Goal: Task Accomplishment & Management: Manage account settings

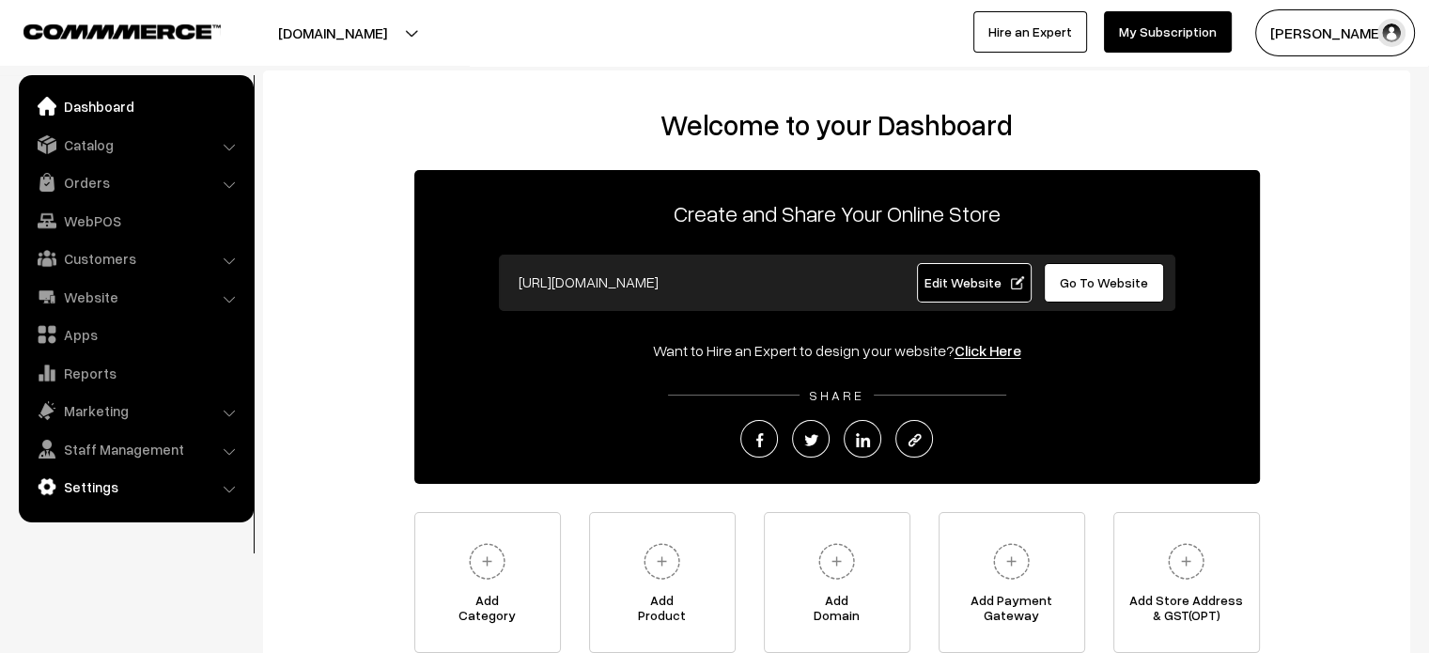
click at [85, 478] on link "Settings" at bounding box center [135, 487] width 224 height 34
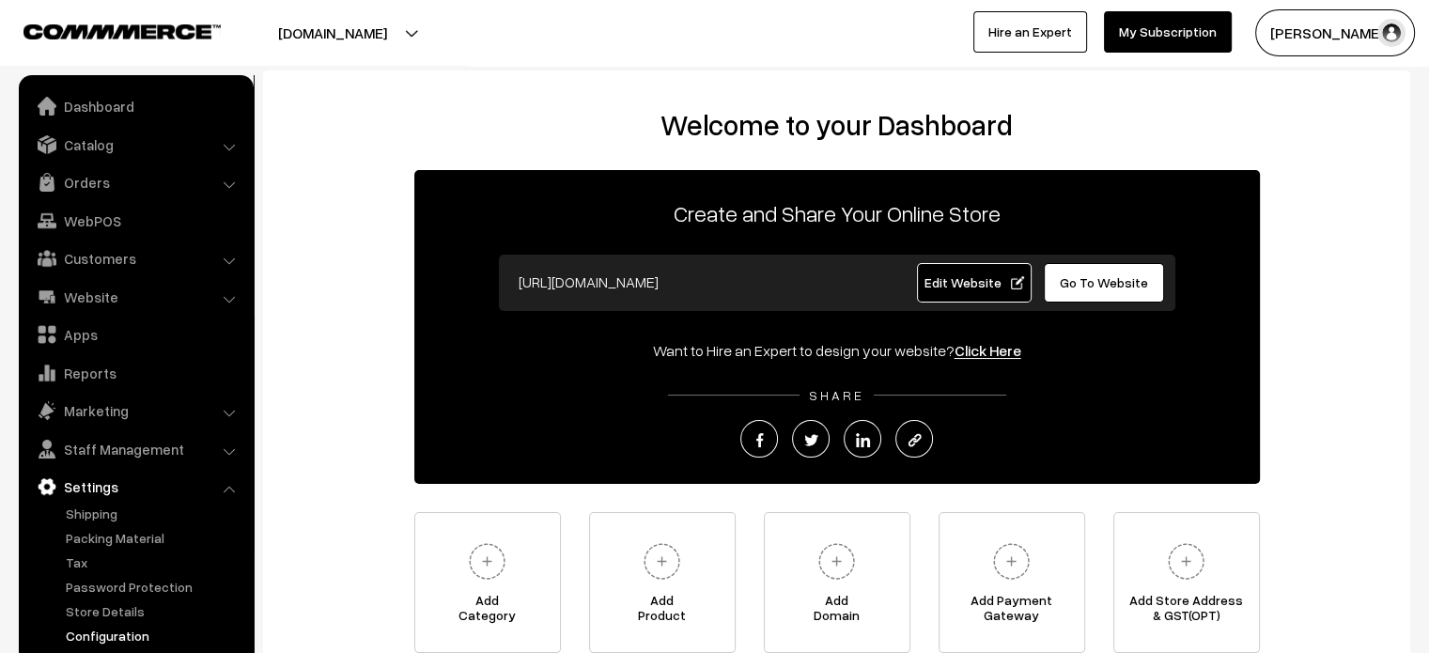
click at [116, 631] on link "Configuration" at bounding box center [154, 636] width 186 height 20
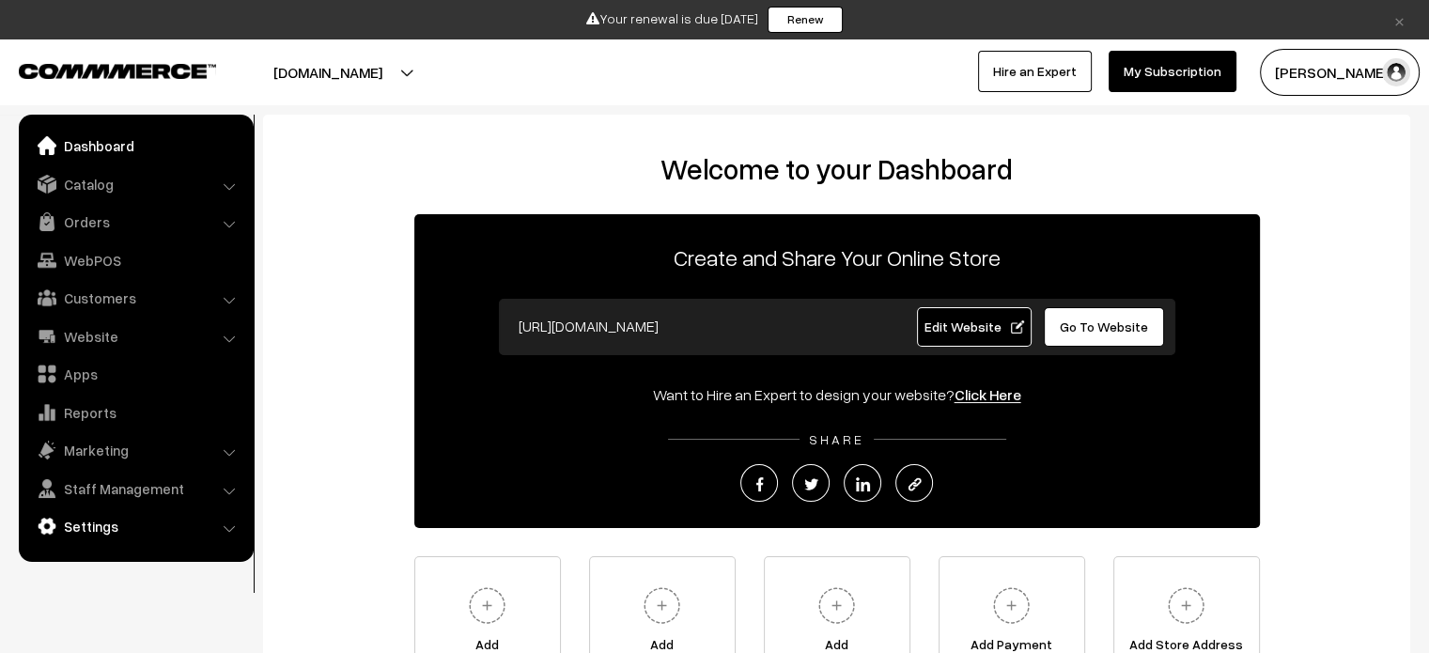
click at [98, 540] on link "Settings" at bounding box center [135, 526] width 224 height 34
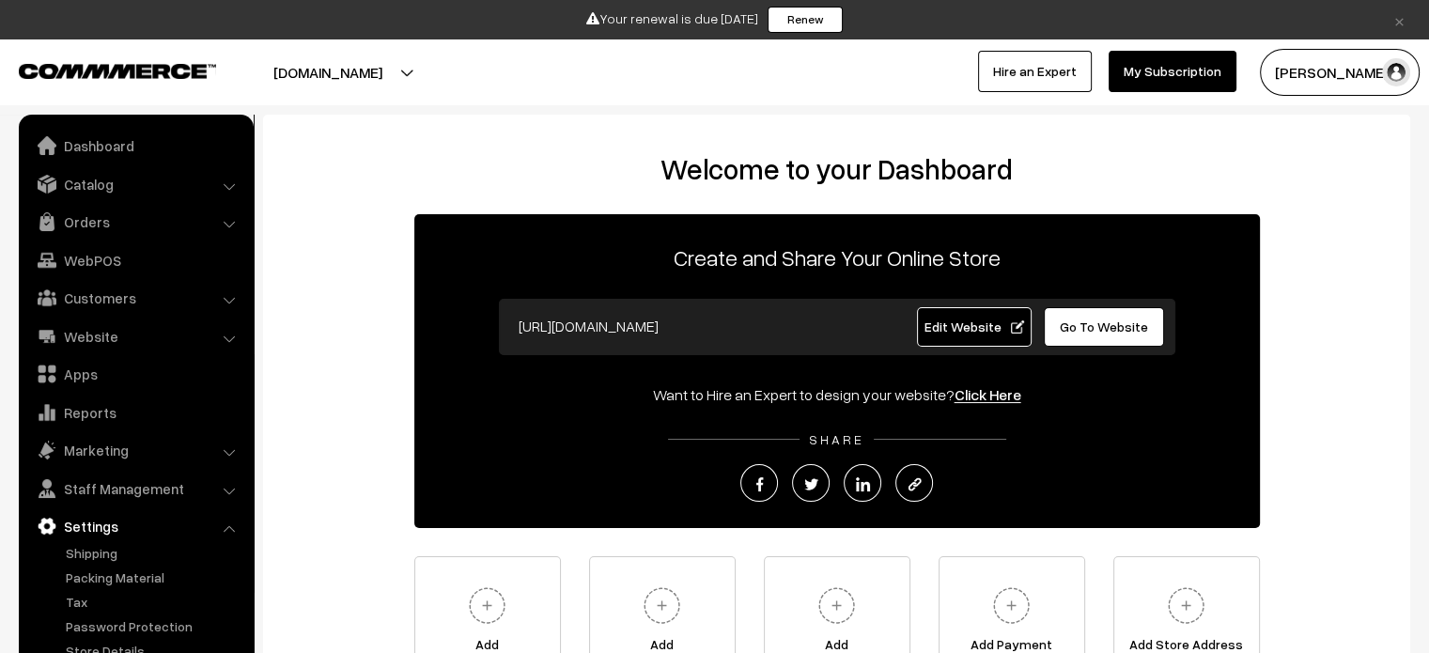
click at [1401, 18] on link "×" at bounding box center [1399, 19] width 25 height 23
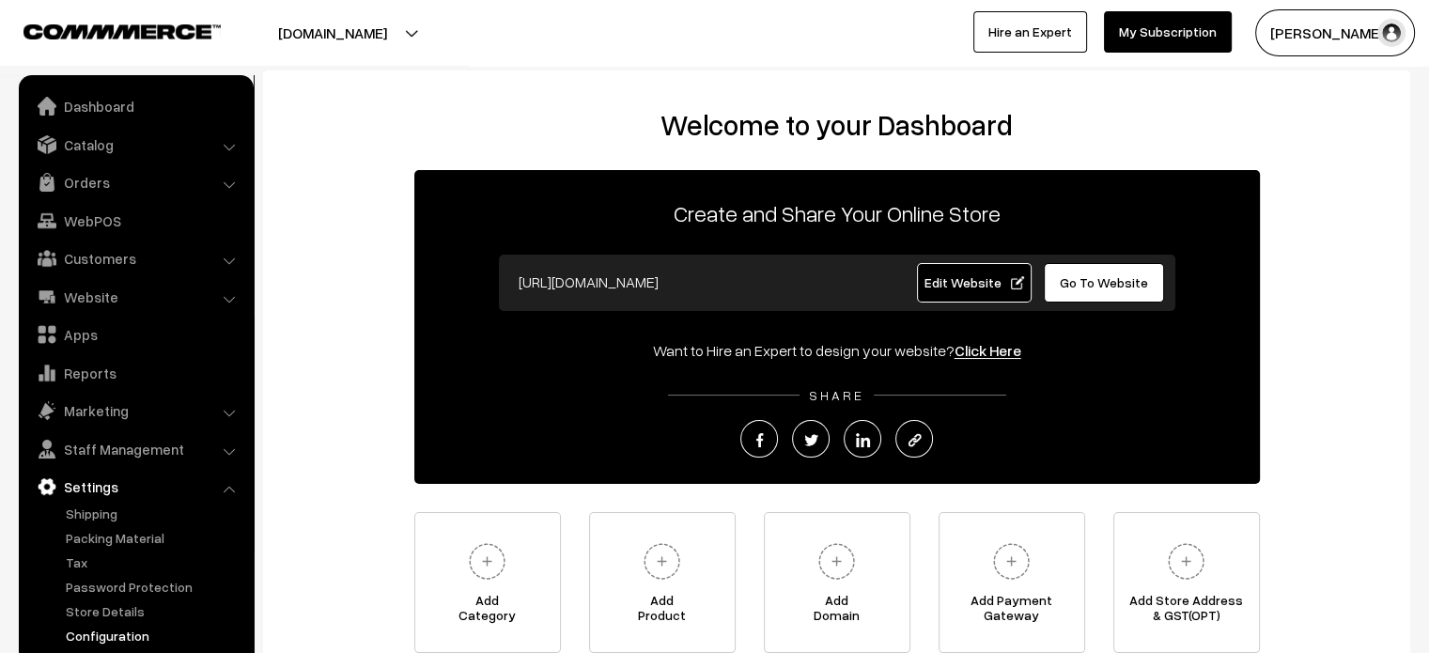
click at [127, 638] on link "Configuration" at bounding box center [154, 636] width 186 height 20
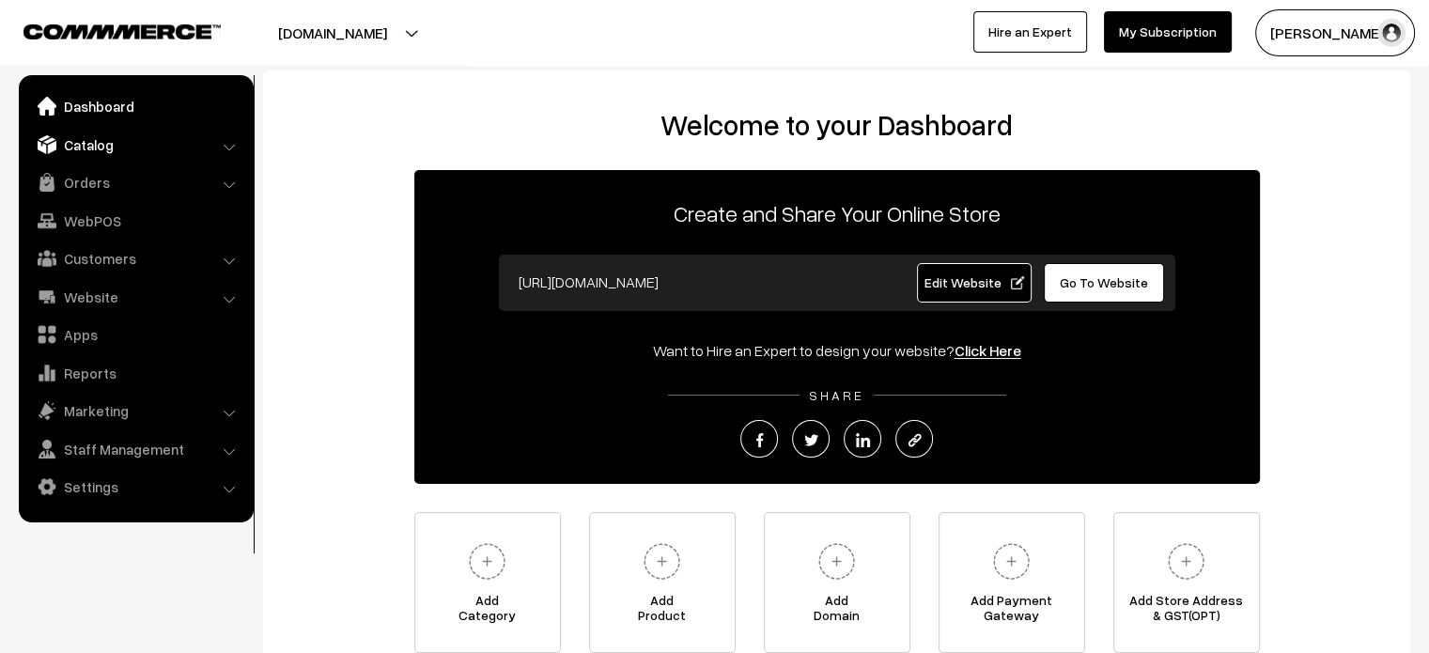
click at [107, 143] on link "Catalog" at bounding box center [135, 145] width 224 height 34
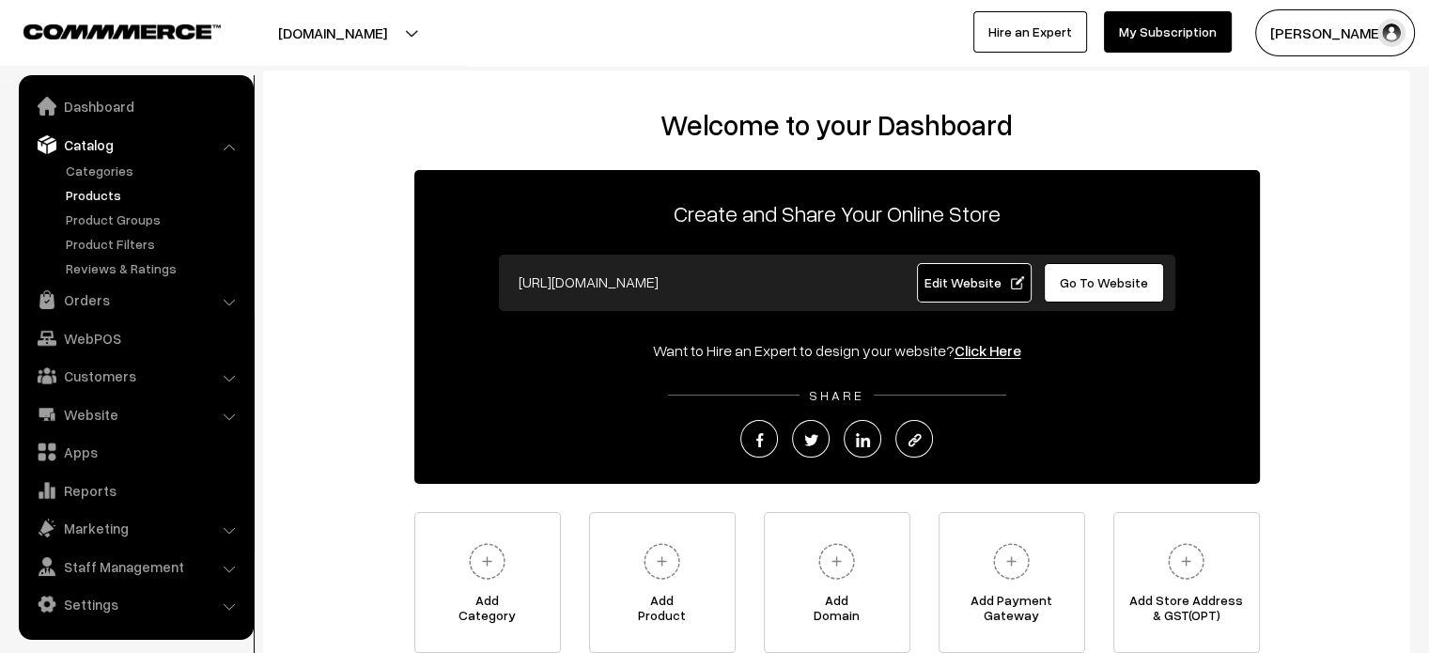
click at [105, 198] on link "Products" at bounding box center [154, 195] width 186 height 20
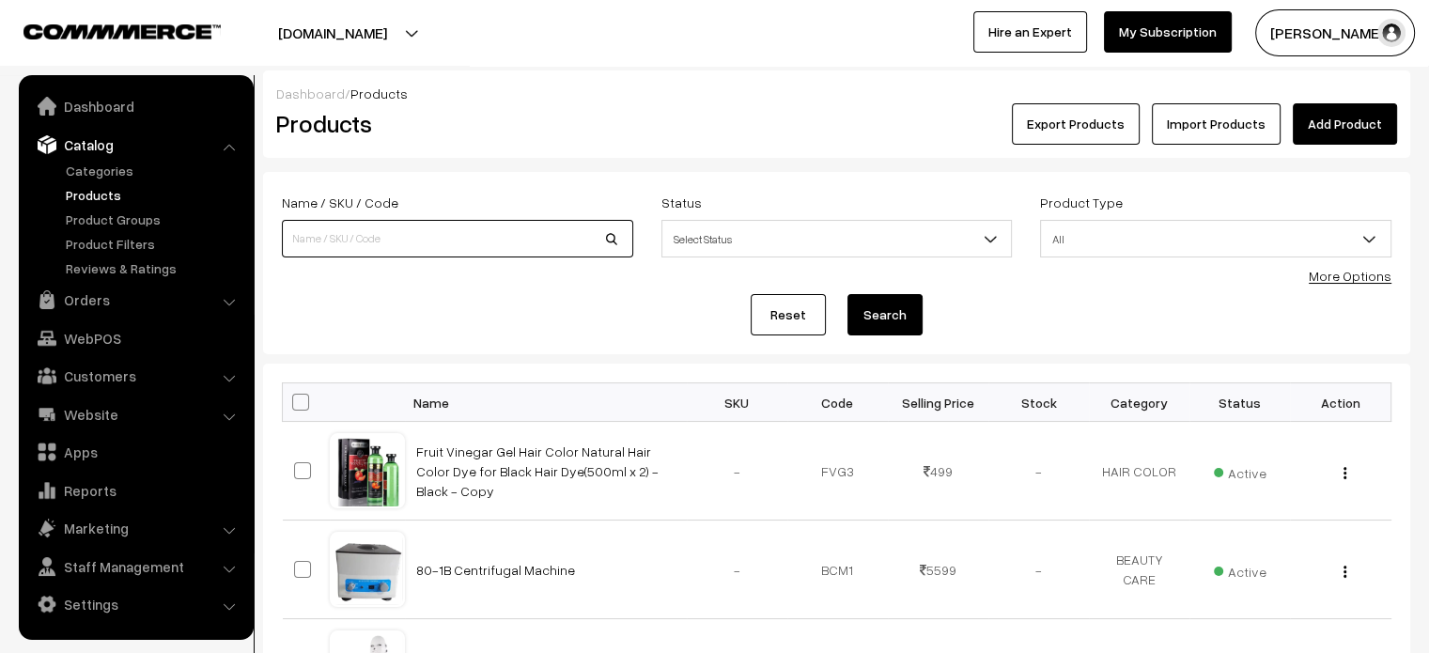
click at [472, 246] on input at bounding box center [457, 239] width 351 height 38
paste input "Dr. Pen A6 Ultima Derma Pen Stamp System"
type input "Dr. Pen A6 Ultima Derma Pen Stamp System"
click at [888, 313] on button "Search" at bounding box center [884, 314] width 75 height 41
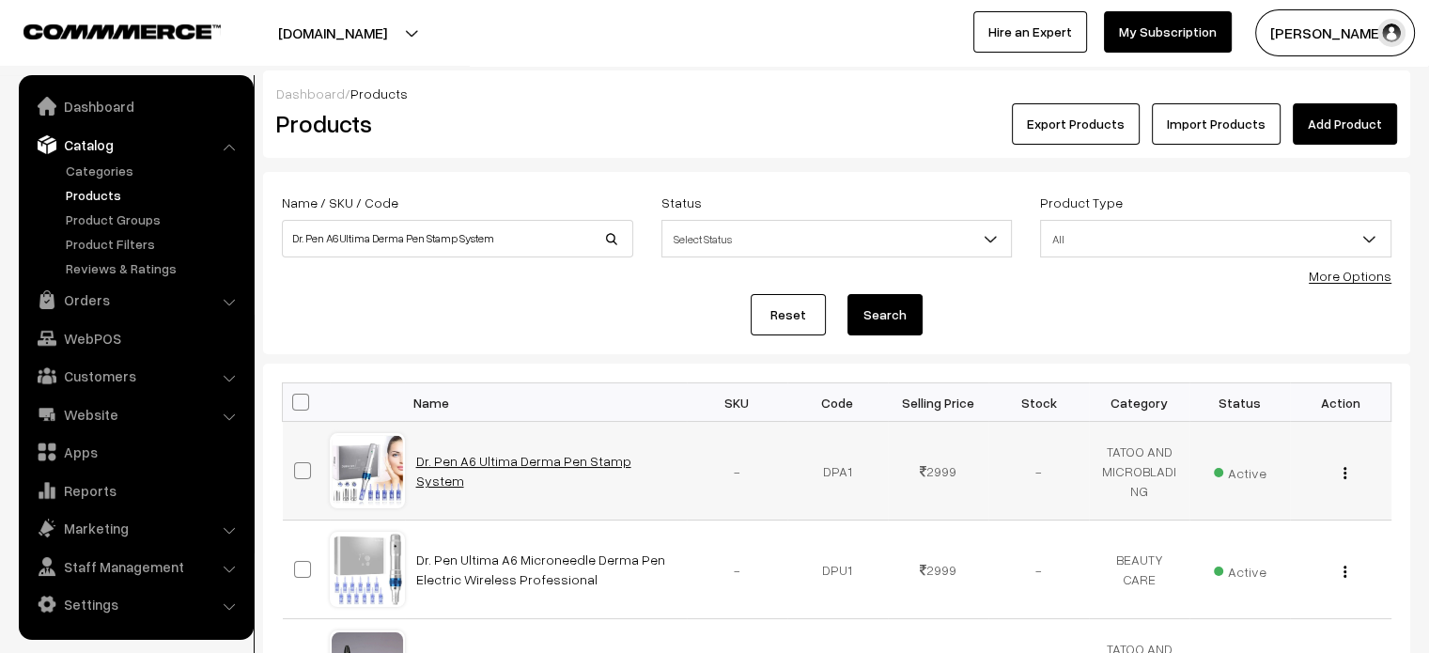
click at [554, 473] on link "Dr. Pen A6 Ultima Derma Pen Stamp System" at bounding box center [523, 471] width 215 height 36
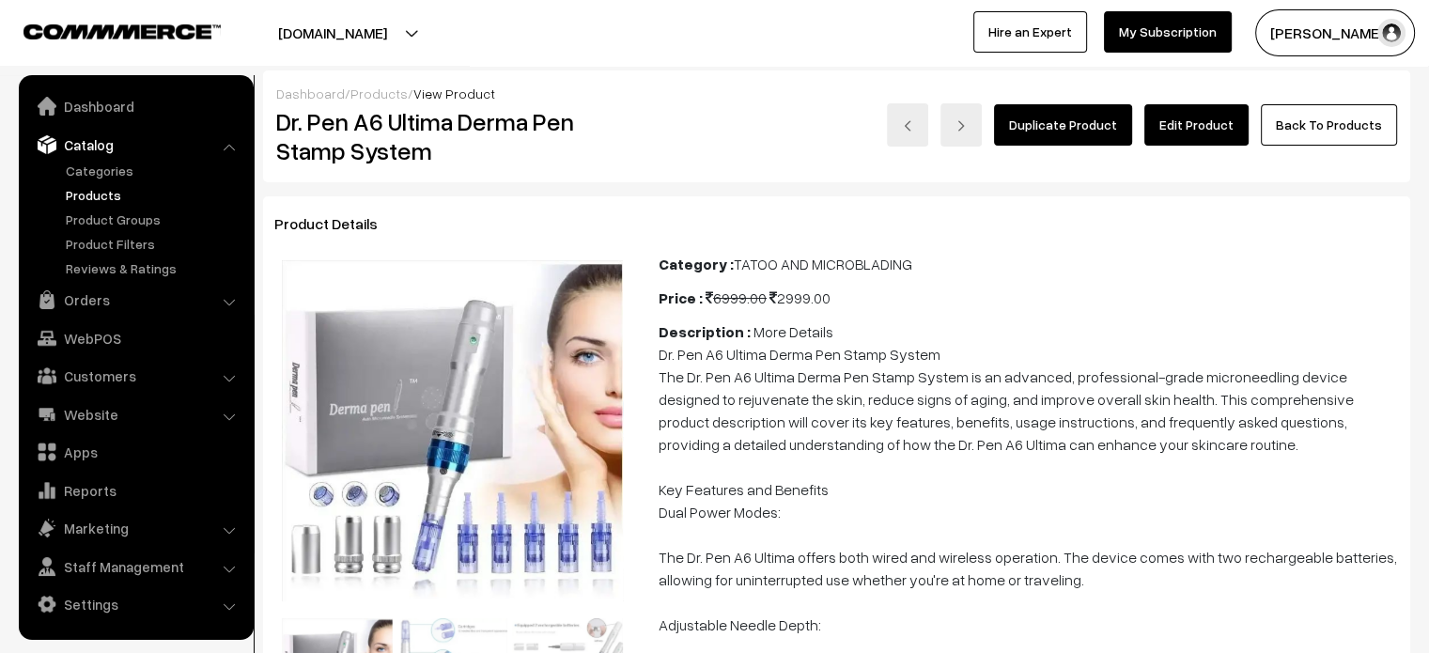
click at [1194, 144] on link "Edit Product" at bounding box center [1196, 124] width 104 height 41
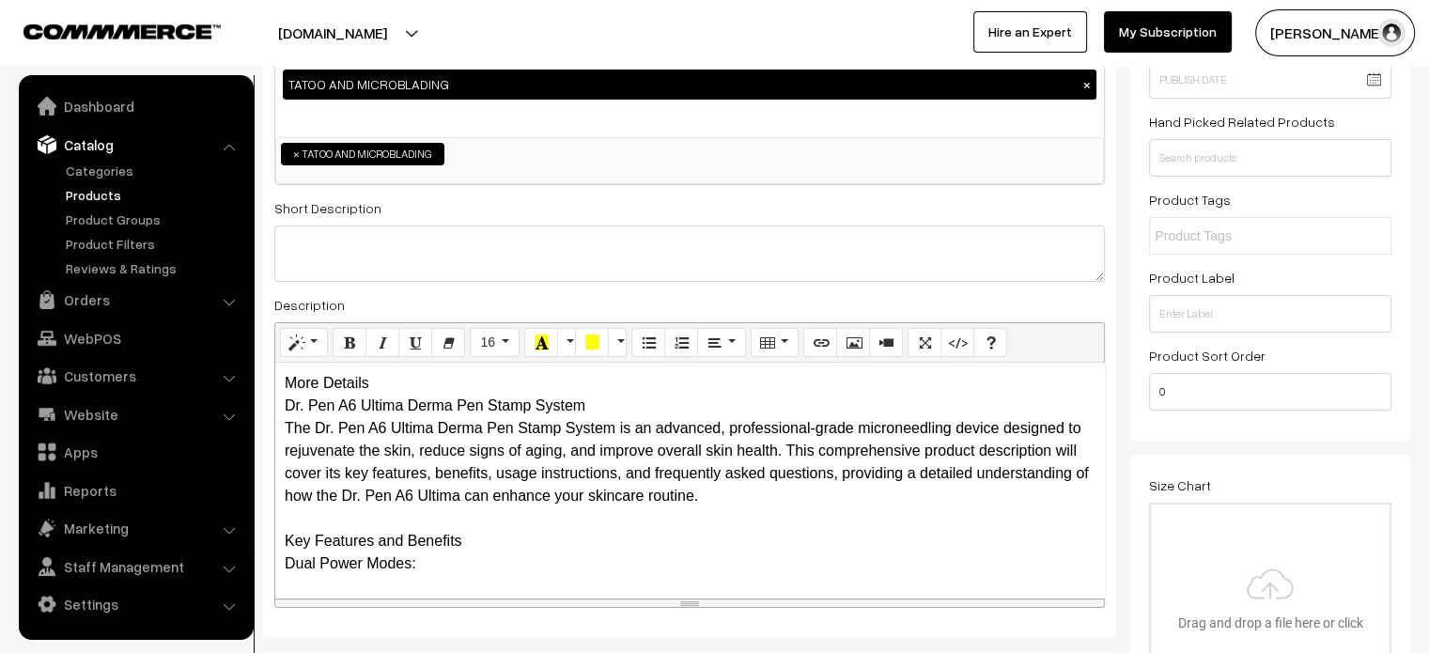
scroll to position [241, 0]
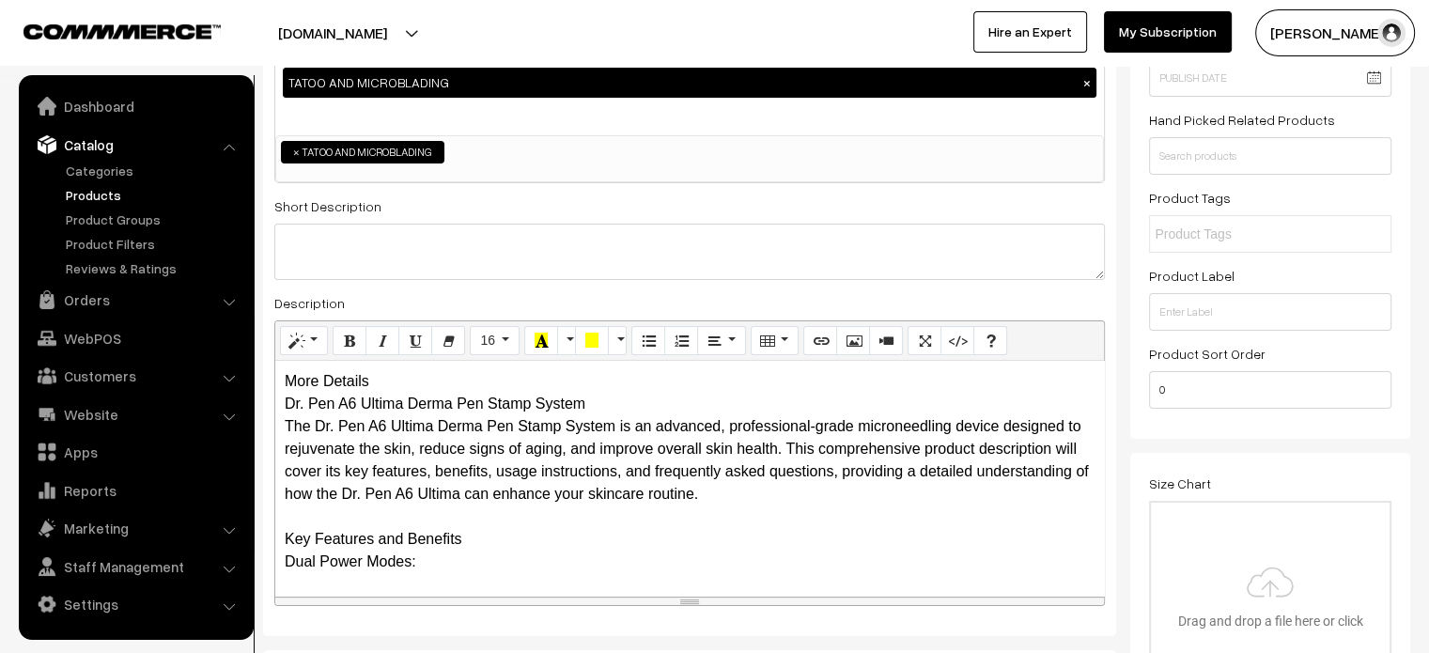
click at [377, 379] on div "More Details Dr. Pen A6 Ultima Derma Pen Stamp System The Dr. Pen A6 Ultima Der…" at bounding box center [689, 478] width 829 height 235
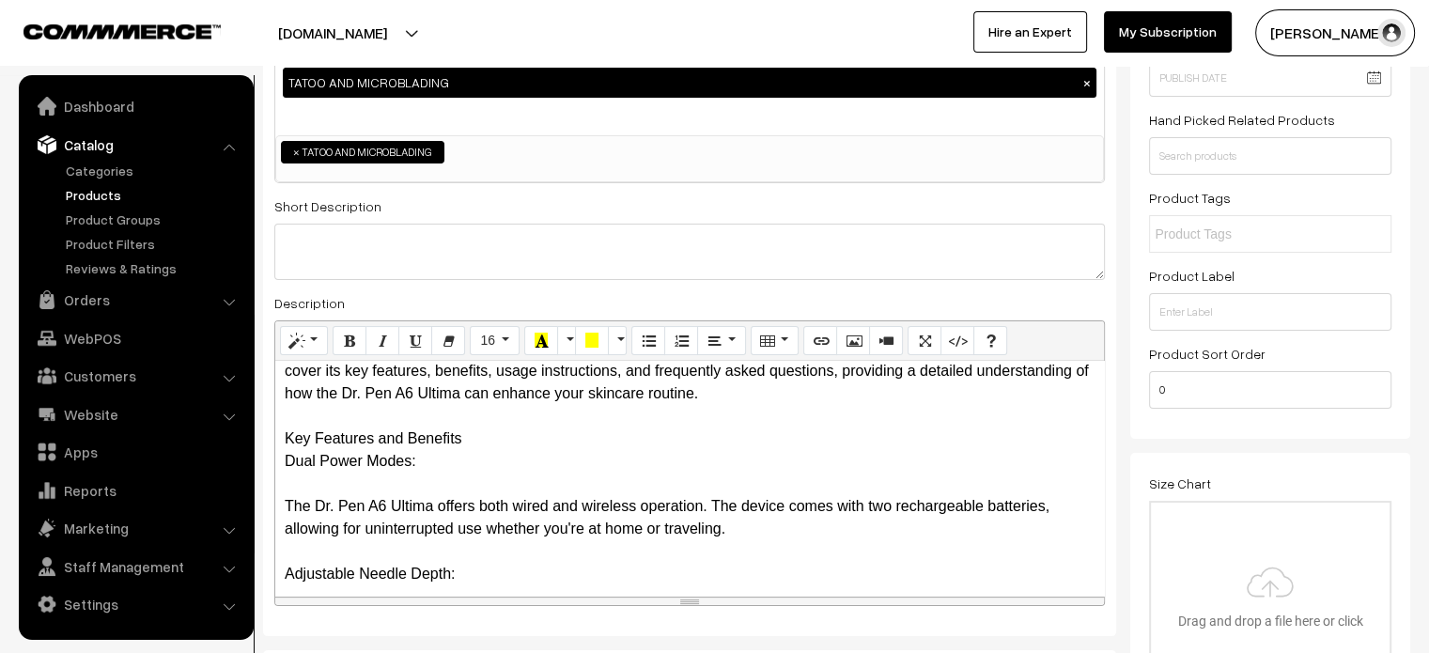
scroll to position [123, 0]
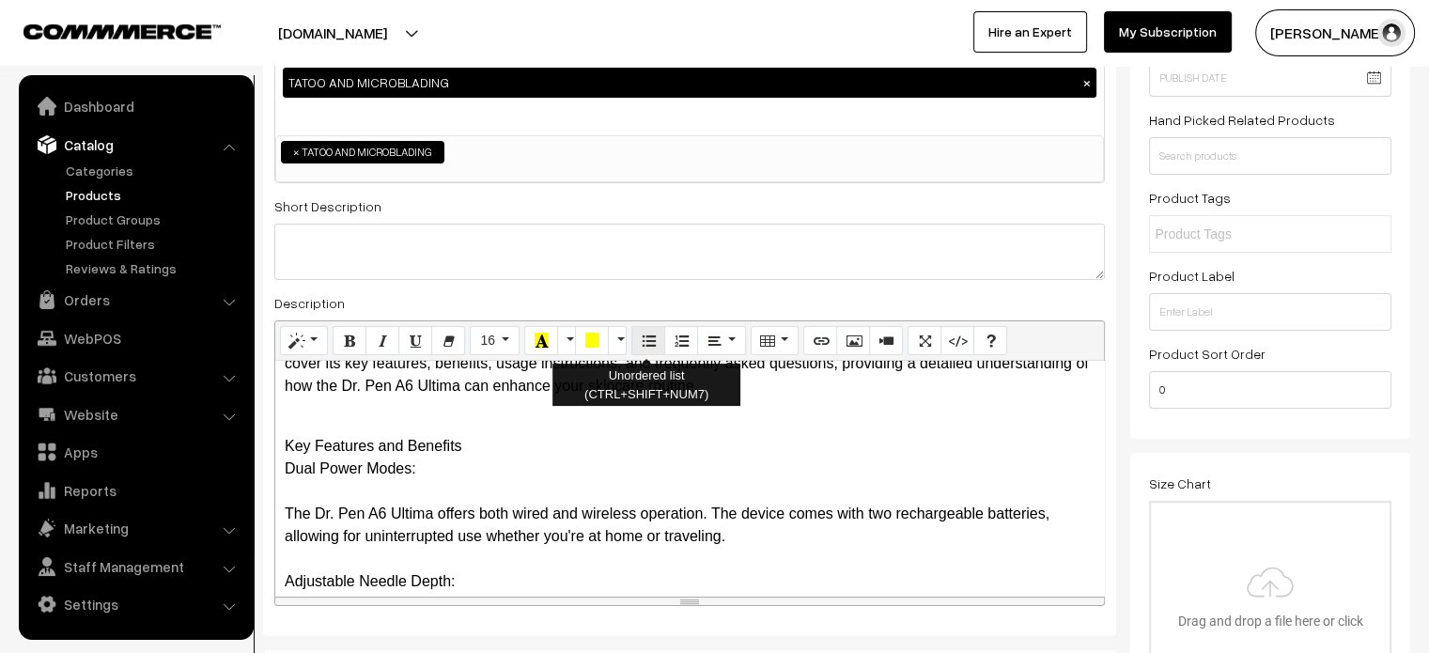
click at [634, 343] on button "Unordered list (CTRL+SHIFT+NUM7)" at bounding box center [648, 341] width 34 height 30
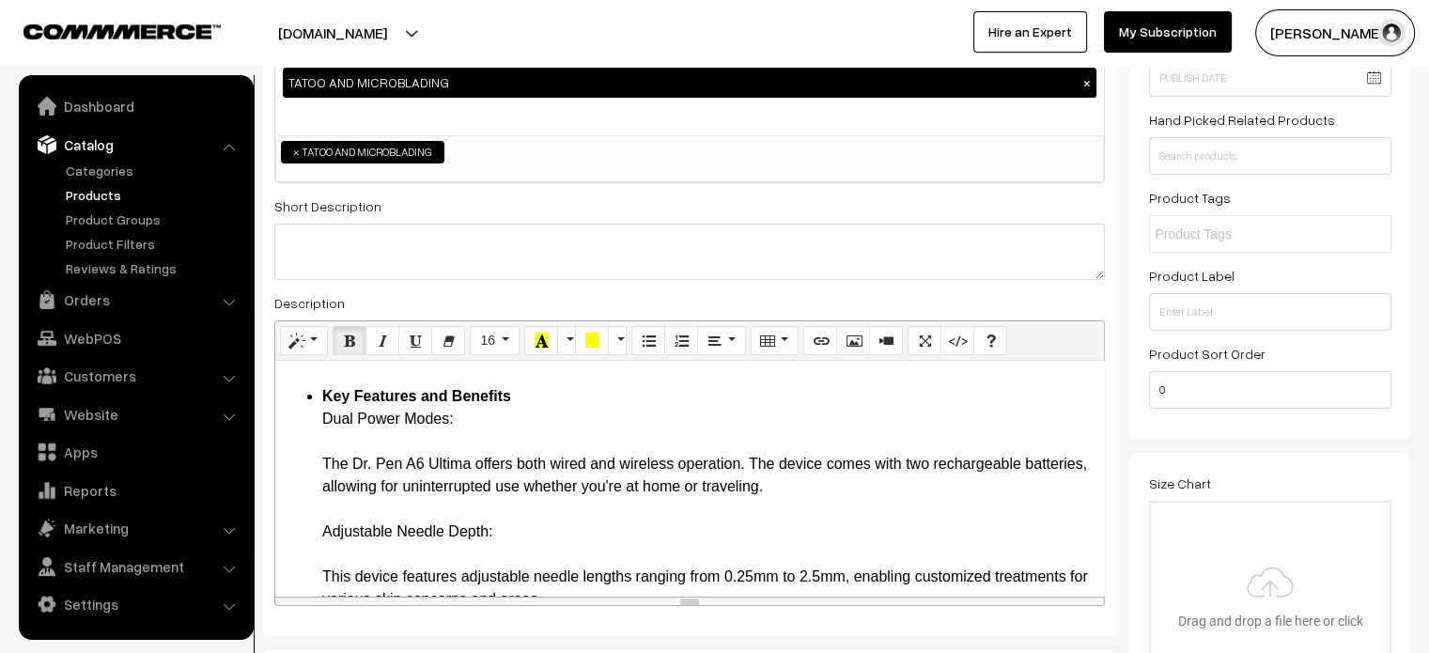
scroll to position [180, 0]
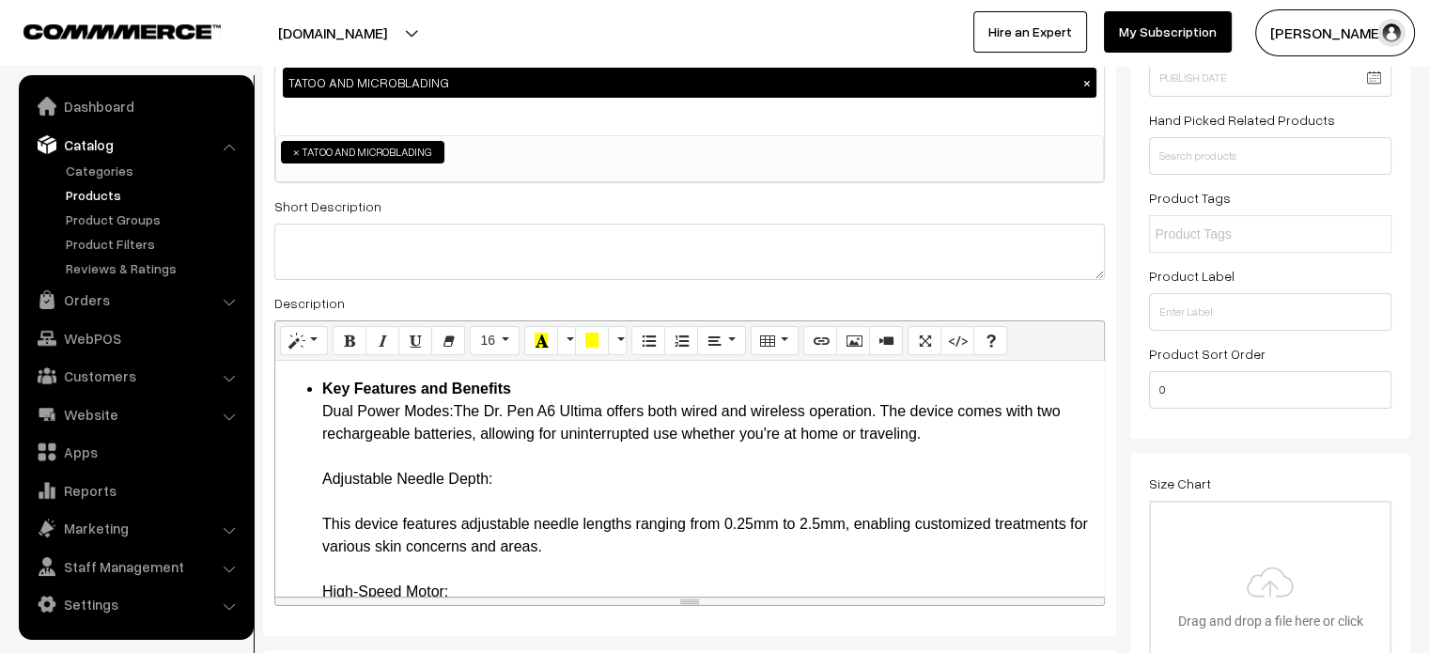
drag, startPoint x: 317, startPoint y: 410, endPoint x: 455, endPoint y: 411, distance: 138.1
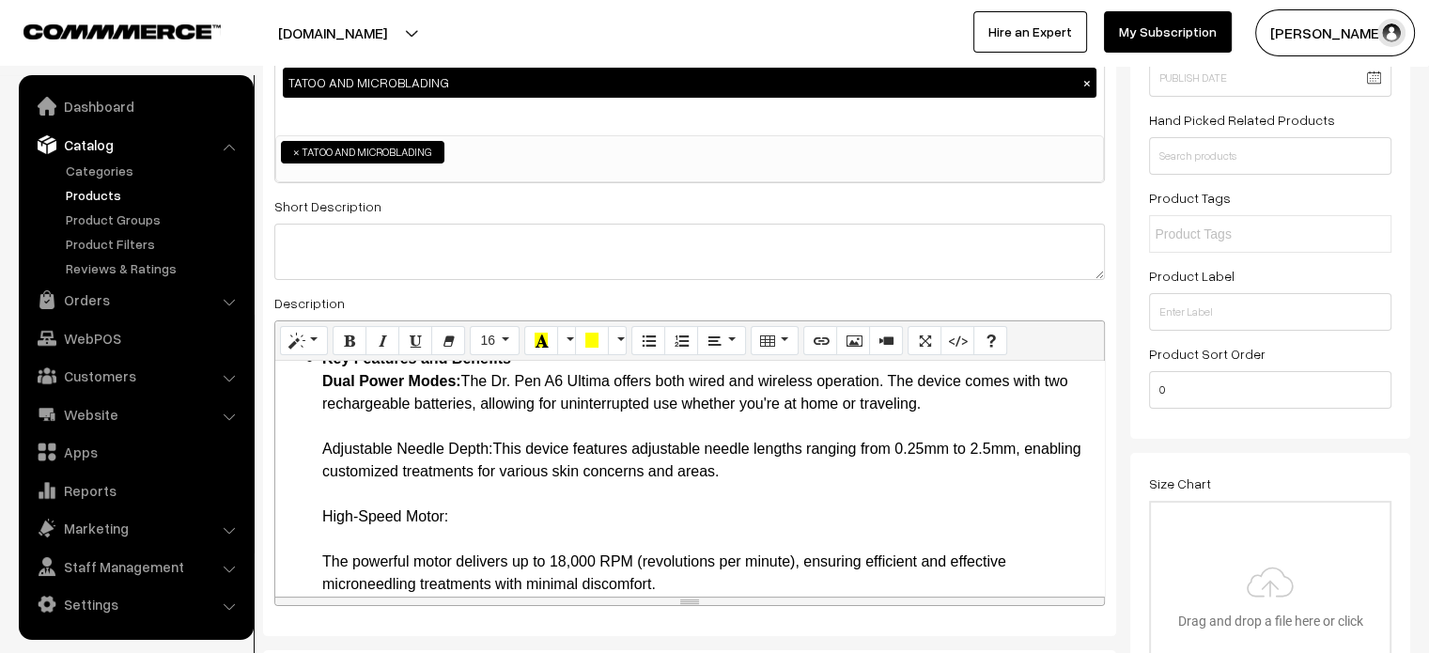
drag, startPoint x: 314, startPoint y: 450, endPoint x: 494, endPoint y: 452, distance: 180.4
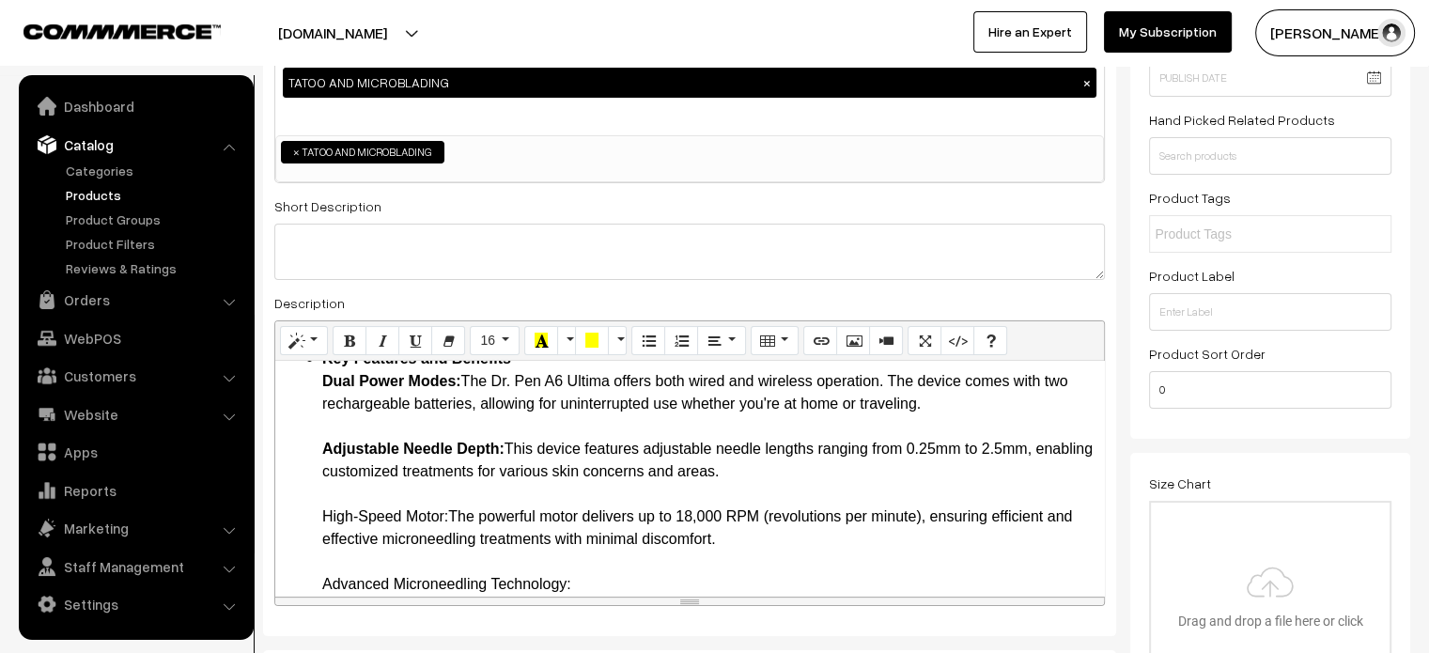
drag, startPoint x: 316, startPoint y: 517, endPoint x: 449, endPoint y: 510, distance: 133.6
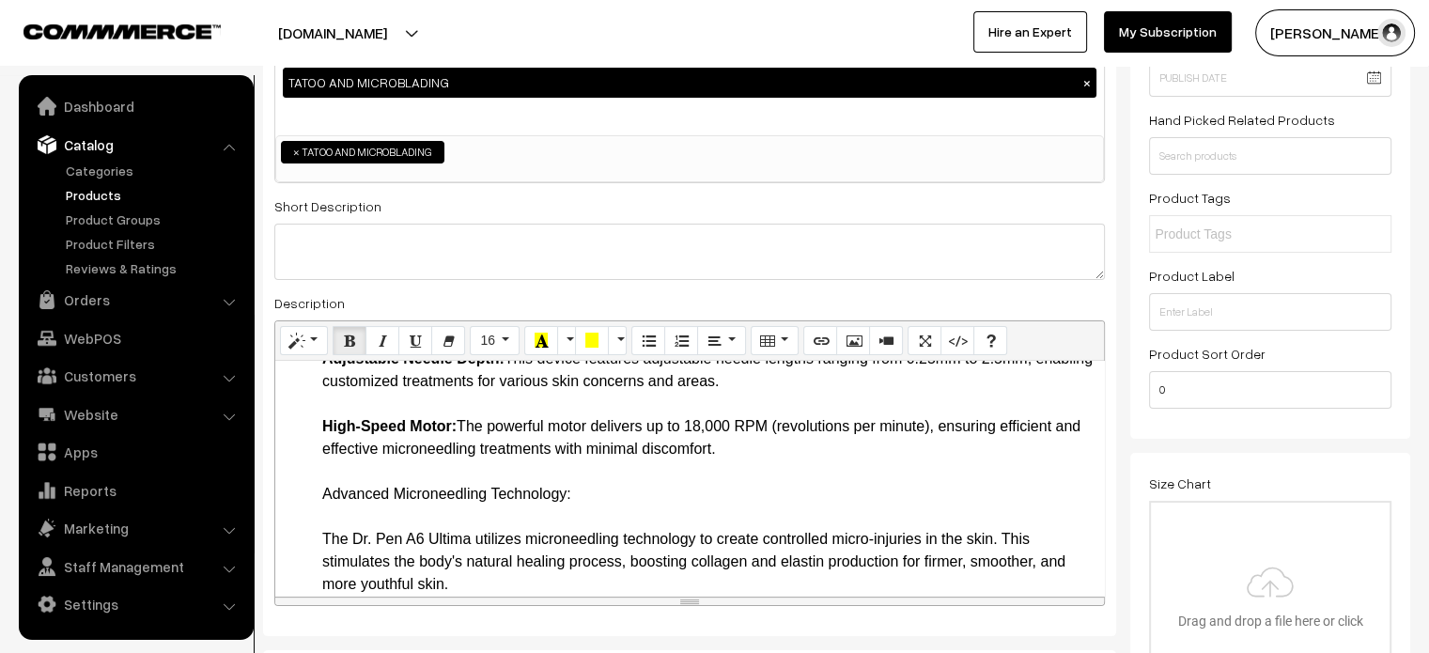
scroll to position [421, 0]
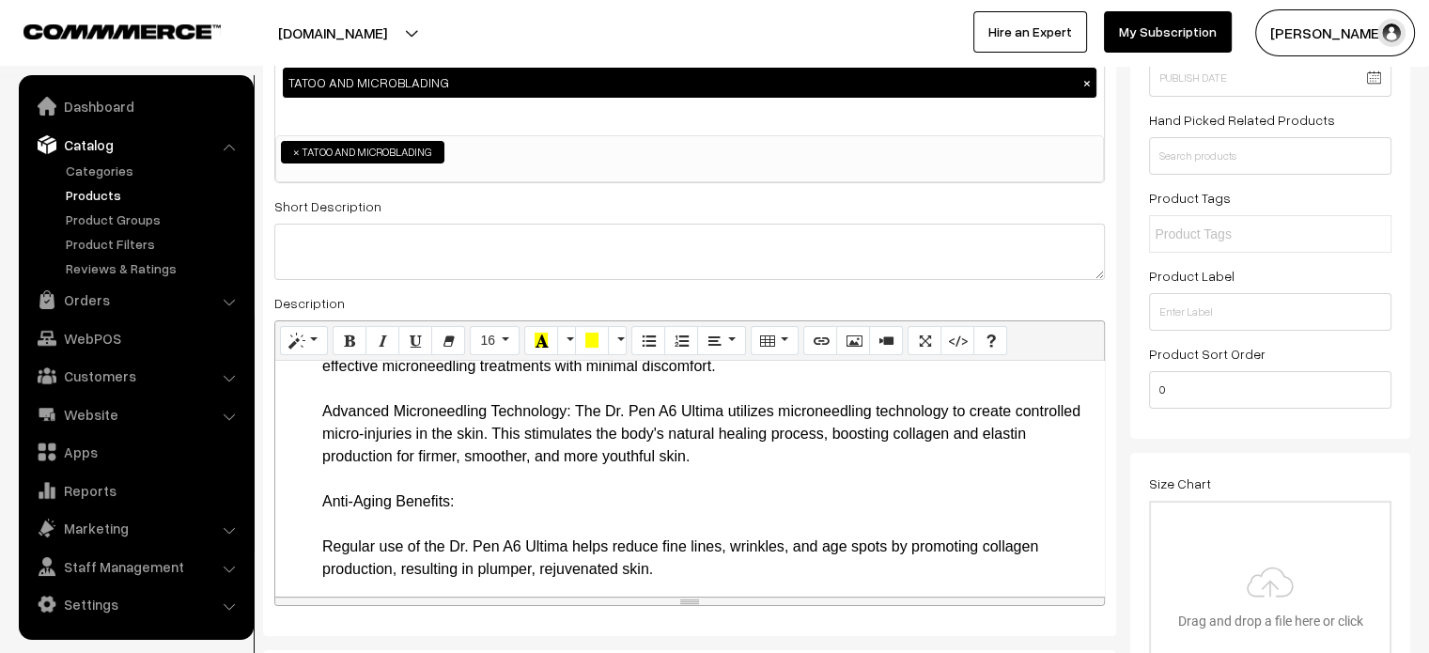
scroll to position [380, 0]
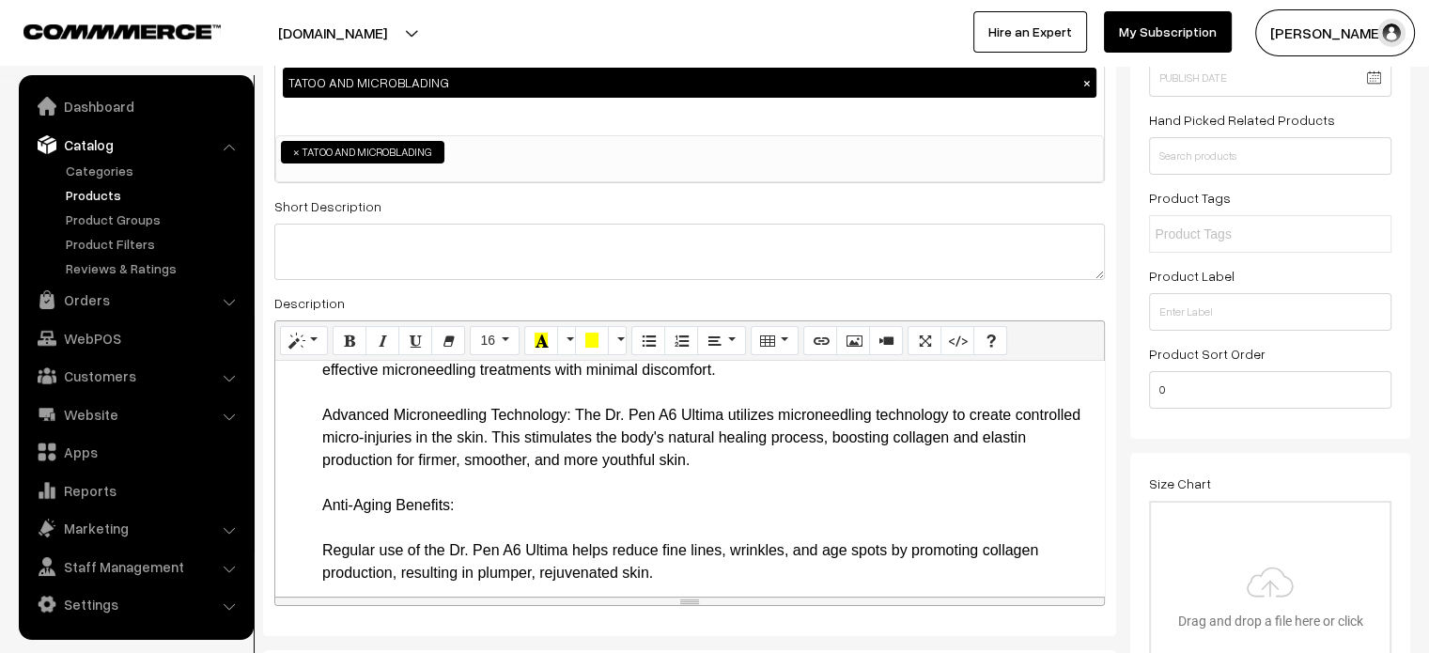
drag, startPoint x: 318, startPoint y: 414, endPoint x: 571, endPoint y: 412, distance: 253.7
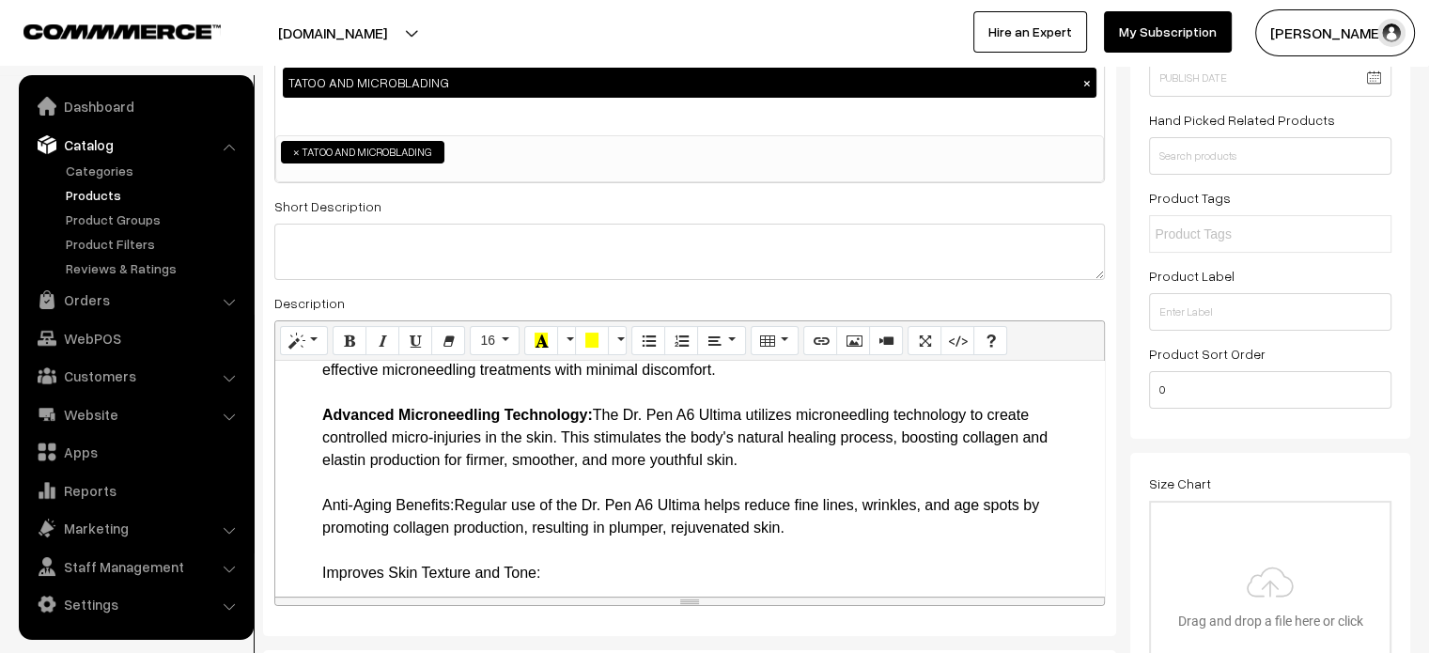
drag, startPoint x: 312, startPoint y: 504, endPoint x: 455, endPoint y: 510, distance: 142.9
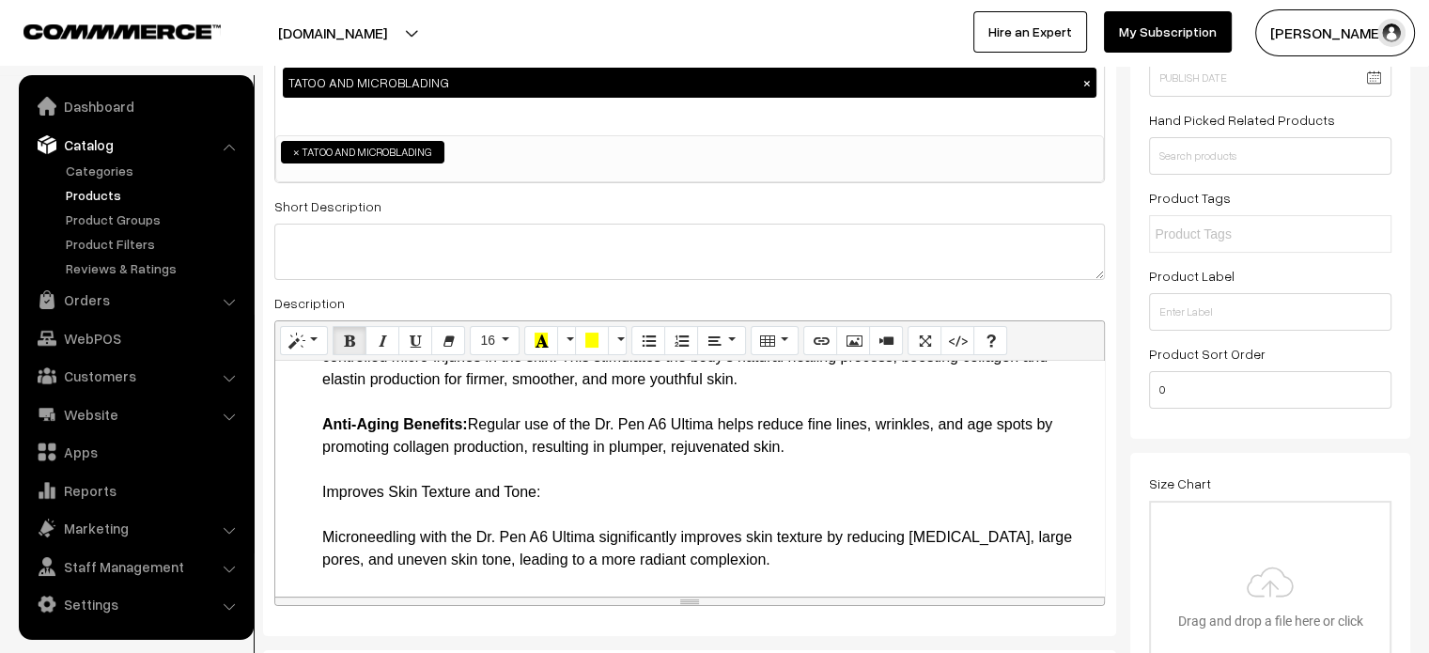
scroll to position [462, 0]
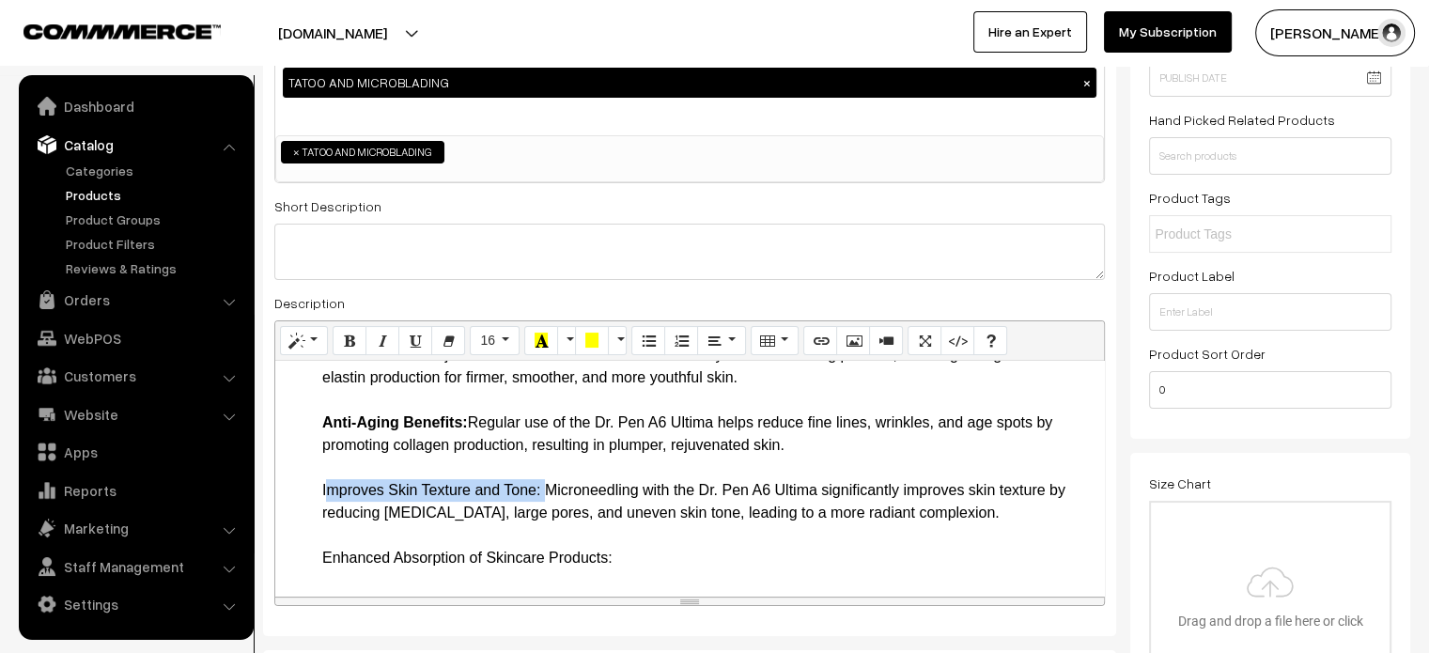
drag, startPoint x: 312, startPoint y: 489, endPoint x: 540, endPoint y: 490, distance: 228.3
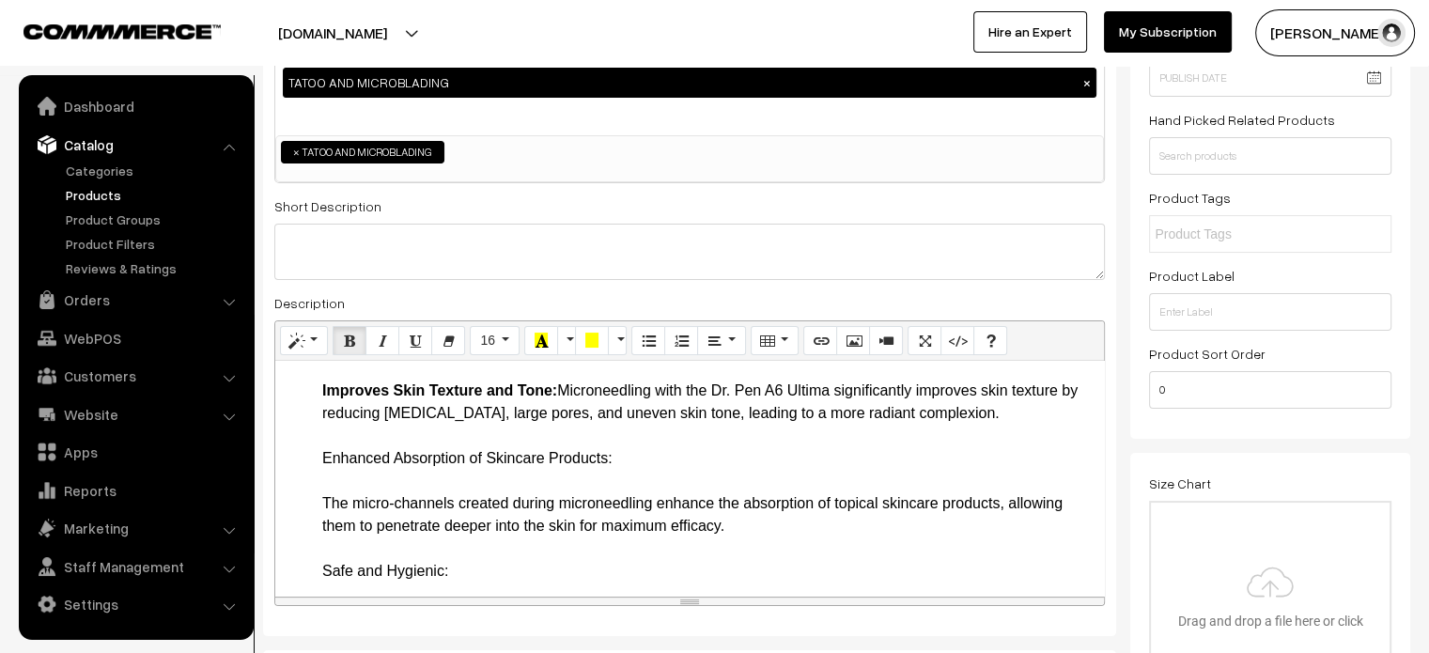
scroll to position [563, 0]
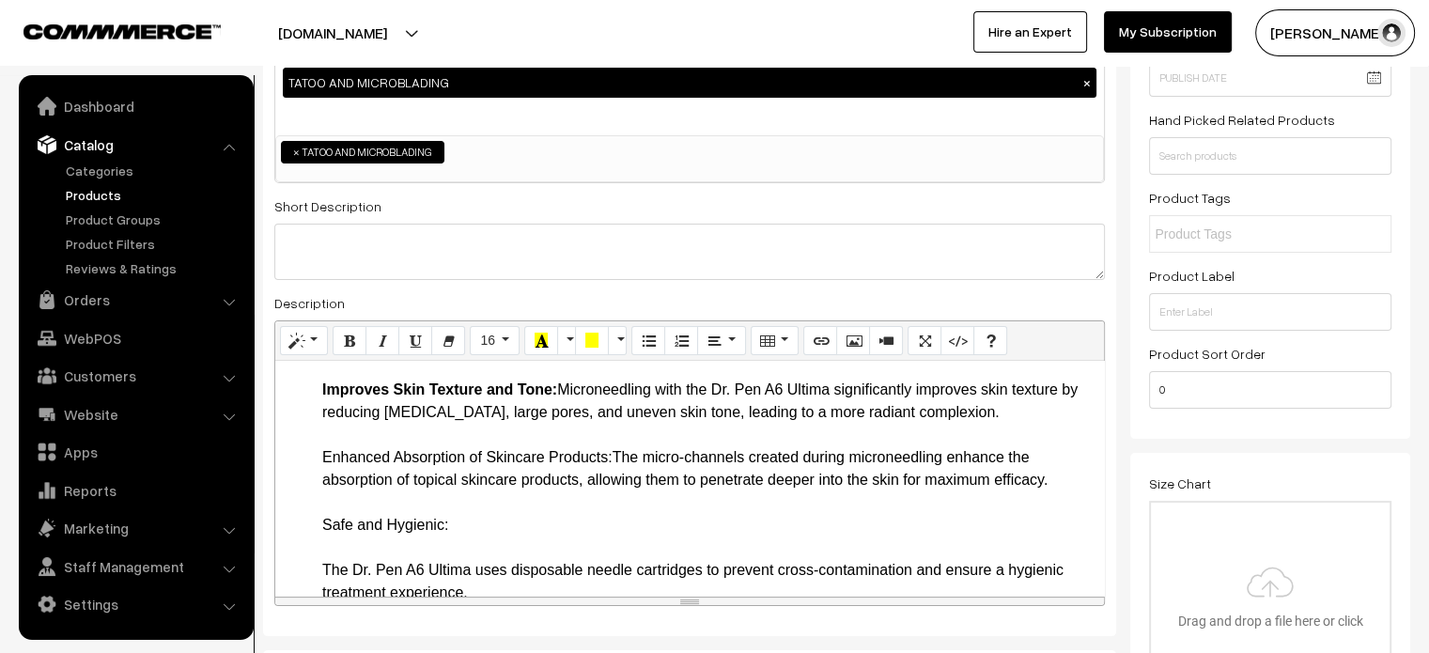
drag, startPoint x: 312, startPoint y: 452, endPoint x: 614, endPoint y: 453, distance: 302.5
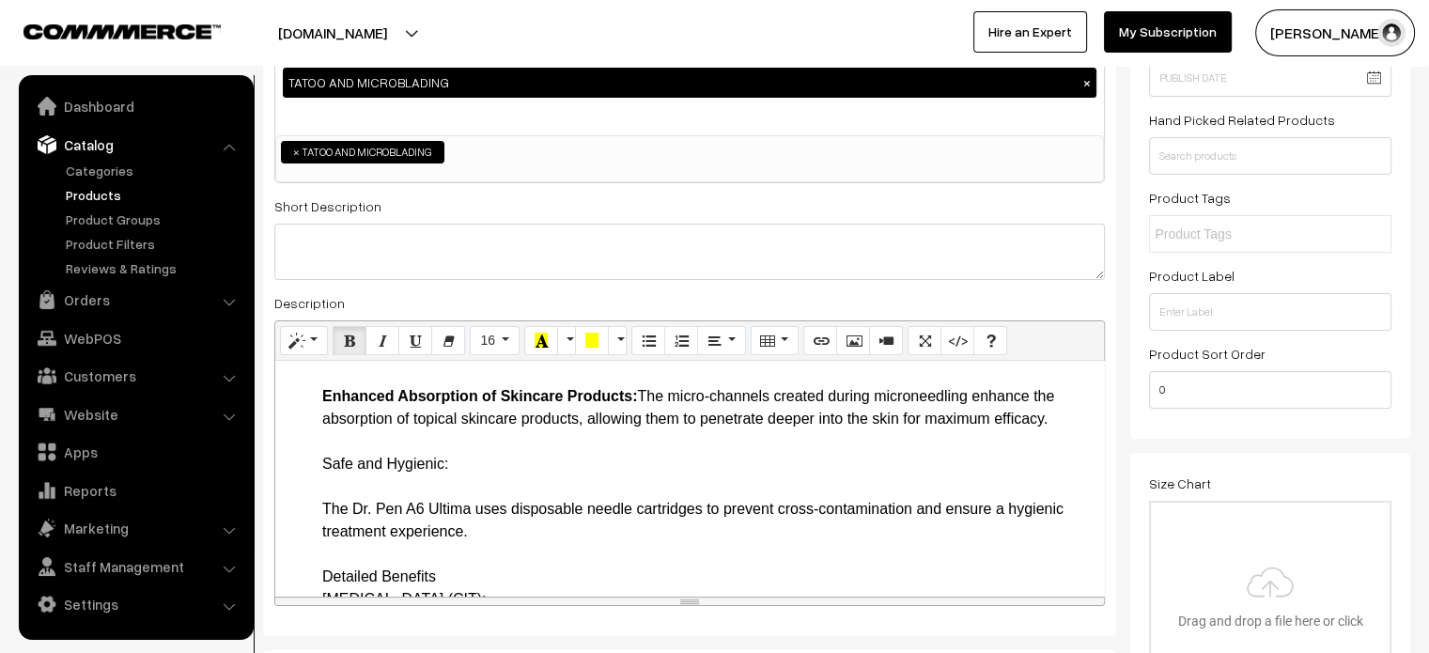
scroll to position [624, 0]
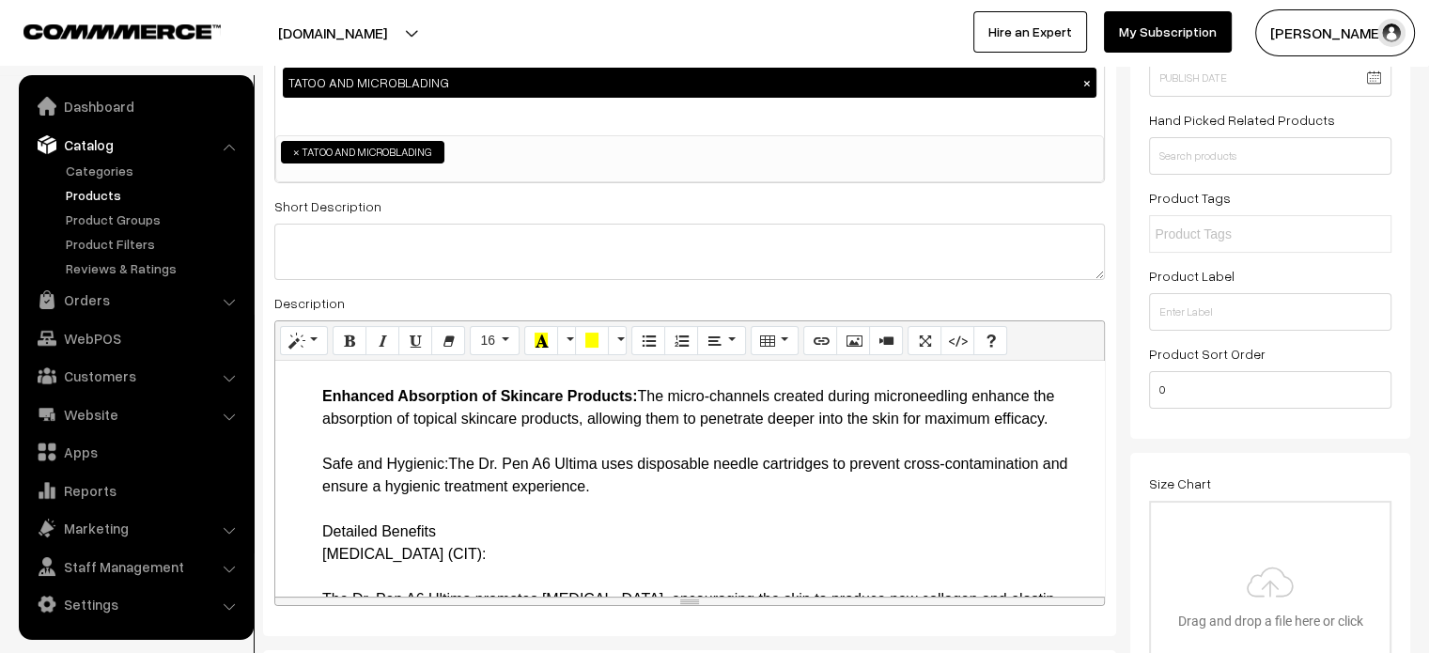
drag, startPoint x: 302, startPoint y: 461, endPoint x: 452, endPoint y: 467, distance: 150.4
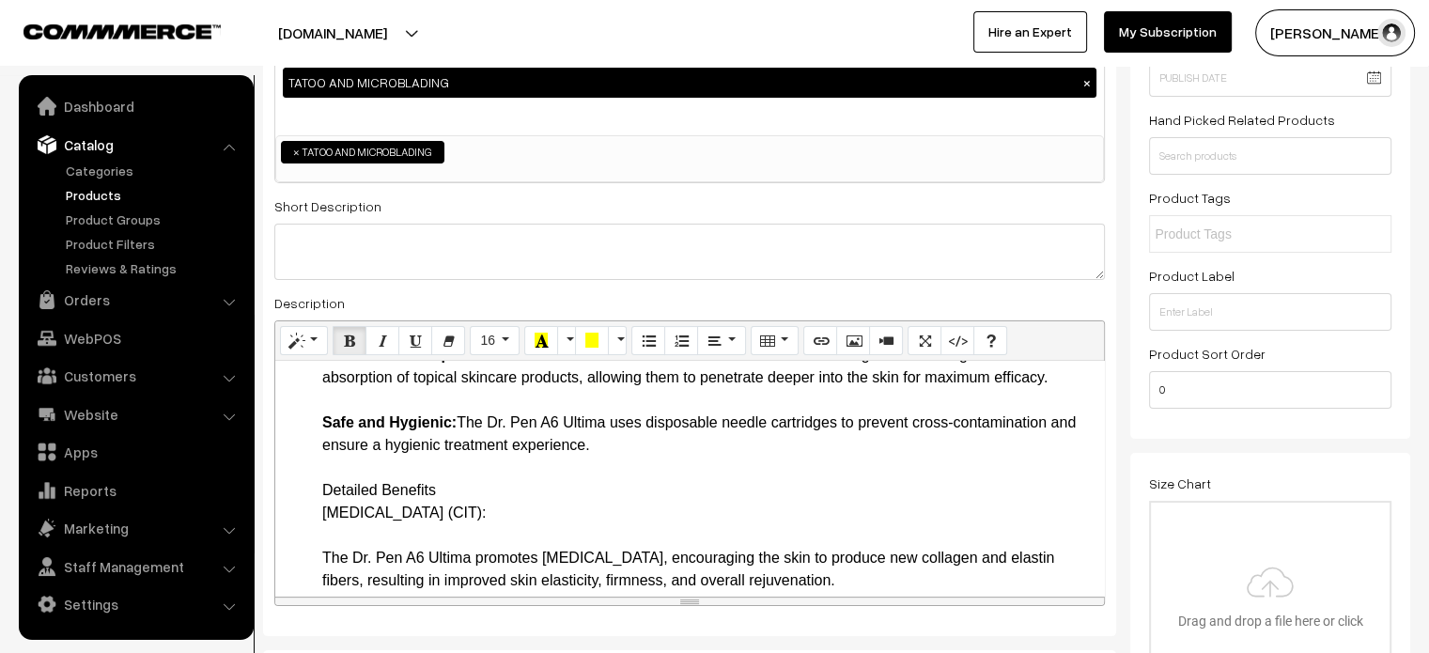
scroll to position [673, 0]
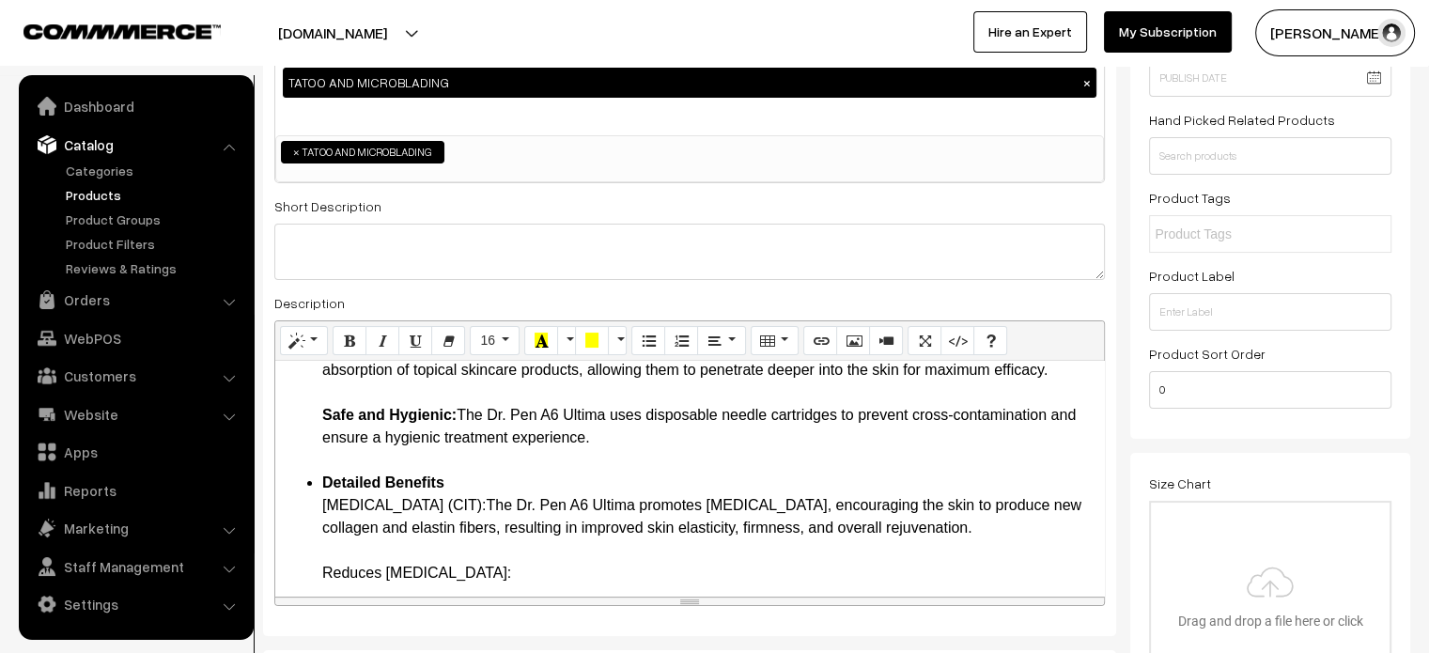
drag, startPoint x: 316, startPoint y: 508, endPoint x: 550, endPoint y: 506, distance: 233.9
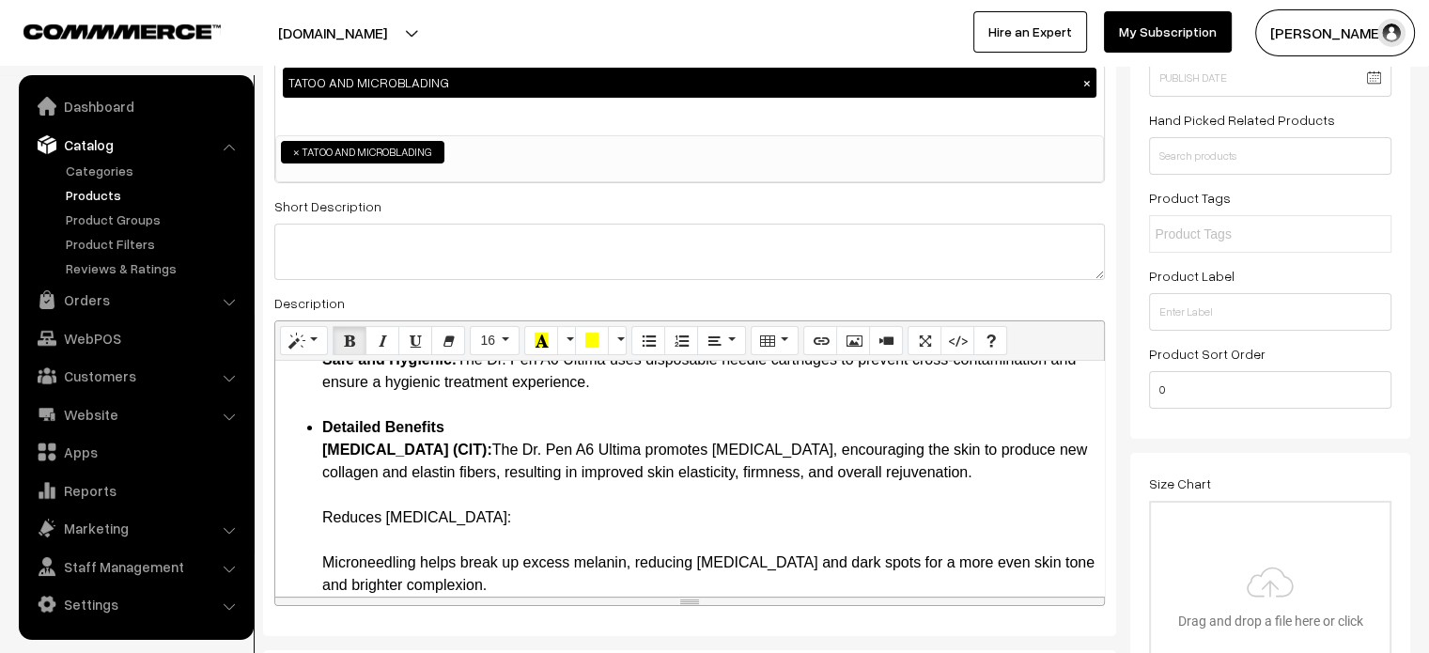
scroll to position [732, 0]
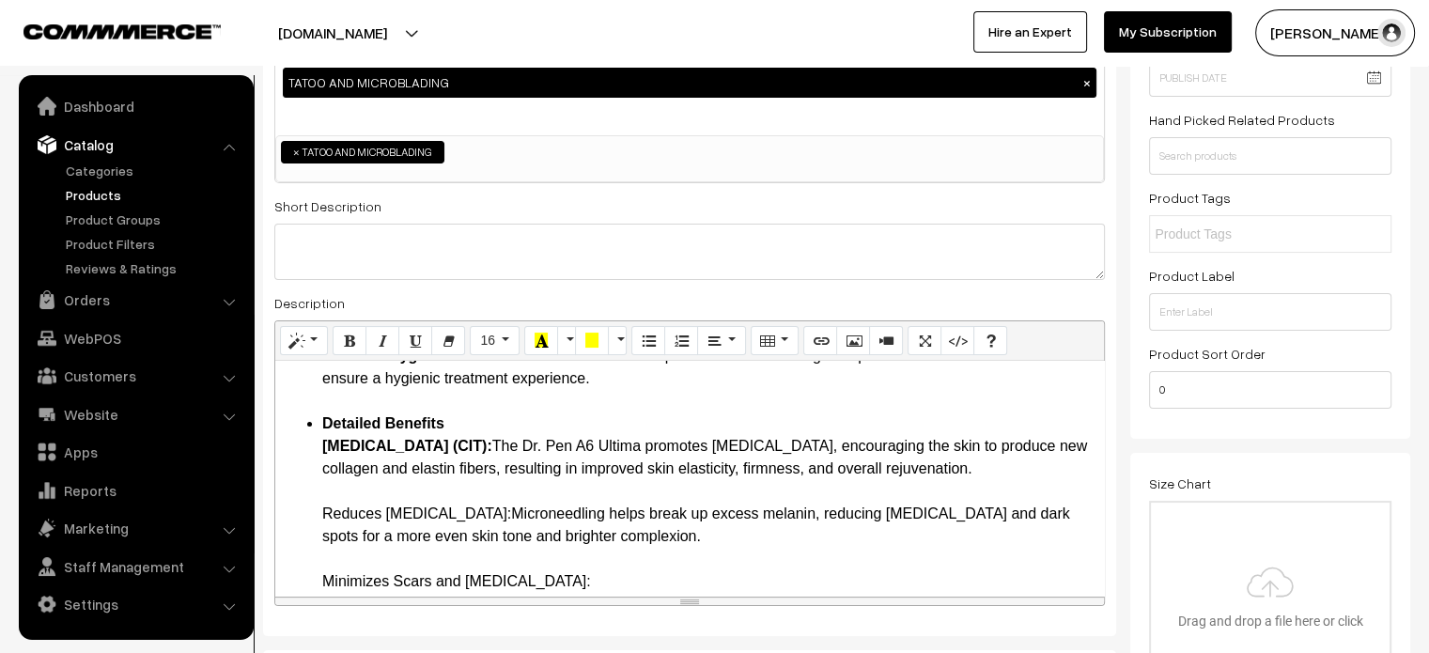
drag, startPoint x: 305, startPoint y: 533, endPoint x: 516, endPoint y: 542, distance: 210.7
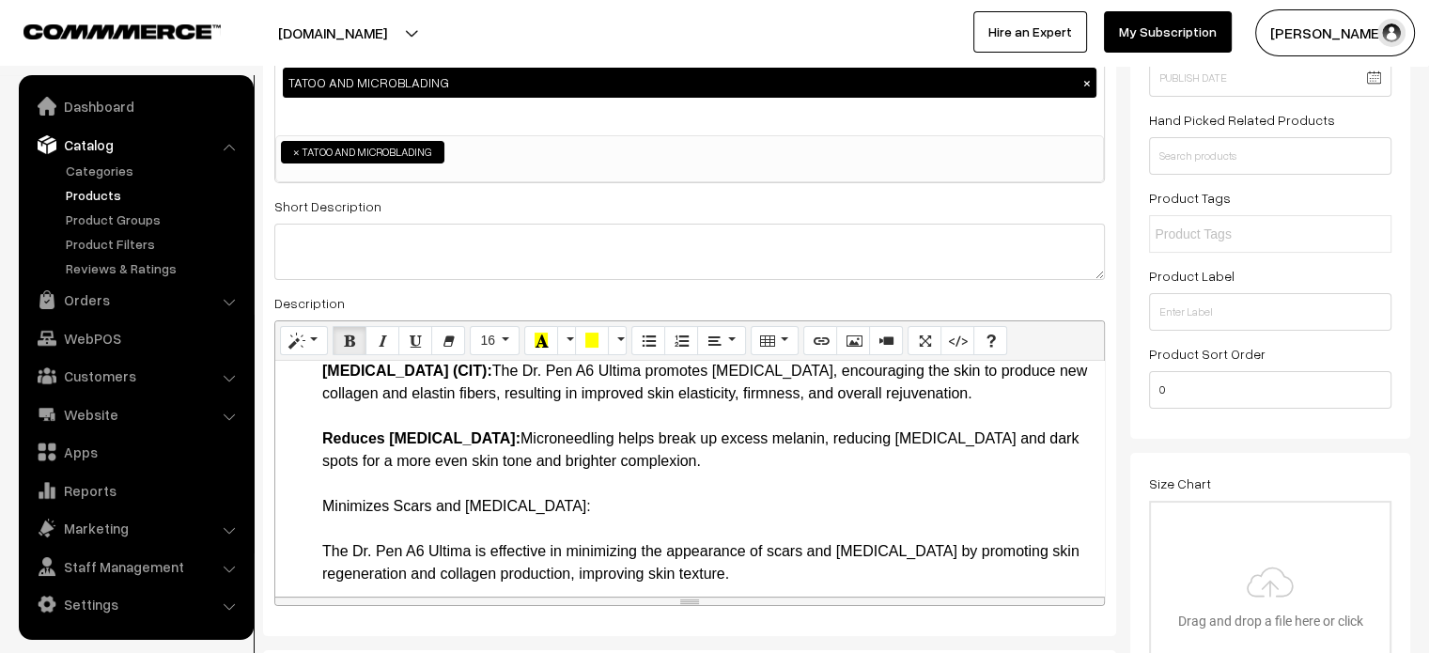
scroll to position [852, 0]
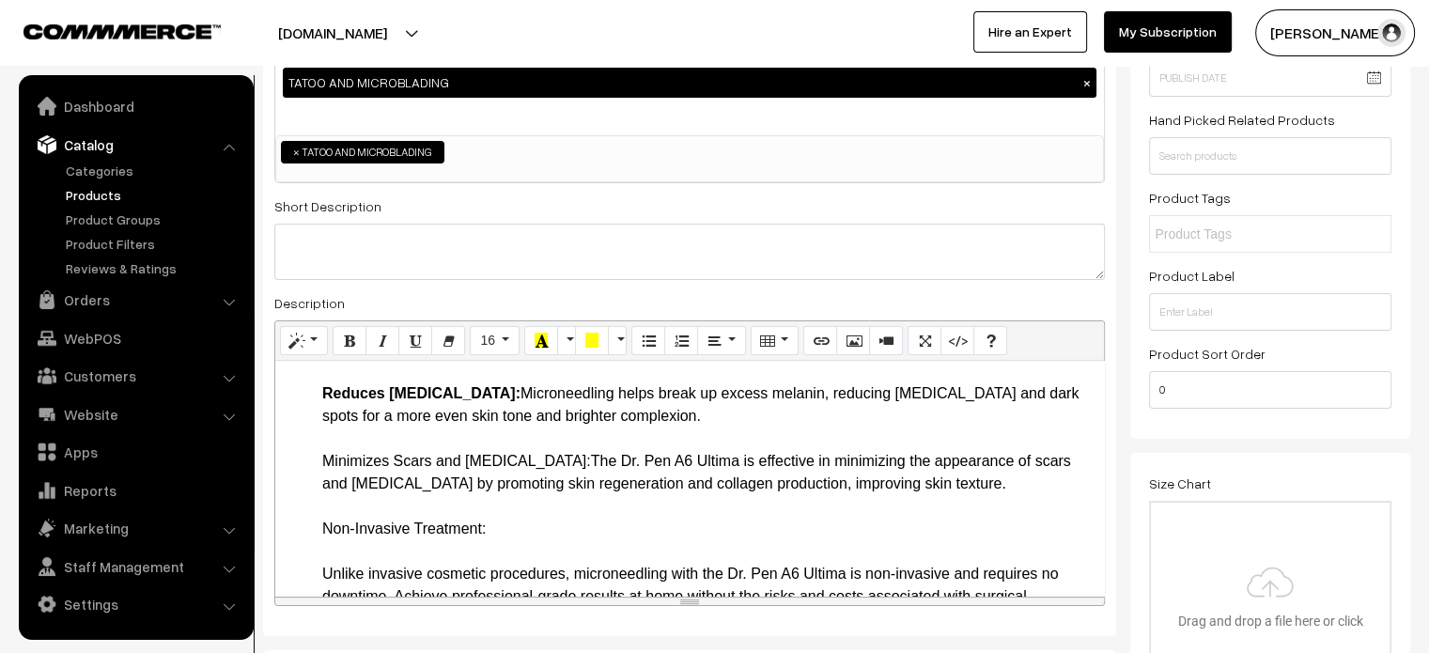
drag, startPoint x: 317, startPoint y: 484, endPoint x: 566, endPoint y: 490, distance: 249.0
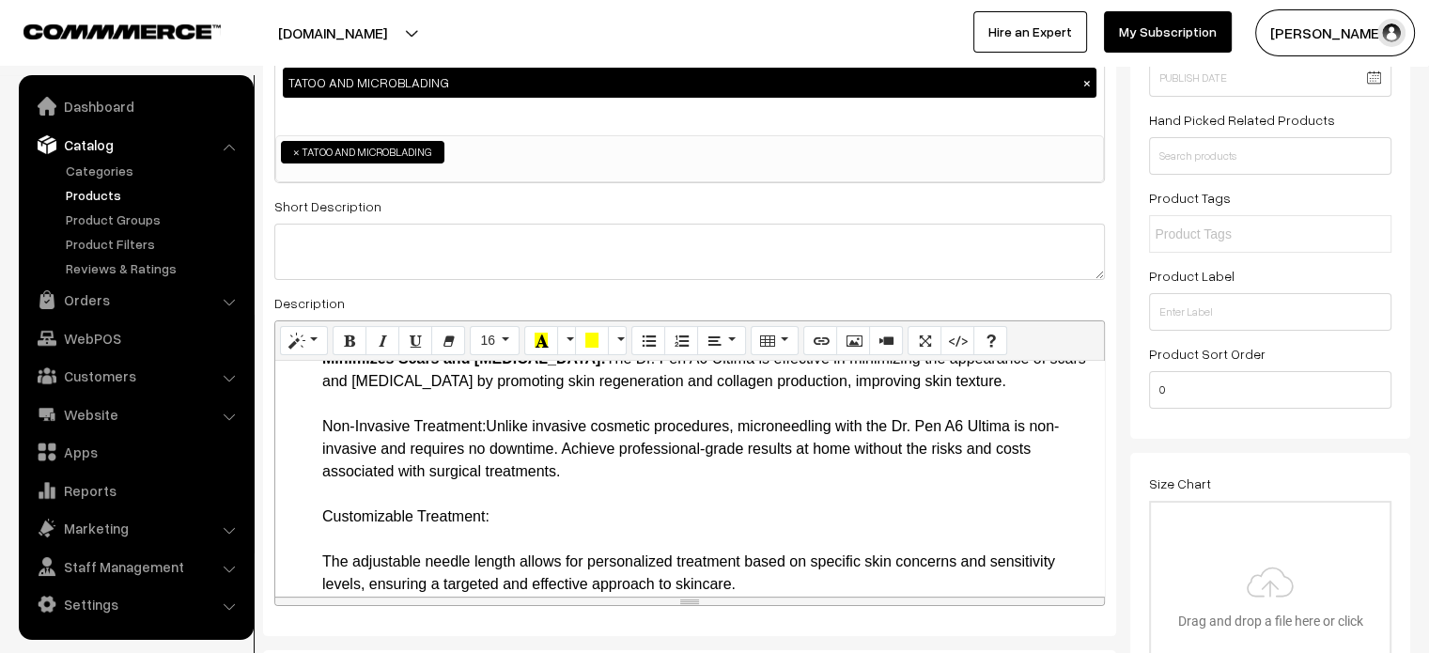
scroll to position [958, 0]
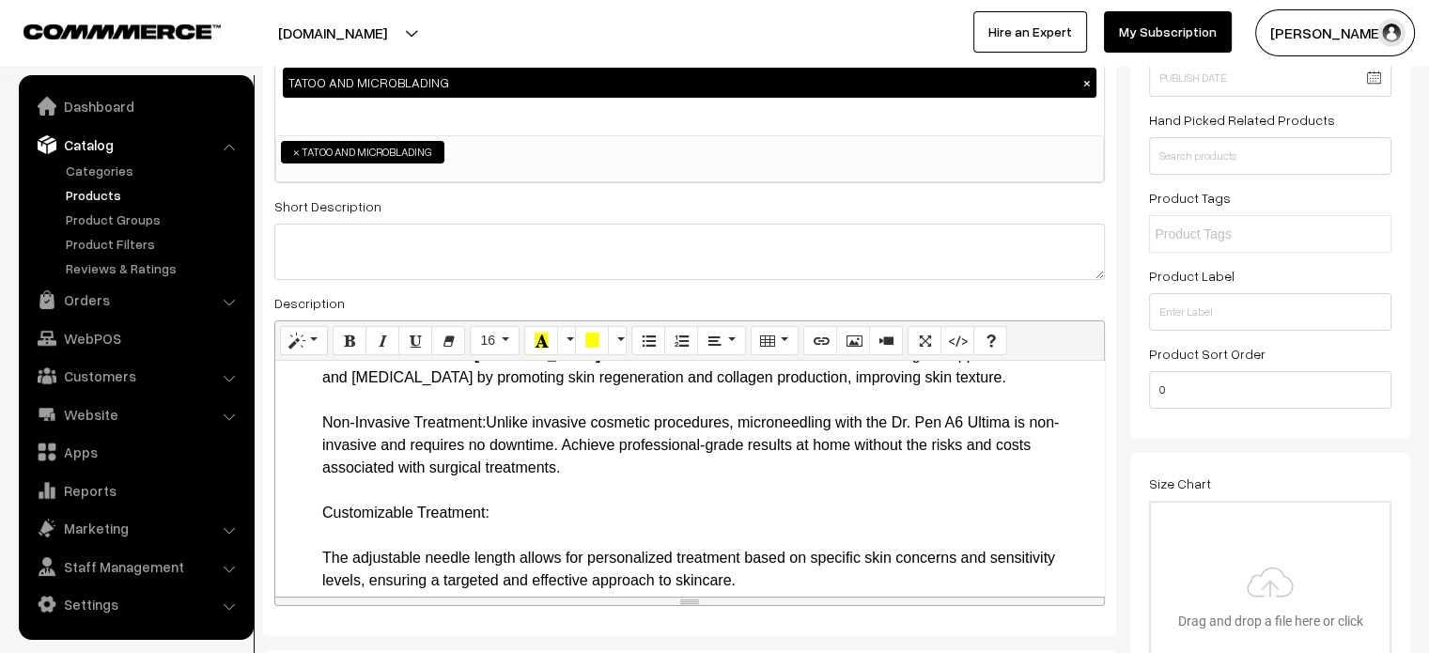
drag, startPoint x: 319, startPoint y: 442, endPoint x: 489, endPoint y: 444, distance: 169.1
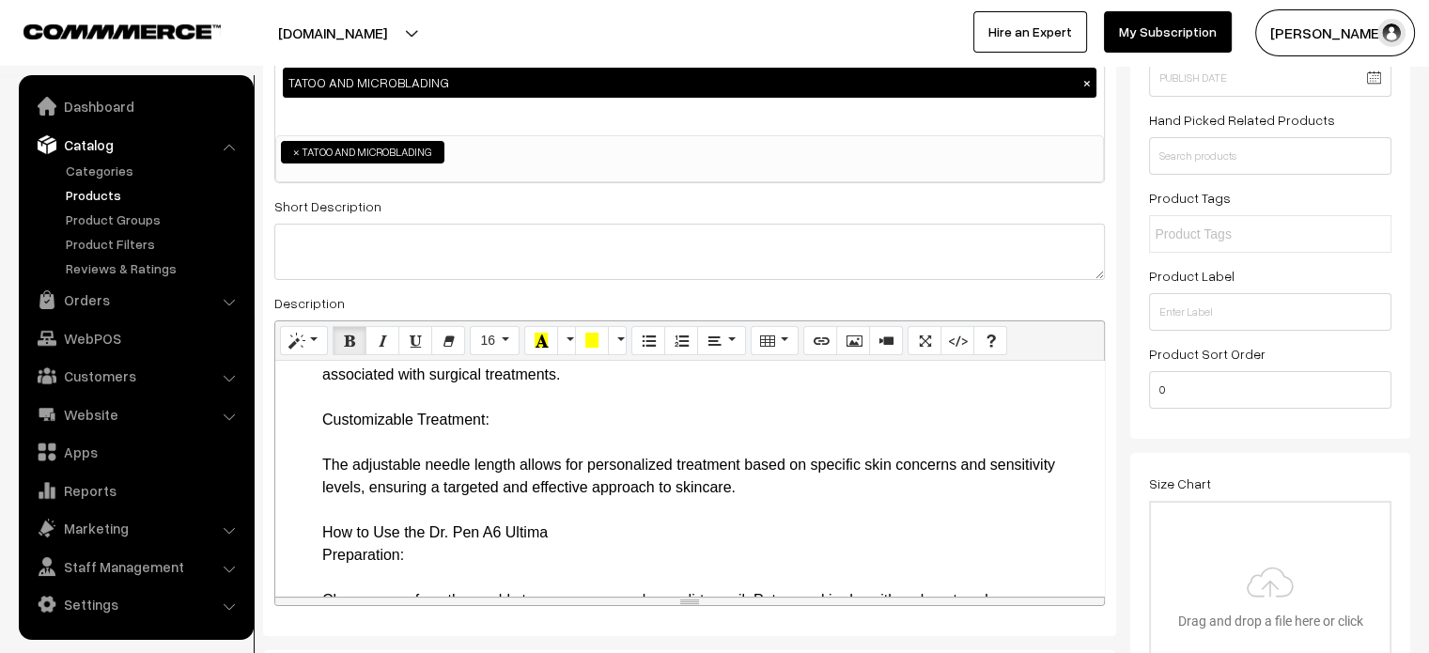
scroll to position [1052, 0]
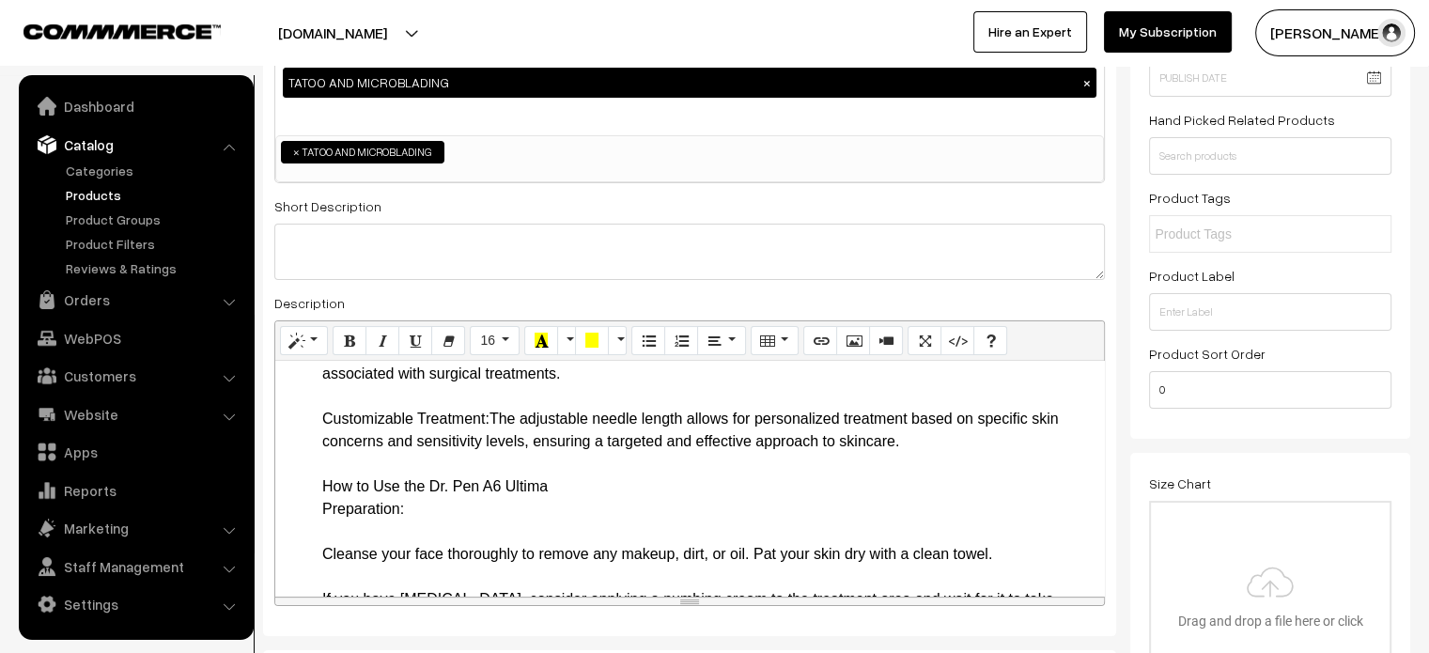
drag, startPoint x: 316, startPoint y: 440, endPoint x: 490, endPoint y: 435, distance: 174.8
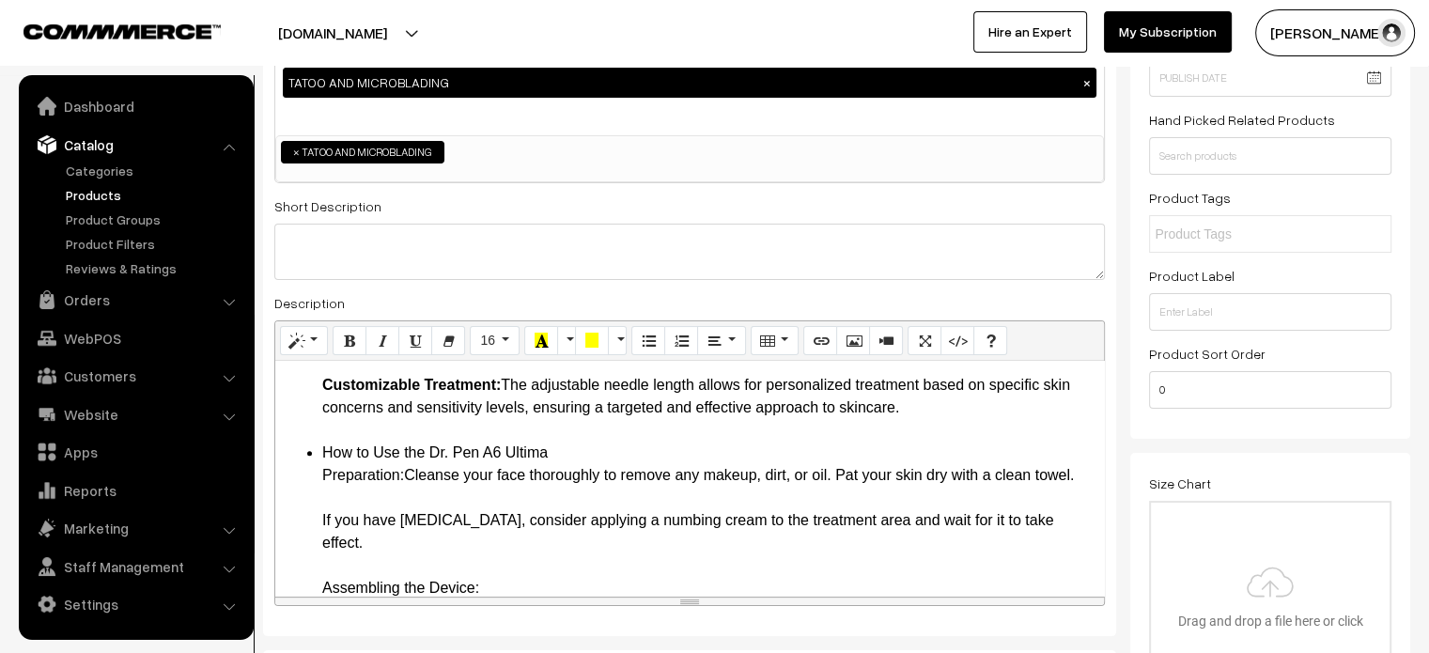
click at [313, 505] on ul "Key Features and Benefits Dual Power Modes: The Dr. Pen A6 Ultima offers both w…" at bounding box center [690, 644] width 810 height 2345
drag, startPoint x: 313, startPoint y: 470, endPoint x: 406, endPoint y: 502, distance: 98.3
click at [406, 502] on ul "Key Features and Benefits Dual Power Modes: The Dr. Pen A6 Ultima offers both w…" at bounding box center [690, 644] width 810 height 2345
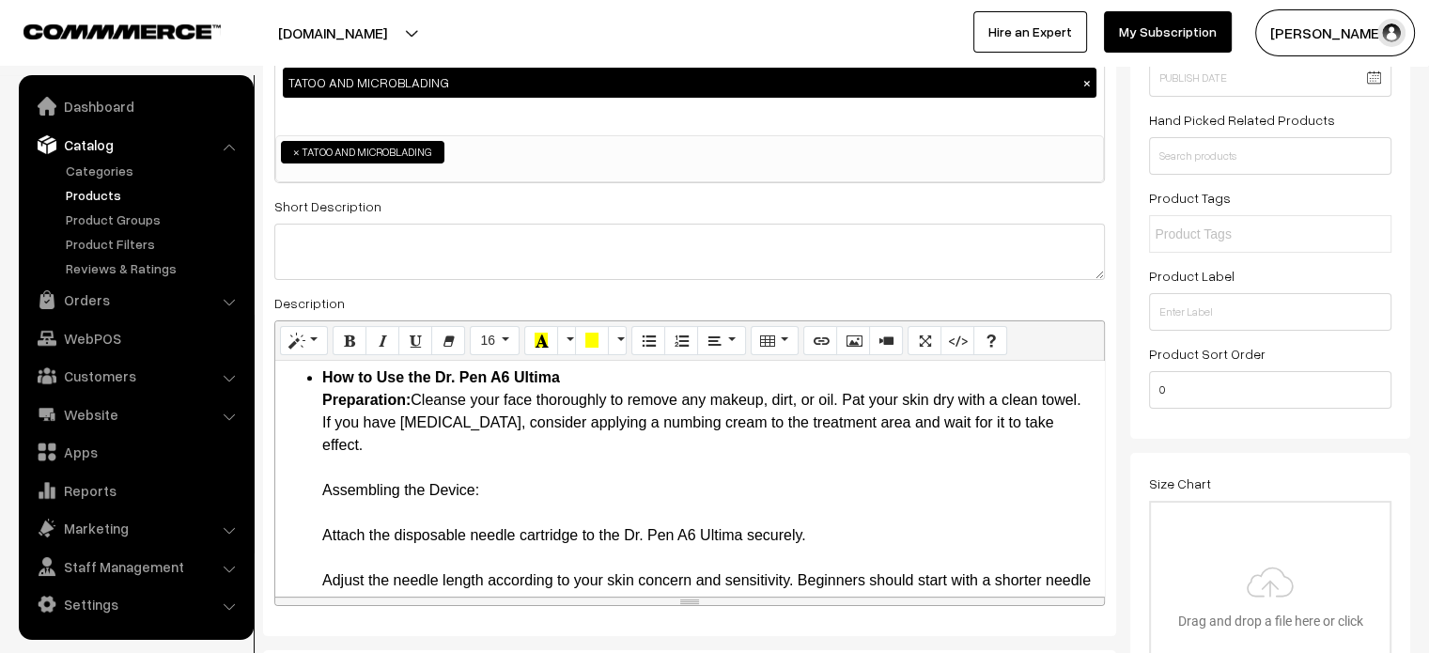
scroll to position [1172, 0]
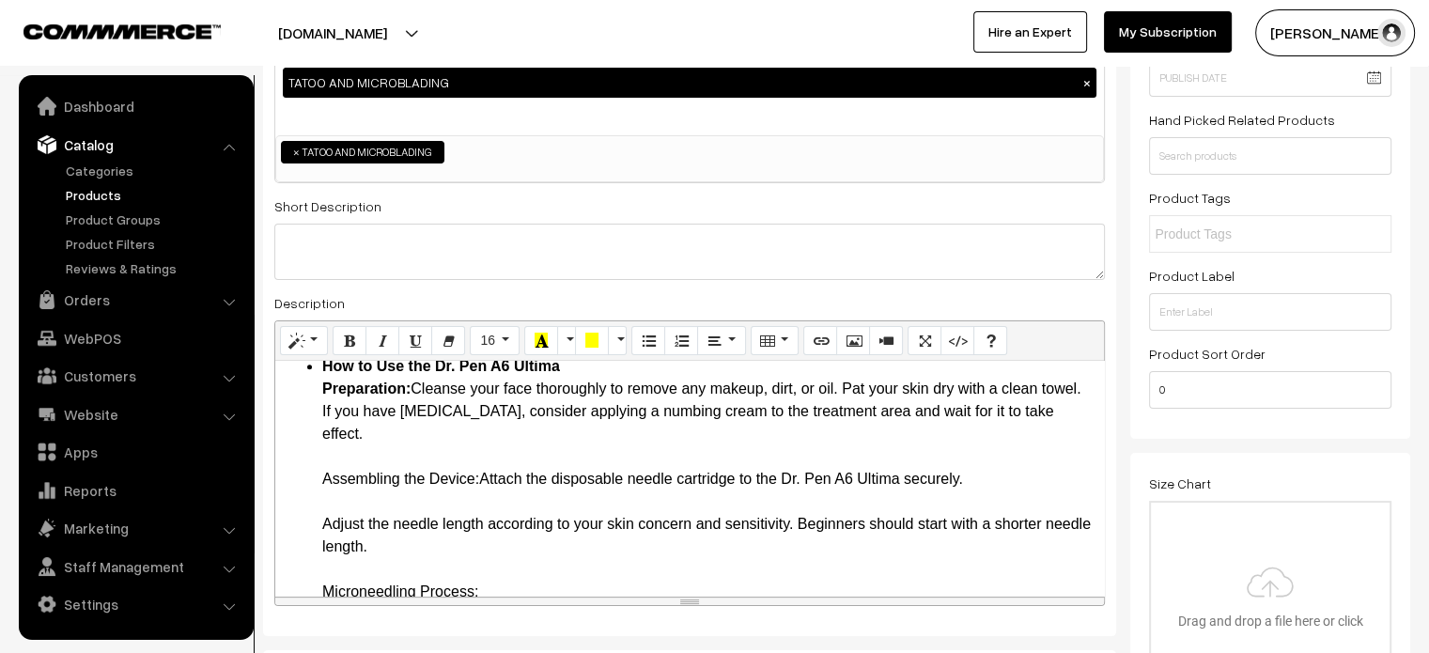
drag, startPoint x: 317, startPoint y: 496, endPoint x: 485, endPoint y: 504, distance: 168.4
click at [485, 504] on ul "Key Features and Benefits Dual Power Modes: The Dr. Pen A6 Ultima offers both w…" at bounding box center [690, 524] width 810 height 2277
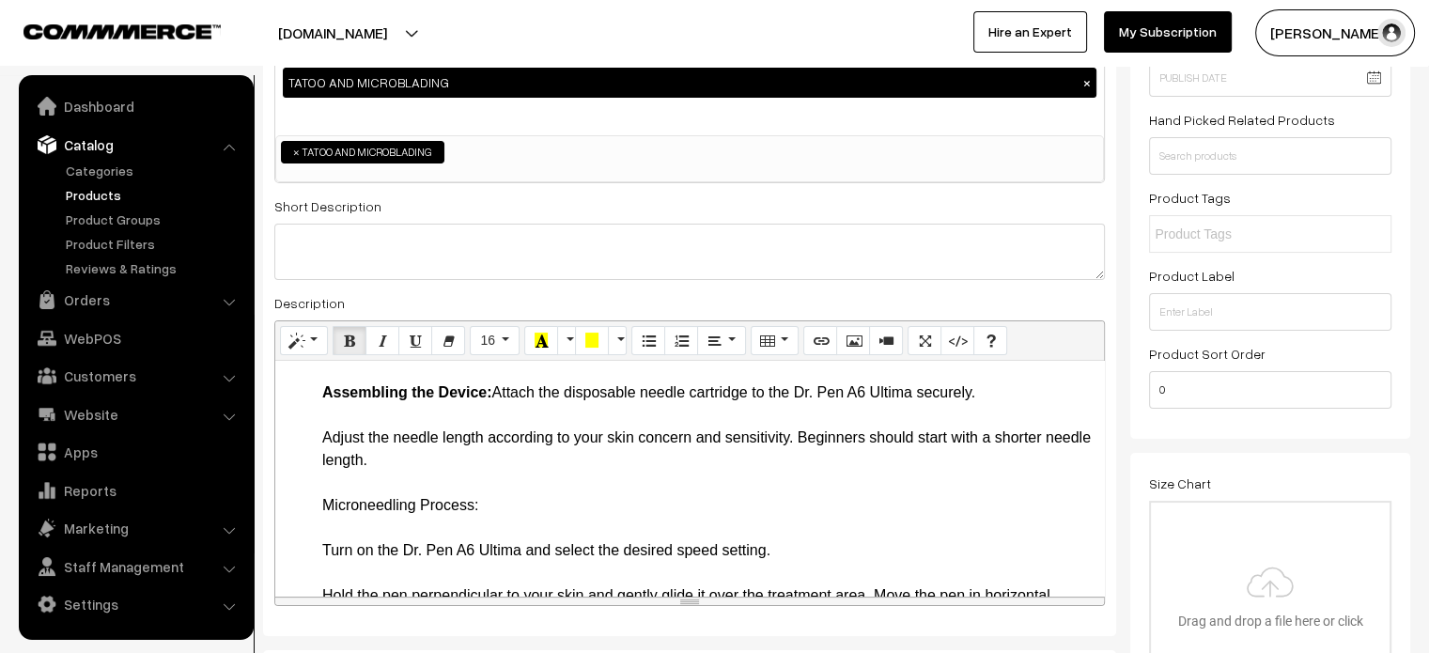
scroll to position [1261, 0]
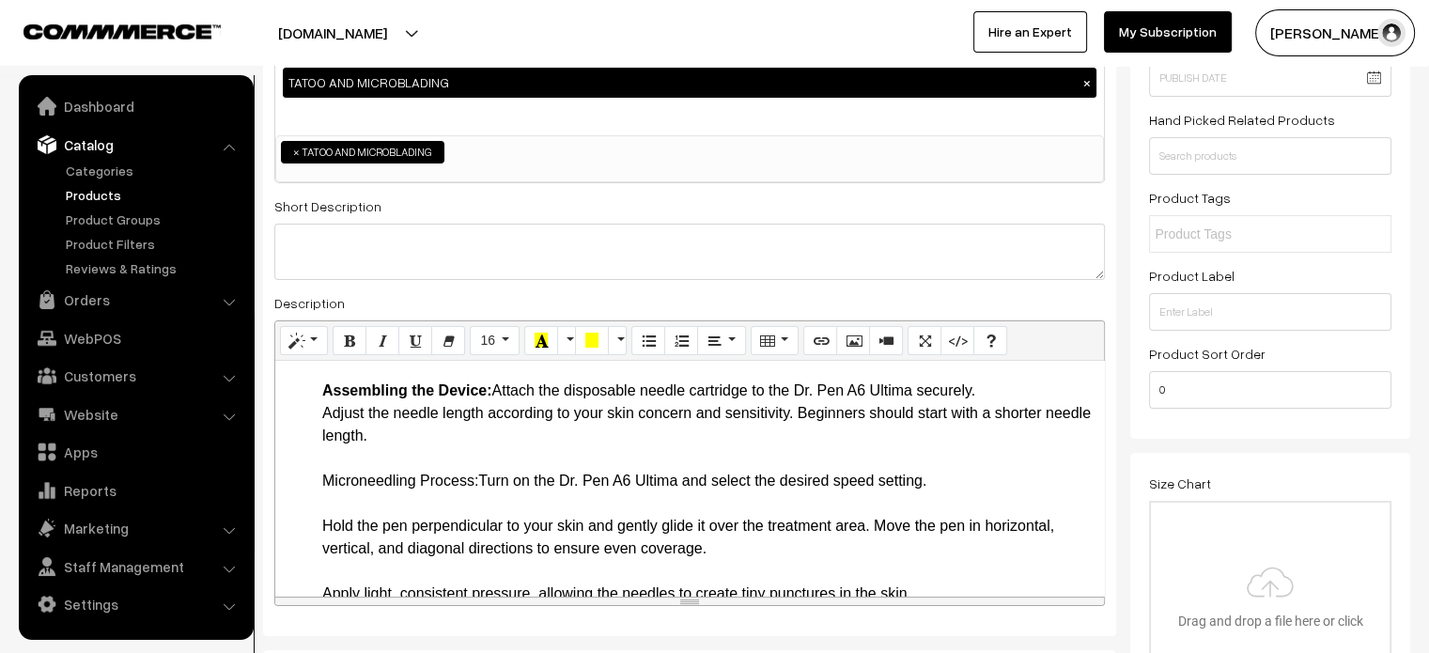
drag, startPoint x: 323, startPoint y: 504, endPoint x: 482, endPoint y: 501, distance: 158.8
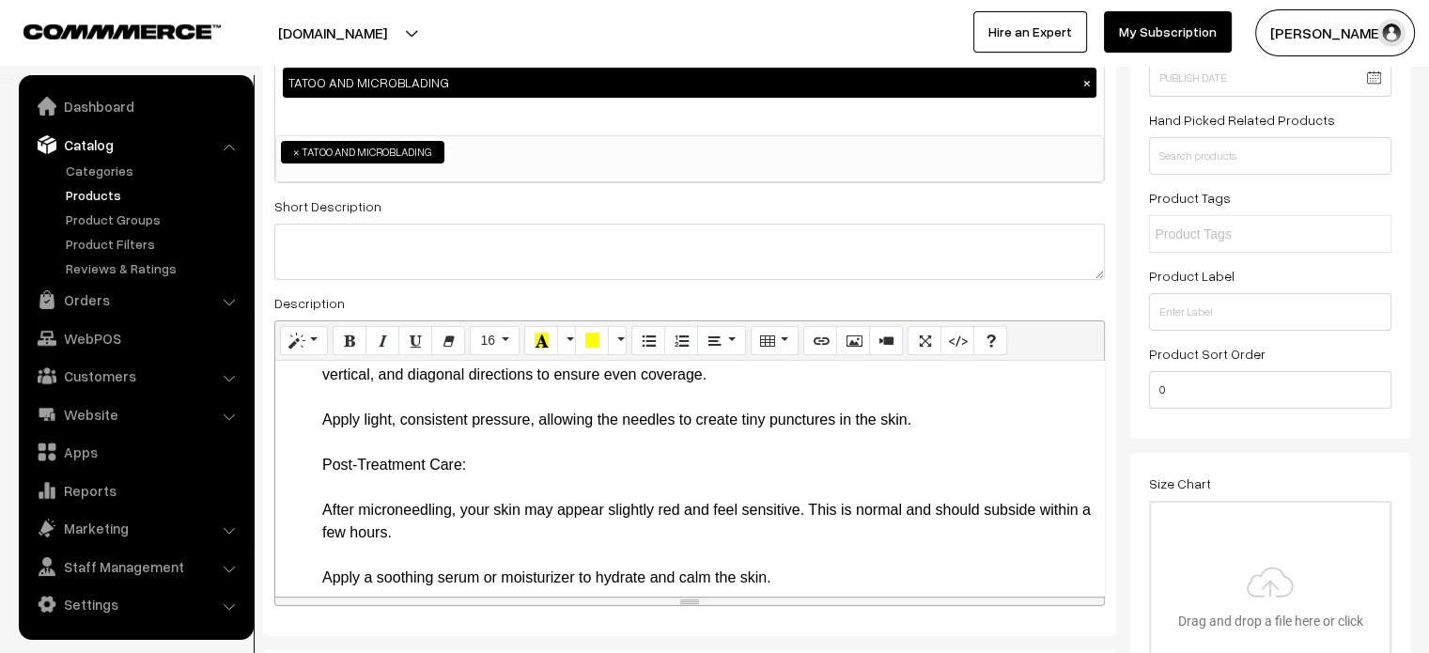
scroll to position [1413, 0]
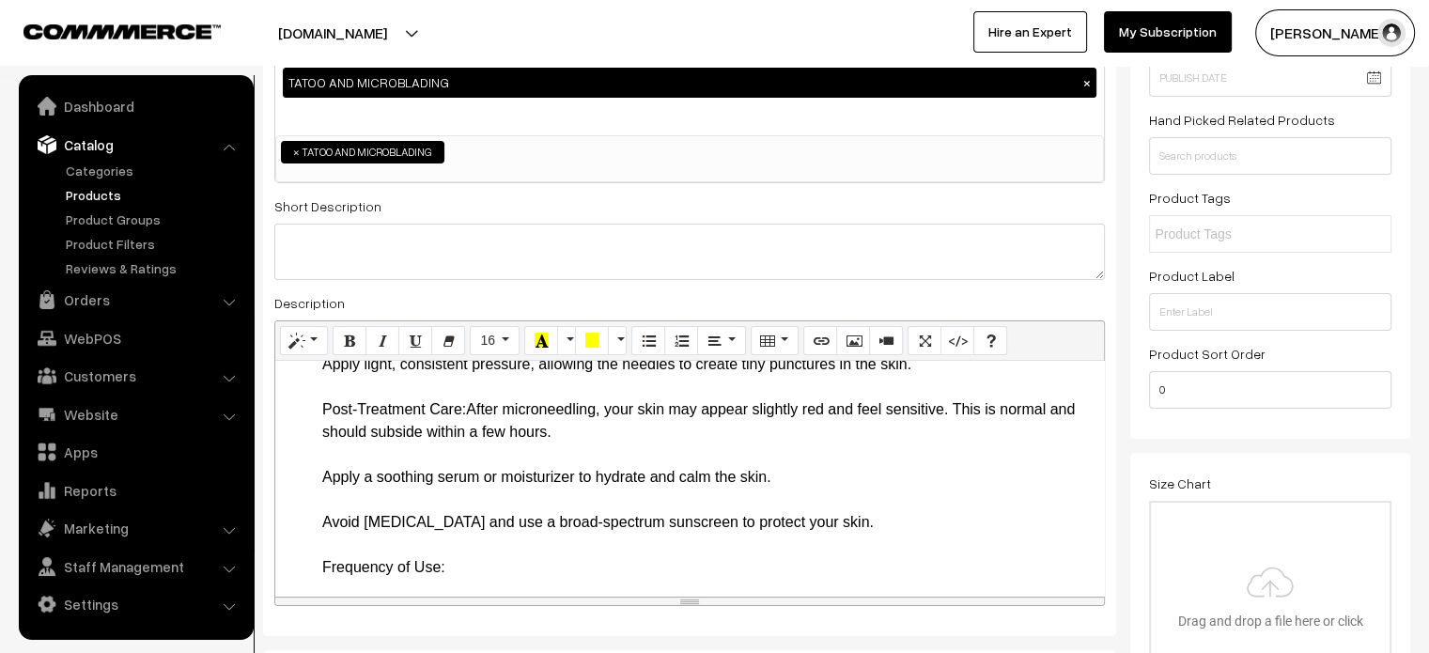
scroll to position [1449, 0]
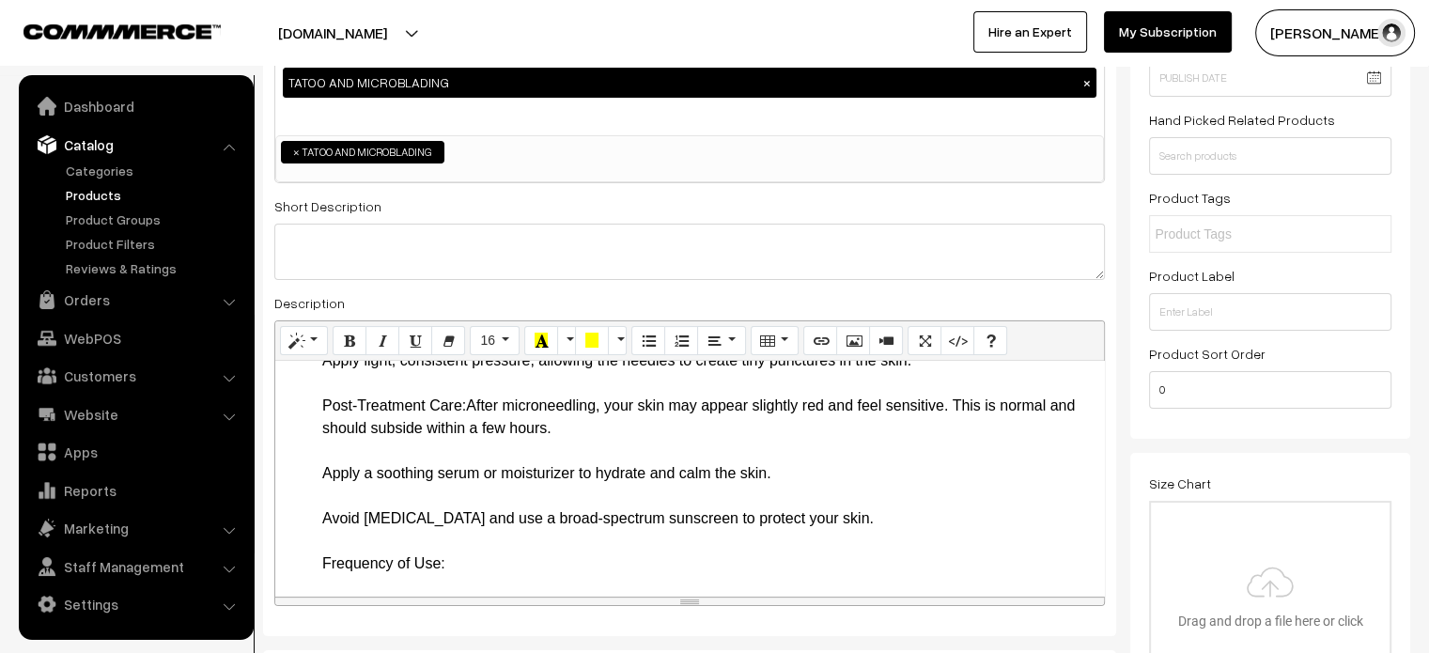
drag, startPoint x: 315, startPoint y: 427, endPoint x: 468, endPoint y: 424, distance: 153.2
click at [468, 424] on ul "Key Features and Benefits Dual Power Modes: The Dr. Pen A6 Ultima offers both w…" at bounding box center [690, 168] width 810 height 2119
click at [394, 468] on li "How to Use the Dr. Pen A6 Ultima Preparation: Cleanse your face thoroughly to r…" at bounding box center [708, 654] width 772 height 1150
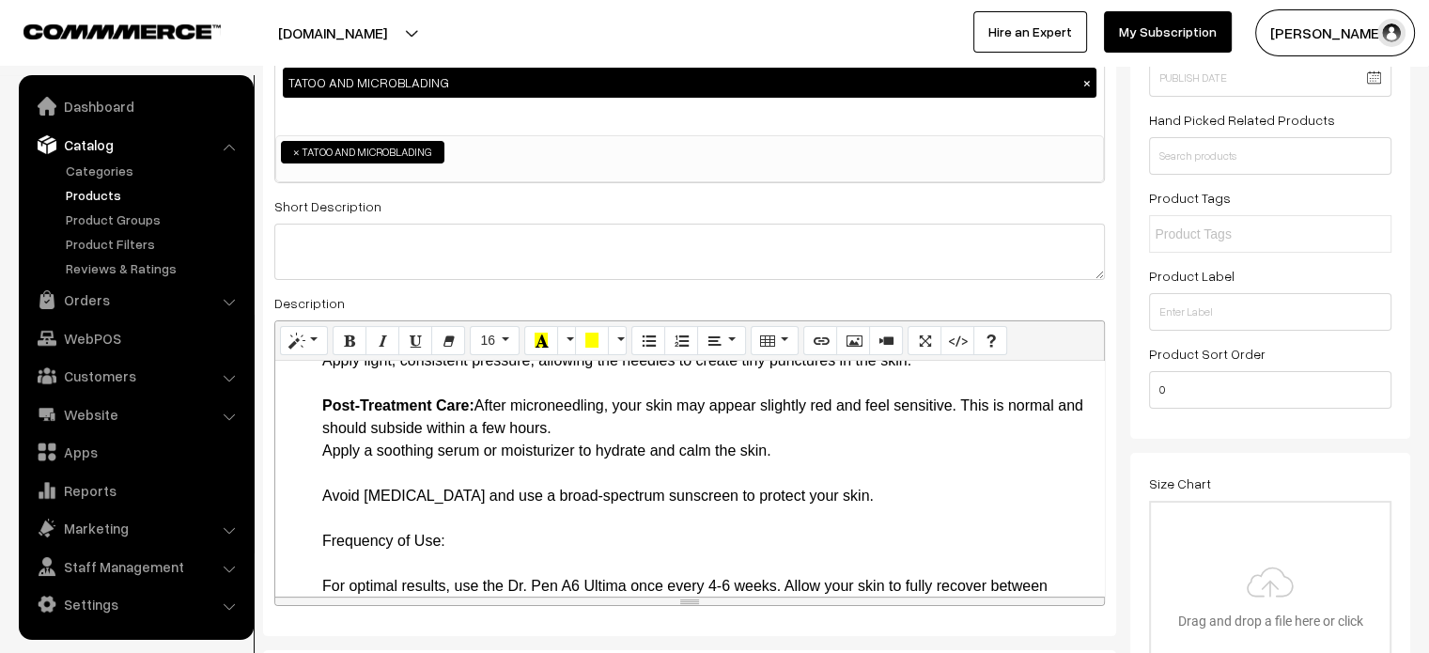
scroll to position [1472, 0]
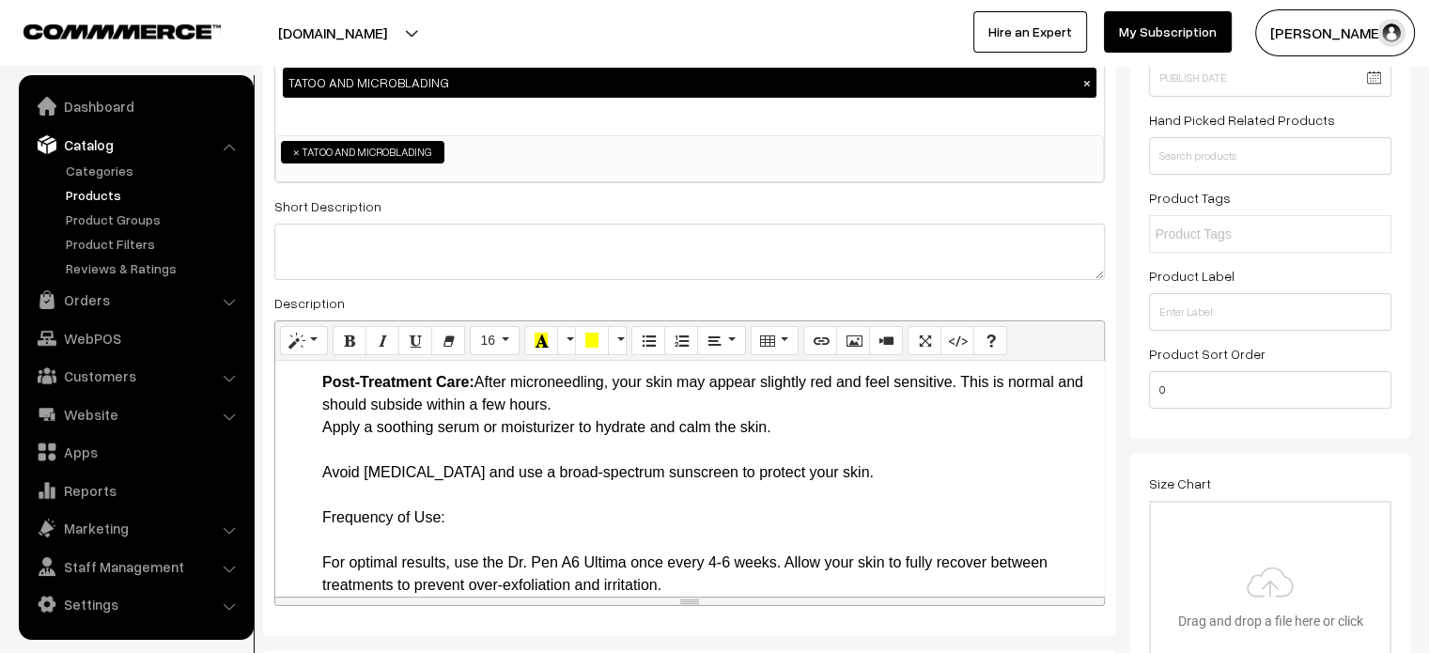
click at [361, 473] on li "How to Use the Dr. Pen A6 Ultima Preparation: Cleanse your face thoroughly to r…" at bounding box center [708, 618] width 772 height 1127
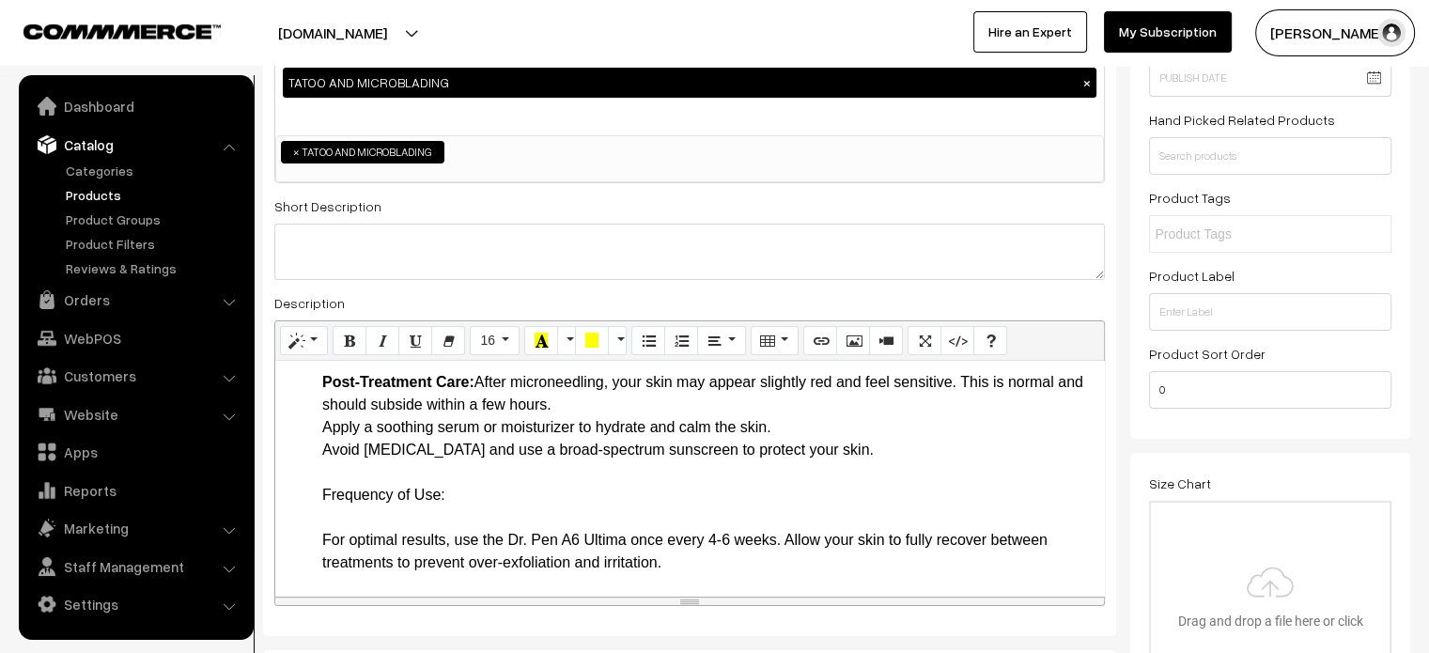
click at [500, 520] on li "How to Use the Dr. Pen A6 Ultima Preparation: Cleanse your face thoroughly to r…" at bounding box center [708, 607] width 772 height 1105
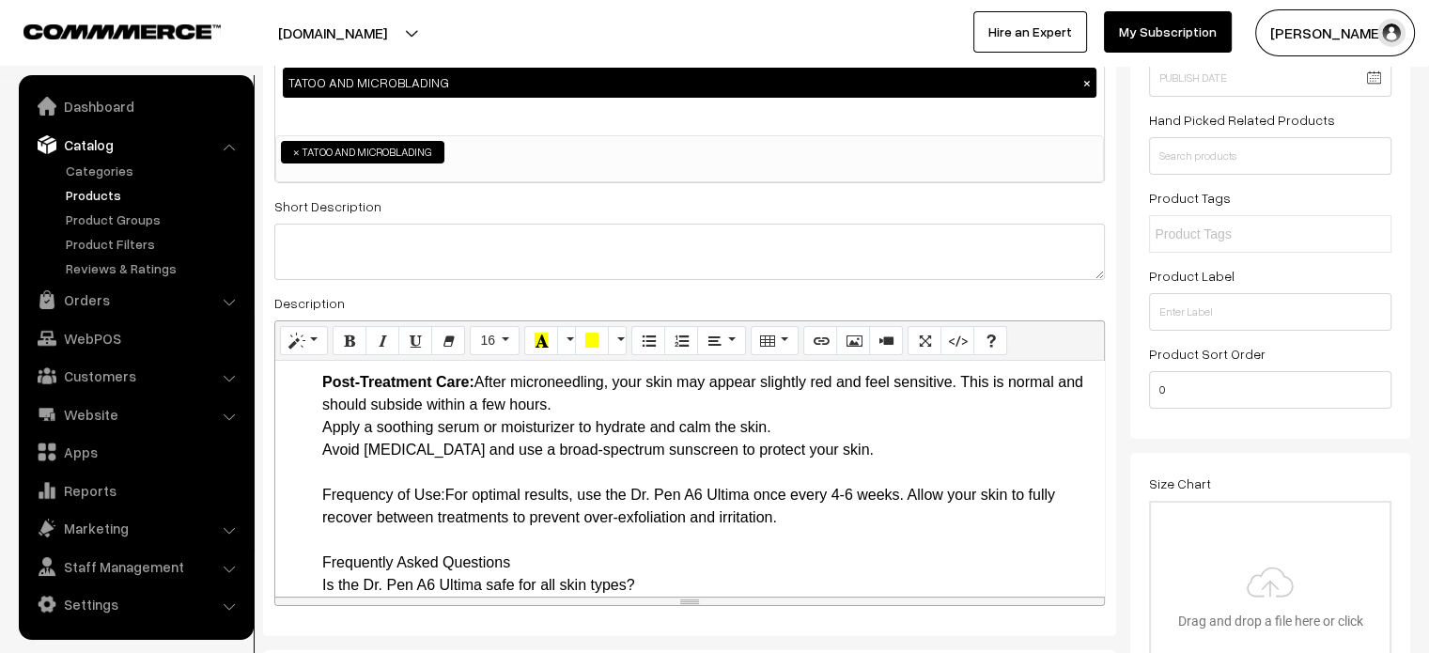
drag, startPoint x: 317, startPoint y: 520, endPoint x: 447, endPoint y: 513, distance: 130.8
click at [447, 513] on ul "Key Features and Benefits Dual Power Modes: The Dr. Pen A6 Ultima offers both w…" at bounding box center [690, 100] width 810 height 2029
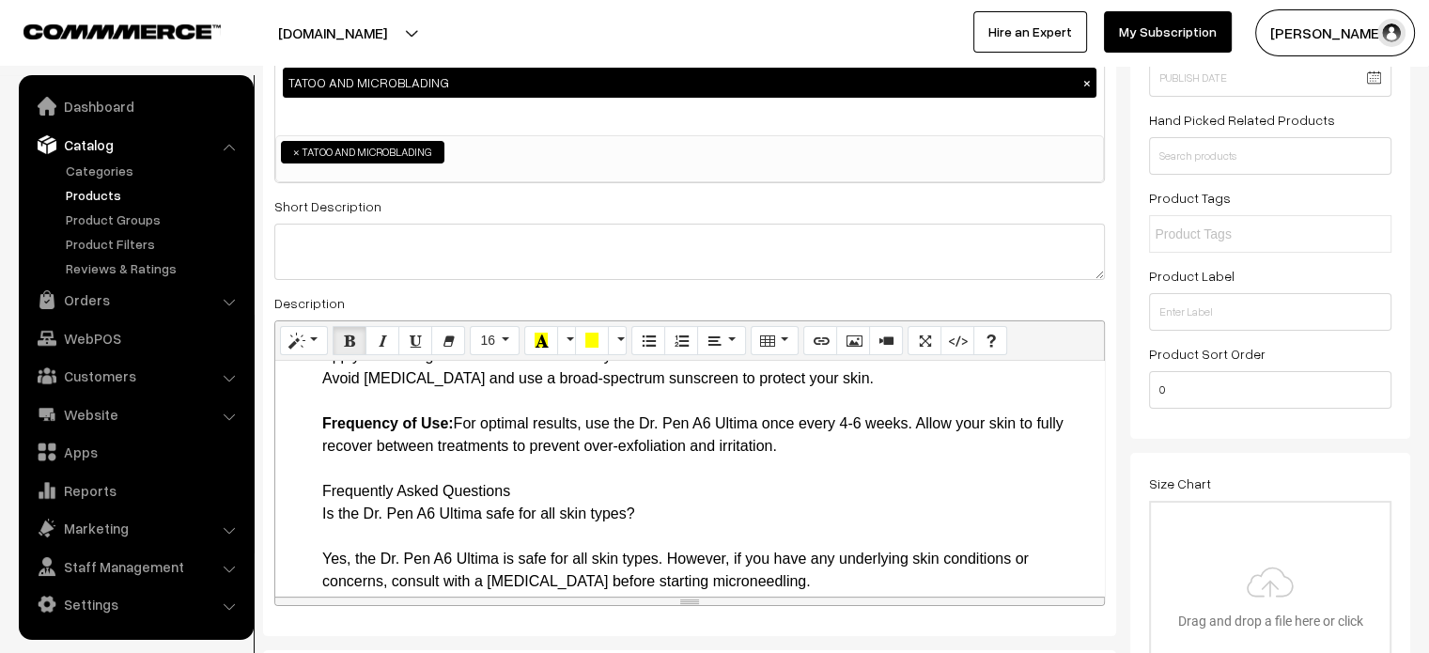
scroll to position [1575, 0]
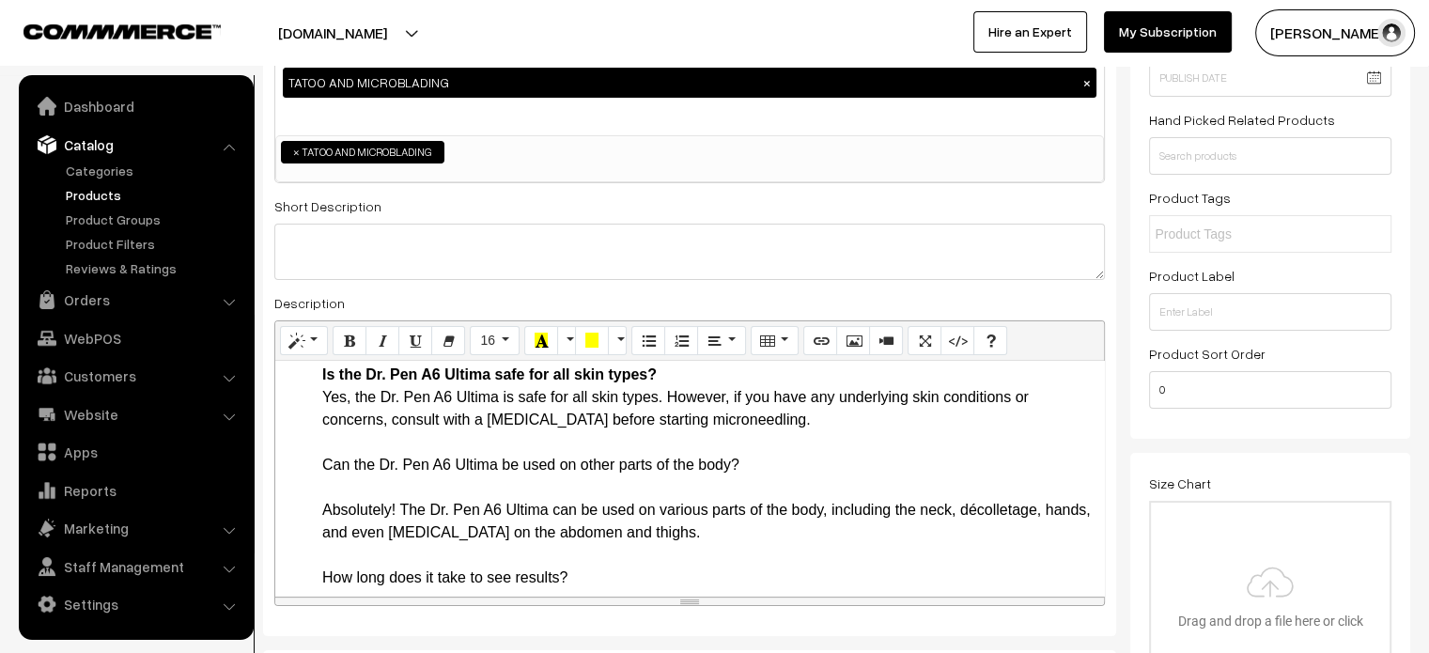
scroll to position [1684, 0]
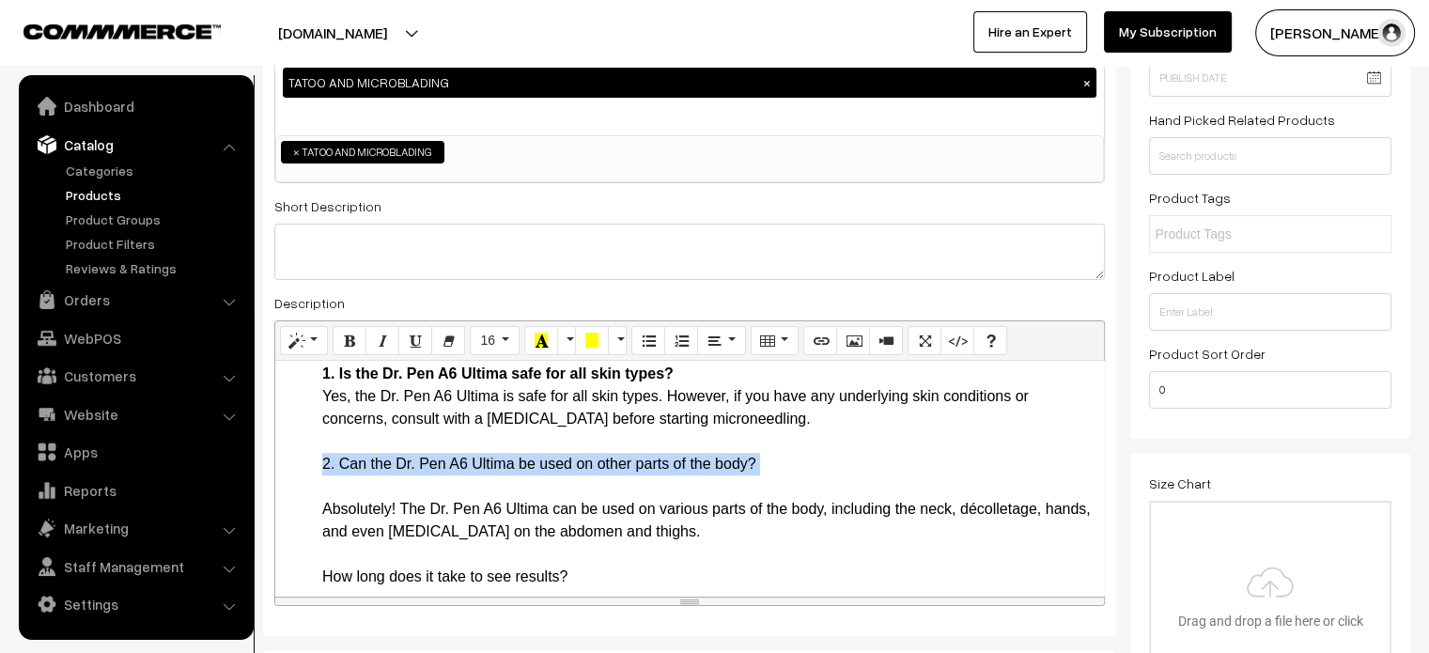
click at [327, 501] on li "Frequently Asked Questions 1. Is the Dr. Pen A6 Ultima safe for all skin types?…" at bounding box center [708, 610] width 772 height 541
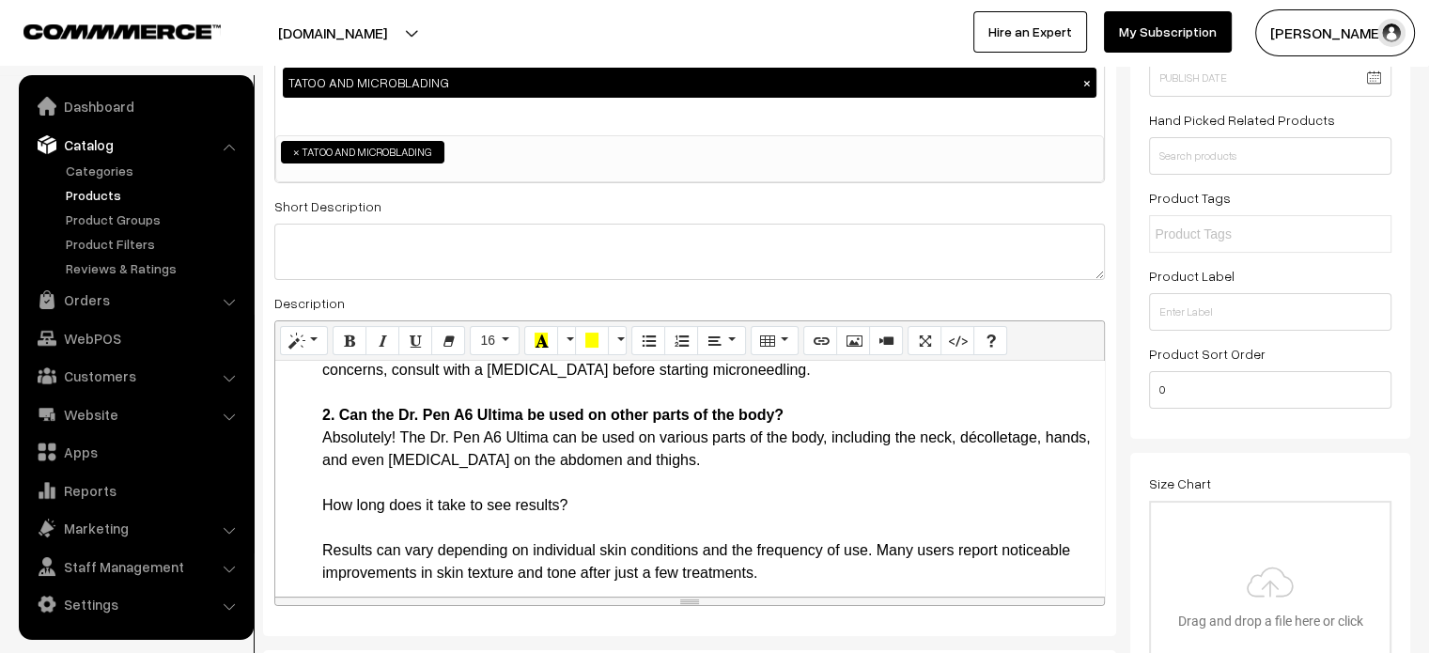
scroll to position [1751, 0]
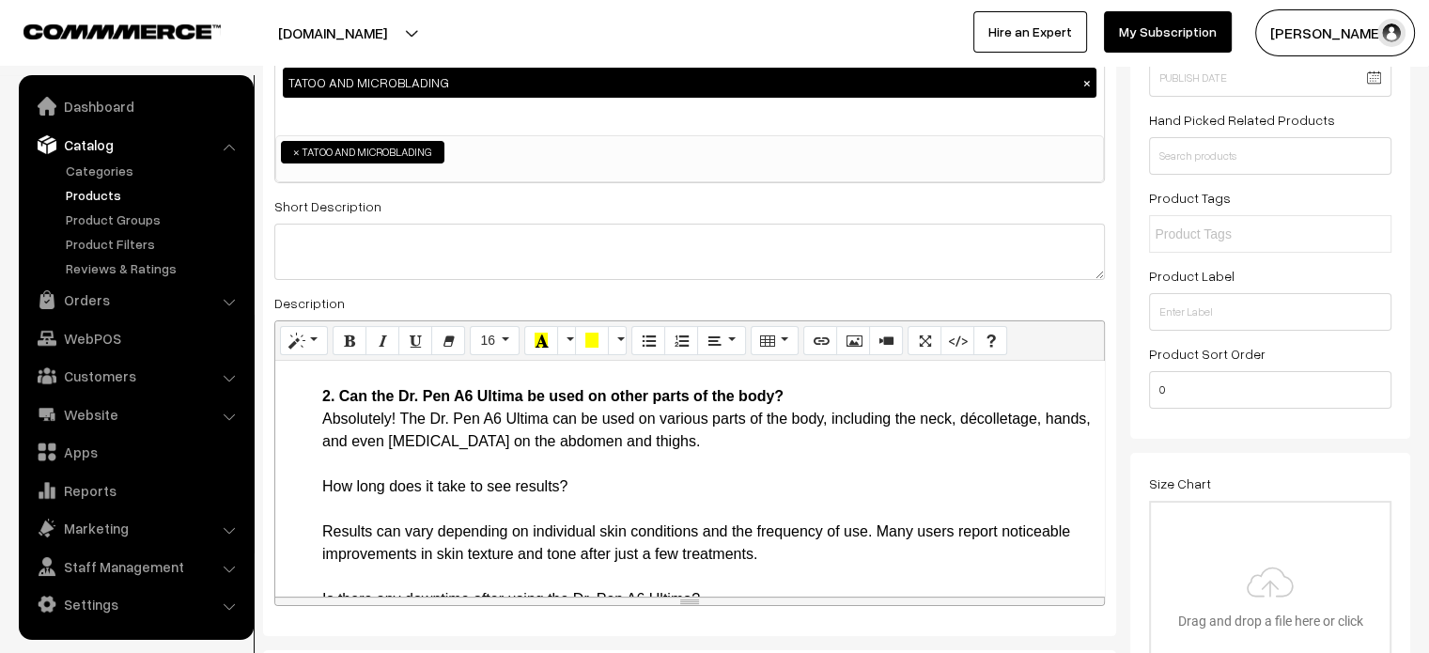
click at [495, 510] on li "Frequently Asked Questions 1. Is the Dr. Pen A6 Ultima safe for all skin types?…" at bounding box center [708, 531] width 772 height 519
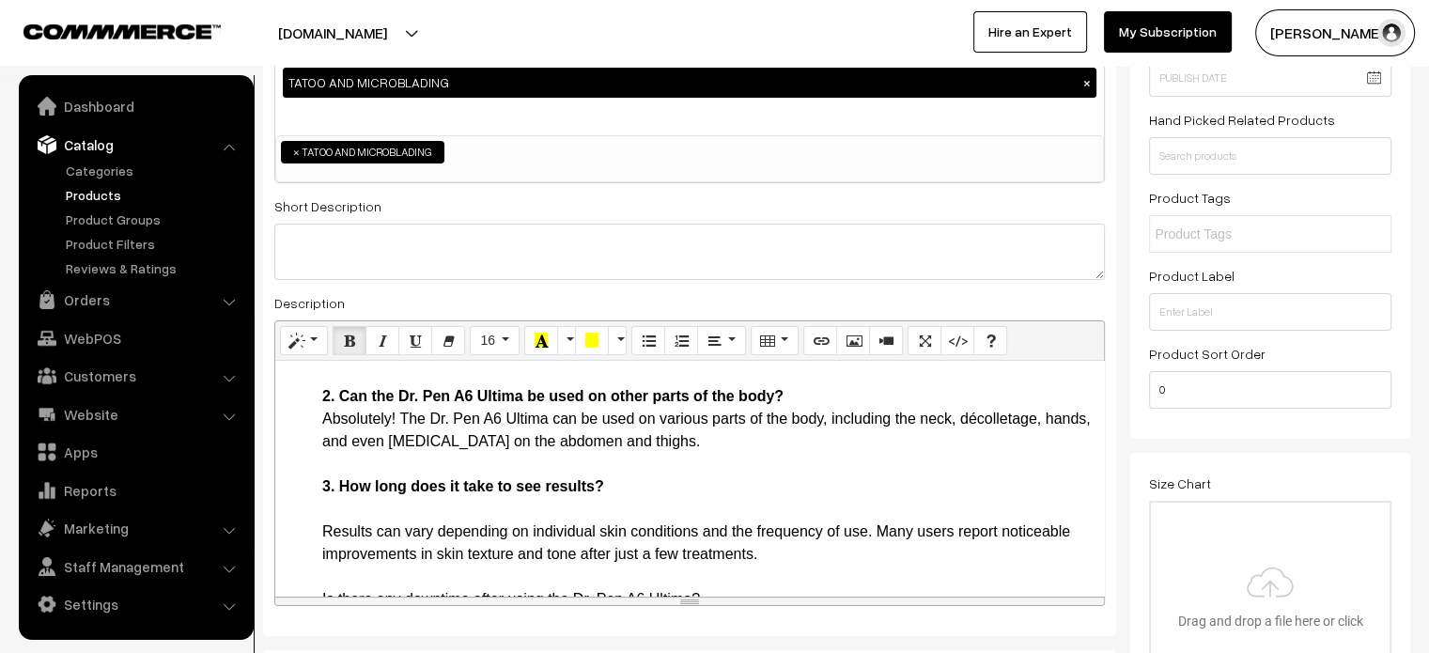
click at [391, 534] on li "Frequently Asked Questions 1. Is the Dr. Pen A6 Ultima safe for all skin types?…" at bounding box center [708, 531] width 772 height 519
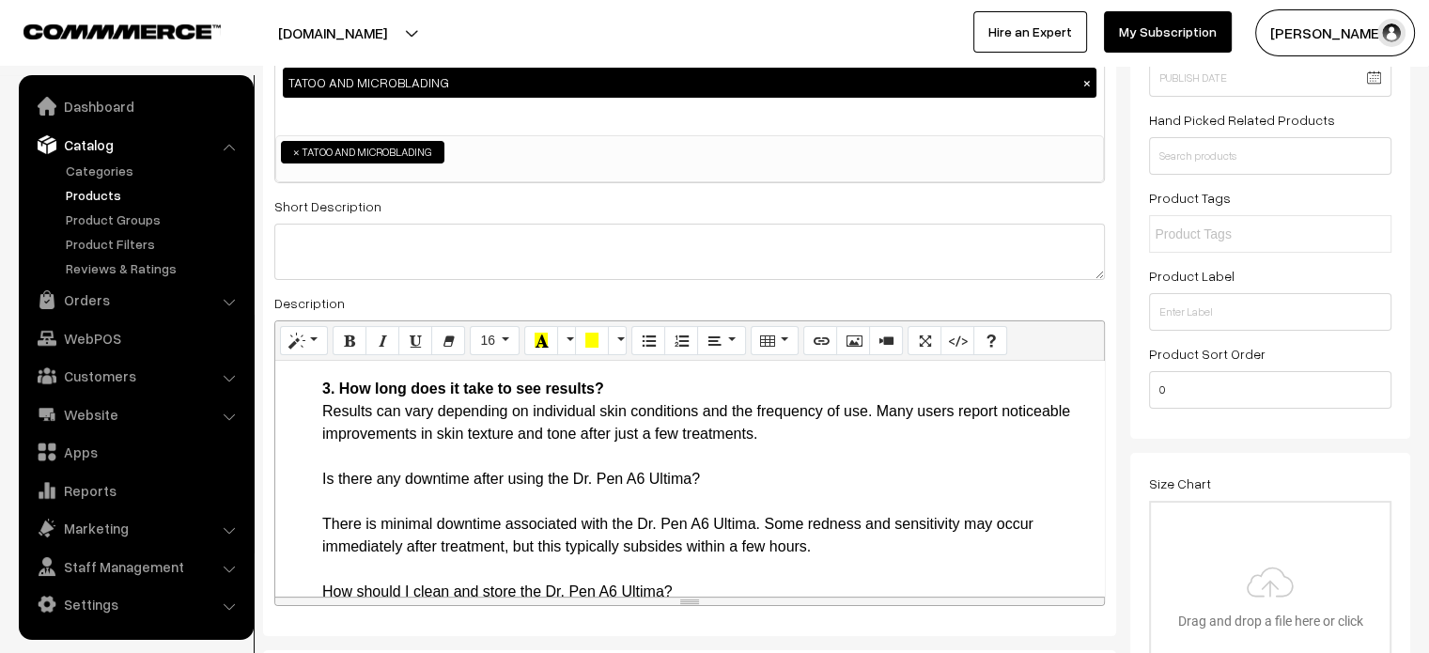
scroll to position [1849, 0]
click at [360, 495] on li "Frequently Asked Questions 1. Is the Dr. Pen A6 Ultima safe for all skin types?…" at bounding box center [708, 423] width 772 height 496
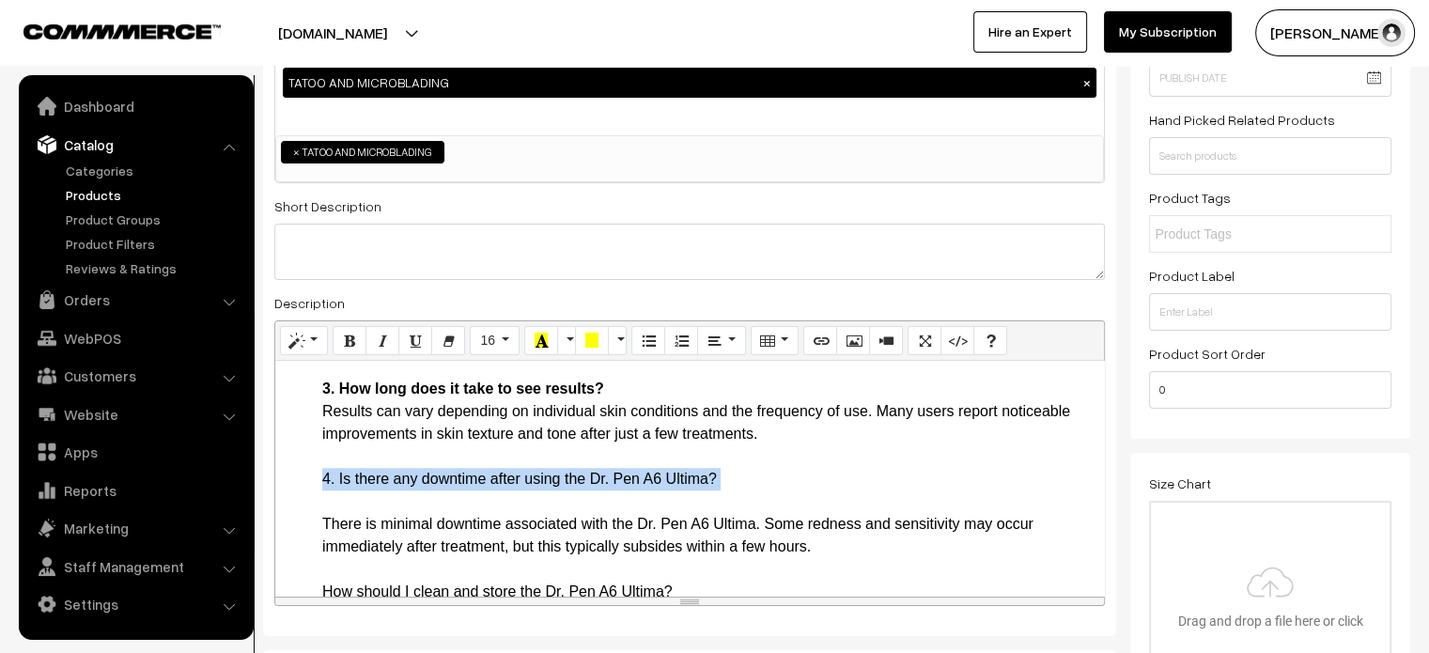
click at [360, 495] on li "Frequently Asked Questions 1. Is the Dr. Pen A6 Ultima safe for all skin types?…" at bounding box center [708, 423] width 772 height 496
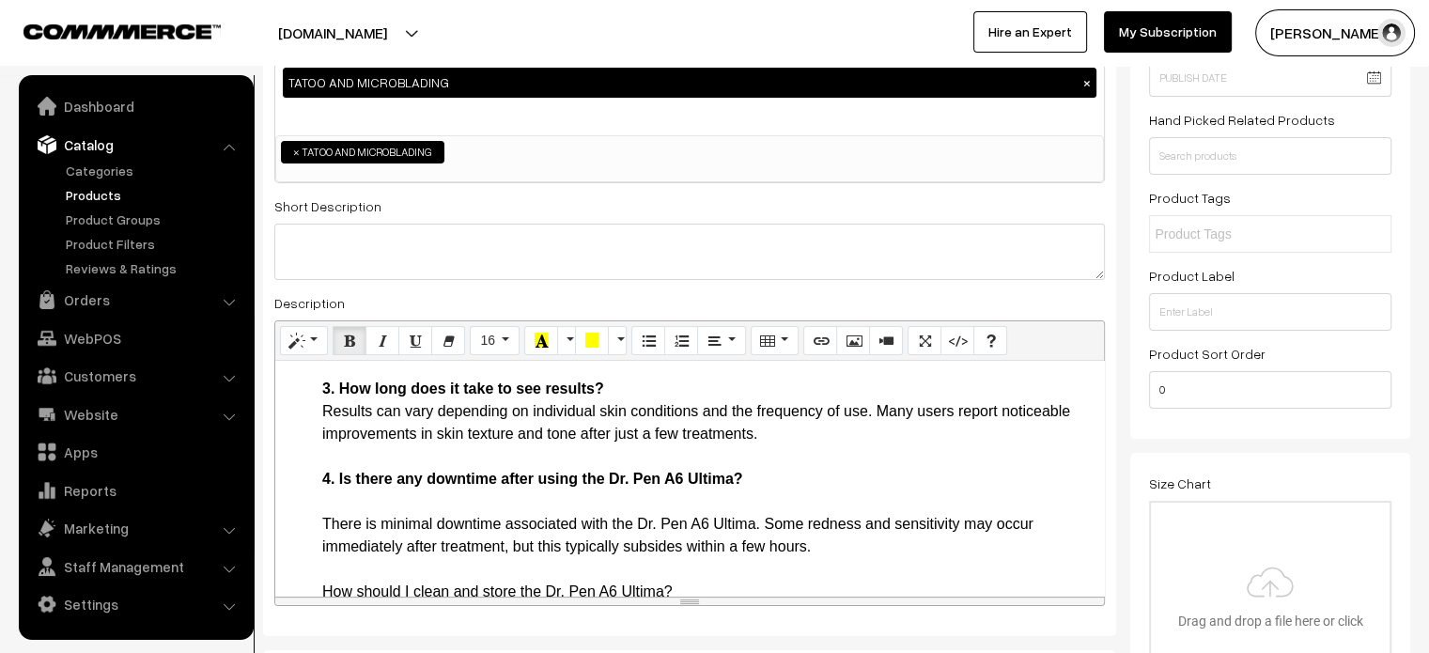
click at [348, 487] on b "4. Is there any downtime after using the Dr. Pen A6 Ultima?" at bounding box center [532, 479] width 421 height 16
click at [344, 517] on li "Frequently Asked Questions 1. Is the Dr. Pen A6 Ultima safe for all skin types?…" at bounding box center [708, 423] width 772 height 496
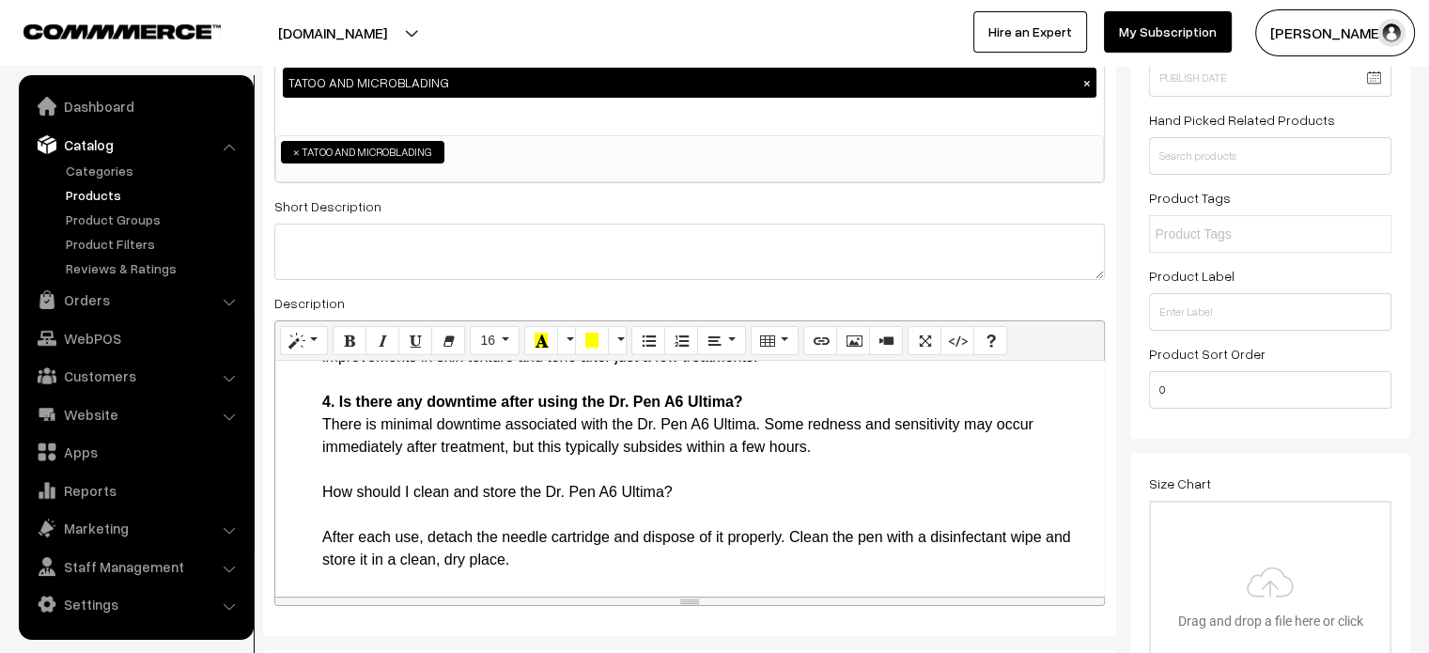
scroll to position [1948, 0]
click at [387, 492] on li "Frequently Asked Questions 1. Is the Dr. Pen A6 Ultima safe for all skin types?…" at bounding box center [708, 334] width 772 height 473
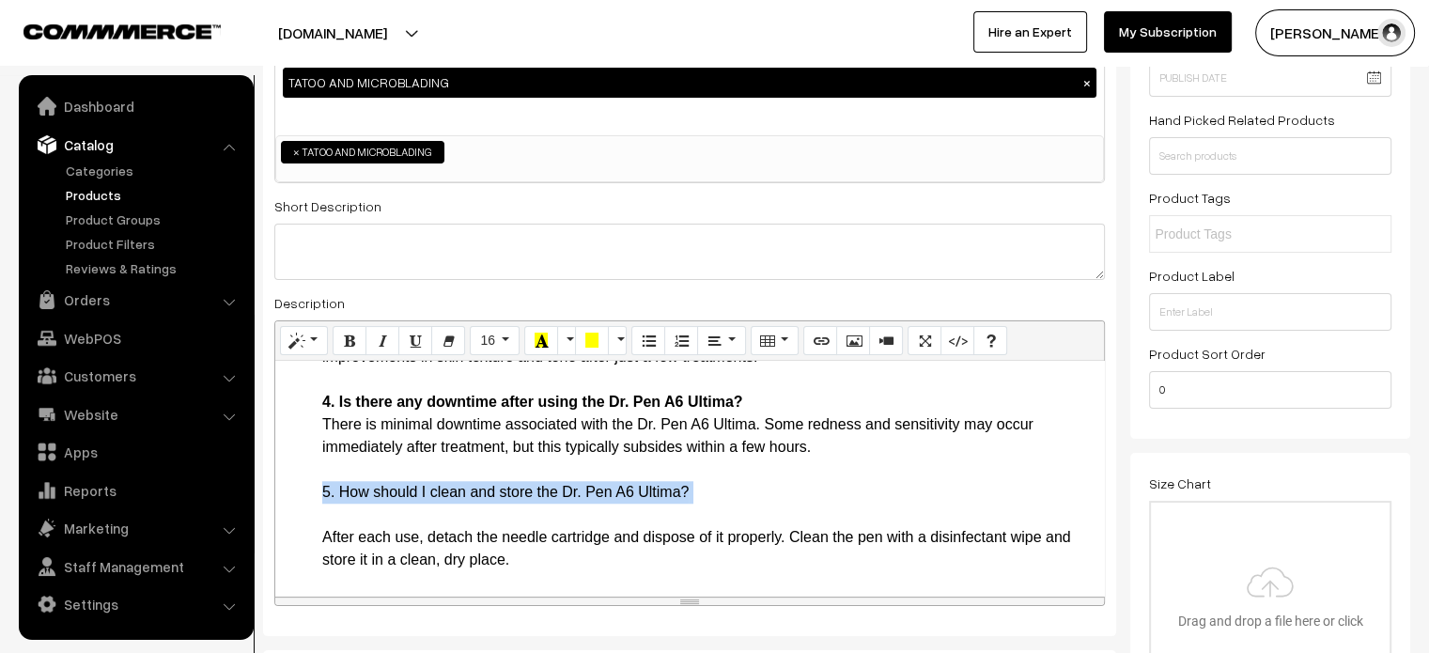
click at [387, 492] on li "Frequently Asked Questions 1. Is the Dr. Pen A6 Ultima safe for all skin types?…" at bounding box center [708, 334] width 772 height 473
click at [364, 508] on li "Frequently Asked Questions 1. Is the Dr. Pen A6 Ultima safe for all skin types?…" at bounding box center [708, 334] width 772 height 473
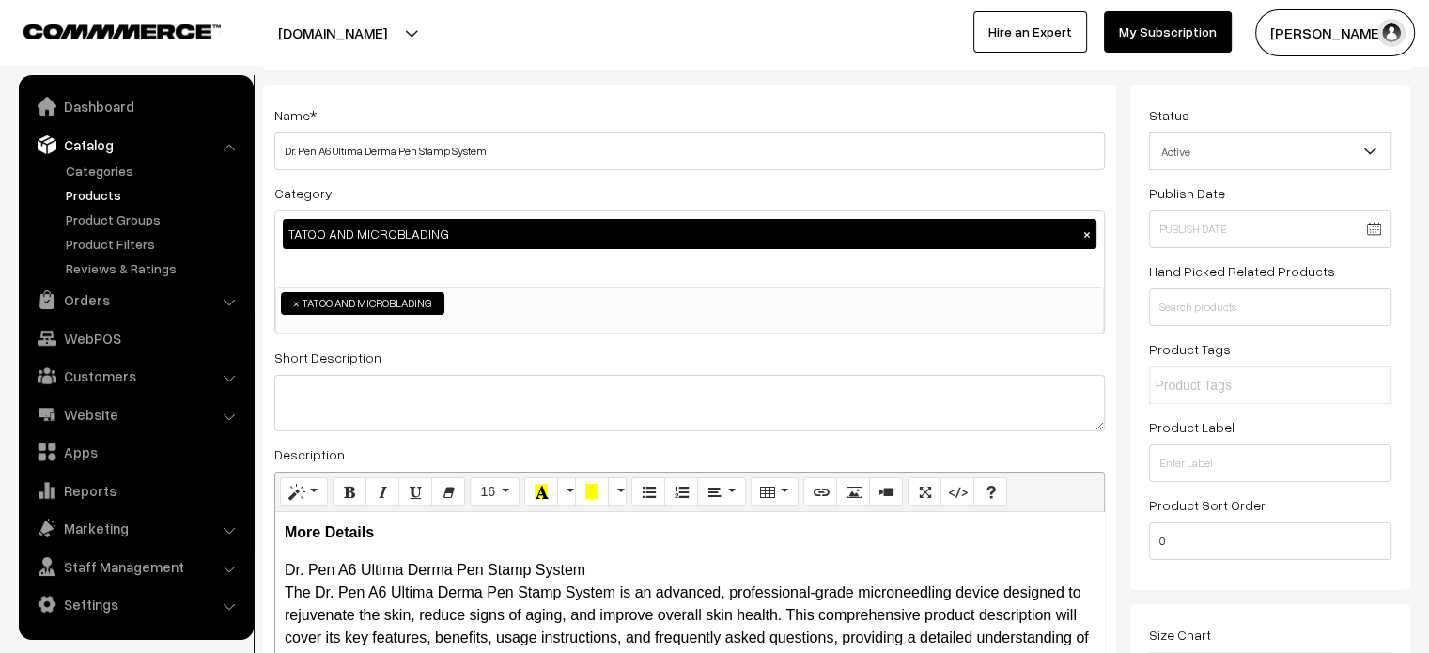
scroll to position [0, 0]
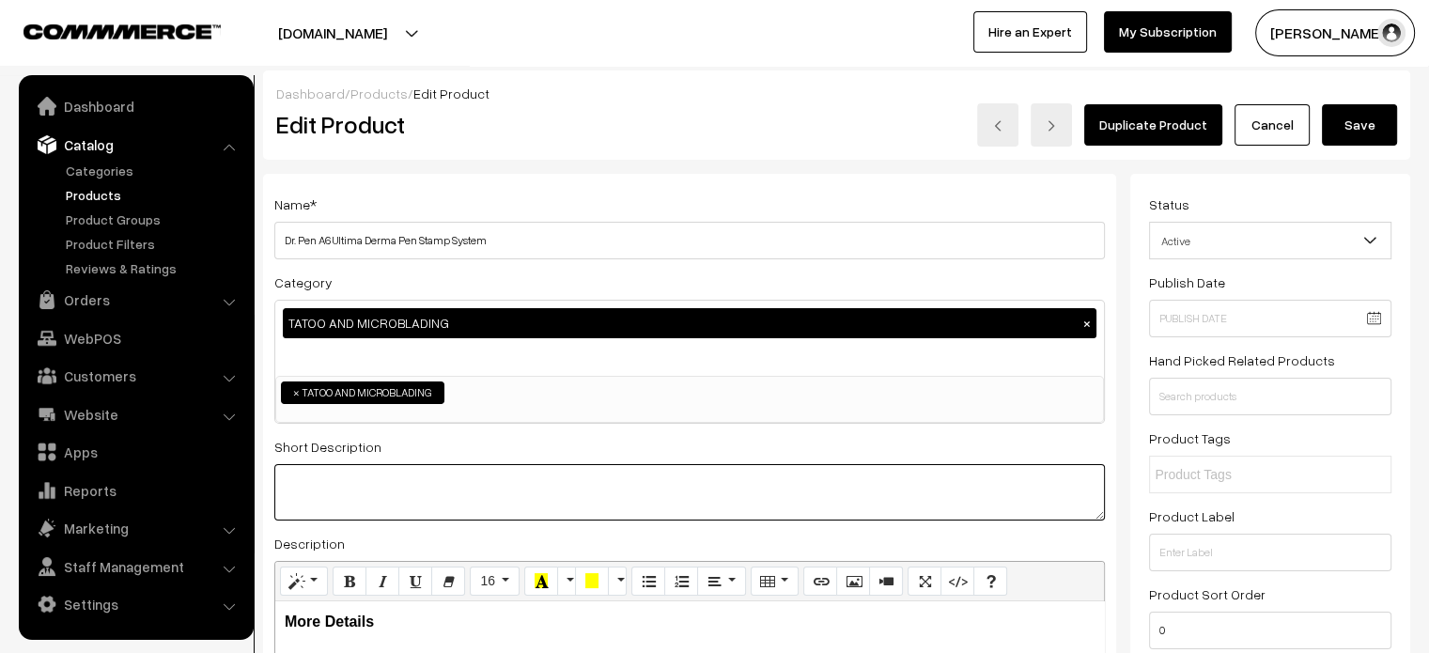
click at [500, 494] on textarea at bounding box center [689, 492] width 830 height 56
paste textarea ""The Dr. Pen A6 Ultima Derma Pen Stamp System is a cutting-edge microneedling d…"
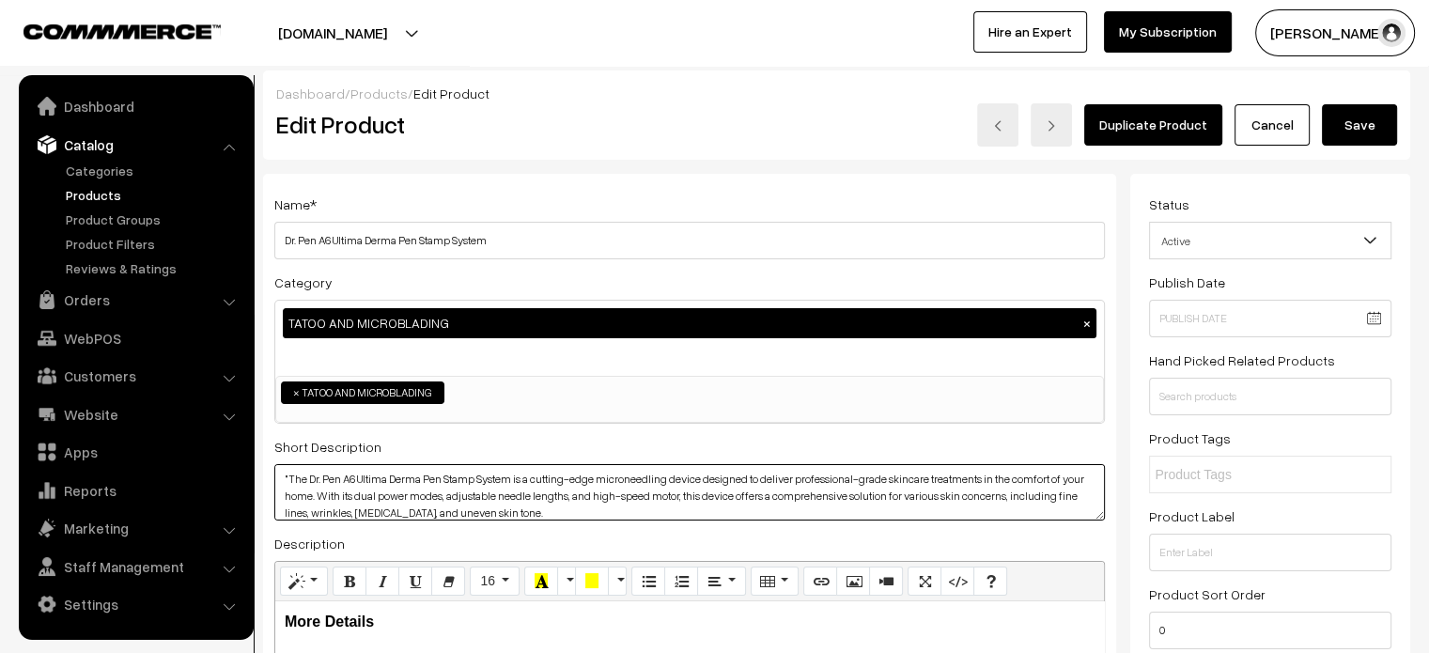
click at [287, 476] on textarea ""The Dr. Pen A6 Ultima Derma Pen Stamp System is a cutting-edge microneedling d…" at bounding box center [689, 492] width 830 height 56
type textarea "The Dr. Pen A6 Ultima Derma Pen Stamp System is a cutting-edge microneedling de…"
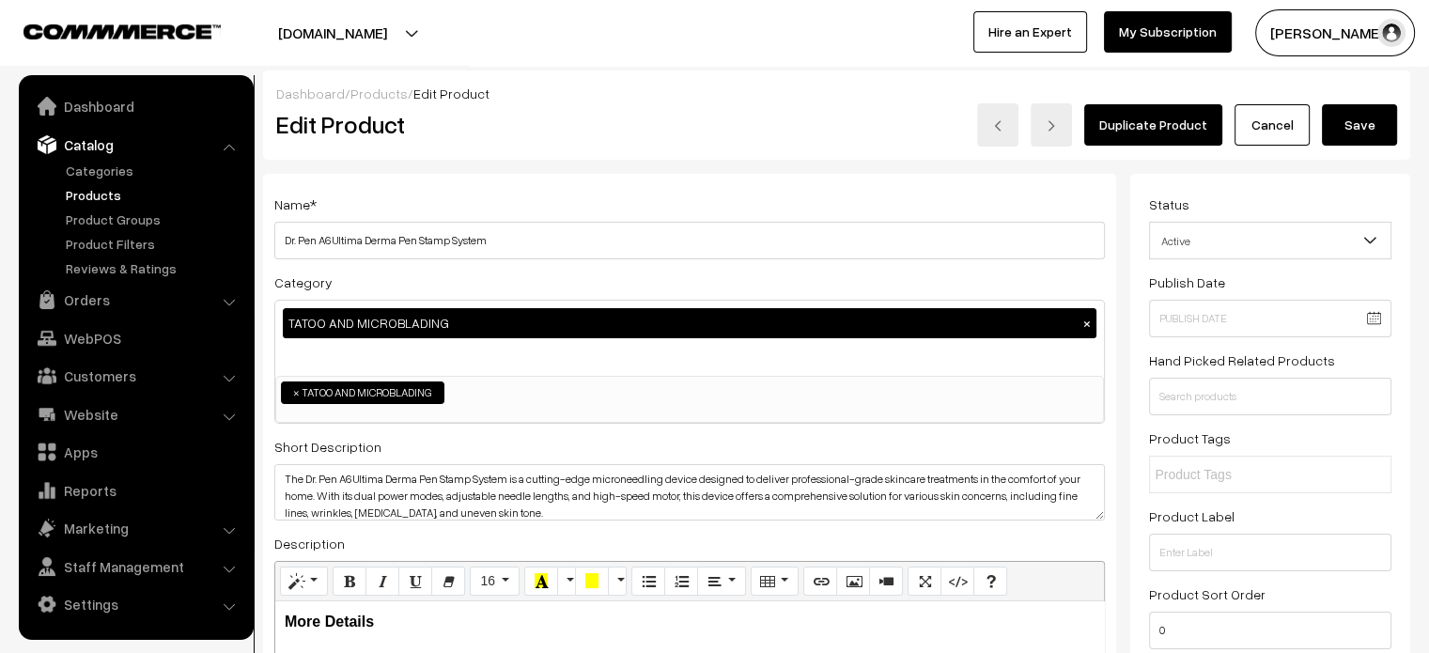
click at [1343, 141] on button "Save" at bounding box center [1359, 124] width 75 height 41
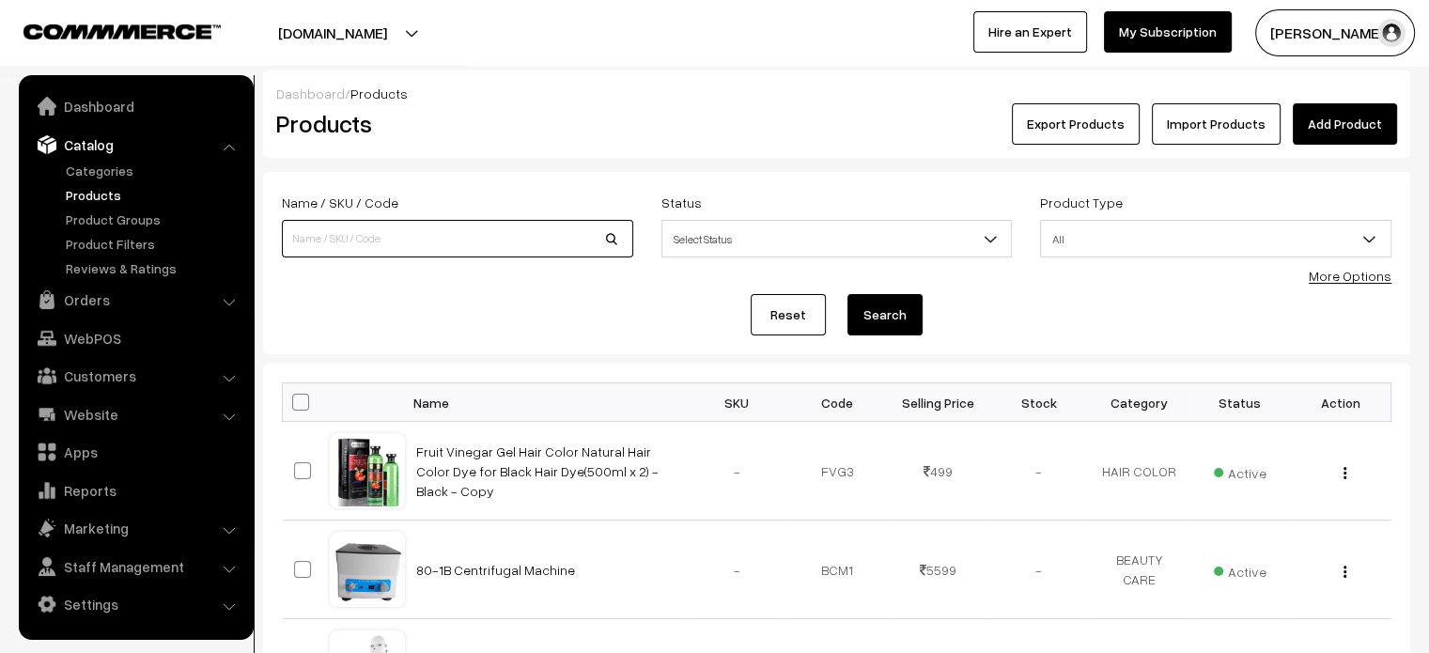
paste input "DR.Pen N2: Wired & Wireless Derma Pen Therapy for Advanced Skin Care"
click at [504, 228] on input "DR.Pen N2: Wired & Wireless Derma Pen Therapy for Advanced Skin Care" at bounding box center [457, 239] width 351 height 38
type input "DR.Pen N2: Wired & Wireless Derma Pen Therapy for Advanced Skin Care"
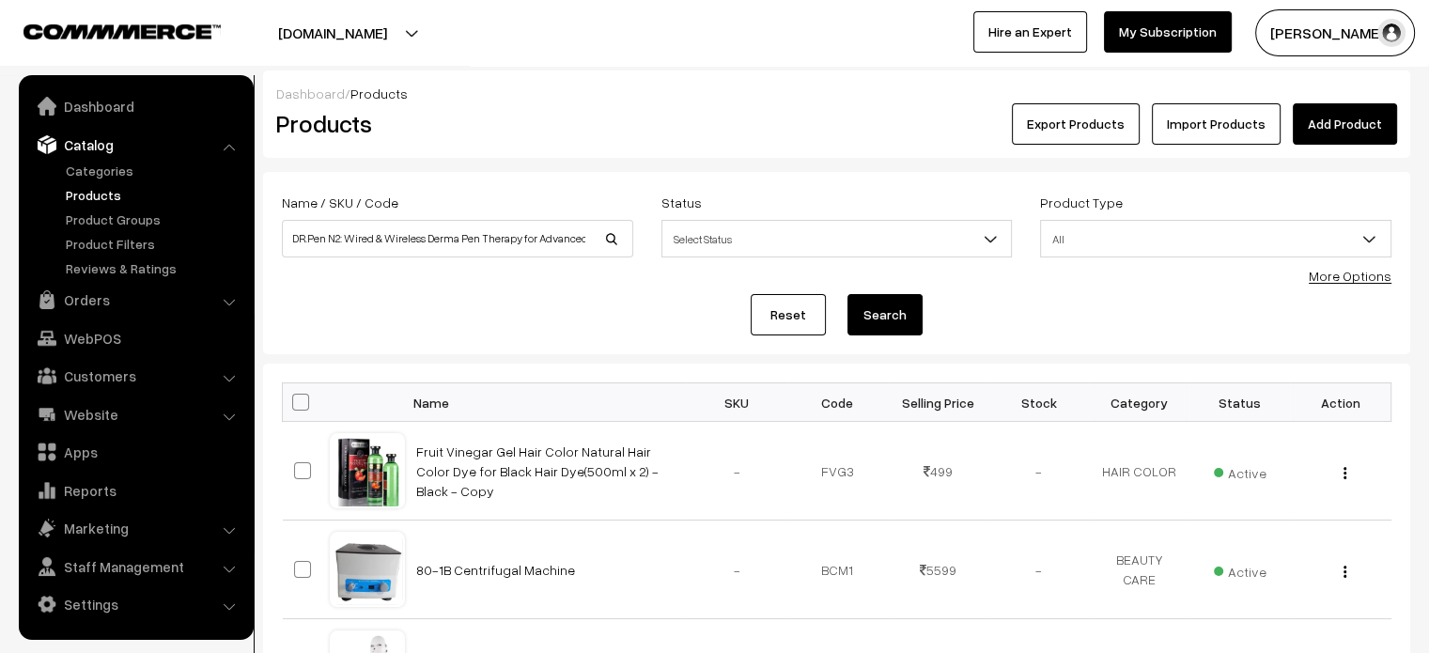
click at [874, 317] on button "Search" at bounding box center [884, 314] width 75 height 41
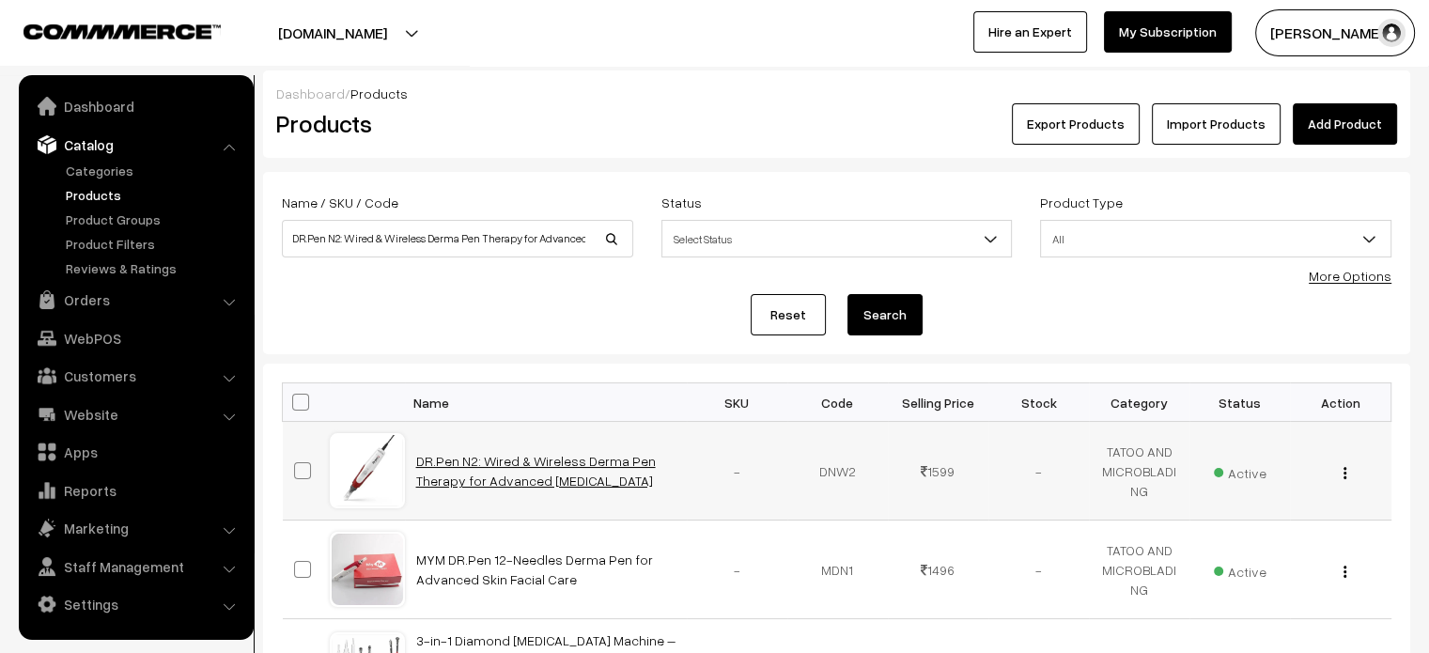
click at [460, 457] on link "DR.Pen N2: Wired & Wireless Derma Pen Therapy for Advanced Skin Care" at bounding box center [536, 471] width 240 height 36
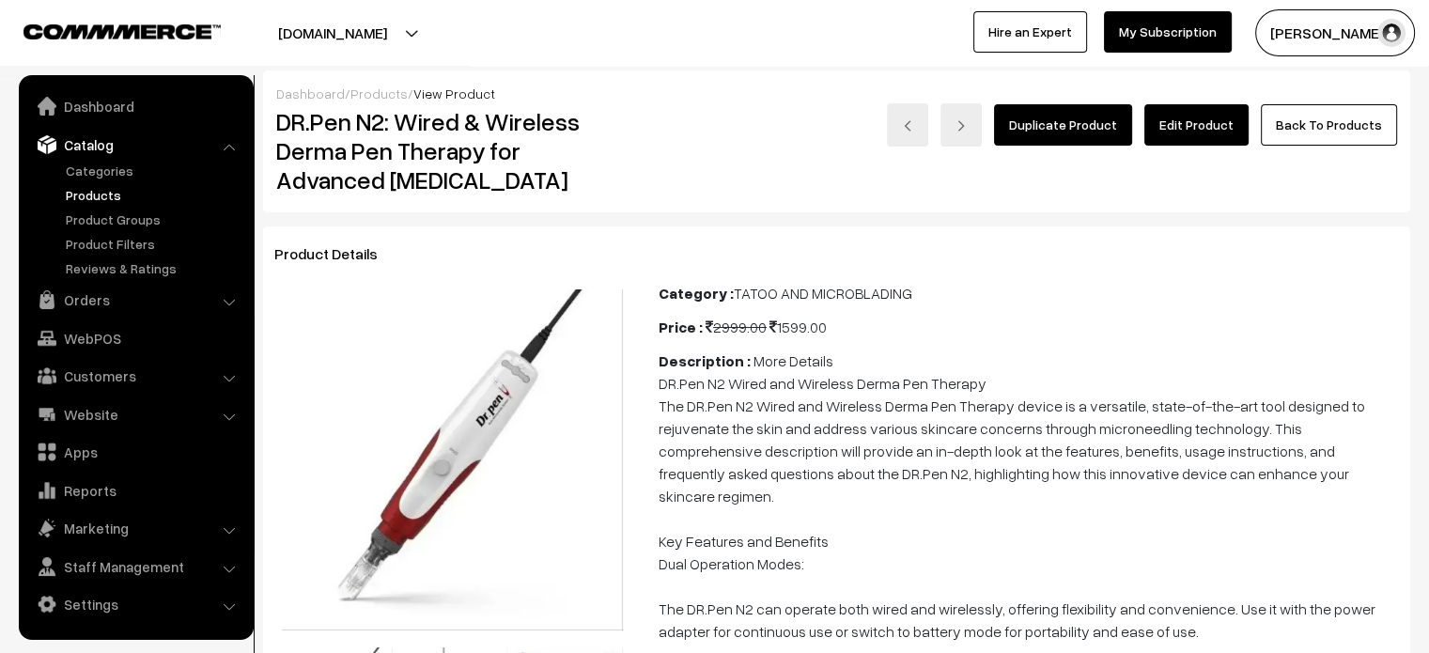
click at [1164, 132] on link "Edit Product" at bounding box center [1196, 124] width 104 height 41
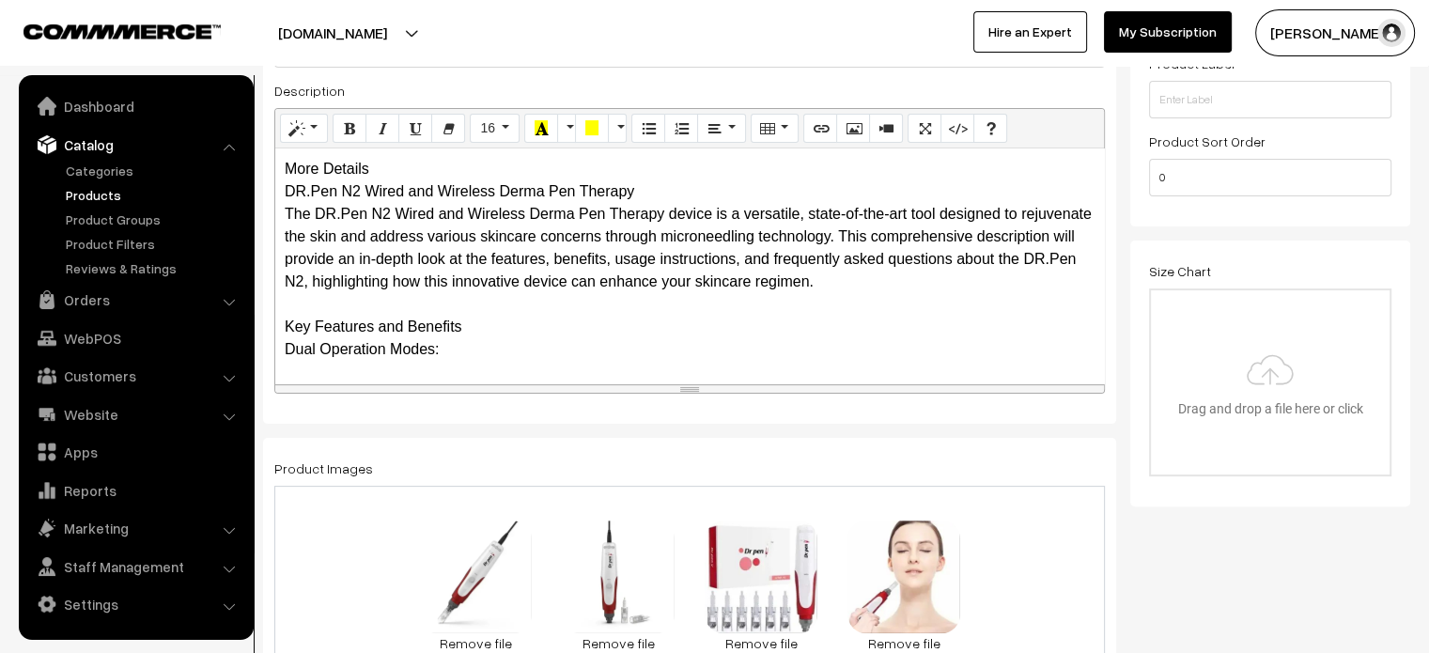
scroll to position [464, 0]
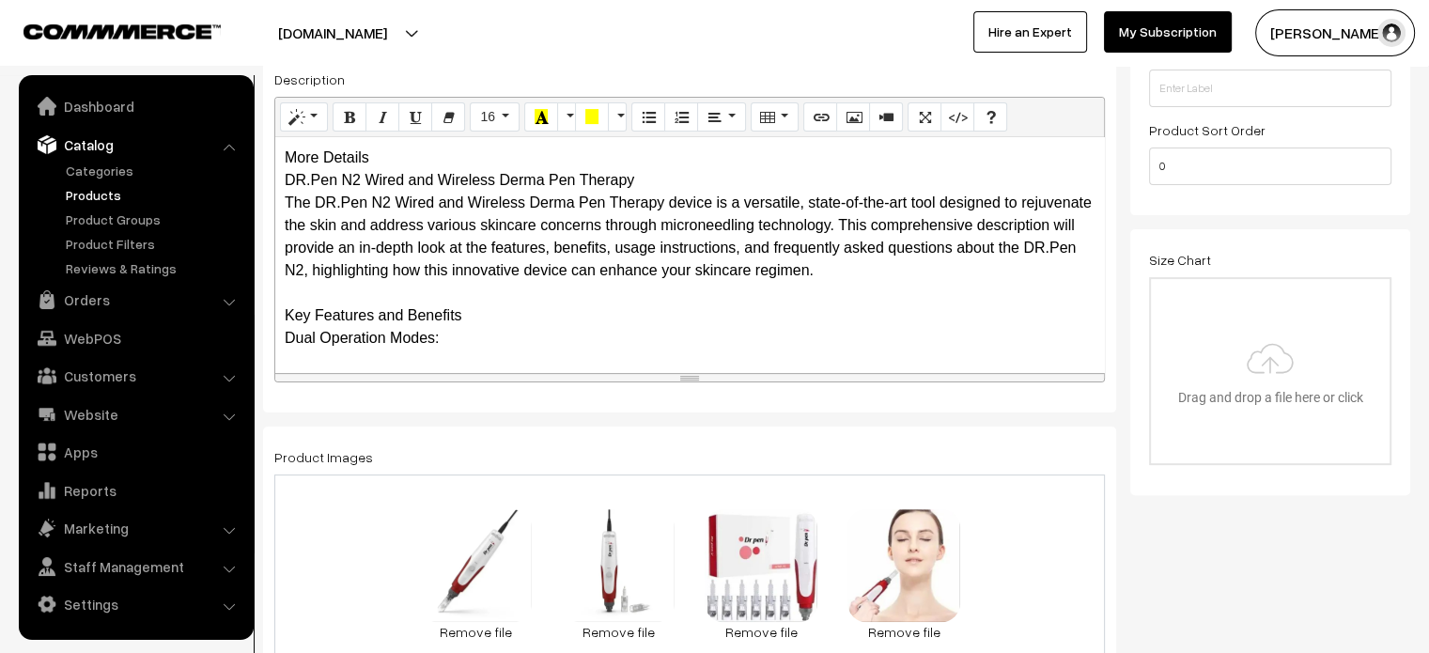
click at [351, 146] on div "More Details DR.Pen N2 Wired and Wireless Derma Pen Therapy The DR.Pen N2 Wired…" at bounding box center [689, 254] width 829 height 235
click at [415, 158] on div "More Details DR.Pen N2 Wired and Wireless Derma Pen Therapy The DR.Pen N2 Wired…" at bounding box center [689, 254] width 829 height 235
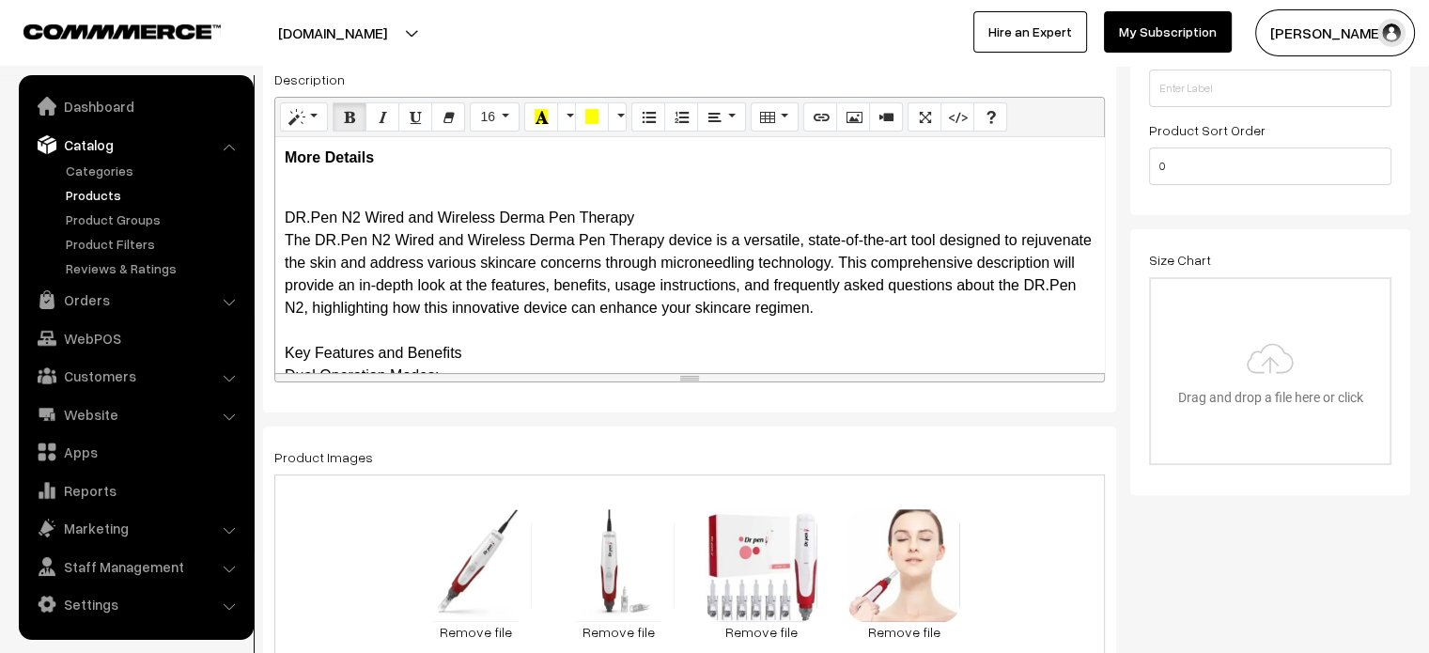
scroll to position [103, 0]
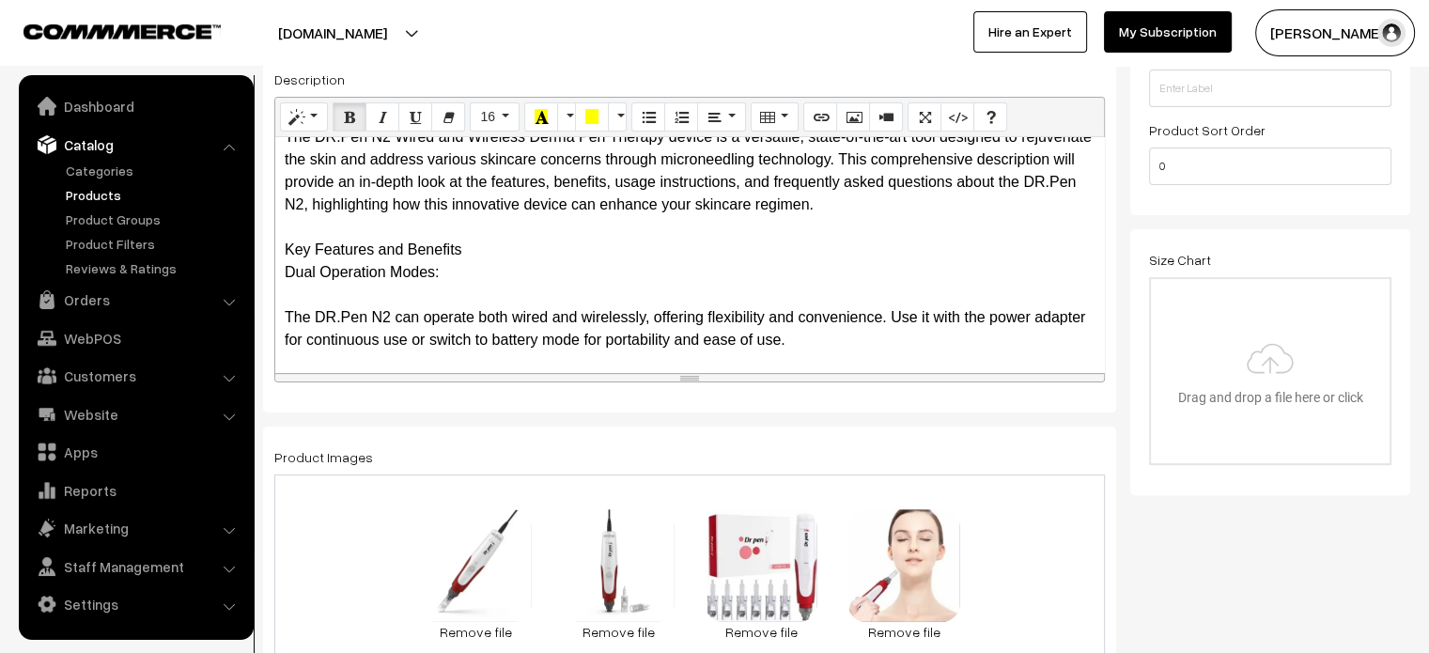
click at [272, 249] on div "Name * DR.Pen N2: Wired & Wireless Derma Pen Therapy for Advanced Skin Care Cat…" at bounding box center [689, 62] width 853 height 704
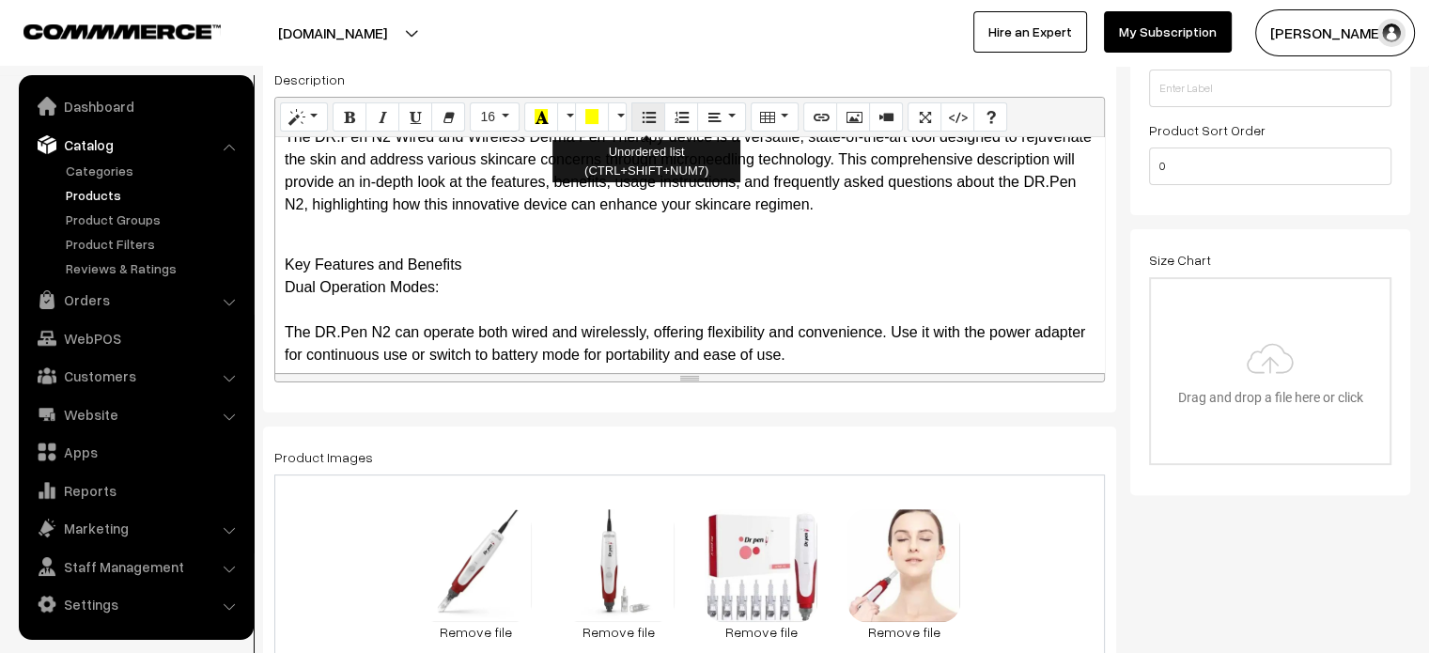
click at [642, 121] on icon "Unordered list (CTRL+SHIFT+NUM7)" at bounding box center [648, 116] width 13 height 15
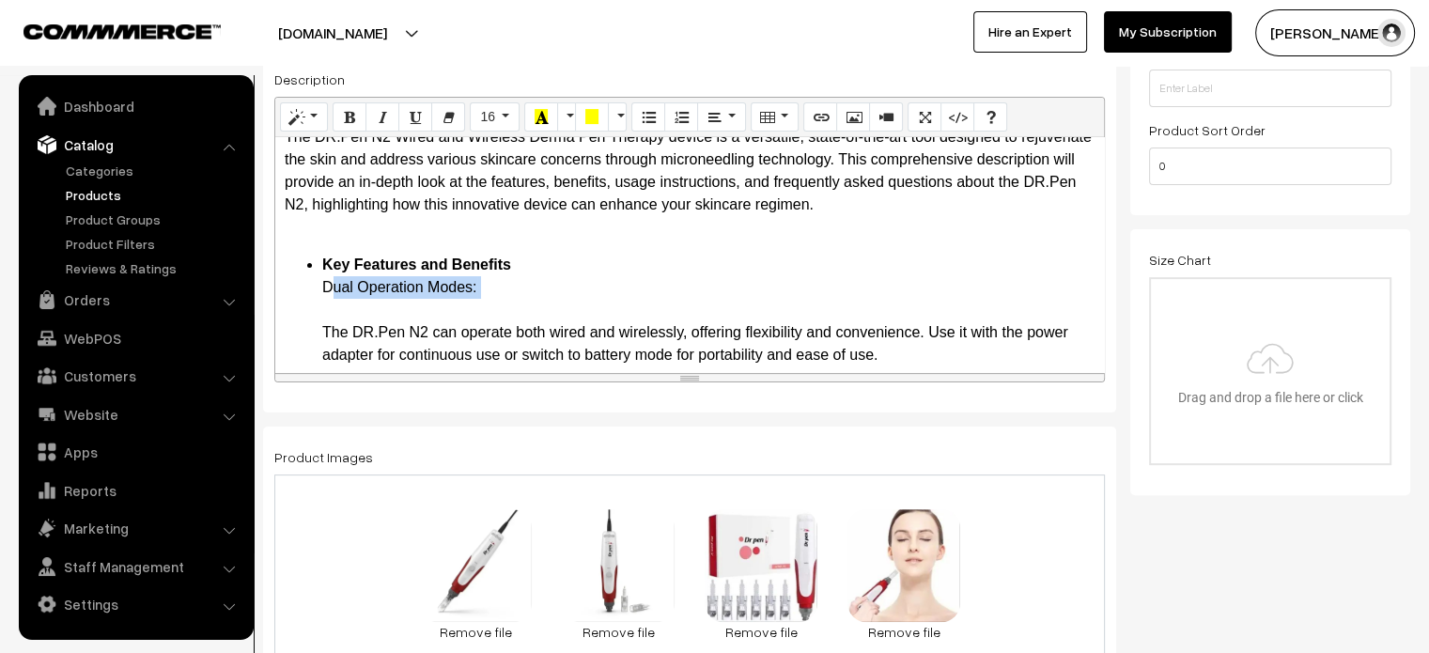
click at [440, 286] on b "Key Features and Benefits Dual Operation Modes:" at bounding box center [416, 275] width 189 height 39
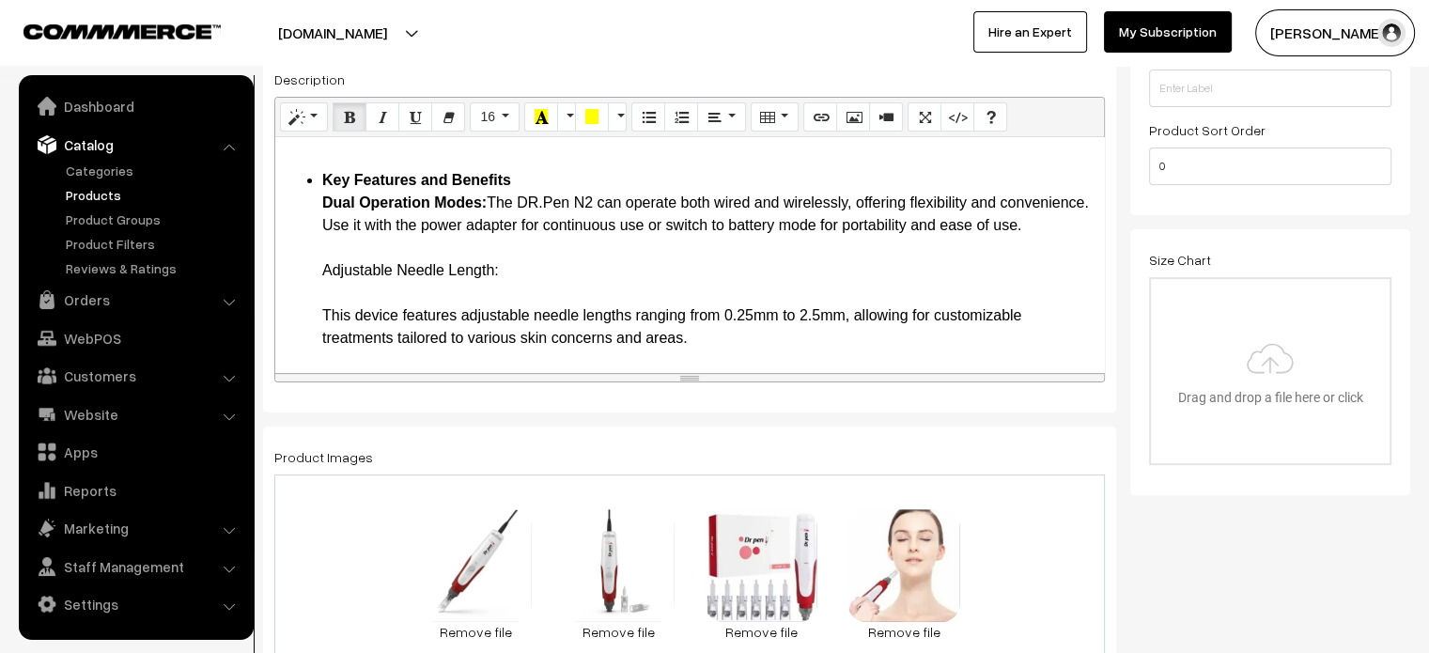
scroll to position [190, 0]
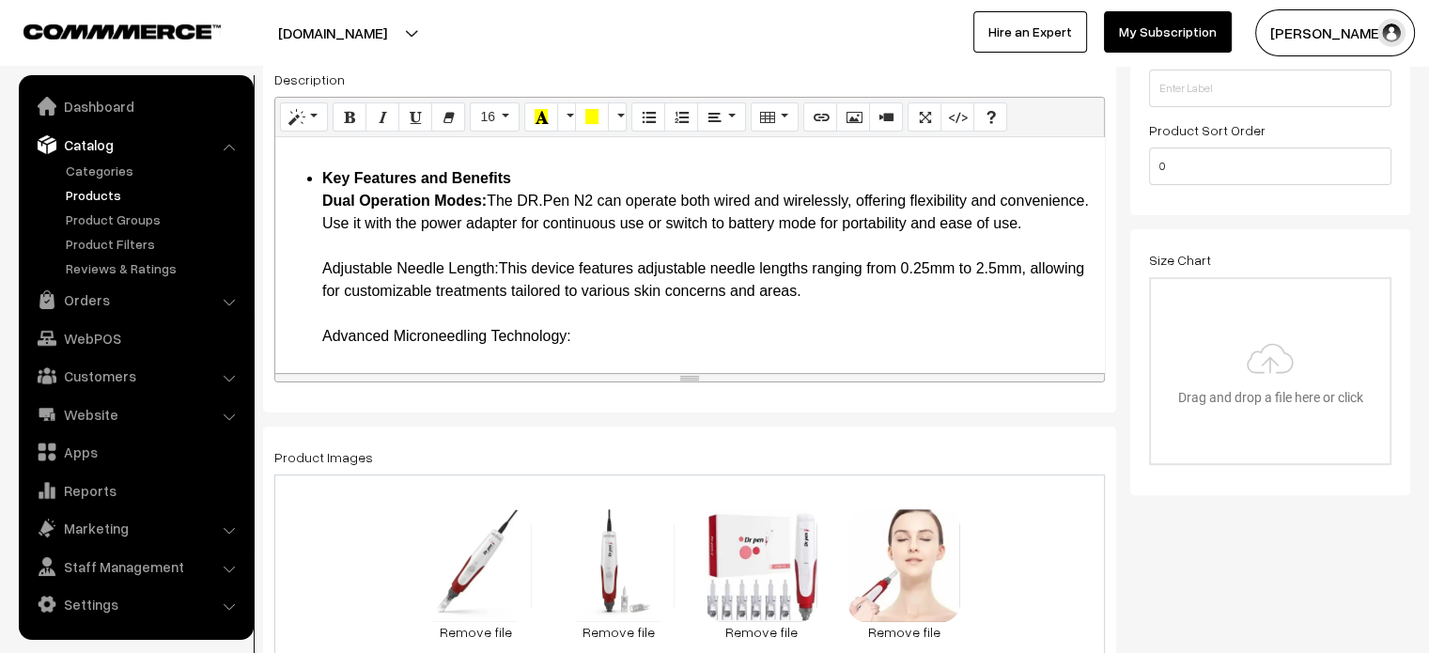
drag, startPoint x: 308, startPoint y: 287, endPoint x: 502, endPoint y: 286, distance: 193.5
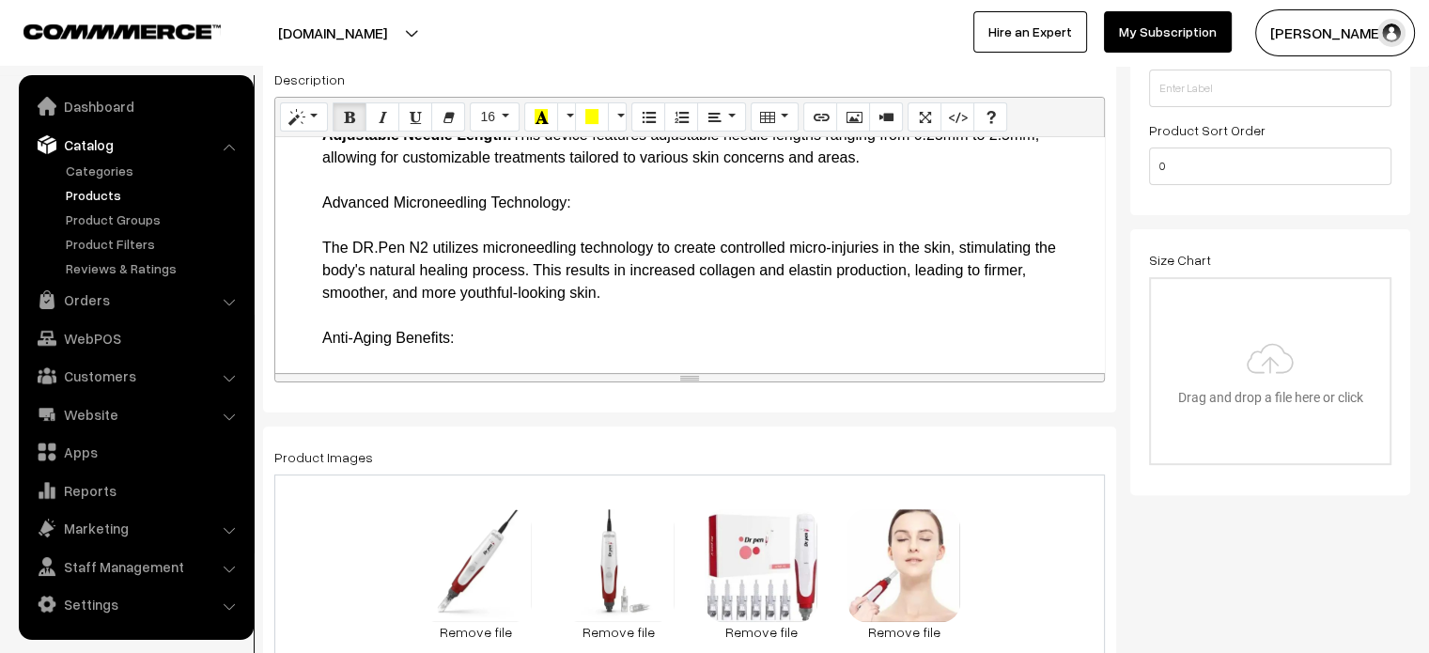
scroll to position [323, 0]
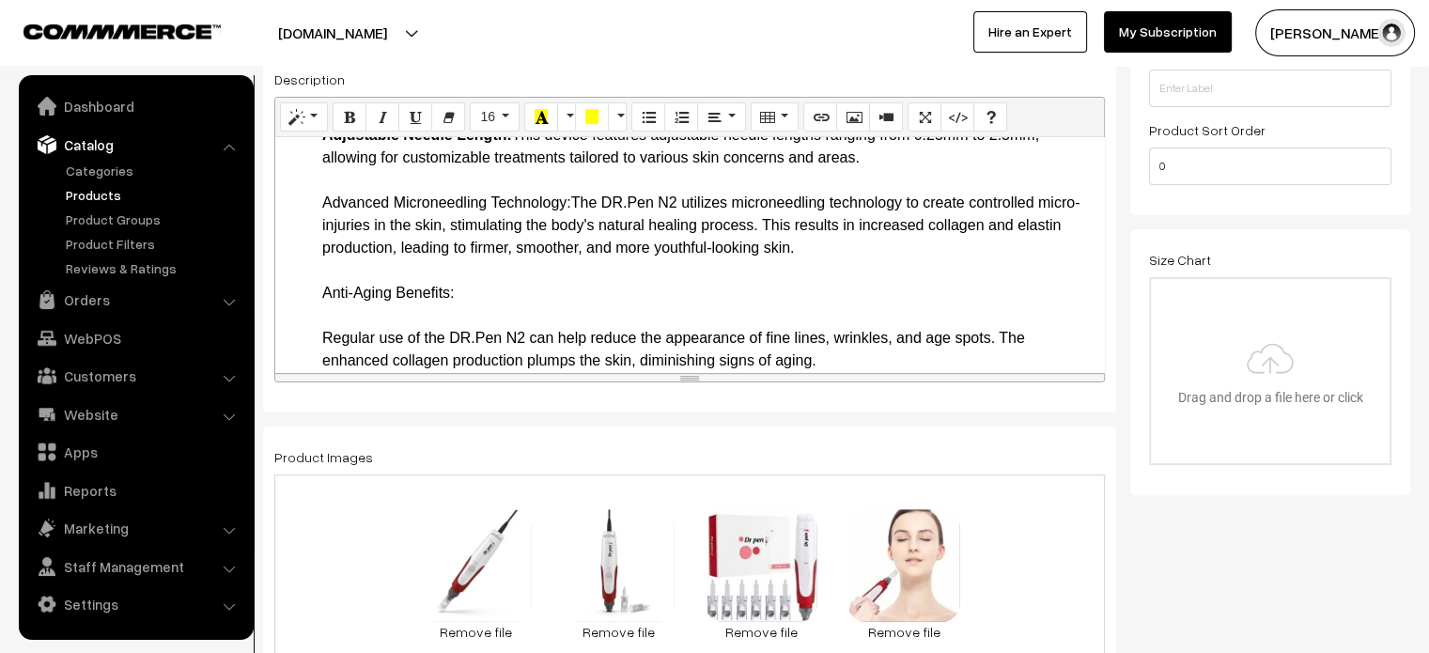
drag, startPoint x: 321, startPoint y: 216, endPoint x: 575, endPoint y: 221, distance: 253.7
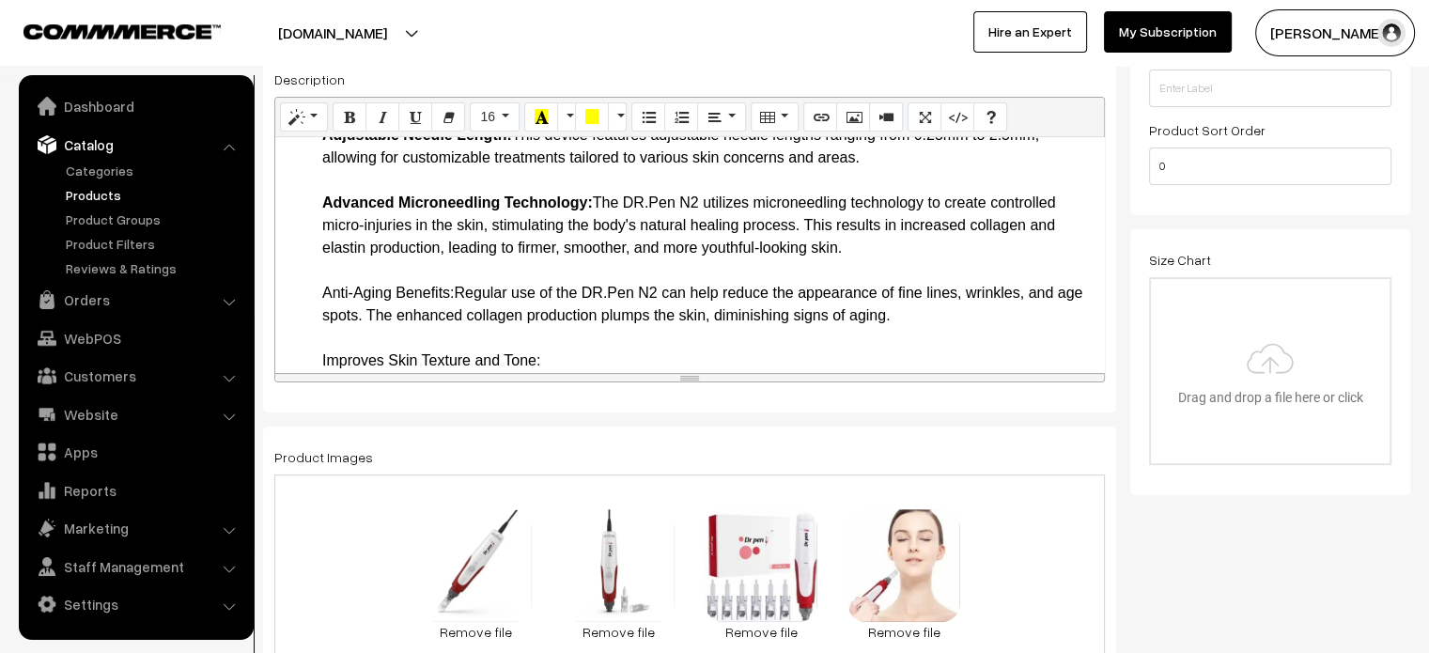
drag, startPoint x: 313, startPoint y: 311, endPoint x: 460, endPoint y: 313, distance: 147.5
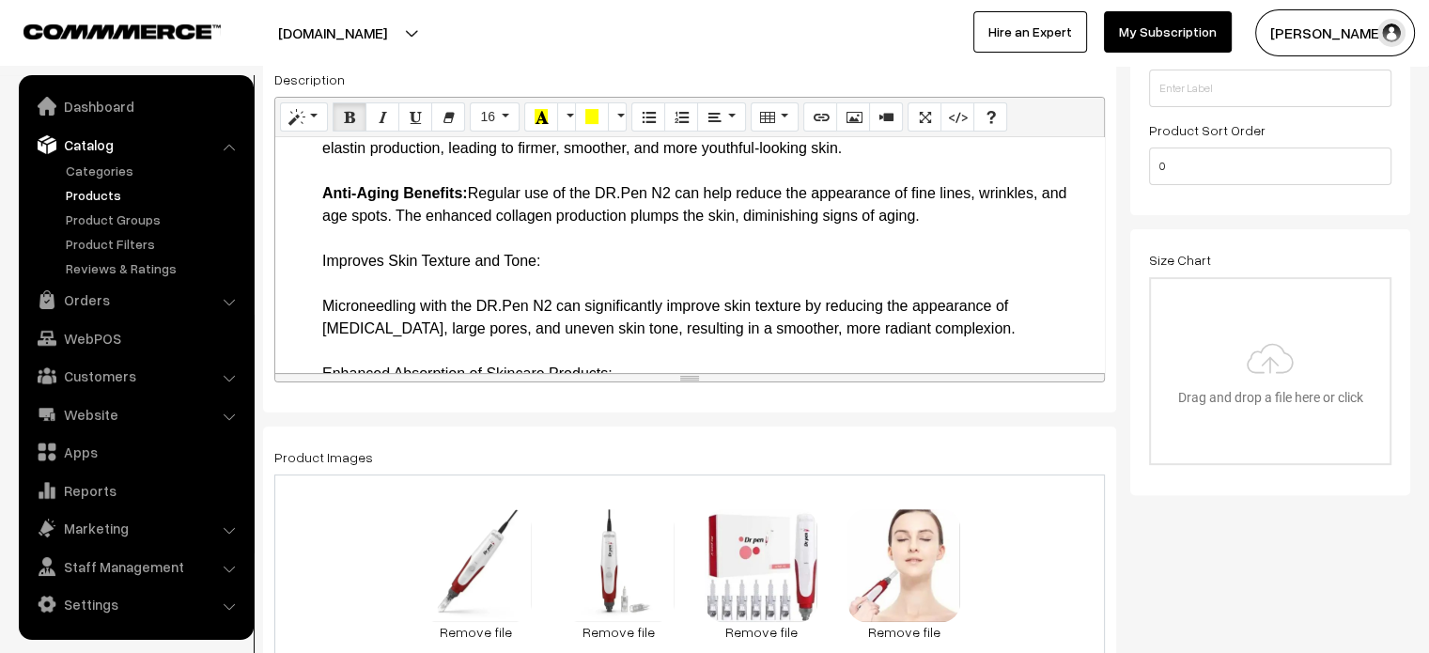
scroll to position [424, 0]
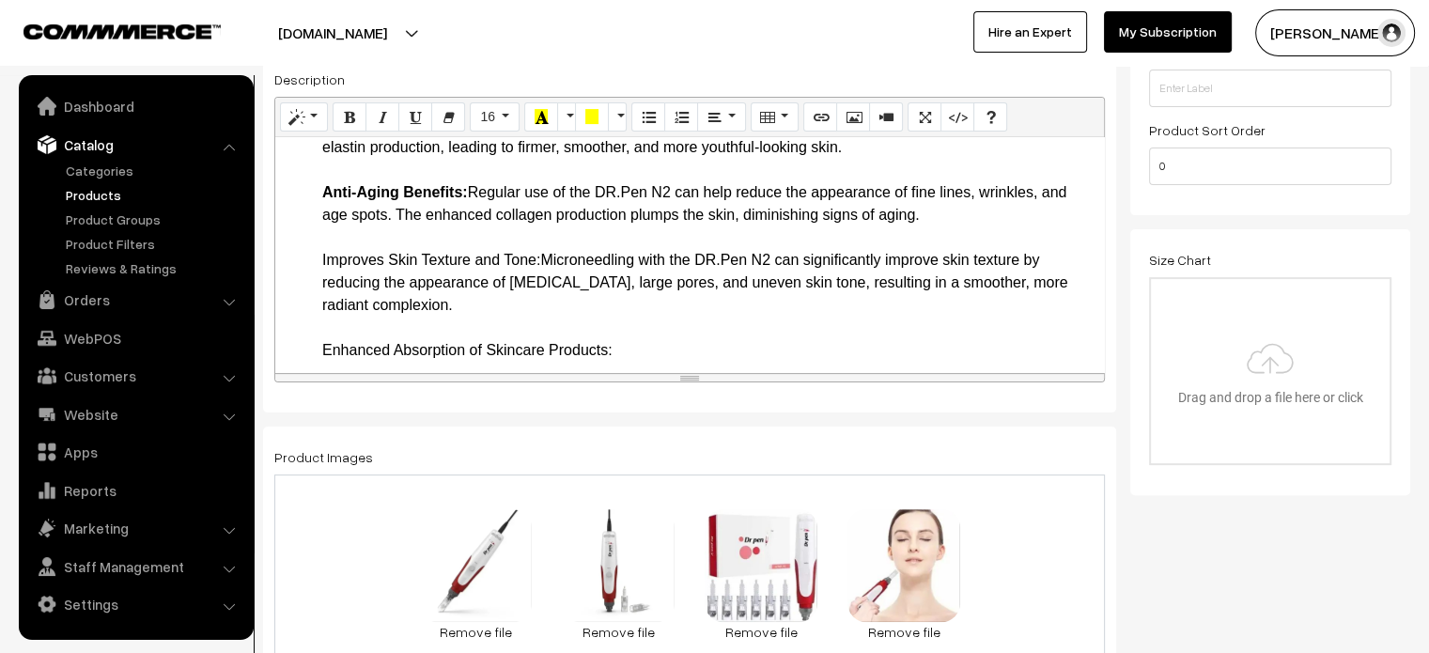
drag, startPoint x: 314, startPoint y: 277, endPoint x: 545, endPoint y: 287, distance: 231.3
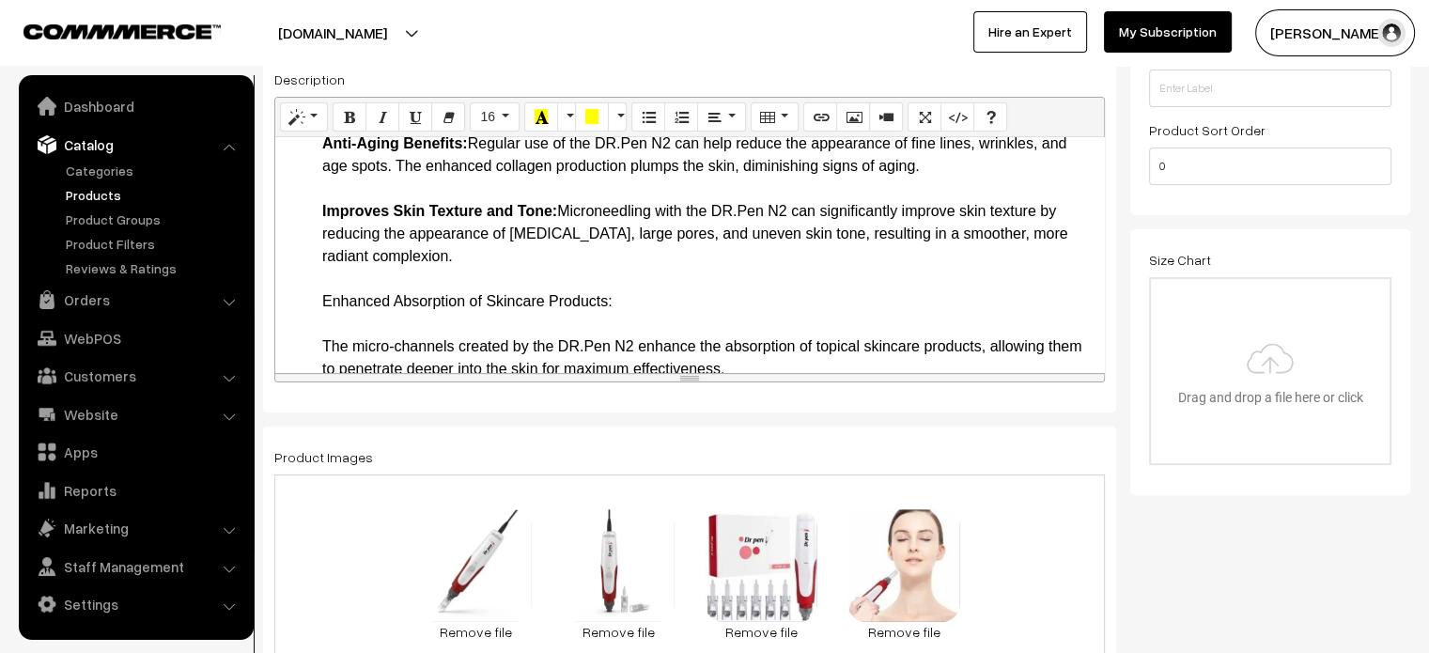
scroll to position [473, 0]
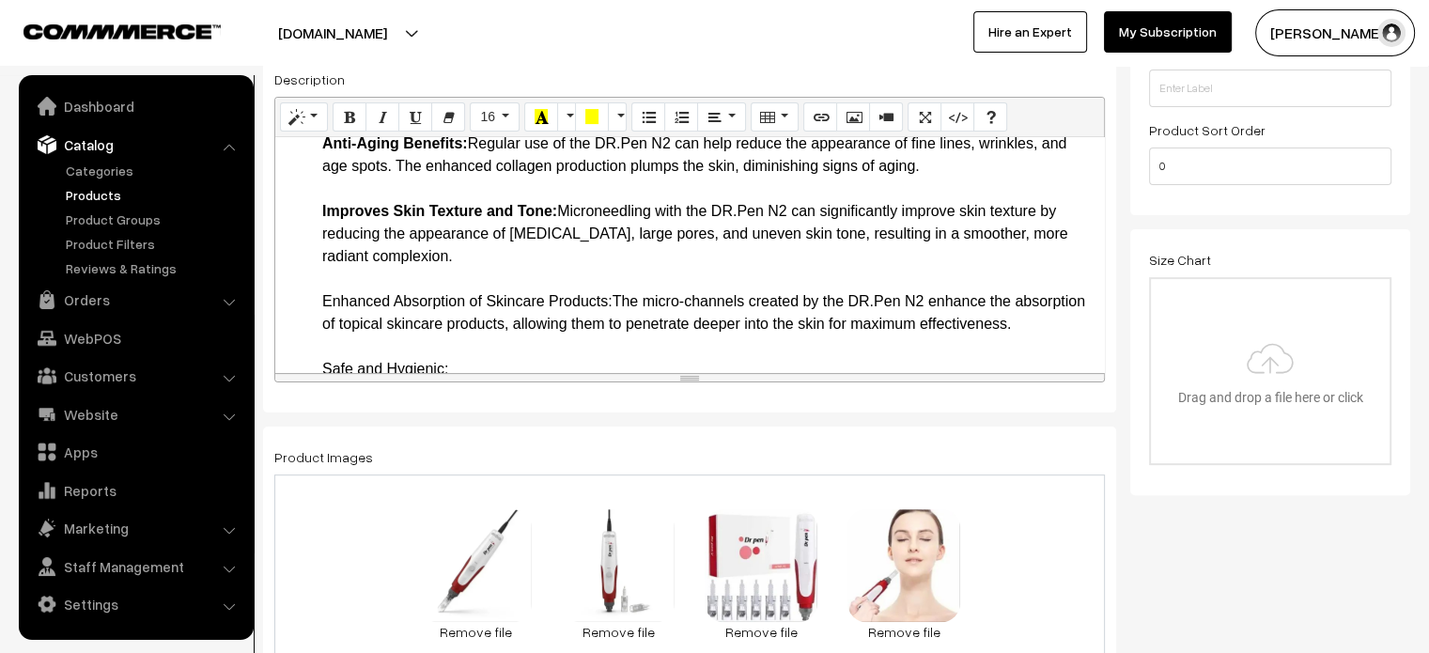
drag, startPoint x: 312, startPoint y: 323, endPoint x: 612, endPoint y: 326, distance: 299.7
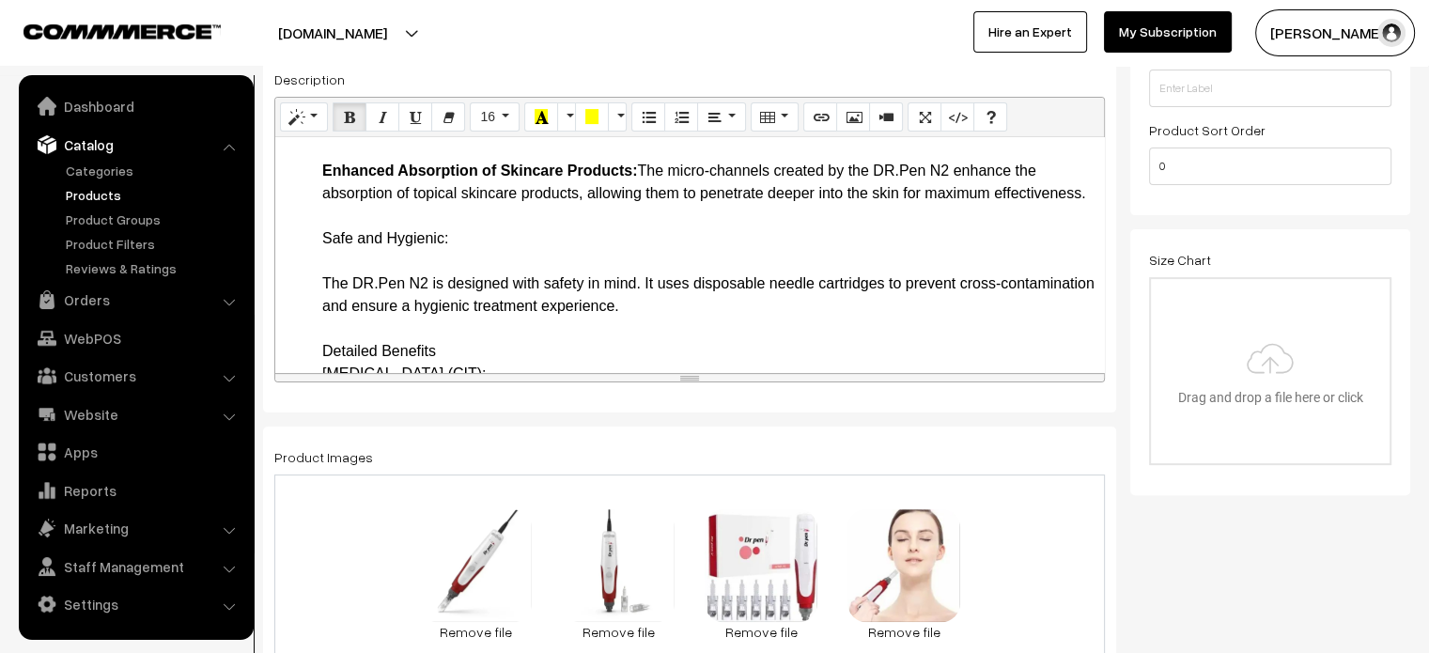
scroll to position [604, 0]
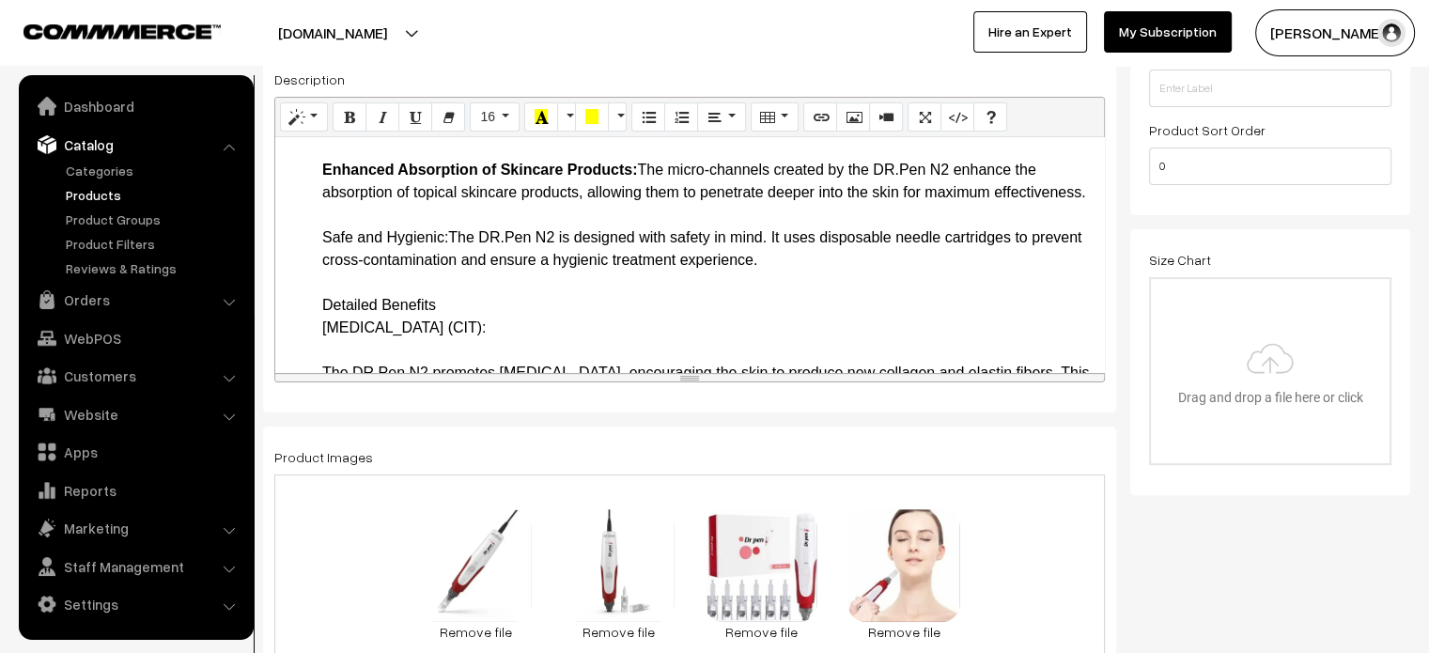
drag, startPoint x: 308, startPoint y: 276, endPoint x: 451, endPoint y: 276, distance: 142.8
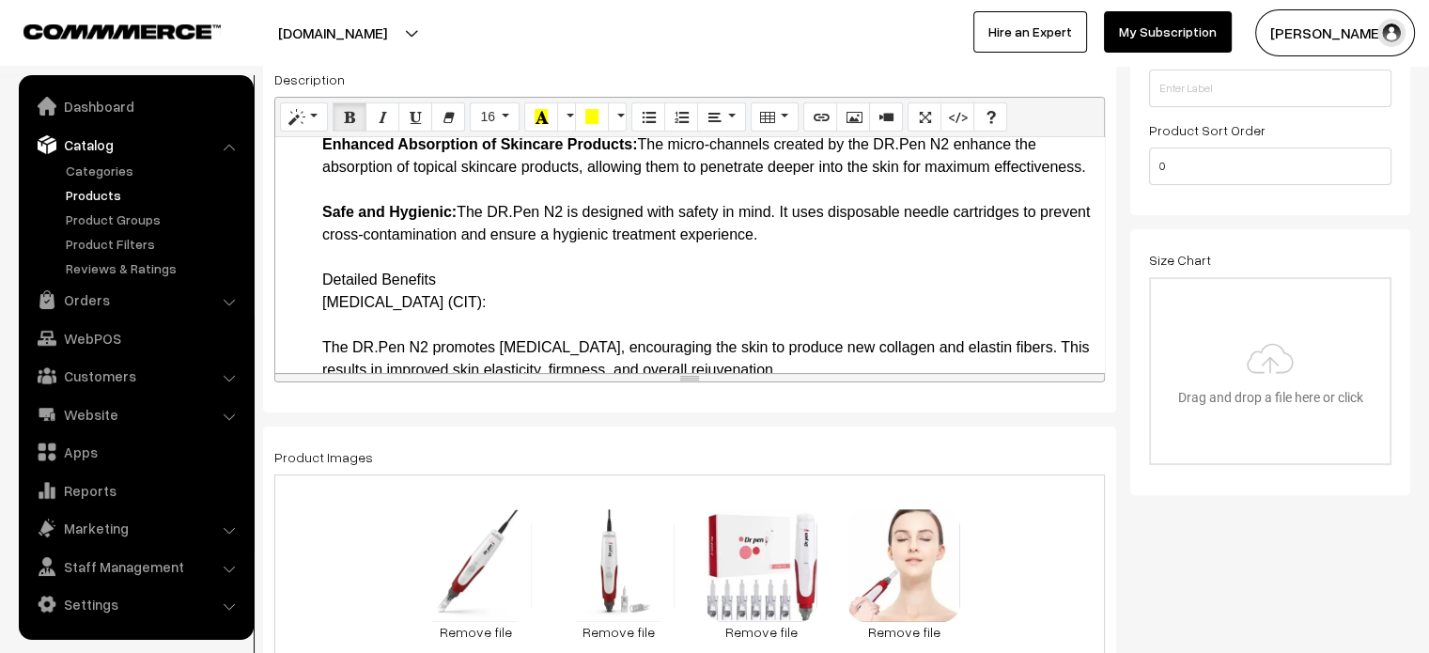
click at [361, 287] on b "Detailed Benefits" at bounding box center [383, 280] width 122 height 16
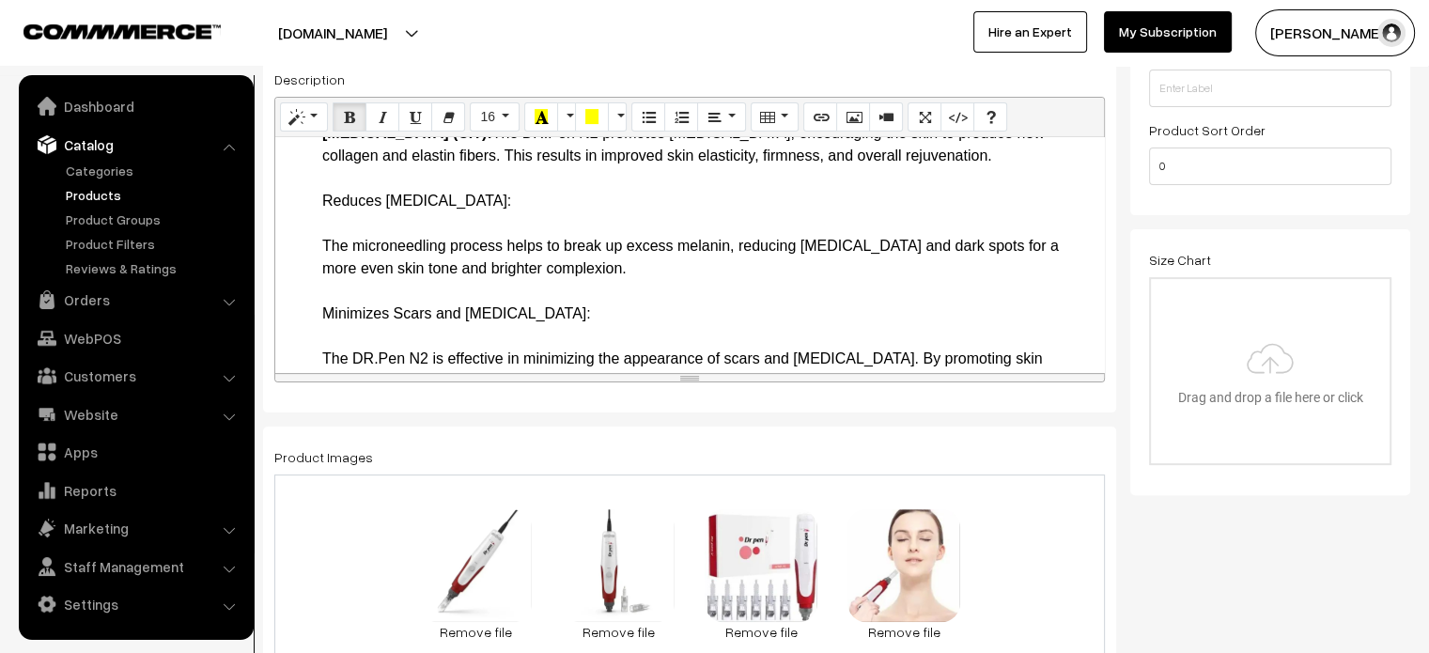
scroll to position [799, 0]
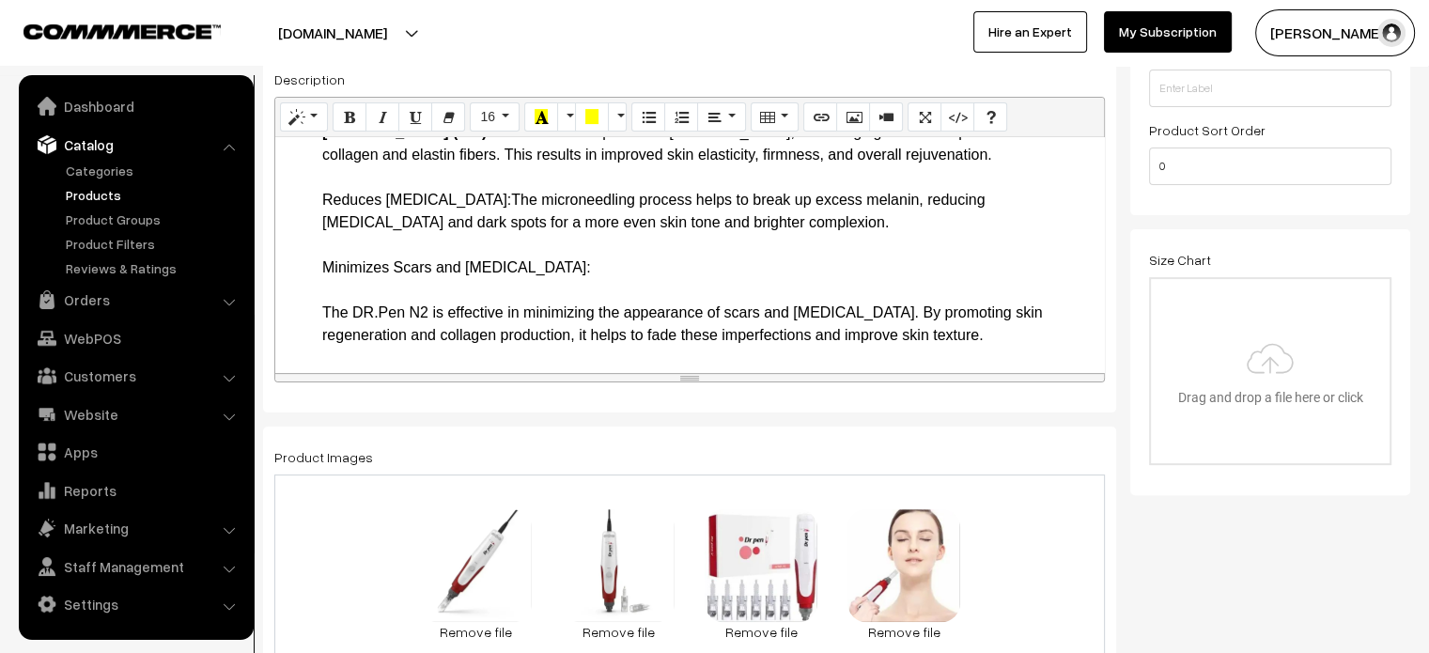
drag, startPoint x: 305, startPoint y: 266, endPoint x: 519, endPoint y: 264, distance: 213.3
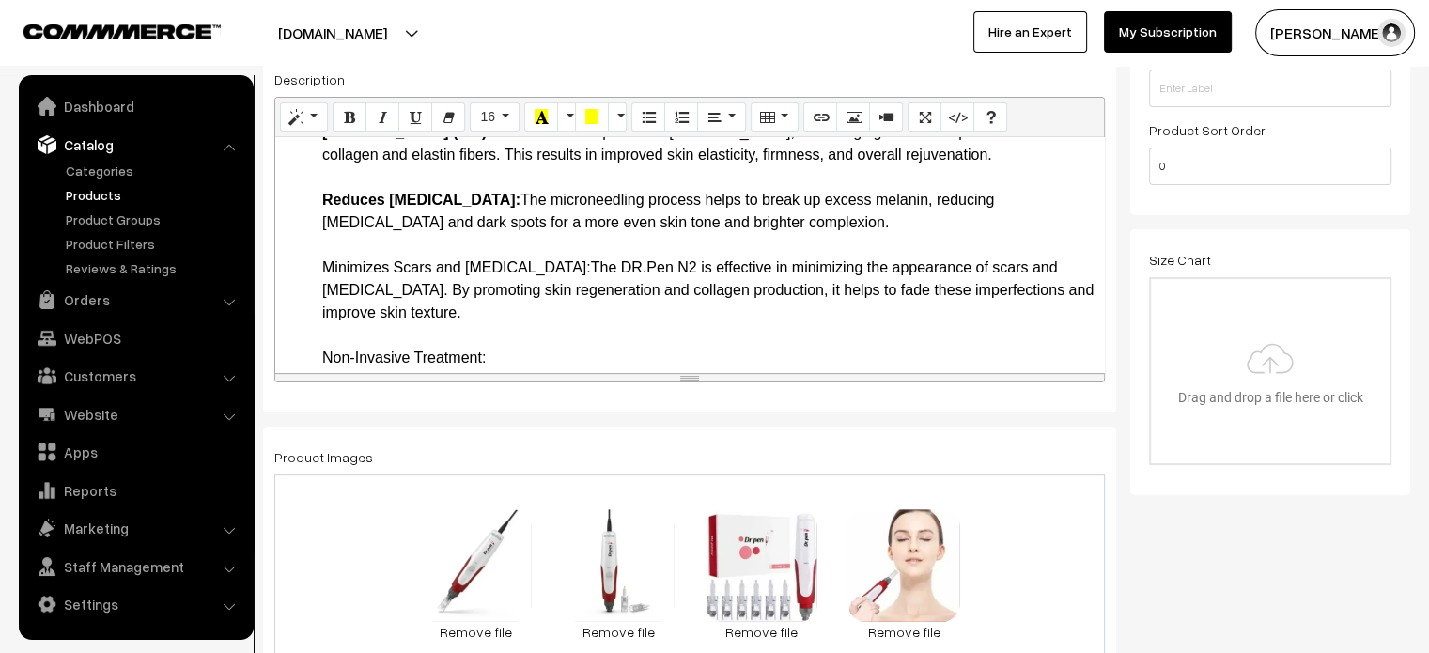
drag, startPoint x: 318, startPoint y: 339, endPoint x: 566, endPoint y: 332, distance: 248.1
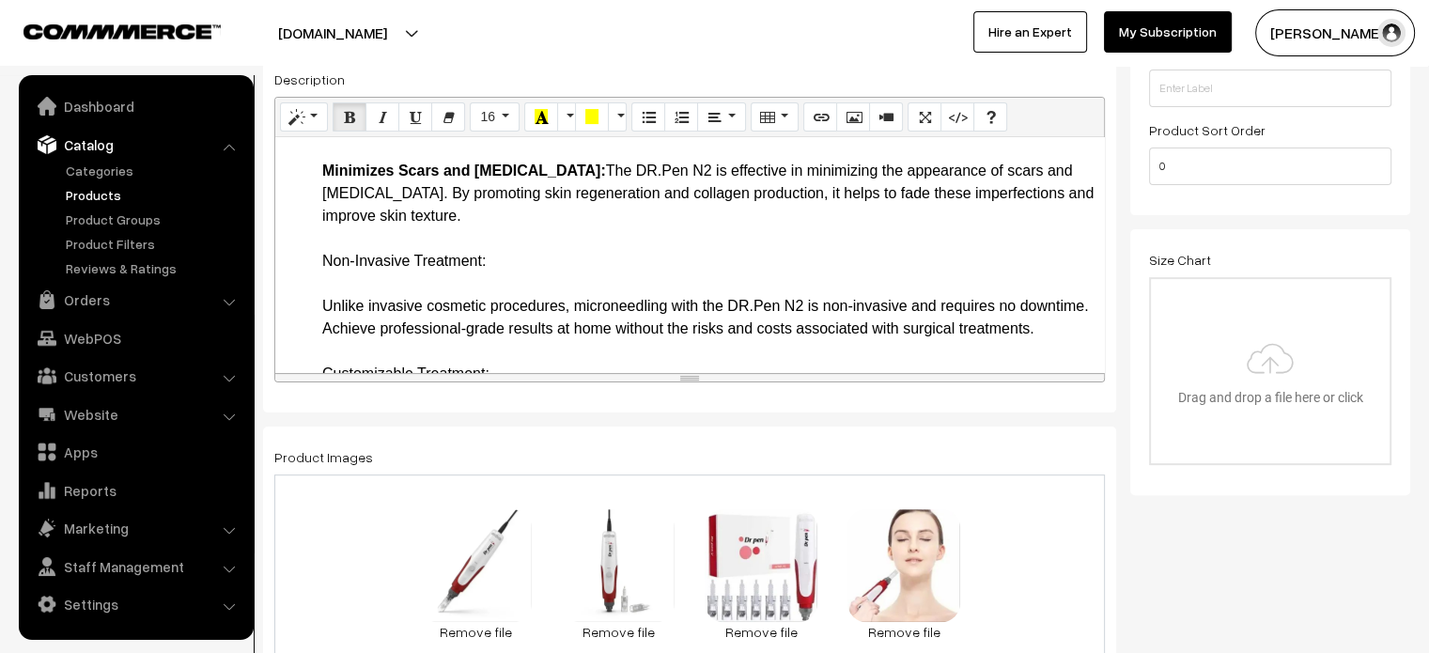
scroll to position [909, 0]
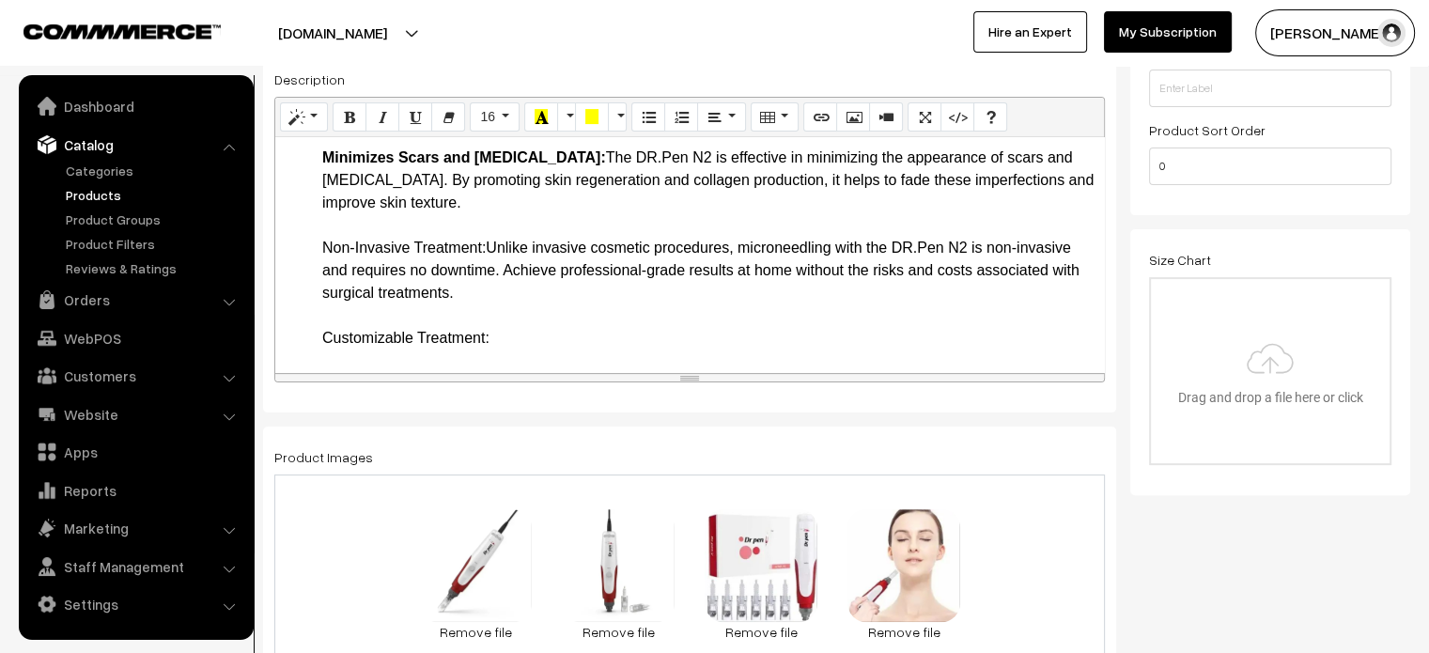
drag, startPoint x: 316, startPoint y: 318, endPoint x: 489, endPoint y: 311, distance: 173.0
click at [489, 311] on ul "Key Features and Benefits Dual Operation Modes: The DR.Pen N2 can operate both …" at bounding box center [690, 654] width 810 height 2413
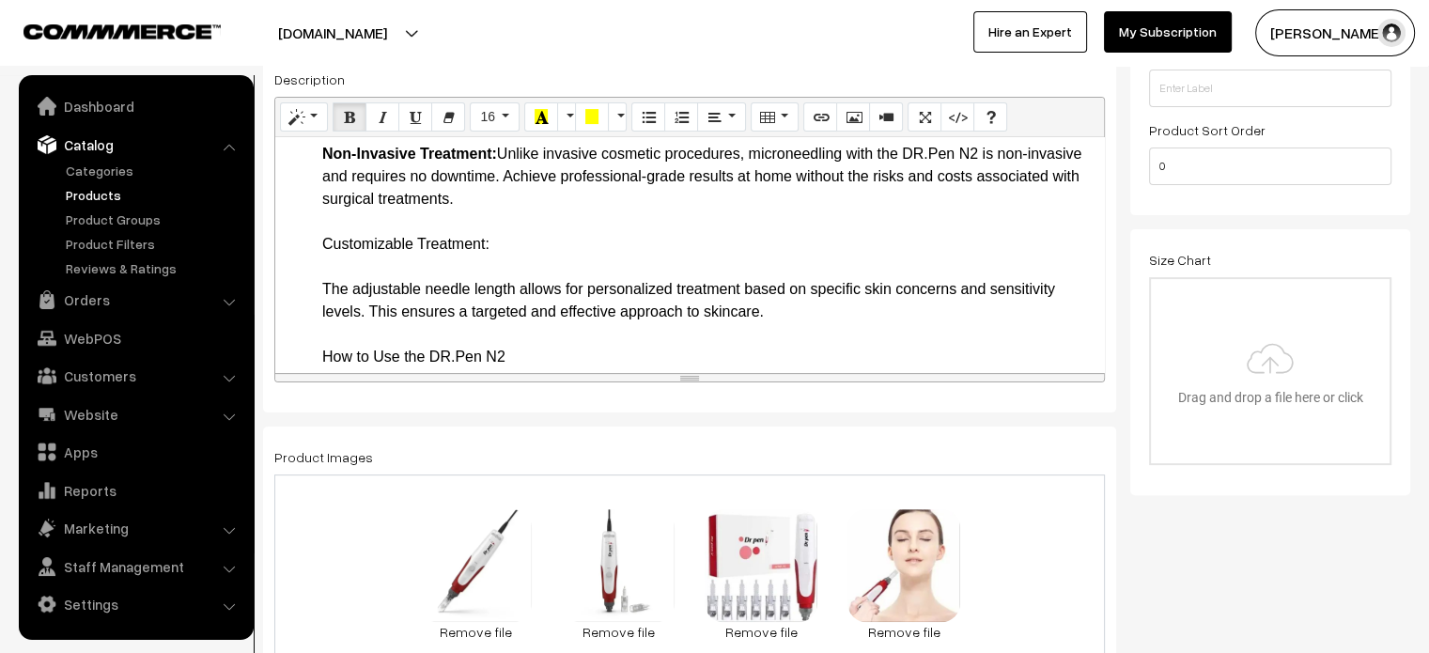
scroll to position [1007, 0]
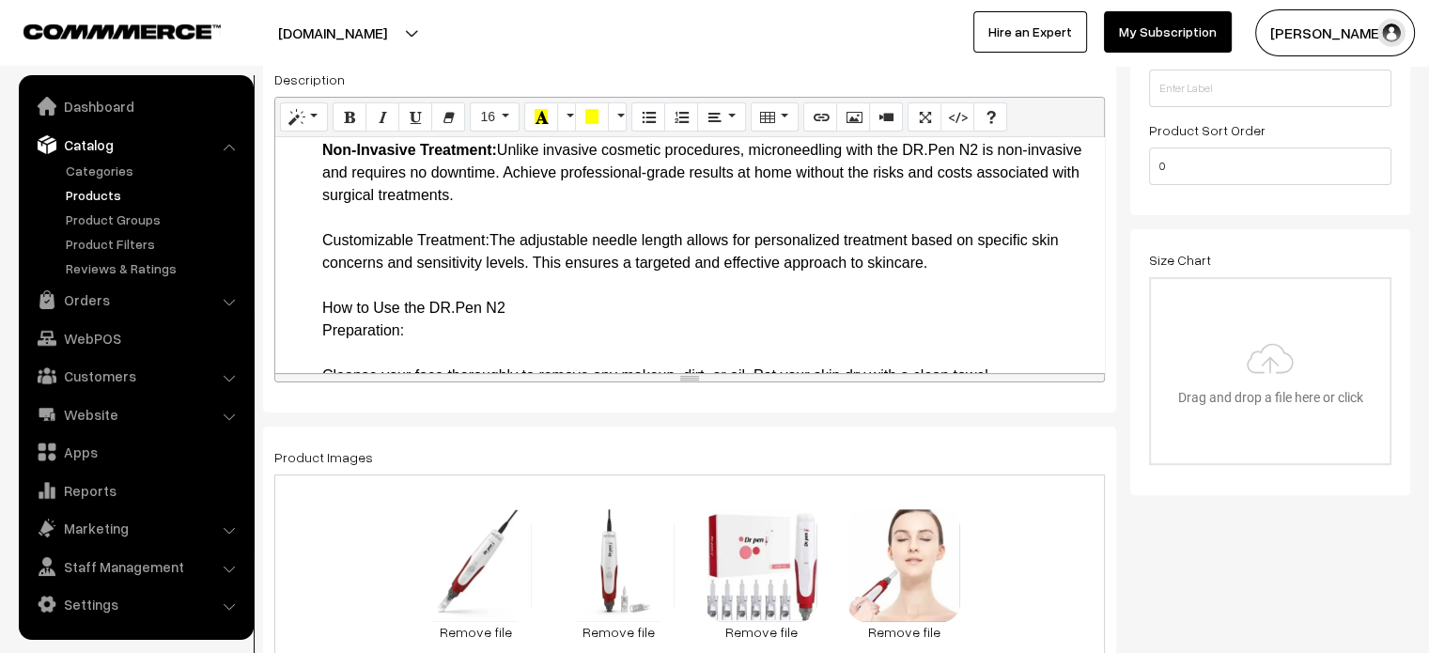
drag, startPoint x: 309, startPoint y: 307, endPoint x: 489, endPoint y: 306, distance: 179.4
click at [489, 306] on ul "Key Features and Benefits Dual Operation Modes: The DR.Pen N2 can operate both …" at bounding box center [690, 533] width 810 height 2367
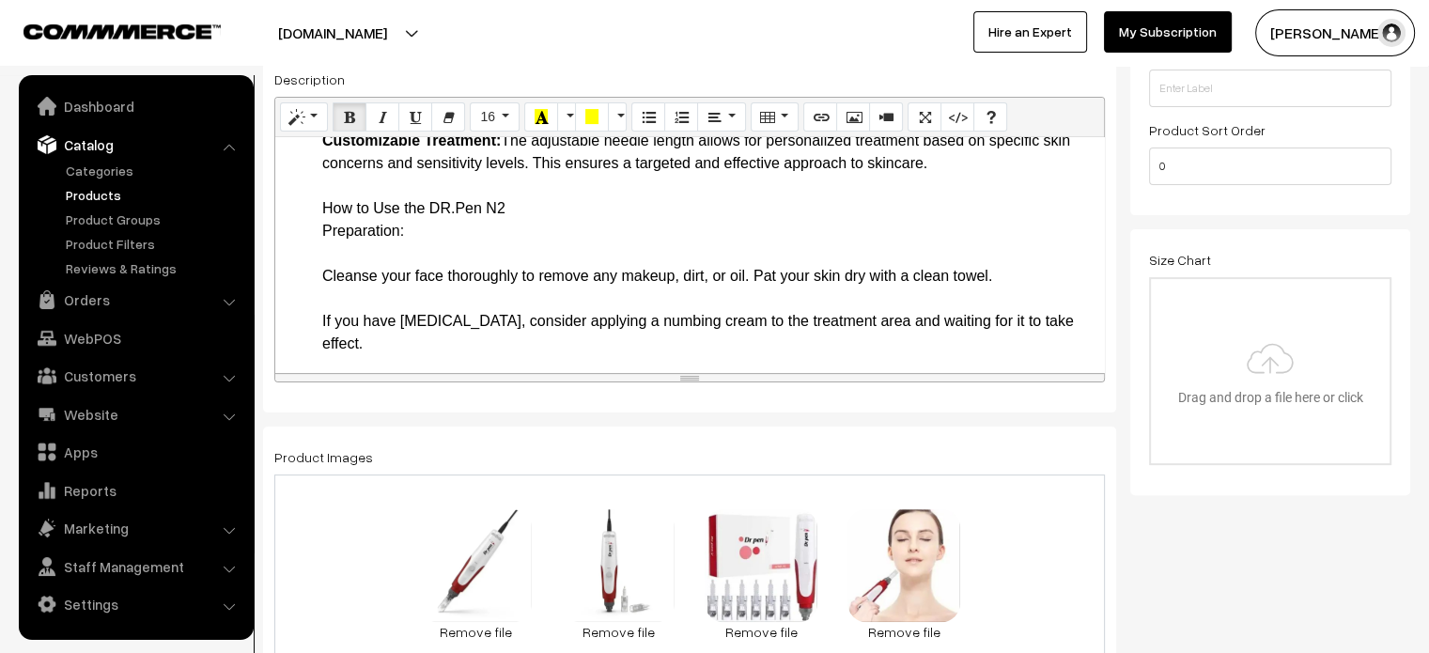
scroll to position [1109, 0]
click at [319, 272] on ul "Key Features and Benefits Dual Operation Modes: The DR.Pen N2 can operate both …" at bounding box center [690, 431] width 810 height 2367
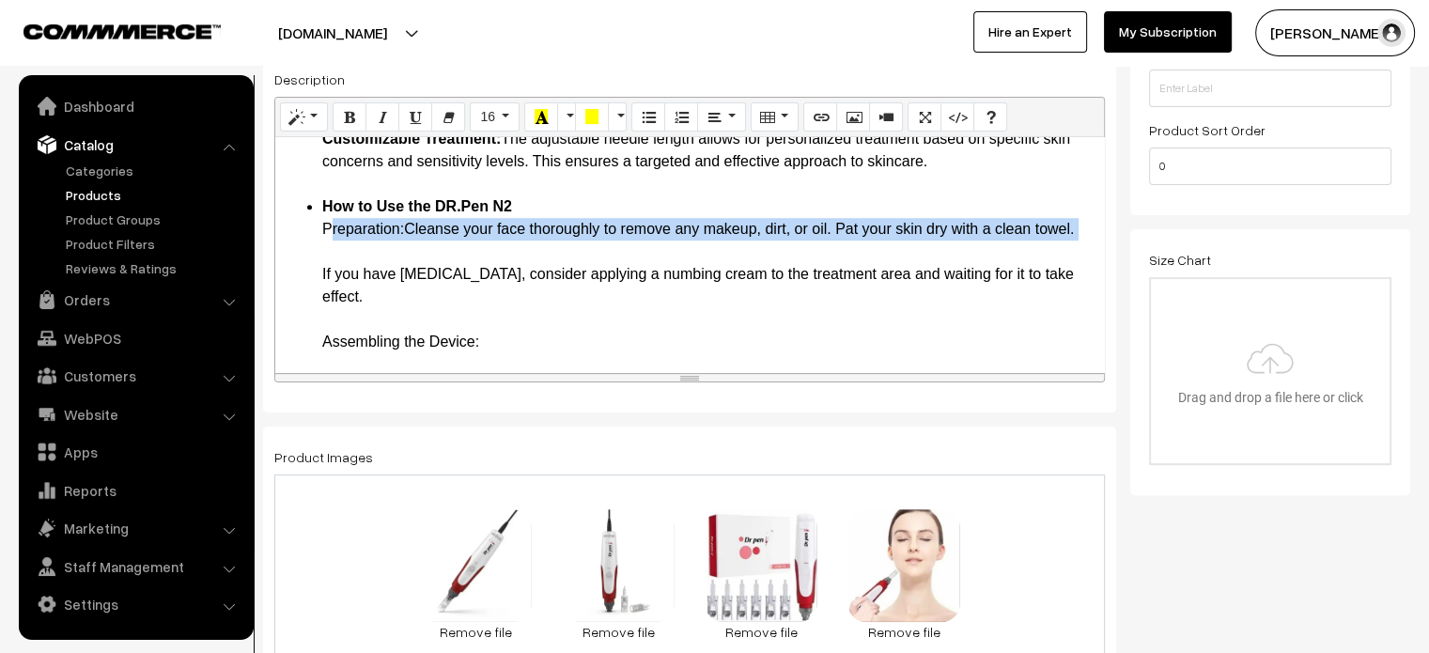
drag, startPoint x: 319, startPoint y: 295, endPoint x: 406, endPoint y: 300, distance: 86.6
click at [406, 300] on ul "Key Features and Benefits Dual Operation Modes: The DR.Pen N2 can operate both …" at bounding box center [690, 409] width 810 height 2322
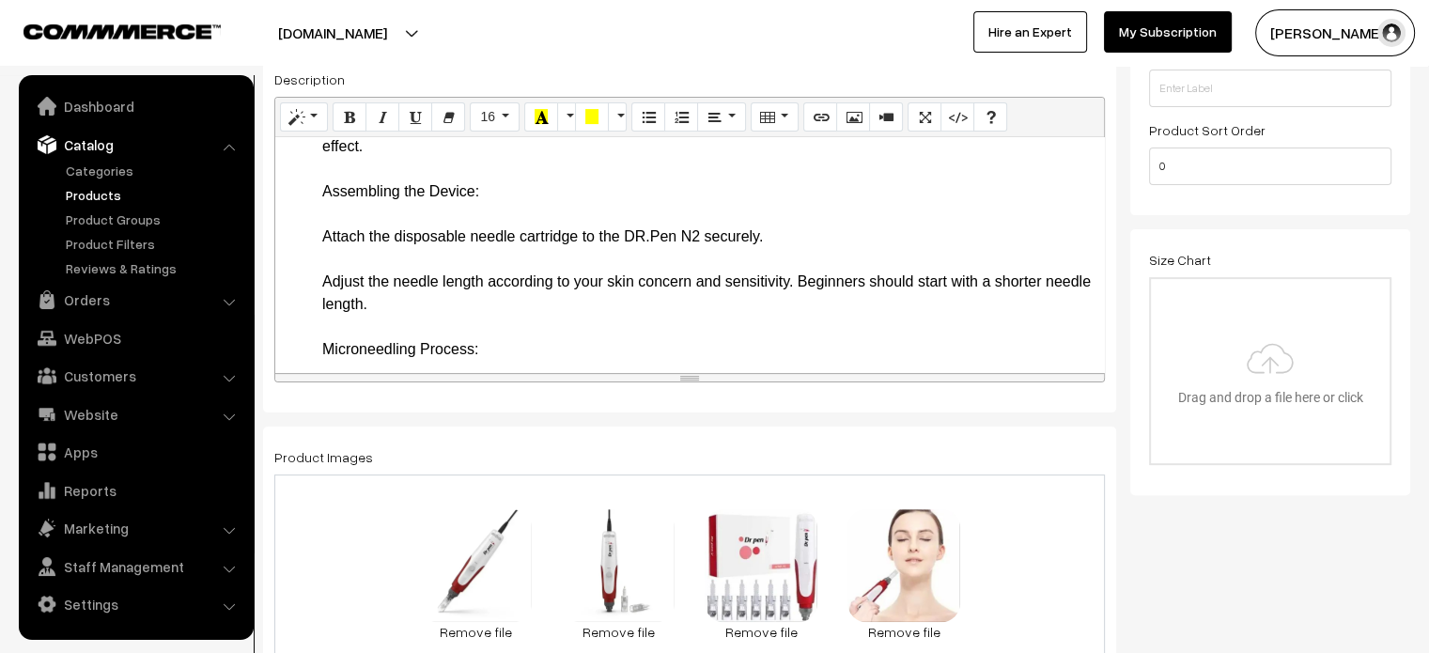
scroll to position [1240, 0]
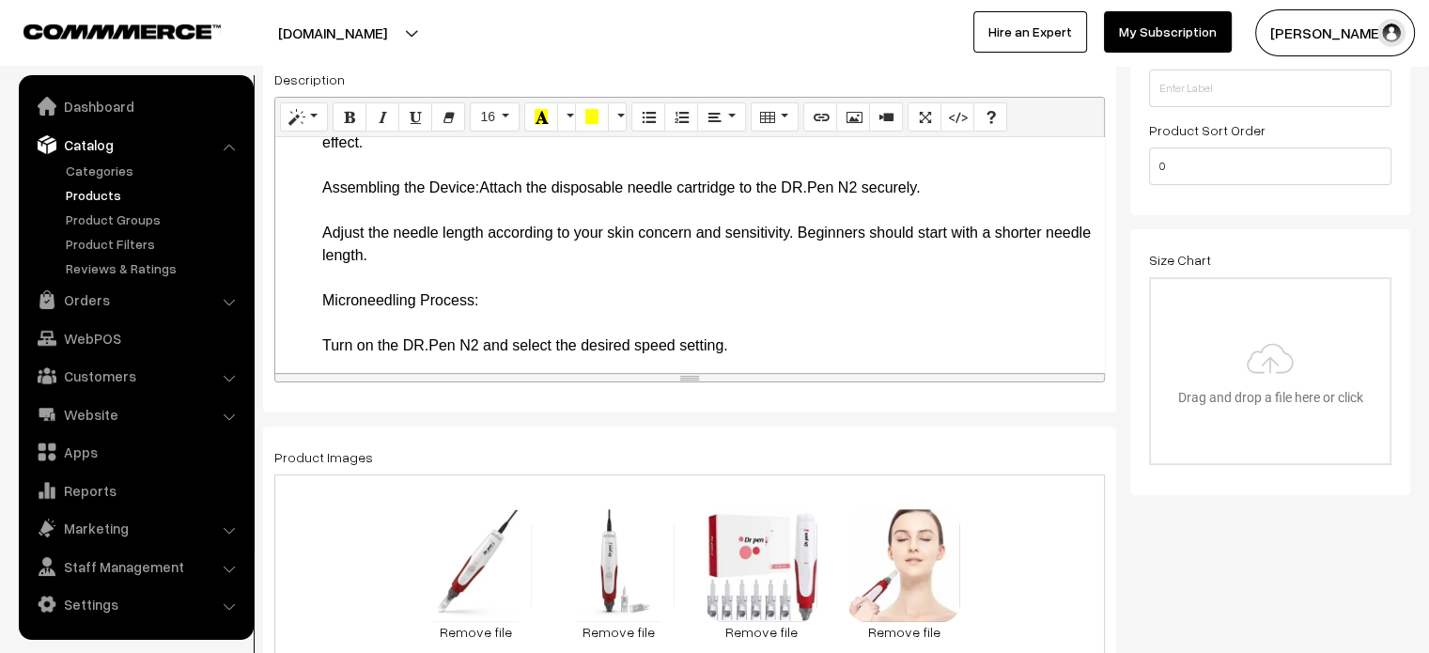
drag, startPoint x: 316, startPoint y: 276, endPoint x: 479, endPoint y: 272, distance: 163.5
click at [479, 272] on ul "Key Features and Benefits Dual Operation Modes: The DR.Pen N2 can operate both …" at bounding box center [690, 244] width 810 height 2255
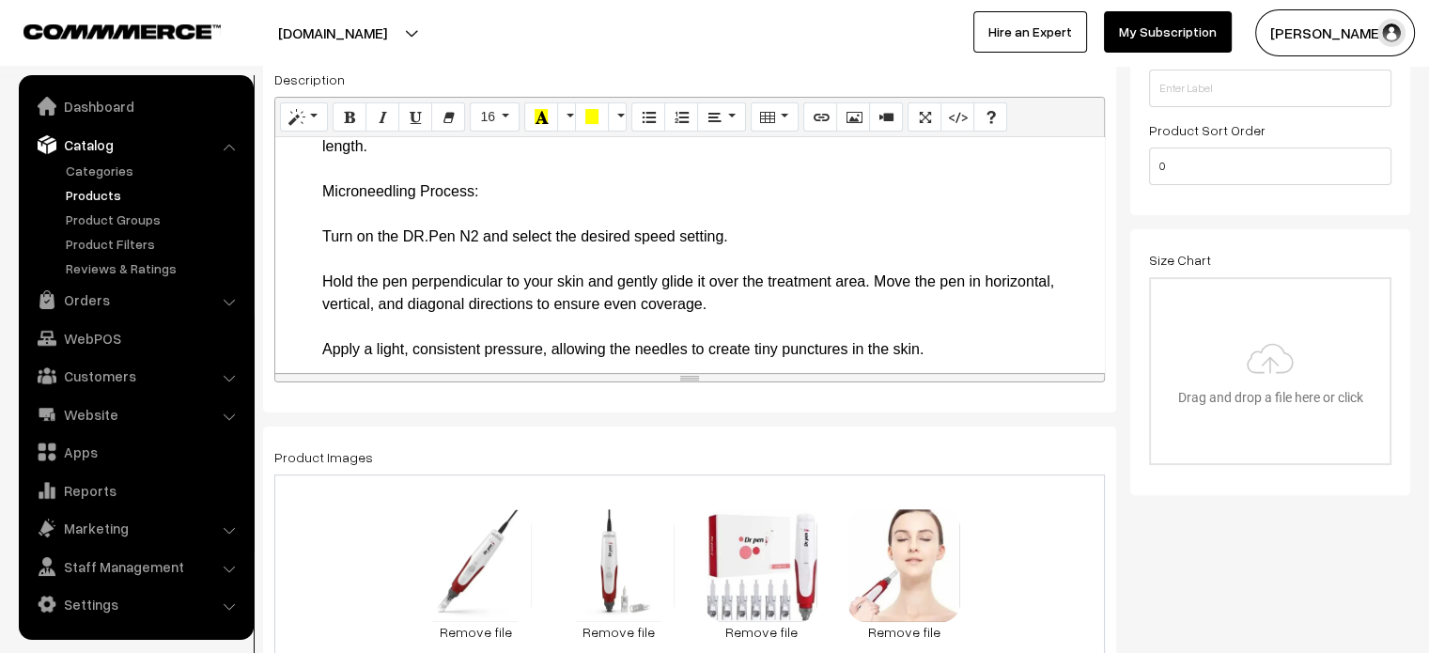
scroll to position [1330, 0]
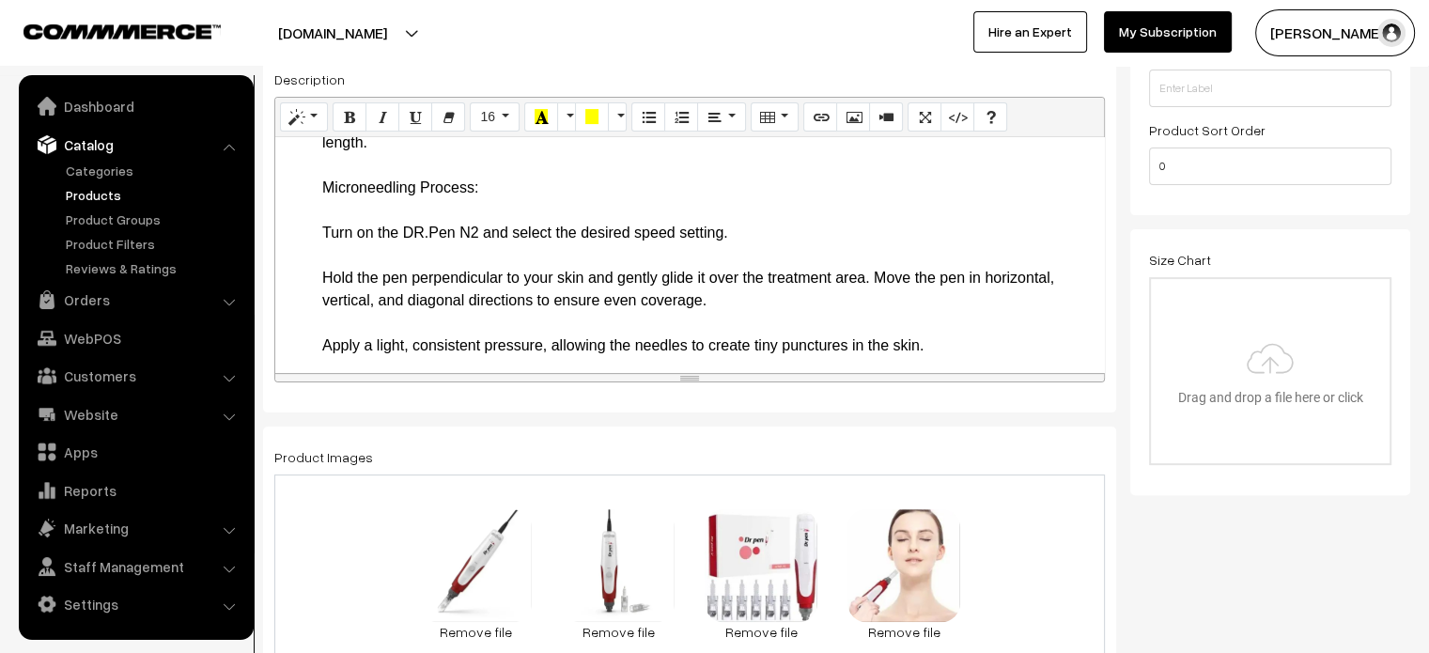
drag, startPoint x: 312, startPoint y: 269, endPoint x: 495, endPoint y: 284, distance: 183.8
click at [495, 284] on ul "Key Features and Benefits Dual Operation Modes: The DR.Pen N2 can operate both …" at bounding box center [690, 143] width 810 height 2232
click at [506, 284] on li "How to Use the DR.Pen N2 Preparation: Cleanse your face thoroughly to remove an…" at bounding box center [708, 616] width 772 height 1285
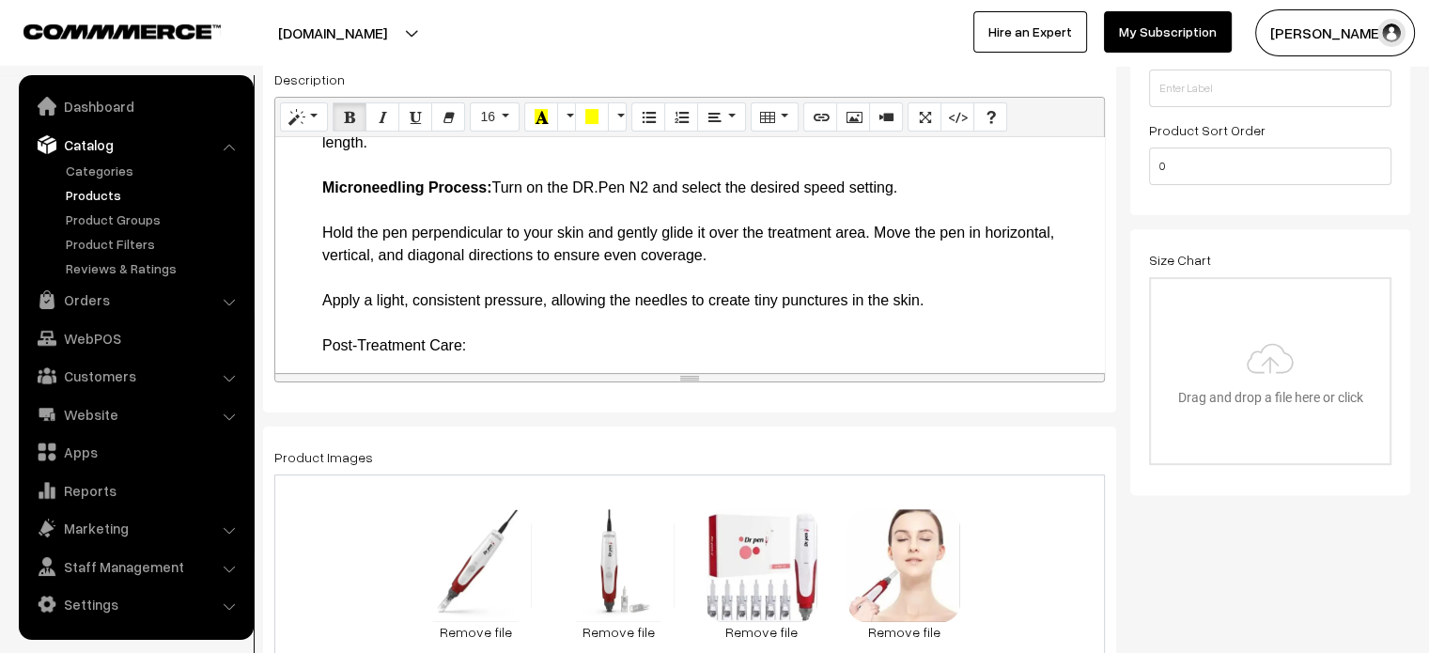
click at [349, 305] on li "How to Use the DR.Pen N2 Preparation: Cleanse your face thoroughly to remove an…" at bounding box center [708, 594] width 772 height 1240
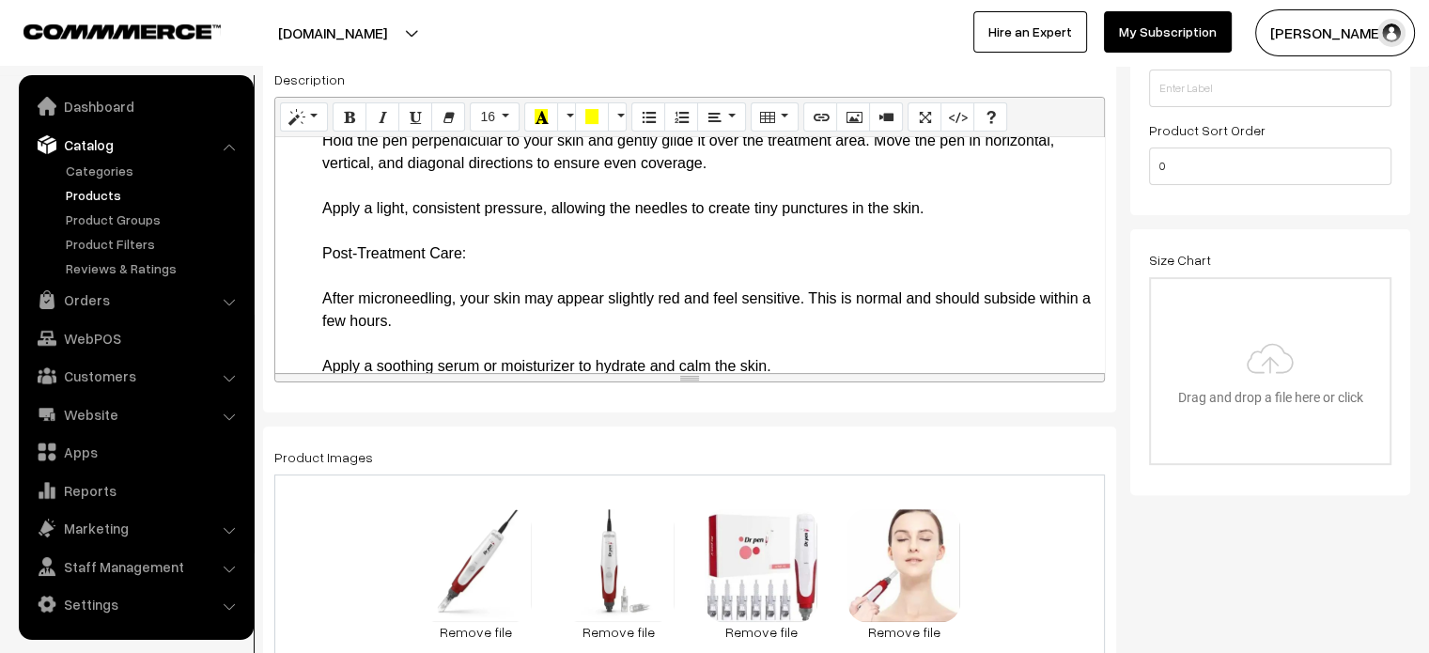
scroll to position [1401, 0]
click at [329, 277] on li "How to Use the DR.Pen N2 Preparation: Cleanse your face thoroughly to remove an…" at bounding box center [708, 512] width 772 height 1218
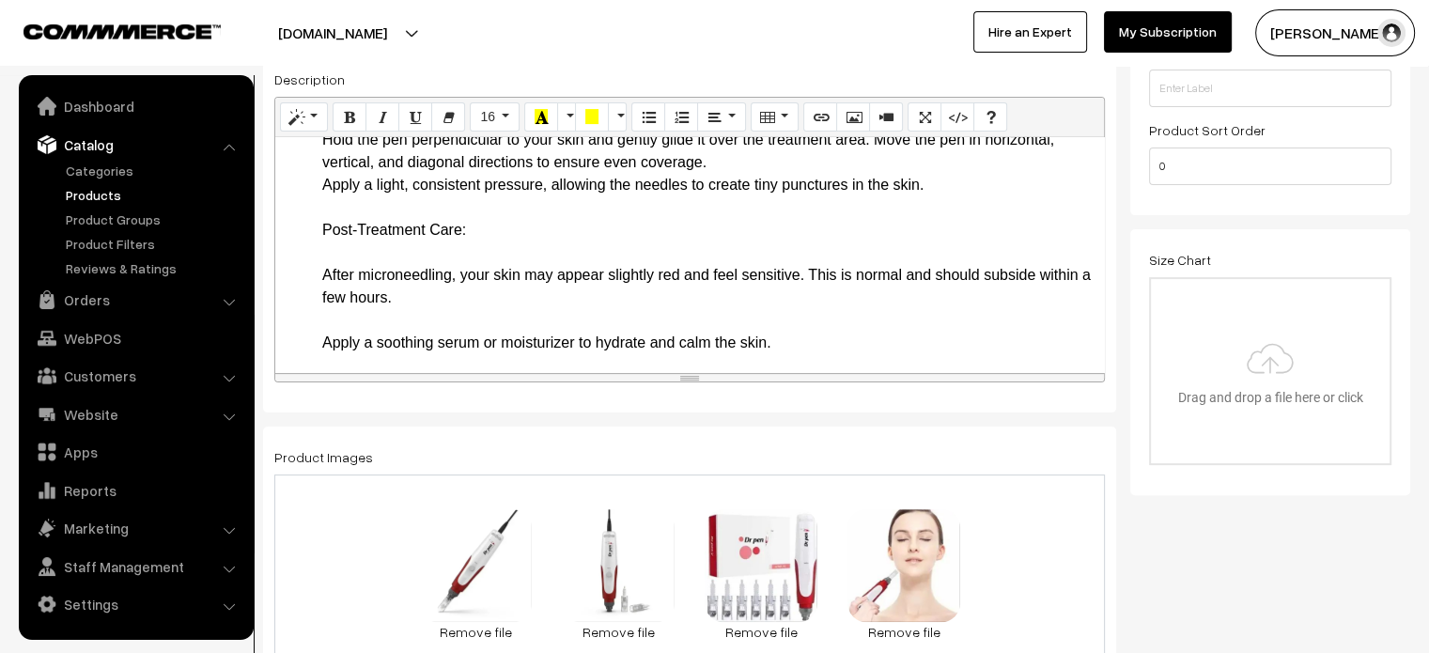
click at [510, 326] on li "How to Use the DR.Pen N2 Preparation: Cleanse your face thoroughly to remove an…" at bounding box center [708, 500] width 772 height 1195
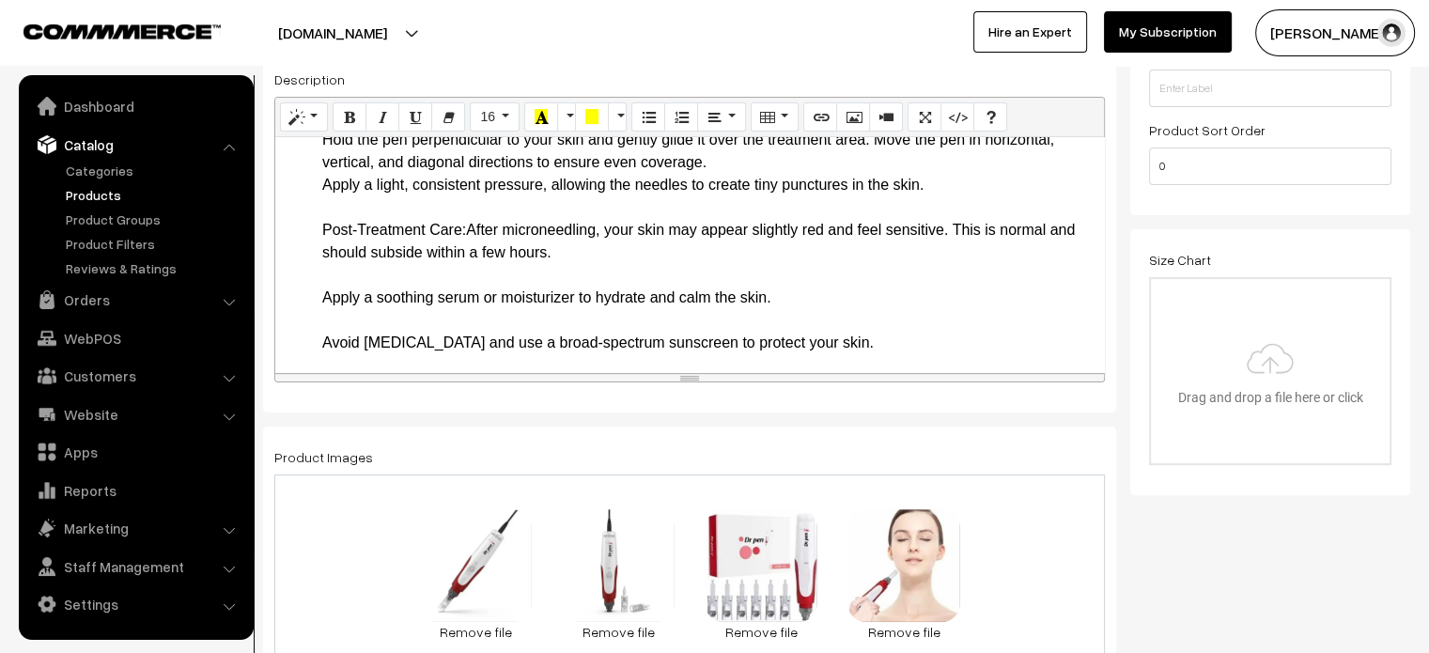
drag, startPoint x: 315, startPoint y: 321, endPoint x: 466, endPoint y: 320, distance: 151.3
click at [466, 320] on ul "Key Features and Benefits Dual Operation Modes: The DR.Pen N2 can operate both …" at bounding box center [690, 4] width 810 height 2097
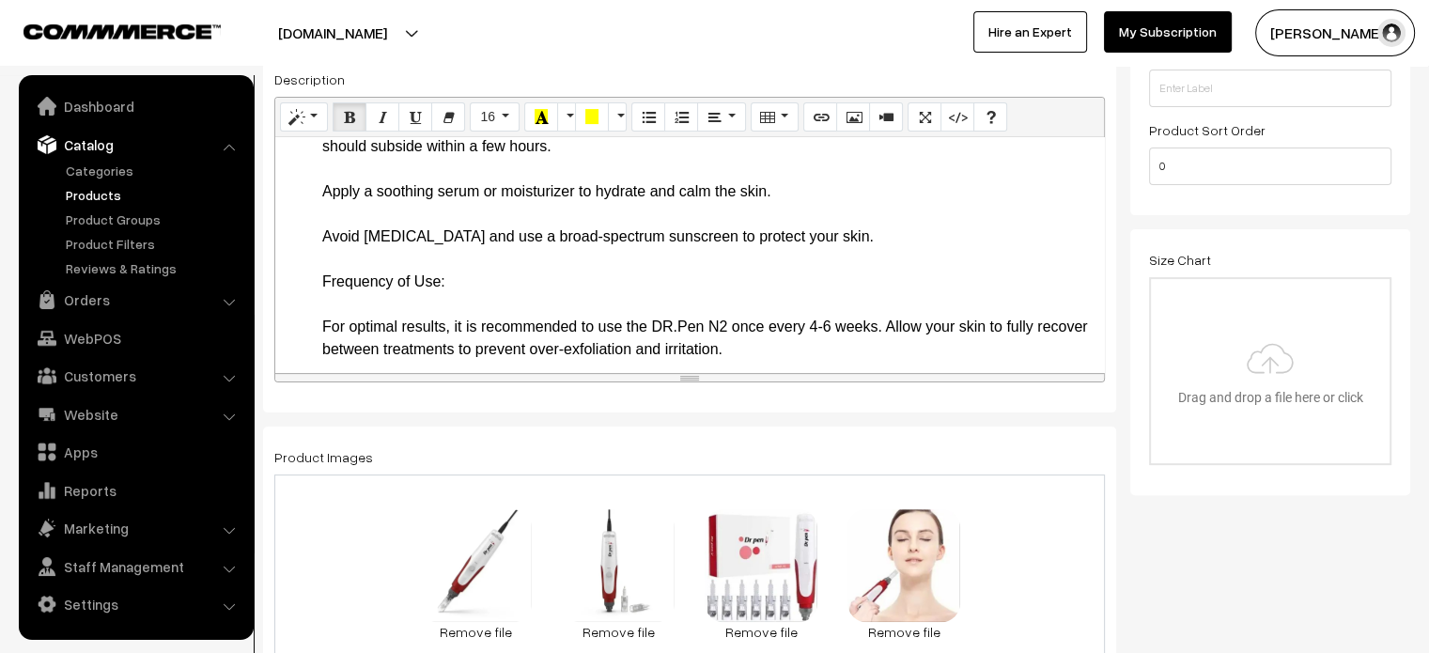
scroll to position [1510, 0]
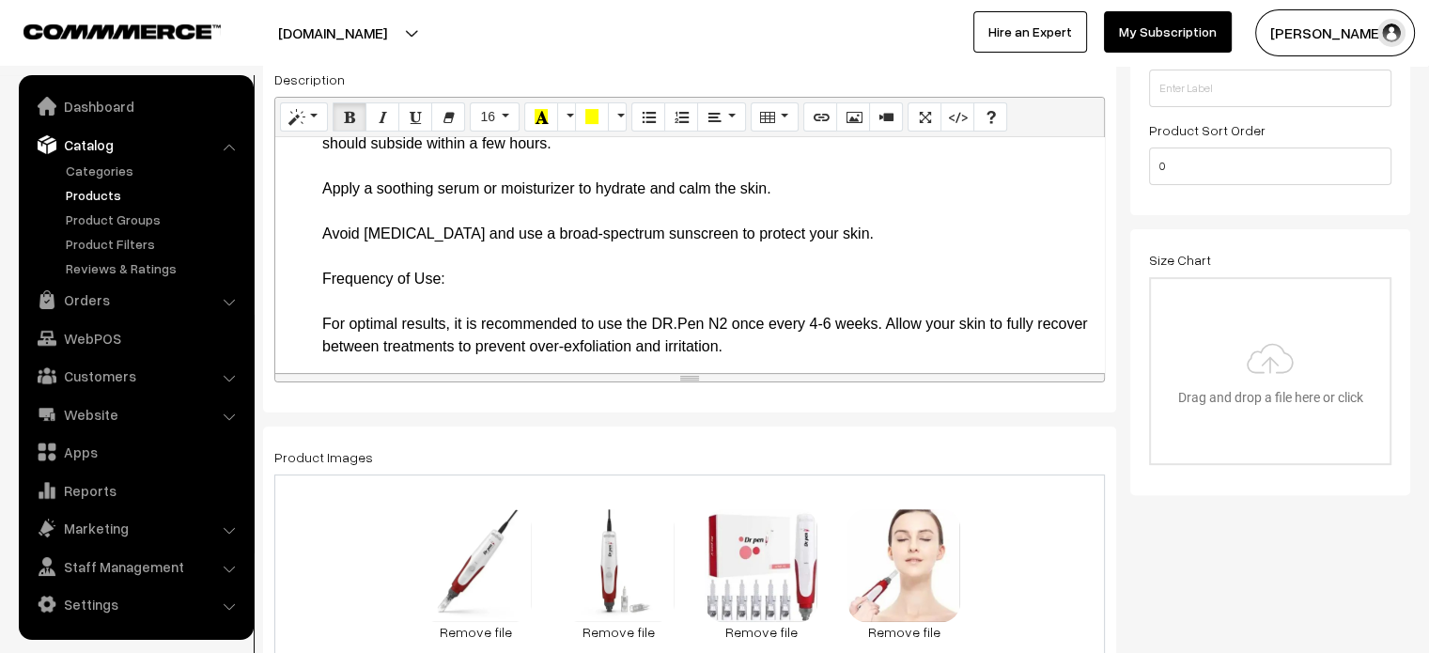
click at [327, 262] on li "How to Use the DR.Pen N2 Preparation: Cleanse your face thoroughly to remove an…" at bounding box center [708, 369] width 772 height 1150
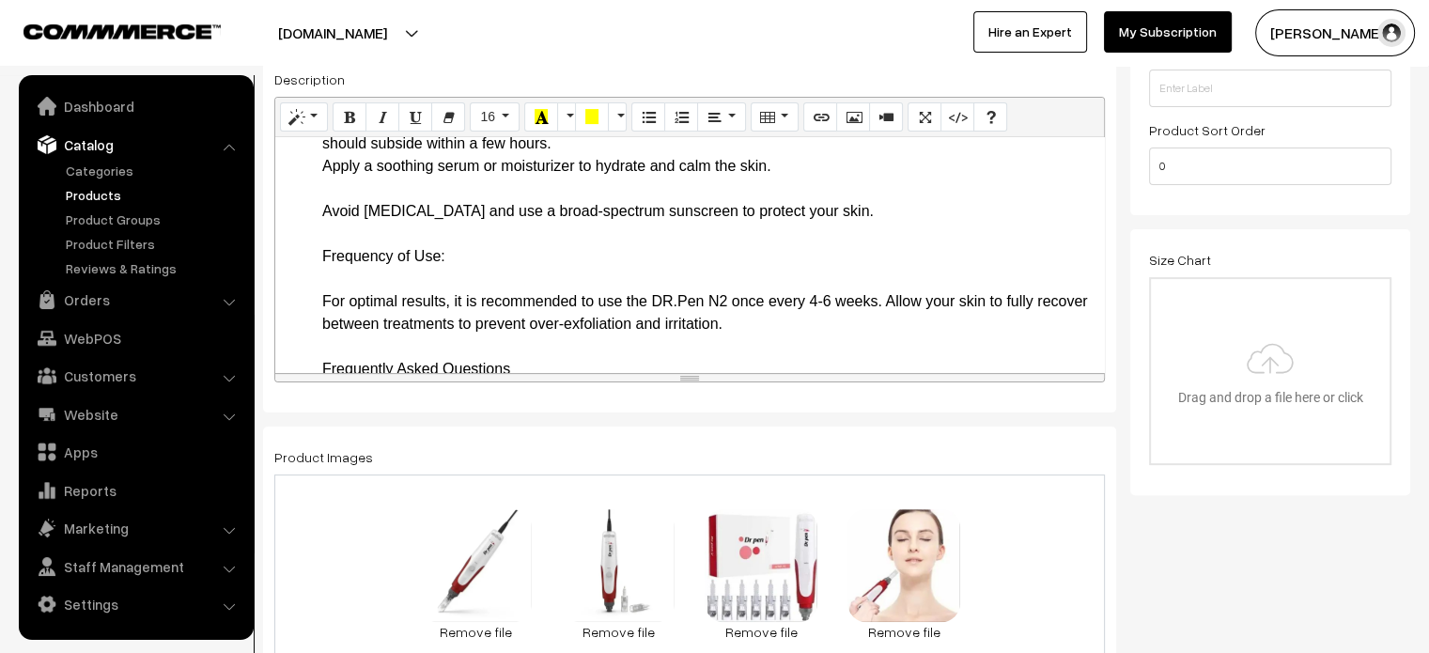
click at [327, 281] on li "How to Use the DR.Pen N2 Preparation: Cleanse your face thoroughly to remove an…" at bounding box center [708, 357] width 772 height 1127
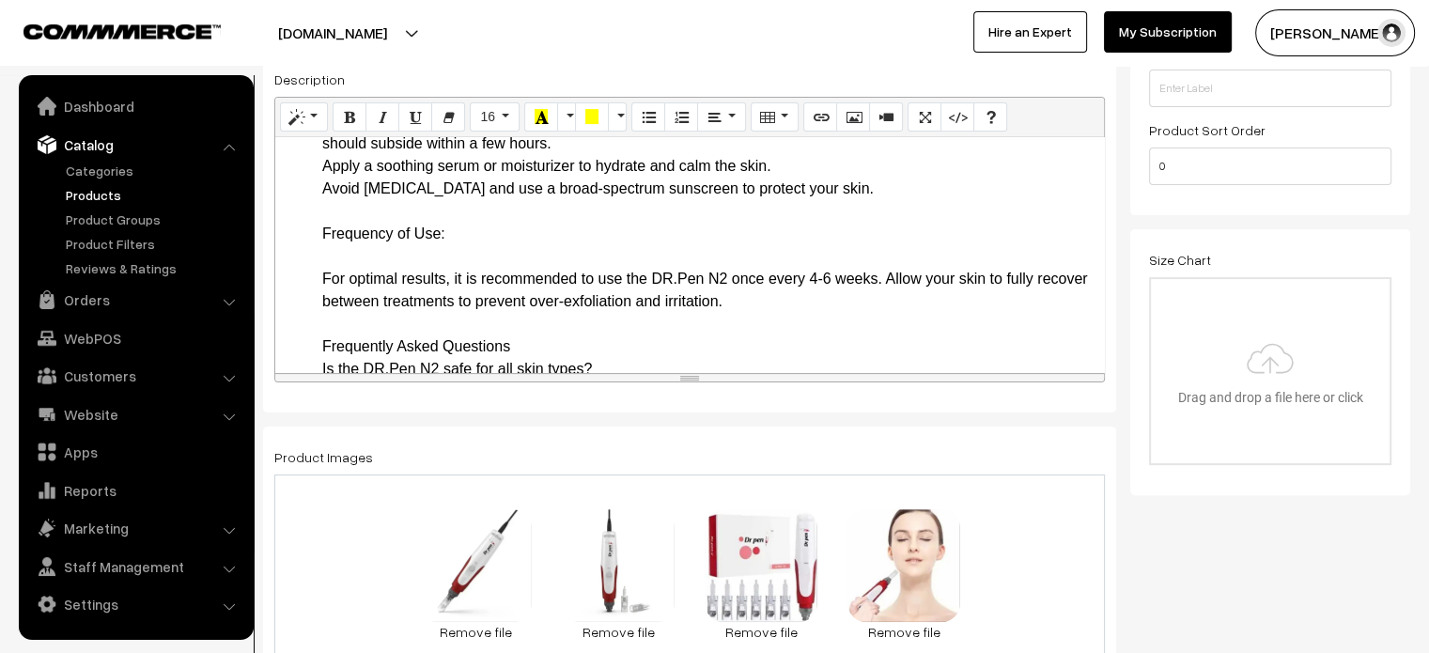
click at [515, 314] on li "How to Use the DR.Pen N2 Preparation: Cleanse your face thoroughly to remove an…" at bounding box center [708, 346] width 772 height 1105
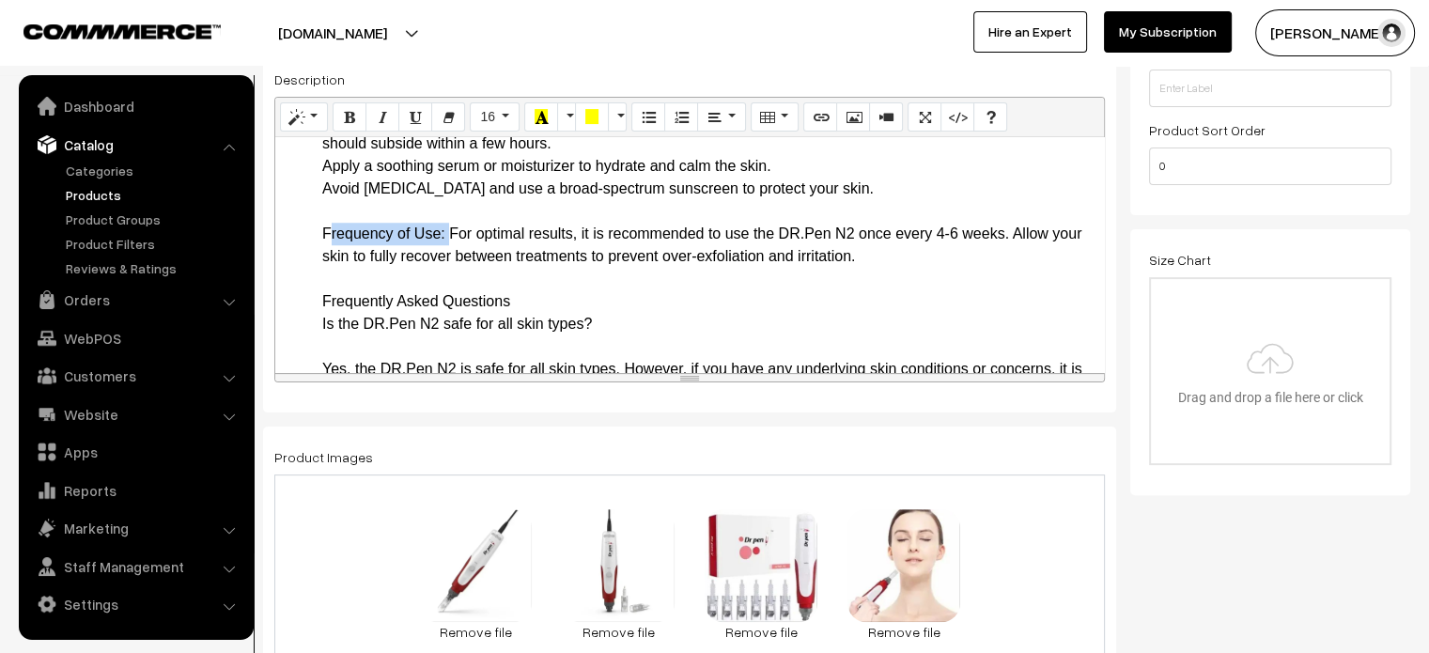
drag, startPoint x: 313, startPoint y: 319, endPoint x: 445, endPoint y: 330, distance: 132.9
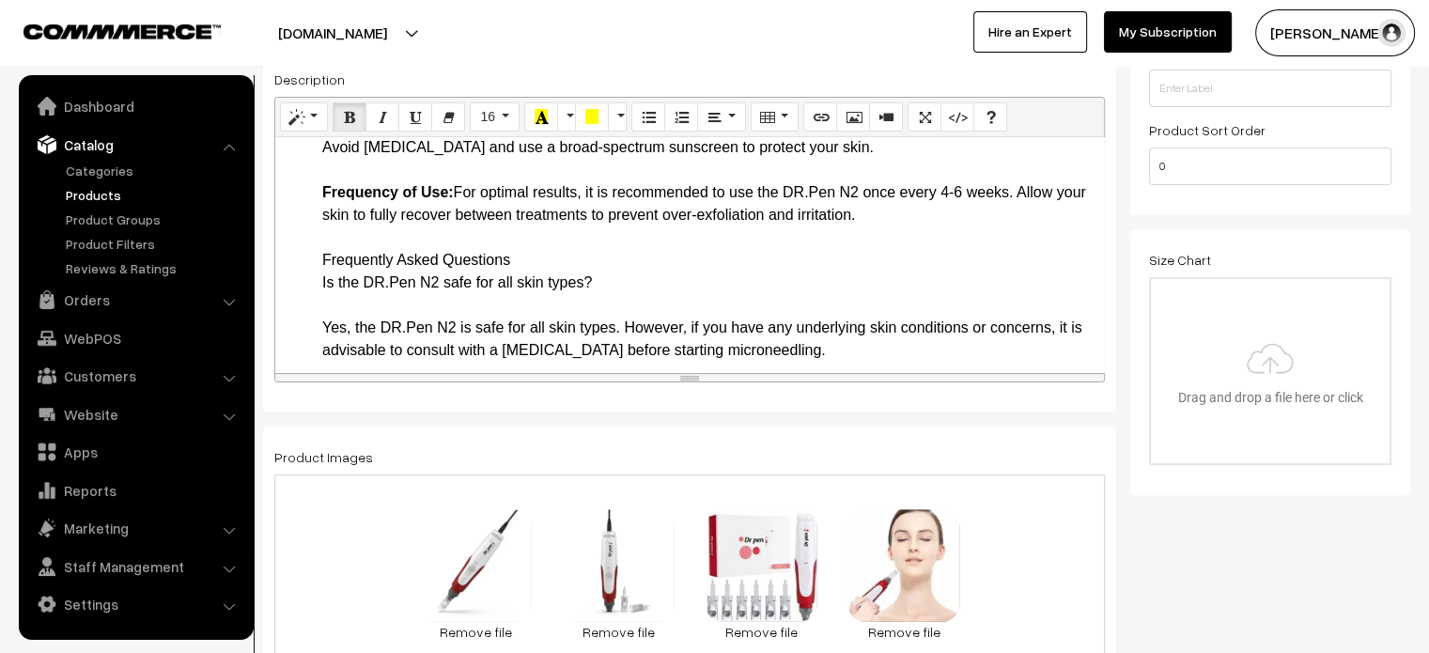
scroll to position [1644, 0]
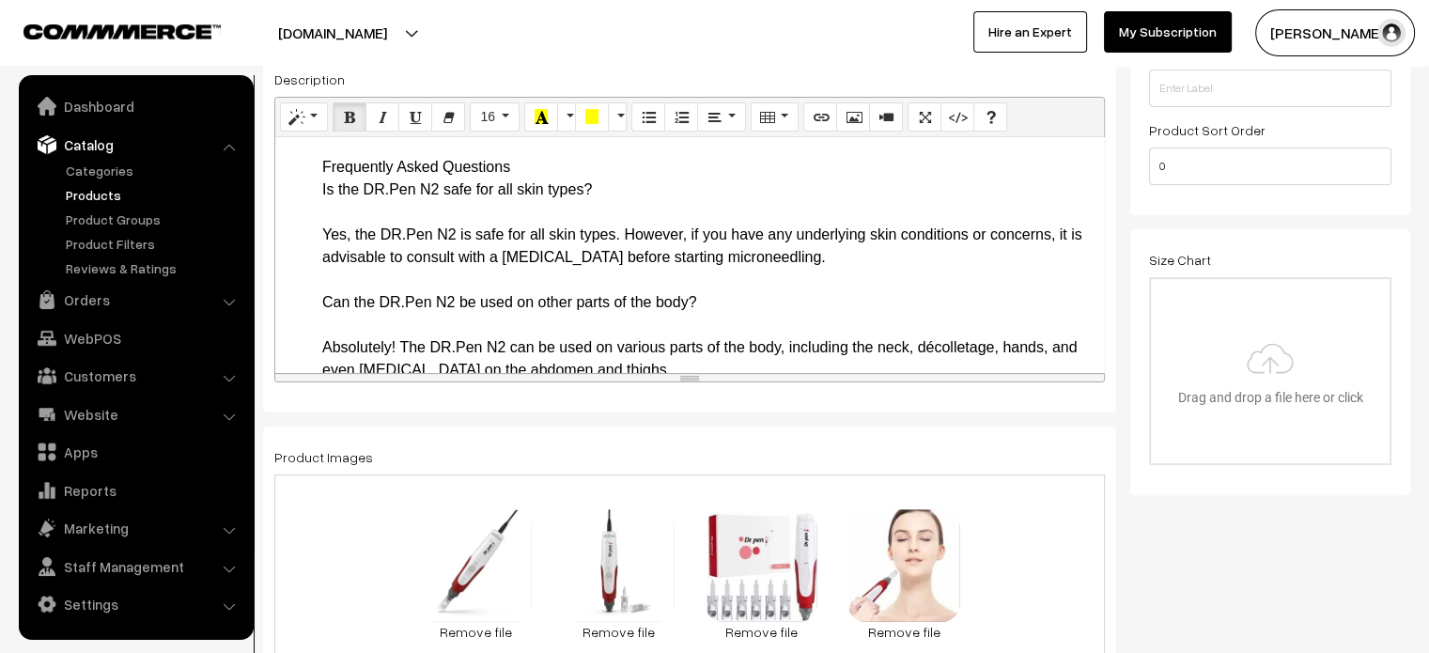
click at [326, 256] on li "How to Use the DR.Pen N2 Preparation: Cleanse your face thoroughly to remove an…" at bounding box center [708, 190] width 772 height 1060
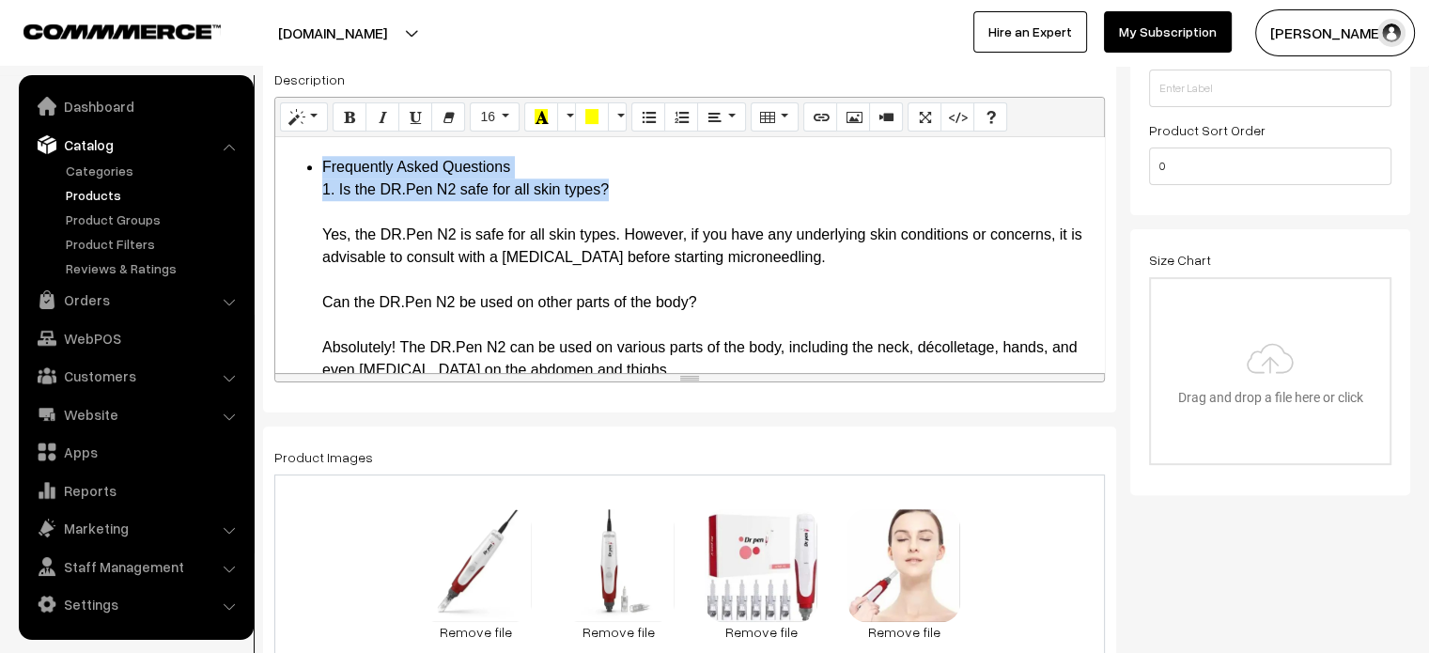
drag, startPoint x: 316, startPoint y: 262, endPoint x: 663, endPoint y: 285, distance: 348.3
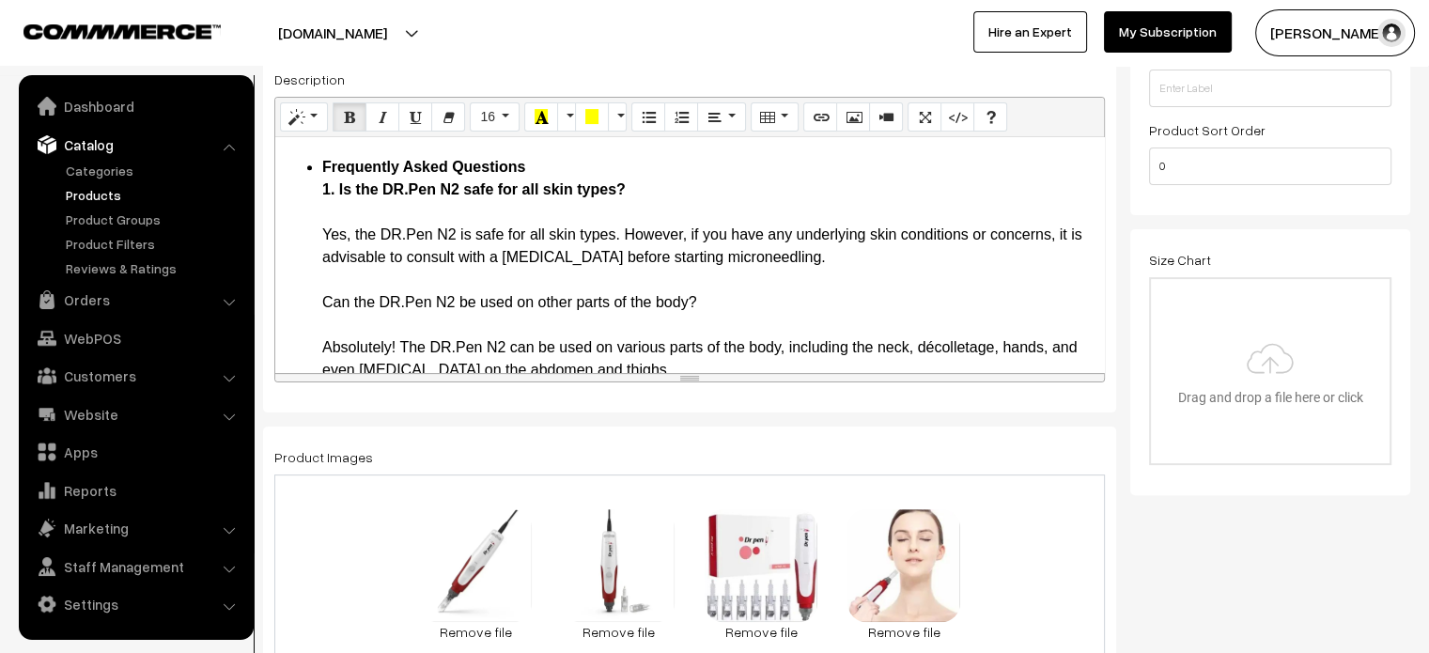
click at [596, 299] on li "Frequently Asked Questions 1. Is the DR.Pen N2 safe for all skin types? Yes, th…" at bounding box center [708, 438] width 772 height 564
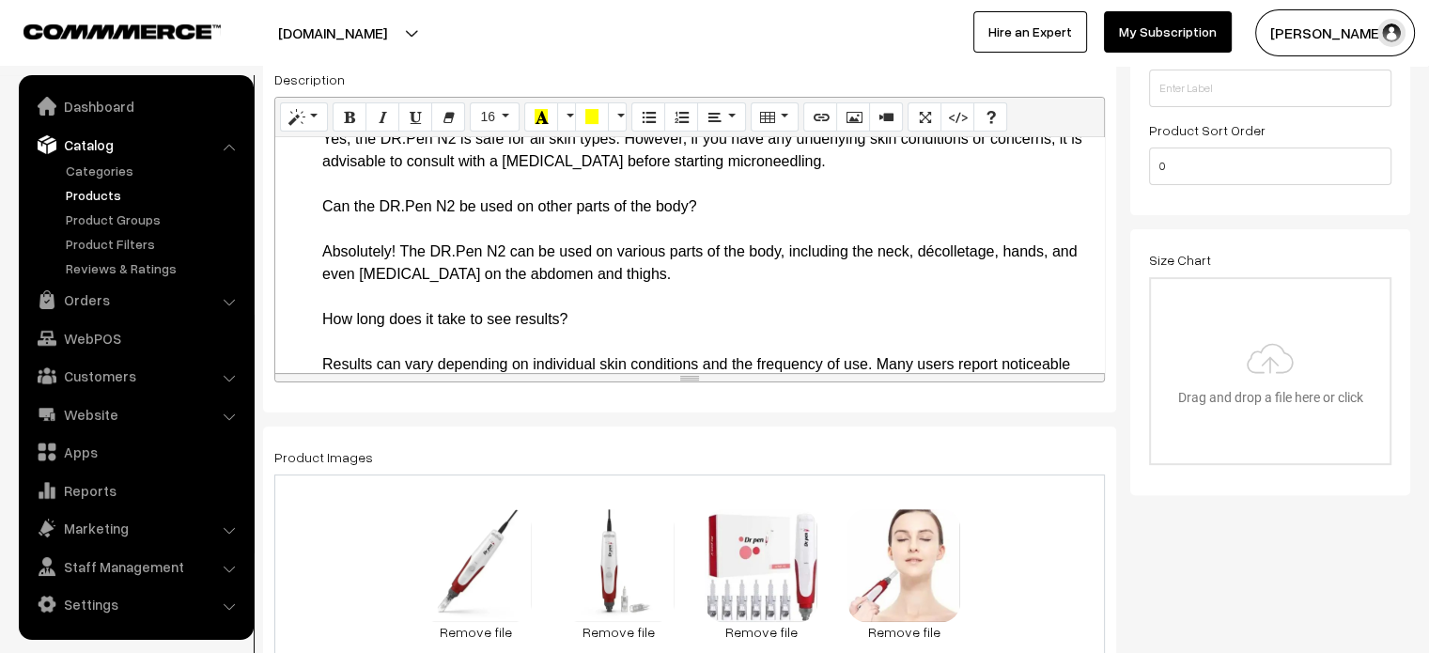
scroll to position [1719, 0]
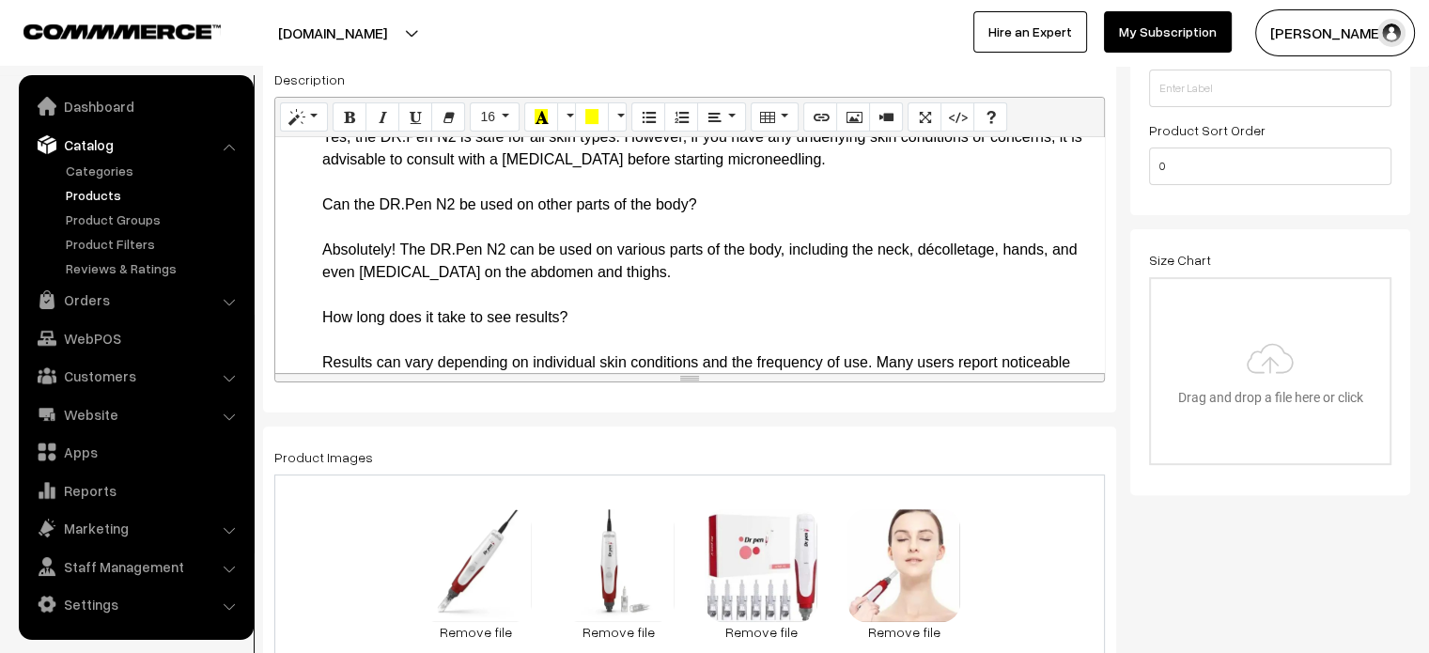
click at [361, 290] on li "Frequently Asked Questions 1. Is the DR.Pen N2 safe for all skin types? Yes, th…" at bounding box center [708, 351] width 772 height 541
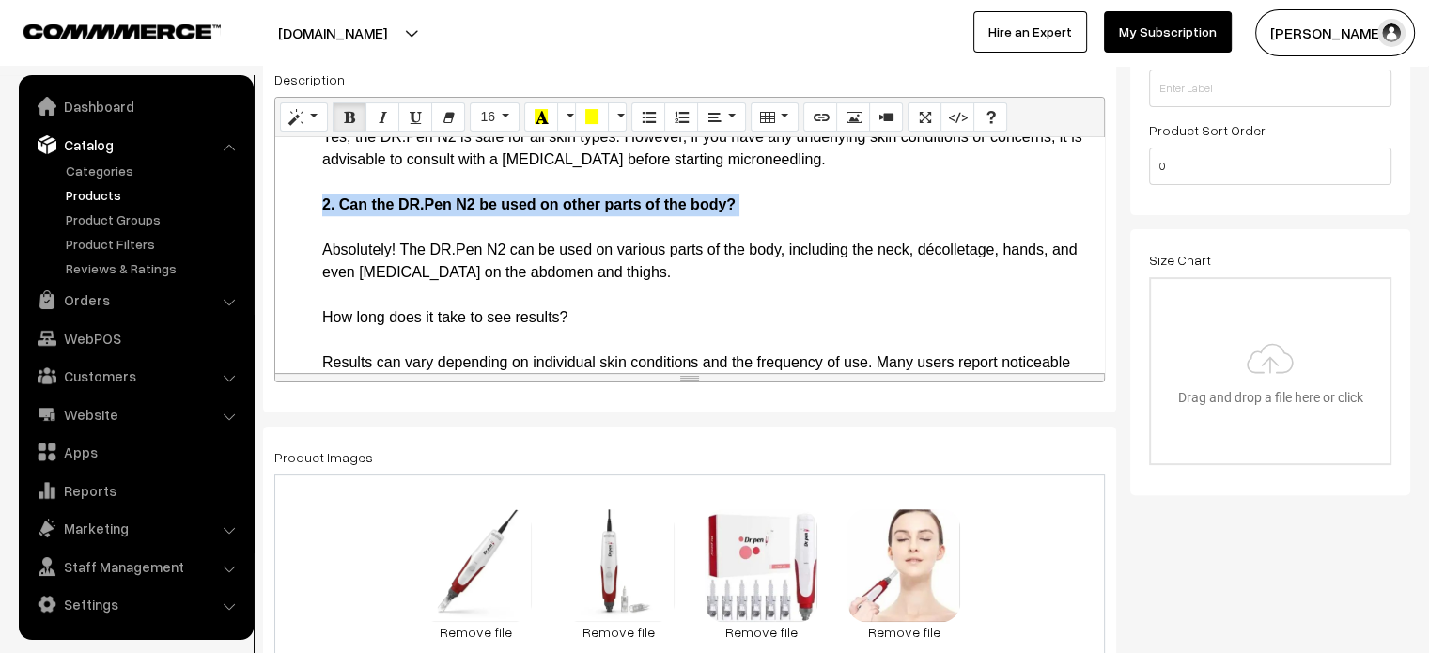
click at [353, 304] on li "Frequently Asked Questions 1. Is the DR.Pen N2 safe for all skin types? Yes, th…" at bounding box center [708, 351] width 772 height 541
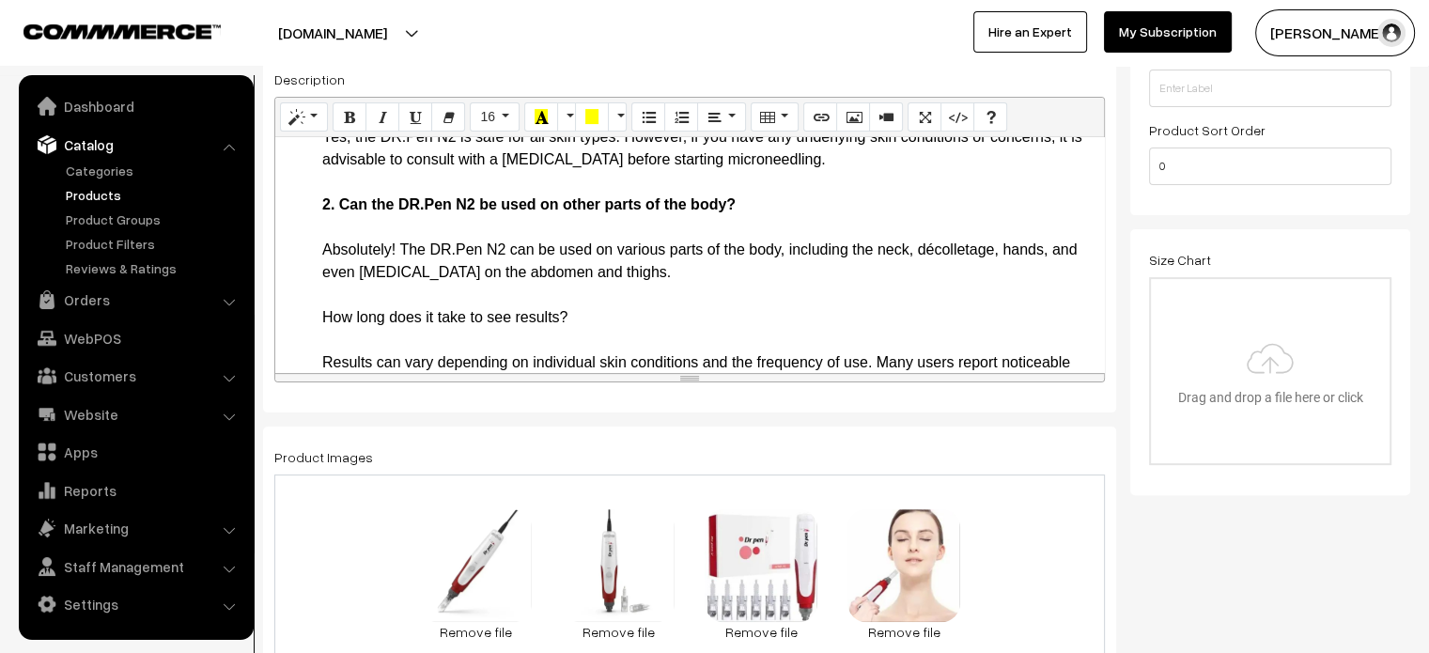
click at [346, 322] on li "Frequently Asked Questions 1. Is the DR.Pen N2 safe for all skin types? Yes, th…" at bounding box center [708, 351] width 772 height 541
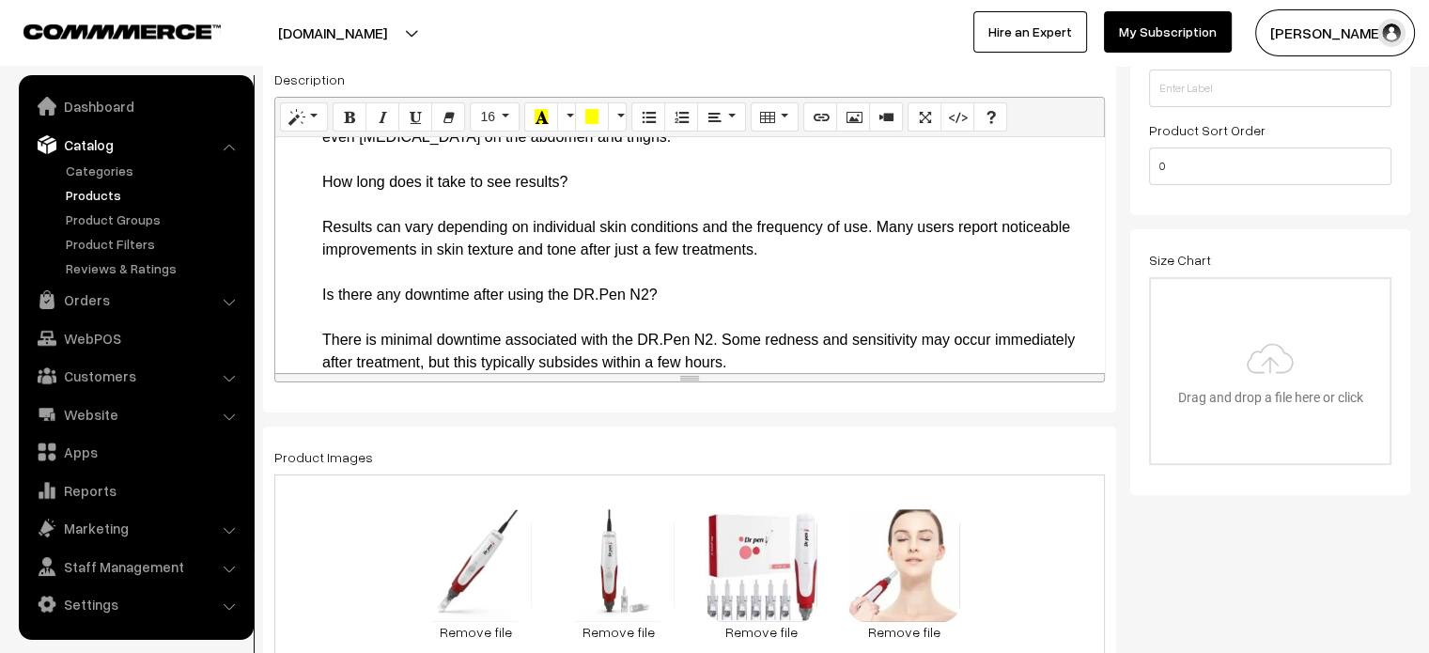
scroll to position [1834, 0]
click at [401, 265] on li "Frequently Asked Questions 1. Is the DR.Pen N2 safe for all skin types? Yes, th…" at bounding box center [708, 225] width 772 height 519
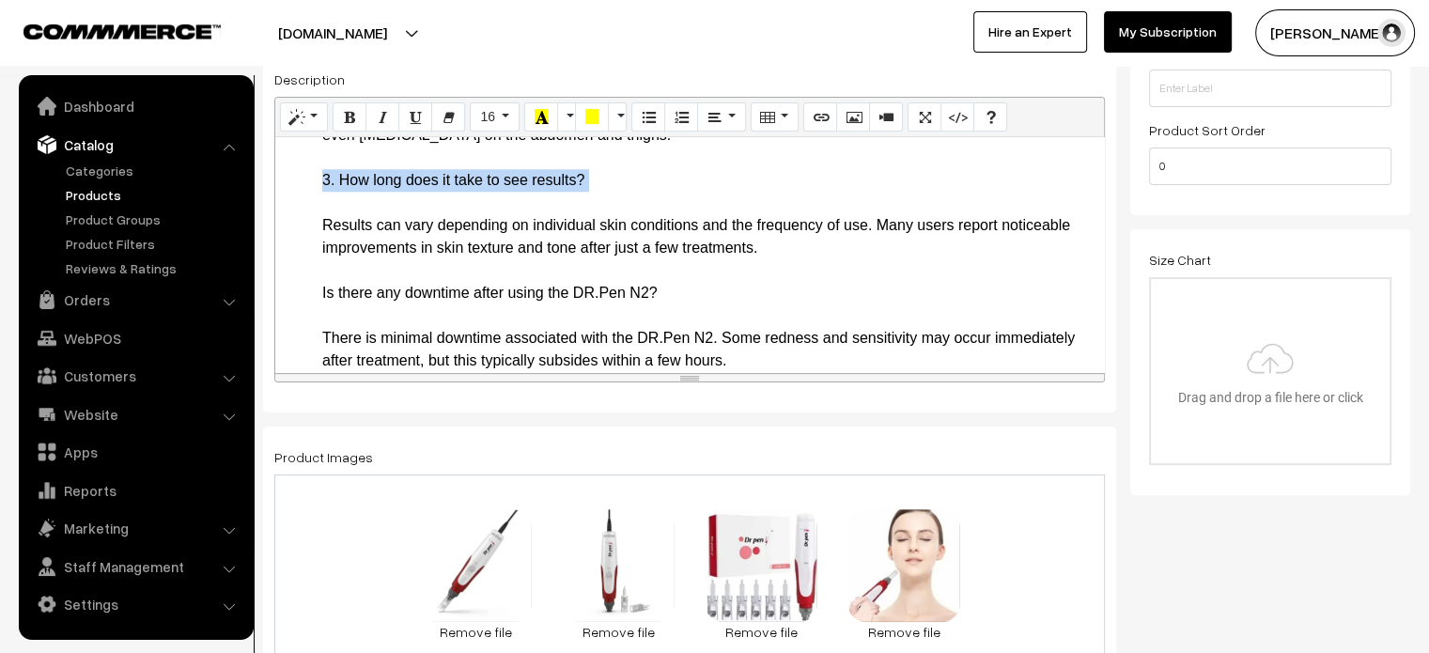
click at [401, 265] on li "Frequently Asked Questions 1. Is the DR.Pen N2 safe for all skin types? Yes, th…" at bounding box center [708, 225] width 772 height 519
click at [360, 297] on li "Frequently Asked Questions 1. Is the DR.Pen N2 safe for all skin types? Yes, th…" at bounding box center [708, 225] width 772 height 519
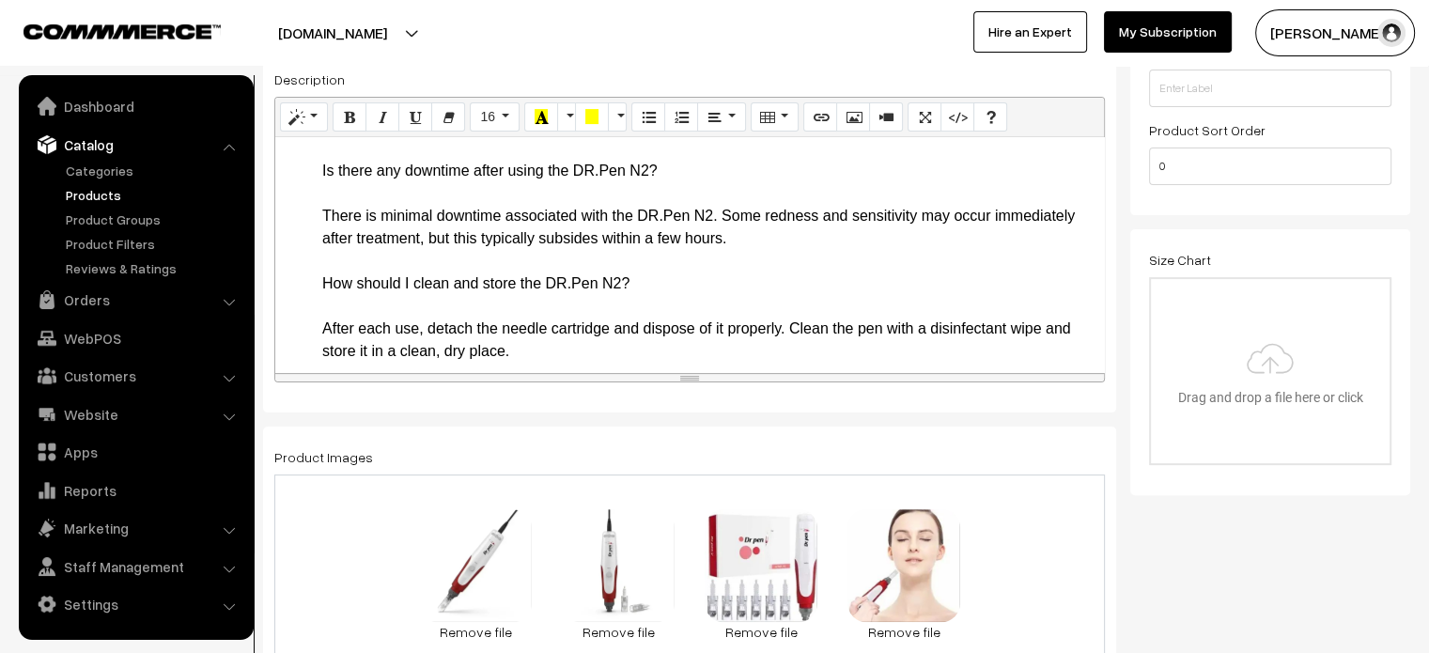
scroll to position [1935, 0]
click at [366, 256] on li "Frequently Asked Questions 1. Is the DR.Pen N2 safe for all skin types? Yes, th…" at bounding box center [708, 113] width 772 height 496
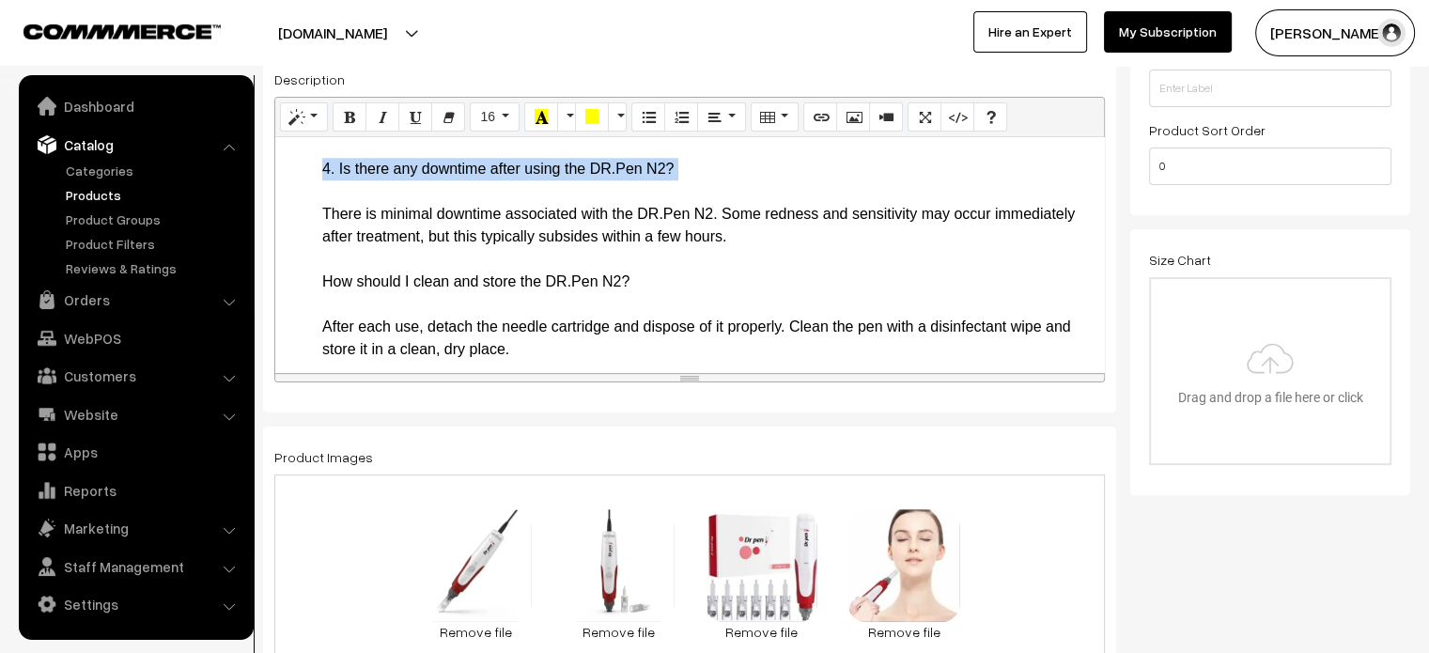
click at [366, 256] on li "Frequently Asked Questions 1. Is the DR.Pen N2 safe for all skin types? Yes, th…" at bounding box center [708, 113] width 772 height 496
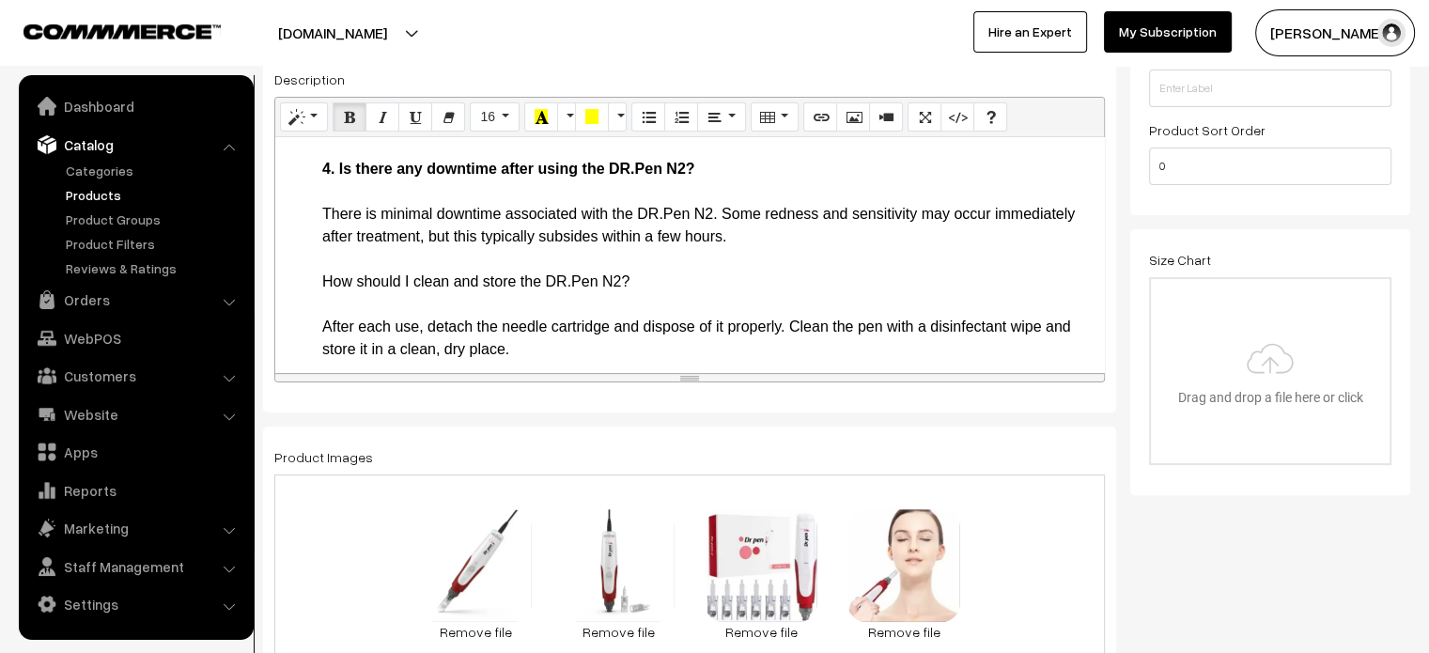
click at [333, 284] on li "Frequently Asked Questions 1. Is the DR.Pen N2 safe for all skin types? Yes, th…" at bounding box center [708, 113] width 772 height 496
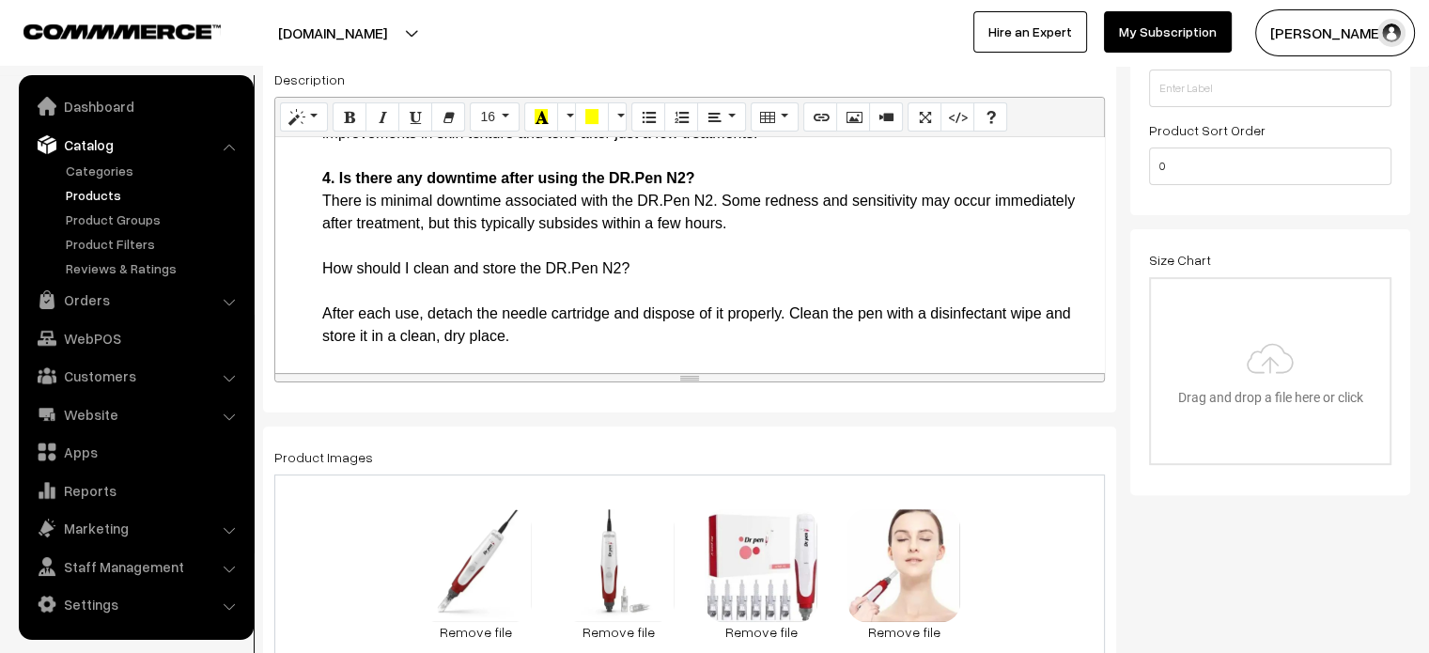
scroll to position [2015, 0]
click at [341, 272] on li "Frequently Asked Questions 1. Is the DR.Pen N2 safe for all skin types? Yes, th…" at bounding box center [708, 110] width 772 height 473
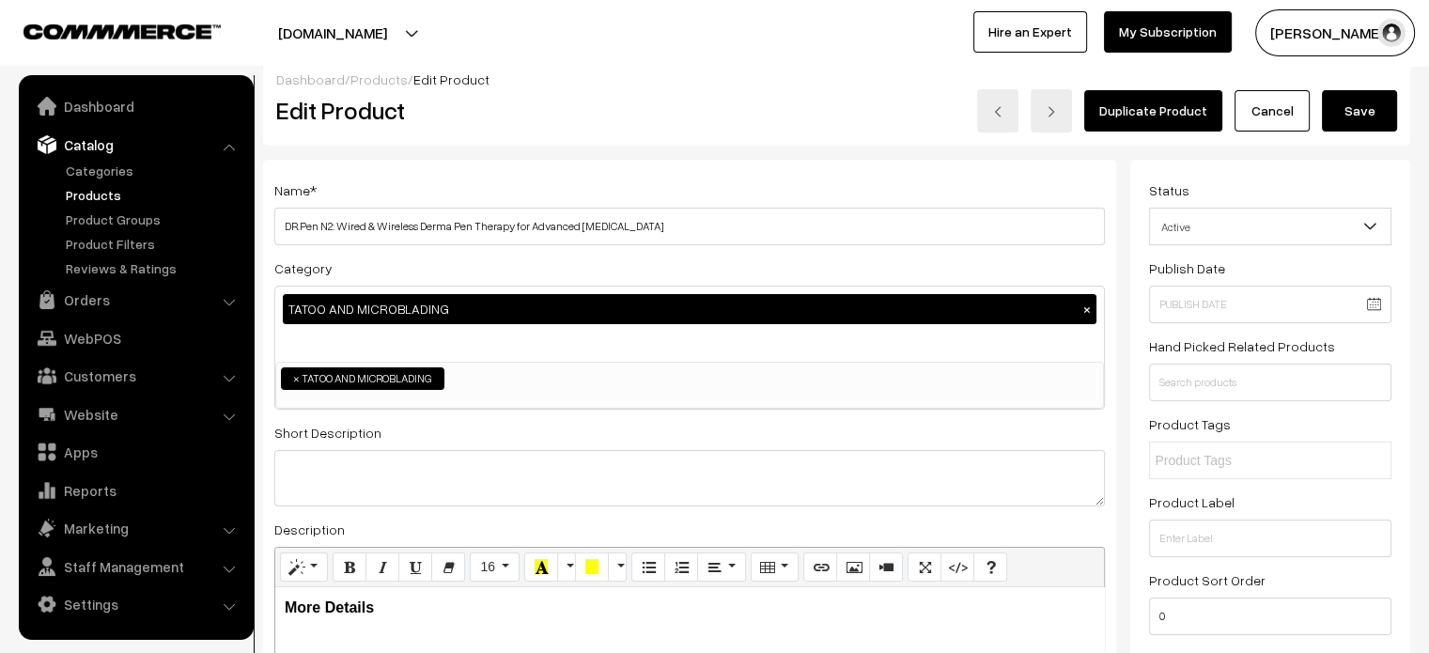
scroll to position [0, 0]
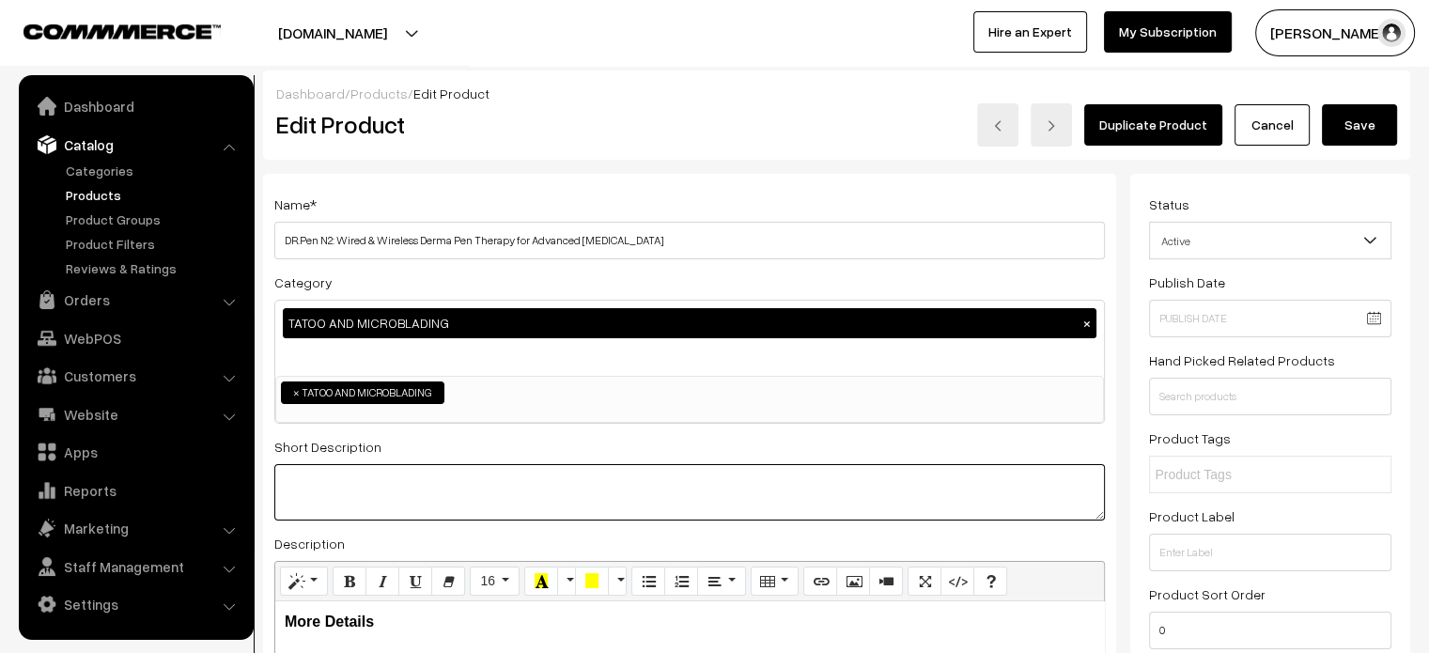
click at [461, 501] on textarea at bounding box center [689, 492] width 830 height 56
paste textarea "Product Description The DR.Pen N2 Wired and Wireless Derma Pen Therapy device i…"
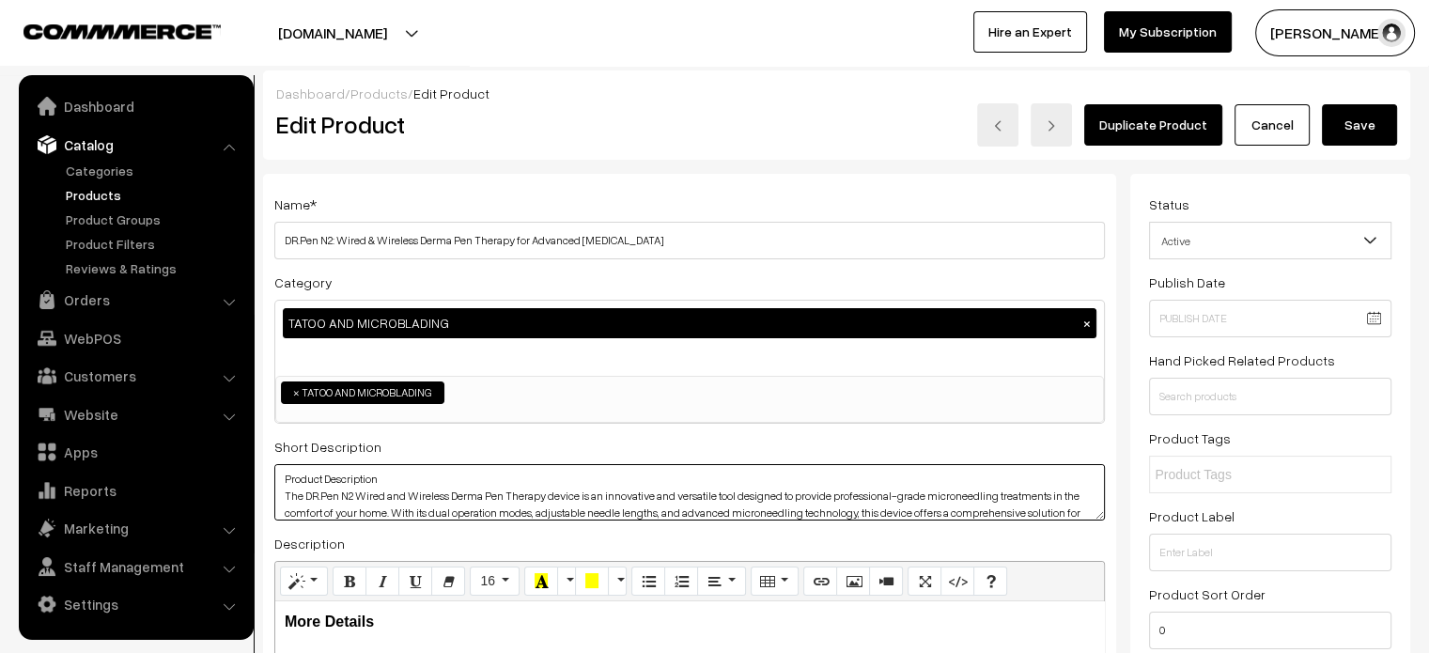
drag, startPoint x: 398, startPoint y: 479, endPoint x: 237, endPoint y: 469, distance: 161.9
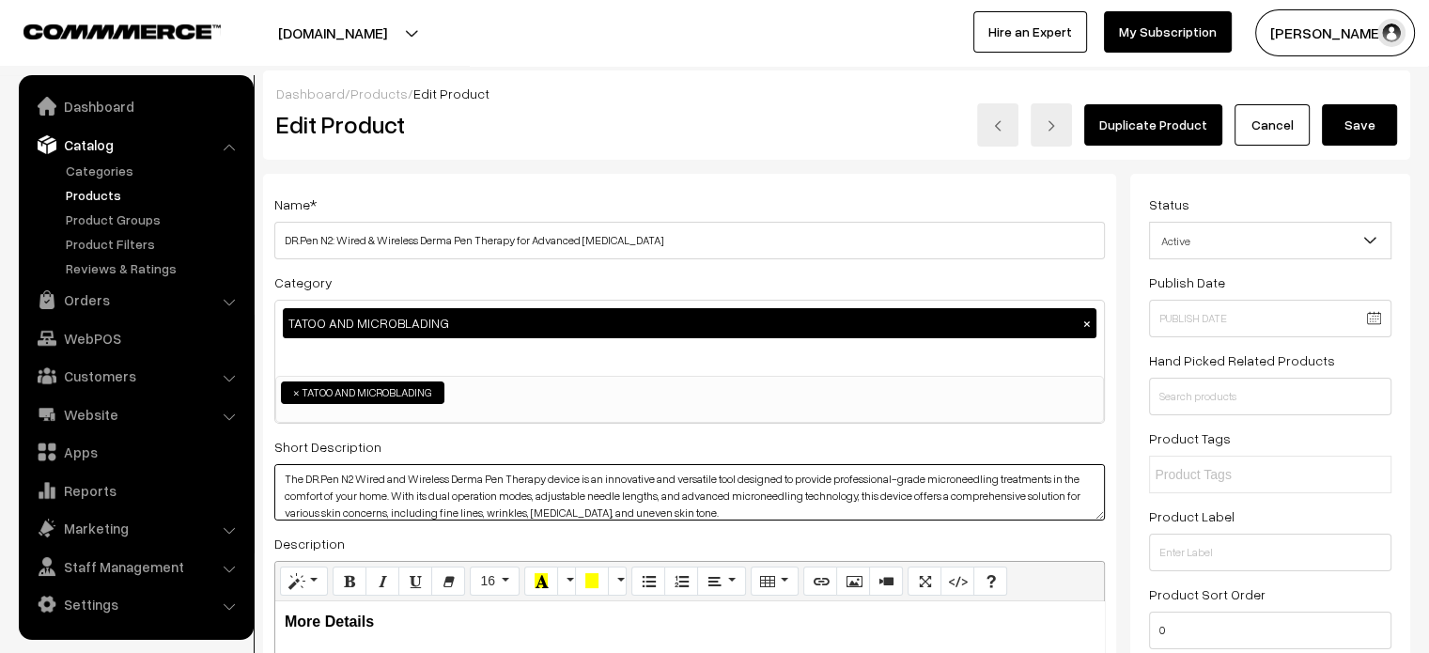
type textarea "The DR.Pen N2 Wired and Wireless Derma Pen Therapy device is an innovative and …"
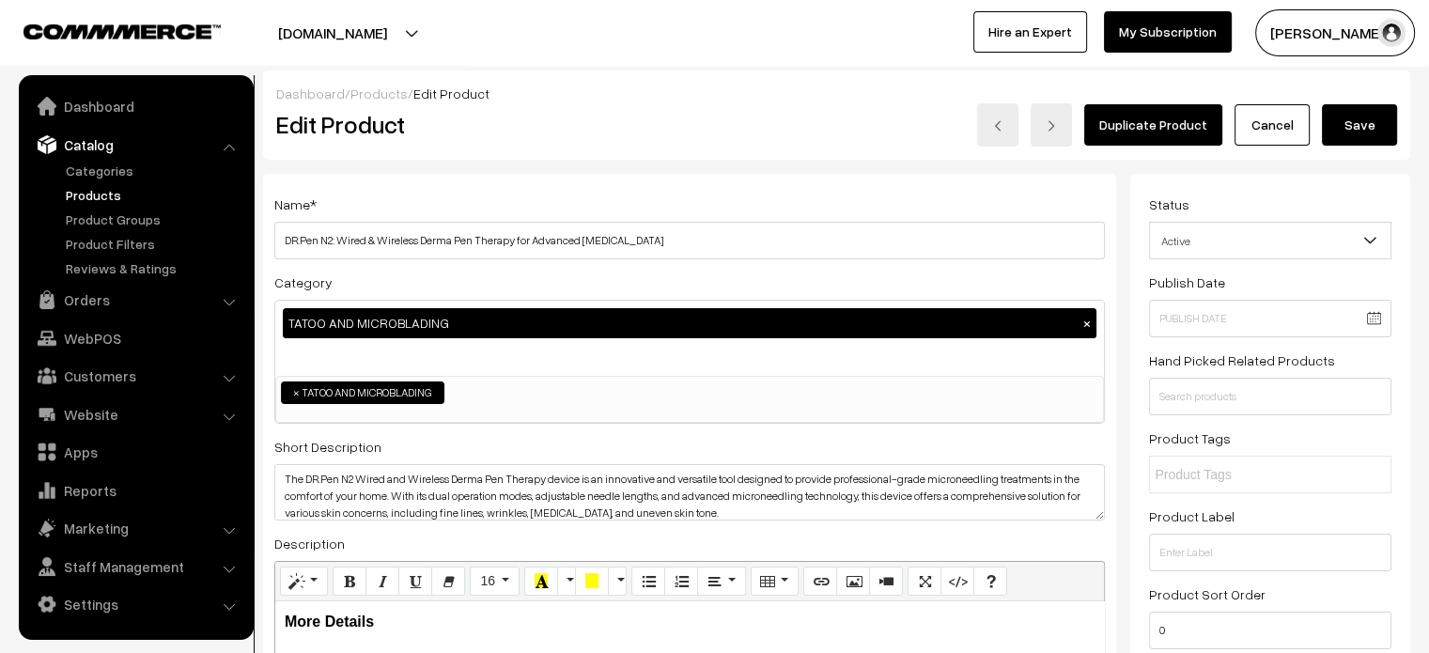
click at [1346, 138] on button "Save" at bounding box center [1359, 124] width 75 height 41
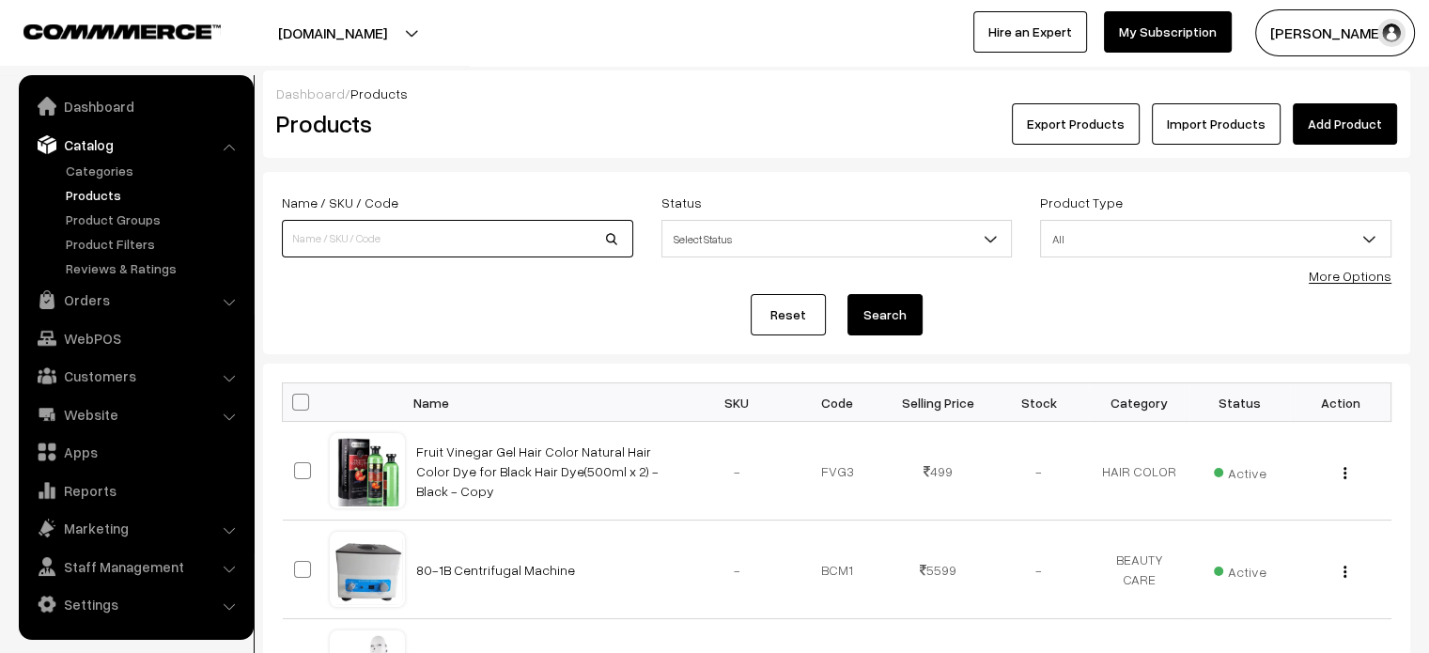
paste input "MYM DR.Pen 12-Needles Derma Pen for Advanced Skin Facial Care"
click at [384, 236] on input "MYM DR.Pen 12-Needles Derma Pen for Advanced Skin Facial Care" at bounding box center [457, 239] width 351 height 38
type input "MYM DR.Pen 12-Needles Derma Pen for Advanced Skin Facial Care"
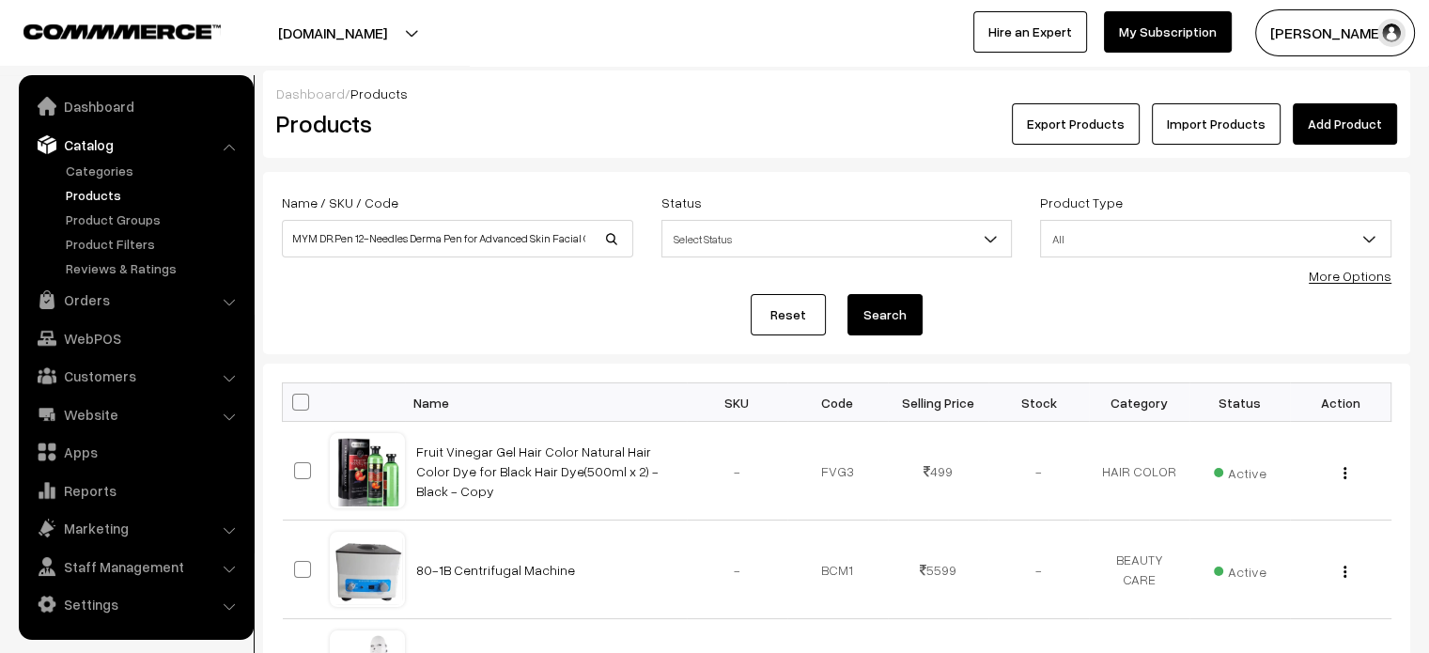
click at [858, 326] on button "Search" at bounding box center [884, 314] width 75 height 41
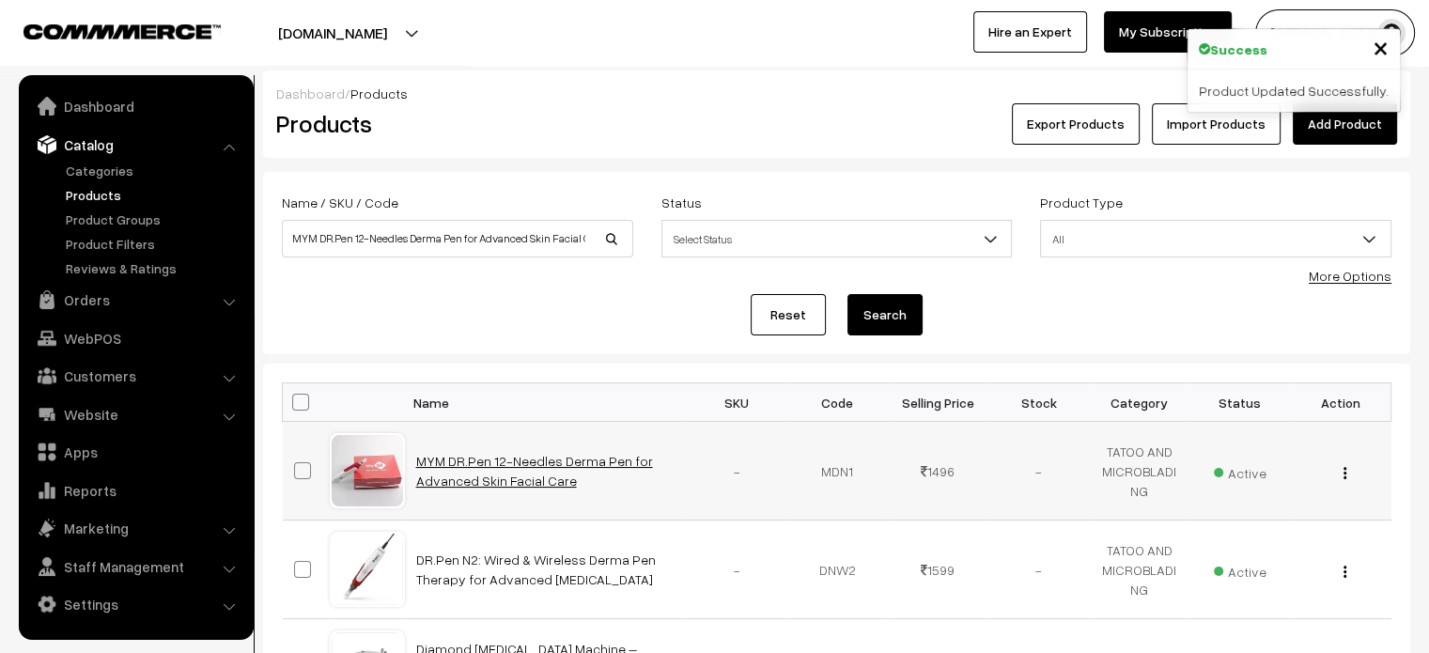
click at [489, 467] on link "MYM DR.Pen 12-Needles Derma Pen for Advanced Skin Facial Care" at bounding box center [534, 471] width 237 height 36
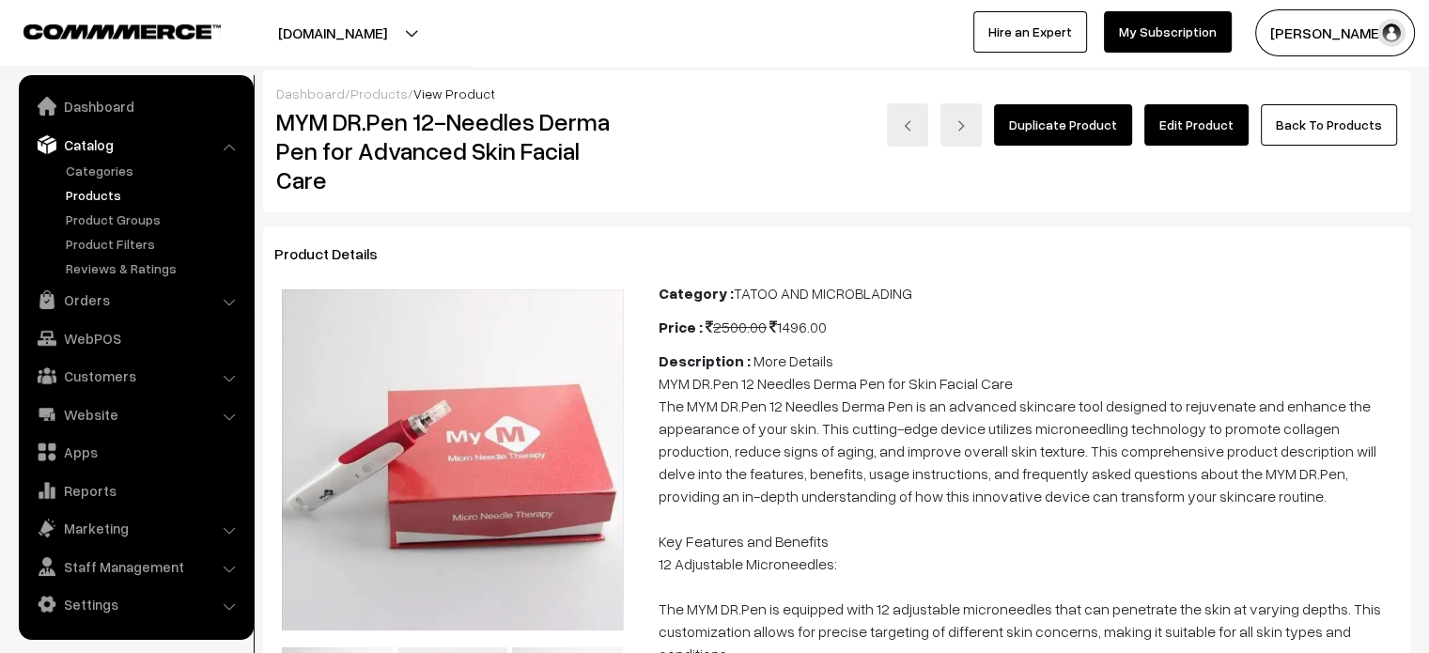
drag, startPoint x: 1199, startPoint y: 92, endPoint x: 1193, endPoint y: 103, distance: 12.6
click at [1193, 103] on div "Dashboard / Products / View Product MYM DR.Pen 12-Needles Derma Pen for Advance…" at bounding box center [836, 141] width 1147 height 142
click at [1193, 103] on div "Duplicate Product Edit Product Back To Products" at bounding box center [1028, 124] width 737 height 43
click at [1170, 140] on link "Edit Product" at bounding box center [1196, 124] width 104 height 41
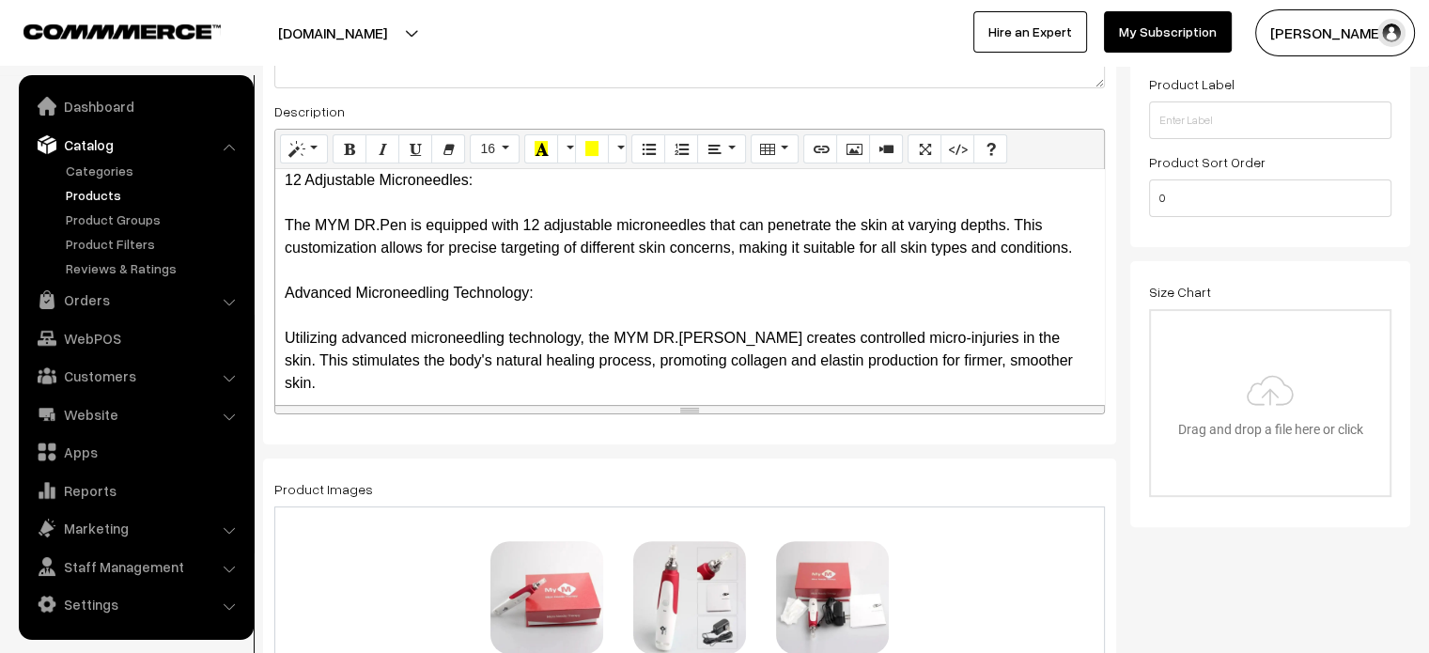
scroll to position [225, 0]
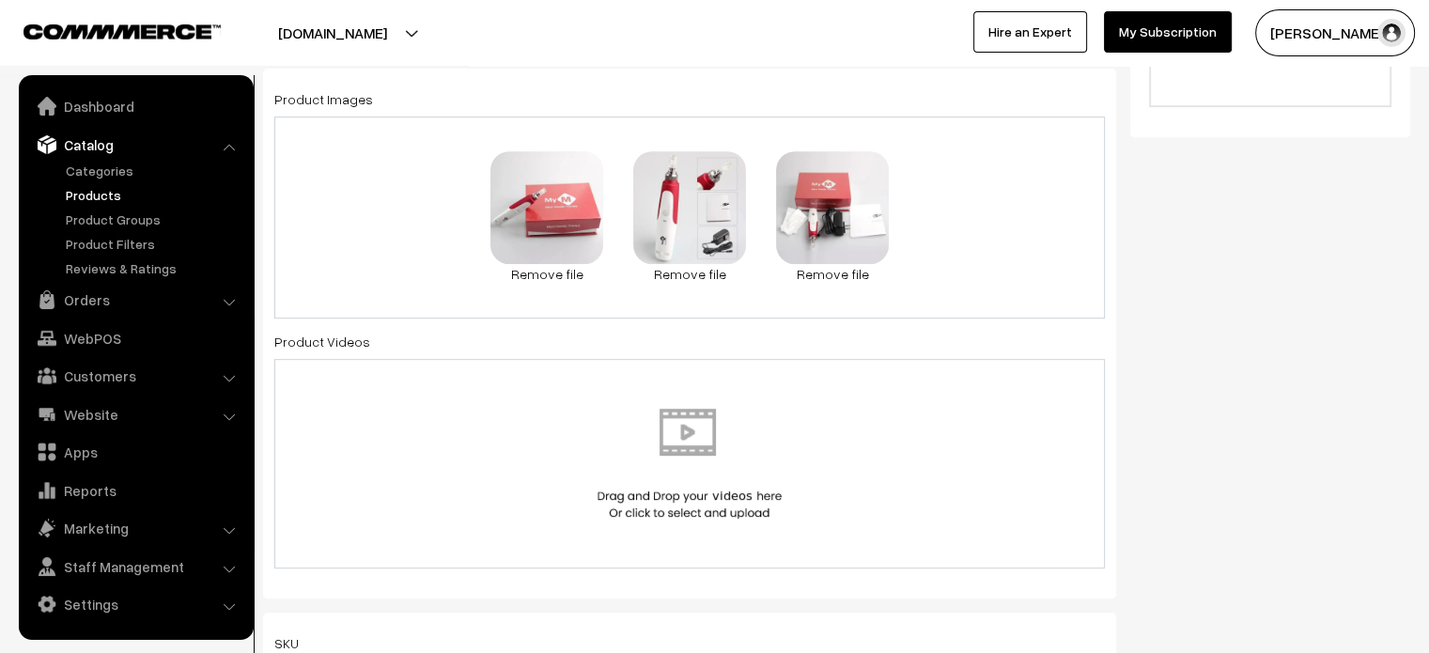
drag, startPoint x: 1079, startPoint y: 401, endPoint x: 1126, endPoint y: 697, distance: 299.8
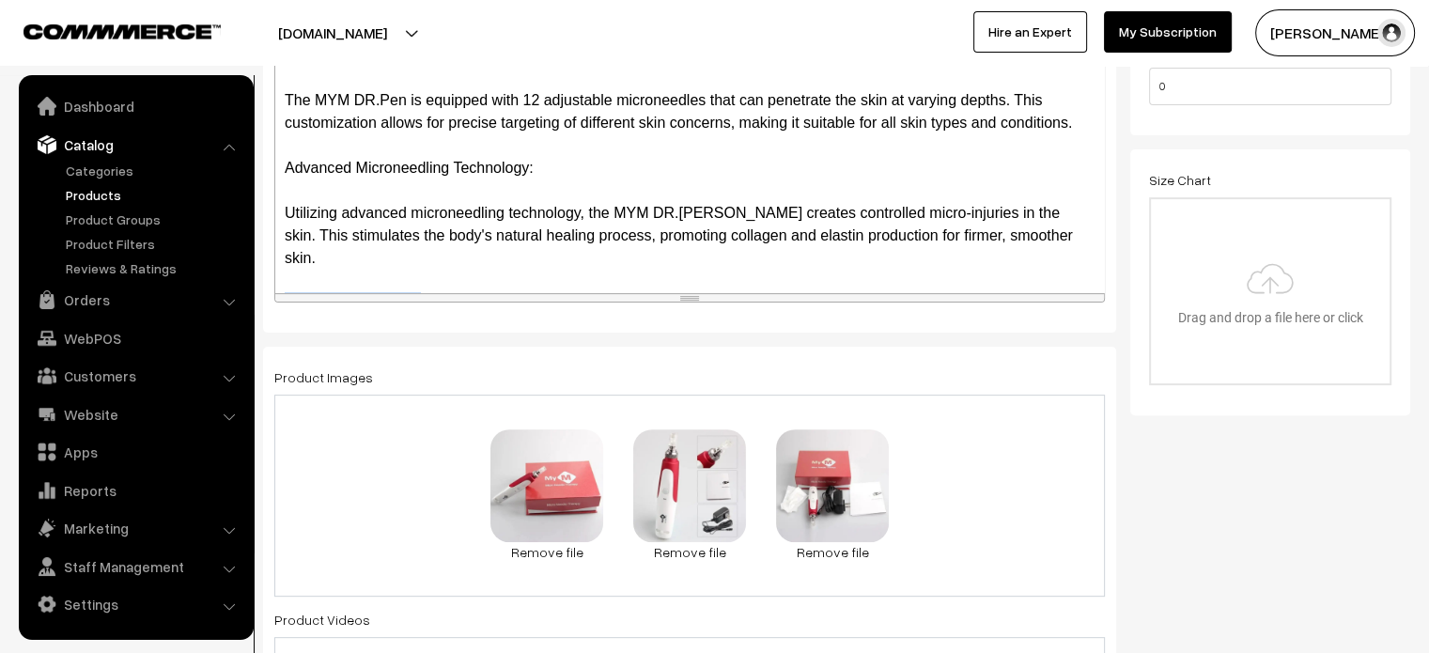
scroll to position [543, 0]
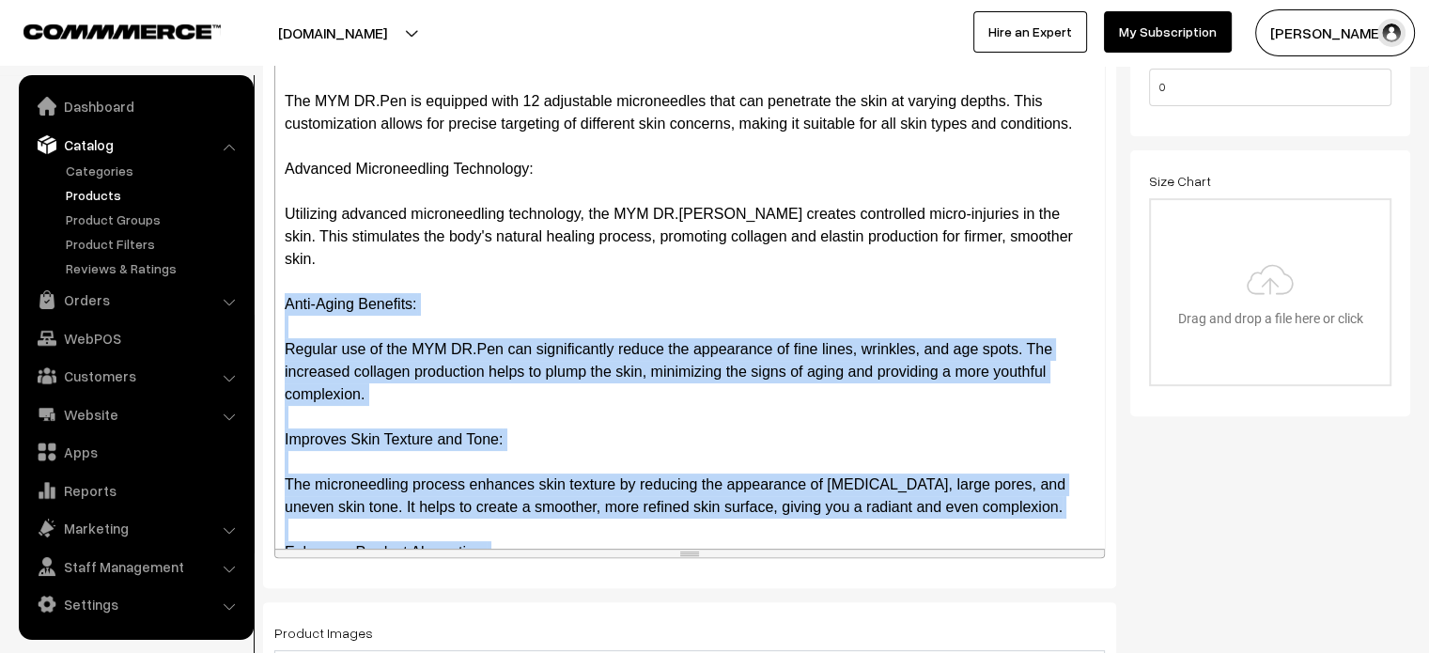
drag, startPoint x: 1073, startPoint y: 299, endPoint x: 1040, endPoint y: 697, distance: 399.7
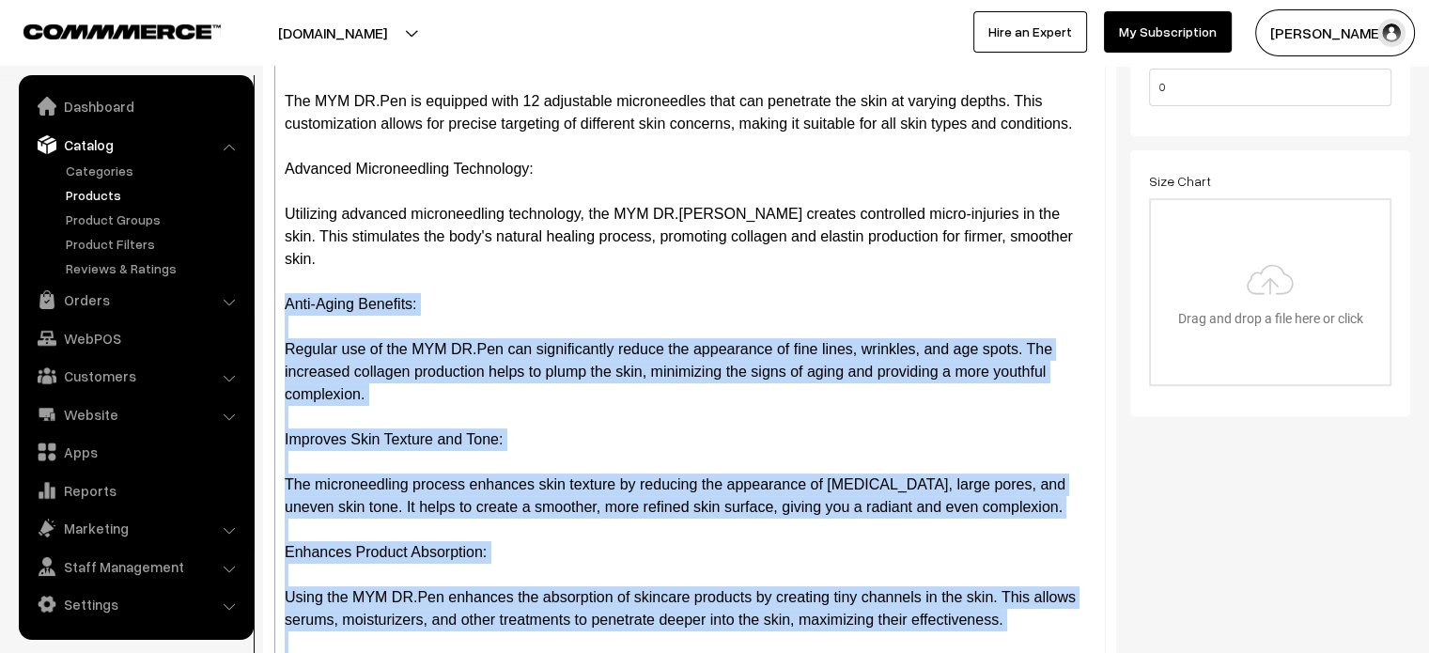
click at [831, 460] on div "More Details MYM DR.Pen 12 Needles Derma Pen for Skin Facial Care The MYM DR.Pe…" at bounding box center [689, 375] width 829 height 635
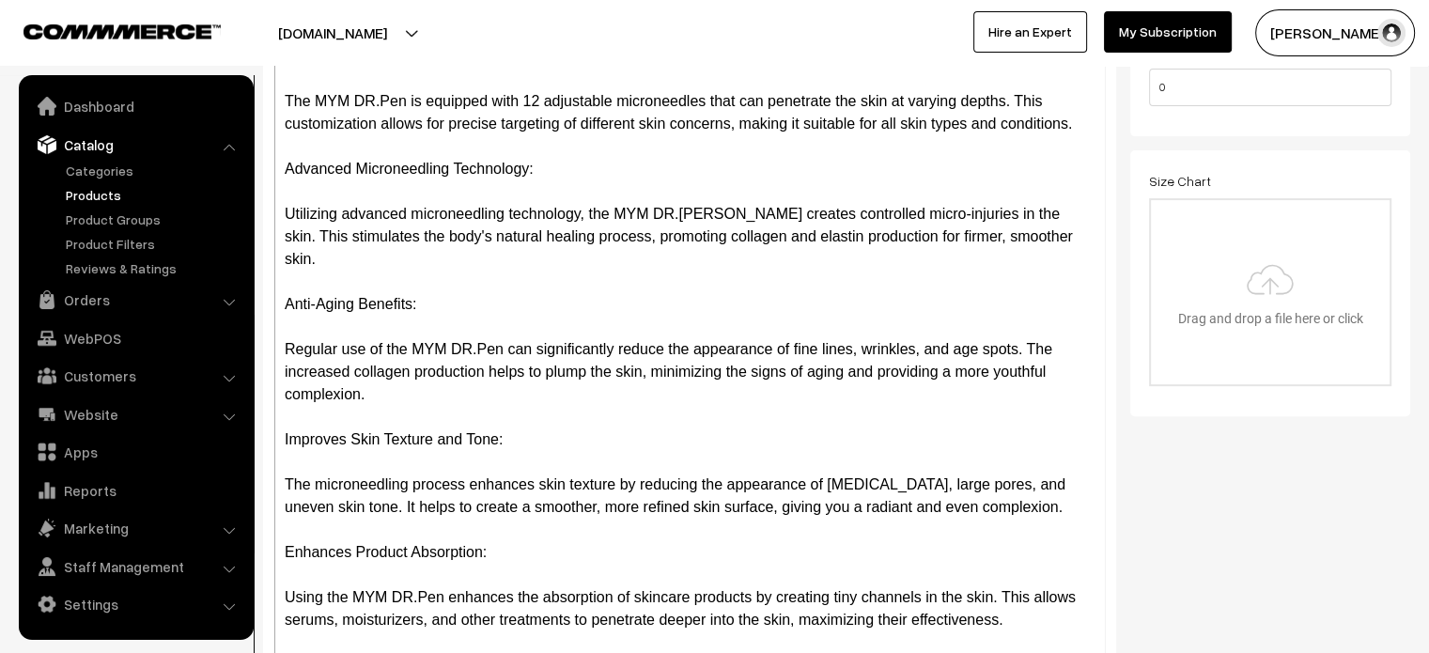
scroll to position [0, 0]
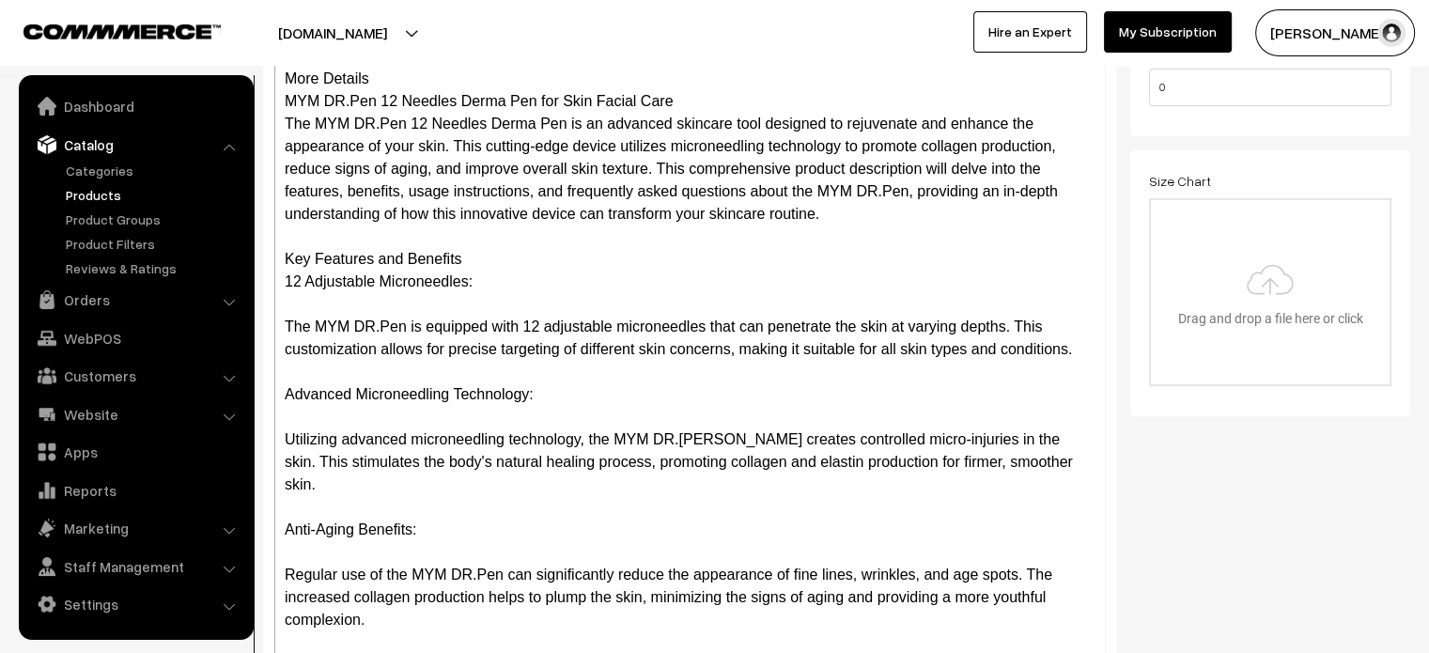
click at [387, 74] on div "More Details MYM DR.Pen 12 Needles Derma Pen for Skin Facial Care The MYM DR.Pe…" at bounding box center [689, 375] width 829 height 635
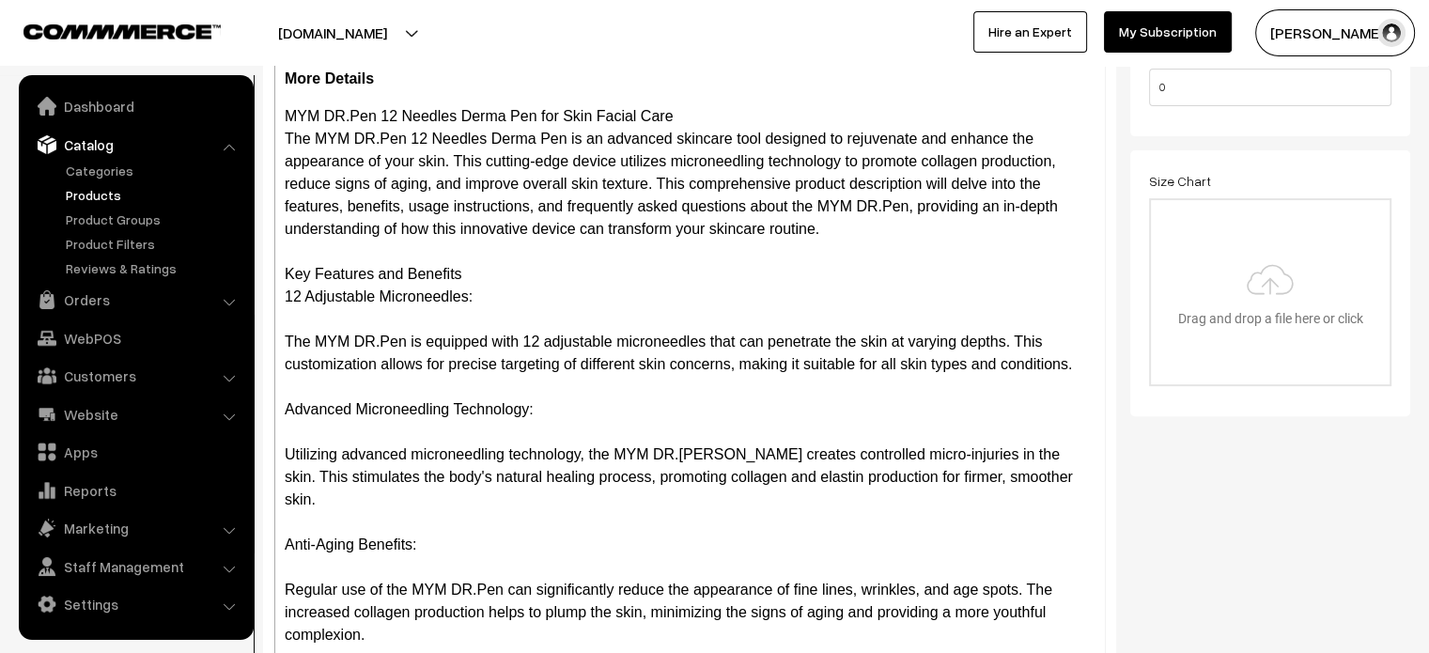
click at [280, 278] on div "More Details MYM DR.Pen 12 Needles Derma Pen for Skin Facial Care The MYM DR.Pe…" at bounding box center [689, 375] width 829 height 635
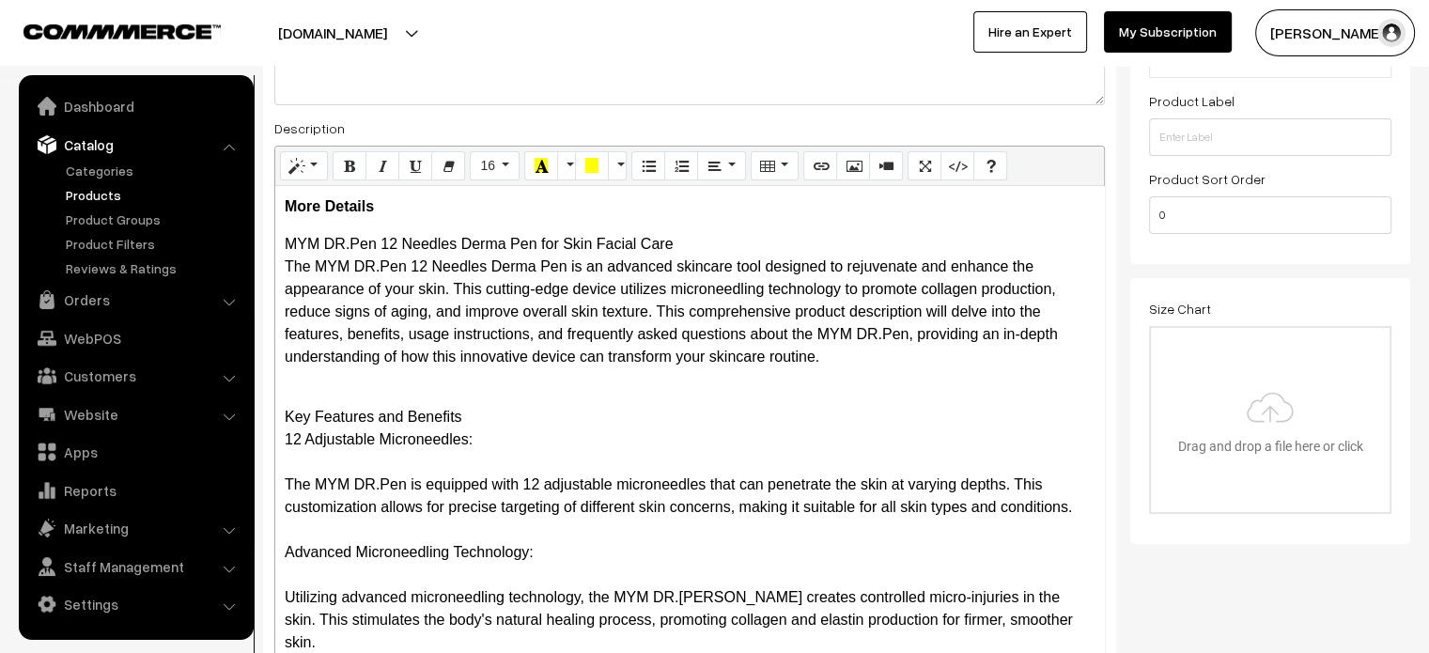
scroll to position [400, 0]
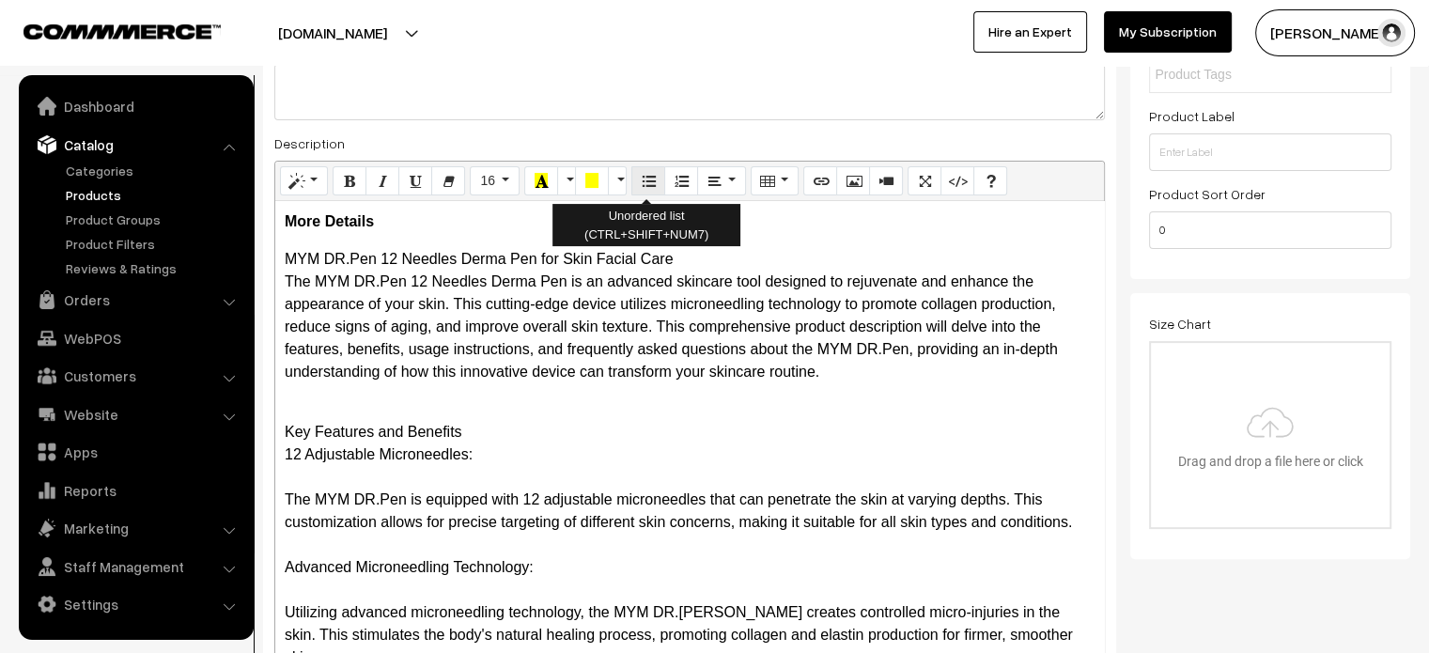
click at [644, 178] on icon "Unordered list (CTRL+SHIFT+NUM7)" at bounding box center [648, 180] width 13 height 15
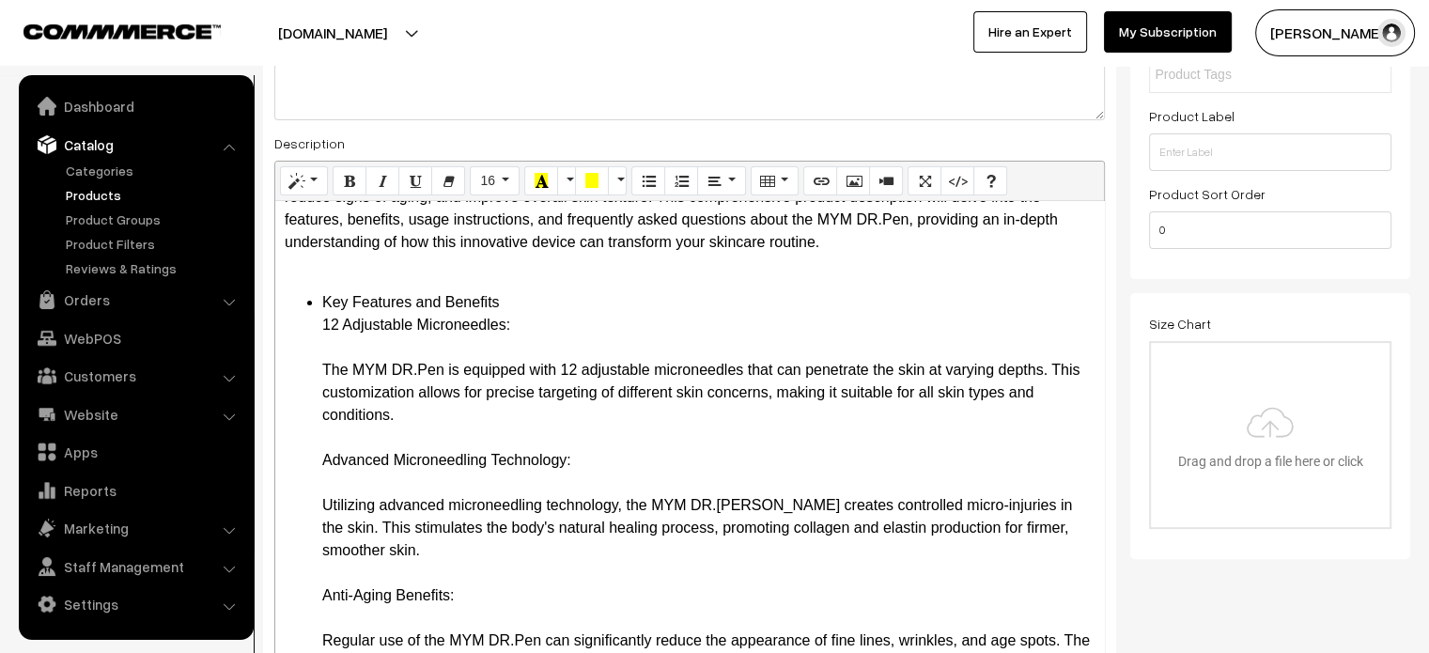
scroll to position [135, 0]
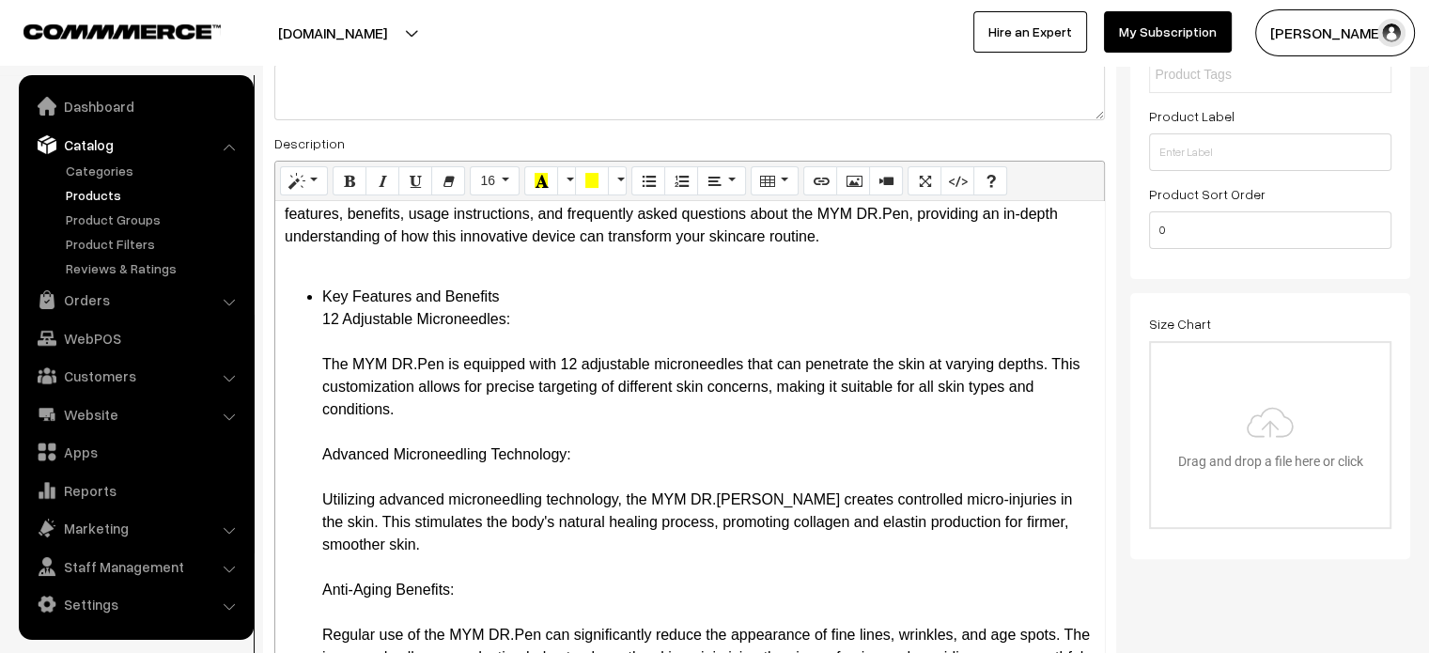
drag, startPoint x: 561, startPoint y: 308, endPoint x: 557, endPoint y: 318, distance: 11.0
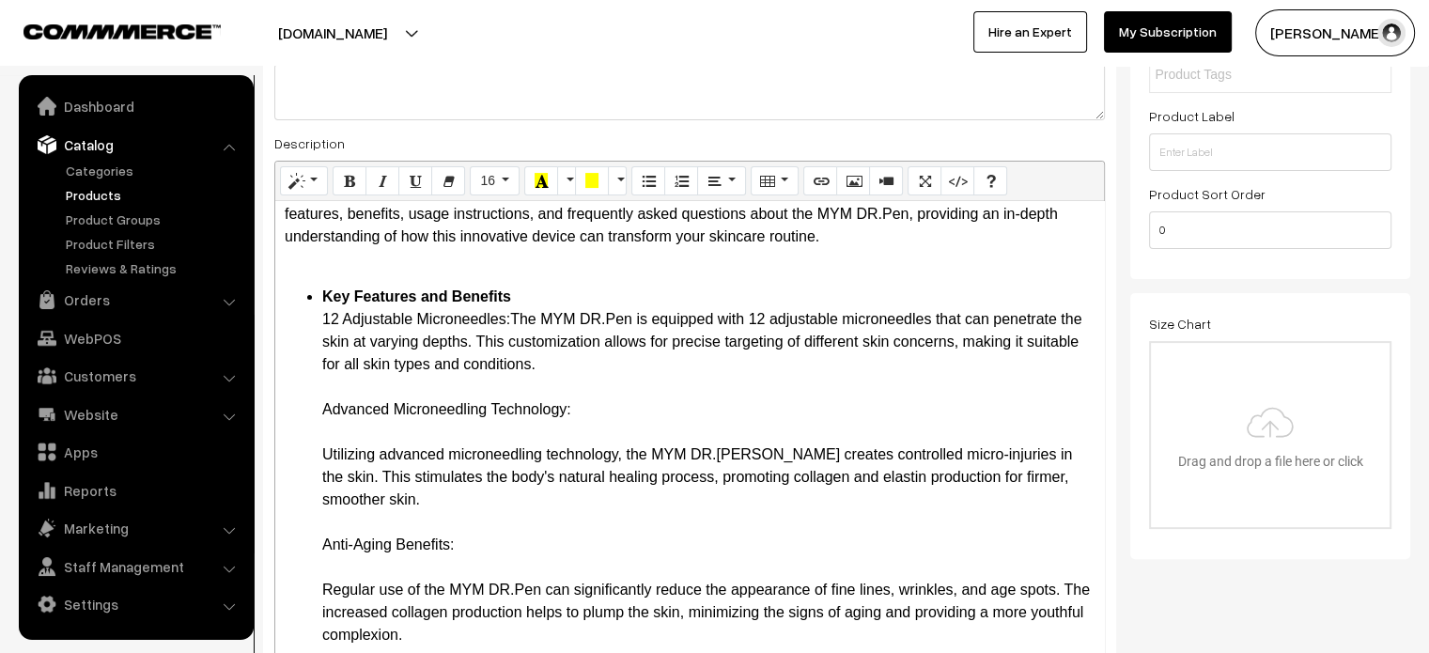
drag, startPoint x: 318, startPoint y: 315, endPoint x: 511, endPoint y: 311, distance: 192.6
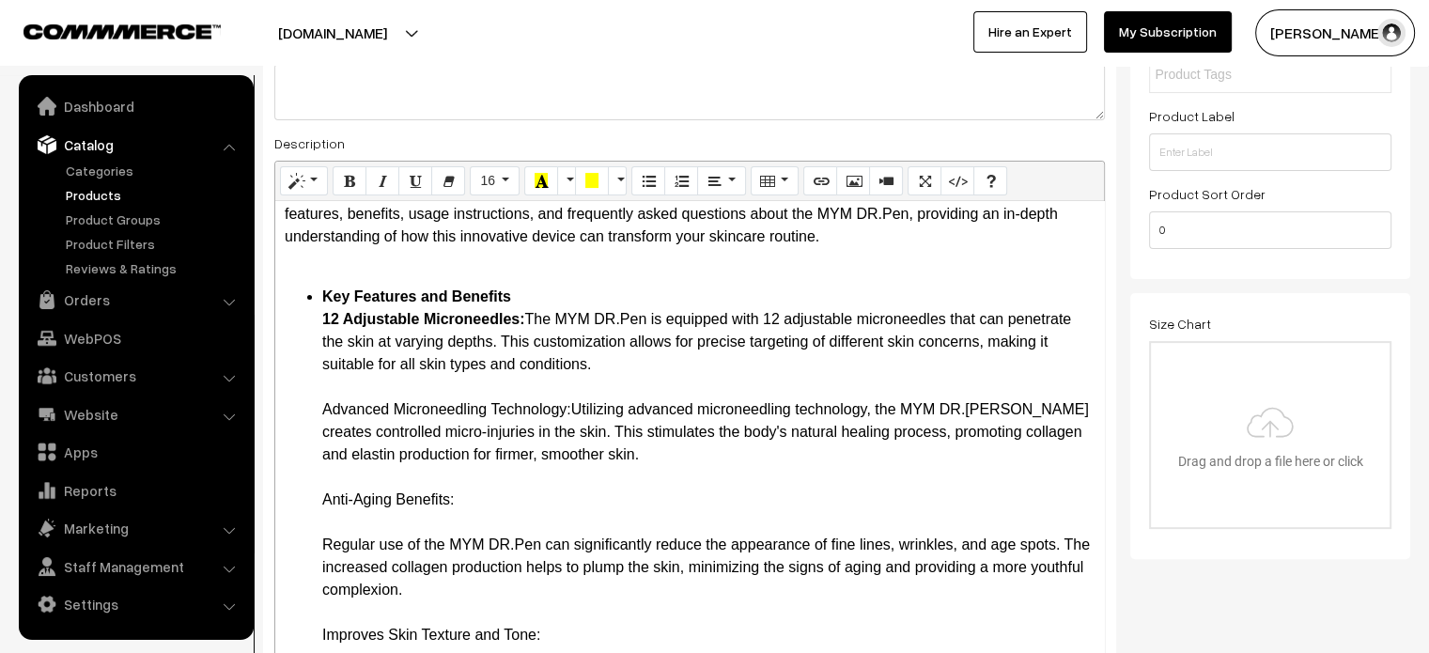
drag, startPoint x: 312, startPoint y: 405, endPoint x: 571, endPoint y: 399, distance: 259.4
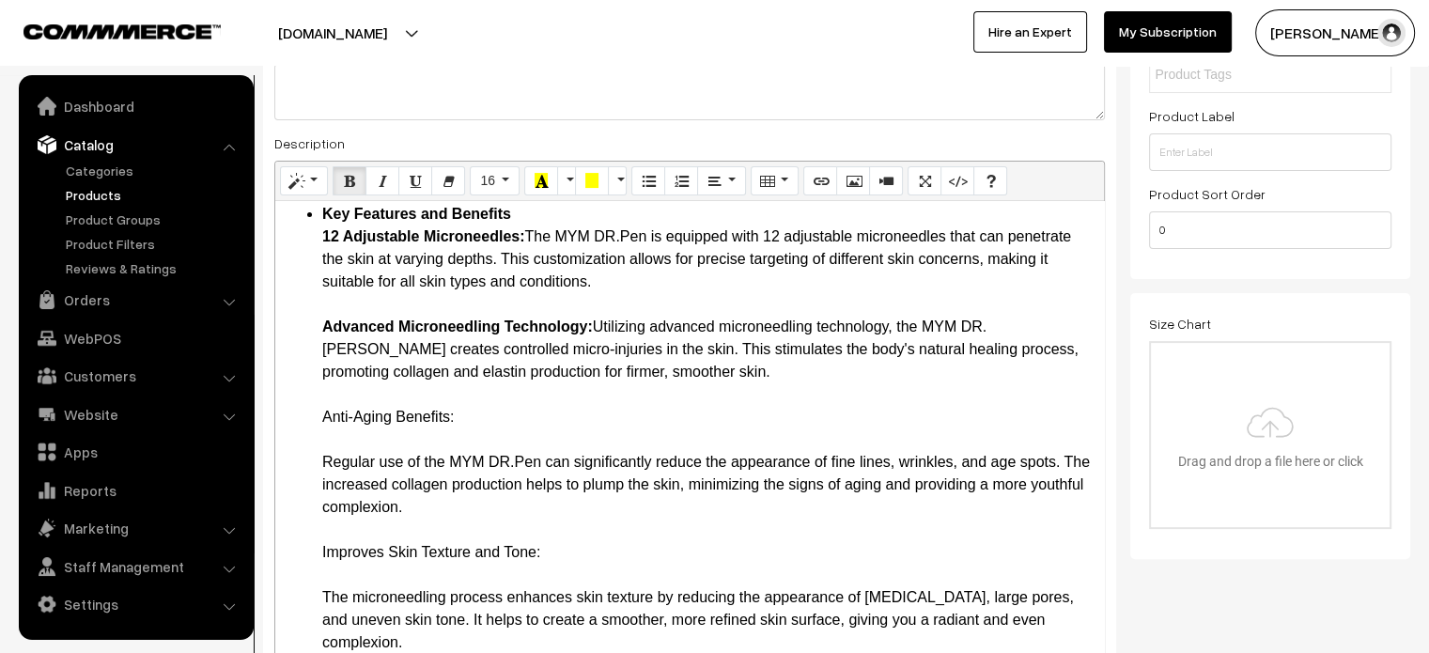
scroll to position [224, 0]
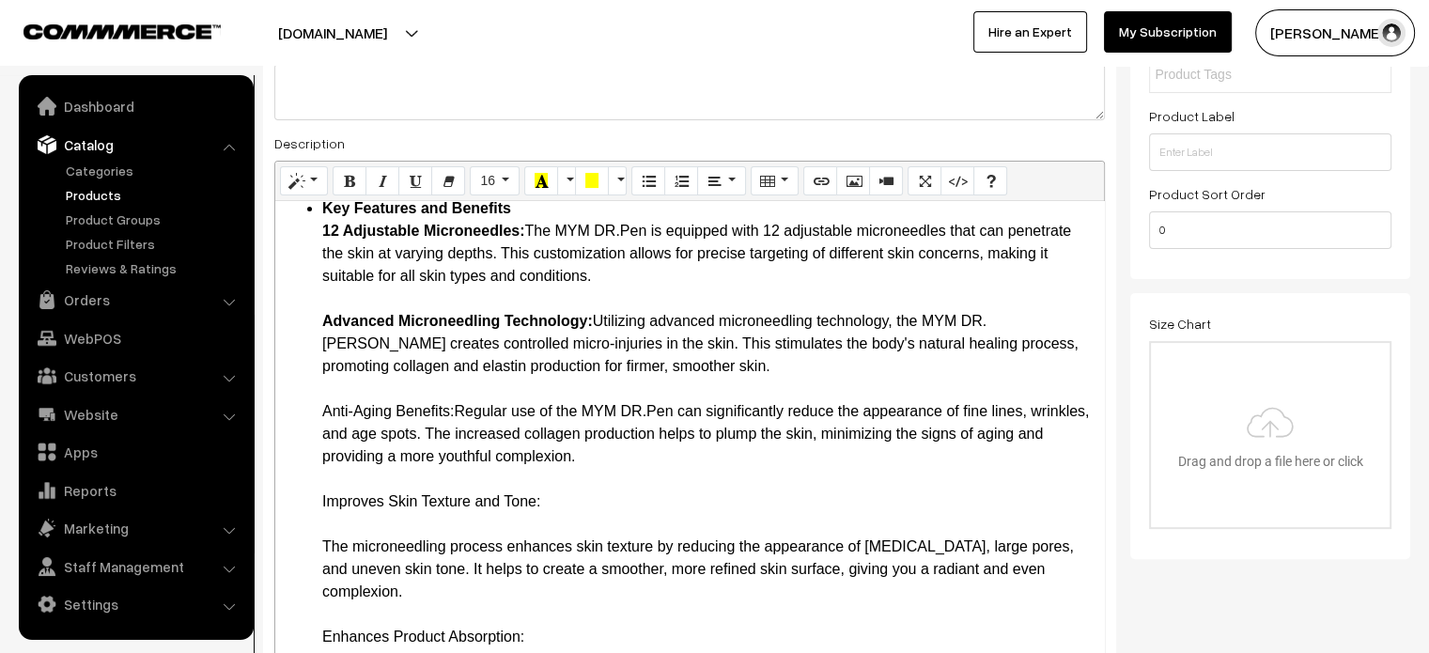
drag, startPoint x: 311, startPoint y: 403, endPoint x: 459, endPoint y: 407, distance: 148.5
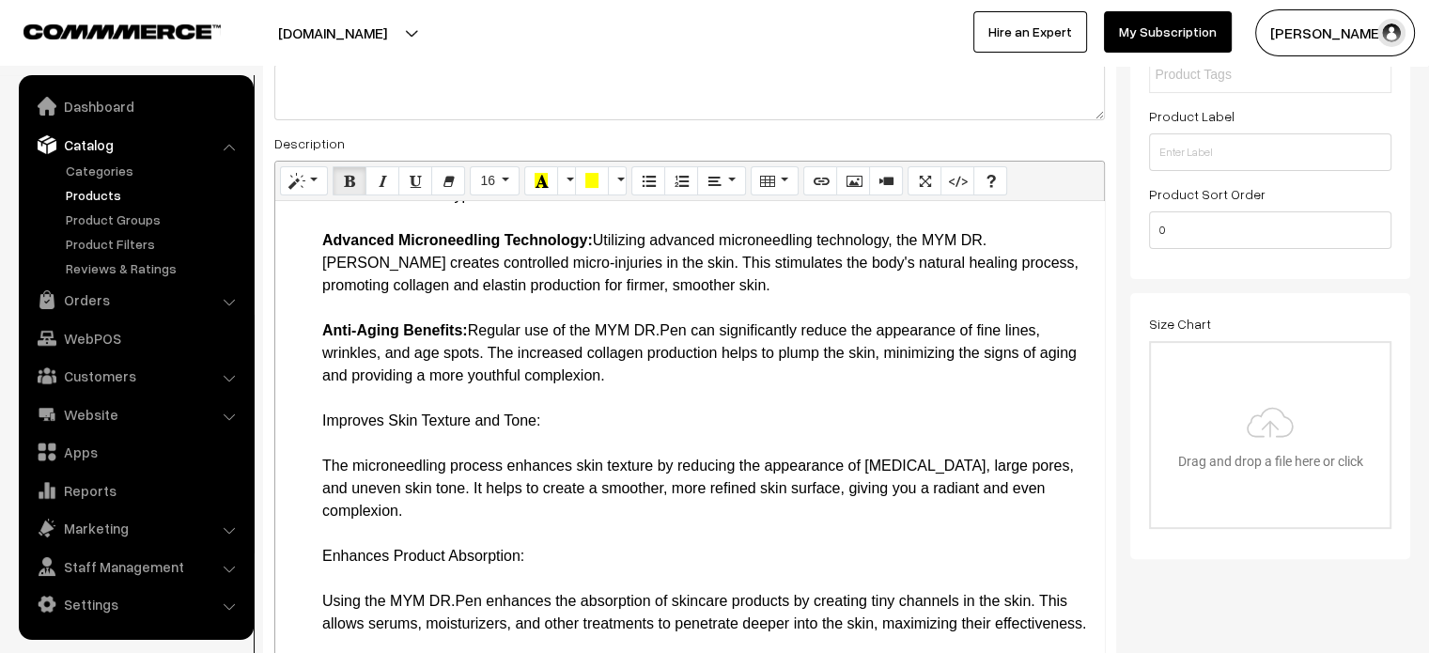
scroll to position [306, 0]
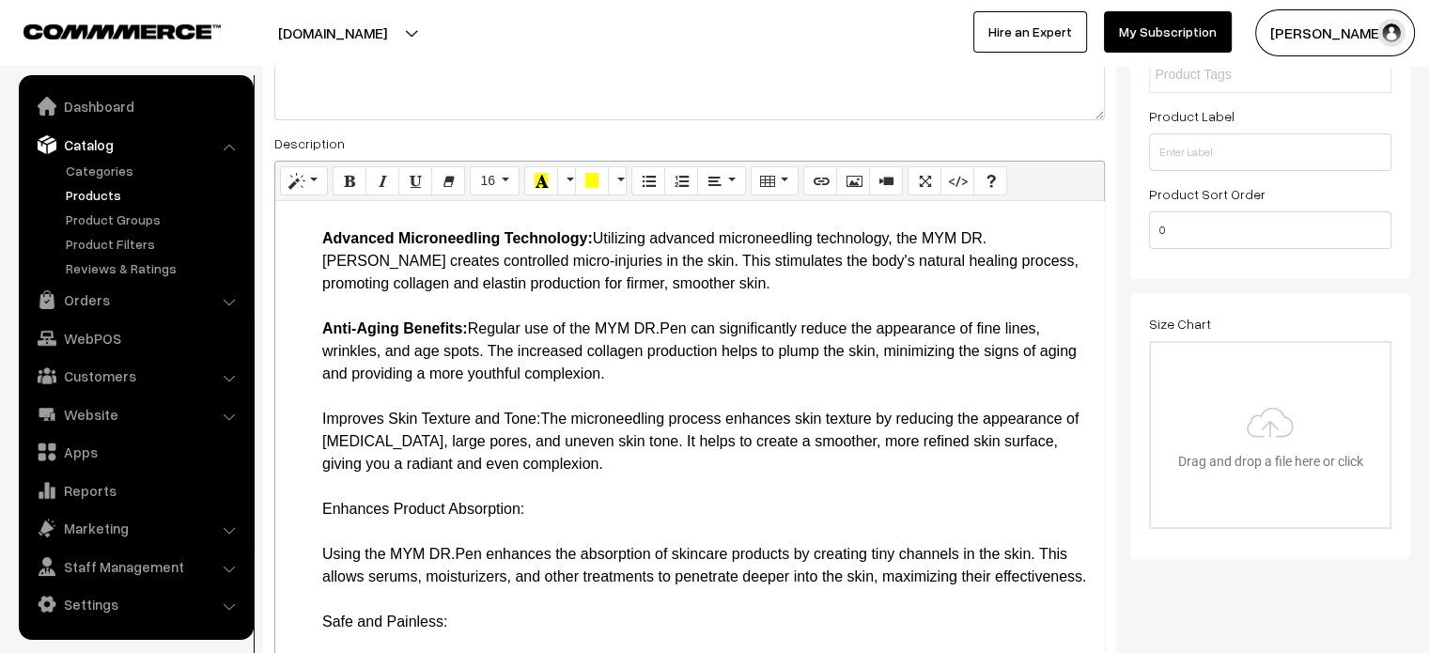
drag, startPoint x: 316, startPoint y: 415, endPoint x: 544, endPoint y: 424, distance: 228.4
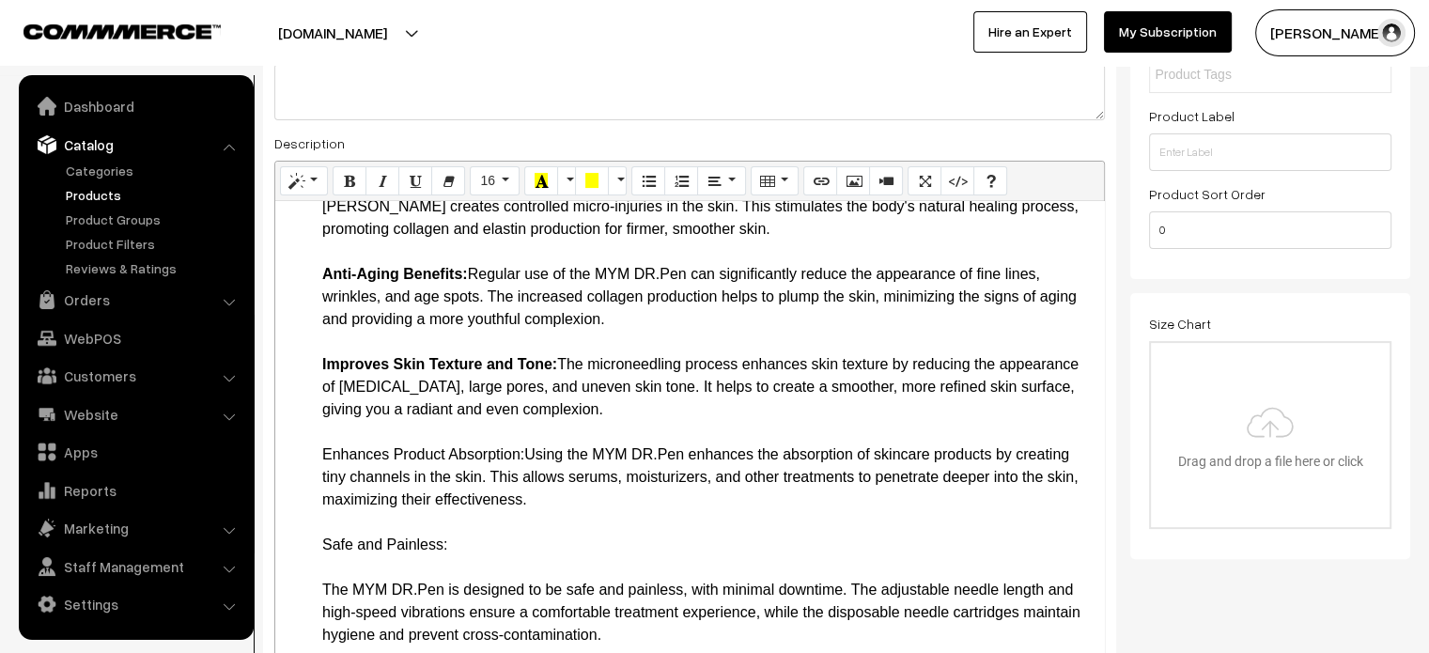
scroll to position [363, 0]
drag, startPoint x: 316, startPoint y: 445, endPoint x: 526, endPoint y: 449, distance: 210.5
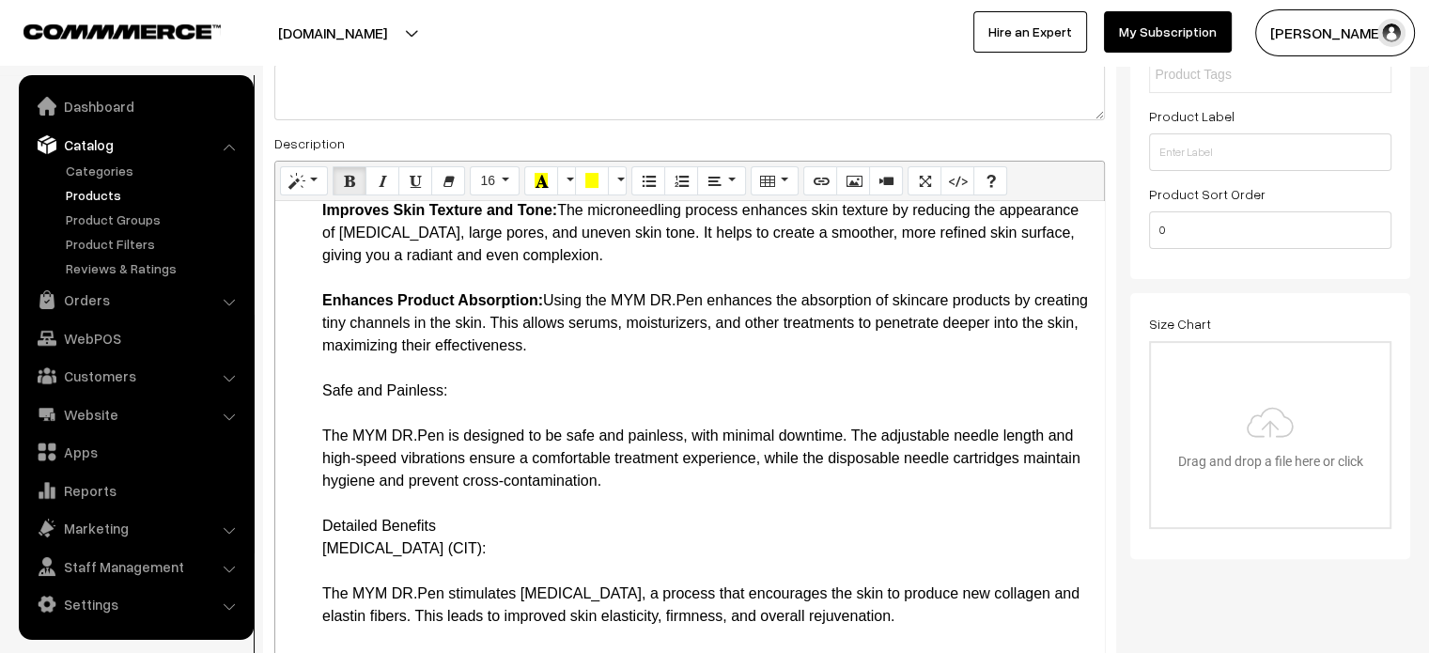
scroll to position [515, 0]
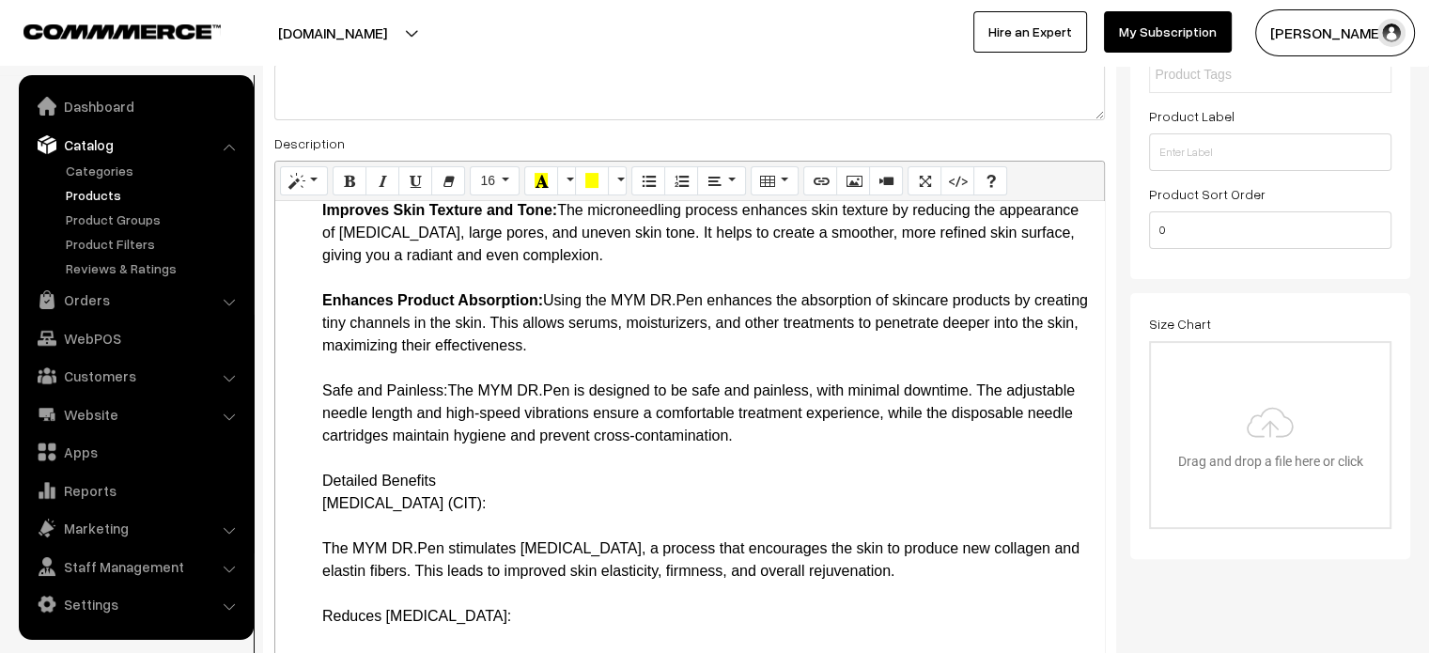
drag, startPoint x: 316, startPoint y: 389, endPoint x: 454, endPoint y: 391, distance: 138.1
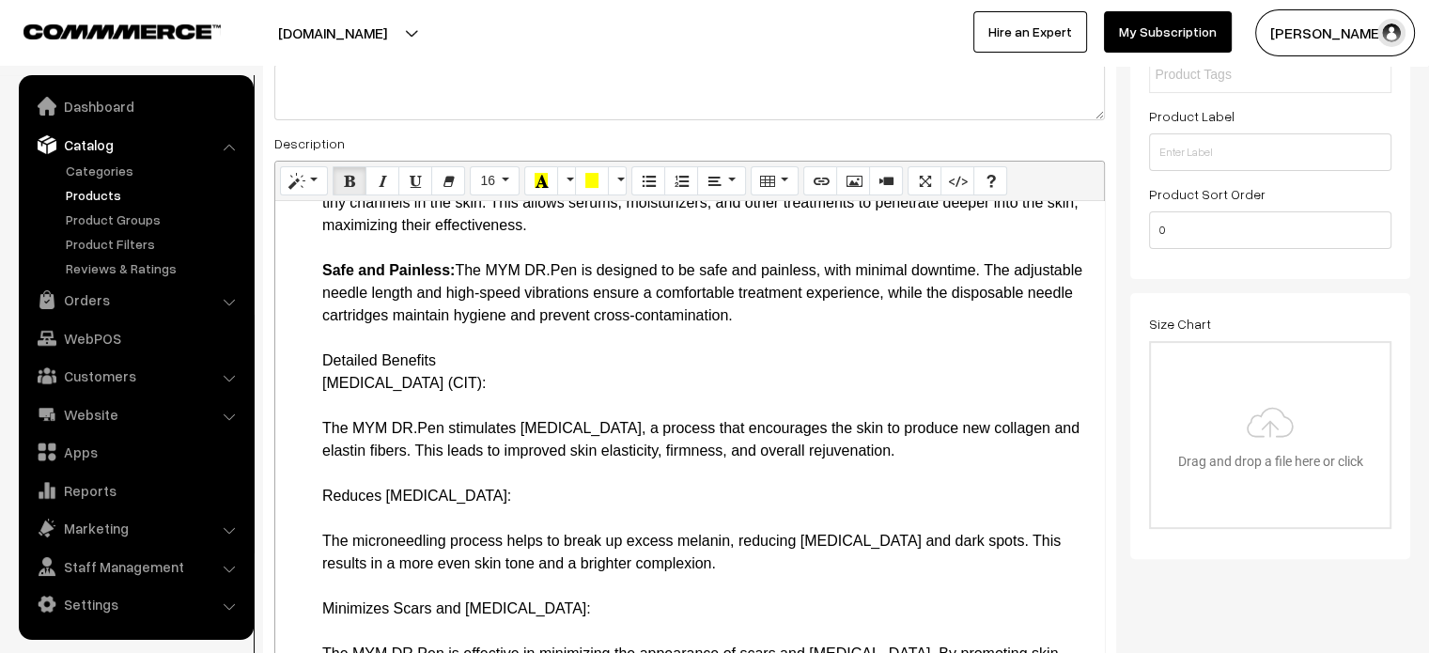
scroll to position [639, 0]
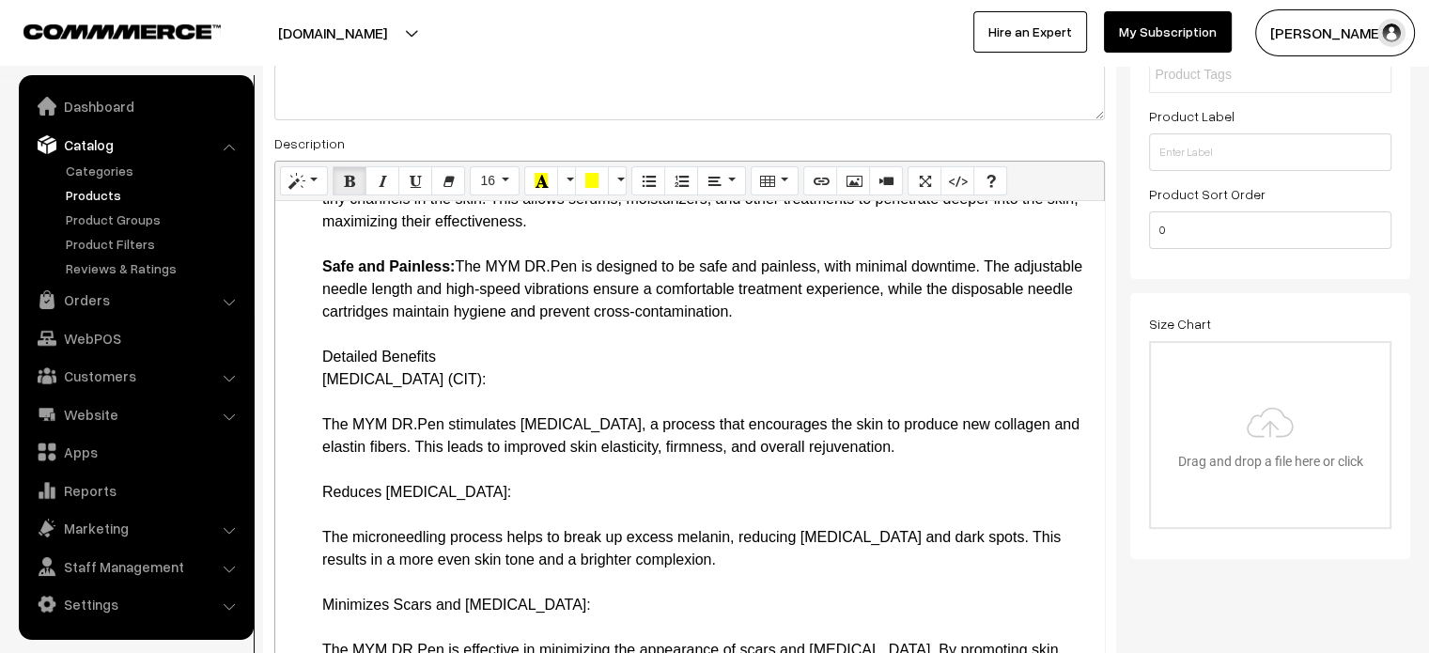
click at [378, 341] on li "Key Features and Benefits 12 Adjustable Microneedles: The MYM DR.Pen is equippe…" at bounding box center [708, 64] width 772 height 564
drag, startPoint x: 316, startPoint y: 354, endPoint x: 555, endPoint y: 383, distance: 241.3
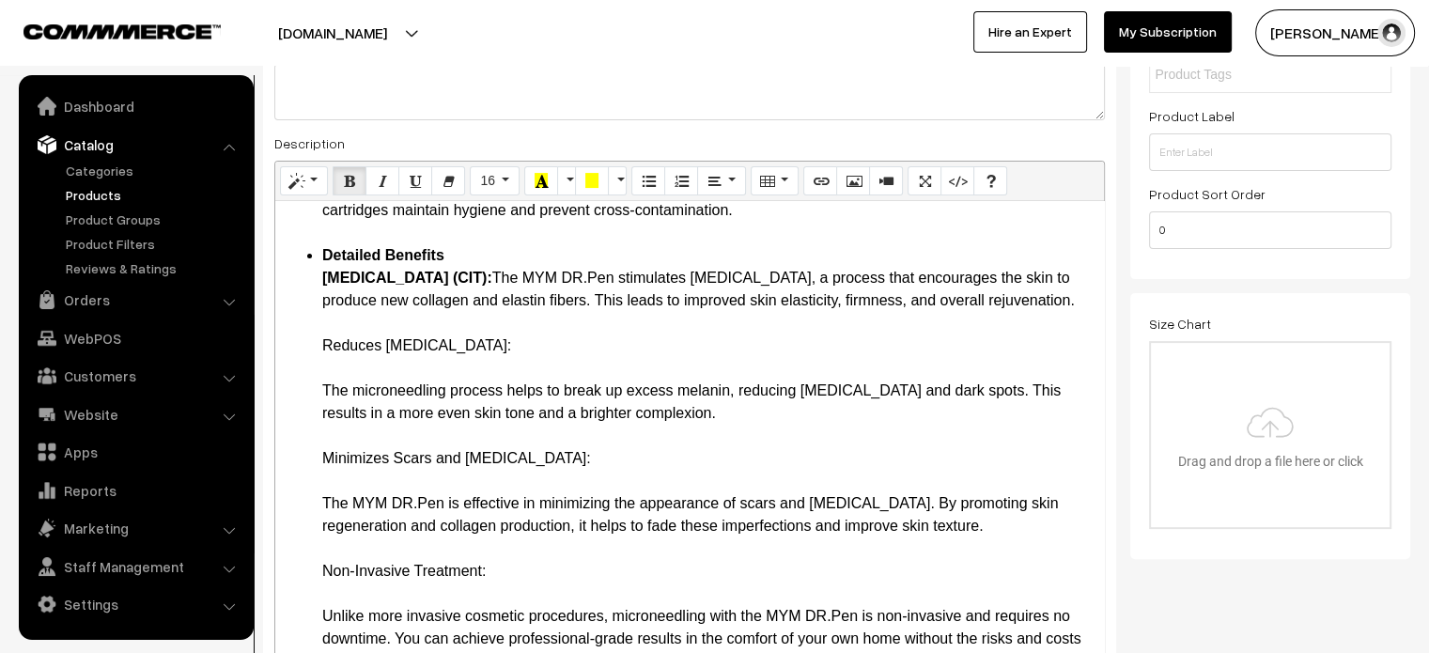
scroll to position [743, 0]
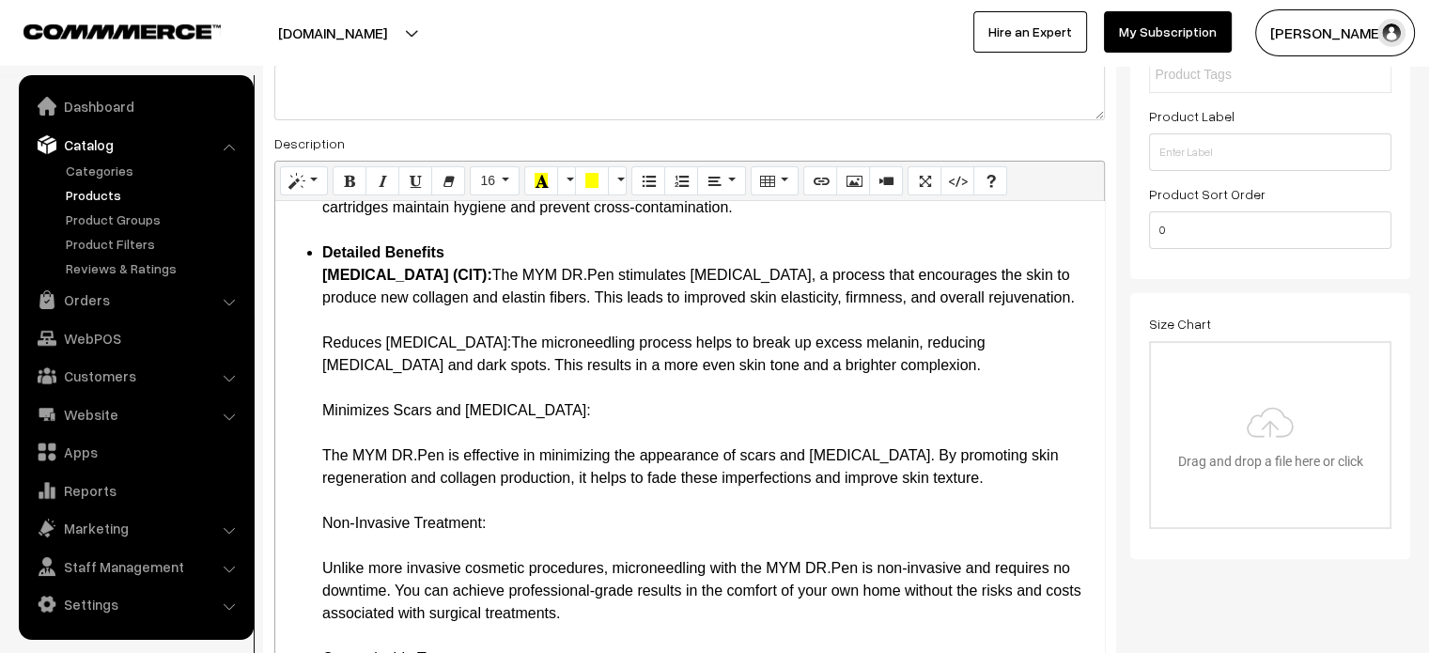
drag, startPoint x: 312, startPoint y: 360, endPoint x: 519, endPoint y: 371, distance: 207.0
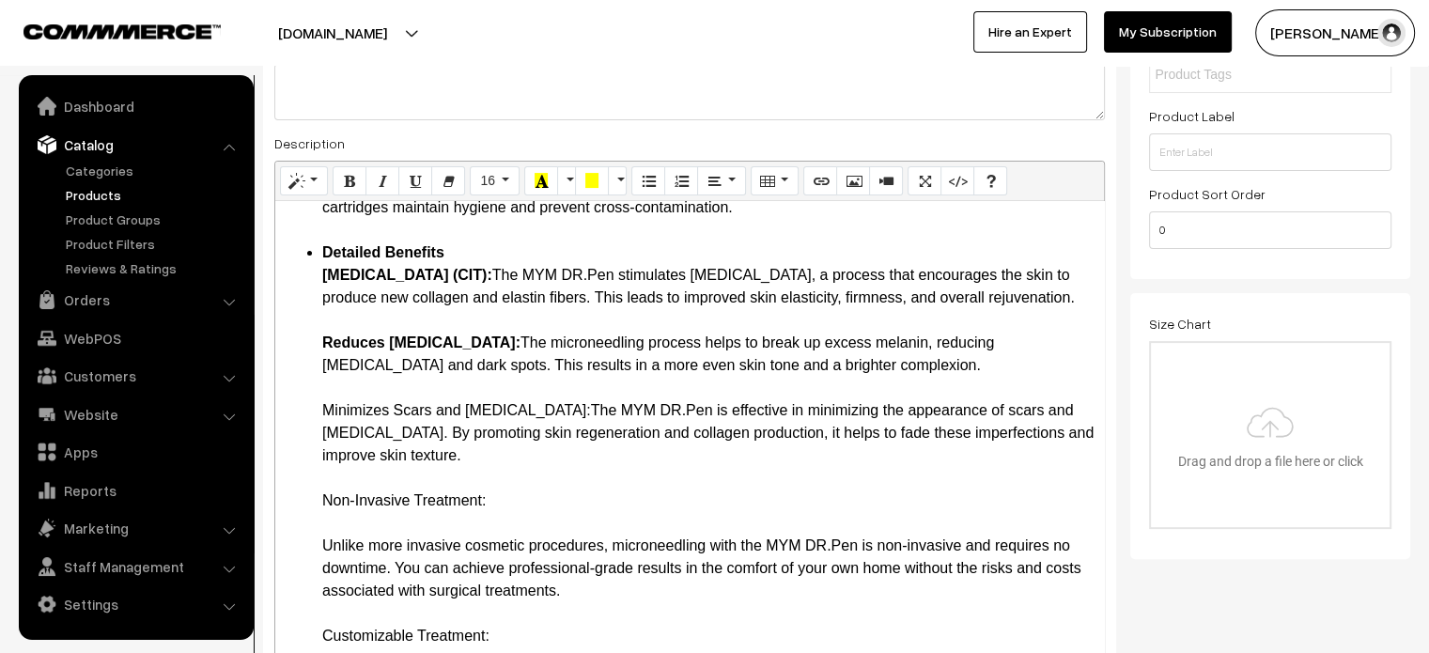
drag, startPoint x: 318, startPoint y: 435, endPoint x: 565, endPoint y: 429, distance: 247.1
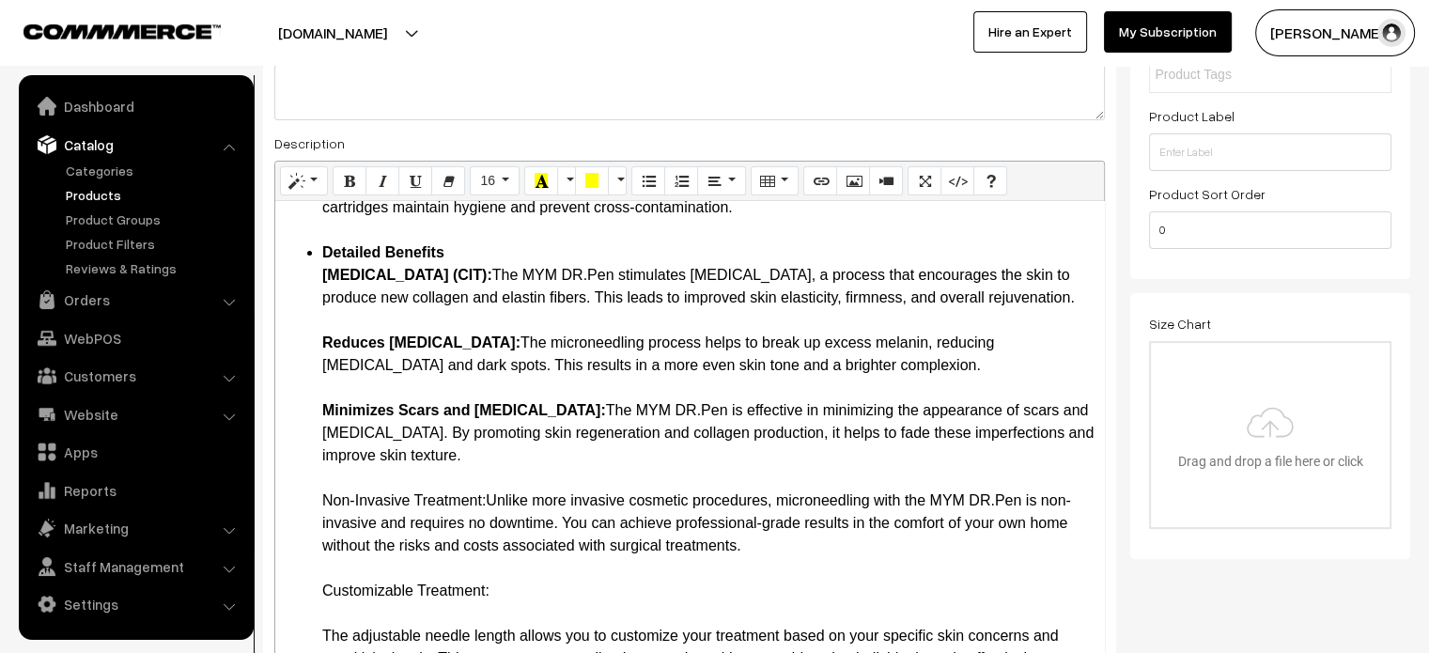
drag, startPoint x: 313, startPoint y: 525, endPoint x: 489, endPoint y: 516, distance: 175.9
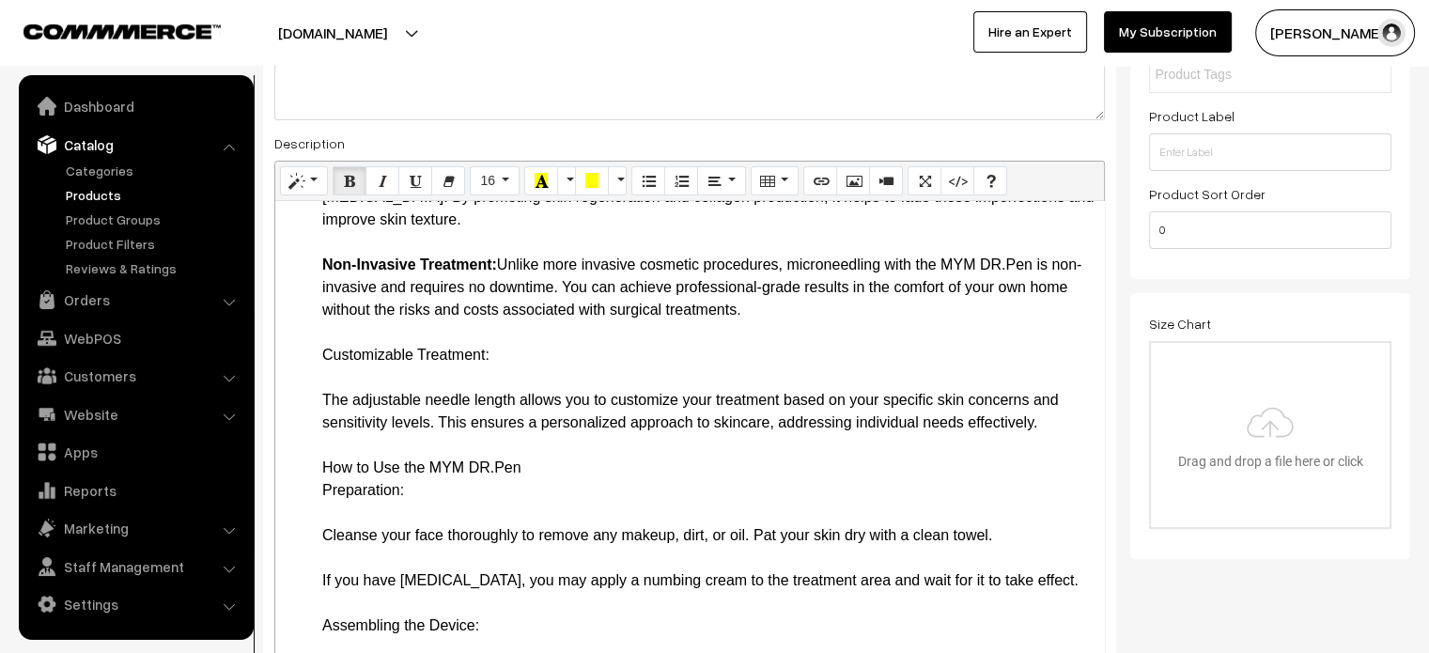
scroll to position [984, 0]
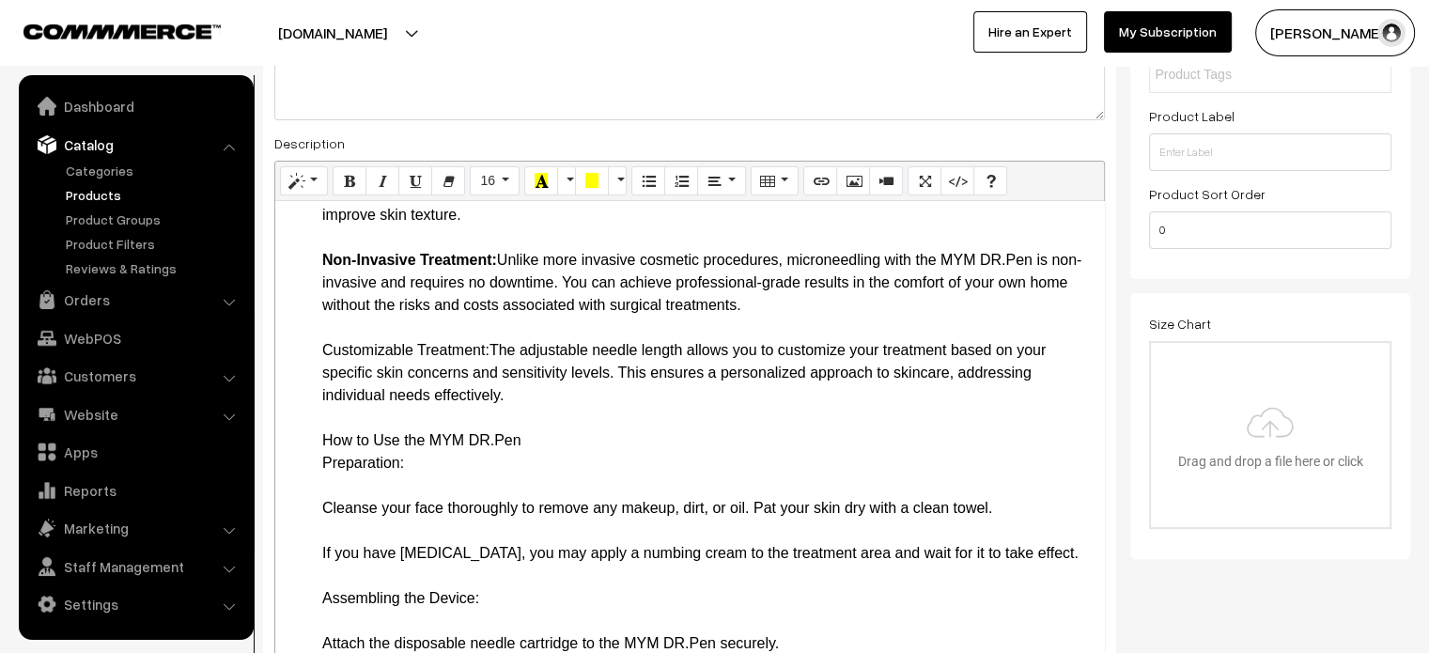
drag, startPoint x: 324, startPoint y: 365, endPoint x: 491, endPoint y: 371, distance: 167.3
click at [316, 461] on ul "Key Features and Benefits 12 Adjustable Microneedles: The MYM DR.Pen is equippe…" at bounding box center [690, 632] width 810 height 2390
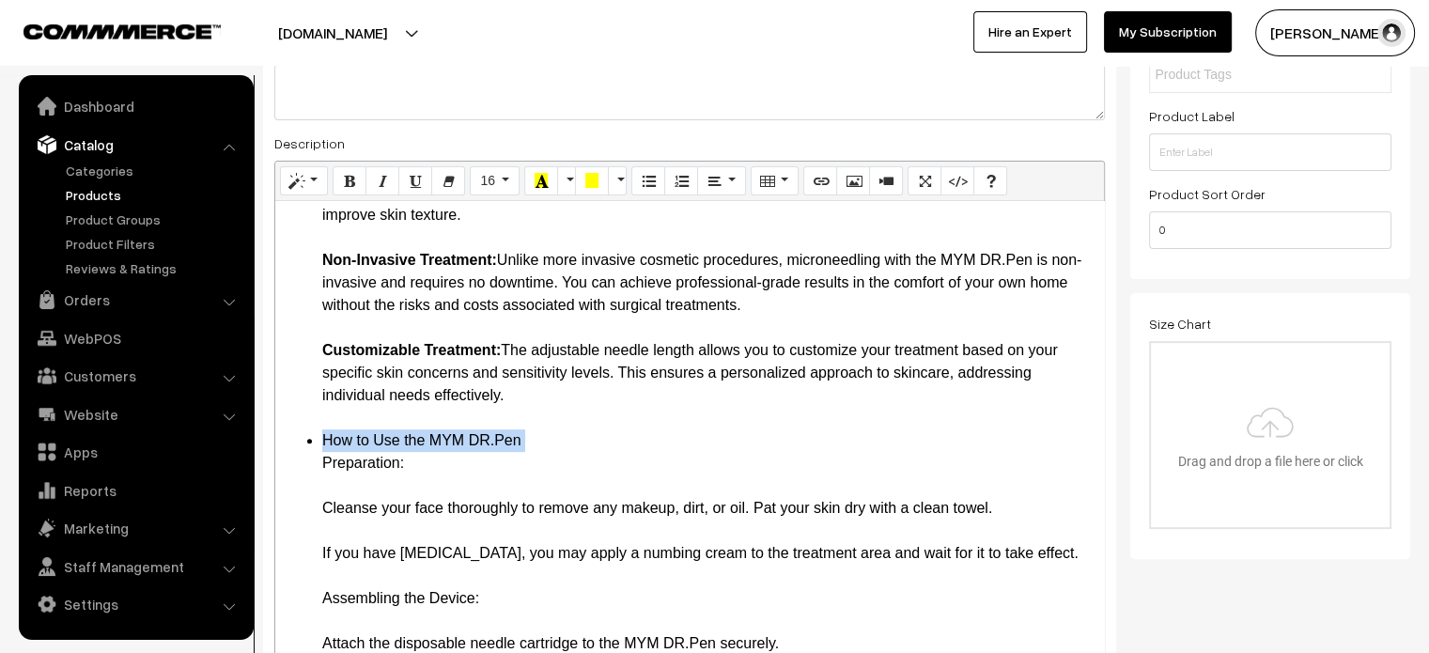
drag, startPoint x: 317, startPoint y: 460, endPoint x: 438, endPoint y: 484, distance: 123.4
click at [438, 484] on ul "Key Features and Benefits 12 Adjustable Microneedles: The MYM DR.Pen is equippe…" at bounding box center [690, 632] width 810 height 2390
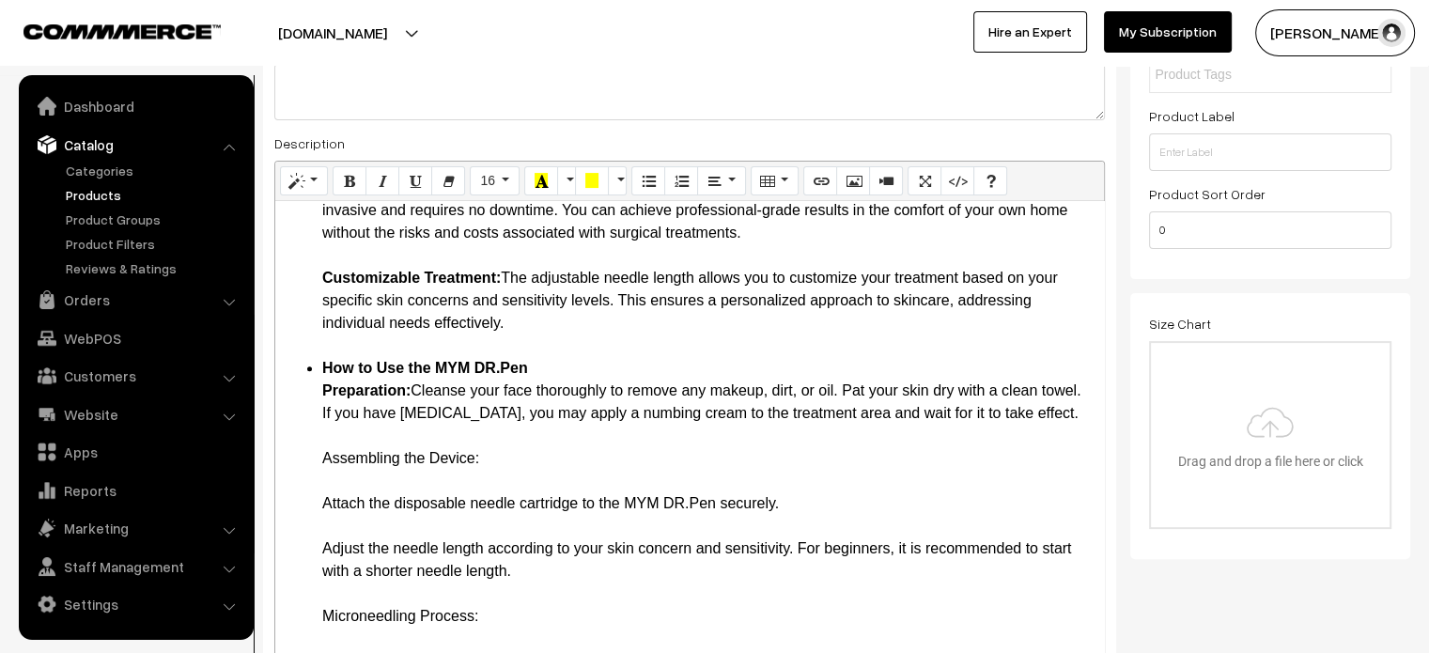
scroll to position [1095, 0]
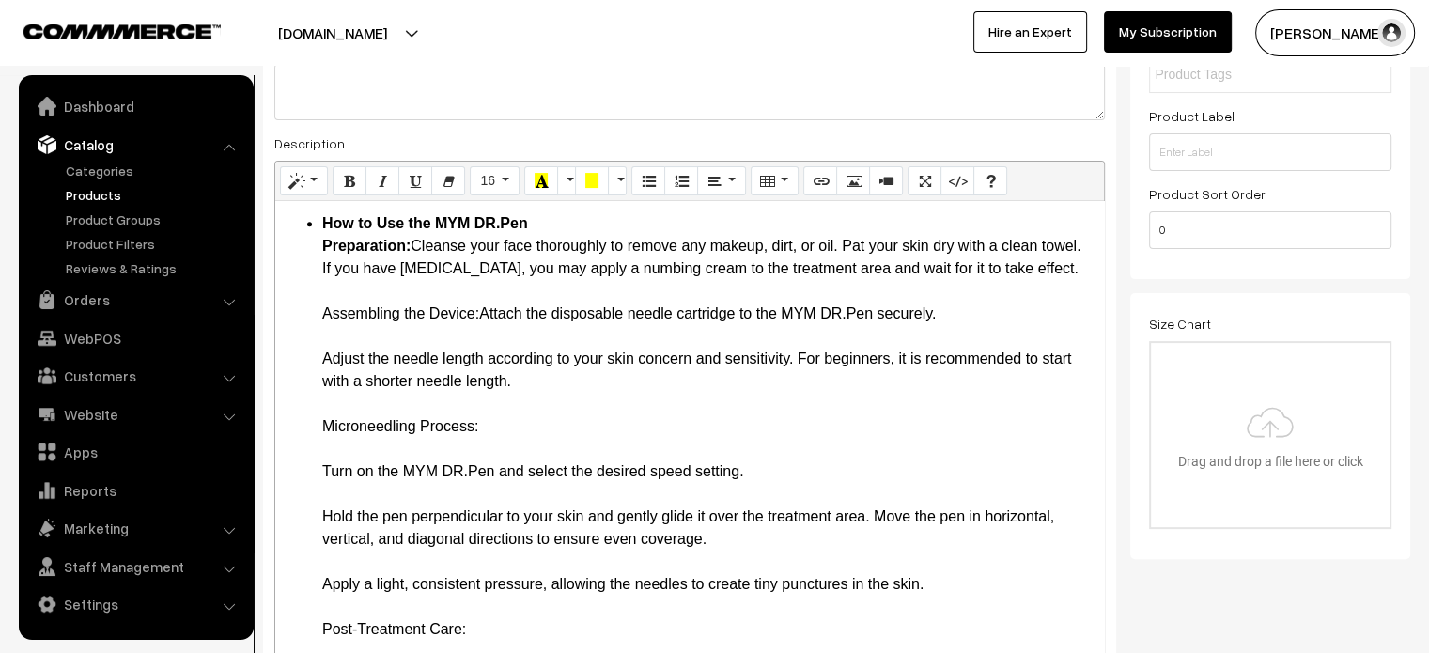
scroll to position [1203, 0]
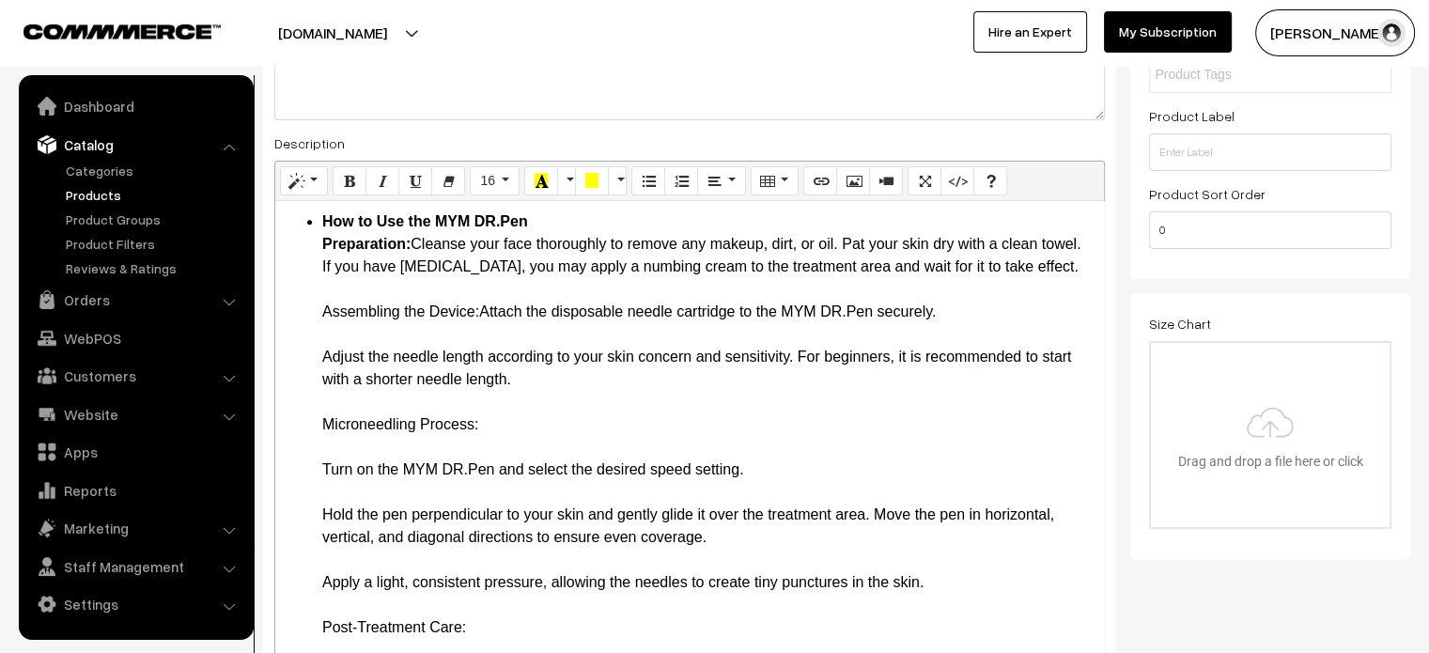
drag, startPoint x: 318, startPoint y: 354, endPoint x: 481, endPoint y: 350, distance: 163.5
click at [481, 350] on ul "Key Features and Benefits 12 Adjustable Microneedles: The MYM DR.Pen is equippe…" at bounding box center [690, 356] width 810 height 2277
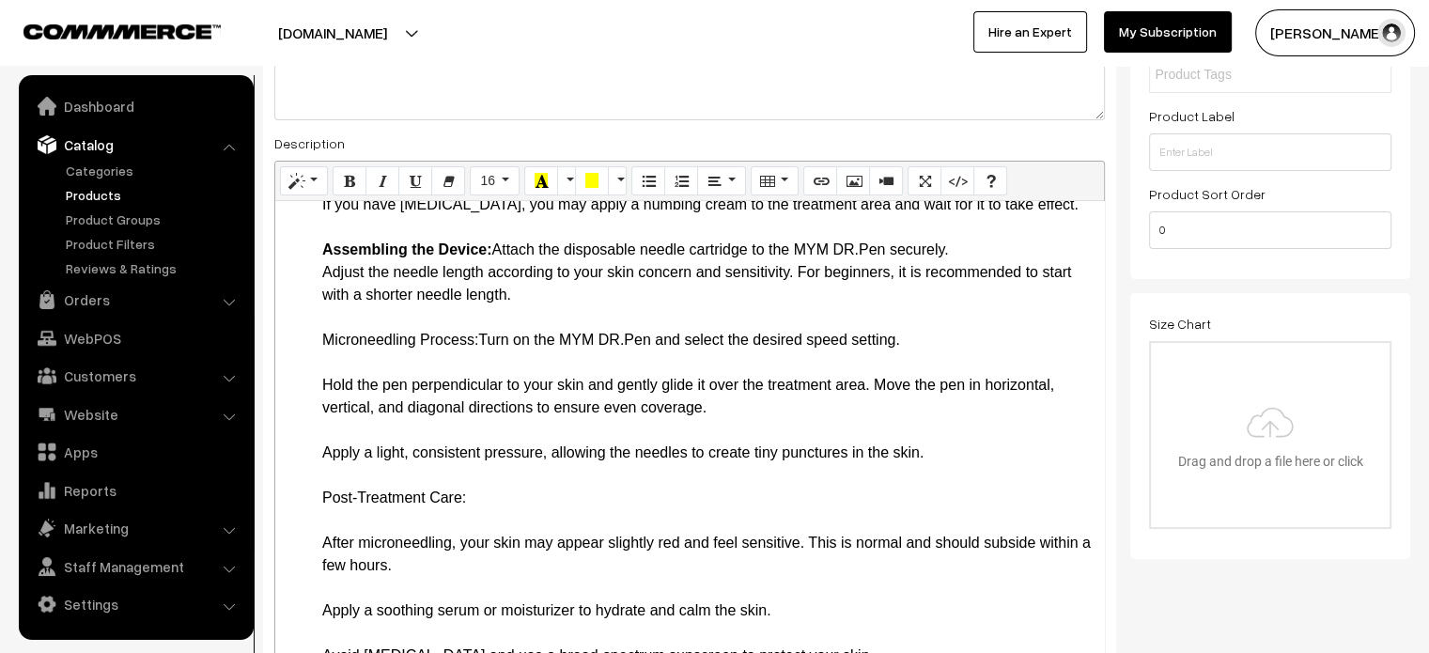
drag, startPoint x: 300, startPoint y: 375, endPoint x: 481, endPoint y: 387, distance: 181.7
click at [481, 387] on ul "Key Features and Benefits 12 Adjustable Microneedles: The MYM DR.Pen is equippe…" at bounding box center [690, 261] width 810 height 2210
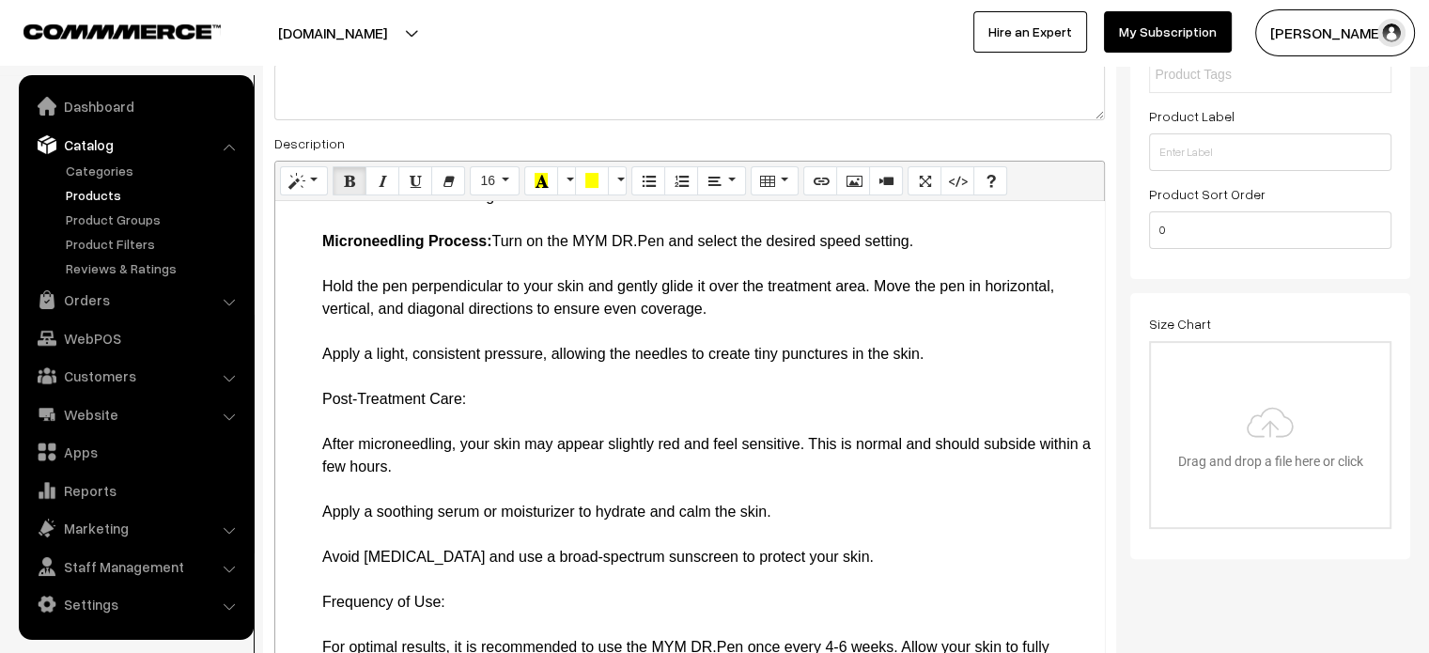
scroll to position [1371, 0]
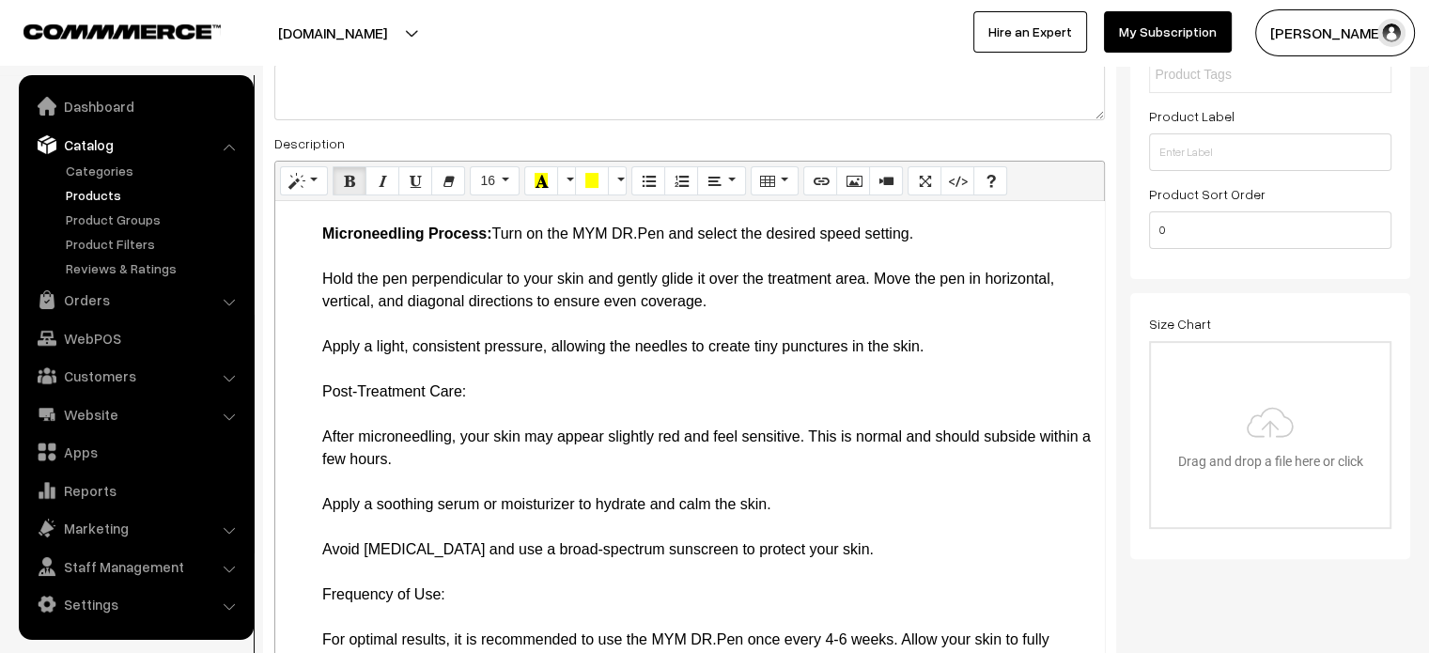
click at [311, 298] on ul "Key Features and Benefits 12 Adjustable Microneedles: The MYM DR.Pen is equippe…" at bounding box center [690, 155] width 810 height 2210
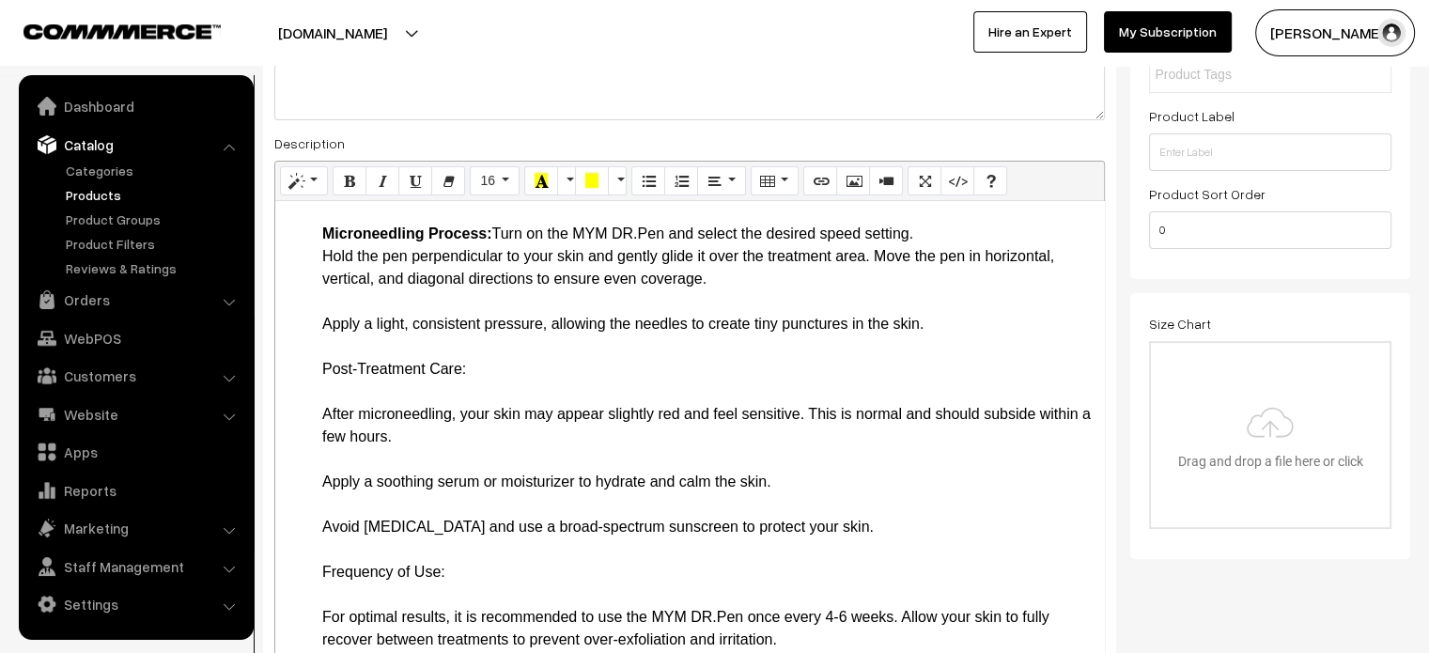
click at [396, 354] on li "How to Use the MYM DR.Pen Preparation: Cleanse your face thoroughly to remove a…" at bounding box center [708, 639] width 772 height 1195
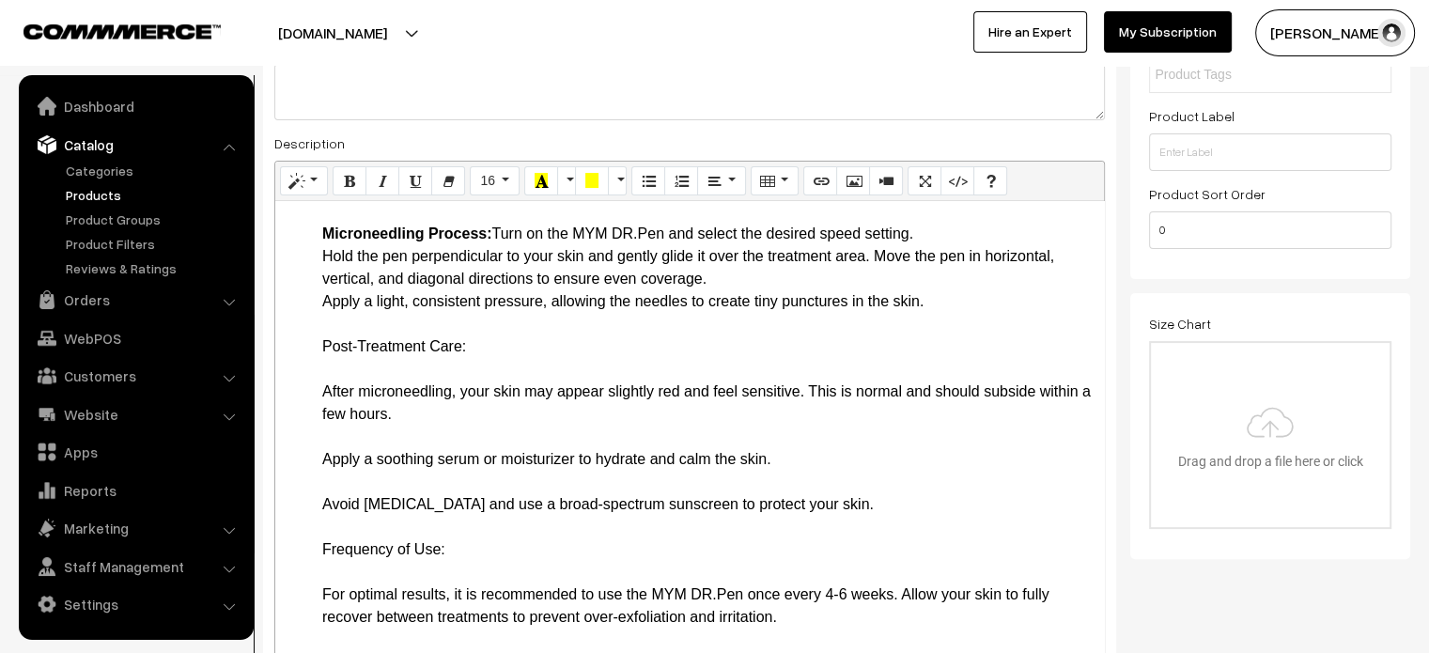
click at [489, 380] on li "How to Use the MYM DR.Pen Preparation: Cleanse your face thoroughly to remove a…" at bounding box center [708, 628] width 772 height 1172
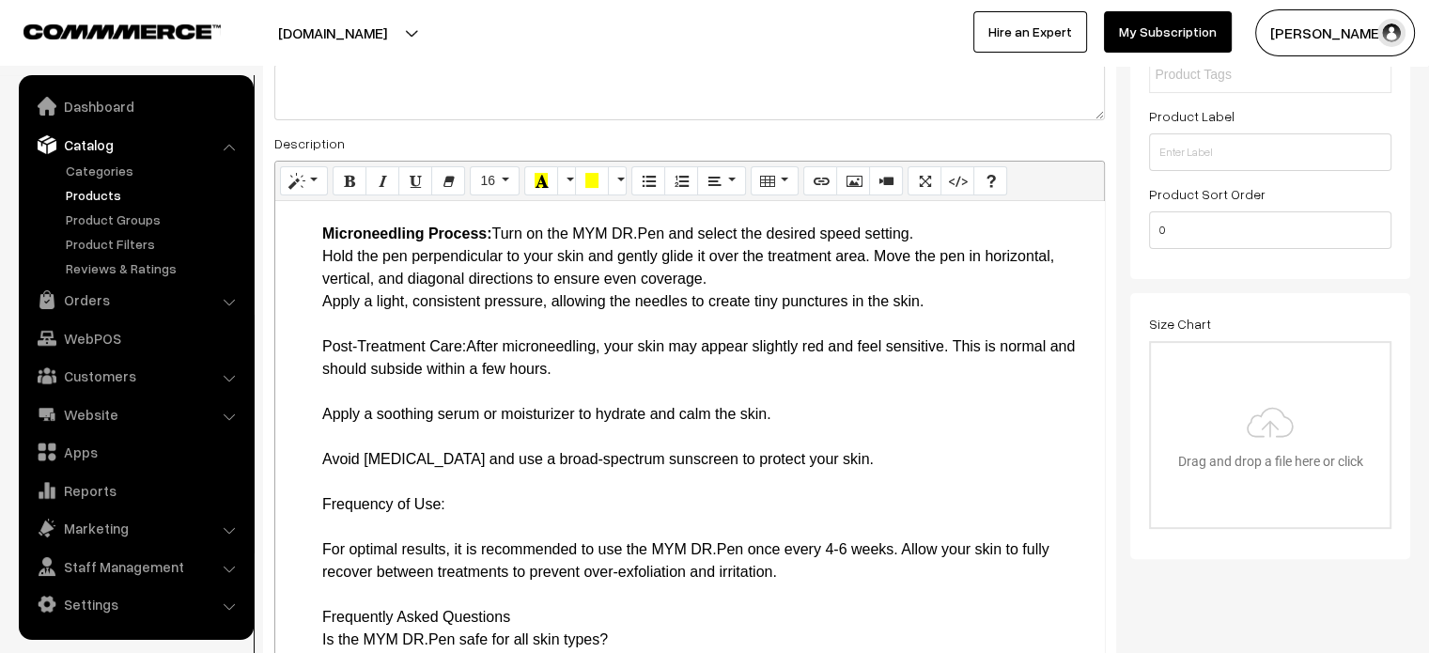
drag, startPoint x: 317, startPoint y: 379, endPoint x: 469, endPoint y: 394, distance: 152.9
click at [469, 394] on ul "Key Features and Benefits 12 Adjustable Microneedles: The MYM DR.Pen is equippe…" at bounding box center [690, 109] width 810 height 2119
click at [628, 422] on li "How to Use the MYM DR.Pen Preparation: Cleanse your face thoroughly to remove a…" at bounding box center [708, 605] width 772 height 1127
click at [371, 443] on li "How to Use the MYM DR.Pen Preparation: Cleanse your face thoroughly to remove a…" at bounding box center [708, 605] width 772 height 1127
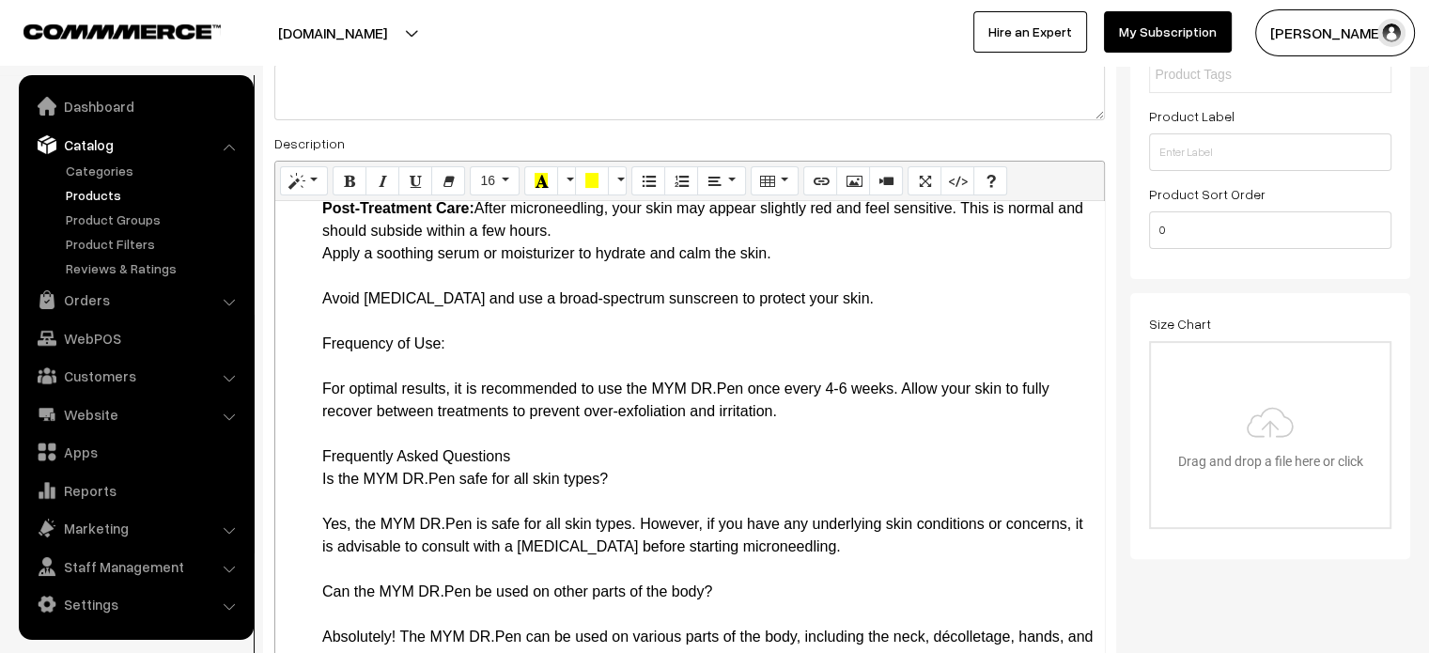
scroll to position [1510, 0]
click at [425, 324] on li "How to Use the MYM DR.Pen Preparation: Cleanse your face thoroughly to remove a…" at bounding box center [708, 455] width 772 height 1105
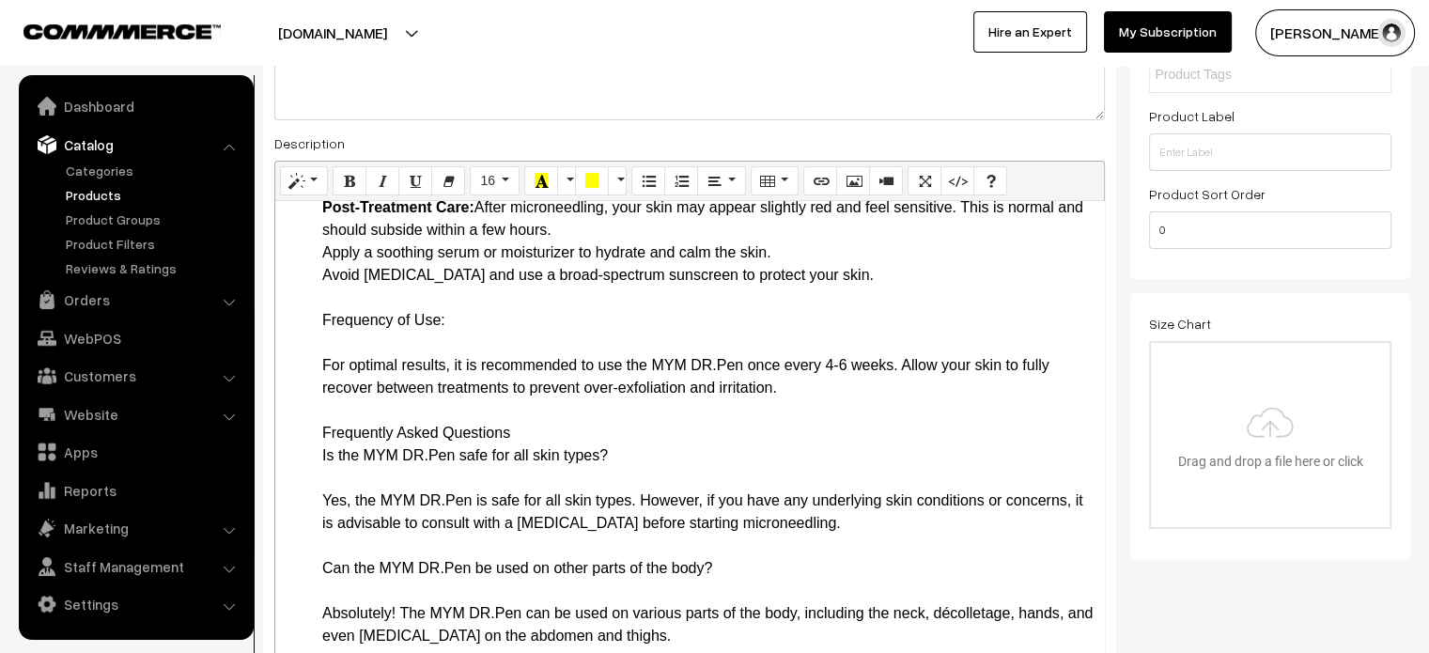
click at [489, 366] on li "How to Use the MYM DR.Pen Preparation: Cleanse your face thoroughly to remove a…" at bounding box center [708, 444] width 772 height 1082
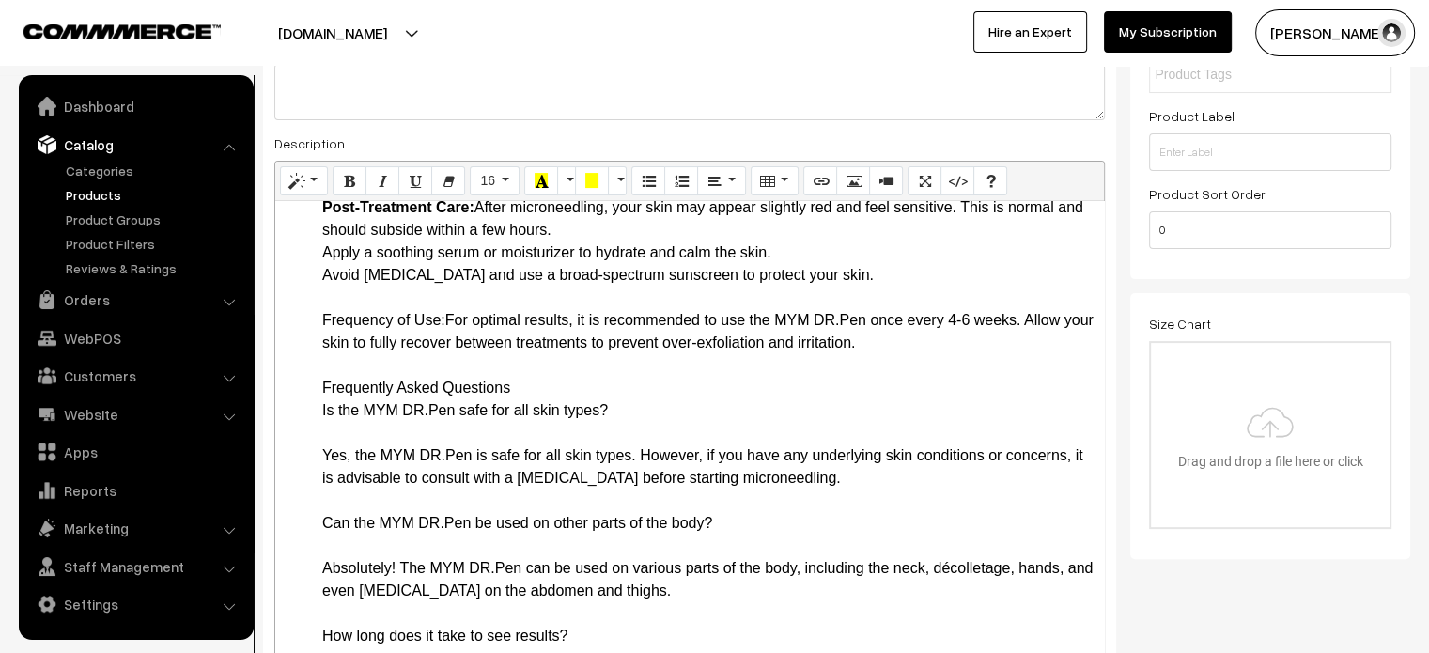
drag, startPoint x: 308, startPoint y: 367, endPoint x: 444, endPoint y: 365, distance: 136.3
drag, startPoint x: 316, startPoint y: 431, endPoint x: 622, endPoint y: 459, distance: 307.6
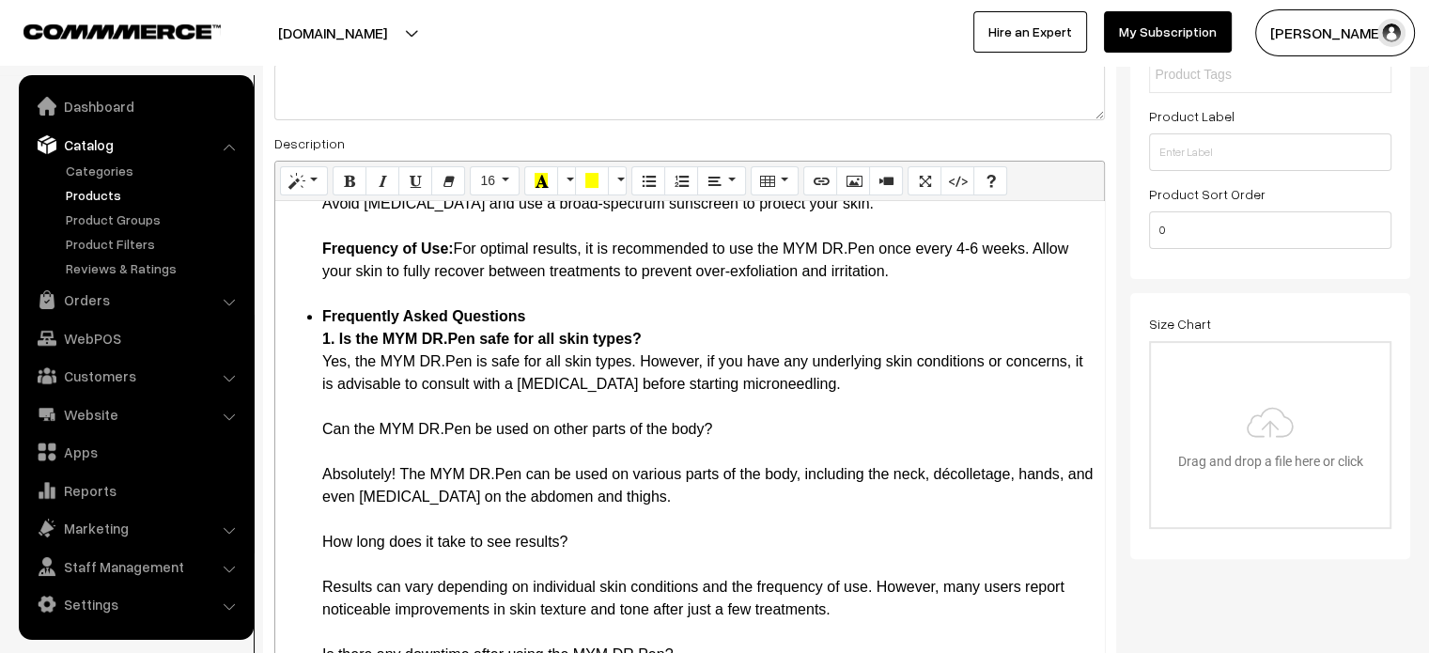
scroll to position [1586, 0]
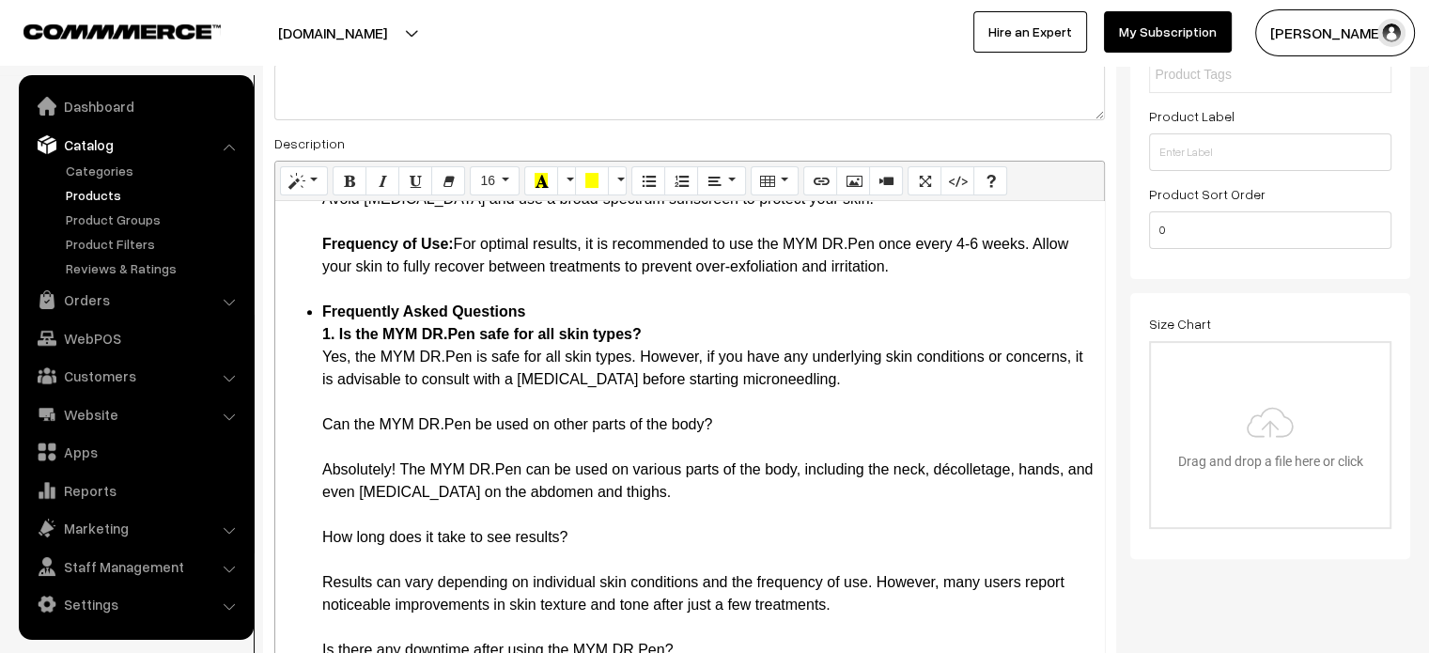
click at [342, 491] on li "Frequently Asked Questions 1. Is the MYM DR.Pen safe for all skin types? Yes, t…" at bounding box center [708, 571] width 772 height 541
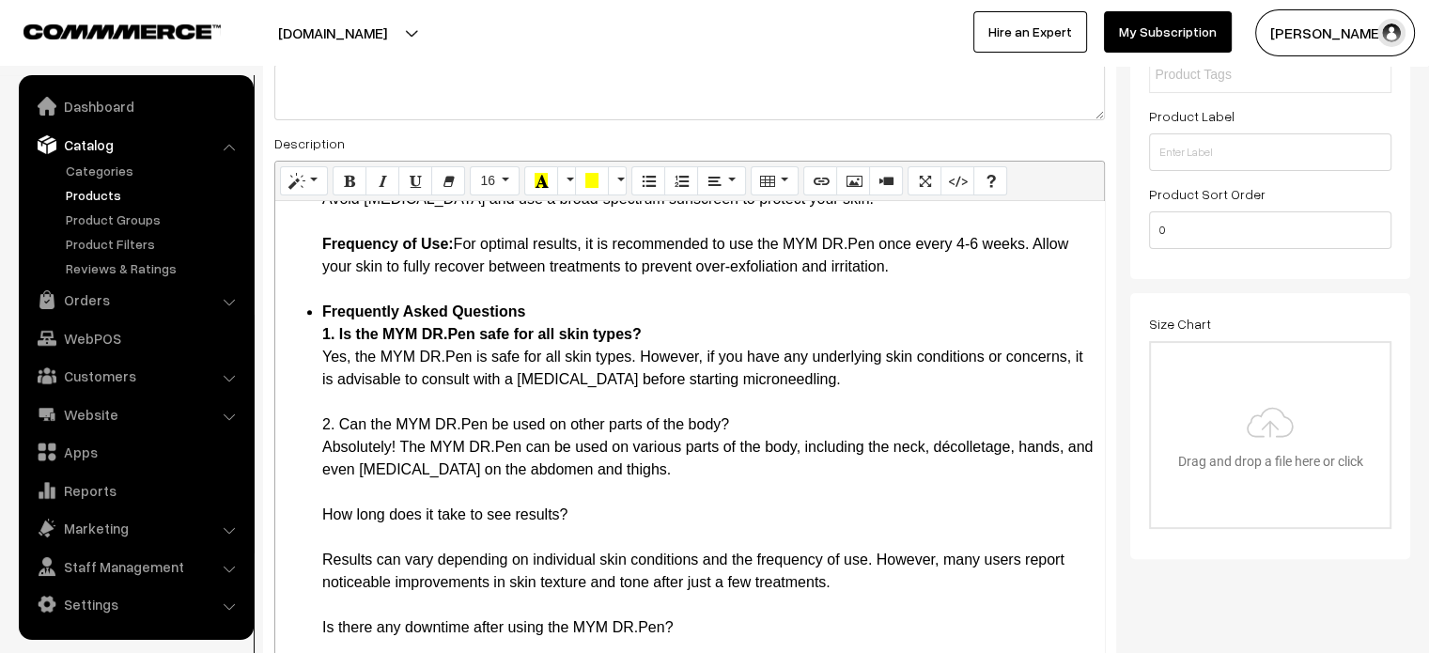
click at [344, 473] on li "Frequently Asked Questions 1. Is the MYM DR.Pen safe for all skin types? Yes, t…" at bounding box center [708, 560] width 772 height 519
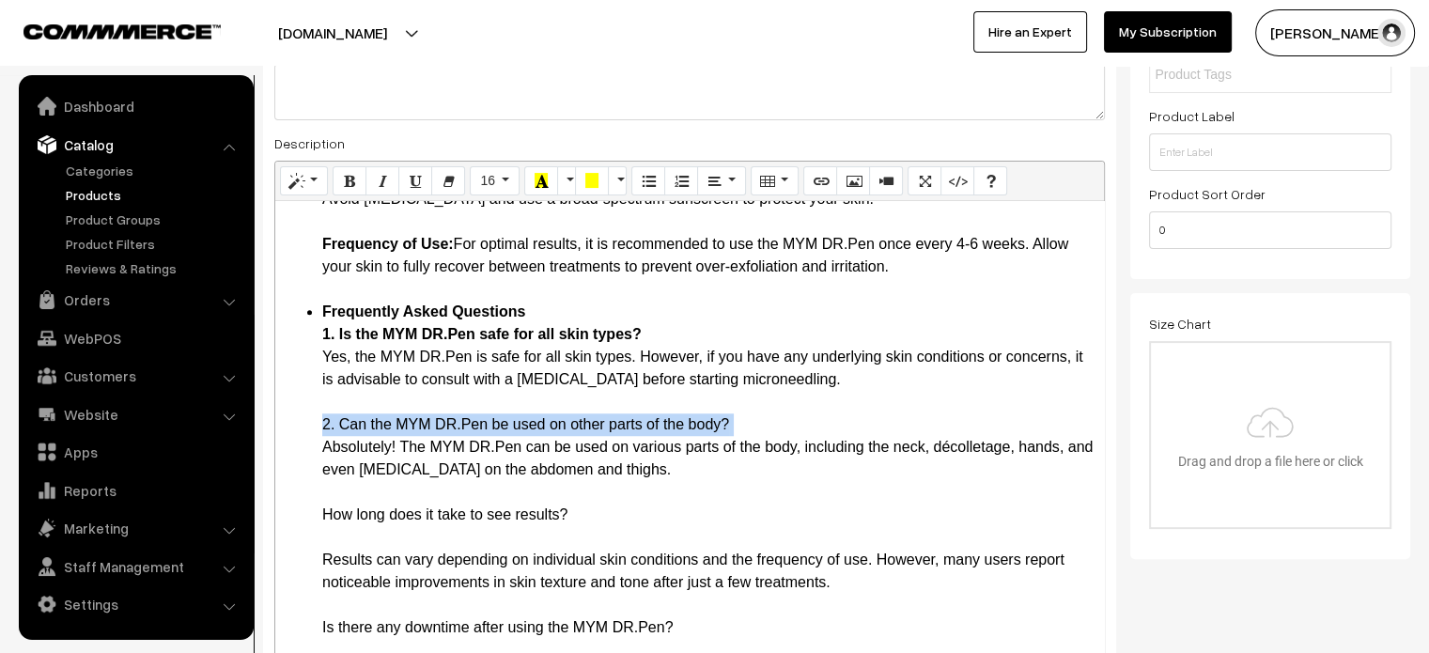
click at [344, 473] on li "Frequently Asked Questions 1. Is the MYM DR.Pen safe for all skin types? Yes, t…" at bounding box center [708, 560] width 772 height 519
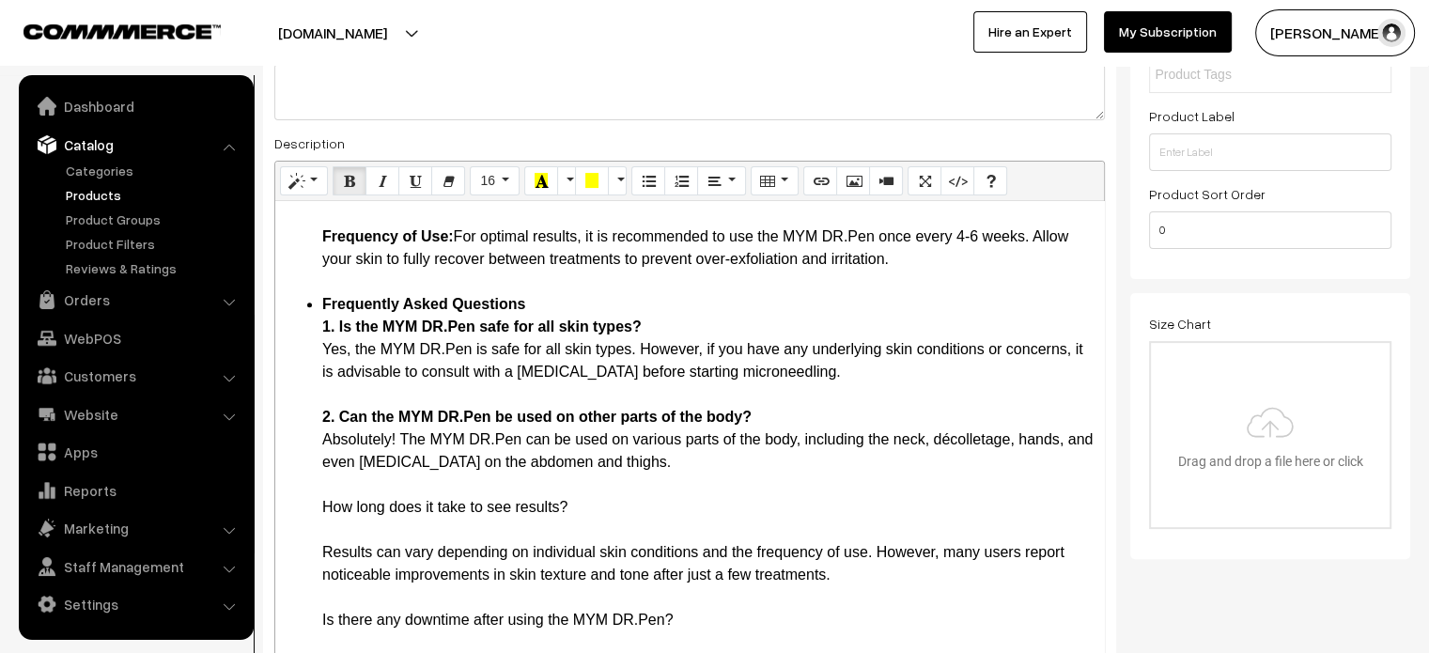
click at [388, 517] on li "Frequently Asked Questions 1. Is the MYM DR.Pen safe for all skin types? Yes, t…" at bounding box center [708, 552] width 772 height 519
click at [344, 529] on li "Frequently Asked Questions 1. Is the MYM DR.Pen safe for all skin types? Yes, t…" at bounding box center [708, 552] width 772 height 519
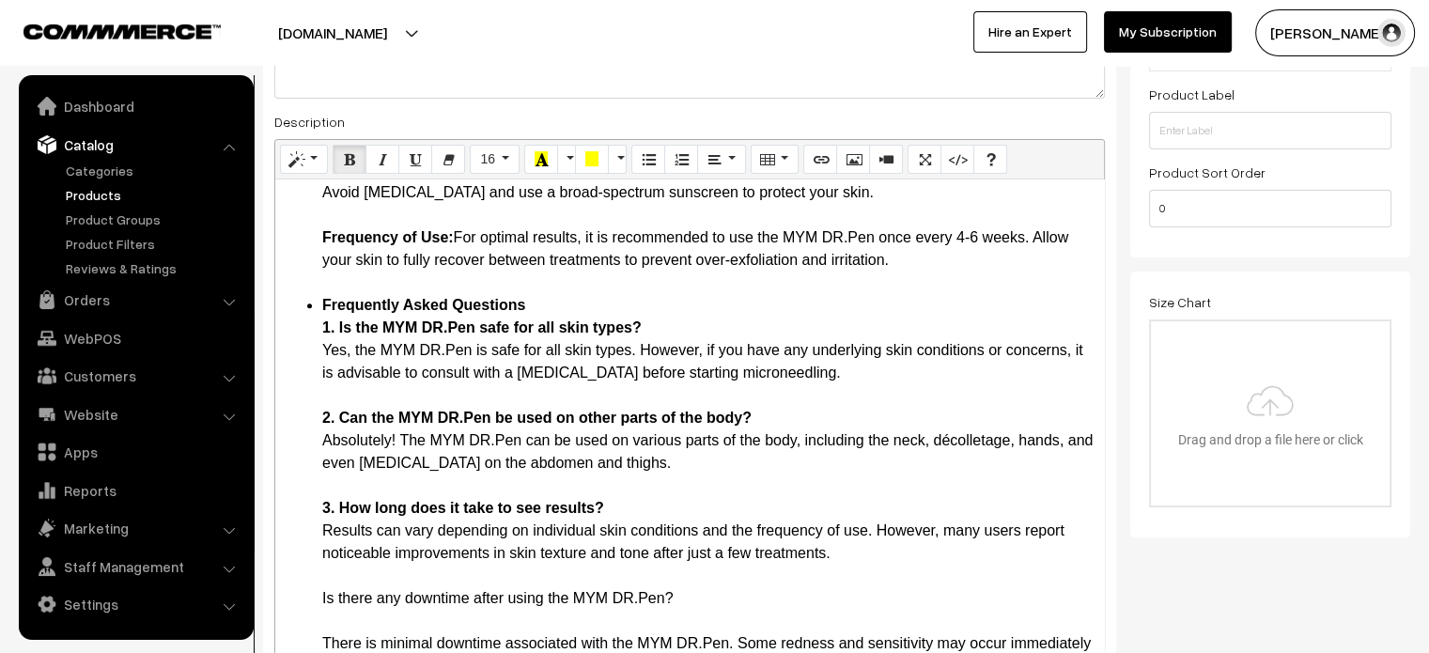
scroll to position [1615, 0]
click at [397, 584] on li "Frequently Asked Questions 1. Is the MYM DR.Pen safe for all skin types? Yes, t…" at bounding box center [708, 542] width 772 height 496
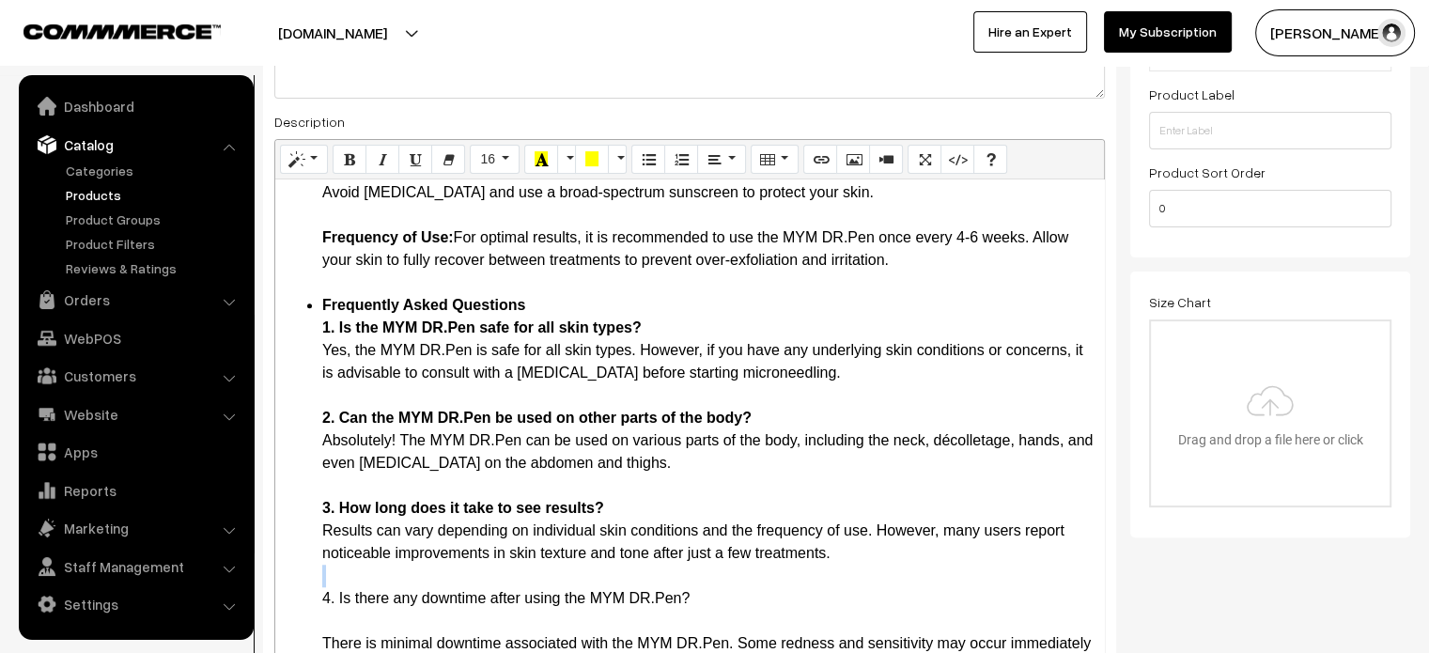
click at [397, 584] on li "Frequently Asked Questions 1. Is the MYM DR.Pen safe for all skin types? Yes, t…" at bounding box center [708, 542] width 772 height 496
click at [398, 596] on li "Frequently Asked Questions 1. Is the MYM DR.Pen safe for all skin types? Yes, t…" at bounding box center [708, 542] width 772 height 496
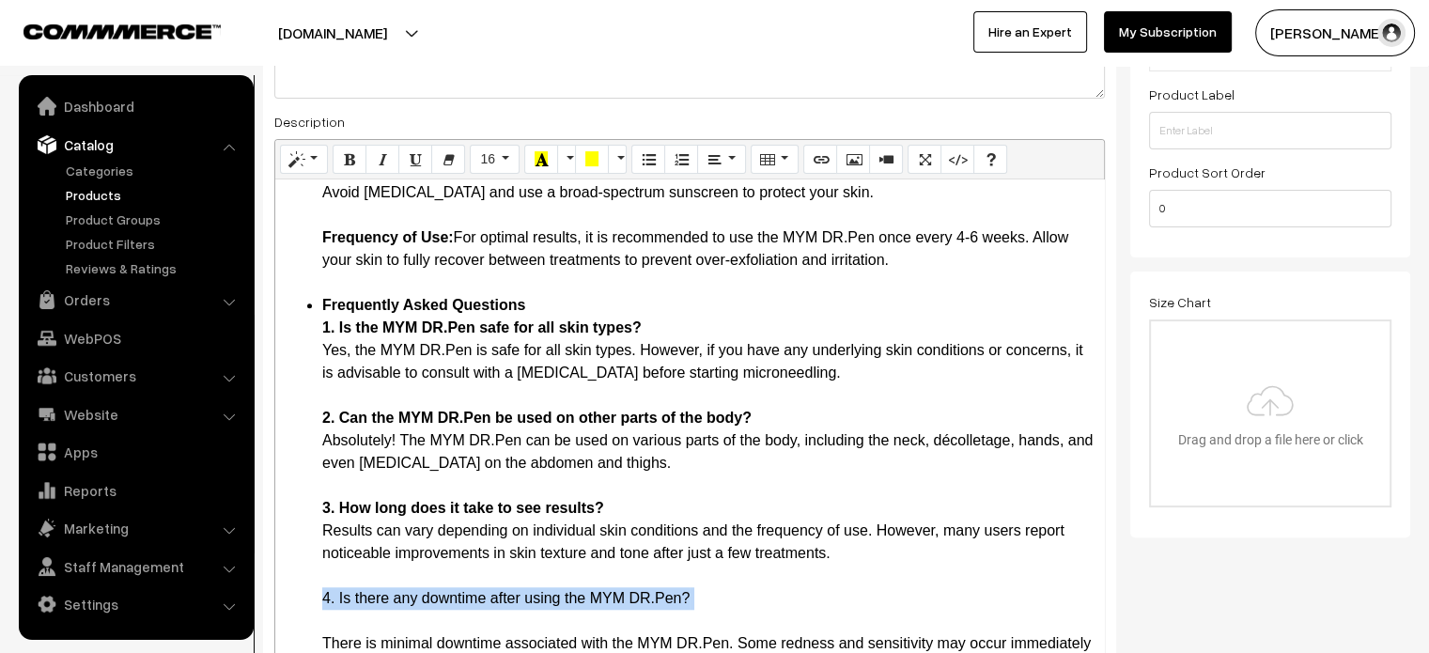
click at [398, 596] on li "Frequently Asked Questions 1. Is the MYM DR.Pen safe for all skin types? Yes, t…" at bounding box center [708, 542] width 772 height 496
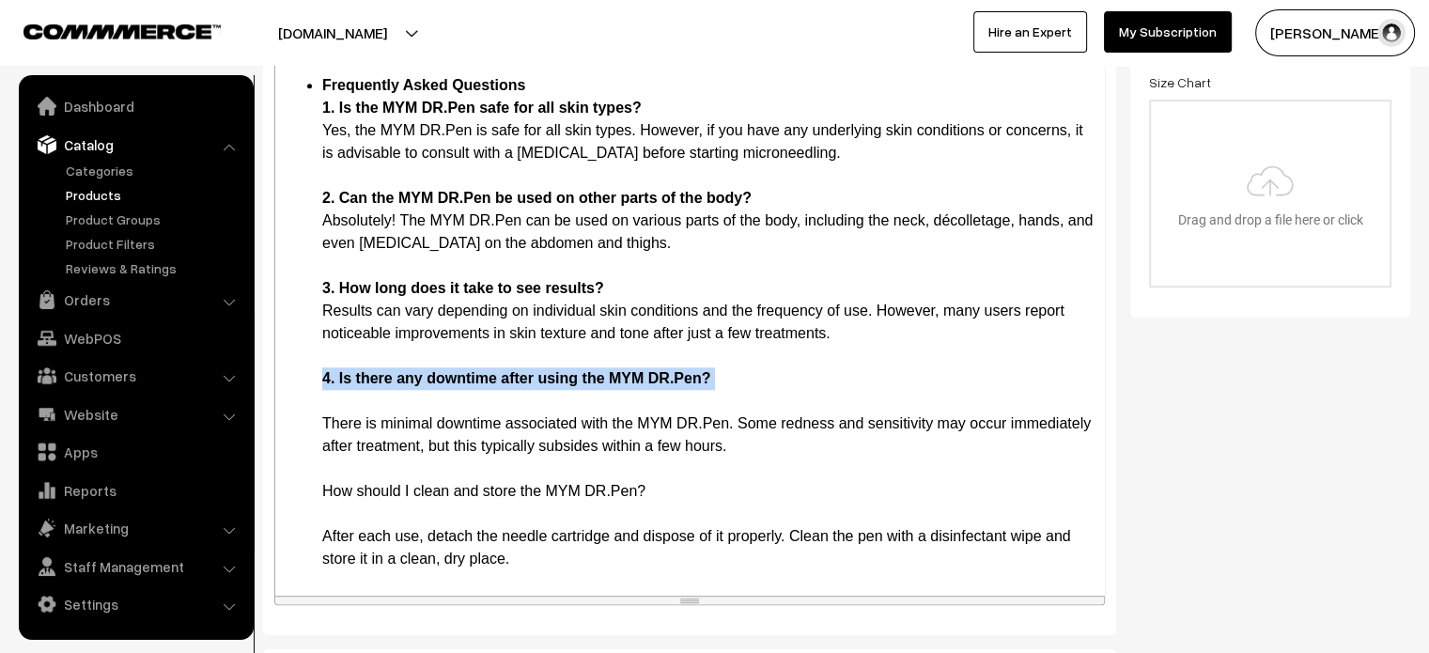
scroll to position [647, 0]
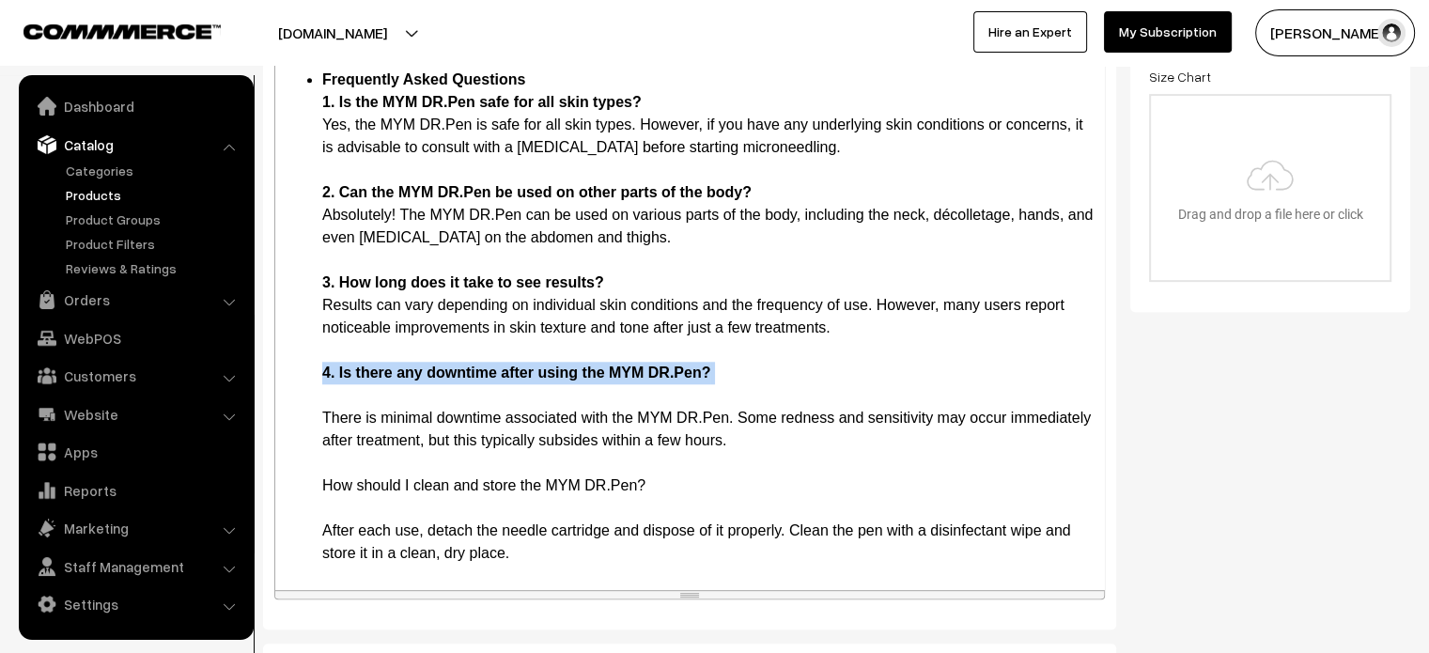
click at [331, 392] on li "Frequently Asked Questions 1. Is the MYM DR.Pen safe for all skin types? Yes, t…" at bounding box center [708, 317] width 772 height 496
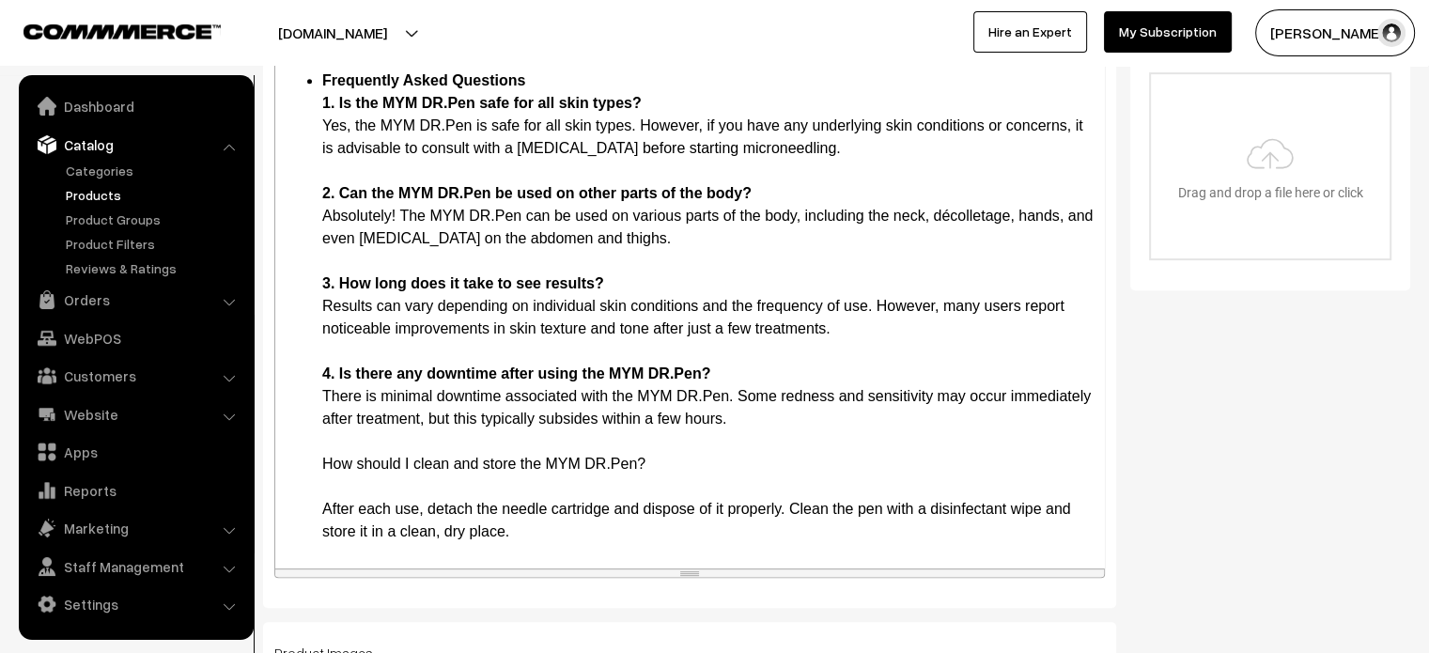
scroll to position [1593, 0]
click at [336, 493] on li "Frequently Asked Questions 1. Is the MYM DR.Pen safe for all skin types? Yes, t…" at bounding box center [708, 306] width 772 height 473
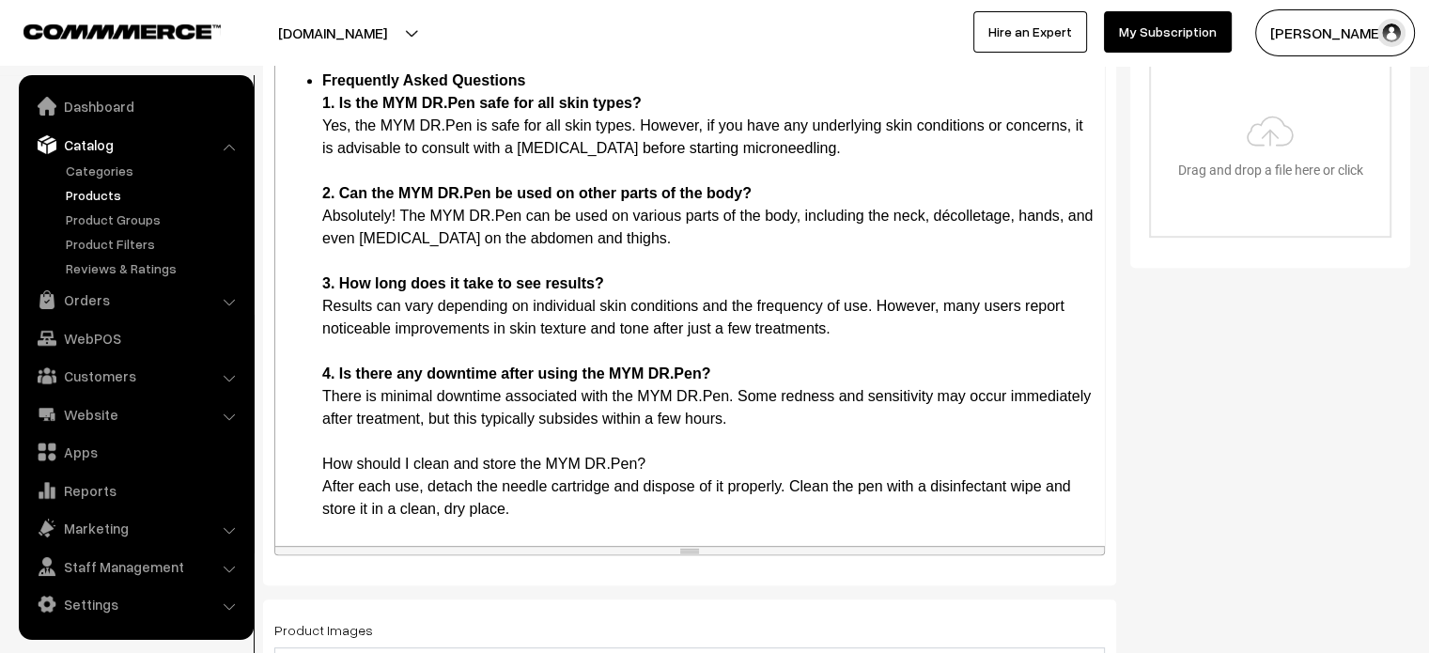
scroll to position [1571, 0]
click at [327, 470] on li "Frequently Asked Questions 1. Is the MYM DR.Pen safe for all skin types? Yes, t…" at bounding box center [708, 295] width 772 height 451
click at [341, 467] on li "Frequently Asked Questions 1. Is the MYM DR.Pen safe for all skin types? Yes, t…" at bounding box center [708, 295] width 772 height 451
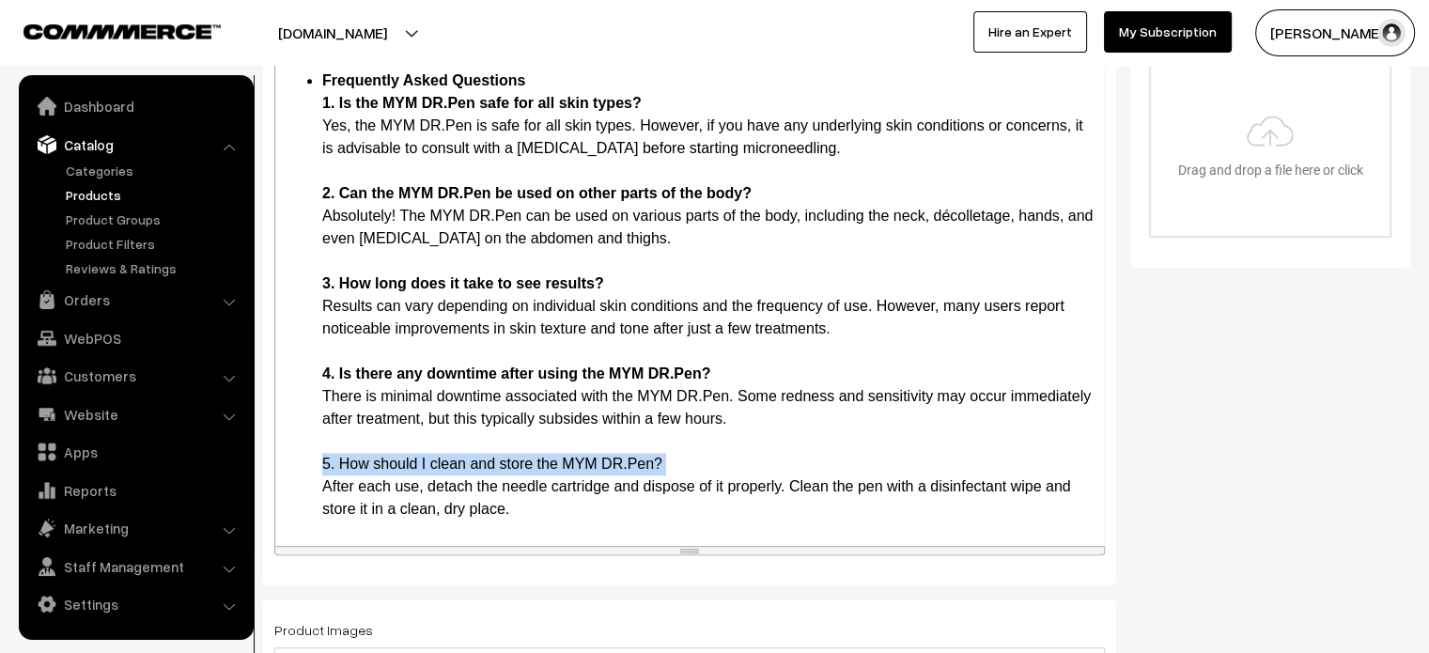
click at [341, 467] on li "Frequently Asked Questions 1. Is the MYM DR.Pen safe for all skin types? Yes, t…" at bounding box center [708, 295] width 772 height 451
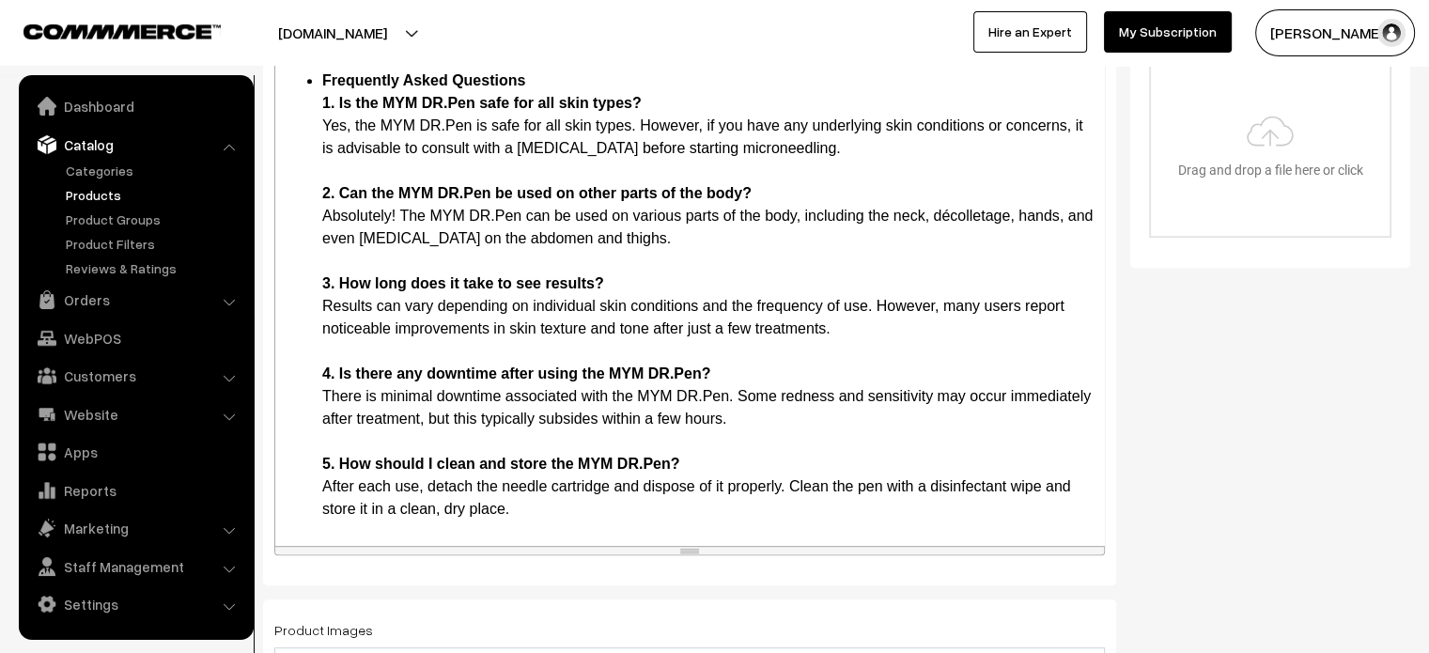
click at [607, 432] on li "Frequently Asked Questions 1. Is the MYM DR.Pen safe for all skin types? Yes, t…" at bounding box center [708, 295] width 772 height 451
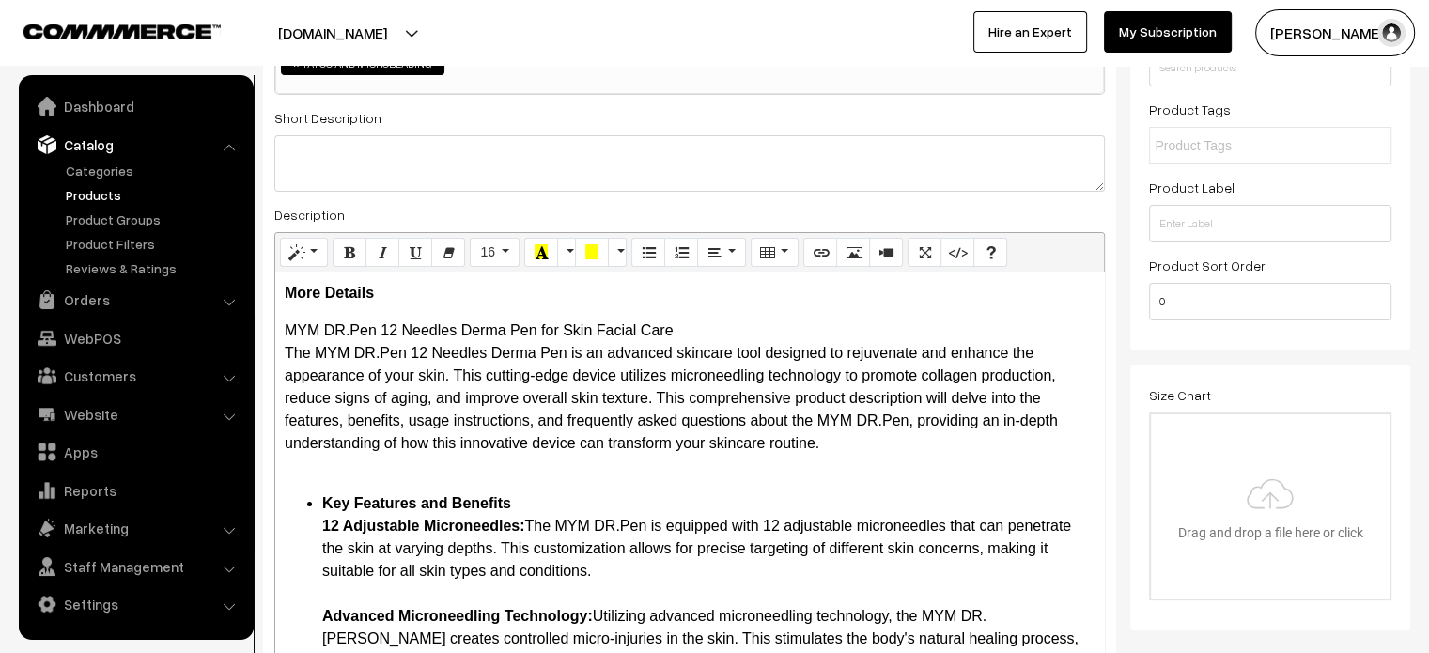
scroll to position [327, 0]
click at [613, 171] on textarea at bounding box center [689, 165] width 830 height 56
paste textarea ""The MYM DR.Pen 12 Needles Derma Pen is a revolutionary skincare device that br…"
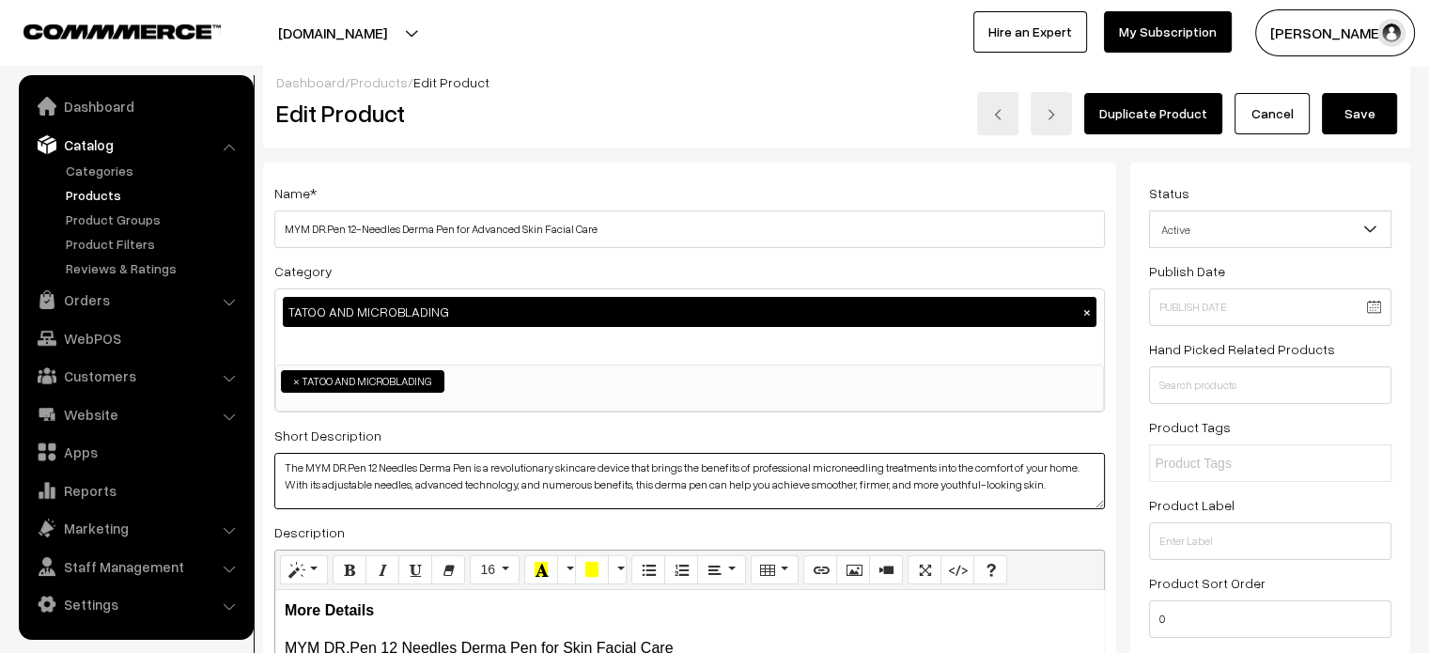
scroll to position [0, 0]
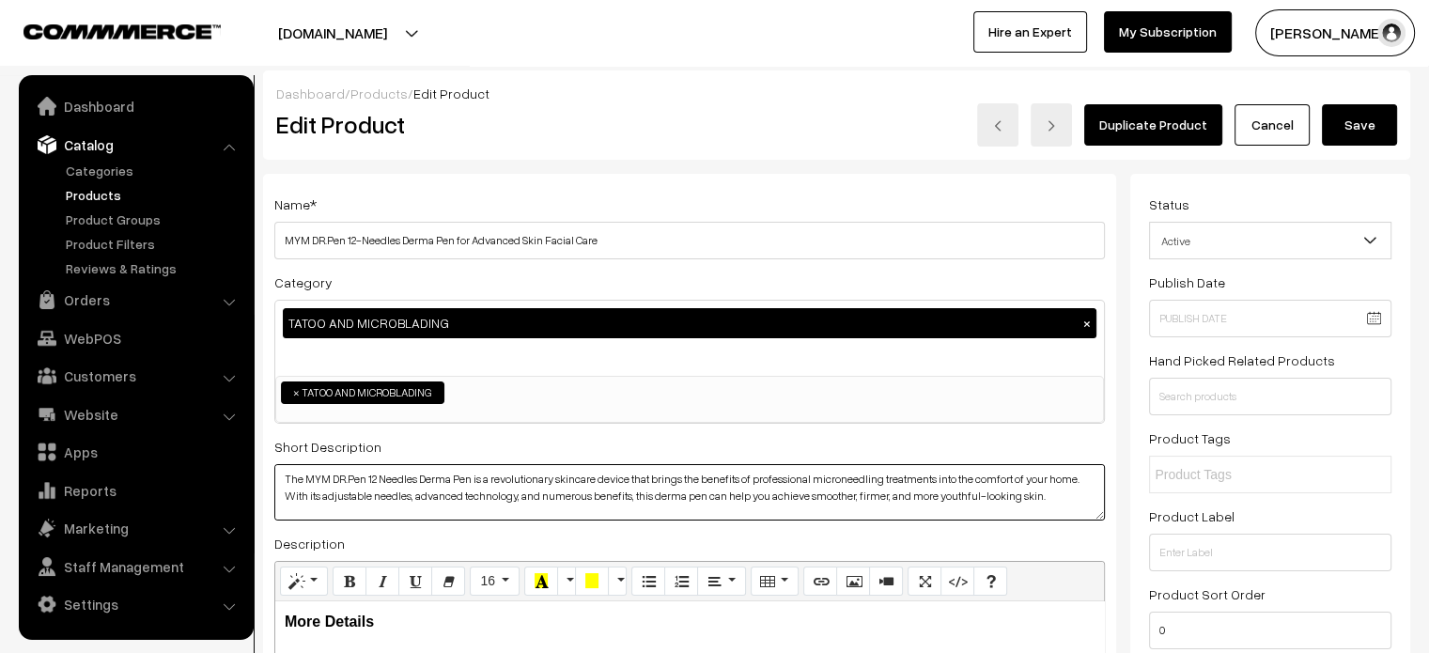
type textarea "The MYM DR.Pen 12 Needles Derma Pen is a revolutionary skincare device that bri…"
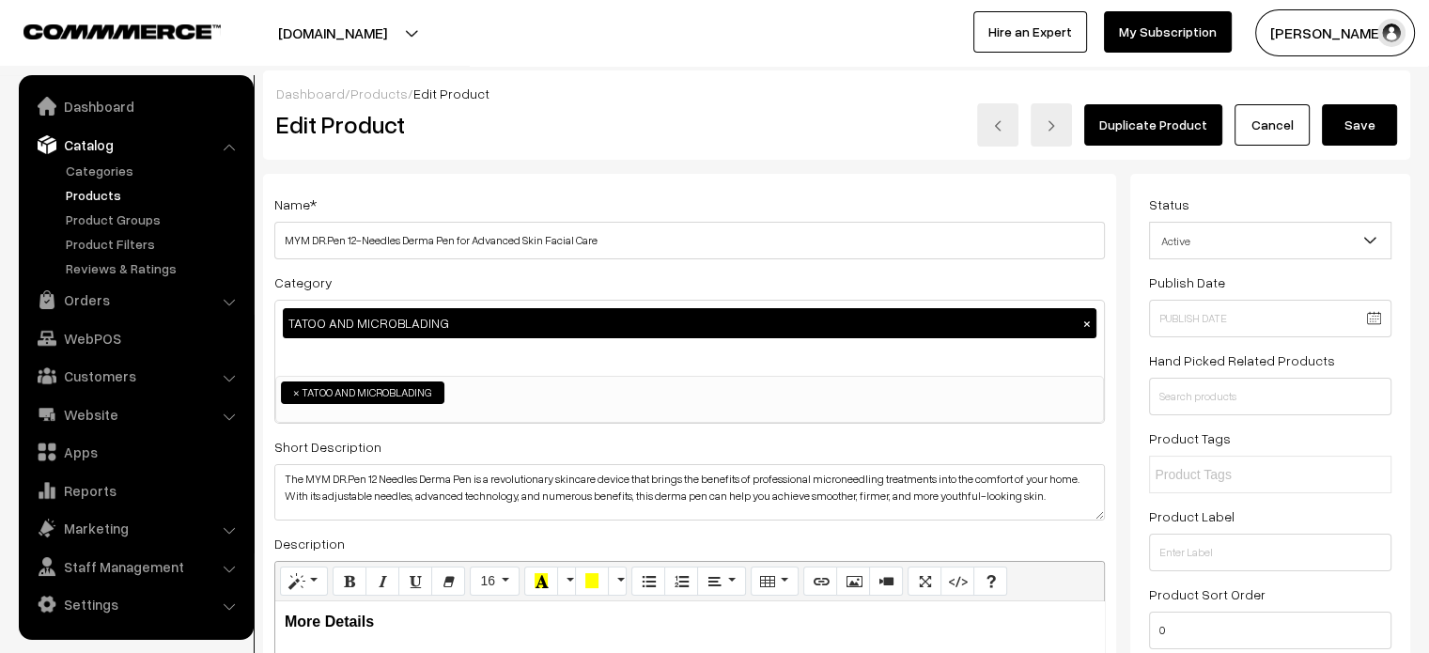
click at [1360, 122] on button "Save" at bounding box center [1359, 124] width 75 height 41
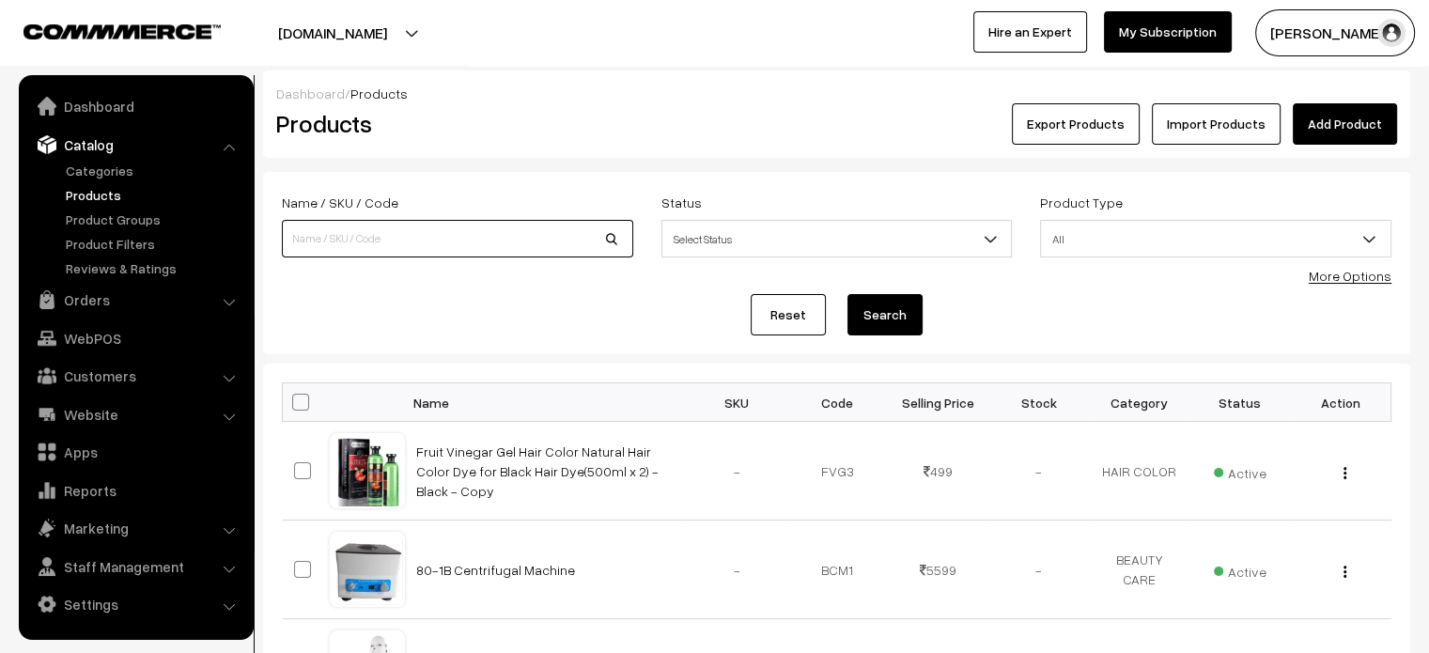
paste input "Facial Gun Deep Tissue Massage Gun with 6 speed Setting Portable Handheld Body …"
click at [442, 239] on input "Facial Gun Deep Tissue Massage Gun with 6 speed Setting Portable Handheld Body …" at bounding box center [457, 239] width 351 height 38
type input "Facial Gun Deep Tissue Massage Gun with 6 speed Setting Portable Handheld Body …"
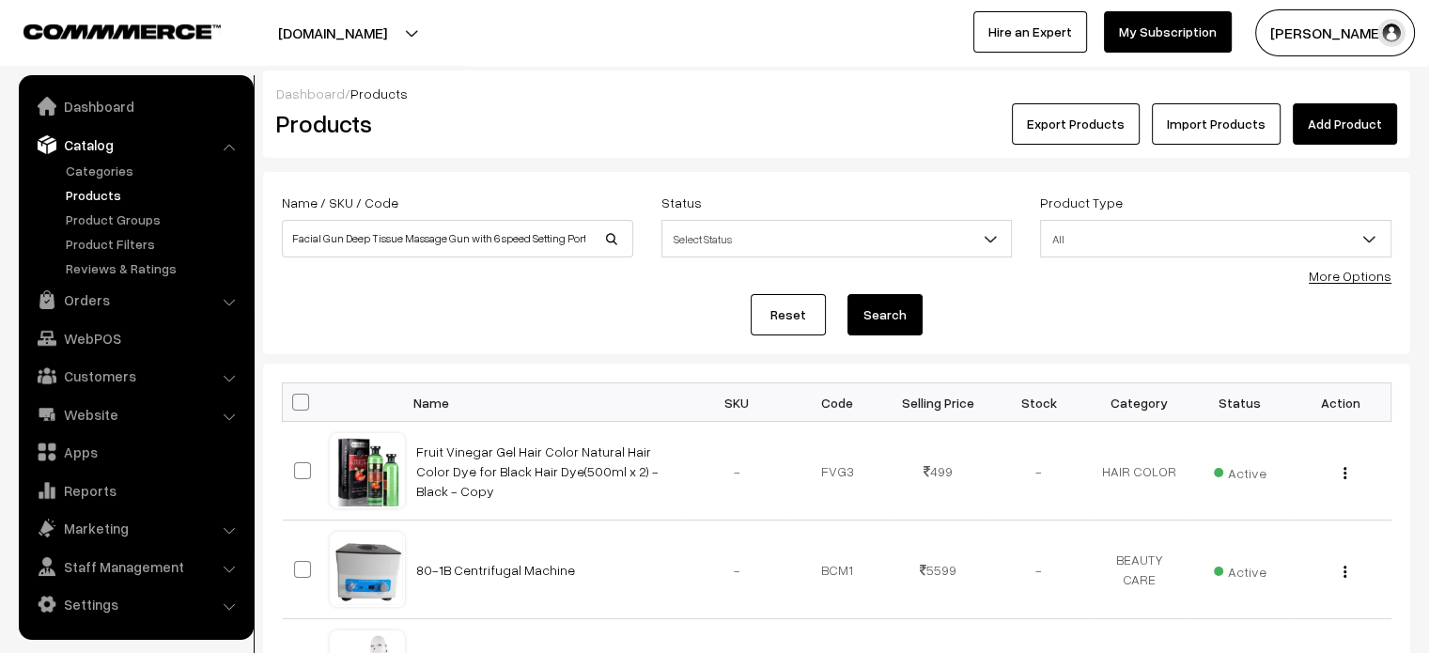
click at [892, 315] on button "Search" at bounding box center [884, 314] width 75 height 41
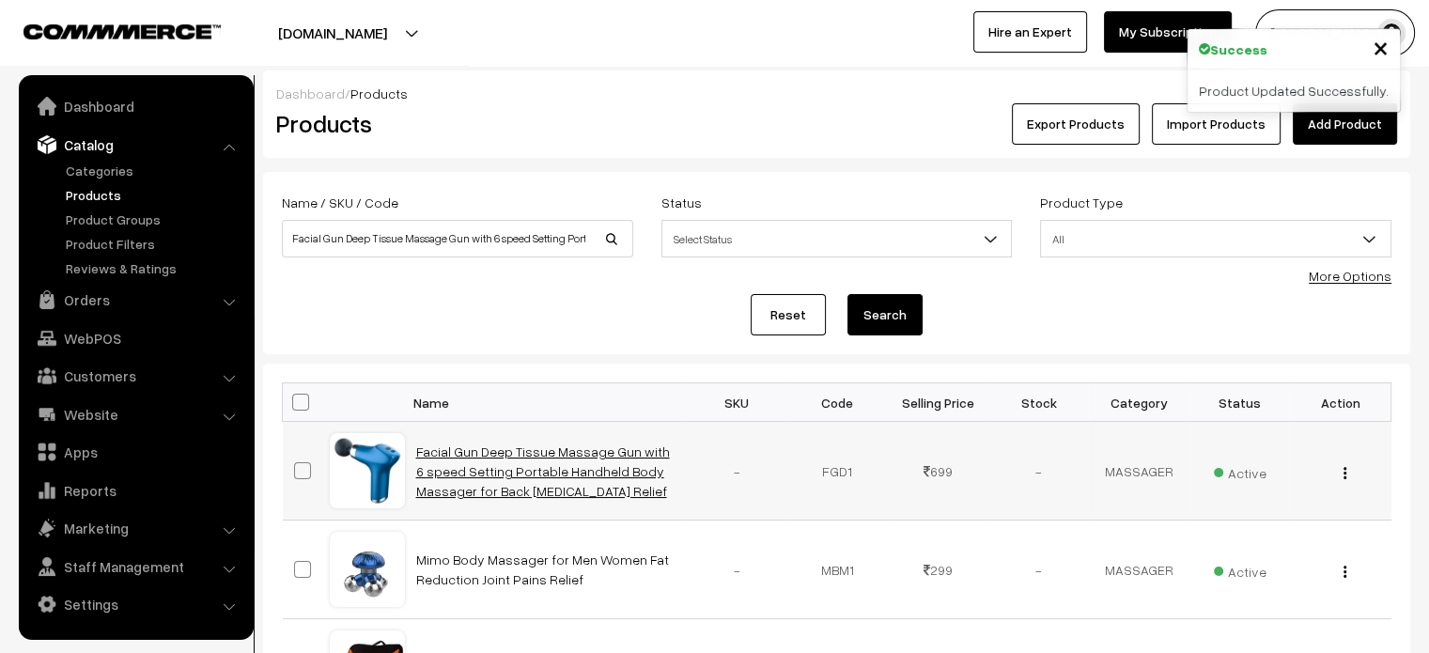
click at [504, 463] on link "Facial Gun Deep Tissue Massage Gun with 6 speed Setting Portable Handheld Body …" at bounding box center [543, 470] width 254 height 55
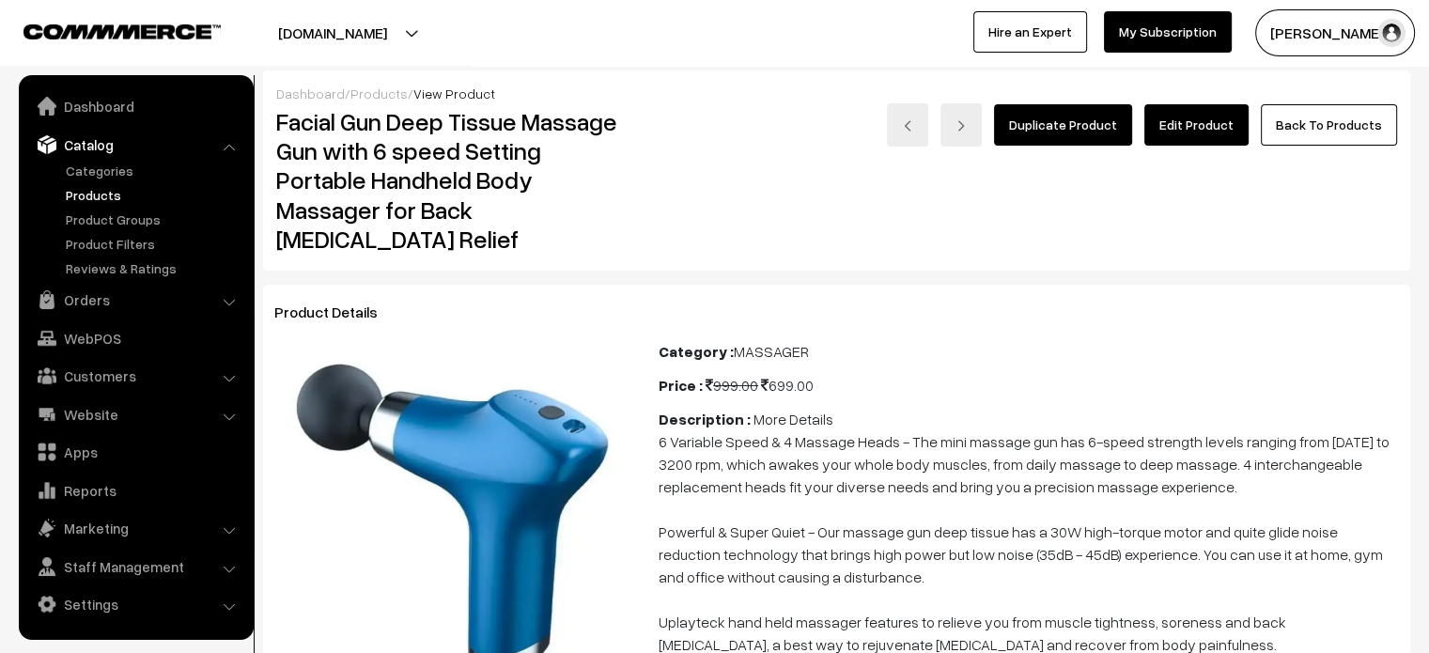
click at [1207, 109] on link "Edit Product" at bounding box center [1196, 124] width 104 height 41
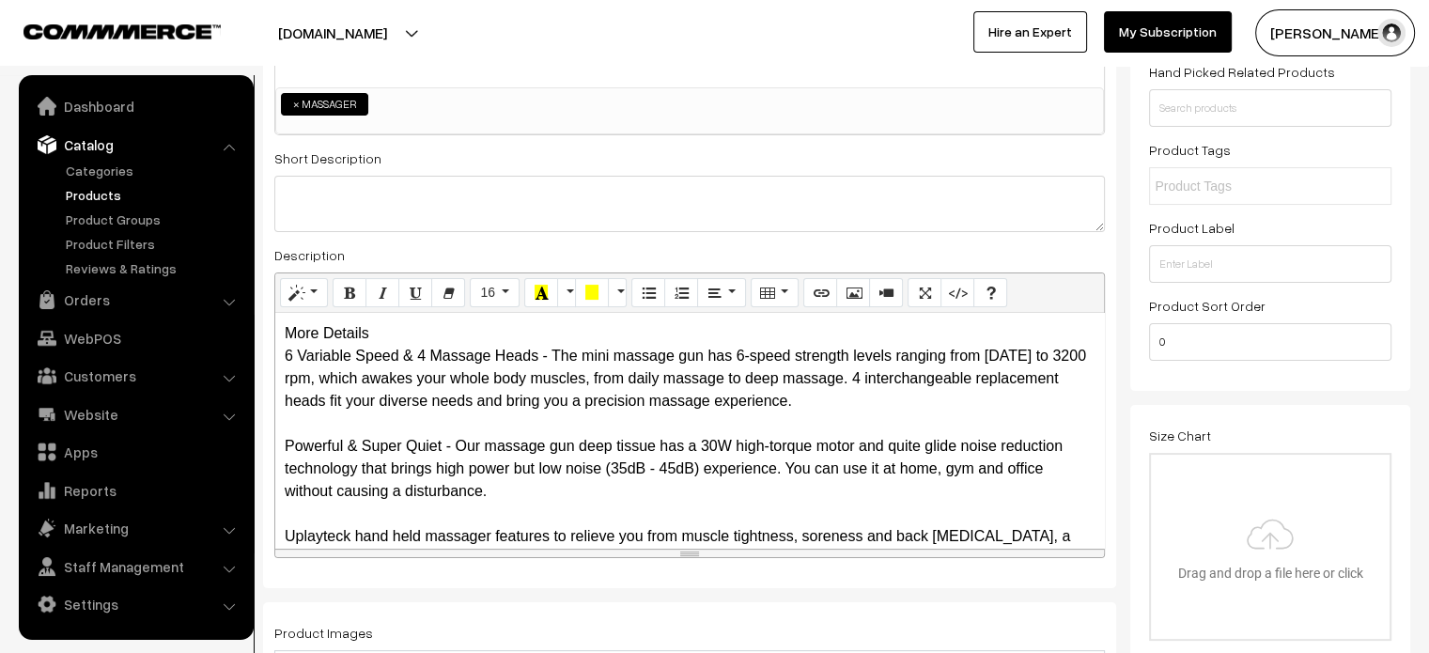
scroll to position [289, 0]
click at [378, 331] on div "More Details 6 Variable Speed & 4 Massage Heads - The mini massage gun has 6-sp…" at bounding box center [689, 429] width 829 height 235
click at [402, 328] on div "More Details 6 Variable Speed & 4 Massage Heads - The mini massage gun has 6-sp…" at bounding box center [689, 429] width 829 height 235
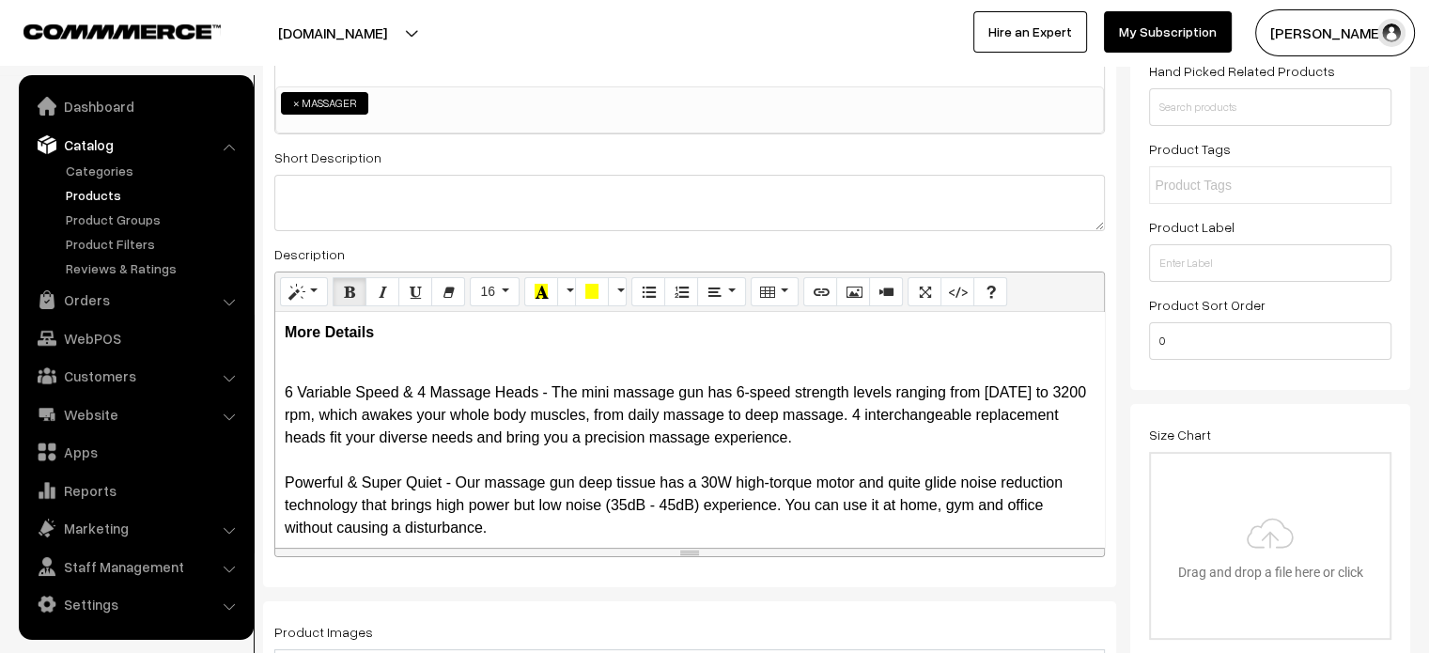
click at [276, 394] on div "More Details 6 Variable Speed & 4 Massage Heads - The mini massage gun has 6-sp…" at bounding box center [689, 429] width 829 height 235
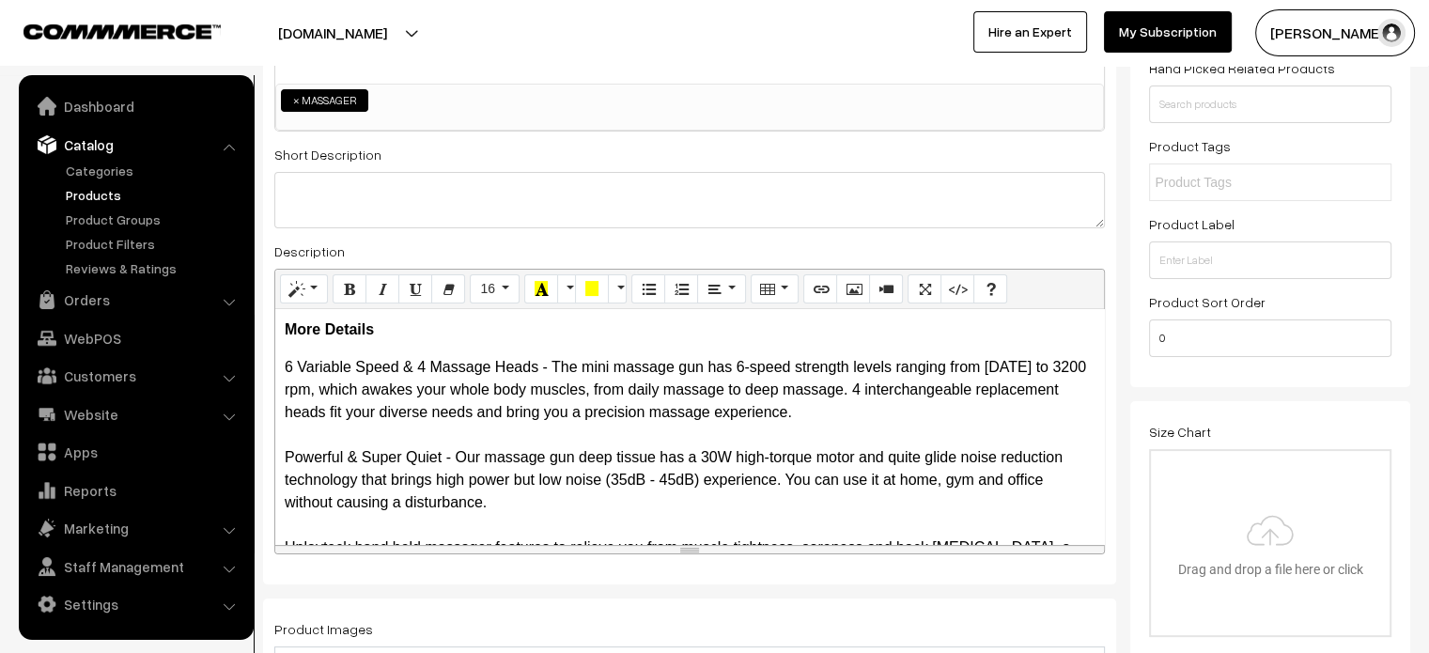
scroll to position [278, 0]
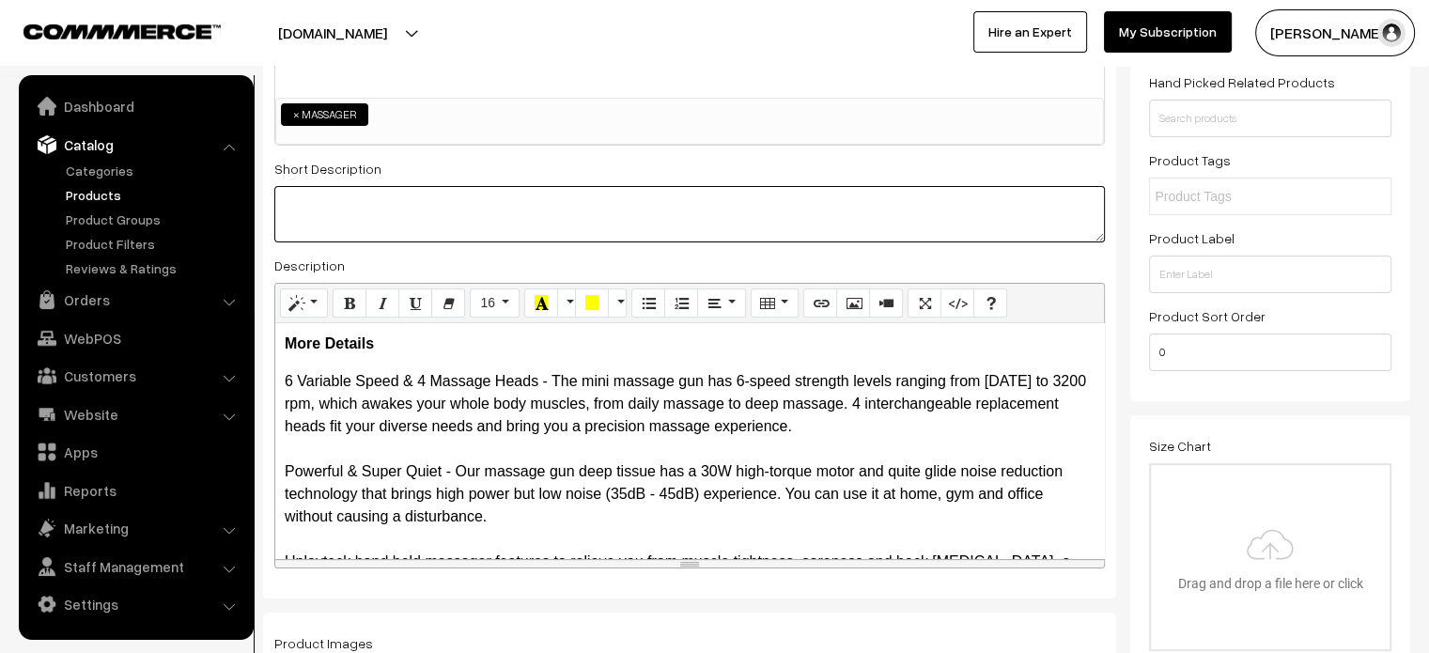
click at [486, 198] on textarea at bounding box center [689, 214] width 830 height 56
paste textarea "This mini massage gun deep tissue is designed to provide you with the most prof…"
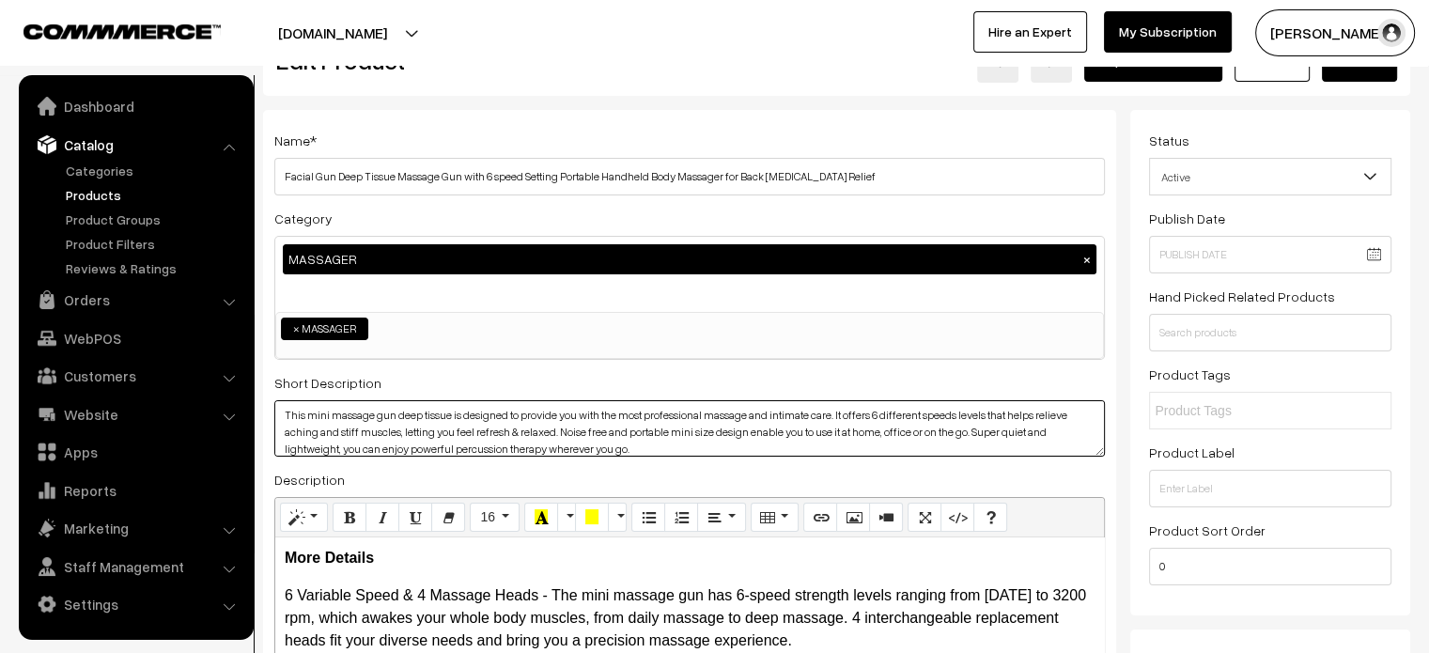
scroll to position [0, 0]
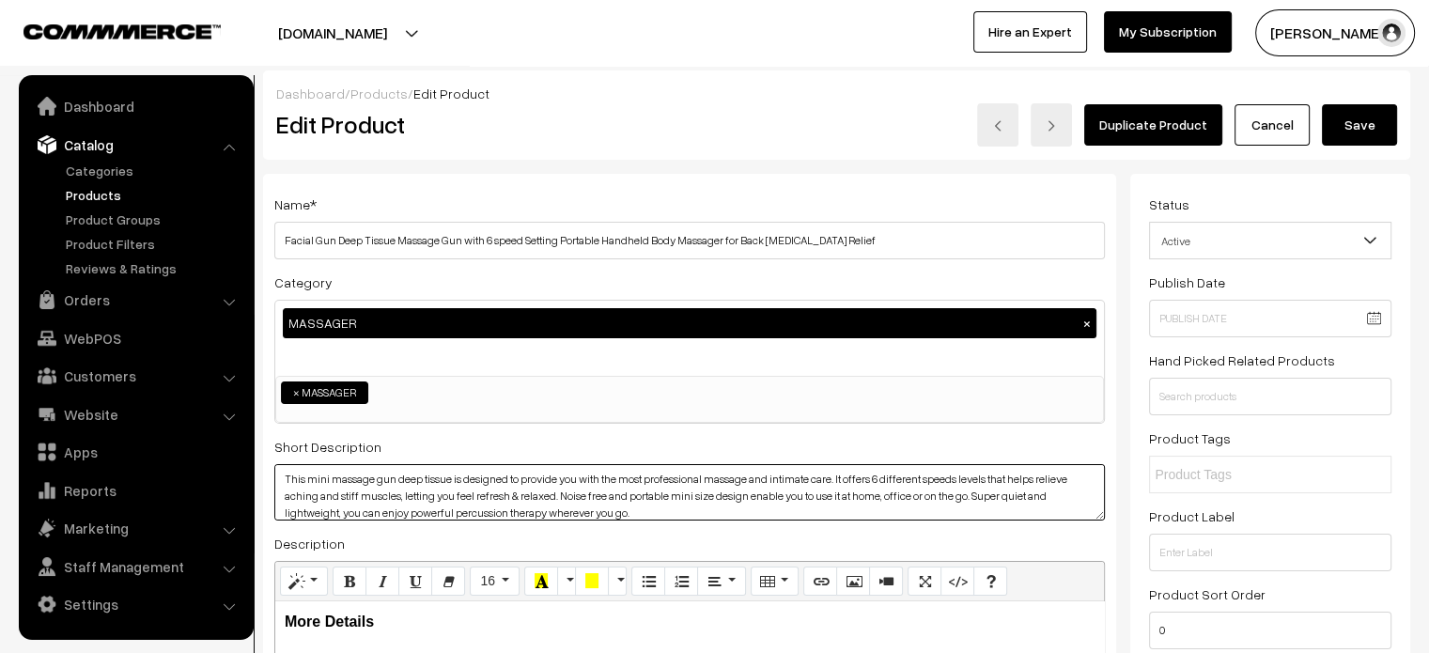
type textarea "This mini massage gun deep tissue is designed to provide you with the most prof…"
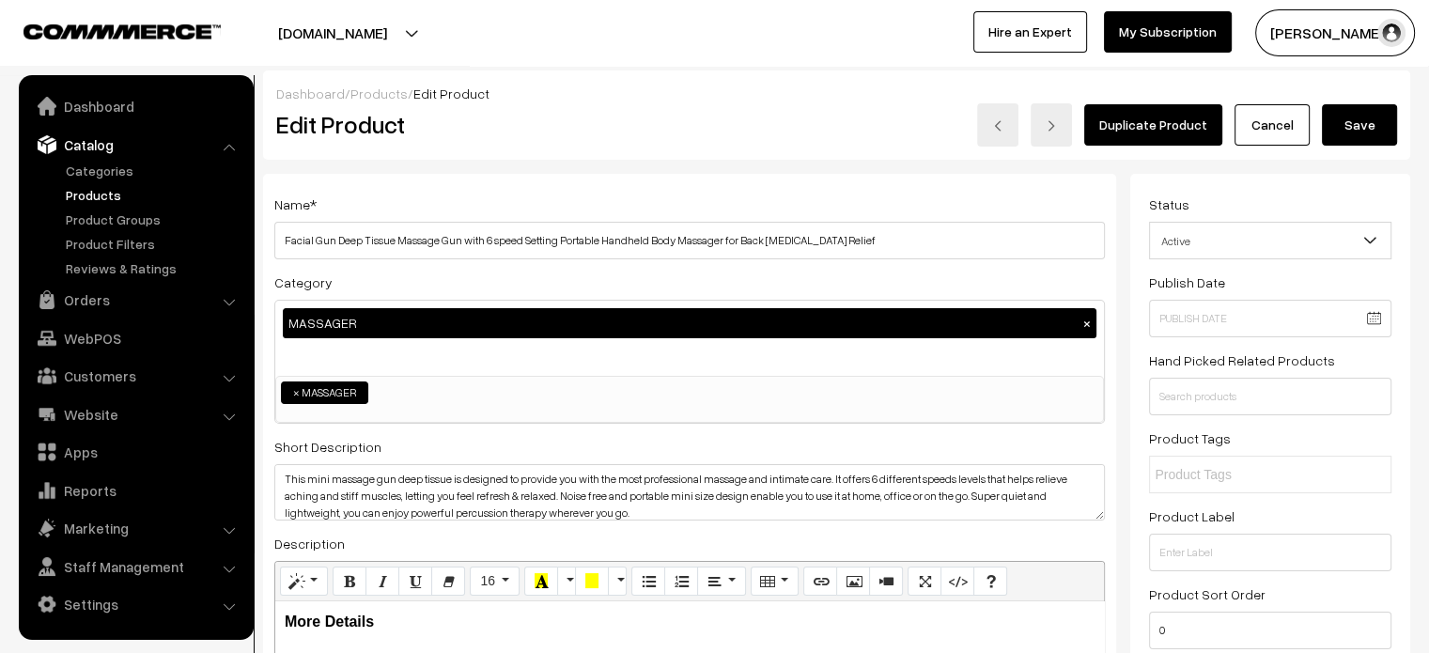
click at [1356, 134] on button "Save" at bounding box center [1359, 124] width 75 height 41
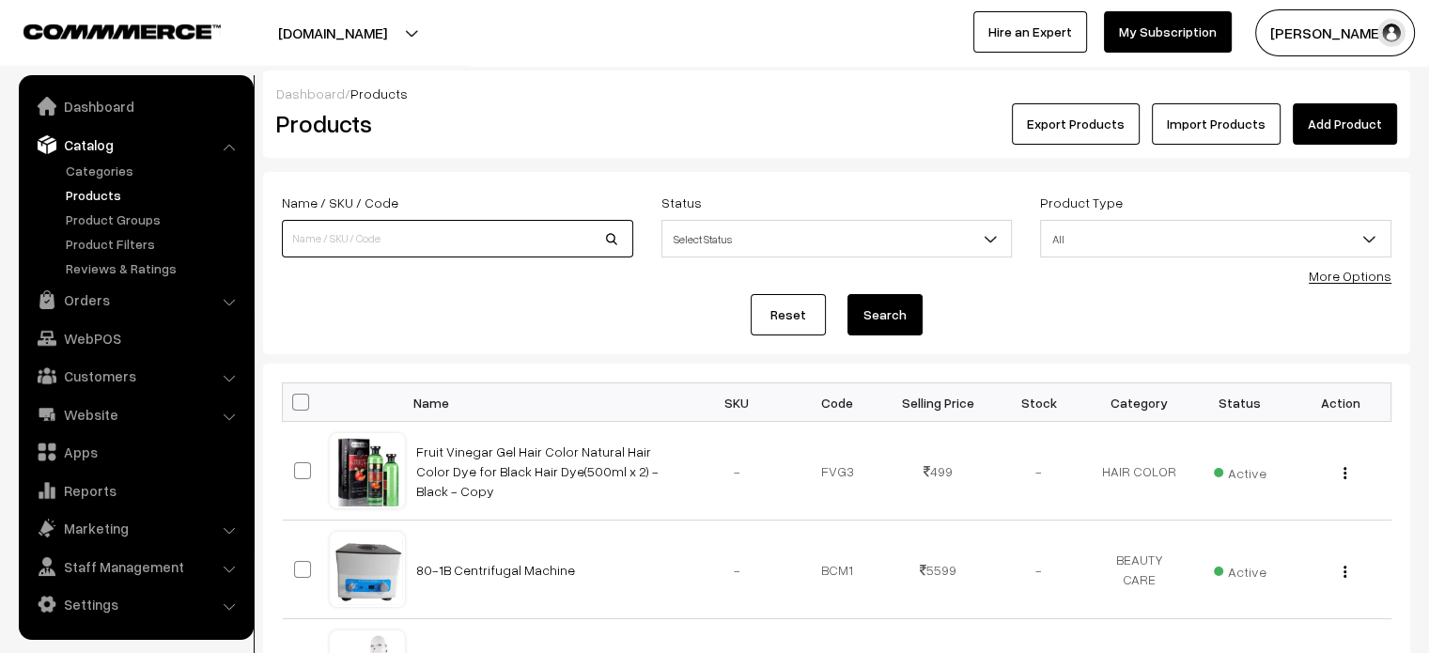
paste input "Foot Massager Pain Relief Wireless EMS Massager"
click at [390, 253] on input "Foot Massager Pain Relief Wireless EMS Massager" at bounding box center [457, 239] width 351 height 38
type input "Foot Massager Pain Relief Wireless EMS Massager"
drag, startPoint x: 879, startPoint y: 341, endPoint x: 887, endPoint y: 320, distance: 22.0
click at [887, 320] on form "Name / SKU / Code Foot Massager Pain Relief Wireless EMS Massager Status Select…" at bounding box center [836, 263] width 1147 height 182
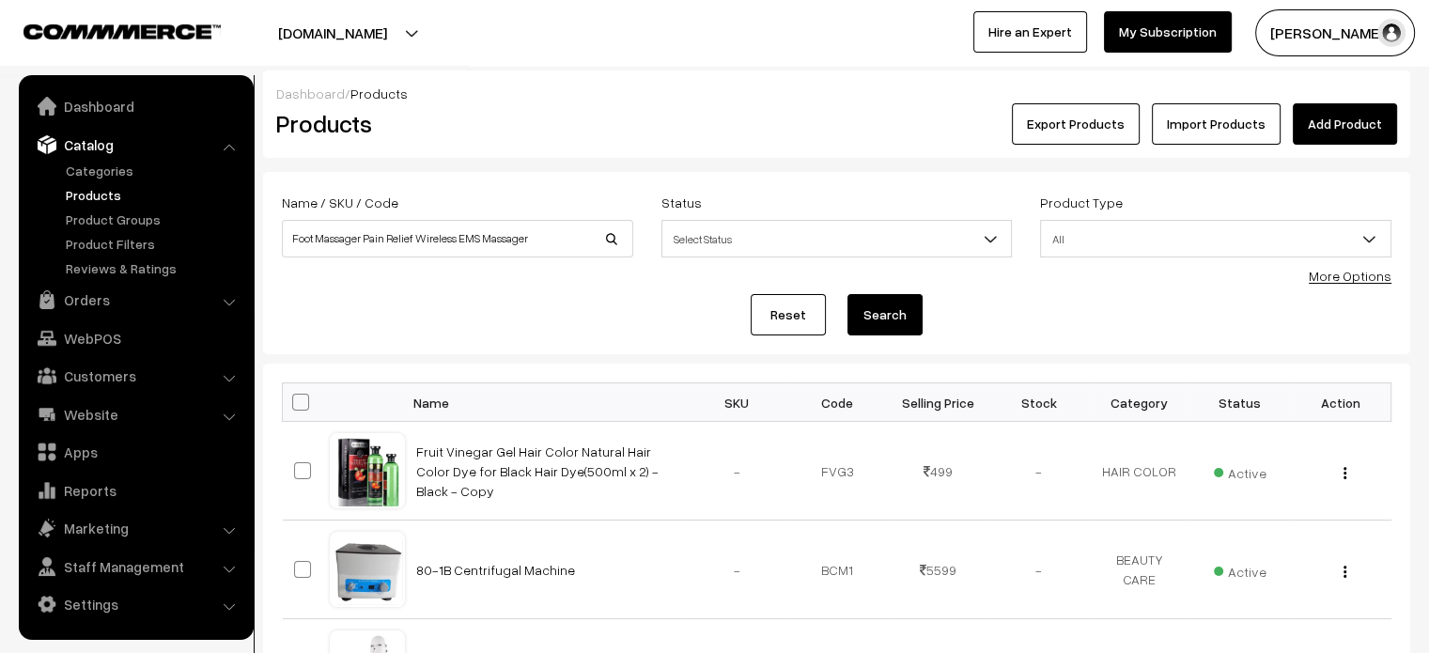
click at [887, 320] on button "Search" at bounding box center [884, 314] width 75 height 41
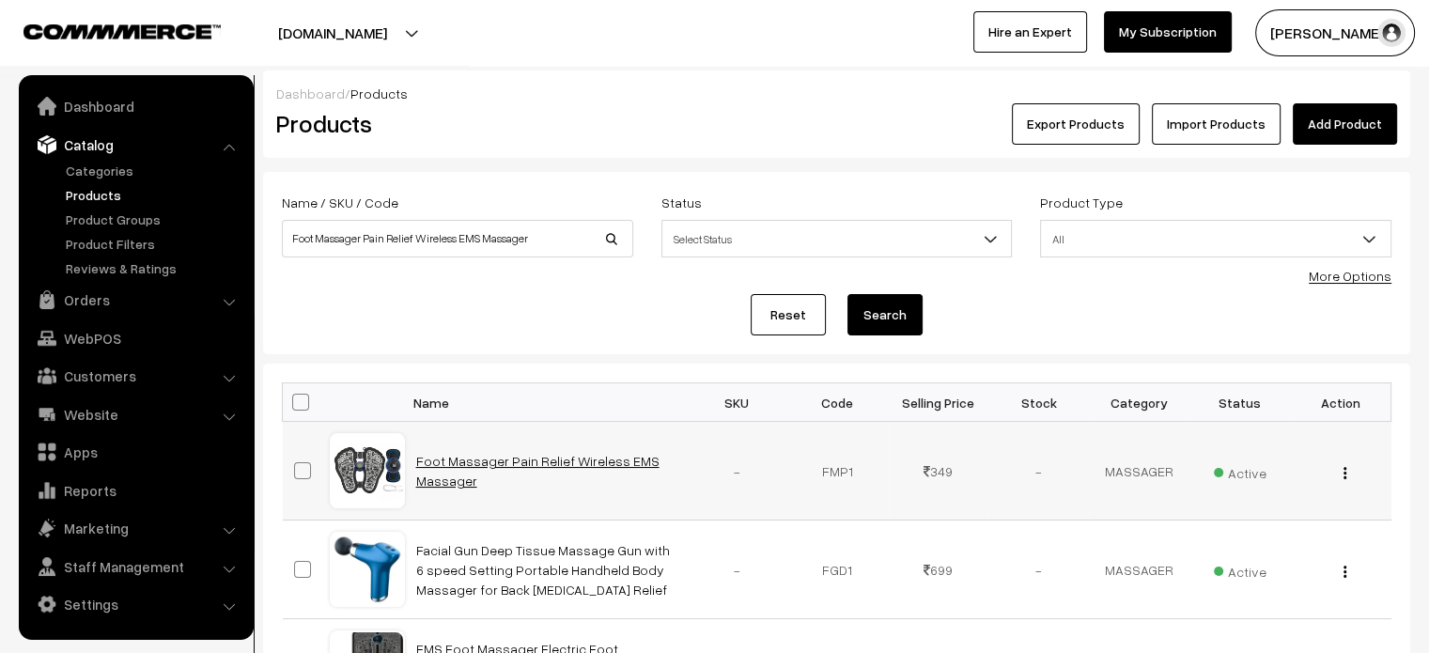
click at [456, 454] on link "Foot Massager Pain Relief Wireless EMS Massager" at bounding box center [537, 471] width 243 height 36
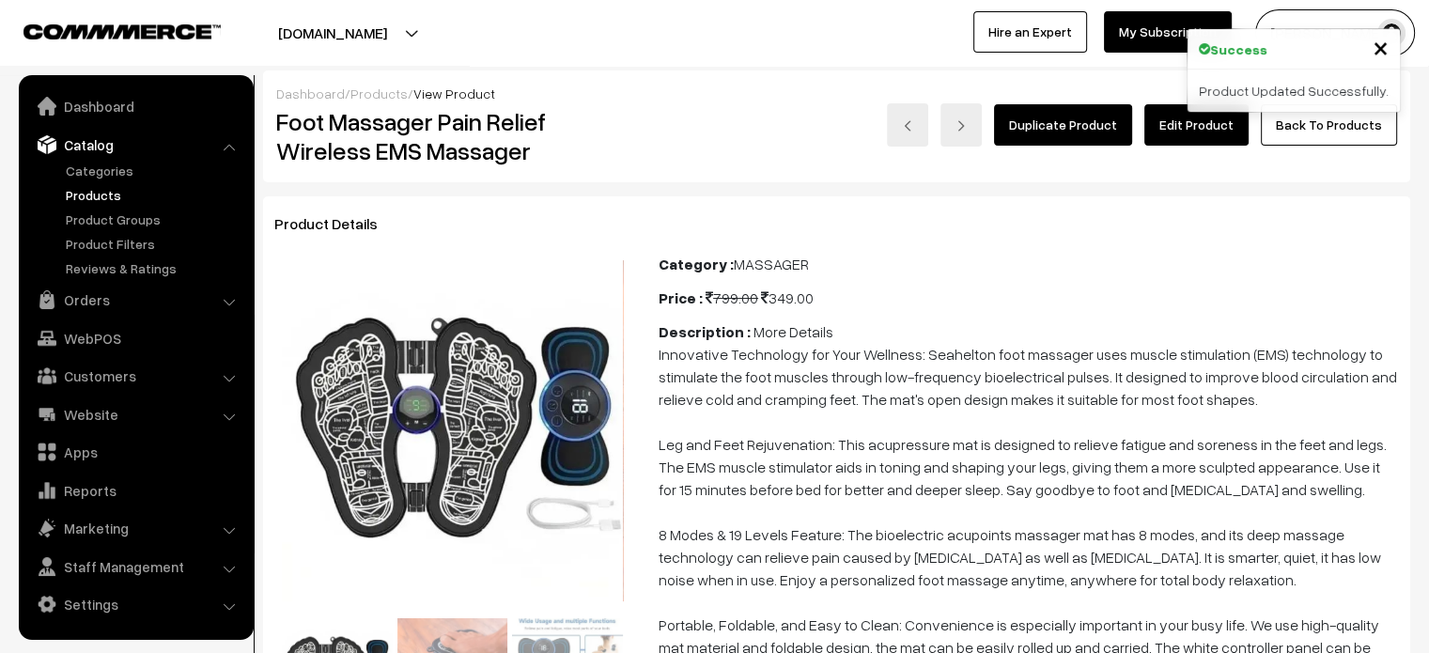
click at [1176, 122] on link "Edit Product" at bounding box center [1196, 124] width 104 height 41
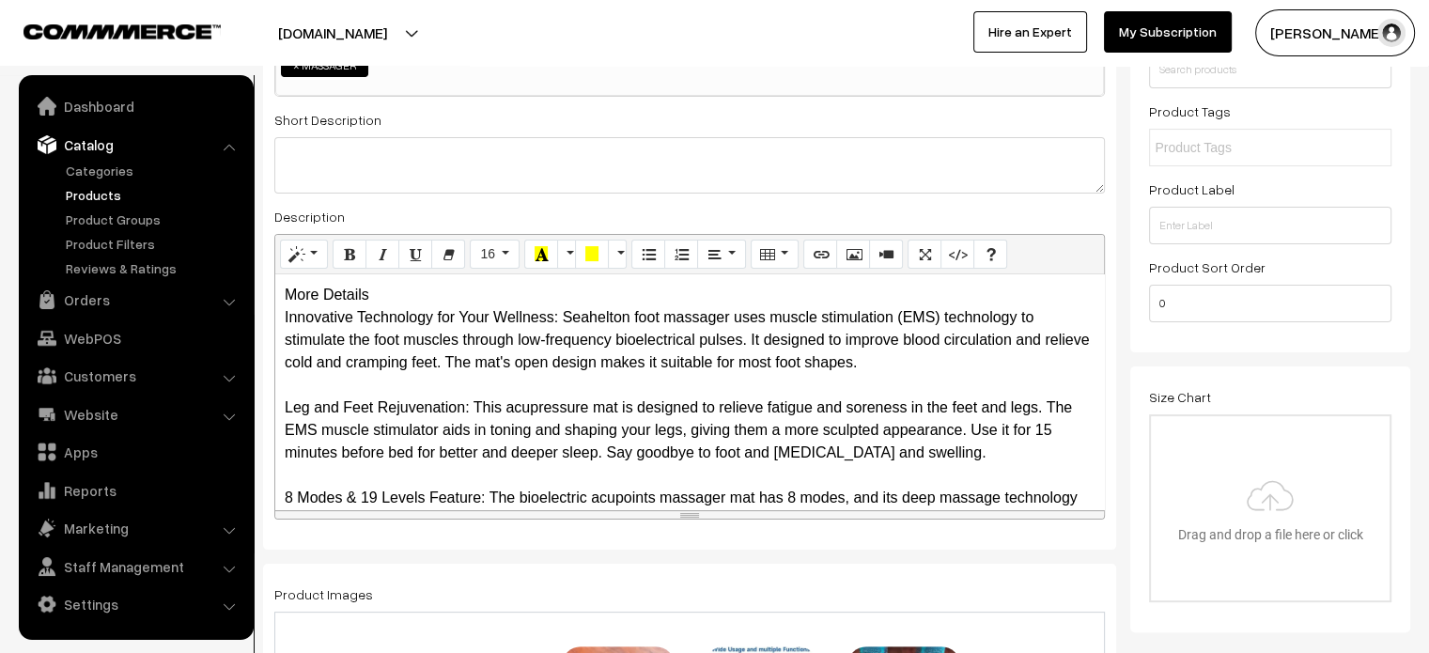
scroll to position [330, 0]
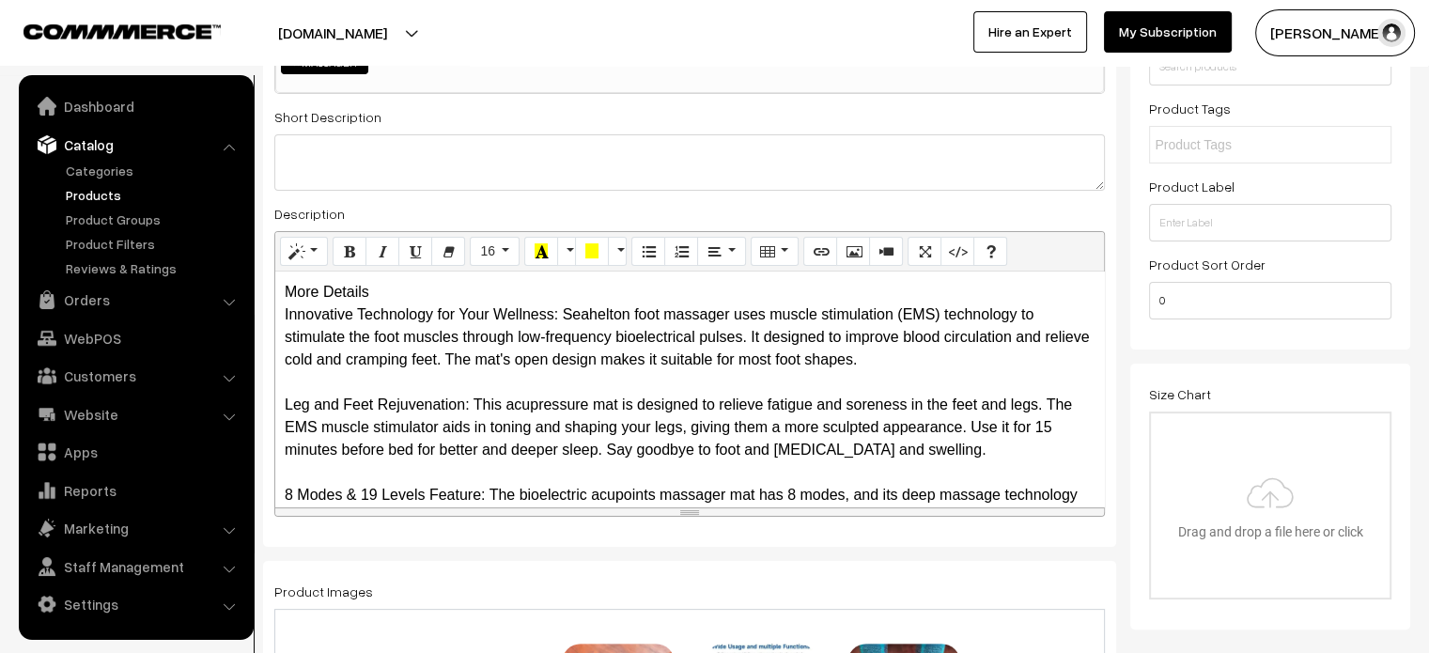
click at [349, 292] on div "More Details Innovative Technology for Your Wellness: Seahelton foot massager u…" at bounding box center [689, 389] width 829 height 235
click at [421, 294] on div "More Details Innovative Technology for Your Wellness: Seahelton foot massager u…" at bounding box center [689, 389] width 829 height 235
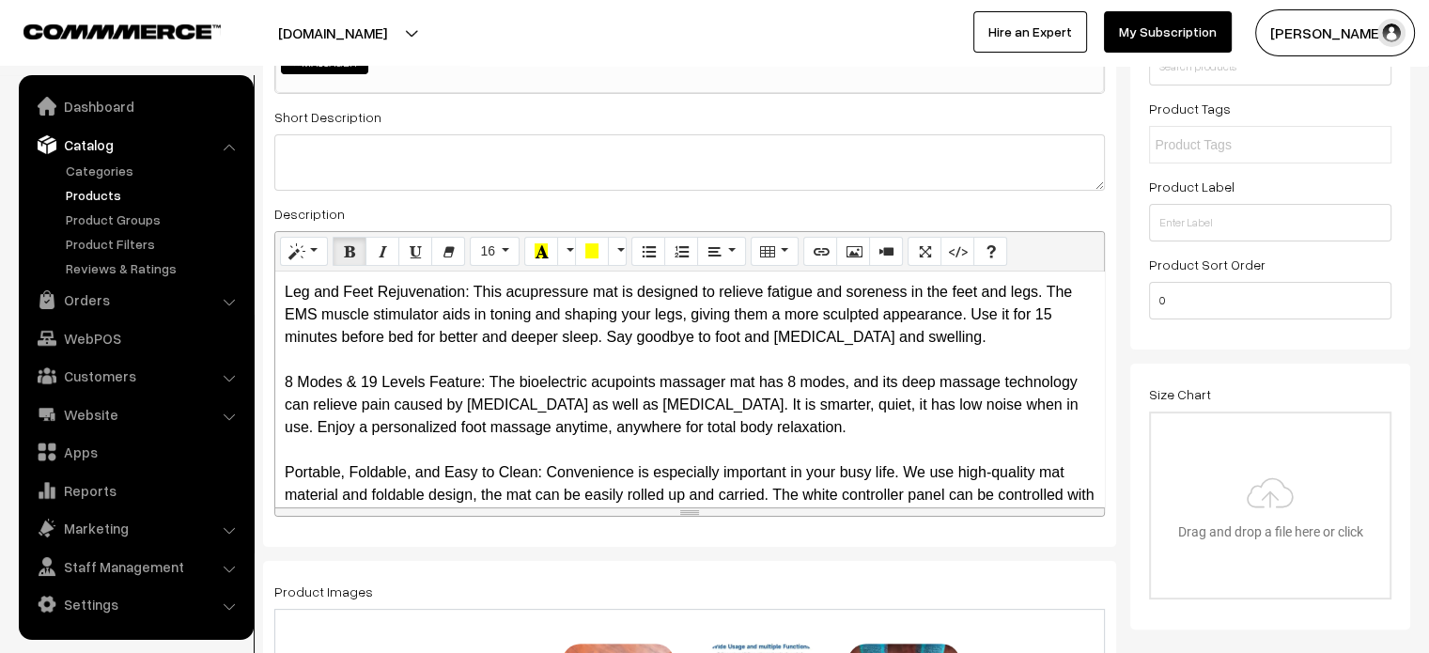
scroll to position [0, 0]
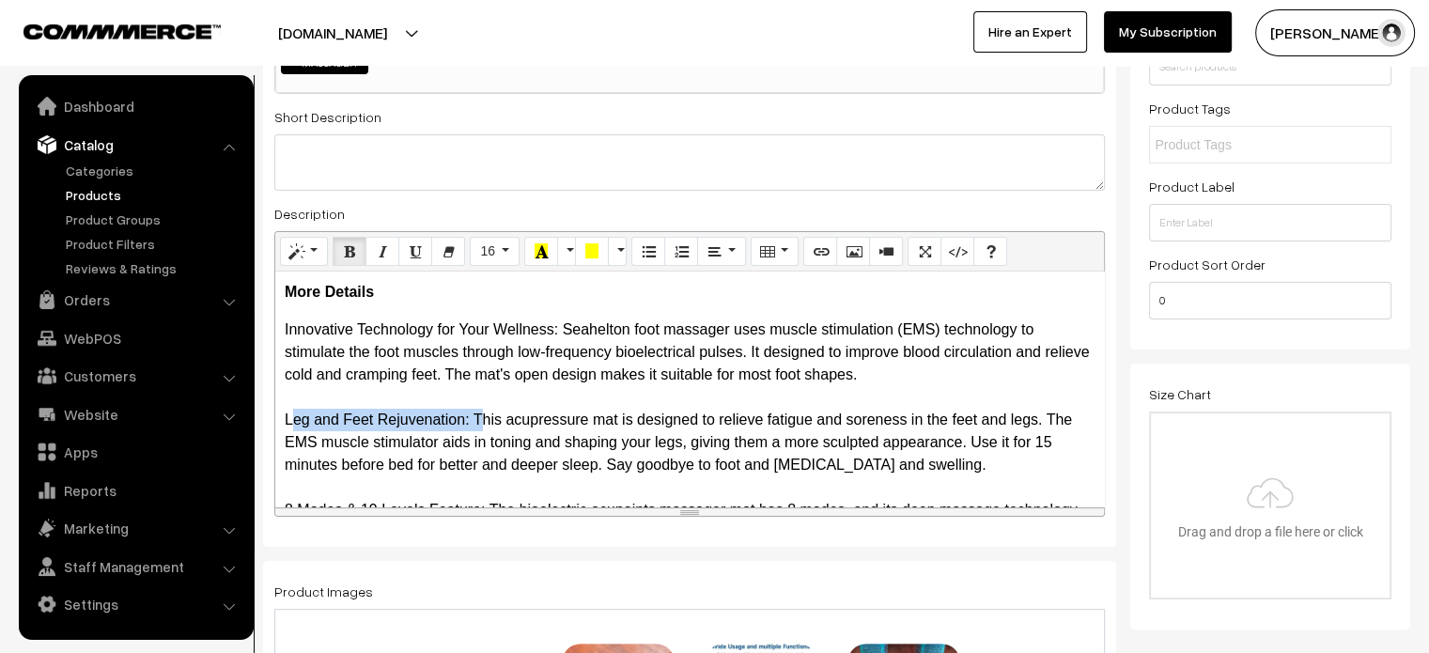
drag, startPoint x: 283, startPoint y: 419, endPoint x: 477, endPoint y: 417, distance: 194.5
click at [477, 417] on div "More Details Innovative Technology for Your Wellness: Seahelton foot massager u…" at bounding box center [689, 389] width 829 height 235
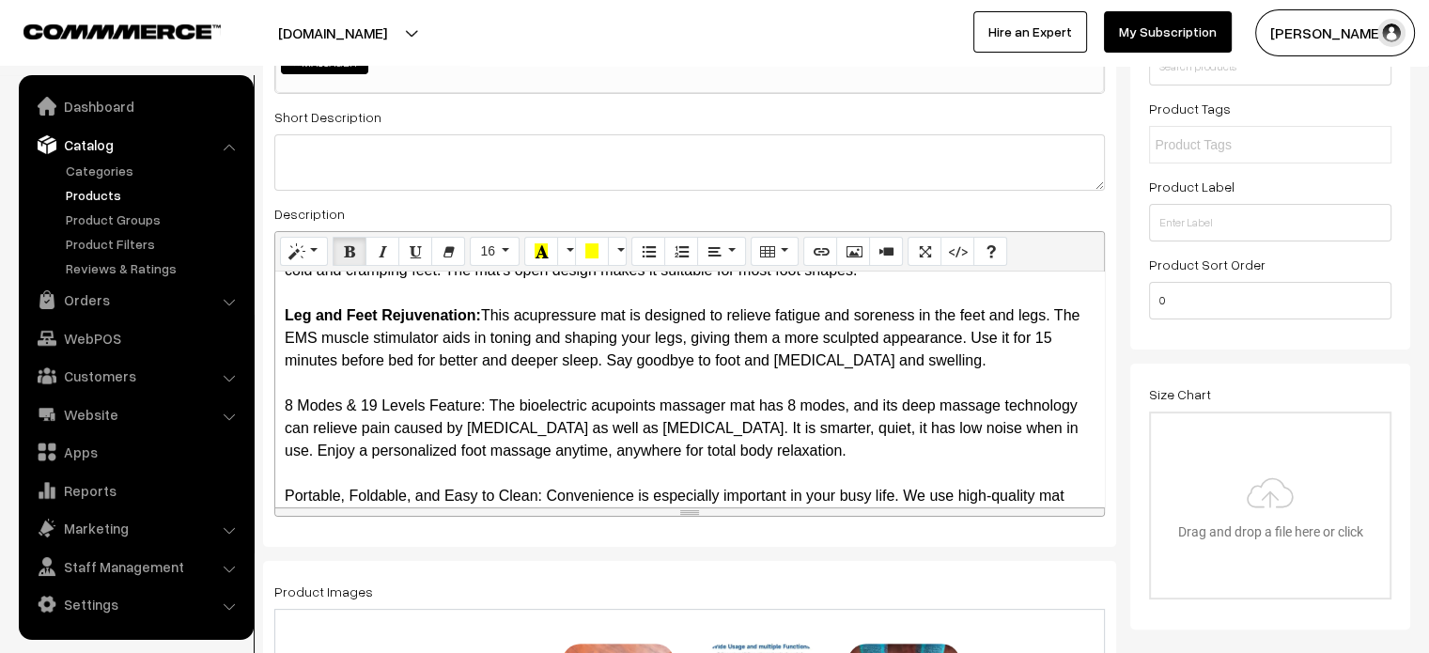
scroll to position [105, 0]
drag, startPoint x: 282, startPoint y: 399, endPoint x: 492, endPoint y: 407, distance: 210.6
click at [492, 407] on div "More Details Innovative Technology for Your Wellness: Seahelton foot massager u…" at bounding box center [689, 389] width 829 height 235
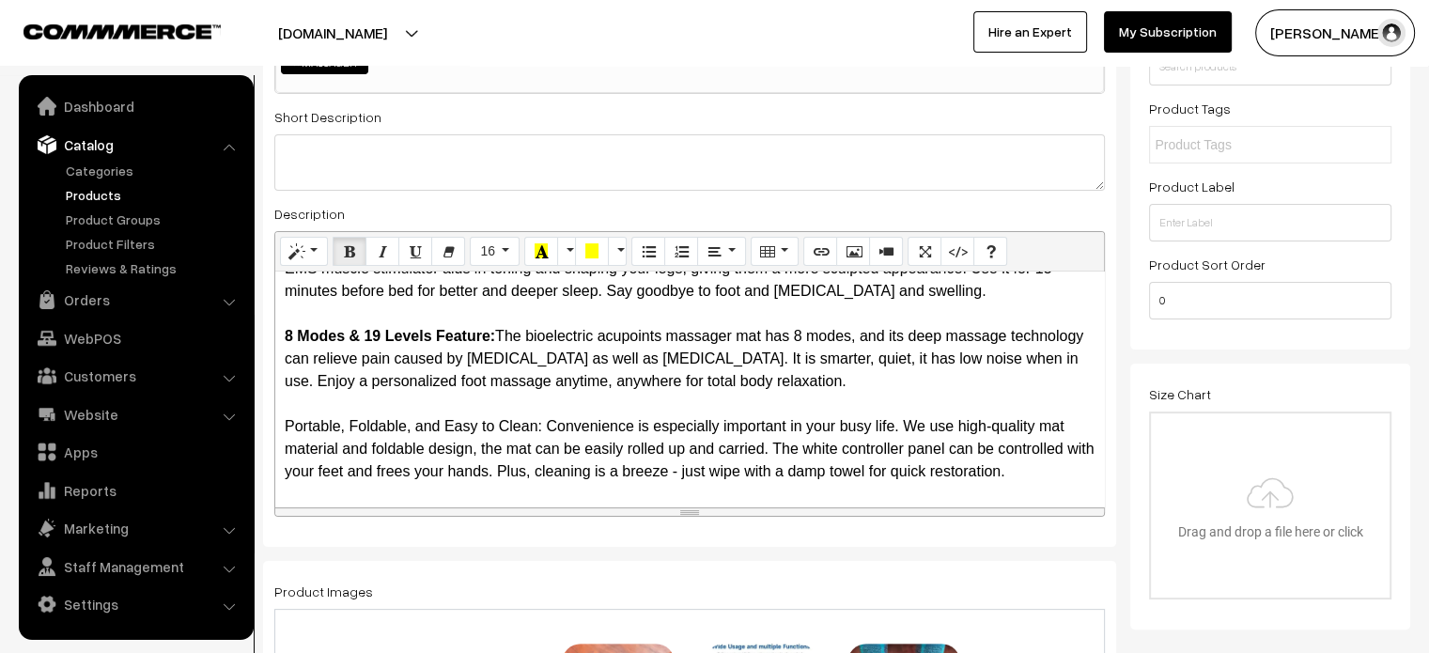
click at [638, 398] on p "Innovative Technology for Your Wellness: Seahelton foot massager uses muscle st…" at bounding box center [690, 314] width 810 height 338
drag, startPoint x: 278, startPoint y: 423, endPoint x: 541, endPoint y: 430, distance: 263.2
click at [541, 430] on div "More Details Innovative Technology for Your Wellness: Seahelton foot massager u…" at bounding box center [689, 389] width 829 height 235
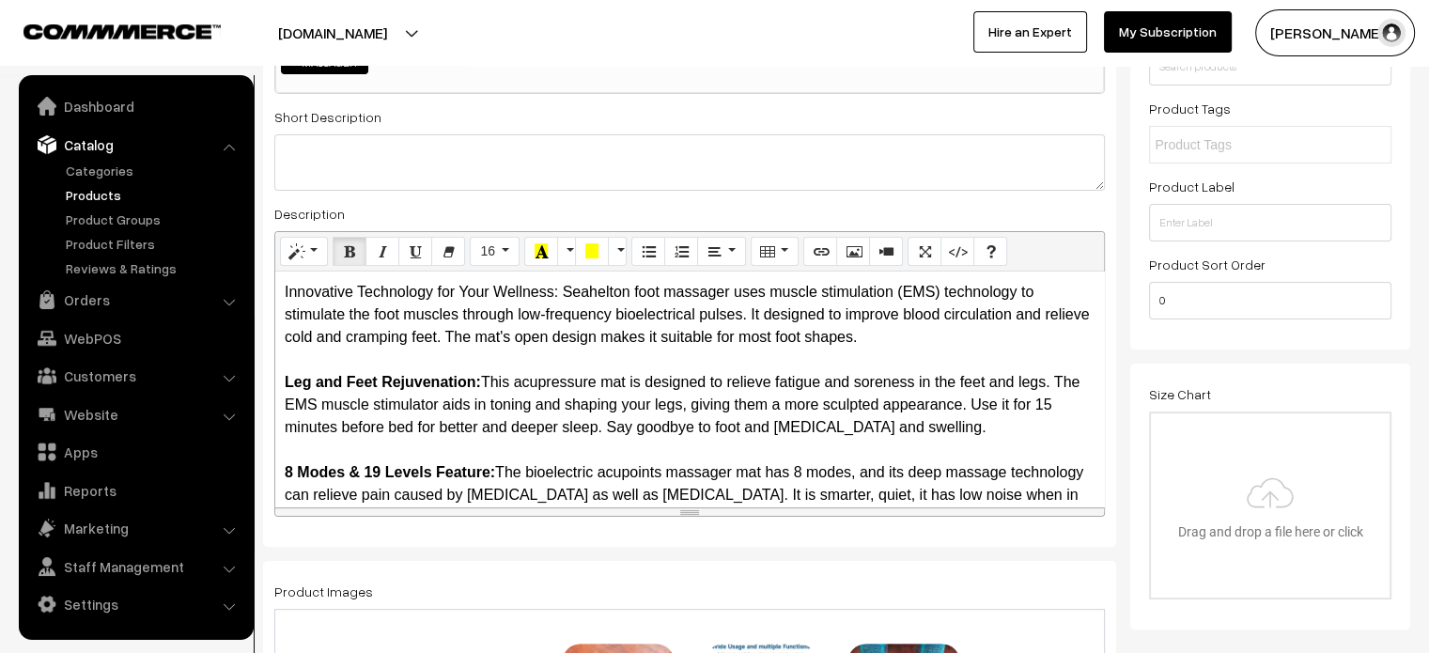
scroll to position [2, 0]
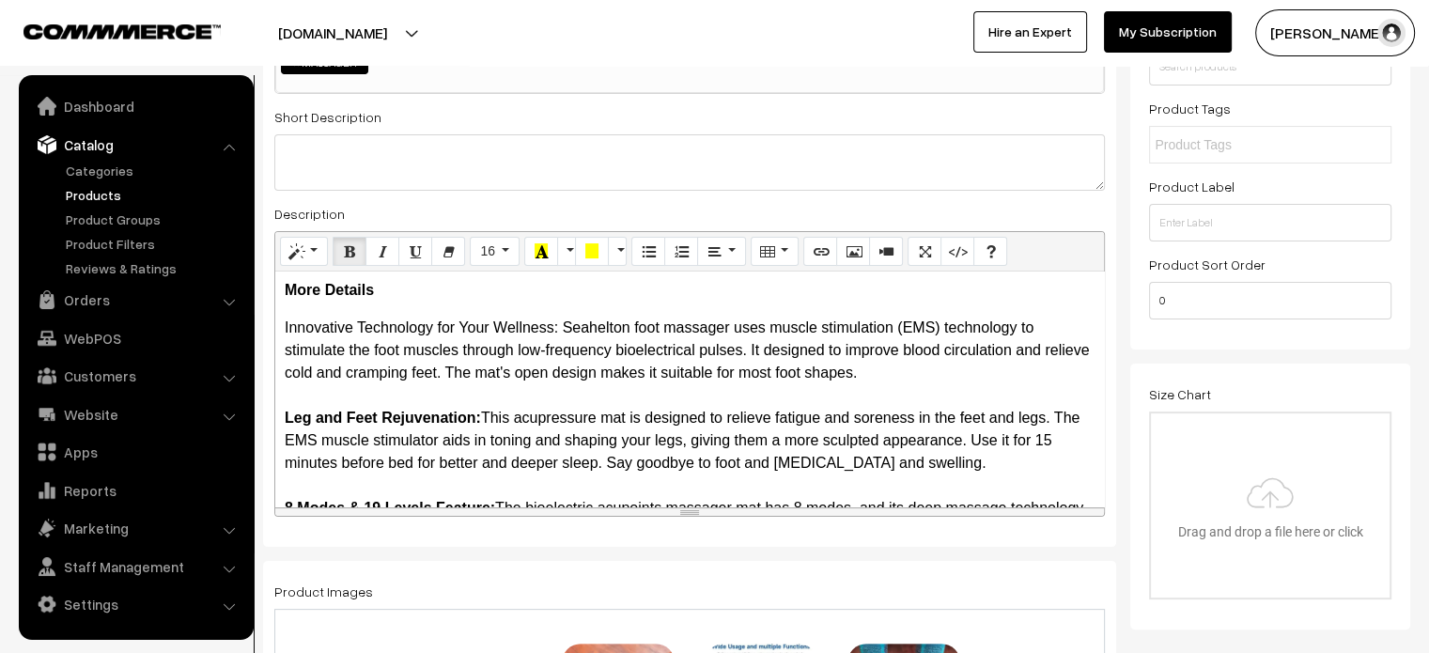
click at [280, 420] on div "More Details Innovative Technology for Your Wellness: Seahelton foot massager u…" at bounding box center [689, 389] width 829 height 235
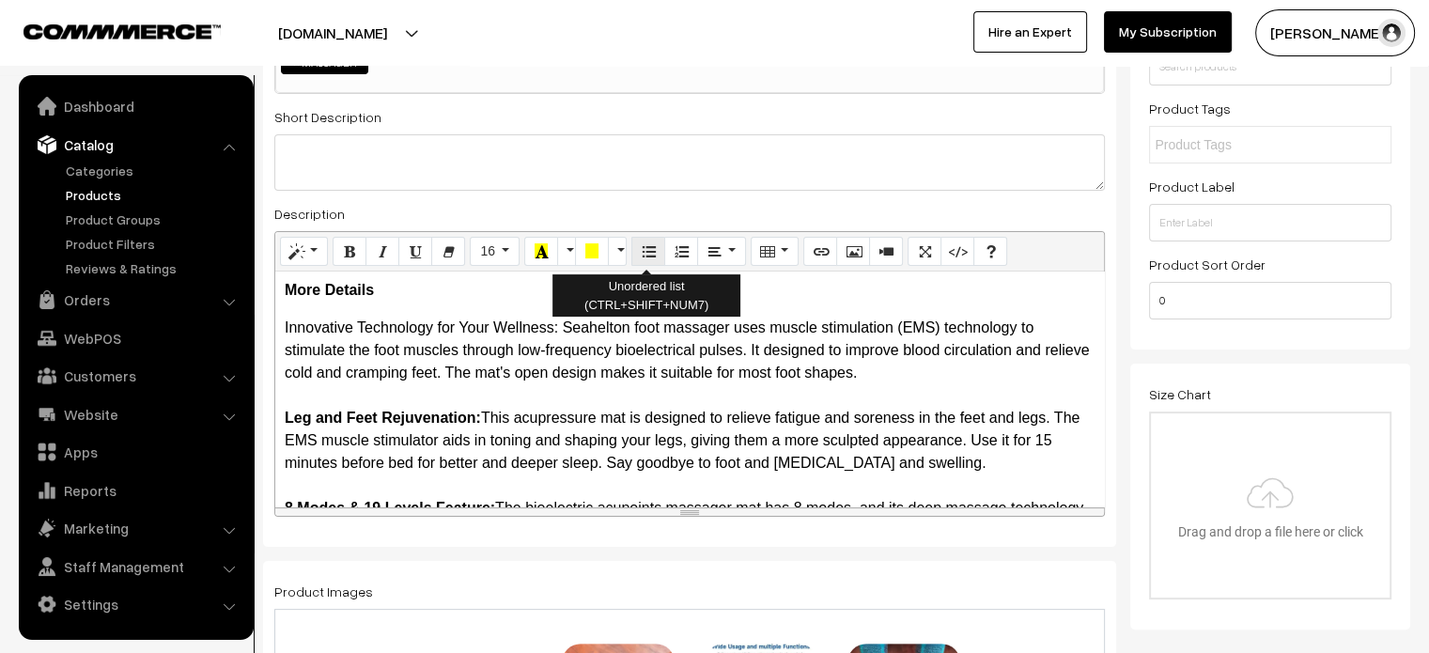
click at [653, 250] on button "Unordered list (CTRL+SHIFT+NUM7)" at bounding box center [648, 252] width 34 height 30
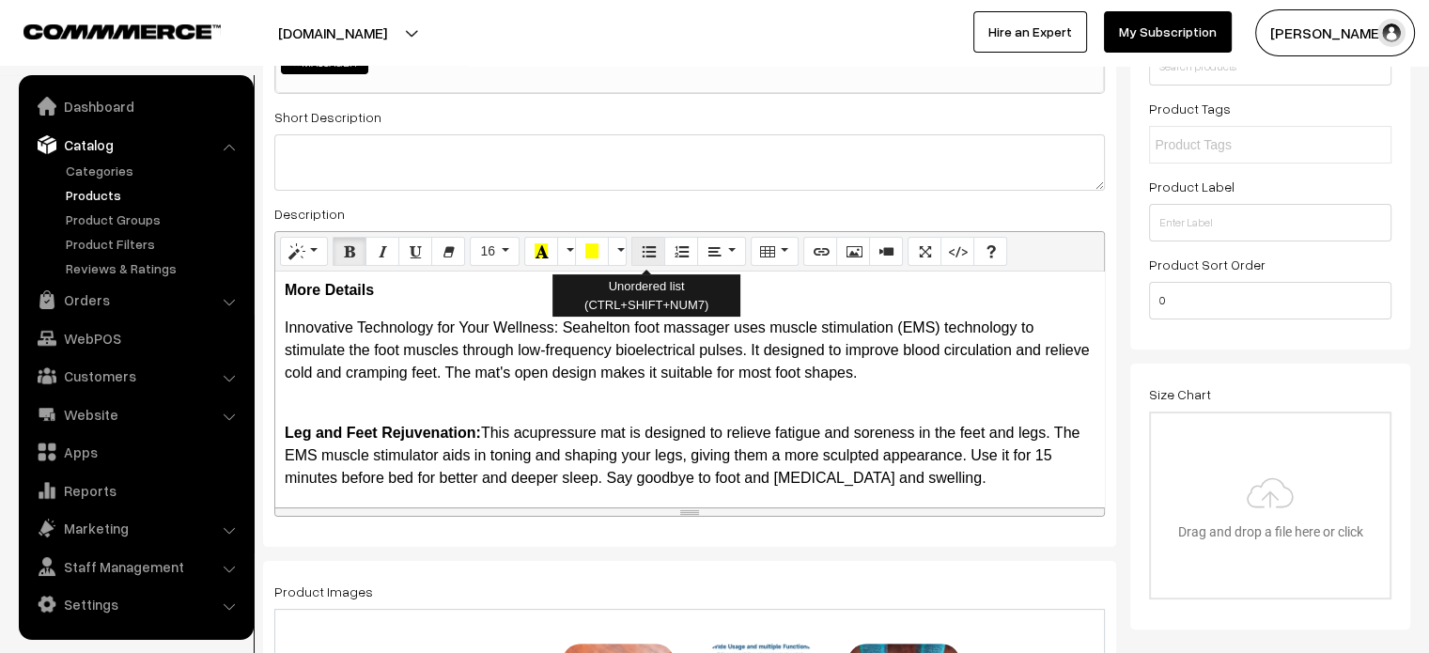
click at [642, 258] on icon "Unordered list (CTRL+SHIFT+NUM7)" at bounding box center [648, 250] width 13 height 15
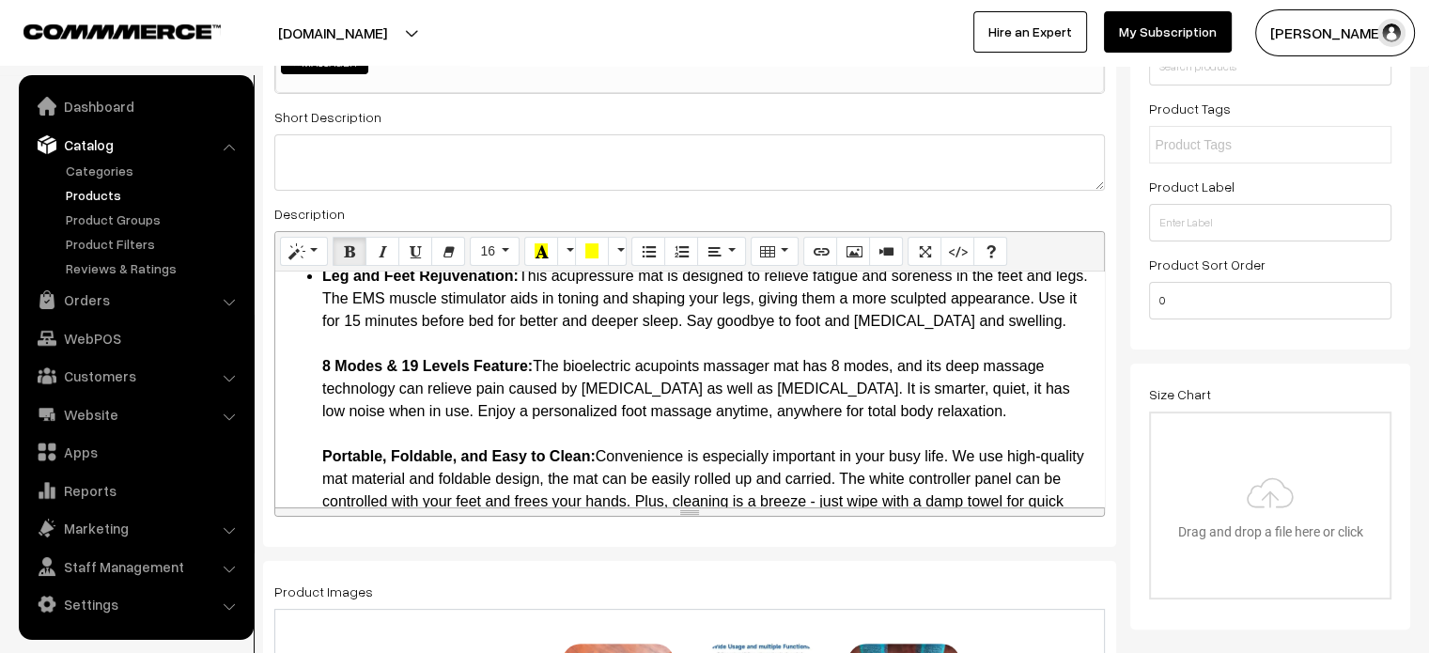
scroll to position [147, 0]
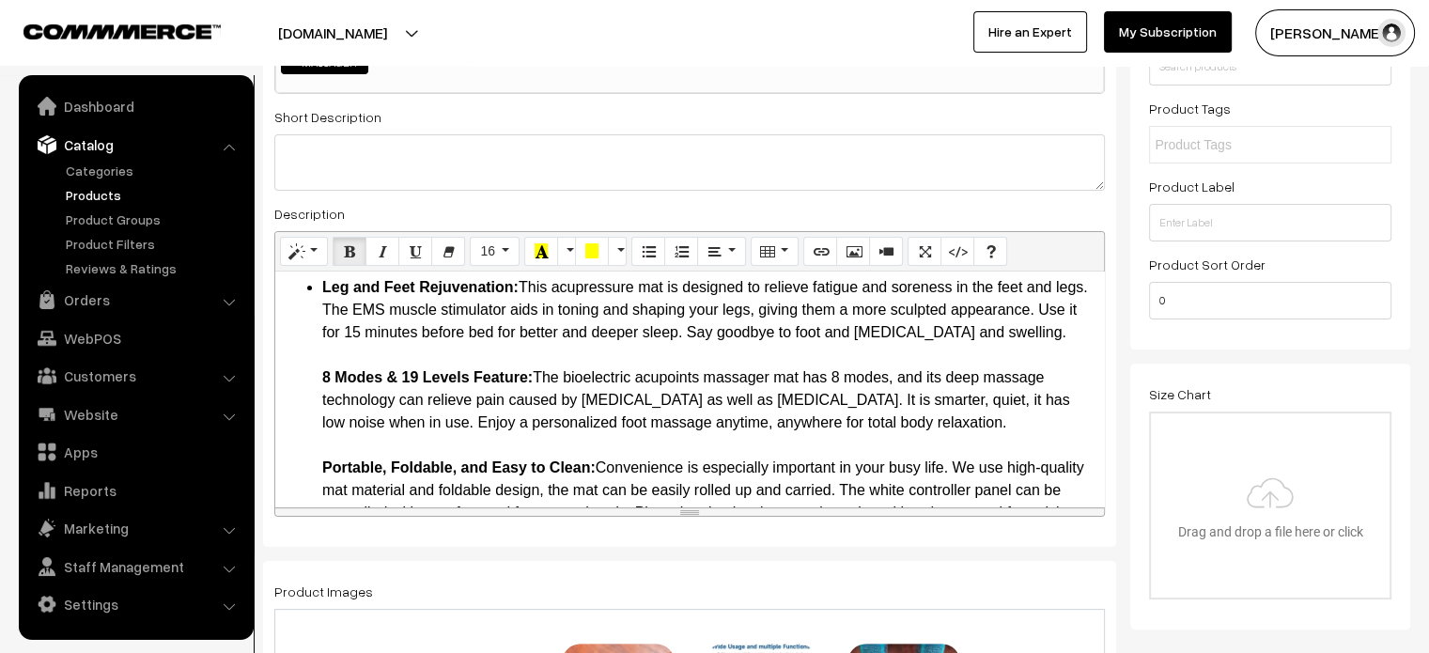
click at [312, 388] on ul "Leg and Feet Rejuvenation: This acupressure mat is designed to relieve fatigue …" at bounding box center [690, 411] width 810 height 271
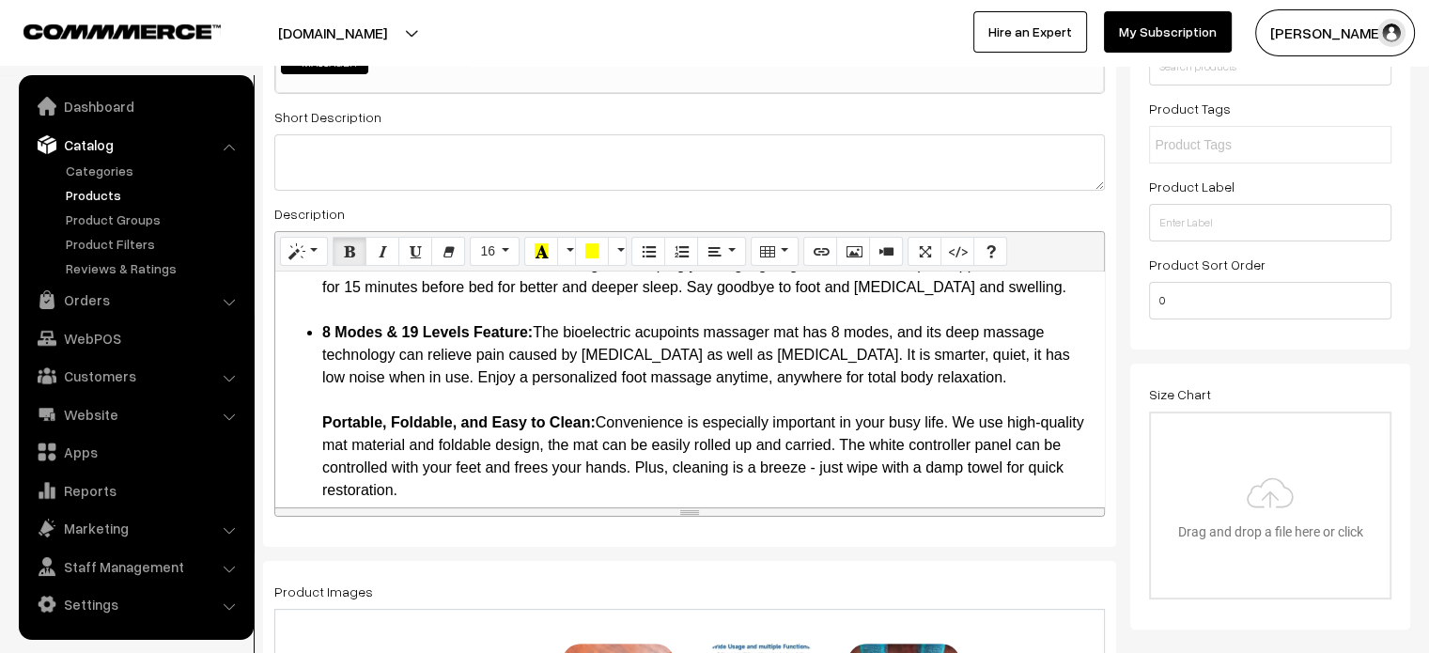
scroll to position [196, 0]
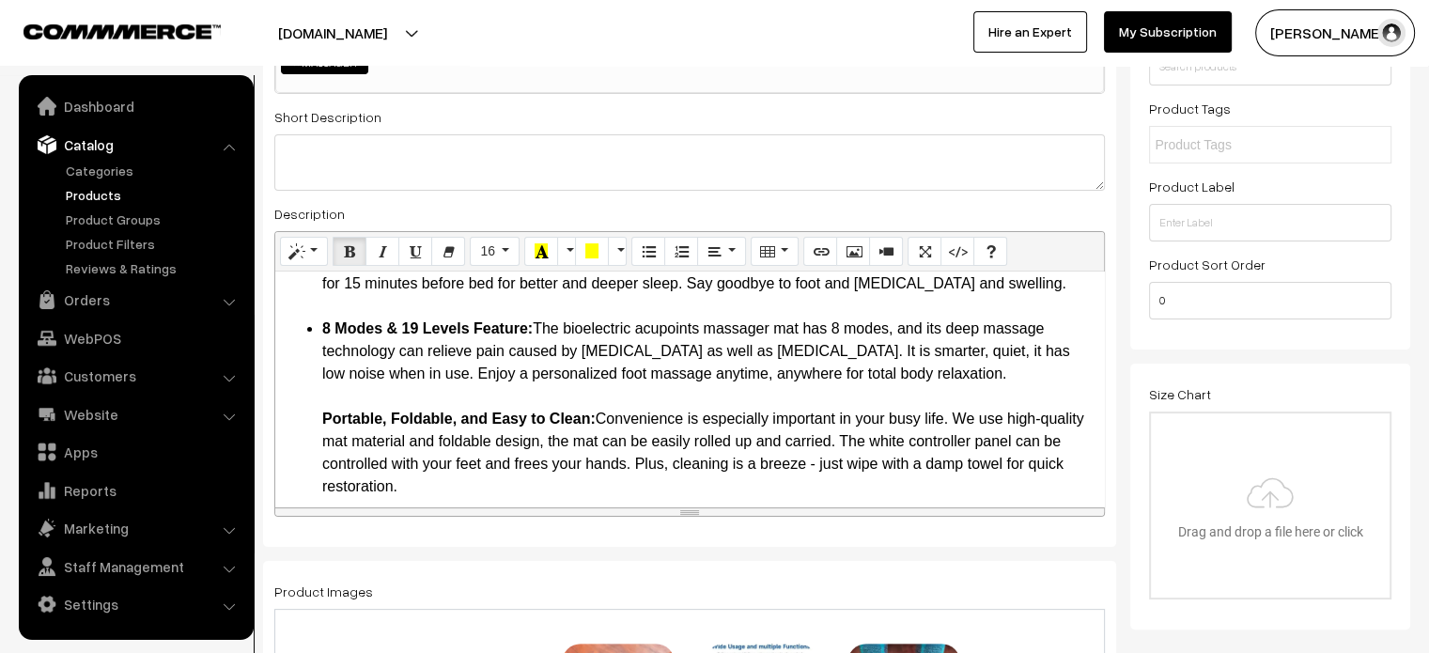
click at [312, 413] on ul "Leg and Feet Rejuvenation: This acupressure mat is designed to relieve fatigue …" at bounding box center [690, 362] width 810 height 271
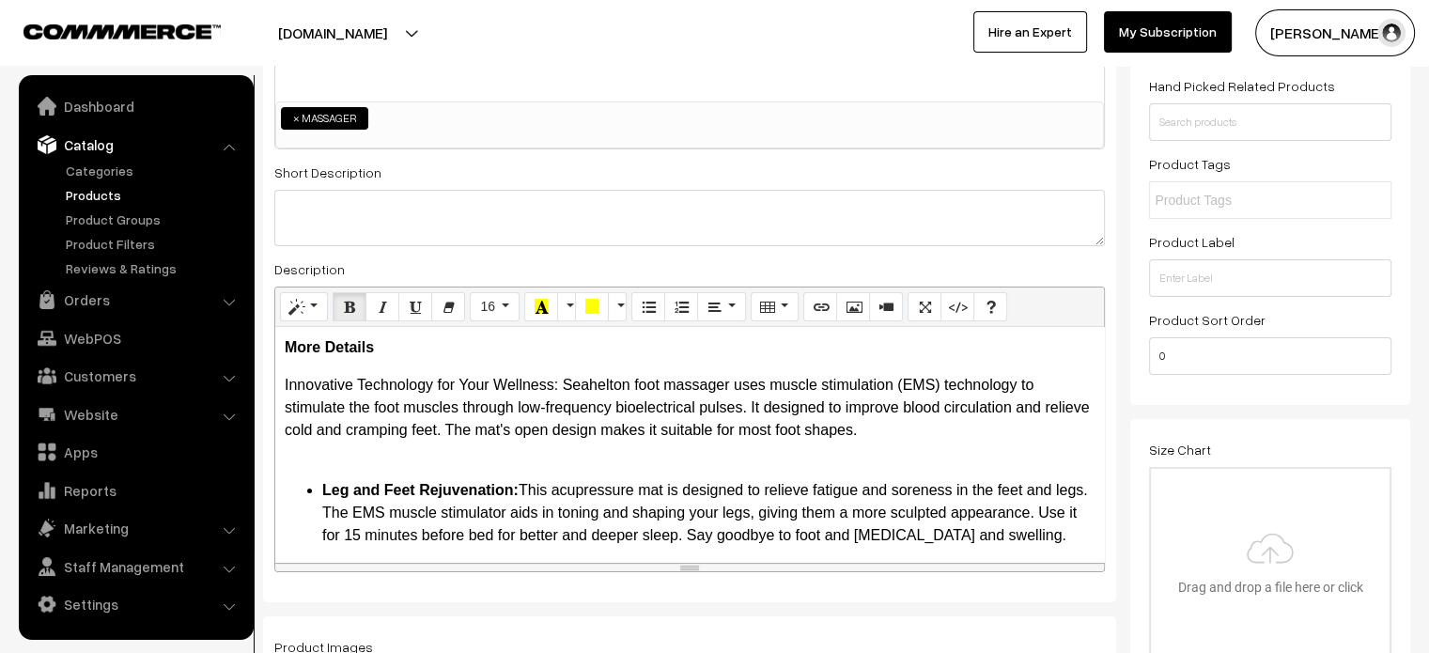
scroll to position [271, 0]
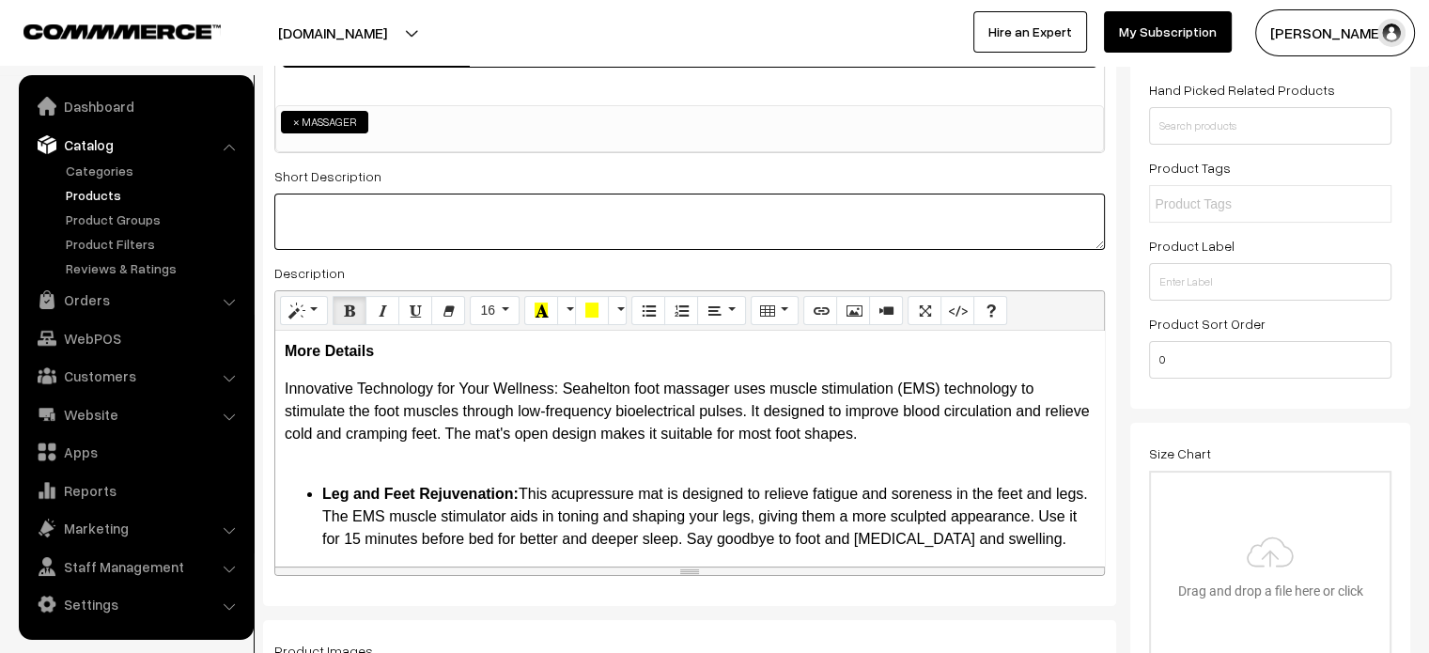
click at [598, 198] on textarea at bounding box center [689, 222] width 830 height 56
paste textarea "Product story: - Improve your foot health with our intelligent EMS foot massage…"
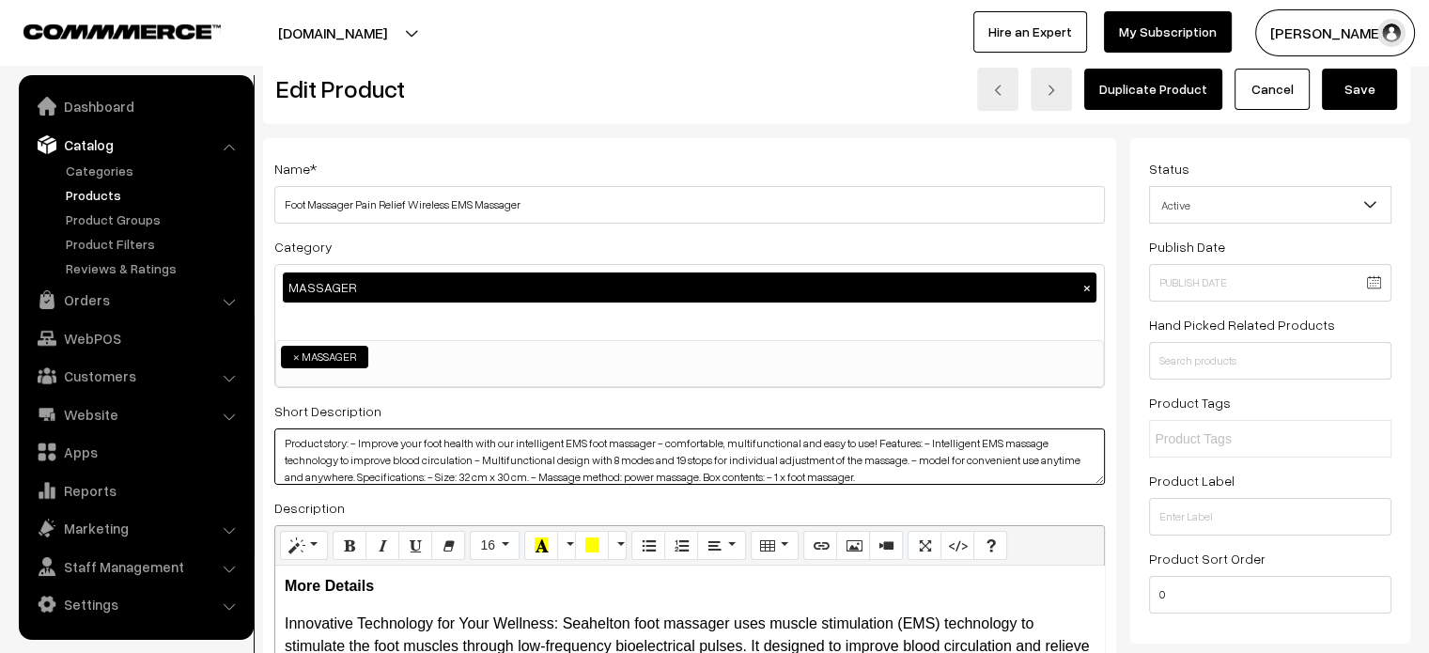
scroll to position [34, 0]
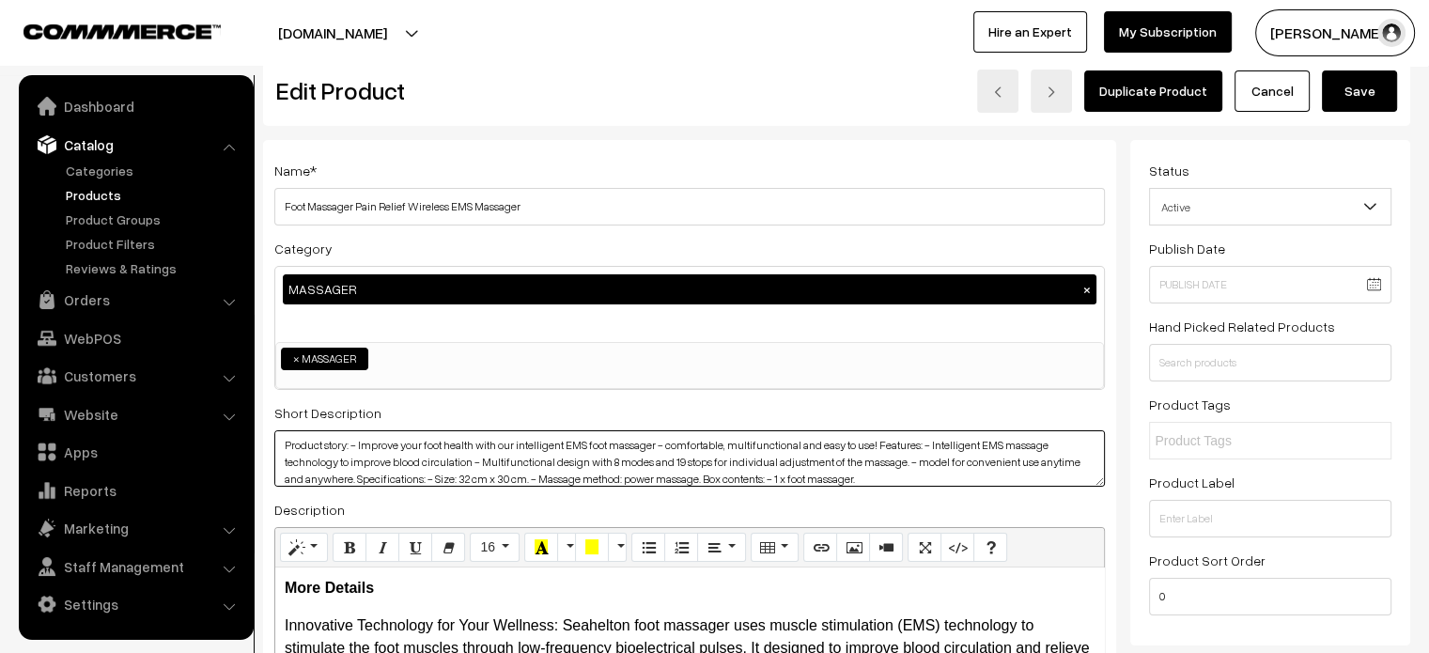
type textarea "Product story: - Improve your foot health with our intelligent EMS foot massage…"
click at [1370, 93] on button "Save" at bounding box center [1359, 90] width 75 height 41
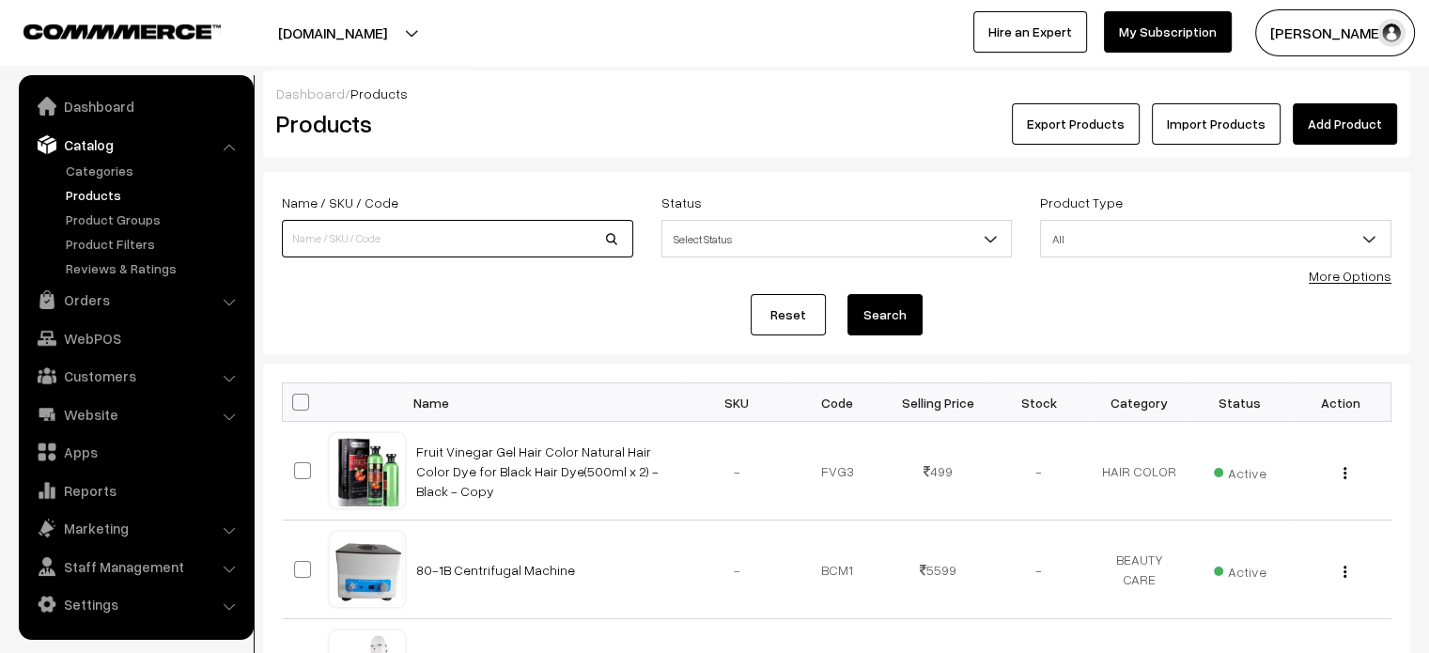
paste input "EMS Foot Massager Electric Foot Massage Pad Feet Muscle Stimulator Massager Mat…"
click at [403, 232] on input "EMS Foot Massager Electric Foot Massage Pad Feet Muscle Stimulator Massager Mat…" at bounding box center [457, 239] width 351 height 38
type input "EMS Foot Massager Electric Foot Massage Pad Feet Muscle Stimulator Massager Mat…"
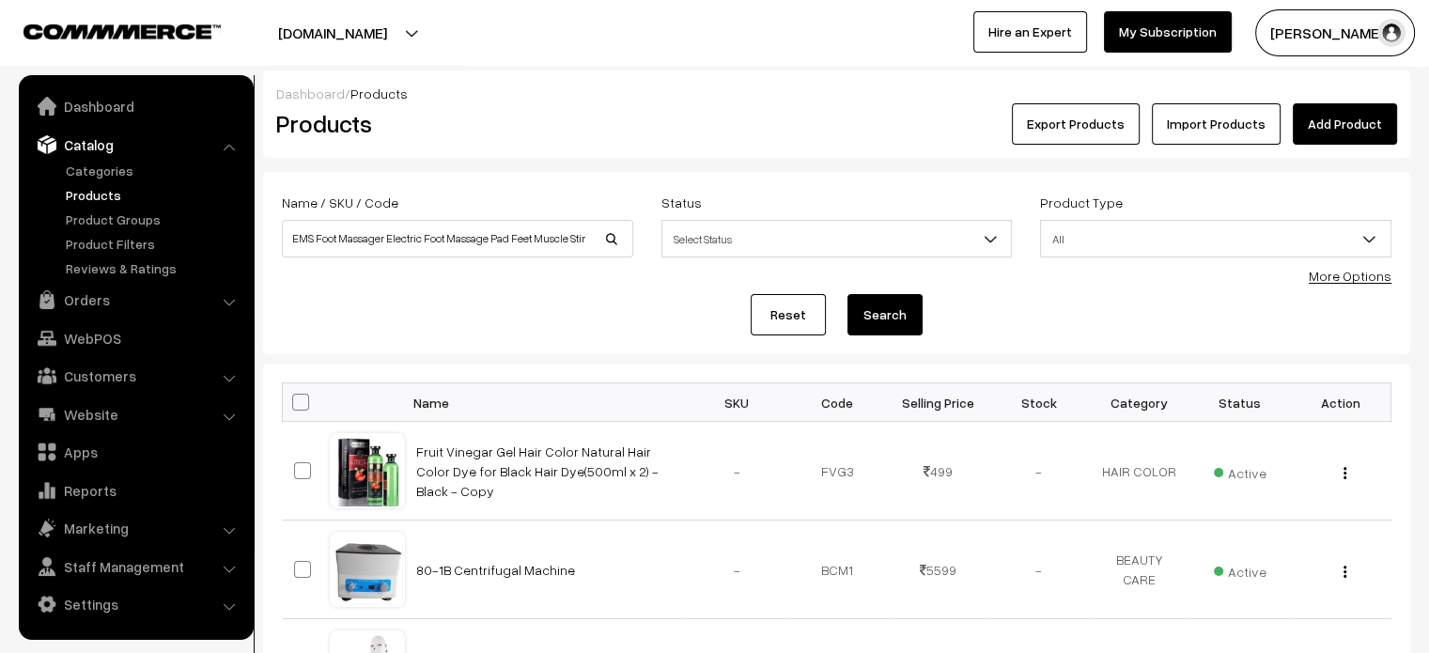
click at [918, 316] on button "Search" at bounding box center [884, 314] width 75 height 41
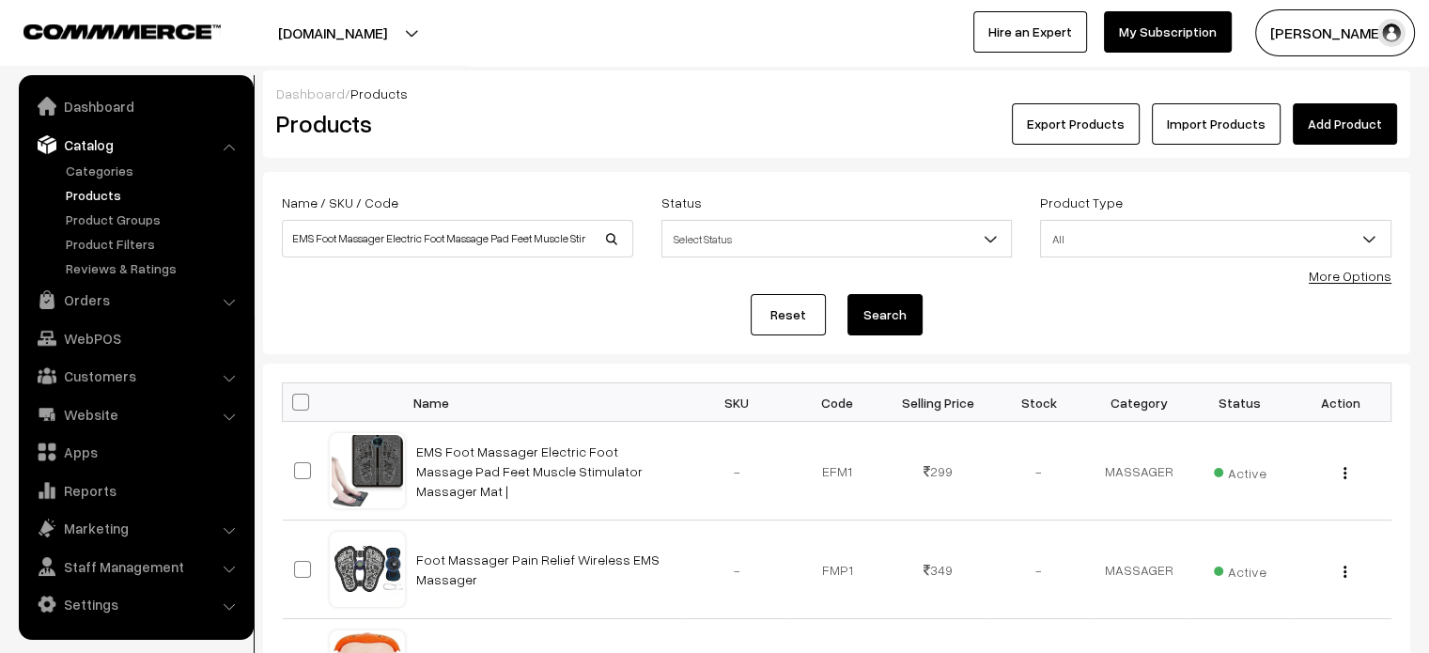
click at [894, 315] on button "Search" at bounding box center [884, 314] width 75 height 41
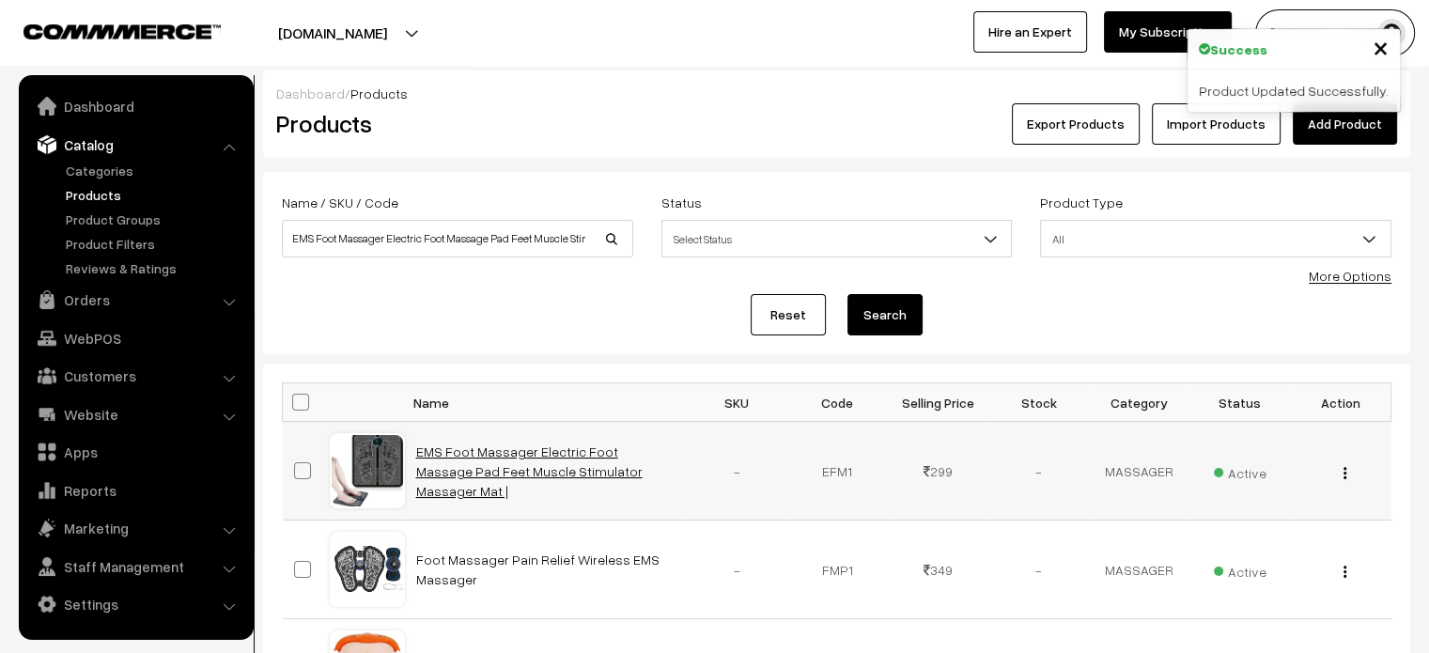
click at [556, 454] on link "EMS Foot Massager Electric Foot Massage Pad Feet Muscle Stimulator Massager Mat…" at bounding box center [529, 470] width 226 height 55
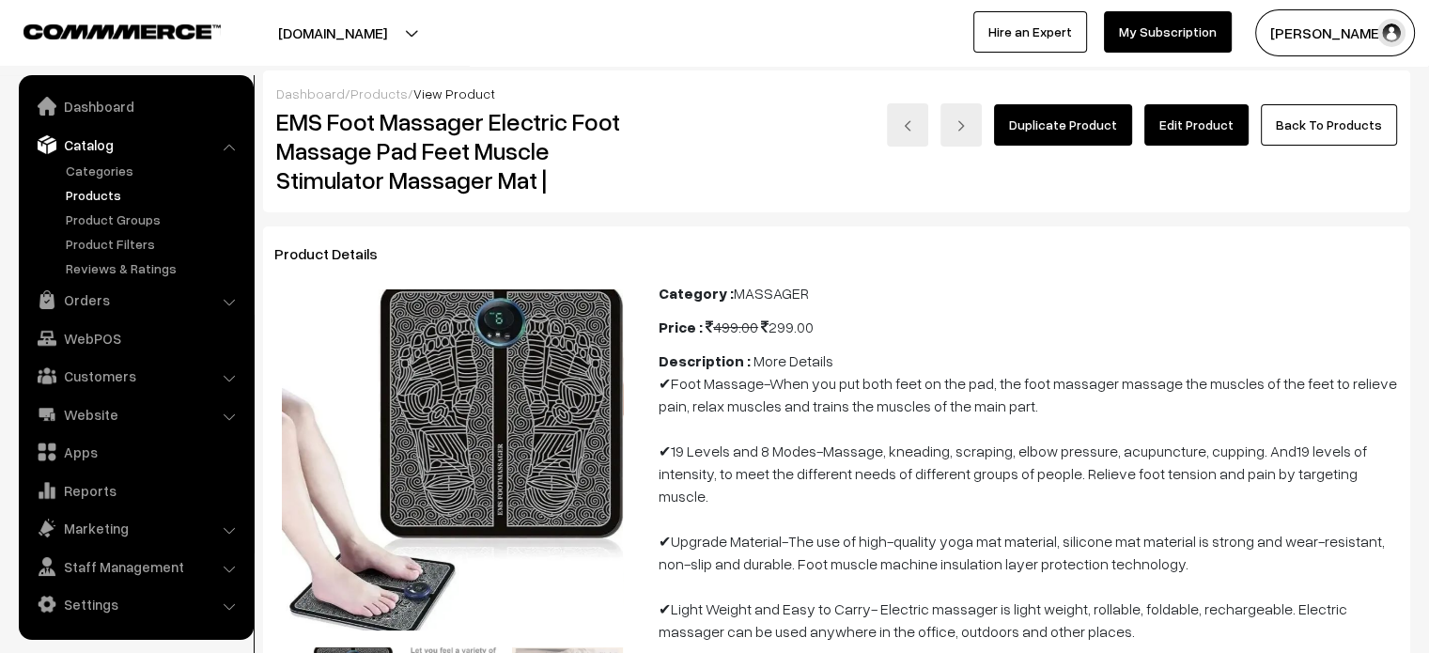
click at [1195, 134] on link "Edit Product" at bounding box center [1196, 124] width 104 height 41
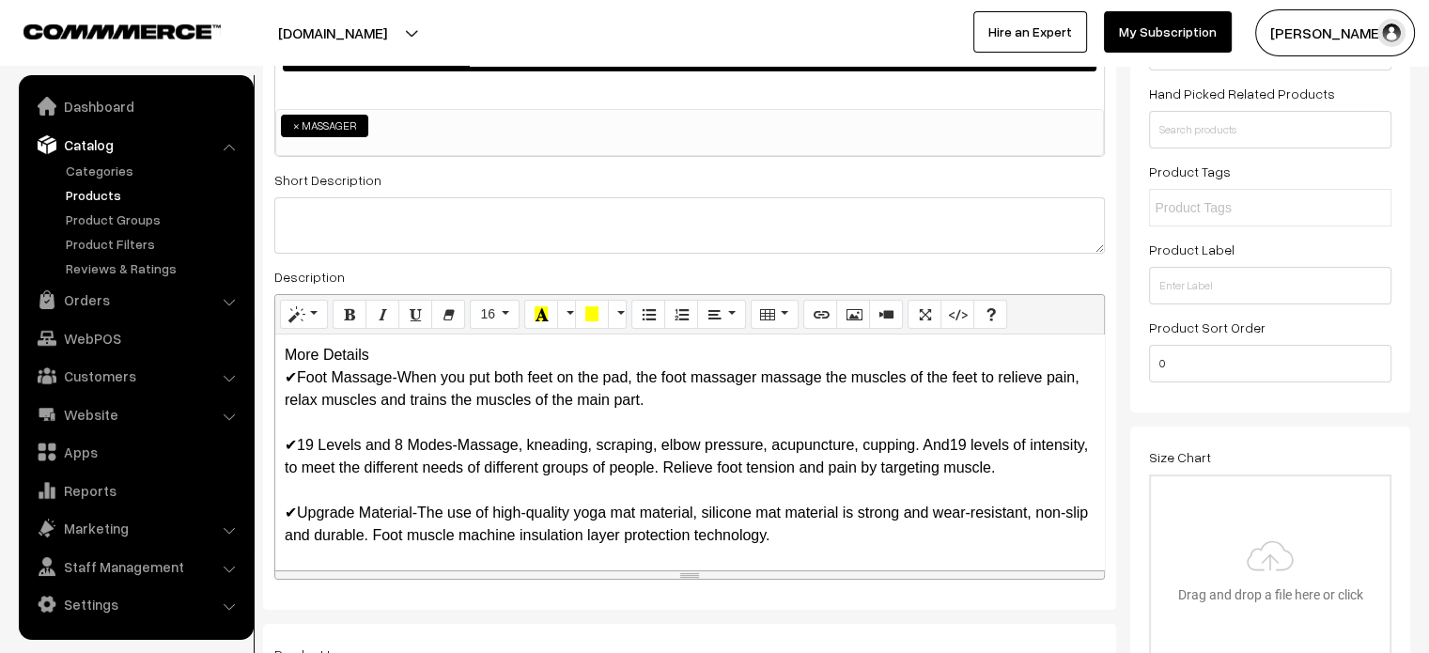
scroll to position [0, 13]
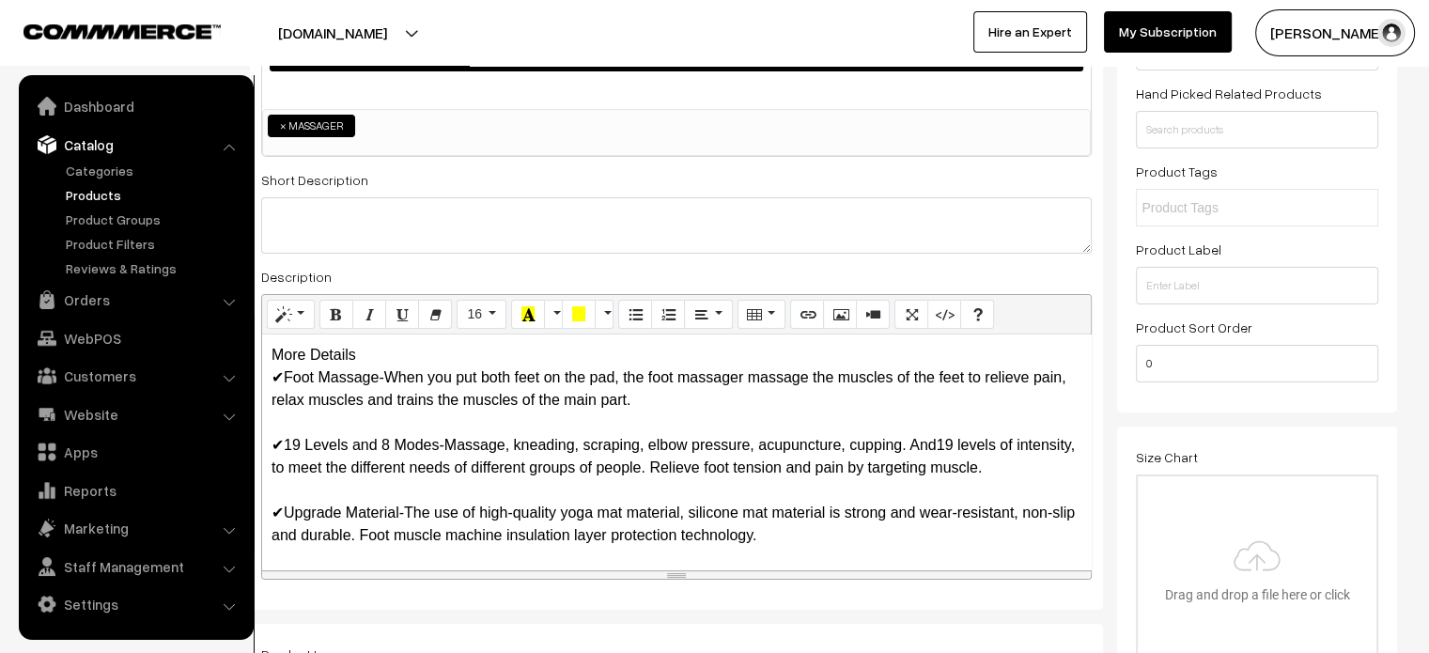
click at [361, 364] on div "More Details ✔Foot Massage-When you put both feet on the pad, the foot massager…" at bounding box center [676, 451] width 829 height 235
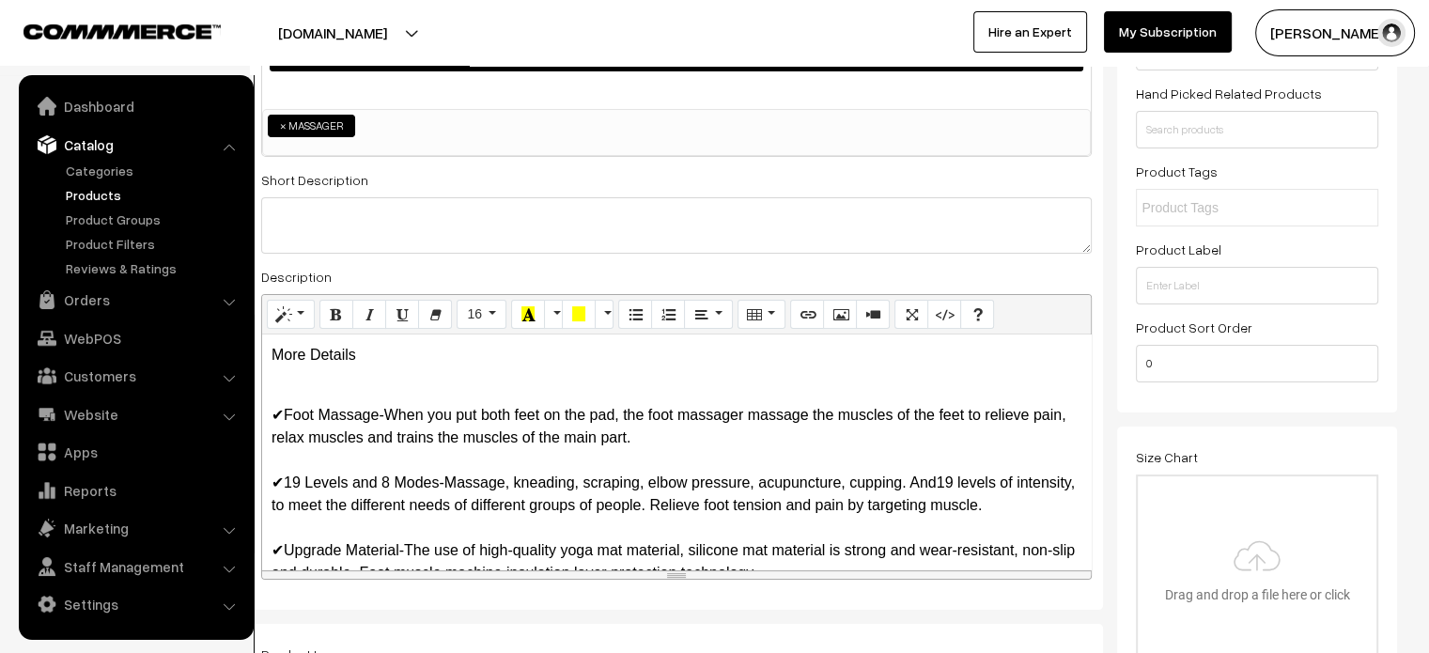
click at [347, 352] on p "More Details" at bounding box center [677, 355] width 810 height 23
click at [266, 414] on div "More Details ✔Foot Massage-When you put both feet on the pad, the foot massager…" at bounding box center [676, 451] width 829 height 235
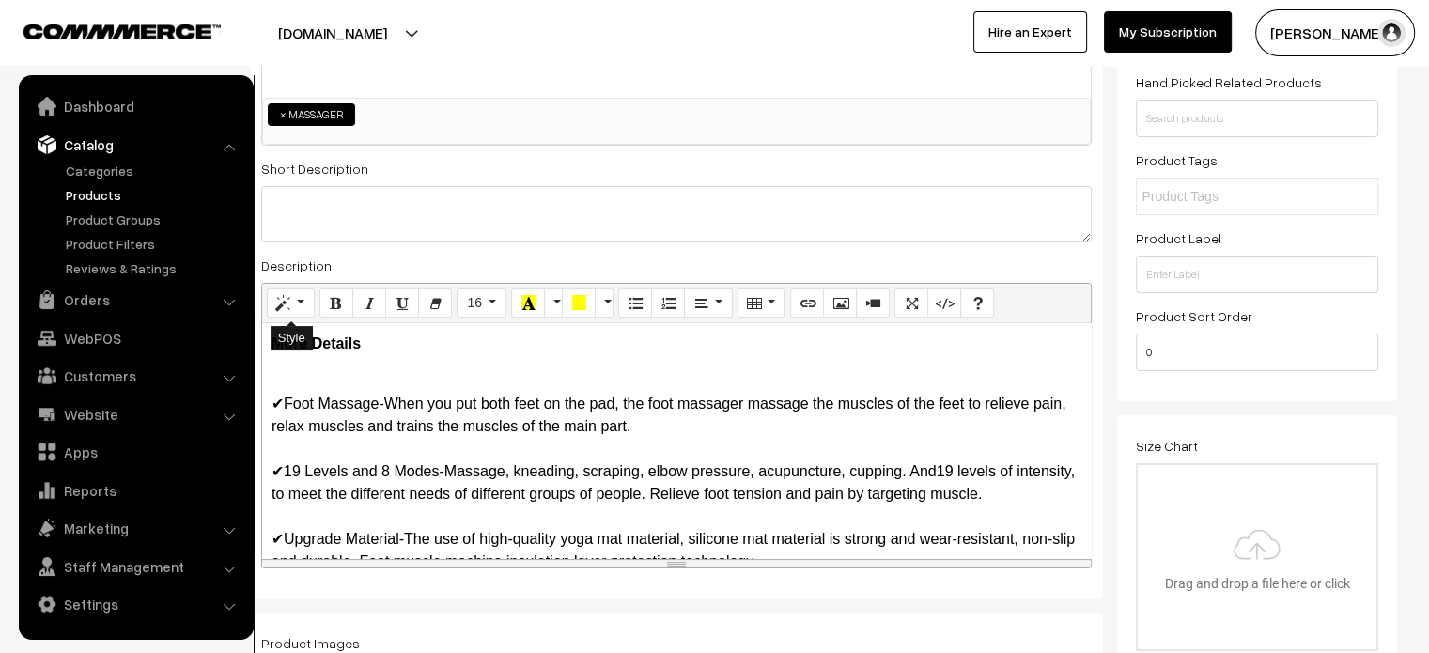
scroll to position [284, 0]
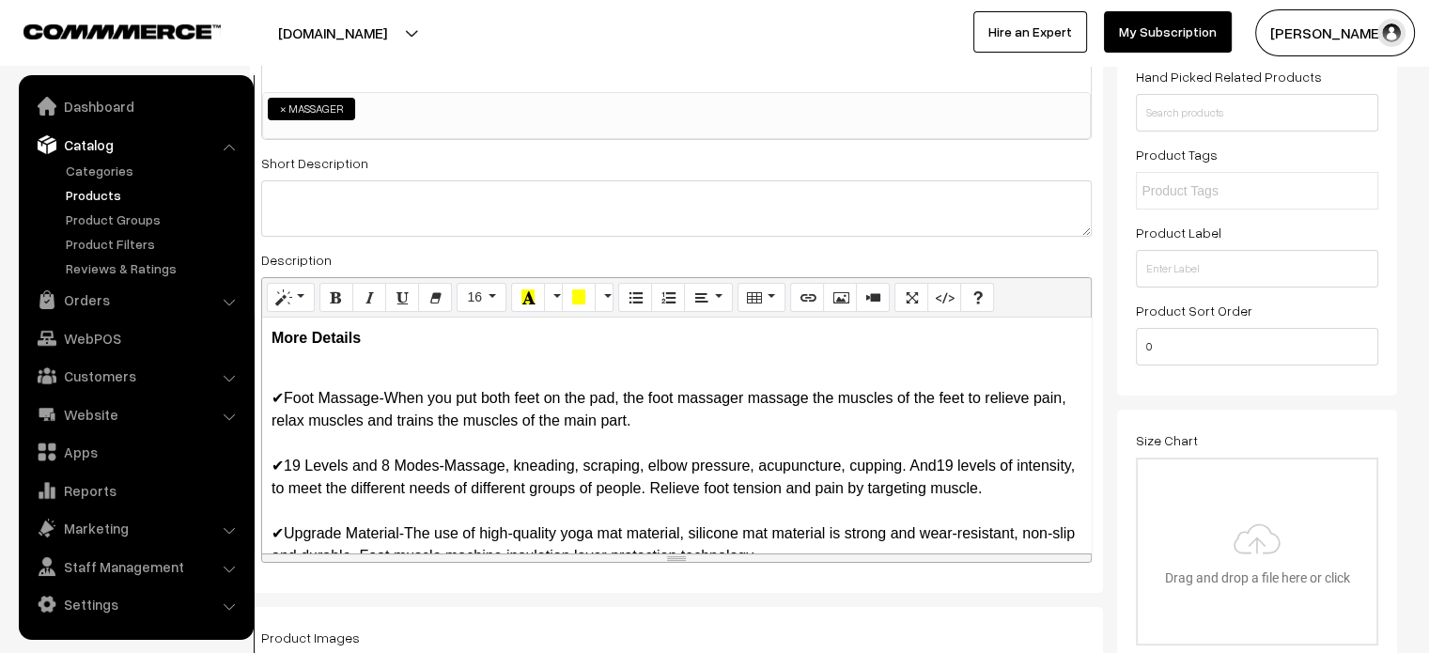
click at [274, 381] on p "✔Foot Massage-When you put both feet on the pad, the foot massager massage the …" at bounding box center [677, 534] width 810 height 338
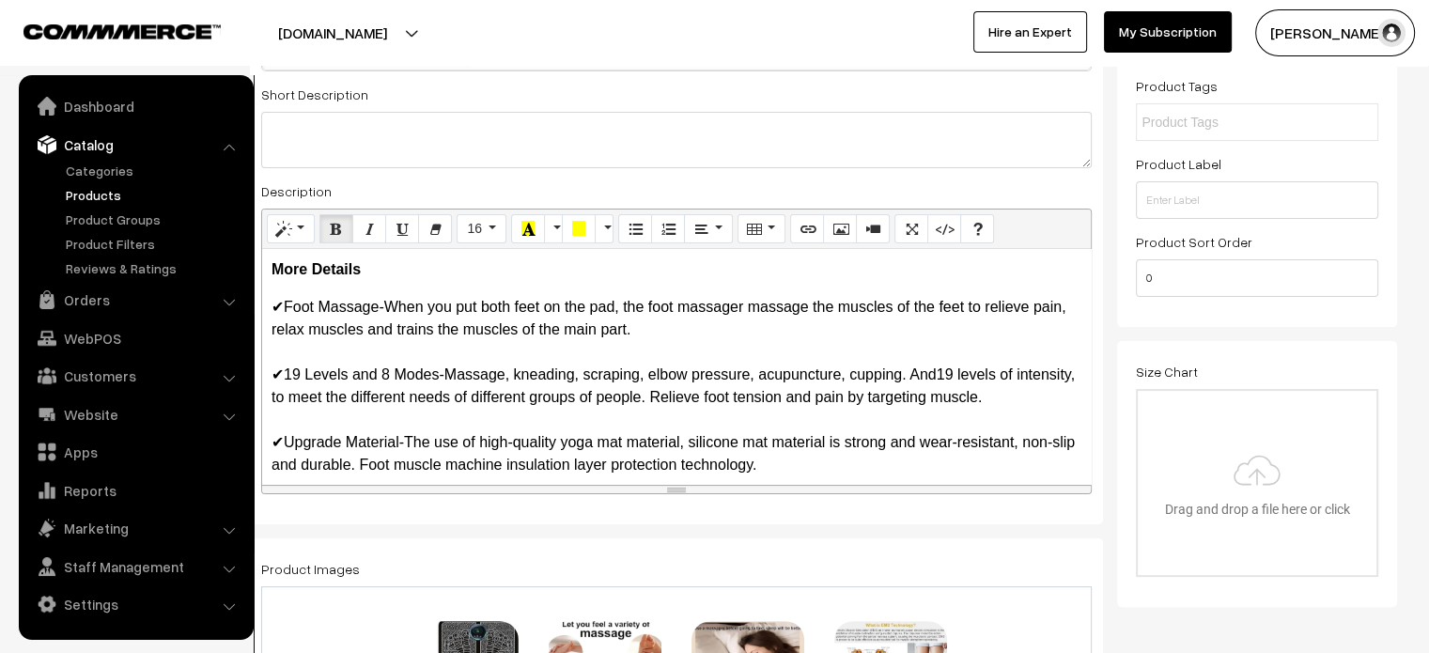
scroll to position [0, 0]
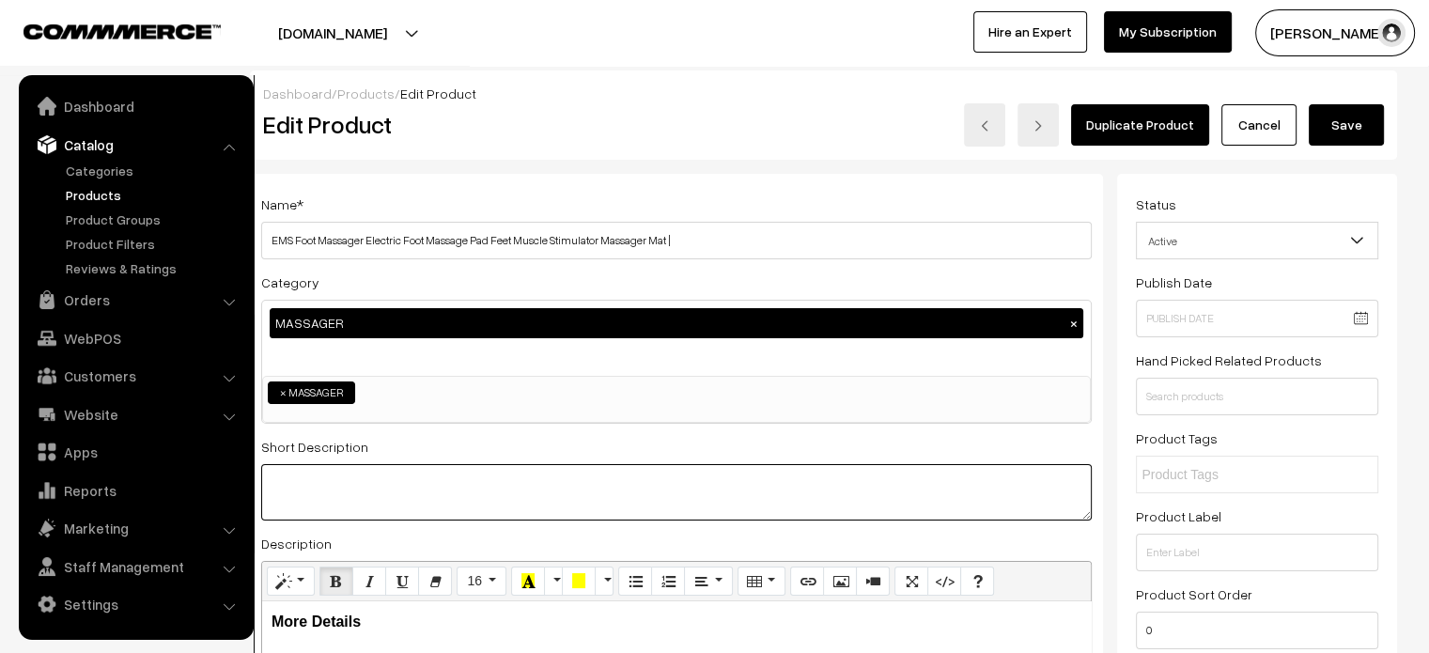
click at [406, 498] on textarea at bounding box center [676, 492] width 830 height 56
paste textarea "The Bio-acupoint Massage Mat Can Be Set To 9 Different Intensity Levels. Choose…"
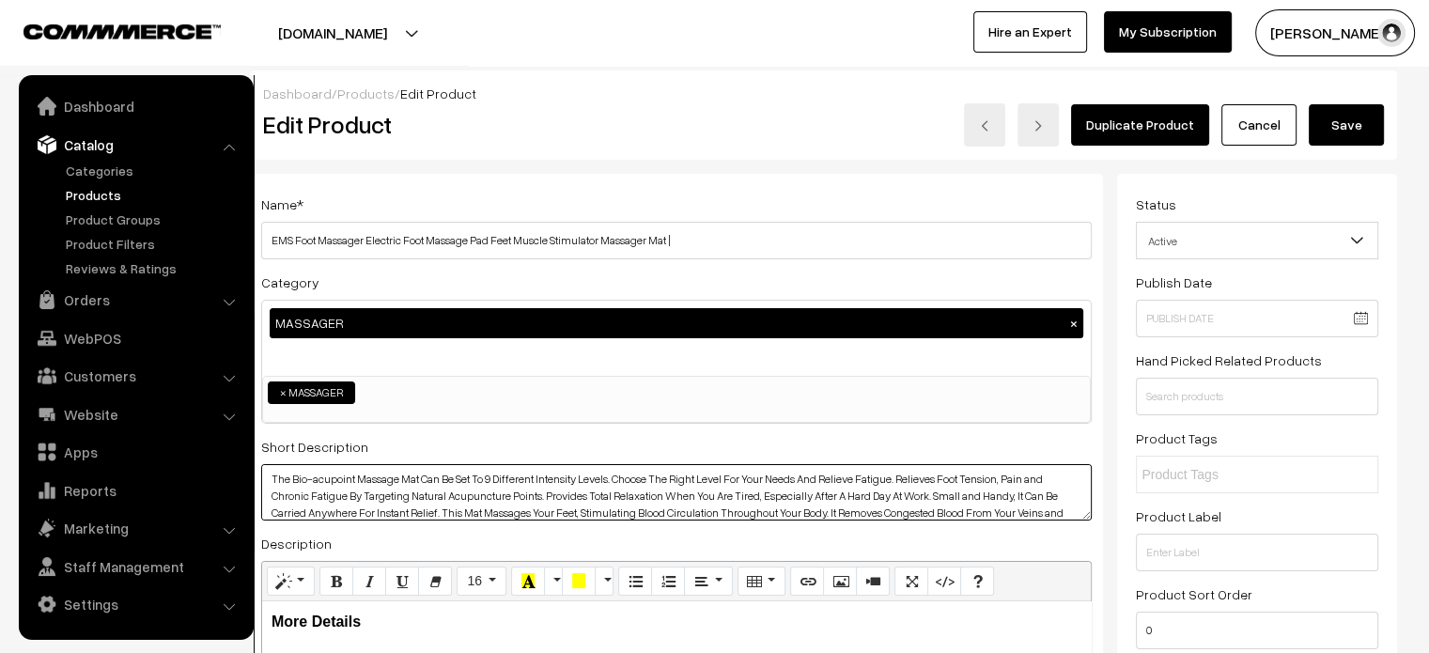
type textarea "The Bio-acupoint Massage Mat Can Be Set To 9 Different Intensity Levels. Choose…"
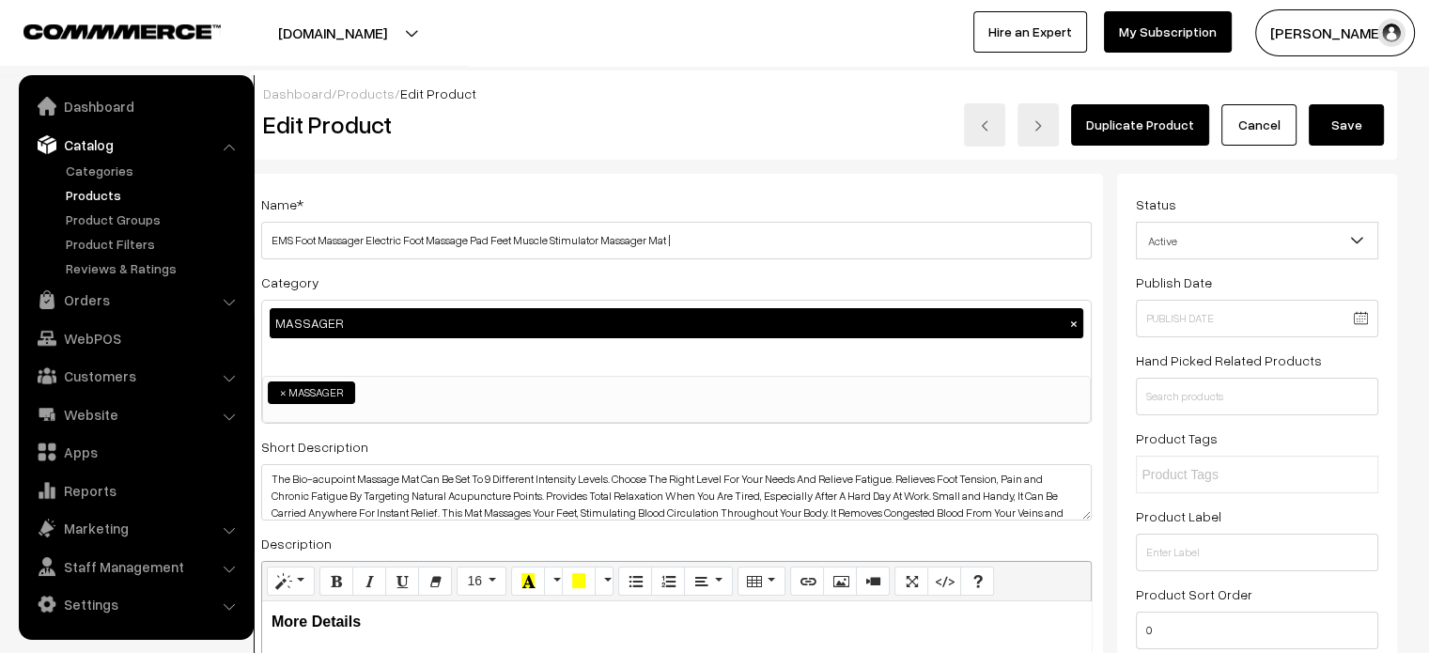
click at [1349, 119] on button "Save" at bounding box center [1346, 124] width 75 height 41
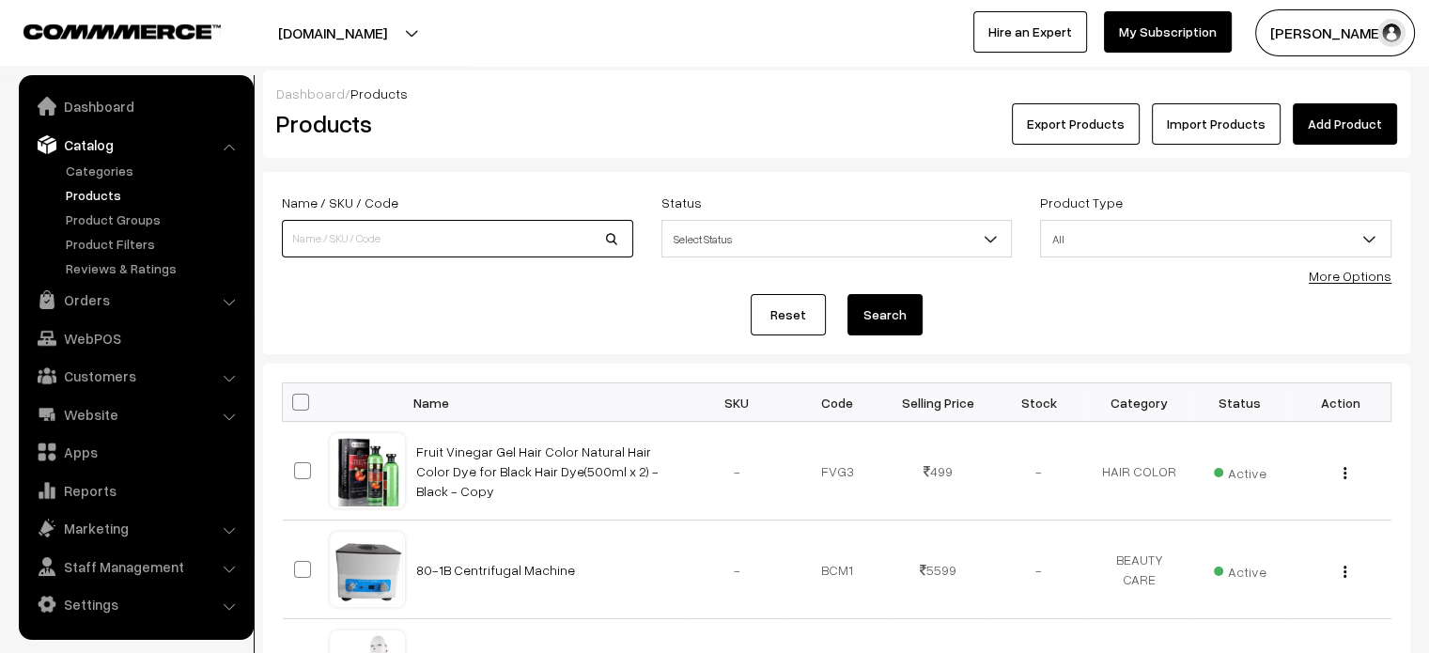
paste input "Mimo Mini Massager"
click at [411, 256] on input "Mimo Mini Massager" at bounding box center [457, 239] width 351 height 38
type input "Mimo Mini Massager"
click at [887, 314] on button "Search" at bounding box center [884, 314] width 75 height 41
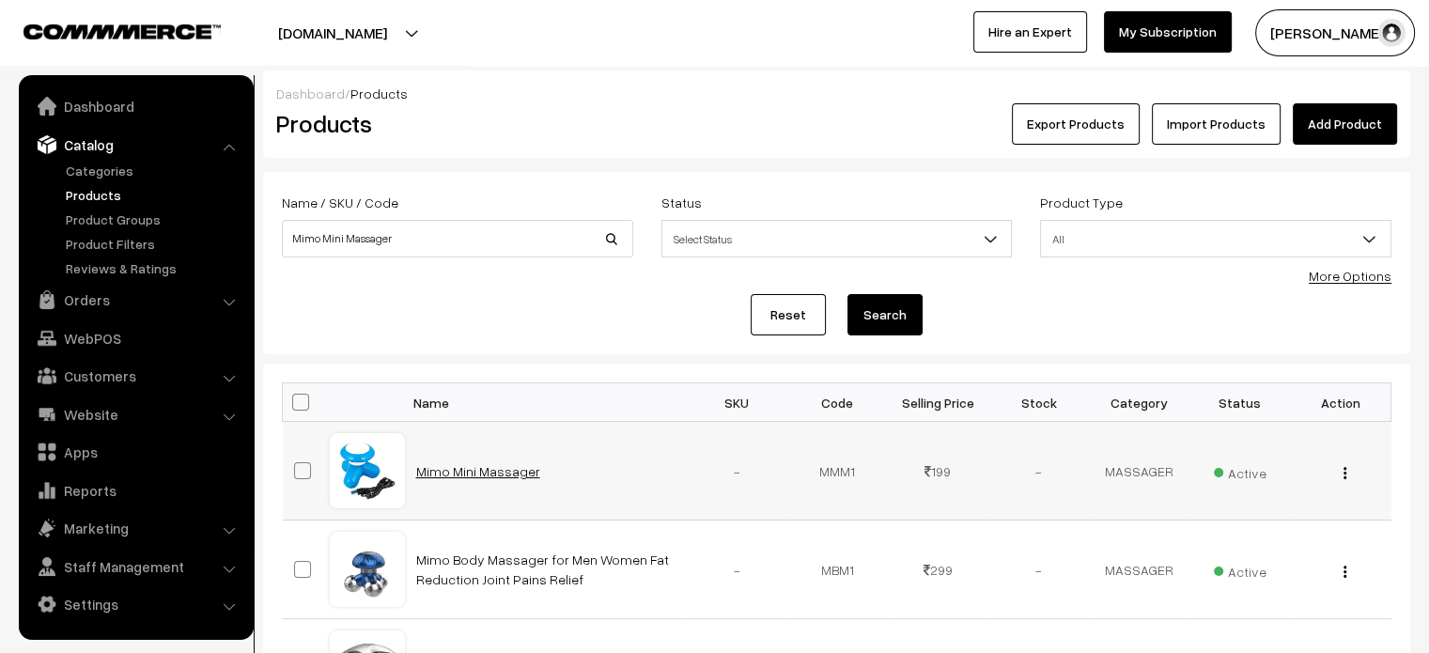
click at [481, 464] on link "Mimo Mini Massager" at bounding box center [478, 471] width 124 height 16
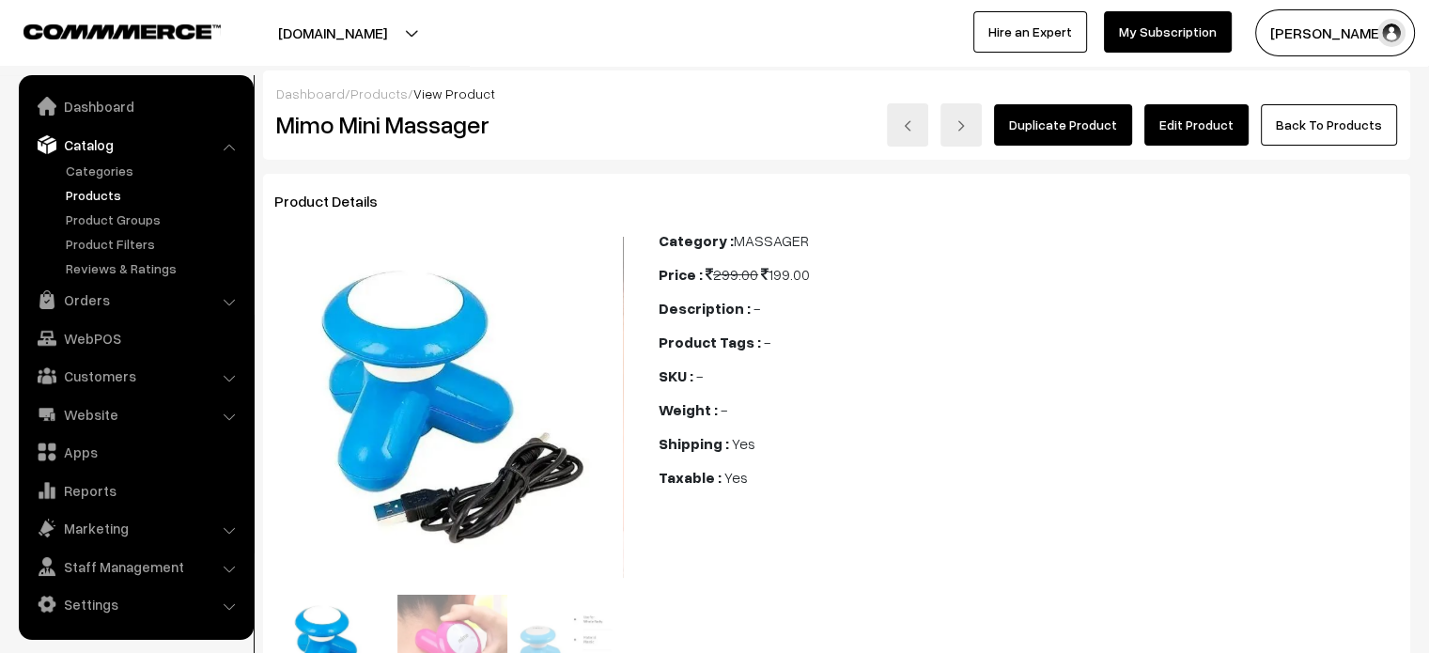
click at [1203, 132] on link "Edit Product" at bounding box center [1196, 124] width 104 height 41
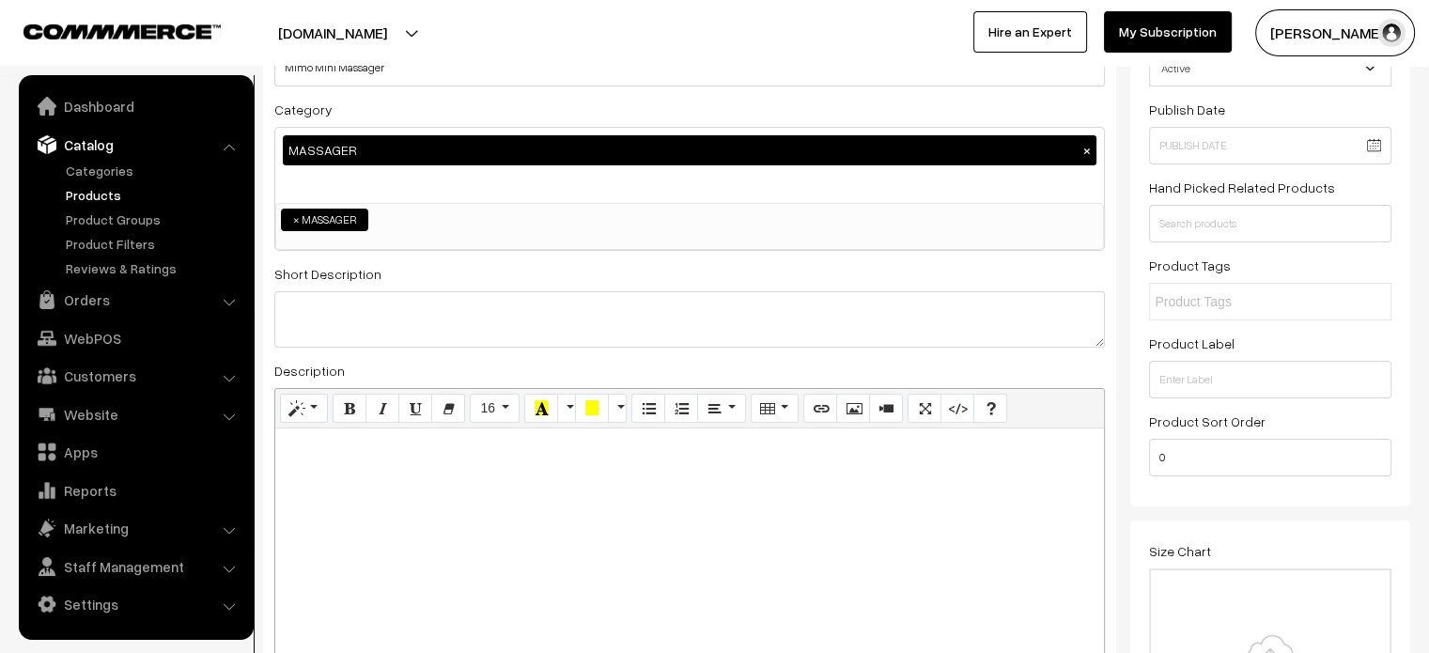
scroll to position [179, 0]
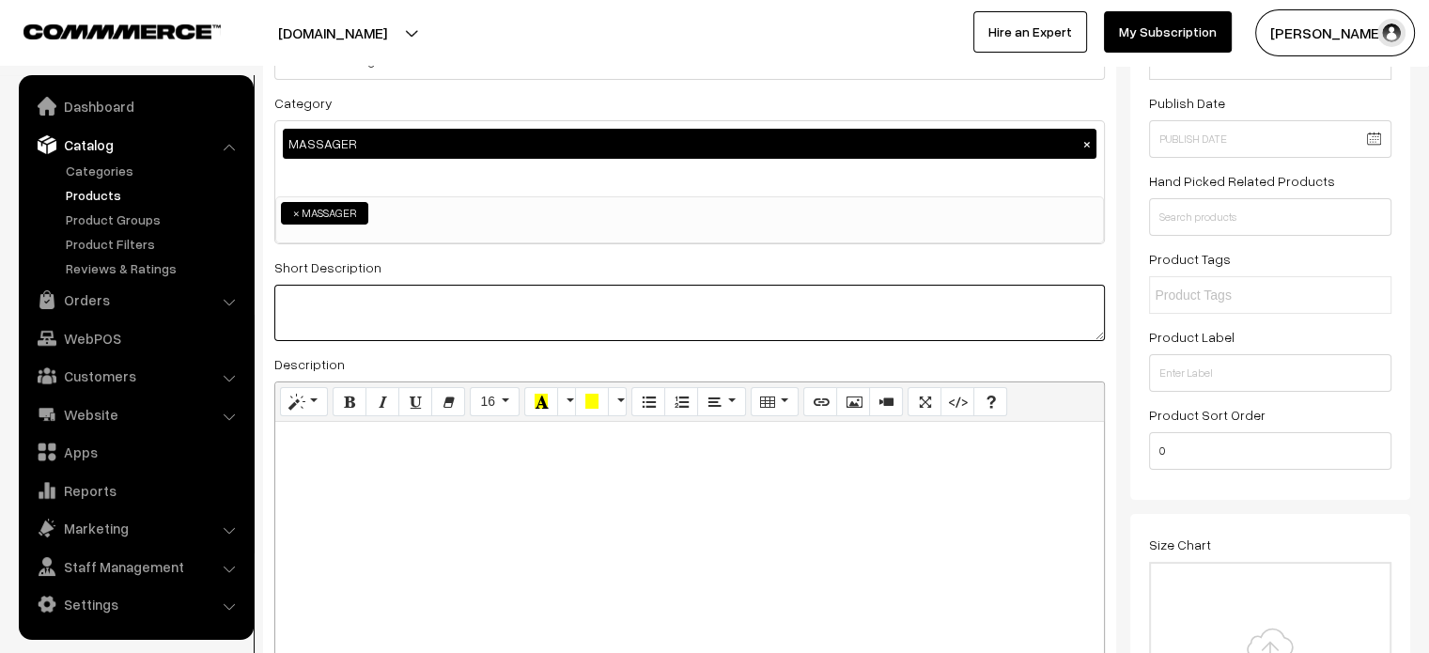
click at [391, 315] on textarea at bounding box center [689, 313] width 830 height 56
paste textarea ""New Usb Electric Massager Mimo Mini Vibration Full Body Massager Relieve Muscl…"
click at [293, 298] on textarea ""New Usb Electric Massager Mimo Mini Vibration Full Body Massager Relieve Muscl…" at bounding box center [689, 313] width 830 height 56
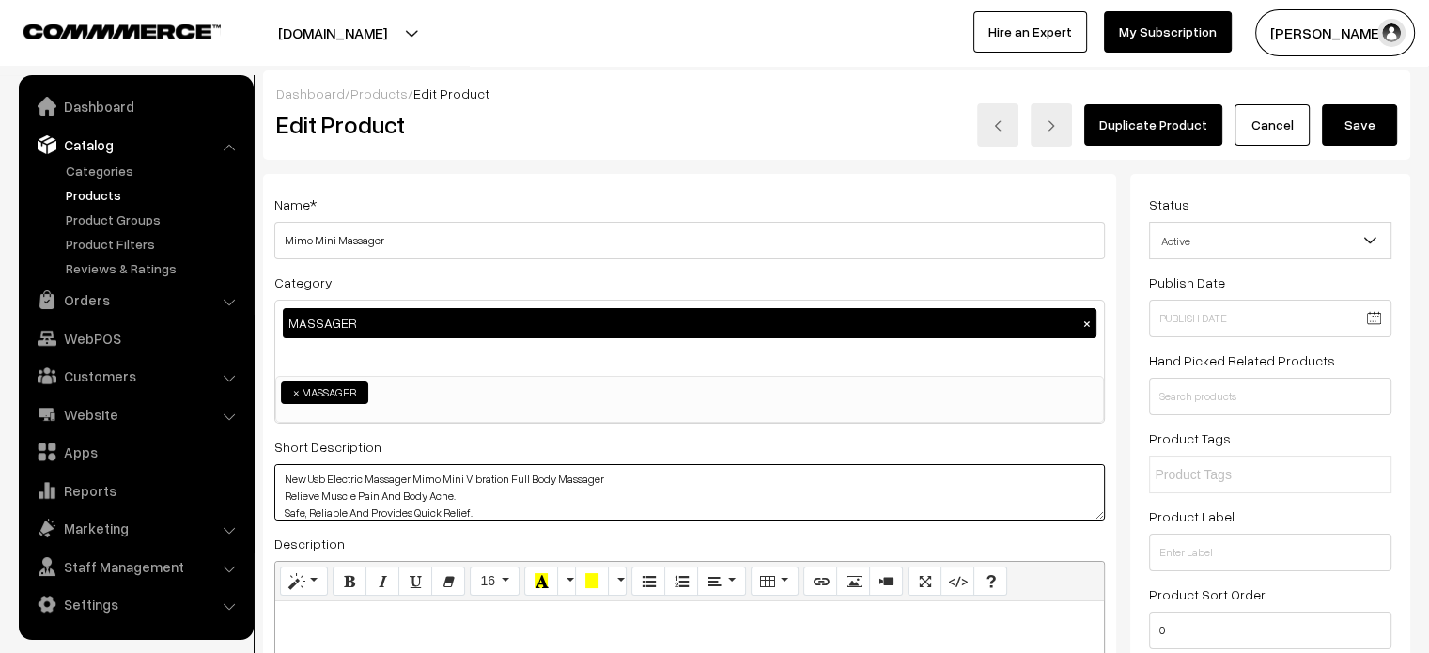
type textarea "New Usb Electric Massager Mimo Mini Vibration Full Body Massager Relieve Muscle…"
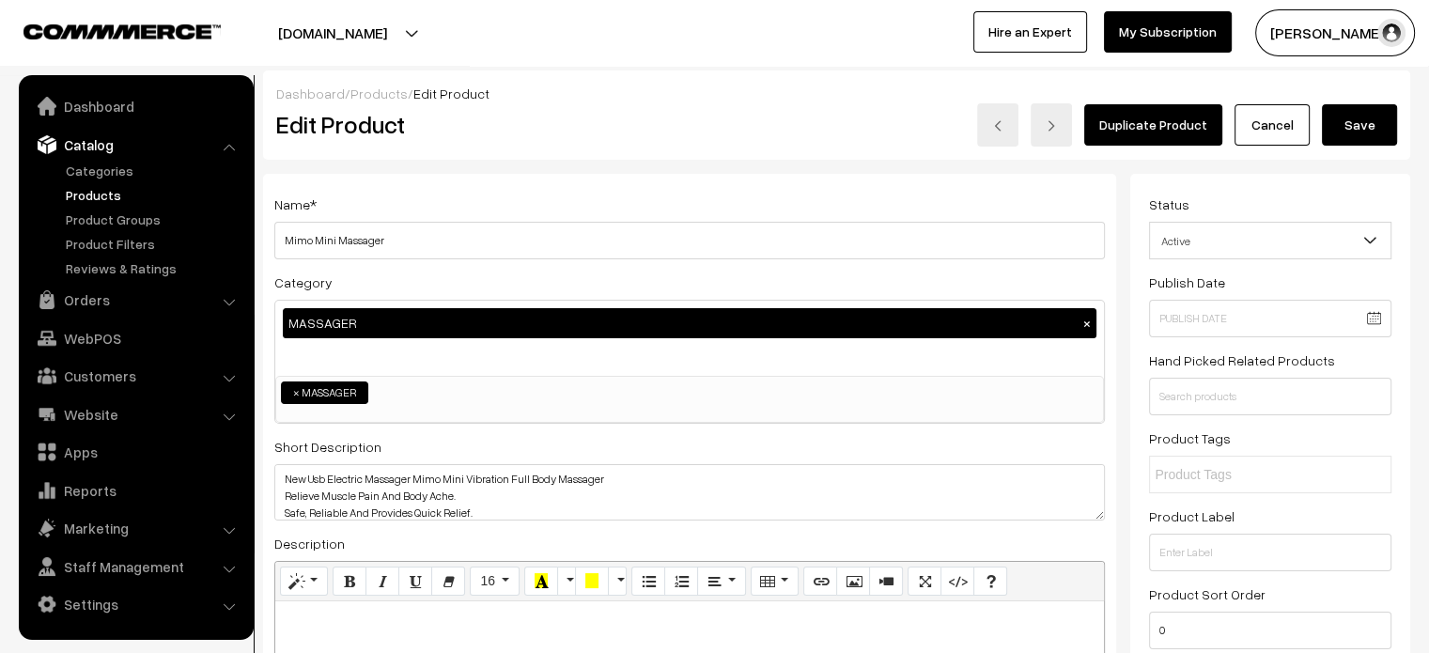
click at [1340, 127] on button "Save" at bounding box center [1359, 124] width 75 height 41
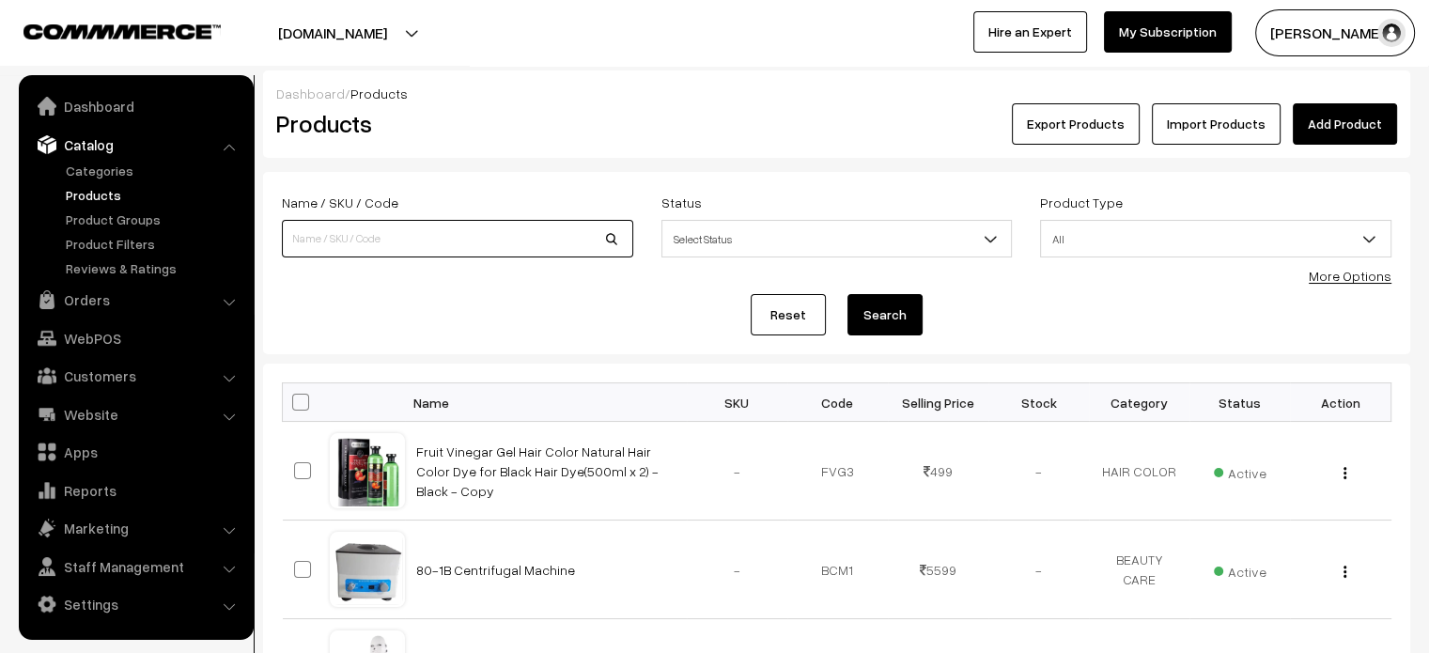
click at [416, 240] on input at bounding box center [457, 239] width 351 height 38
paste input "Mimo Body Massager for Men Women Fat Reduction Joint Pains Relief"
type input "Mimo Body Massager for Men Women Fat Reduction Joint Pains Relief"
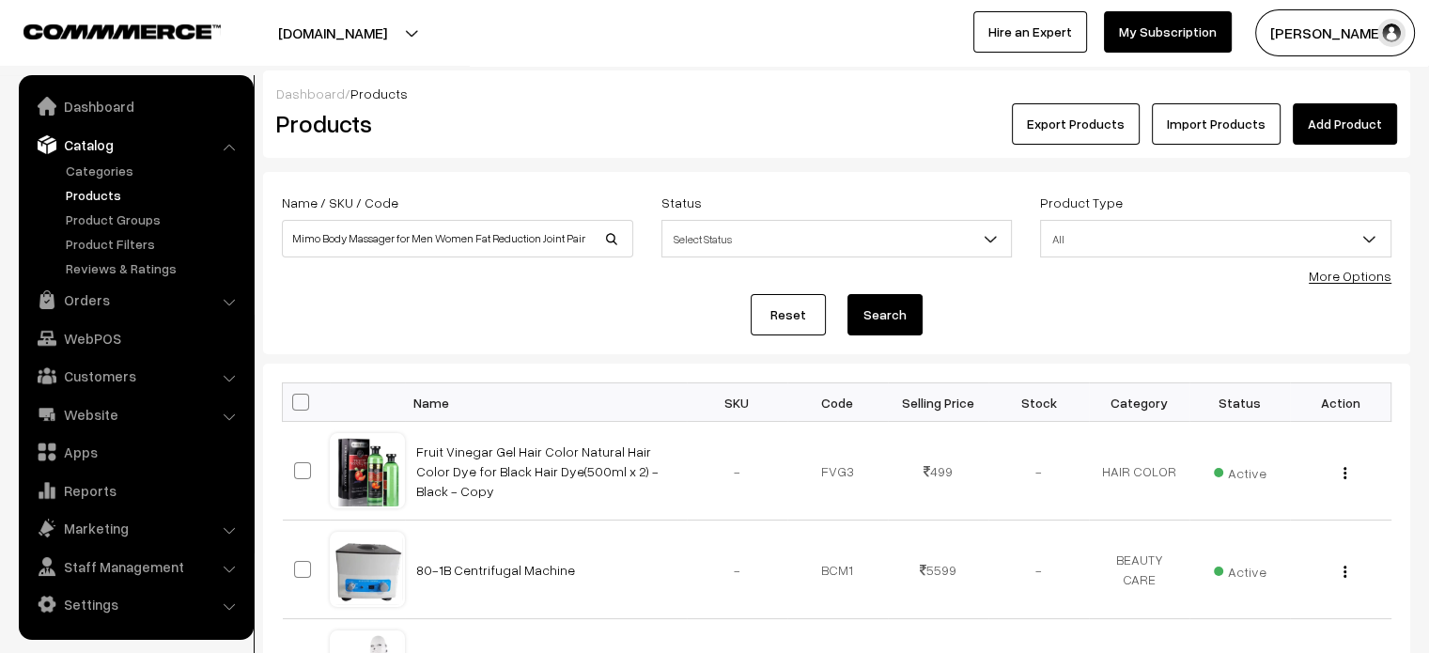
click at [873, 311] on button "Search" at bounding box center [884, 314] width 75 height 41
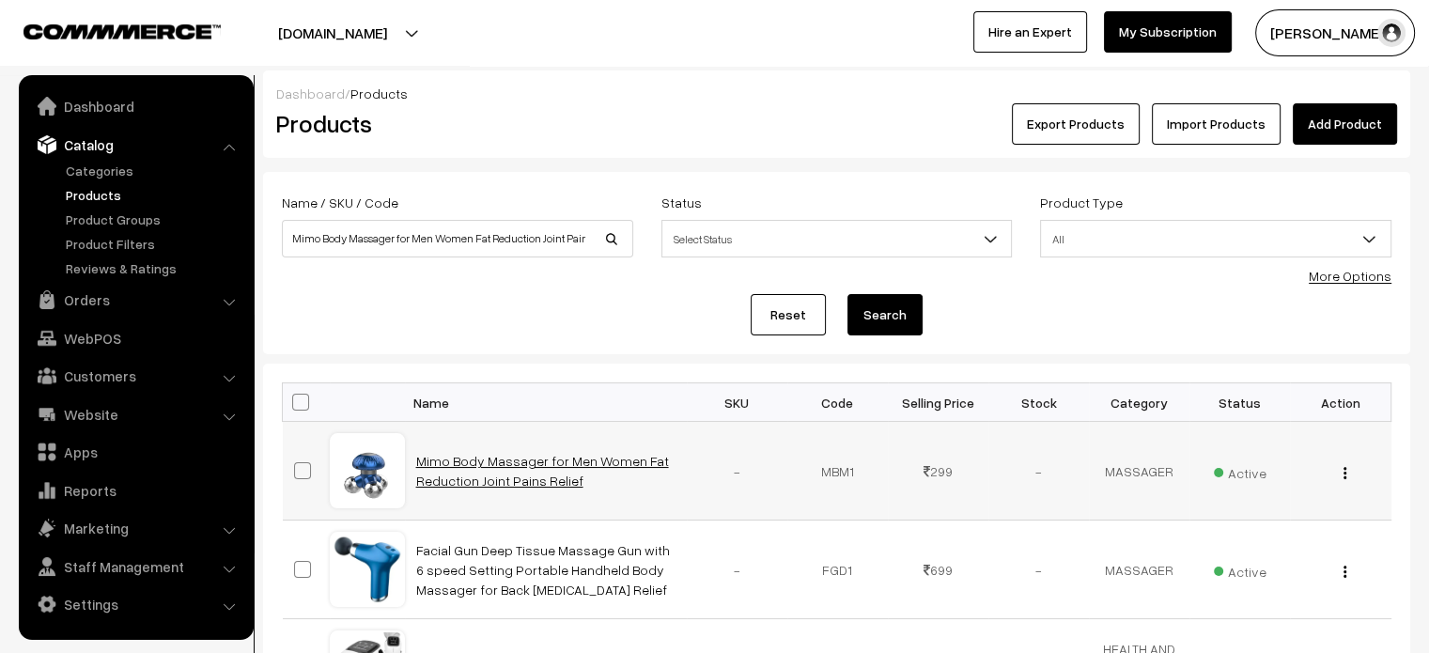
click at [499, 487] on link "Mimo Body Massager for Men Women Fat Reduction Joint Pains Relief" at bounding box center [542, 471] width 253 height 36
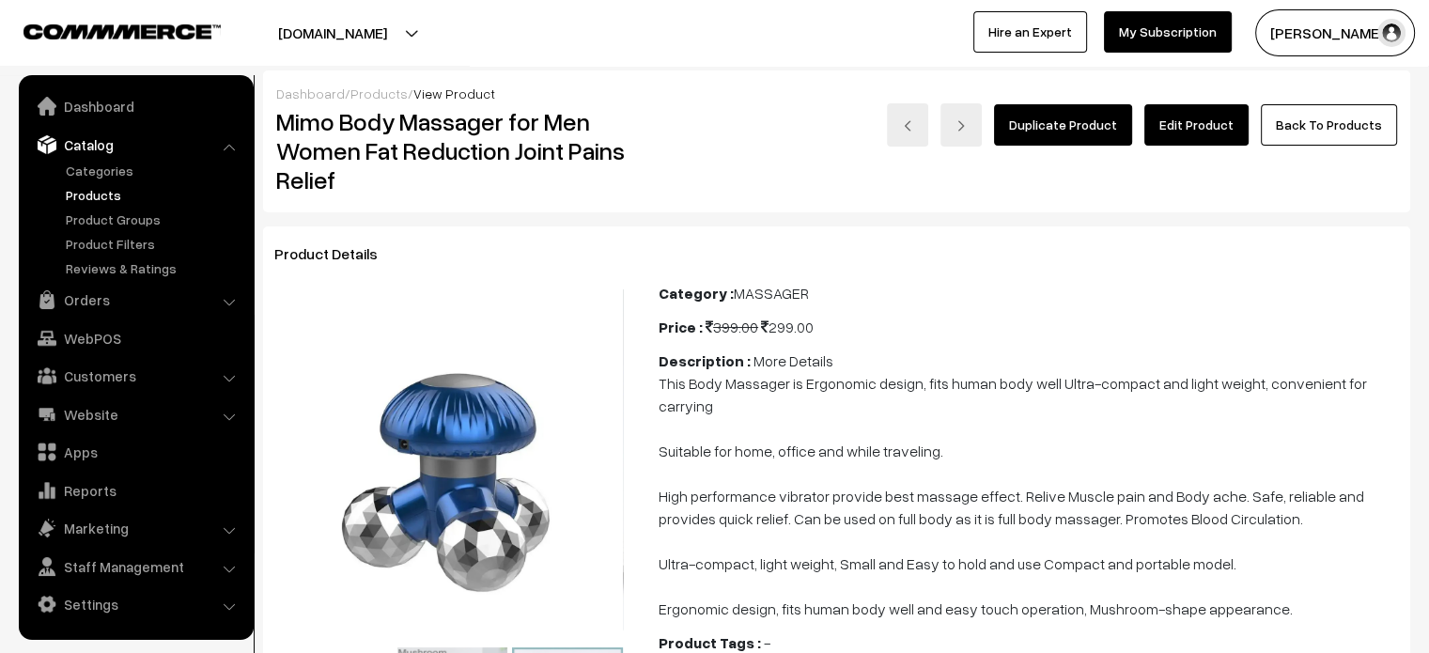
click at [1207, 132] on link "Edit Product" at bounding box center [1196, 124] width 104 height 41
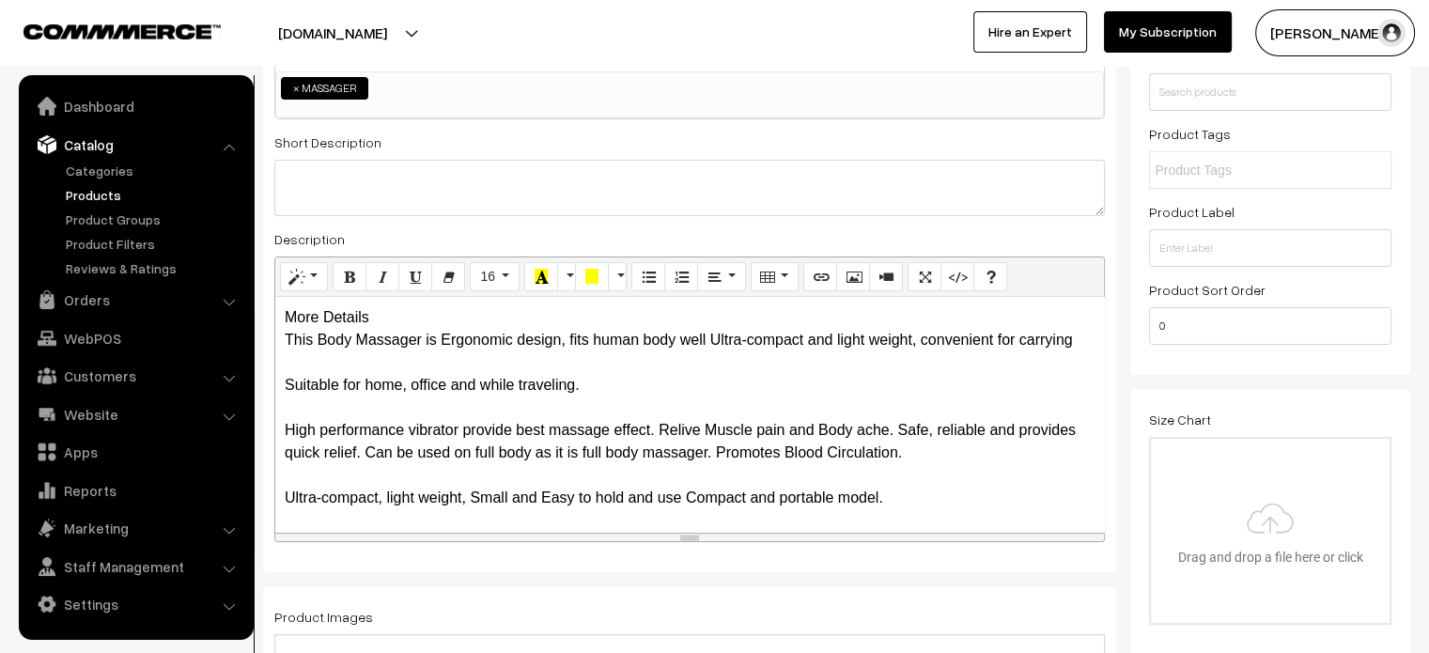
scroll to position [308, 0]
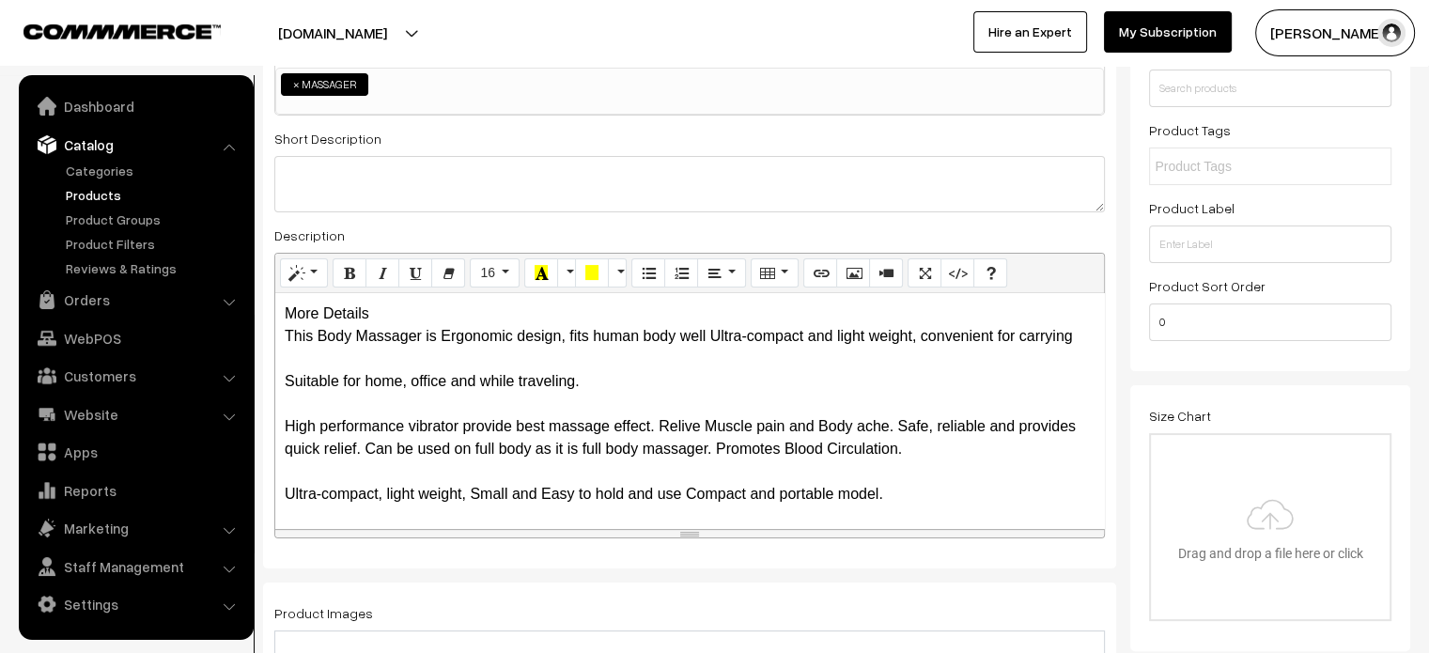
click at [380, 318] on div "More Details This Body Massager is Ergonomic design, fits human body well Ultra…" at bounding box center [689, 410] width 829 height 235
click at [423, 322] on div "More Details This Body Massager is Ergonomic design, fits human body well Ultra…" at bounding box center [689, 410] width 829 height 235
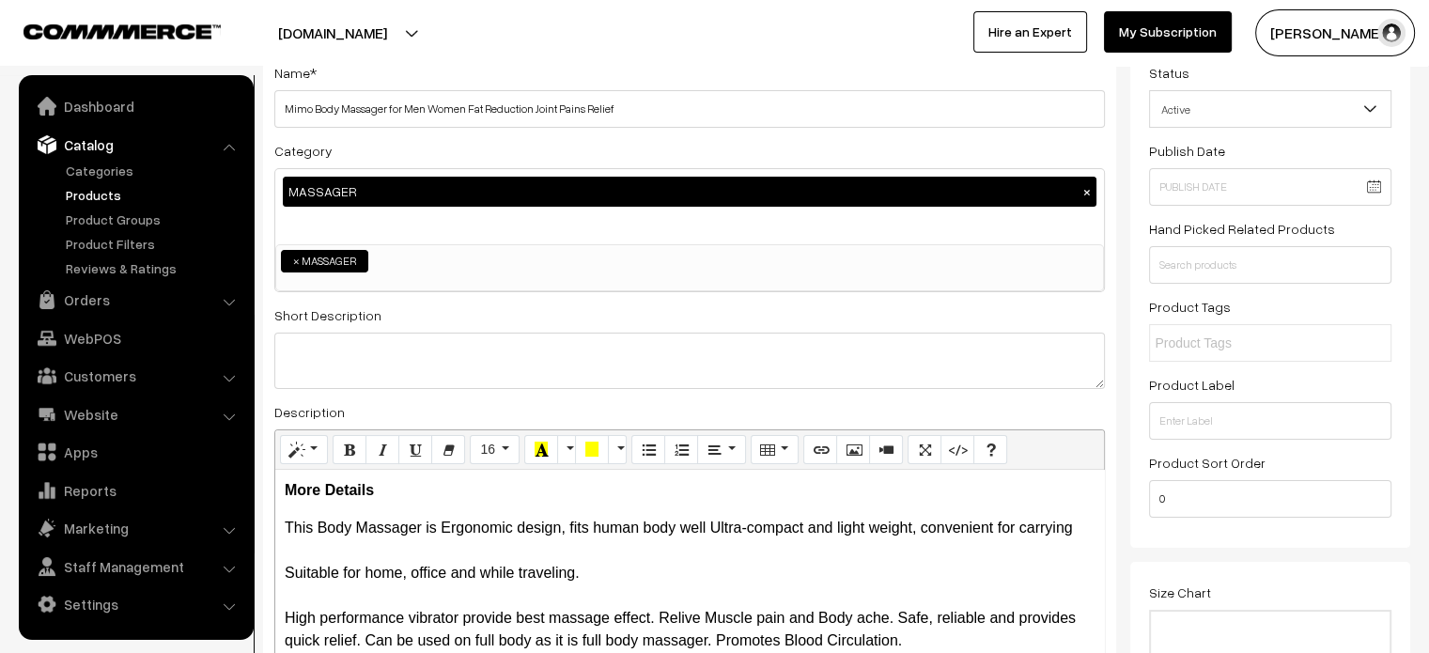
scroll to position [0, 0]
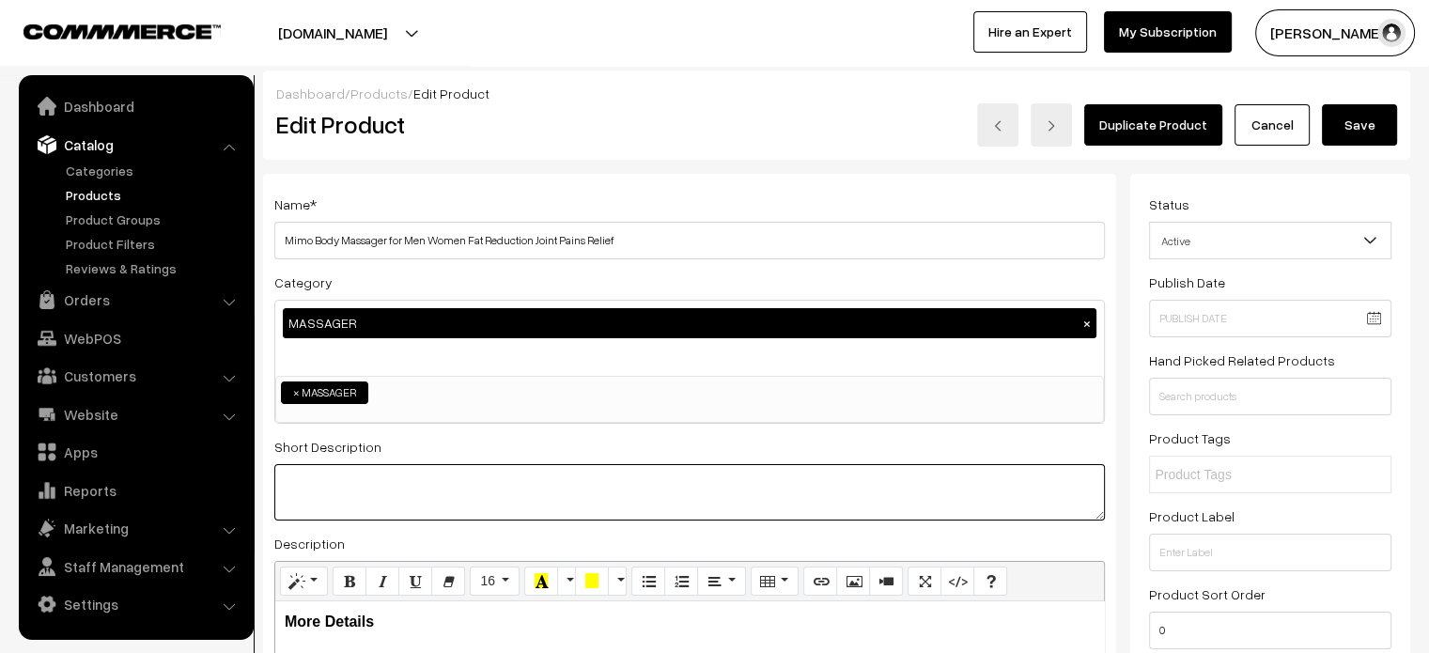
click at [456, 481] on textarea at bounding box center [689, 492] width 830 height 56
paste textarea "Hand massager operates on battery and USB power relieve muscle pain and body ac…"
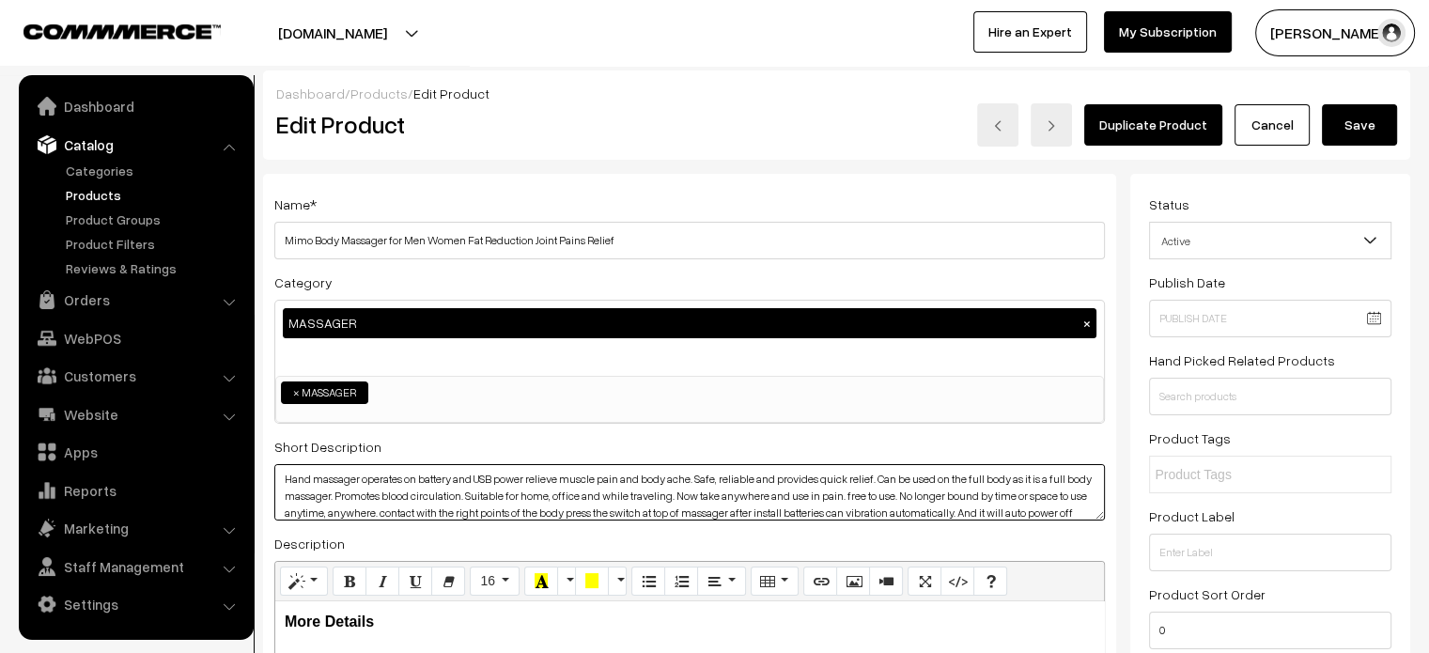
type textarea "Hand massager operates on battery and USB power relieve muscle pain and body ac…"
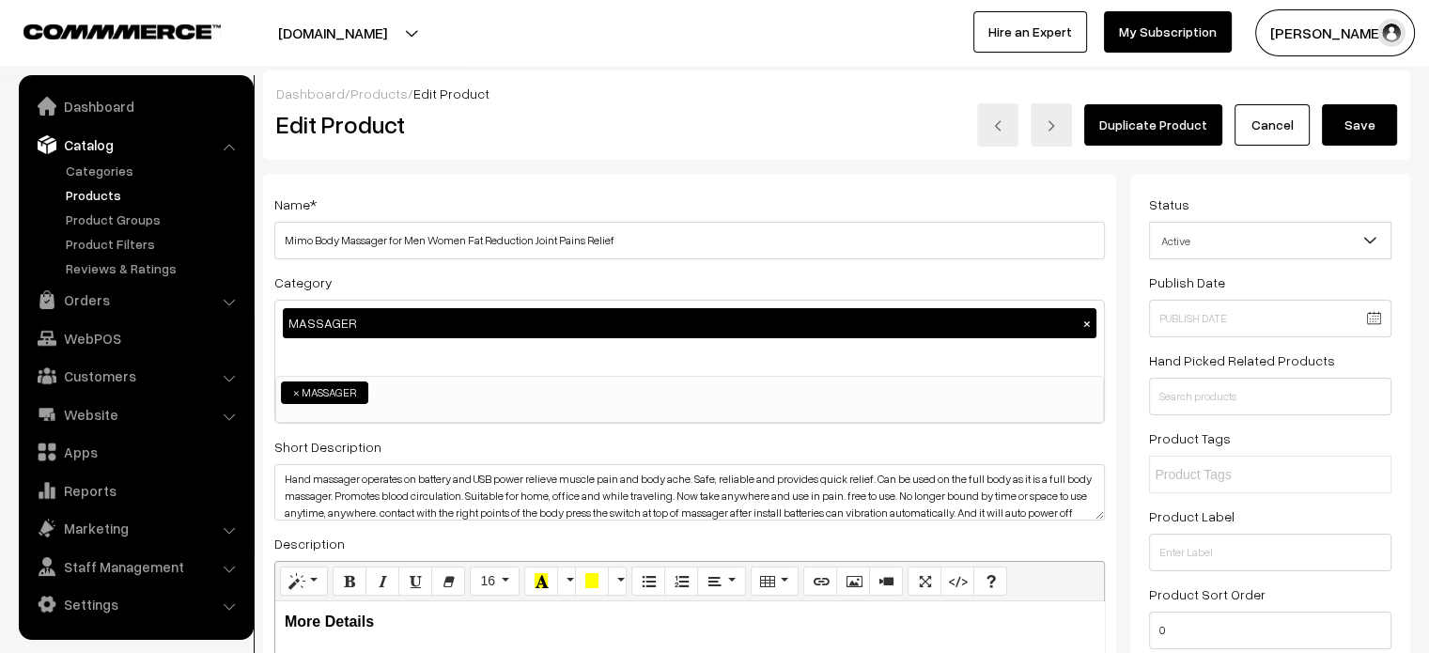
click at [1354, 133] on button "Save" at bounding box center [1359, 124] width 75 height 41
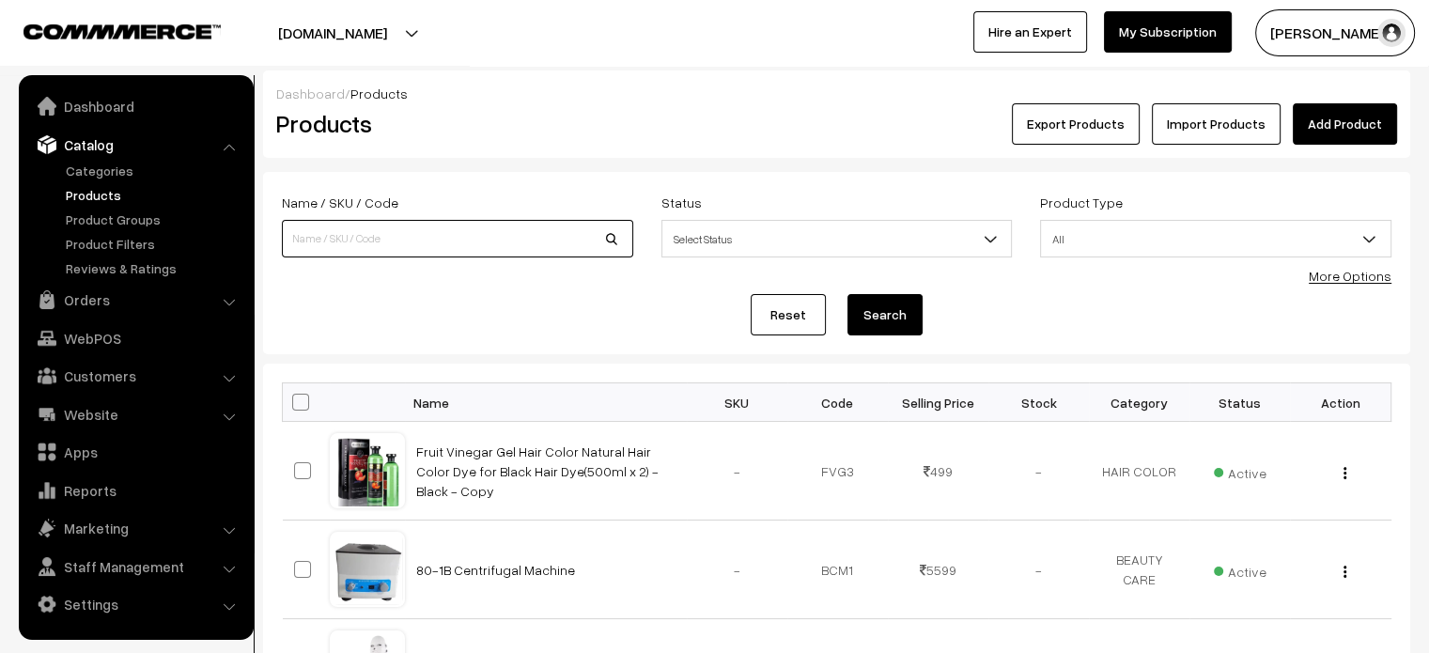
click at [473, 239] on input at bounding box center [457, 239] width 351 height 38
paste input "Back And Waist Cussion Massager 12 ball"
type input "Back And Waist Cussion Massager 12 ball"
click at [887, 310] on button "Search" at bounding box center [884, 314] width 75 height 41
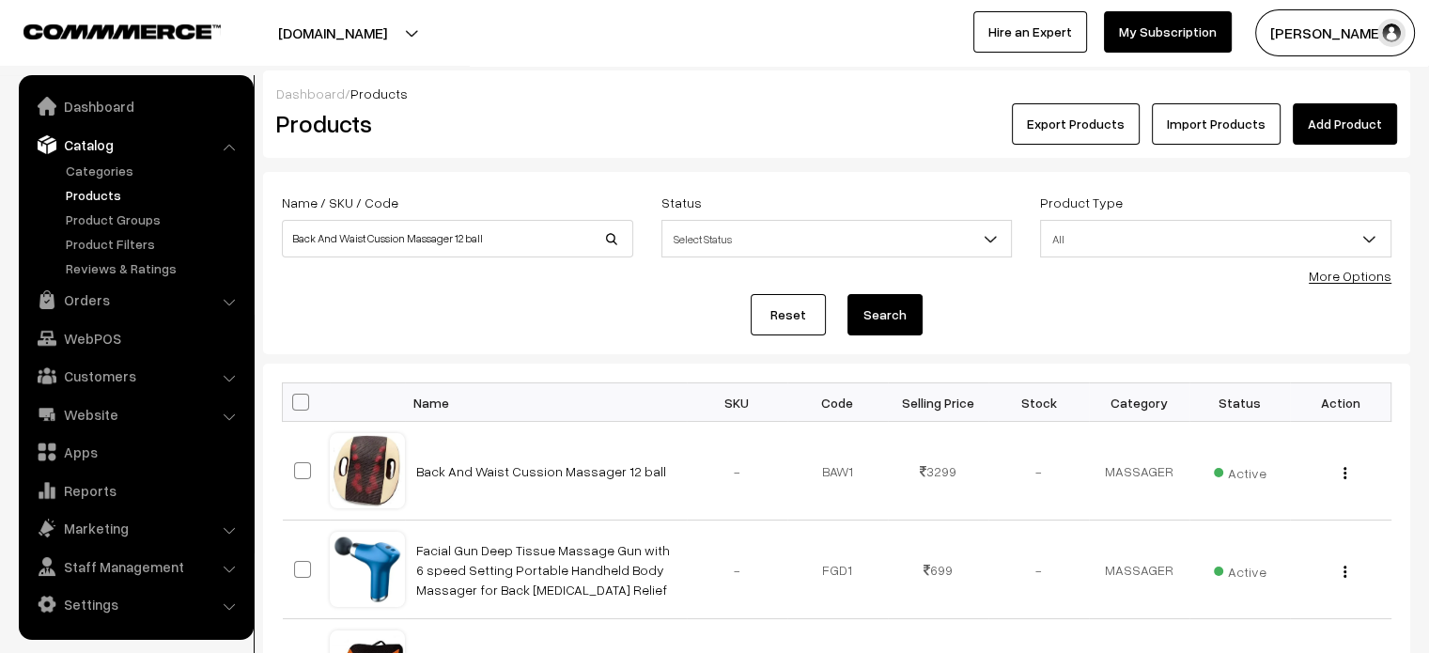
click at [887, 310] on button "Search" at bounding box center [884, 314] width 75 height 41
click at [489, 470] on link "Back And Waist Cussion Massager 12 ball" at bounding box center [541, 471] width 250 height 16
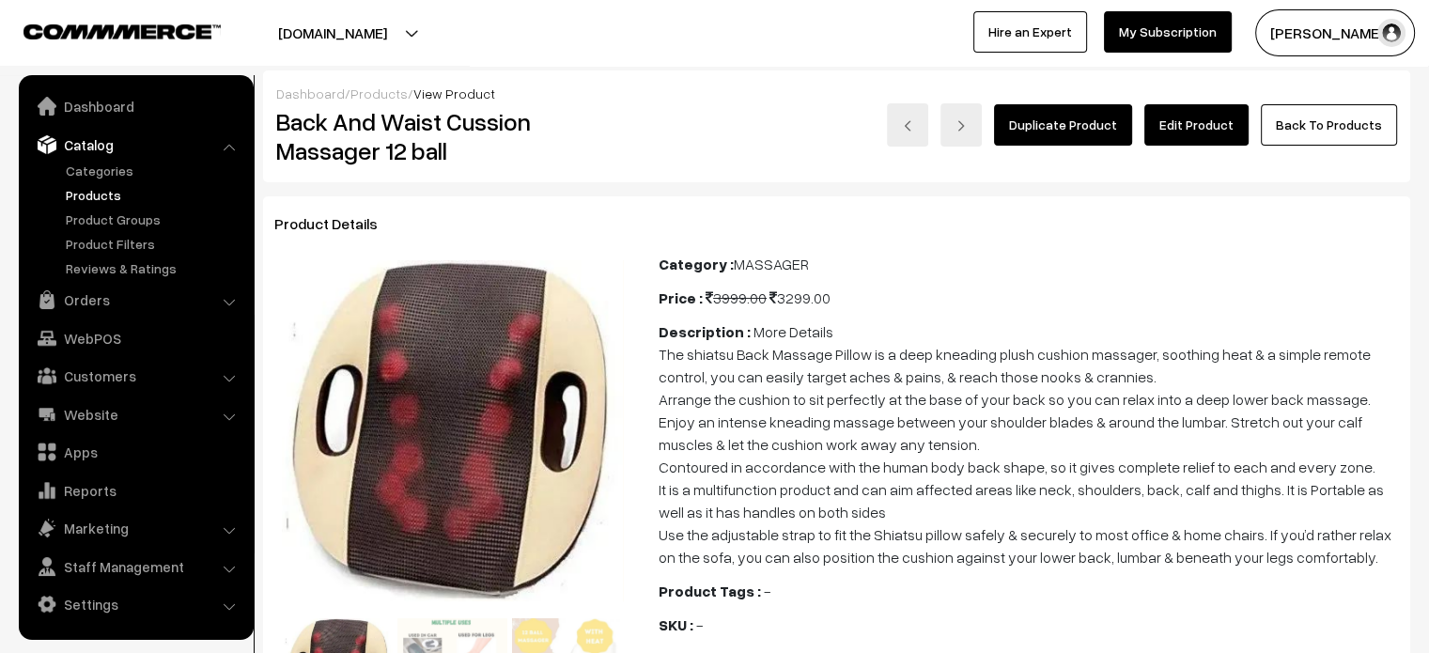
click at [1220, 135] on link "Edit Product" at bounding box center [1196, 124] width 104 height 41
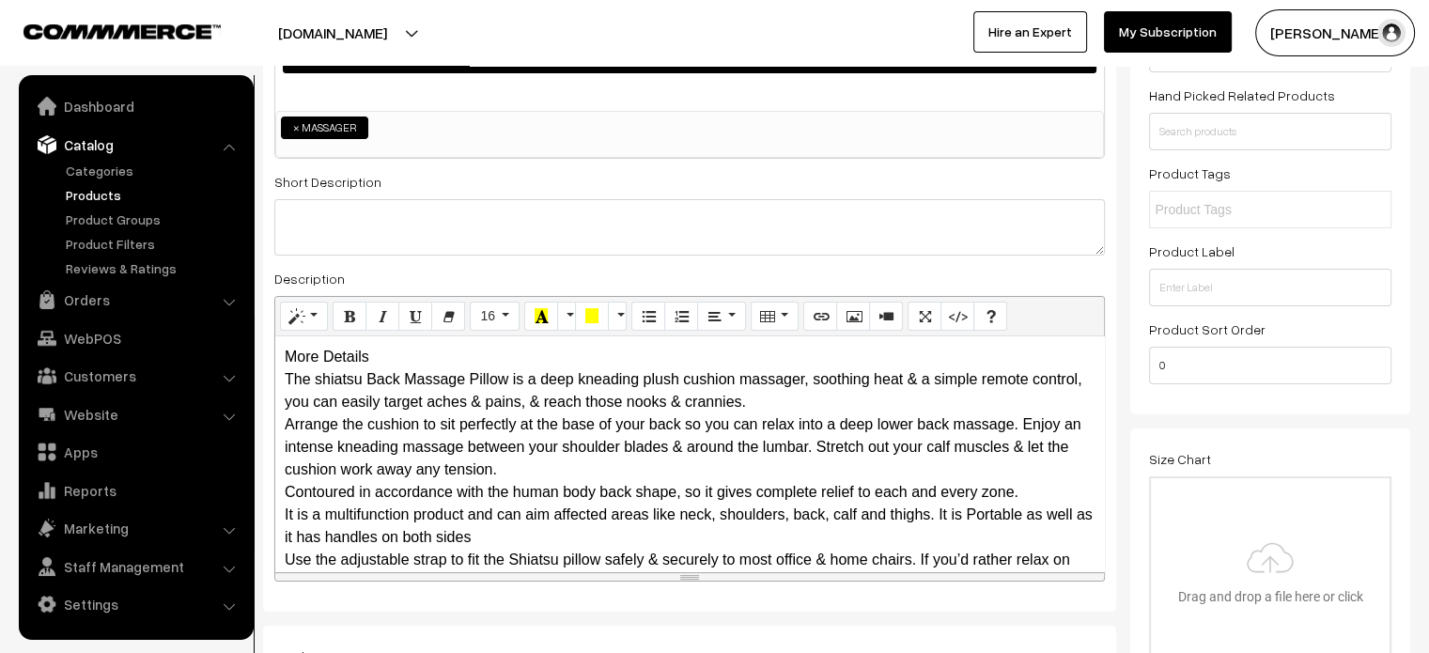
scroll to position [267, 0]
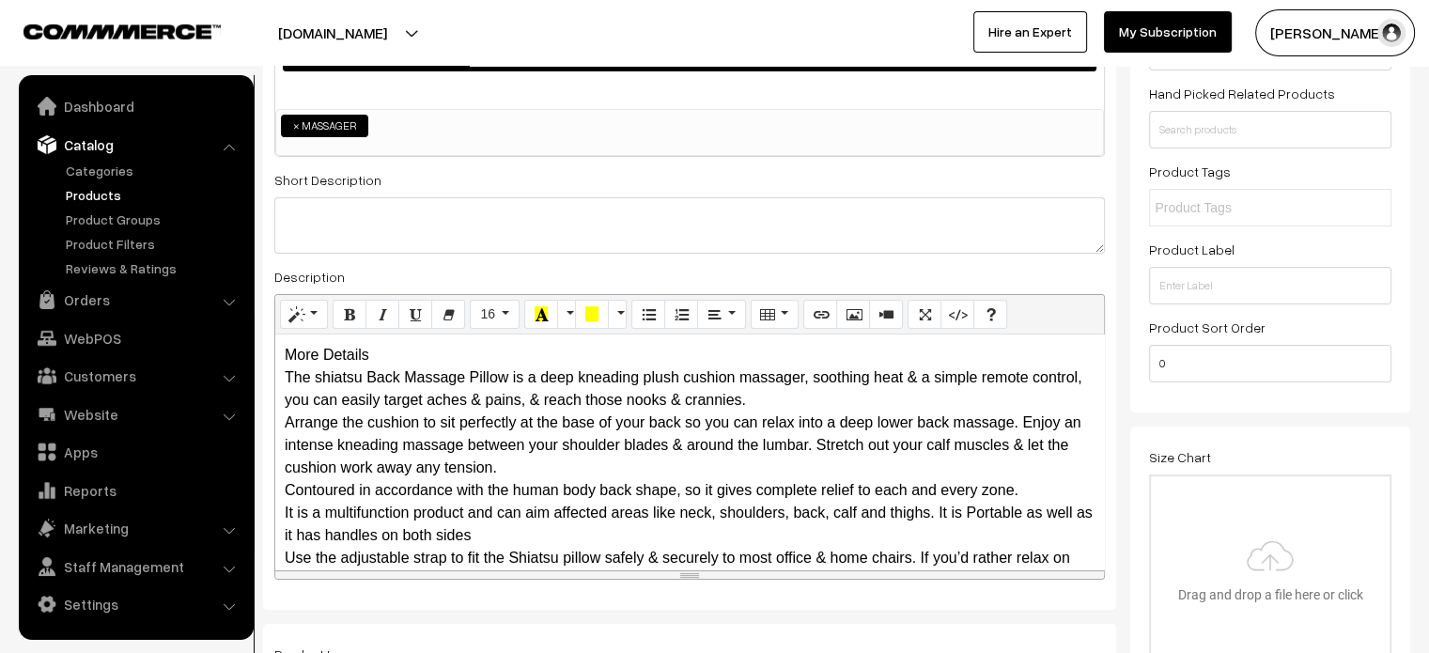
click at [402, 355] on div "More Details The shiatsu Back Massage Pillow is a deep kneading plush cushion m…" at bounding box center [689, 451] width 829 height 235
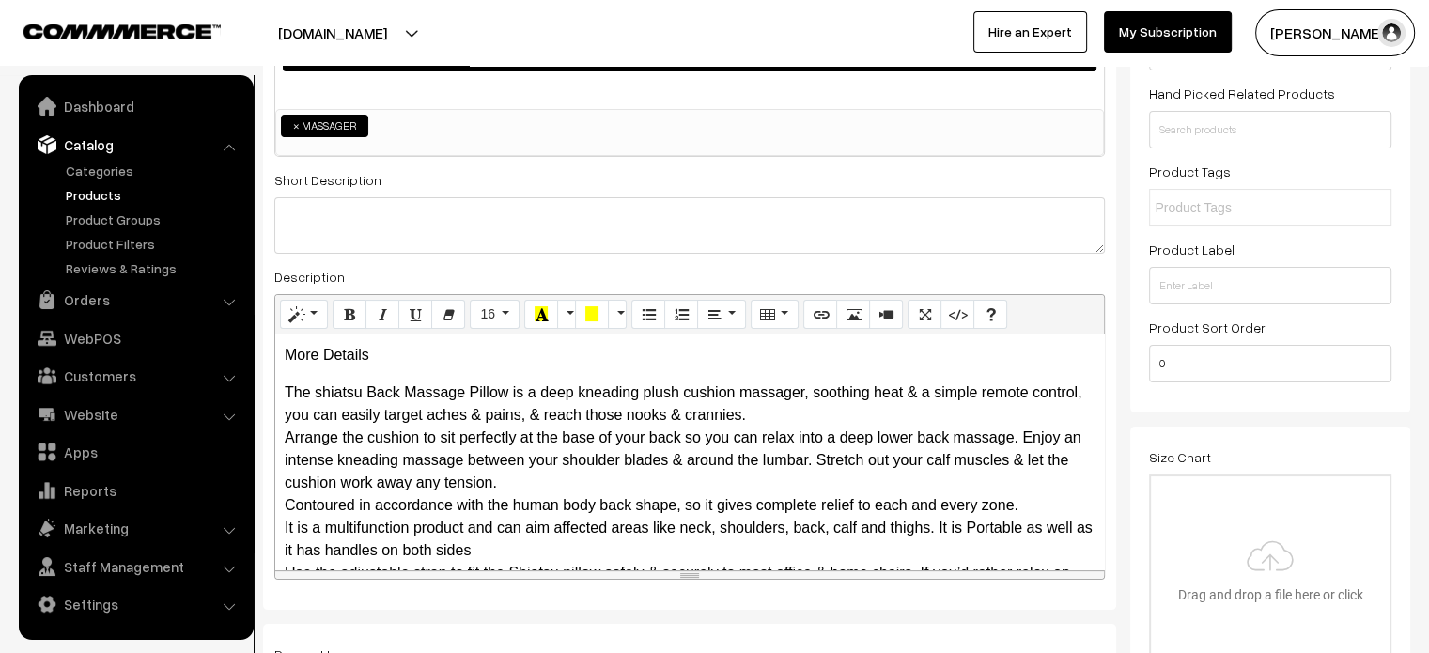
click at [316, 356] on p "More Details" at bounding box center [690, 355] width 810 height 23
click at [849, 416] on p "The shiatsu Back Massage Pillow is a deep kneading plush cushion massager, soot…" at bounding box center [690, 493] width 810 height 225
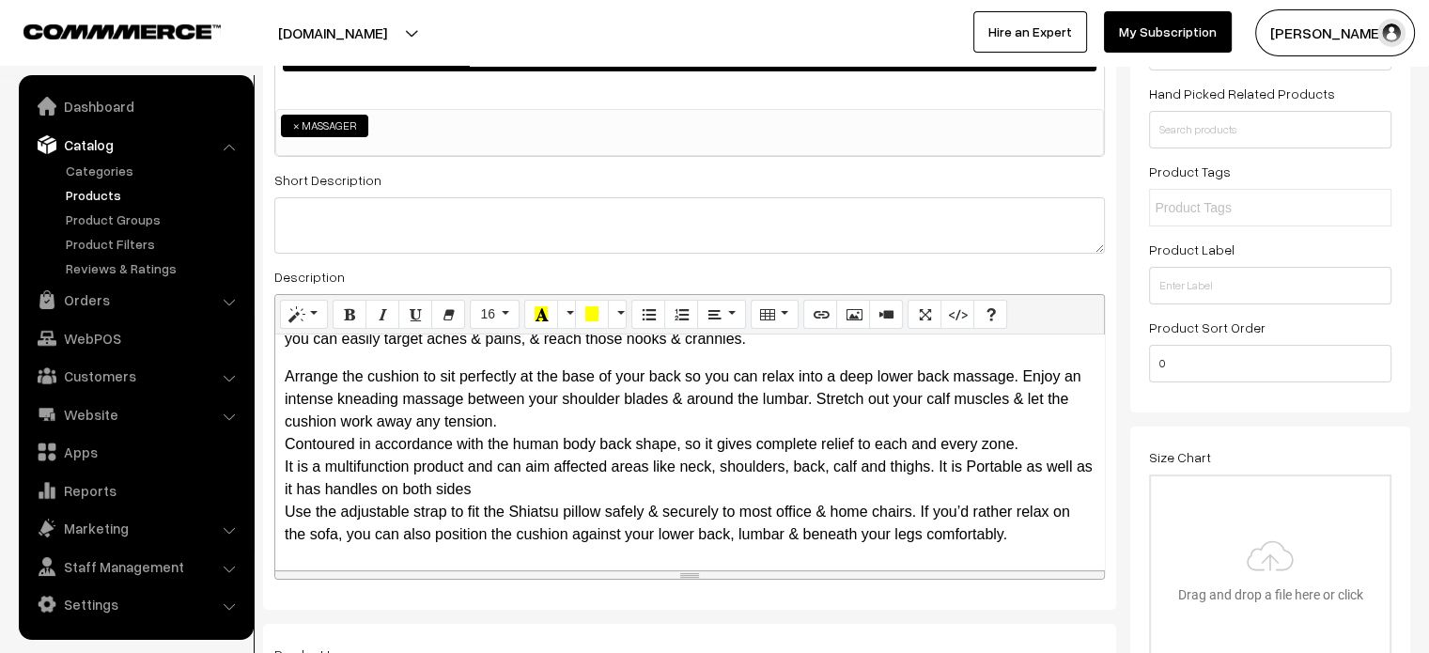
scroll to position [75, 0]
click at [567, 427] on p "Arrange the cushion to sit perfectly at the base of your back so you can relax …" at bounding box center [690, 456] width 810 height 180
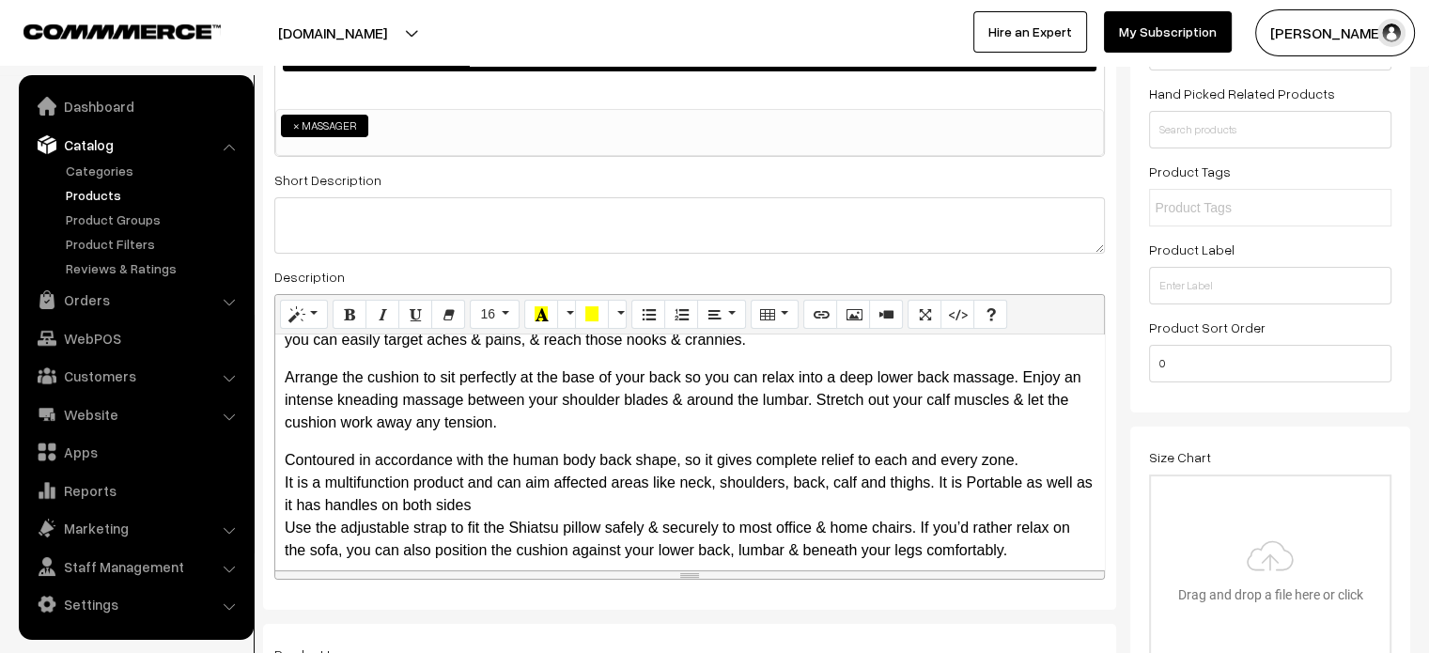
scroll to position [91, 0]
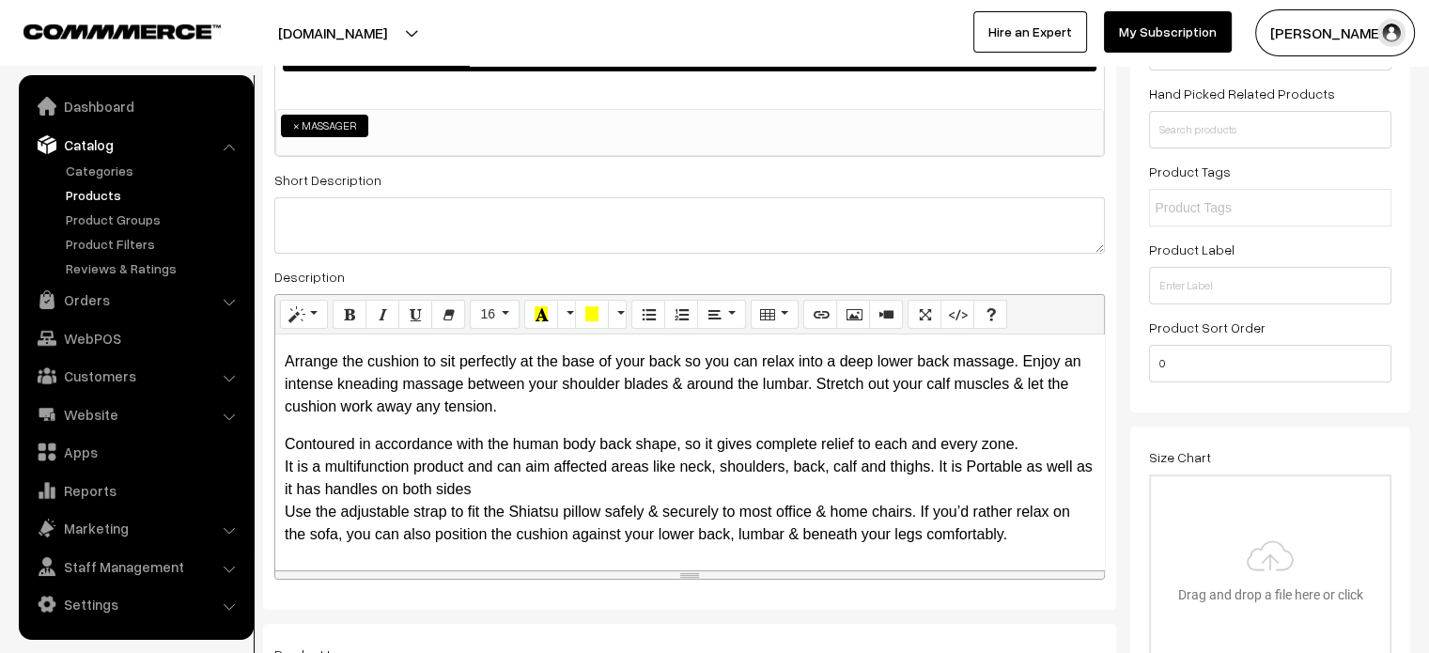
click at [523, 492] on p "Contoured in accordance with the human body back shape, so it gives complete re…" at bounding box center [690, 489] width 810 height 113
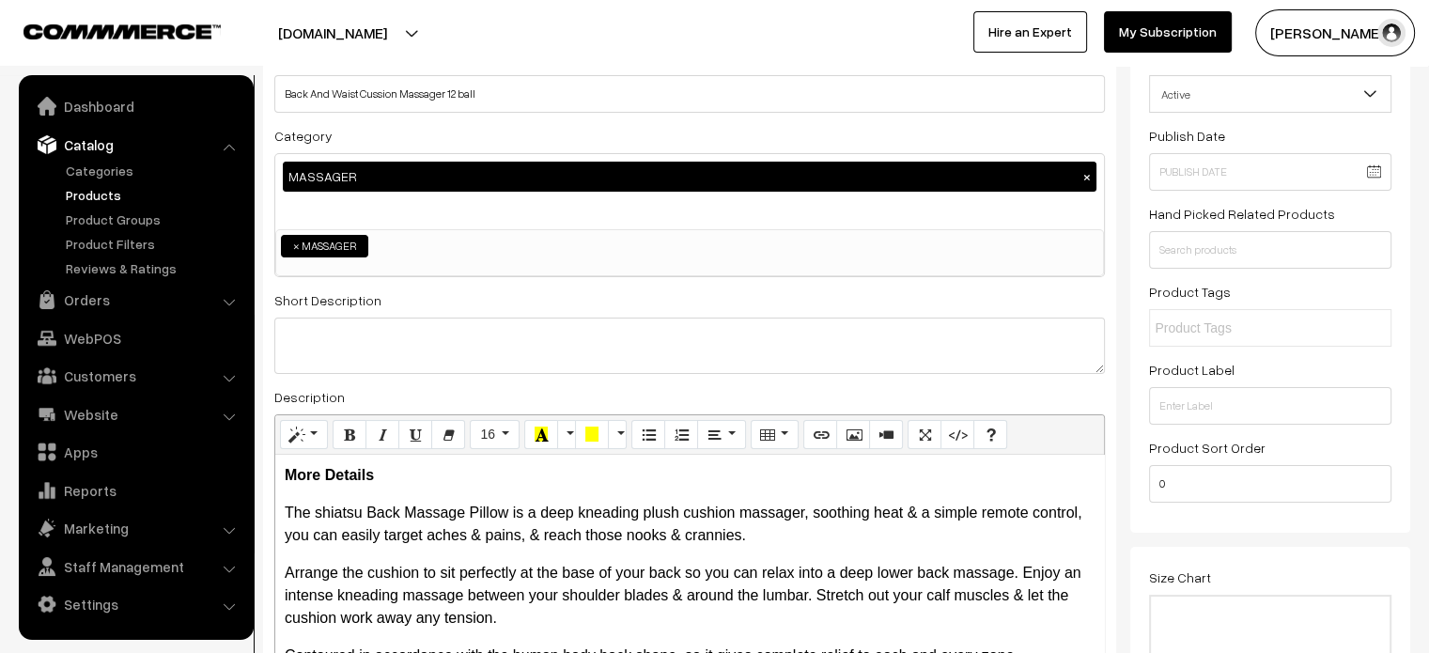
scroll to position [0, 0]
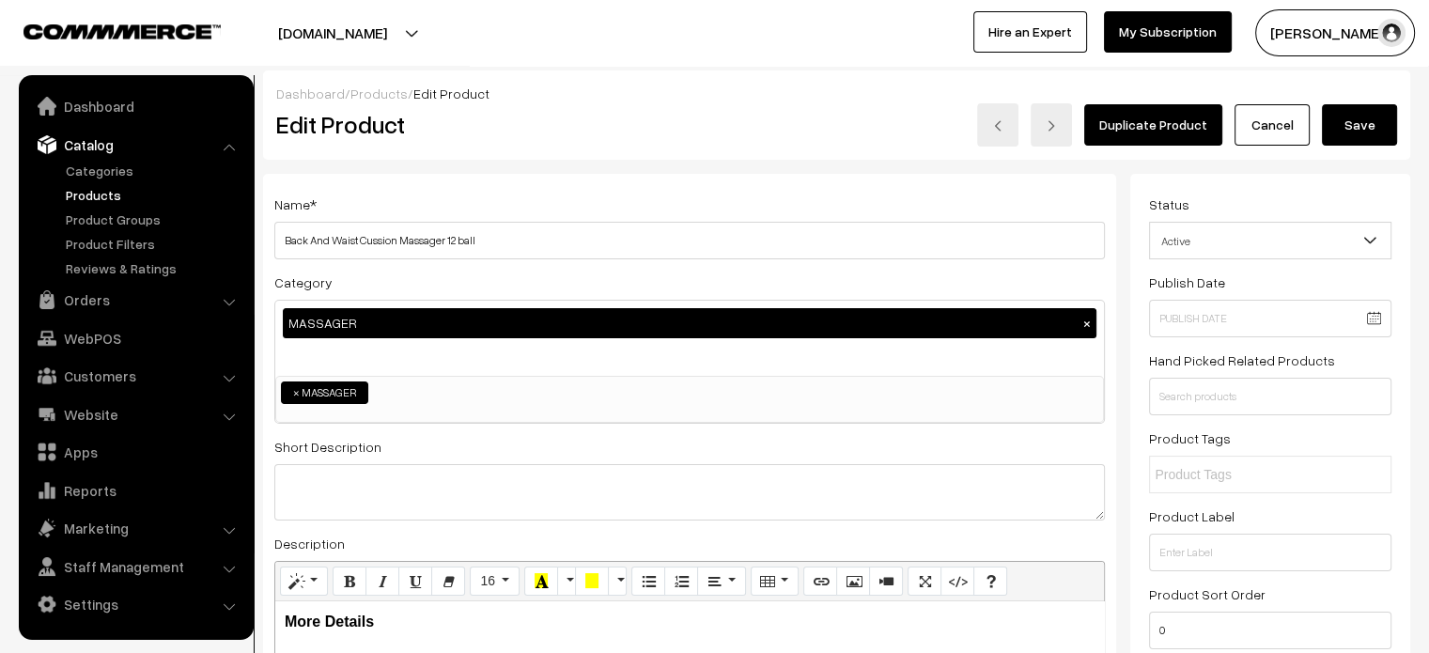
click at [1376, 137] on button "Save" at bounding box center [1359, 124] width 75 height 41
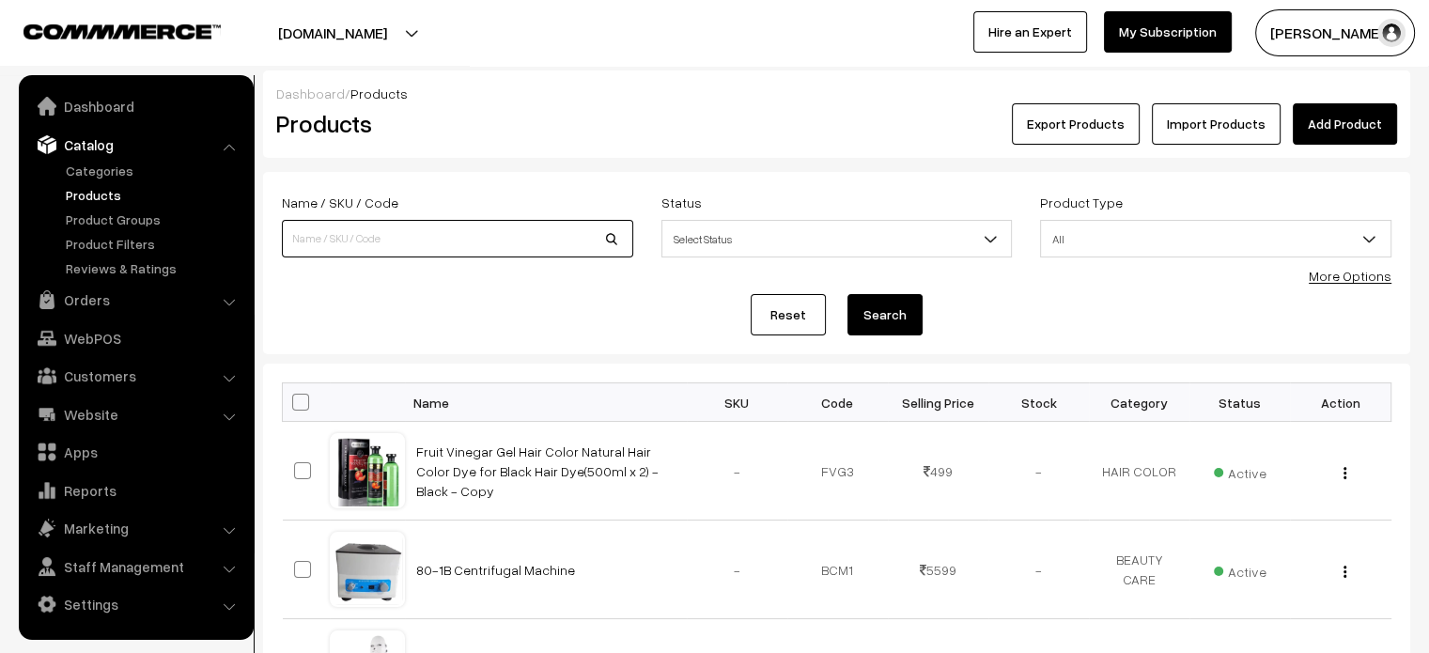
paste input "Back And Waist Cussion Massager 12 ball"
click at [457, 255] on input "Back And Waist Cussion Massager 12 ball" at bounding box center [457, 239] width 351 height 38
type input "Back And Waist Cussion Massager 12 ball"
click at [892, 315] on button "Search" at bounding box center [884, 314] width 75 height 41
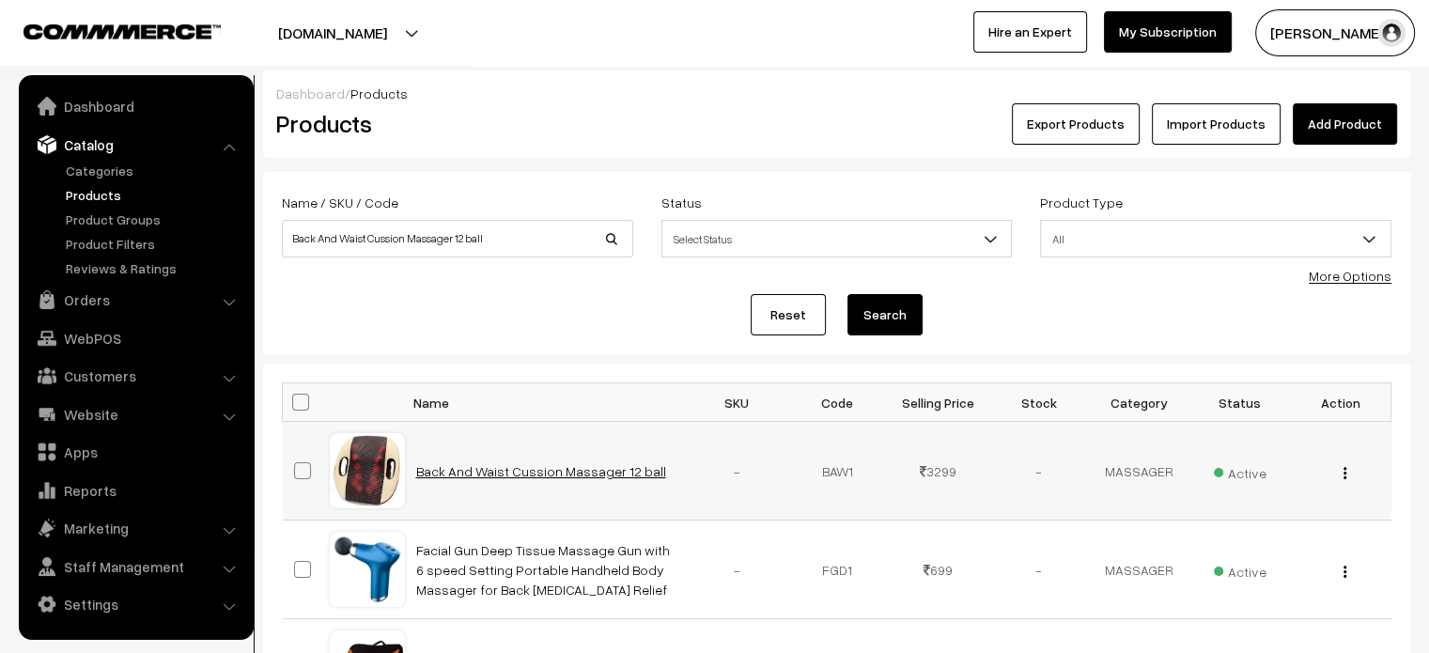
click at [534, 477] on link "Back And Waist Cussion Massager 12 ball" at bounding box center [541, 471] width 250 height 16
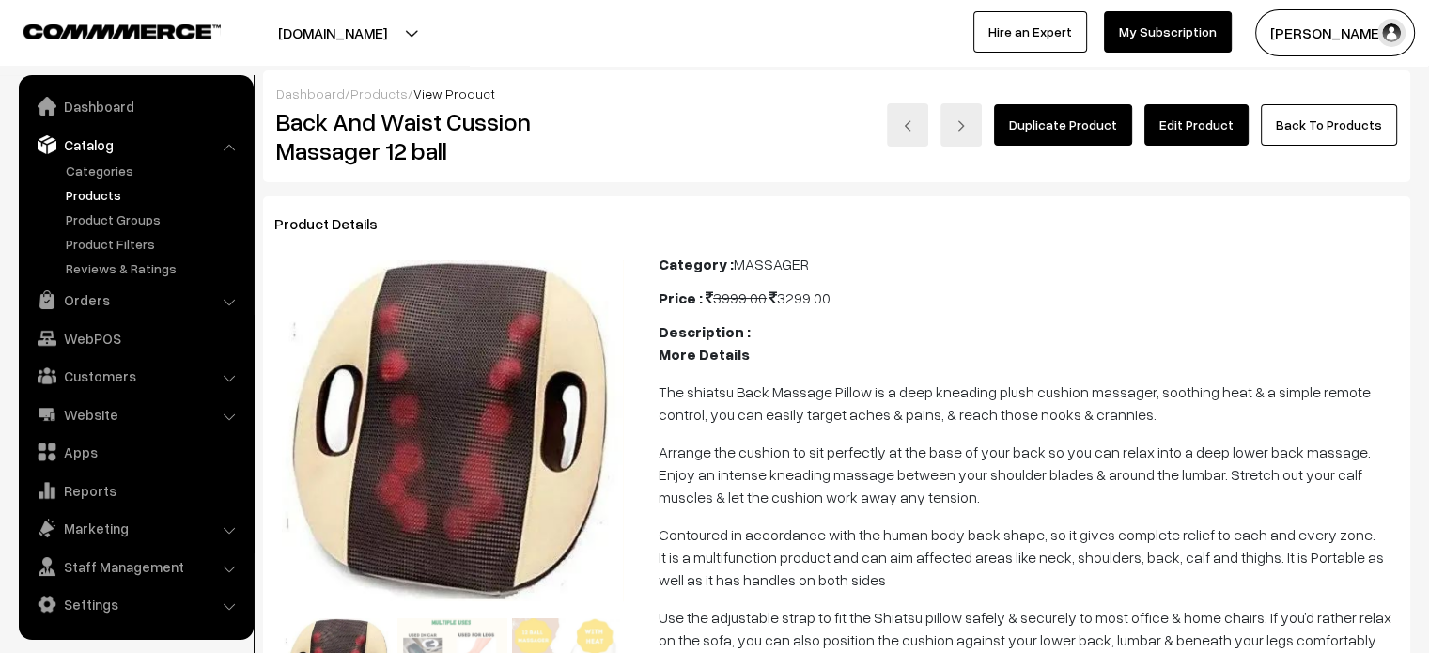
click at [1197, 121] on link "Edit Product" at bounding box center [1196, 124] width 104 height 41
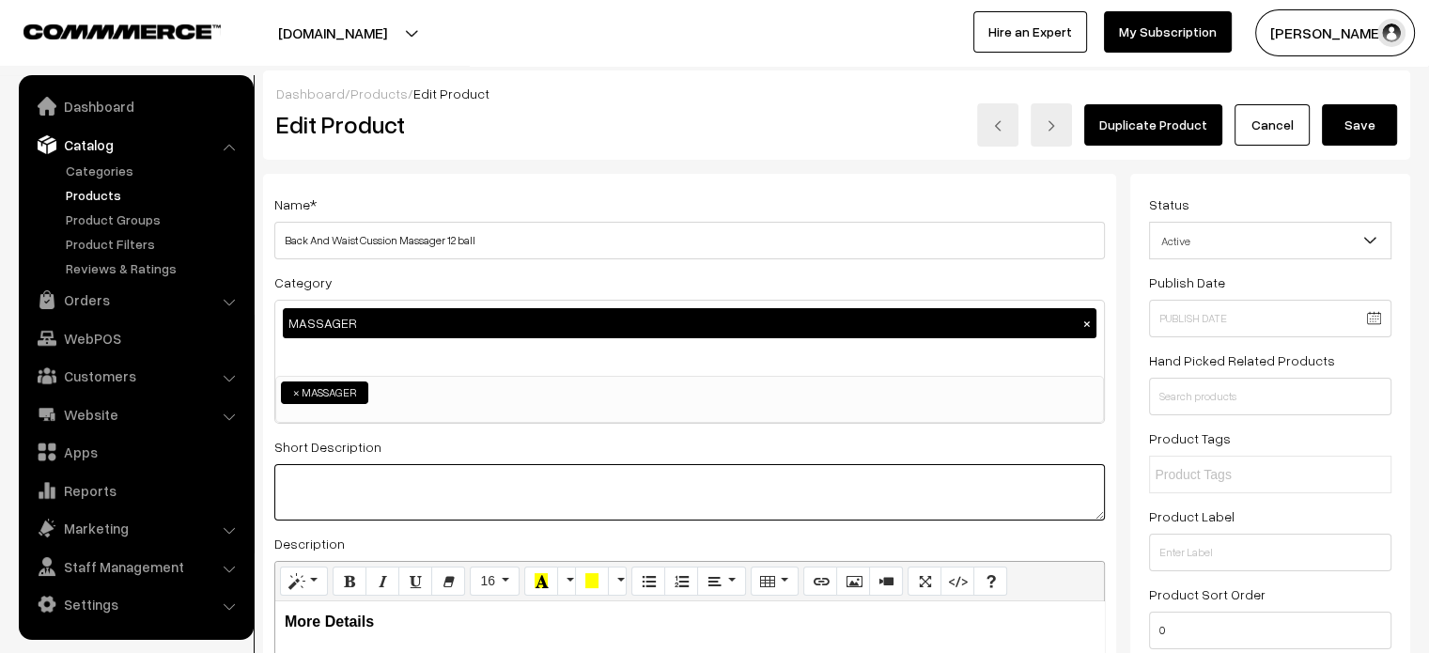
click at [570, 484] on textarea at bounding box center [689, 492] width 830 height 56
paste textarea "The shiatsu Back Massage Pillow is a deep kneading plush cushion massager, soot…"
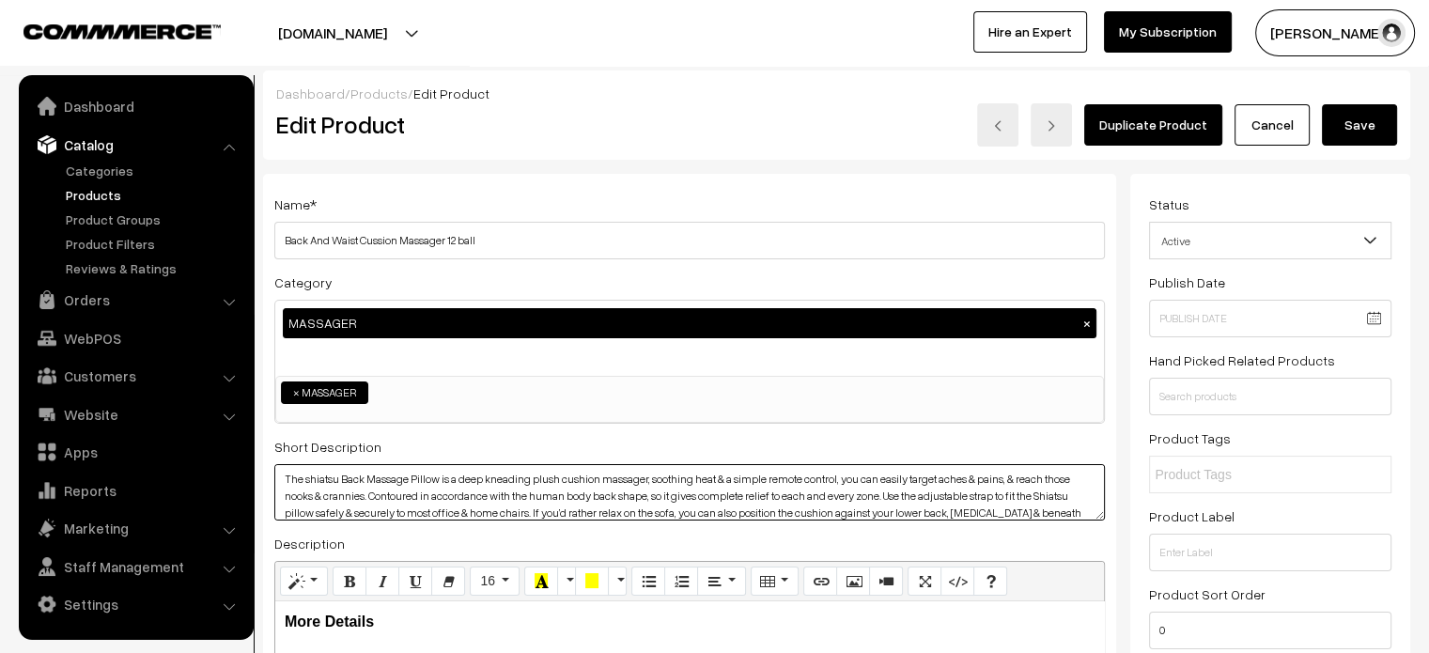
type textarea "The shiatsu Back Massage Pillow is a deep kneading plush cushion massager, soot…"
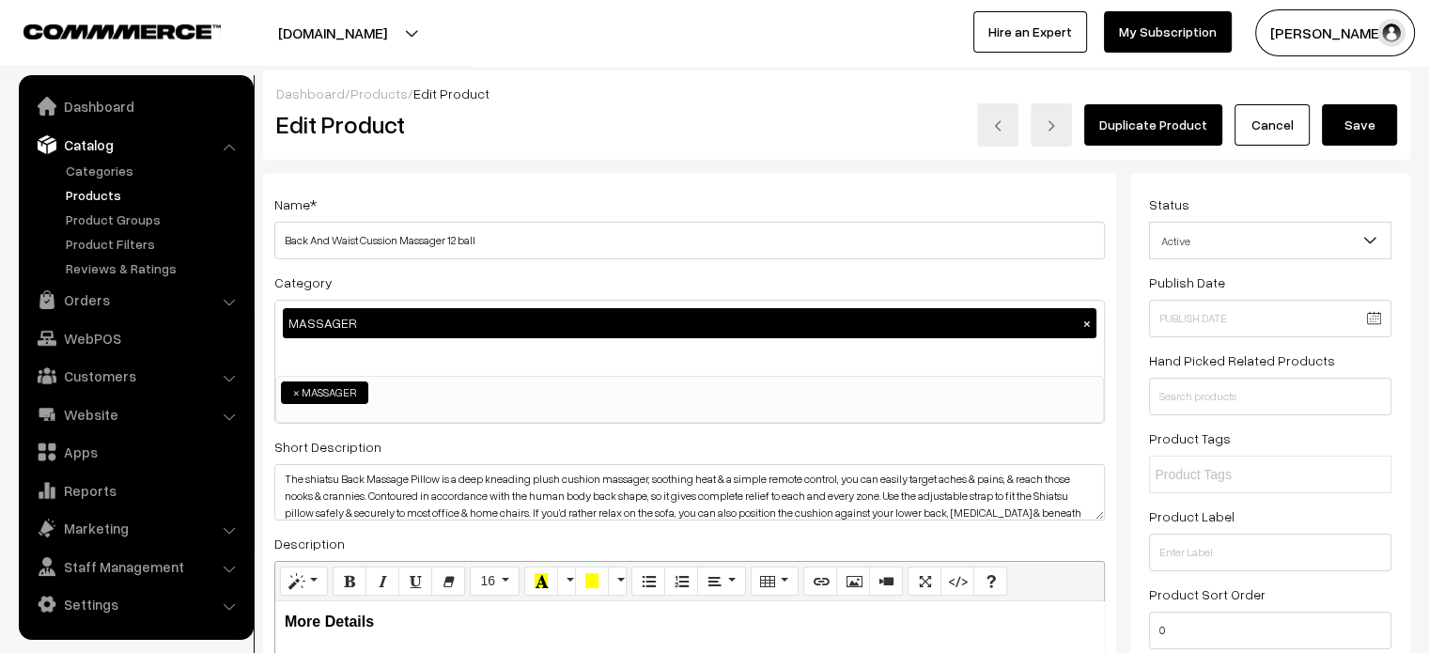
click at [1368, 128] on button "Save" at bounding box center [1359, 124] width 75 height 41
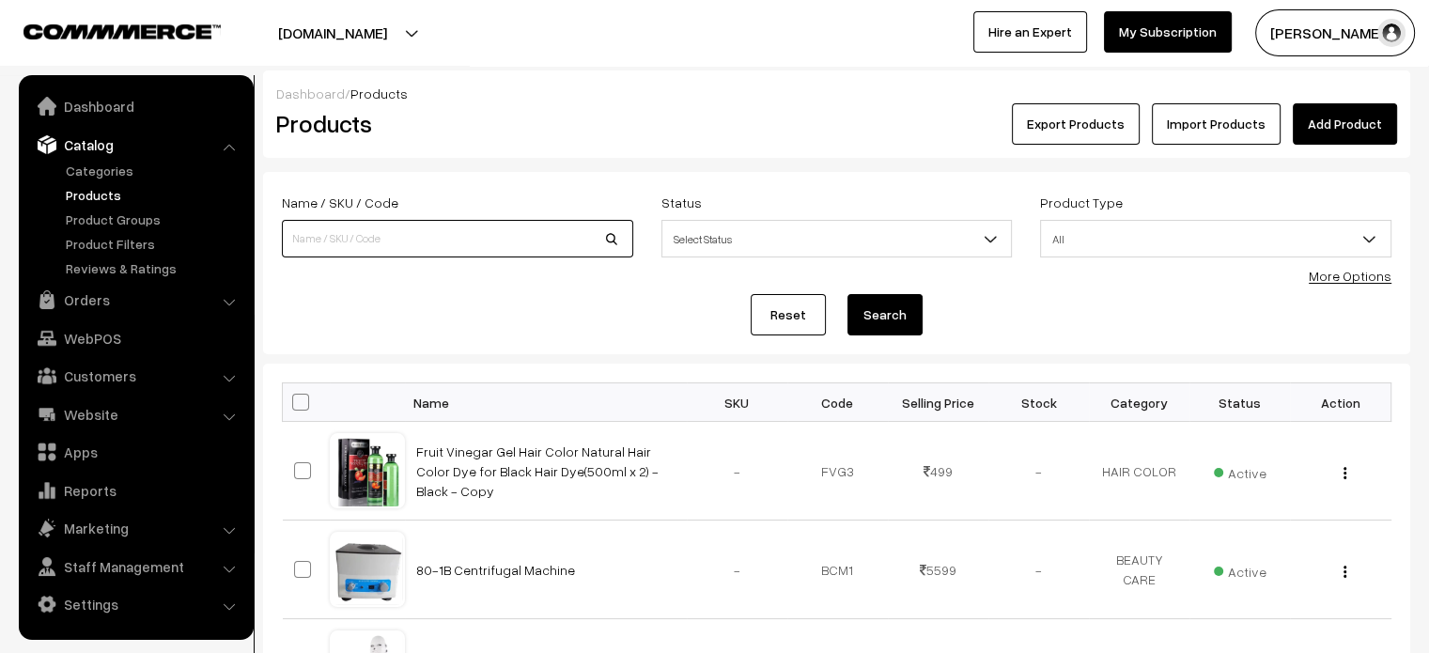
paste input "Scalp Massager Handheld Portable"
click at [442, 247] on input at bounding box center [457, 239] width 351 height 38
type input "Scalp Massager Handheld Portable"
click at [896, 323] on button "Search" at bounding box center [884, 314] width 75 height 41
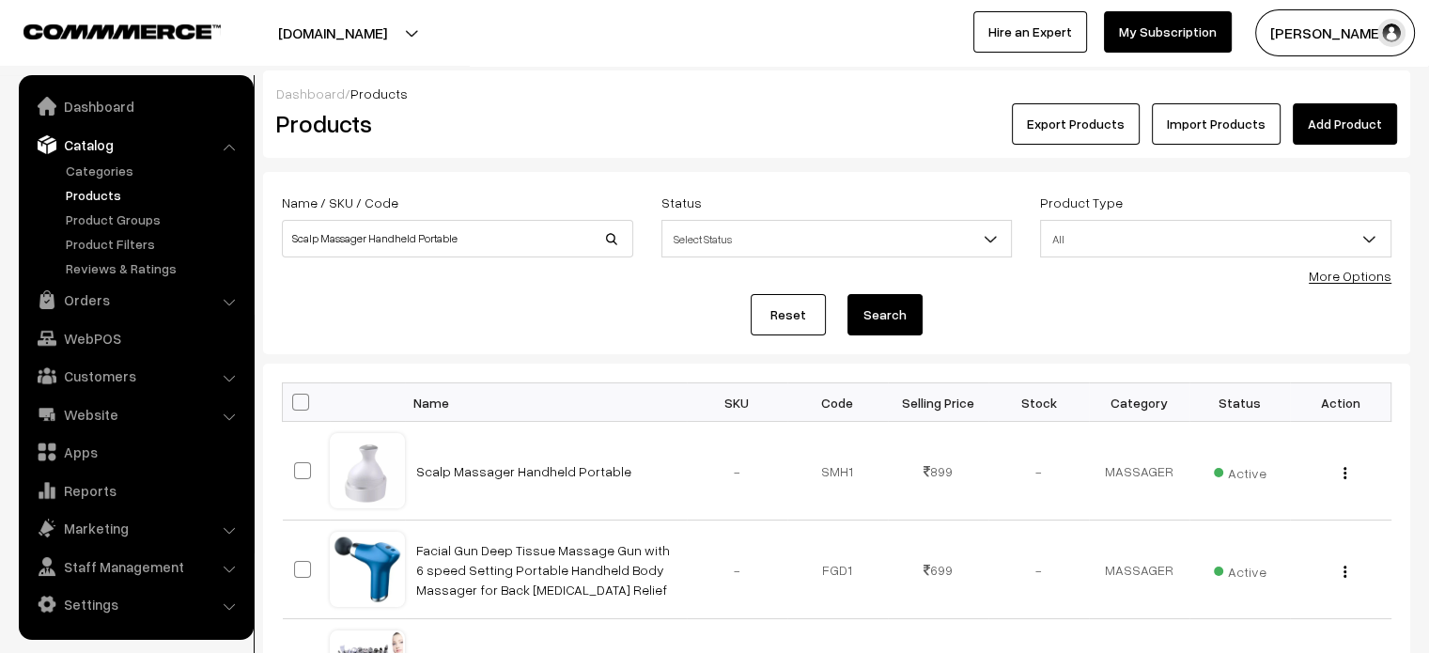
click at [892, 302] on button "Search" at bounding box center [884, 314] width 75 height 41
click at [440, 473] on link "Scalp Massager Handheld Portable" at bounding box center [523, 471] width 215 height 16
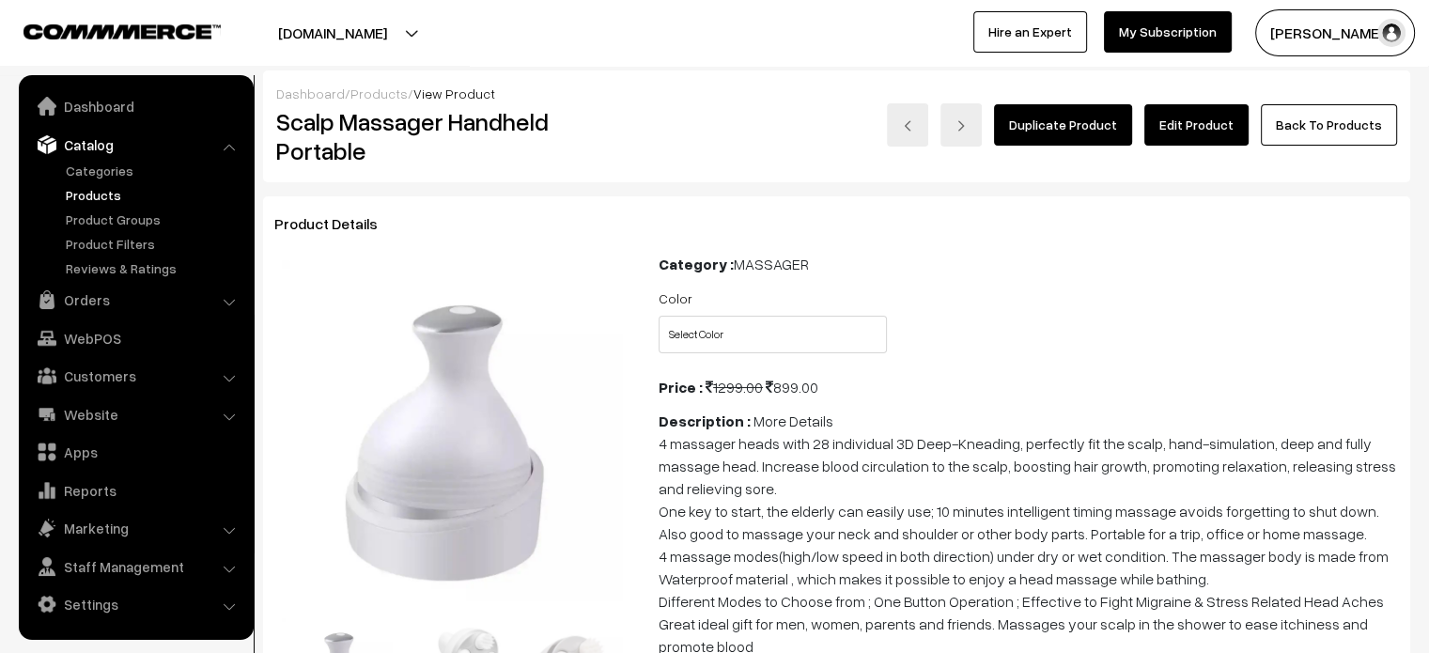
click at [1197, 132] on link "Edit Product" at bounding box center [1196, 124] width 104 height 41
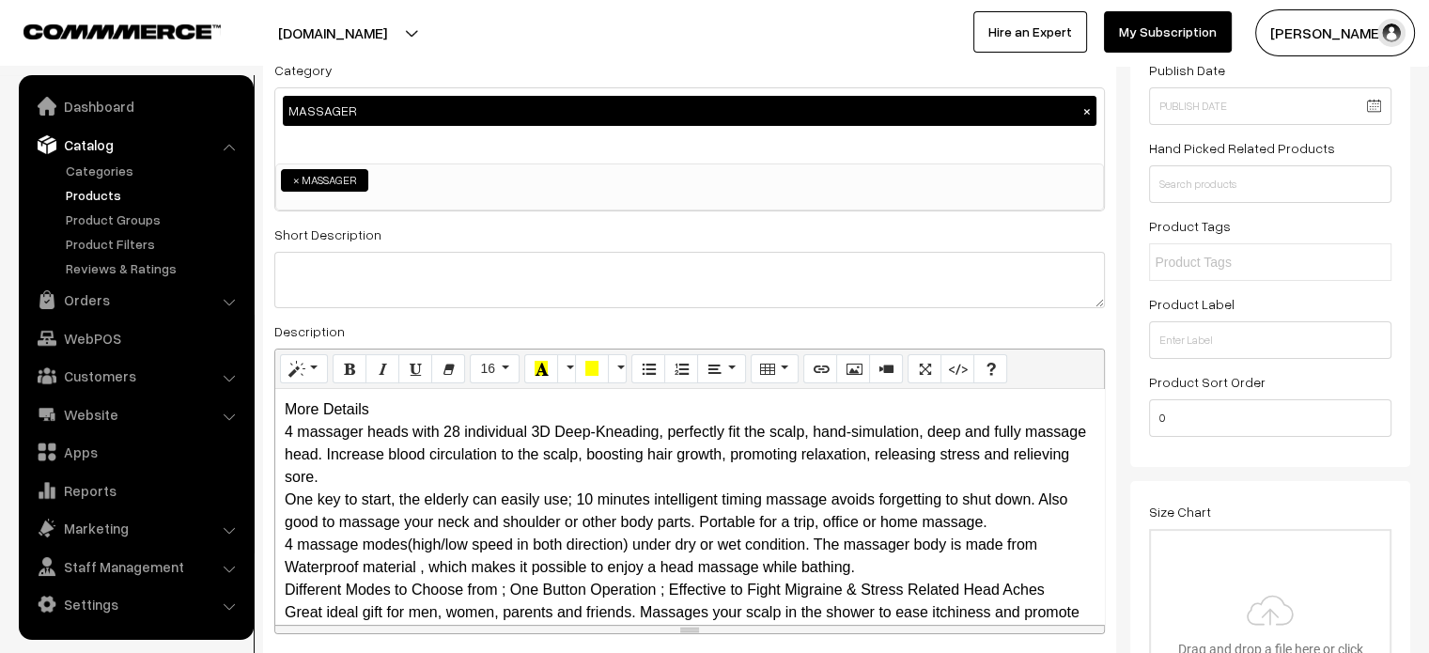
scroll to position [214, 0]
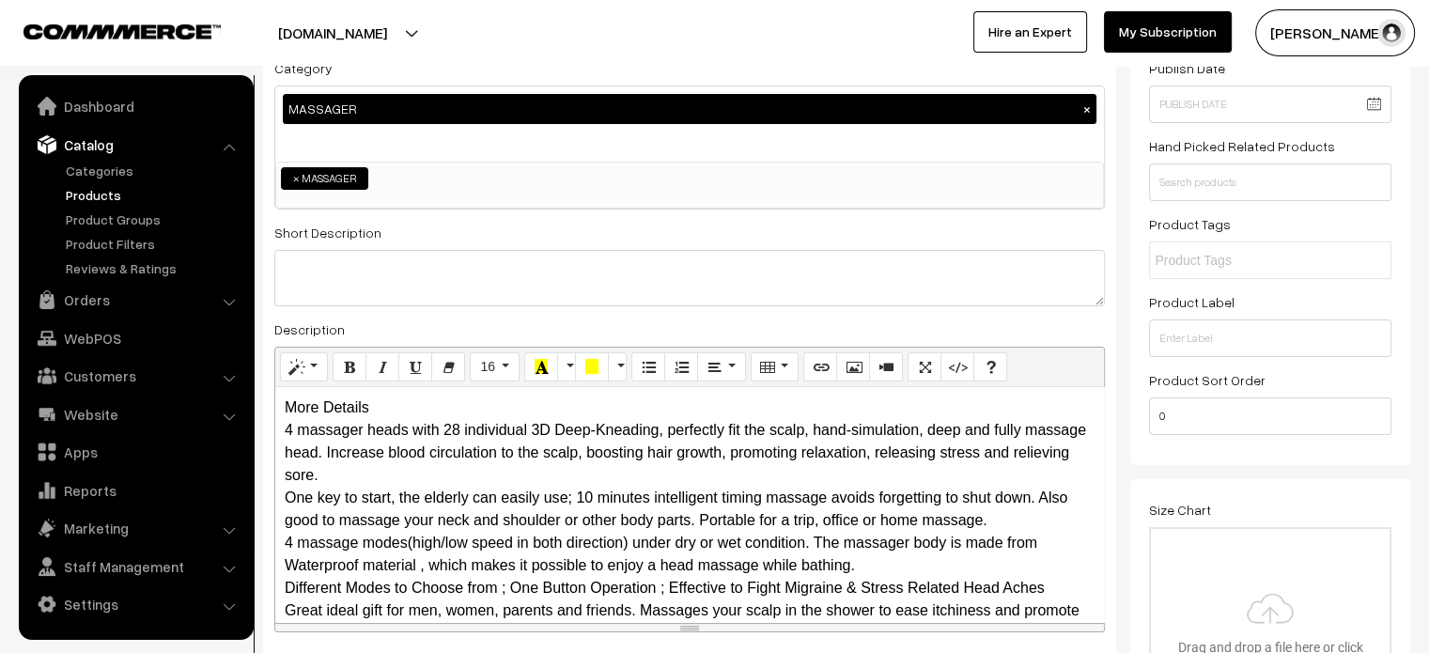
click at [368, 409] on div "More Details 4 massager heads with 28 individual 3D Deep-Kneading, perfectly fi…" at bounding box center [689, 504] width 829 height 235
click at [396, 409] on div "More Details 4 massager heads with 28 individual 3D Deep-Kneading, perfectly fi…" at bounding box center [689, 504] width 829 height 235
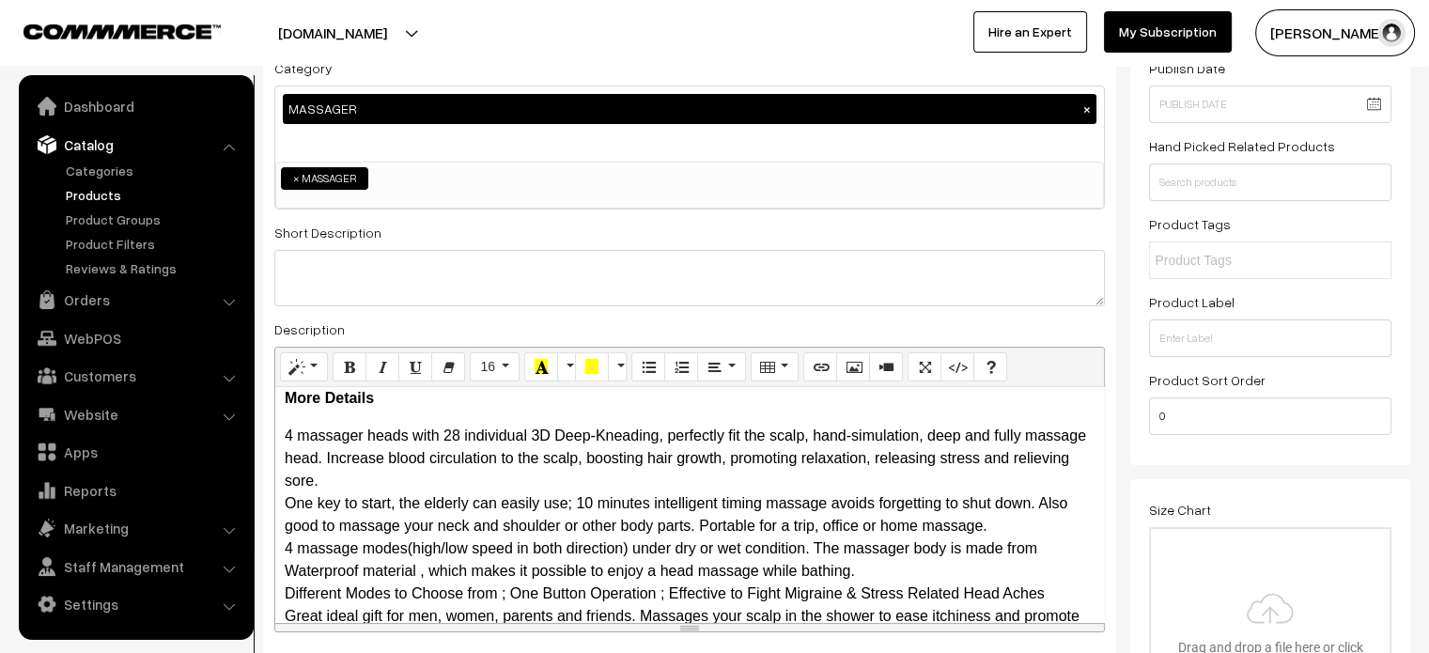
scroll to position [10, 0]
click at [381, 476] on p "4 massager heads with 28 individual 3D Deep-Kneading, perfectly fit the scalp, …" at bounding box center [690, 536] width 810 height 225
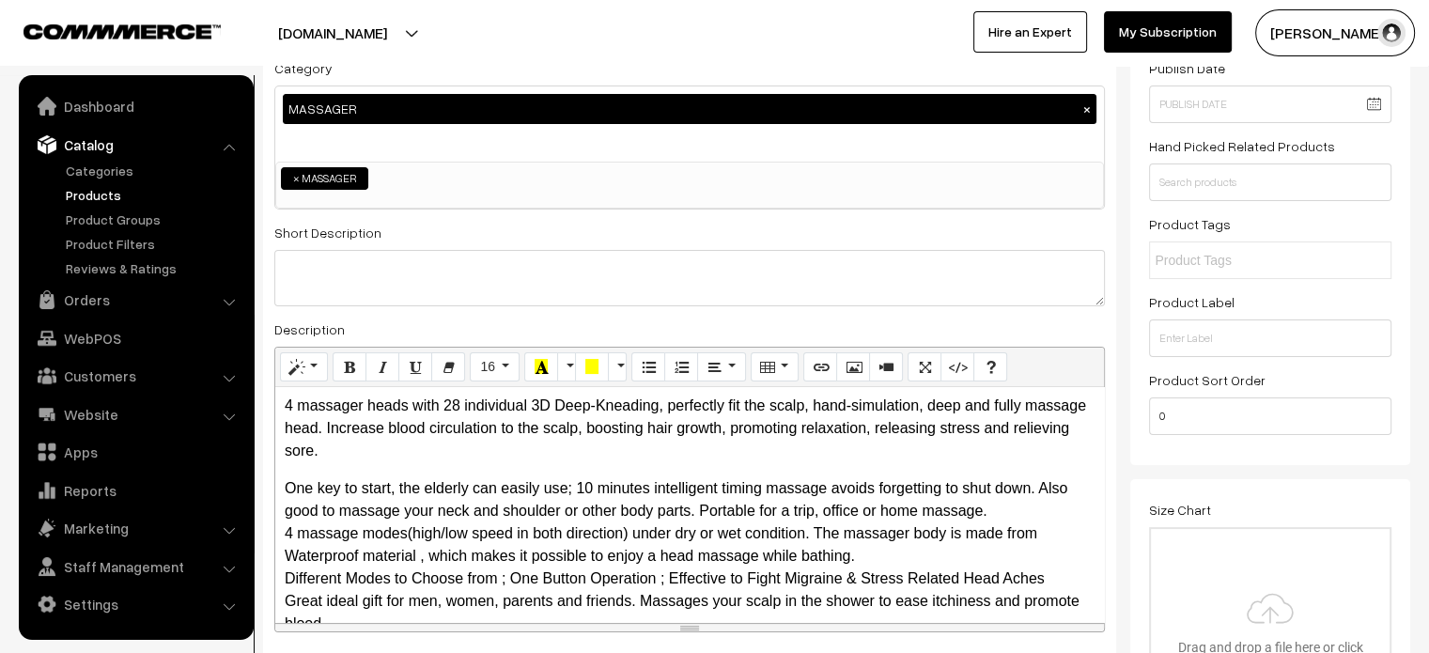
scroll to position [40, 0]
click at [1012, 506] on p "One key to start, the elderly can easily use; 10 minutes intelligent timing mas…" at bounding box center [690, 555] width 810 height 158
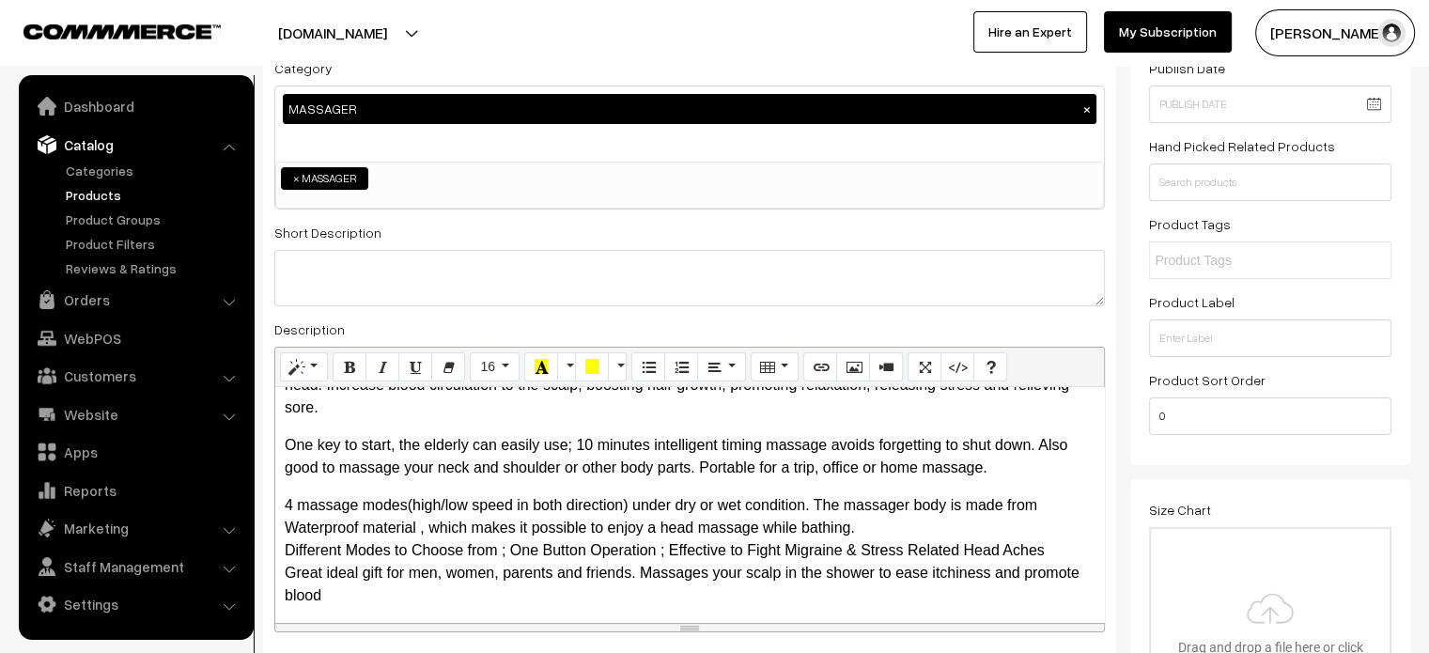
scroll to position [91, 0]
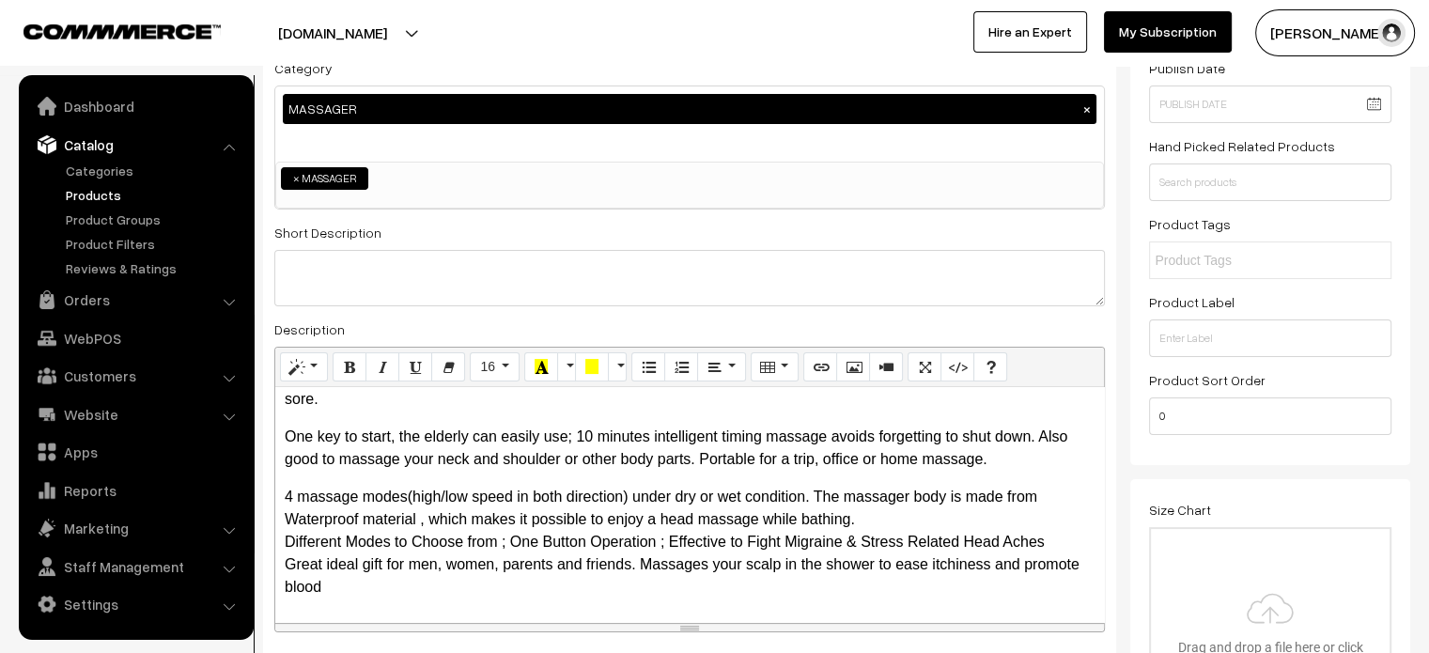
click at [916, 516] on p "4 massage modes(high/low speed in both direction) under dry or wet condition. T…" at bounding box center [690, 542] width 810 height 113
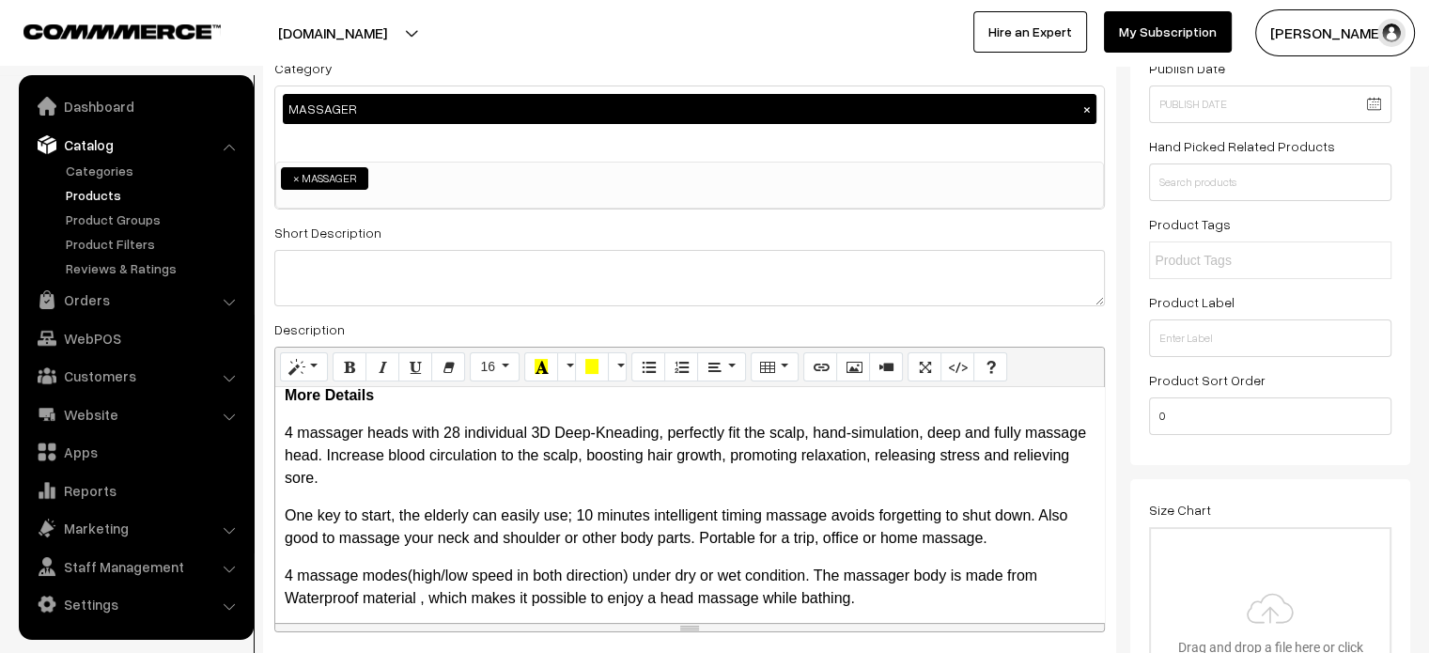
scroll to position [0, 0]
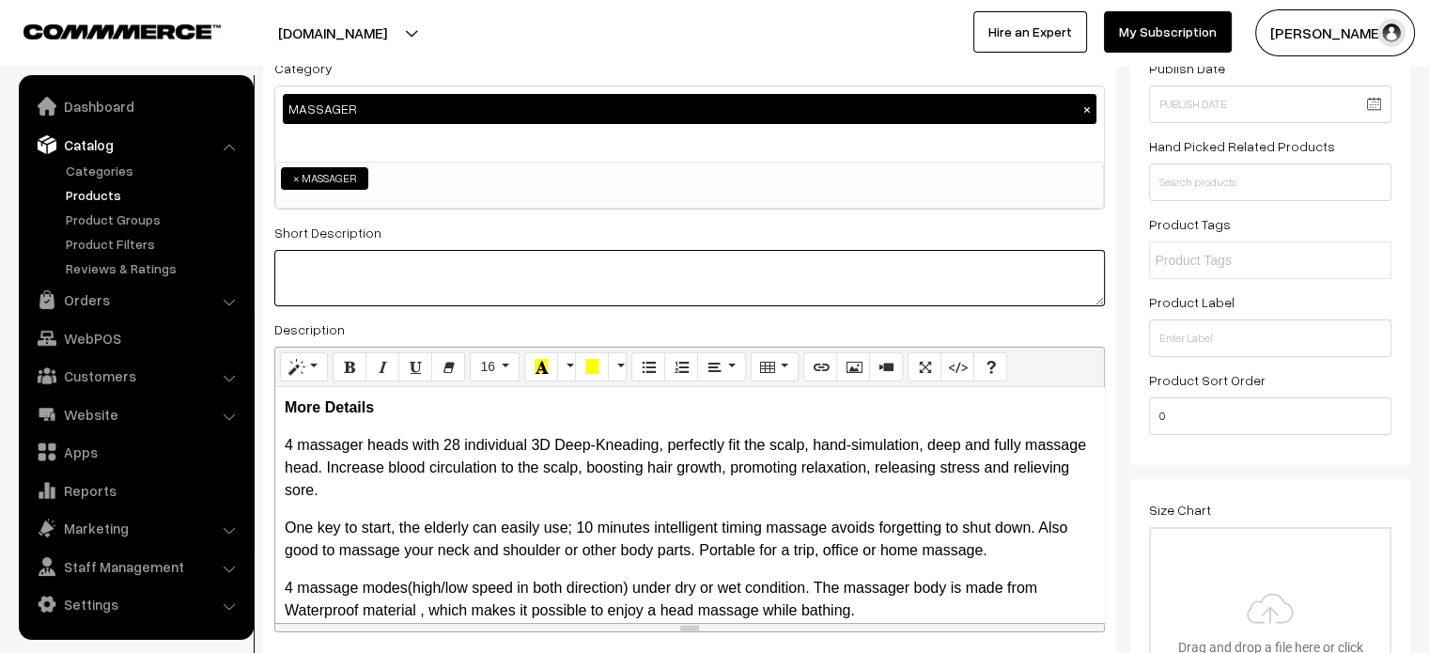
click at [431, 296] on textarea at bounding box center [689, 278] width 830 height 56
paste textarea "Scalp massager features and functions with Single button operation. Automatic t…"
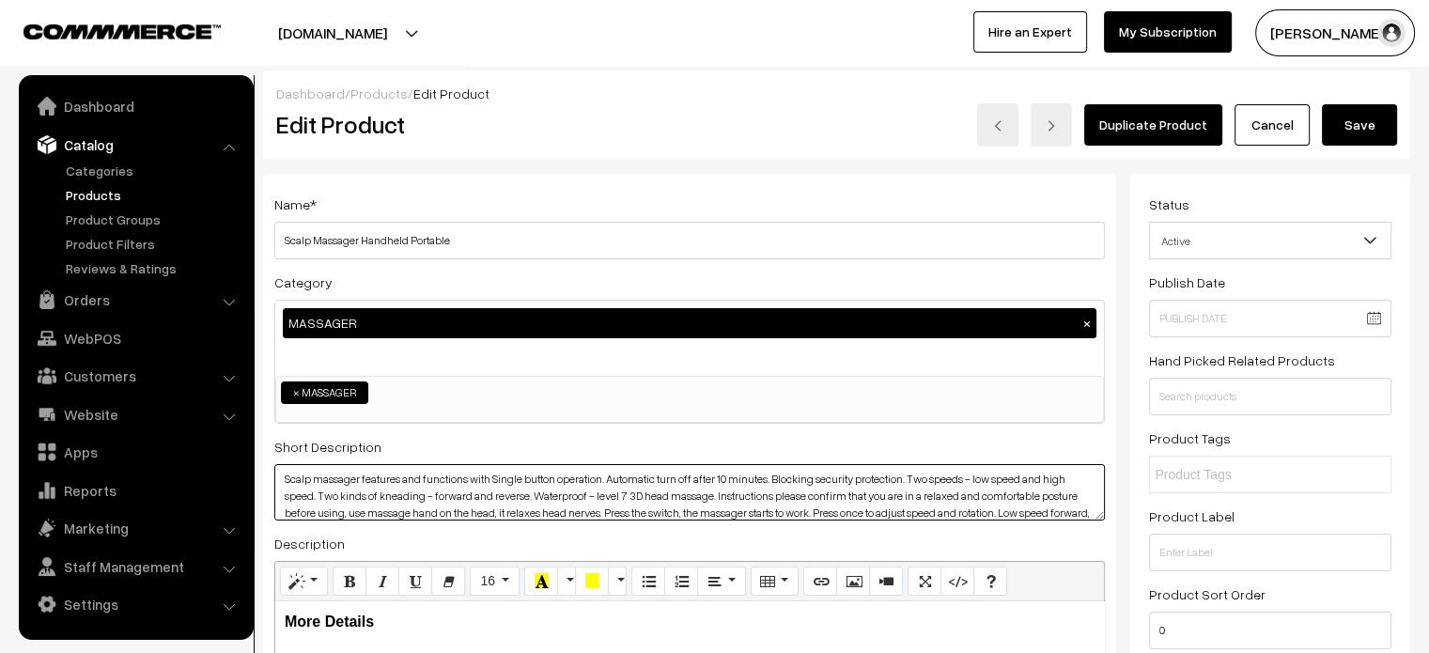
type textarea "Scalp massager features and functions with Single button operation. Automatic t…"
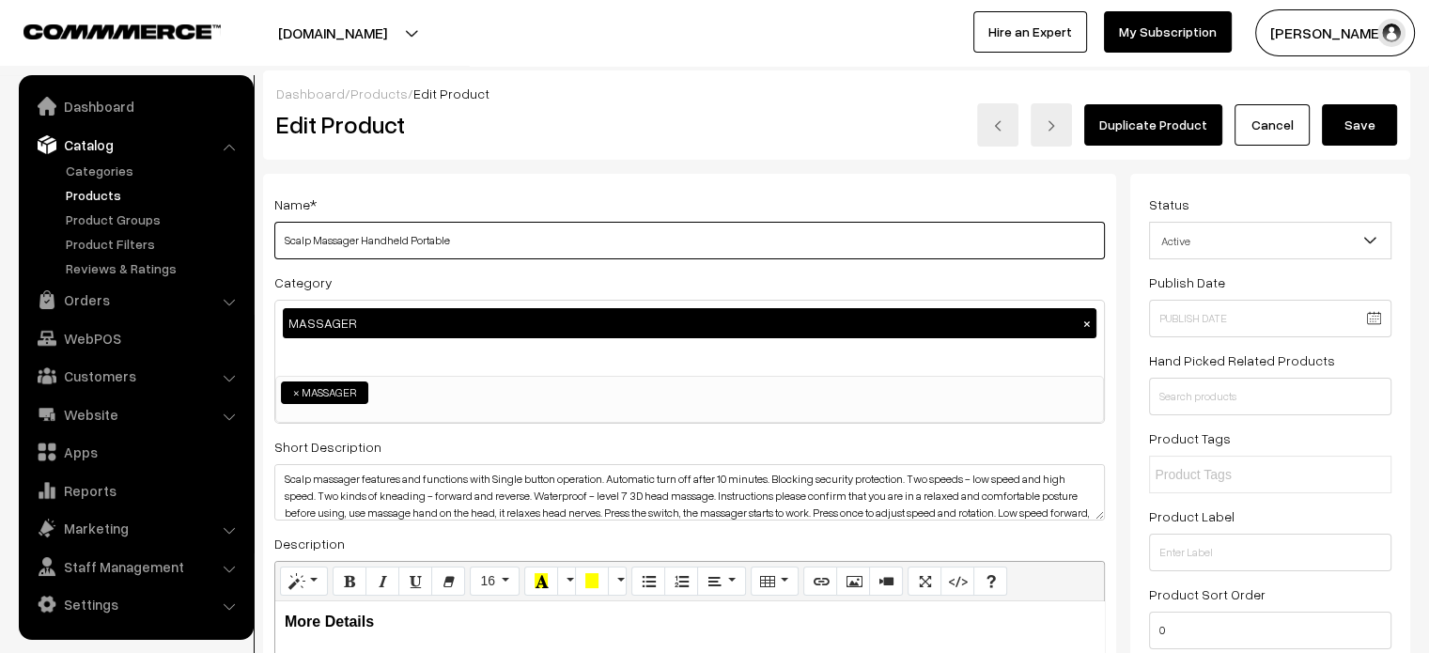
click at [482, 246] on input "Scalp Massager Handheld Portable" at bounding box center [689, 241] width 830 height 38
click at [1346, 122] on button "Save" at bounding box center [1359, 124] width 75 height 41
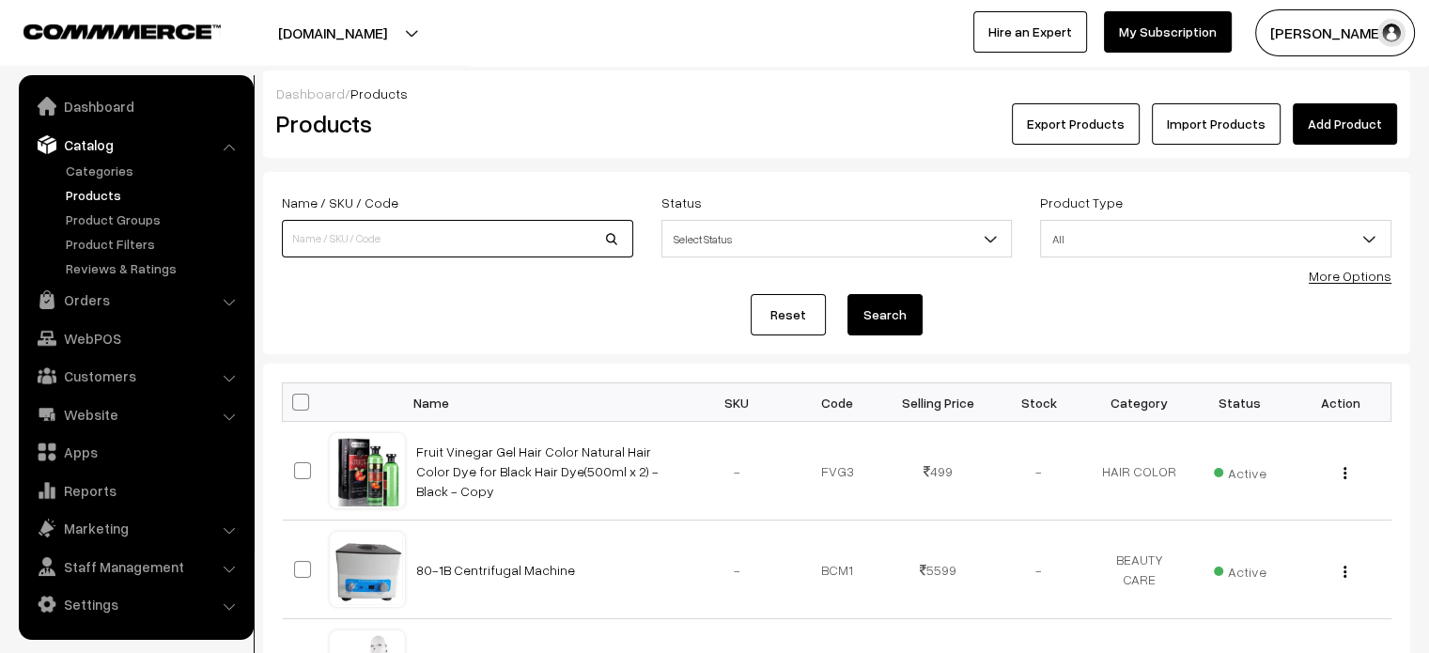
click at [372, 255] on input at bounding box center [457, 239] width 351 height 38
paste input "Scalp Massager Handheld Portable"
type input "Scalp Massager Handheld Portable"
click at [886, 318] on button "Search" at bounding box center [884, 314] width 75 height 41
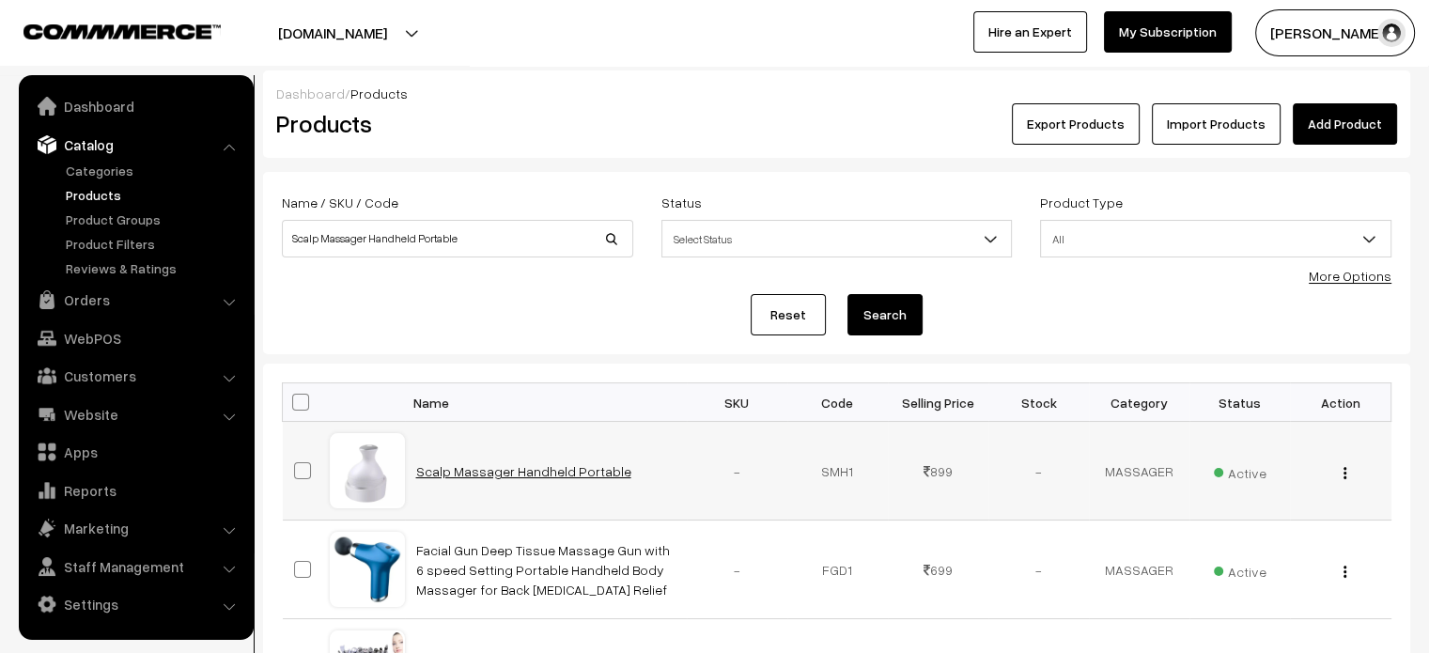
click at [489, 471] on link "Scalp Massager Handheld Portable" at bounding box center [523, 471] width 215 height 16
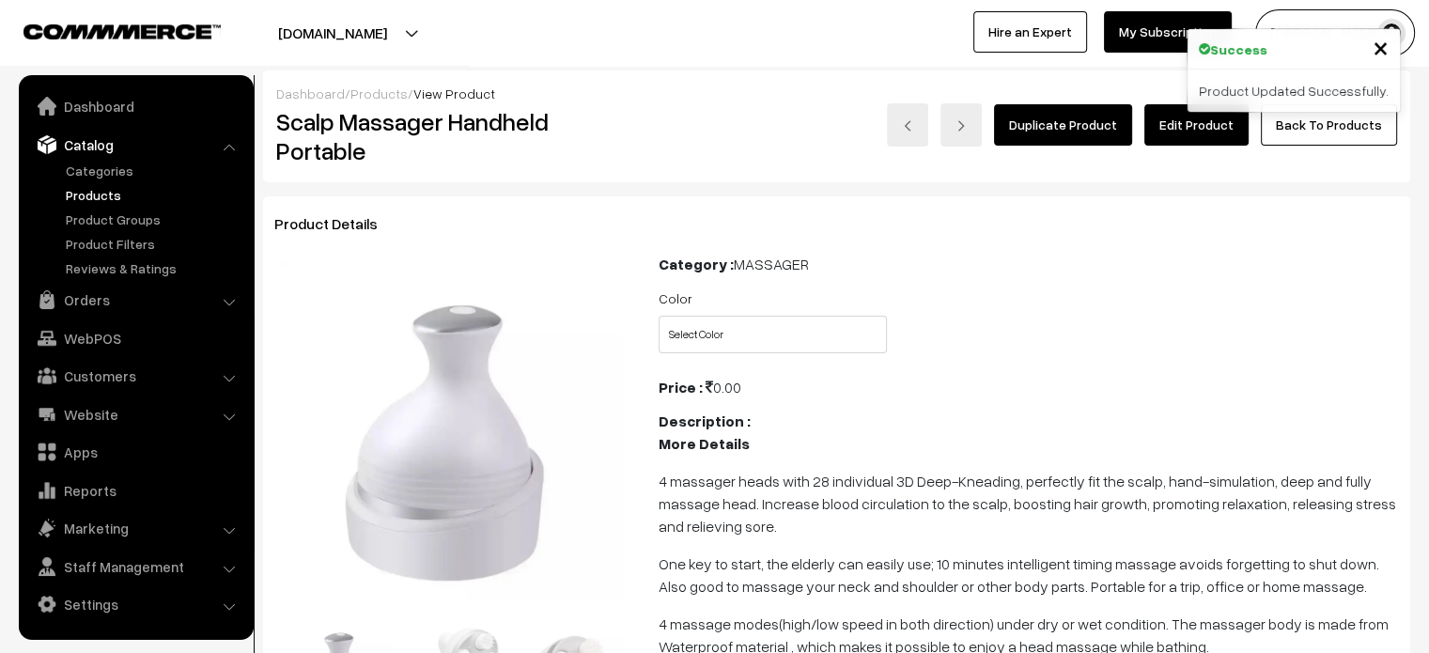
click at [1203, 142] on link "Edit Product" at bounding box center [1196, 124] width 104 height 41
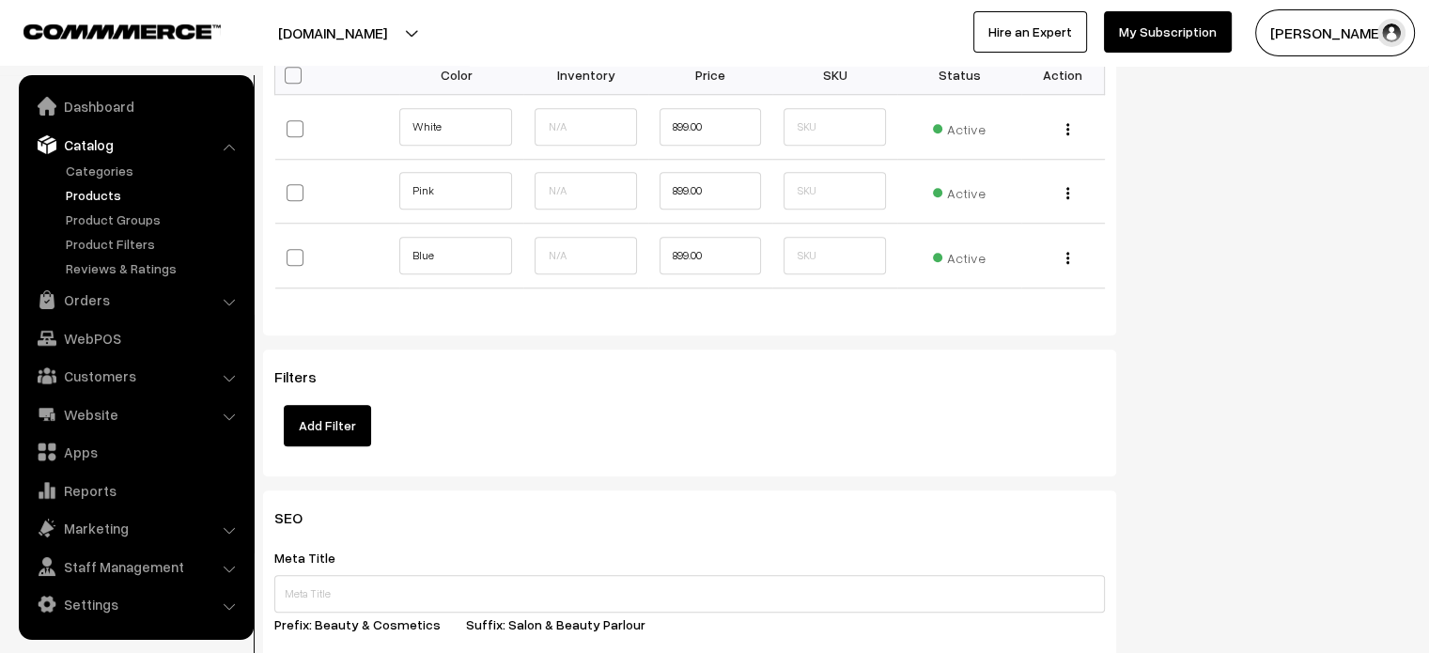
scroll to position [1616, 0]
click at [1069, 124] on button "button" at bounding box center [1067, 130] width 5 height 15
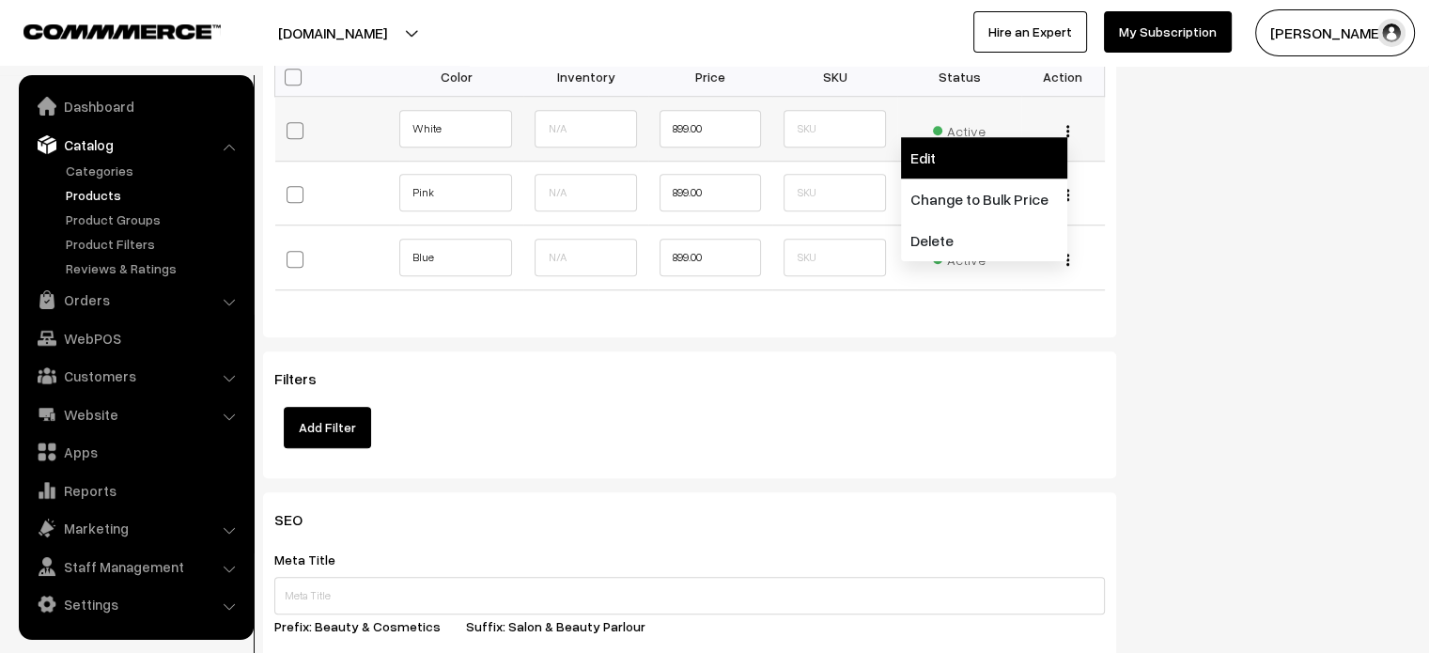
click at [962, 163] on link "Edit" at bounding box center [984, 157] width 166 height 41
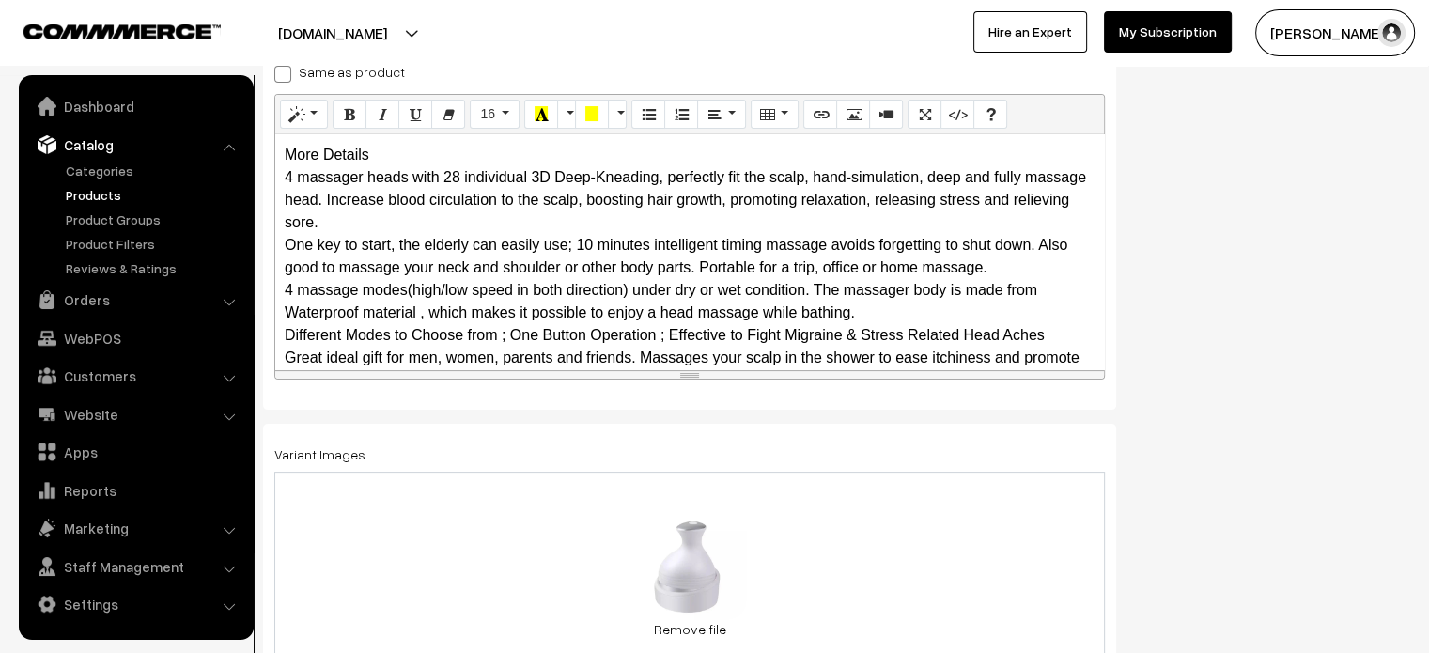
scroll to position [329, 0]
click at [282, 78] on span at bounding box center [282, 73] width 17 height 17
click at [282, 76] on input "Same as product" at bounding box center [280, 70] width 12 height 12
checkbox input "true"
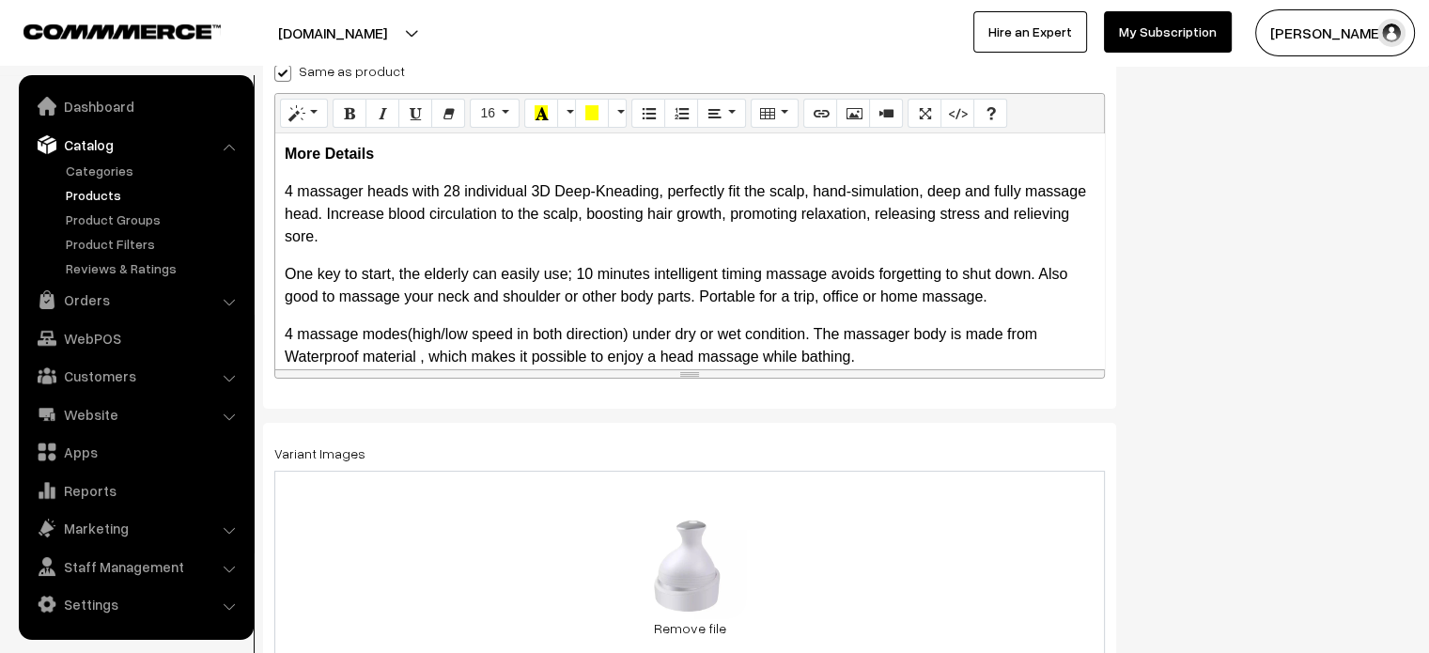
scroll to position [0, 0]
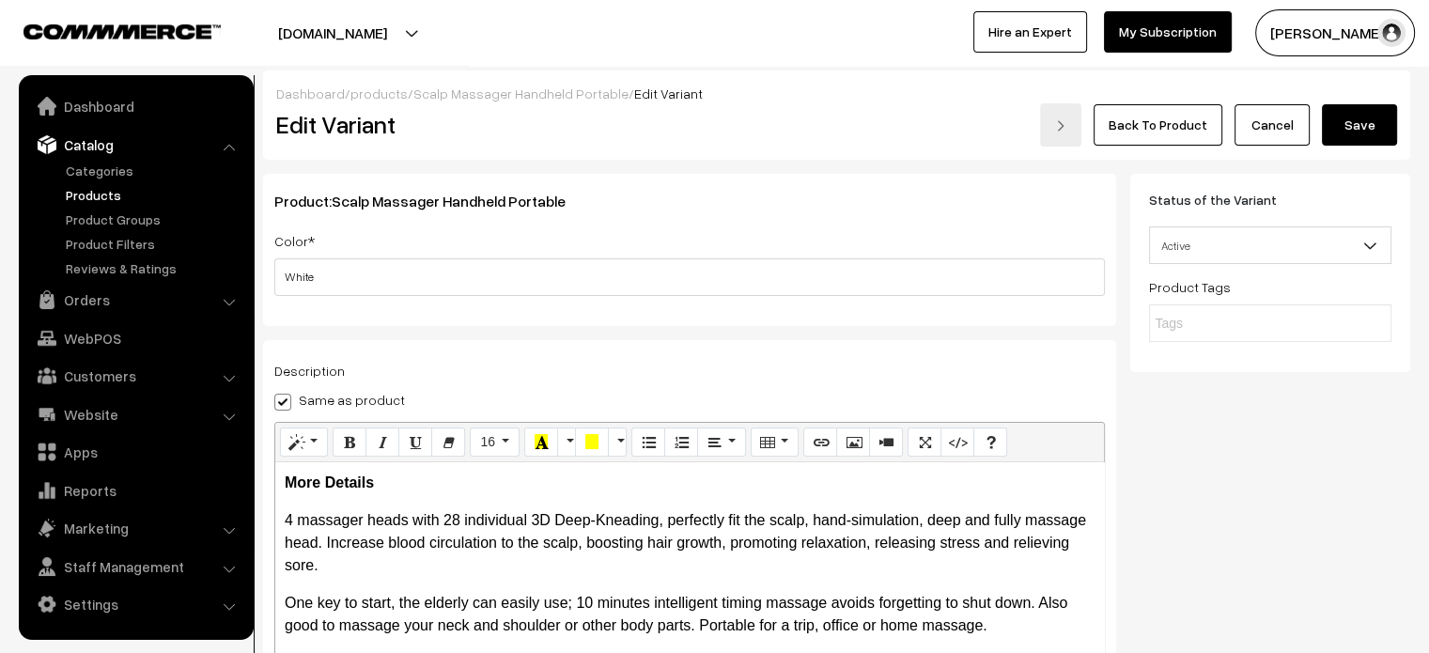
click at [1336, 135] on button "Save" at bounding box center [1359, 124] width 75 height 41
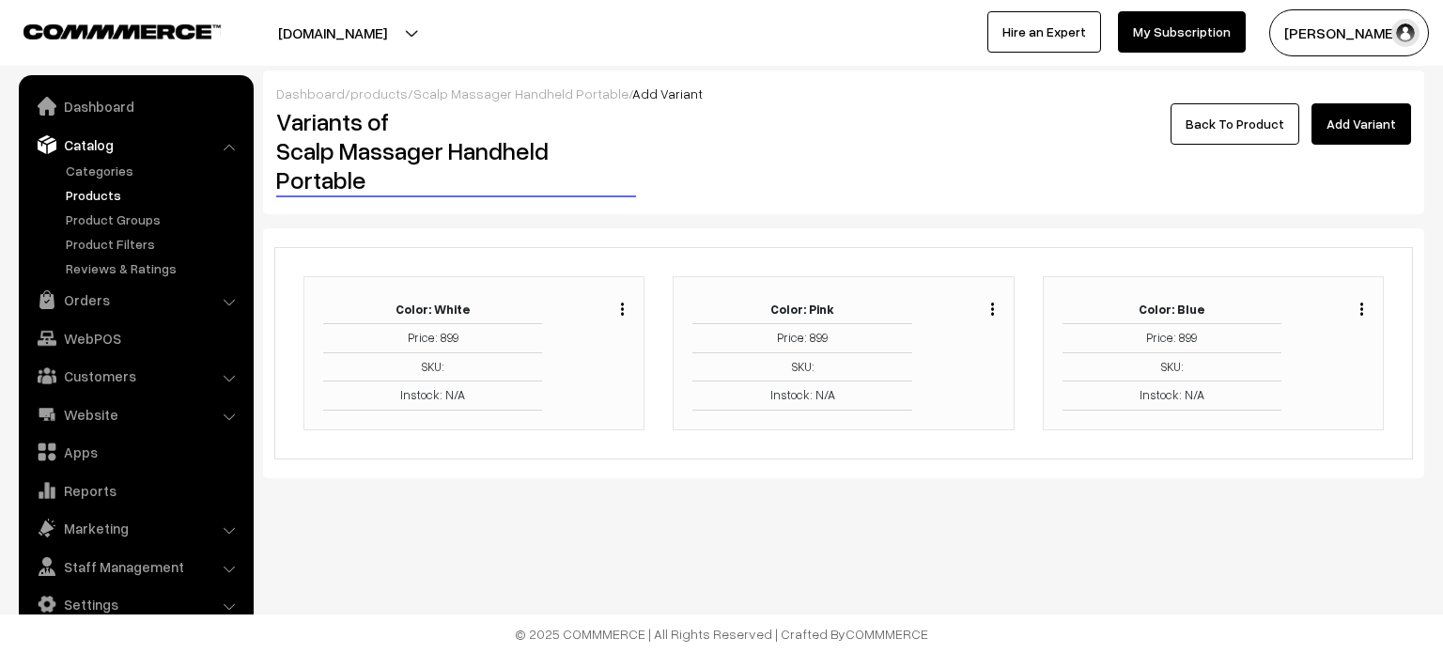
click at [993, 303] on img "button" at bounding box center [992, 309] width 3 height 12
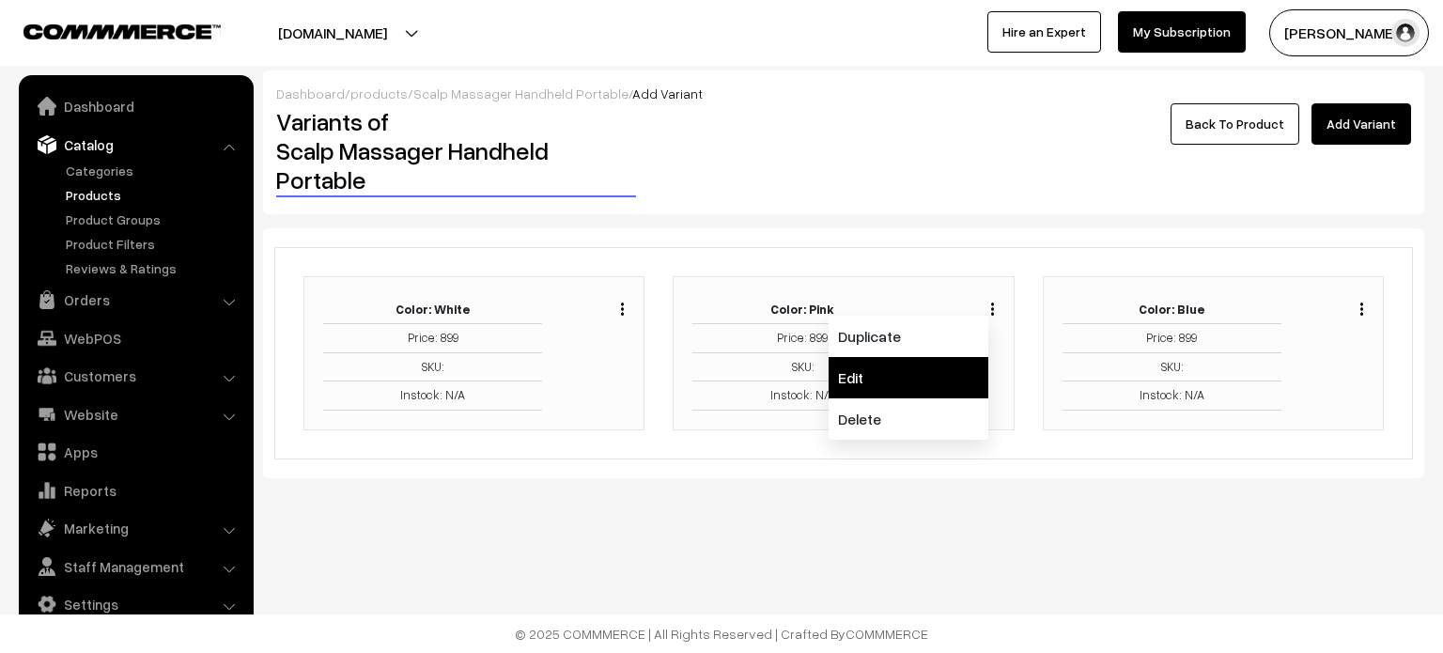
click at [877, 375] on link "Edit" at bounding box center [909, 377] width 160 height 41
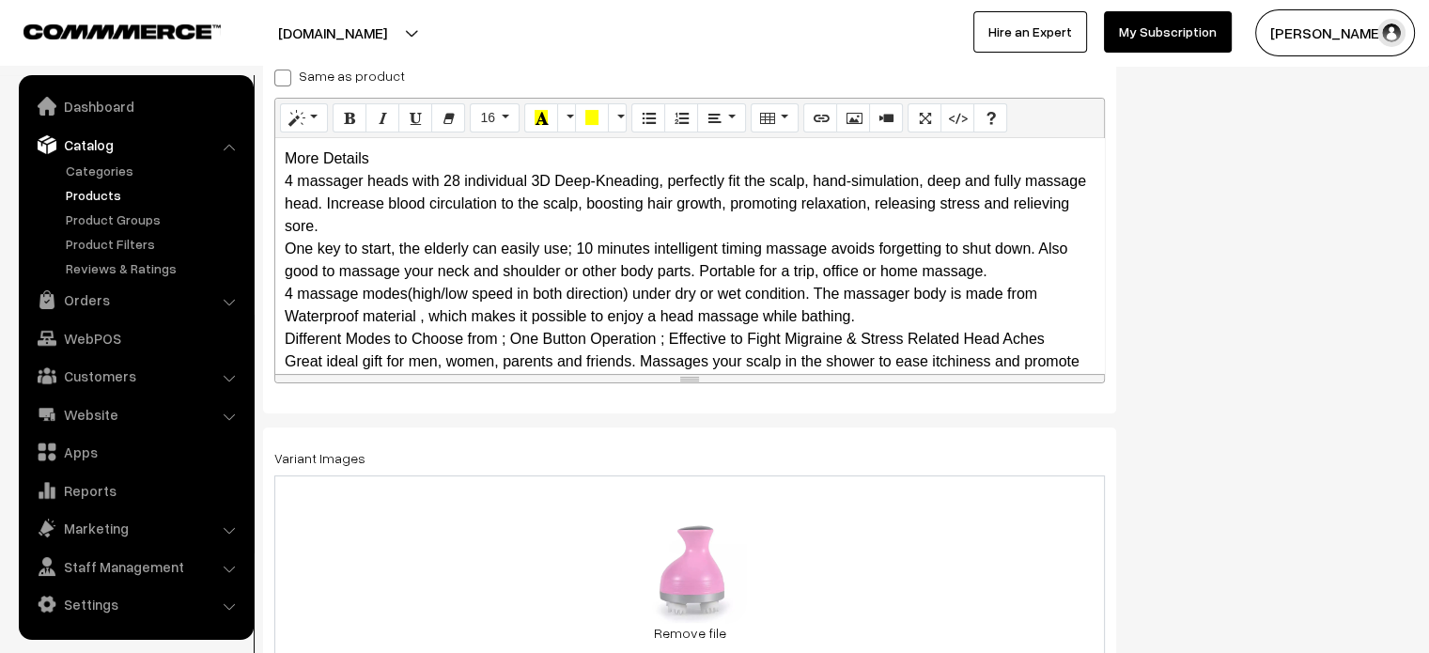
scroll to position [329, 0]
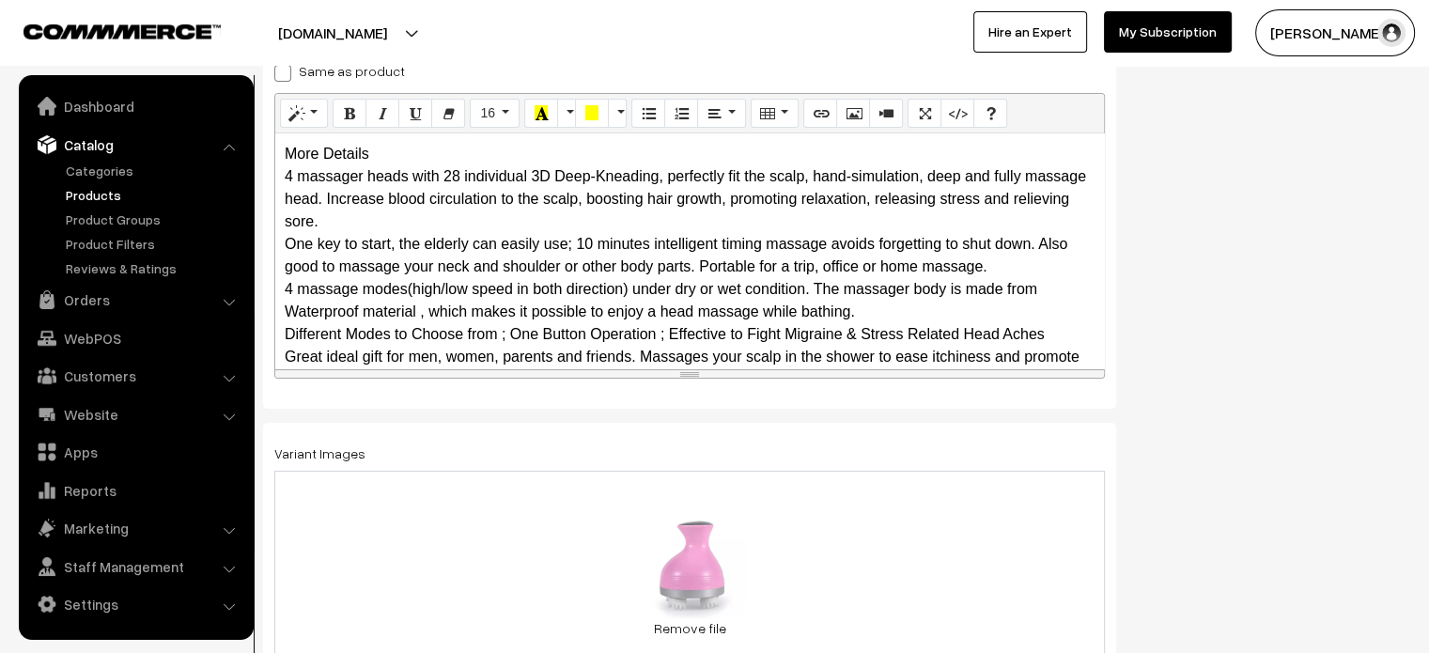
click at [282, 78] on span at bounding box center [282, 73] width 17 height 17
click at [282, 76] on input "Same as product" at bounding box center [280, 70] width 12 height 12
checkbox input "true"
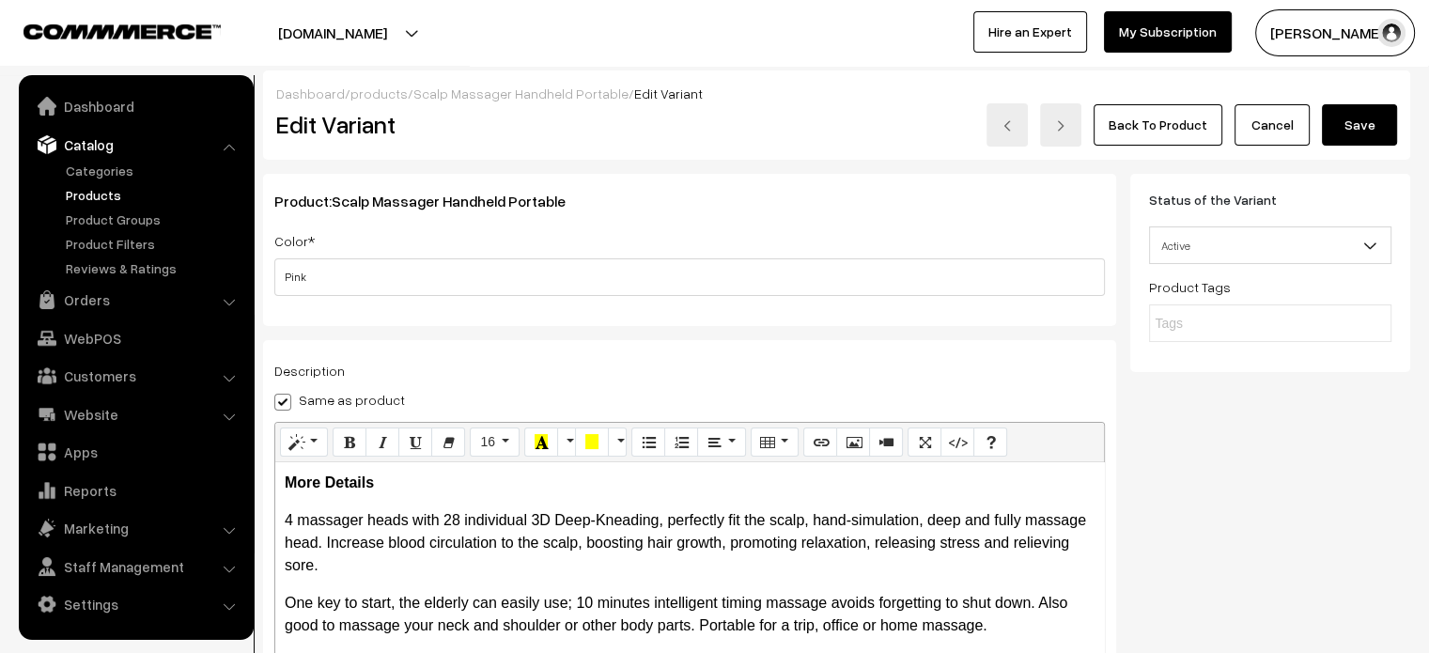
scroll to position [0, 0]
click at [1374, 125] on button "Save" at bounding box center [1359, 124] width 75 height 41
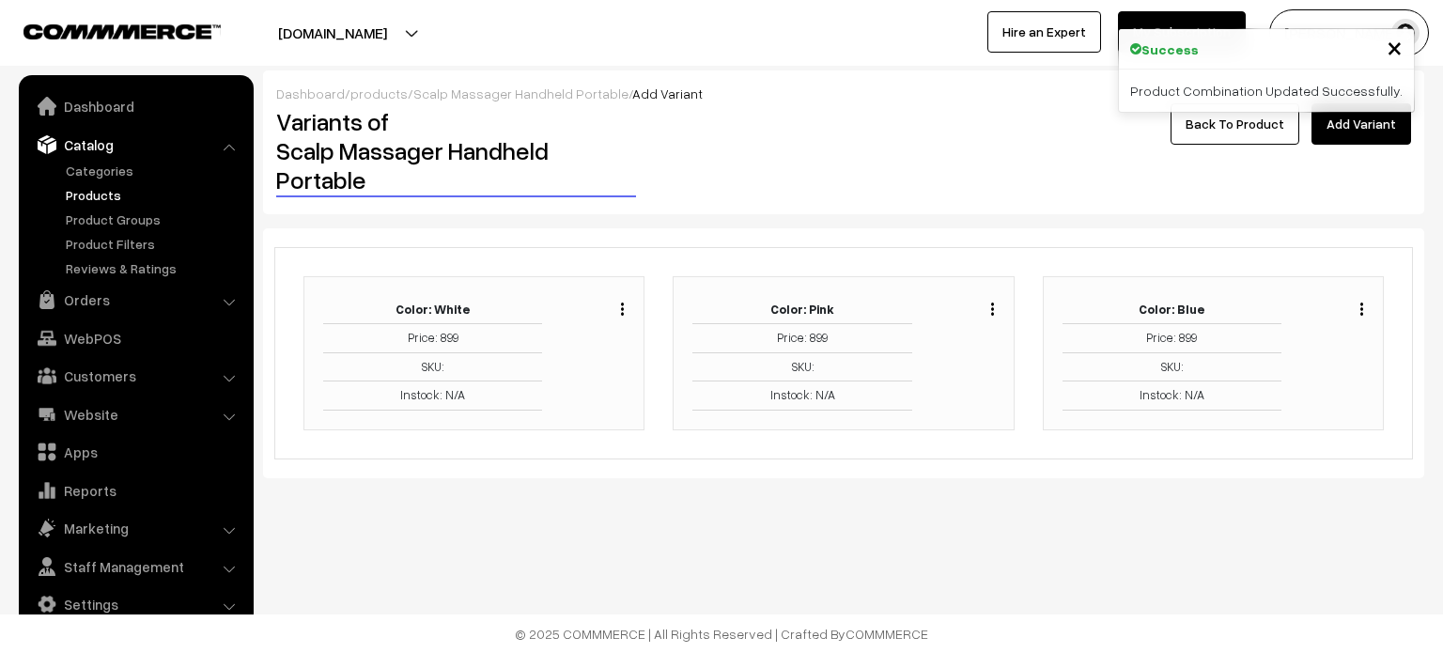
click at [1361, 303] on img "button" at bounding box center [1361, 309] width 3 height 12
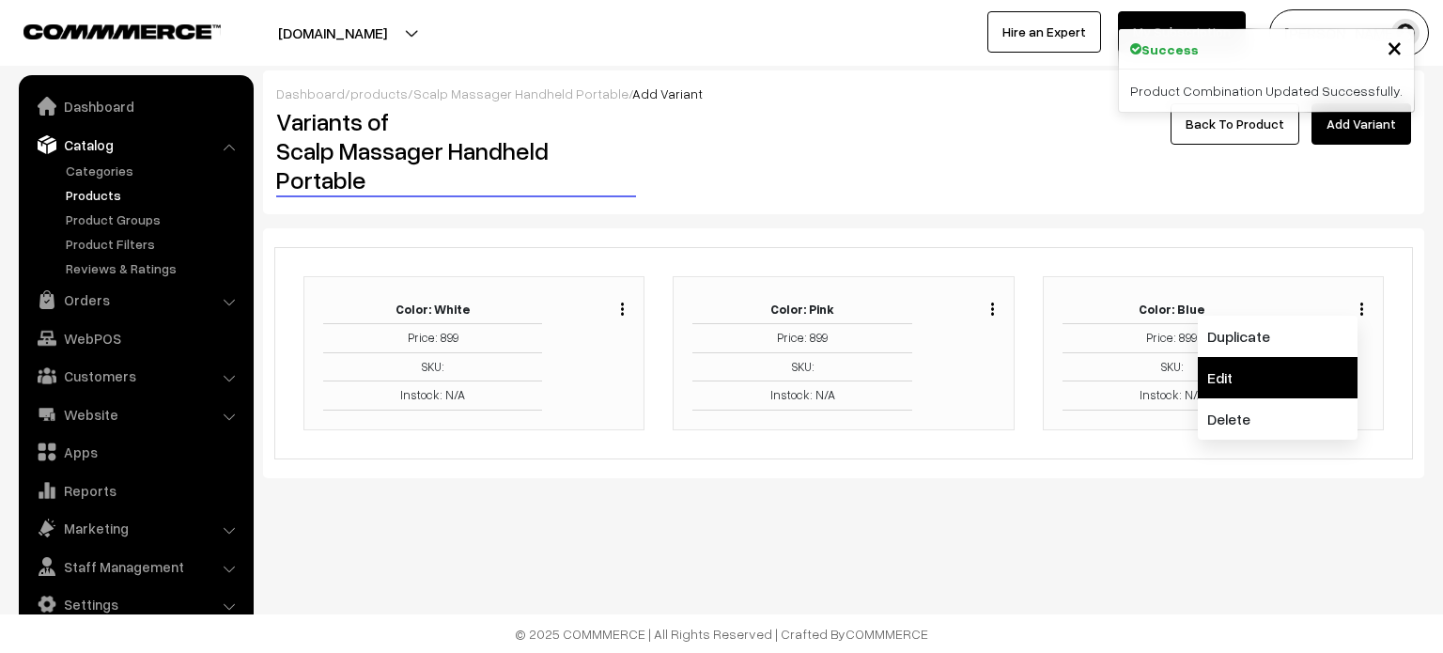
click at [1251, 380] on link "Edit" at bounding box center [1278, 377] width 160 height 41
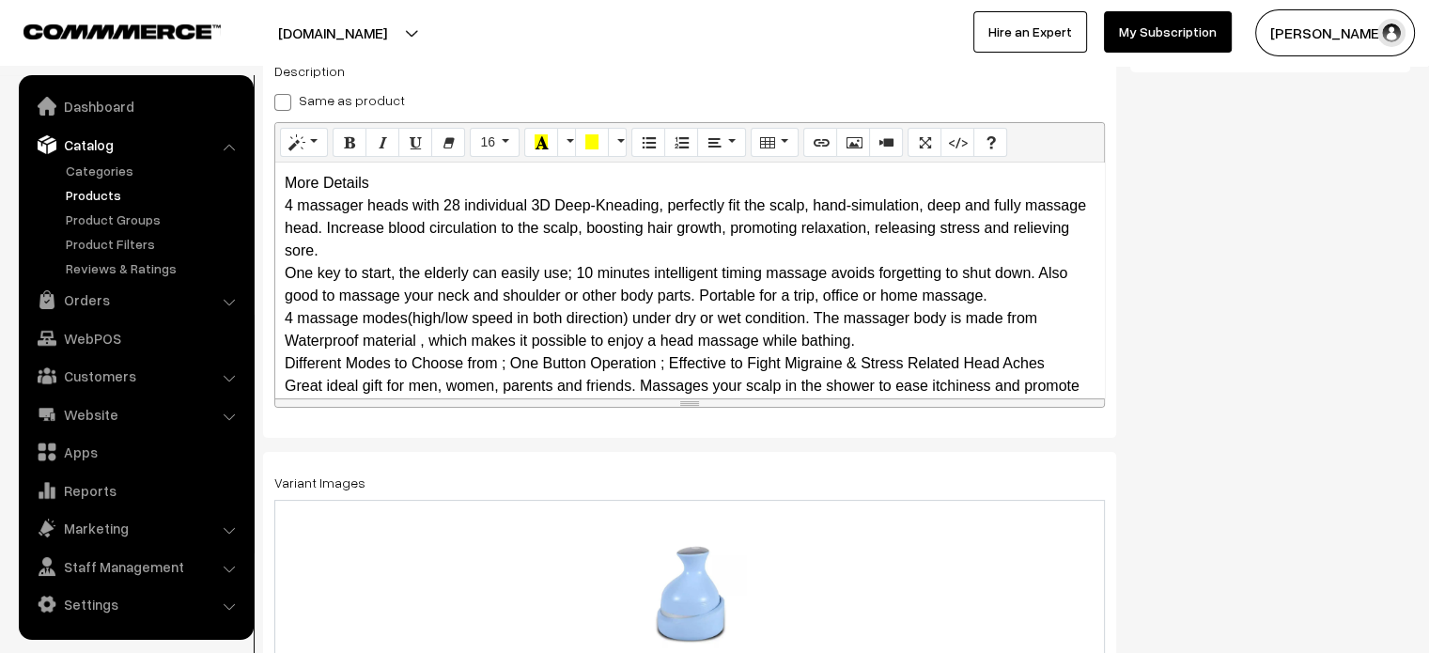
scroll to position [329, 0]
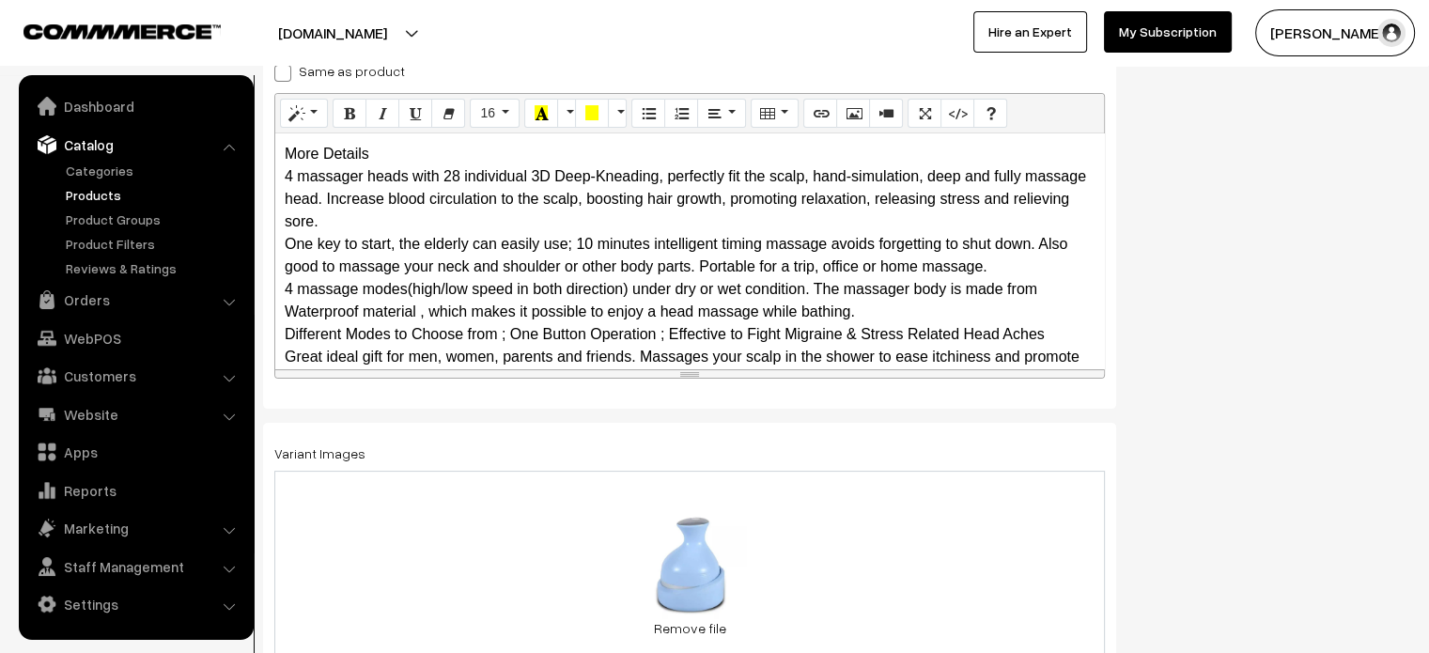
click at [277, 71] on span at bounding box center [282, 73] width 17 height 17
click at [277, 71] on input "Same as product" at bounding box center [280, 70] width 12 height 12
checkbox input "true"
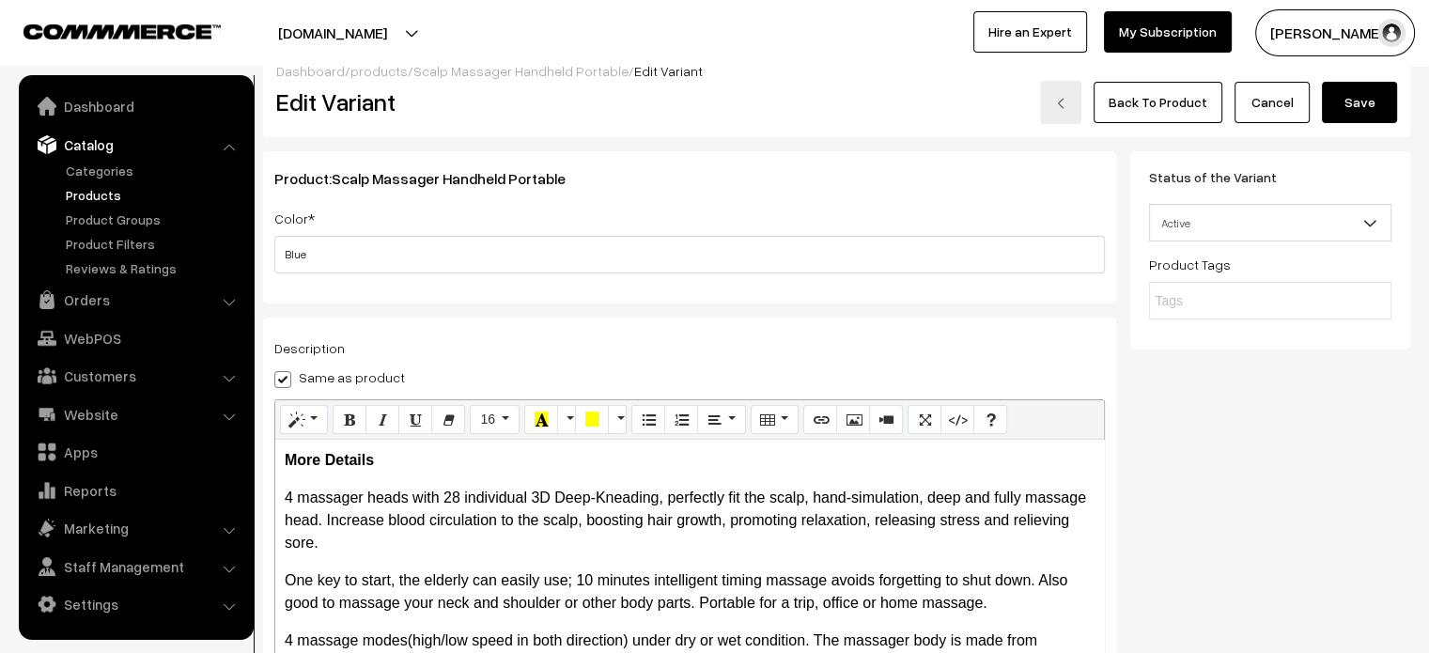
scroll to position [0, 0]
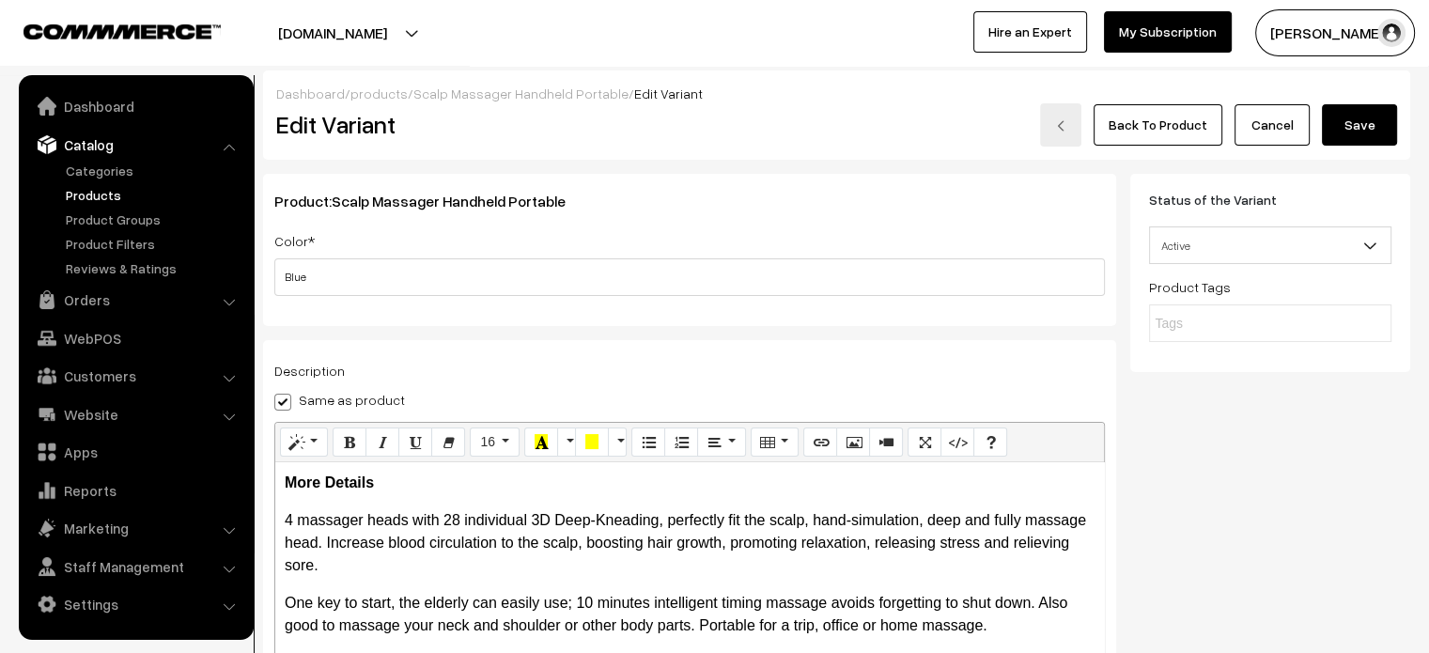
click at [1357, 140] on button "Save" at bounding box center [1359, 124] width 75 height 41
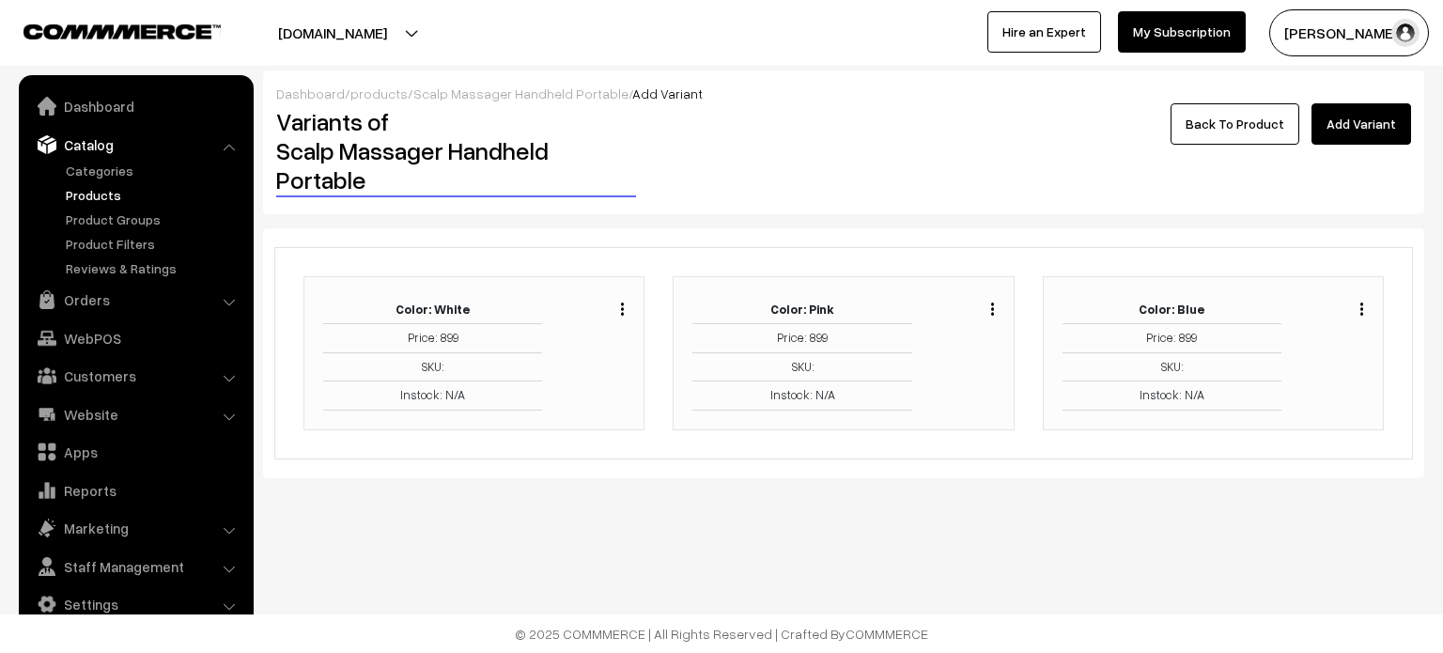
click at [1241, 114] on link "Back To Product" at bounding box center [1235, 123] width 129 height 41
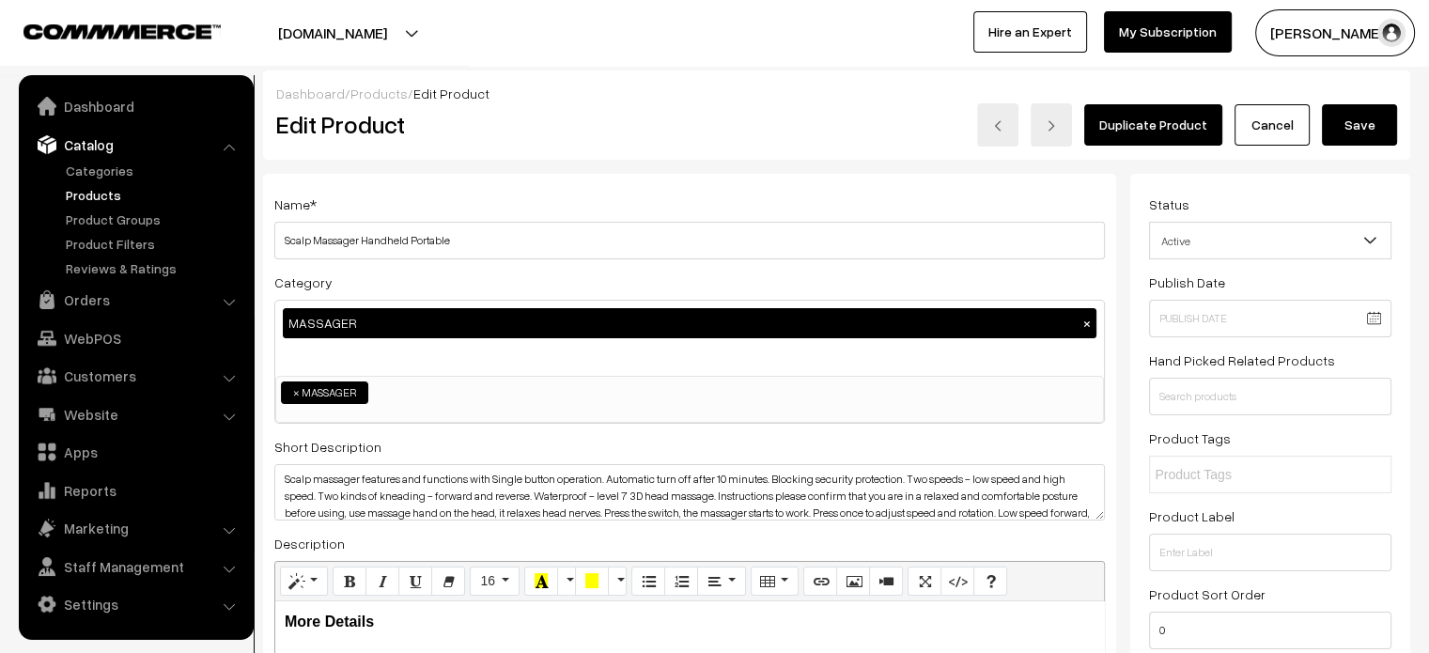
click at [1360, 122] on button "Save" at bounding box center [1359, 124] width 75 height 41
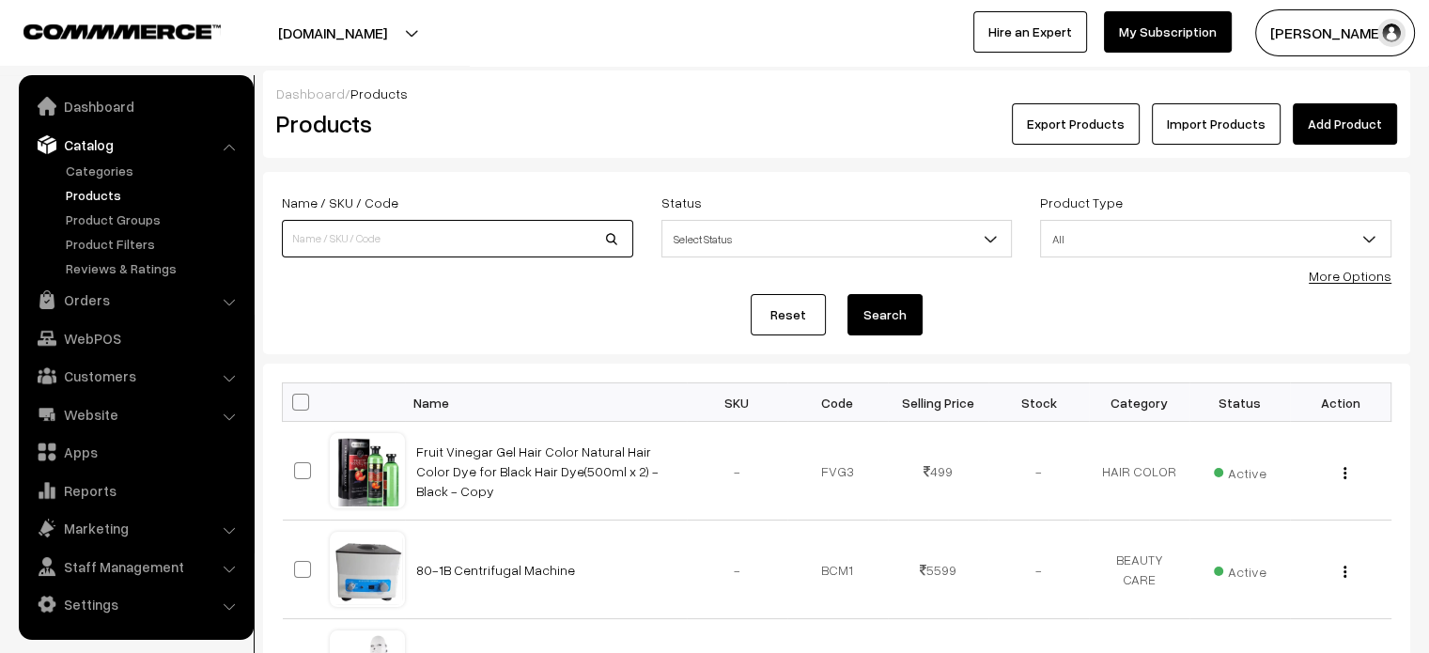
click at [431, 233] on input at bounding box center [457, 239] width 351 height 38
paste input "7 Ball Rolling Magnetic Manual 360 Degree Massager"
type input "7 Ball Rolling Magnetic Manual 360 Degree Massager"
click at [877, 308] on button "Search" at bounding box center [884, 314] width 75 height 41
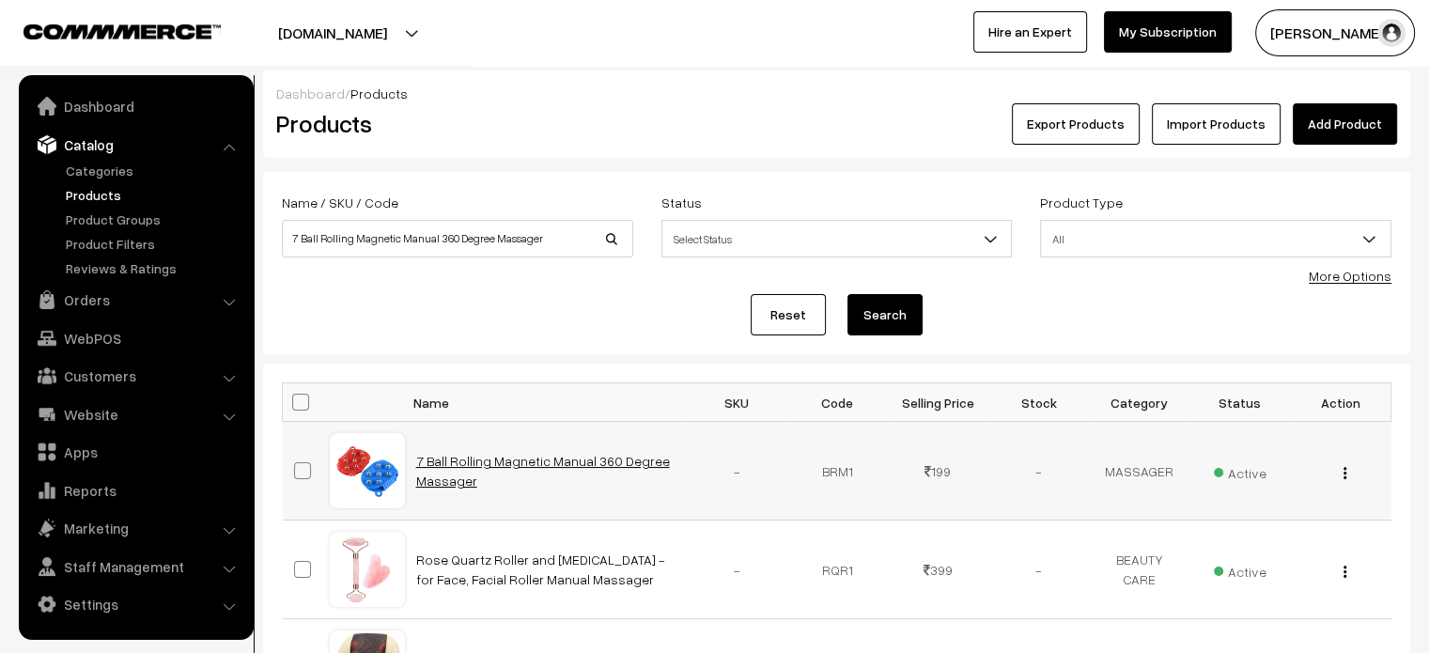
click at [474, 454] on link "7 Ball Rolling Magnetic Manual 360 Degree Massager" at bounding box center [543, 471] width 254 height 36
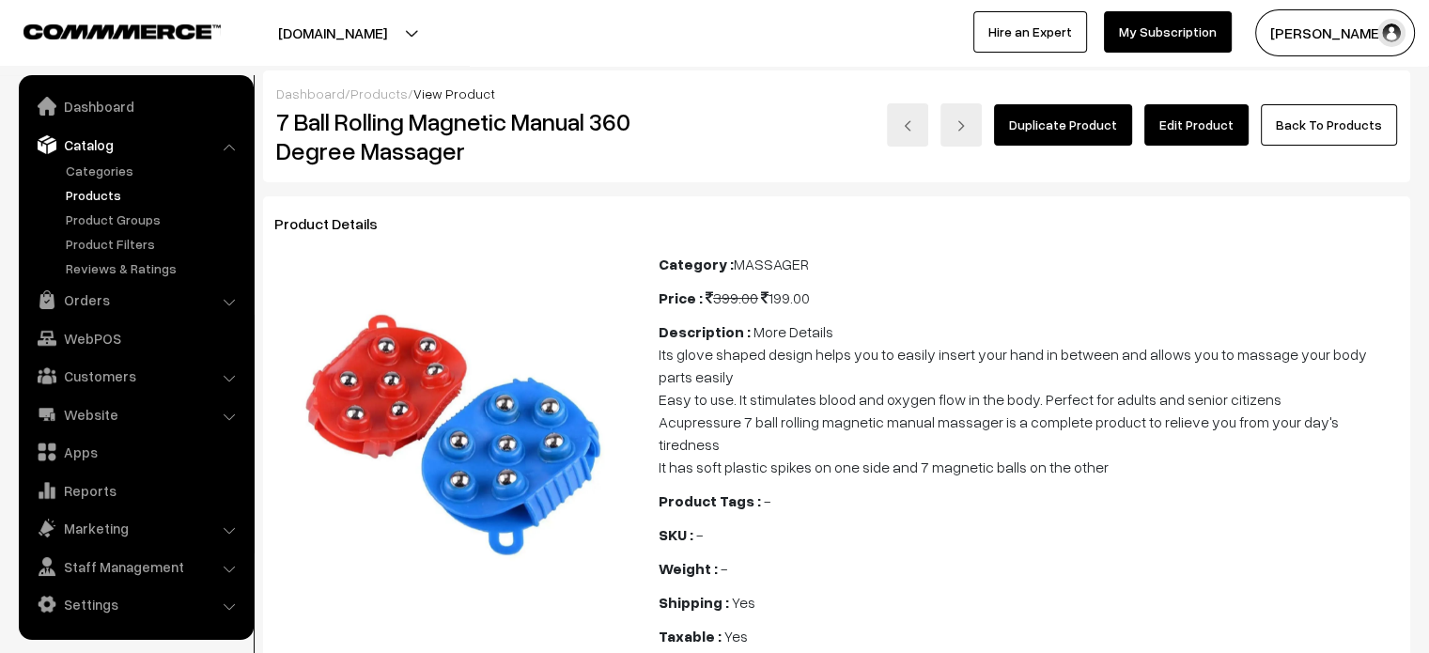
click at [1196, 128] on link "Edit Product" at bounding box center [1196, 124] width 104 height 41
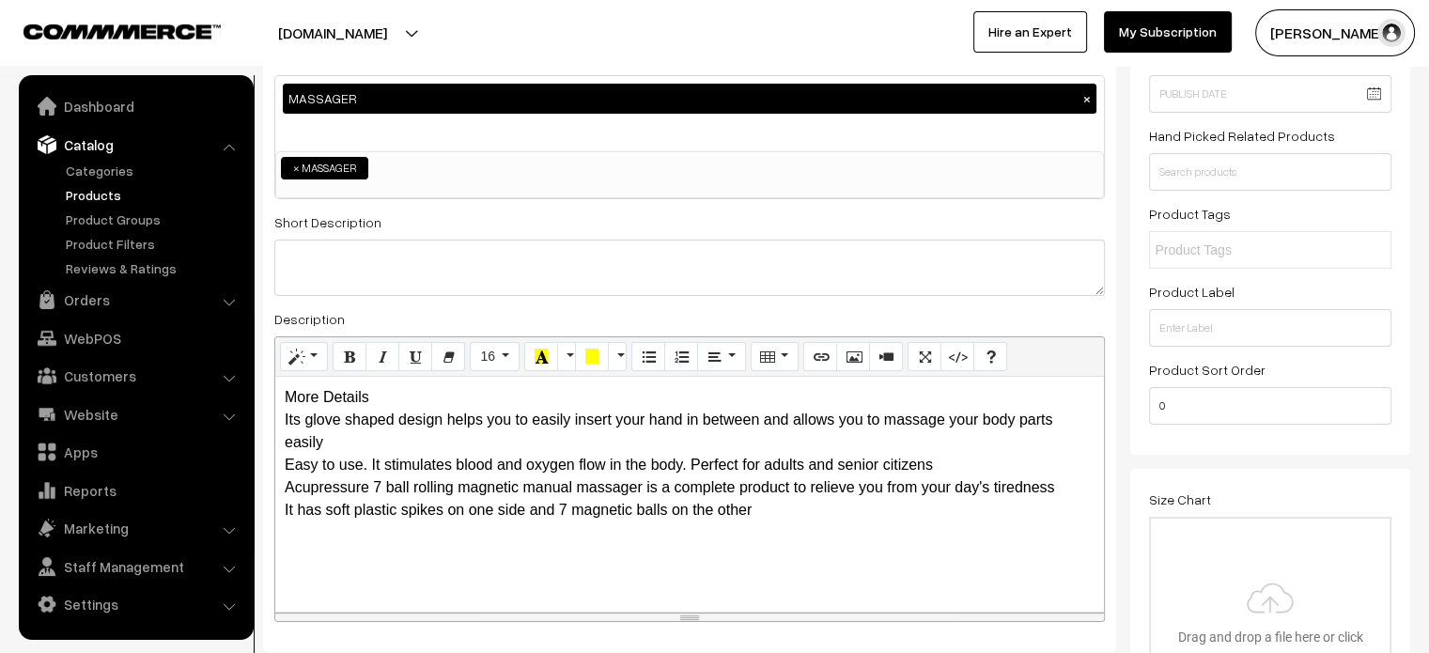
scroll to position [225, 0]
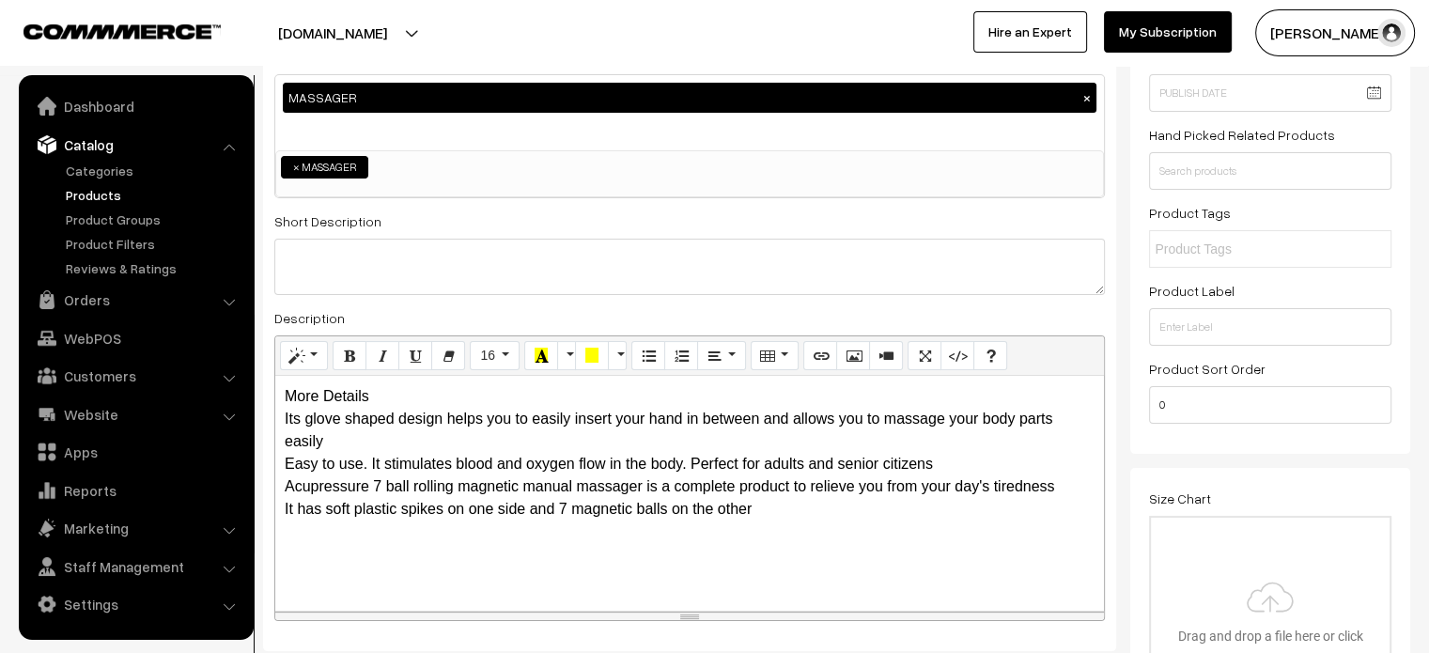
click at [377, 394] on div "More Details Its glove shaped design helps you to easily insert your hand in be…" at bounding box center [689, 493] width 829 height 235
click at [400, 396] on div "More Details Its glove shaped design helps you to easily insert your hand in be…" at bounding box center [689, 493] width 829 height 235
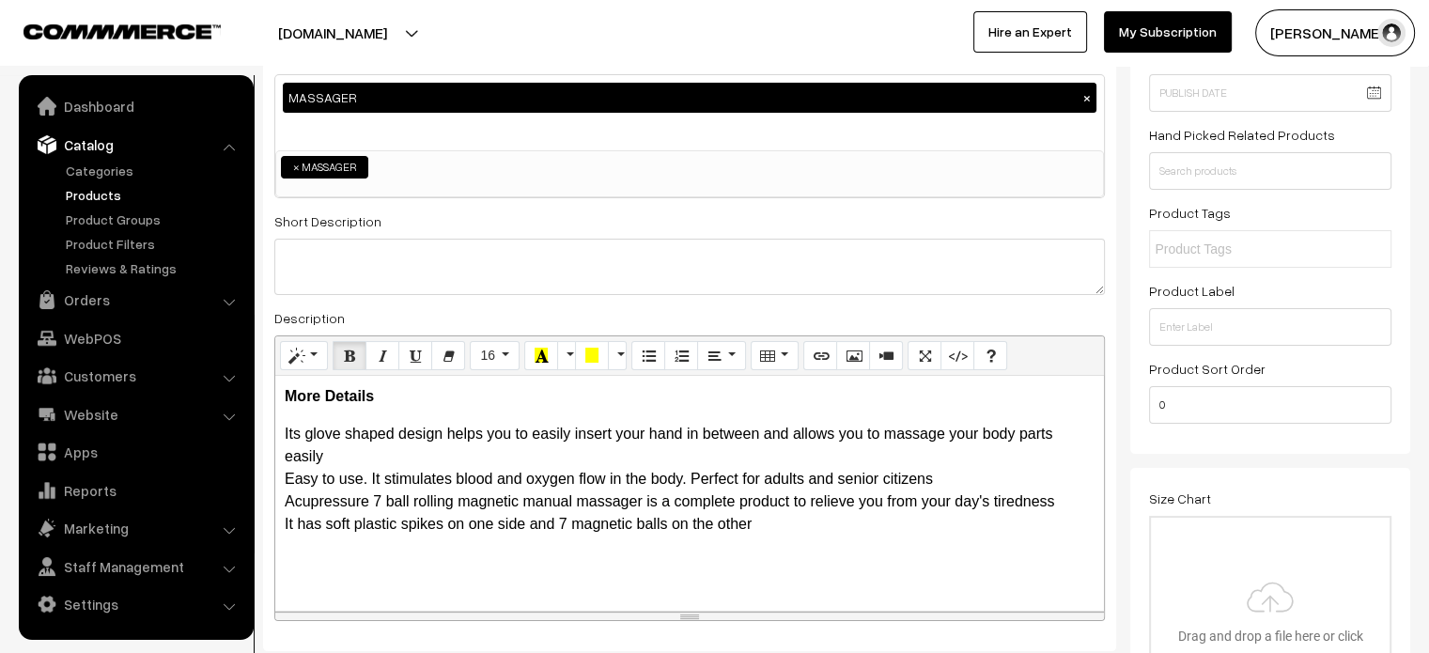
click at [372, 450] on p "Its glove shaped design helps you to easily insert your hand in between and all…" at bounding box center [690, 479] width 810 height 113
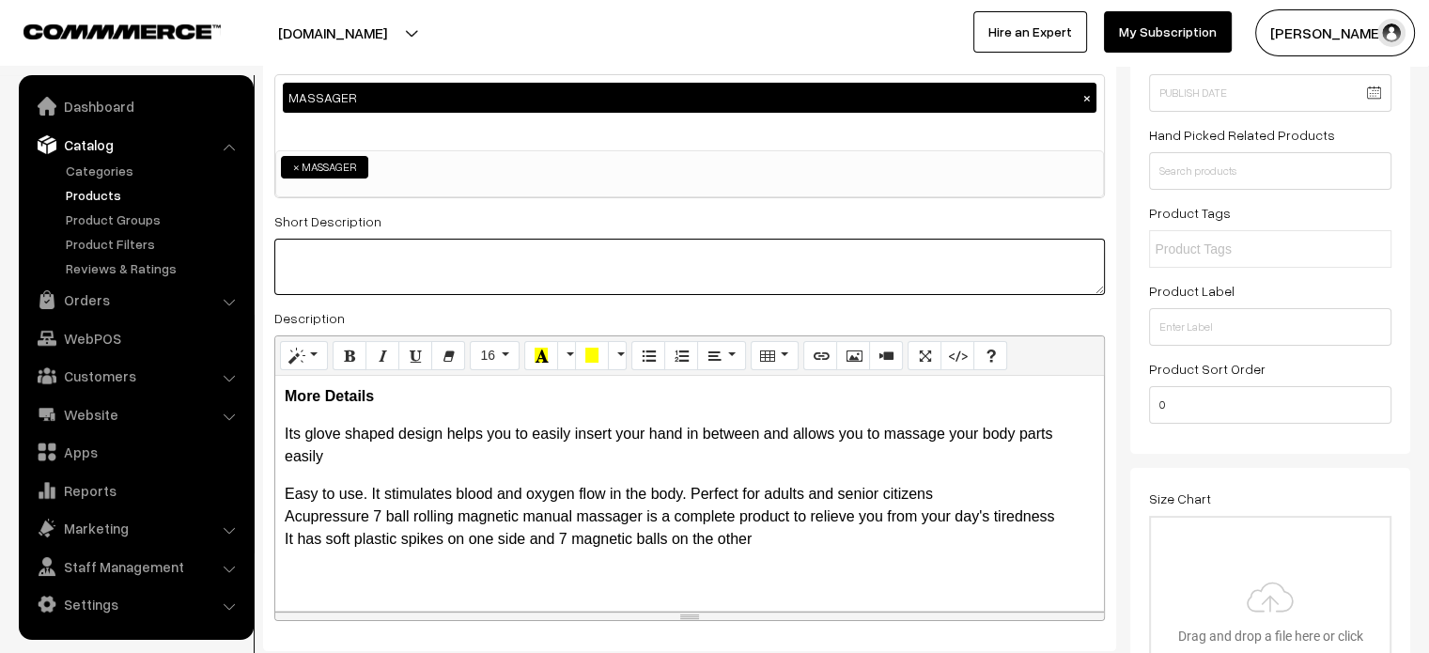
click at [447, 252] on textarea at bounding box center [689, 267] width 830 height 56
paste textarea "We present to you a unique and trending product from the House of Healthcare. H…"
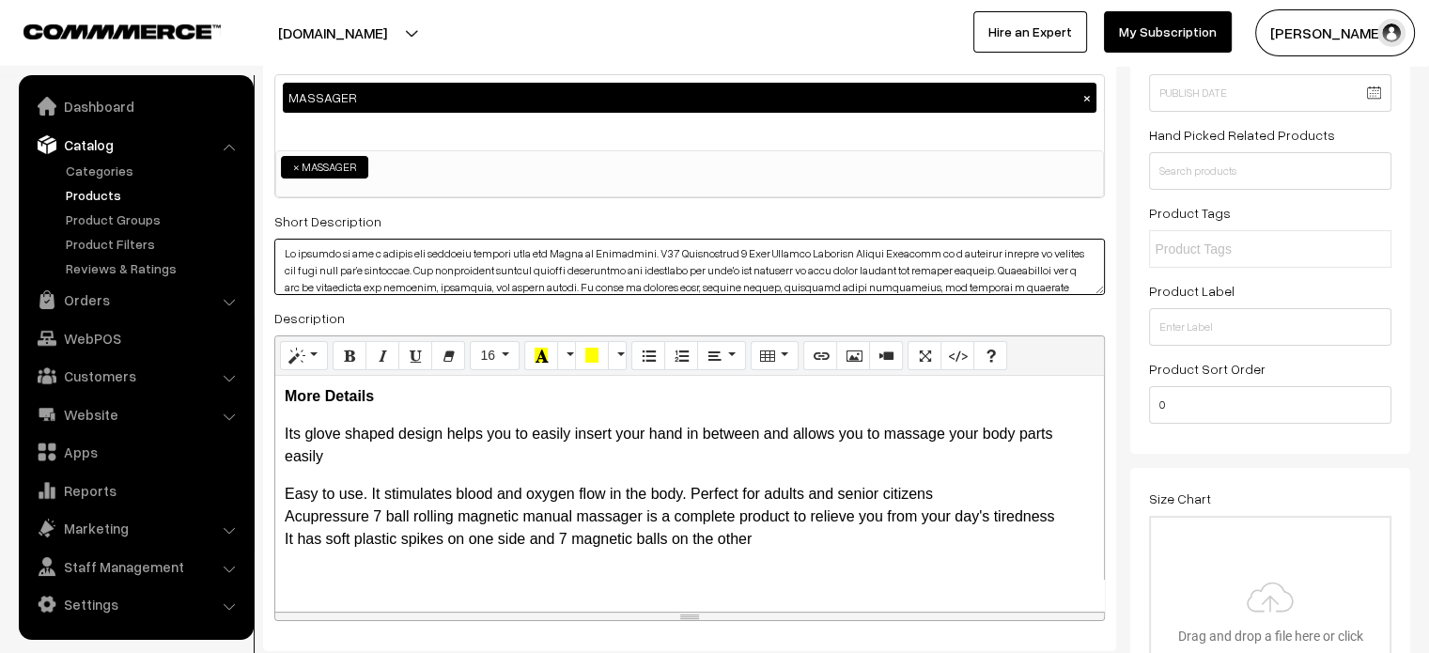
scroll to position [0, 0]
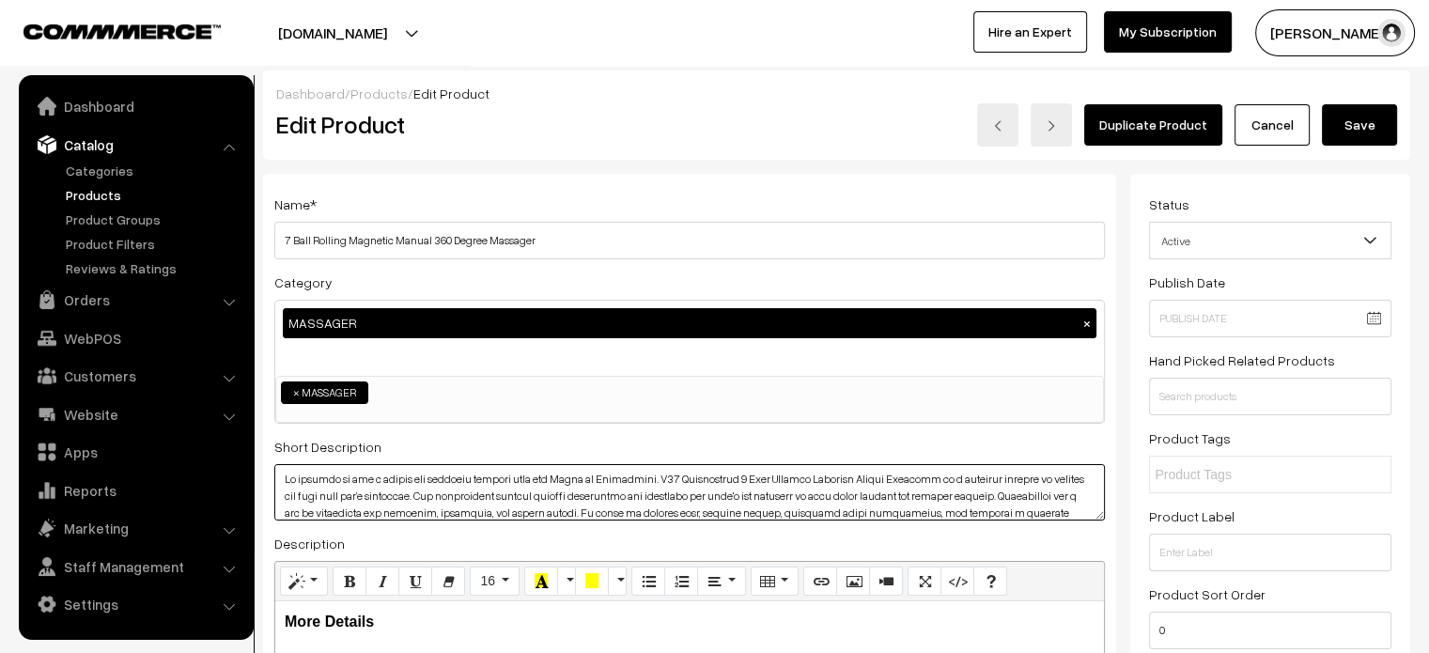
type textarea "We present to you a unique and trending product from the House of Healthcare. H…"
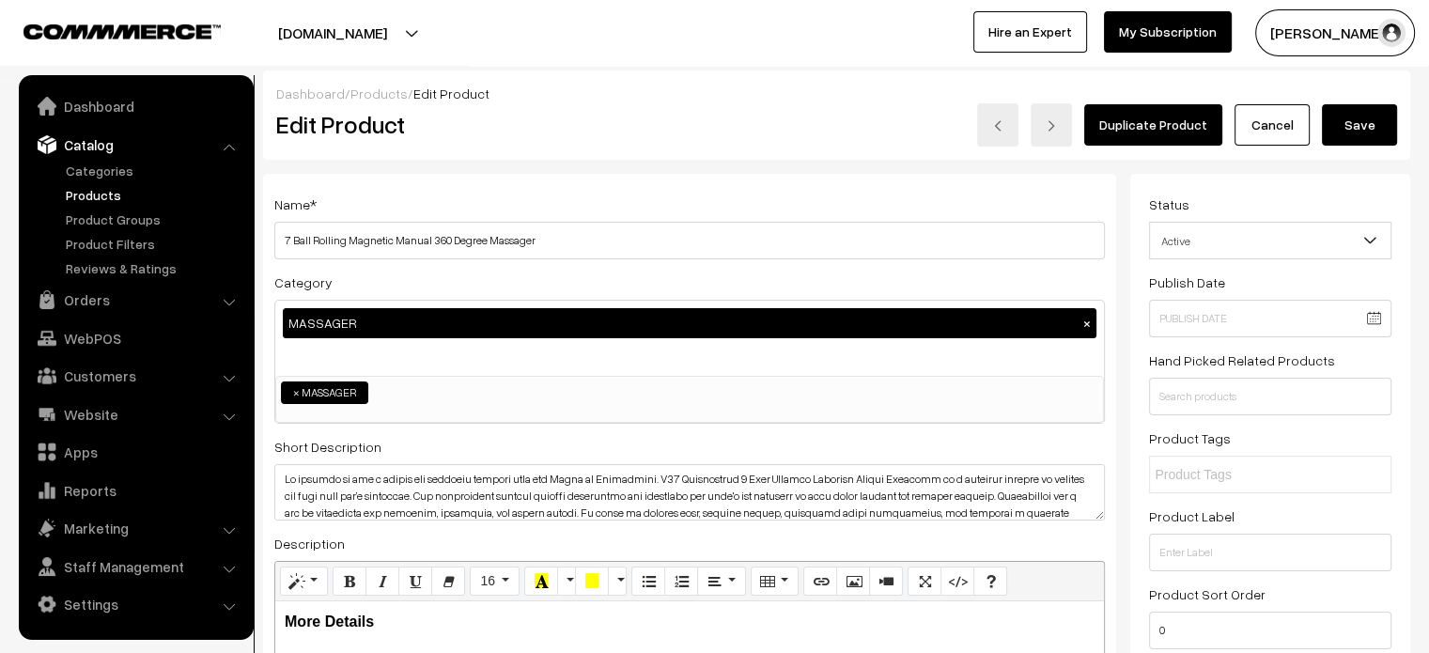
click at [1348, 137] on button "Save" at bounding box center [1359, 124] width 75 height 41
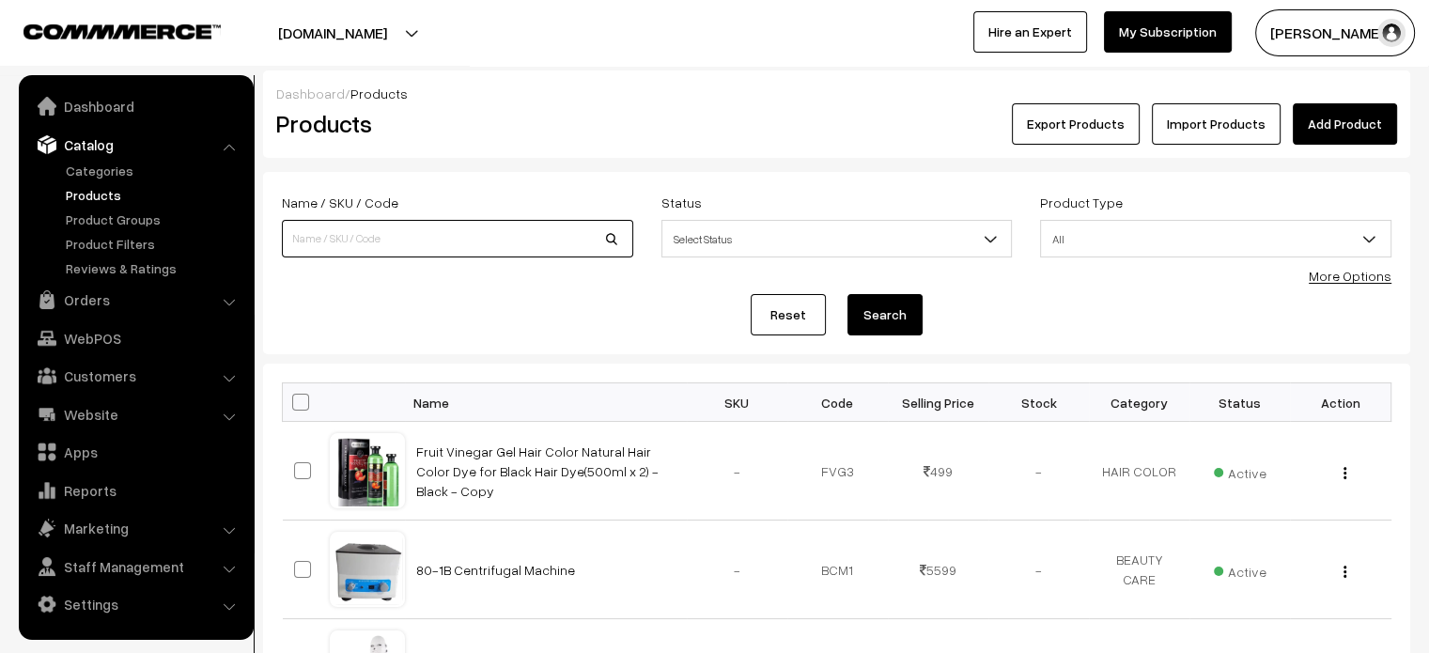
paste input "4D Mini Roller Massager"
click at [483, 235] on input "4D Mini Roller Massager" at bounding box center [457, 239] width 351 height 38
type input "4D Mini Roller Massager"
click at [902, 304] on button "Search" at bounding box center [884, 314] width 75 height 41
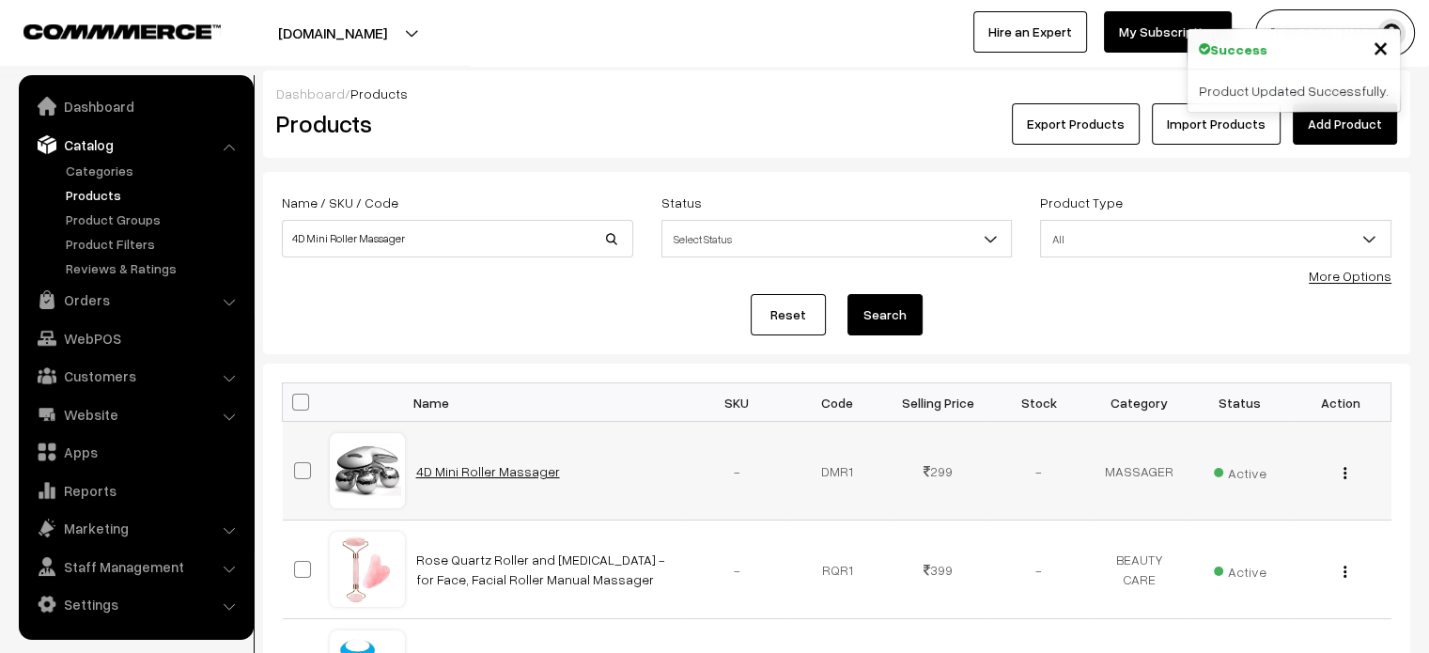
click at [472, 472] on link "4D Mini Roller Massager" at bounding box center [488, 471] width 144 height 16
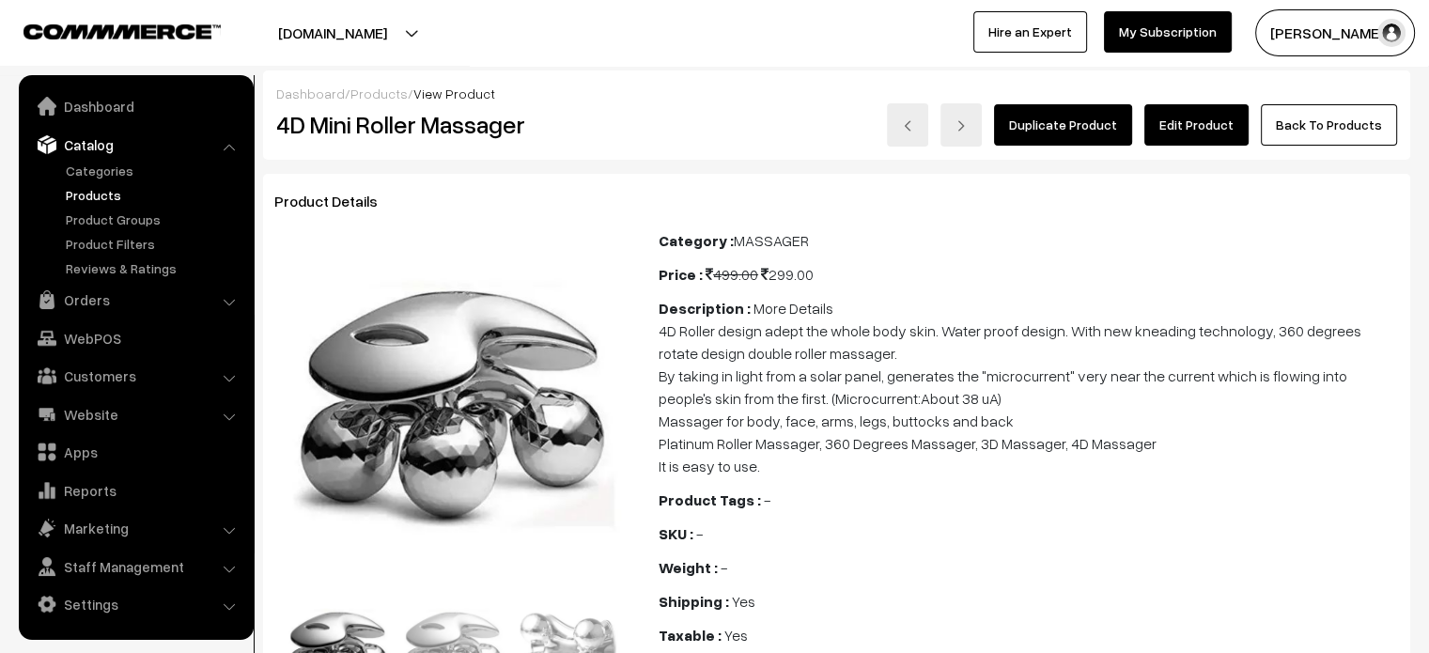
click at [1218, 131] on link "Edit Product" at bounding box center [1196, 124] width 104 height 41
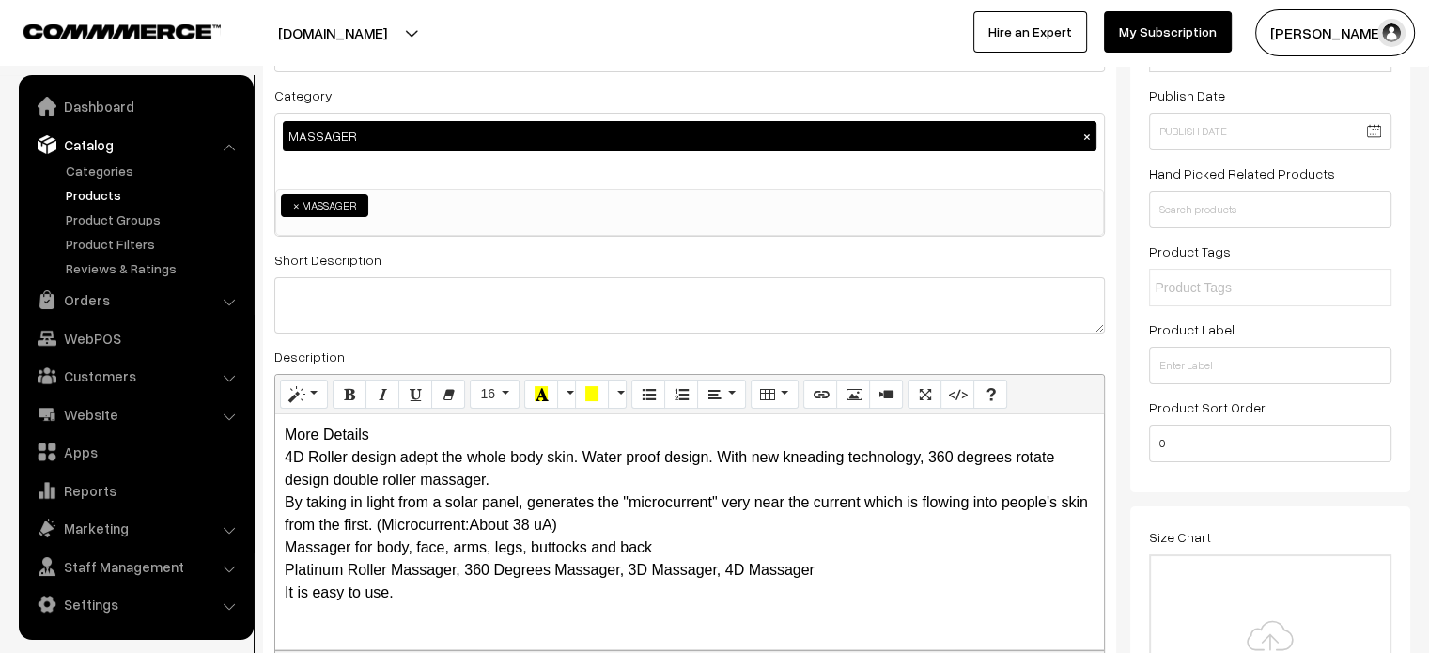
scroll to position [188, 0]
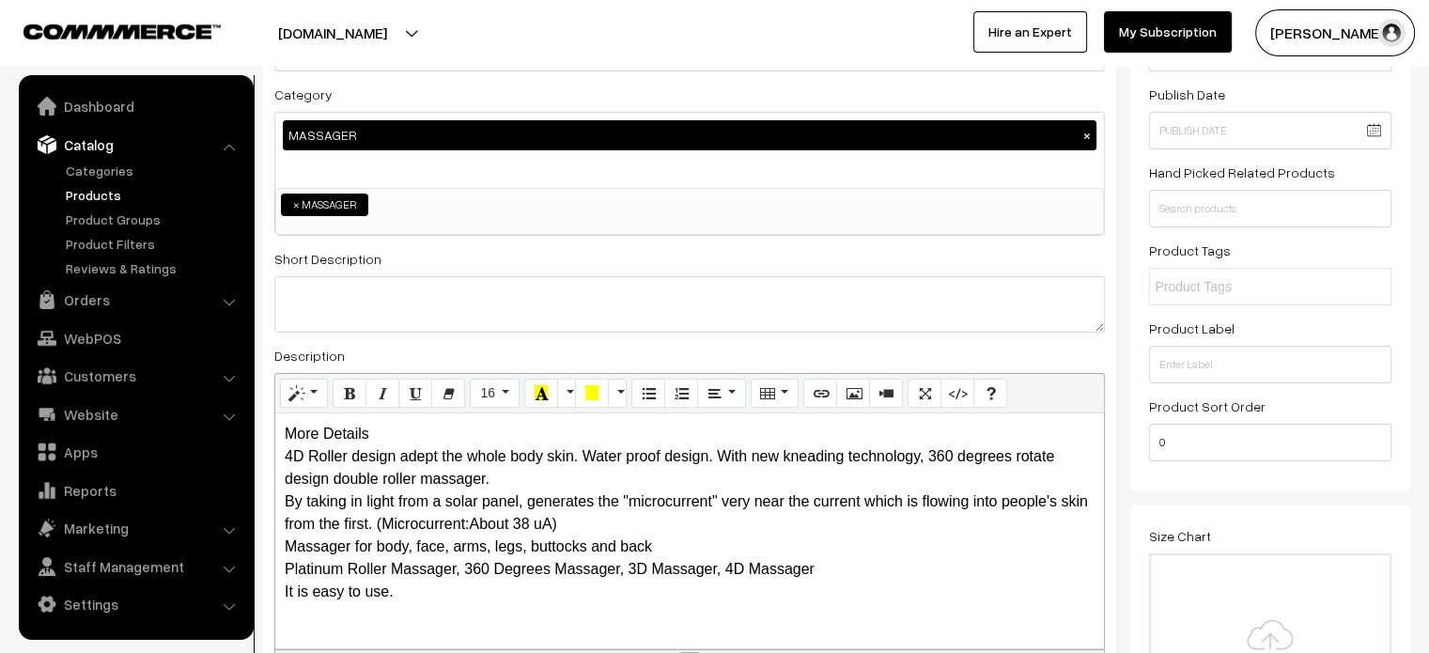
click at [383, 431] on div "More Details 4D Roller design adept the whole body skin. Water proof design. Wi…" at bounding box center [689, 530] width 829 height 235
click at [396, 432] on div "More Details 4D Roller design adept the whole body skin. Water proof design. Wi…" at bounding box center [689, 530] width 829 height 235
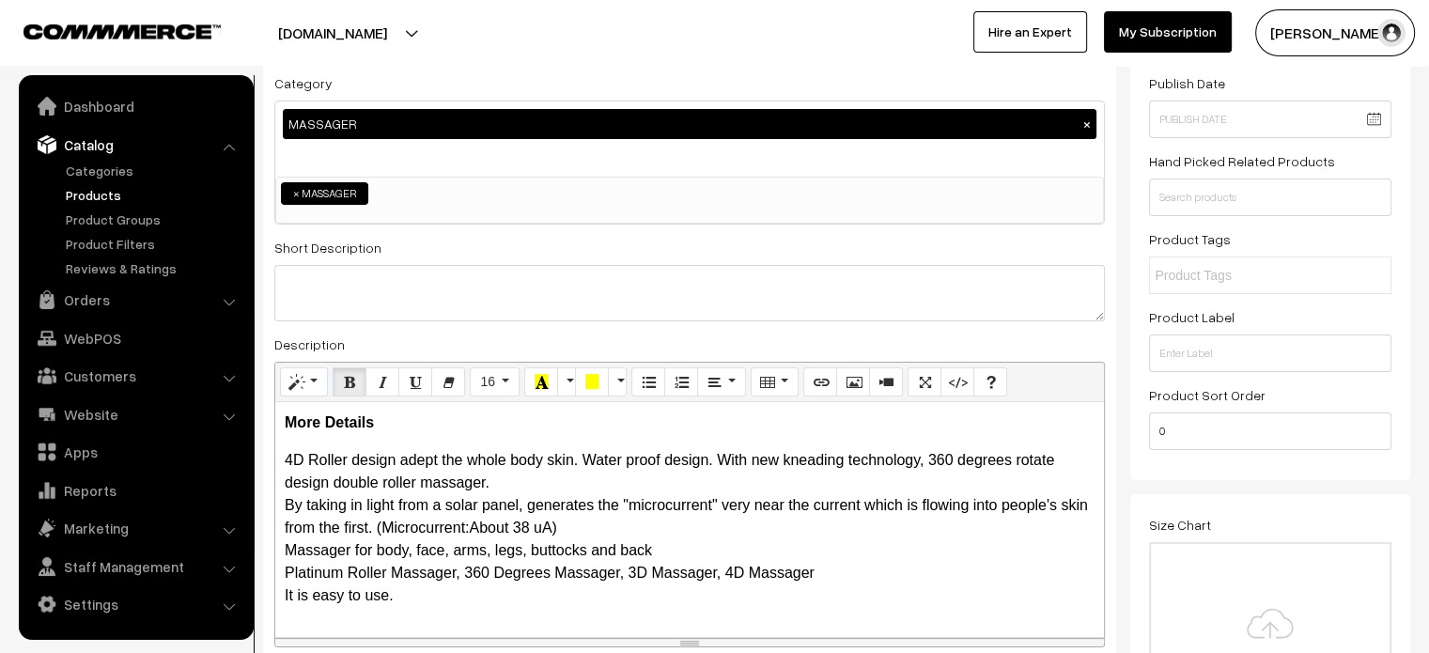
scroll to position [207, 0]
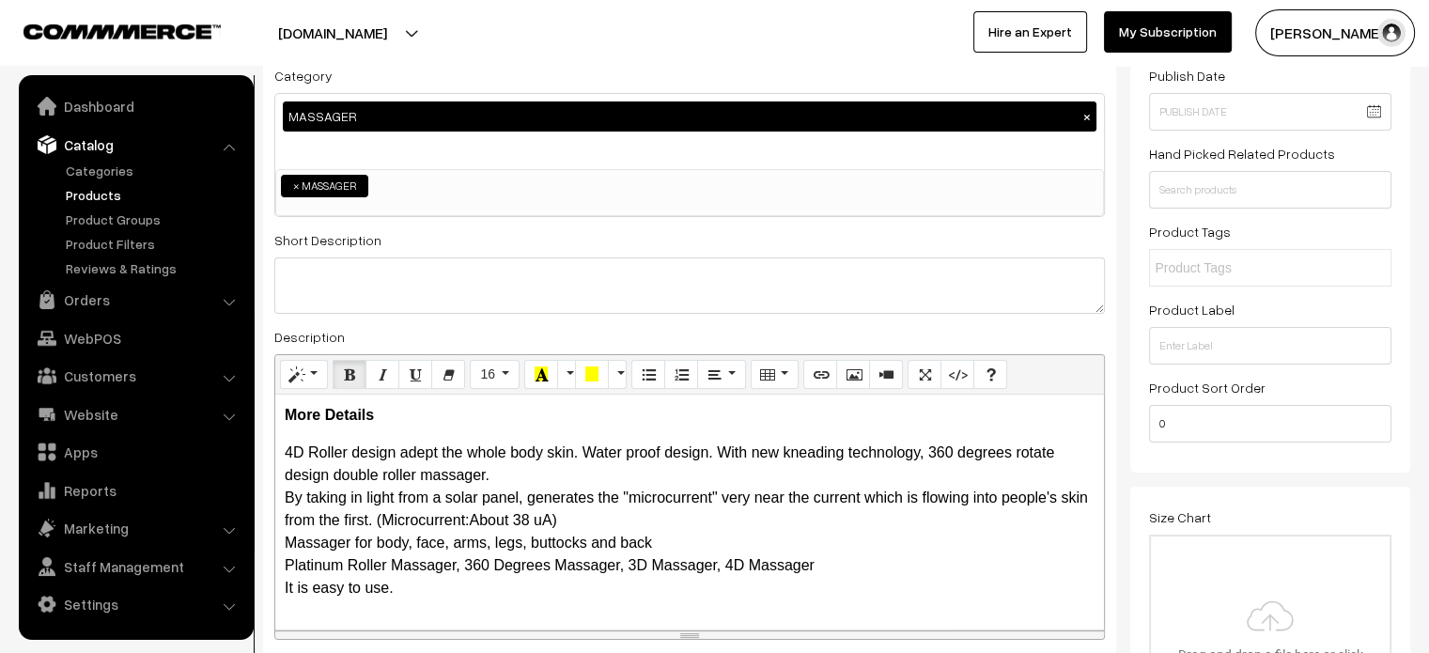
click at [512, 474] on p "4D Roller design adept the whole body skin. Water proof design. With new kneadi…" at bounding box center [690, 521] width 810 height 158
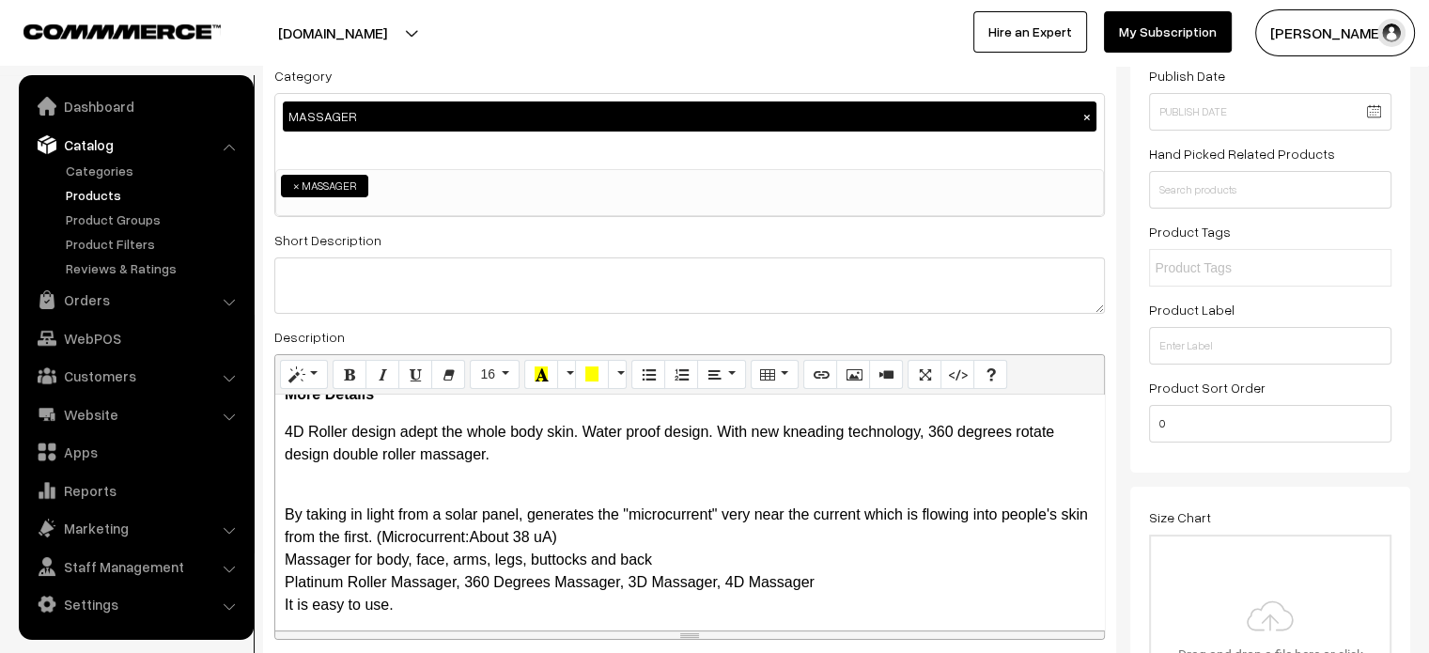
scroll to position [31, 0]
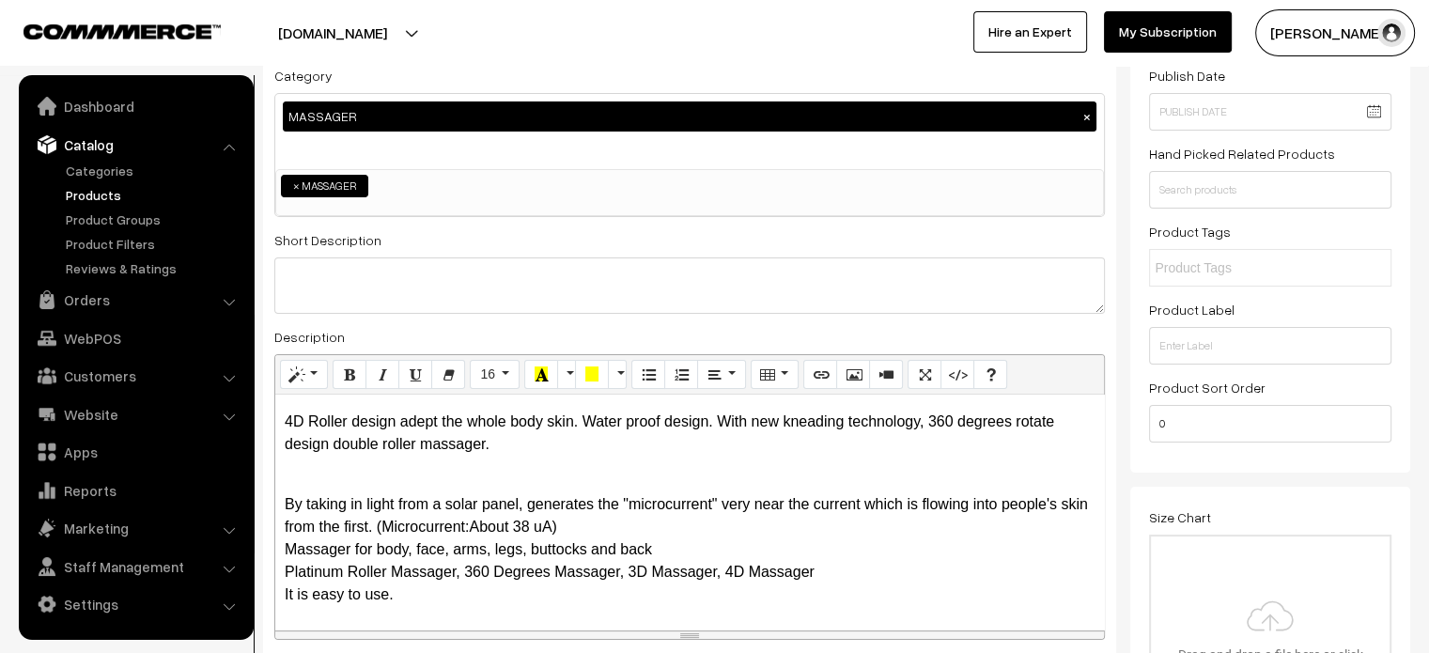
click at [626, 529] on p "By taking in light from a solar panel, generates the "microcurrent" very near t…" at bounding box center [690, 538] width 810 height 135
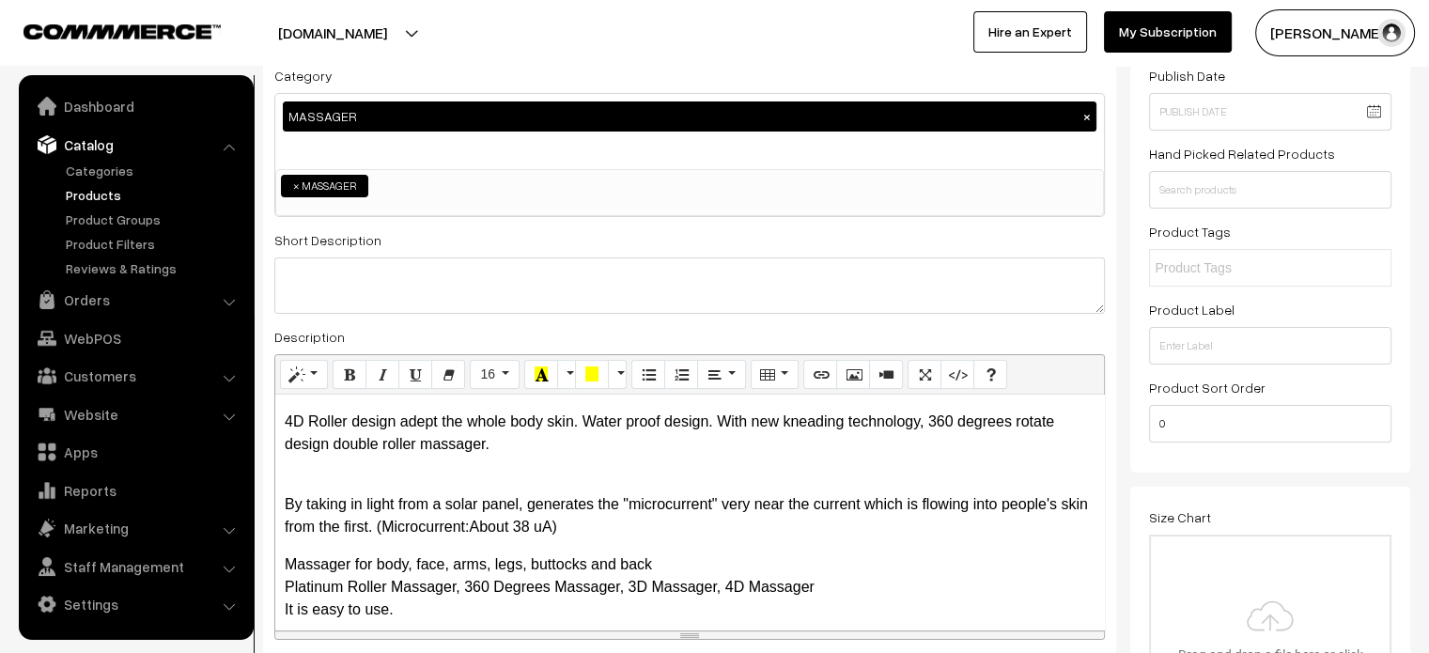
click at [296, 484] on p "By taking in light from a solar panel, generates the "microcurrent" very near t…" at bounding box center [690, 505] width 810 height 68
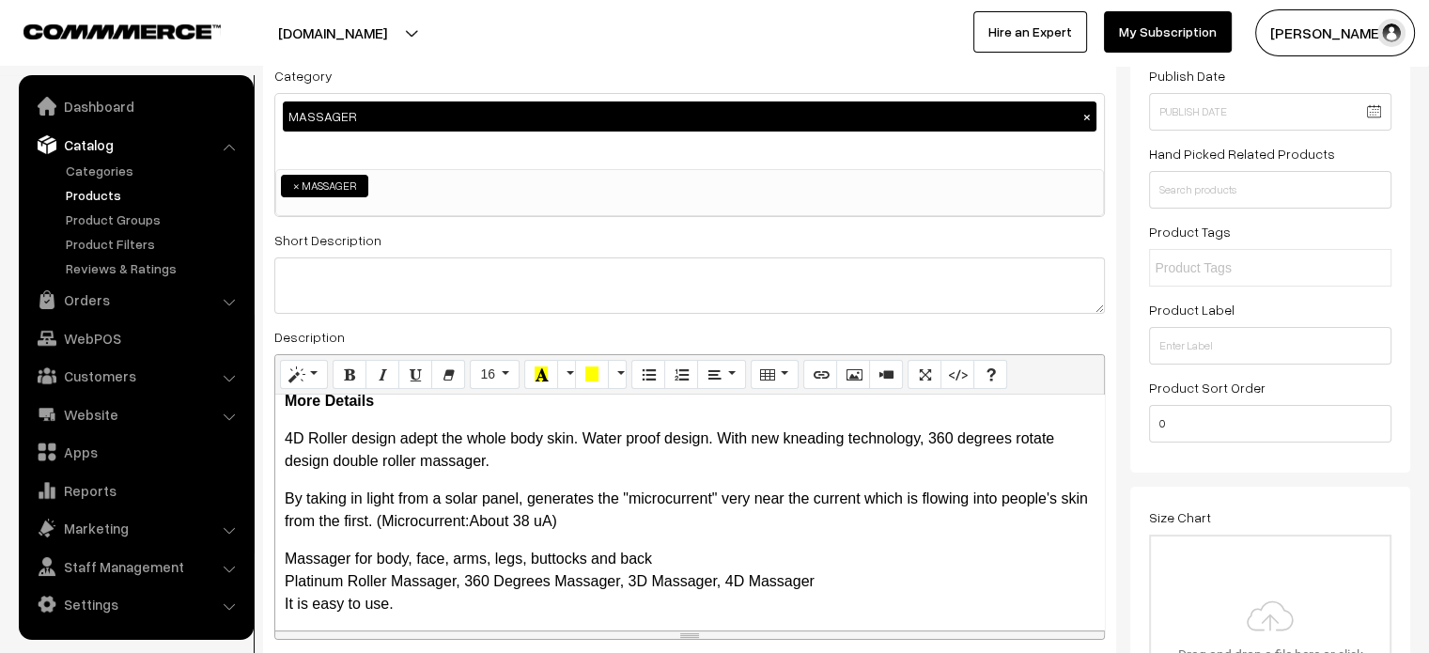
scroll to position [23, 0]
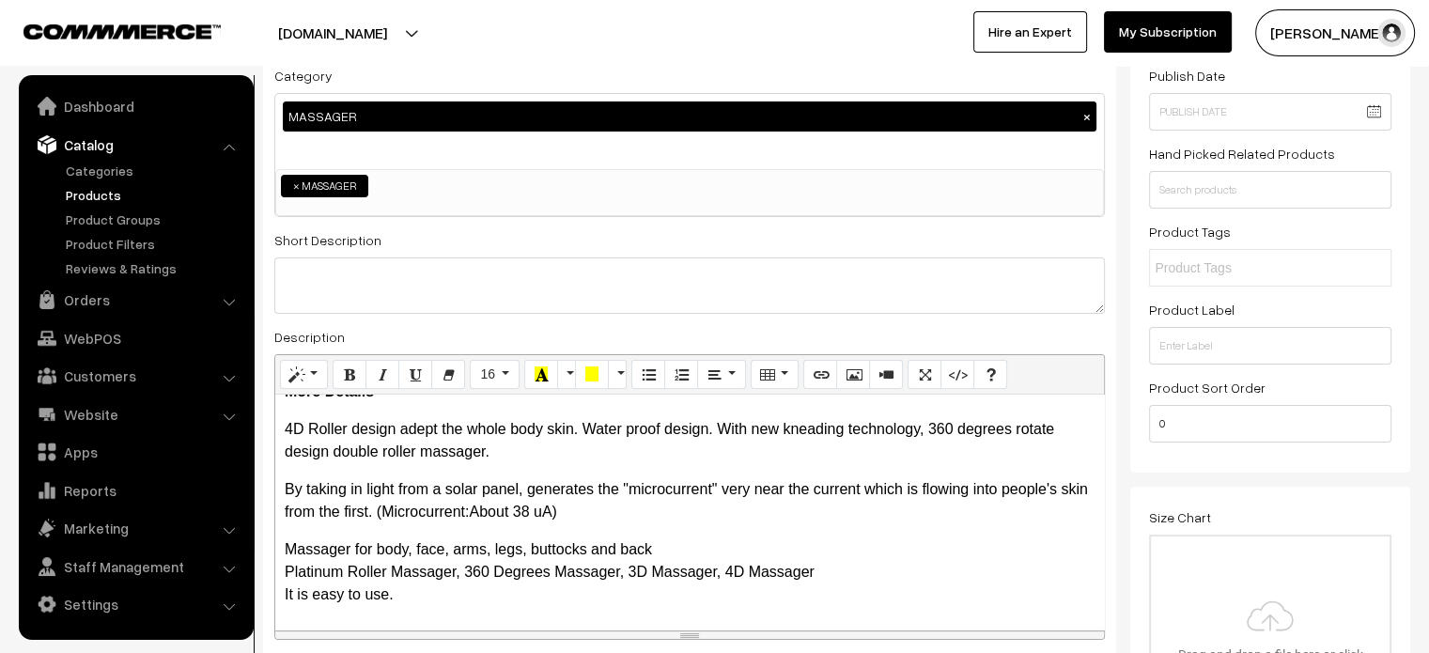
click at [696, 545] on p "Massager for body, face, arms, legs, buttocks and back Platinum Roller Massager…" at bounding box center [690, 572] width 810 height 68
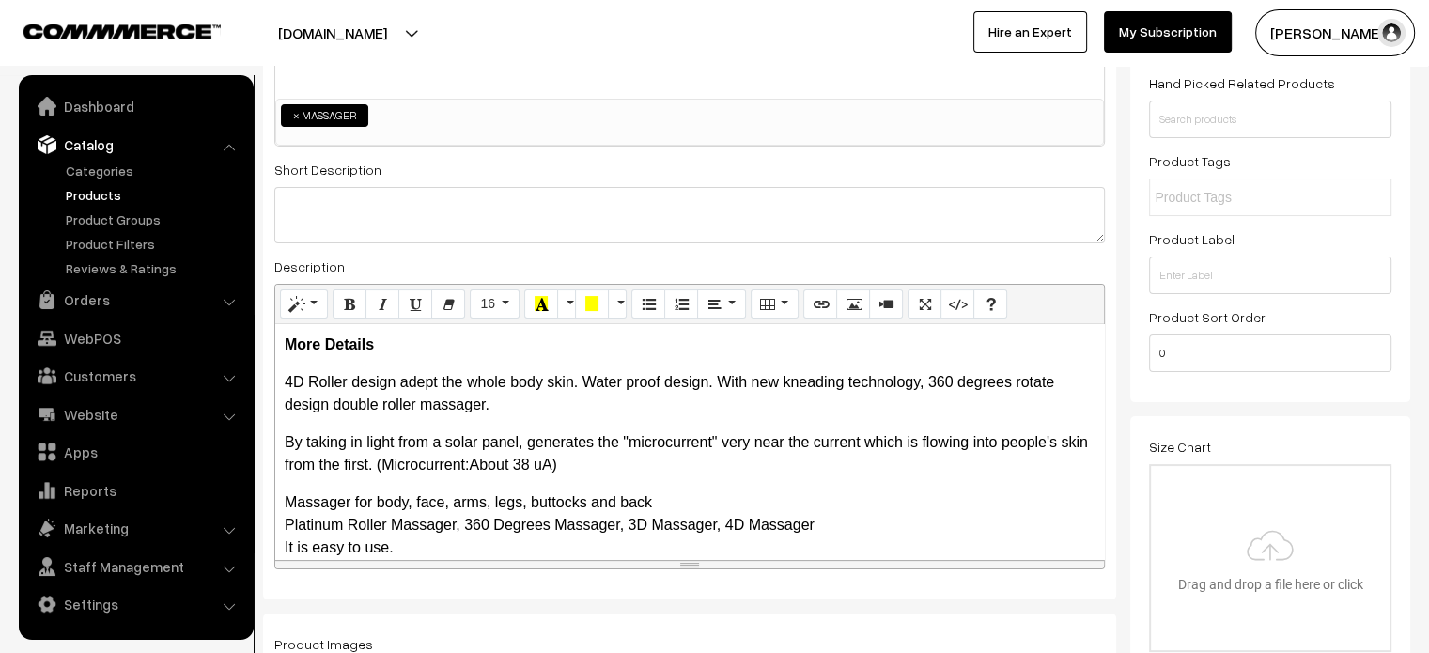
scroll to position [212, 0]
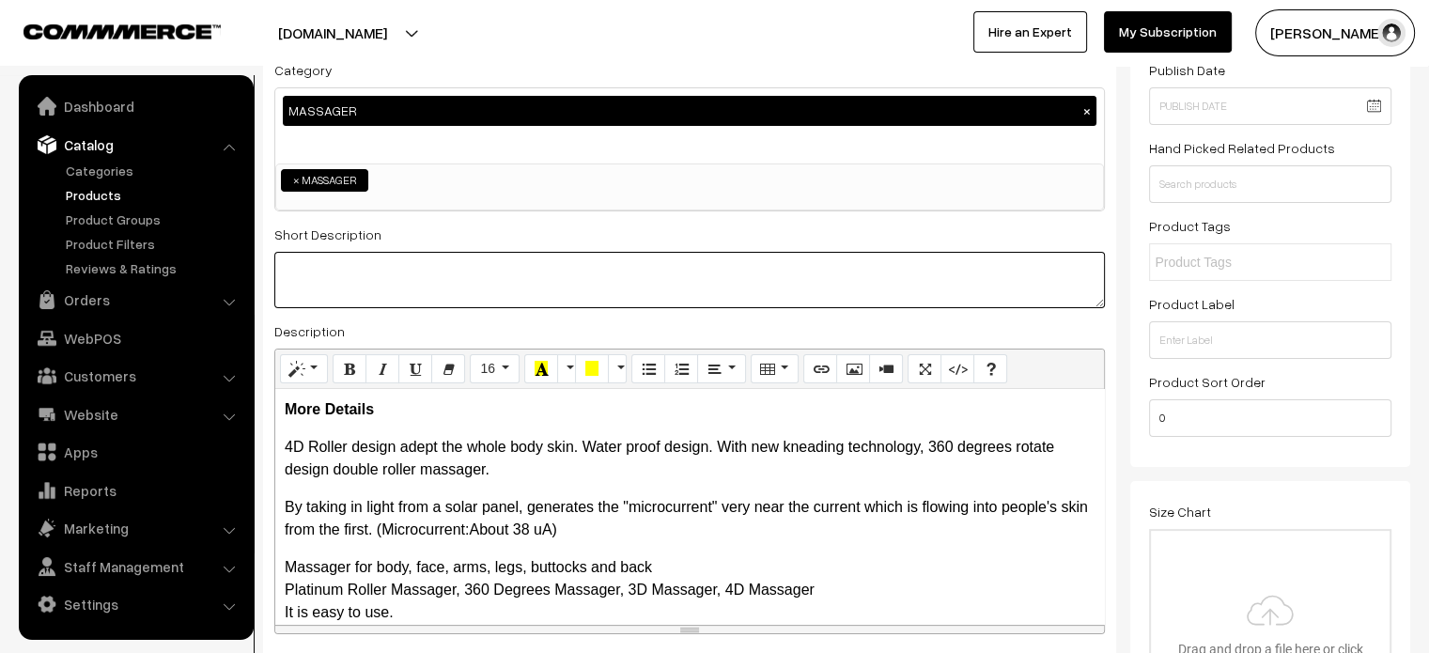
paste textarea "4D full body shape massager absorbs light through a solar panel & generates a w…"
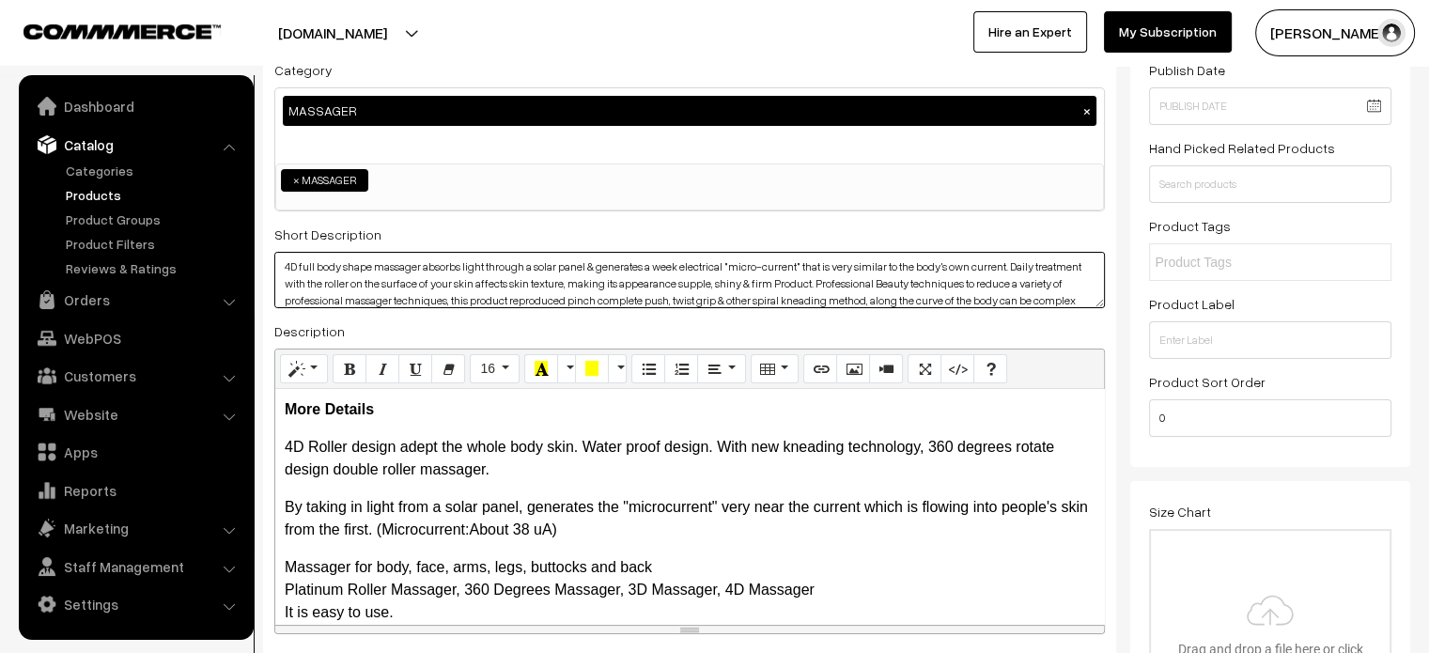
click at [365, 288] on textarea "4D full body shape massager absorbs light through a solar panel & generates a w…" at bounding box center [689, 280] width 830 height 56
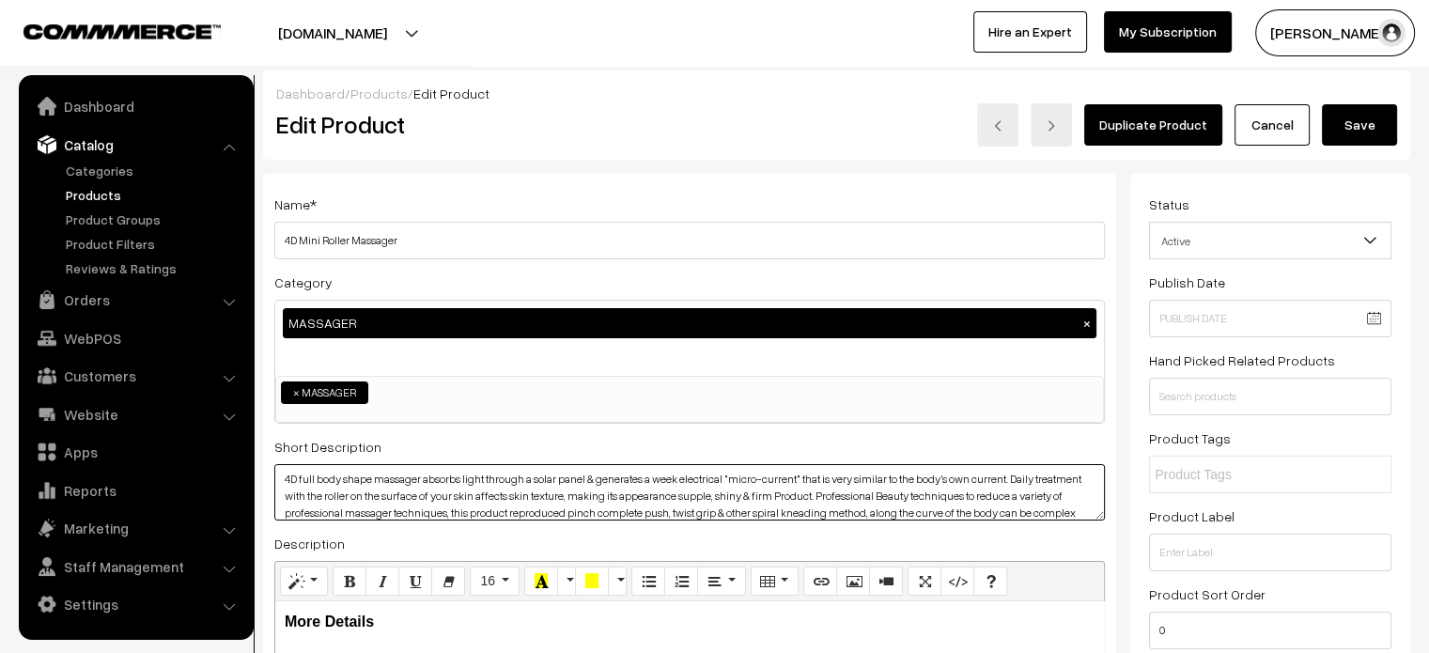
type textarea "4D full body shape massager absorbs light through a solar panel & generates a w…"
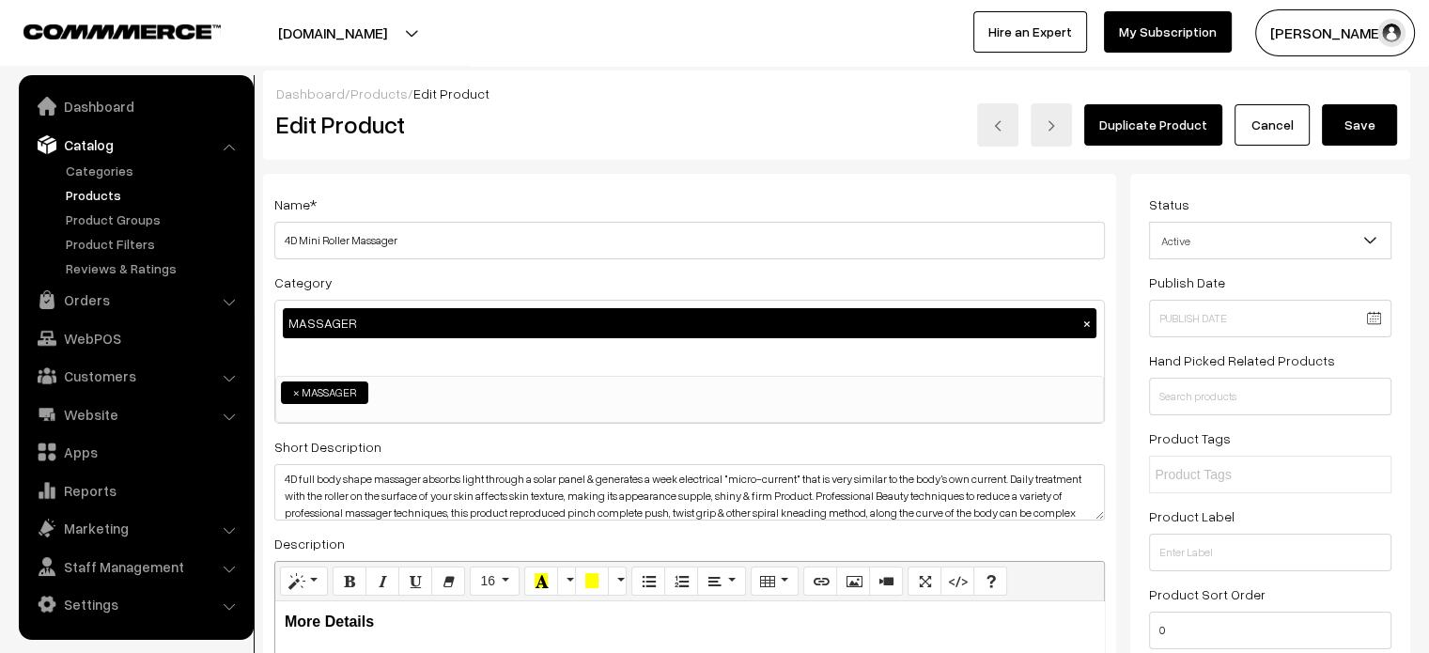
click at [1357, 123] on button "Save" at bounding box center [1359, 124] width 75 height 41
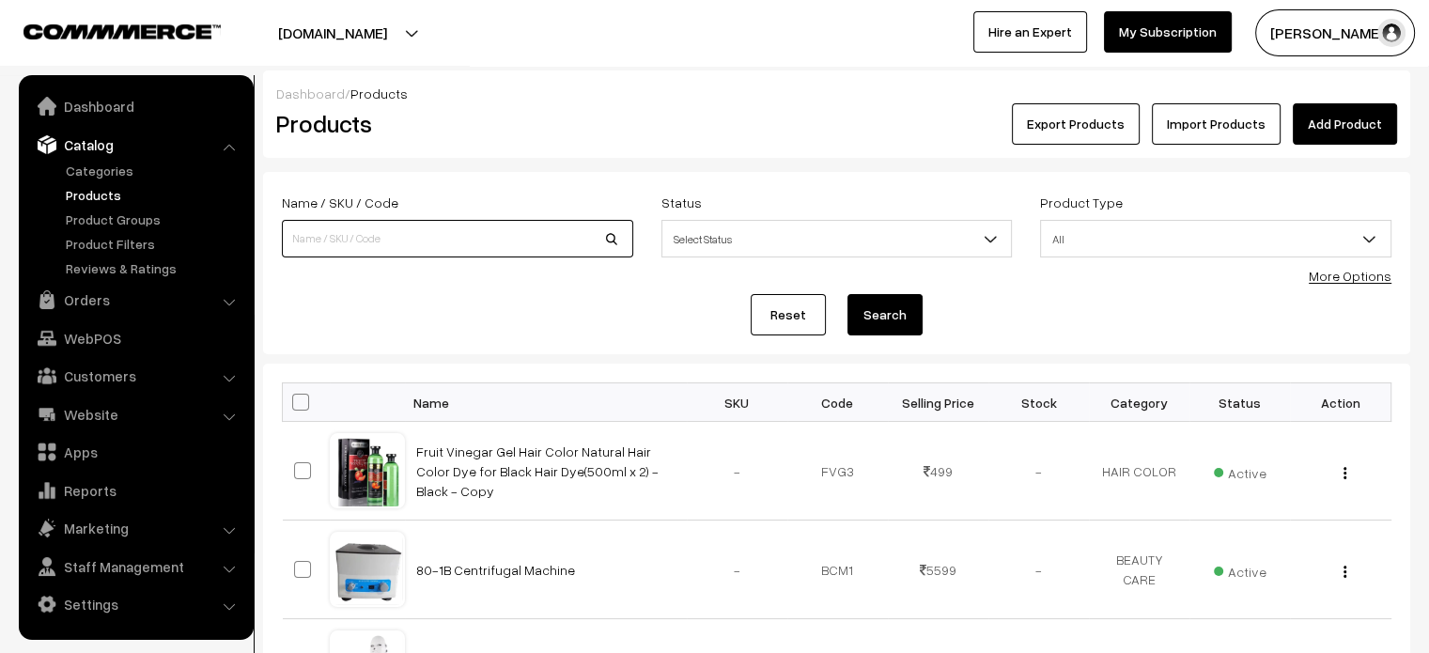
click at [432, 232] on input at bounding box center [457, 239] width 351 height 38
paste input "Massager for Chair and Sofa Electric Back for Pain Relief"
type input "Massager for Chair and Sofa Electric Back for Pain Relief"
click at [885, 306] on button "Search" at bounding box center [884, 314] width 75 height 41
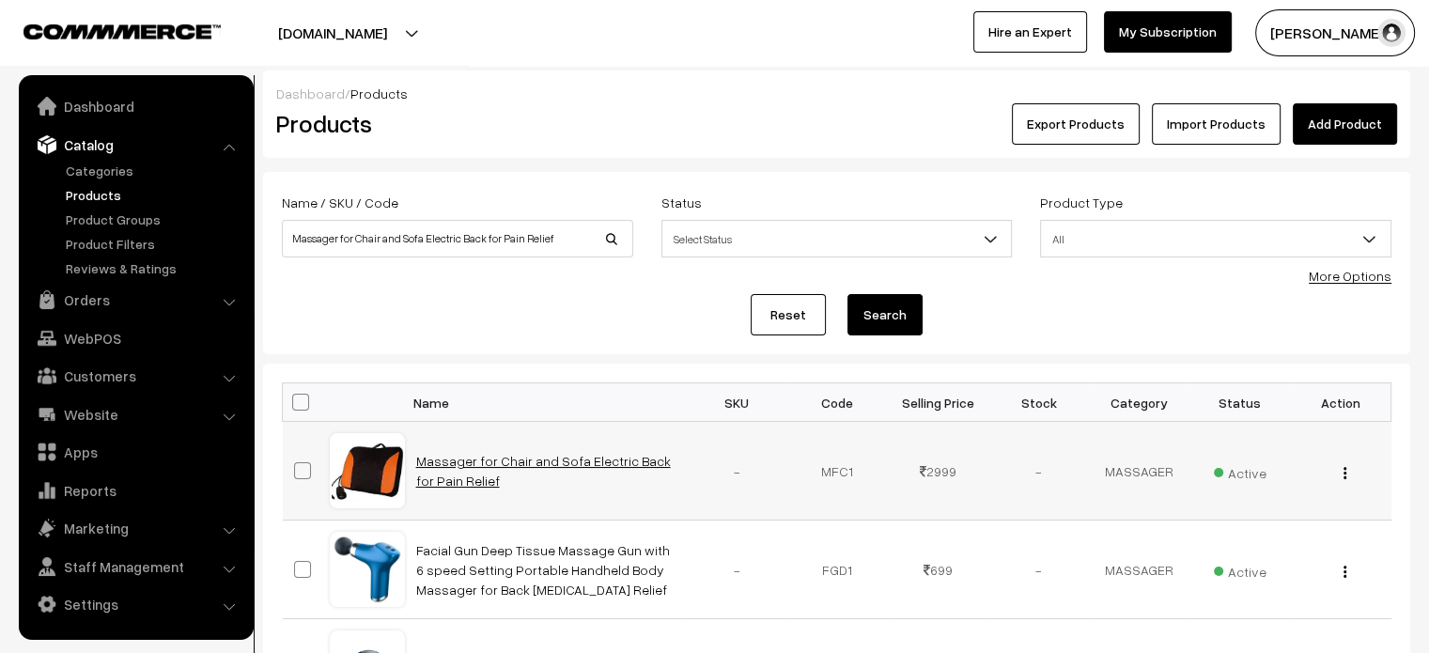
click at [520, 454] on link "Massager for Chair and Sofa Electric Back for Pain Relief" at bounding box center [543, 471] width 255 height 36
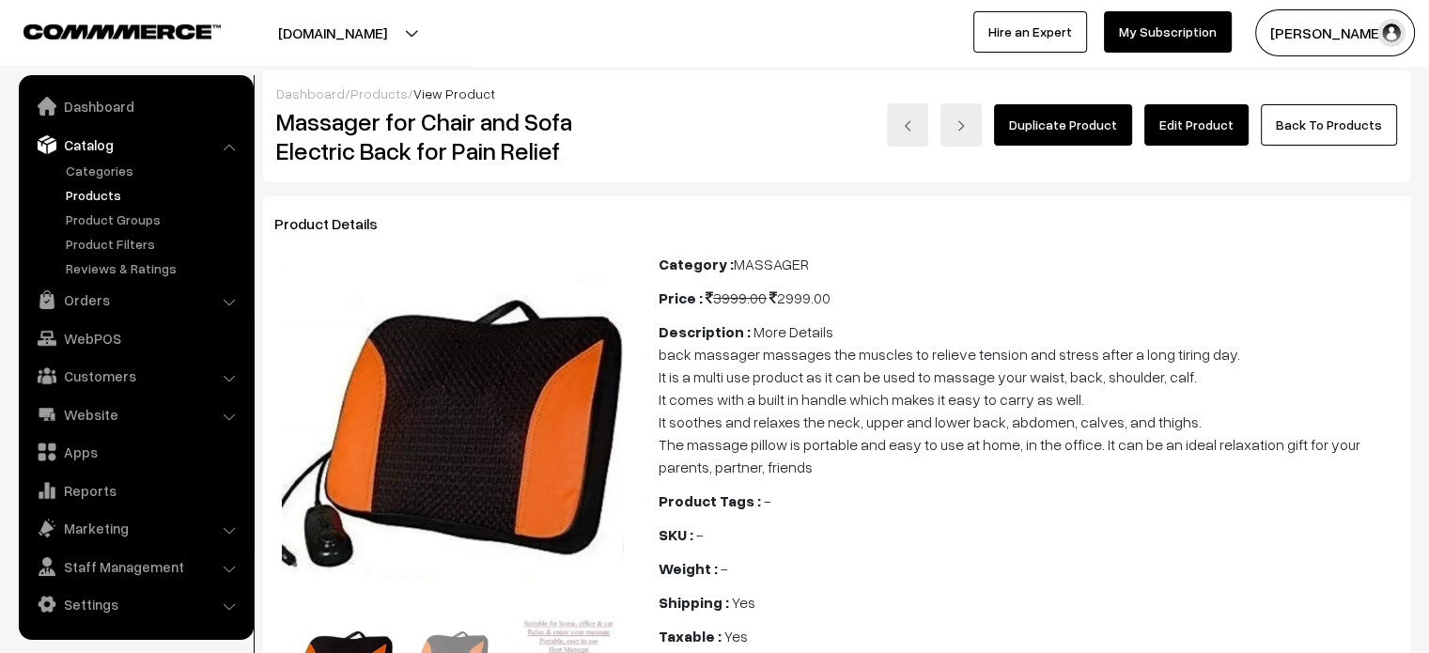
click at [1185, 116] on link "Edit Product" at bounding box center [1196, 124] width 104 height 41
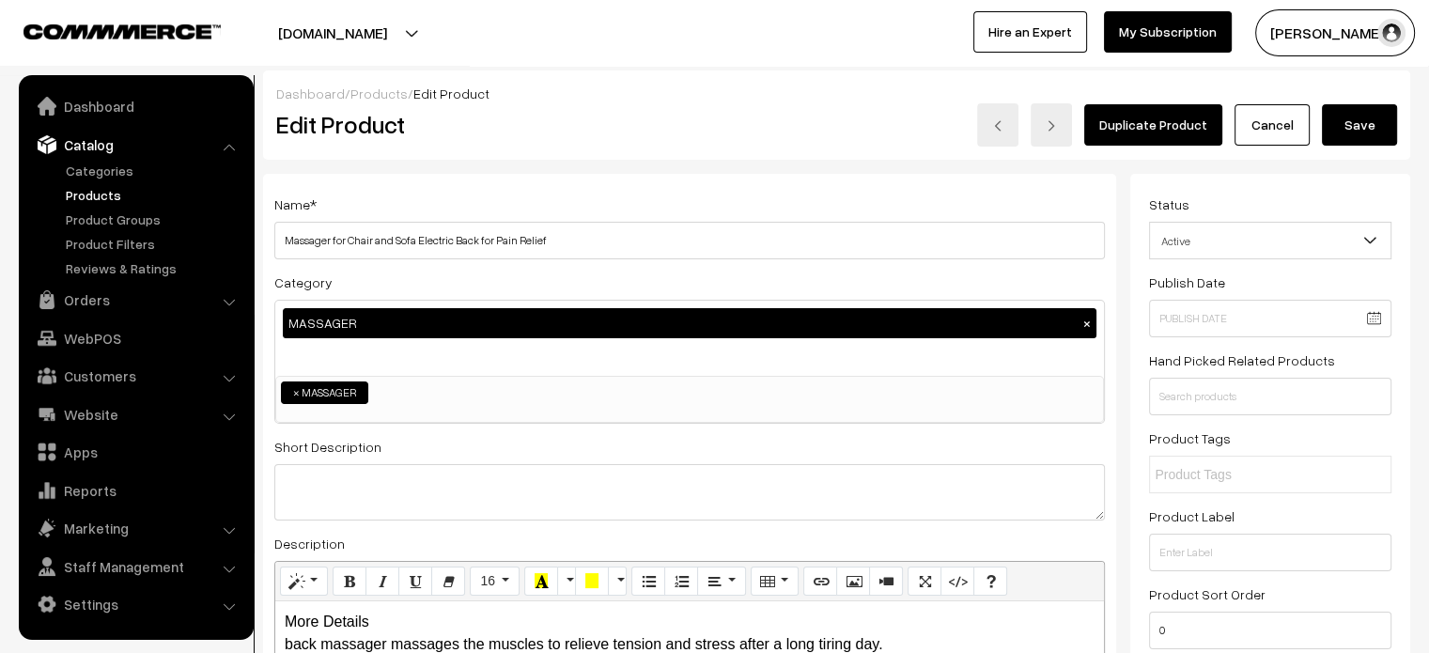
scroll to position [137, 0]
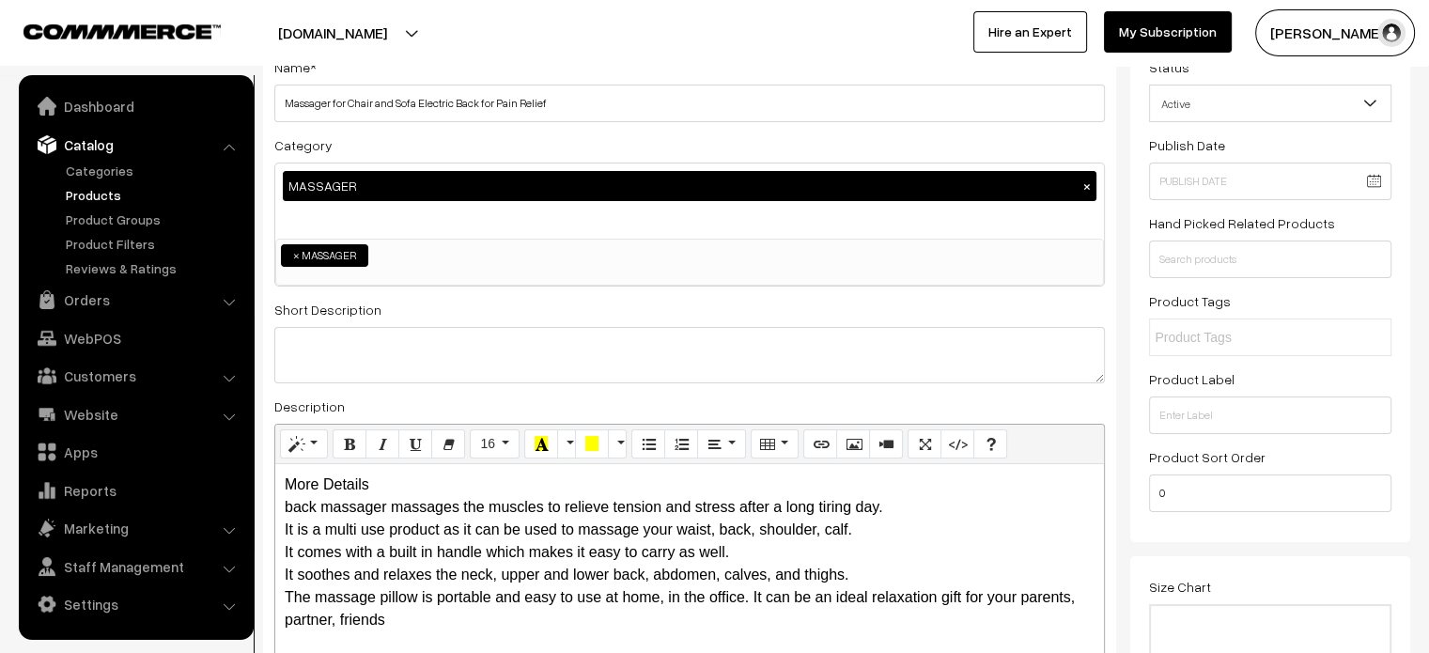
click at [372, 491] on div "More Details back massager massages the muscles to relieve tension and stress a…" at bounding box center [689, 581] width 829 height 235
click at [393, 490] on div "More Details back massager massages the muscles to relieve tension and stress a…" at bounding box center [689, 581] width 829 height 235
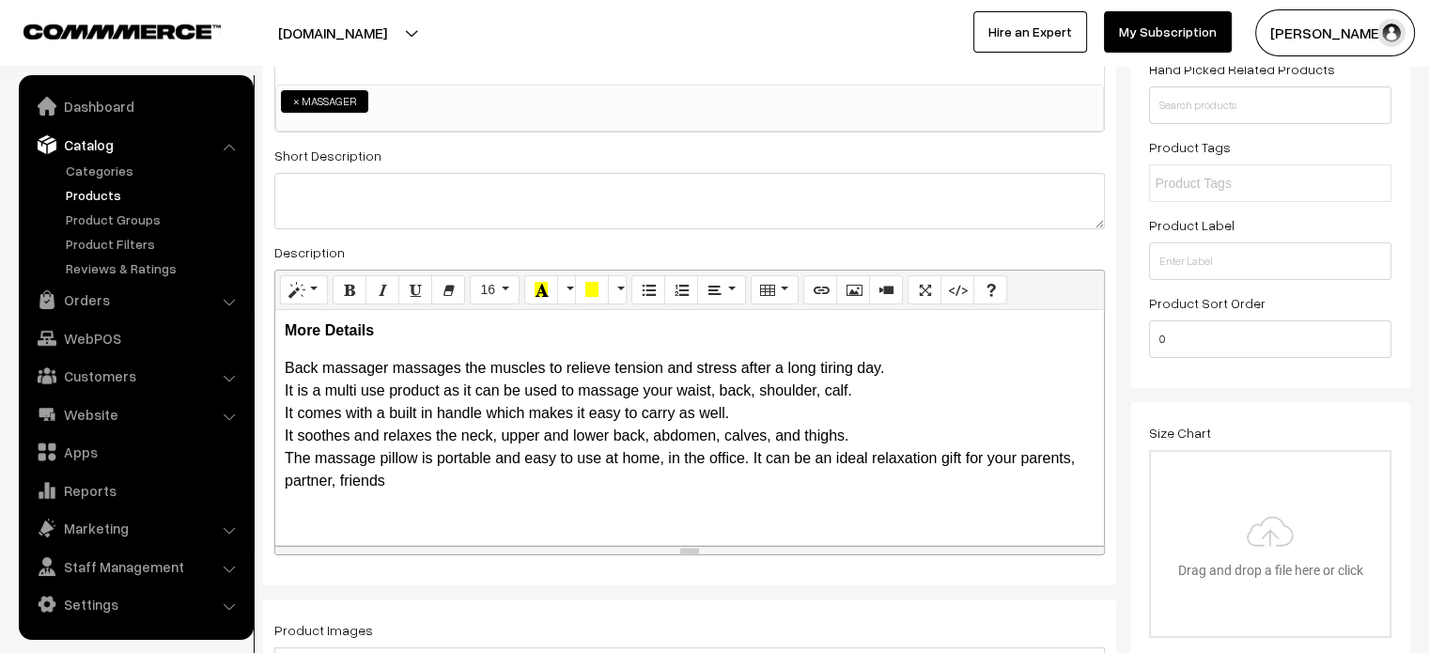
scroll to position [295, 0]
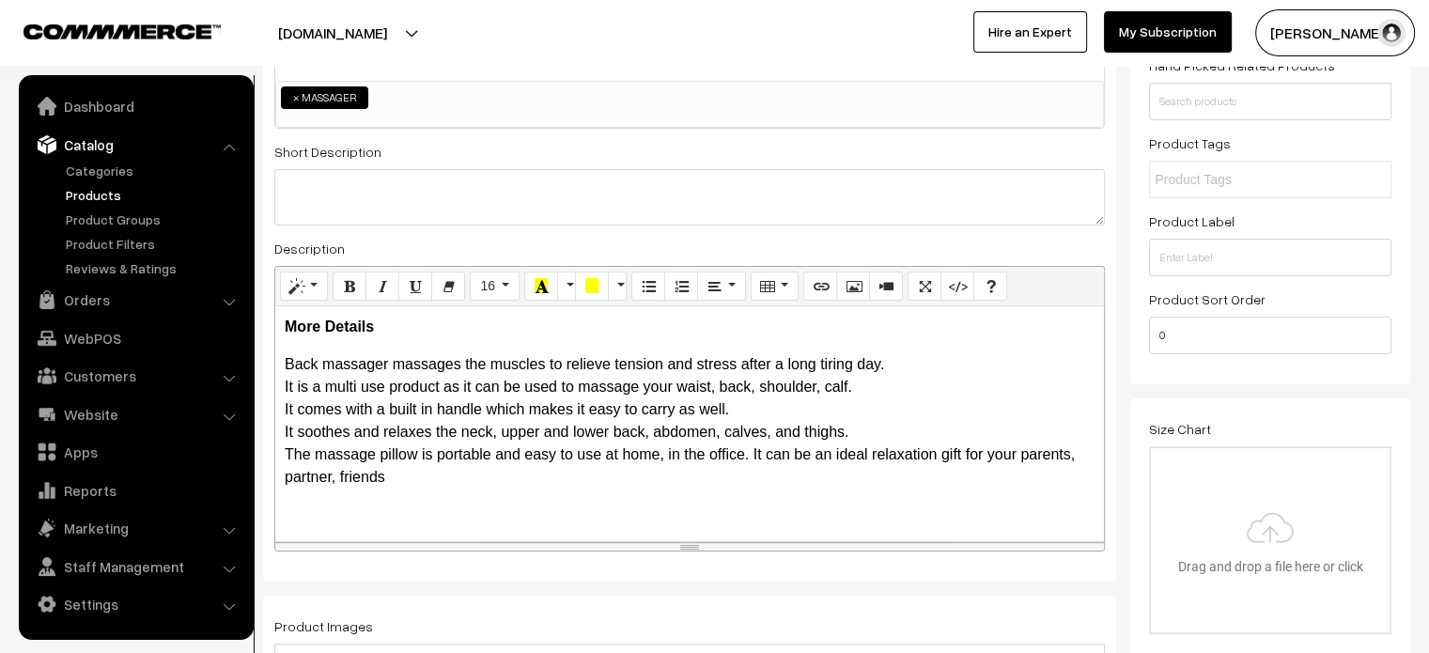
click at [917, 369] on p "Back massager massages the muscles to relieve tension and stress after a long t…" at bounding box center [690, 420] width 810 height 135
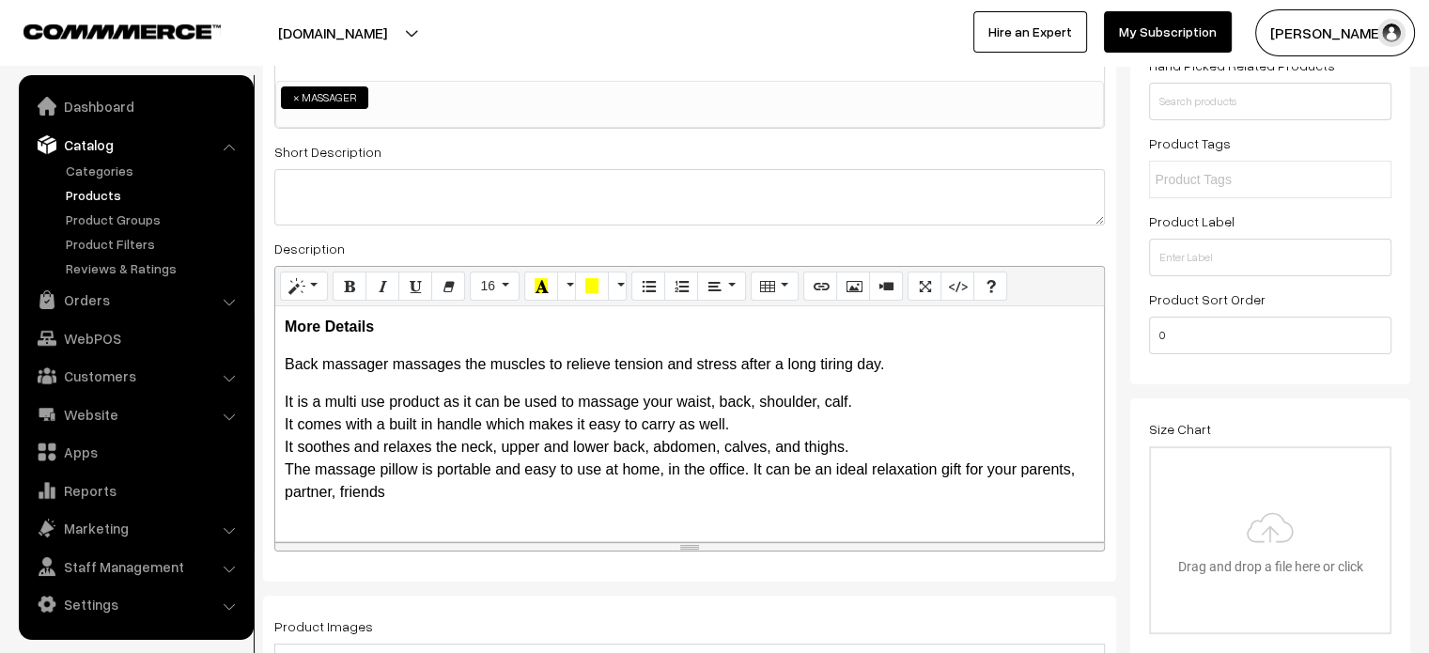
click at [877, 406] on p "It is a multi use product as it can be used to massage your waist, back, should…" at bounding box center [690, 447] width 810 height 113
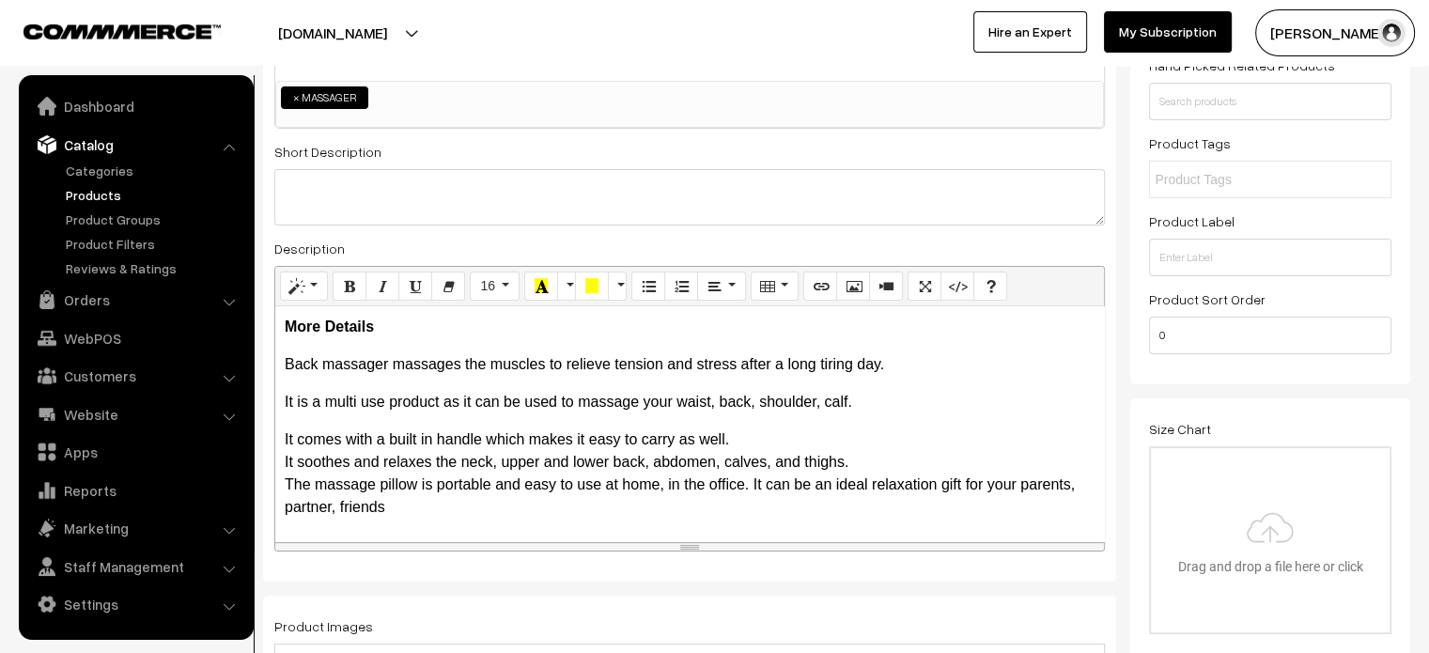
click at [826, 435] on p "It comes with a built in handle which makes it easy to carry as well. It soothe…" at bounding box center [690, 473] width 810 height 90
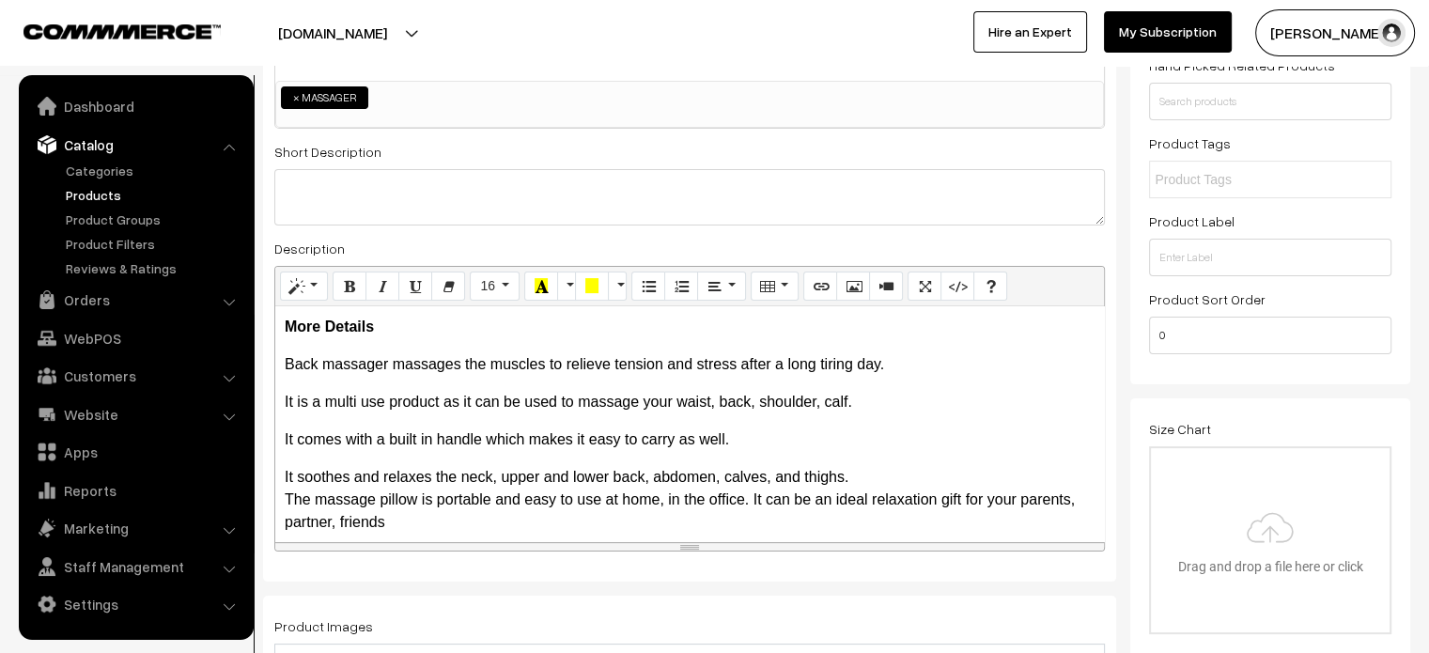
click at [865, 473] on p "It soothes and relaxes the neck, upper and lower back, abdomen, calves, and thi…" at bounding box center [690, 500] width 810 height 68
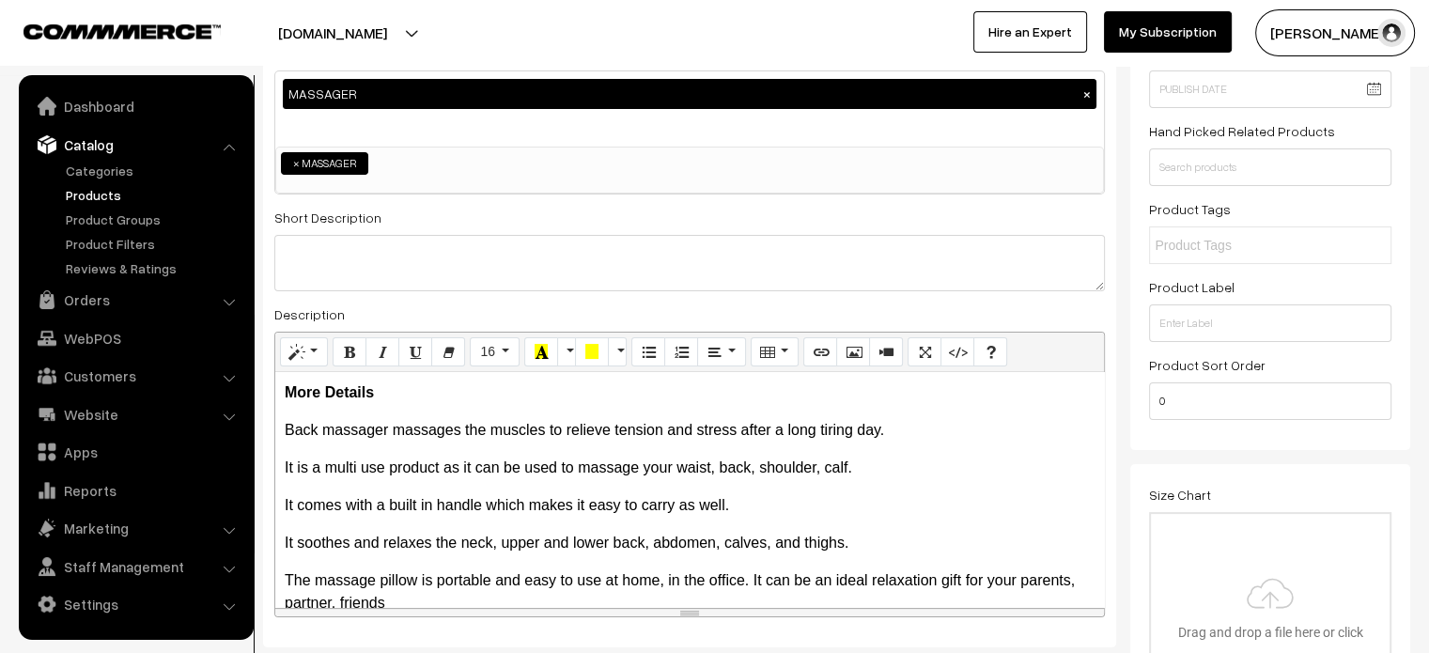
scroll to position [225, 0]
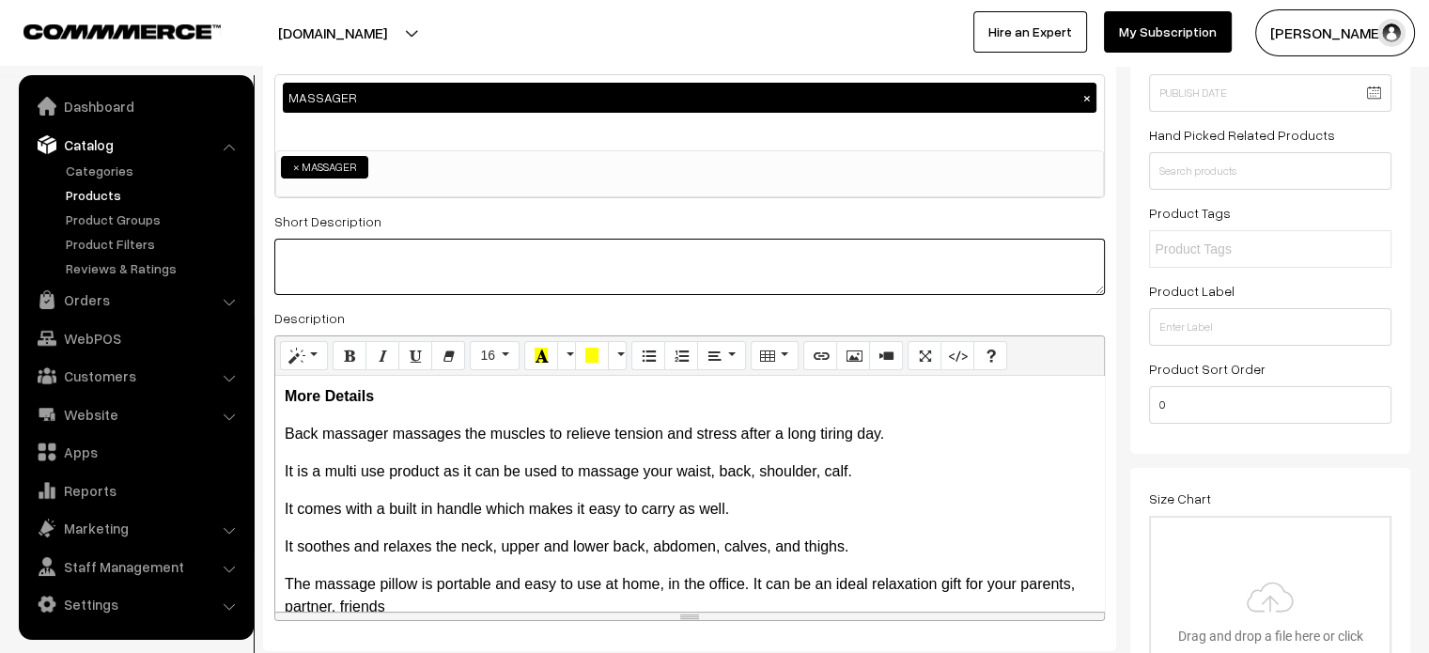
paste textarea "Back Massager which can massage the waist, neck, arms, thigh, and shank of your…"
click at [552, 268] on textarea at bounding box center [689, 267] width 830 height 56
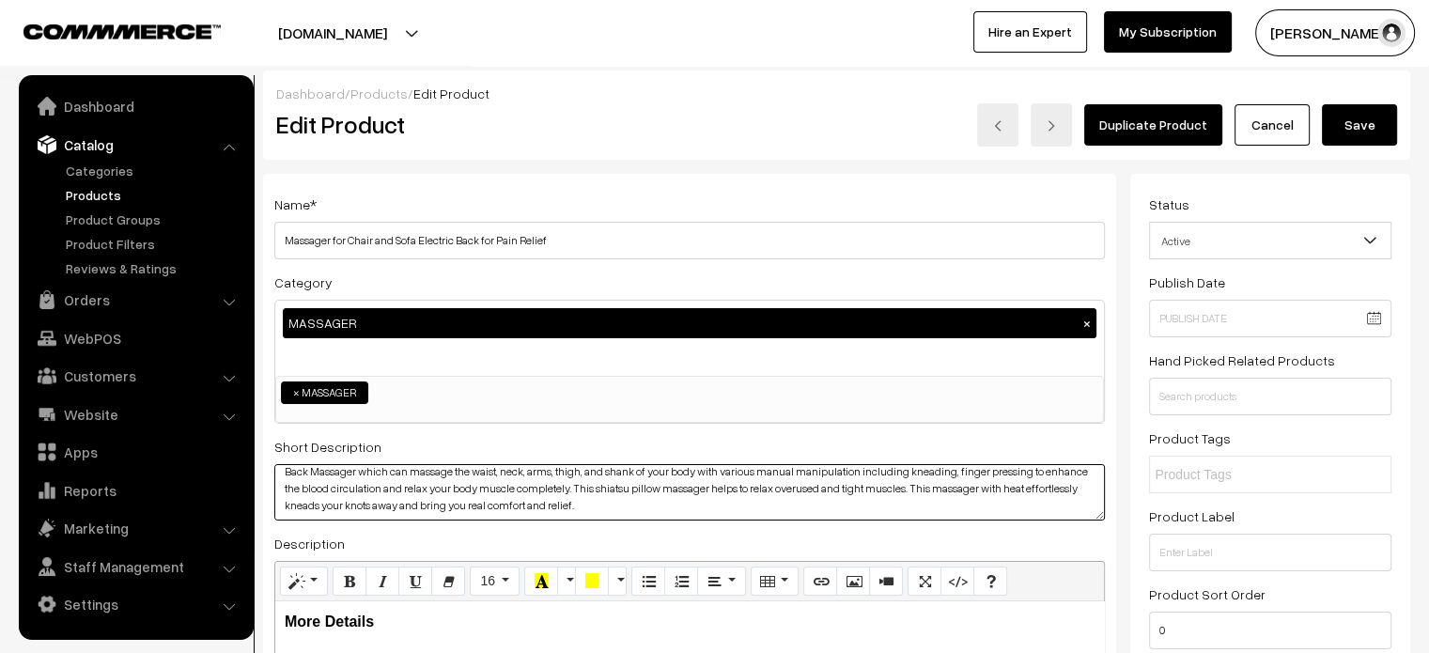
scroll to position [0, 0]
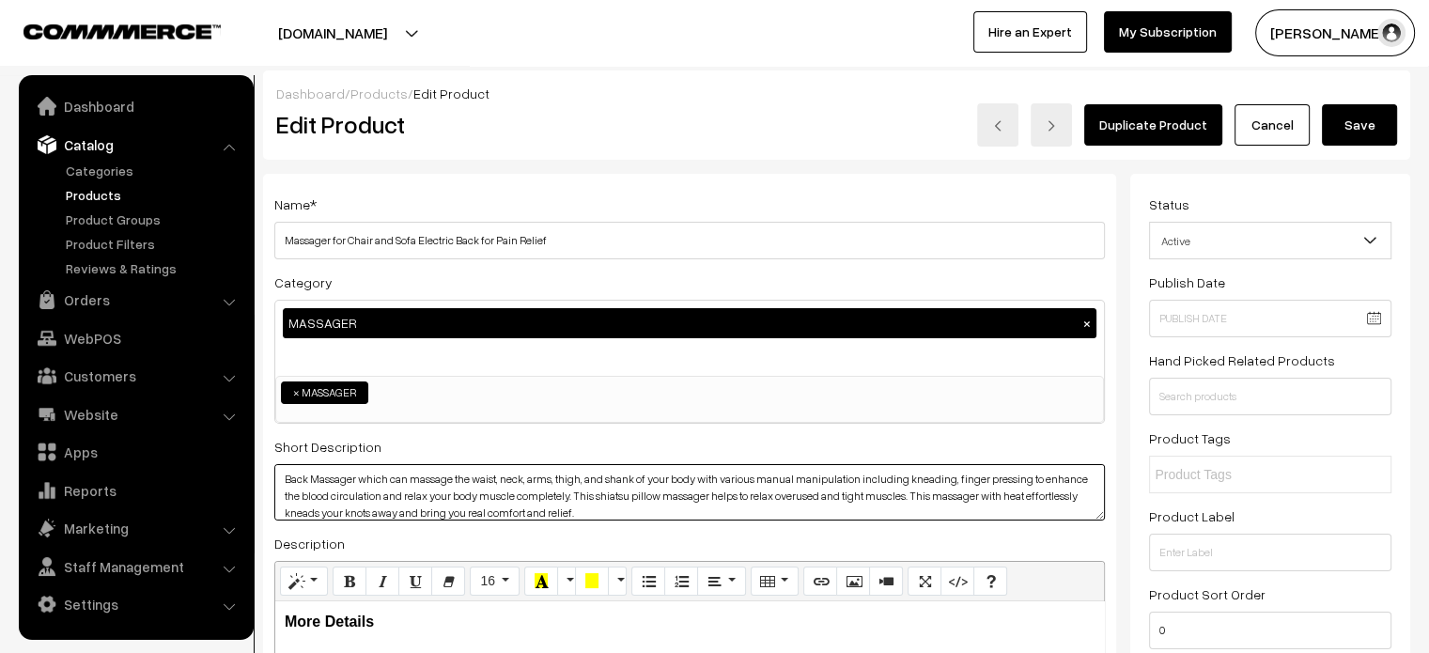
type textarea "Back Massager which can massage the waist, neck, arms, thigh, and shank of your…"
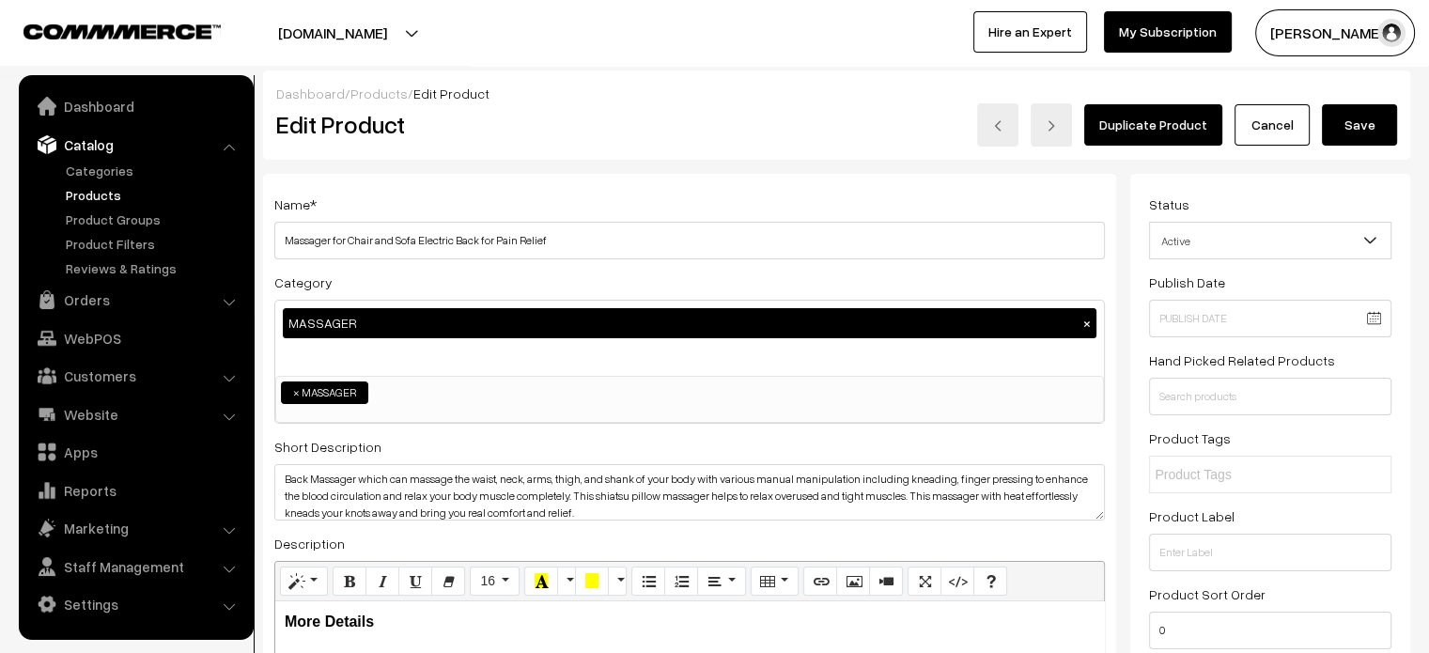
click at [1368, 118] on button "Save" at bounding box center [1359, 124] width 75 height 41
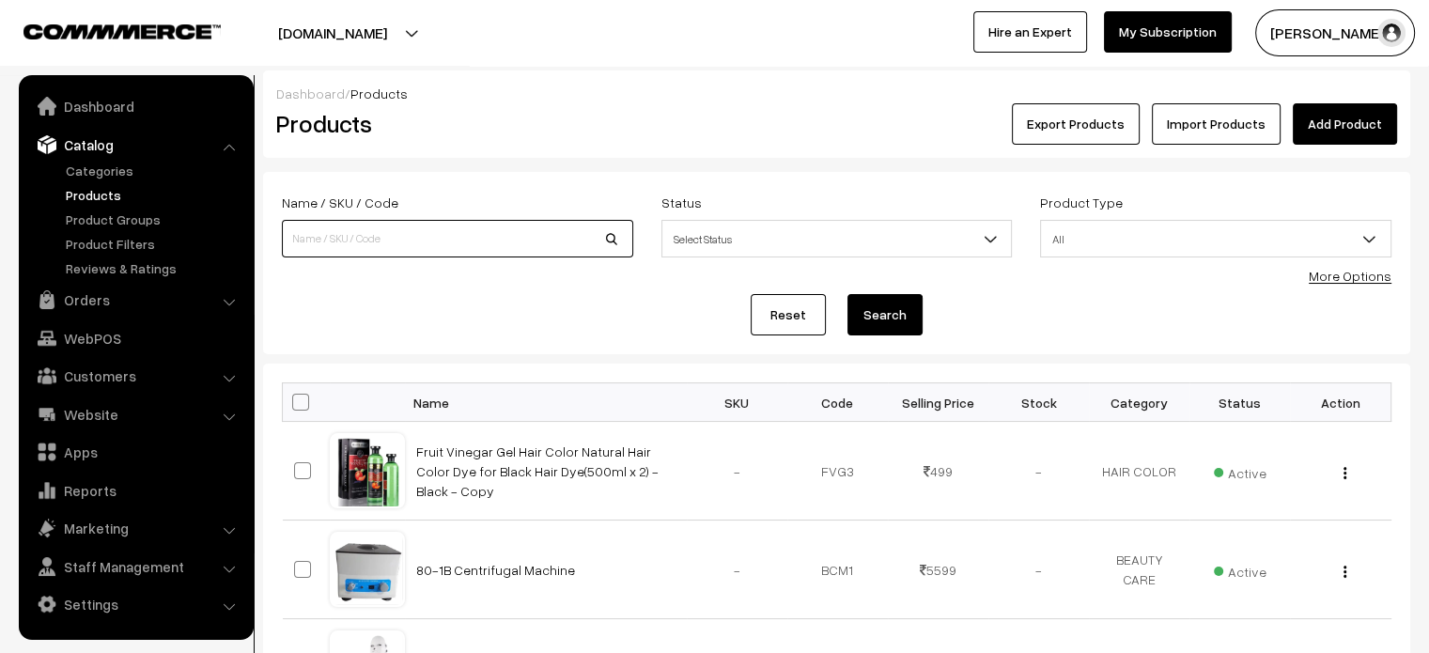
paste input "8 in 1 Magic Body Massager"
click at [436, 236] on input "8 in 1 Magic Body Massager" at bounding box center [457, 239] width 351 height 38
type input "8 in 1 Magic Body Massager"
click at [877, 301] on button "Search" at bounding box center [884, 314] width 75 height 41
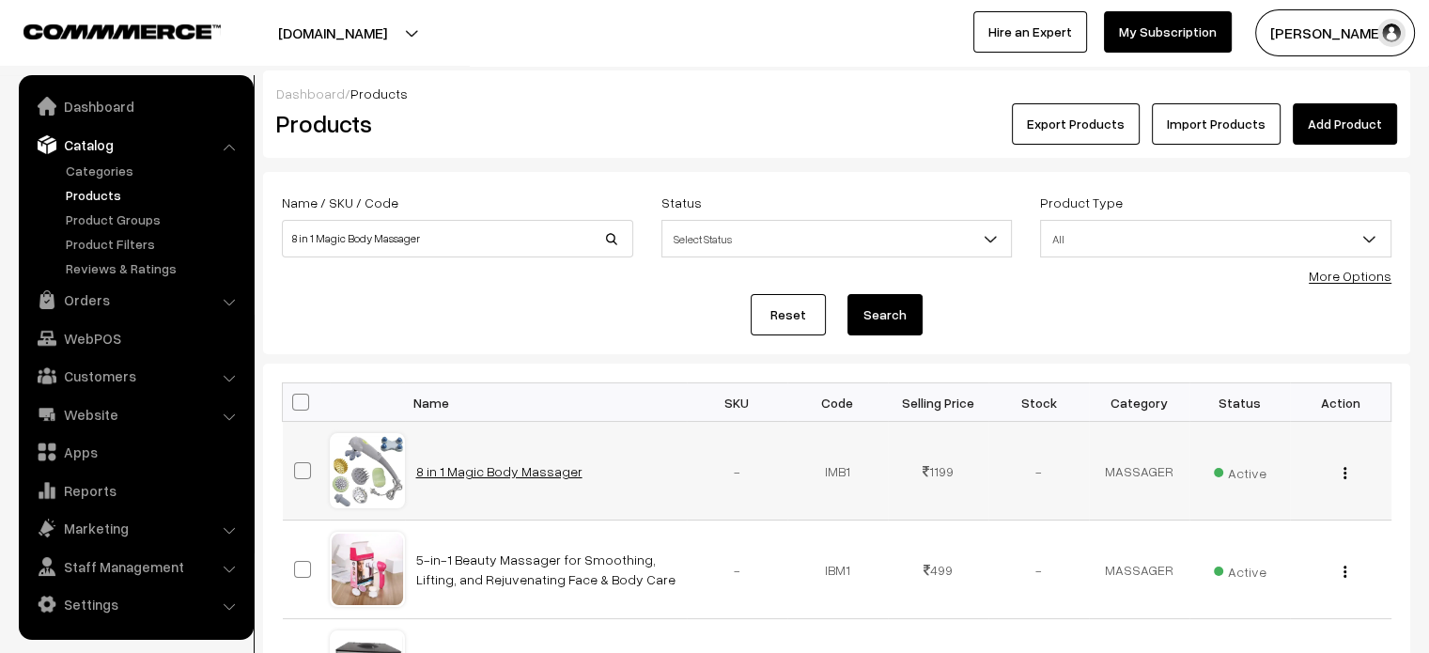
click at [489, 472] on link "8 in 1 Magic Body Massager" at bounding box center [499, 471] width 166 height 16
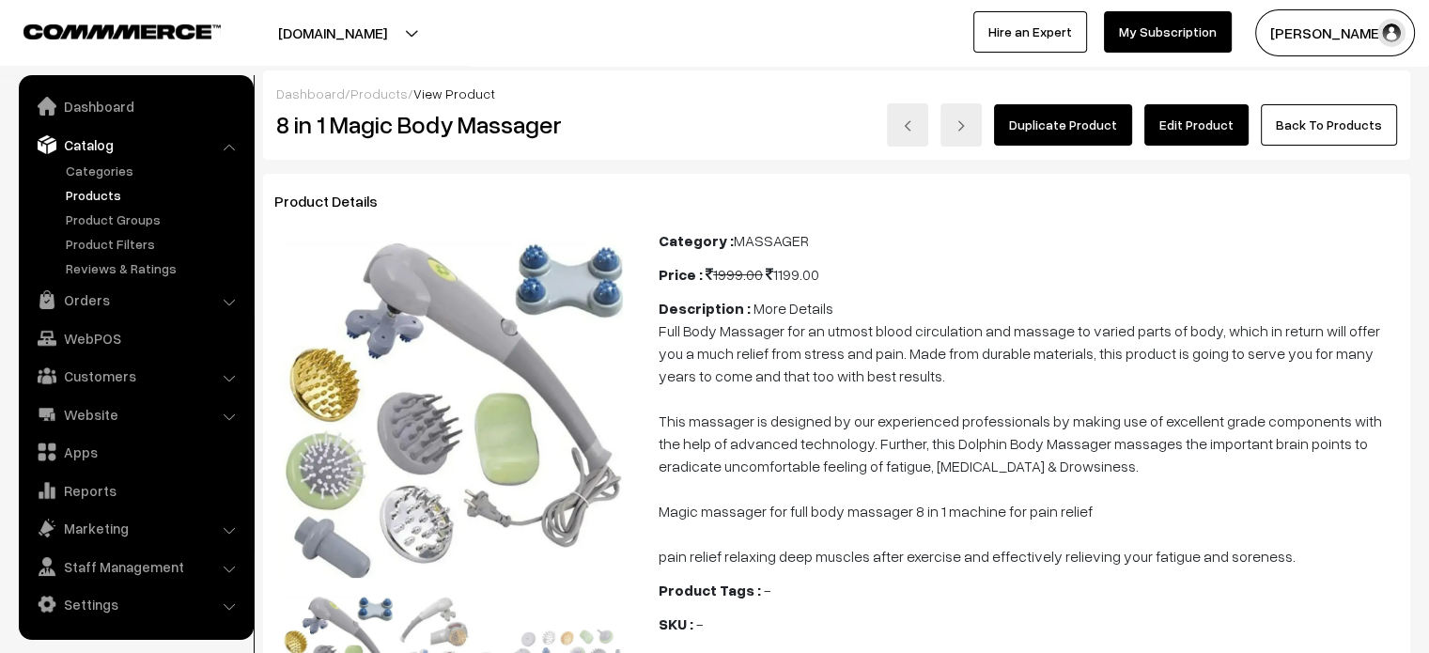
click at [1196, 129] on link "Edit Product" at bounding box center [1196, 124] width 104 height 41
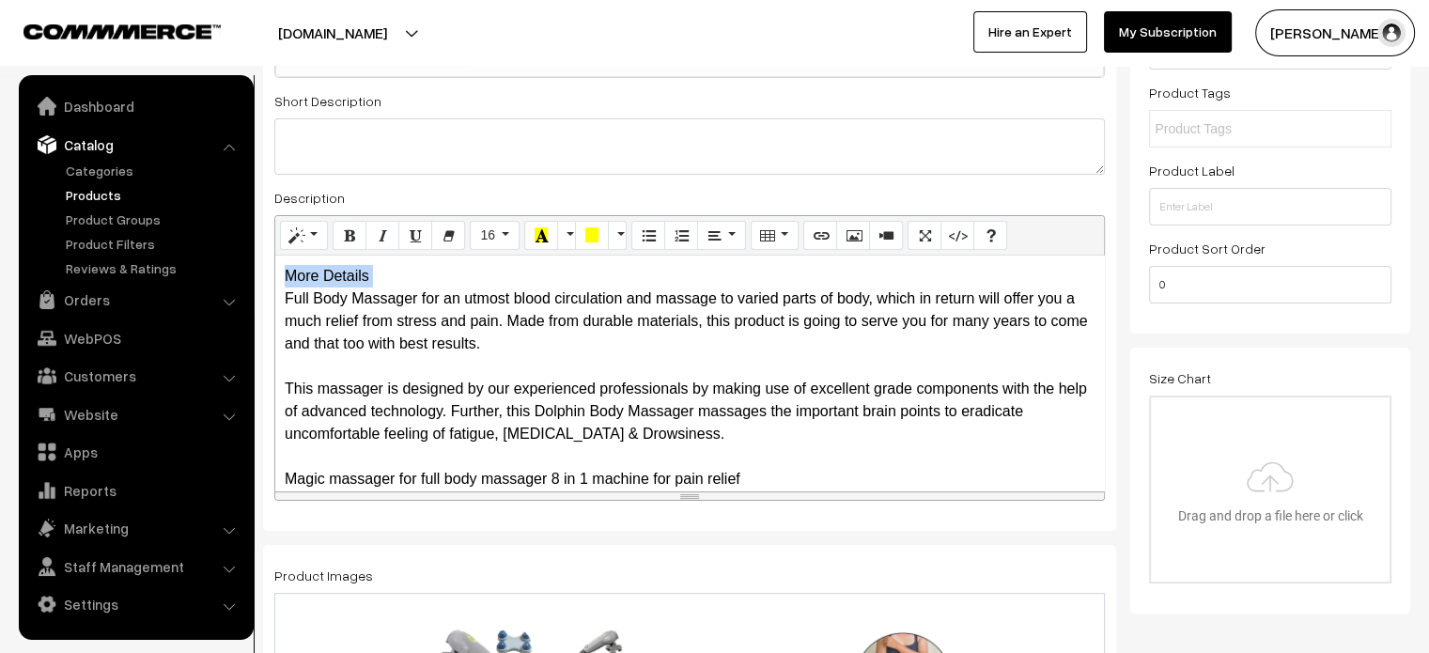
click at [378, 274] on div "More Details Full Body Massager for an utmost blood circulation and massage to …" at bounding box center [689, 373] width 829 height 235
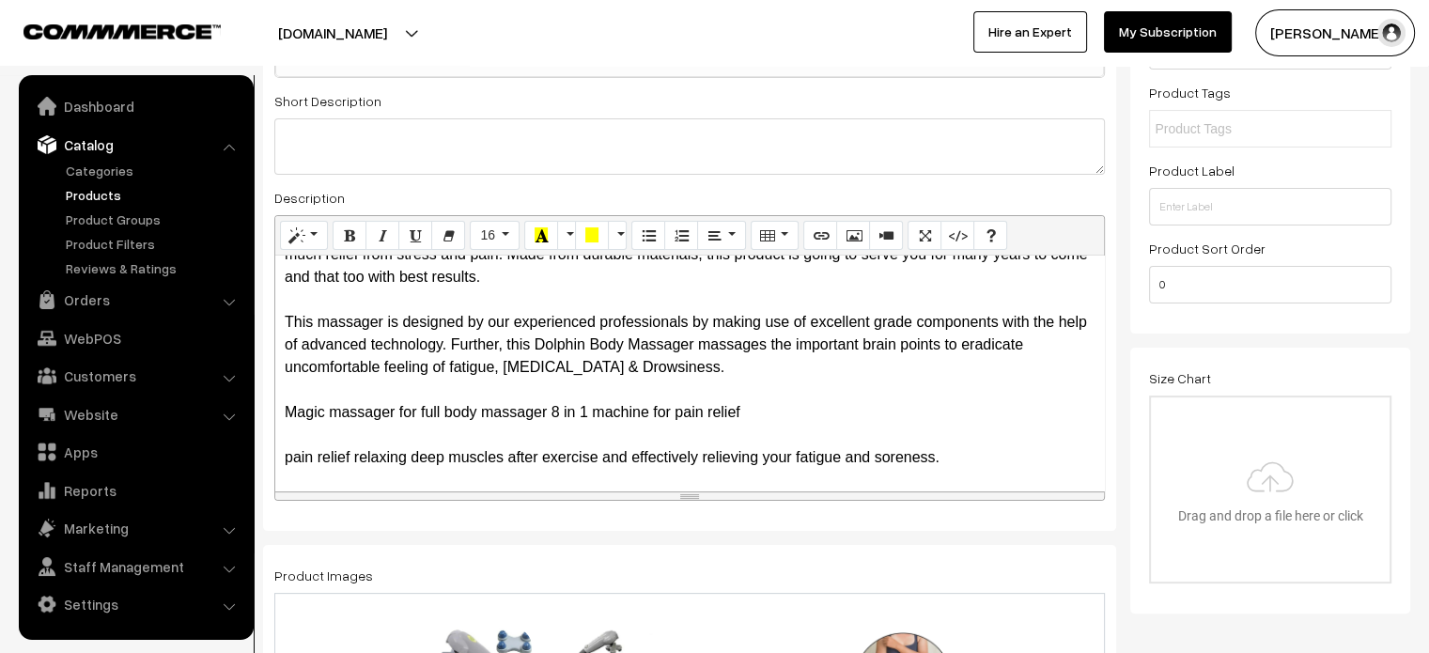
scroll to position [84, 0]
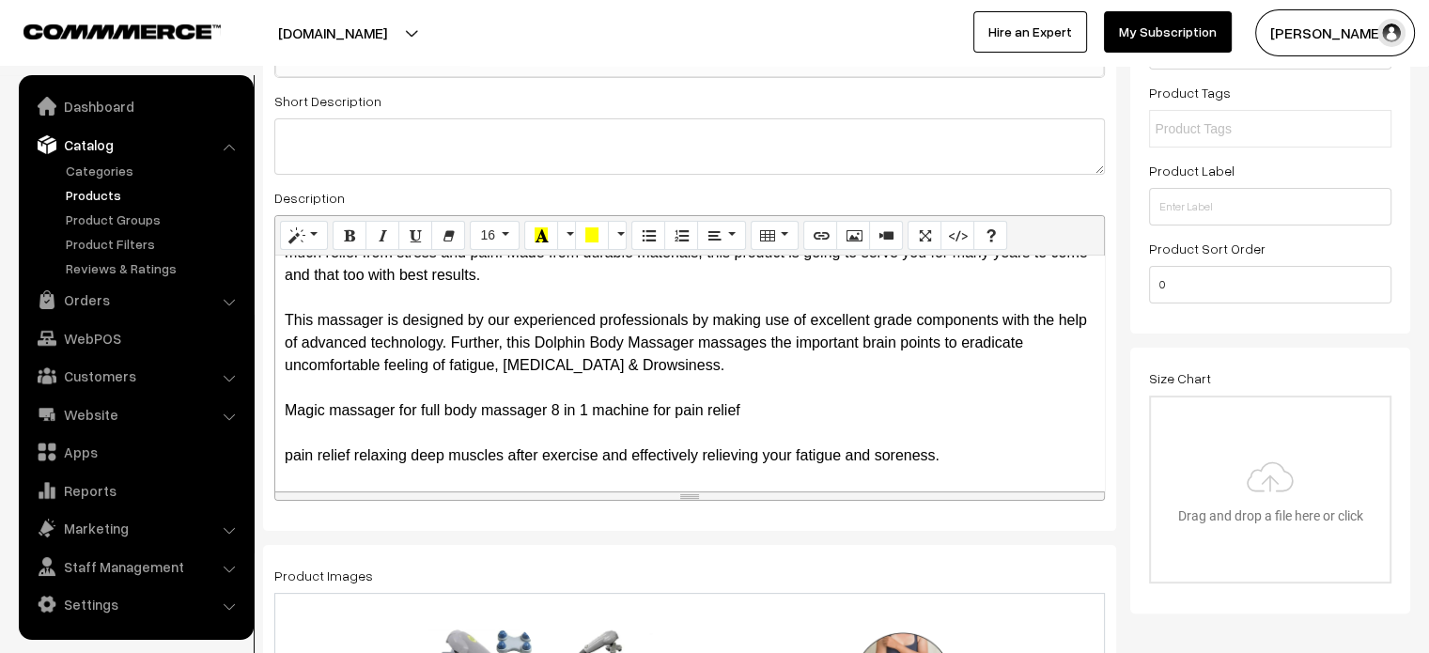
click at [285, 389] on p "Full Body Massager for an utmost blood circulation and massage to varied parts …" at bounding box center [690, 343] width 810 height 248
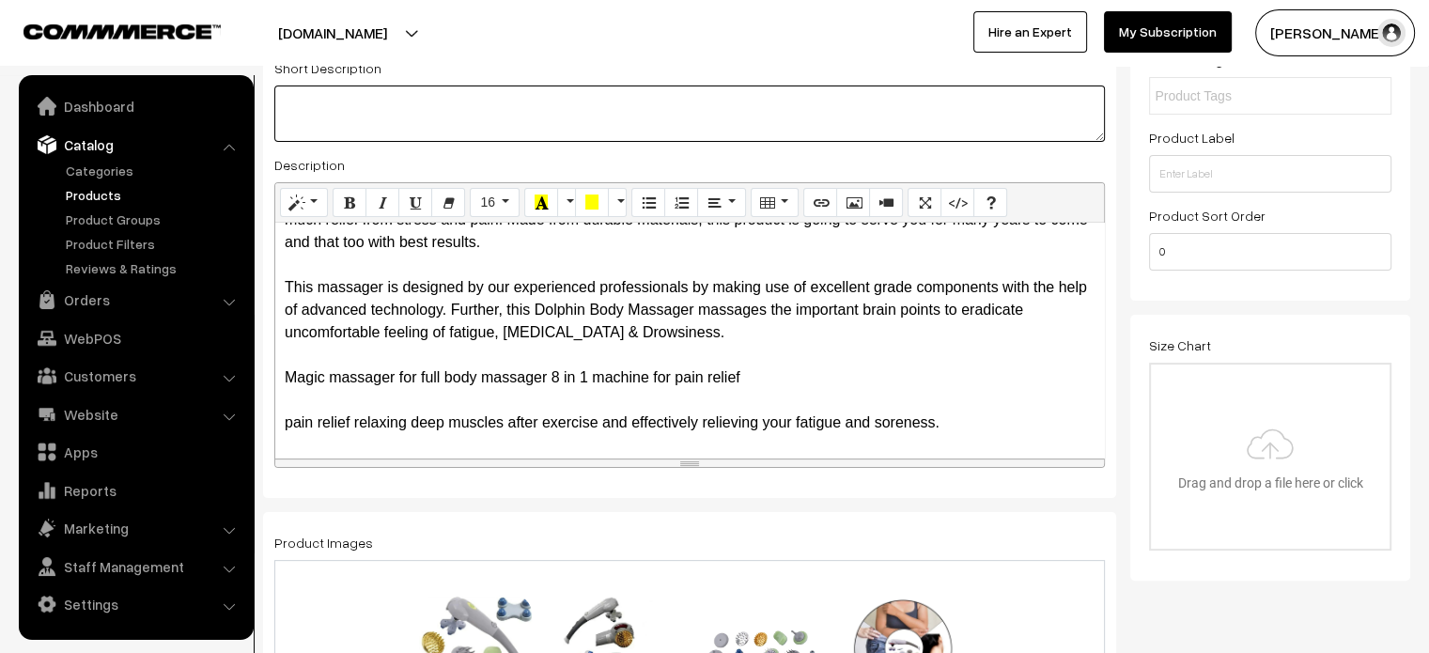
click at [594, 133] on textarea at bounding box center [689, 113] width 830 height 56
paste textarea ""A complete boby massage is a product with 8 massage heads. *it can be changed …"
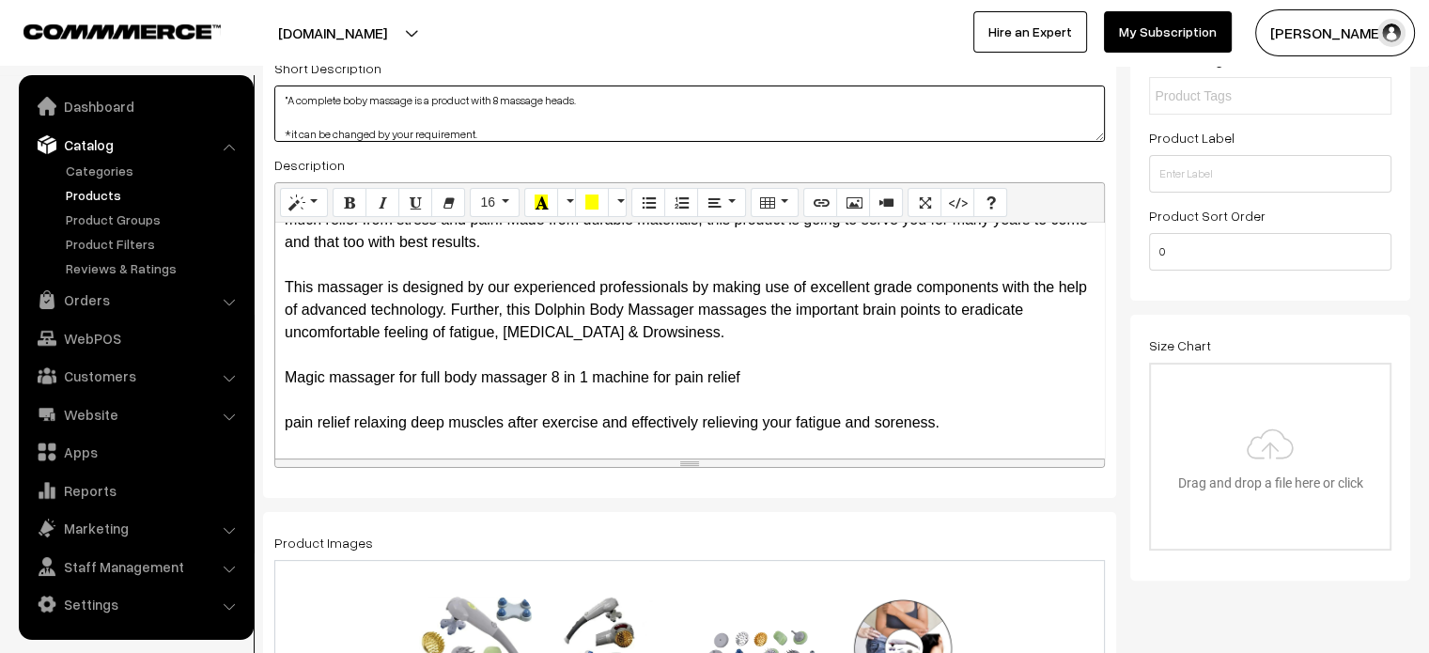
click at [289, 98] on textarea ""A complete boby massage is a product with 8 massage heads. *it can be changed …" at bounding box center [689, 113] width 830 height 56
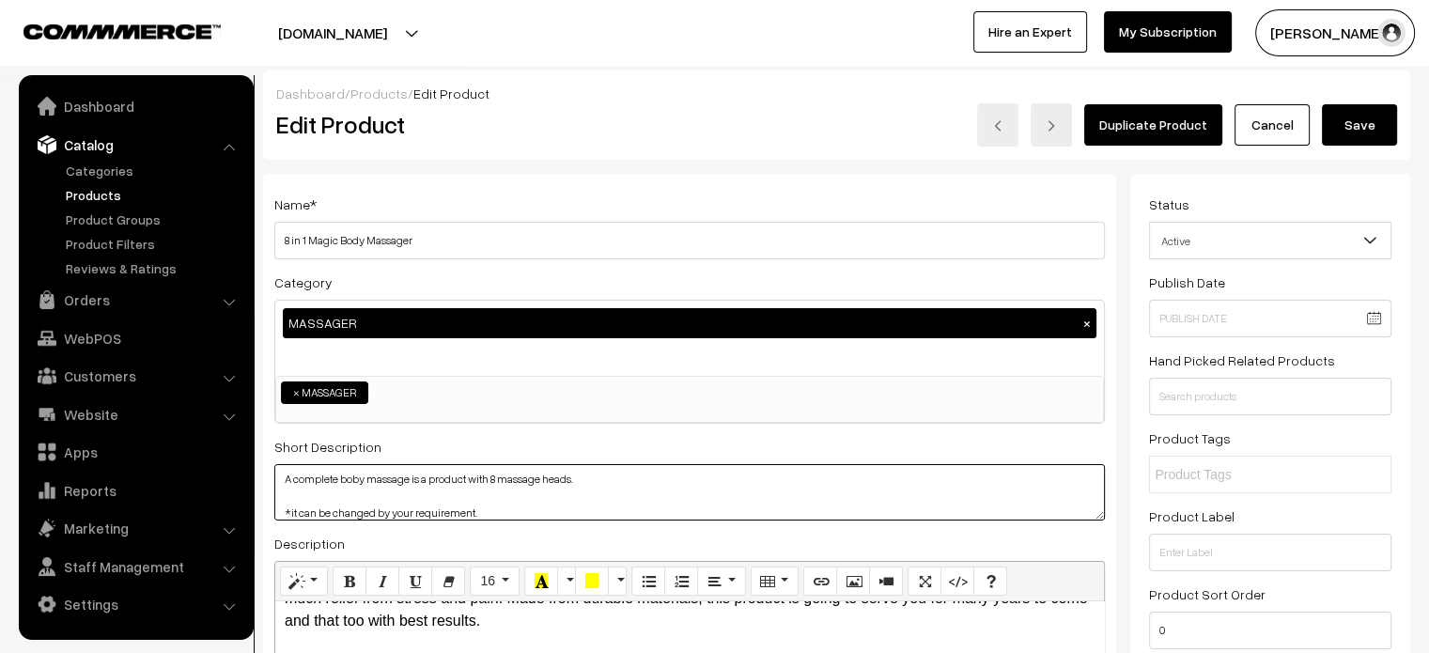
type textarea "A complete boby massage is a product with 8 massage heads. *it can be changed b…"
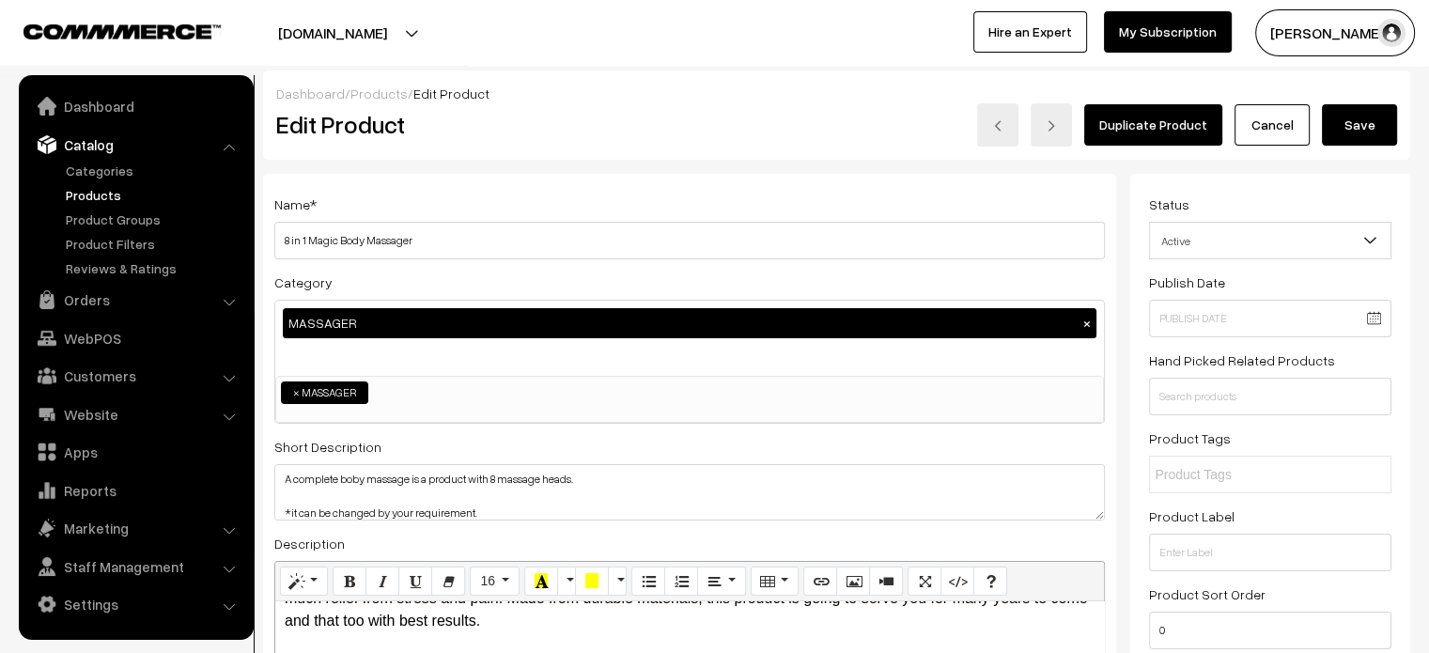
click at [1353, 119] on button "Save" at bounding box center [1359, 124] width 75 height 41
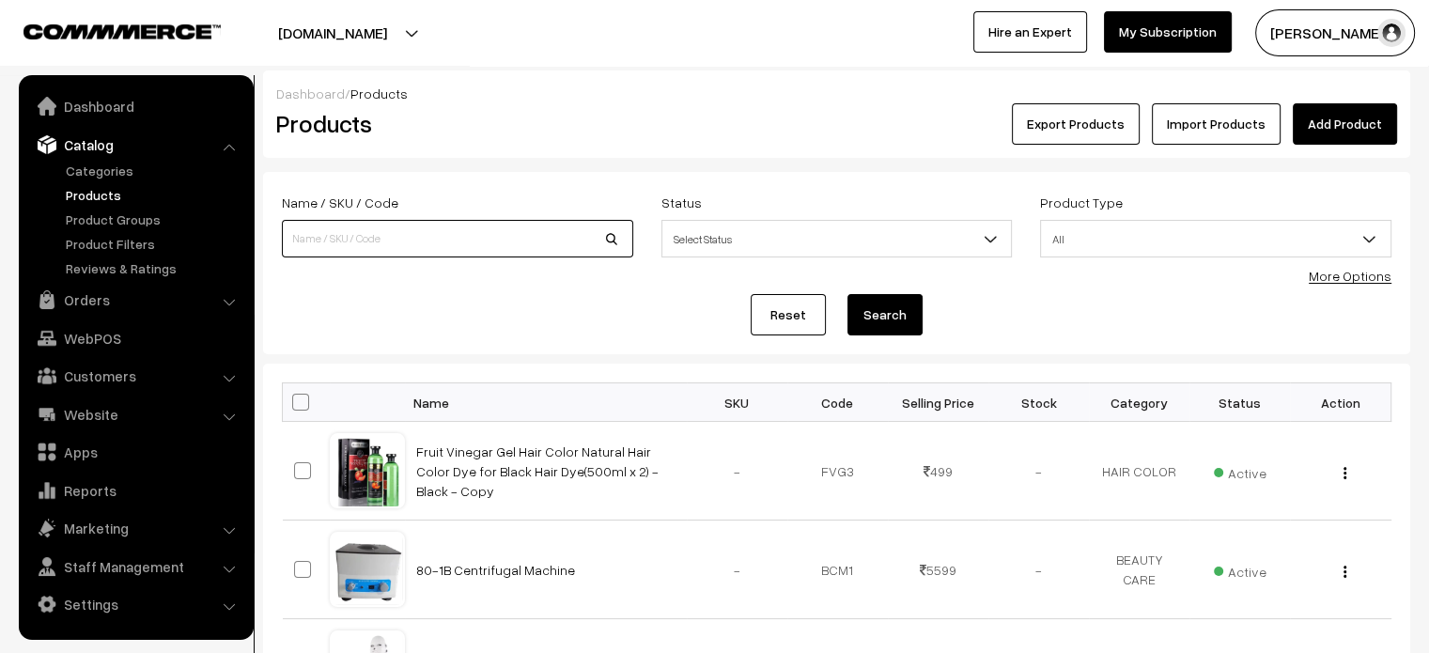
paste input "Energy Beauty Bar Electric Vibration Facial Massager"
click at [433, 241] on input at bounding box center [457, 239] width 351 height 38
type input "Energy Beauty Bar Electric Vibration Facial Massager"
click at [887, 322] on button "Search" at bounding box center [884, 314] width 75 height 41
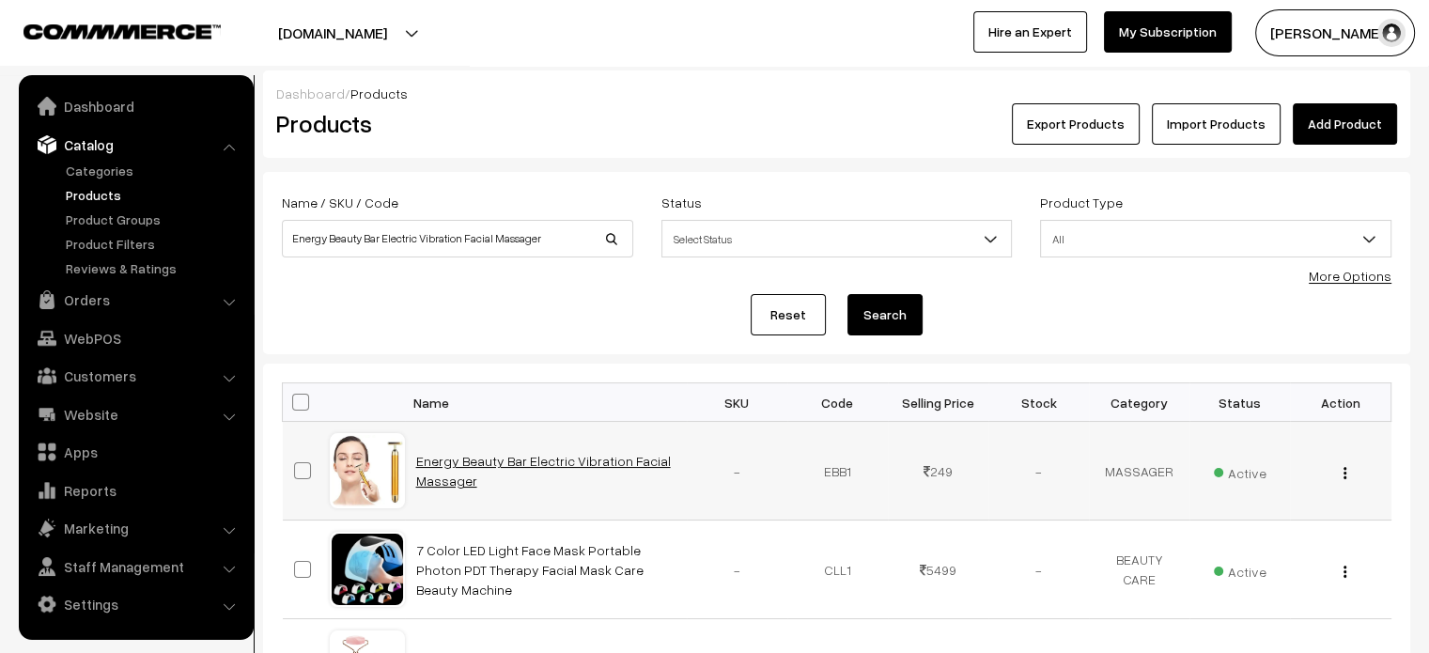
click at [460, 460] on link "Energy Beauty Bar Electric Vibration Facial Massager" at bounding box center [543, 471] width 255 height 36
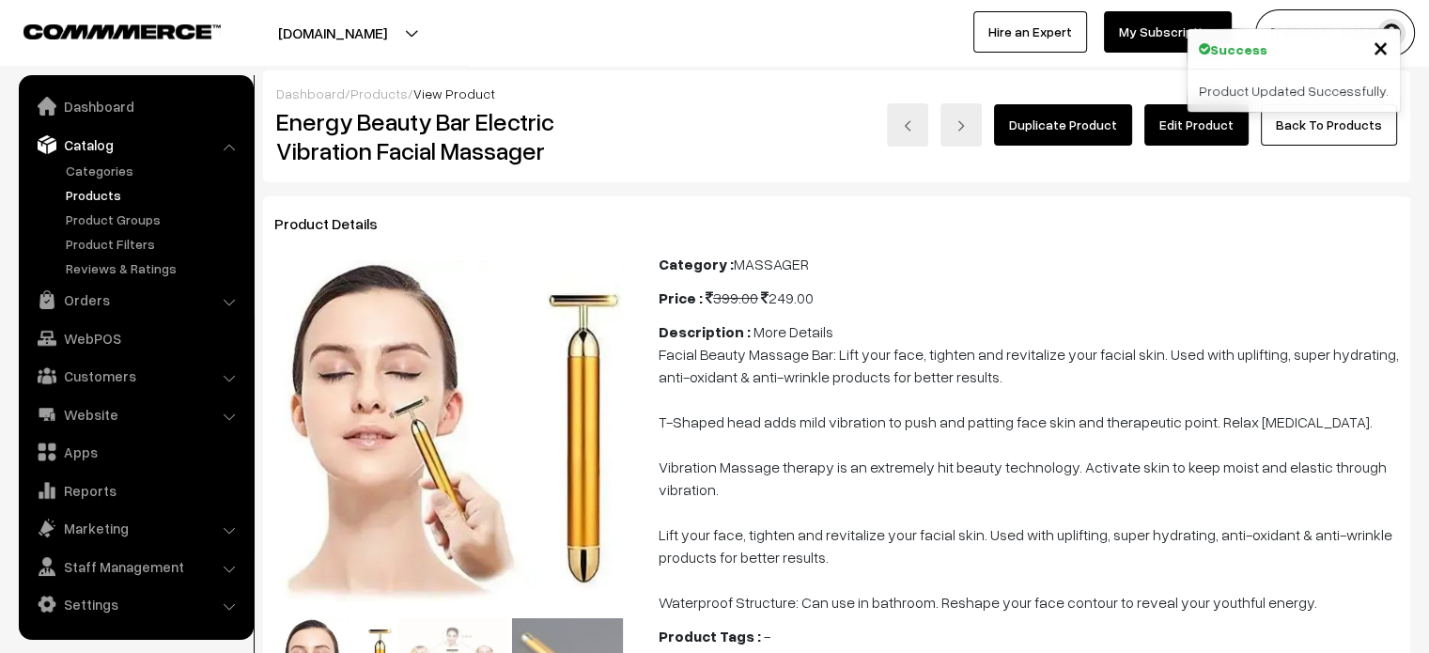
click at [1206, 130] on link "Edit Product" at bounding box center [1196, 124] width 104 height 41
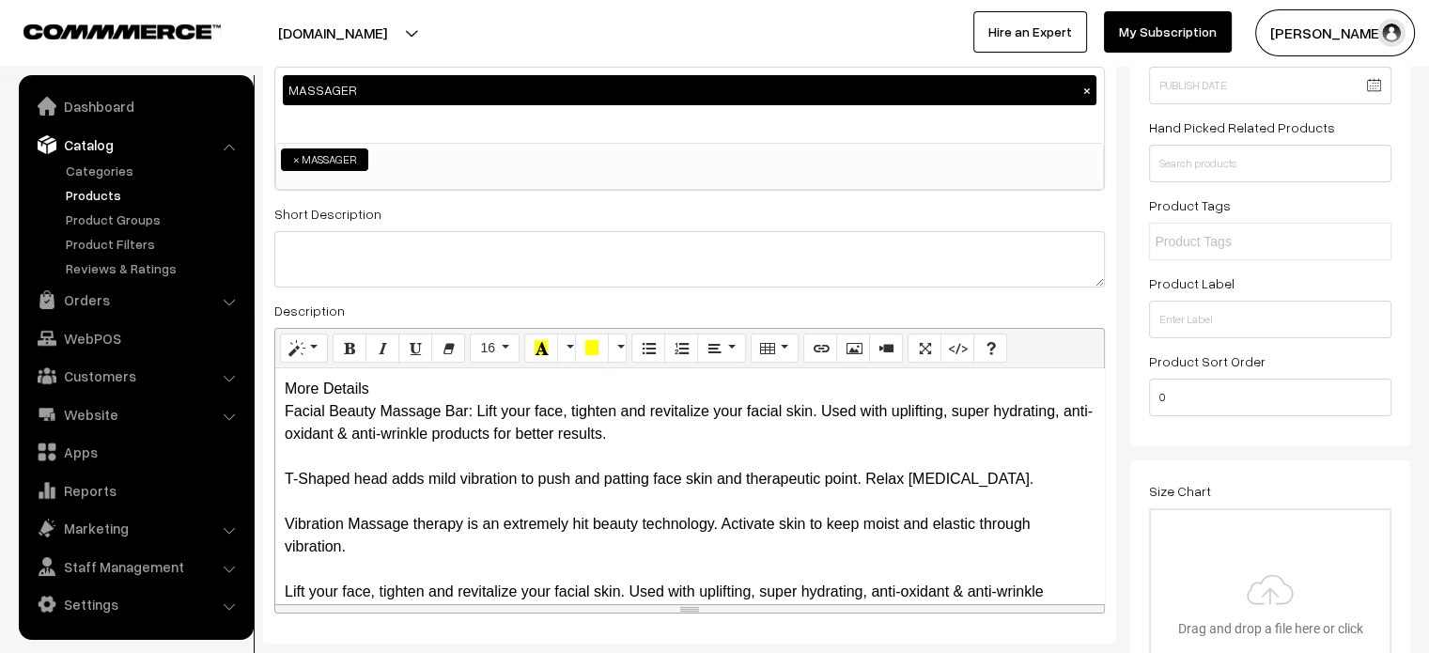
scroll to position [235, 0]
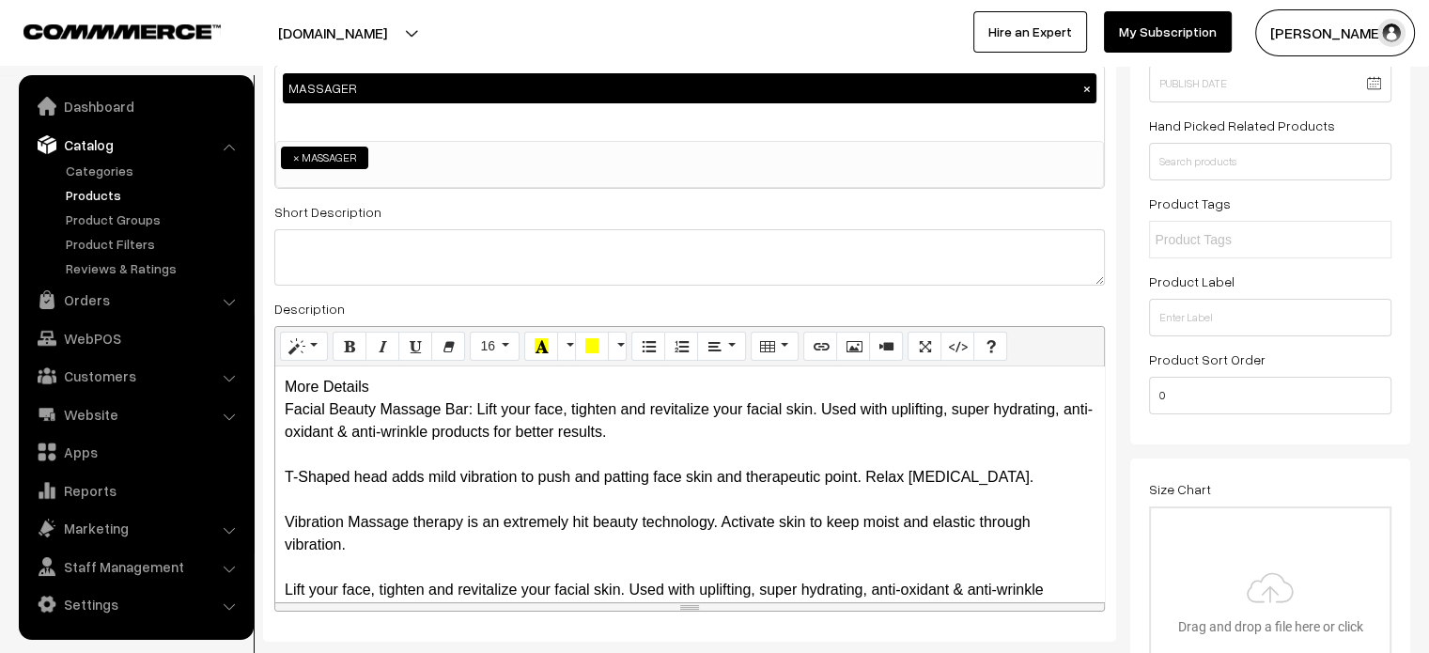
click at [387, 397] on div "More Details Facial Beauty Massage Bar: Lift your face, tighten and revitalize …" at bounding box center [689, 483] width 829 height 235
click at [421, 386] on div "More Details Facial Beauty Massage Bar: Lift your face, tighten and revitalize …" at bounding box center [689, 483] width 829 height 235
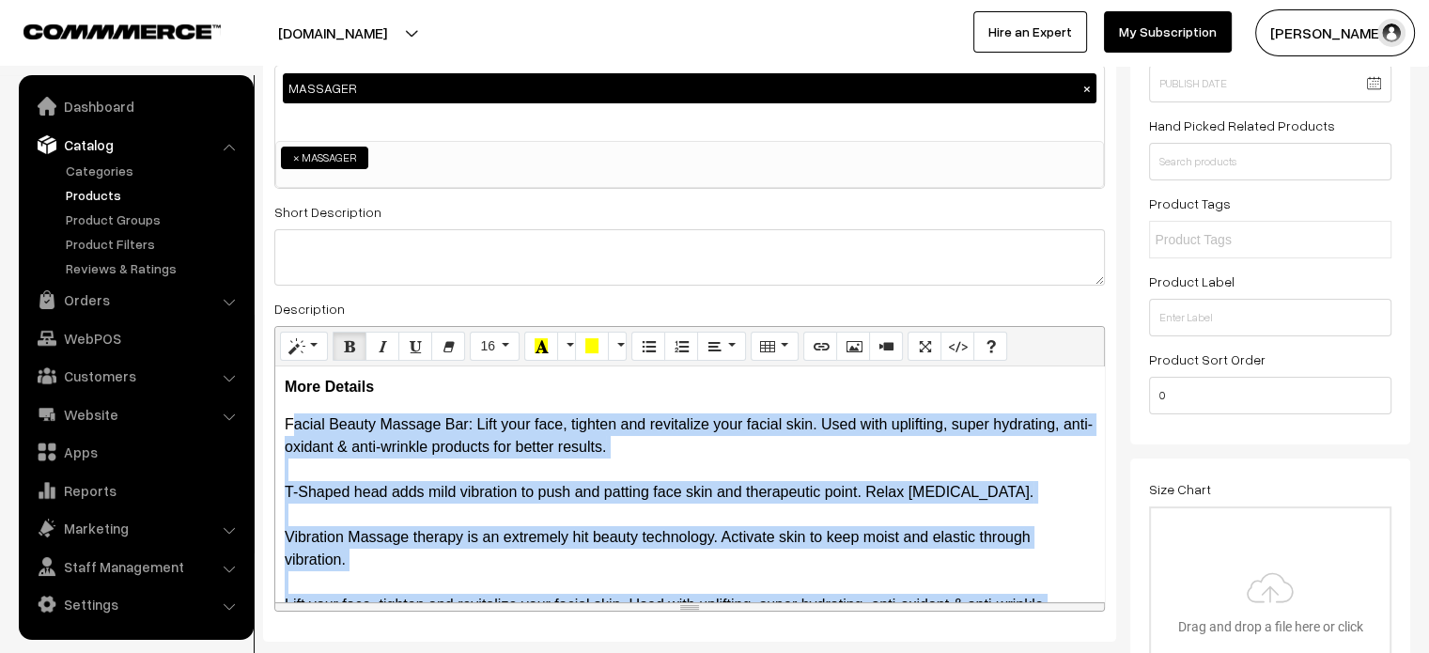
scroll to position [106, 0]
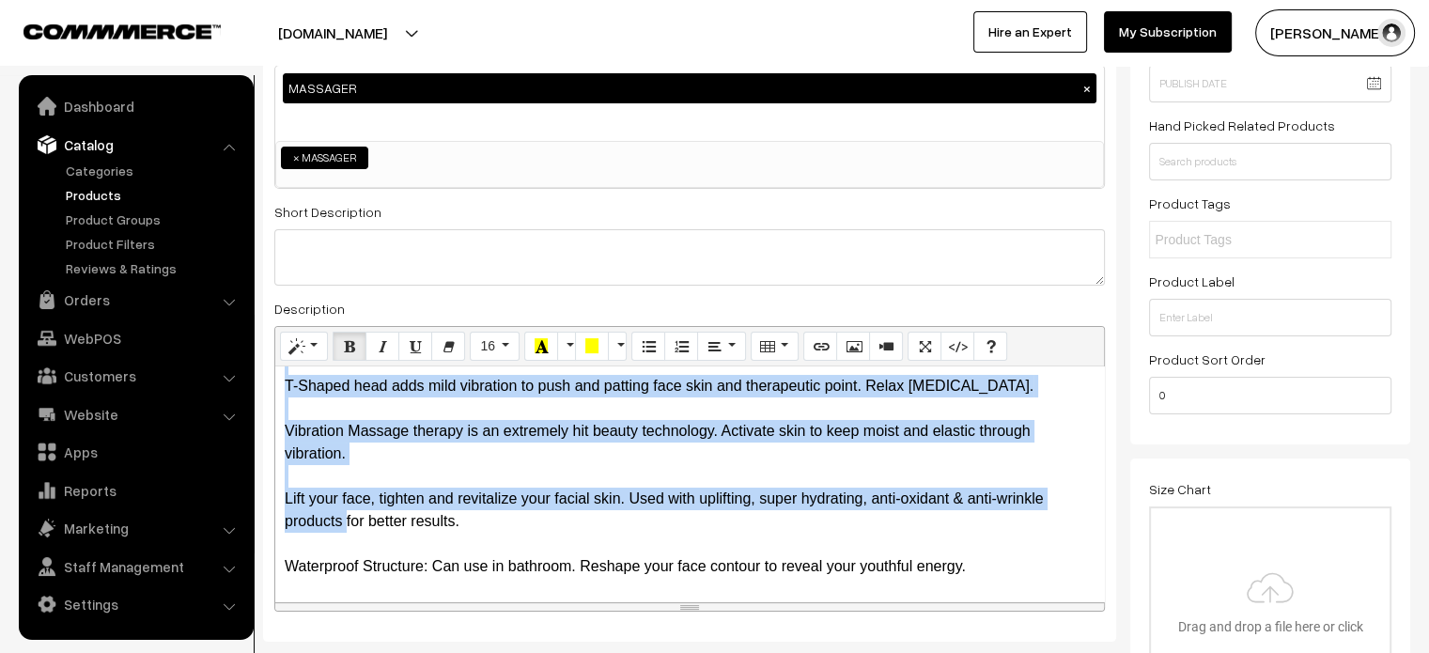
drag, startPoint x: 282, startPoint y: 420, endPoint x: 1008, endPoint y: 565, distance: 740.5
click at [1008, 565] on div "More Details Facial Beauty Massage Bar: Lift your face, tighten and revitalize …" at bounding box center [689, 483] width 829 height 235
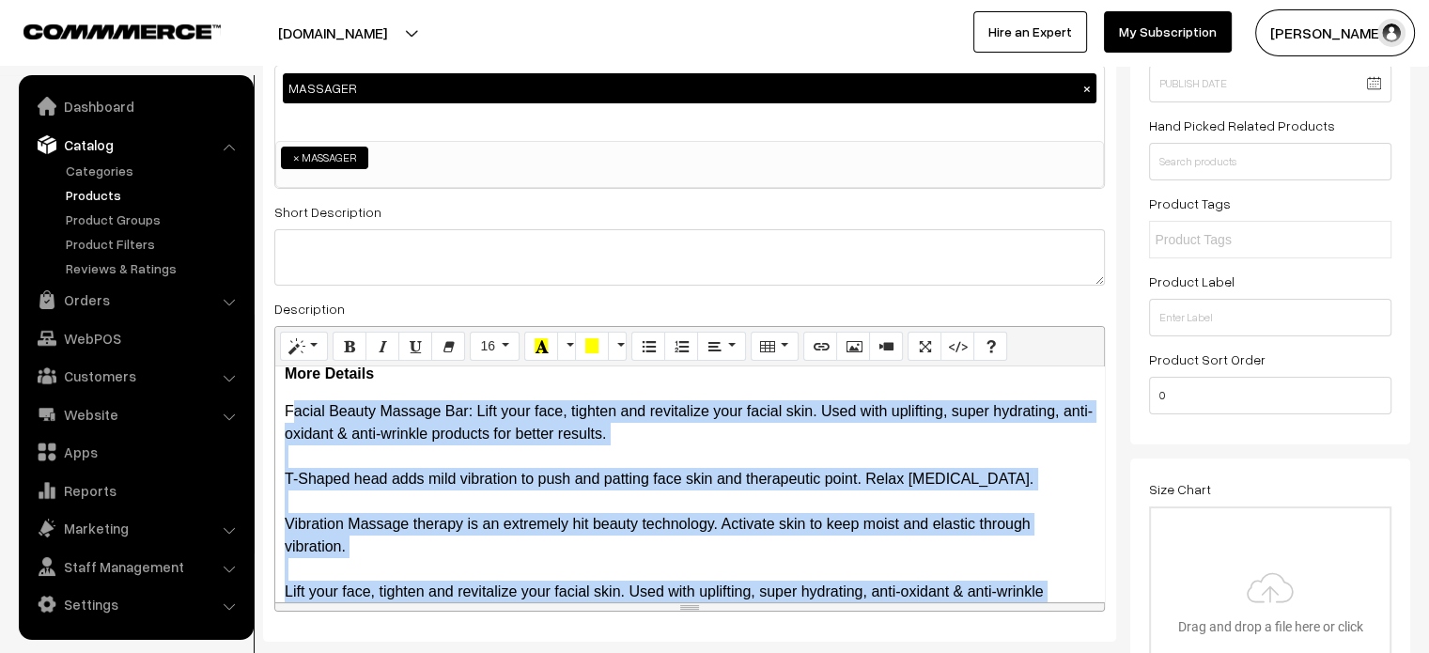
scroll to position [0, 0]
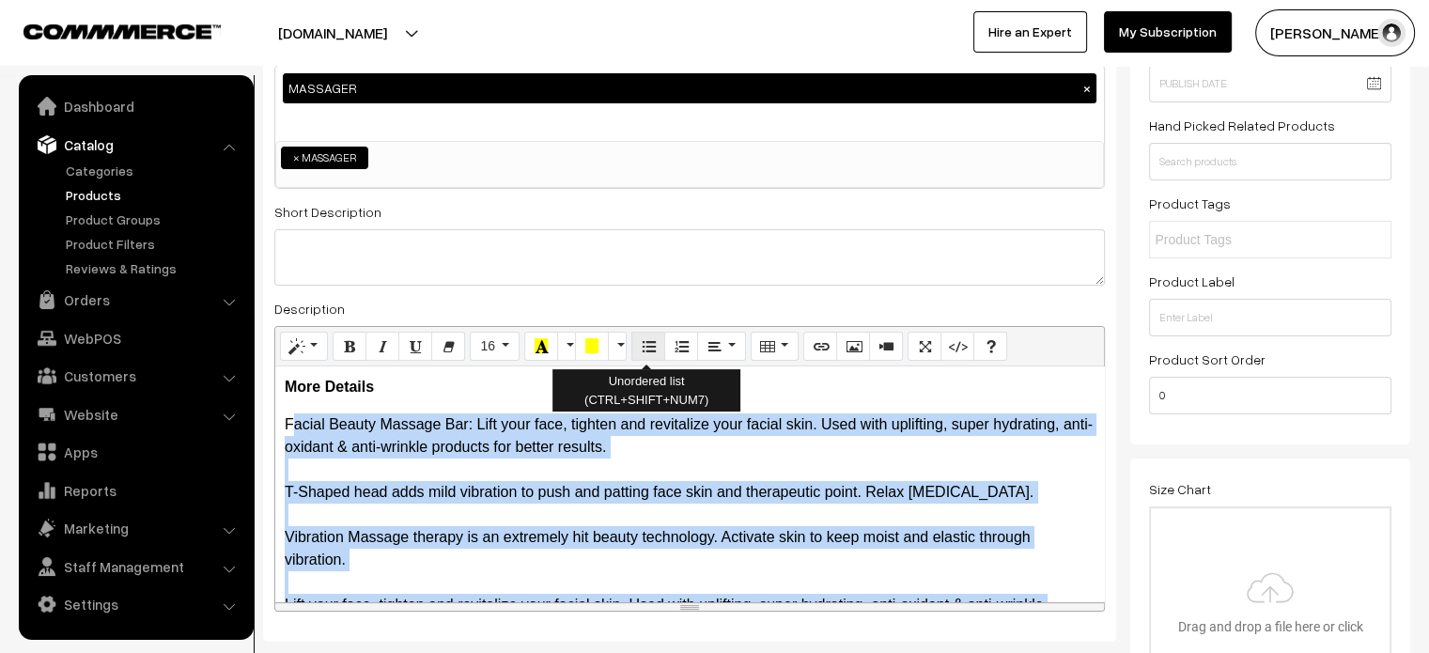
click at [648, 350] on icon "Unordered list (CTRL+SHIFT+NUM7)" at bounding box center [648, 345] width 13 height 15
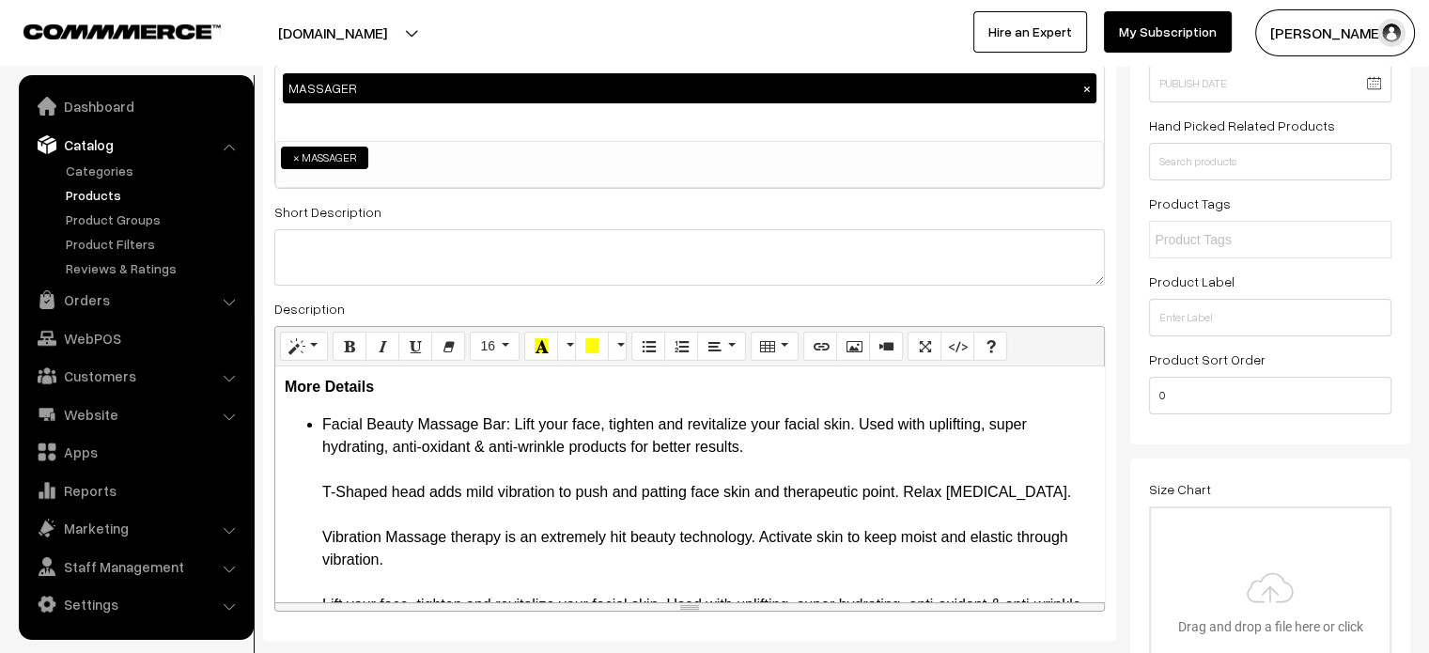
click at [315, 496] on ul "Facial Beauty Massage Bar: Lift your face, tighten and revitalize your facial s…" at bounding box center [690, 548] width 810 height 271
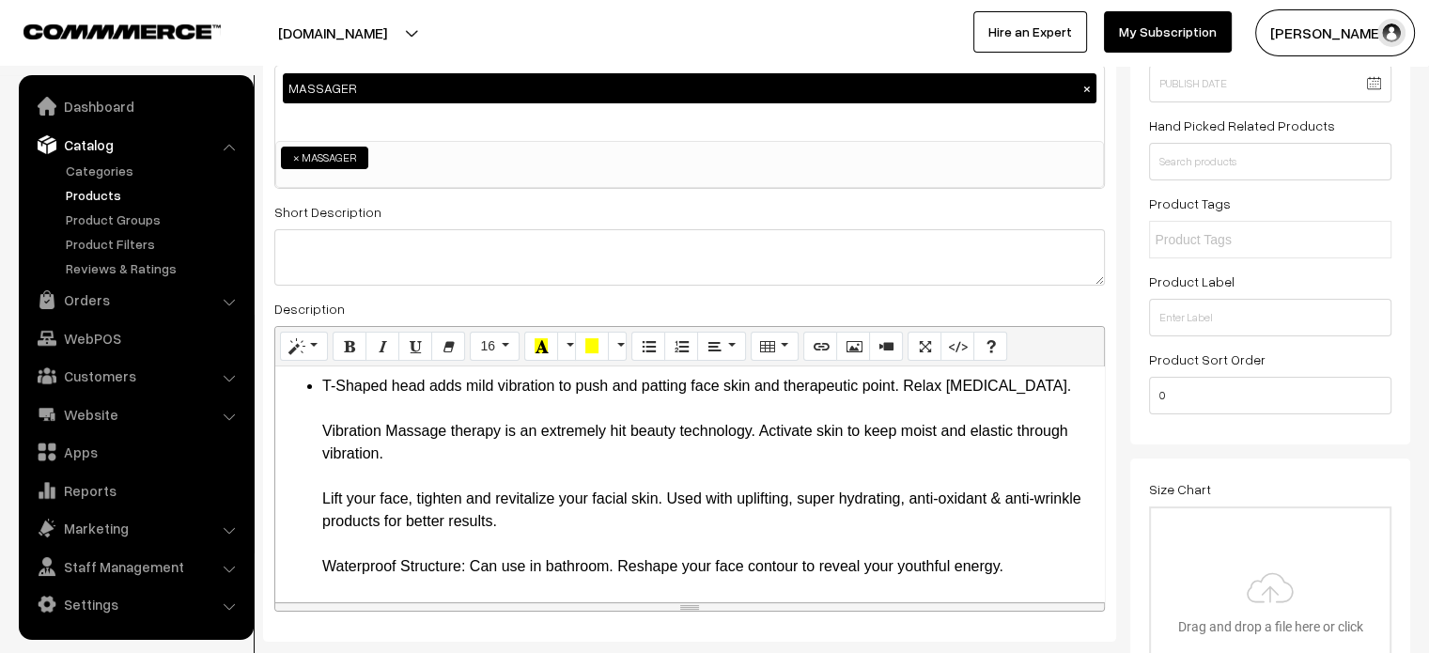
click at [312, 437] on ul "Facial Beauty Massage Bar: Lift your face, tighten and revitalize your facial s…" at bounding box center [690, 442] width 810 height 271
click at [316, 503] on ul "Facial Beauty Massage Bar: Lift your face, tighten and revitalize your facial s…" at bounding box center [690, 442] width 810 height 271
click at [315, 563] on ul "Facial Beauty Massage Bar: Lift your face, tighten and revitalize your facial s…" at bounding box center [690, 442] width 810 height 271
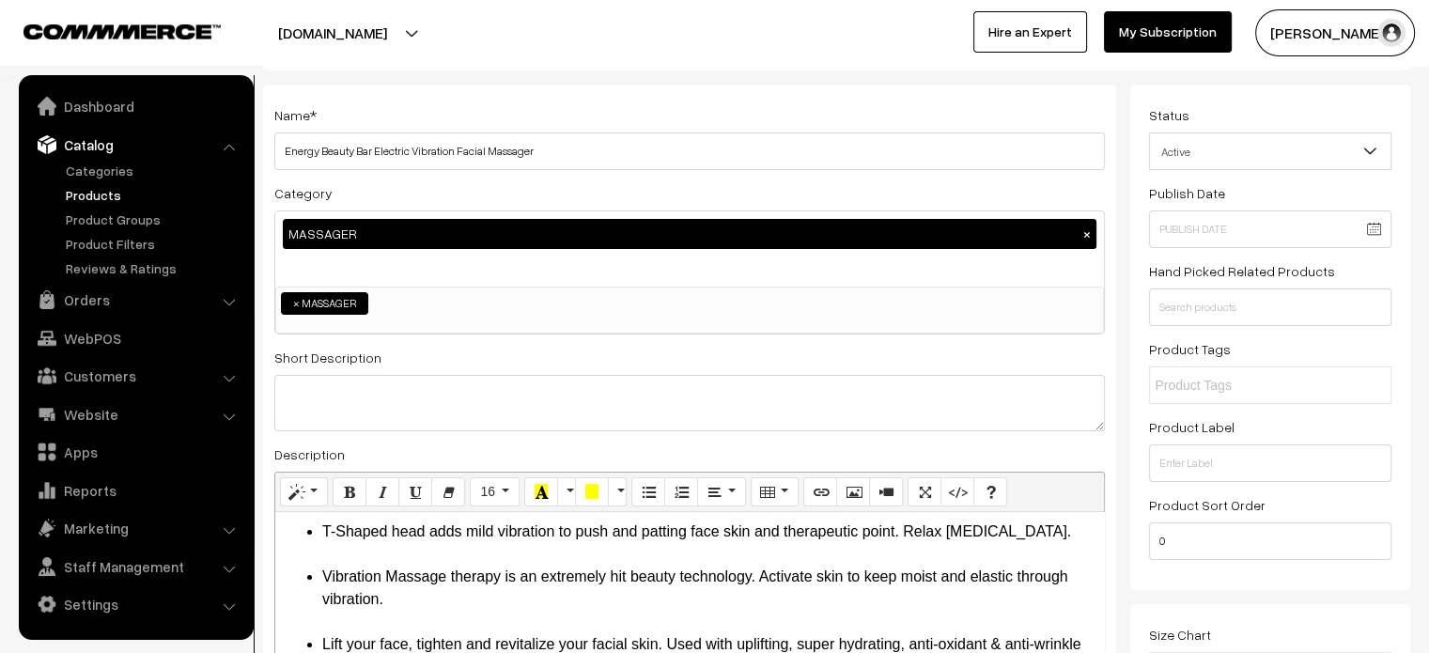
scroll to position [0, 0]
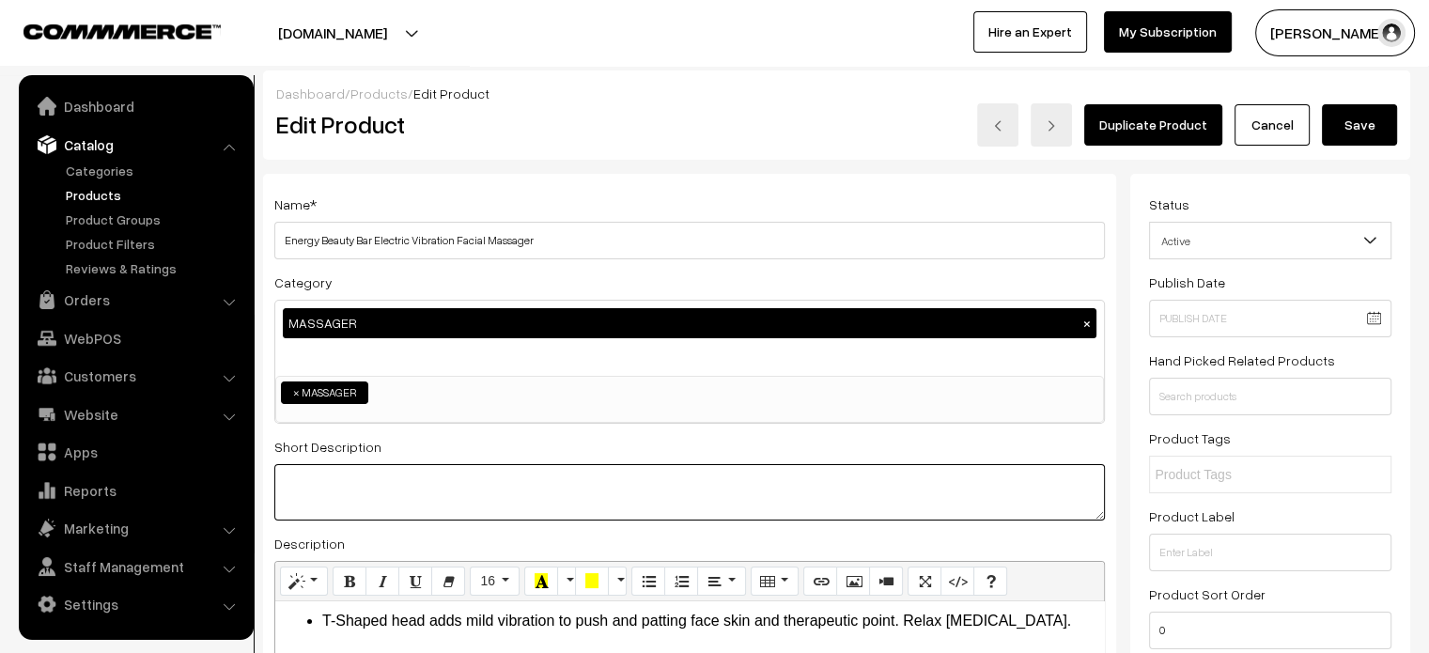
click at [631, 495] on textarea at bounding box center [689, 492] width 830 height 56
paste textarea "T-Shaped head :adds mild vibration to push and patting face skin and therapeuti…"
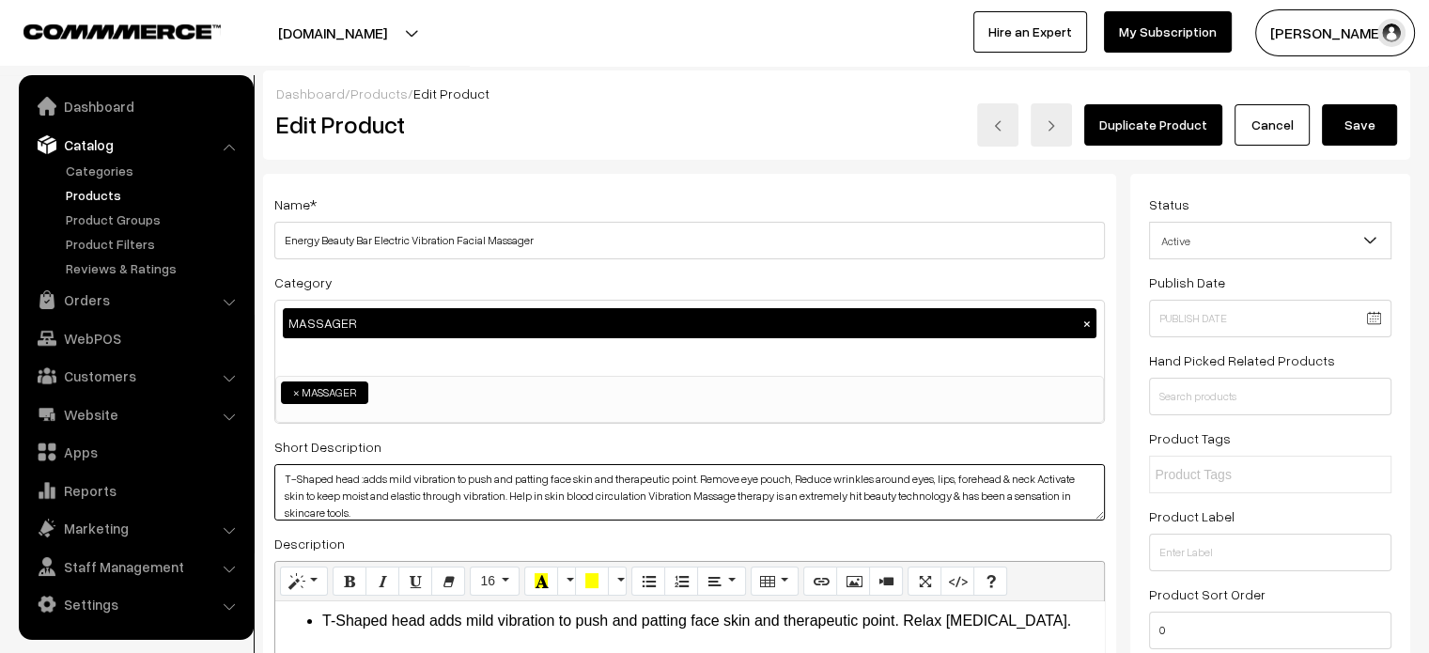
type textarea "T-Shaped head :adds mild vibration to push and patting face skin and therapeuti…"
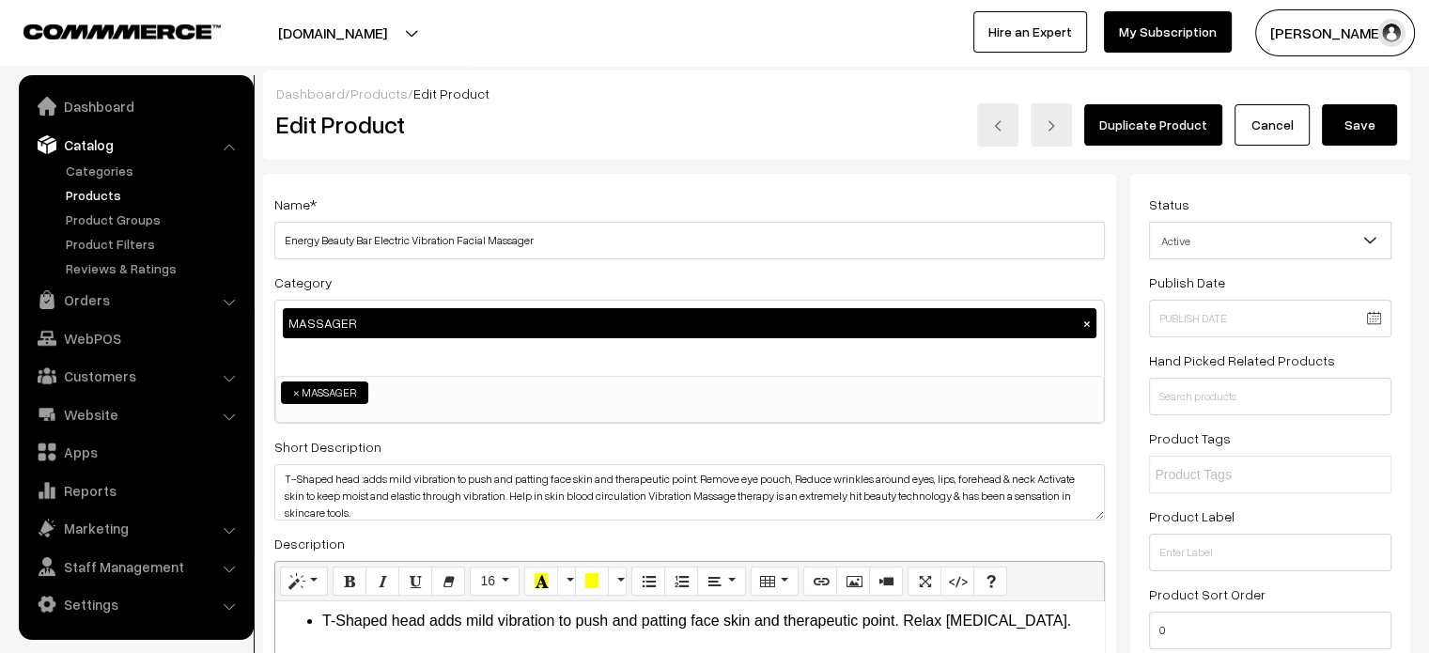
click at [1369, 128] on button "Save" at bounding box center [1359, 124] width 75 height 41
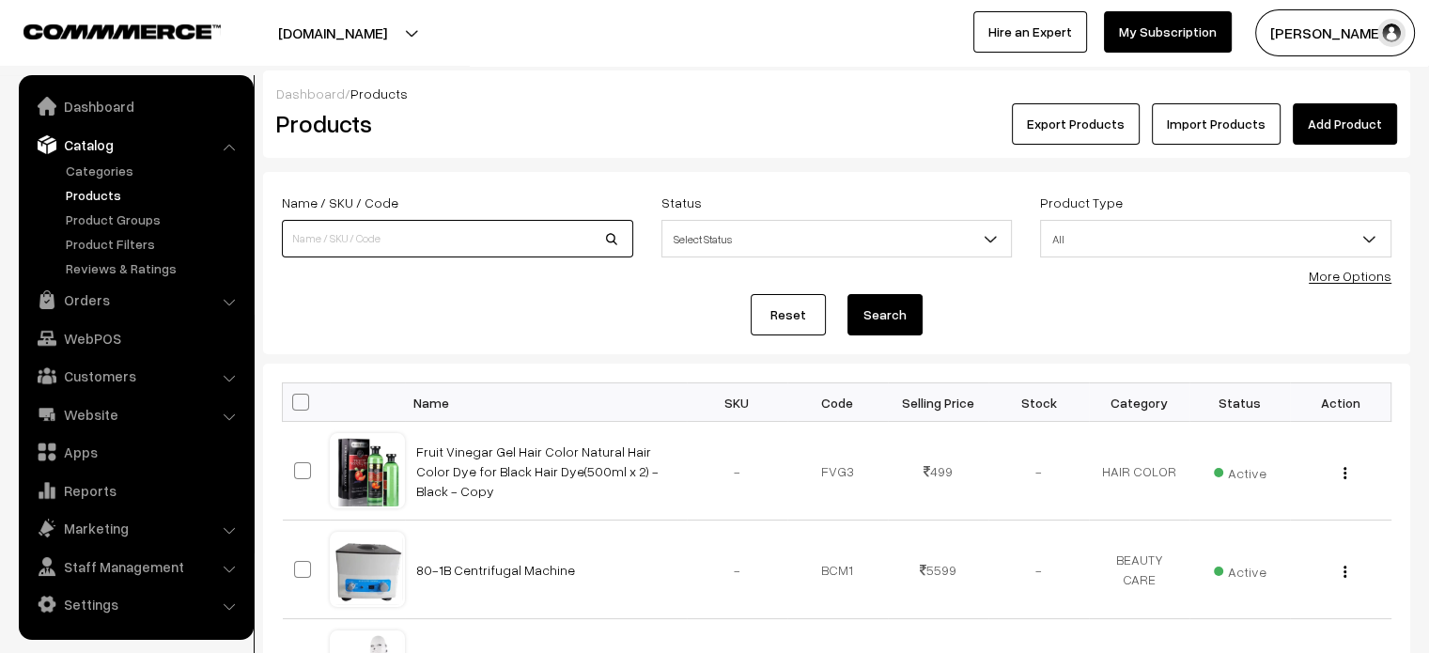
click at [438, 228] on input at bounding box center [457, 239] width 351 height 38
paste input "5-in-1 Beauty Massager for Smoothing, Lifting, and Rejuvenating Face & Body Care"
type input "5-in-1 Beauty Massager for Smoothing, Lifting, and Rejuvenating Face & Body Care"
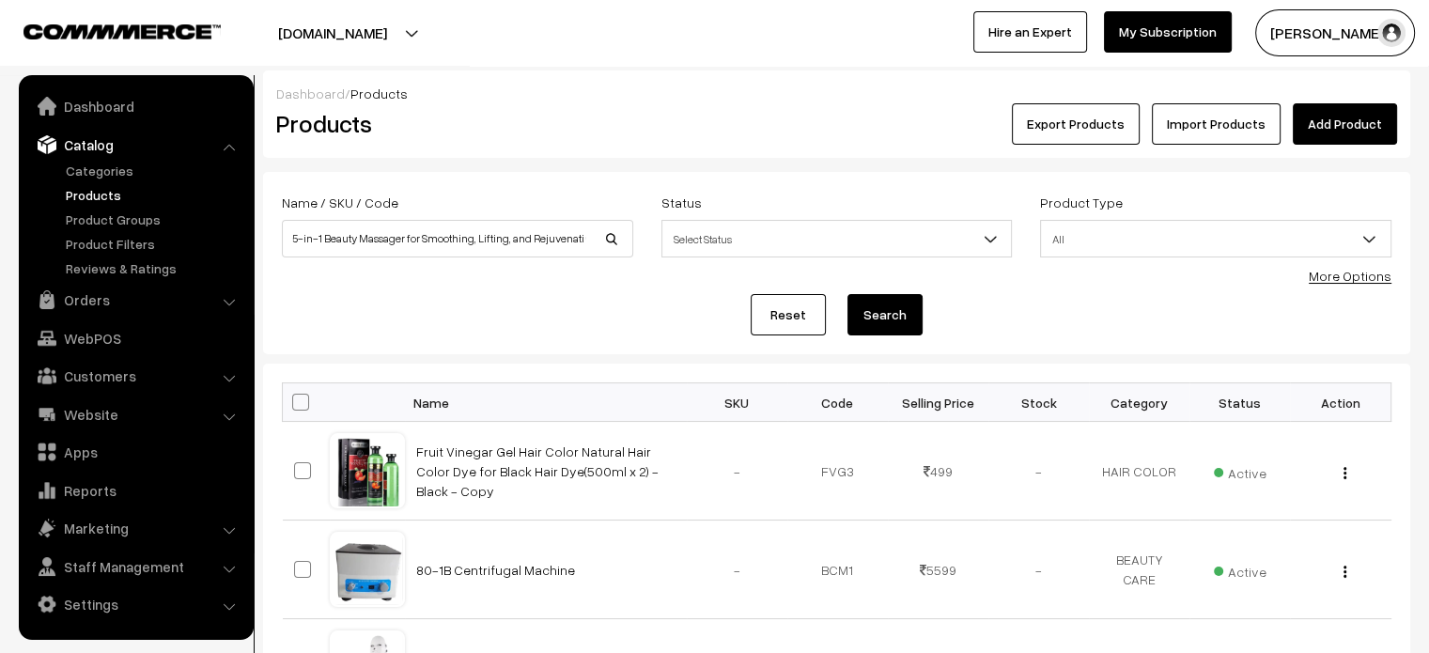
click at [883, 322] on button "Search" at bounding box center [884, 314] width 75 height 41
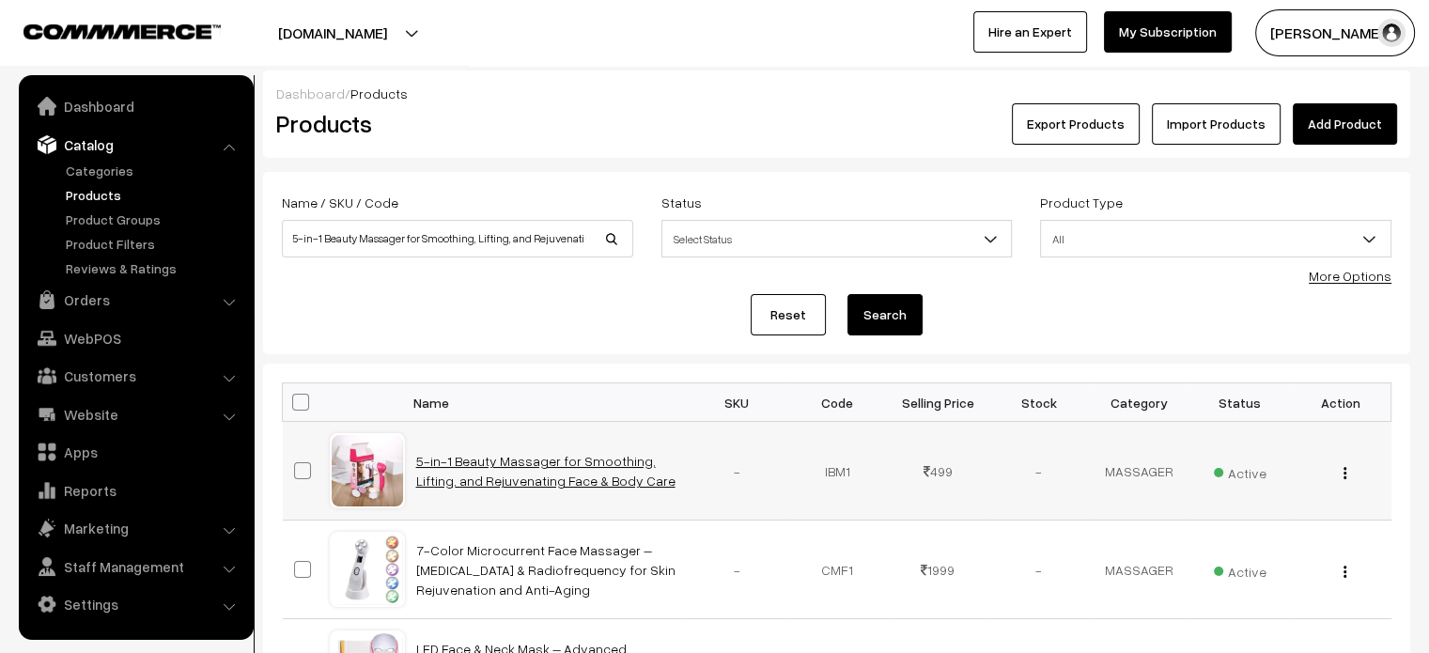
click at [489, 473] on link "5-in-1 Beauty Massager for Smoothing, Lifting, and Rejuvenating Face & Body Care" at bounding box center [545, 471] width 259 height 36
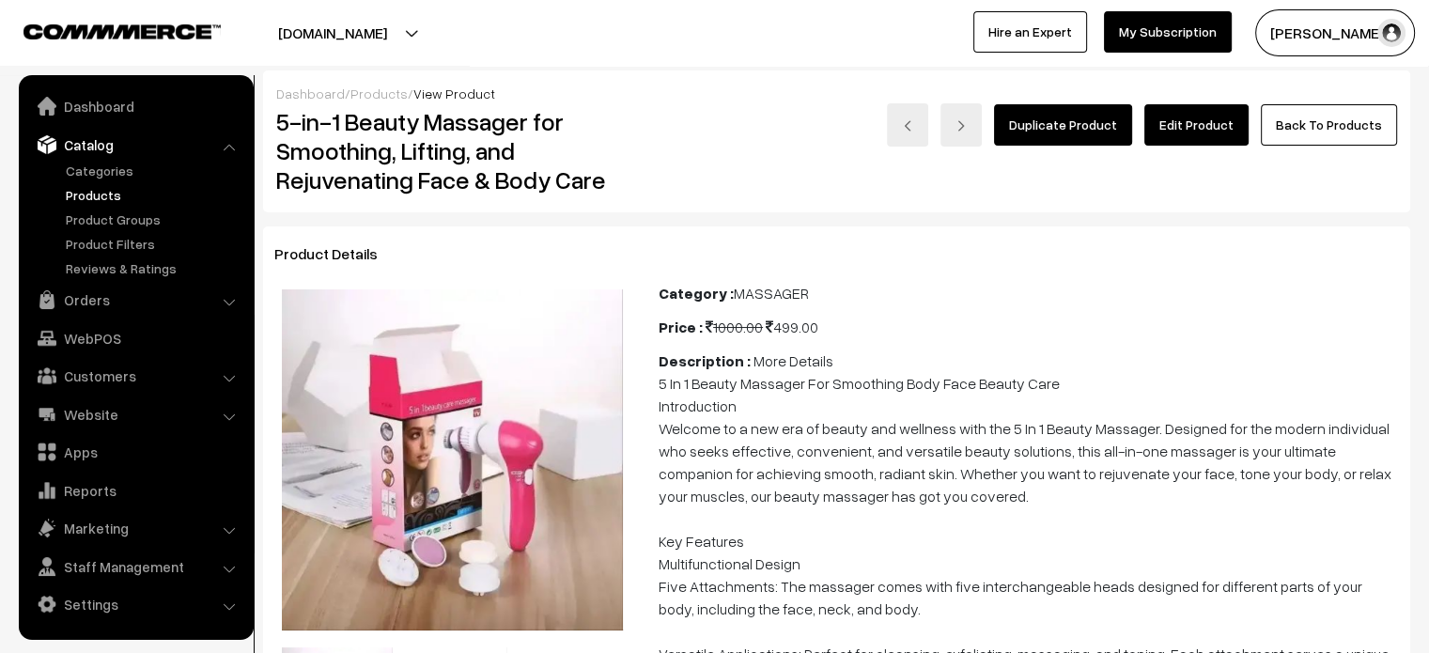
click at [1197, 123] on link "Edit Product" at bounding box center [1196, 124] width 104 height 41
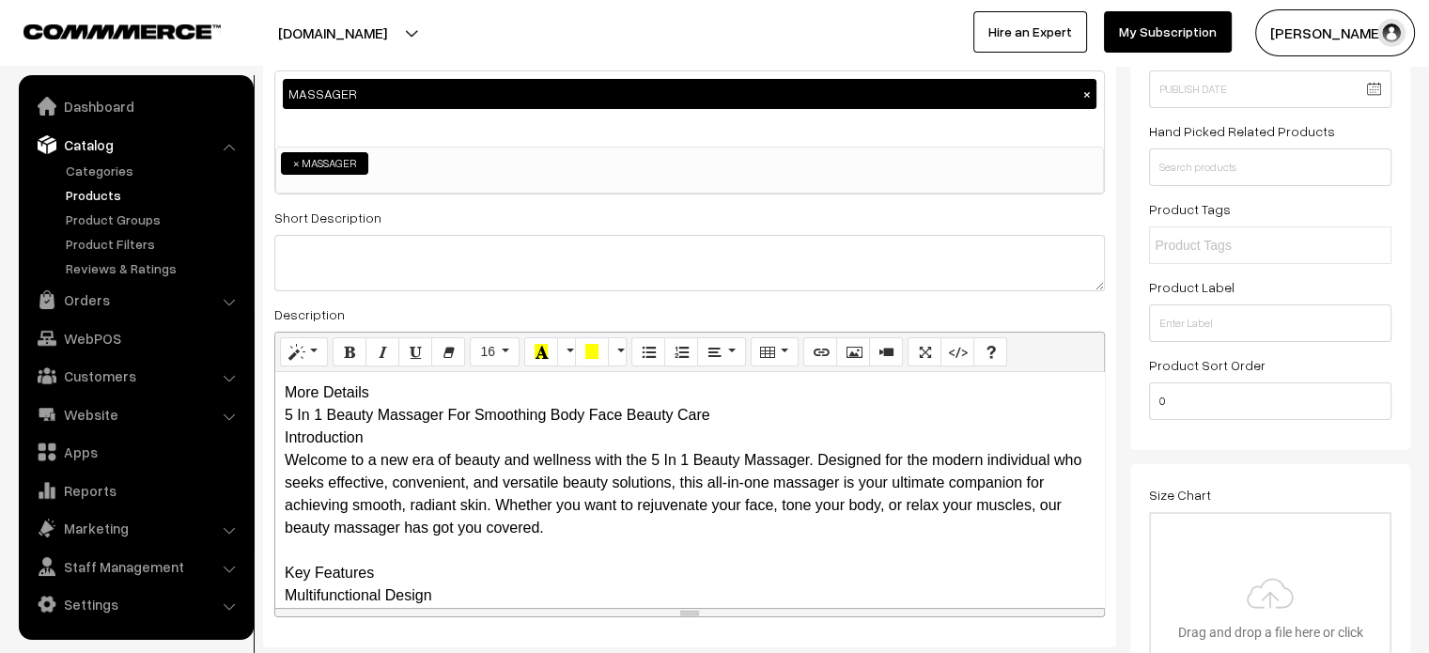
scroll to position [235, 0]
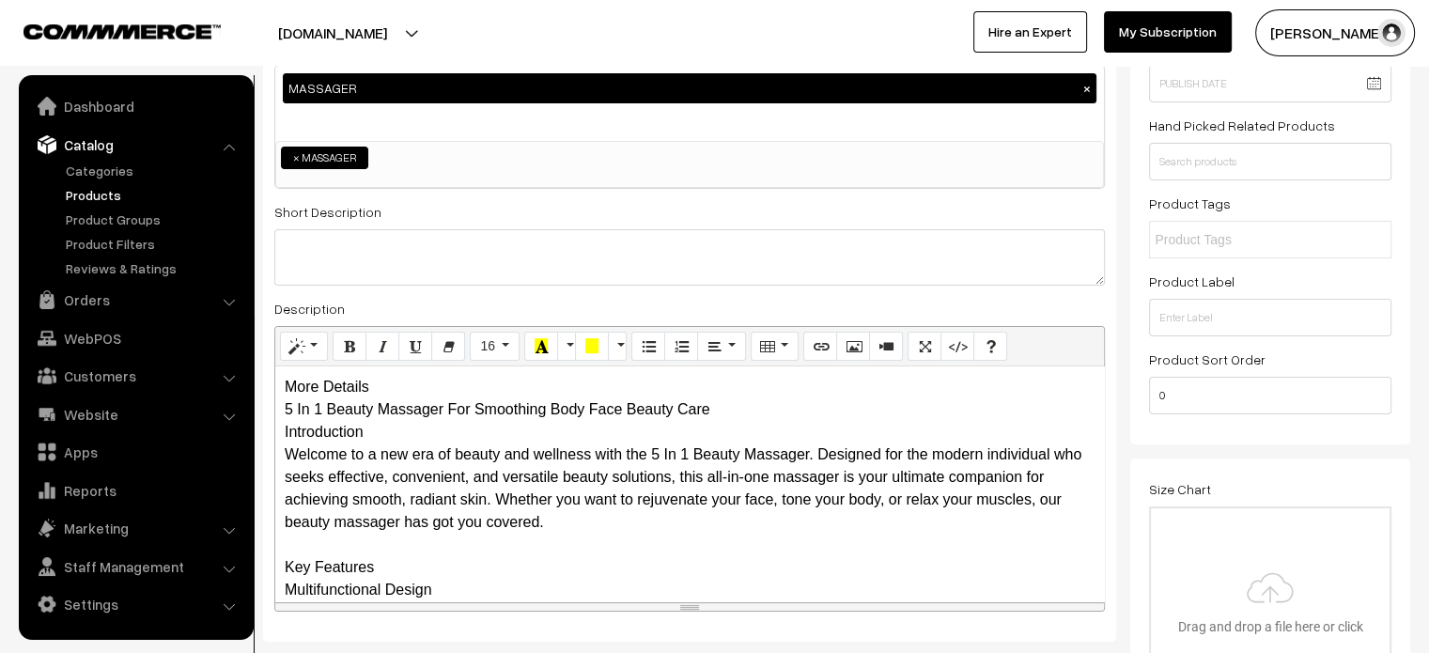
click at [399, 390] on div "More Details 5 In 1 Beauty Massager For Smoothing Body Face Beauty Care Introdu…" at bounding box center [689, 483] width 829 height 235
click at [410, 393] on div "More Details 5 In 1 Beauty Massager For Smoothing Body Face Beauty Care Introdu…" at bounding box center [689, 483] width 829 height 235
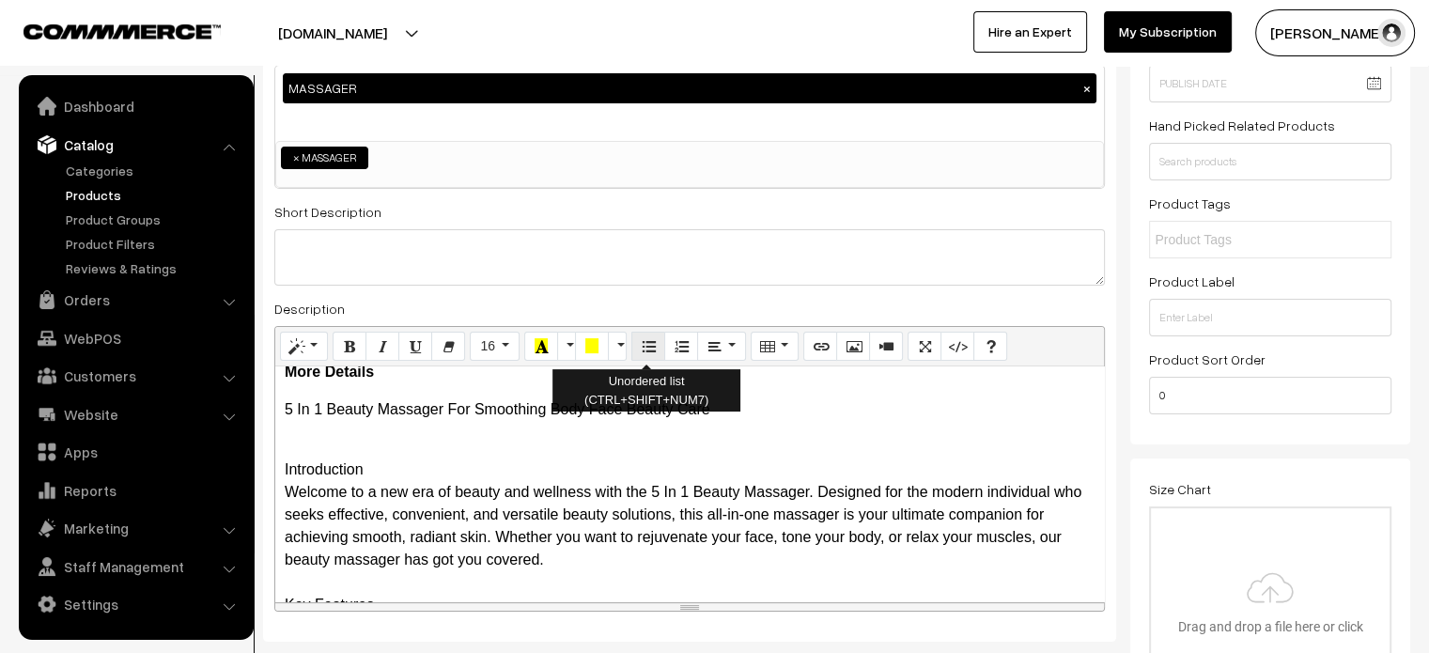
click at [635, 336] on button "Unordered list (CTRL+SHIFT+NUM7)" at bounding box center [648, 347] width 34 height 30
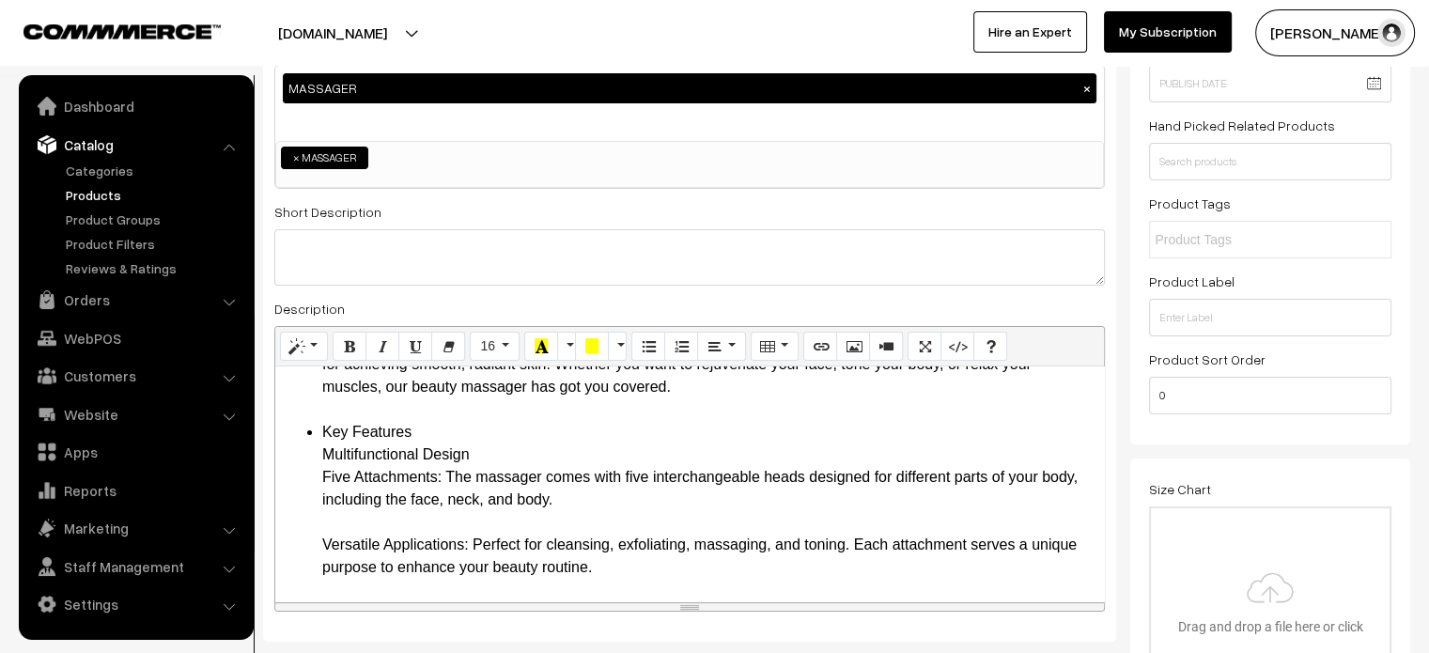
scroll to position [168, 0]
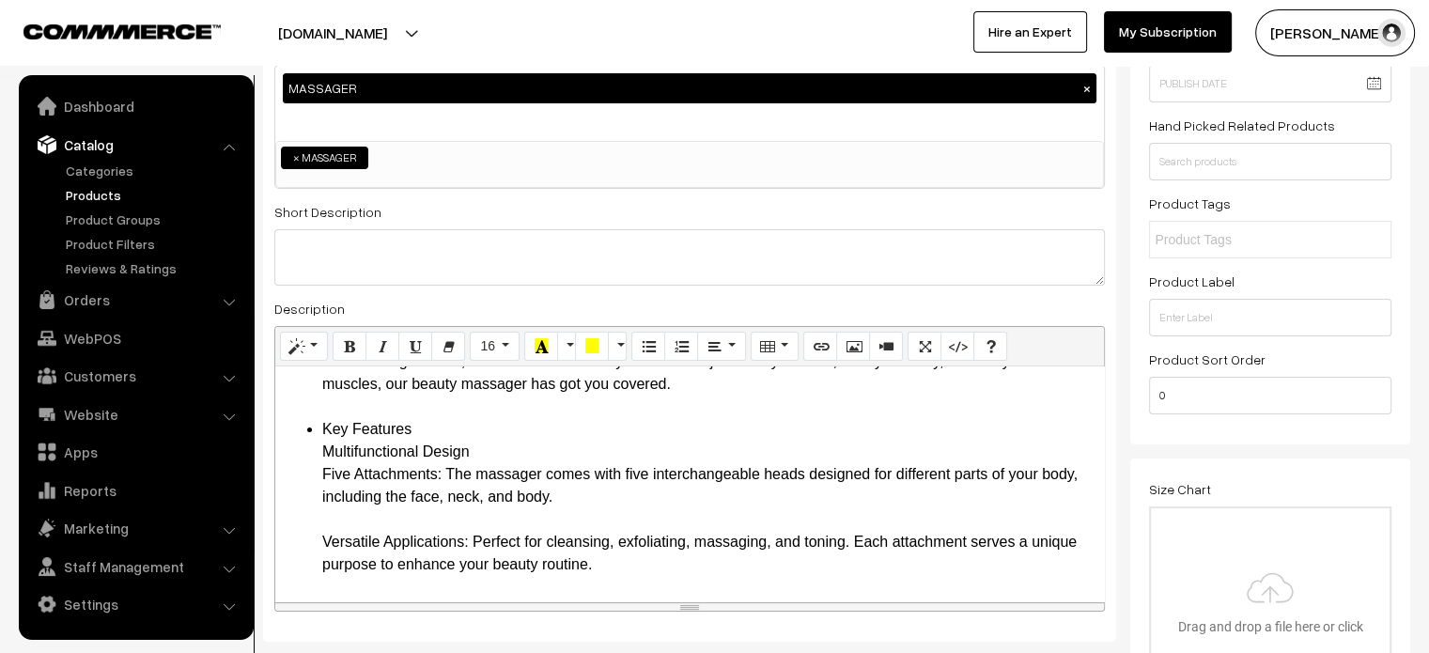
drag, startPoint x: 312, startPoint y: 459, endPoint x: 442, endPoint y: 475, distance: 131.6
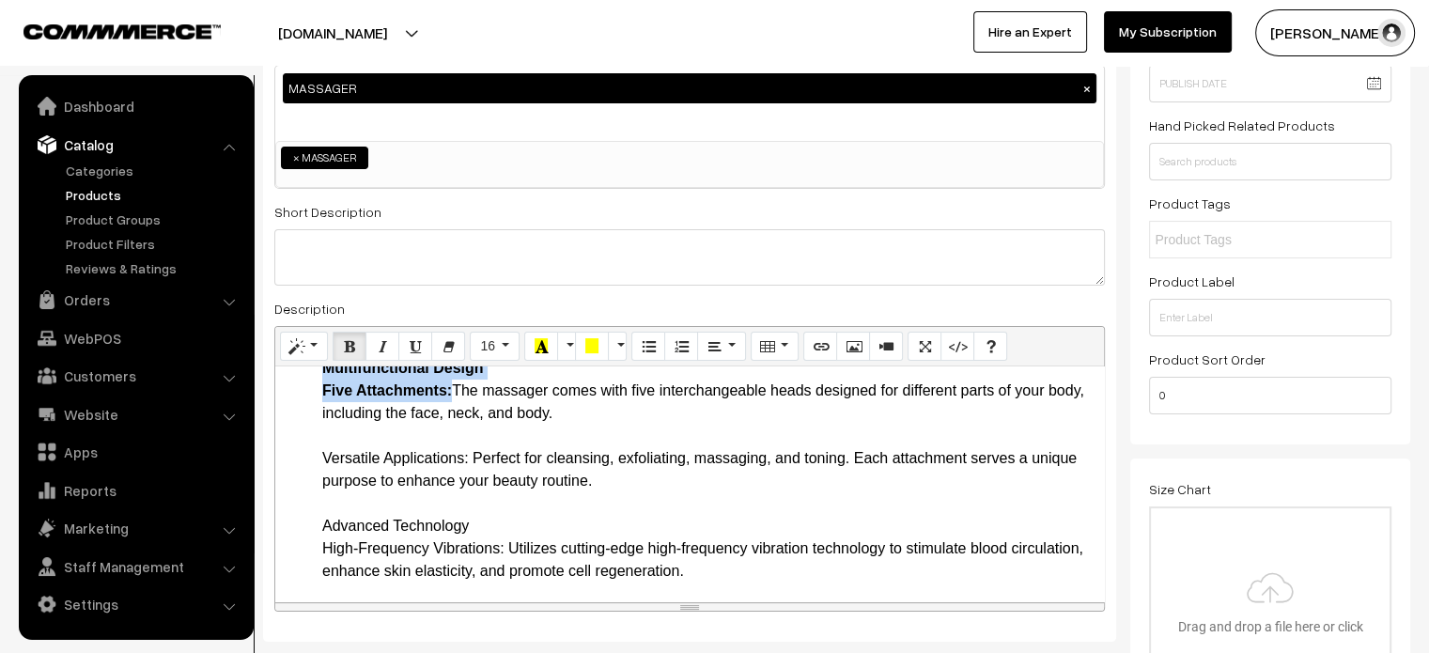
scroll to position [254, 0]
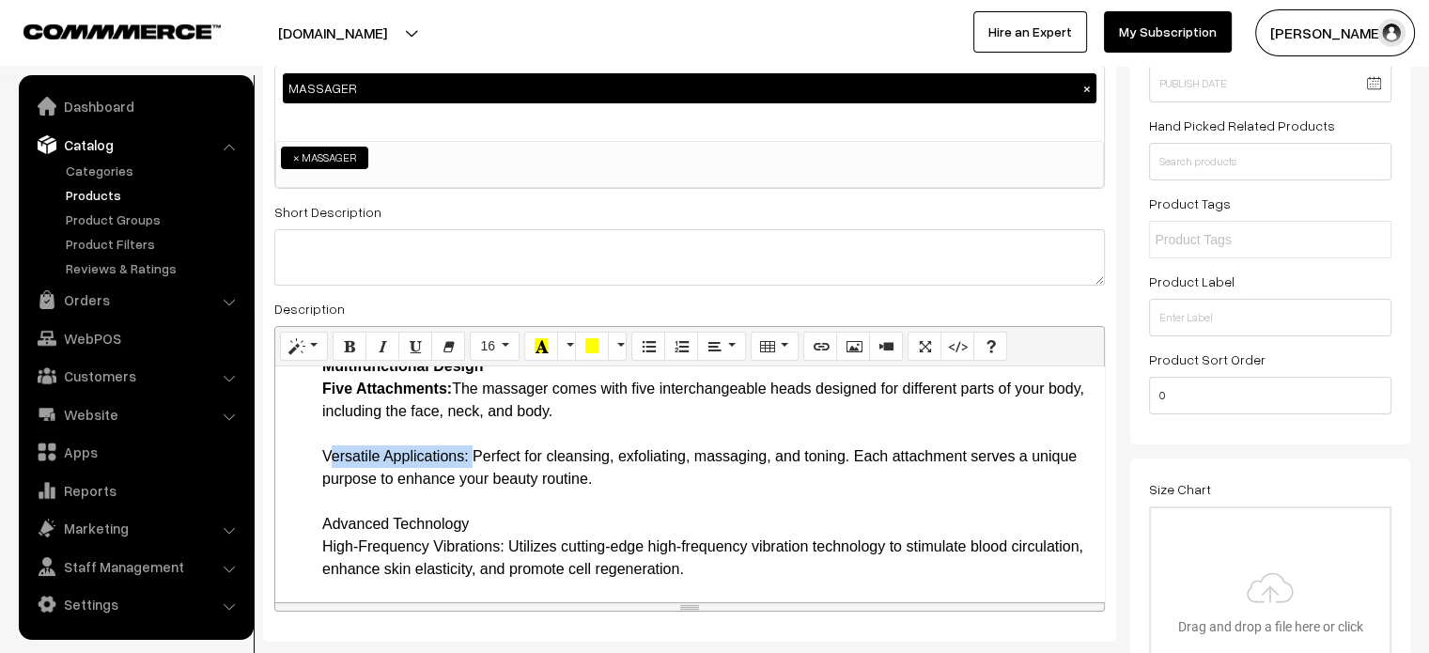
drag, startPoint x: 325, startPoint y: 459, endPoint x: 470, endPoint y: 458, distance: 144.7
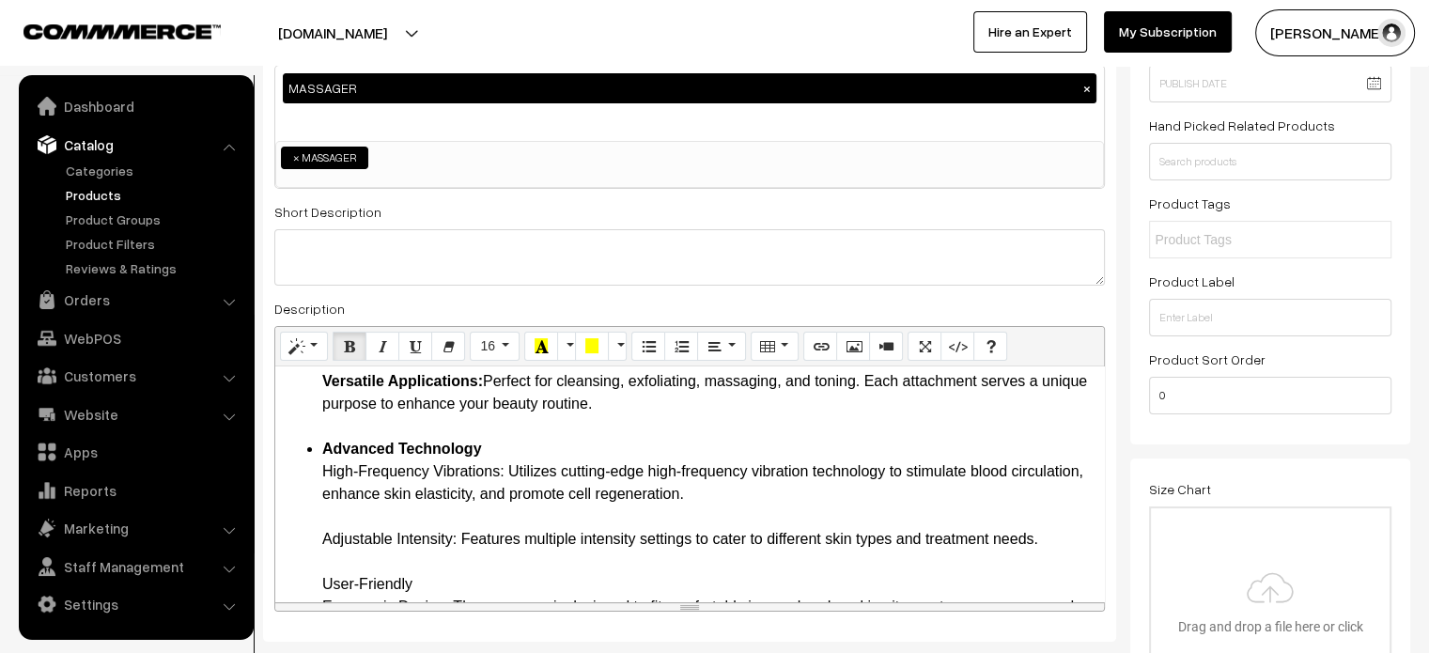
drag, startPoint x: 312, startPoint y: 473, endPoint x: 509, endPoint y: 467, distance: 197.4
drag, startPoint x: 319, startPoint y: 536, endPoint x: 458, endPoint y: 543, distance: 138.3
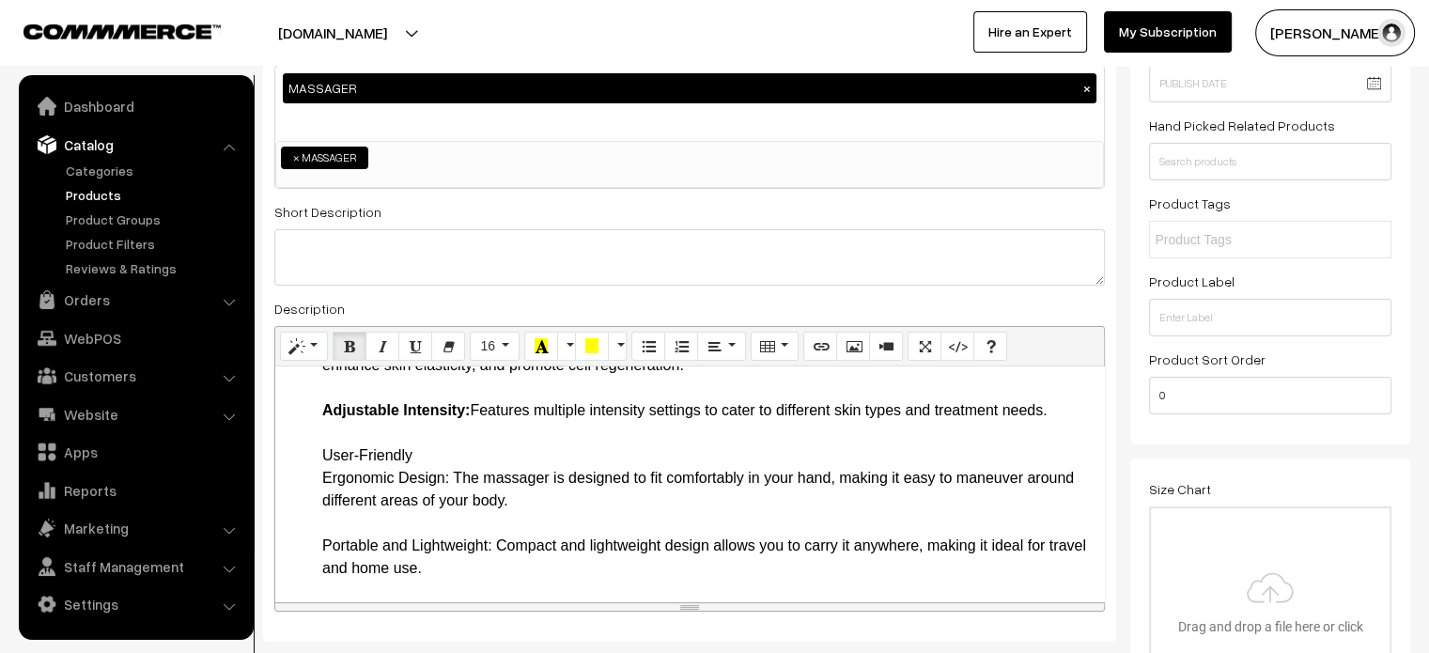
scroll to position [458, 0]
click at [305, 459] on ul "Introduction Welcome to a new era of beauty and wellness with the 5 In 1 Beauty…" at bounding box center [690, 555] width 810 height 1127
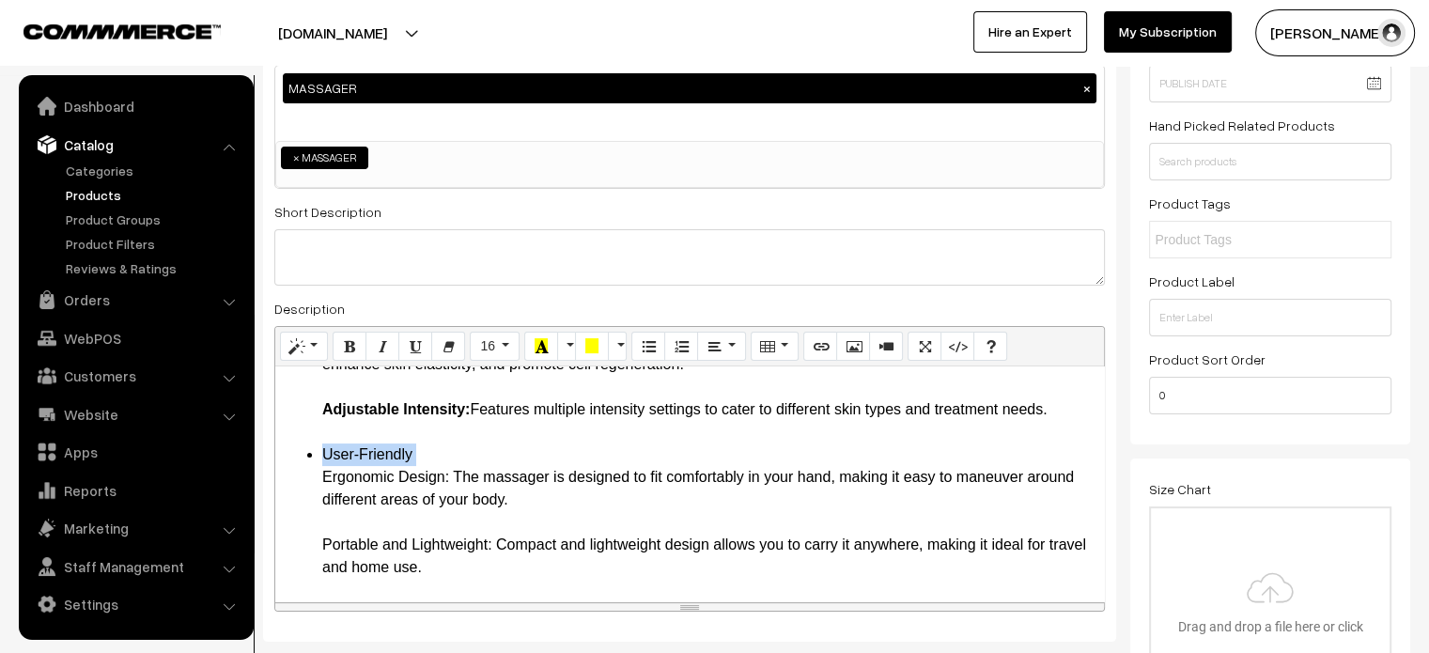
click at [449, 475] on ul "Introduction Welcome to a new era of beauty and wellness with the 5 In 1 Beauty…" at bounding box center [690, 555] width 810 height 1127
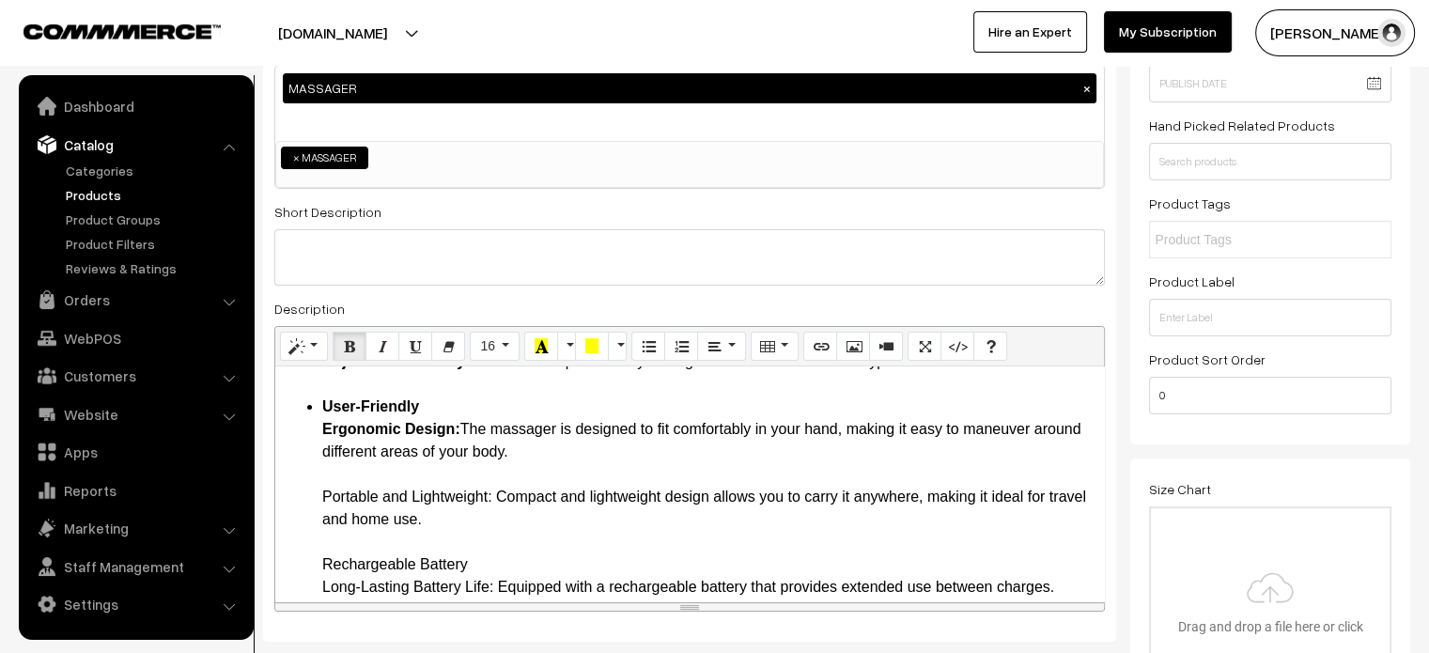
click at [313, 495] on ul "Introduction Welcome to a new era of beauty and wellness with the 5 In 1 Beauty…" at bounding box center [690, 508] width 810 height 1127
drag, startPoint x: 313, startPoint y: 495, endPoint x: 489, endPoint y: 497, distance: 175.7
click at [489, 497] on ul "Introduction Welcome to a new era of beauty and wellness with the 5 In 1 Beauty…" at bounding box center [690, 508] width 810 height 1127
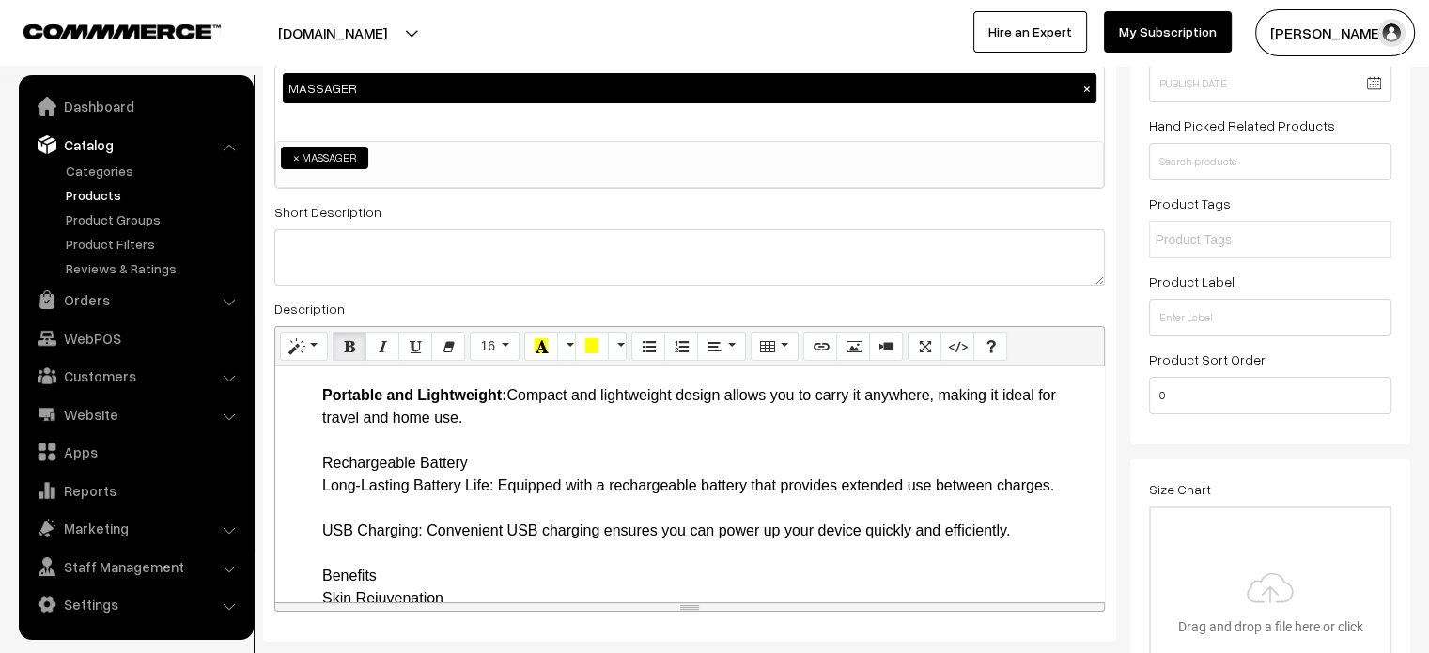
scroll to position [613, 0]
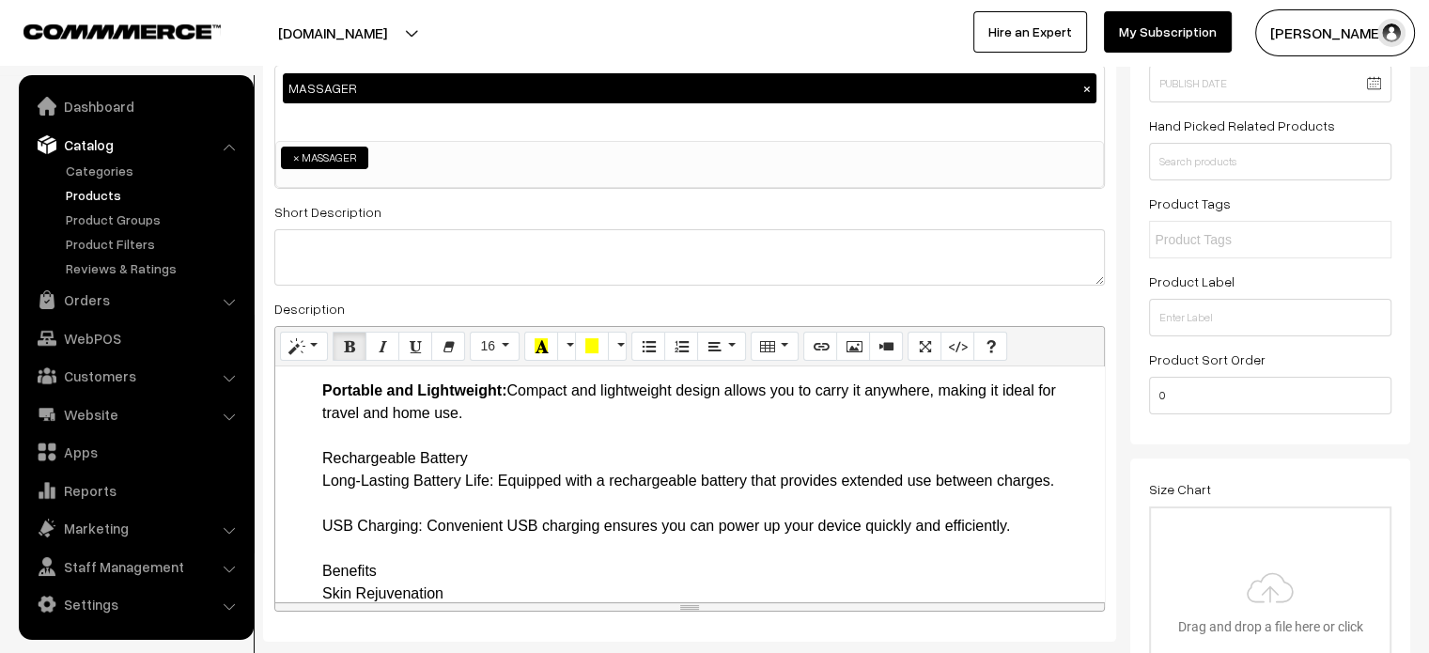
click at [300, 459] on ul "Introduction Welcome to a new era of beauty and wellness with the 5 In 1 Beauty…" at bounding box center [690, 401] width 810 height 1127
drag, startPoint x: 324, startPoint y: 458, endPoint x: 500, endPoint y: 484, distance: 177.5
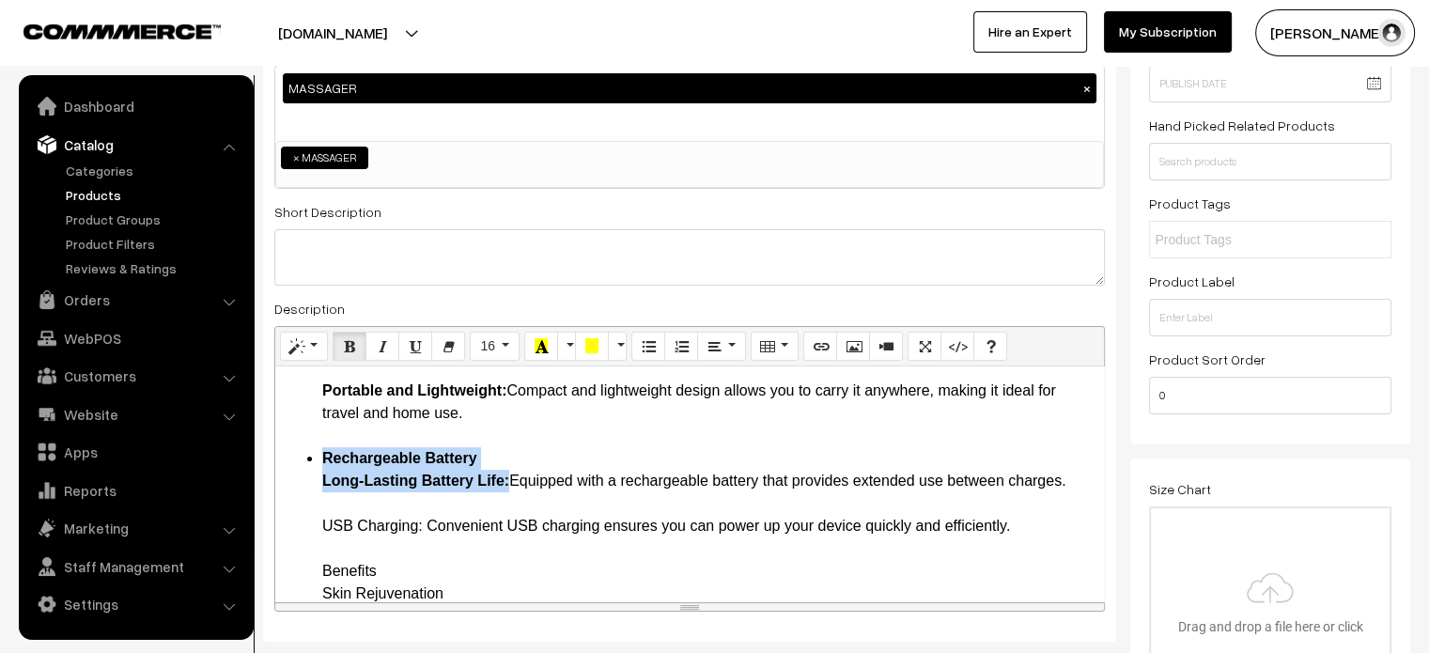
scroll to position [757, 0]
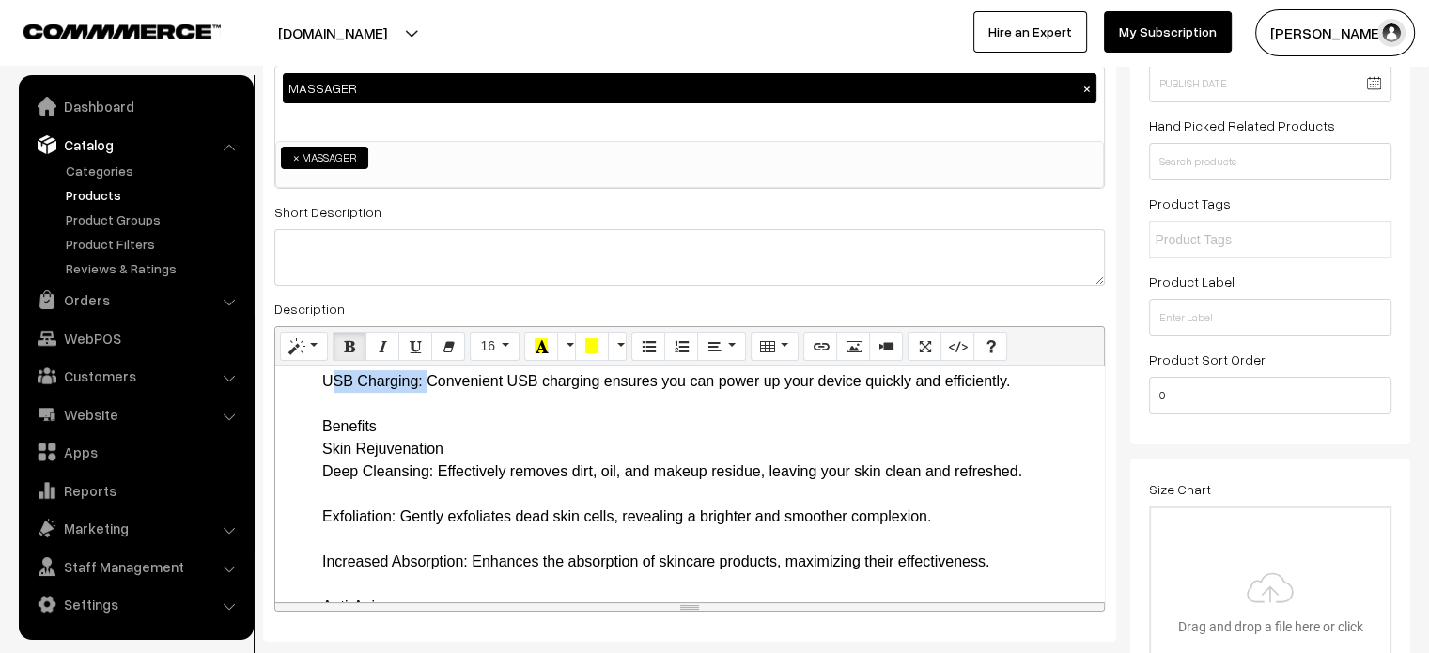
drag, startPoint x: 321, startPoint y: 390, endPoint x: 423, endPoint y: 390, distance: 101.5
click at [423, 390] on li "Rechargeable Battery Long-Lasting Battery Life: Equipped with a rechargeable ba…" at bounding box center [708, 562] width 772 height 519
click at [303, 431] on ul "Introduction Welcome to a new era of beauty and wellness with the 5 In 1 Beauty…" at bounding box center [690, 257] width 810 height 1127
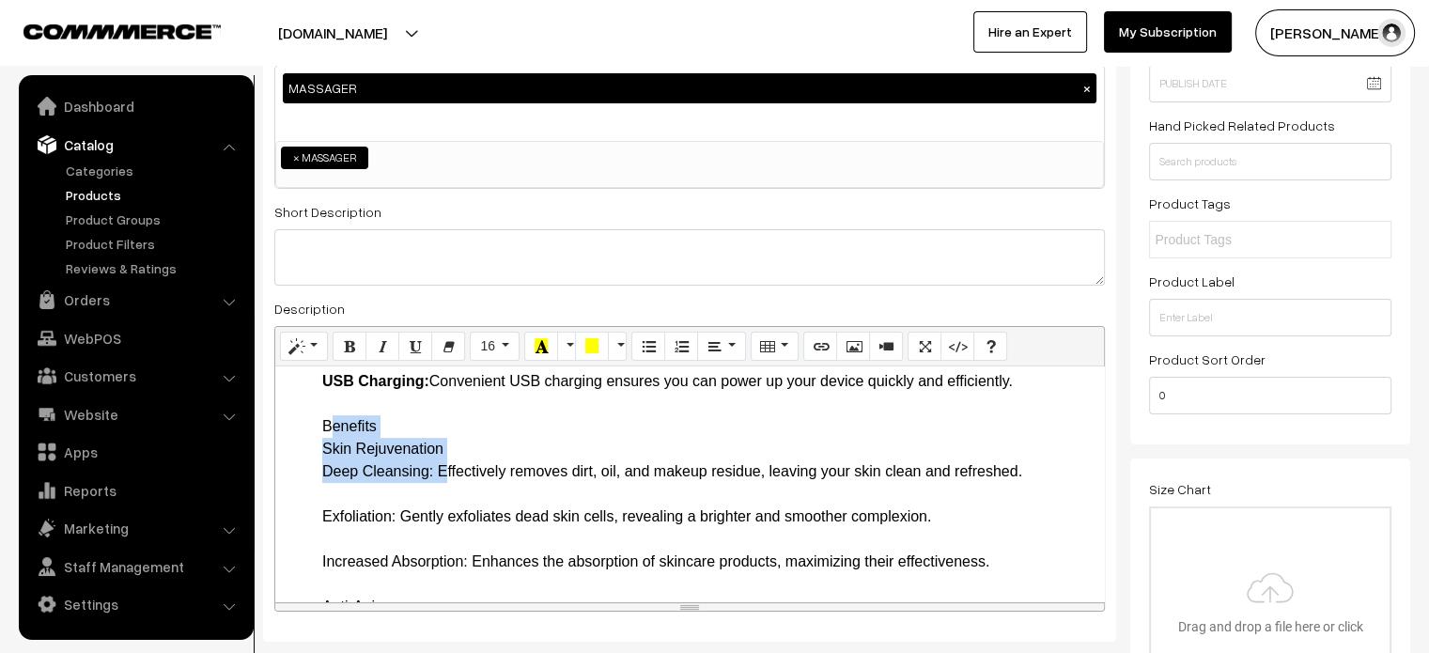
drag, startPoint x: 303, startPoint y: 431, endPoint x: 434, endPoint y: 469, distance: 135.9
click at [434, 469] on ul "Introduction Welcome to a new era of beauty and wellness with the 5 In 1 Beauty…" at bounding box center [690, 257] width 810 height 1127
click at [313, 427] on ul "Introduction Welcome to a new era of beauty and wellness with the 5 In 1 Beauty…" at bounding box center [690, 257] width 810 height 1127
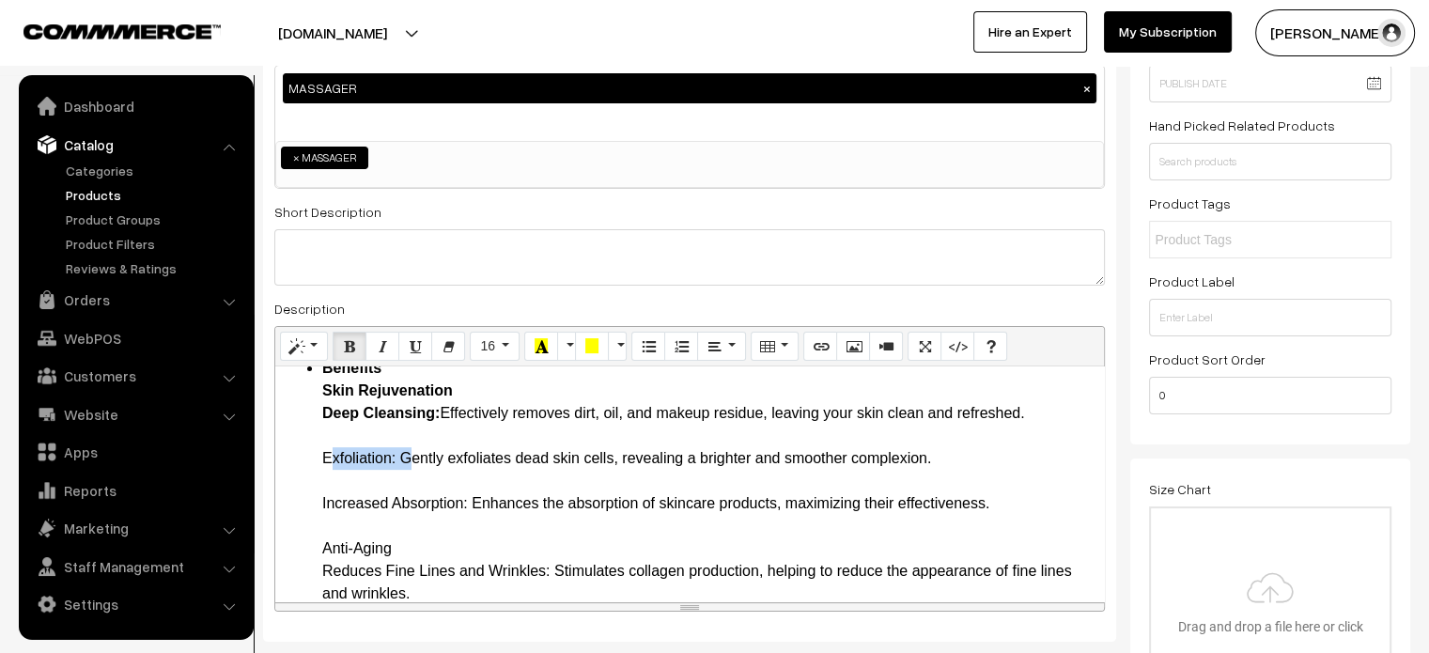
drag, startPoint x: 303, startPoint y: 452, endPoint x: 398, endPoint y: 463, distance: 96.5
click at [398, 463] on ul "Introduction Welcome to a new era of beauty and wellness with the 5 In 1 Beauty…" at bounding box center [690, 198] width 810 height 1127
click at [322, 509] on li "Benefits Skin Rejuvenation Deep Cleansing: Effectively removes dirt, oil, and m…" at bounding box center [708, 560] width 772 height 406
drag, startPoint x: 318, startPoint y: 505, endPoint x: 467, endPoint y: 505, distance: 148.4
click at [467, 505] on ul "Introduction Welcome to a new era of beauty and wellness with the 5 In 1 Beauty…" at bounding box center [690, 198] width 810 height 1127
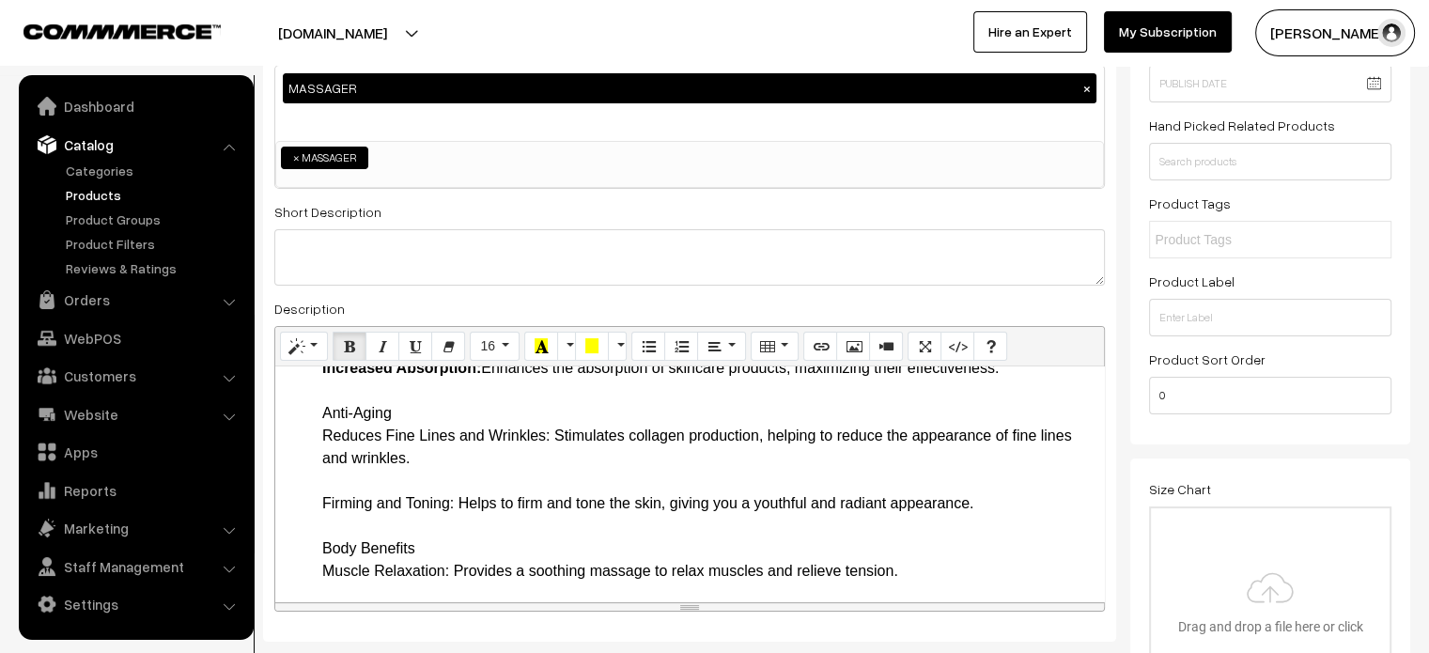
scroll to position [951, 0]
click at [314, 415] on ul "Introduction Welcome to a new era of beauty and wellness with the 5 In 1 Beauty…" at bounding box center [690, 63] width 810 height 1127
drag, startPoint x: 314, startPoint y: 413, endPoint x: 551, endPoint y: 431, distance: 238.4
click at [551, 431] on ul "Introduction Welcome to a new era of beauty and wellness with the 5 In 1 Beauty…" at bounding box center [690, 63] width 810 height 1127
click at [304, 506] on ul "Introduction Welcome to a new era of beauty and wellness with the 5 In 1 Beauty…" at bounding box center [690, 63] width 810 height 1127
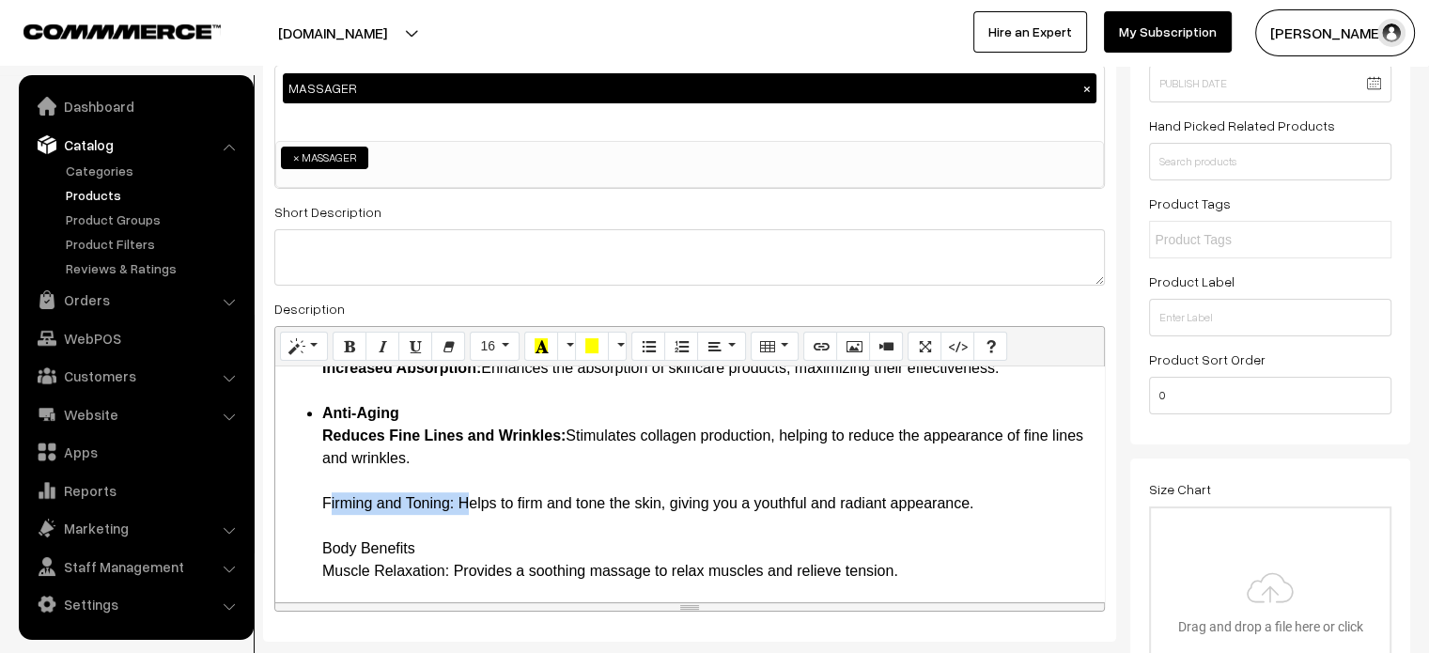
drag, startPoint x: 304, startPoint y: 506, endPoint x: 455, endPoint y: 504, distance: 150.3
click at [455, 504] on ul "Introduction Welcome to a new era of beauty and wellness with the 5 In 1 Beauty…" at bounding box center [690, 63] width 810 height 1127
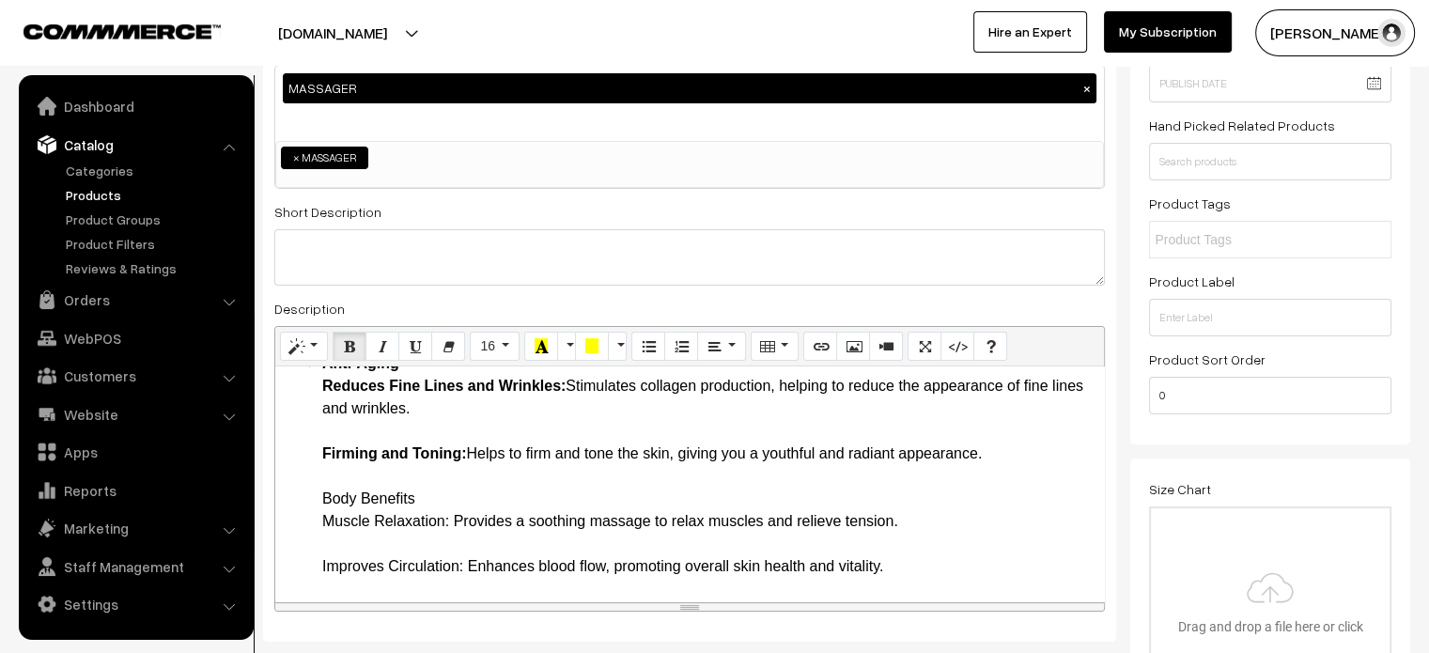
click at [316, 497] on ul "Introduction Welcome to a new era of beauty and wellness with the 5 In 1 Beauty…" at bounding box center [690, 13] width 810 height 1127
drag, startPoint x: 326, startPoint y: 499, endPoint x: 451, endPoint y: 526, distance: 127.9
click at [451, 526] on li "Body Benefits Muscle Relaxation: Provides a soothing massage to relax muscles a…" at bounding box center [708, 533] width 772 height 90
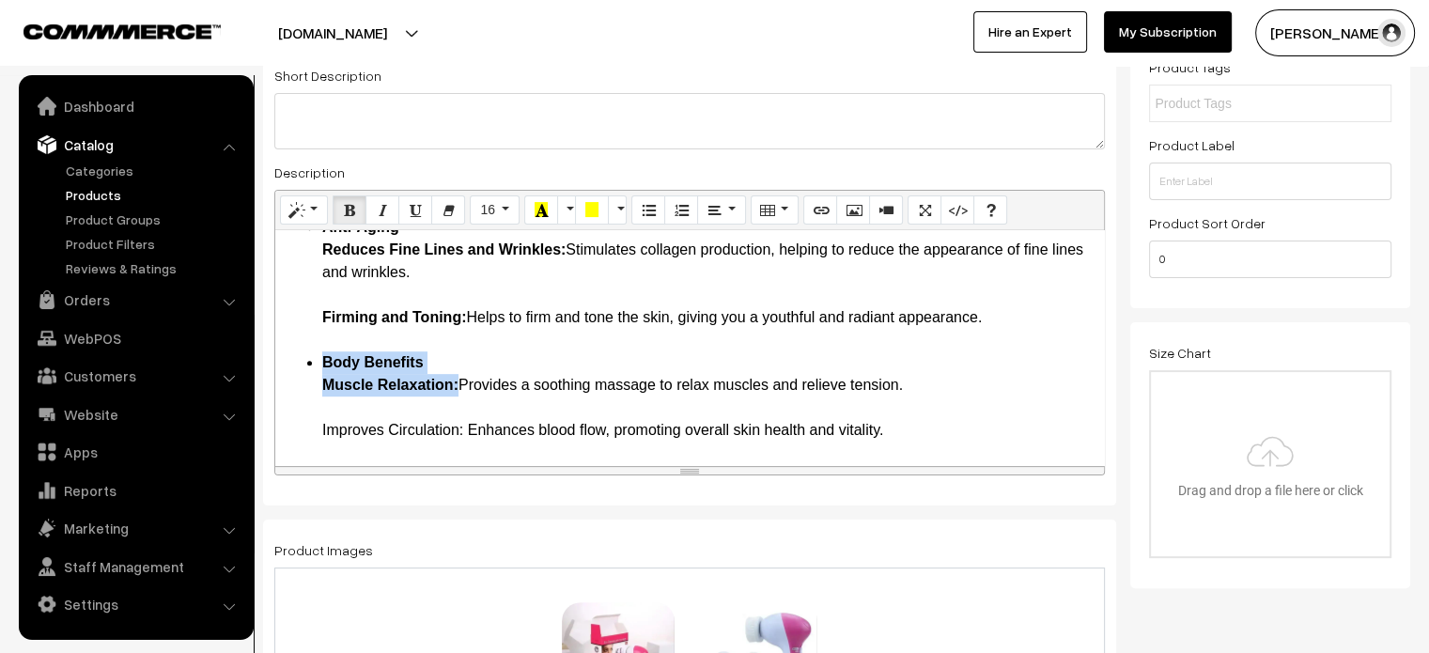
scroll to position [374, 0]
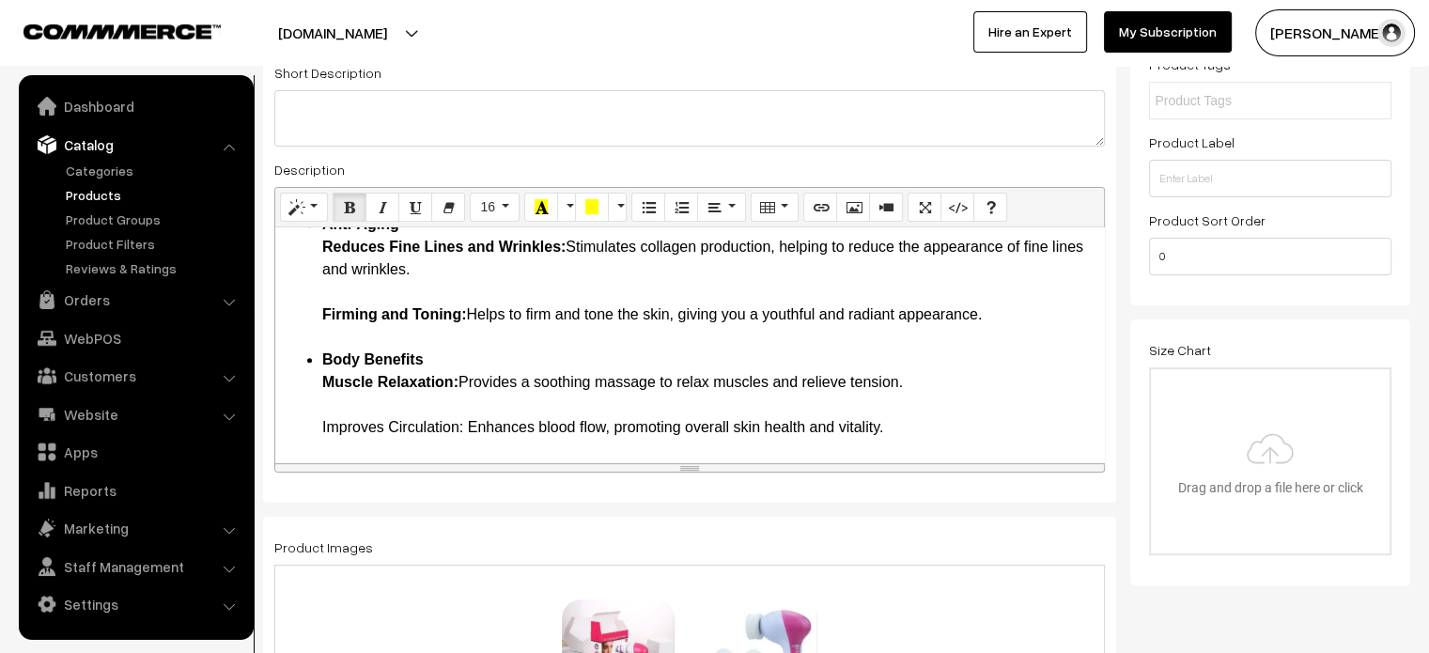
drag, startPoint x: 313, startPoint y: 432, endPoint x: 466, endPoint y: 435, distance: 153.2
click at [596, 385] on li "Body Benefits Muscle Relaxation: Provides a soothing massage to relax muscles a…" at bounding box center [708, 394] width 772 height 90
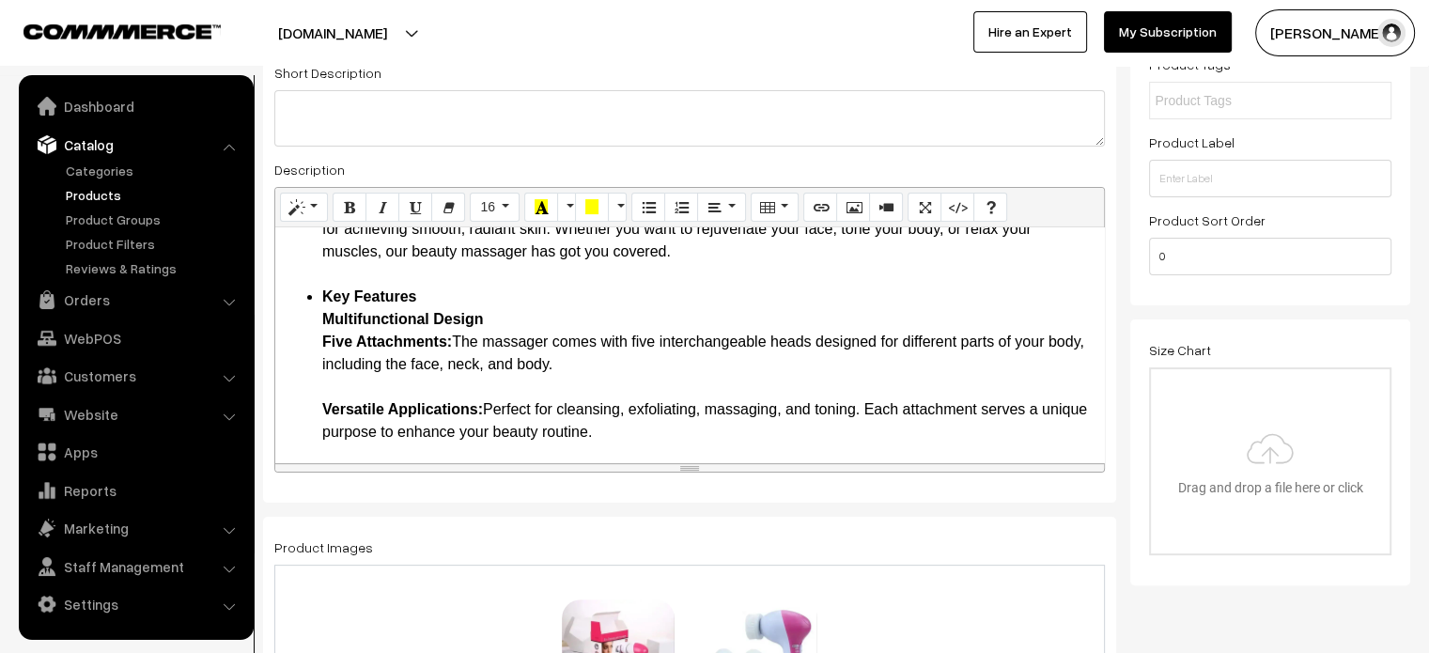
scroll to position [0, 0]
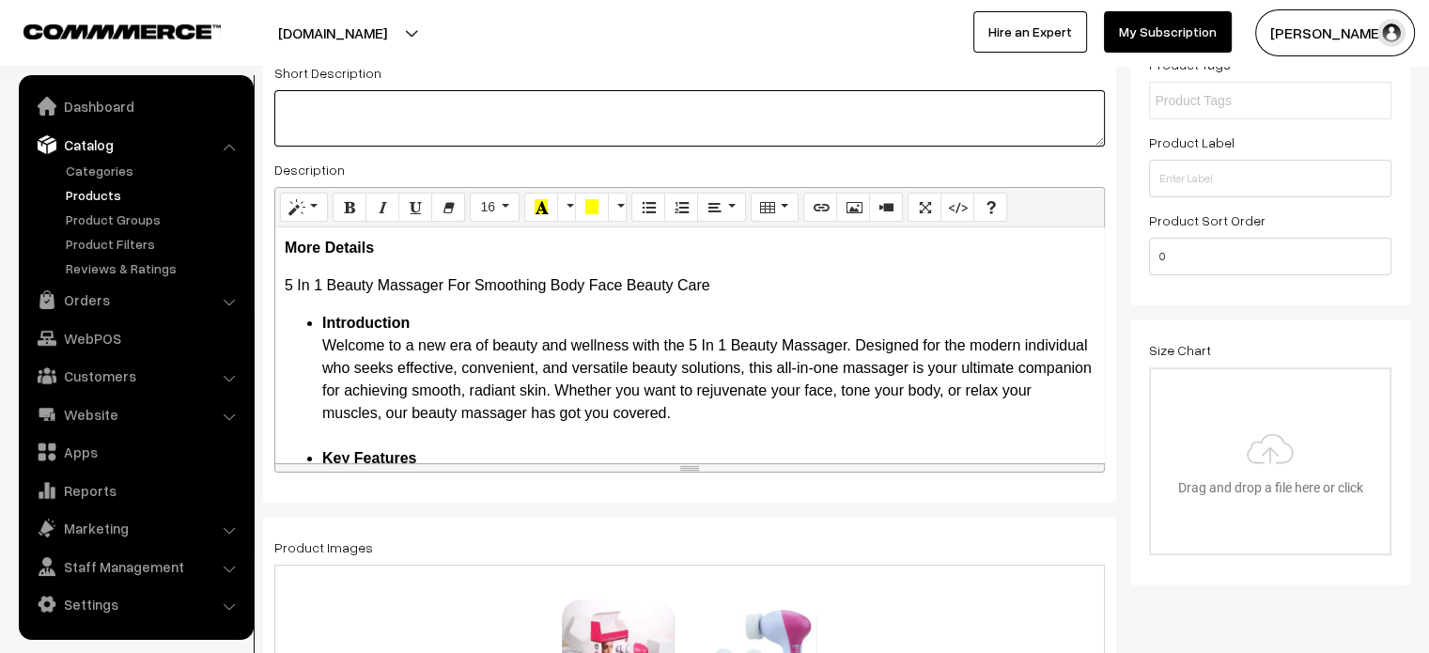
paste textarea "The 5 In 1 Beauty Massager For Smoothing Body Face Beauty Care is a must-have t…"
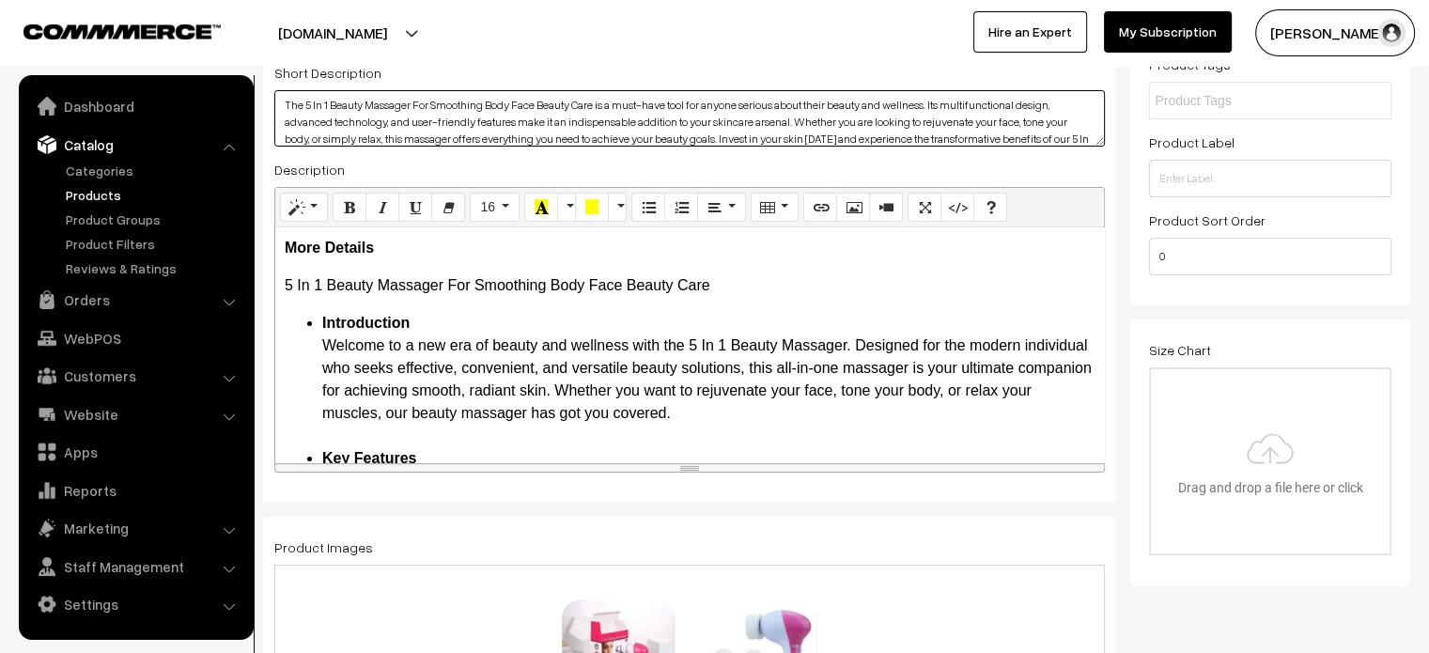
click at [540, 129] on textarea "The 5 In 1 Beauty Massager For Smoothing Body Face Beauty Care is a must-have t…" at bounding box center [689, 118] width 830 height 56
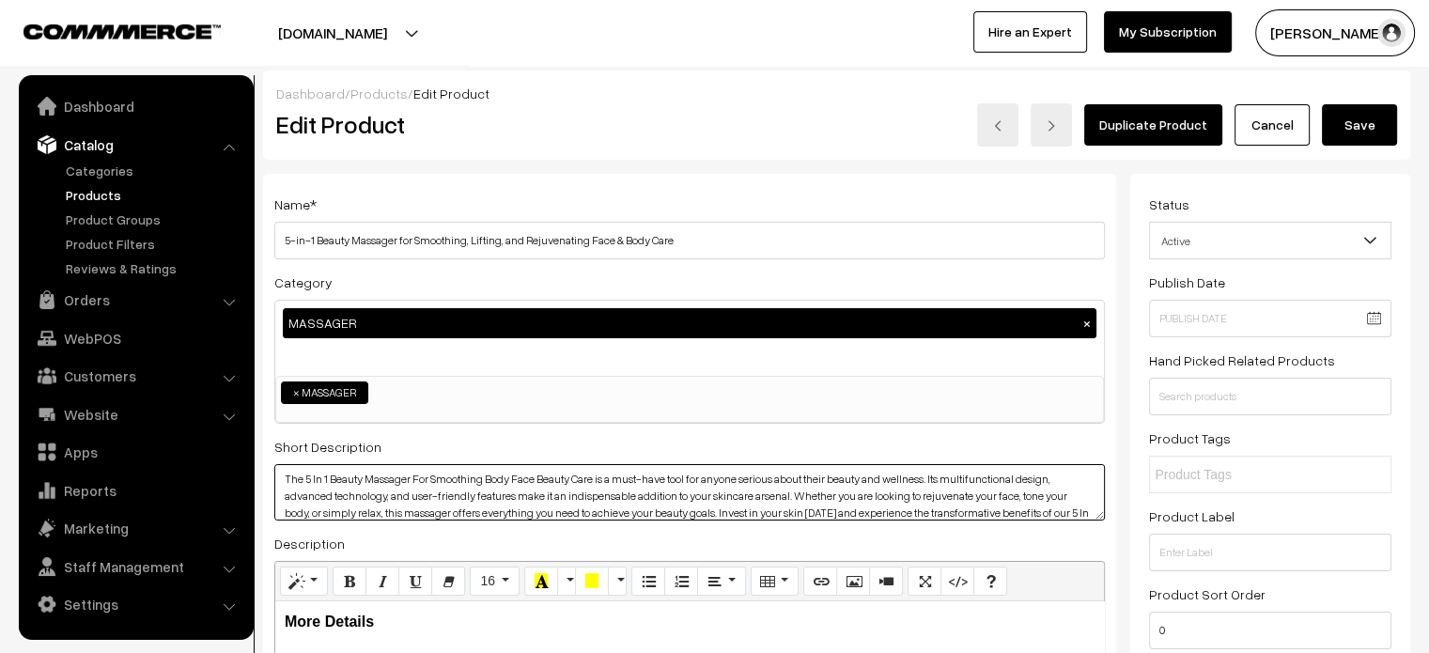
type textarea "The 5 In 1 Beauty Massager For Smoothing Body Face Beauty Care is a must-have t…"
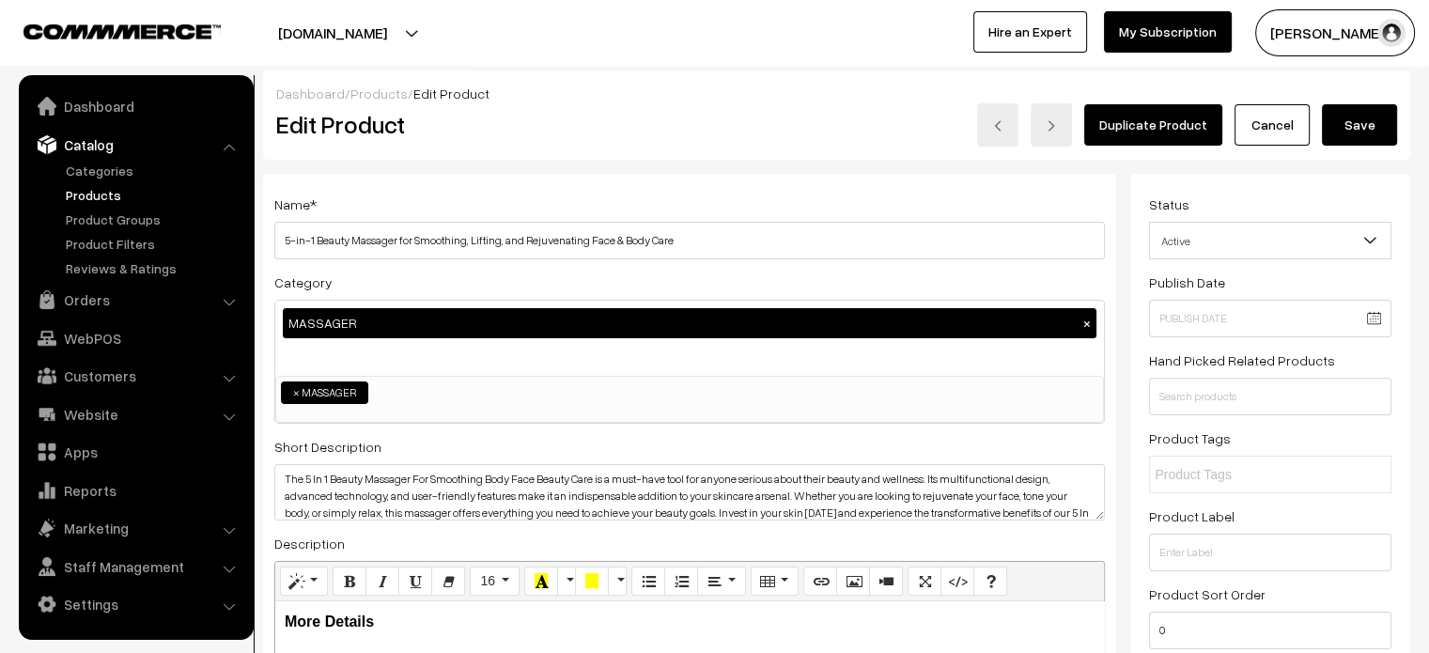
click at [1344, 127] on button "Save" at bounding box center [1359, 124] width 75 height 41
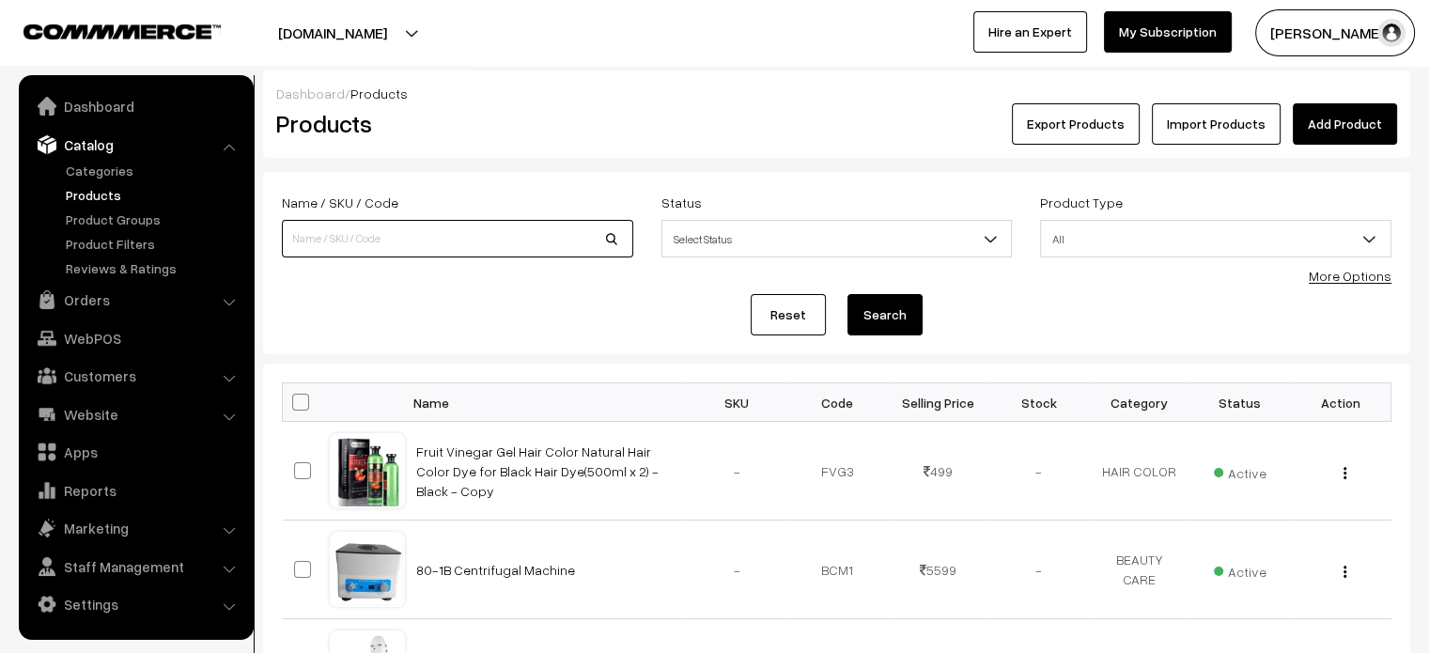
paste input "7-Color Microcurrent Face Massager – [MEDICAL_DATA] & Radiofrequency for Skin R…"
click at [441, 231] on input "7-Color Microcurrent Face Massager – [MEDICAL_DATA] & Radiofrequency for Skin R…" at bounding box center [457, 239] width 351 height 38
type input "7-Color Microcurrent Face Massager – [MEDICAL_DATA] & Radiofrequency for Skin R…"
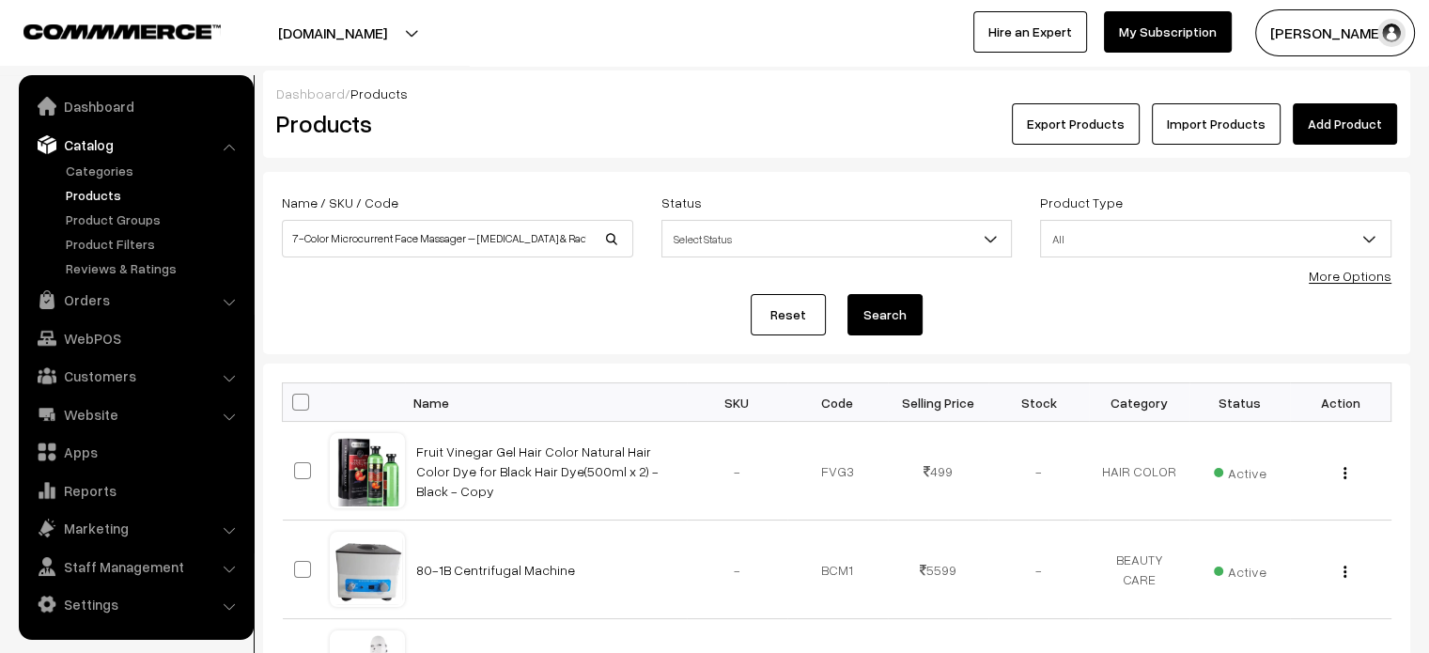
click at [902, 318] on button "Search" at bounding box center [884, 314] width 75 height 41
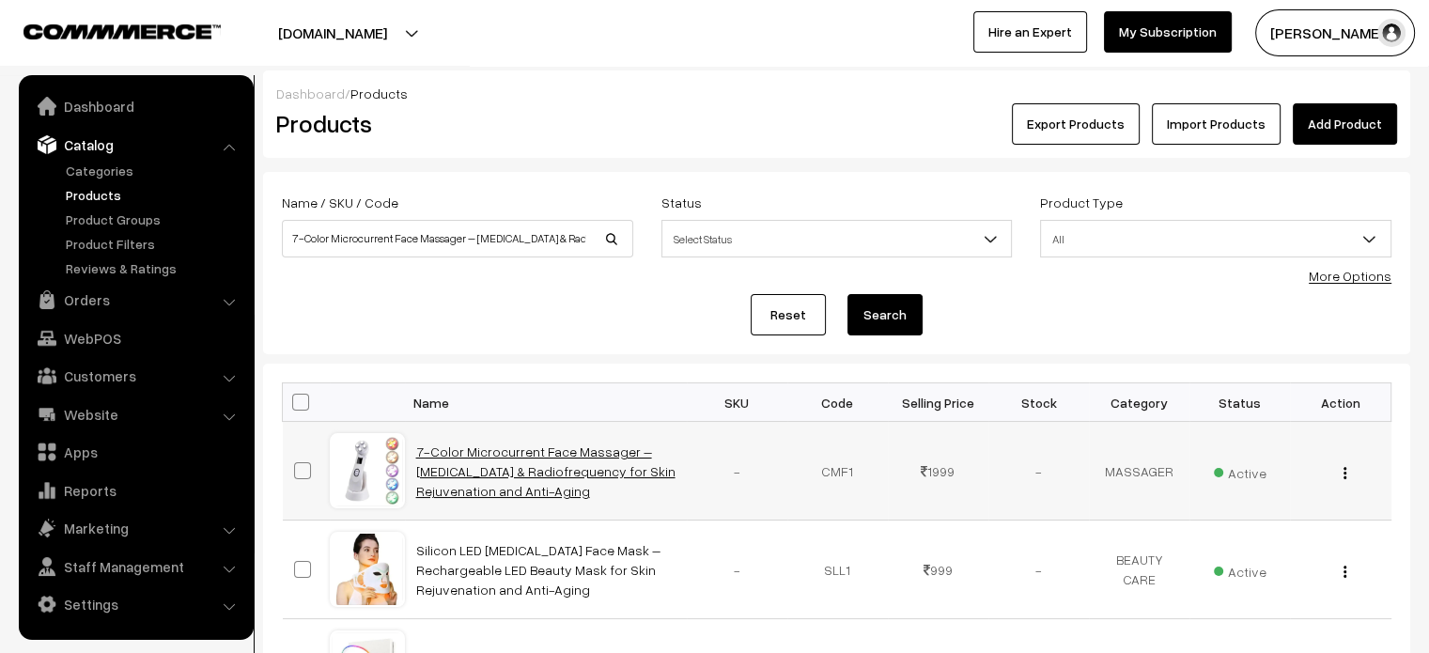
click at [516, 461] on link "7-Color Microcurrent Face Massager – [MEDICAL_DATA] & Radiofrequency for Skin R…" at bounding box center [545, 470] width 259 height 55
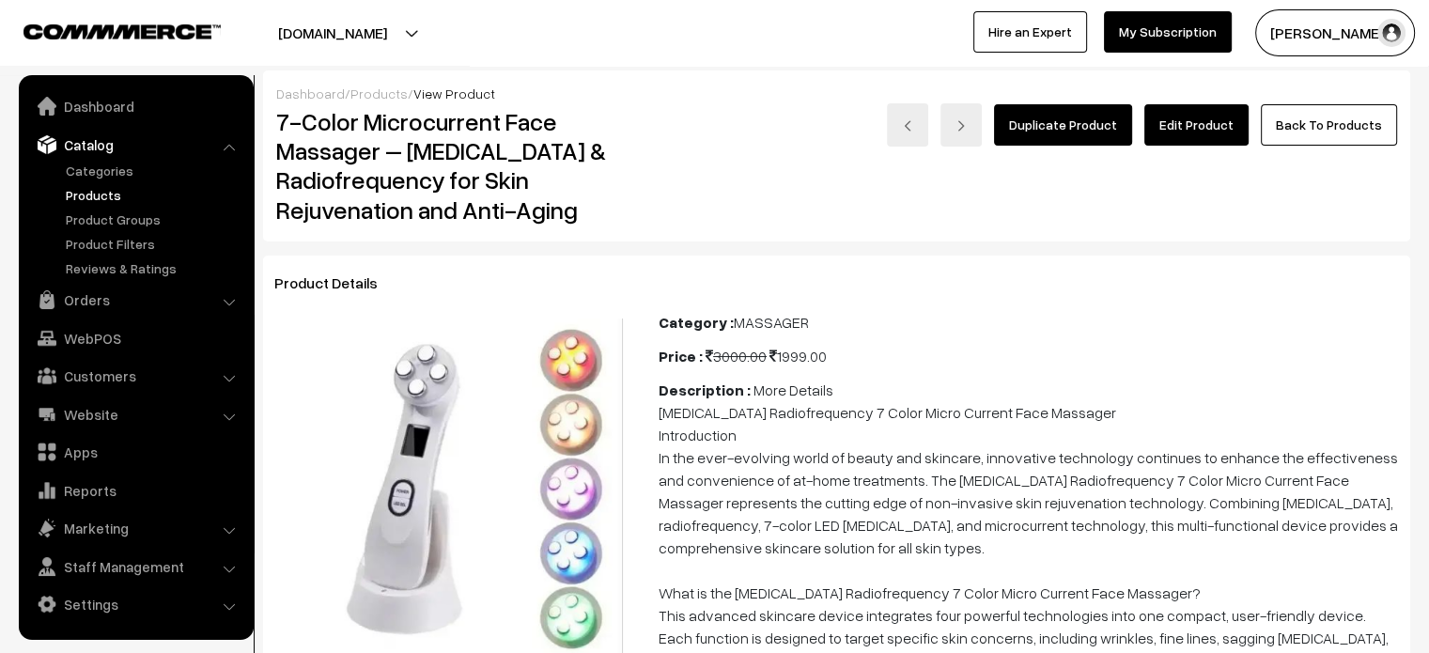
click at [1219, 135] on link "Edit Product" at bounding box center [1196, 124] width 104 height 41
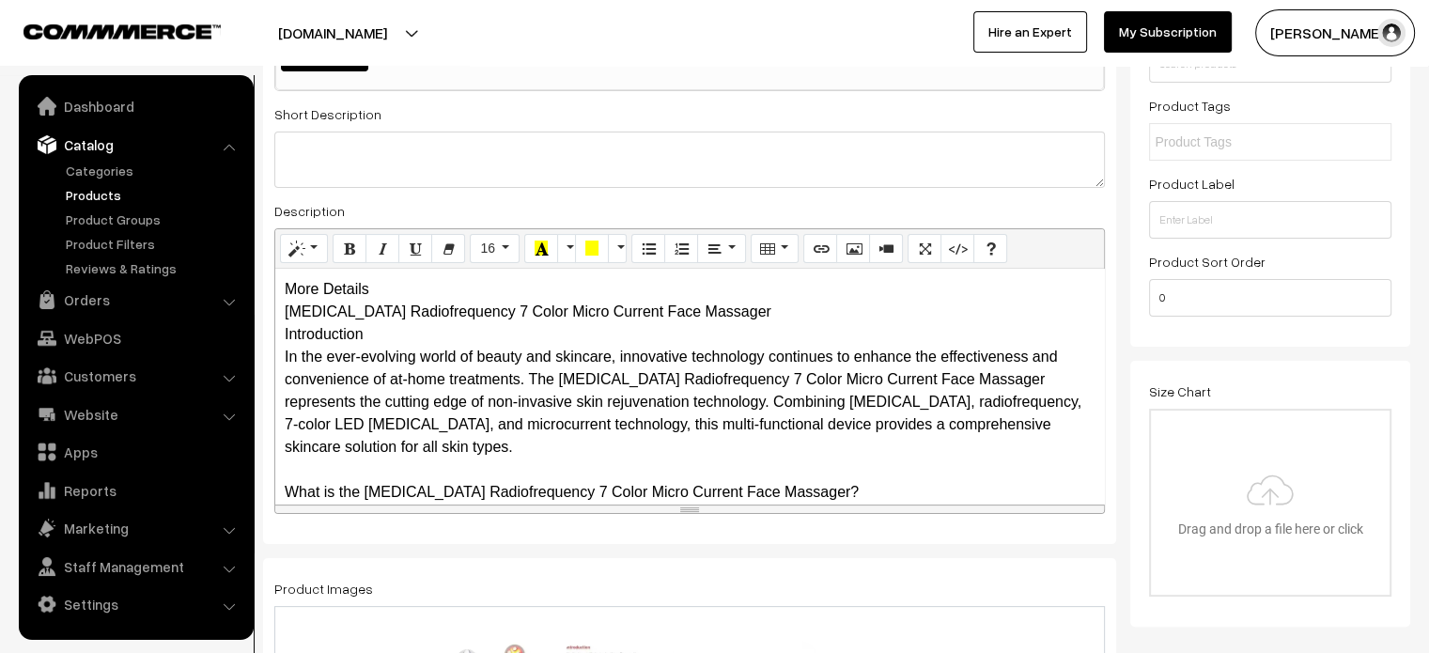
scroll to position [346, 0]
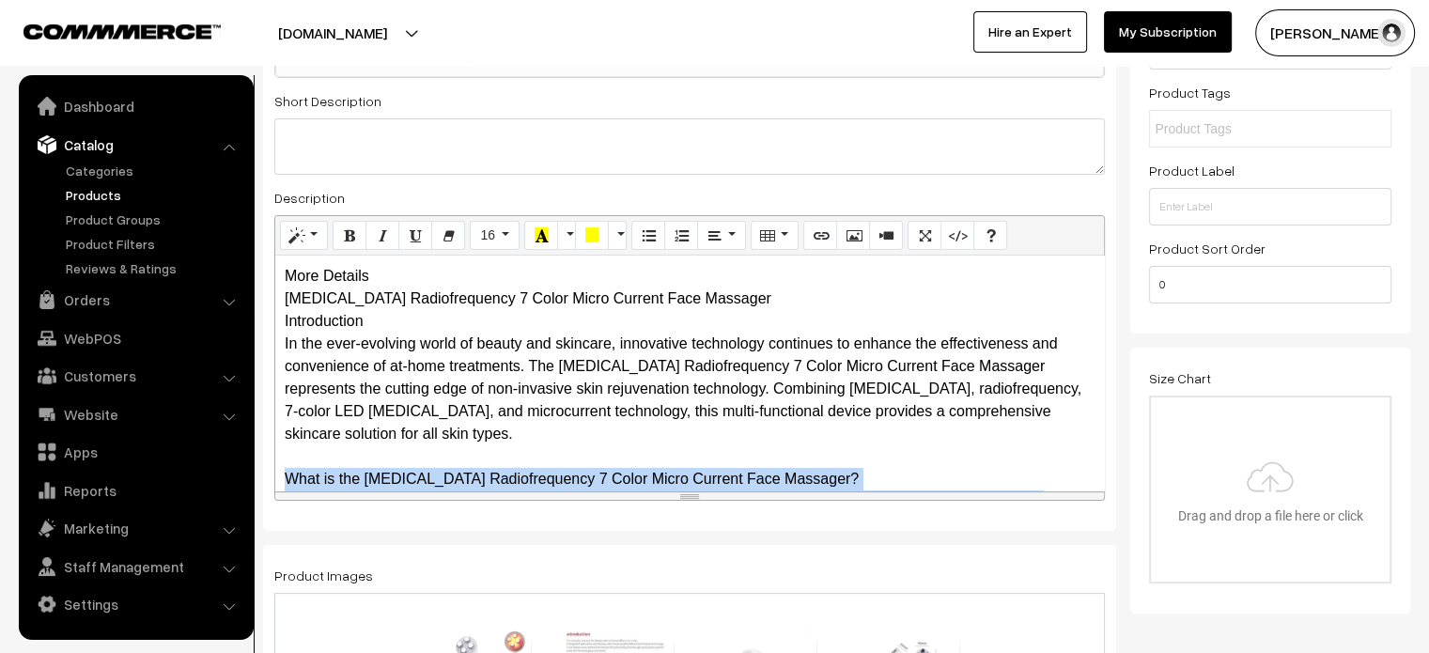
drag, startPoint x: 1082, startPoint y: 489, endPoint x: 1110, endPoint y: 697, distance: 209.5
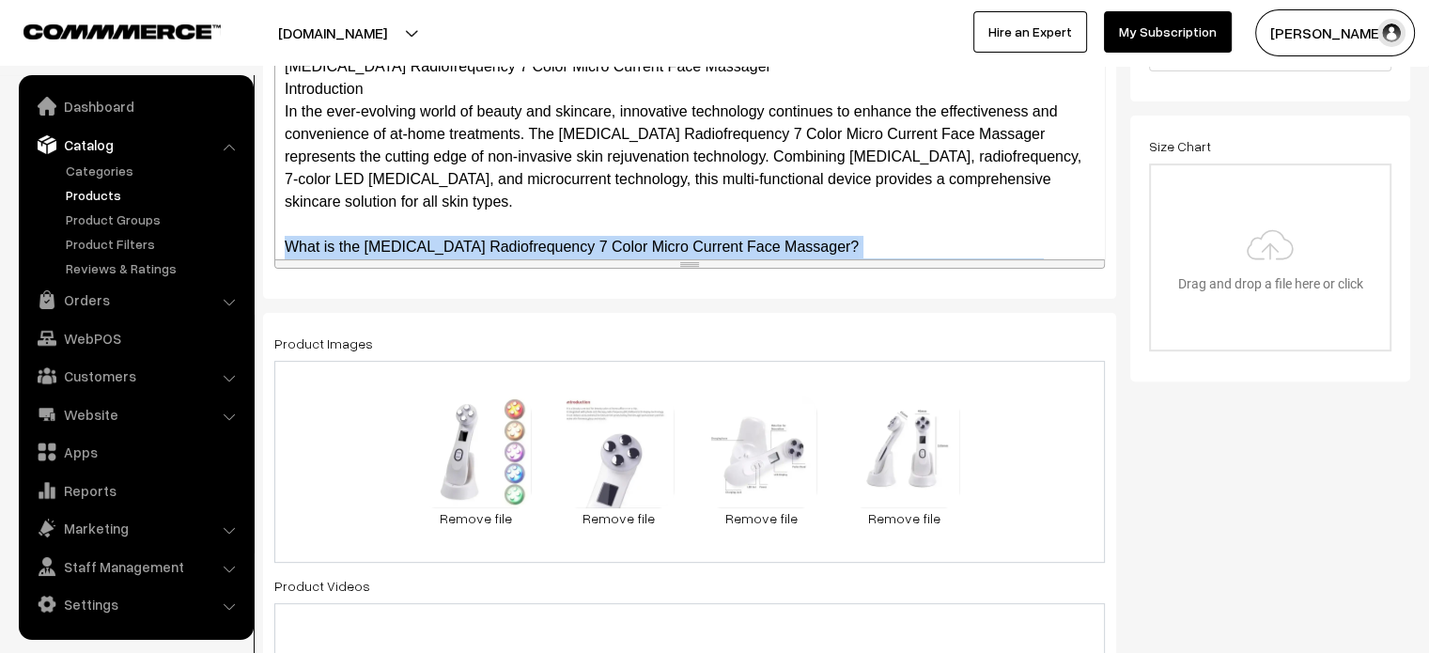
drag, startPoint x: 1072, startPoint y: 262, endPoint x: 1167, endPoint y: 697, distance: 445.2
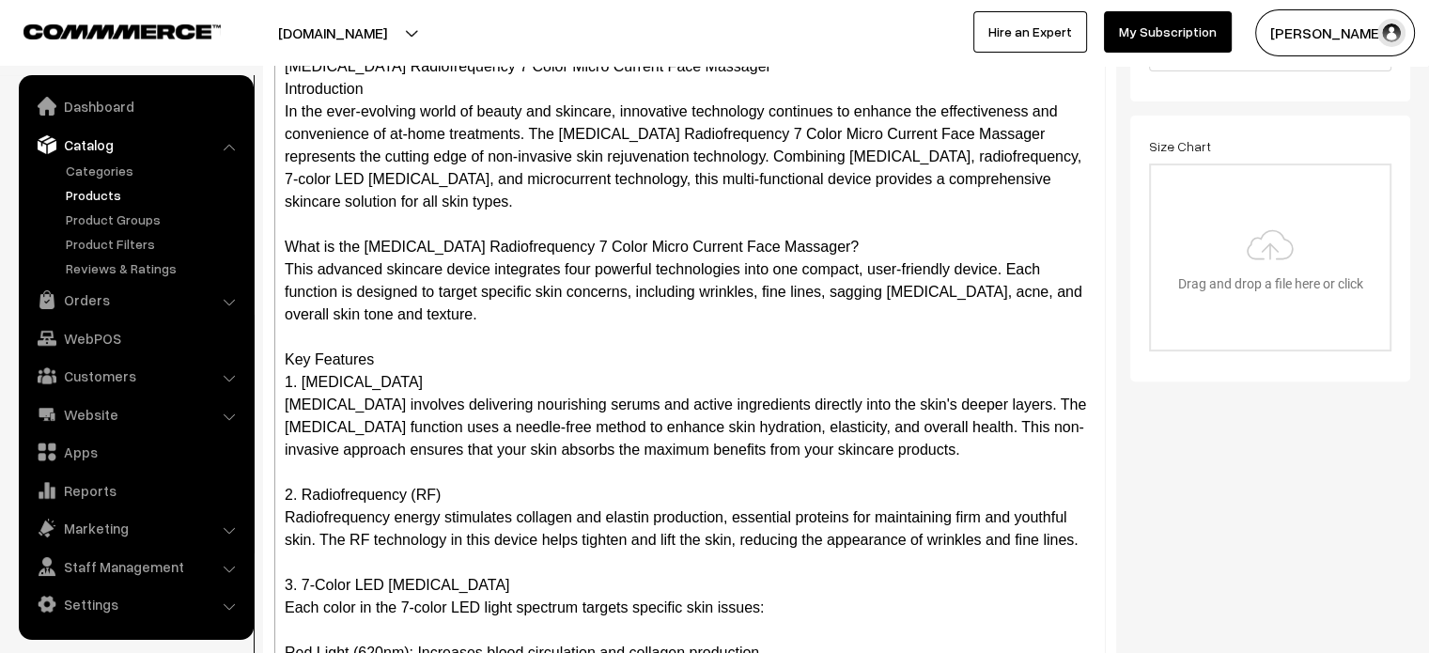
click at [819, 230] on div "More Details [MEDICAL_DATA] Radiofrequency 7 Color Micro Current Face Massager …" at bounding box center [689, 358] width 829 height 670
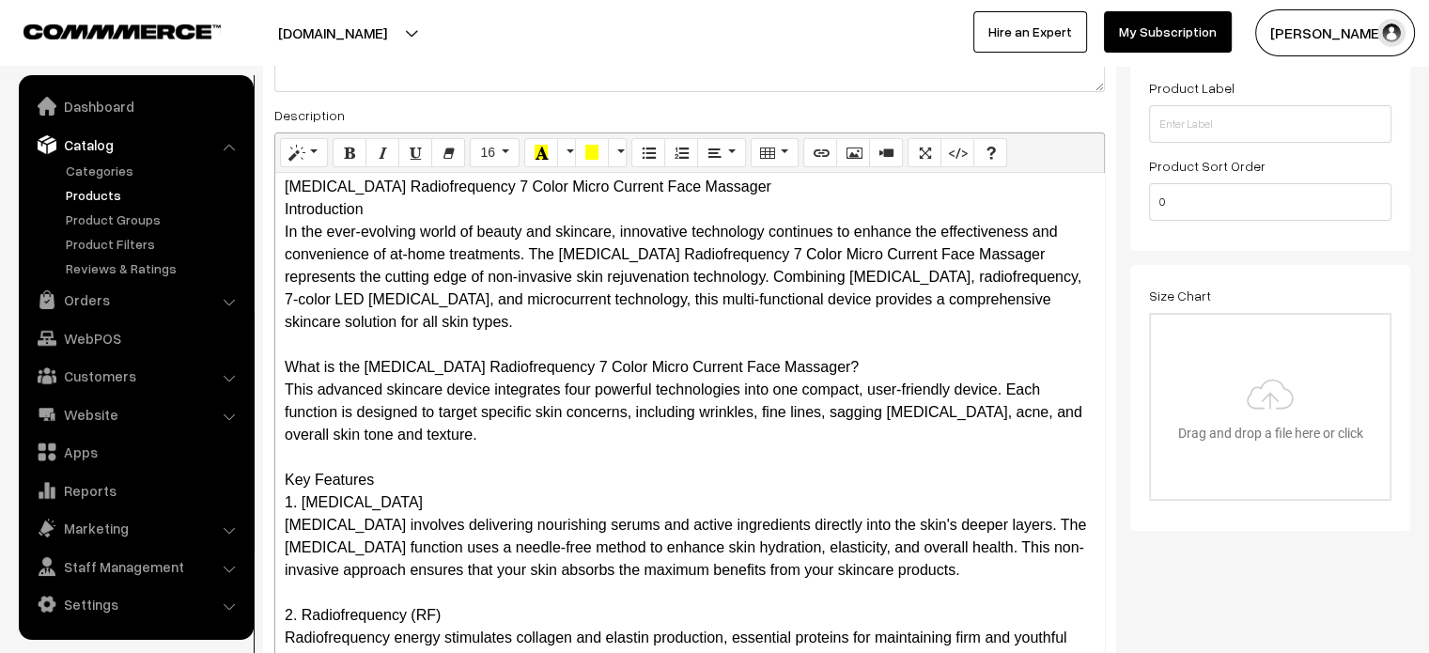
scroll to position [0, 0]
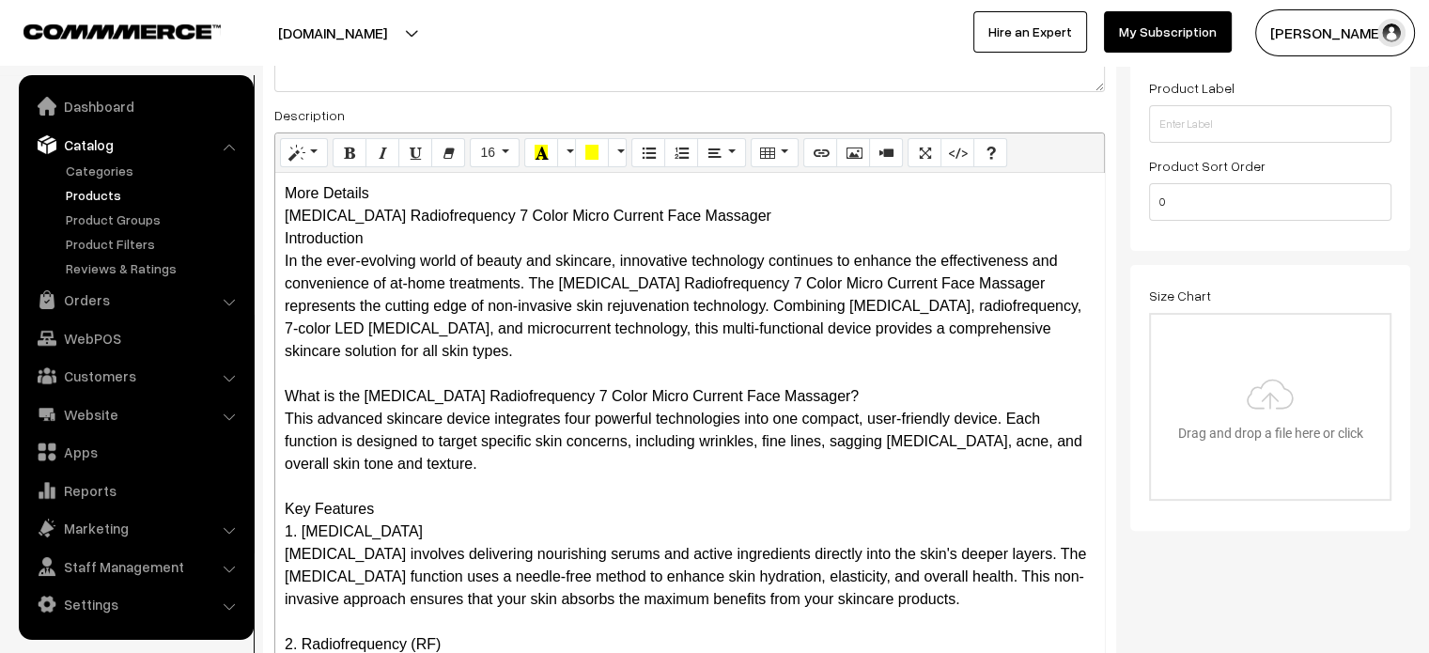
click at [381, 188] on div "More Details [MEDICAL_DATA] Radiofrequency 7 Color Micro Current Face Massager …" at bounding box center [689, 508] width 829 height 670
click at [399, 191] on div "More Details [MEDICAL_DATA] Radiofrequency 7 Color Micro Current Face Massager …" at bounding box center [689, 508] width 829 height 670
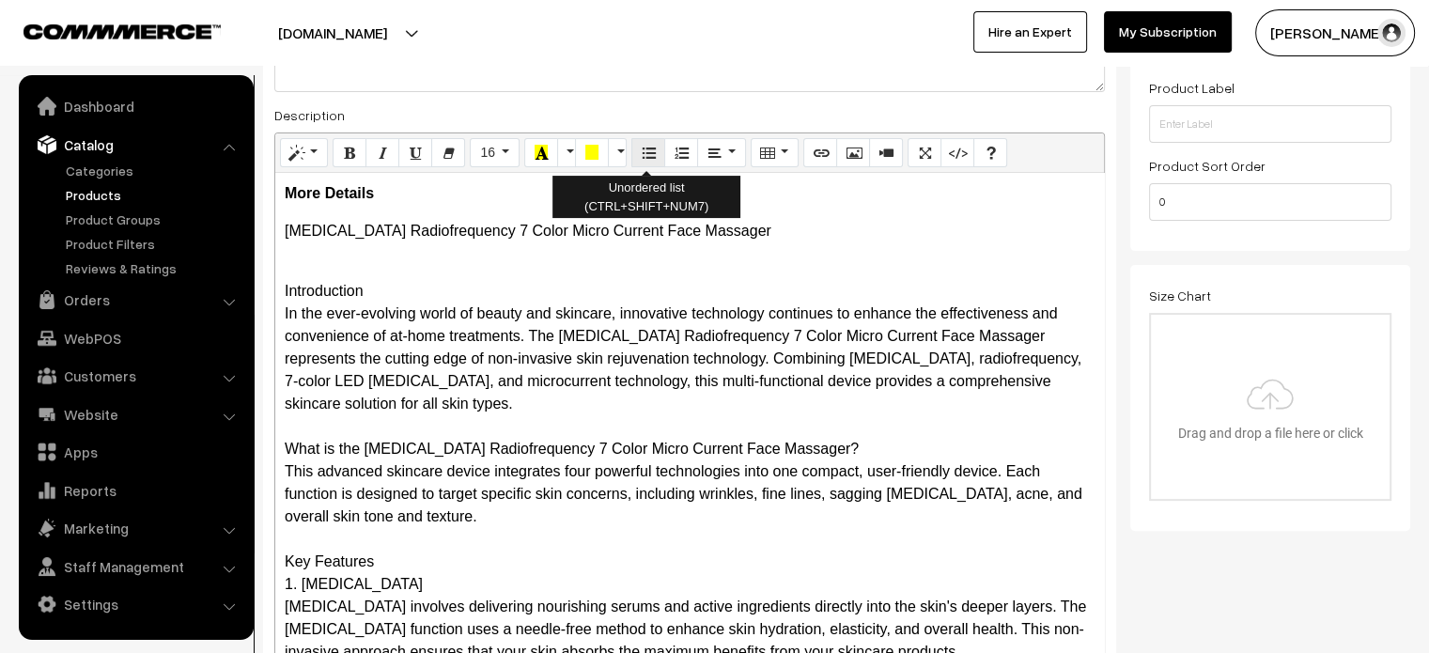
click at [647, 149] on icon "Unordered list (CTRL+SHIFT+NUM7)" at bounding box center [648, 152] width 13 height 15
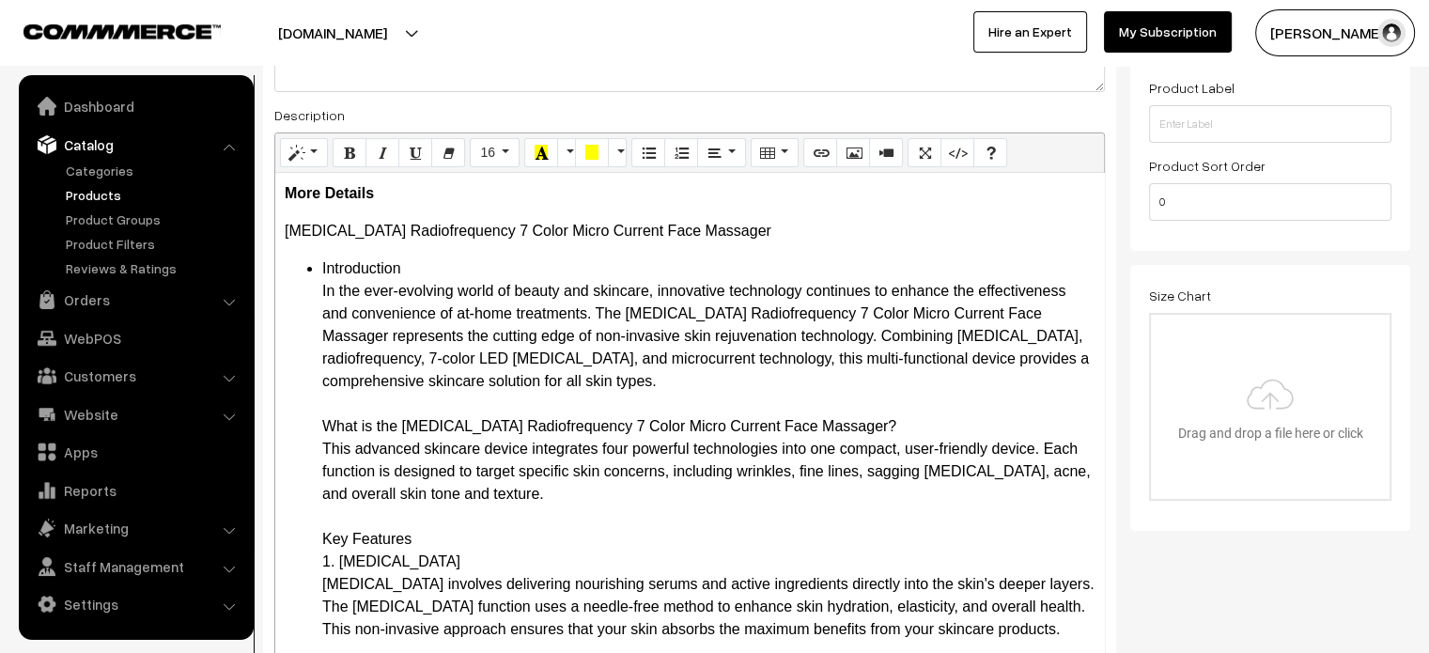
click at [327, 256] on div "More Details Mesotherapy Radiofrequency 7 Color Micro Current Face Massager Int…" at bounding box center [689, 508] width 829 height 670
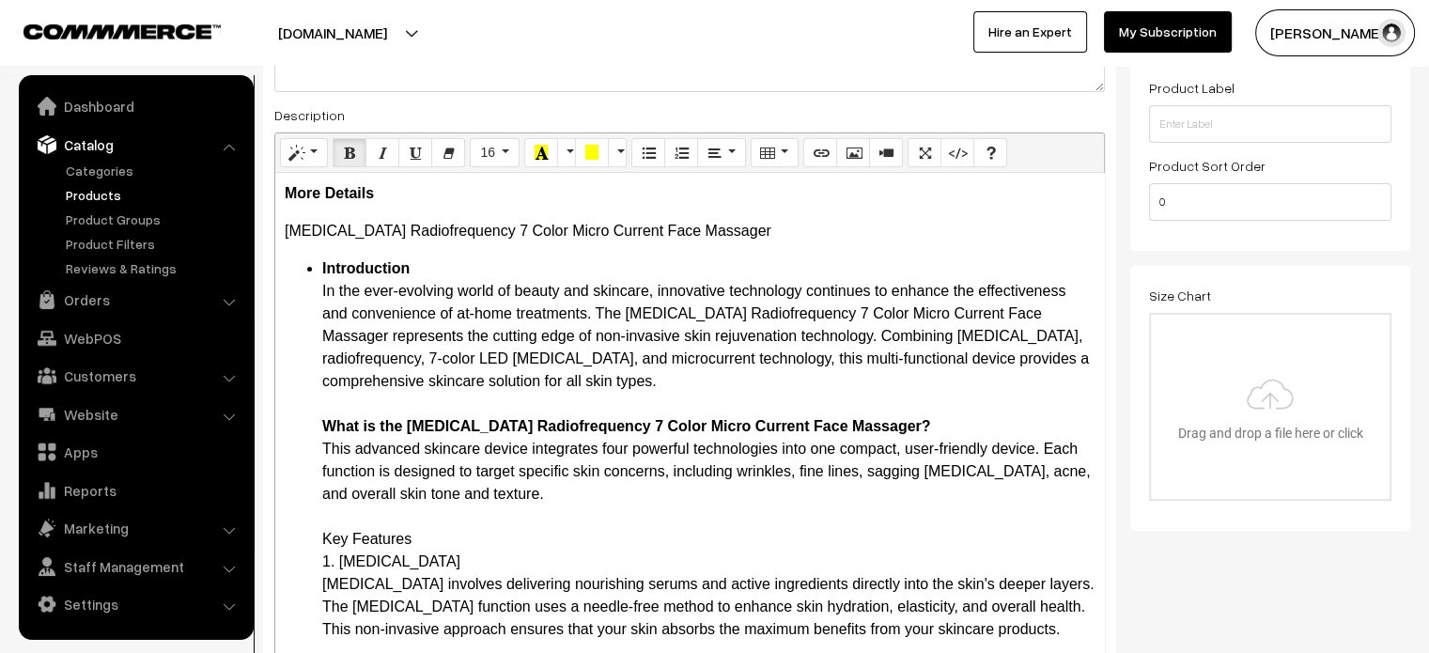
drag, startPoint x: 318, startPoint y: 544, endPoint x: 440, endPoint y: 560, distance: 123.2
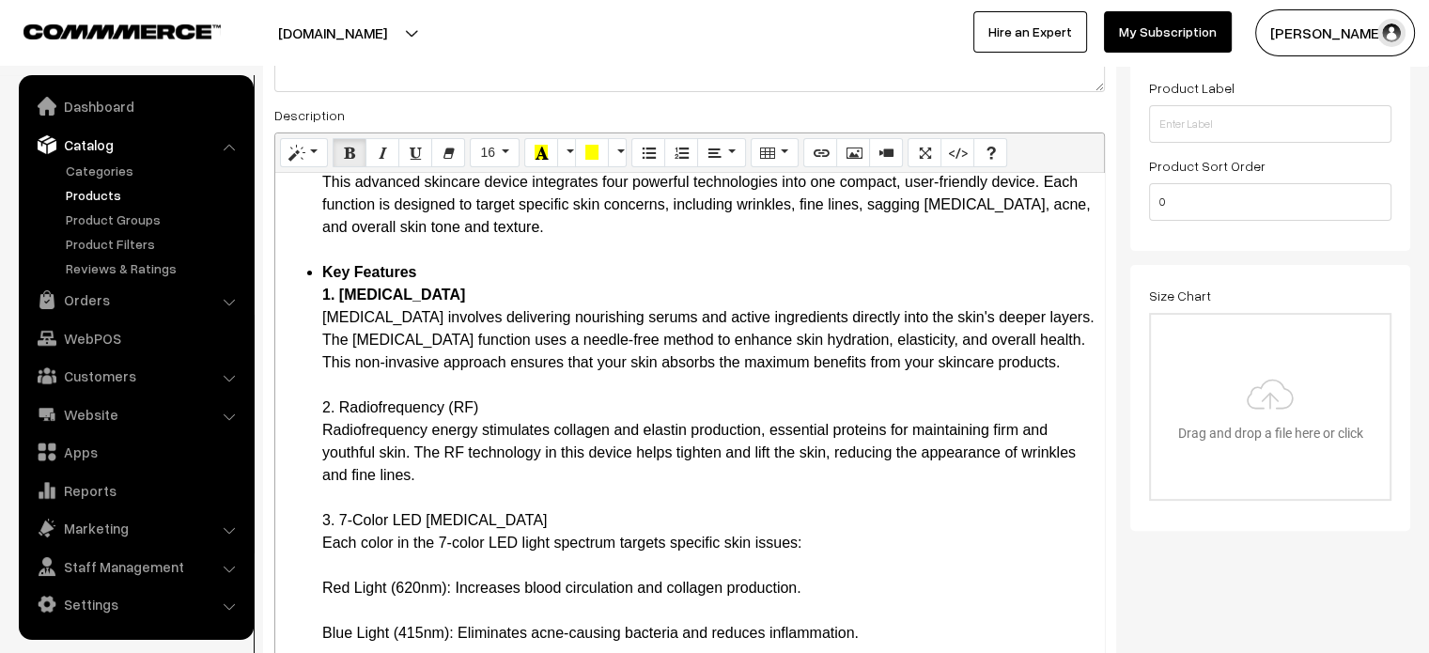
scroll to position [269, 0]
drag, startPoint x: 313, startPoint y: 397, endPoint x: 497, endPoint y: 397, distance: 184.1
click at [278, 516] on div "More Details Mesotherapy Radiofrequency 7 Color Micro Current Face Massager Int…" at bounding box center [689, 508] width 829 height 670
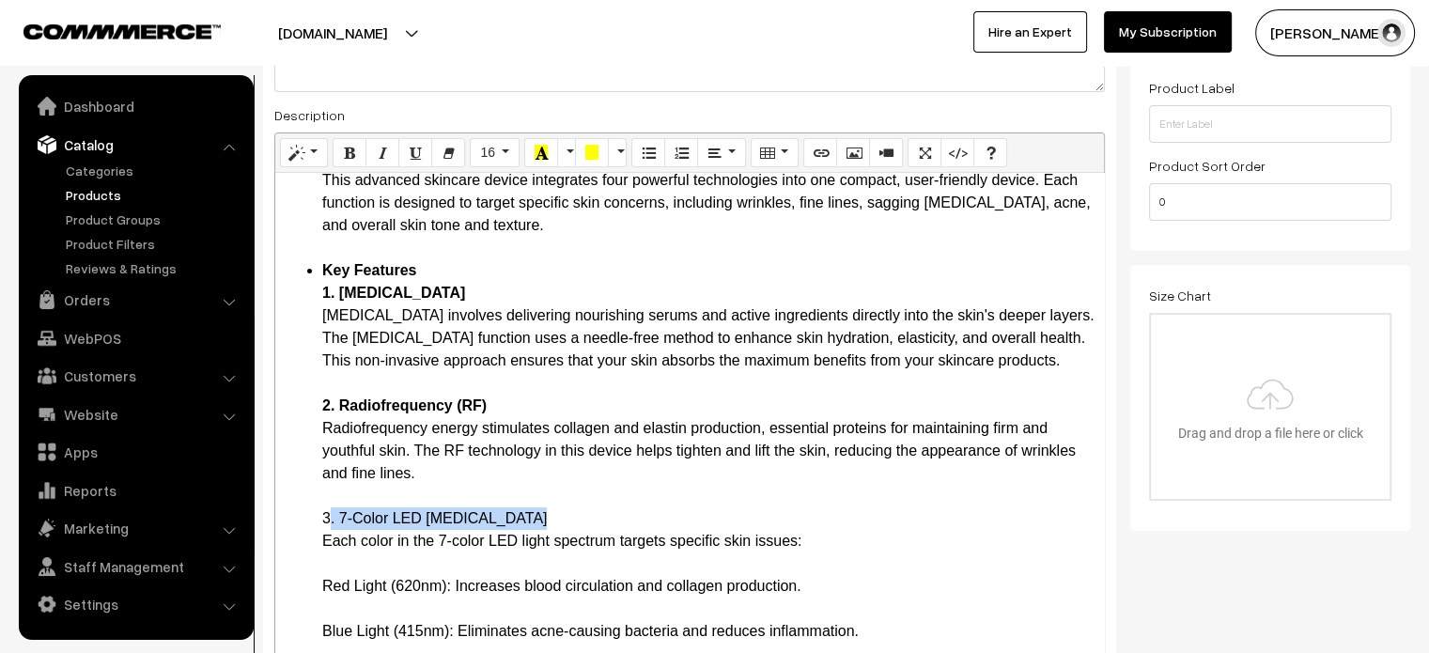
drag, startPoint x: 313, startPoint y: 514, endPoint x: 515, endPoint y: 514, distance: 202.0
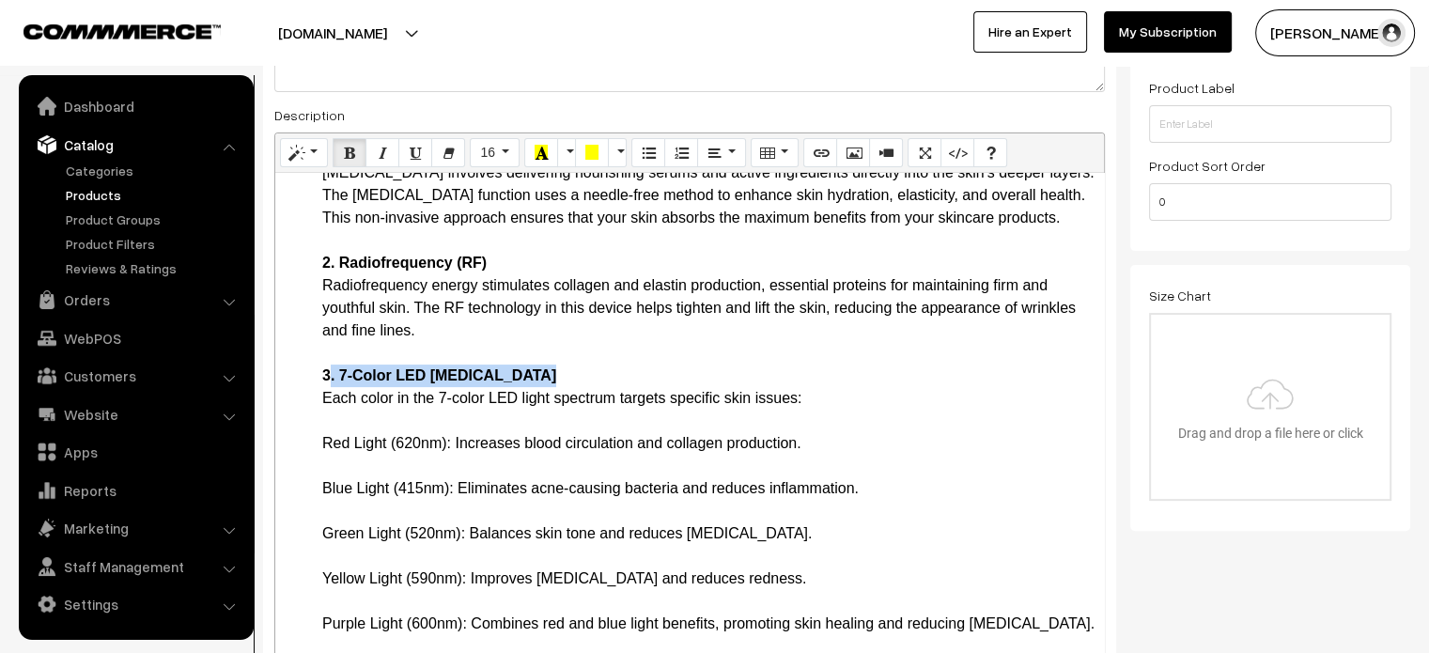
scroll to position [413, 0]
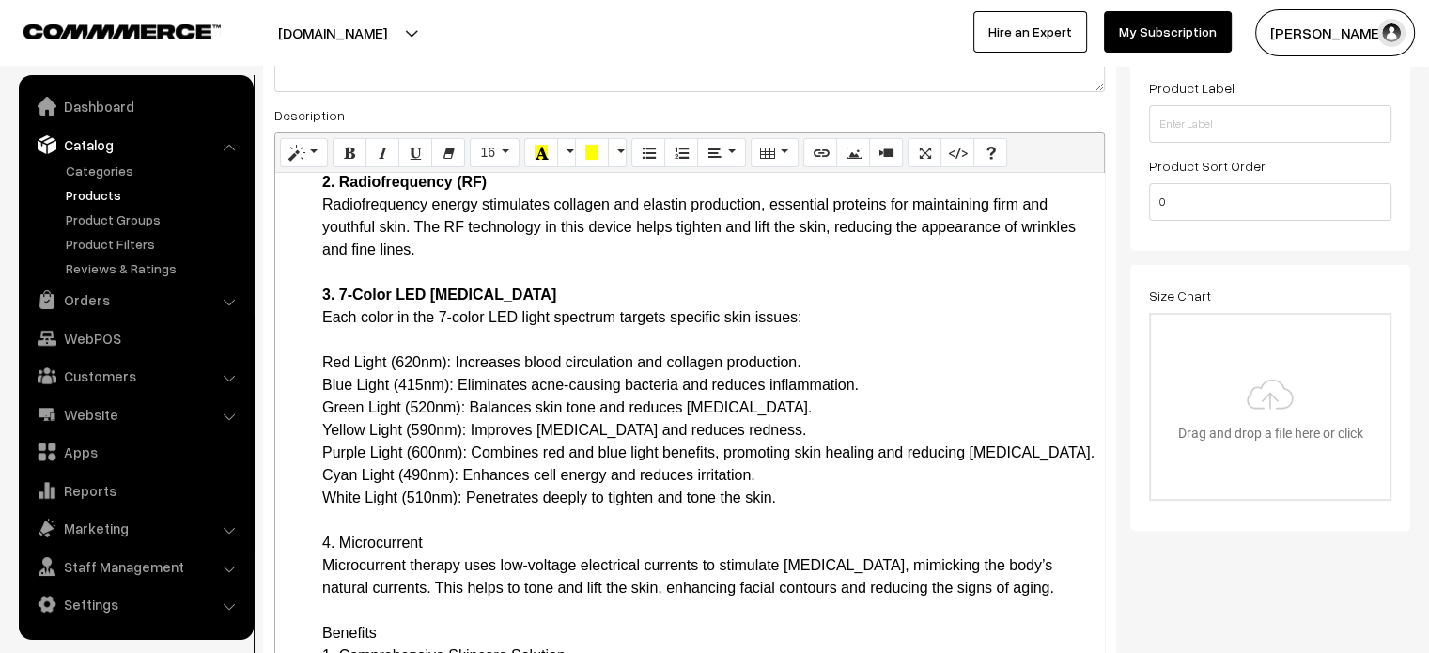
scroll to position [511, 0]
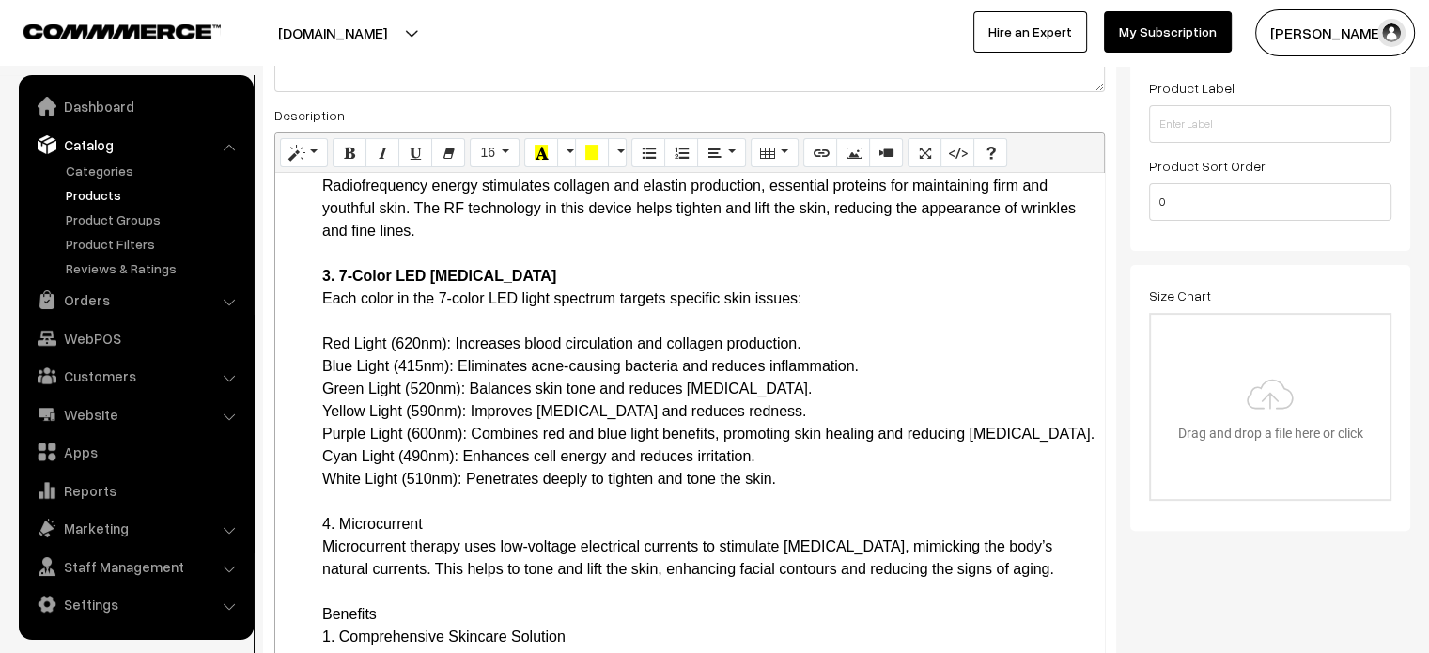
drag, startPoint x: 314, startPoint y: 520, endPoint x: 443, endPoint y: 520, distance: 129.6
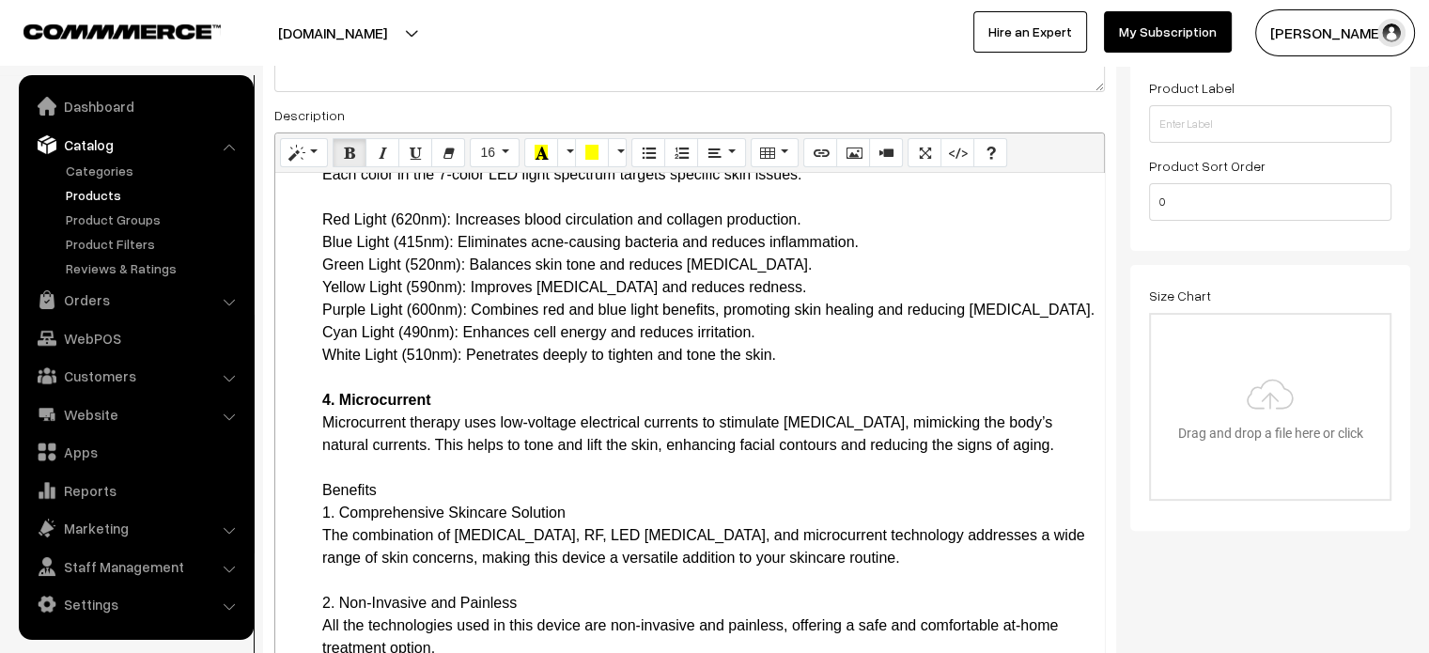
scroll to position [635, 0]
click at [319, 489] on ul "Introduction In the ever-evolving world of beauty and skincare, innovative tech…" at bounding box center [690, 614] width 810 height 1984
drag, startPoint x: 317, startPoint y: 486, endPoint x: 579, endPoint y: 499, distance: 262.4
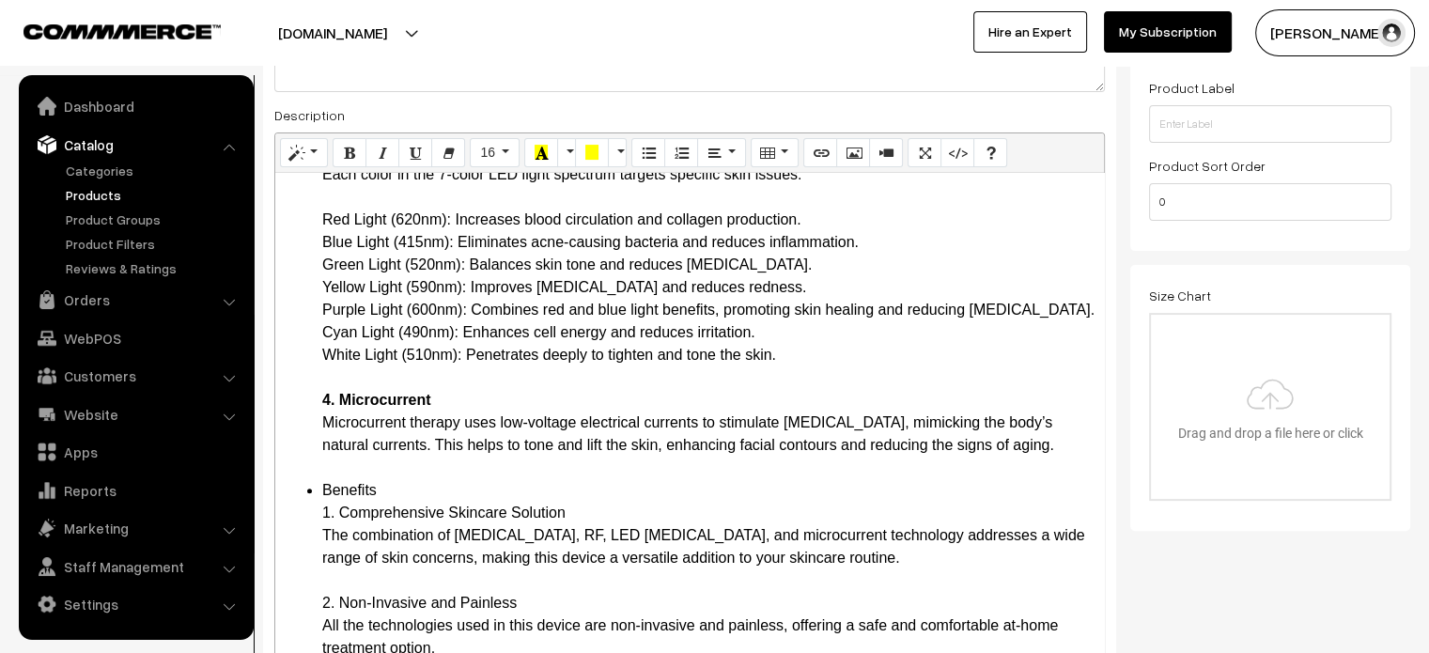
click at [579, 499] on ul "Introduction In the ever-evolving world of beauty and skincare, innovative tech…" at bounding box center [690, 614] width 810 height 1984
drag, startPoint x: 315, startPoint y: 484, endPoint x: 582, endPoint y: 518, distance: 268.9
click at [582, 518] on ul "Introduction In the ever-evolving world of beauty and skincare, innovative tech…" at bounding box center [690, 614] width 810 height 1984
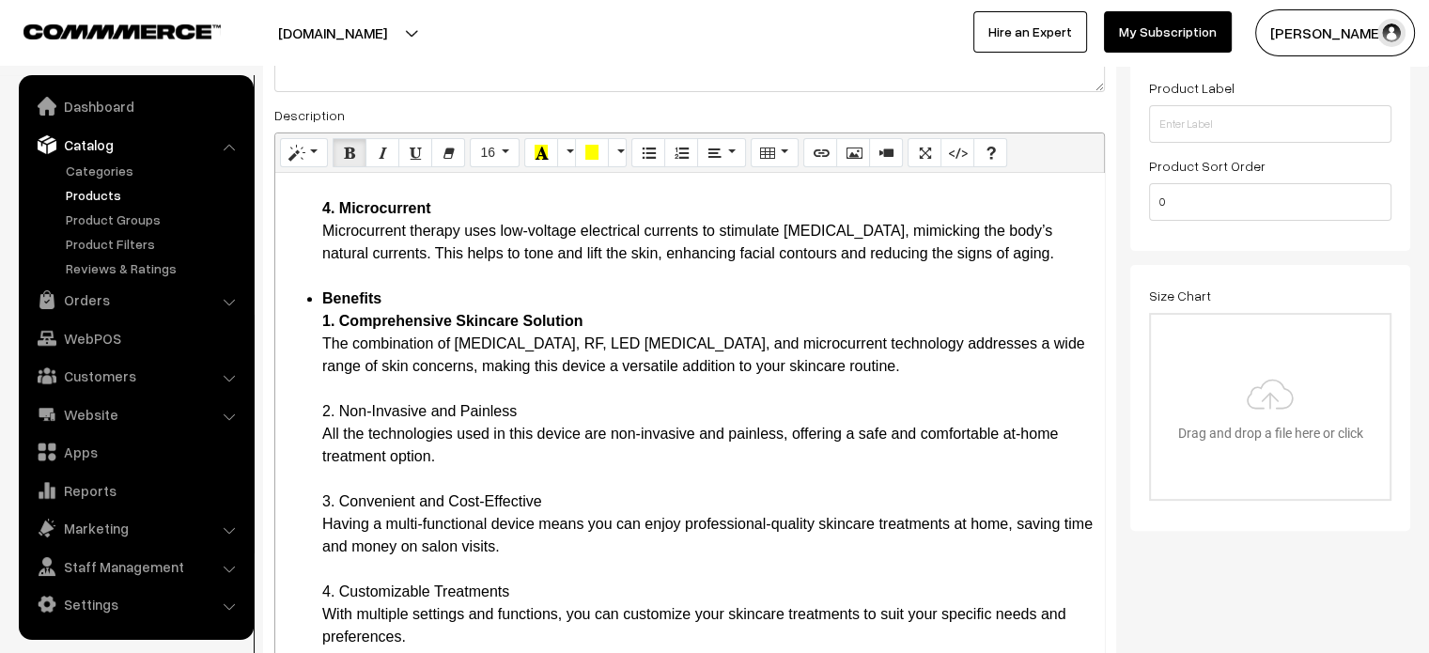
scroll to position [872, 0]
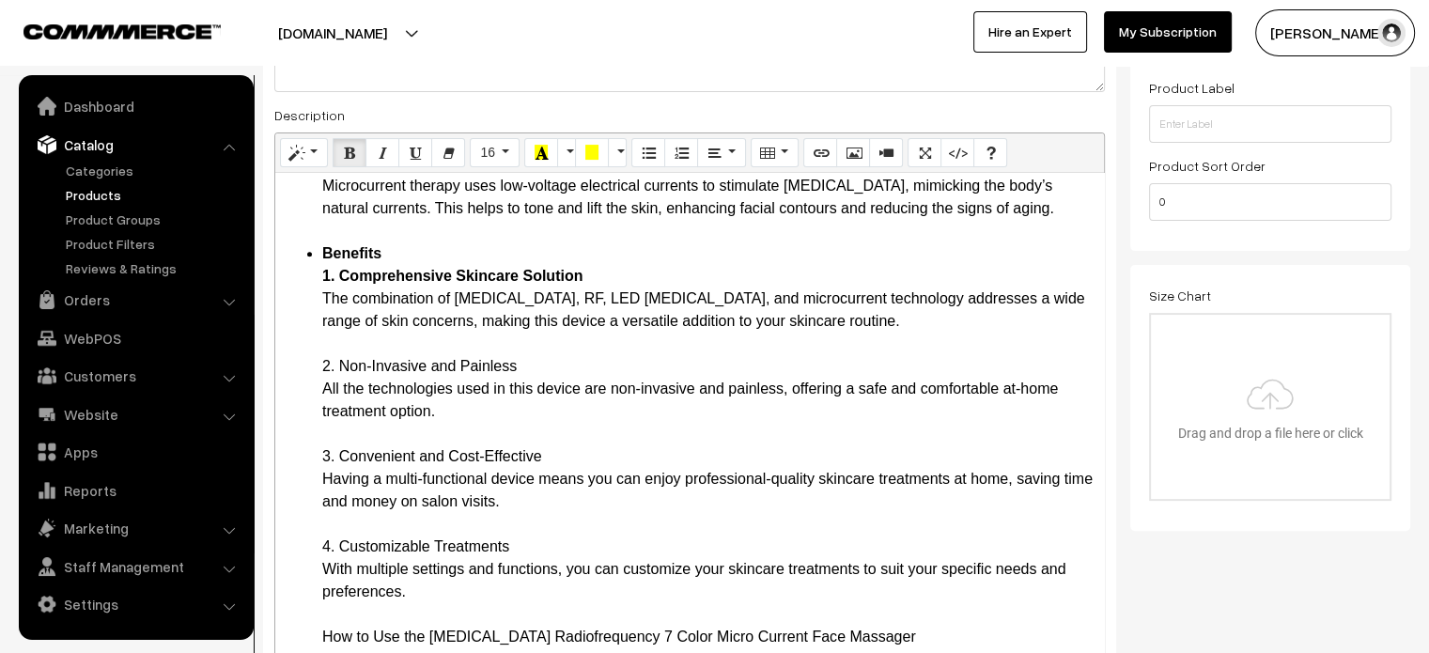
drag, startPoint x: 301, startPoint y: 367, endPoint x: 567, endPoint y: 356, distance: 267.0
click at [567, 356] on ul "Introduction In the ever-evolving world of beauty and skincare, innovative tech…" at bounding box center [690, 378] width 810 height 1984
drag, startPoint x: 315, startPoint y: 458, endPoint x: 553, endPoint y: 459, distance: 238.6
click at [553, 459] on ul "Introduction In the ever-evolving world of beauty and skincare, innovative tech…" at bounding box center [690, 378] width 810 height 1984
drag, startPoint x: 308, startPoint y: 540, endPoint x: 567, endPoint y: 548, distance: 258.5
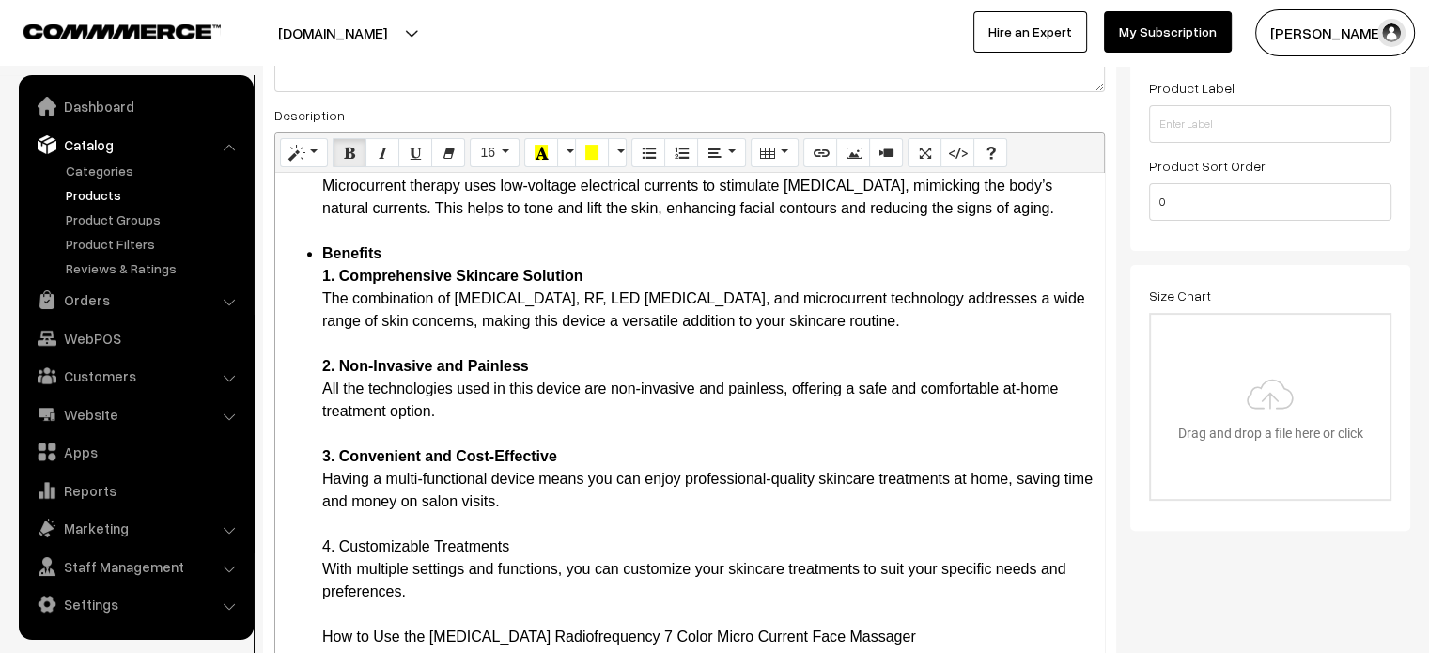
click at [567, 548] on ul "Introduction In the ever-evolving world of beauty and skincare, innovative tech…" at bounding box center [690, 378] width 810 height 1984
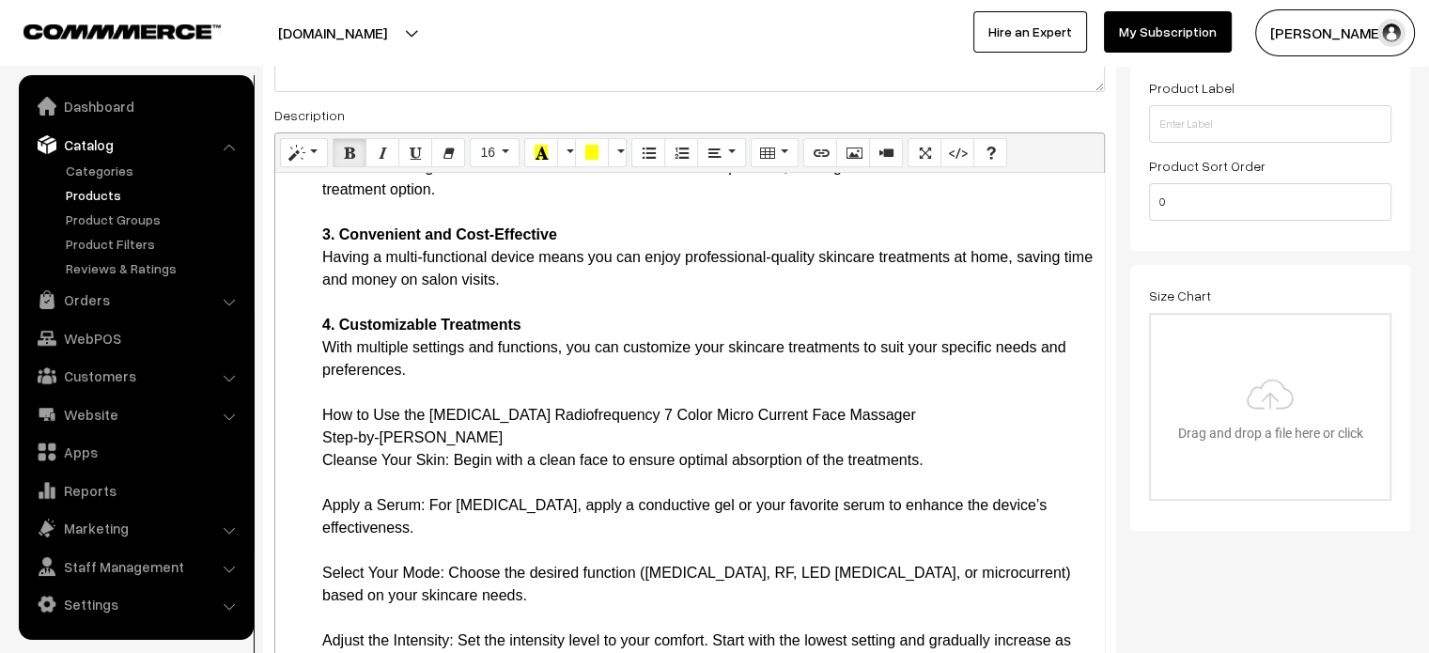
scroll to position [1094, 0]
click at [306, 419] on ul "Introduction In the ever-evolving world of beauty and skincare, innovative tech…" at bounding box center [690, 156] width 810 height 1984
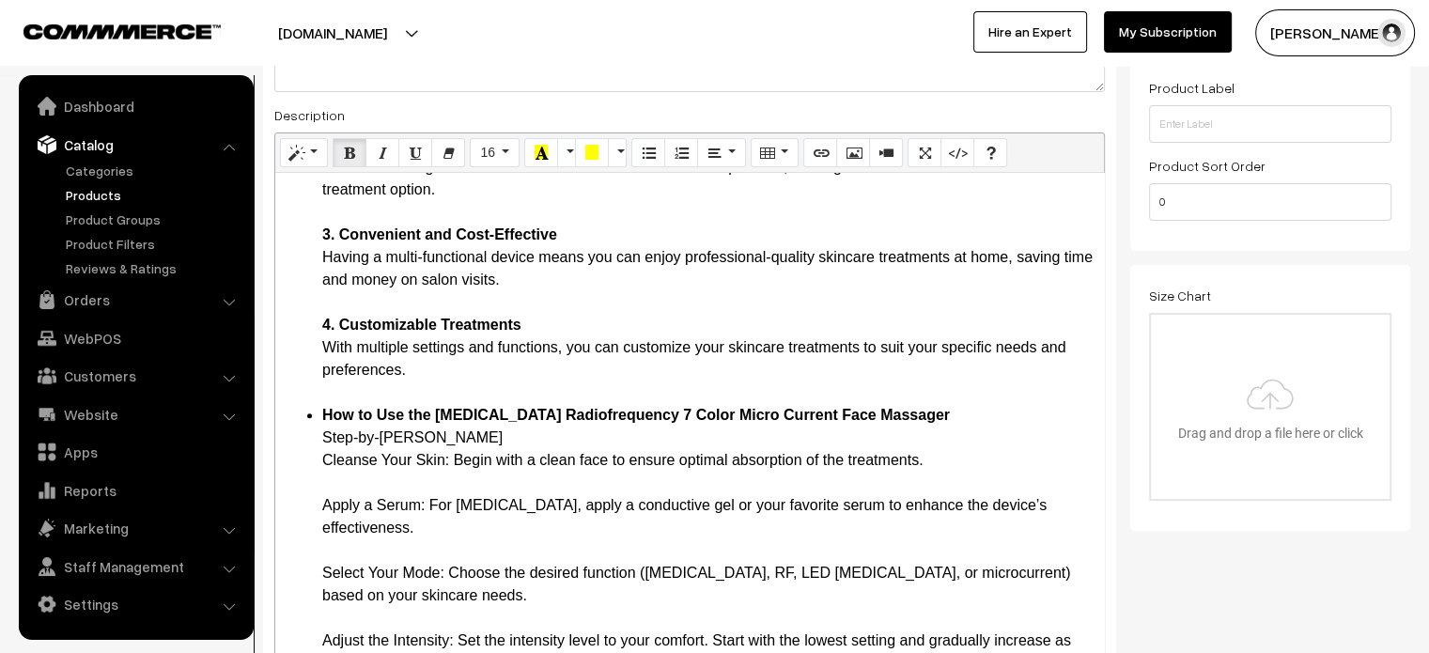
drag, startPoint x: 312, startPoint y: 456, endPoint x: 451, endPoint y: 469, distance: 139.7
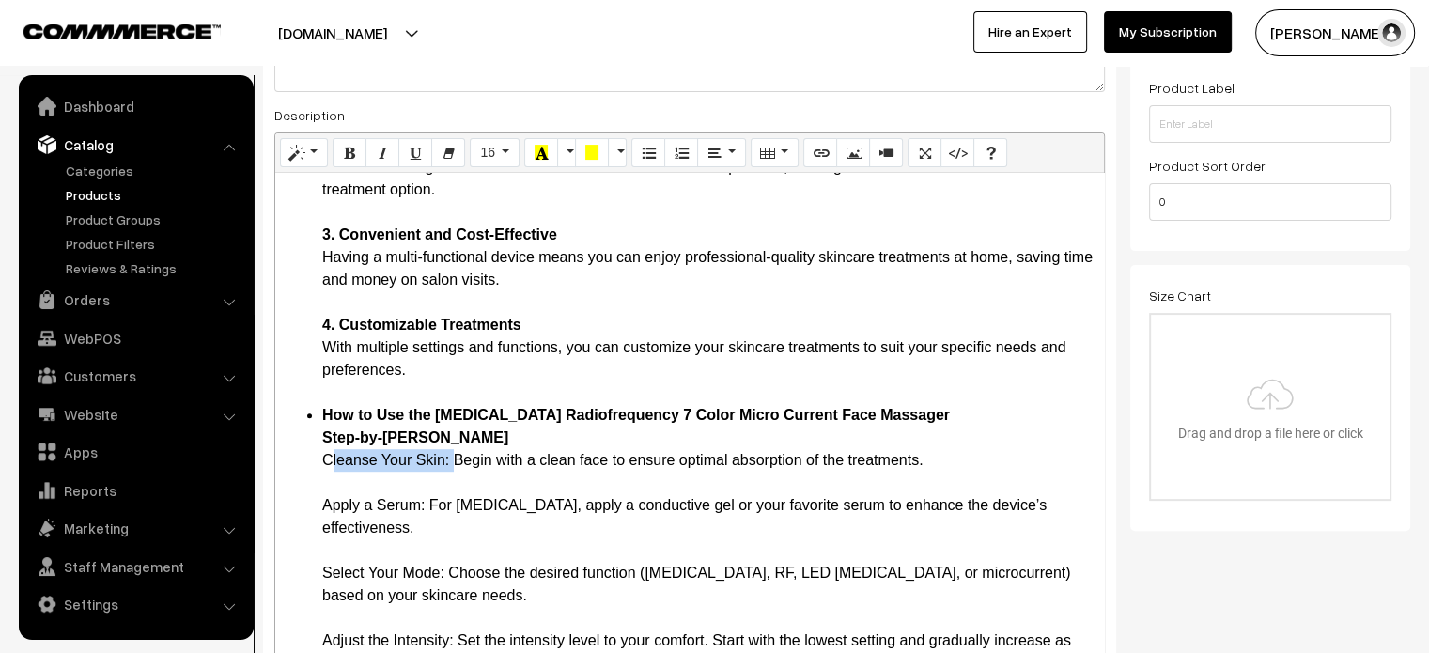
click at [451, 469] on ul "Introduction In the ever-evolving world of beauty and skincare, innovative tech…" at bounding box center [690, 156] width 810 height 1984
click at [317, 496] on ul "Introduction In the ever-evolving world of beauty and skincare, innovative tech…" at bounding box center [690, 156] width 810 height 1984
drag, startPoint x: 315, startPoint y: 504, endPoint x: 428, endPoint y: 513, distance: 114.0
click at [428, 513] on ul "Introduction In the ever-evolving world of beauty and skincare, innovative tech…" at bounding box center [690, 156] width 810 height 1984
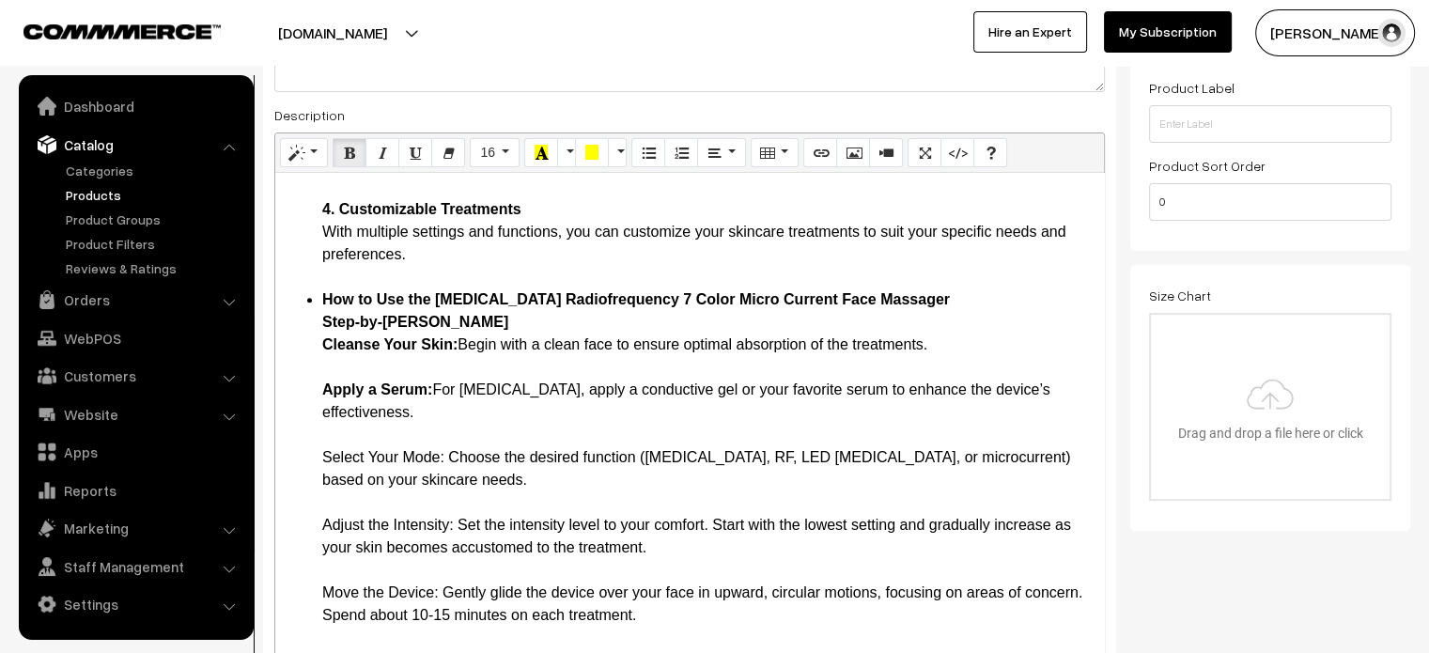
scroll to position [1210, 0]
click at [319, 450] on ul "Introduction In the ever-evolving world of beauty and skincare, innovative tech…" at bounding box center [690, 39] width 810 height 1984
drag, startPoint x: 319, startPoint y: 450, endPoint x: 445, endPoint y: 451, distance: 125.9
click at [445, 451] on ul "Introduction In the ever-evolving world of beauty and skincare, innovative tech…" at bounding box center [690, 39] width 810 height 1984
click at [311, 520] on ul "Introduction In the ever-evolving world of beauty and skincare, innovative tech…" at bounding box center [690, 39] width 810 height 1984
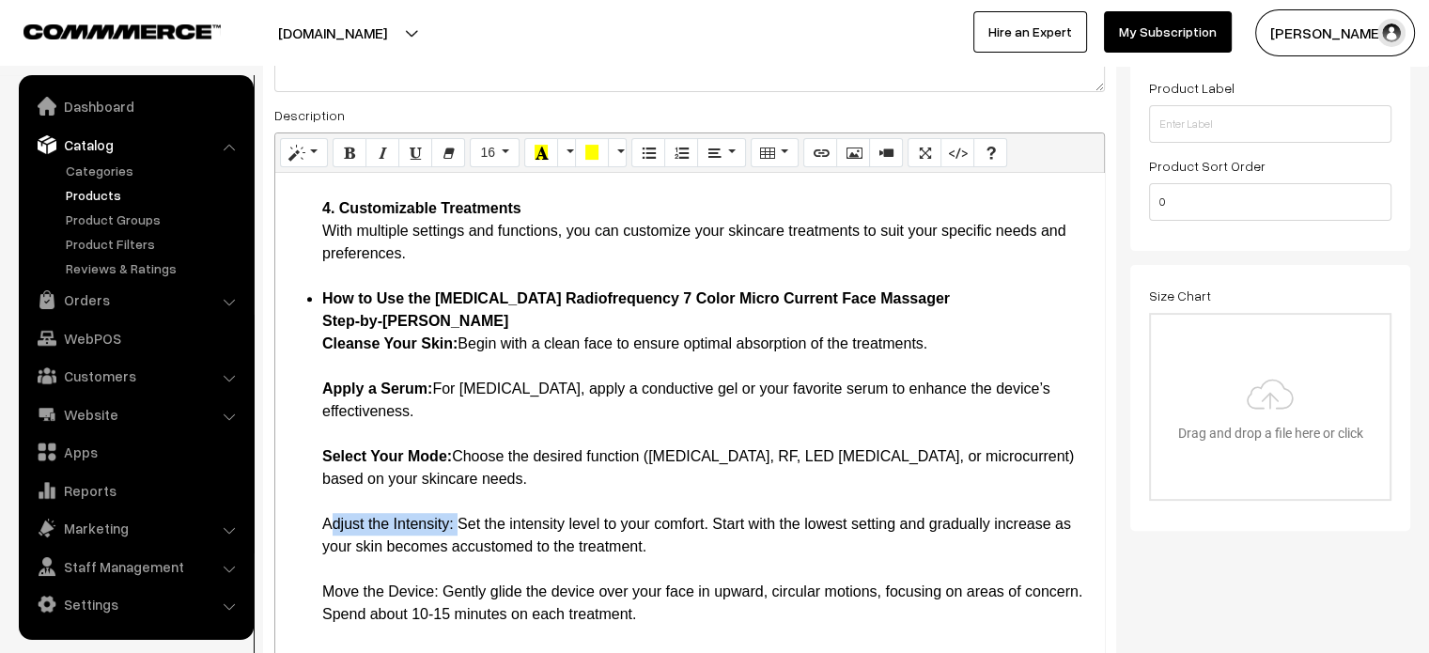
drag, startPoint x: 311, startPoint y: 520, endPoint x: 447, endPoint y: 523, distance: 136.3
click at [447, 523] on ul "Introduction In the ever-evolving world of beauty and skincare, innovative tech…" at bounding box center [690, 39] width 810 height 1984
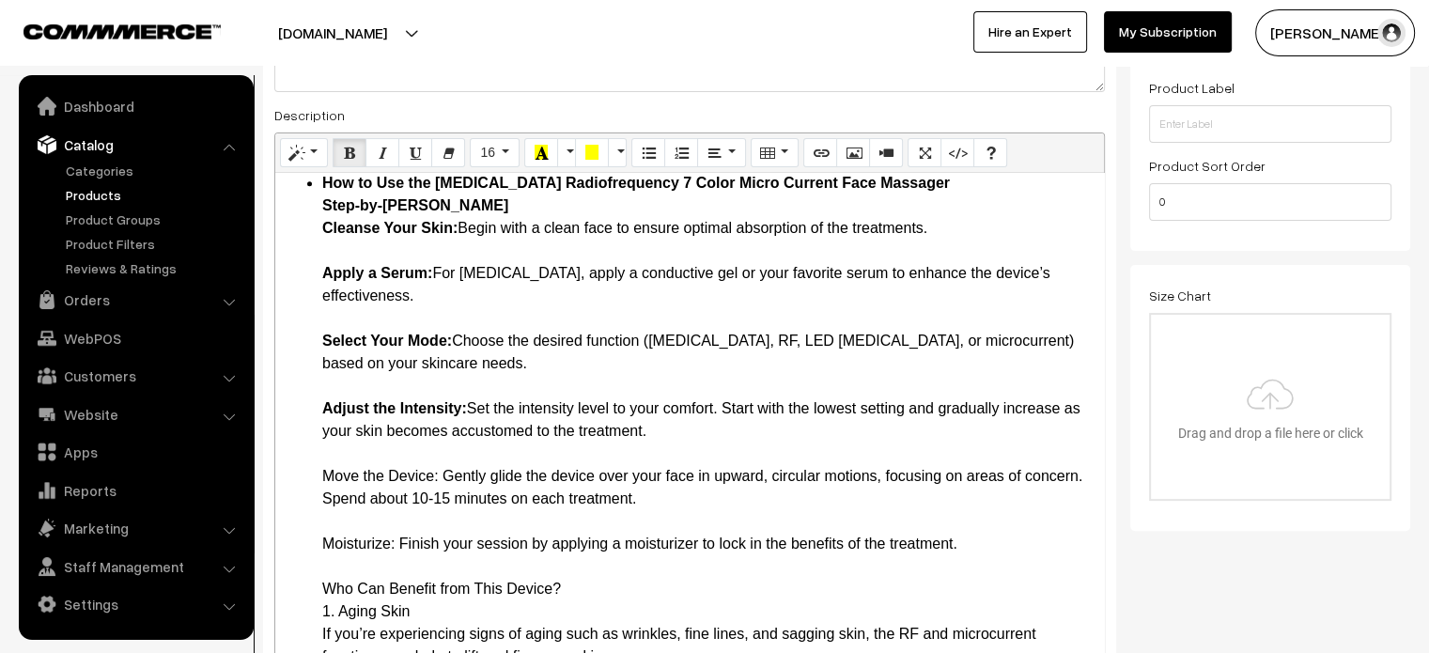
scroll to position [1327, 0]
drag, startPoint x: 318, startPoint y: 476, endPoint x: 438, endPoint y: 467, distance: 120.6
drag, startPoint x: 306, startPoint y: 541, endPoint x: 398, endPoint y: 544, distance: 92.1
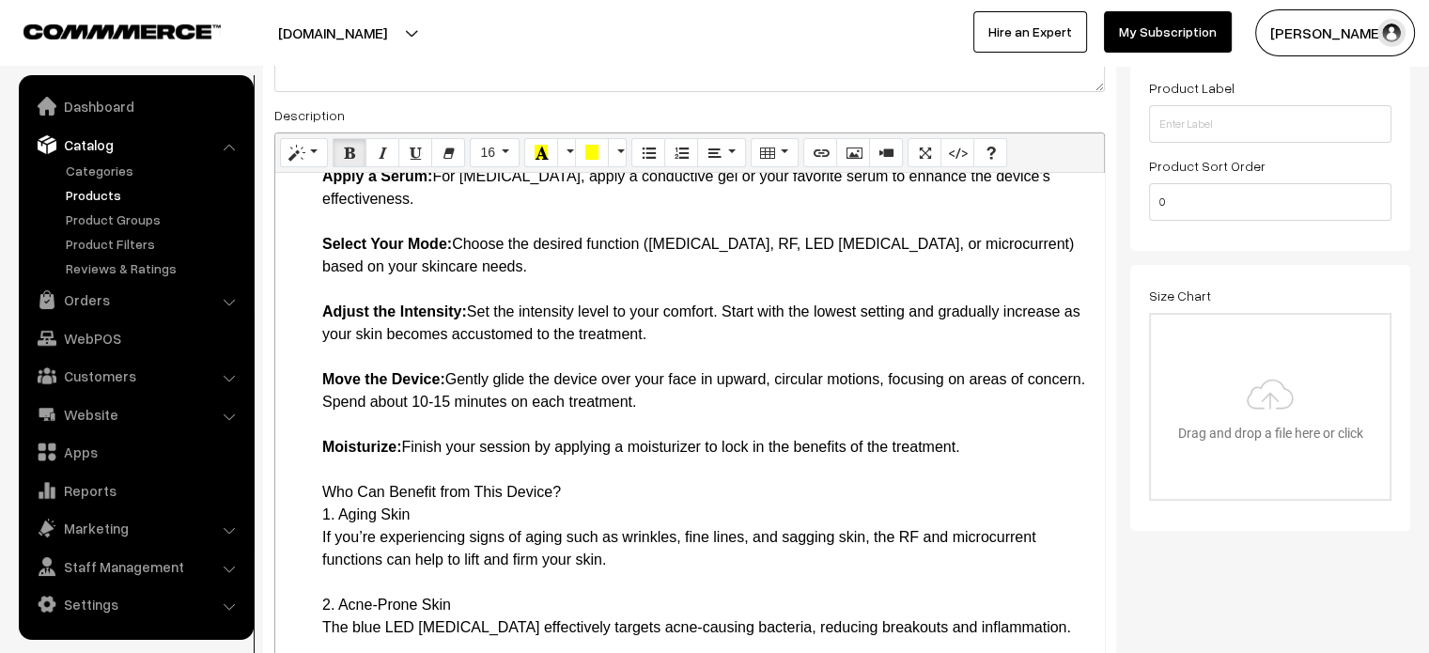
click at [322, 487] on li "Who Can Benefit from This Device? 1. Aging Skin If you’re experiencing signs of…" at bounding box center [708, 650] width 772 height 338
drag, startPoint x: 316, startPoint y: 486, endPoint x: 426, endPoint y: 510, distance: 112.6
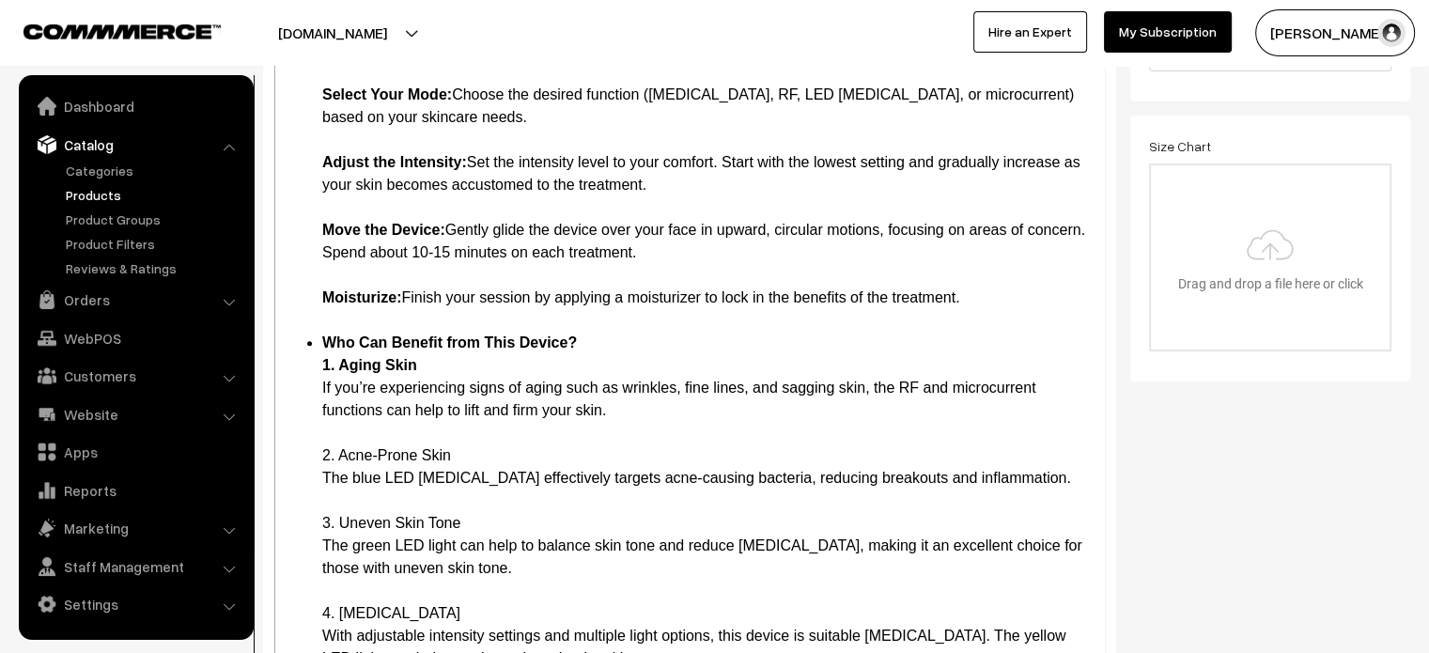
drag, startPoint x: 302, startPoint y: 458, endPoint x: 469, endPoint y: 461, distance: 167.3
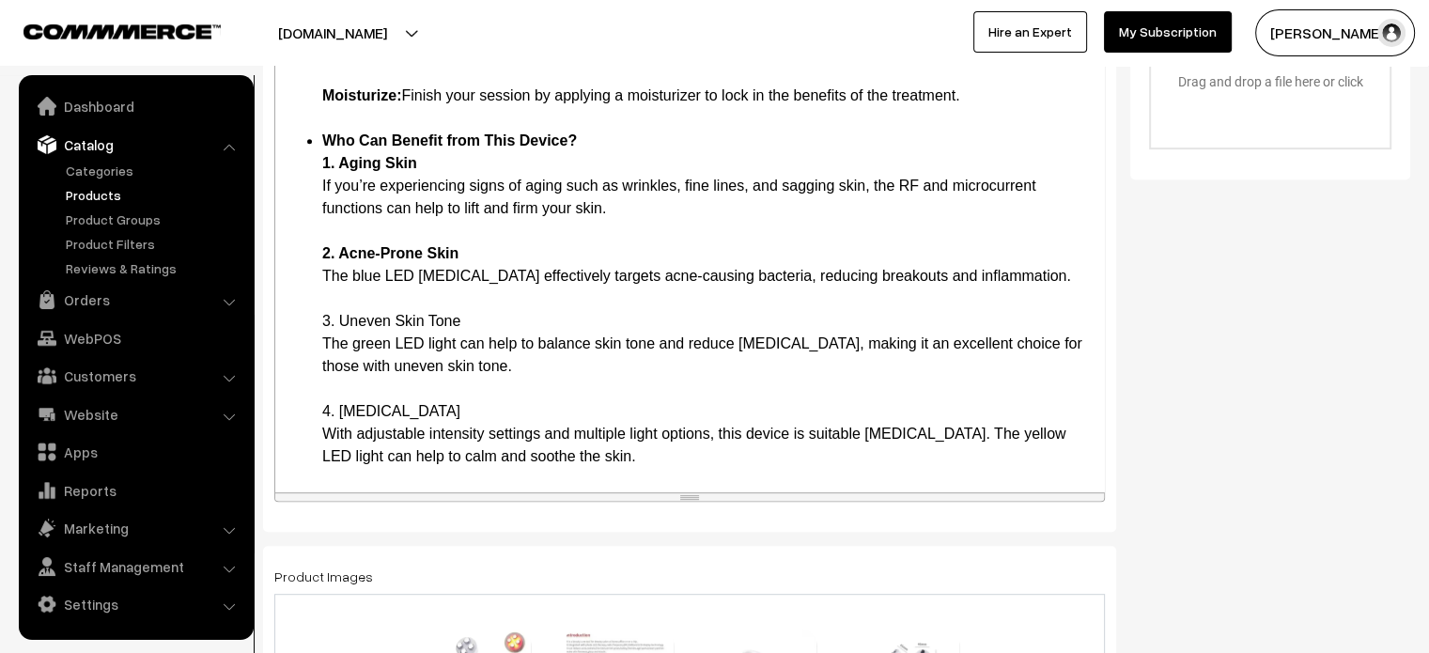
scroll to position [782, 0]
drag, startPoint x: 319, startPoint y: 316, endPoint x: 497, endPoint y: 316, distance: 177.6
drag, startPoint x: 312, startPoint y: 408, endPoint x: 470, endPoint y: 407, distance: 157.8
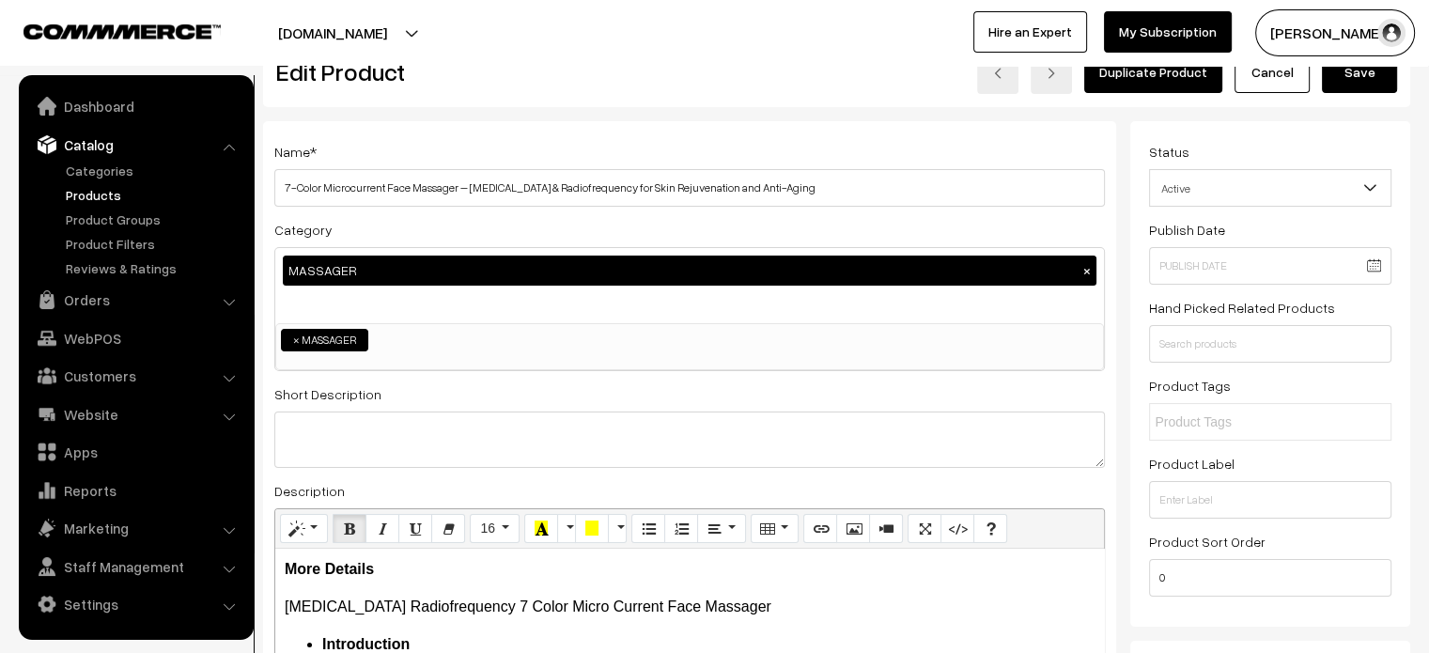
scroll to position [0, 0]
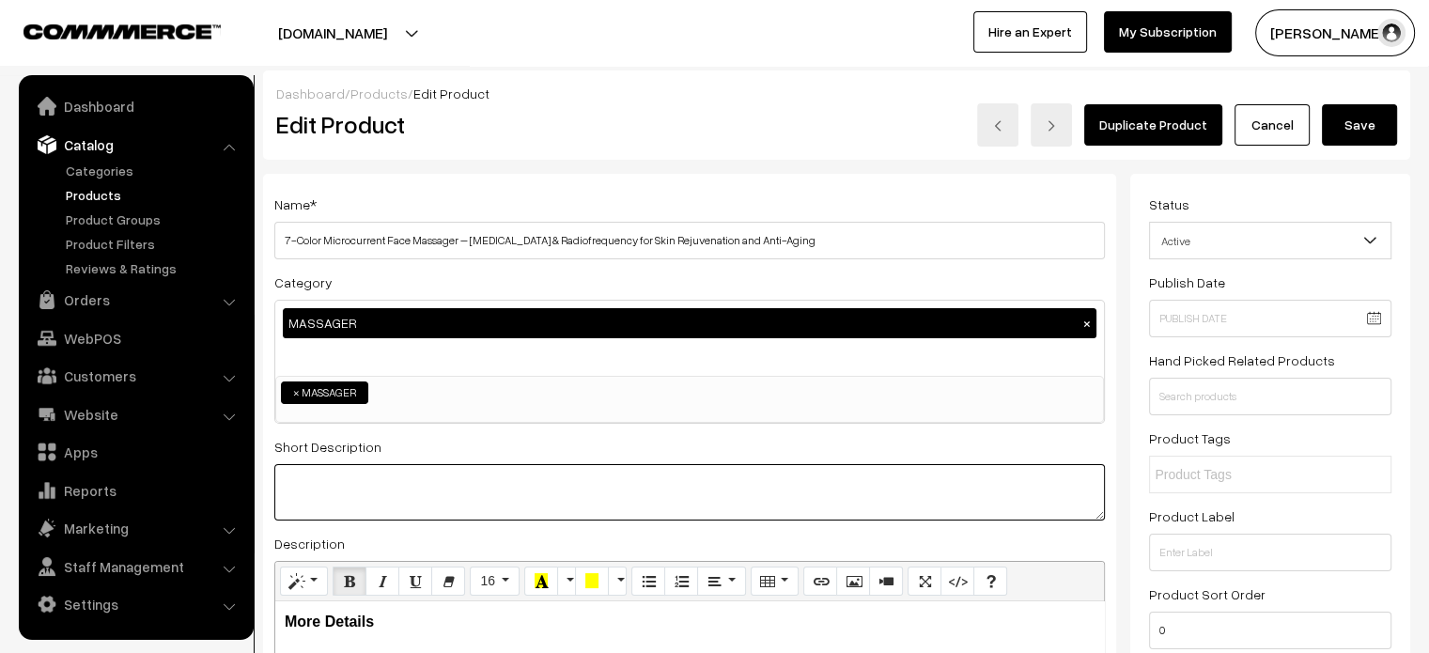
click at [434, 499] on textarea at bounding box center [689, 492] width 830 height 56
paste textarea "In the ever-evolving world of beauty and skincare, innovative technology contin…"
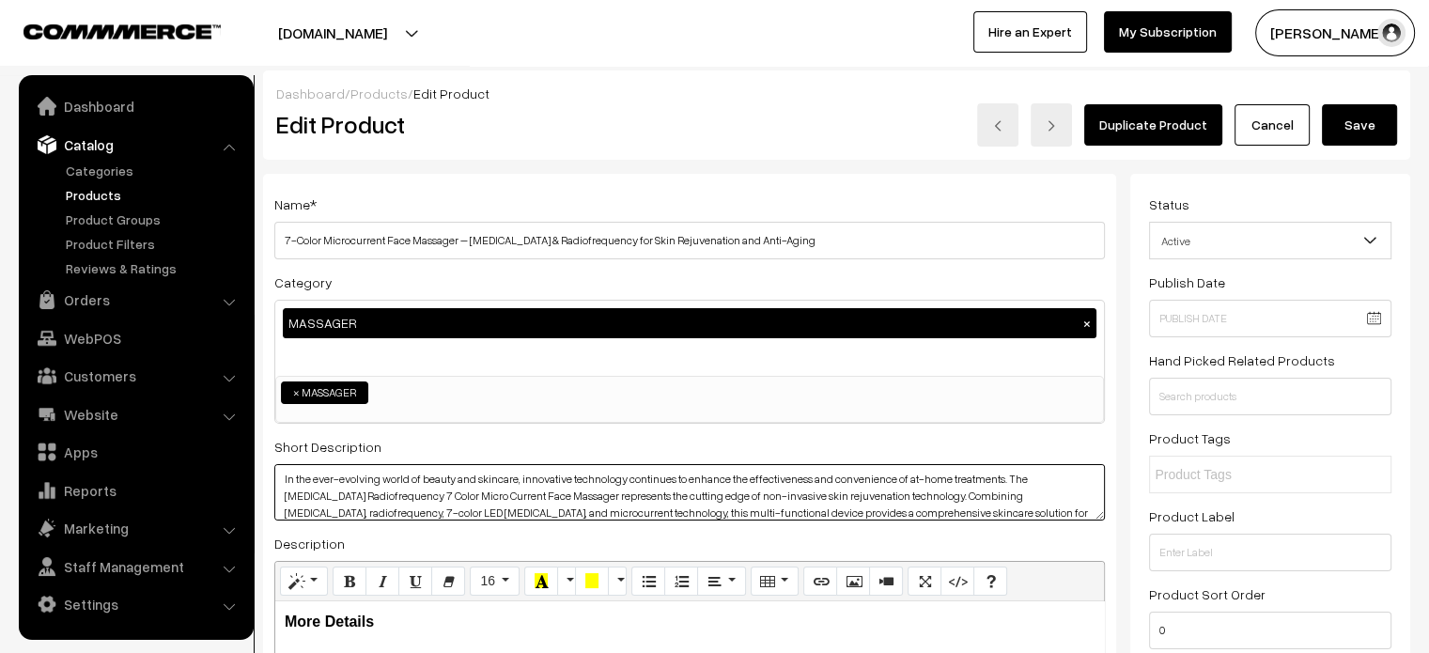
type textarea "In the ever-evolving world of beauty and skincare, innovative technology contin…"
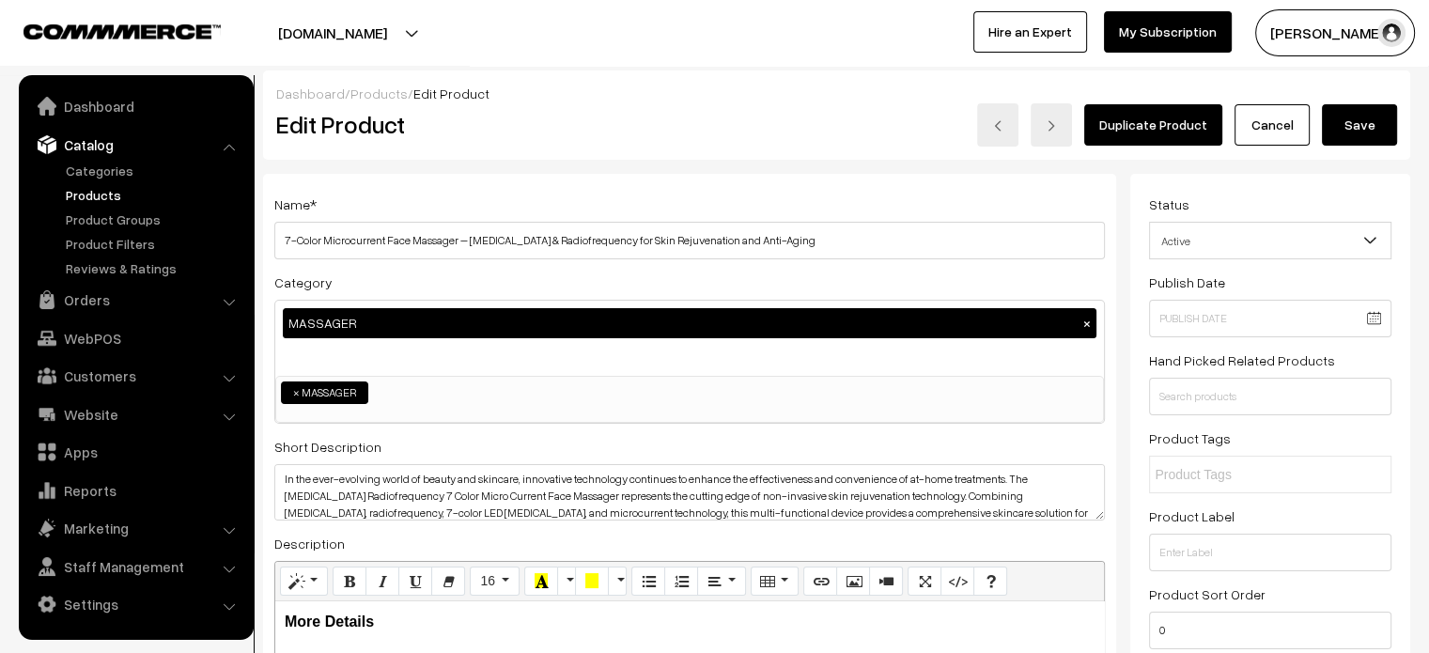
click at [1342, 117] on button "Save" at bounding box center [1359, 124] width 75 height 41
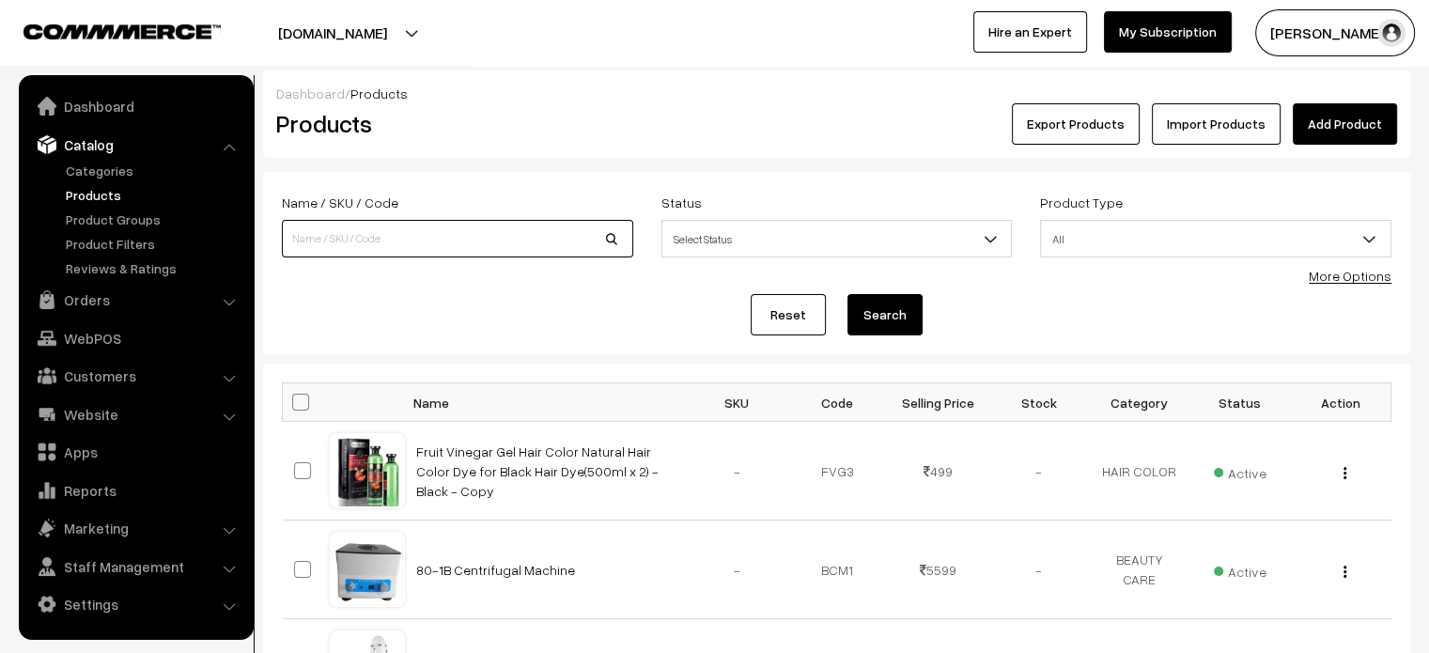
click at [466, 247] on input at bounding box center [457, 239] width 351 height 38
paste input "Portable High Frequency Machine – Skin Tightening, Acne Spot Treatment, and Wri…"
type input "Portable High Frequency Machine – Skin Tightening, Acne Spot Treatment, and Wri…"
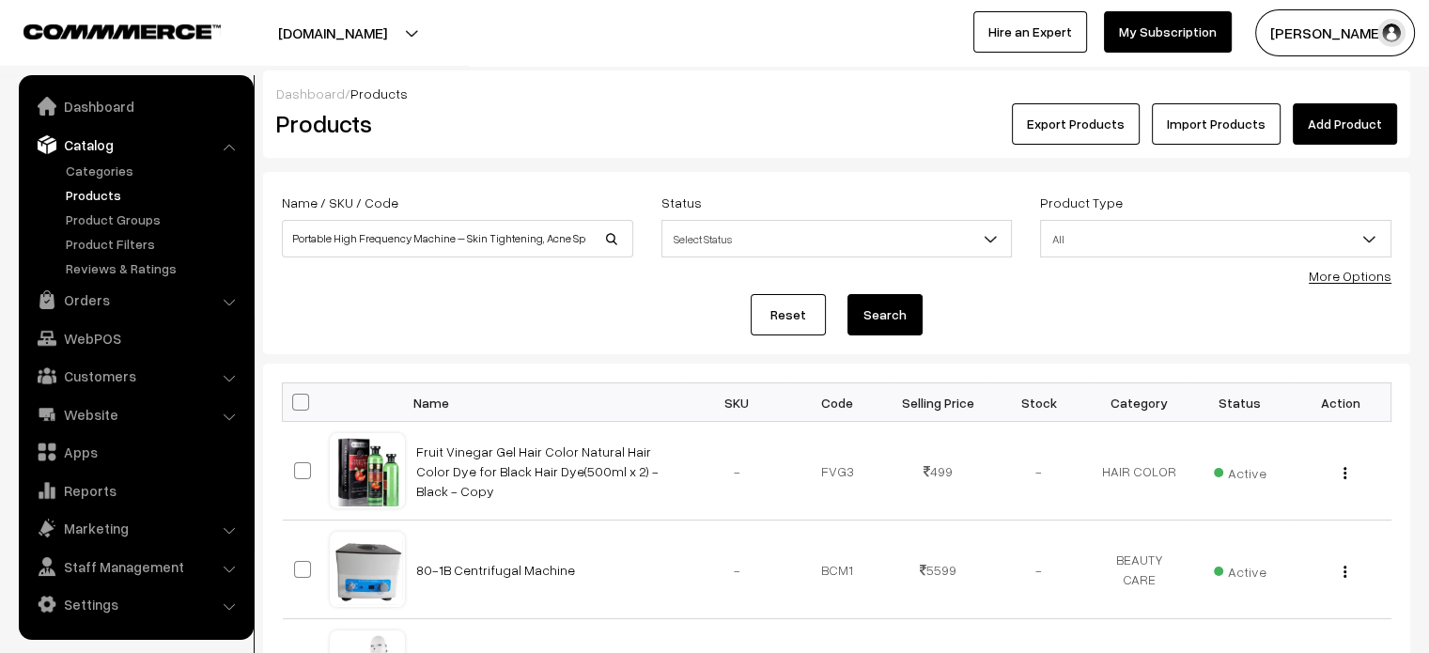
click at [889, 309] on button "Search" at bounding box center [884, 314] width 75 height 41
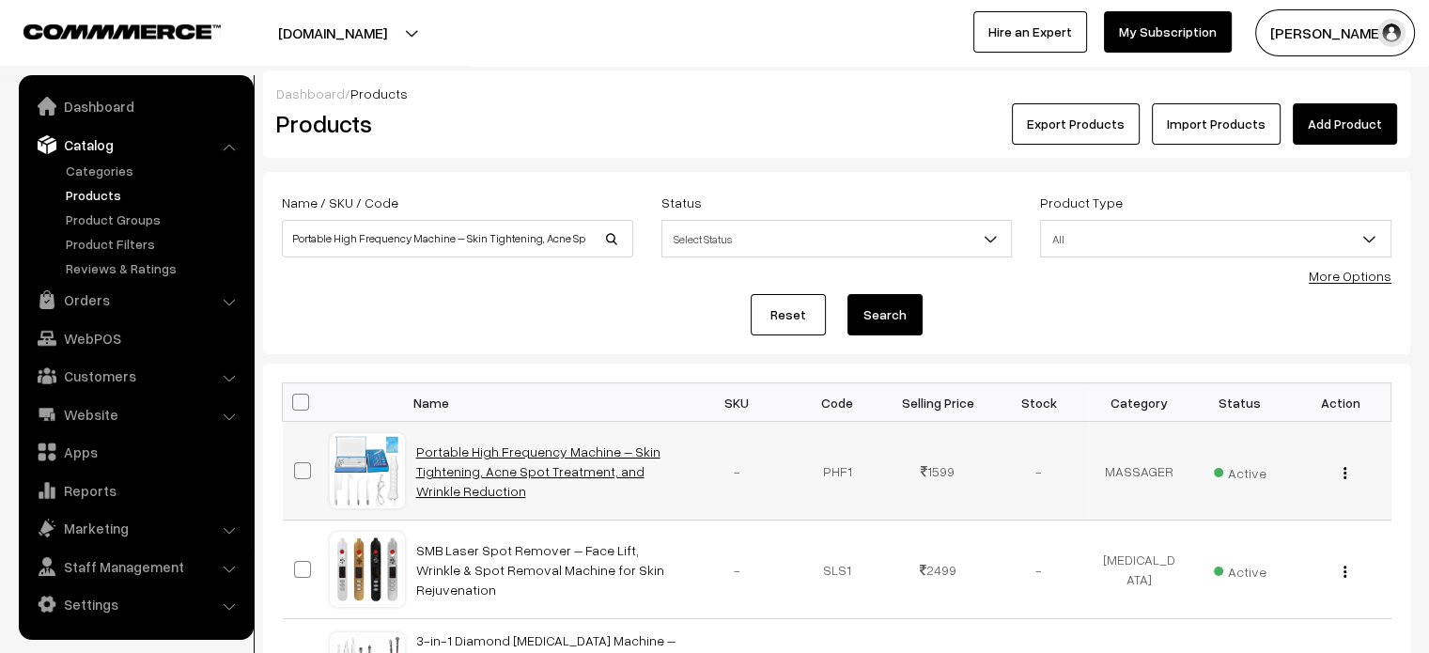
click at [507, 448] on link "Portable High Frequency Machine – Skin Tightening, Acne Spot Treatment, and Wri…" at bounding box center [538, 470] width 244 height 55
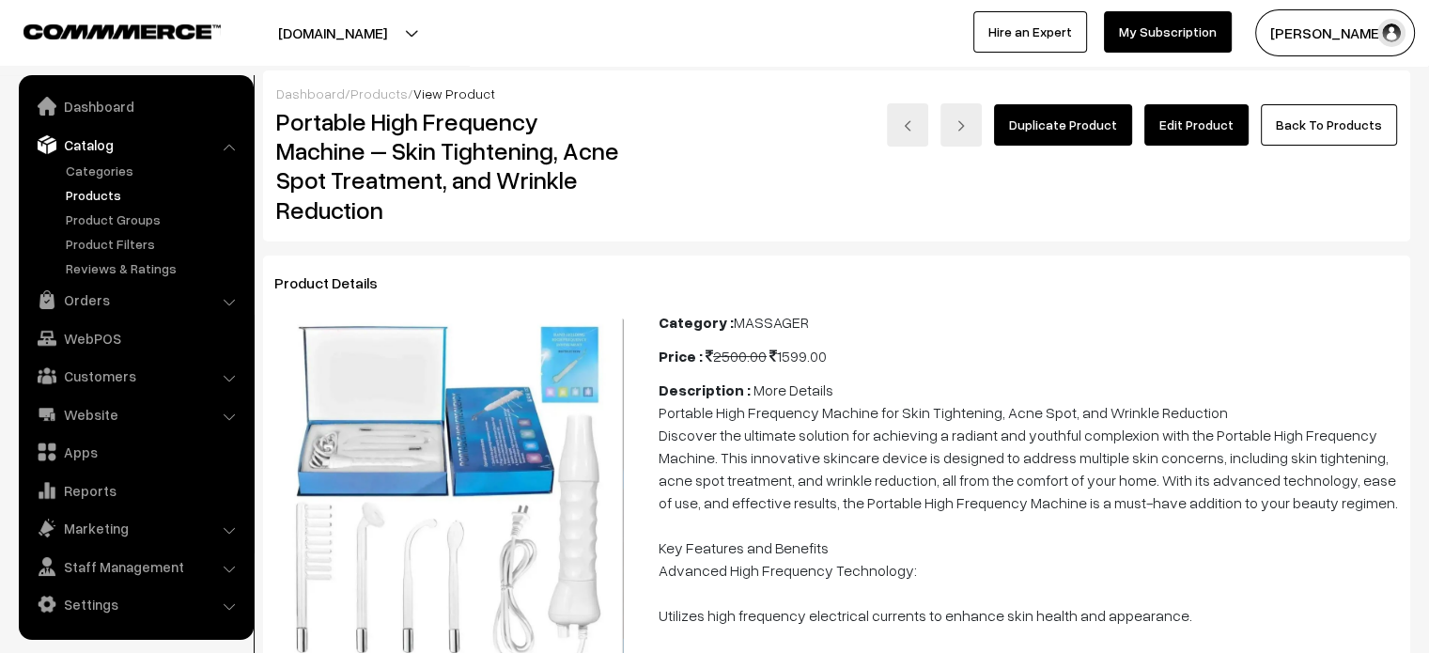
click at [1206, 119] on link "Edit Product" at bounding box center [1196, 124] width 104 height 41
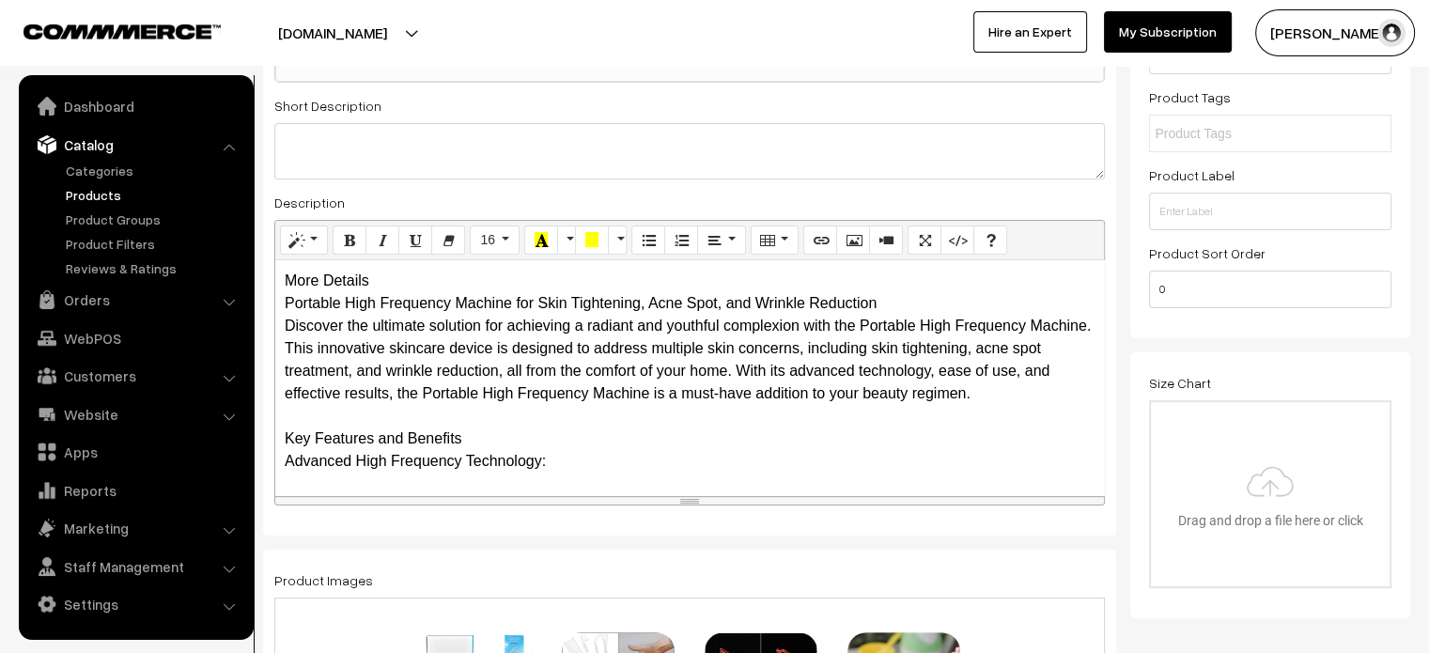
scroll to position [349, 0]
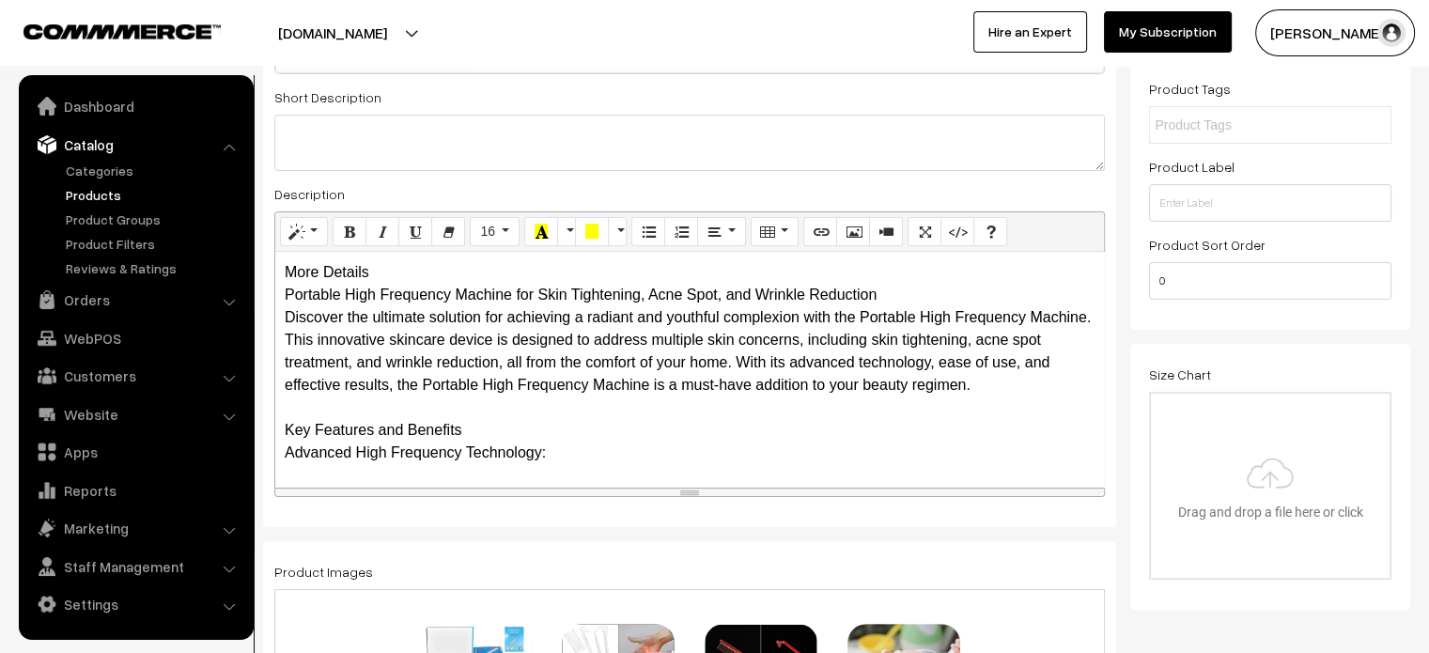
click at [400, 256] on div "More Details Portable High Frequency Machine for Skin Tightening, Acne Spot, an…" at bounding box center [689, 369] width 829 height 235
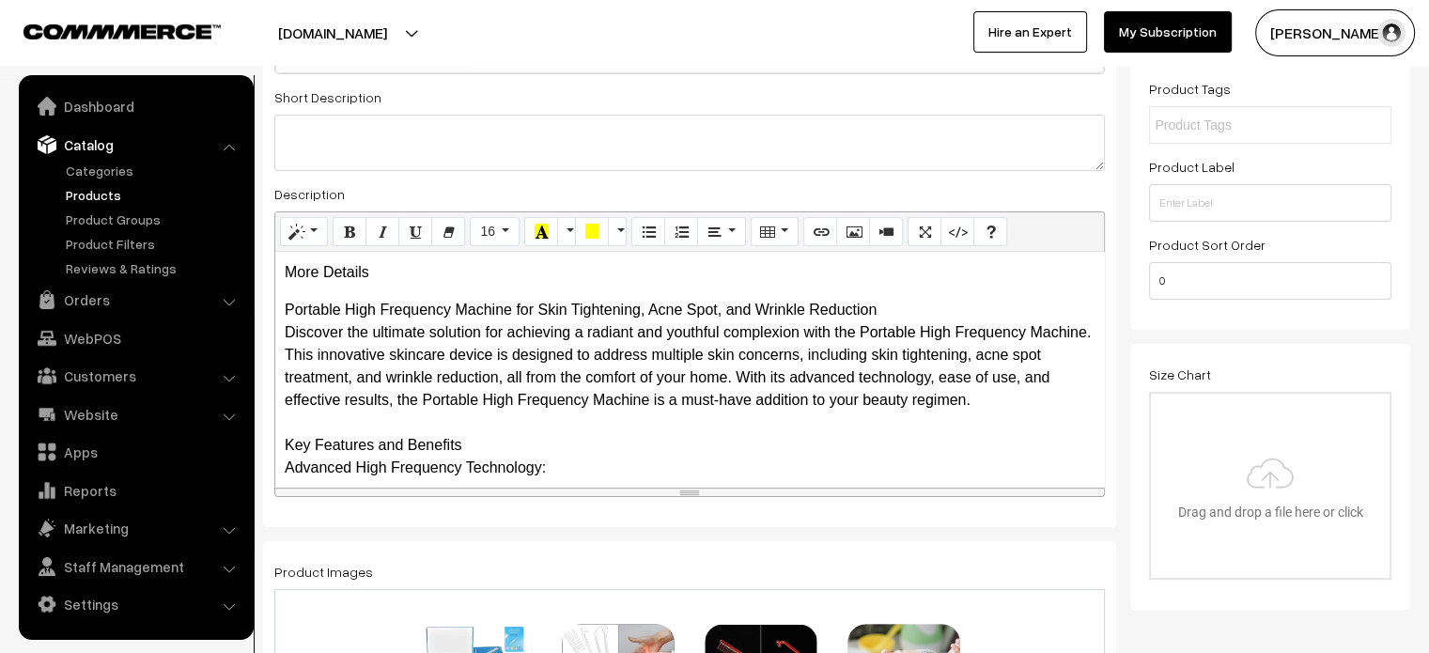
click at [372, 273] on p "More Details" at bounding box center [690, 272] width 810 height 23
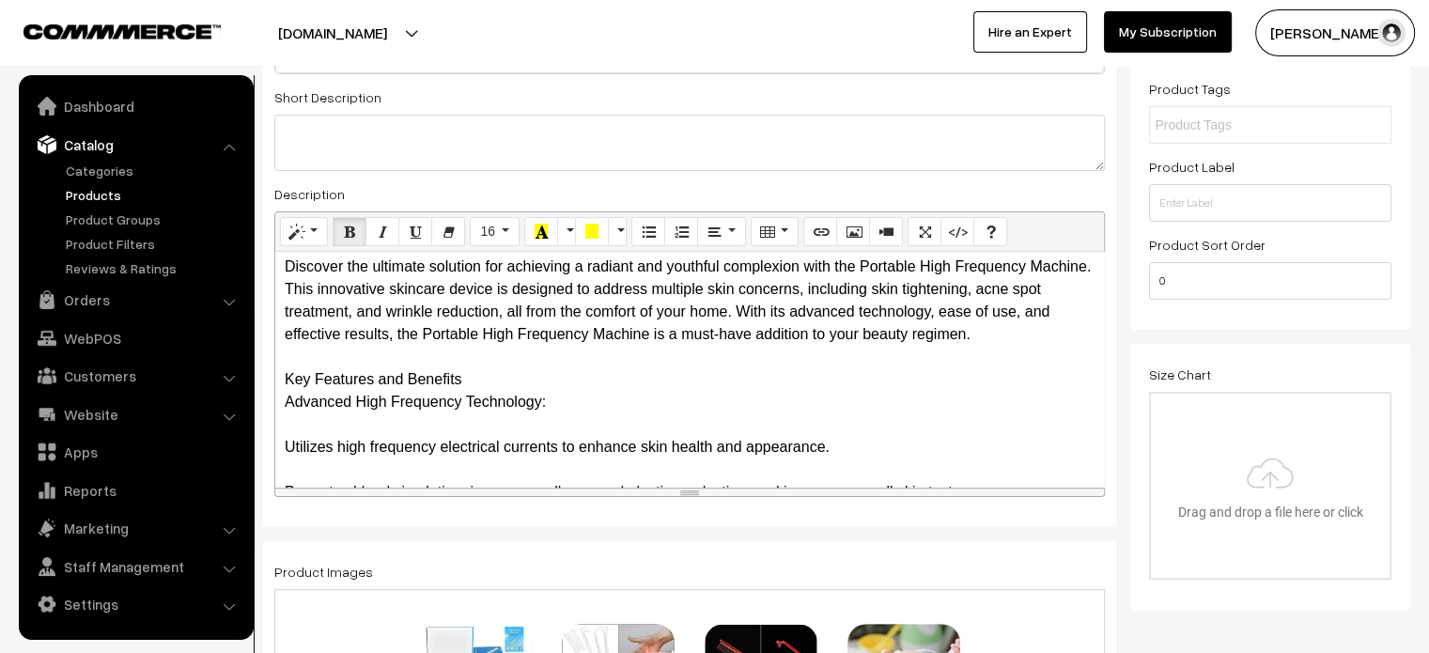
click at [278, 377] on div "More Details Portable High Frequency Machine for Skin Tightening, Acne Spot, an…" at bounding box center [689, 369] width 829 height 235
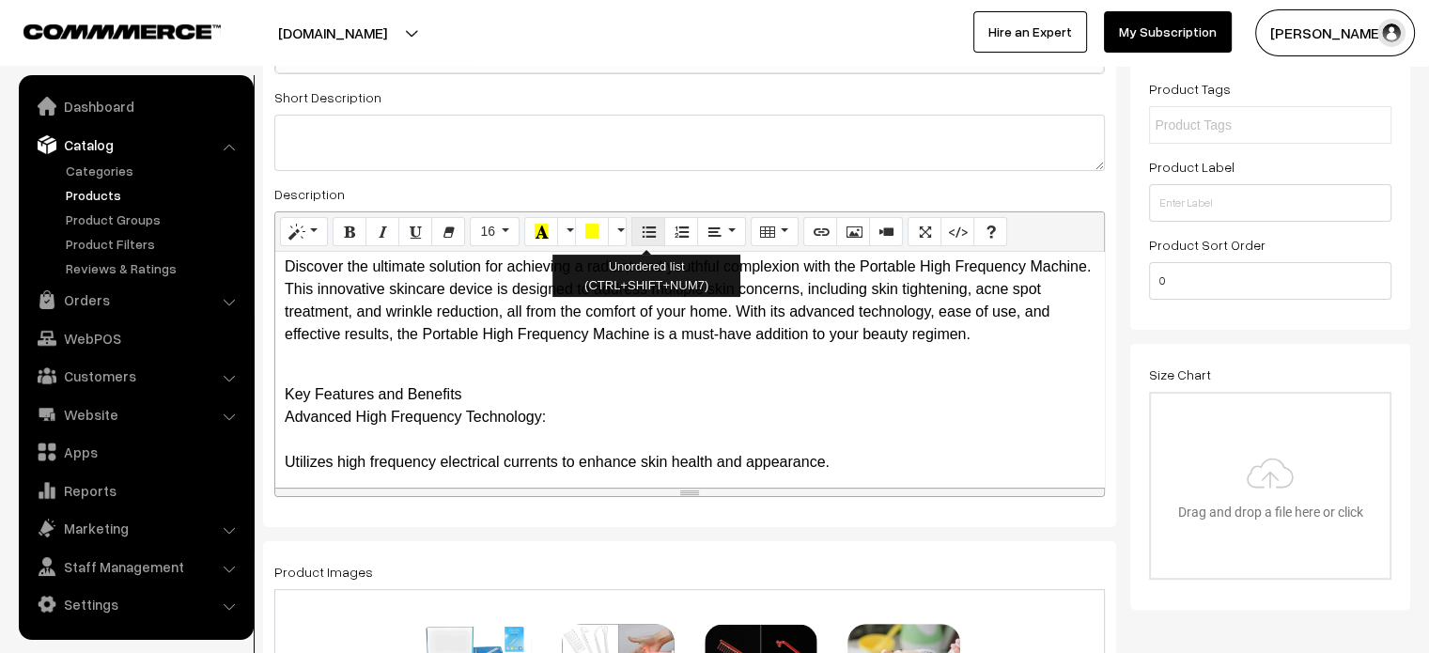
click at [649, 230] on icon "Unordered list (CTRL+SHIFT+NUM7)" at bounding box center [648, 231] width 13 height 15
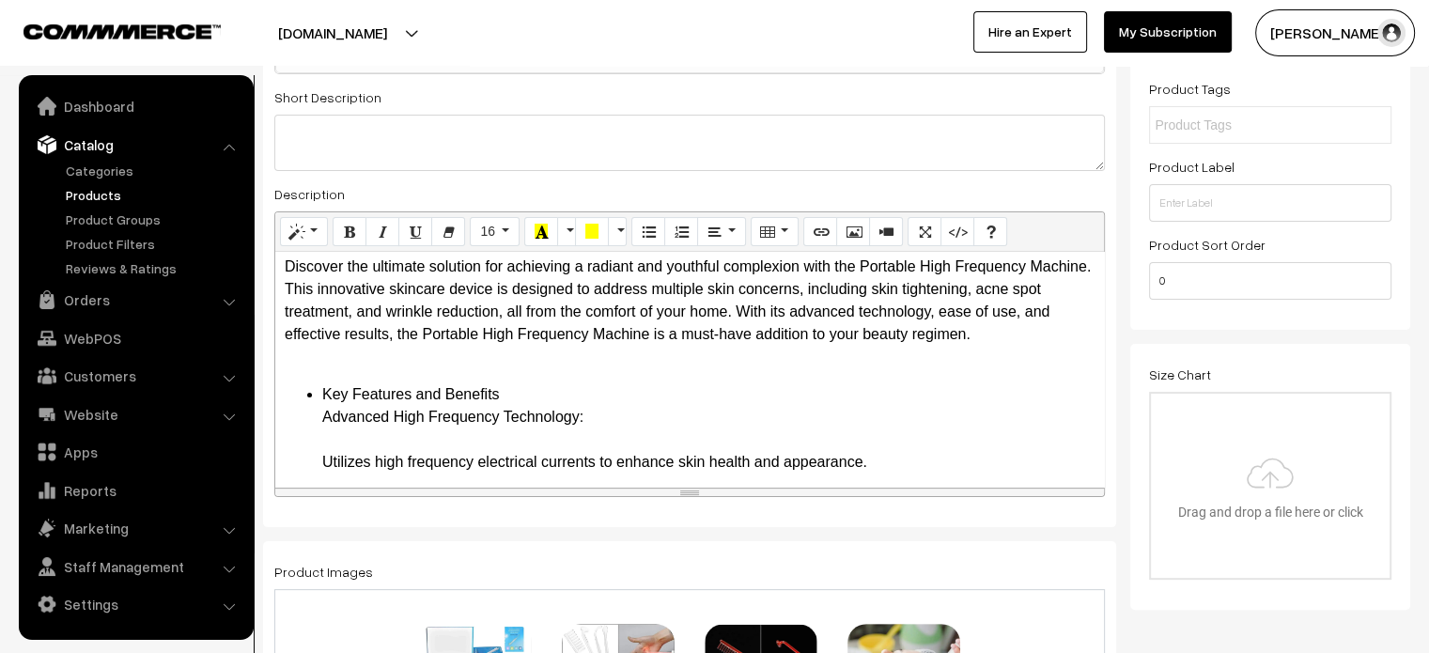
drag, startPoint x: 317, startPoint y: 421, endPoint x: 622, endPoint y: 408, distance: 305.6
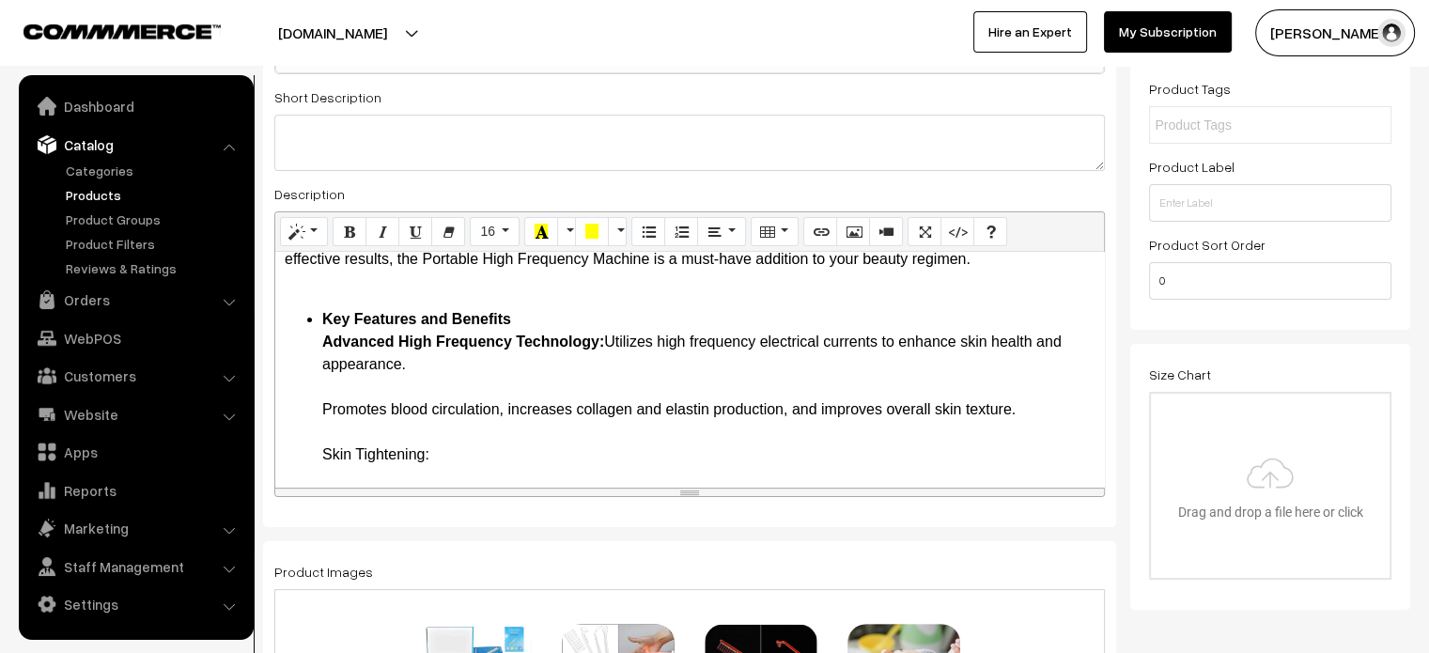
scroll to position [142, 0]
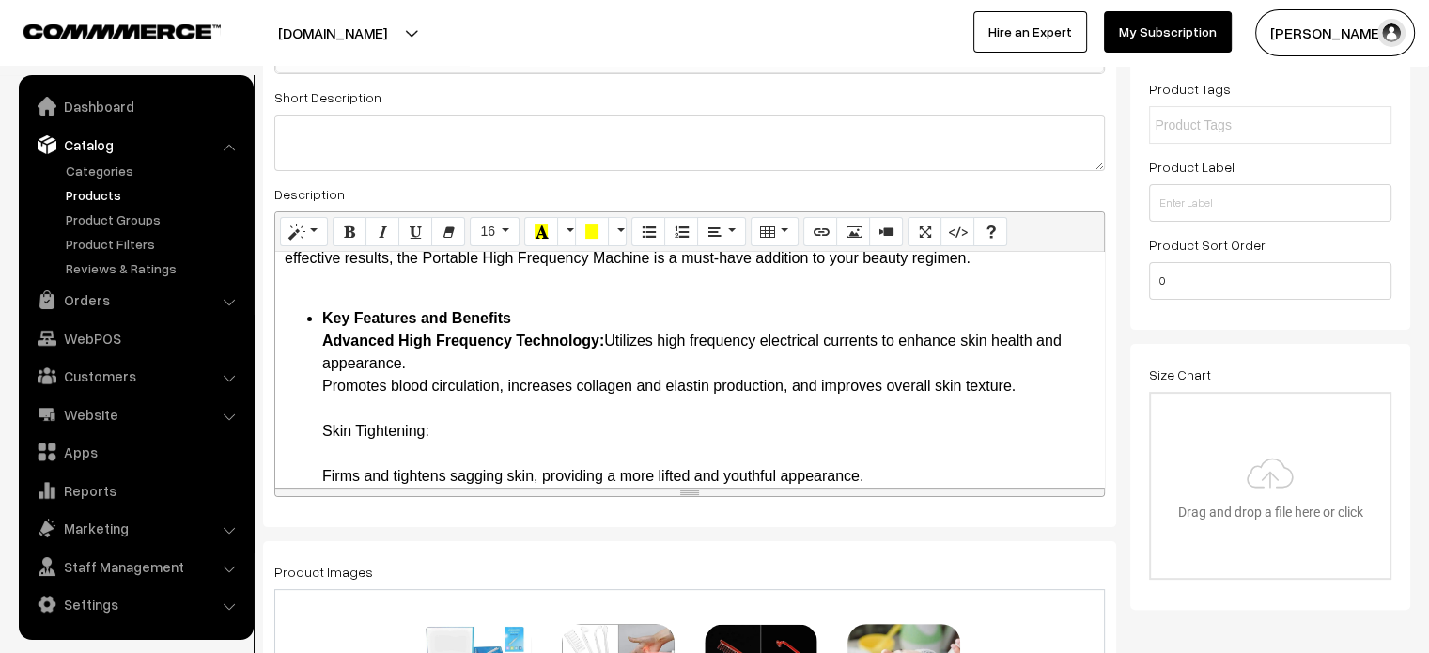
drag, startPoint x: 429, startPoint y: 431, endPoint x: 310, endPoint y: 437, distance: 119.4
click at [424, 437] on b "Skin Tightening:" at bounding box center [380, 431] width 117 height 16
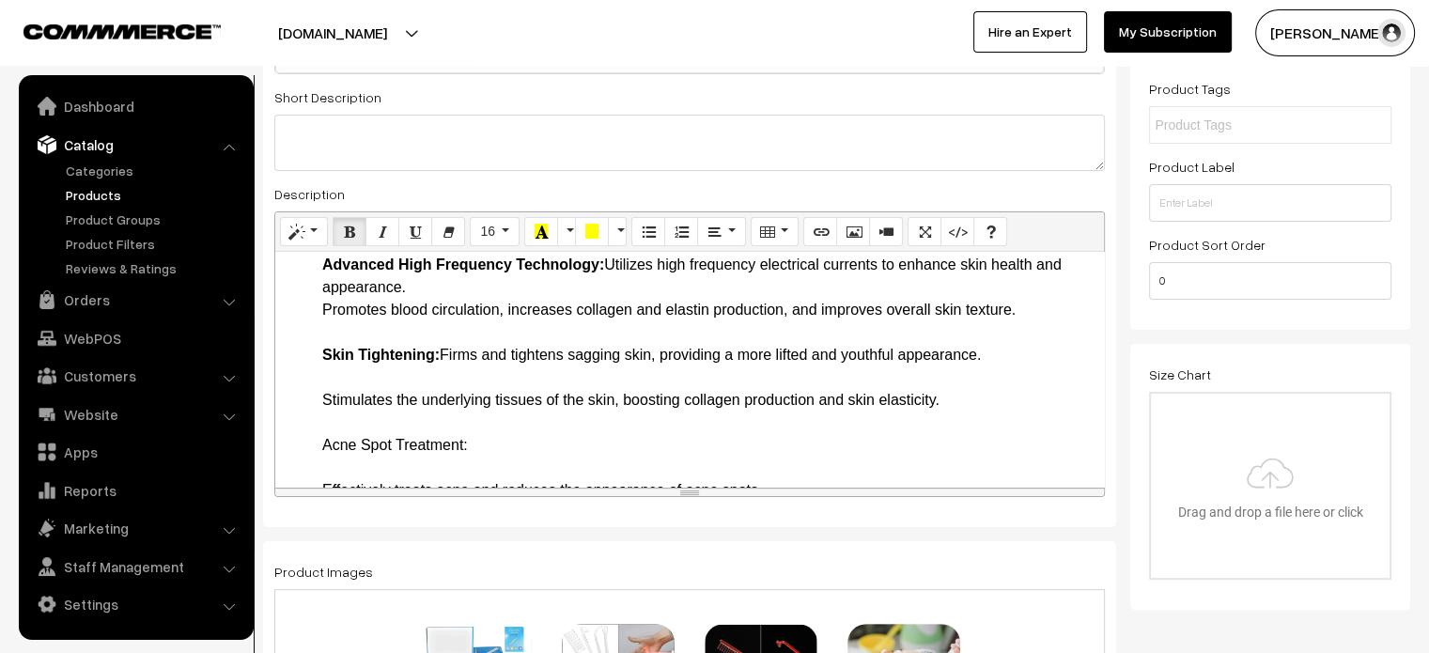
scroll to position [220, 0]
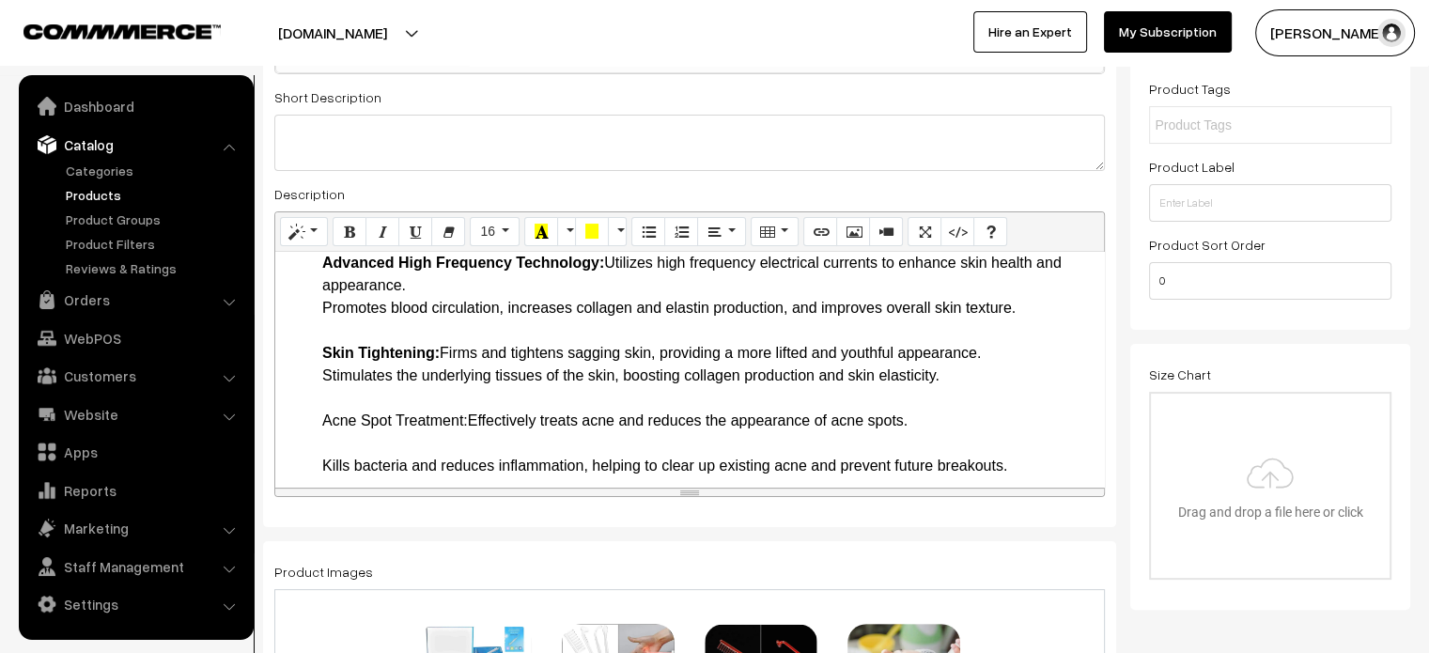
drag, startPoint x: 313, startPoint y: 416, endPoint x: 473, endPoint y: 425, distance: 159.9
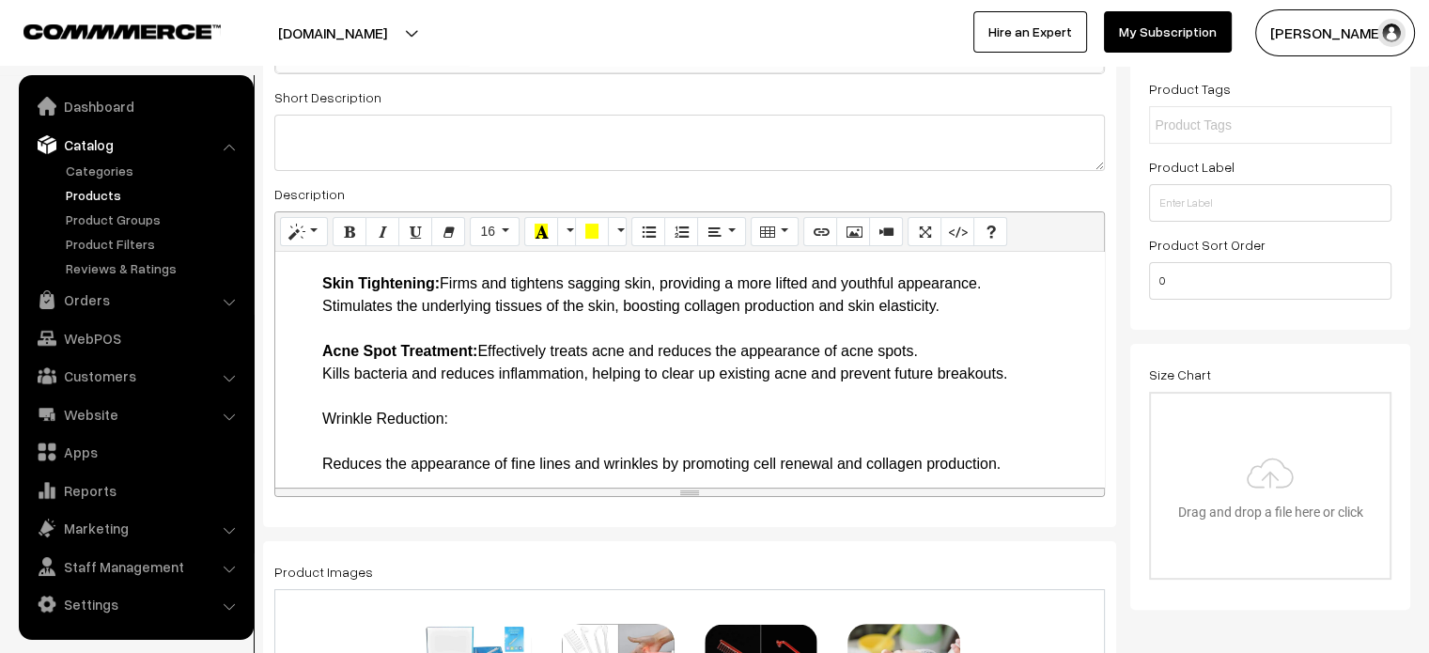
scroll to position [329, 0]
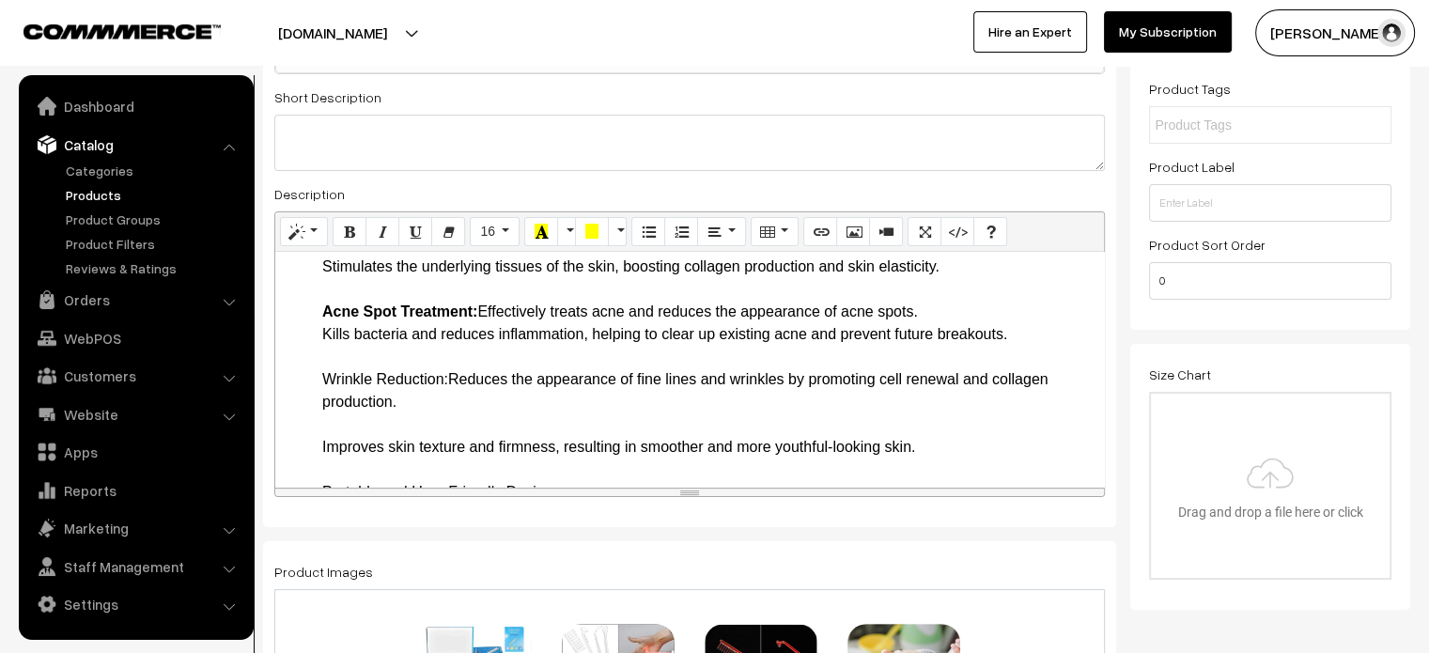
drag, startPoint x: 312, startPoint y: 379, endPoint x: 447, endPoint y: 383, distance: 135.4
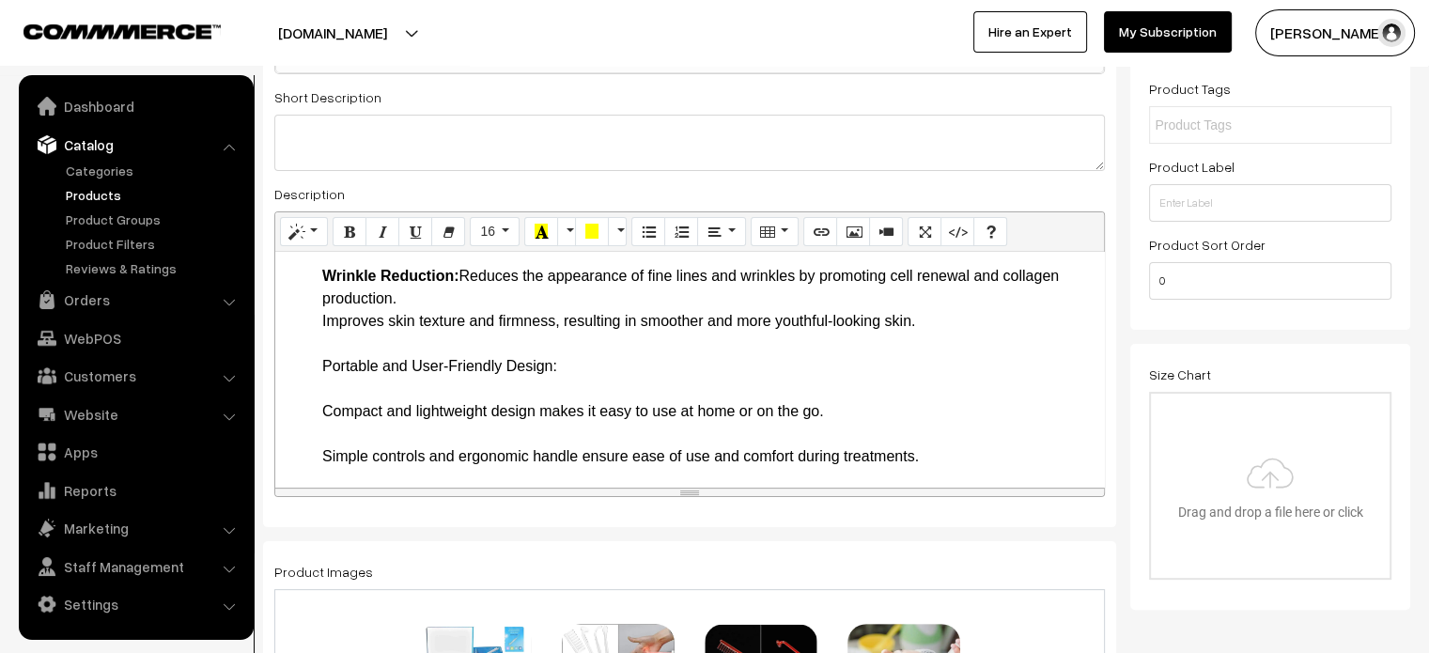
scroll to position [434, 0]
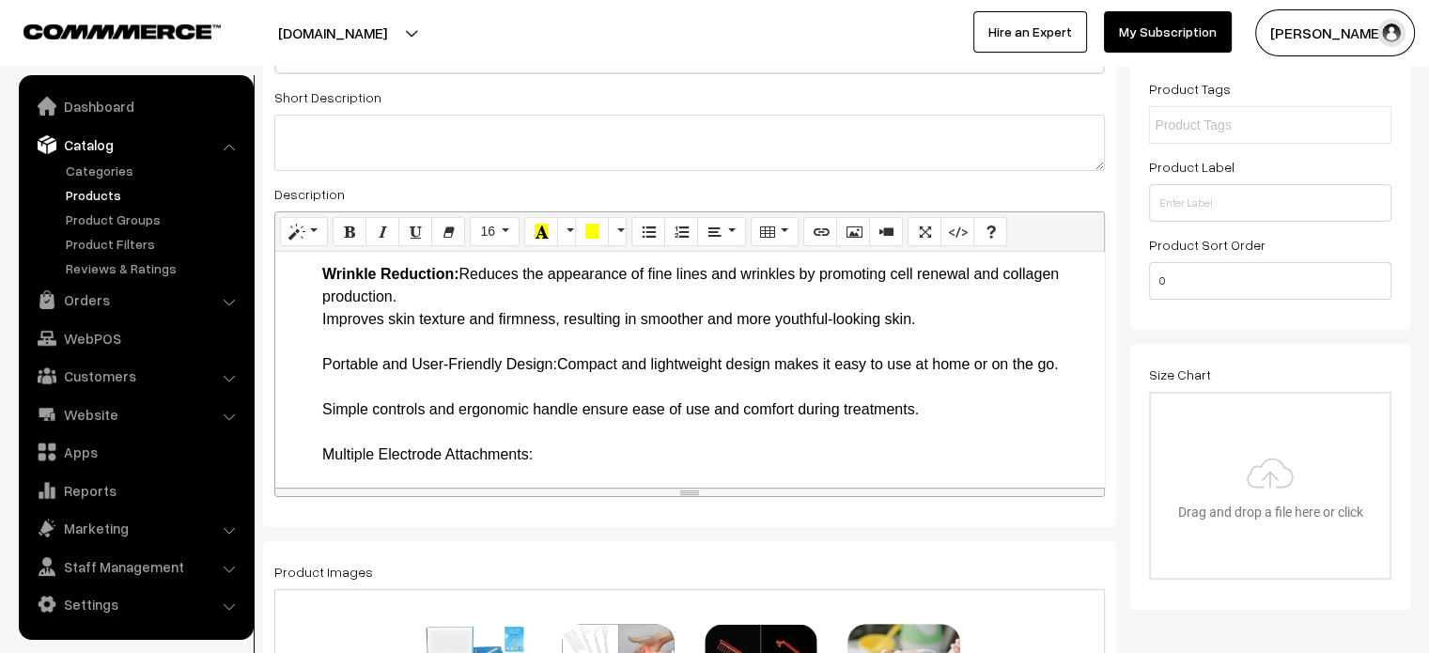
drag, startPoint x: 315, startPoint y: 360, endPoint x: 556, endPoint y: 366, distance: 241.5
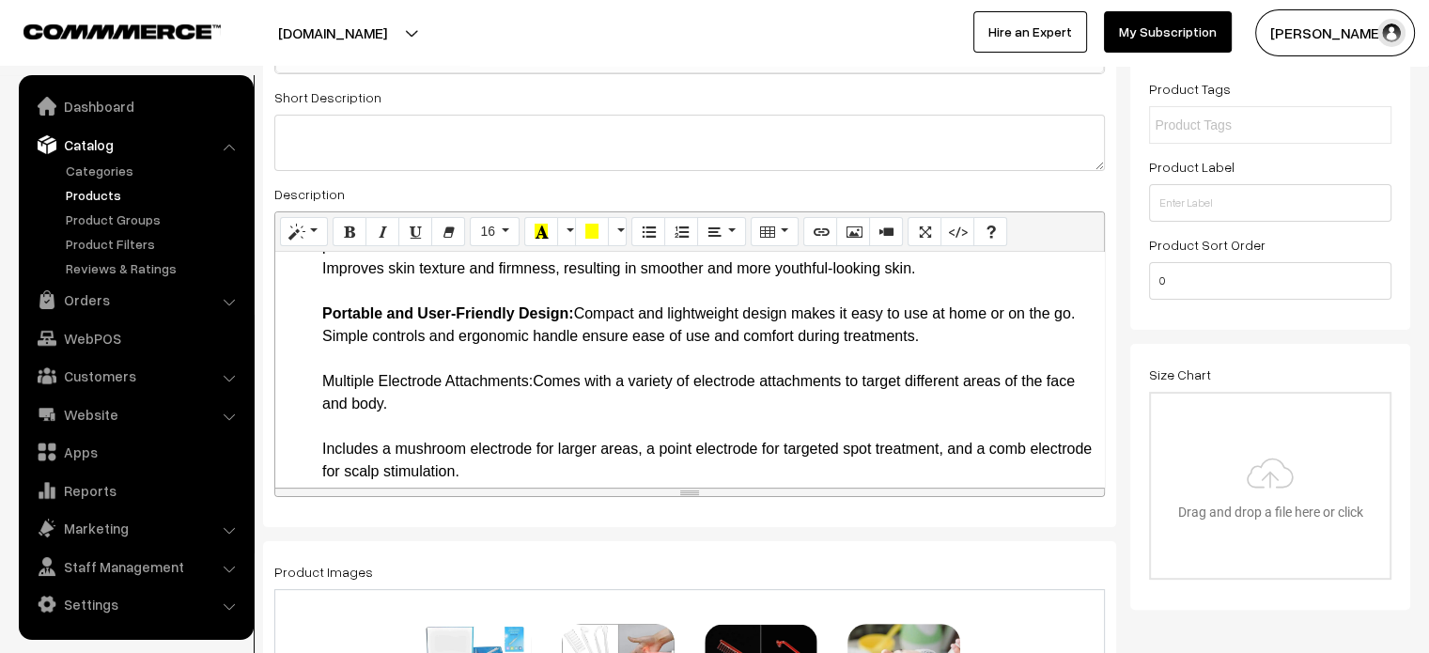
scroll to position [496, 0]
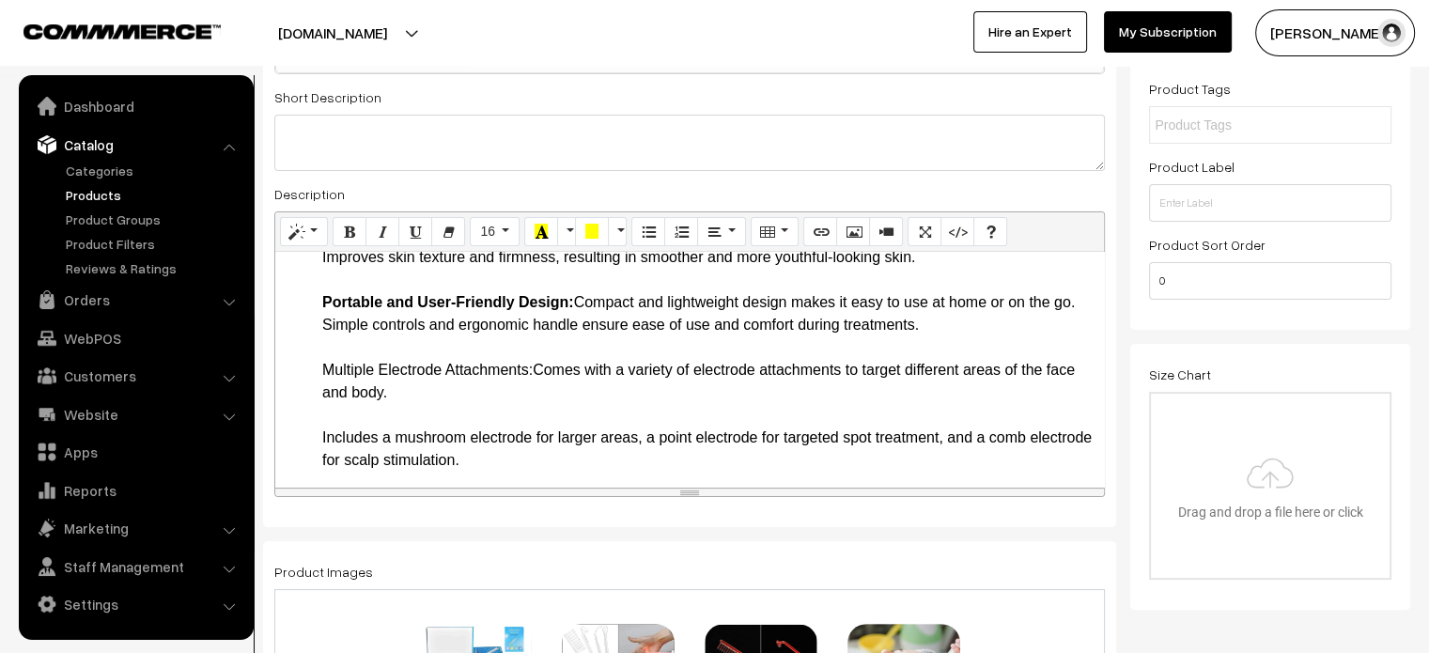
drag, startPoint x: 303, startPoint y: 378, endPoint x: 535, endPoint y: 379, distance: 232.1
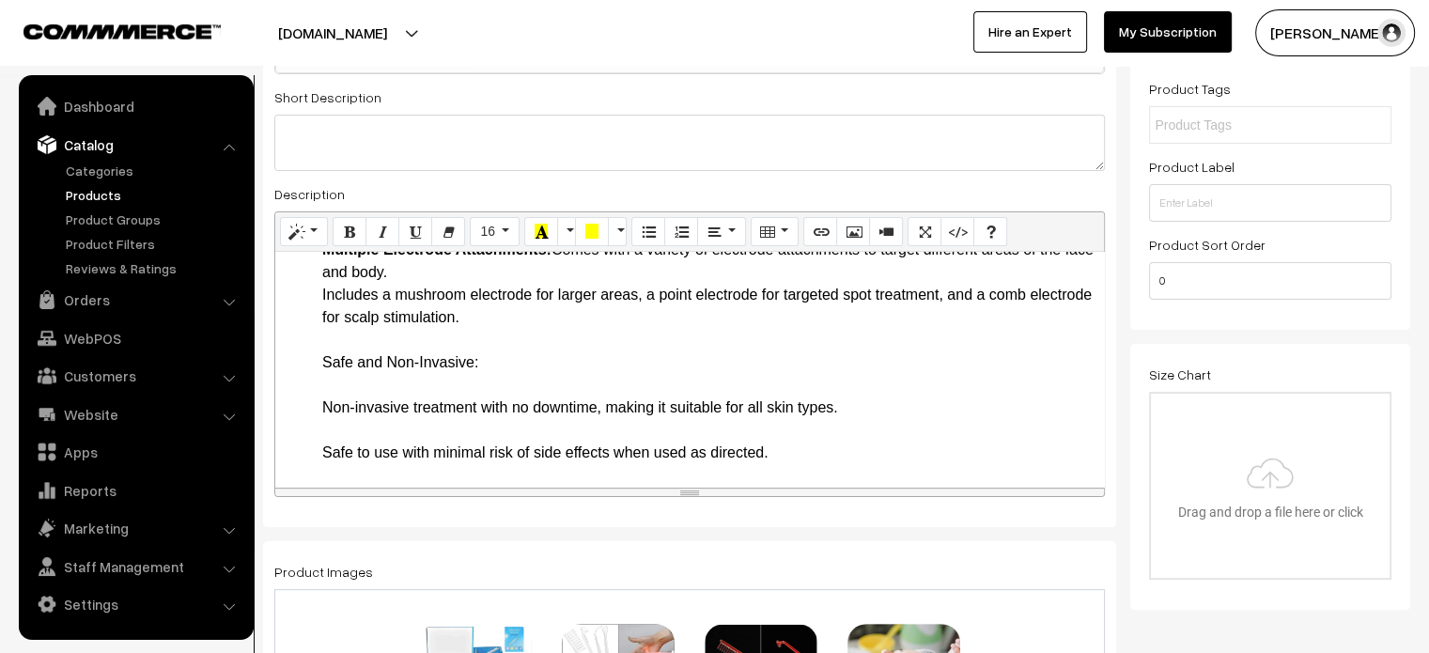
scroll to position [630, 0]
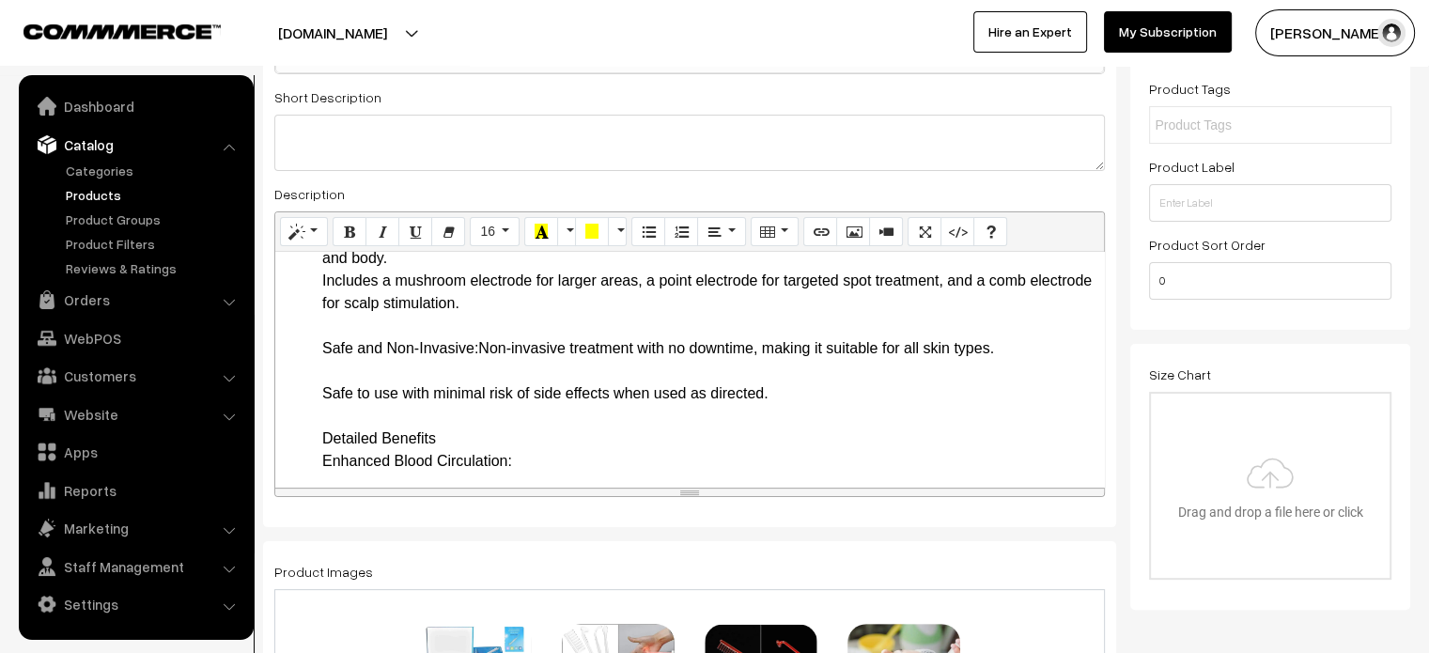
drag, startPoint x: 305, startPoint y: 352, endPoint x: 478, endPoint y: 350, distance: 172.9
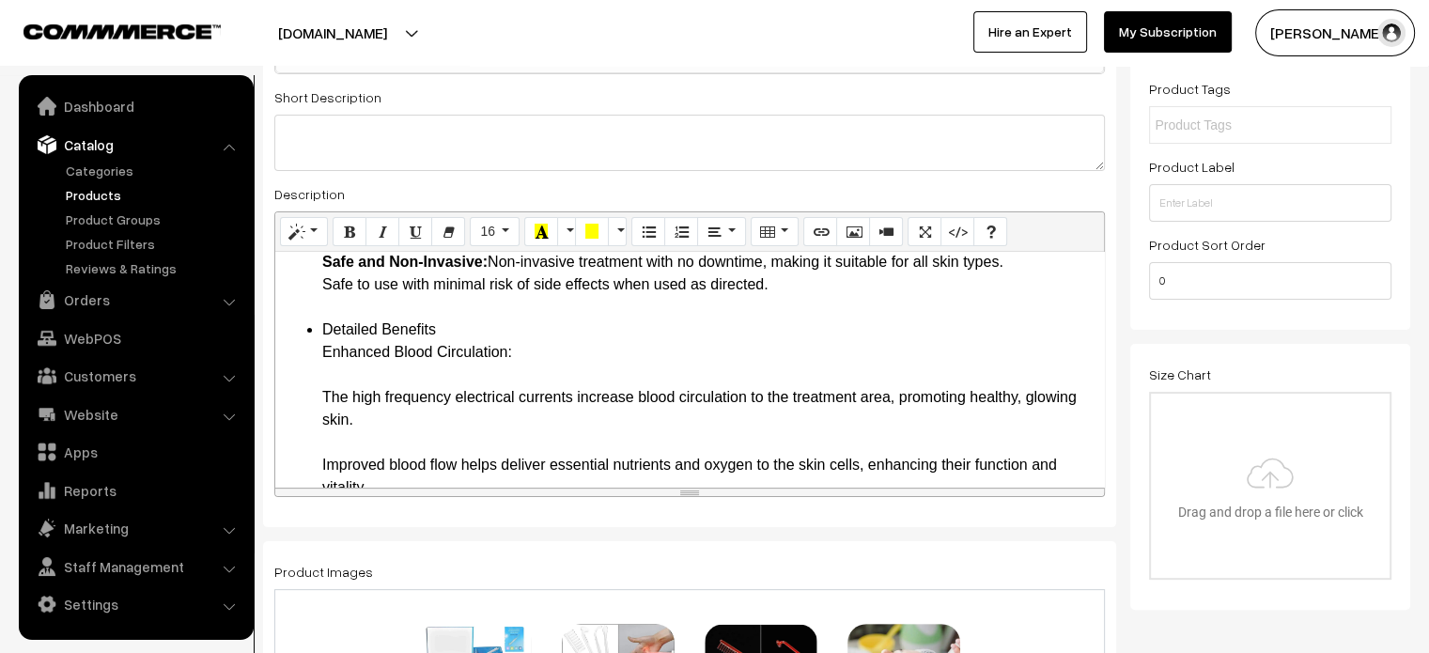
scroll to position [717, 0]
drag, startPoint x: 316, startPoint y: 328, endPoint x: 517, endPoint y: 371, distance: 205.6
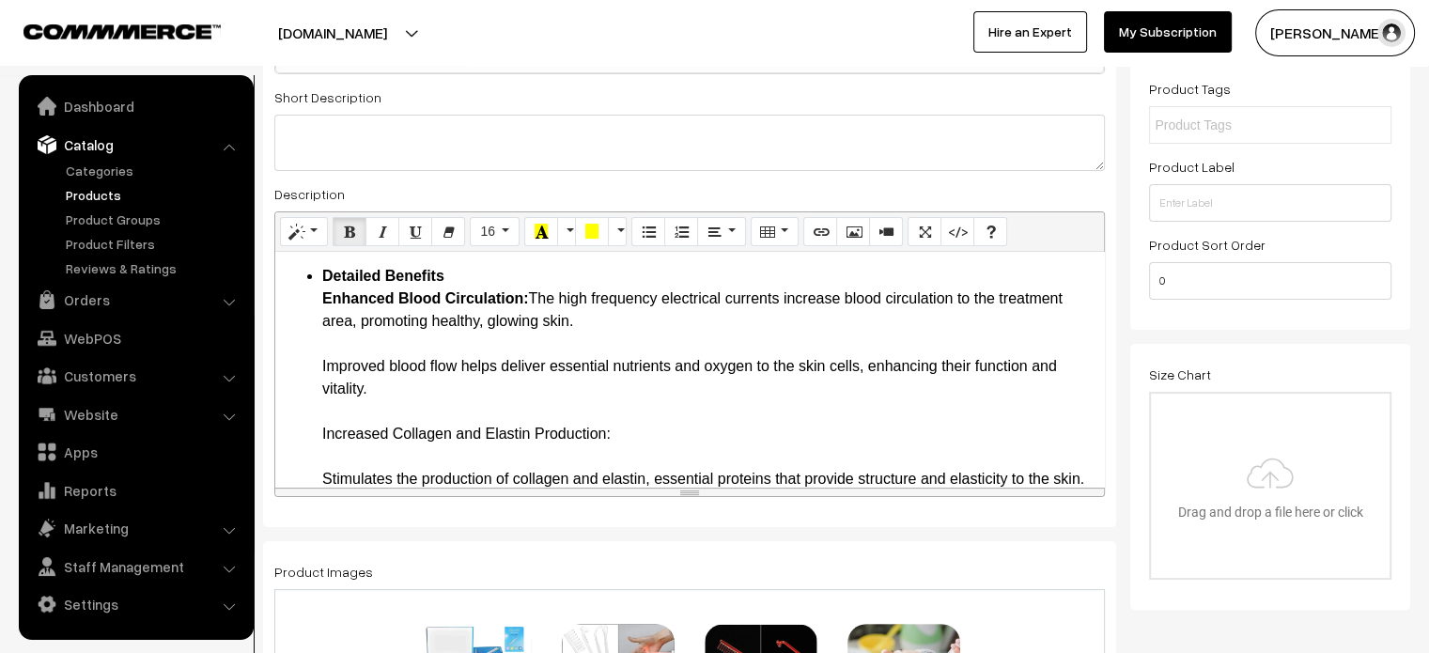
scroll to position [770, 0]
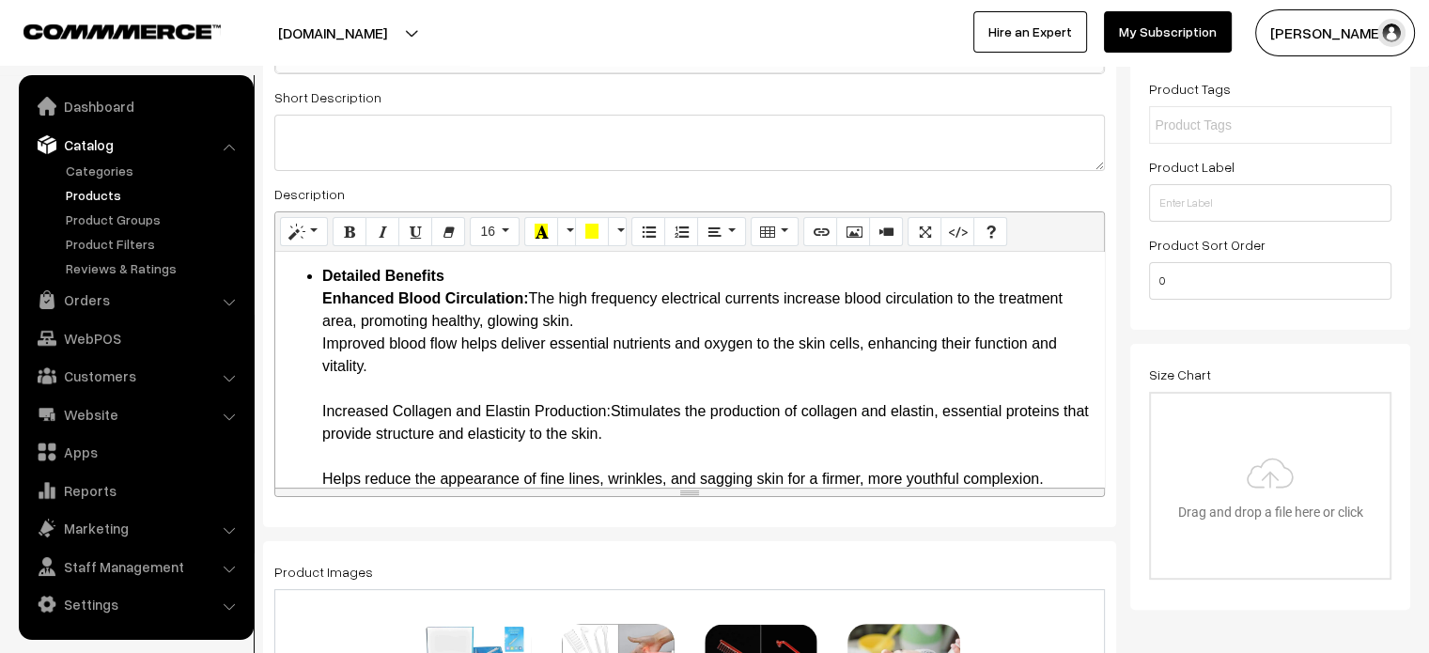
drag, startPoint x: 316, startPoint y: 411, endPoint x: 613, endPoint y: 418, distance: 297.0
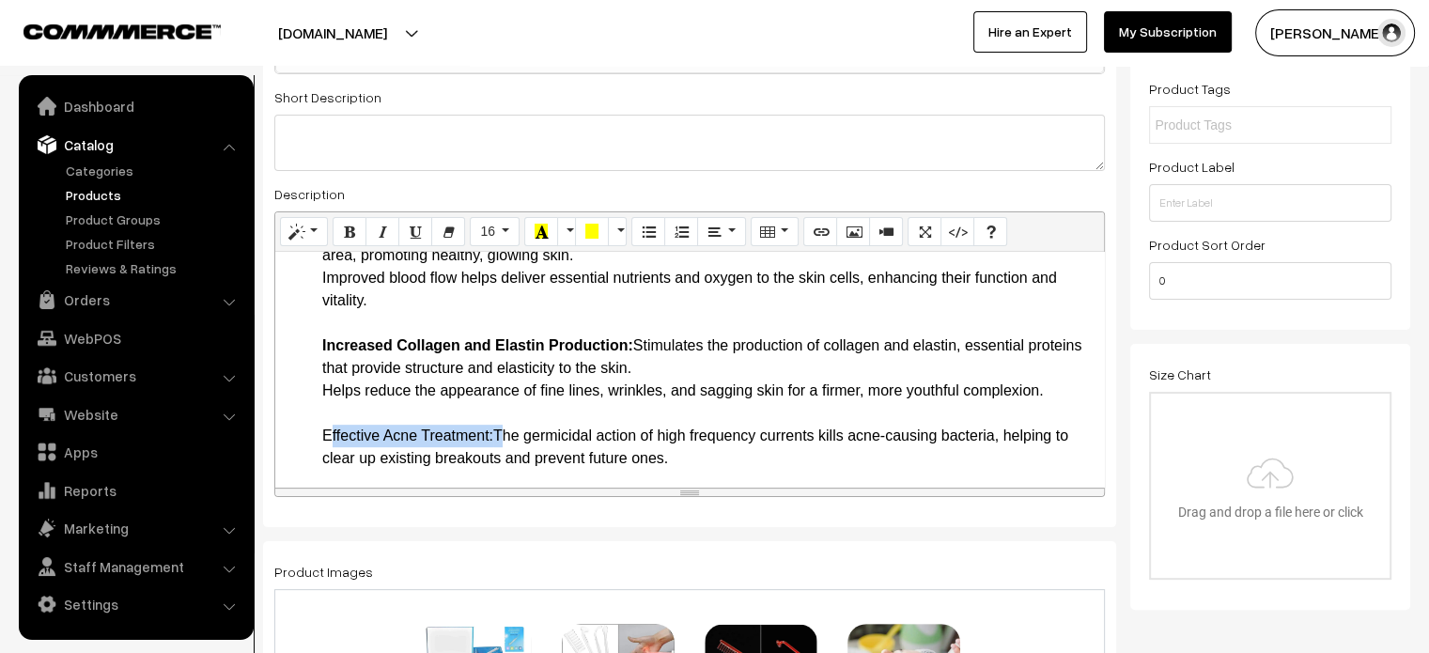
drag, startPoint x: 298, startPoint y: 441, endPoint x: 502, endPoint y: 435, distance: 203.9
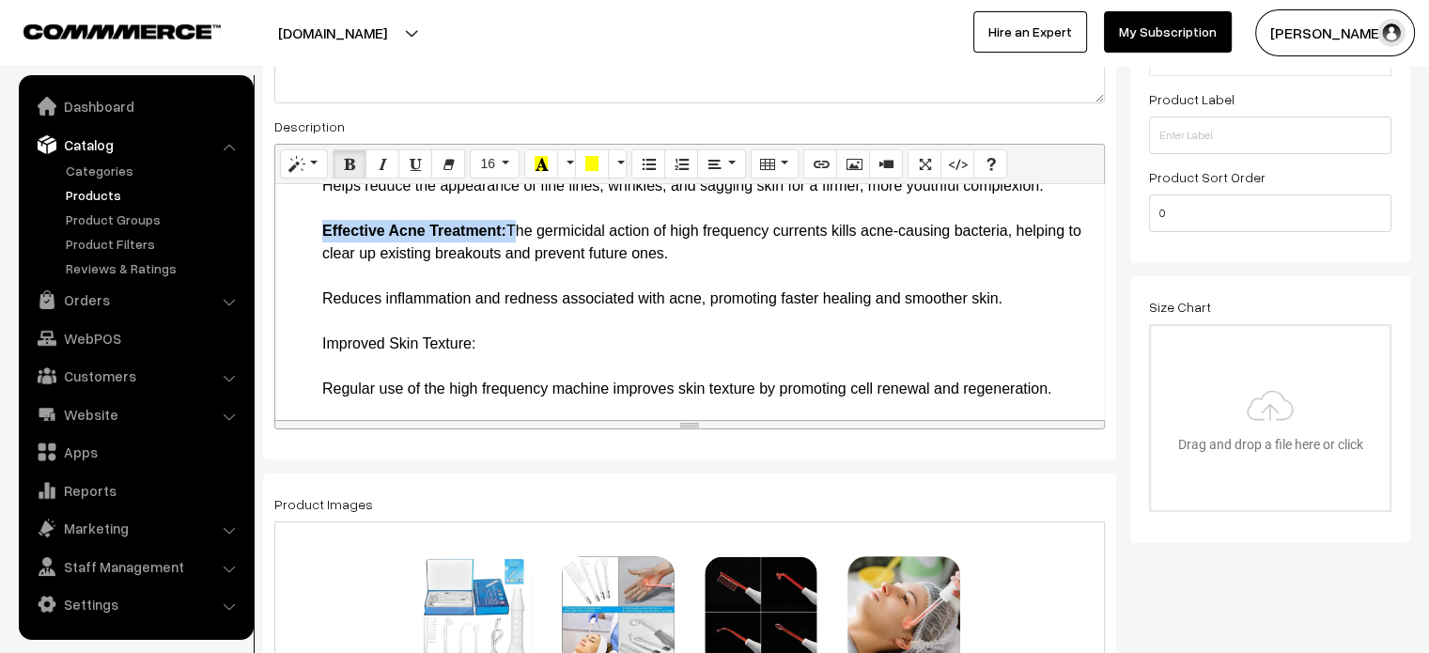
scroll to position [975, 0]
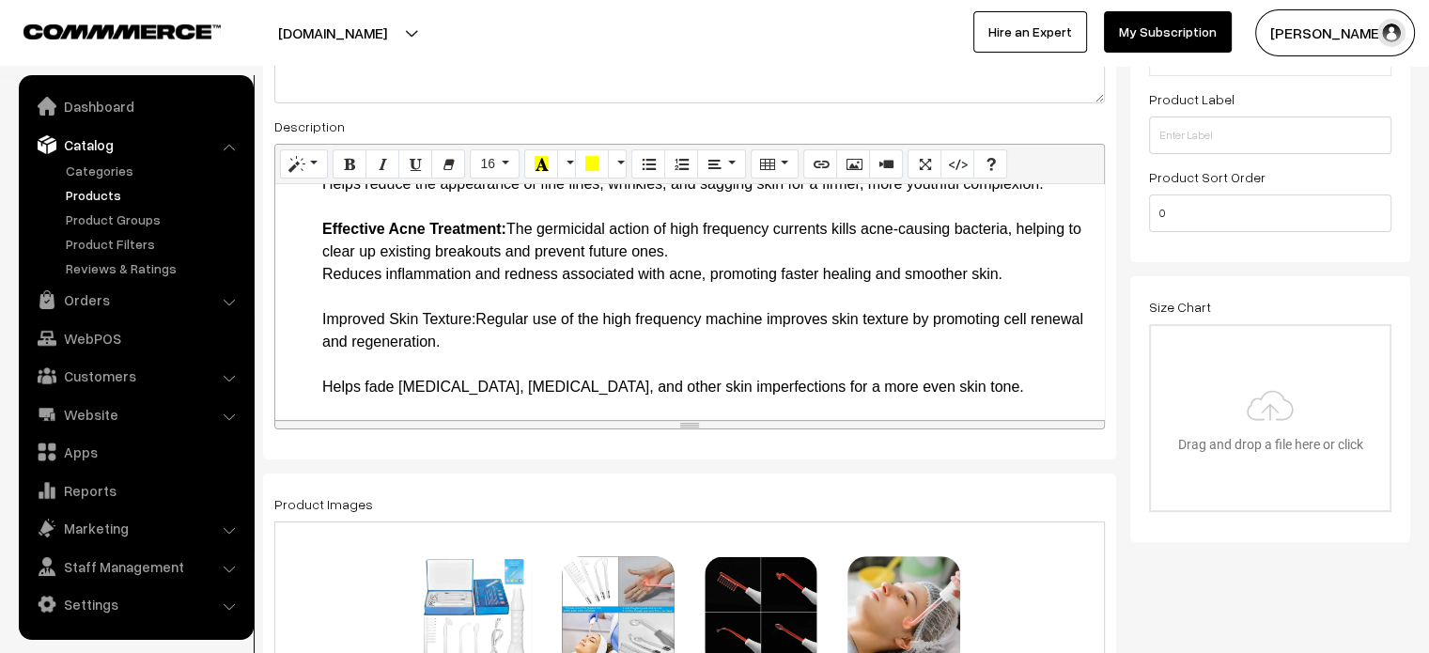
drag, startPoint x: 311, startPoint y: 316, endPoint x: 481, endPoint y: 326, distance: 170.4
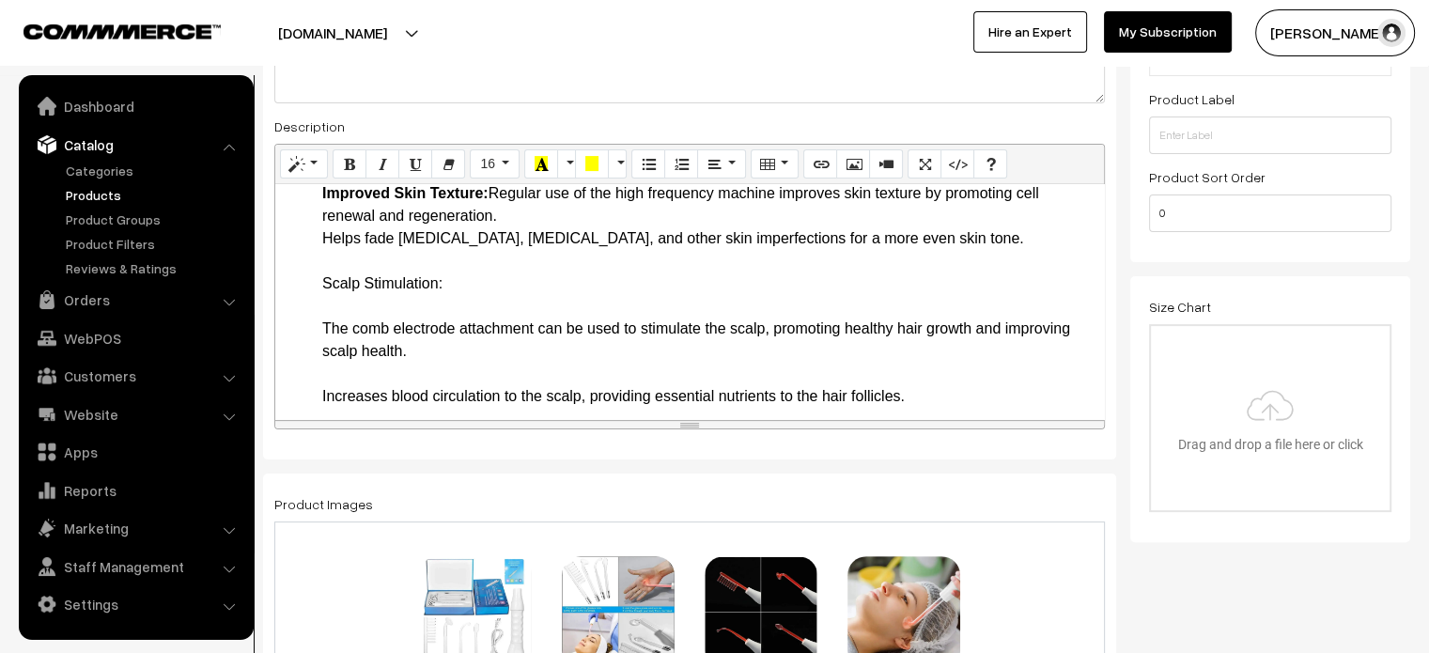
scroll to position [1101, 0]
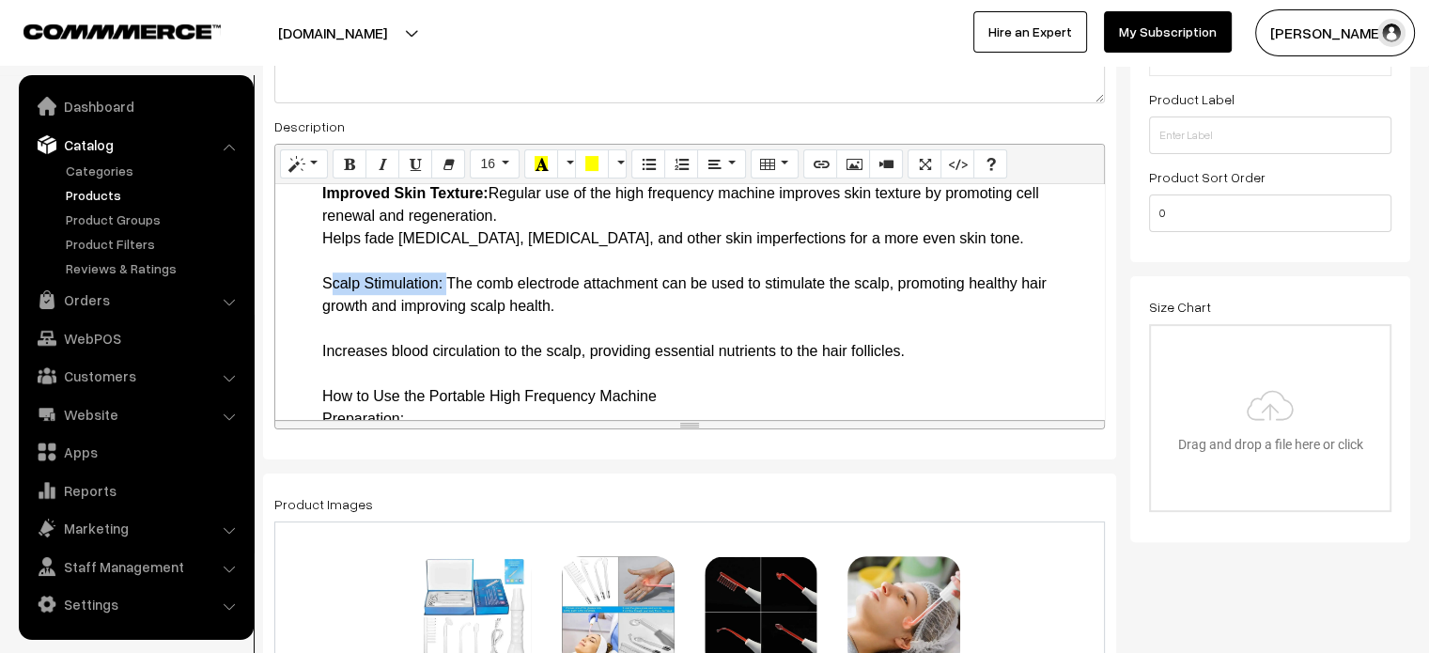
drag, startPoint x: 303, startPoint y: 273, endPoint x: 440, endPoint y: 286, distance: 137.7
click at [440, 286] on ul "Key Features and Benefits Advanced High Frequency Technology: Utilizes high fre…" at bounding box center [690, 520] width 810 height 2480
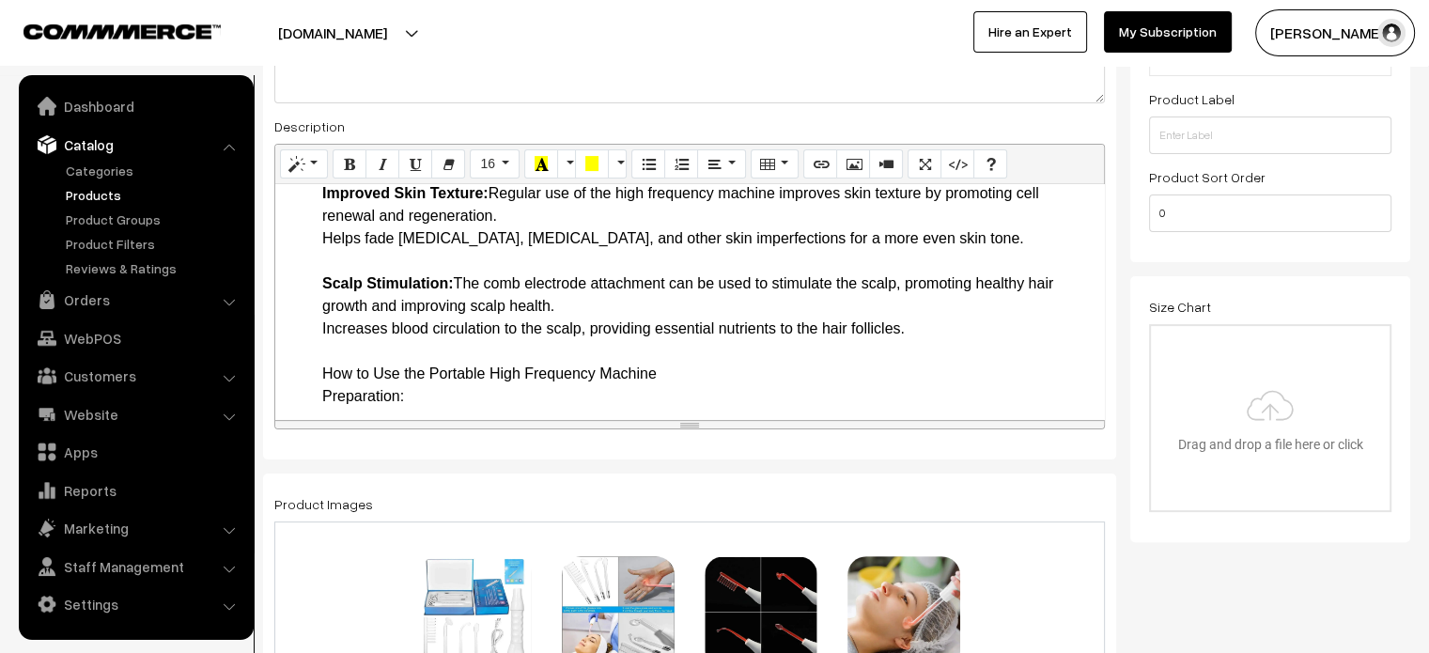
click at [308, 379] on ul "Key Features and Benefits Advanced High Frequency Technology: Utilizes high fre…" at bounding box center [690, 509] width 810 height 2458
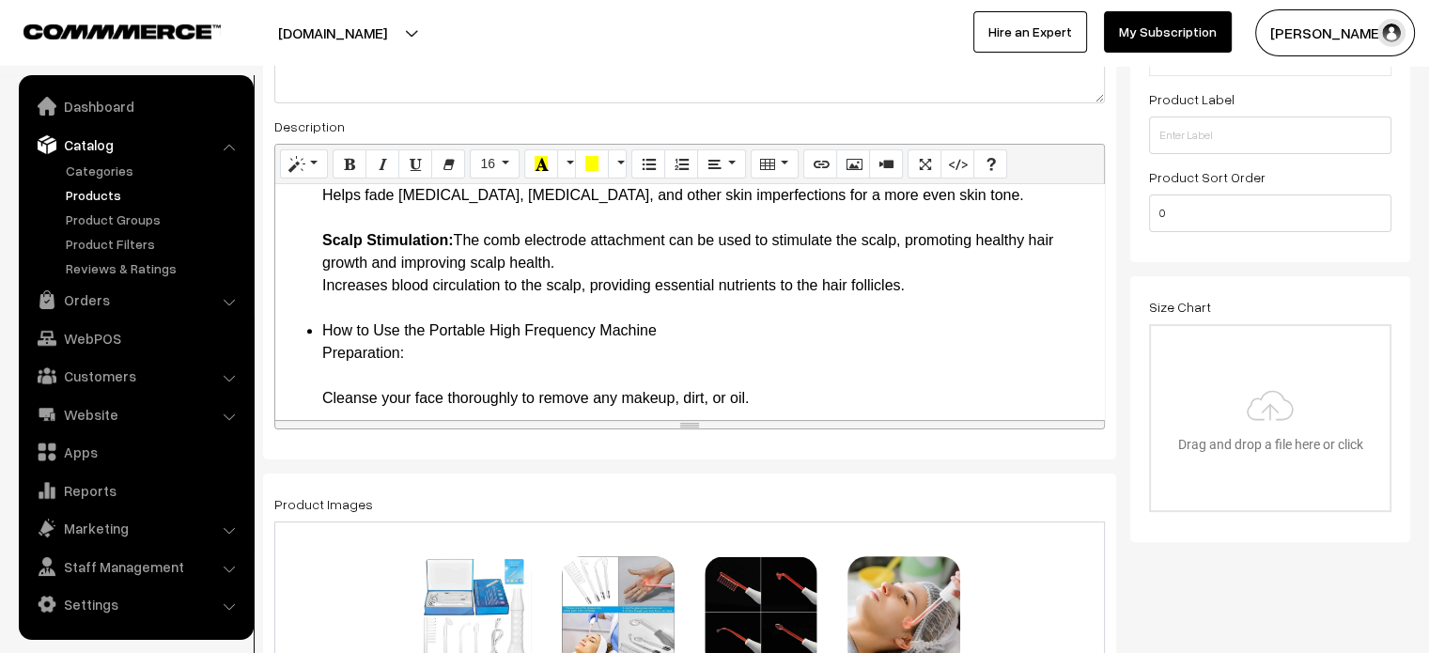
scroll to position [1142, 0]
drag, startPoint x: 319, startPoint y: 335, endPoint x: 424, endPoint y: 356, distance: 106.3
click at [424, 356] on ul "Key Features and Benefits Advanced High Frequency Technology: Utilizes high fre…" at bounding box center [690, 468] width 810 height 2458
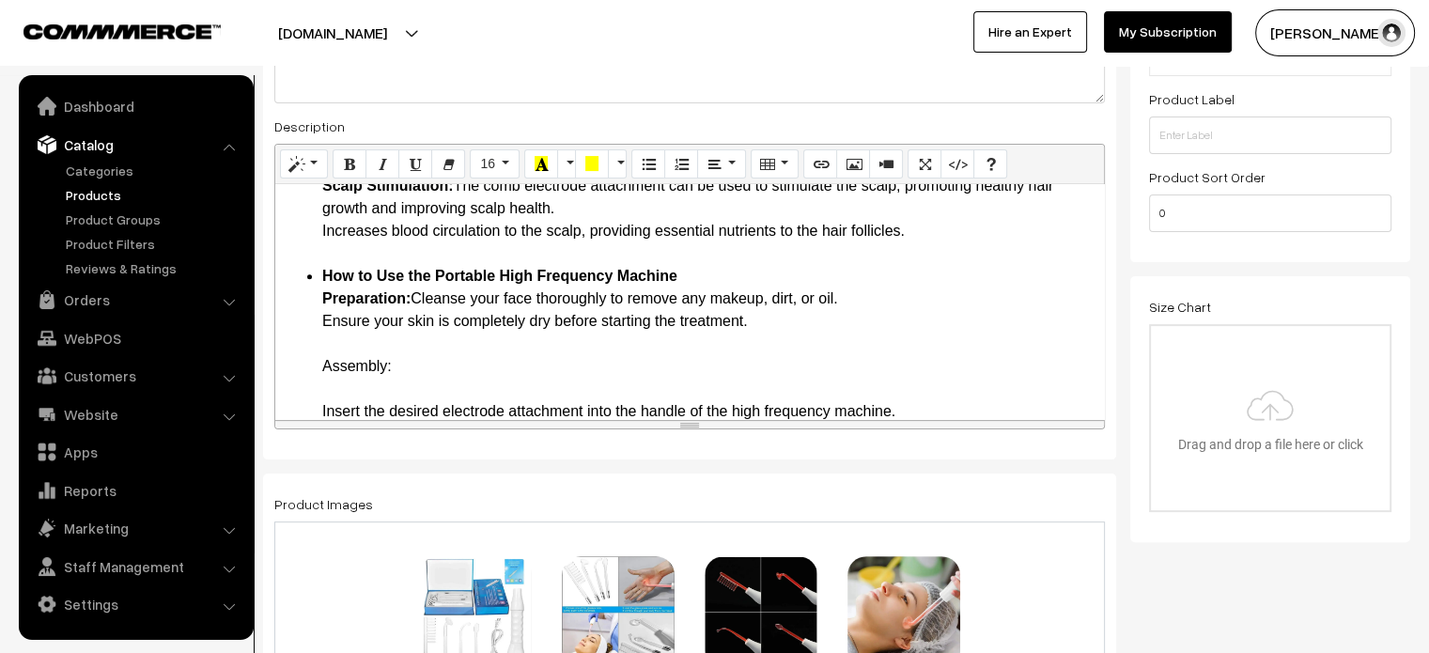
scroll to position [1199, 0]
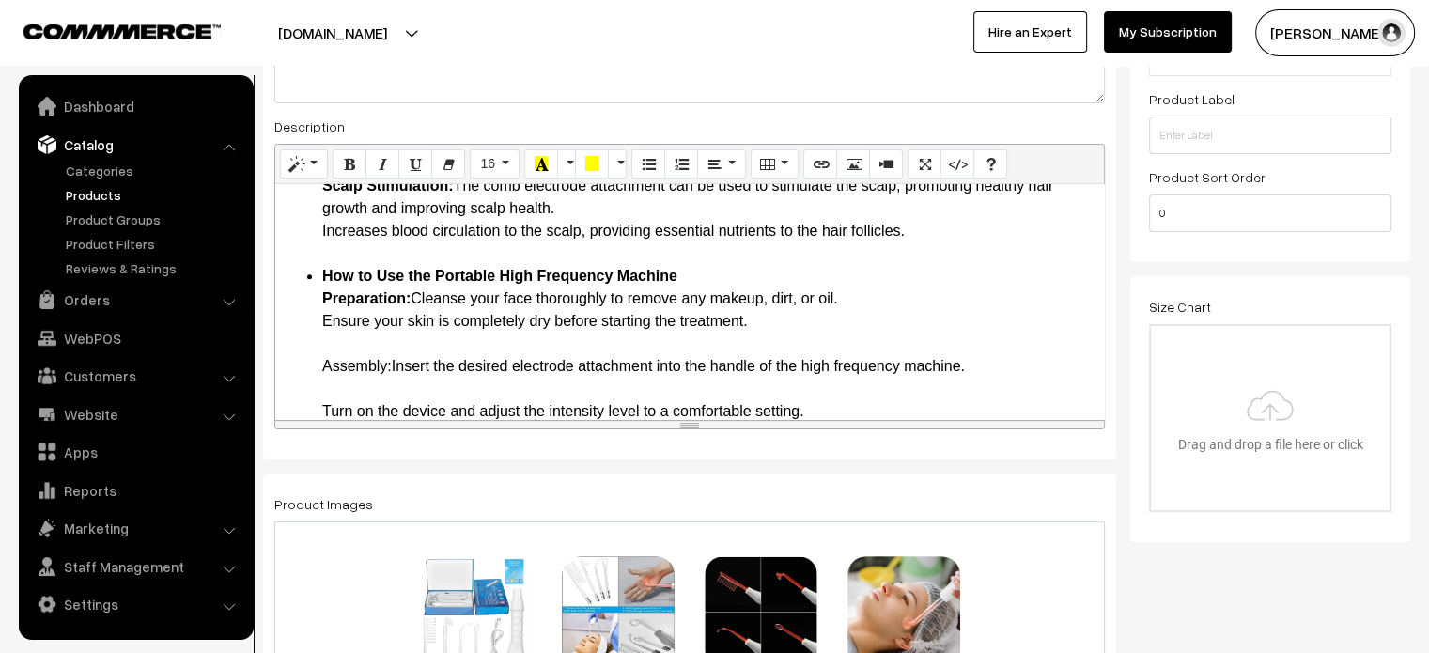
drag, startPoint x: 310, startPoint y: 363, endPoint x: 391, endPoint y: 367, distance: 80.9
click at [391, 367] on ul "Key Features and Benefits Advanced High Frequency Technology: Utilizes high fre…" at bounding box center [690, 355] width 810 height 2345
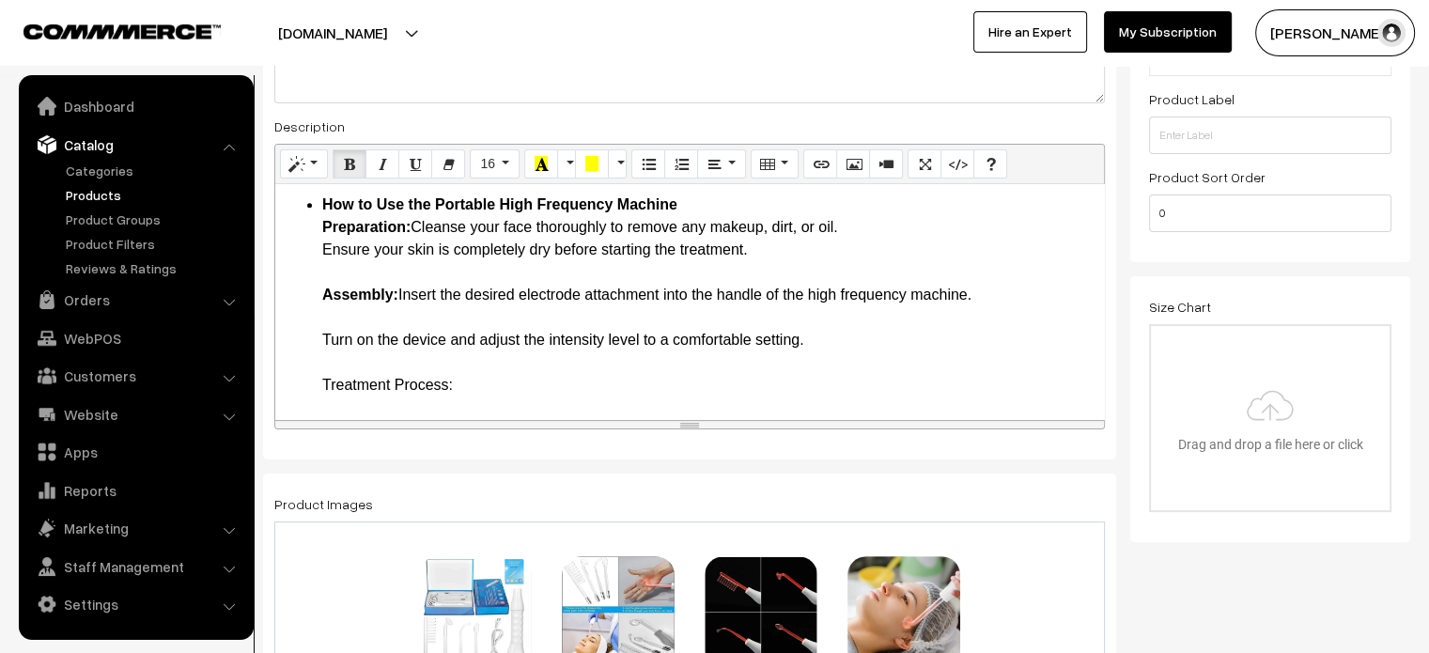
scroll to position [1273, 0]
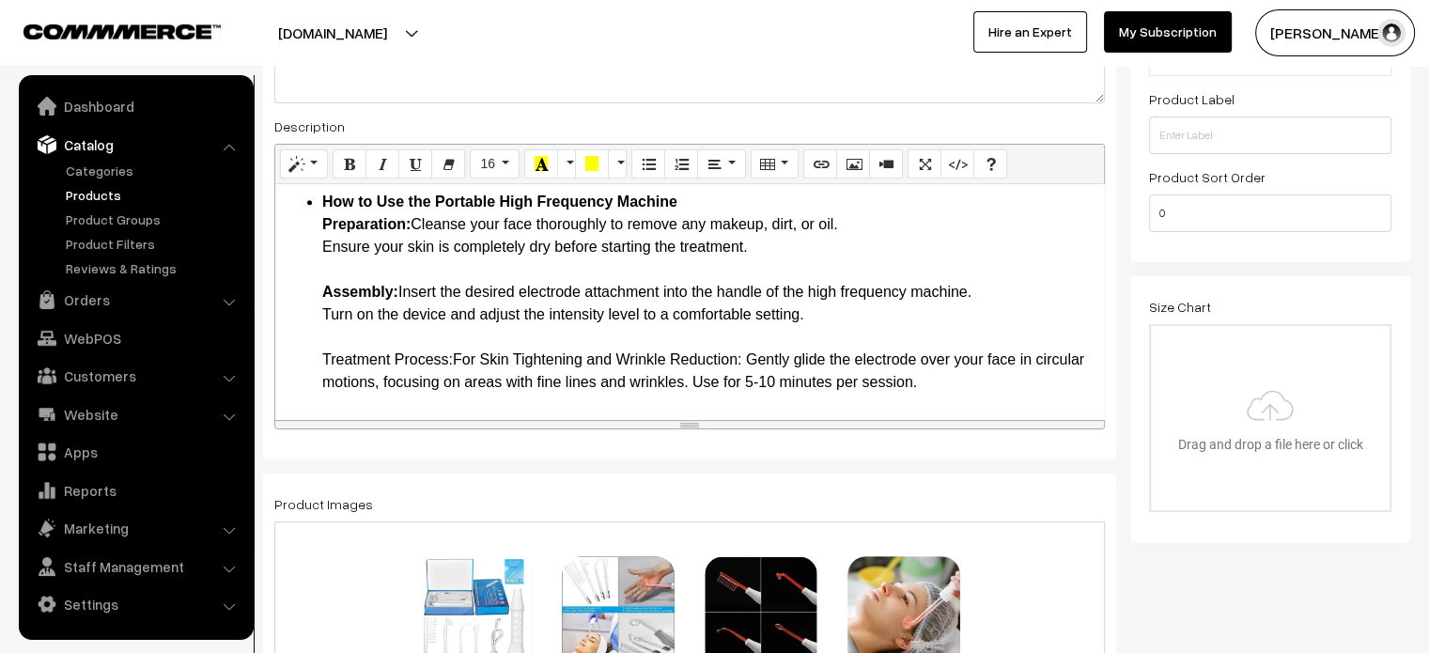
drag, startPoint x: 315, startPoint y: 354, endPoint x: 458, endPoint y: 363, distance: 143.0
click at [458, 363] on ul "Key Features and Benefits Advanced High Frequency Technology: Utilizes high fre…" at bounding box center [690, 246] width 810 height 2277
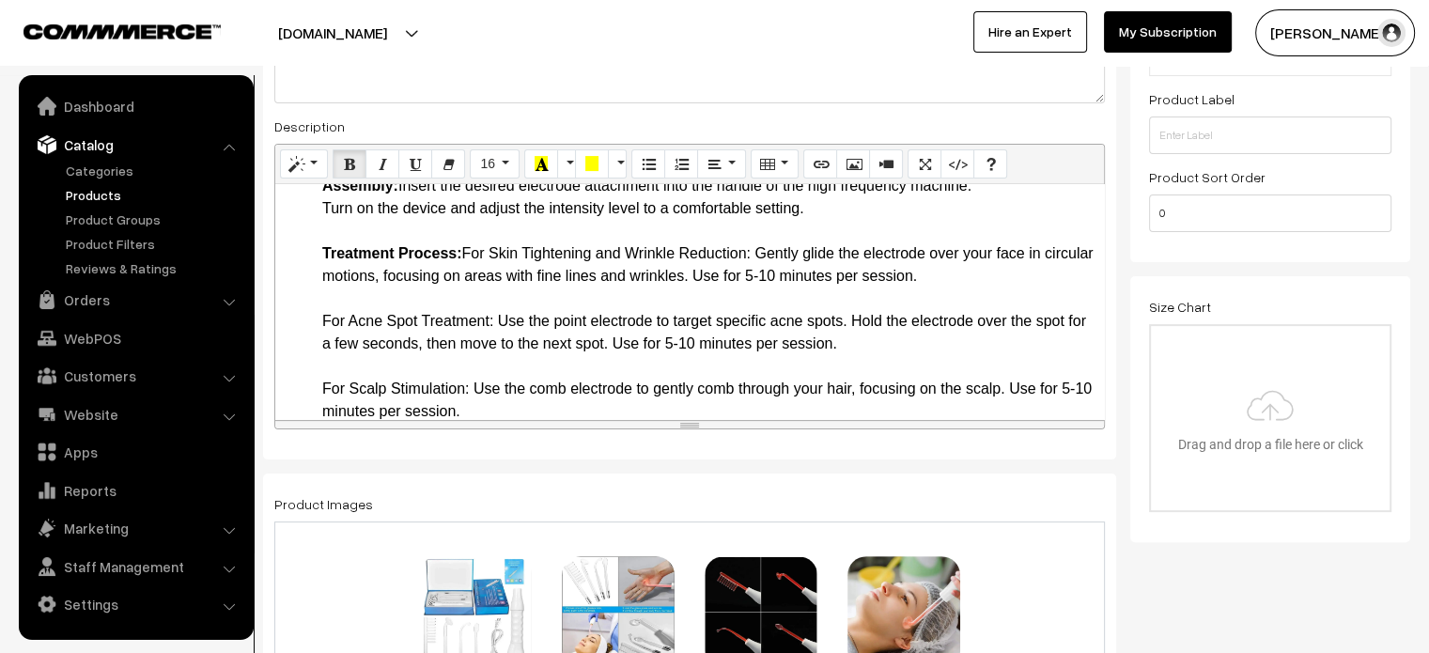
scroll to position [1379, 0]
drag, startPoint x: 311, startPoint y: 322, endPoint x: 497, endPoint y: 319, distance: 186.0
click at [497, 319] on ul "Key Features and Benefits Advanced High Frequency Technology: Utilizes high fre…" at bounding box center [690, 140] width 810 height 2277
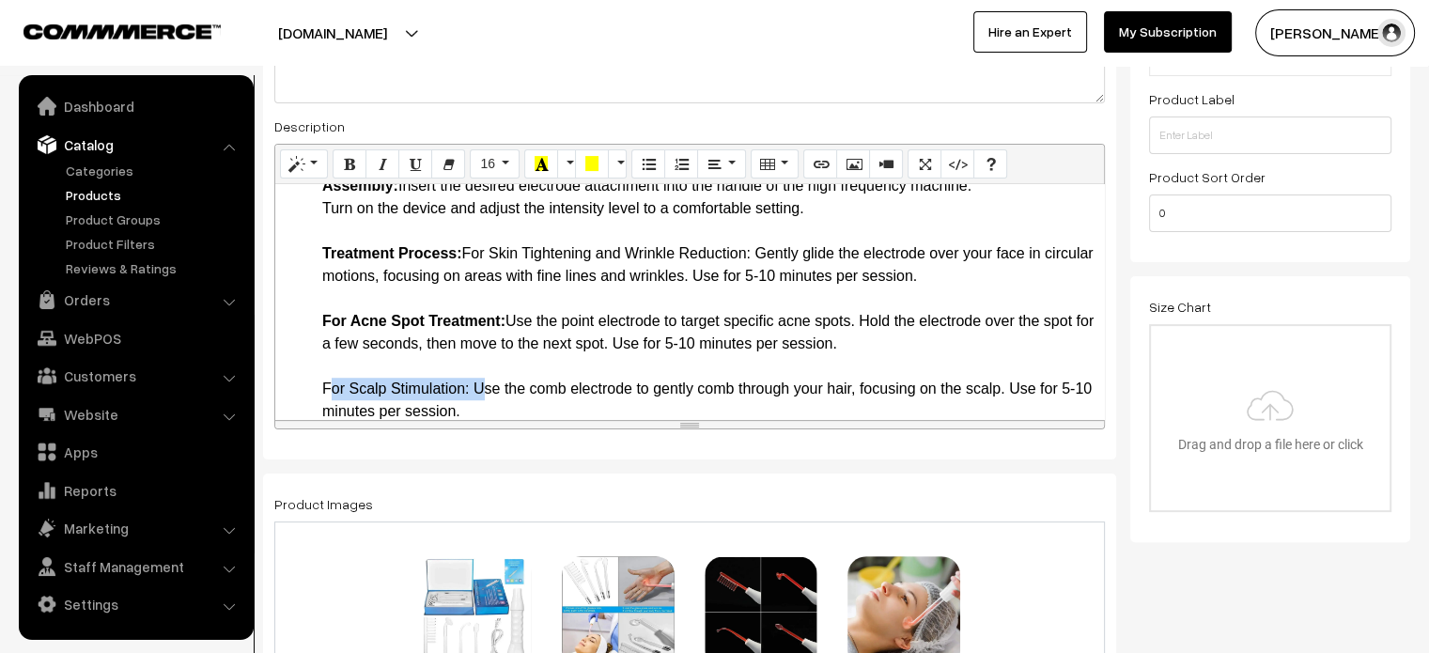
drag, startPoint x: 319, startPoint y: 382, endPoint x: 473, endPoint y: 392, distance: 154.4
click at [473, 392] on ul "Key Features and Benefits Advanced High Frequency Technology: Utilizes high fre…" at bounding box center [690, 140] width 810 height 2277
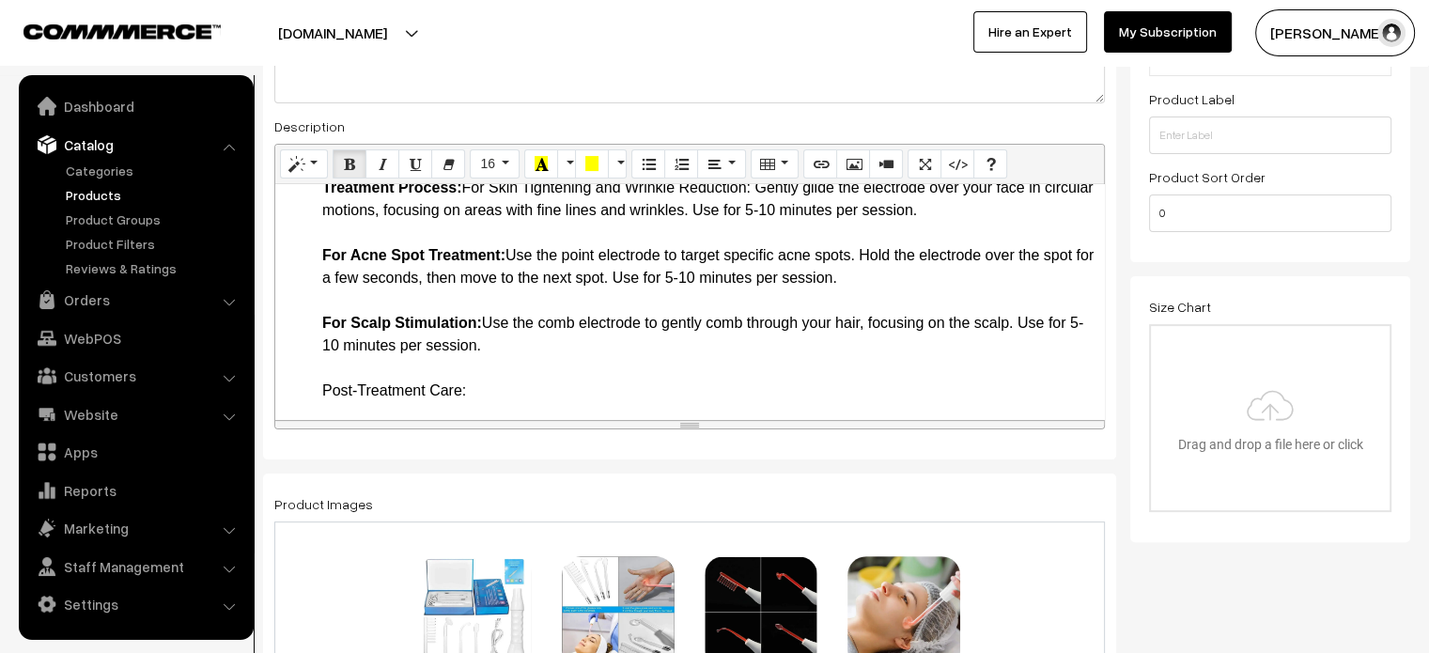
scroll to position [1458, 0]
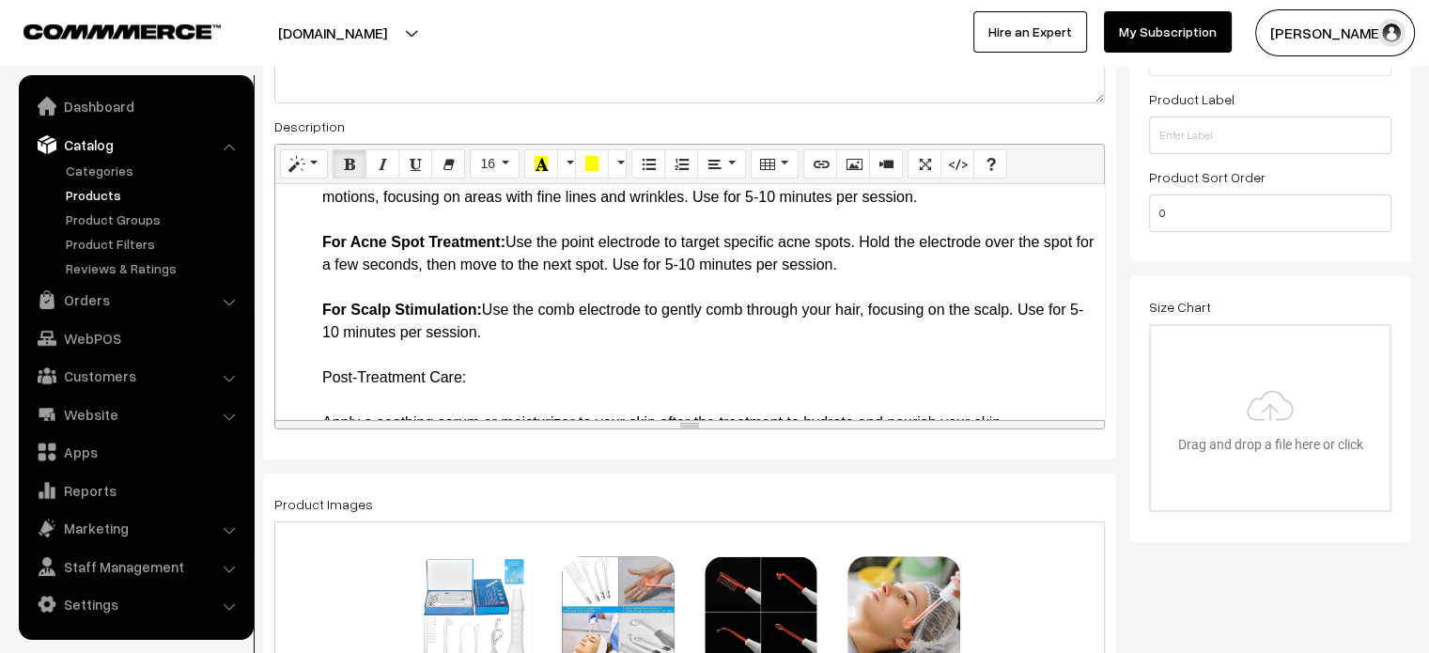
click at [471, 377] on li "How to Use the Portable High Frequency Machine Preparation: Cleanse your face t…" at bounding box center [708, 603] width 772 height 1195
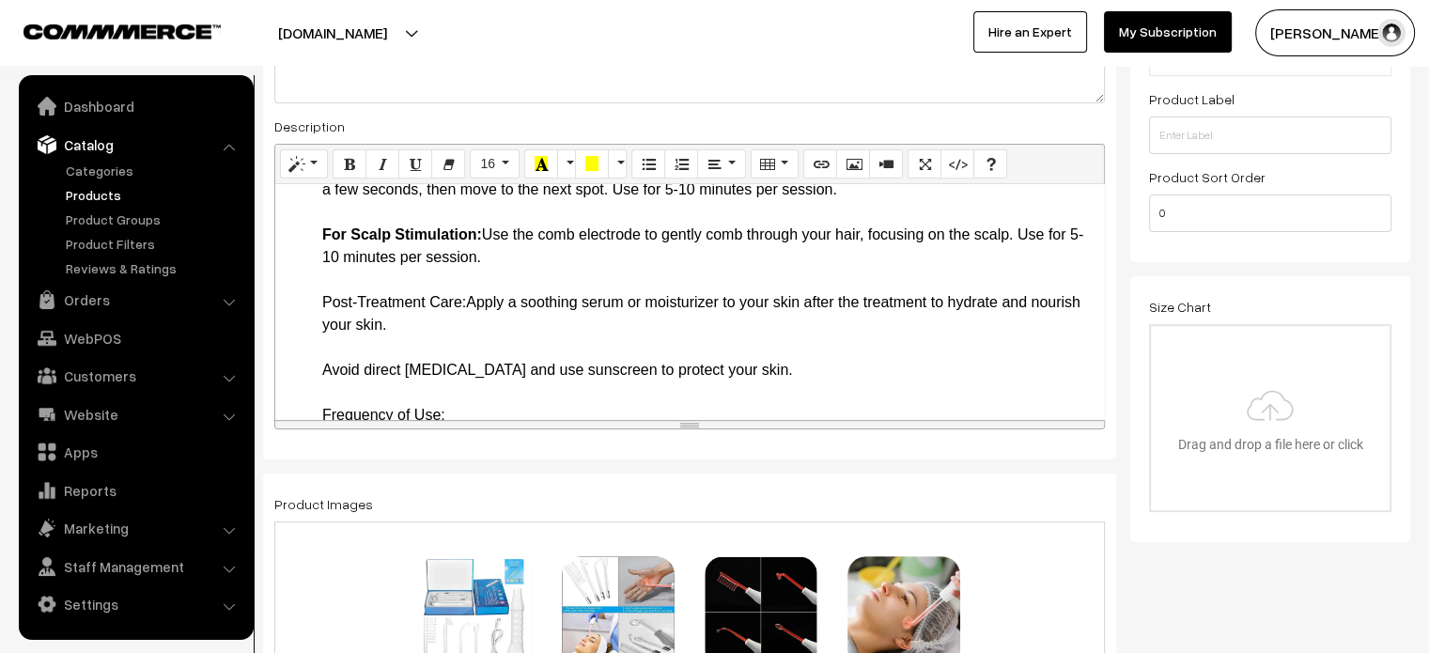
drag, startPoint x: 311, startPoint y: 304, endPoint x: 472, endPoint y: 301, distance: 160.7
click at [378, 340] on li "How to Use the Portable High Frequency Machine Preparation: Cleanse your face t…" at bounding box center [708, 516] width 772 height 1172
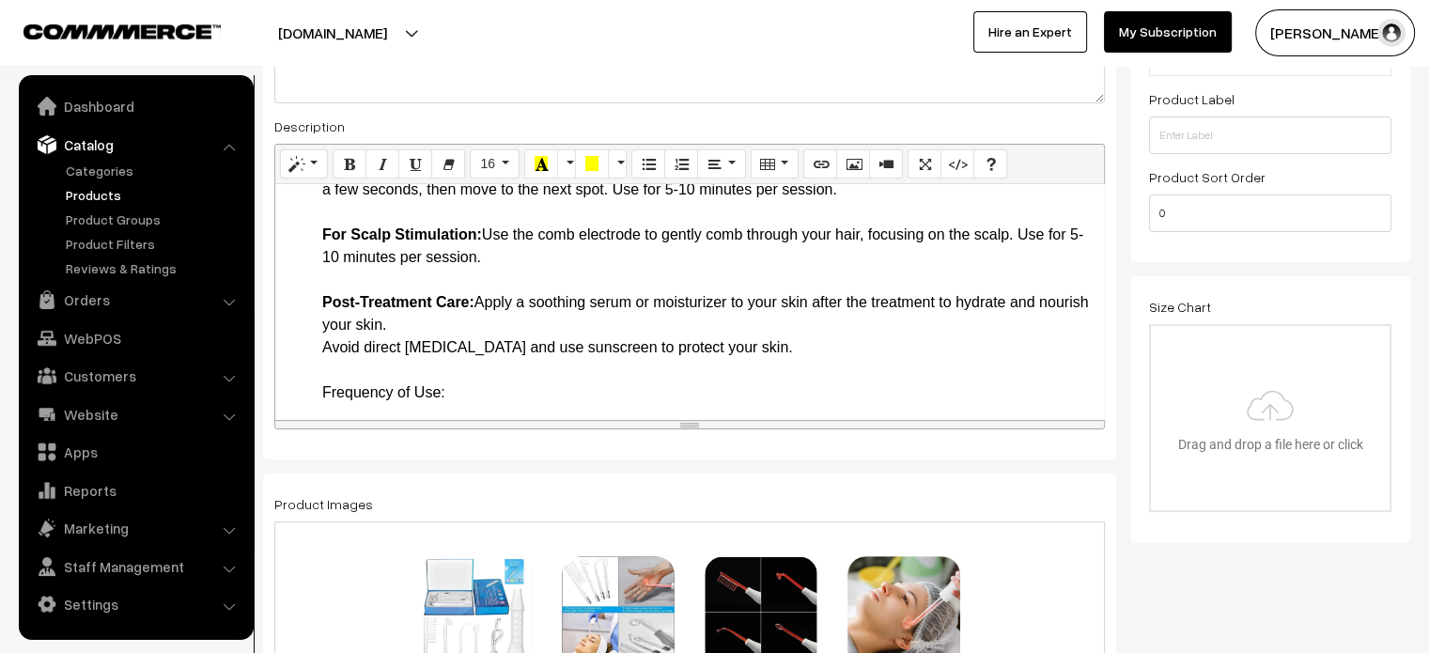
click at [490, 399] on li "How to Use the Portable High Frequency Machine Preparation: Cleanse your face t…" at bounding box center [708, 505] width 772 height 1150
drag, startPoint x: 306, startPoint y: 393, endPoint x: 446, endPoint y: 401, distance: 140.2
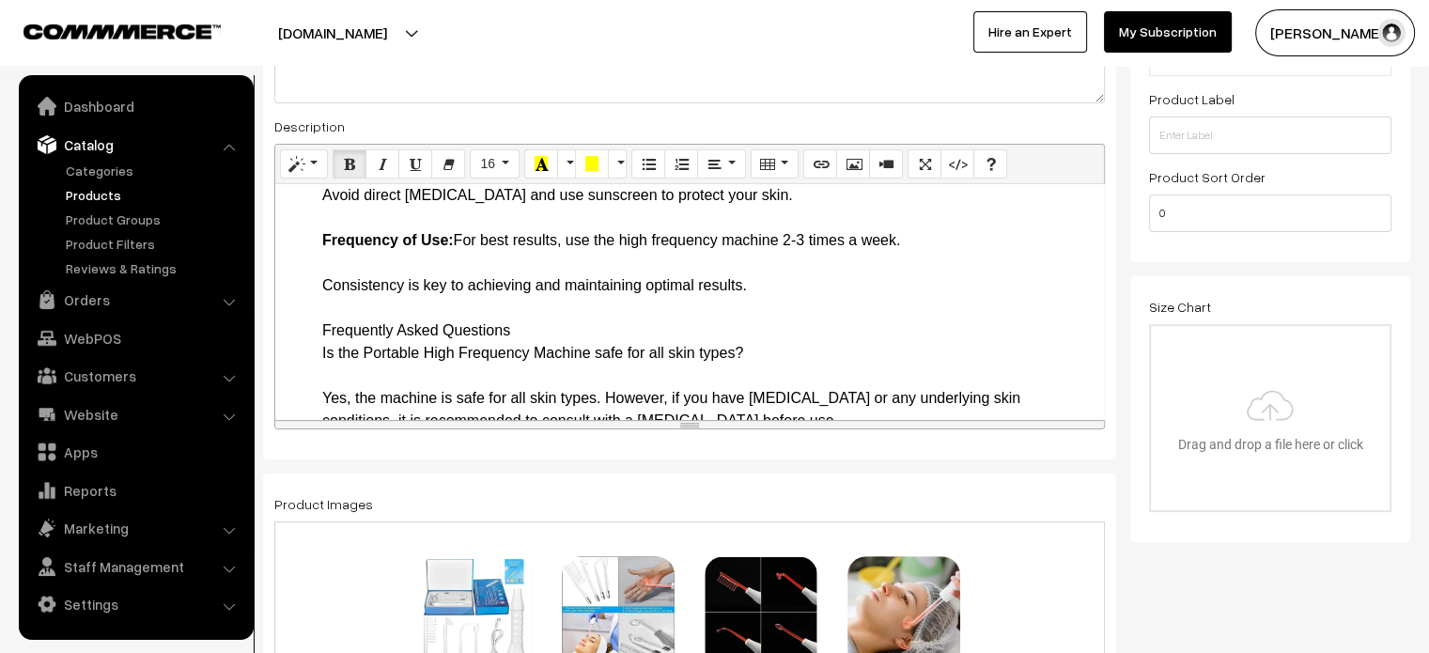
scroll to position [1686, 0]
click at [349, 266] on li "How to Use the Portable High Frequency Machine Preparation: Cleanse your face t…" at bounding box center [708, 329] width 772 height 1105
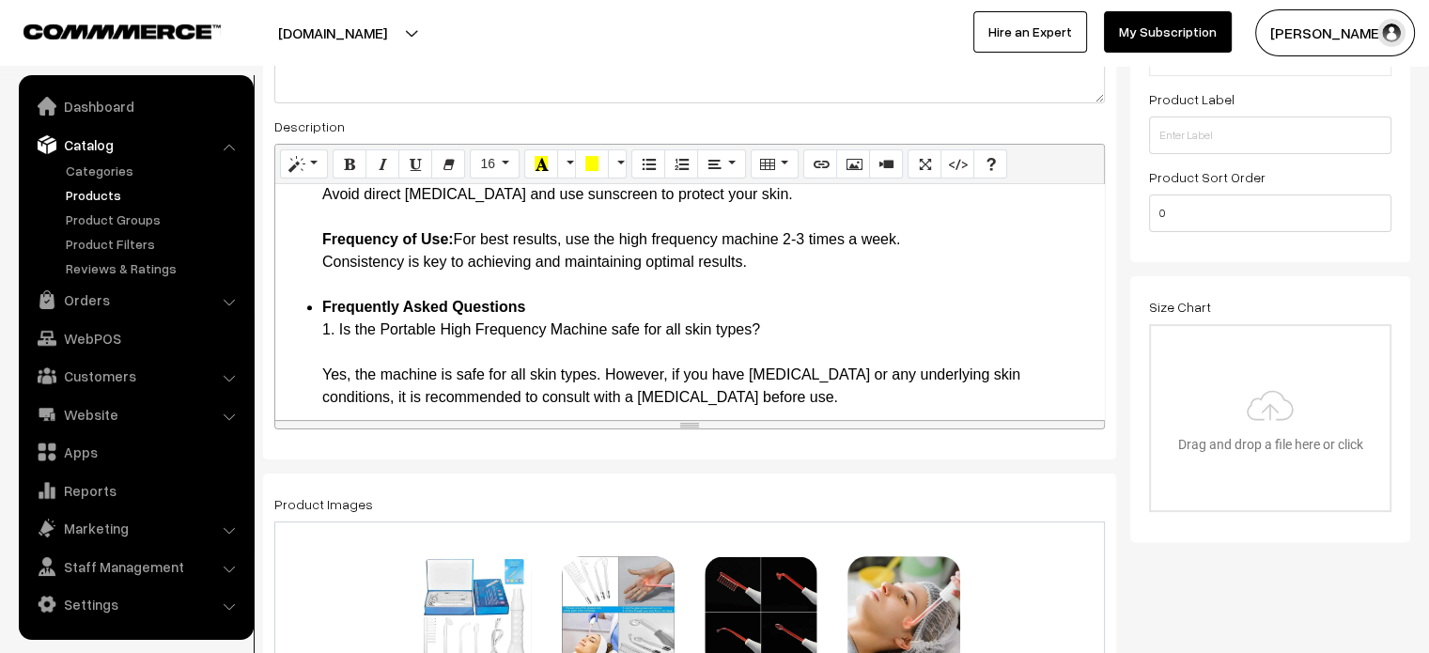
click at [346, 327] on li "Frequently Asked Questions 1. Is the Portable High Frequency Machine safe for a…" at bounding box center [708, 578] width 772 height 564
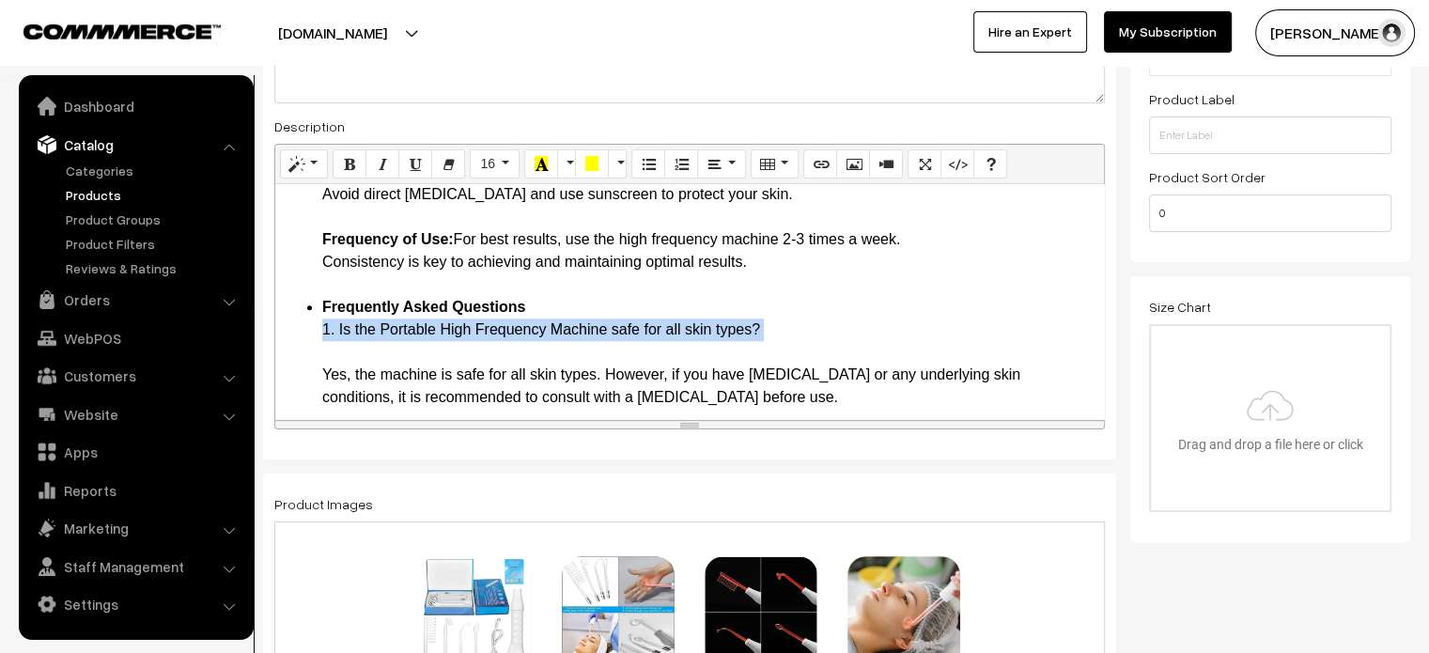
click at [346, 327] on li "Frequently Asked Questions 1. Is the Portable High Frequency Machine safe for a…" at bounding box center [708, 578] width 772 height 564
click at [339, 358] on li "Frequently Asked Questions 1. Is the Portable High Frequency Machine safe for a…" at bounding box center [708, 578] width 772 height 564
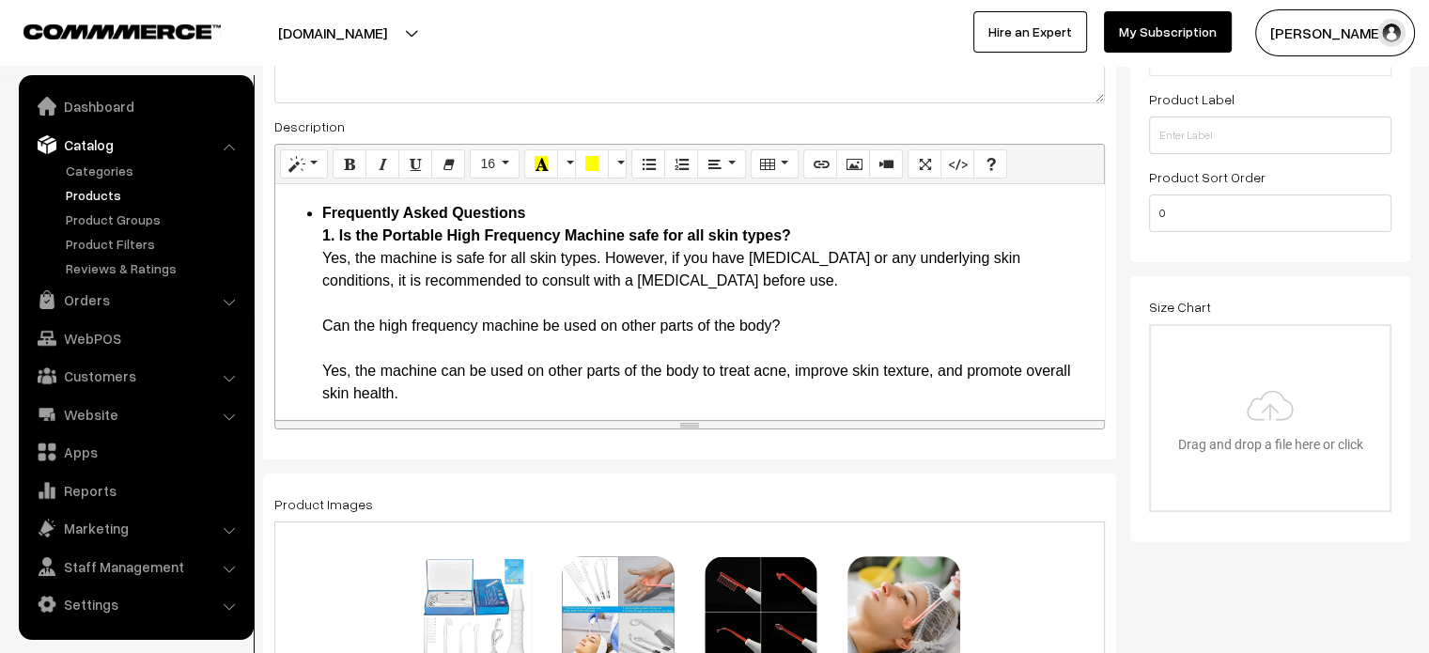
scroll to position [1784, 0]
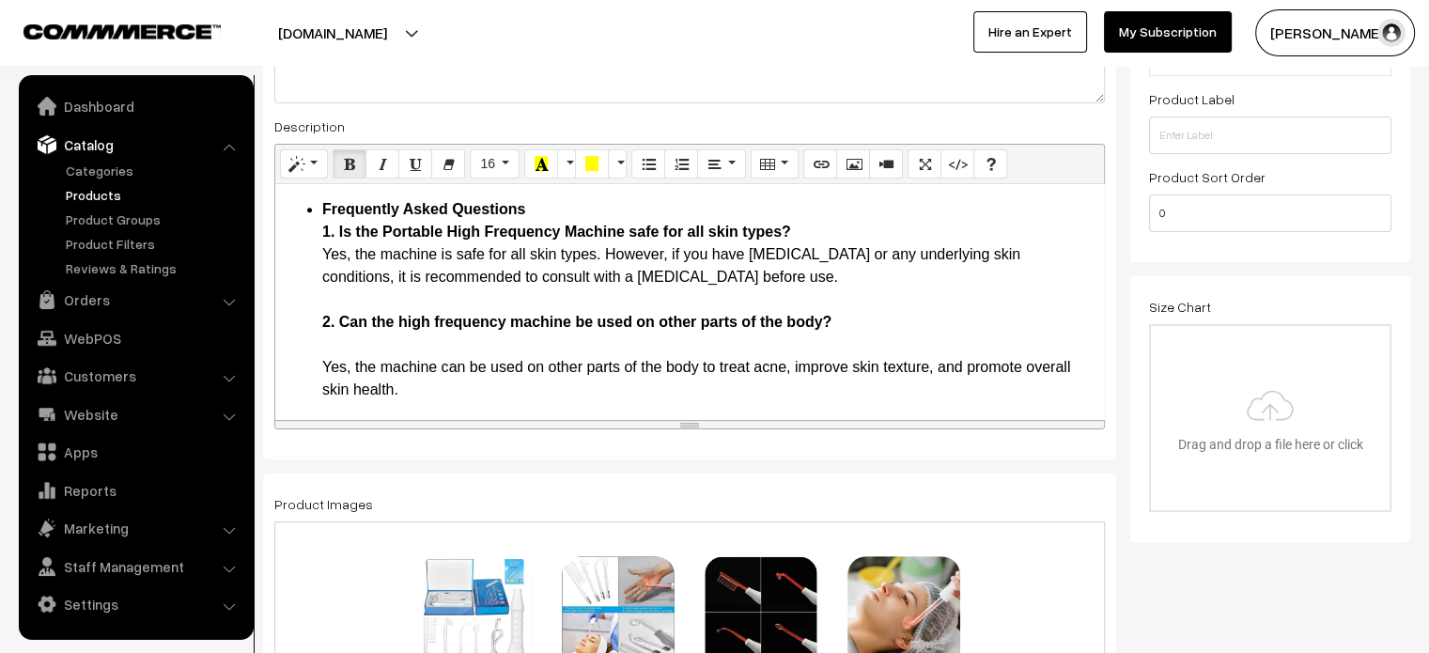
click at [324, 349] on li "Frequently Asked Questions 1. Is the Portable High Frequency Machine safe for a…" at bounding box center [708, 468] width 772 height 541
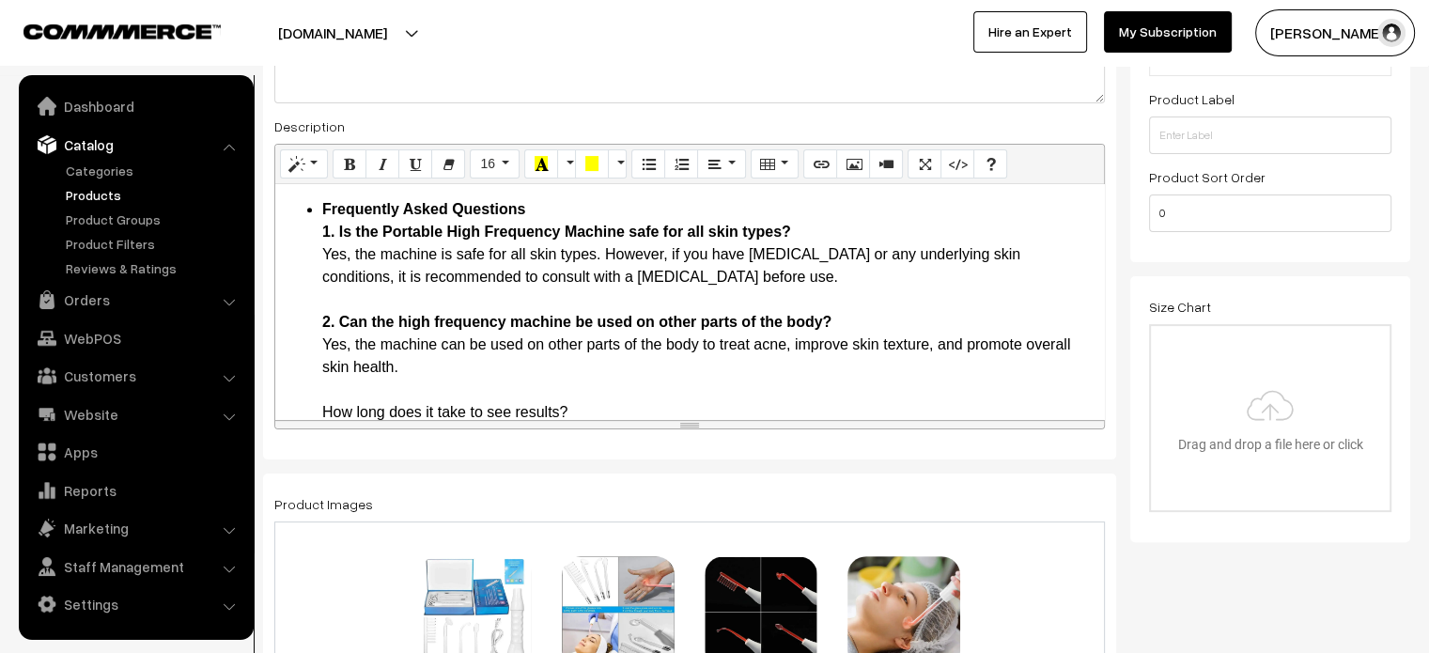
scroll to position [1844, 0]
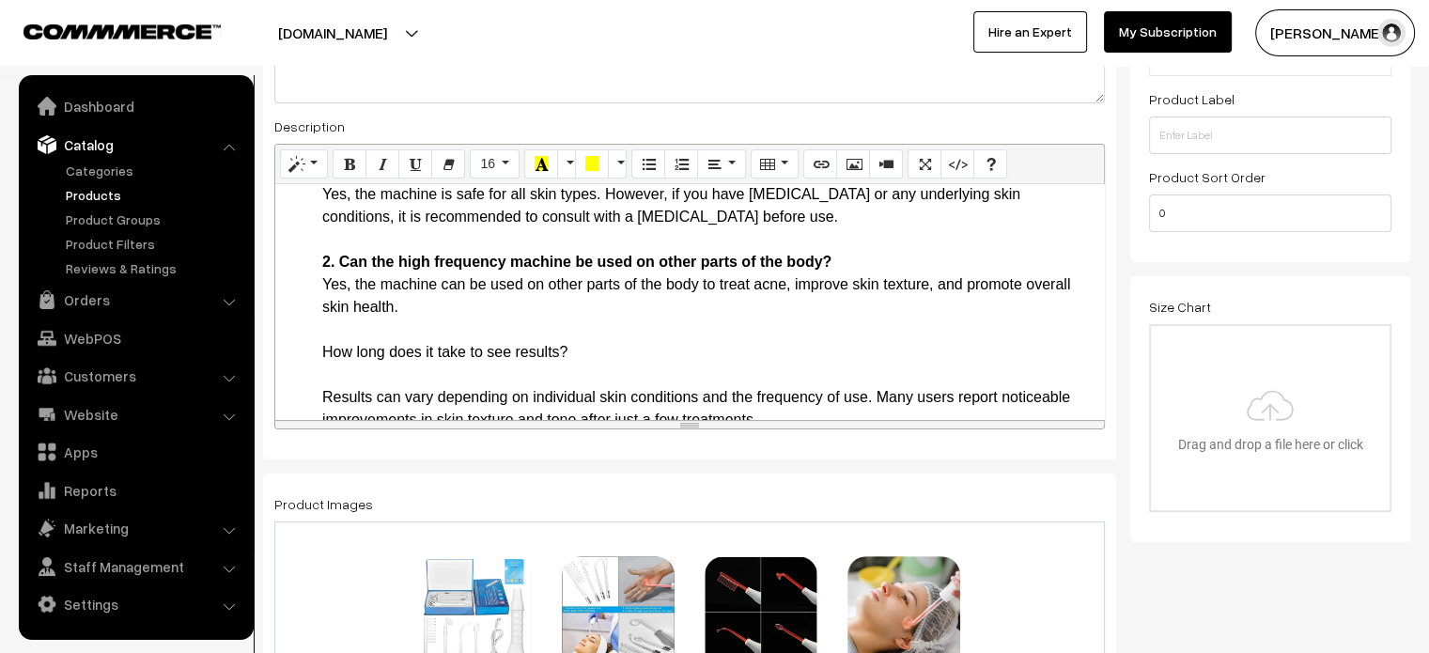
click at [518, 365] on li "Frequently Asked Questions 1. Is the Portable High Frequency Machine safe for a…" at bounding box center [708, 397] width 772 height 519
click at [532, 349] on li "Frequently Asked Questions 1. Is the Portable High Frequency Machine safe for a…" at bounding box center [708, 397] width 772 height 519
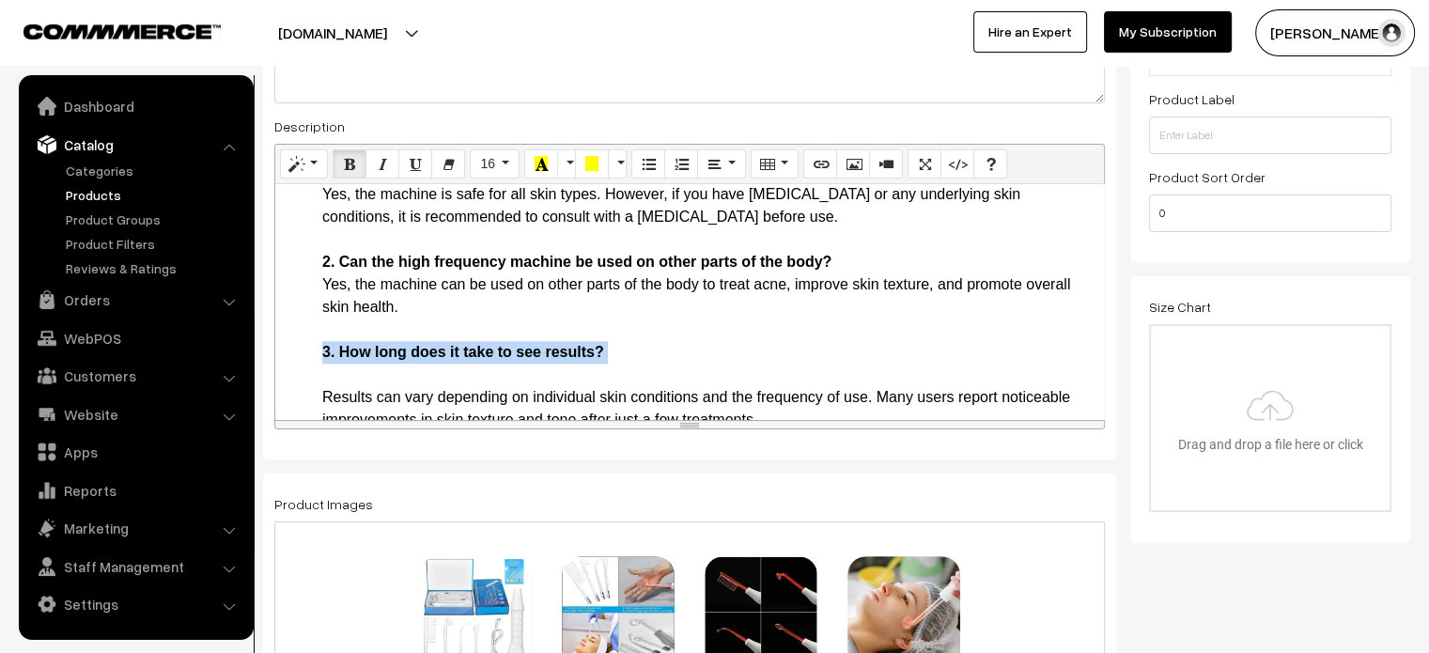
click at [424, 358] on b "3. How long does it take to see results?" at bounding box center [463, 352] width 282 height 16
click at [398, 380] on li "Frequently Asked Questions 1. Is the Portable High Frequency Machine safe for a…" at bounding box center [708, 397] width 772 height 519
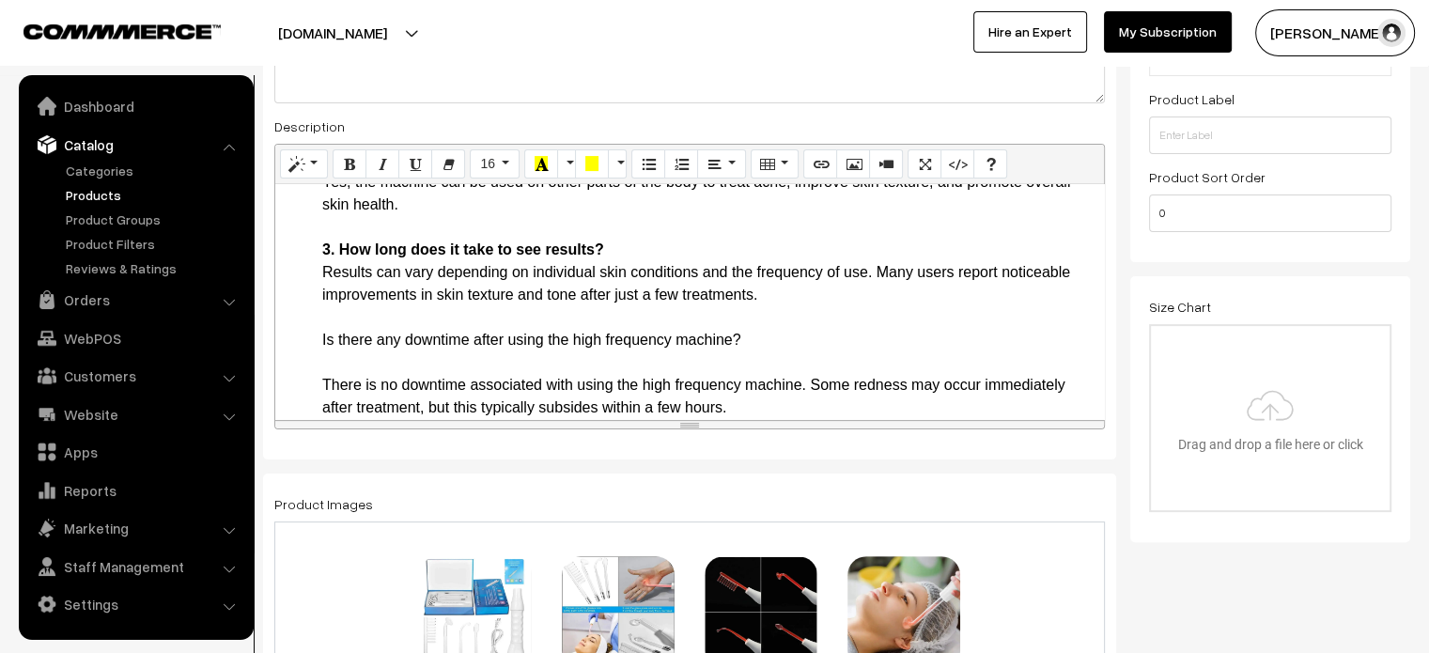
scroll to position [1952, 0]
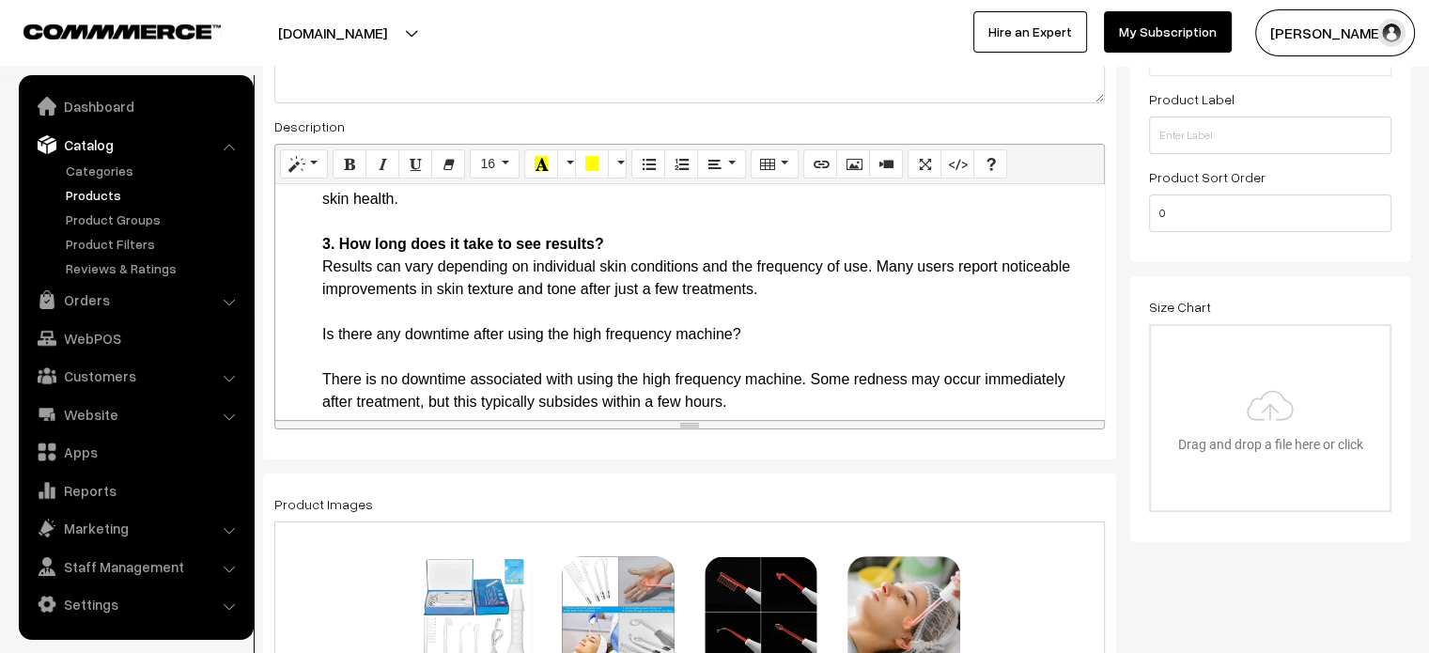
click at [383, 344] on li "Frequently Asked Questions 1. Is the Portable High Frequency Machine safe for a…" at bounding box center [708, 278] width 772 height 496
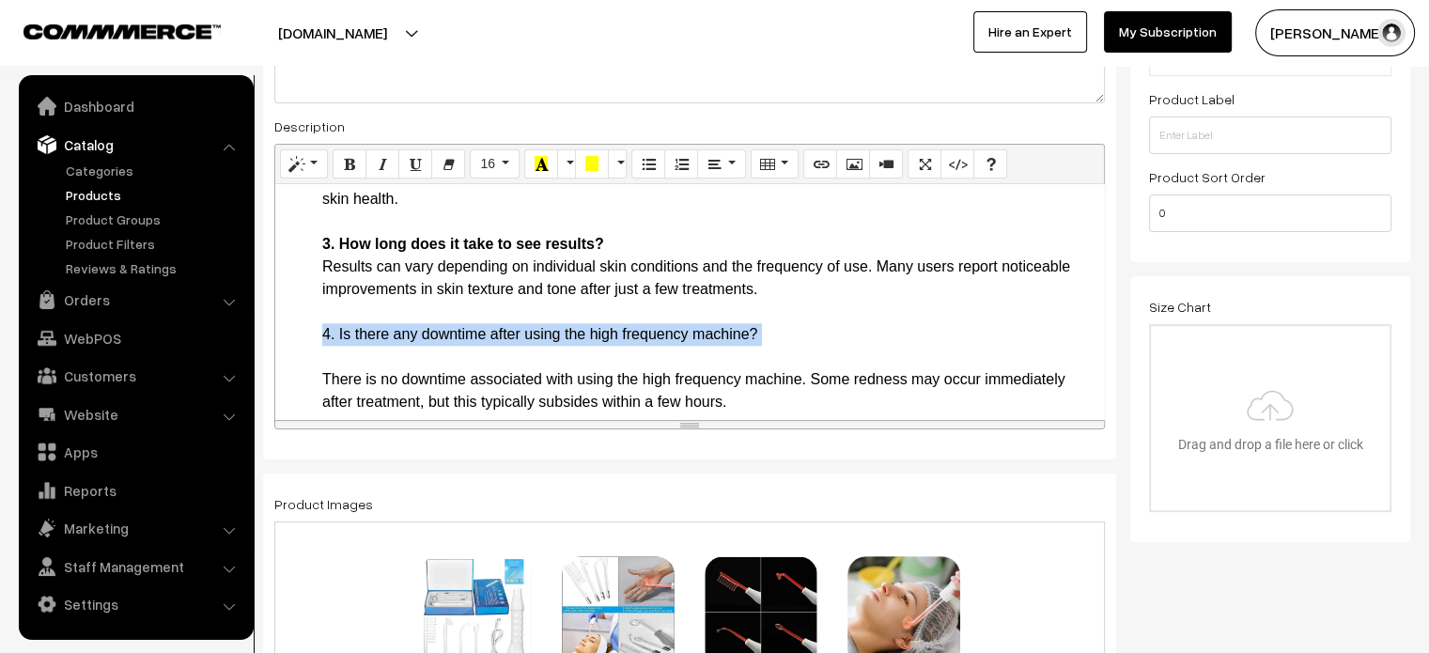
click at [383, 344] on li "Frequently Asked Questions 1. Is the Portable High Frequency Machine safe for a…" at bounding box center [708, 278] width 772 height 496
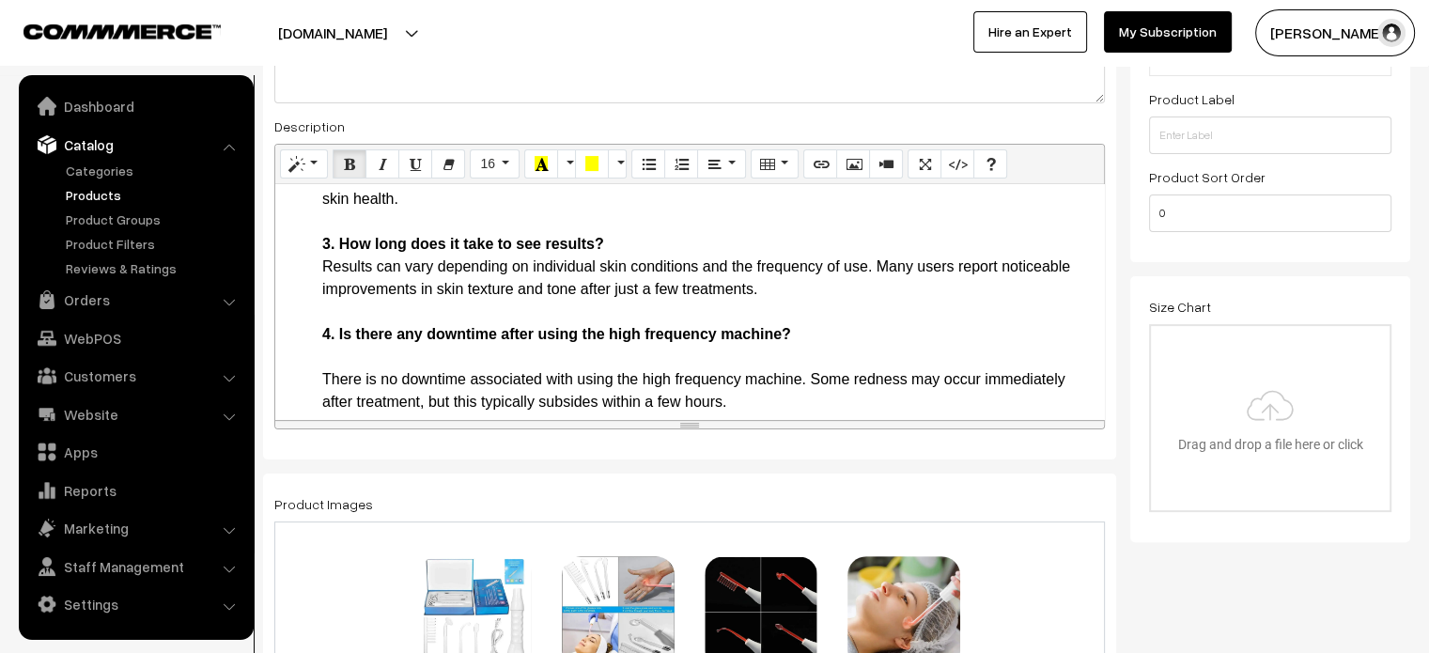
click at [362, 354] on li "Frequently Asked Questions 1. Is the Portable High Frequency Machine safe for a…" at bounding box center [708, 278] width 772 height 496
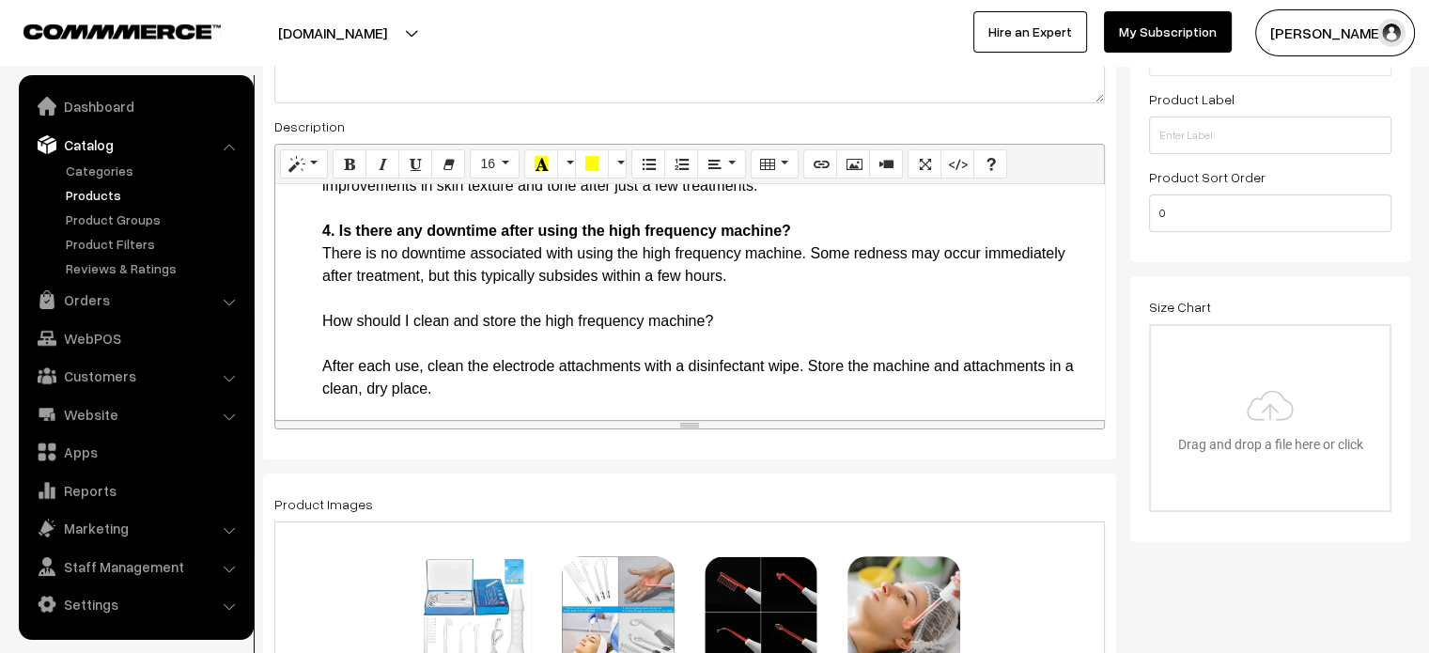
scroll to position [2057, 0]
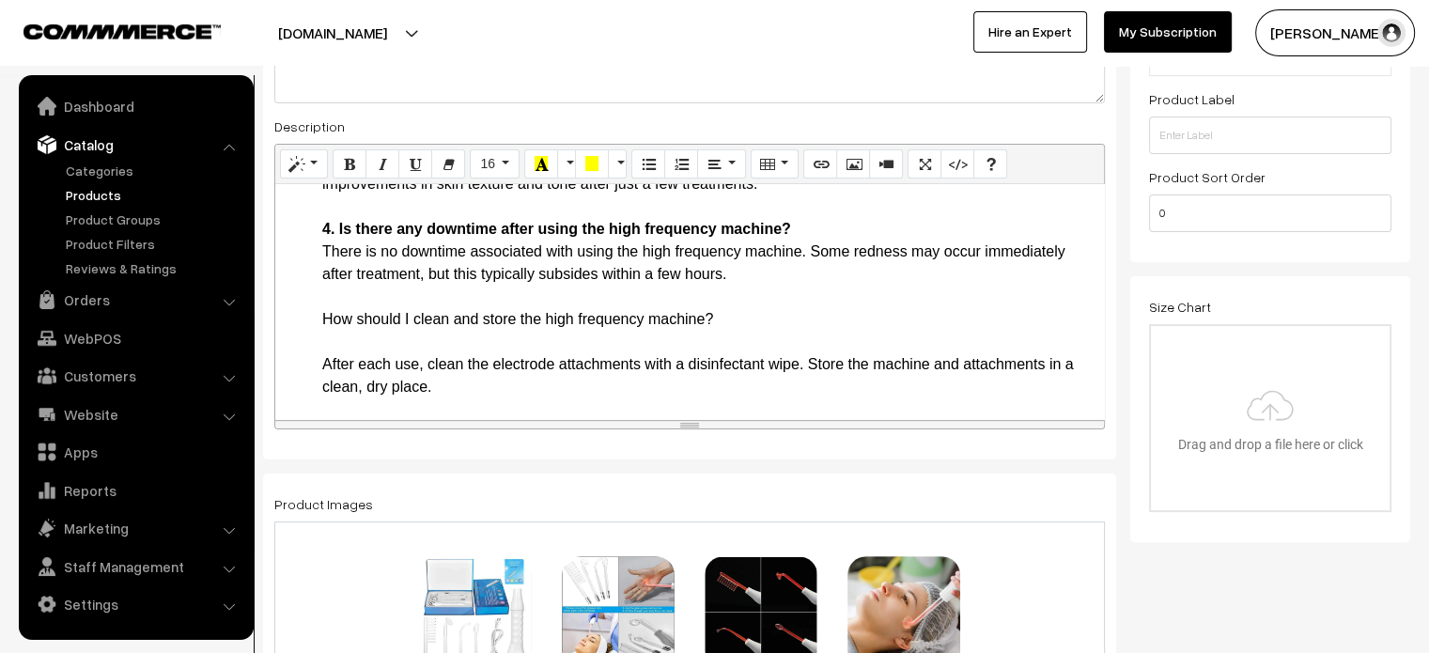
click at [342, 318] on li "Frequently Asked Questions 1. Is the Portable High Frequency Machine safe for a…" at bounding box center [708, 161] width 772 height 473
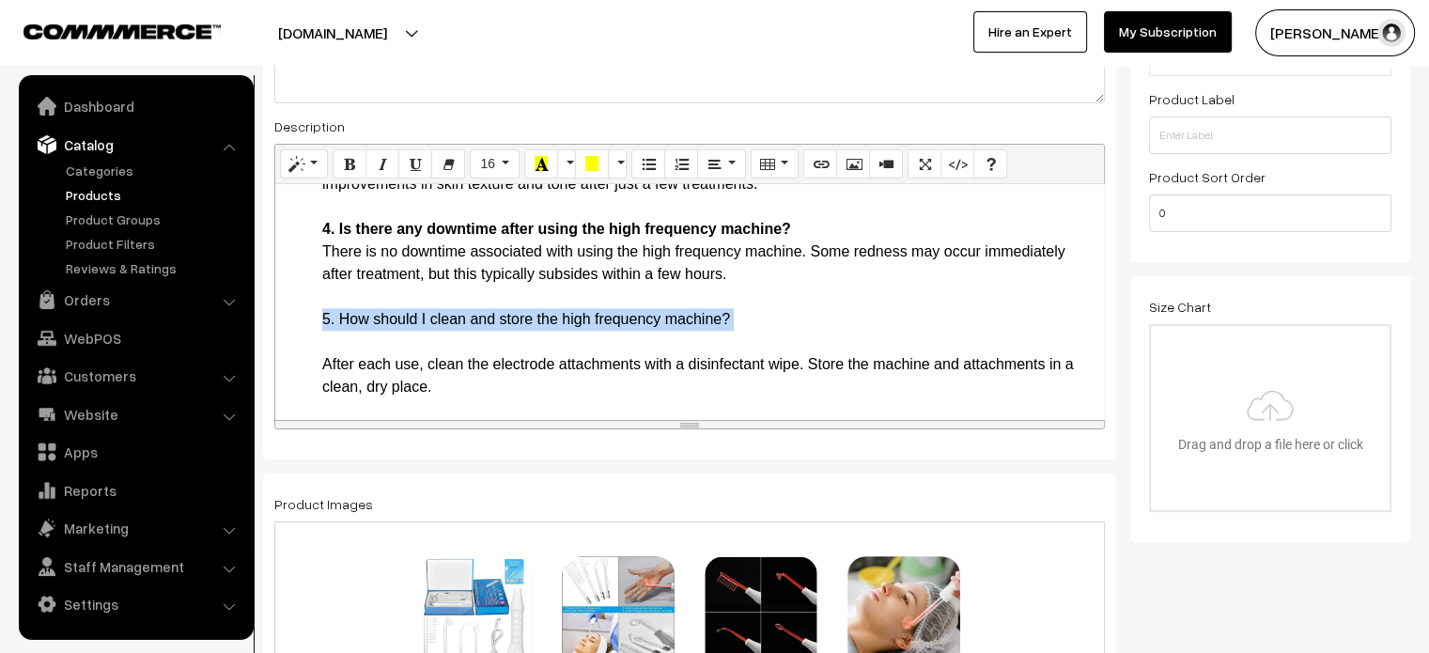
click at [342, 318] on li "Frequently Asked Questions 1. Is the Portable High Frequency Machine safe for a…" at bounding box center [708, 161] width 772 height 473
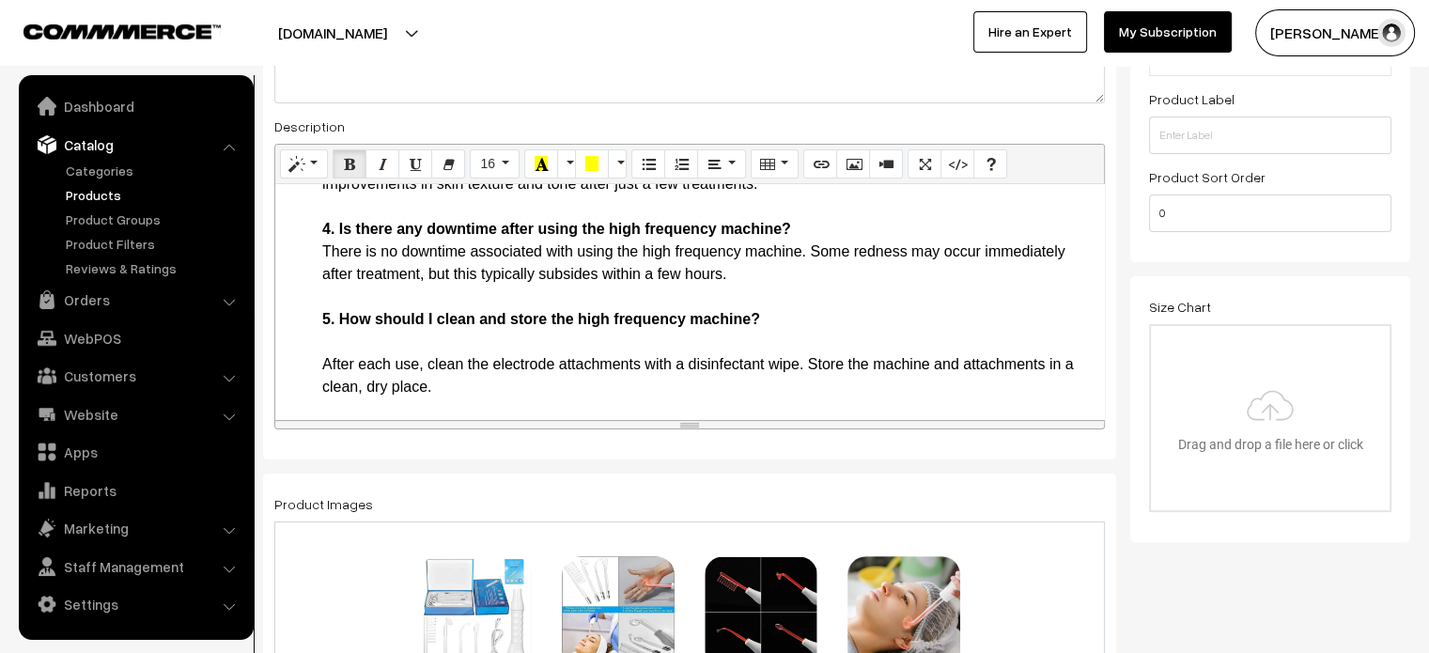
click at [337, 345] on li "Frequently Asked Questions 1. Is the Portable High Frequency Machine safe for a…" at bounding box center [708, 161] width 772 height 473
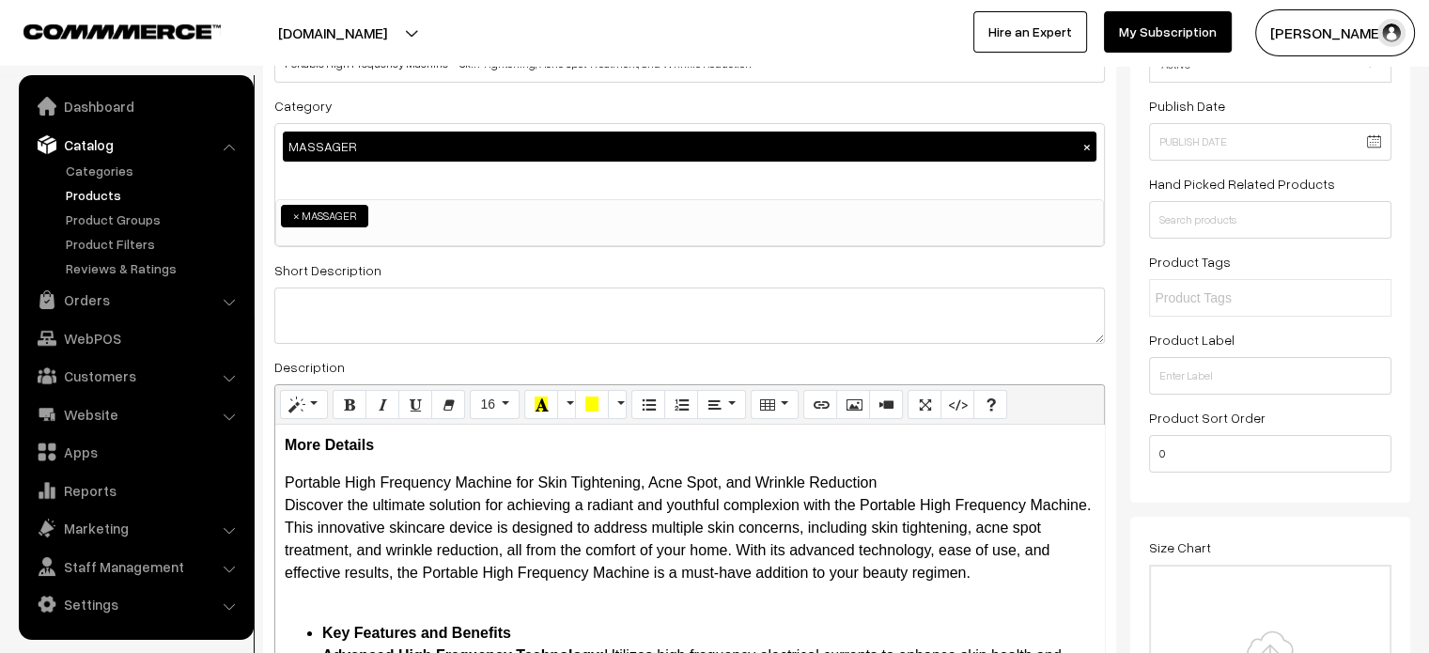
scroll to position [176, 0]
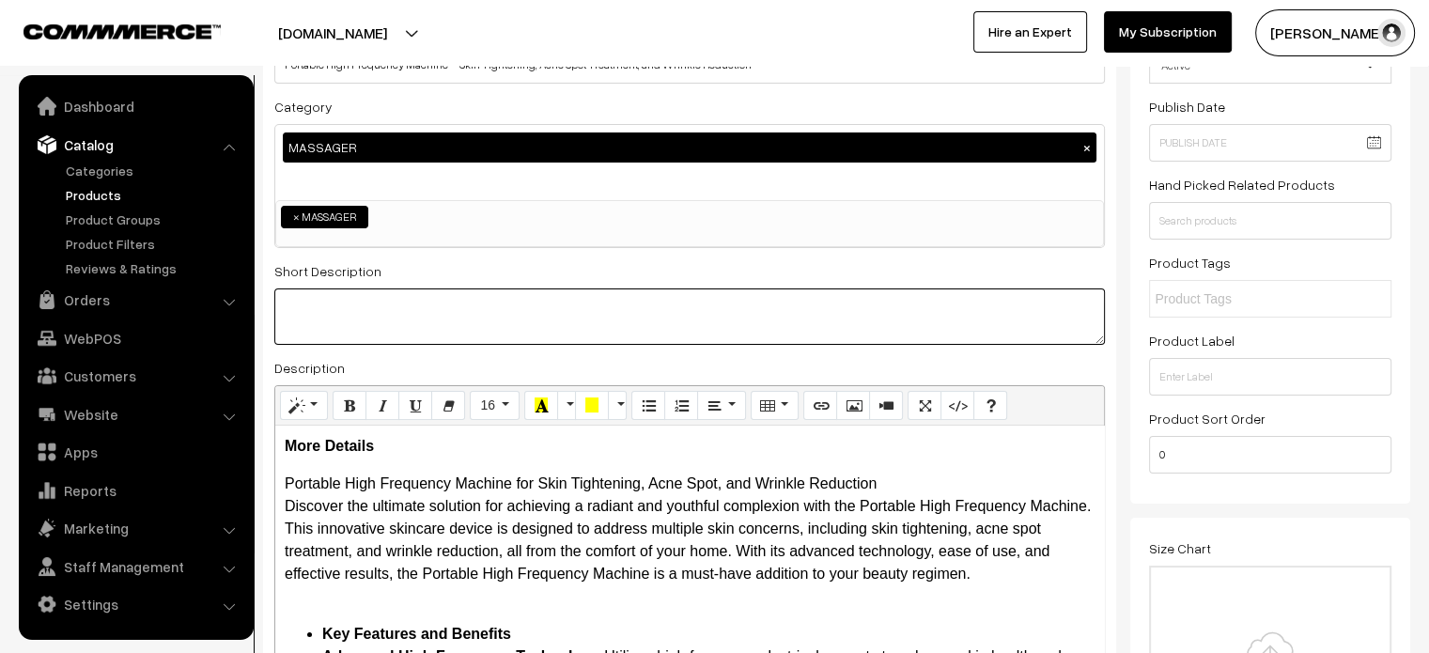
paste textarea "The Portable High Frequency Machine is a versatile and effective tool for achie…"
click at [537, 305] on textarea at bounding box center [689, 316] width 830 height 56
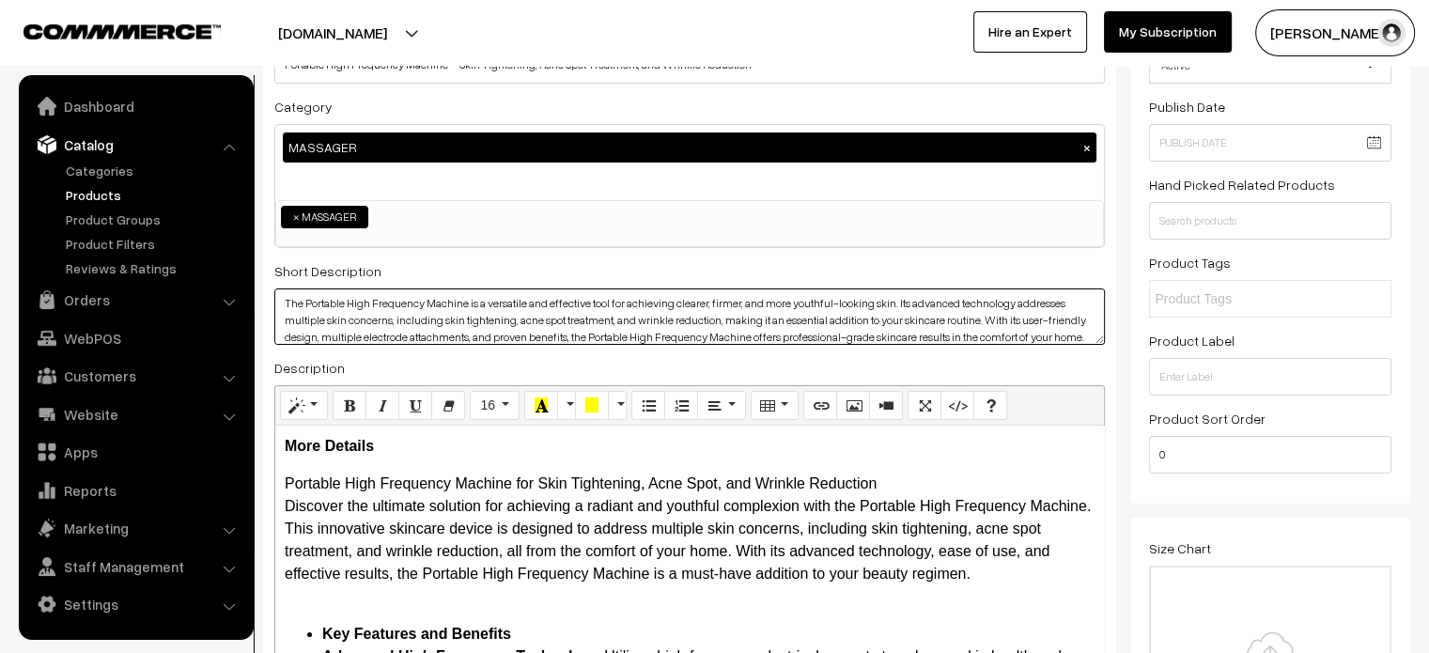
scroll to position [0, 0]
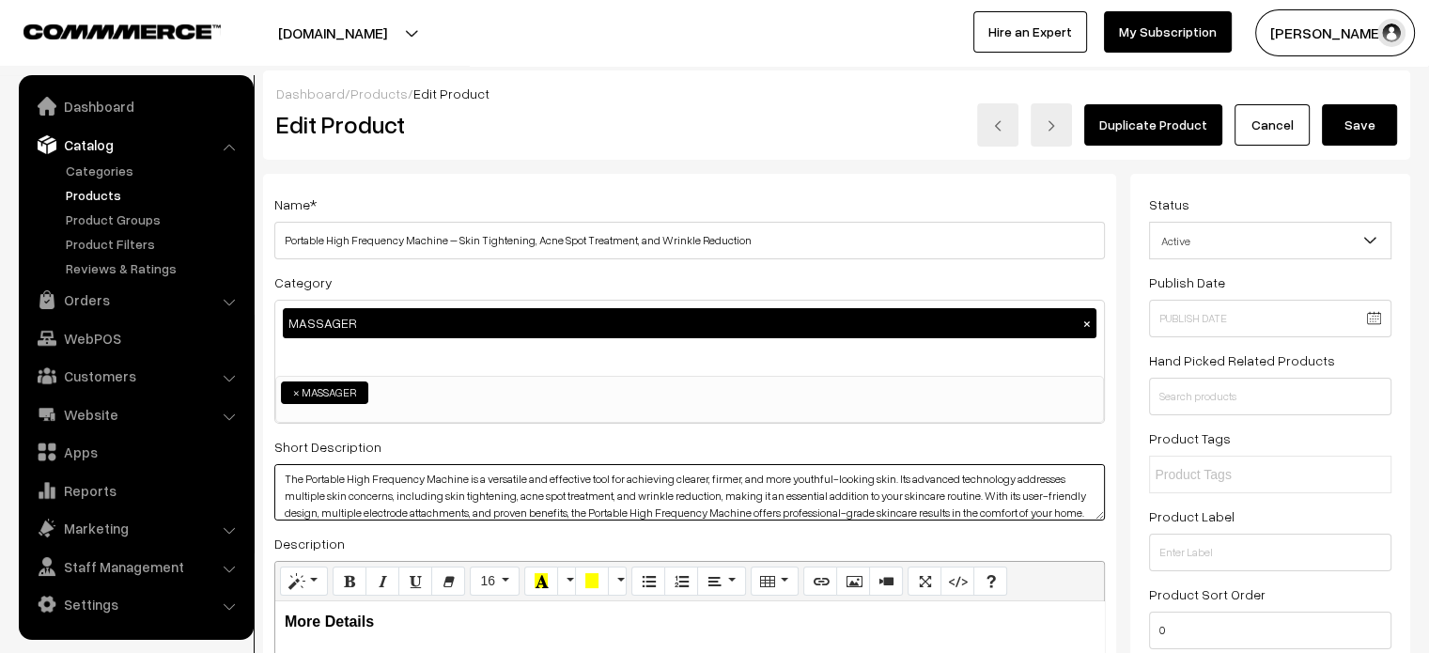
type textarea "The Portable High Frequency Machine is a versatile and effective tool for achie…"
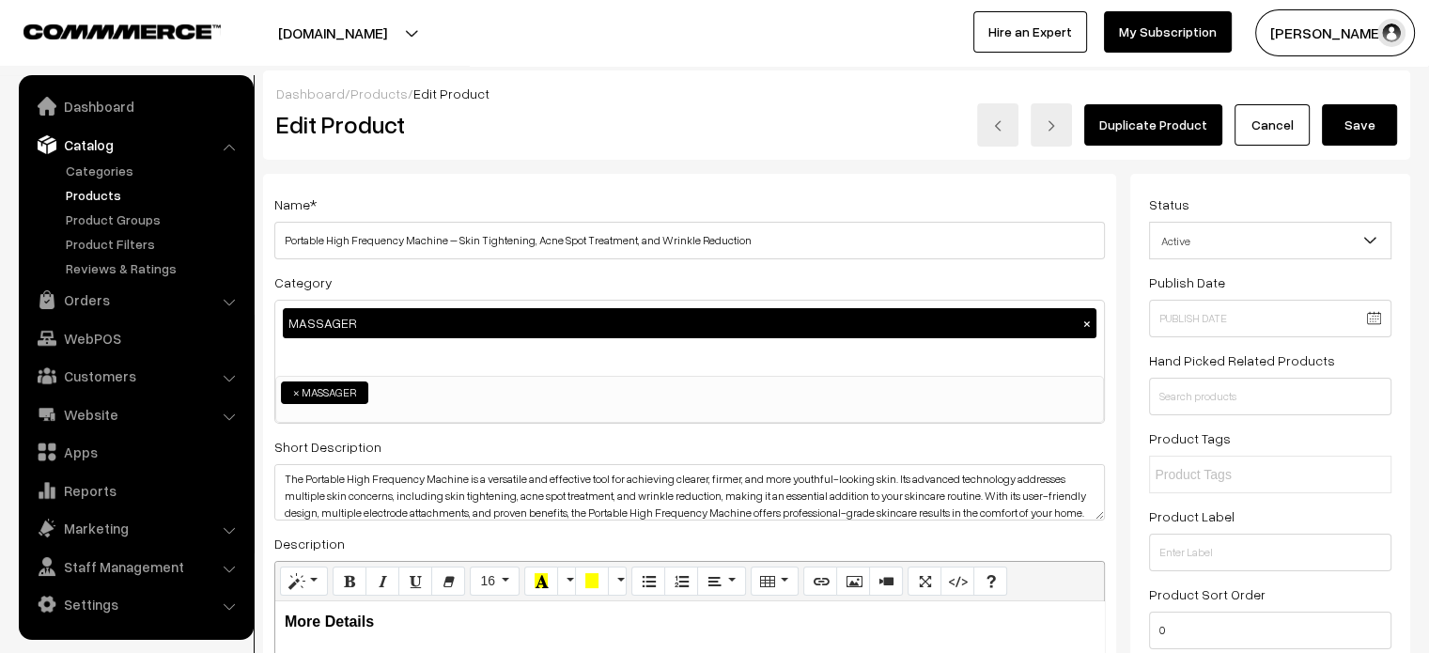
click at [1359, 133] on button "Save" at bounding box center [1359, 124] width 75 height 41
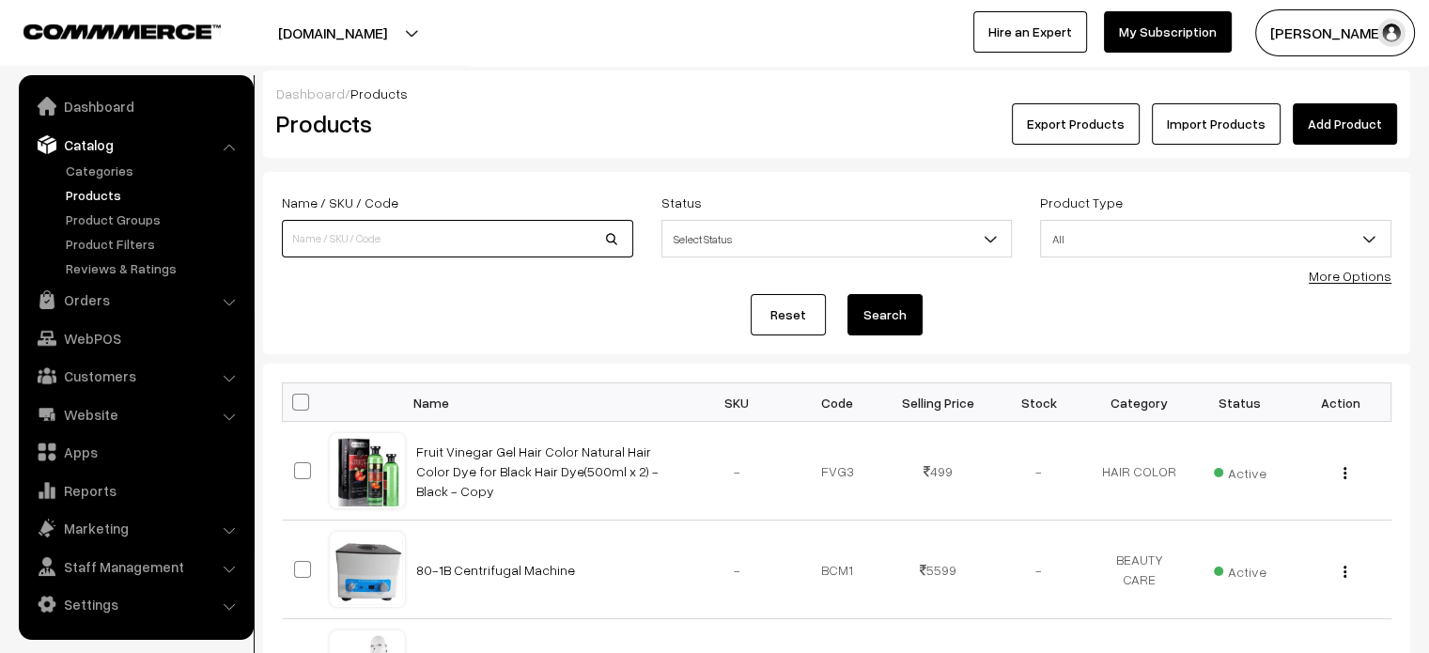
paste input "[PERSON_NAME] Roller for Face Massager – 100% Natural Green Jade Roller with Op…"
click at [435, 256] on input "[PERSON_NAME] Roller for Face Massager – 100% Natural Green Jade Roller with Op…" at bounding box center [457, 239] width 351 height 38
type input "[PERSON_NAME] Roller for Face Massager – 100% Natural Green Jade Roller with Op…"
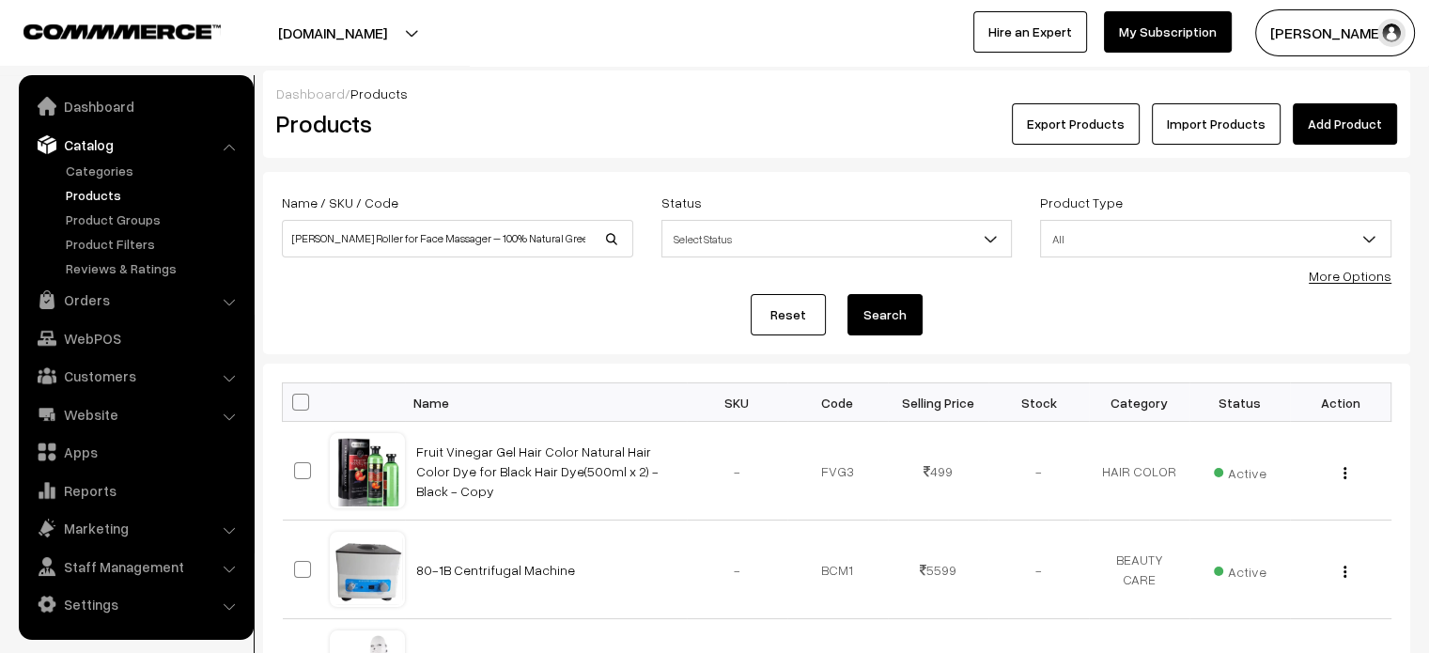
click at [895, 334] on button "Search" at bounding box center [884, 314] width 75 height 41
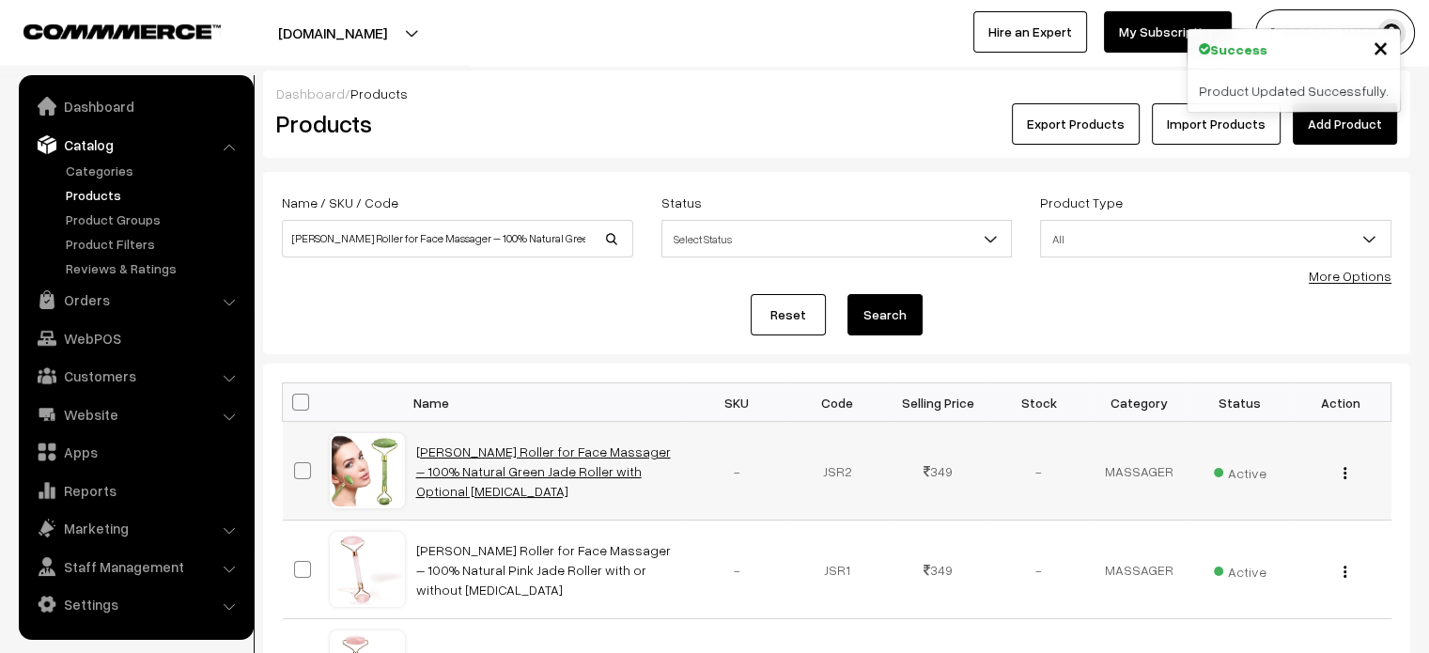
click at [486, 458] on link "[PERSON_NAME] Roller for Face Massager – 100% Natural Green Jade Roller with Op…" at bounding box center [543, 470] width 255 height 55
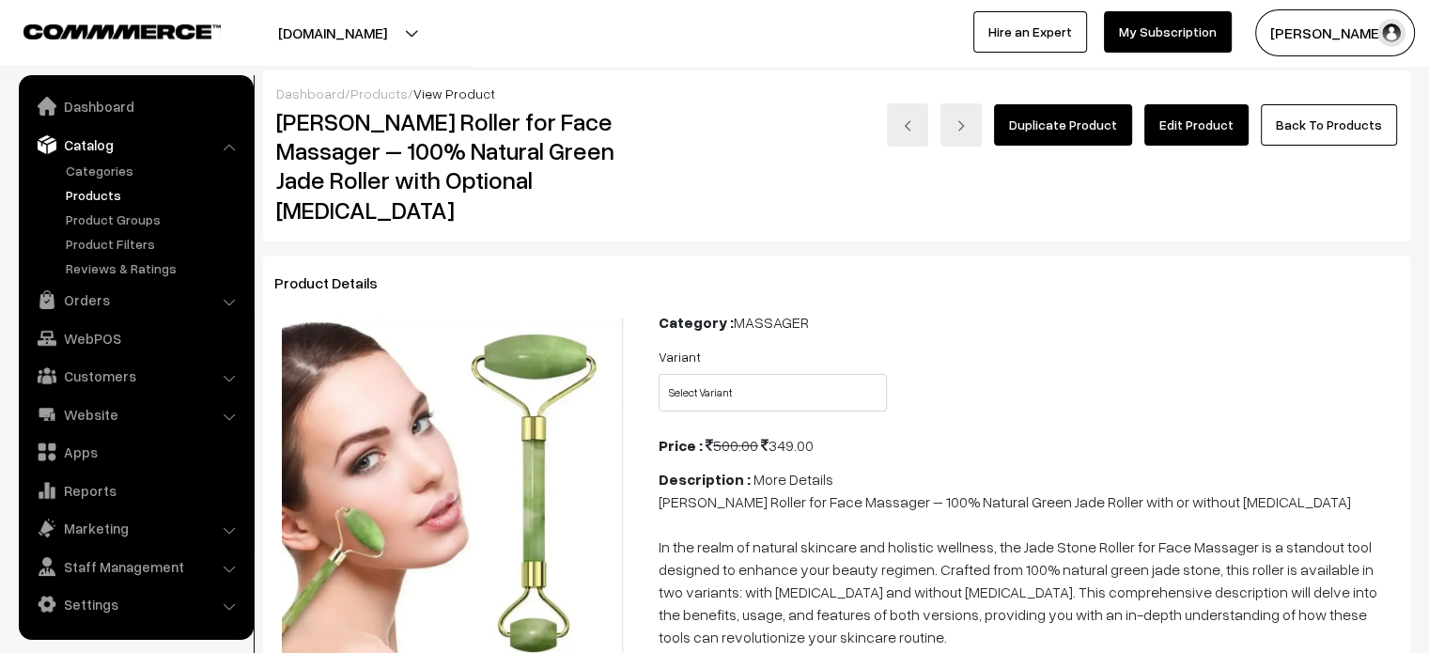
click at [1176, 132] on link "Edit Product" at bounding box center [1196, 124] width 104 height 41
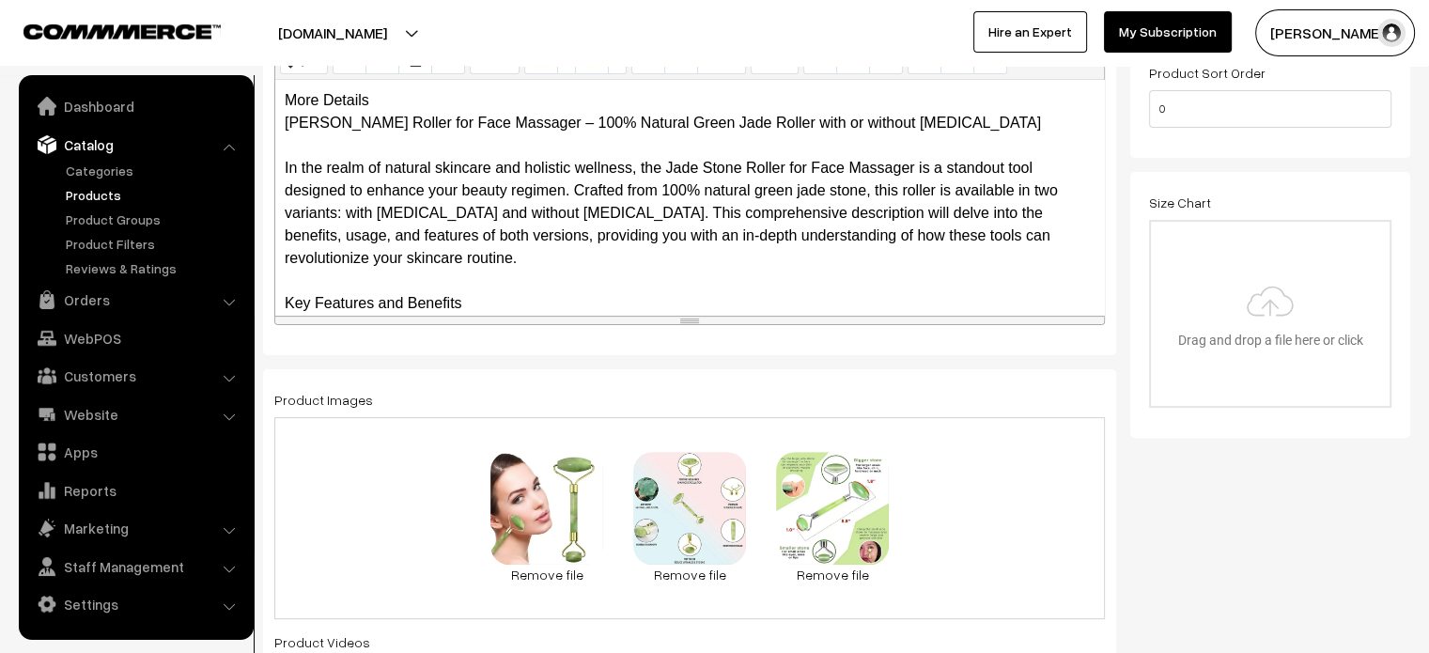
scroll to position [539, 0]
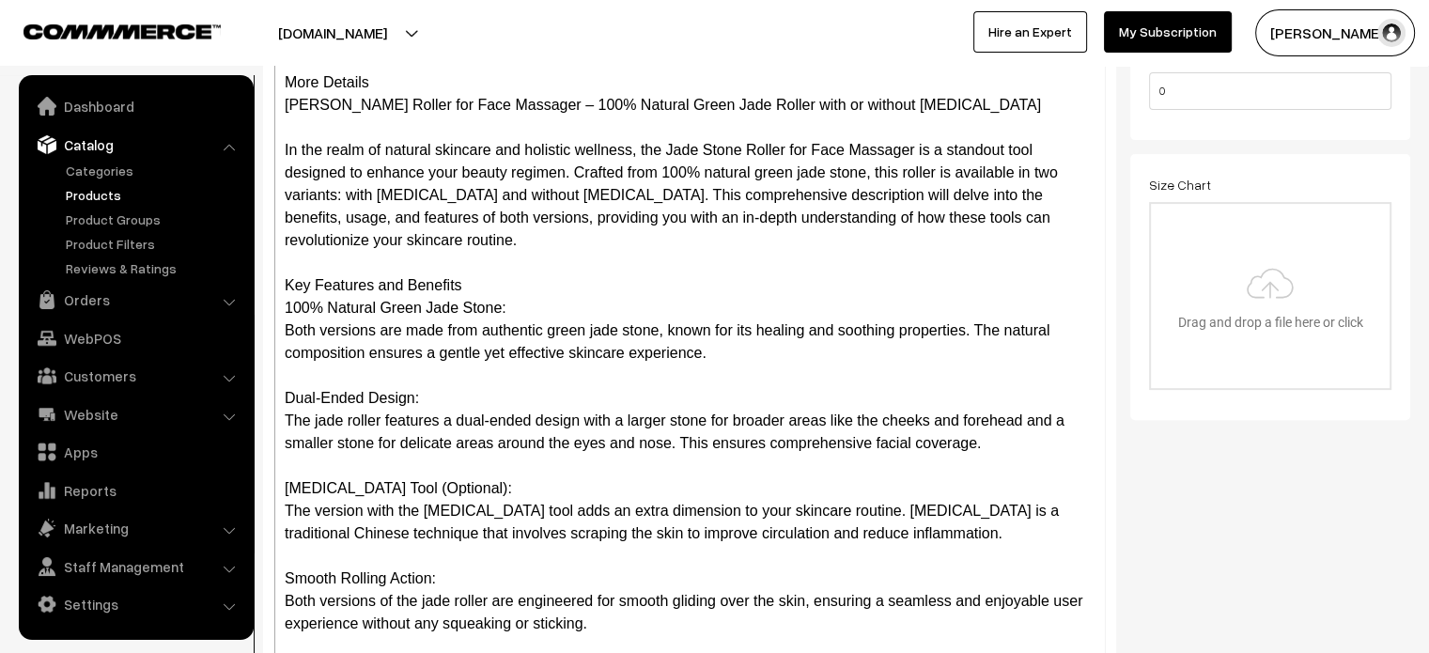
drag, startPoint x: 1086, startPoint y: 301, endPoint x: 1036, endPoint y: 697, distance: 399.6
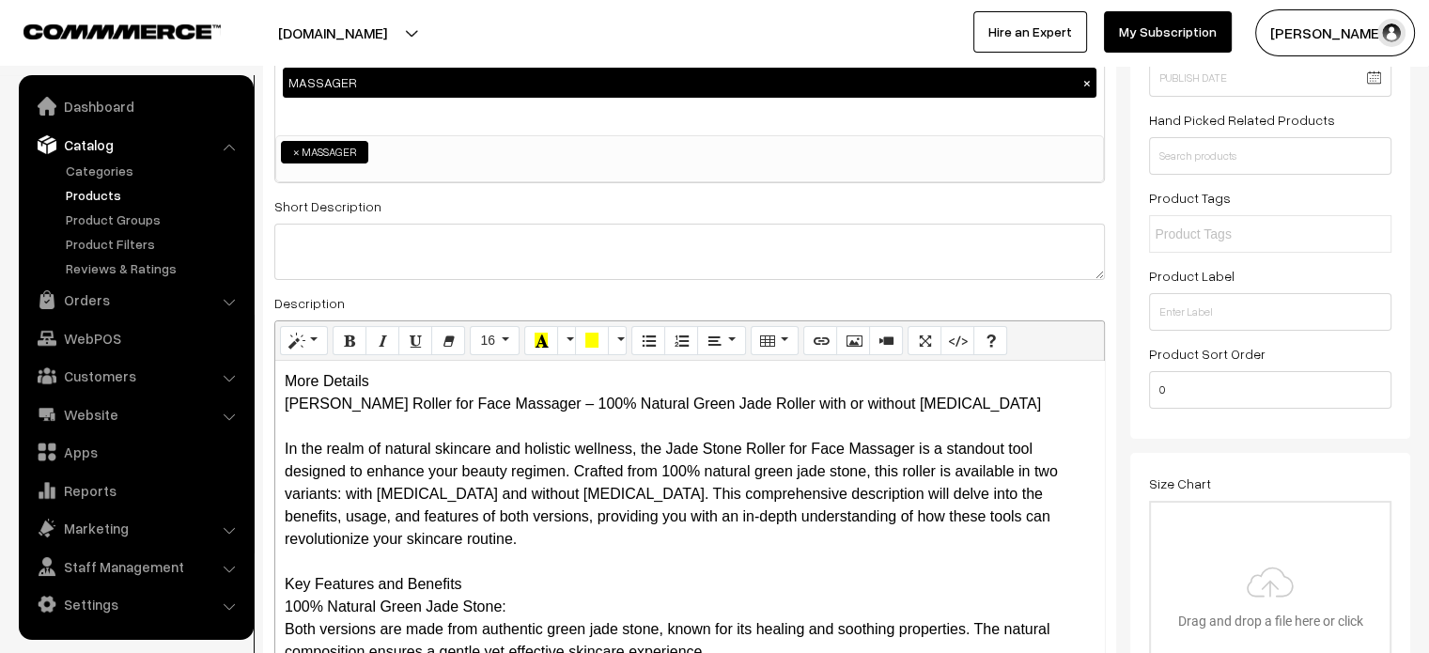
scroll to position [227, 0]
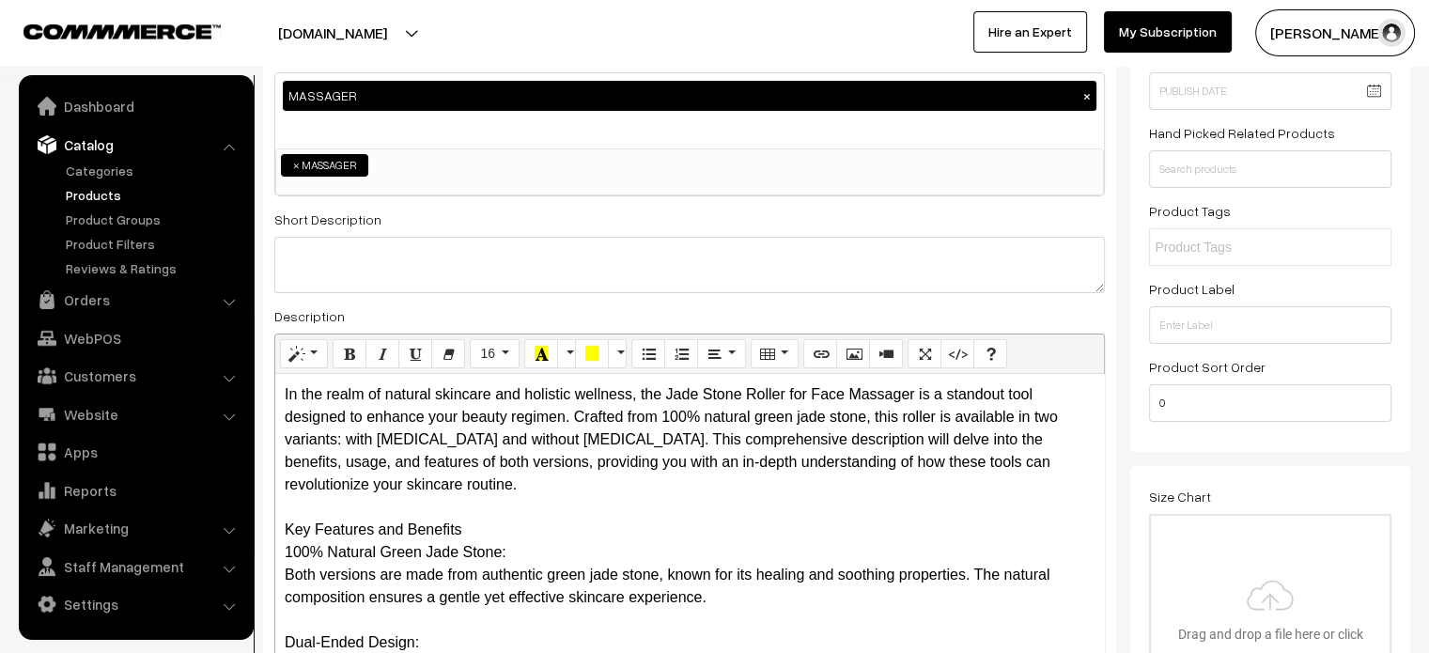
scroll to position [101, 0]
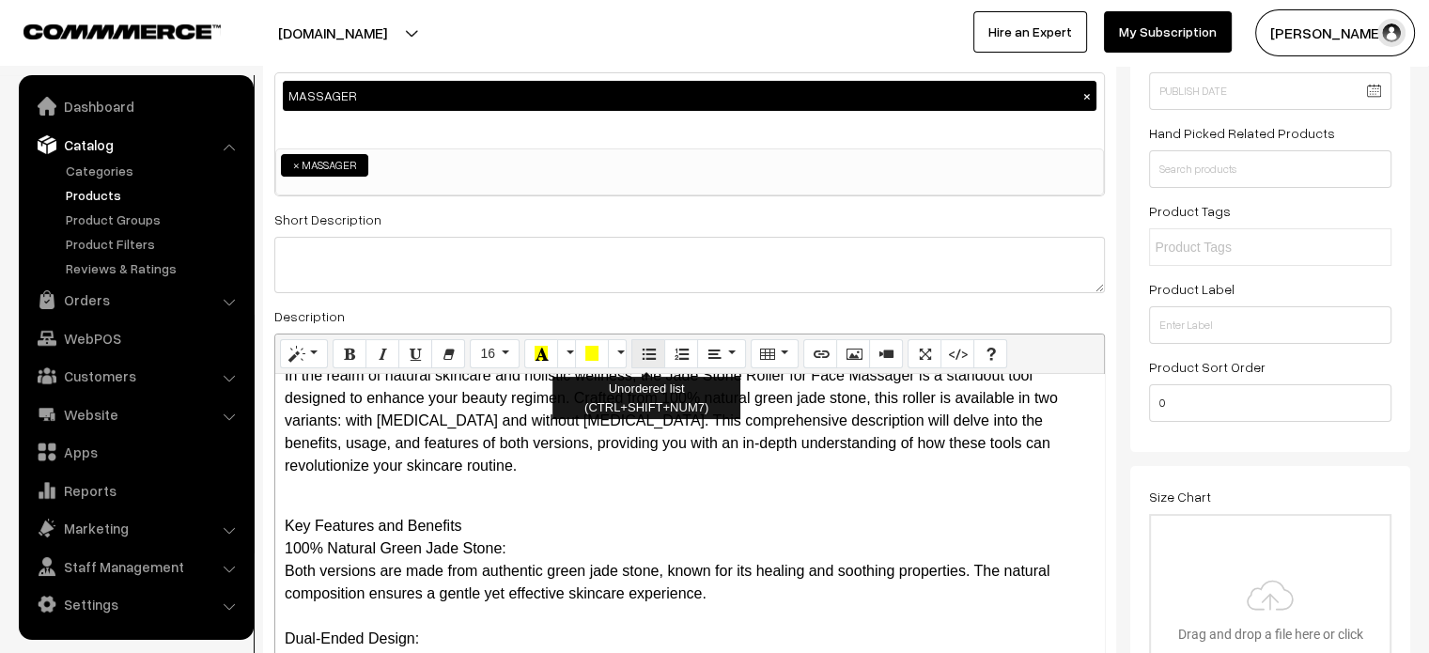
click at [649, 349] on icon "Unordered list (CTRL+SHIFT+NUM7)" at bounding box center [648, 353] width 13 height 15
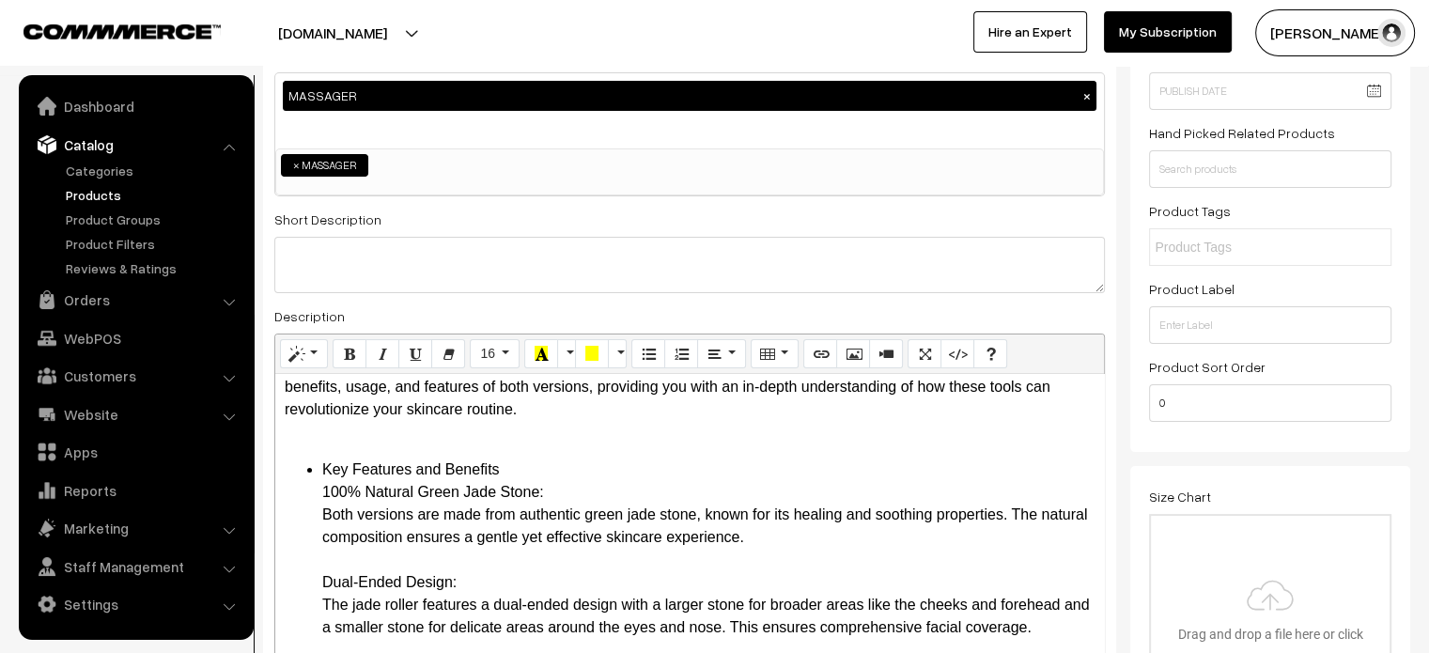
scroll to position [162, 0]
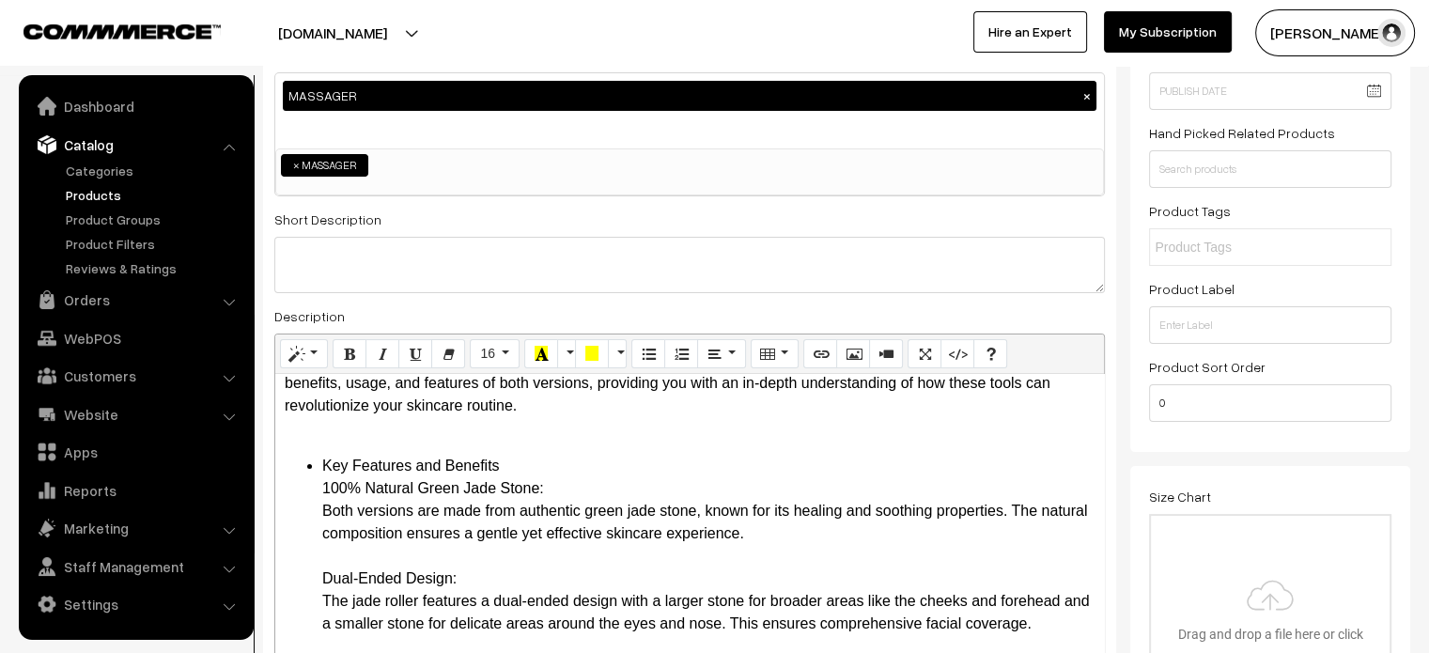
drag, startPoint x: 314, startPoint y: 467, endPoint x: 552, endPoint y: 484, distance: 239.2
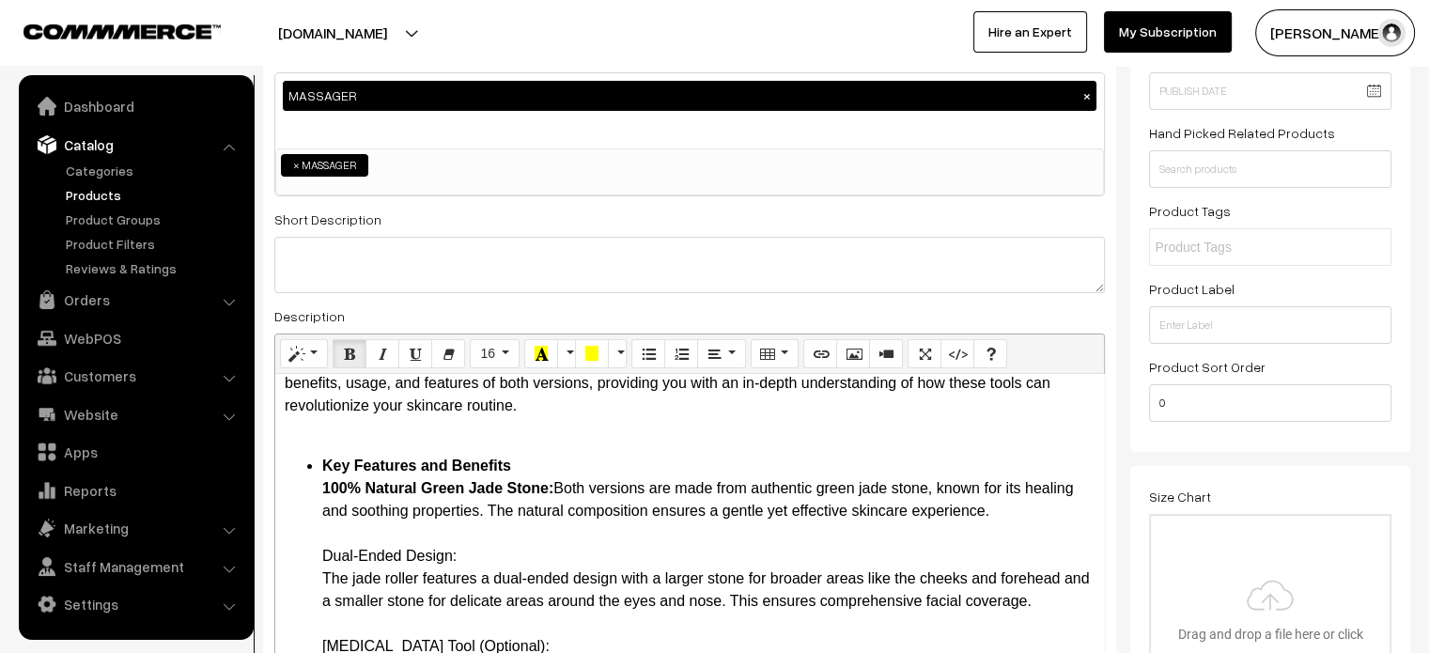
scroll to position [188, 0]
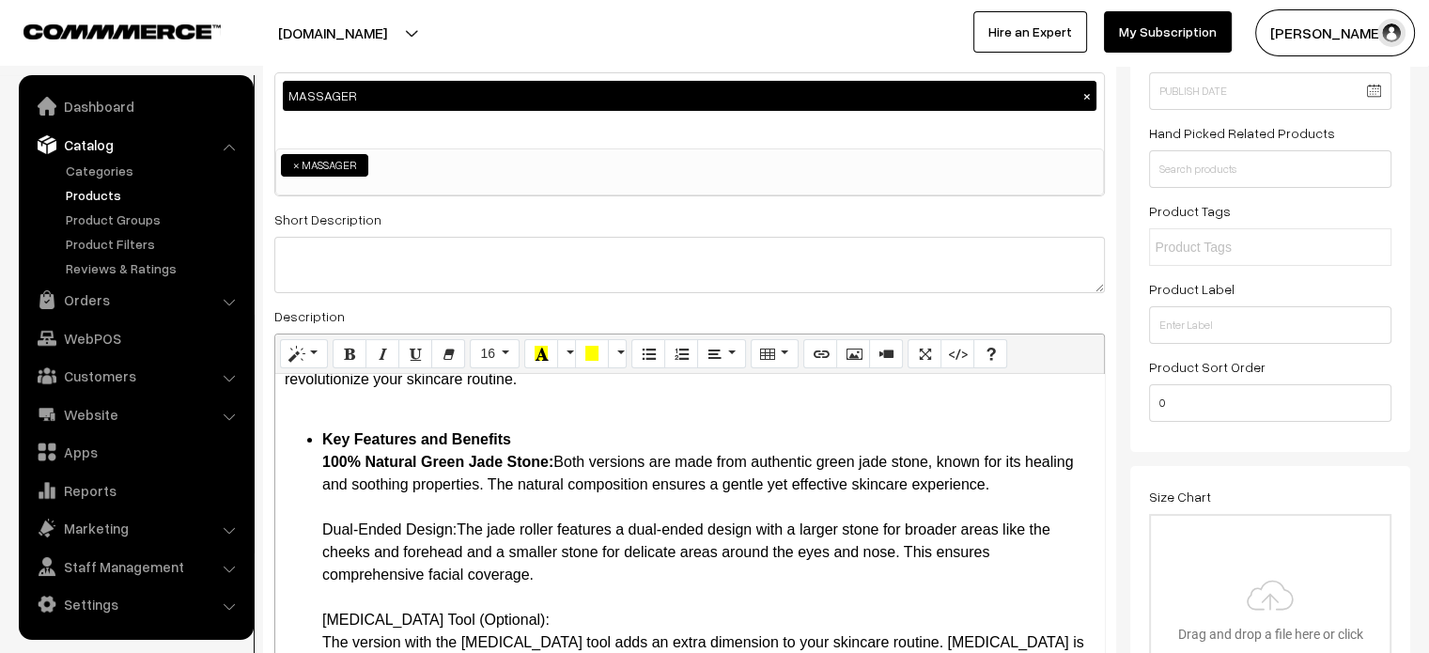
drag, startPoint x: 318, startPoint y: 525, endPoint x: 459, endPoint y: 522, distance: 141.9
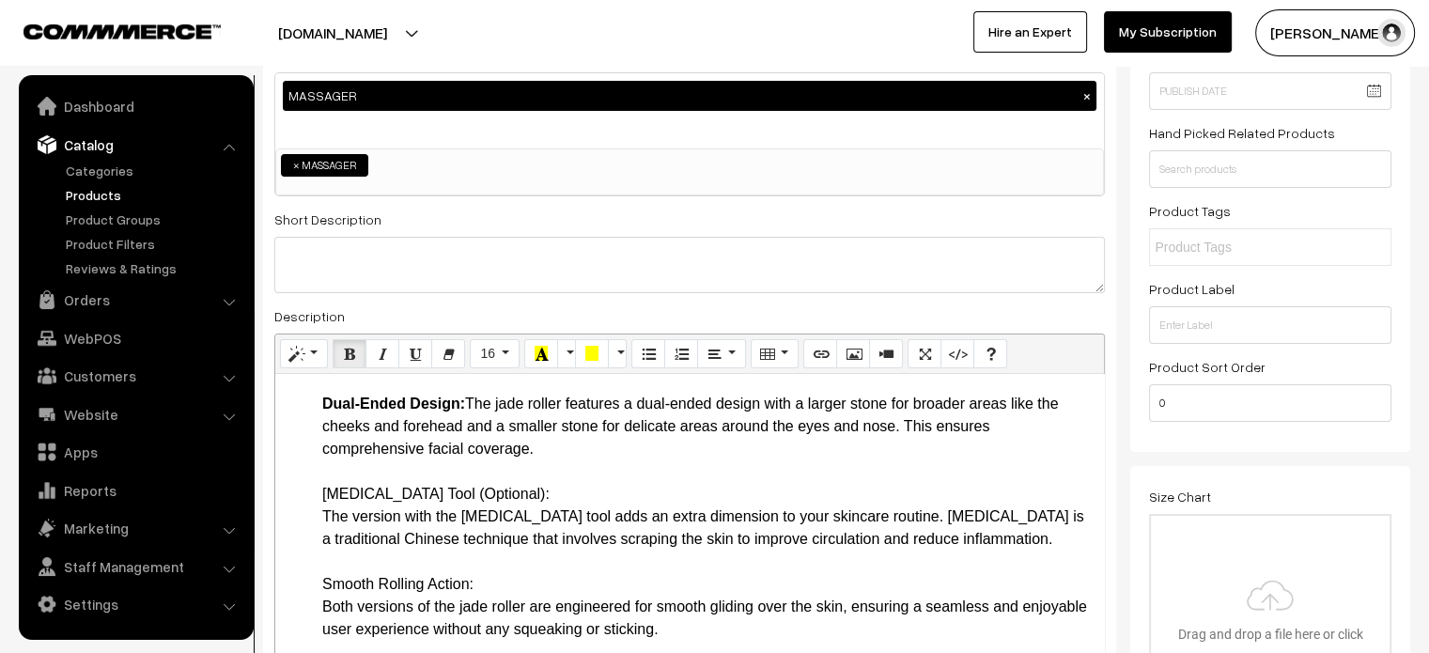
scroll to position [316, 0]
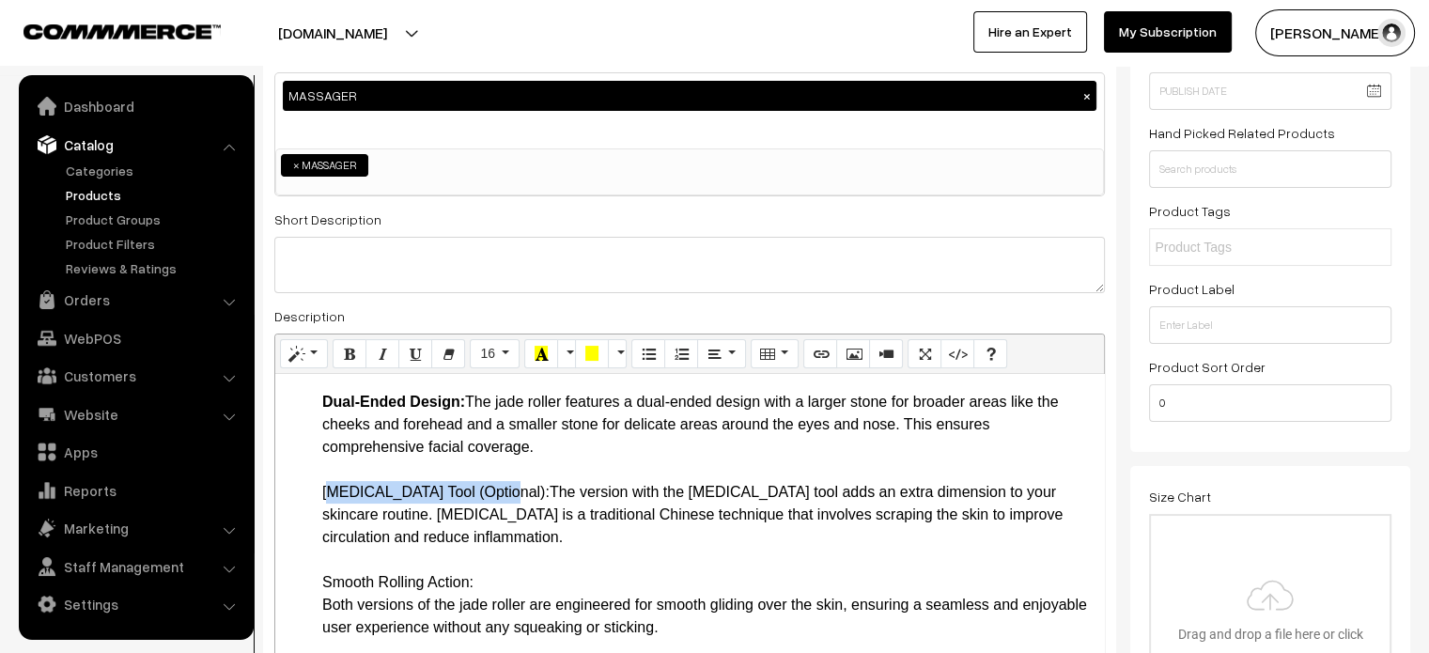
drag, startPoint x: 291, startPoint y: 488, endPoint x: 490, endPoint y: 484, distance: 199.2
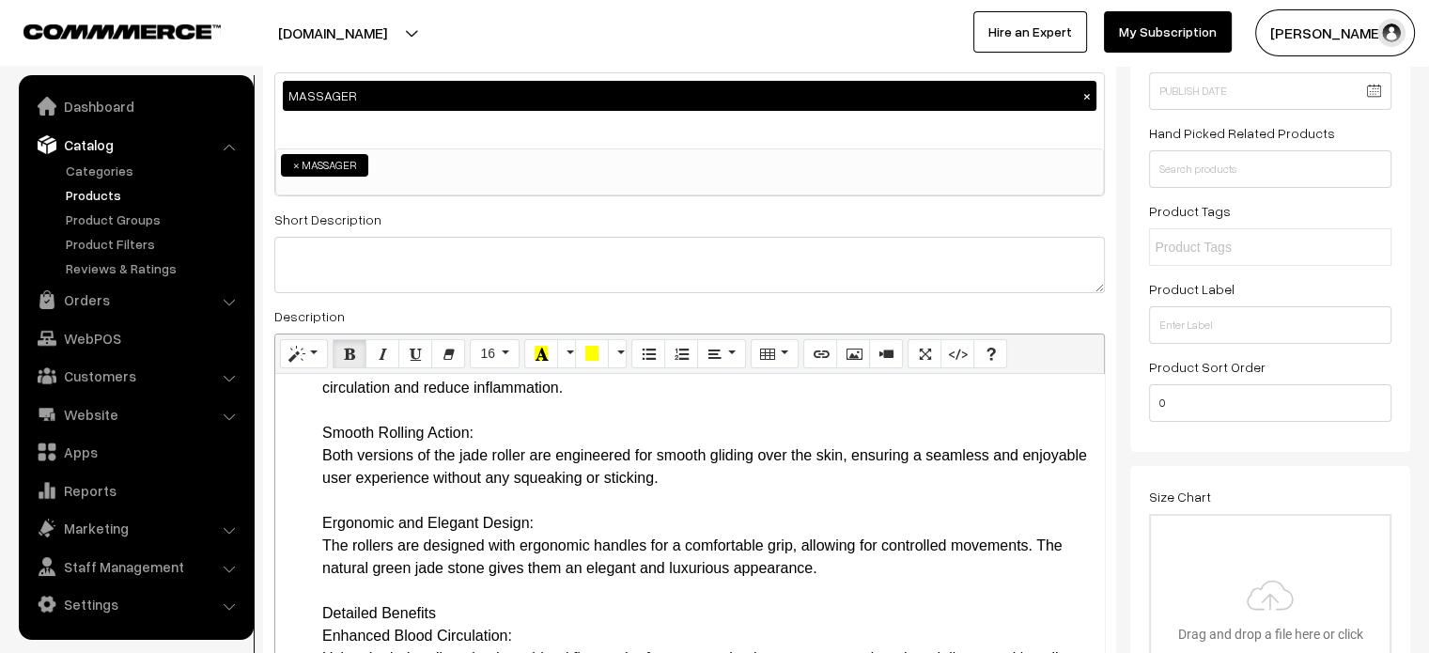
scroll to position [469, 0]
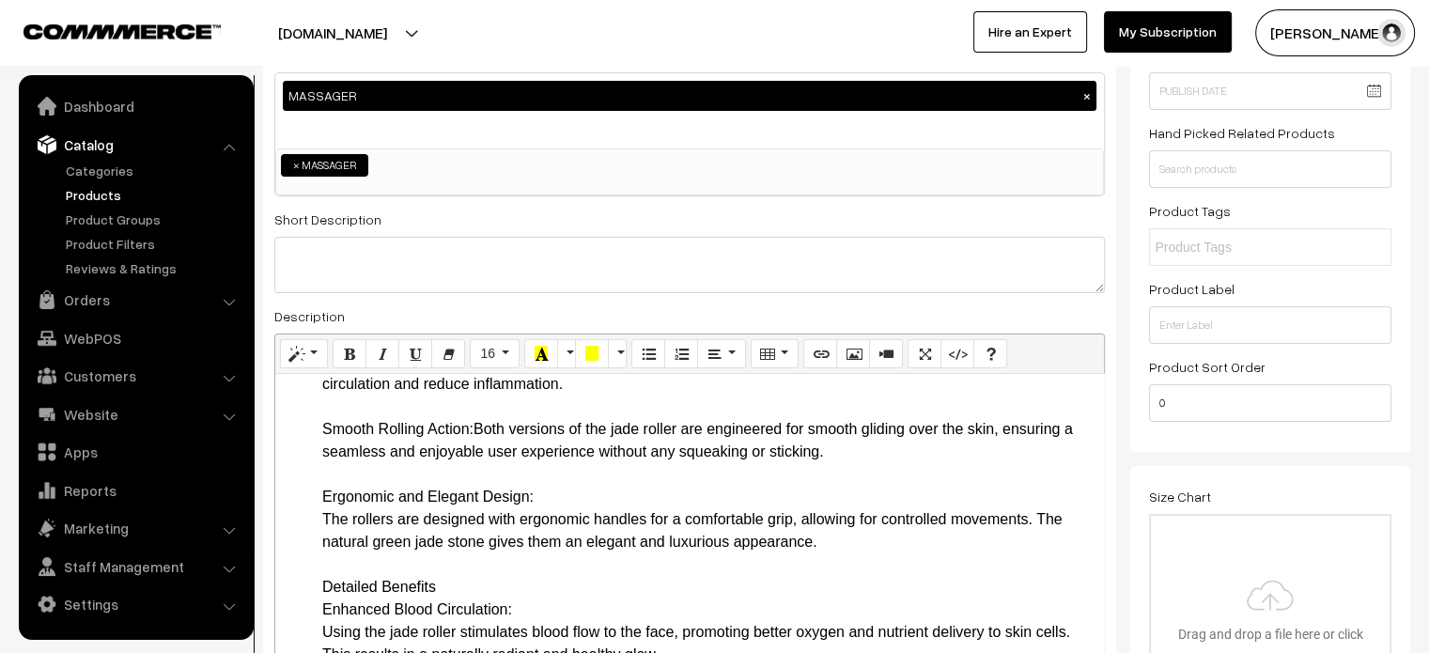
drag, startPoint x: 316, startPoint y: 428, endPoint x: 473, endPoint y: 430, distance: 157.8
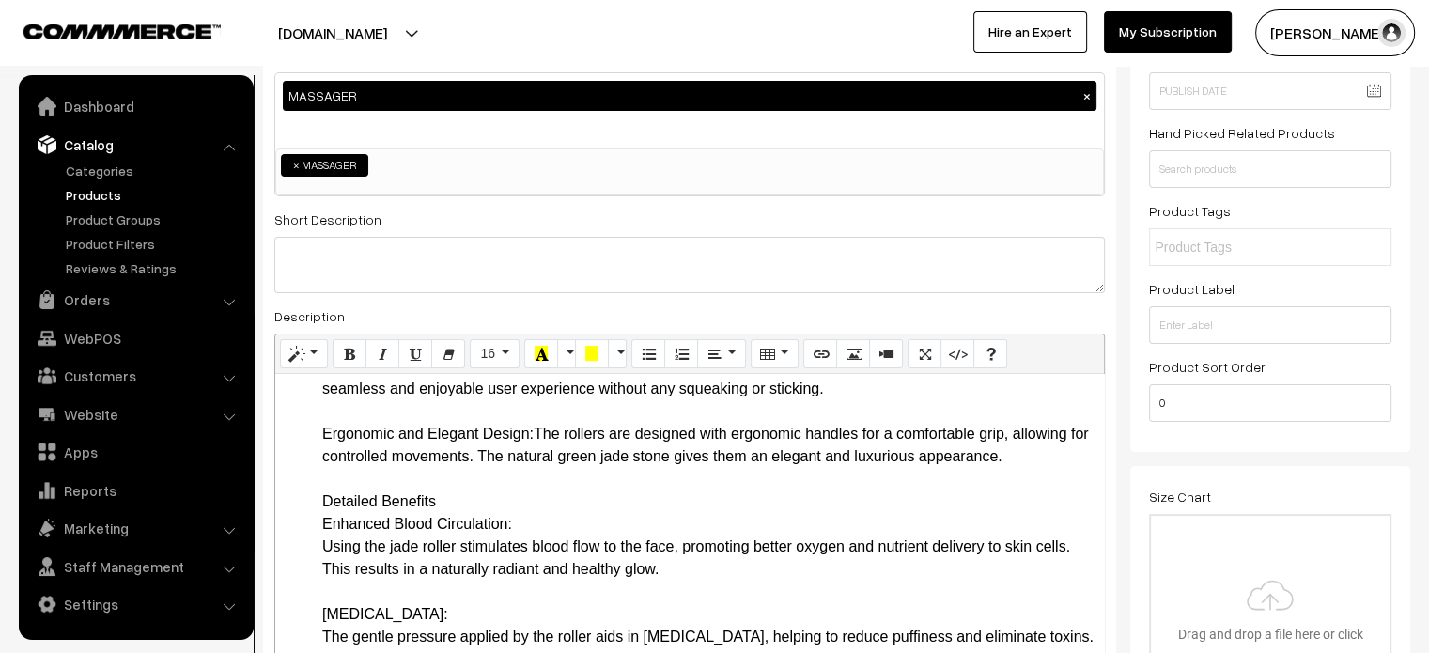
drag, startPoint x: 317, startPoint y: 431, endPoint x: 535, endPoint y: 428, distance: 218.0
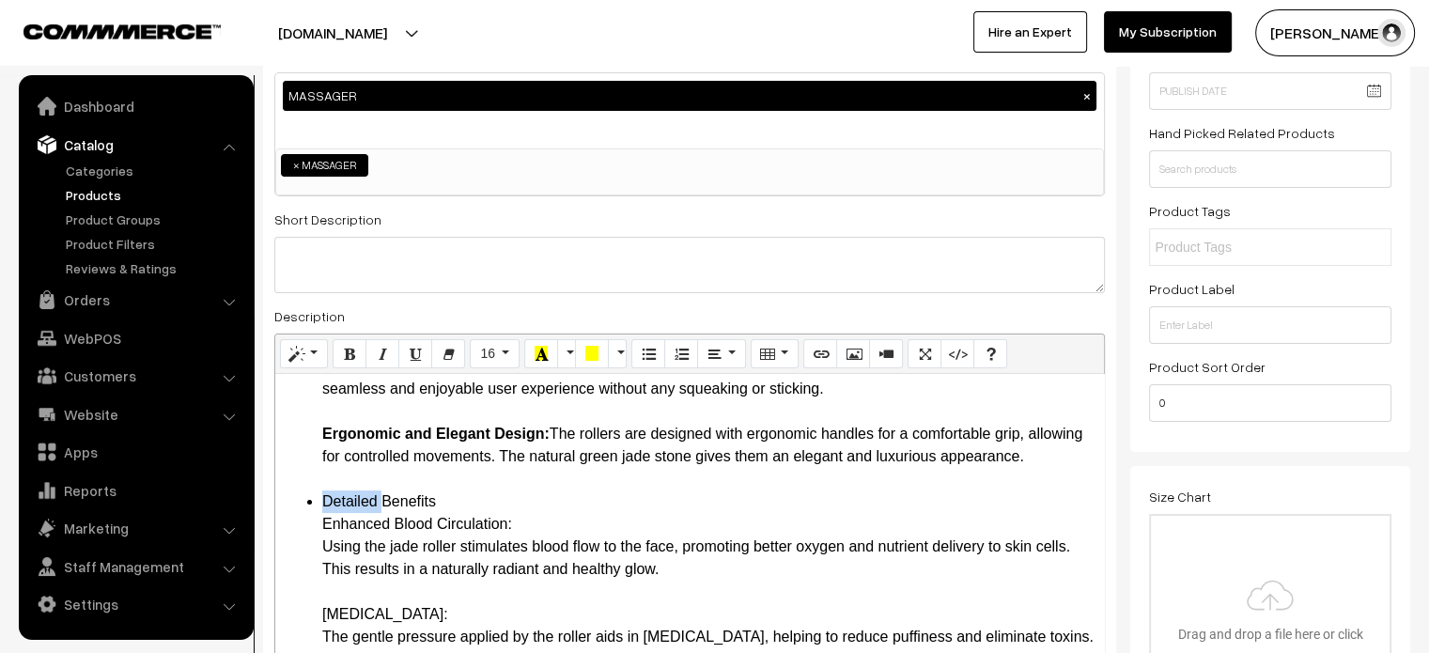
drag, startPoint x: 318, startPoint y: 525, endPoint x: 529, endPoint y: 545, distance: 211.4
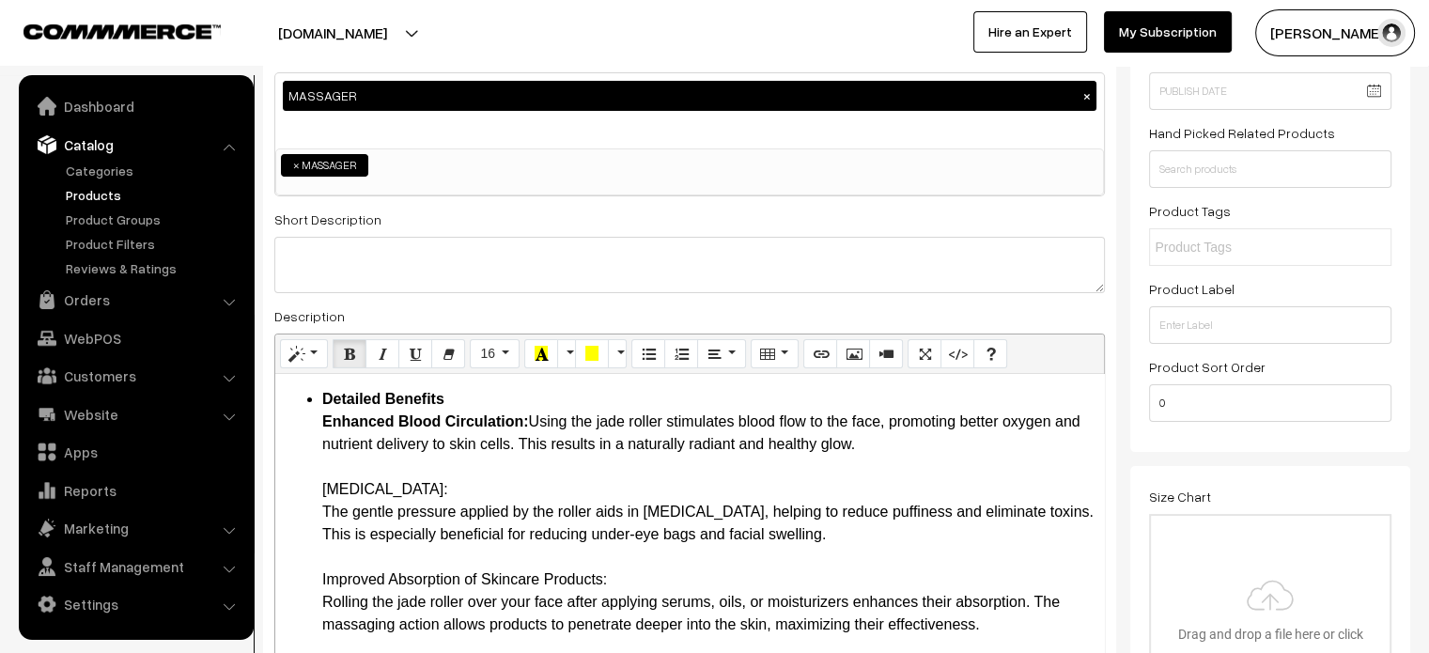
scroll to position [644, 0]
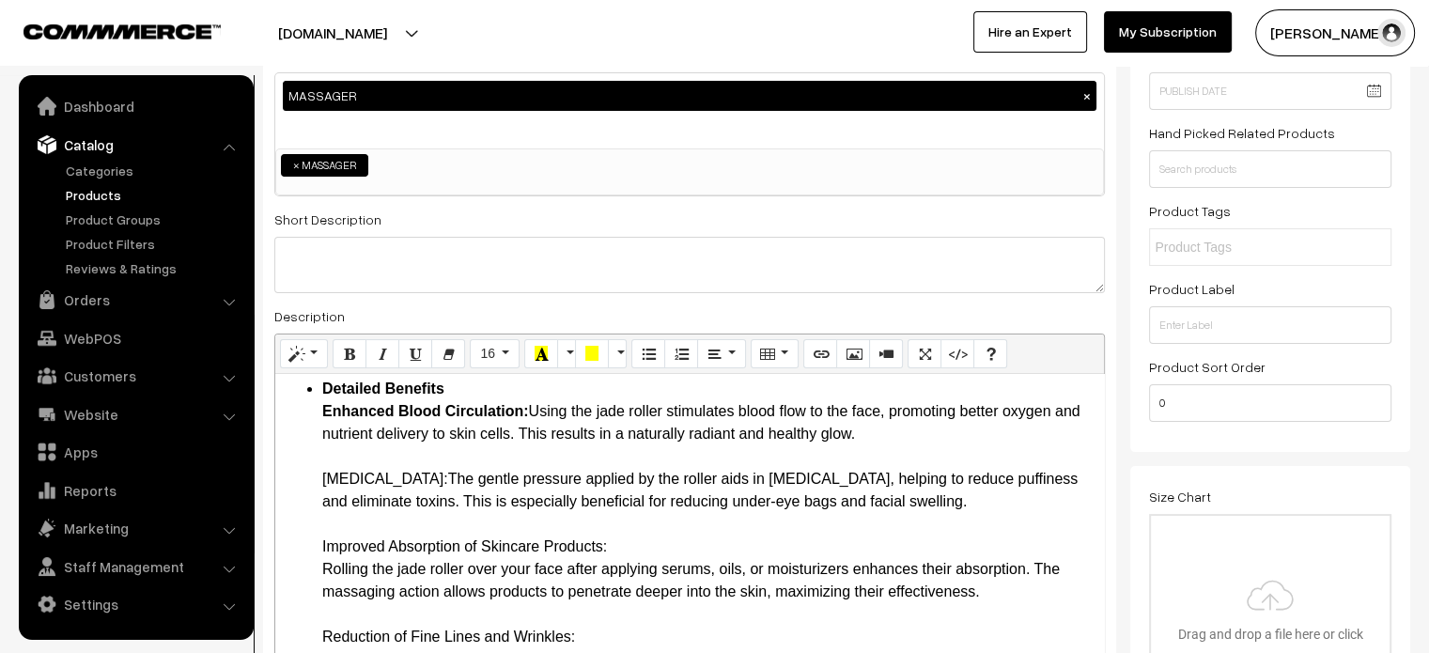
drag, startPoint x: 312, startPoint y: 511, endPoint x: 463, endPoint y: 507, distance: 151.3
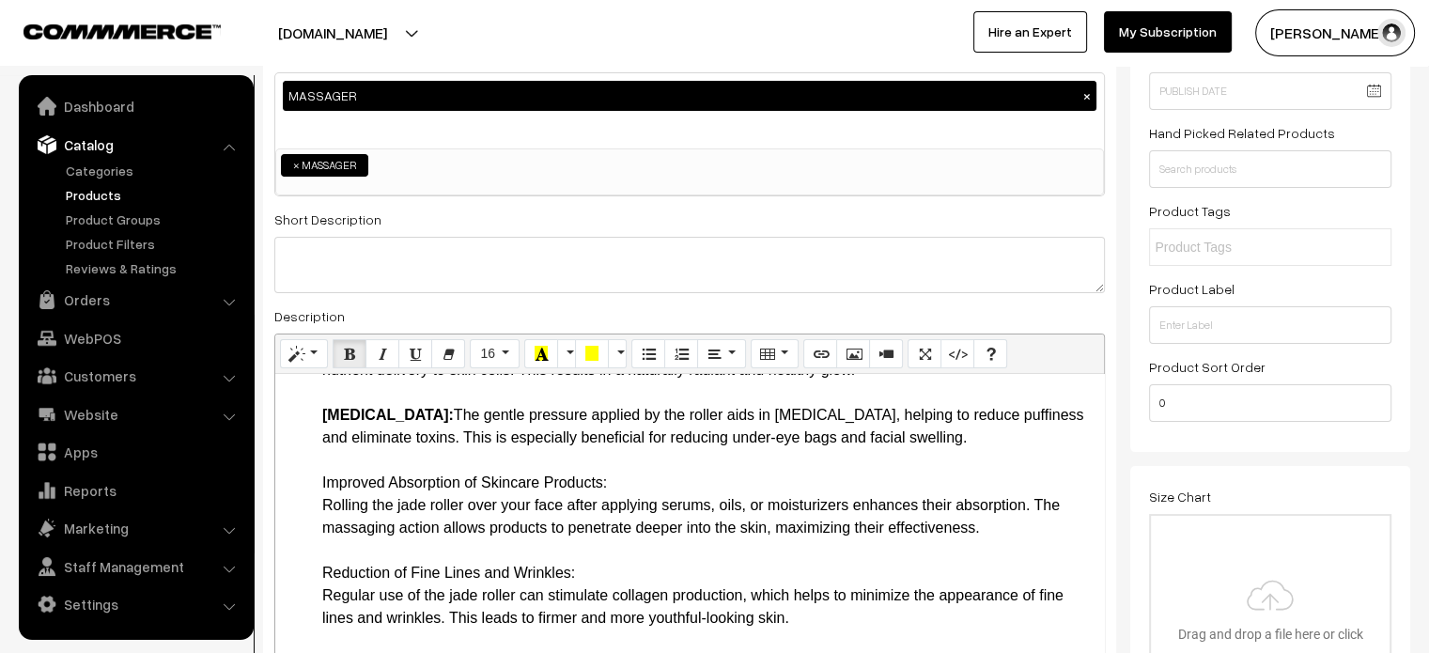
scroll to position [712, 0]
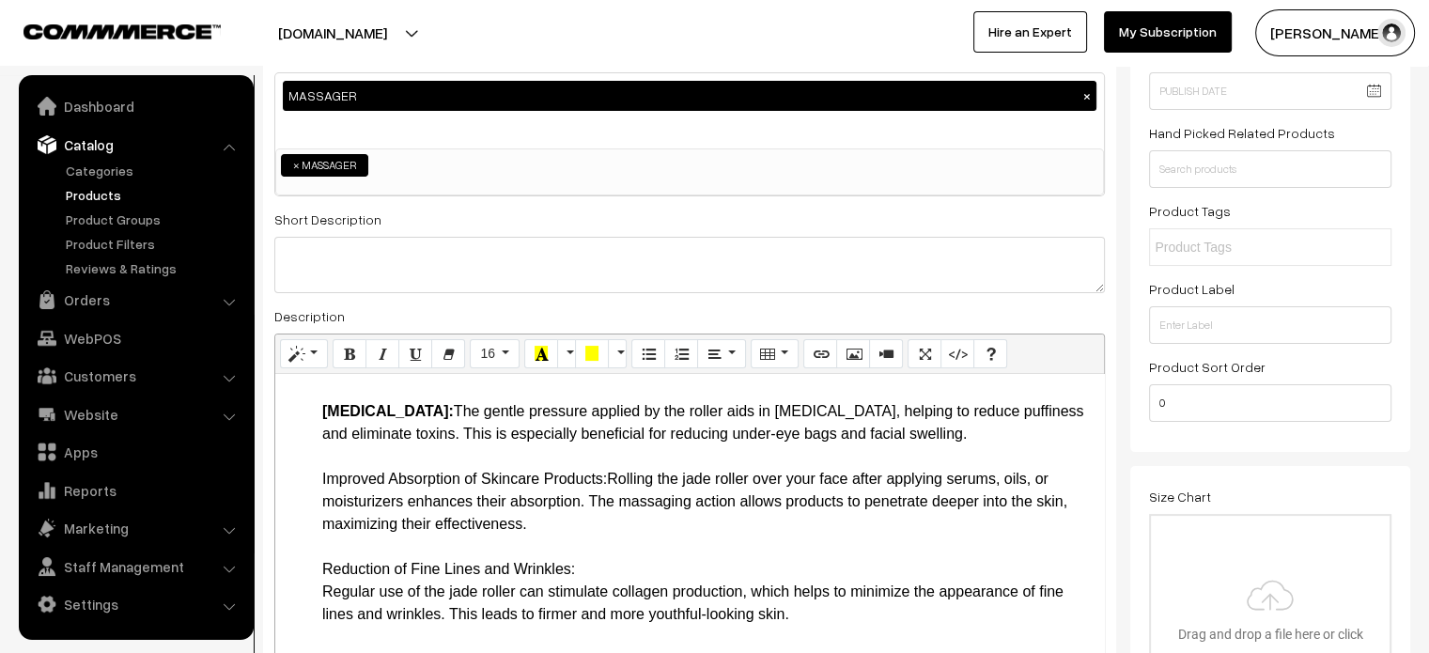
drag, startPoint x: 316, startPoint y: 495, endPoint x: 609, endPoint y: 502, distance: 293.2
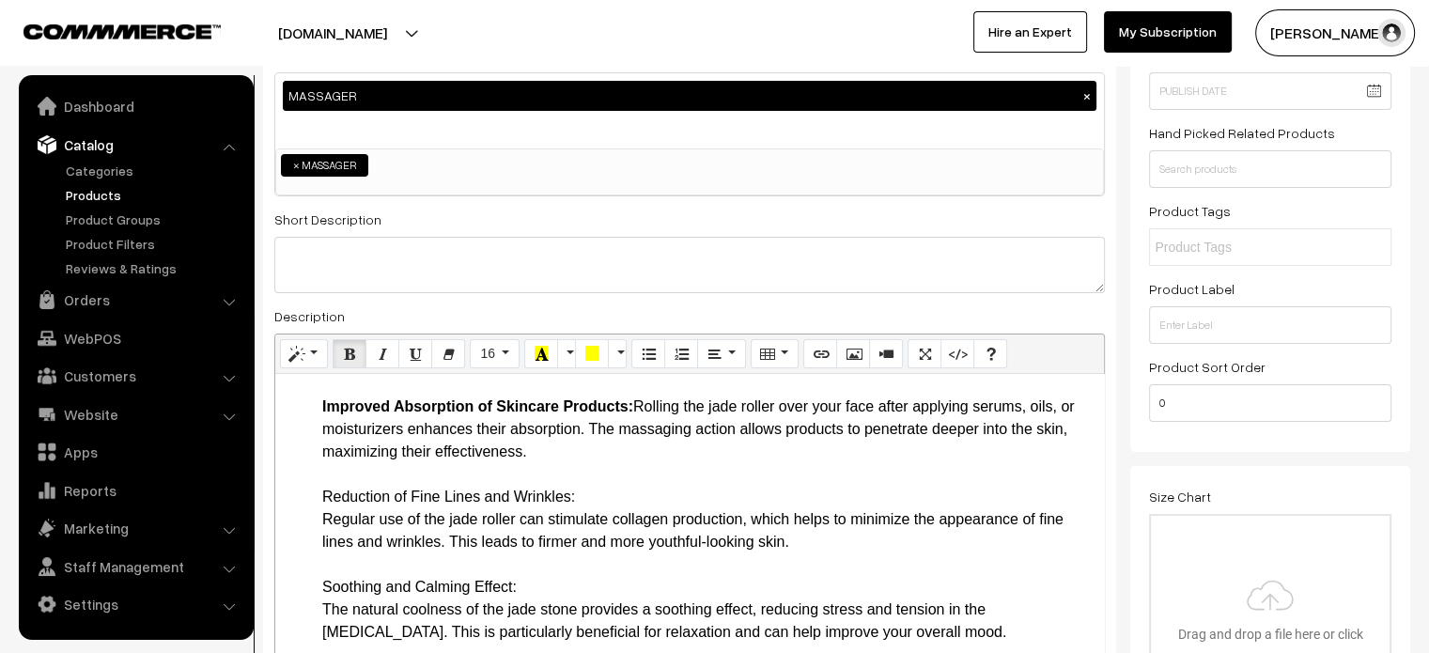
scroll to position [799, 0]
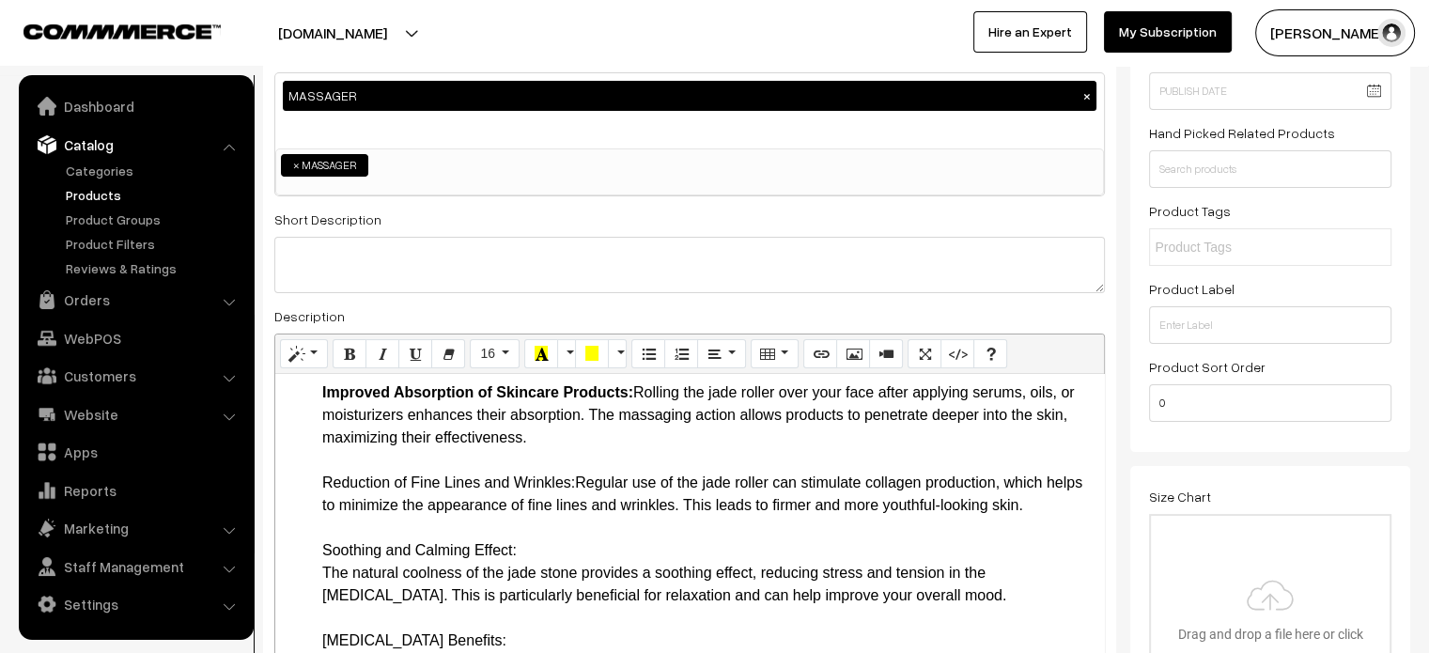
drag, startPoint x: 318, startPoint y: 502, endPoint x: 575, endPoint y: 505, distance: 256.5
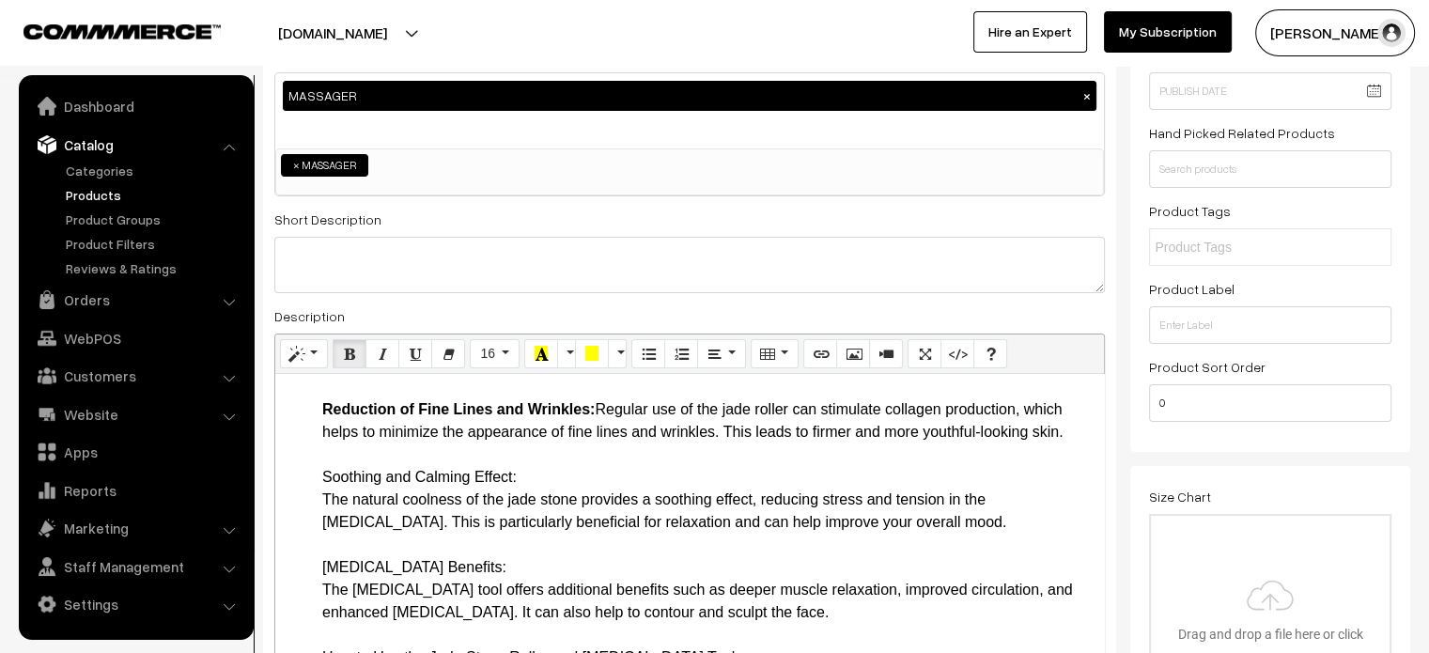
scroll to position [879, 0]
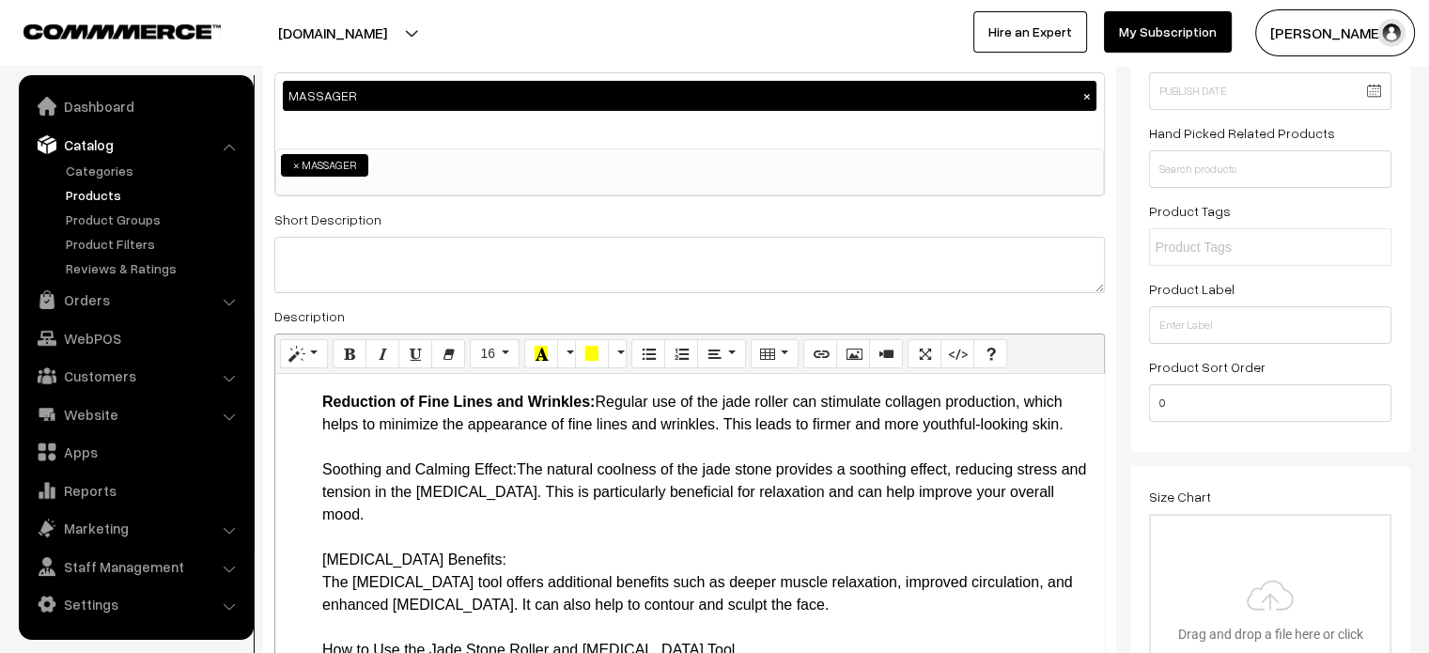
drag, startPoint x: 315, startPoint y: 493, endPoint x: 522, endPoint y: 490, distance: 207.6
click at [522, 490] on ul "Key Features and Benefits 100% Natural Green Jade Stone: Both versions are made…" at bounding box center [690, 650] width 810 height 1826
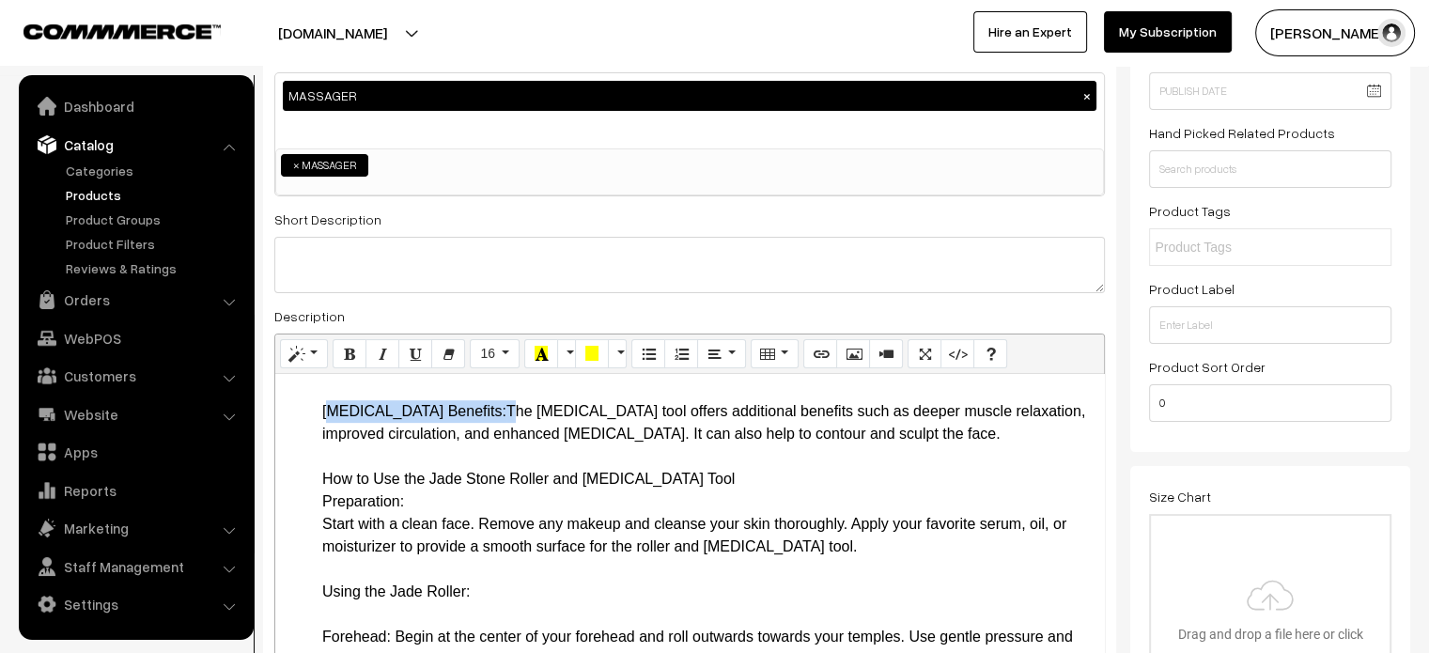
drag, startPoint x: 310, startPoint y: 439, endPoint x: 455, endPoint y: 431, distance: 144.9
click at [455, 431] on ul "Key Features and Benefits 100% Natural Green Jade Stone: Both versions are made…" at bounding box center [690, 491] width 810 height 1804
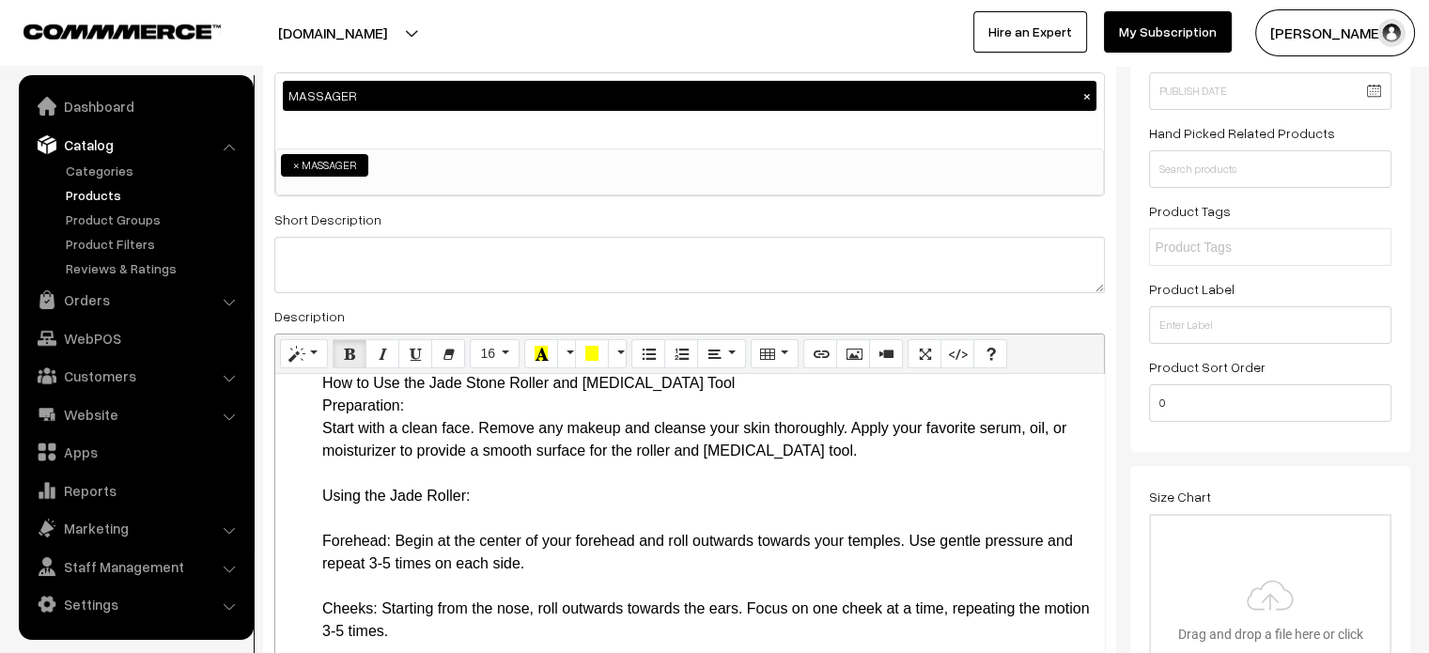
scroll to position [1125, 0]
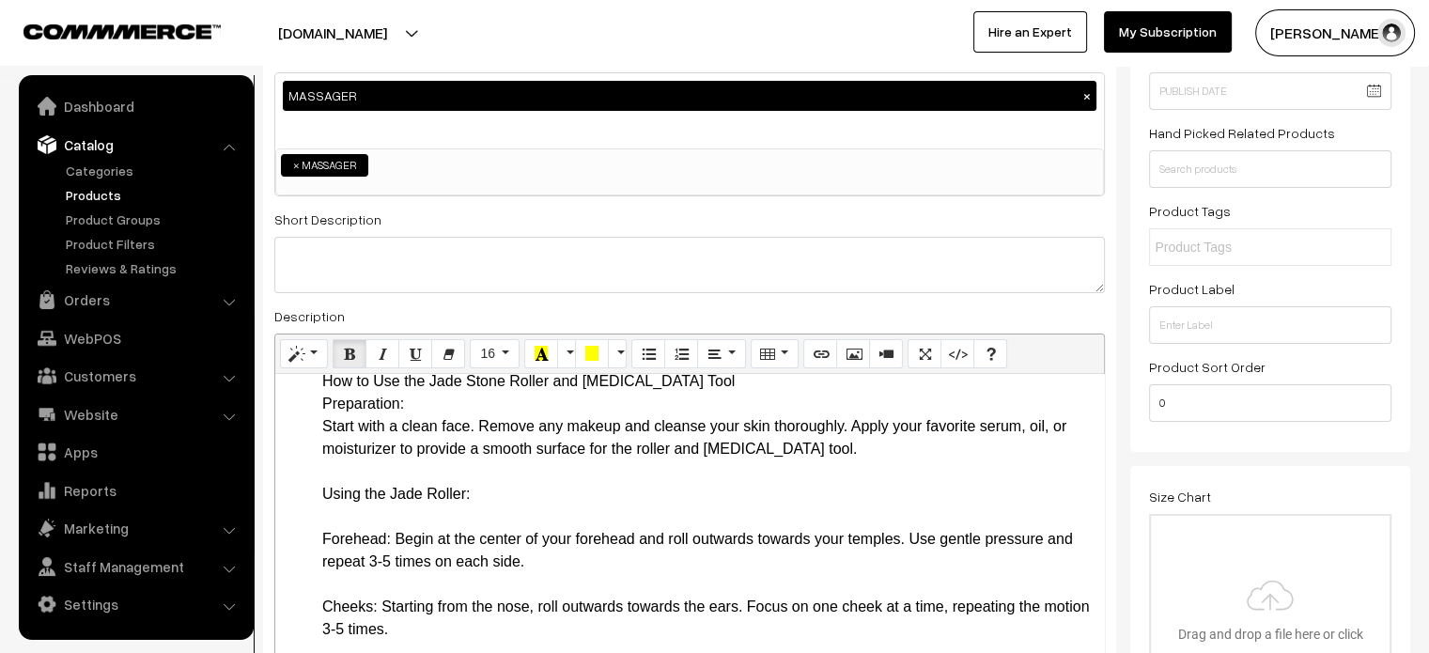
click at [316, 408] on ul "Key Features and Benefits 100% Natural Green Jade Stone: Both versions are made…" at bounding box center [690, 393] width 810 height 1804
drag, startPoint x: 317, startPoint y: 400, endPoint x: 423, endPoint y: 430, distance: 110.3
click at [423, 430] on ul "Key Features and Benefits 100% Natural Green Jade Stone: Both versions are made…" at bounding box center [690, 393] width 810 height 1804
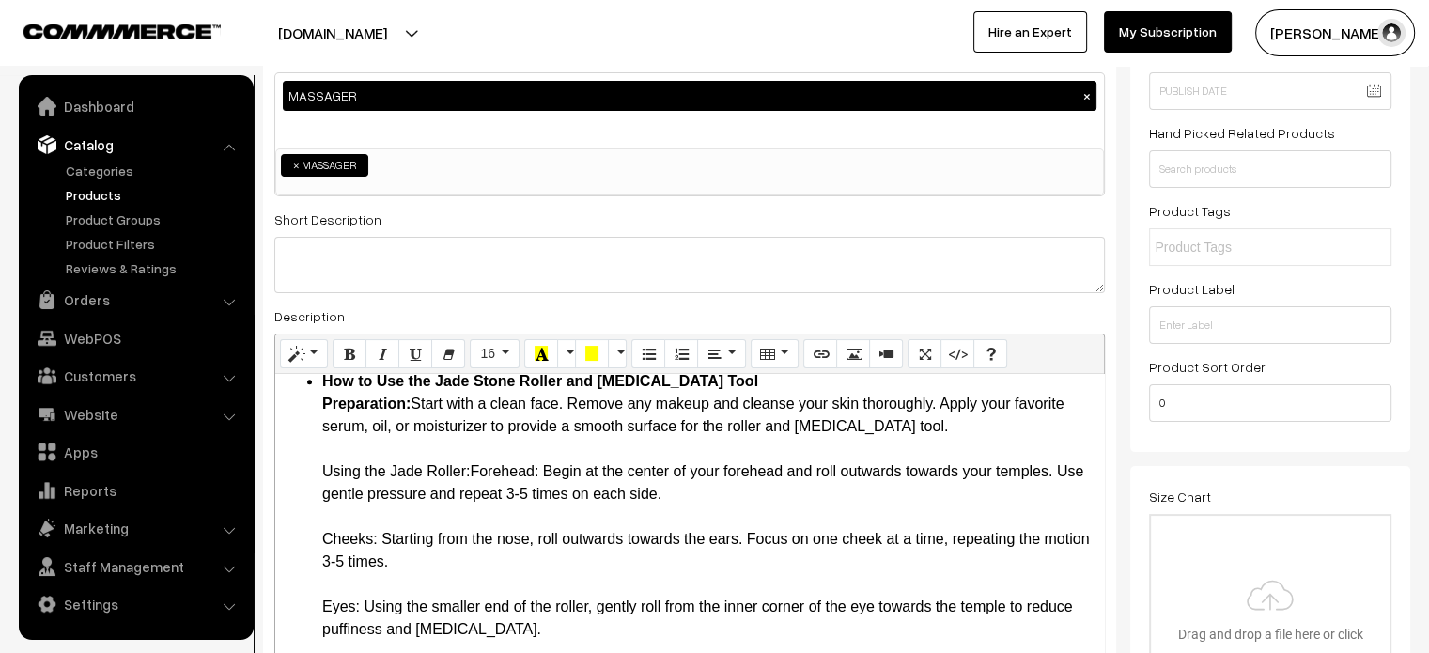
drag, startPoint x: 307, startPoint y: 488, endPoint x: 474, endPoint y: 491, distance: 167.3
click at [474, 491] on ul "Key Features and Benefits 100% Natural Green Jade Stone: Both versions are made…" at bounding box center [690, 359] width 810 height 1736
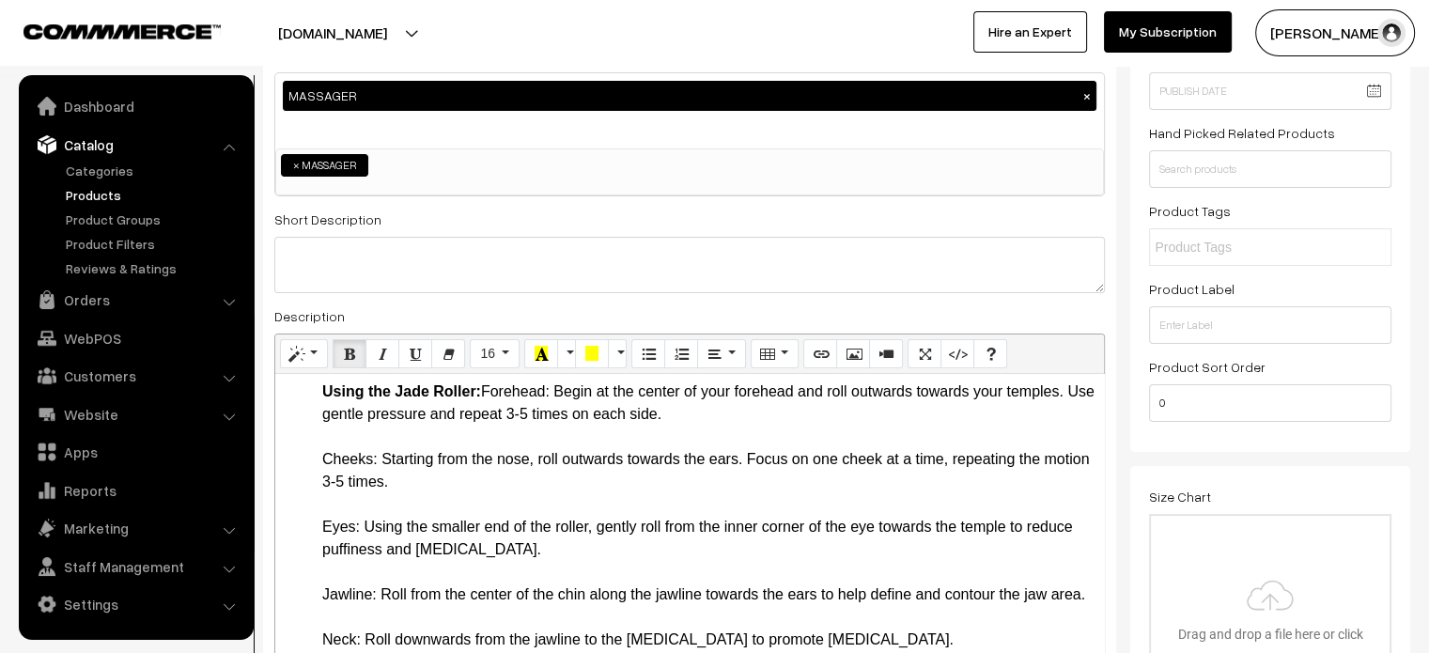
scroll to position [1208, 0]
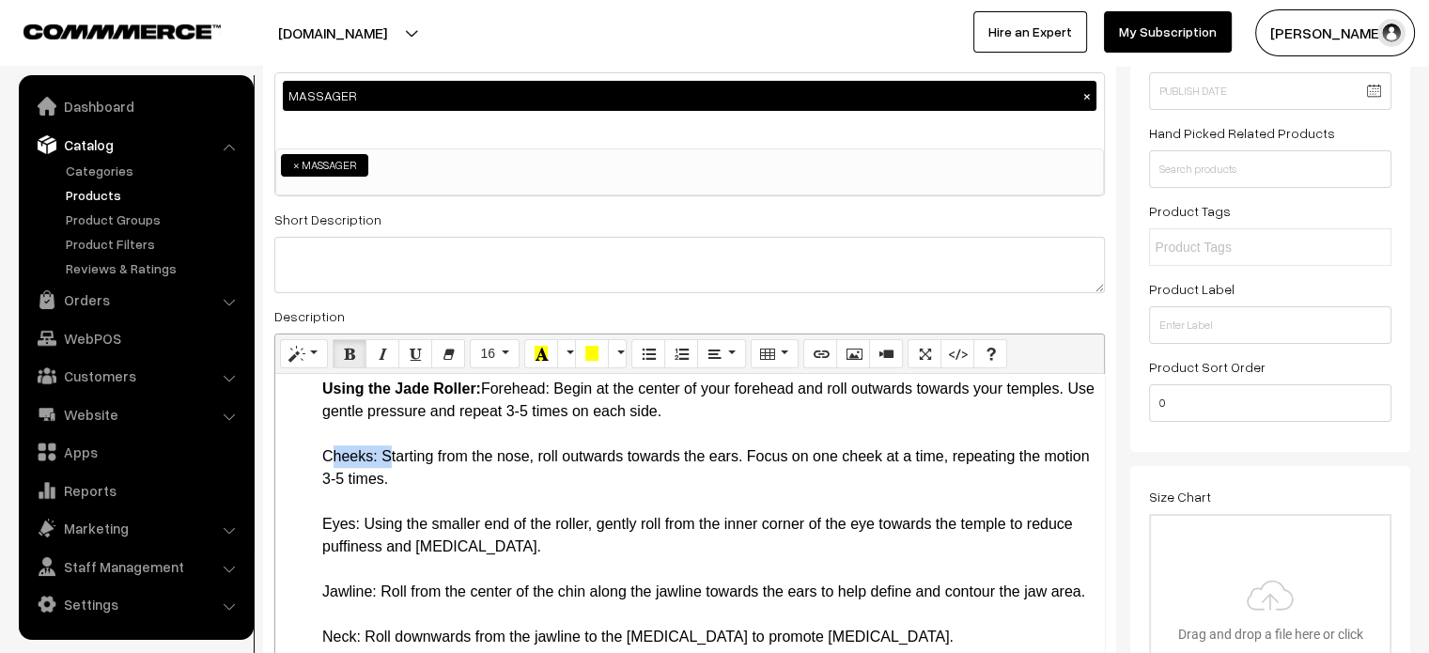
drag, startPoint x: 312, startPoint y: 482, endPoint x: 382, endPoint y: 482, distance: 70.5
click at [382, 482] on ul "Key Features and Benefits 100% Natural Green Jade Stone: Both versions are made…" at bounding box center [690, 276] width 810 height 1736
drag, startPoint x: 319, startPoint y: 546, endPoint x: 366, endPoint y: 546, distance: 47.0
click at [366, 546] on ul "Key Features and Benefits 100% Natural Green Jade Stone: Both versions are made…" at bounding box center [690, 276] width 810 height 1736
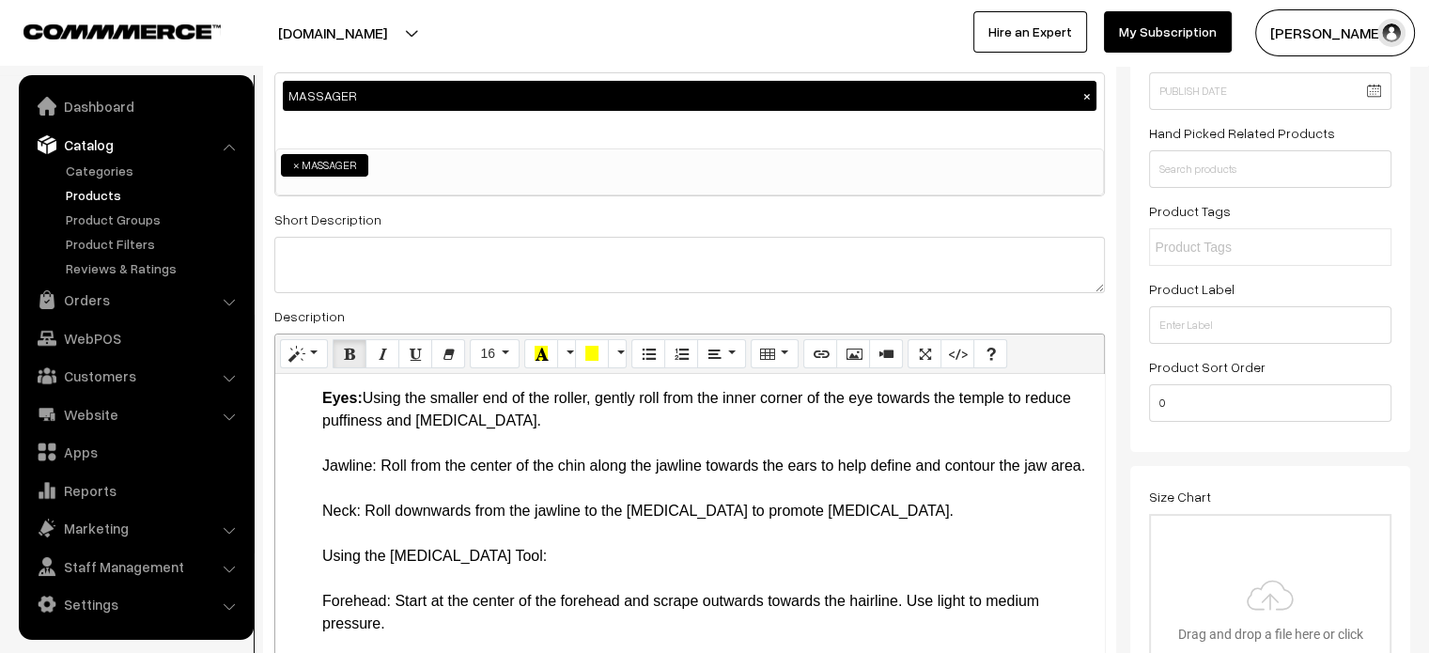
scroll to position [1371, 0]
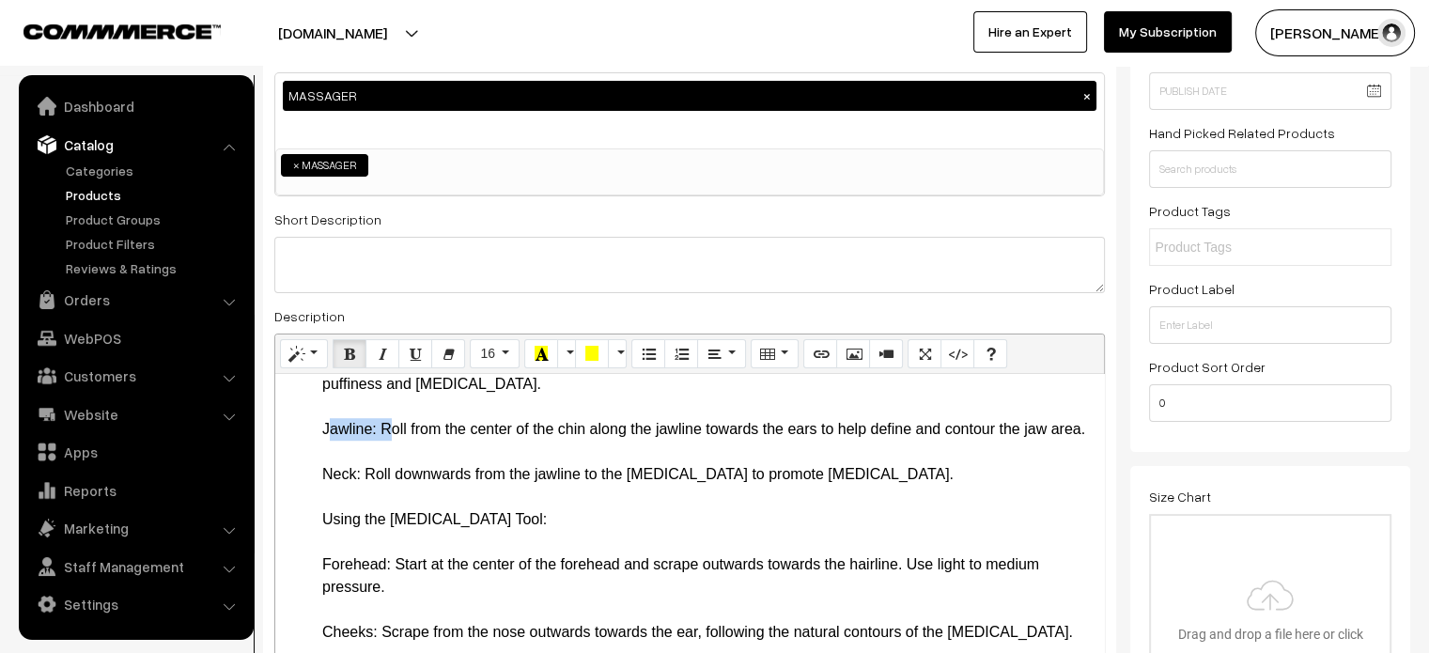
drag, startPoint x: 313, startPoint y: 450, endPoint x: 379, endPoint y: 455, distance: 65.9
click at [379, 455] on ul "Key Features and Benefits 100% Natural Green Jade Stone: Both versions are made…" at bounding box center [690, 114] width 810 height 1736
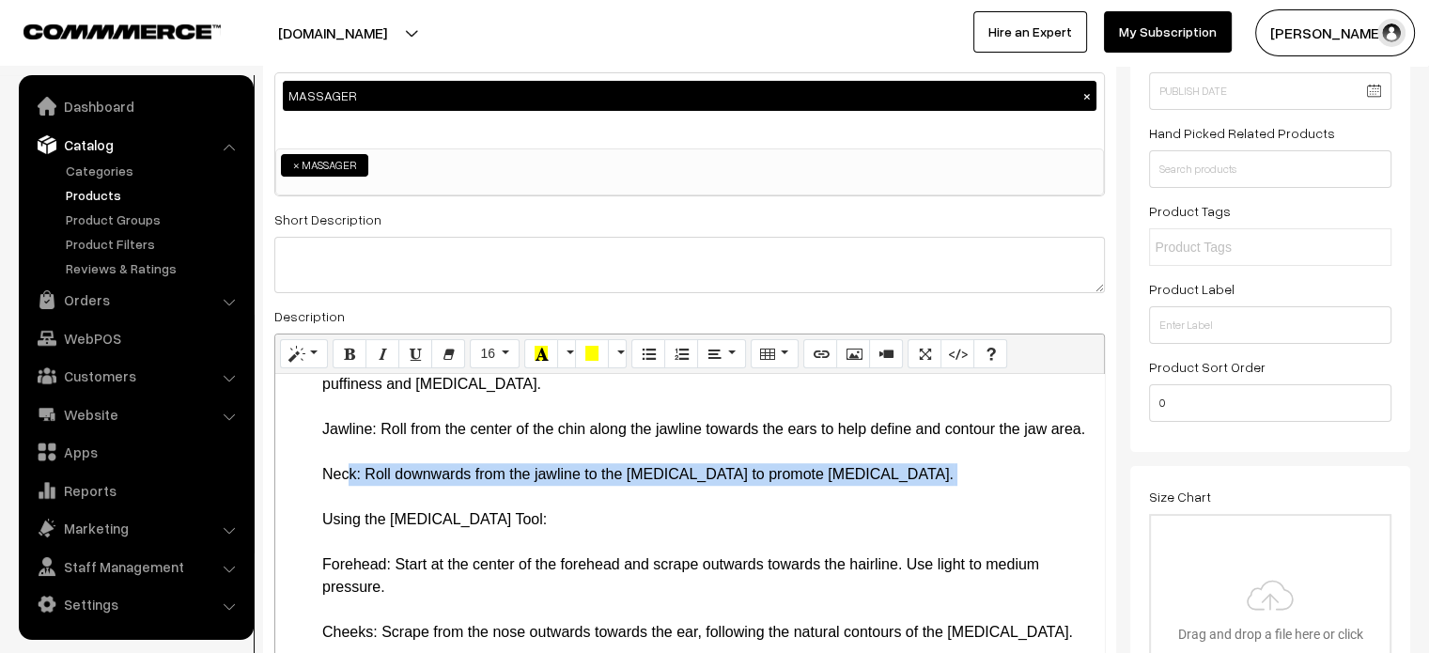
drag, startPoint x: 316, startPoint y: 533, endPoint x: 340, endPoint y: 527, distance: 25.1
click at [340, 527] on ul "Key Features and Benefits 100% Natural Green Jade Stone: Both versions are made…" at bounding box center [690, 114] width 810 height 1736
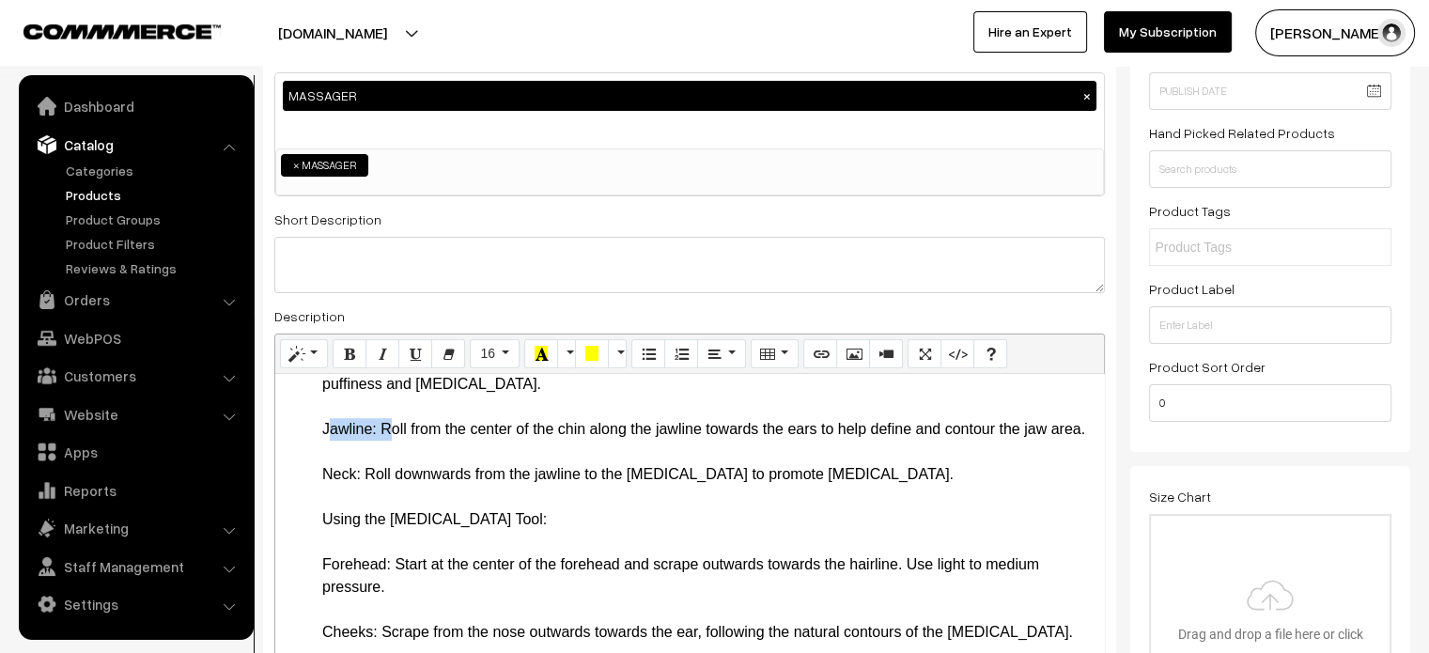
drag, startPoint x: 319, startPoint y: 454, endPoint x: 380, endPoint y: 450, distance: 60.2
click at [380, 450] on ul "Key Features and Benefits 100% Natural Green Jade Stone: Both versions are made…" at bounding box center [690, 114] width 810 height 1736
click at [331, 507] on li "How to Use the Jade Stone Roller and Gua Sha Tool Preparation: Start with a cle…" at bounding box center [708, 553] width 772 height 857
drag, startPoint x: 317, startPoint y: 514, endPoint x: 360, endPoint y: 518, distance: 43.4
click at [360, 518] on ul "Key Features and Benefits 100% Natural Green Jade Stone: Both versions are made…" at bounding box center [690, 114] width 810 height 1736
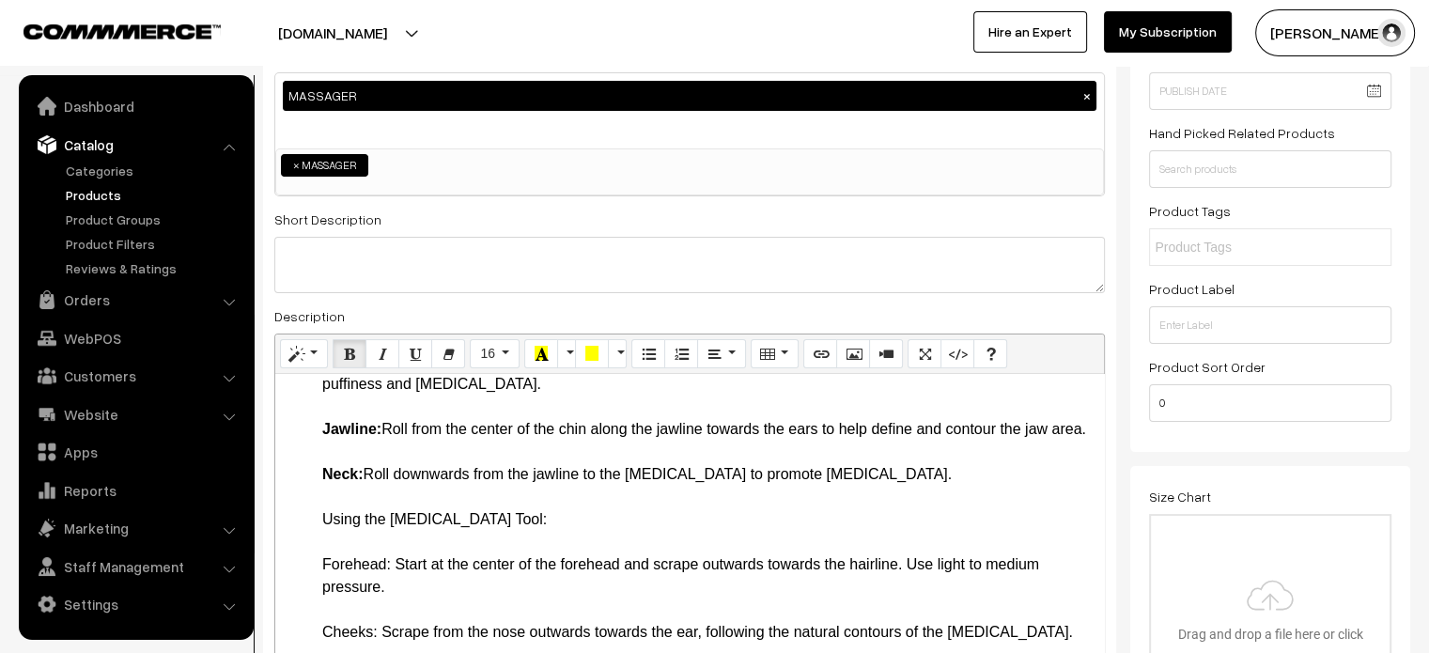
scroll to position [1393, 0]
click at [312, 548] on ul "Key Features and Benefits 100% Natural Green Jade Stone: Both versions are made…" at bounding box center [690, 113] width 810 height 1736
click at [515, 537] on li "How to Use the Jade Stone Roller and Gua Sha Tool Preparation: Start with a cle…" at bounding box center [708, 552] width 772 height 857
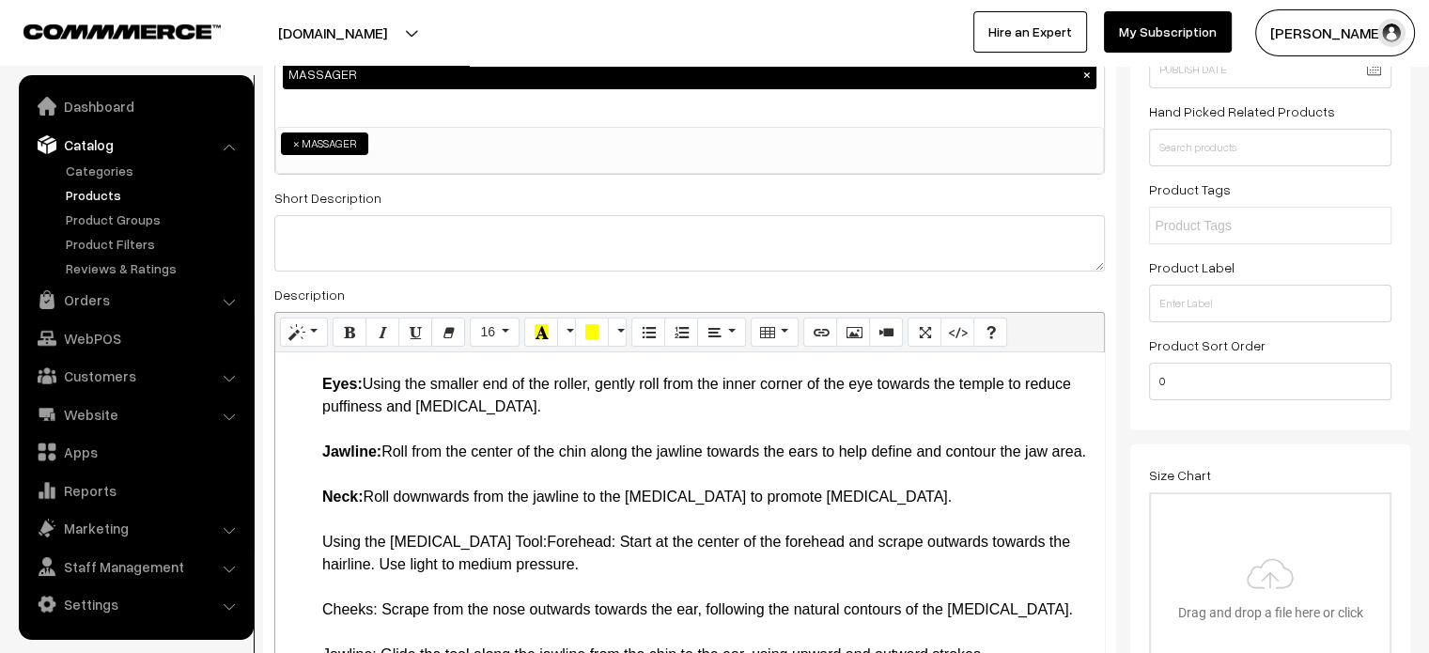
scroll to position [272, 0]
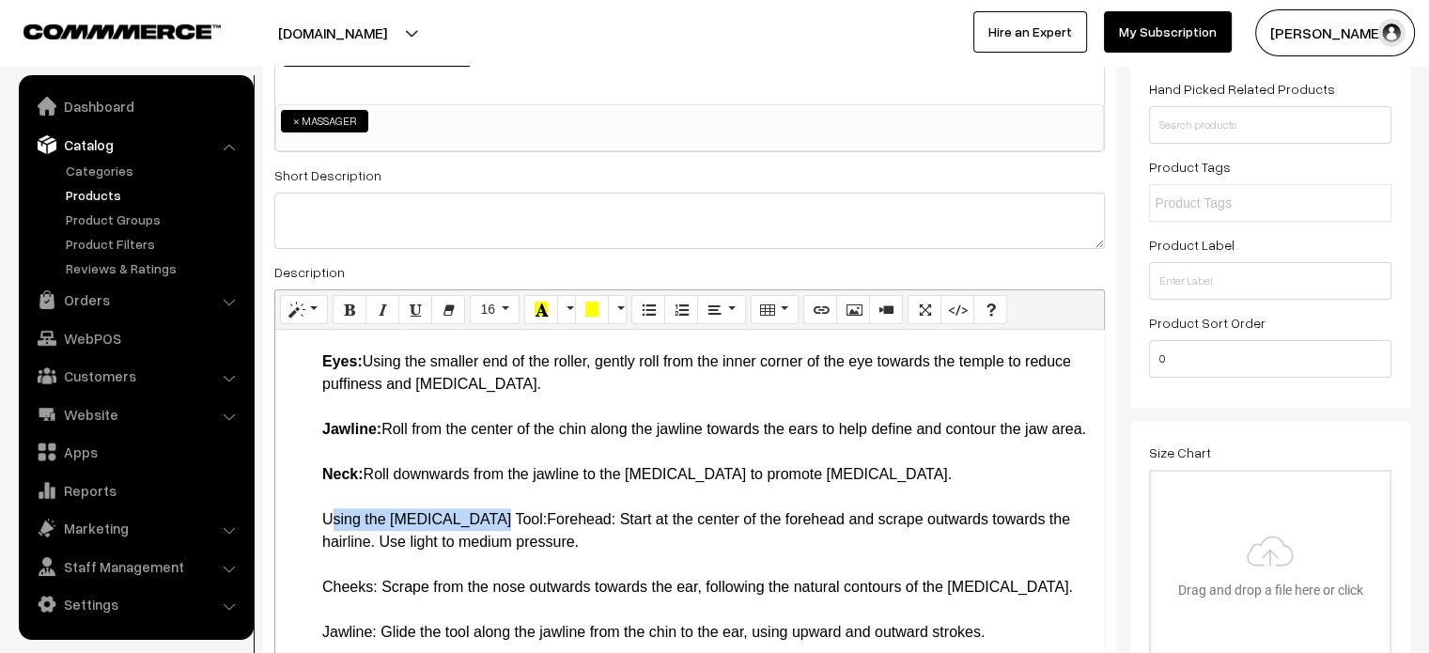
drag, startPoint x: 318, startPoint y: 538, endPoint x: 485, endPoint y: 544, distance: 167.3
click at [485, 544] on ul "Key Features and Benefits 100% Natural Green Jade Stone: Both versions are made…" at bounding box center [690, 91] width 810 height 1691
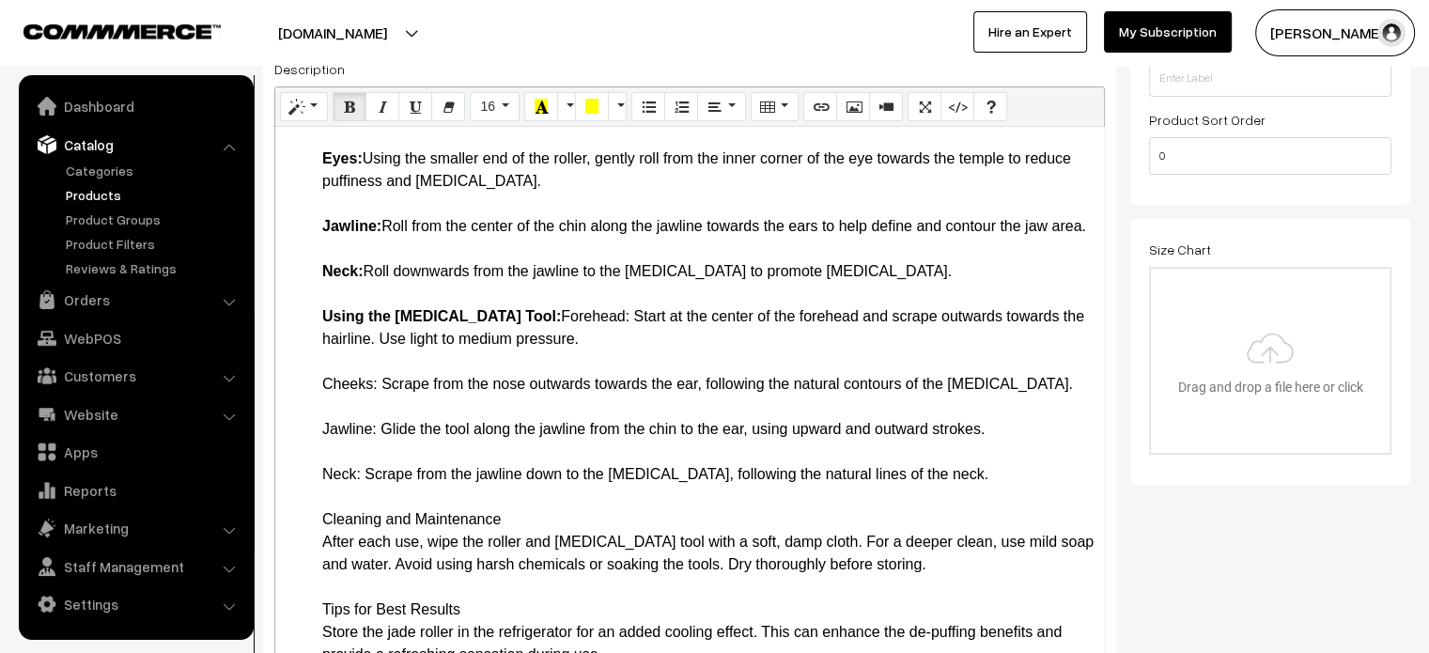
scroll to position [542, 0]
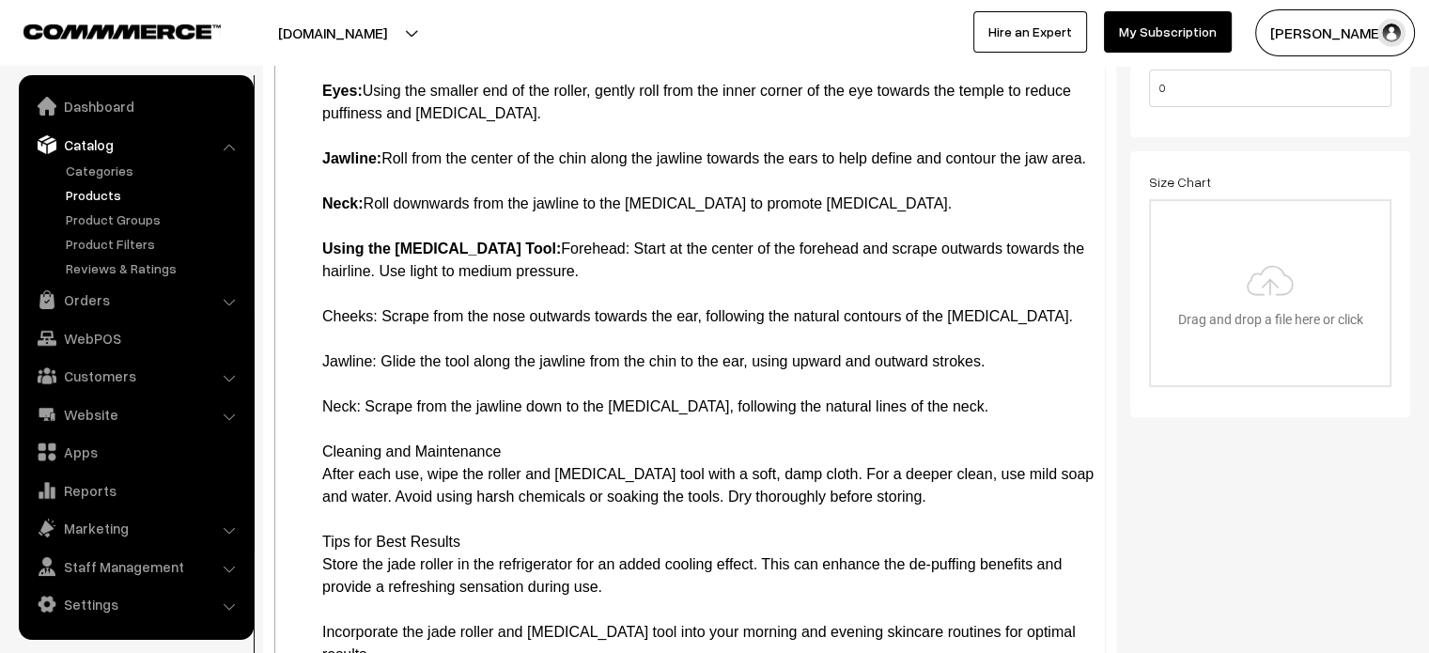
click at [396, 412] on li "How to Use the Jade Stone Roller and Gua Sha Tool Preparation: Start with a cle…" at bounding box center [708, 260] width 772 height 812
click at [496, 266] on li "How to Use the Jade Stone Roller and Gua Sha Tool Preparation: Start with a cle…" at bounding box center [708, 260] width 772 height 812
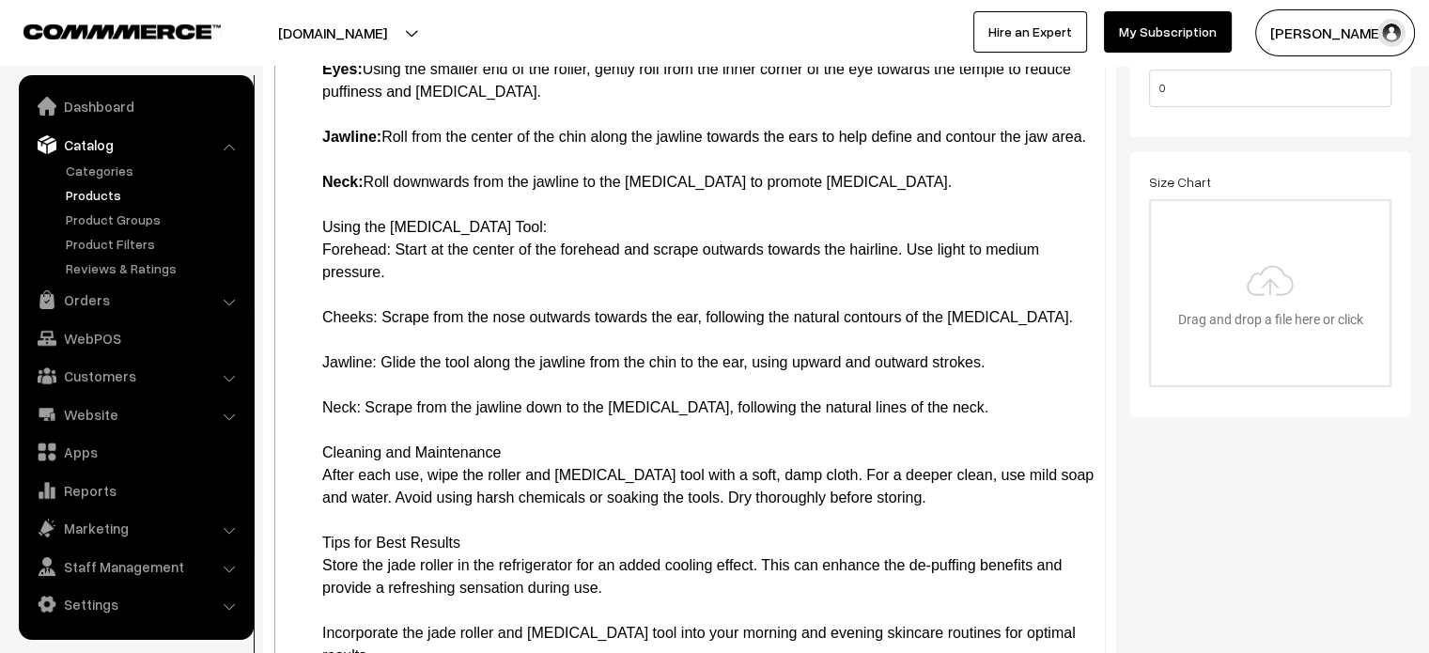
click at [520, 265] on li "Using the Gua Sha Tool: Forehead: Start at the center of the forehead and scrap…" at bounding box center [708, 441] width 772 height 451
drag, startPoint x: 322, startPoint y: 264, endPoint x: 393, endPoint y: 300, distance: 79.0
click at [393, 300] on li "Using the Gua Sha Tool: Forehead: Start at the center of the forehead and scrap…" at bounding box center [708, 441] width 772 height 451
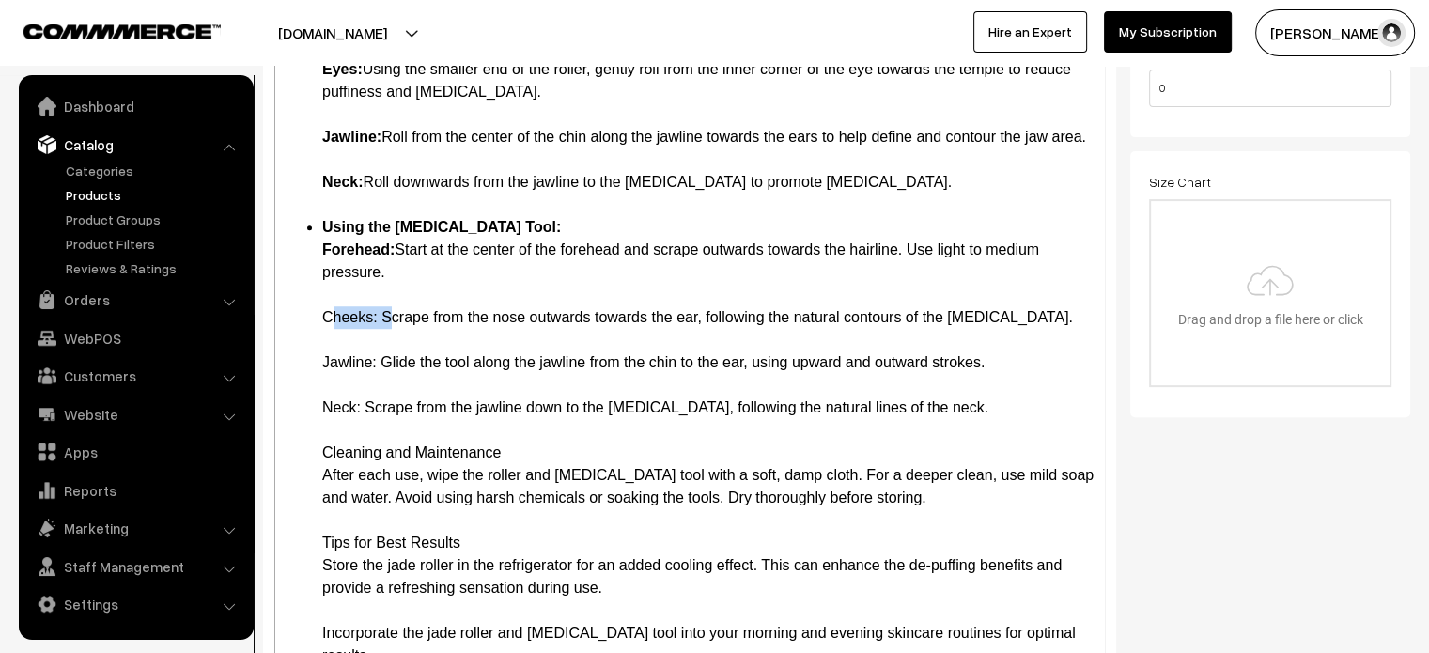
drag, startPoint x: 317, startPoint y: 358, endPoint x: 376, endPoint y: 360, distance: 59.2
drag, startPoint x: 323, startPoint y: 408, endPoint x: 375, endPoint y: 412, distance: 51.9
click at [375, 412] on li "Using the Gua Sha Tool: Forehead: Start at the center of the forehead and scrap…" at bounding box center [708, 441] width 772 height 451
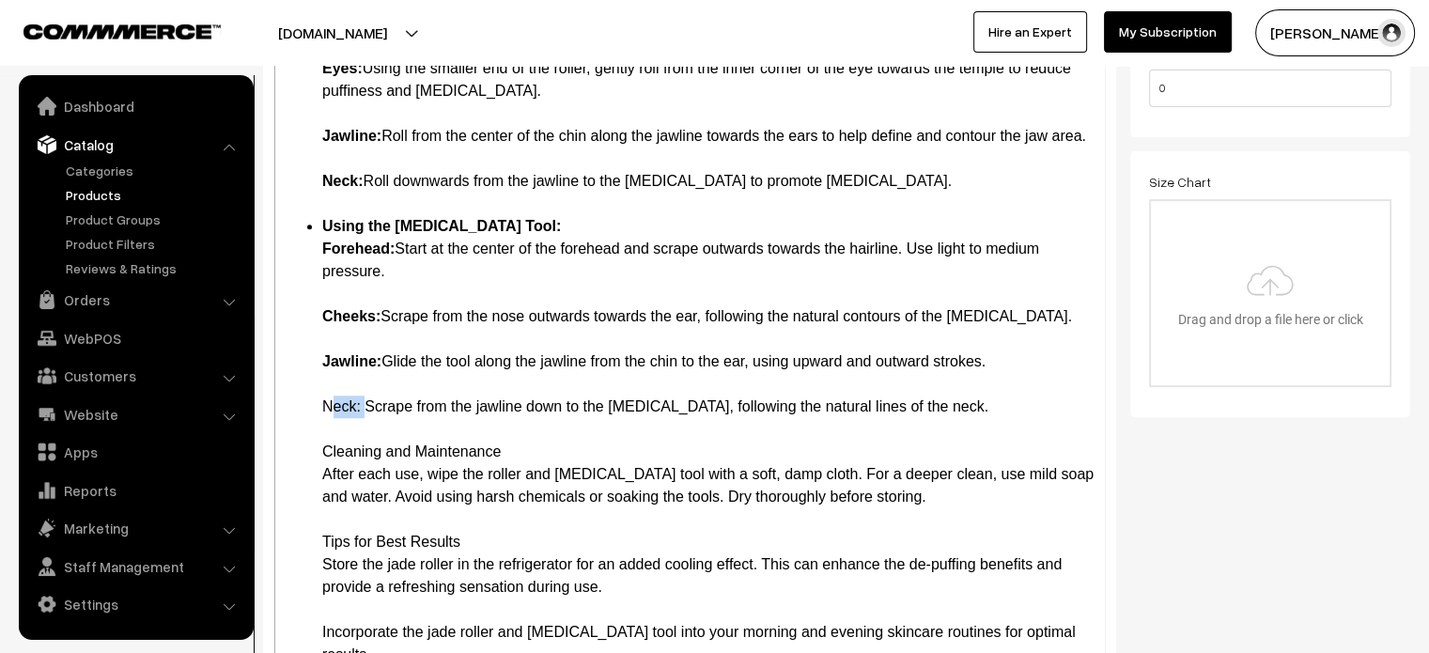
drag, startPoint x: 308, startPoint y: 432, endPoint x: 359, endPoint y: 432, distance: 50.7
click at [349, 480] on li "Cleaning and Maintenance After each use, wipe the roller and Gua Sha tool with …" at bounding box center [708, 553] width 772 height 225
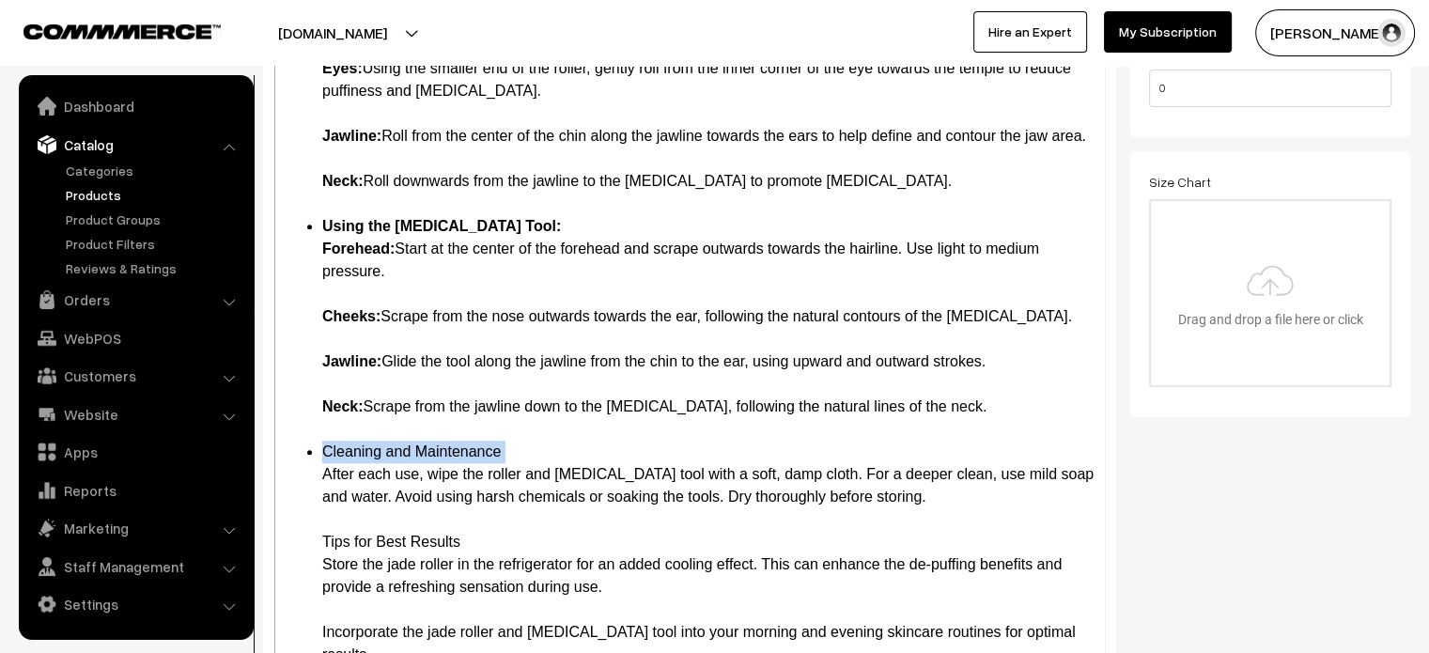
click at [349, 480] on li "Cleaning and Maintenance After each use, wipe the roller and Gua Sha tool with …" at bounding box center [708, 553] width 772 height 225
click at [323, 568] on li "Tips for Best Results Store the jade roller in the refrigerator for an added co…" at bounding box center [708, 598] width 772 height 135
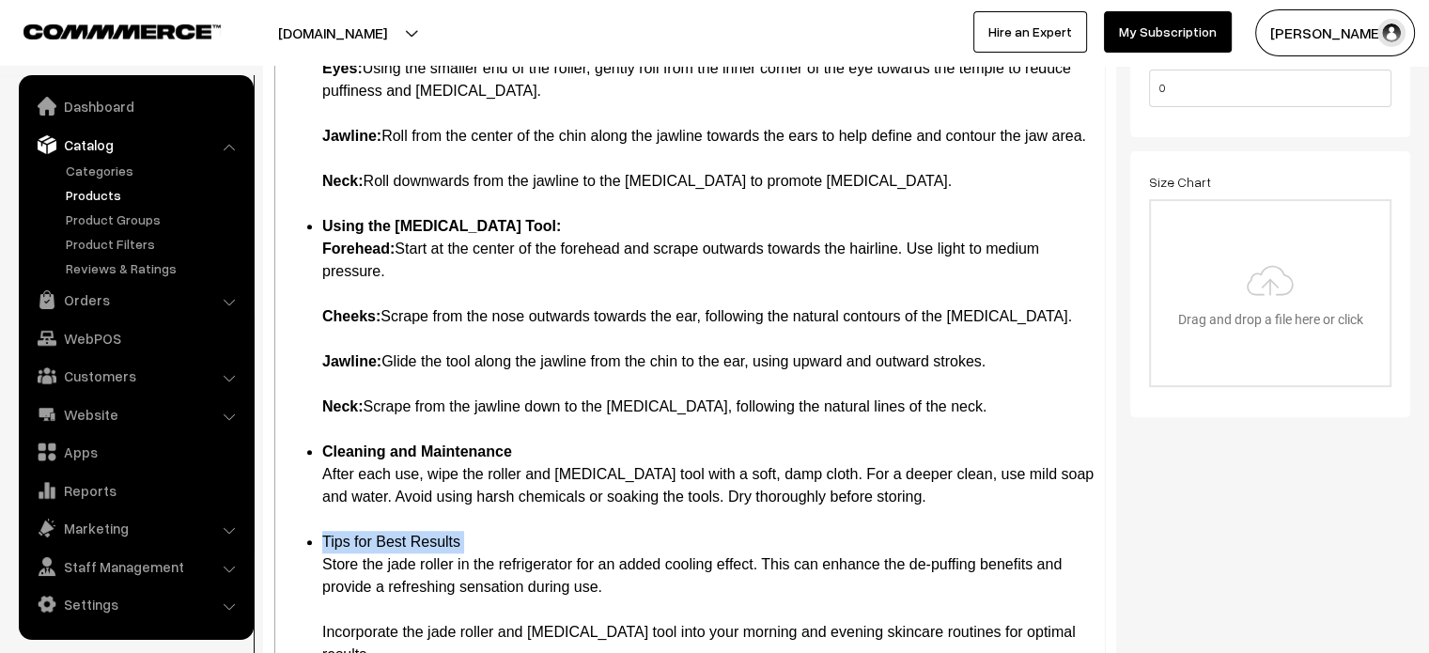
click at [323, 568] on li "Tips for Best Results Store the jade roller in the refrigerator for an added co…" at bounding box center [708, 598] width 772 height 135
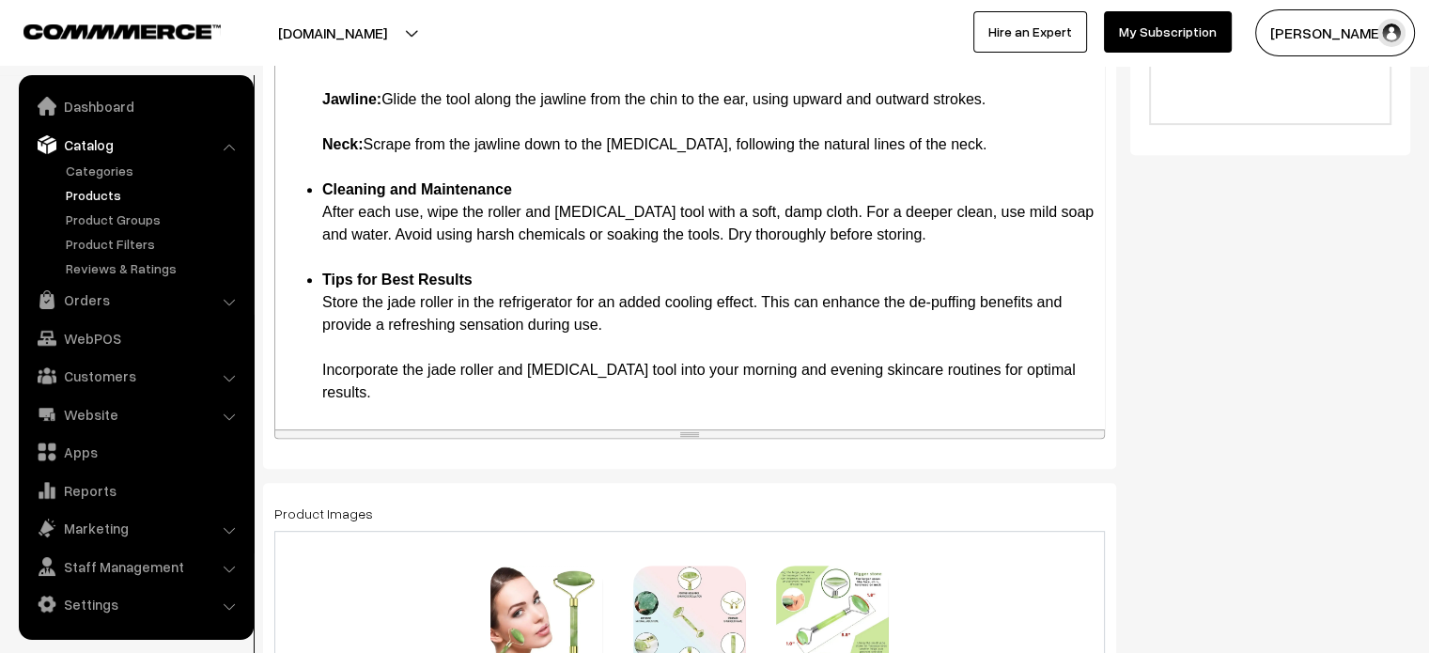
scroll to position [805, 0]
click at [353, 377] on li "Tips for Best Results Store the jade roller in the refrigerator for an added co…" at bounding box center [708, 335] width 772 height 135
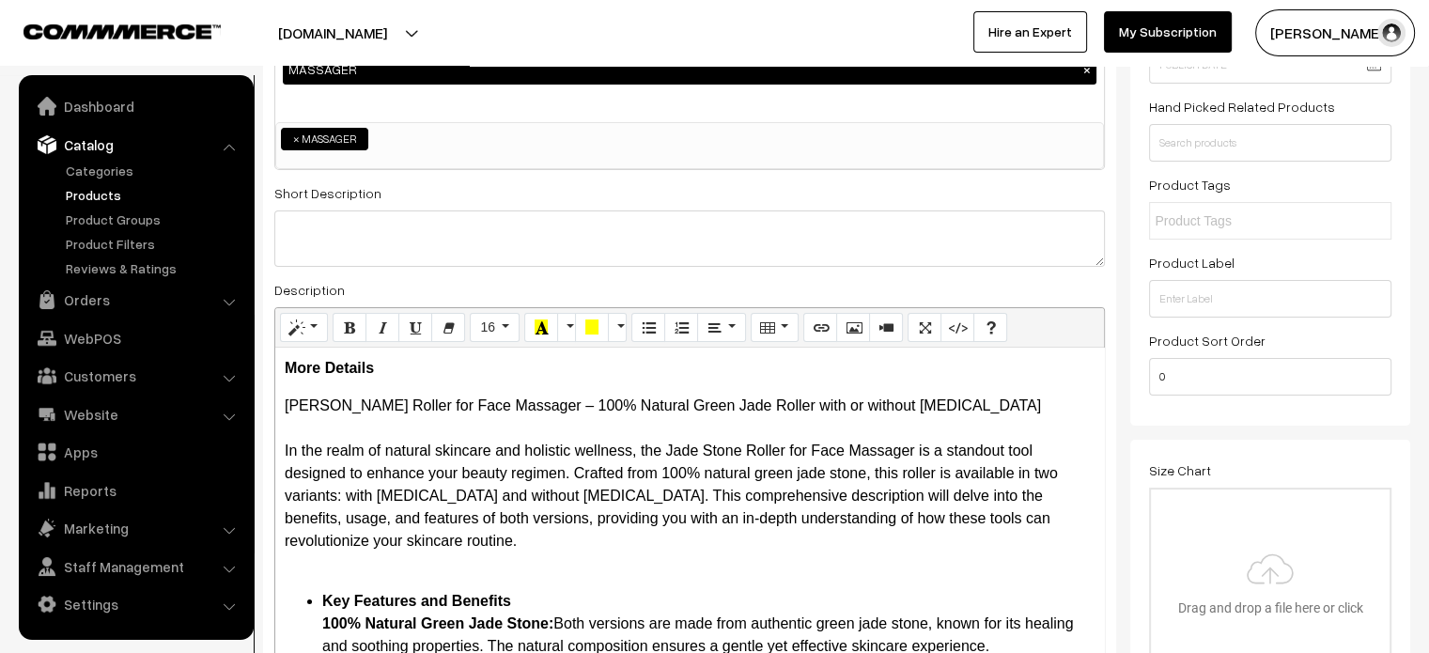
scroll to position [241, 0]
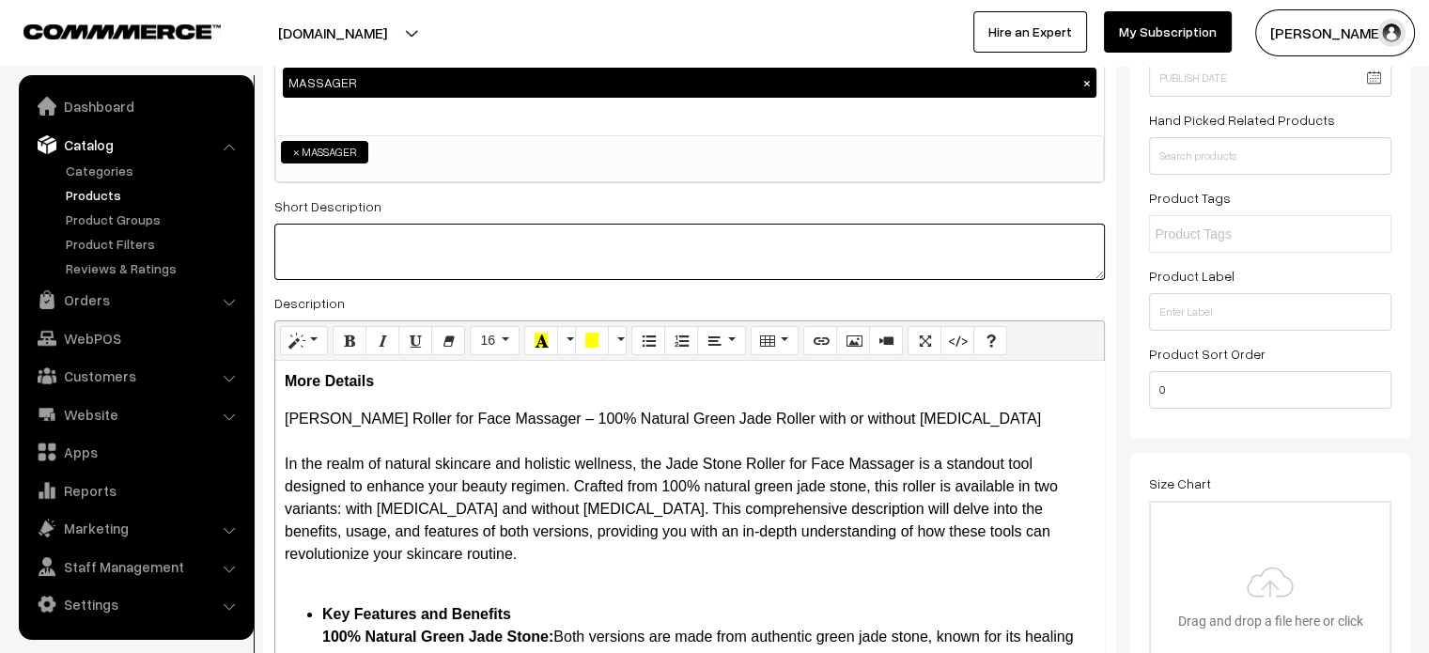
click at [499, 244] on textarea at bounding box center [689, 252] width 830 height 56
paste textarea "The Jade Stone Roller for Face Massager, available in both (with Gua Sha) and (…"
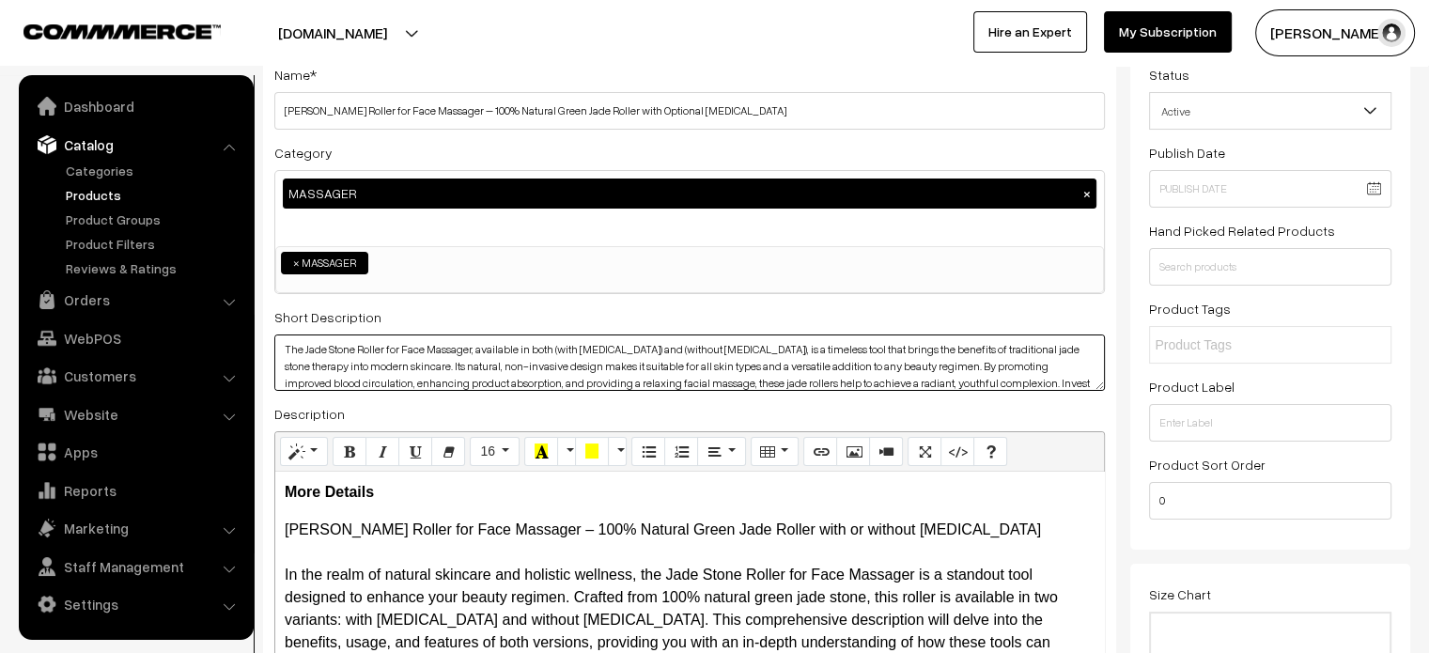
scroll to position [0, 0]
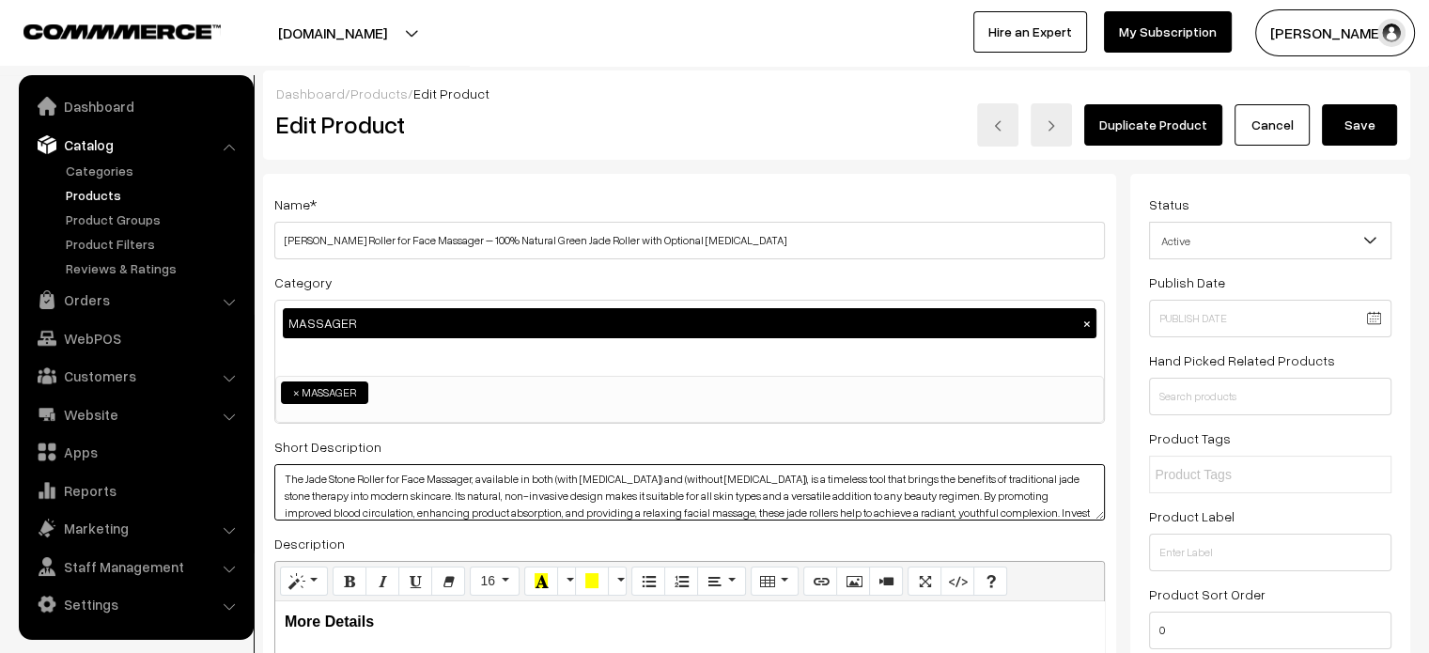
type textarea "The Jade Stone Roller for Face Massager, available in both (with Gua Sha) and (…"
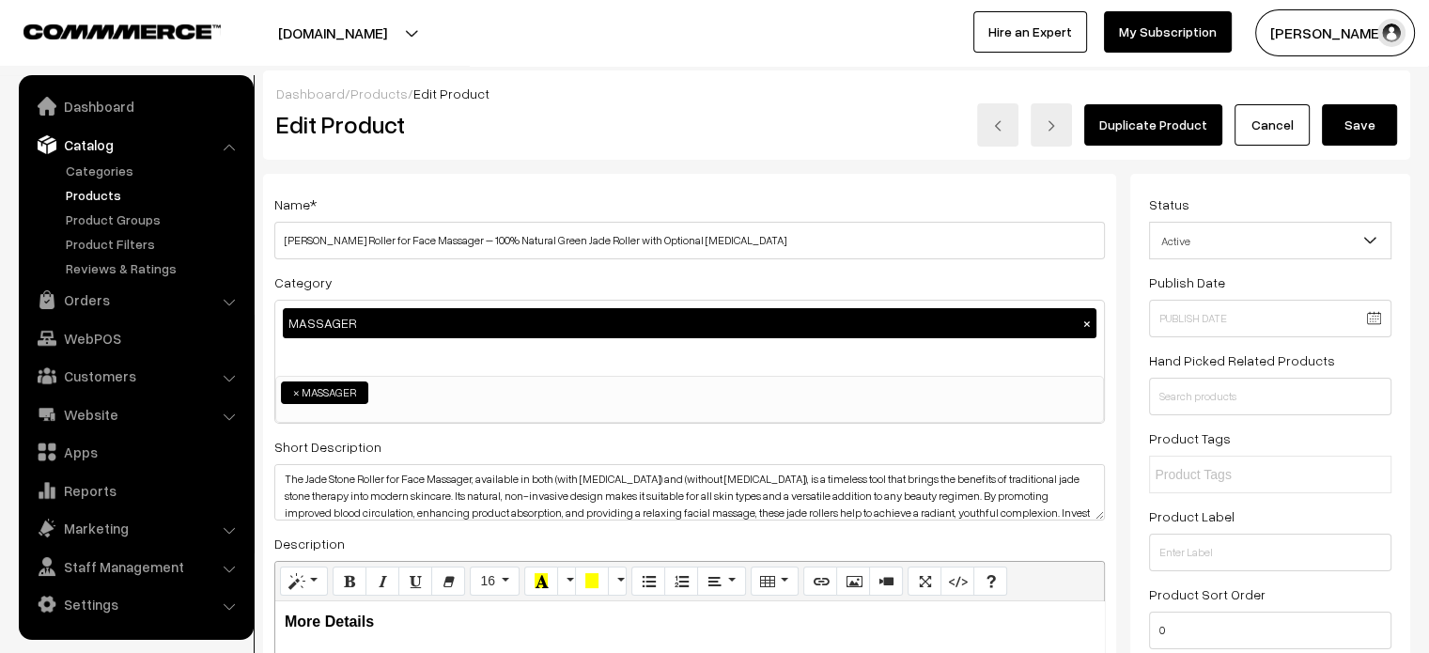
click at [1353, 132] on button "Save" at bounding box center [1359, 124] width 75 height 41
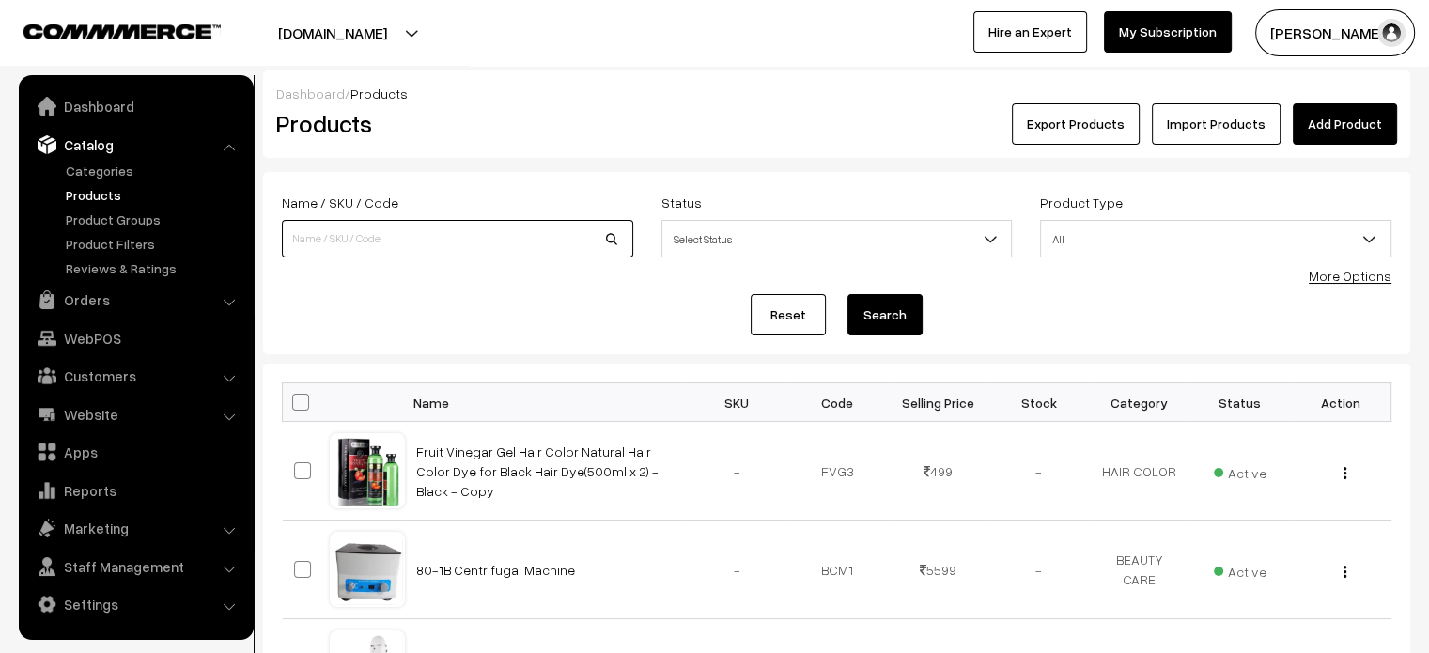
paste input "[PERSON_NAME] Roller for Face Massager – 100% Natural Green Jade Roller with Op…"
click at [391, 253] on input "[PERSON_NAME] Roller for Face Massager – 100% Natural Green Jade Roller with Op…" at bounding box center [457, 239] width 351 height 38
type input "[PERSON_NAME] Roller for Face Massager – 100% Natural Green Jade Roller with Op…"
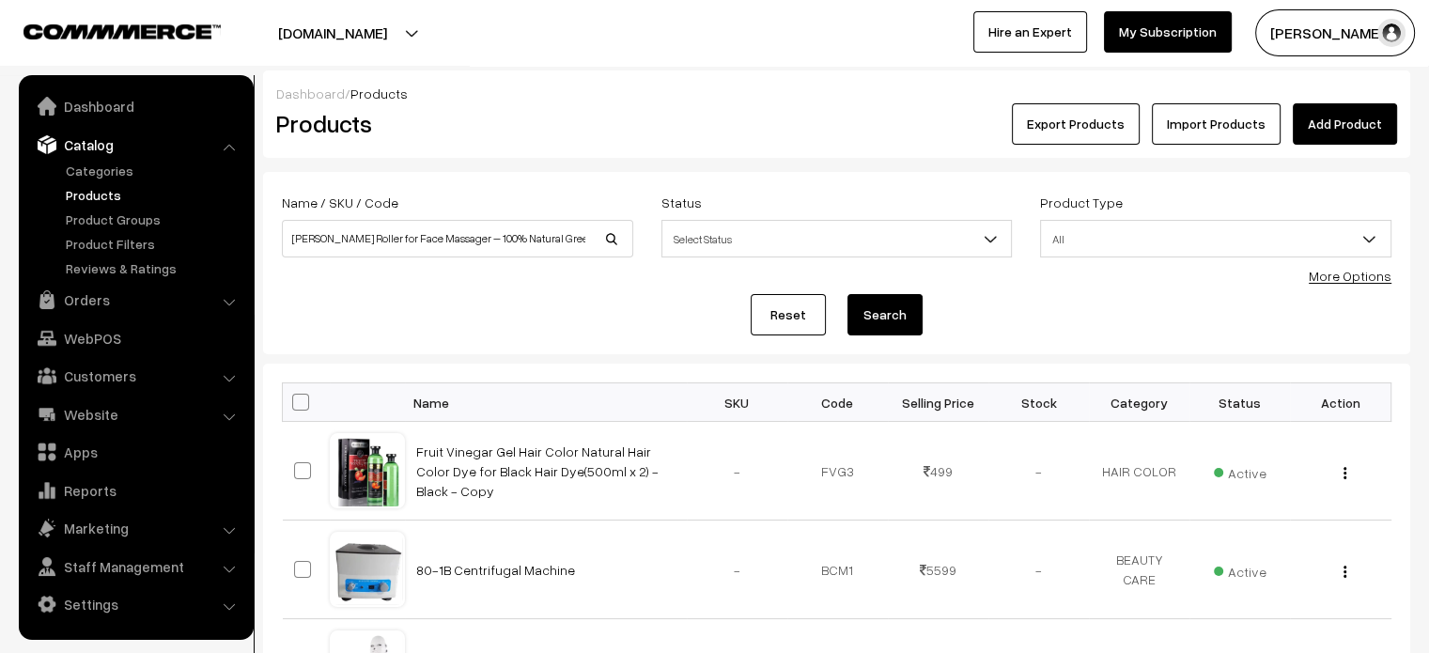
click at [885, 320] on button "Search" at bounding box center [884, 314] width 75 height 41
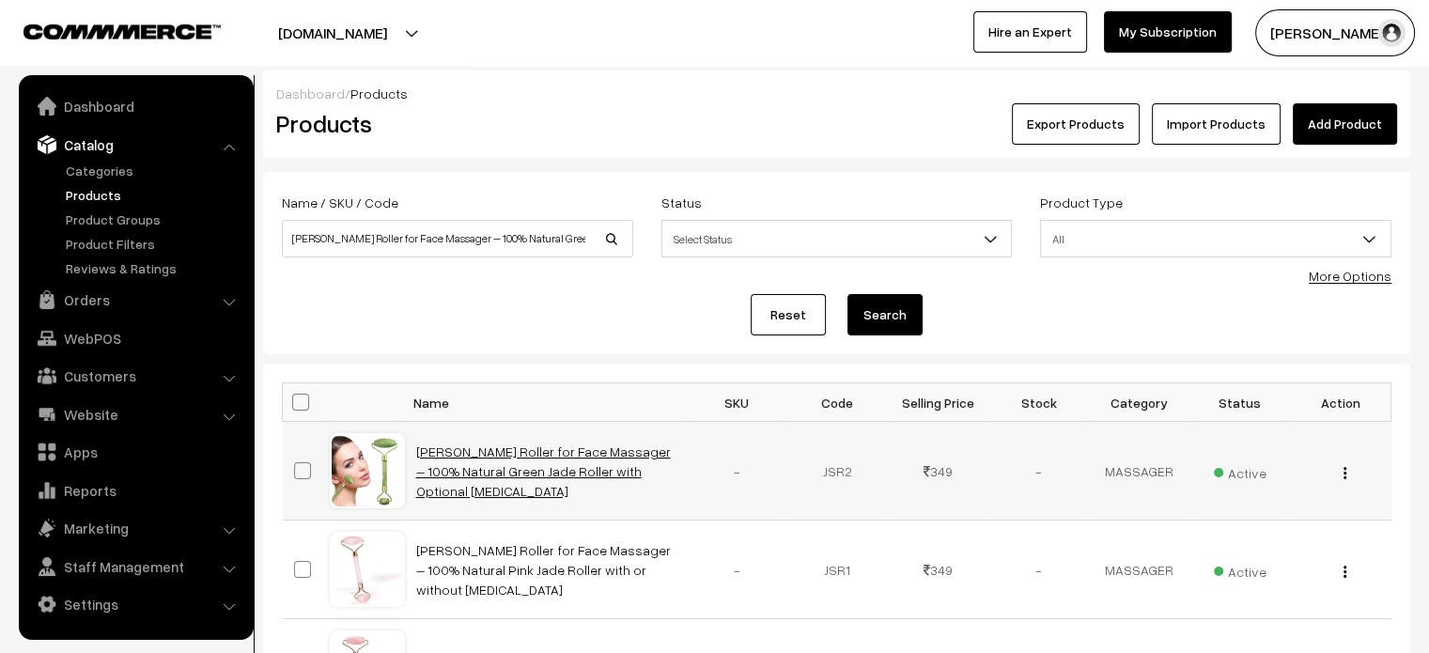
click at [483, 462] on link "[PERSON_NAME] Roller for Face Massager – 100% Natural Green Jade Roller with Op…" at bounding box center [543, 470] width 255 height 55
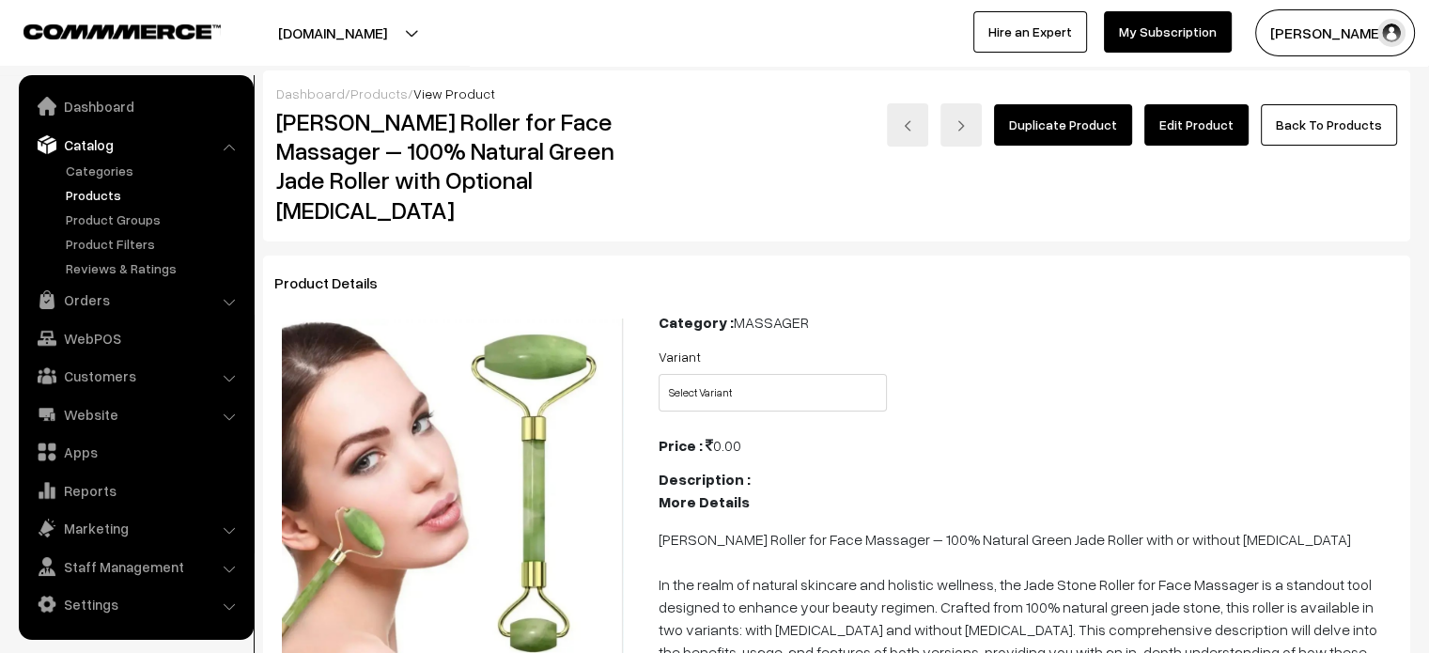
click at [1203, 118] on link "Edit Product" at bounding box center [1196, 124] width 104 height 41
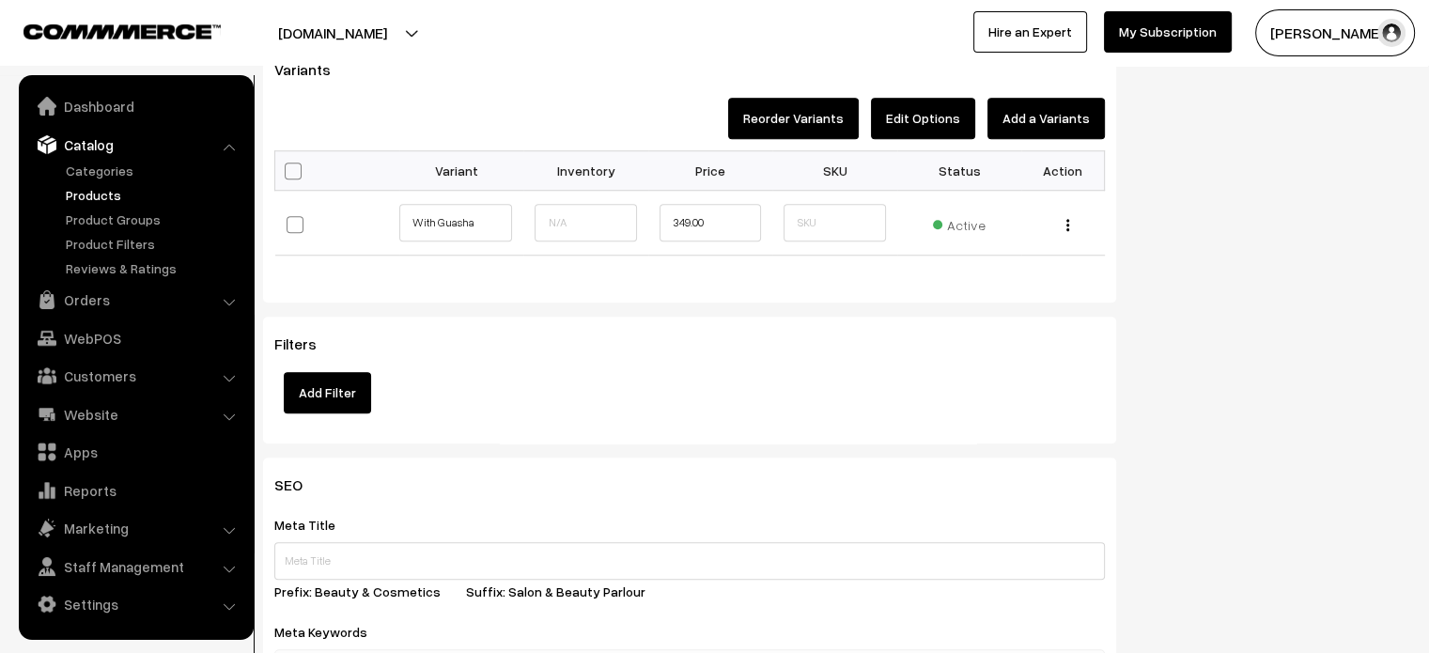
scroll to position [1522, 0]
click at [1066, 221] on img "button" at bounding box center [1067, 225] width 3 height 12
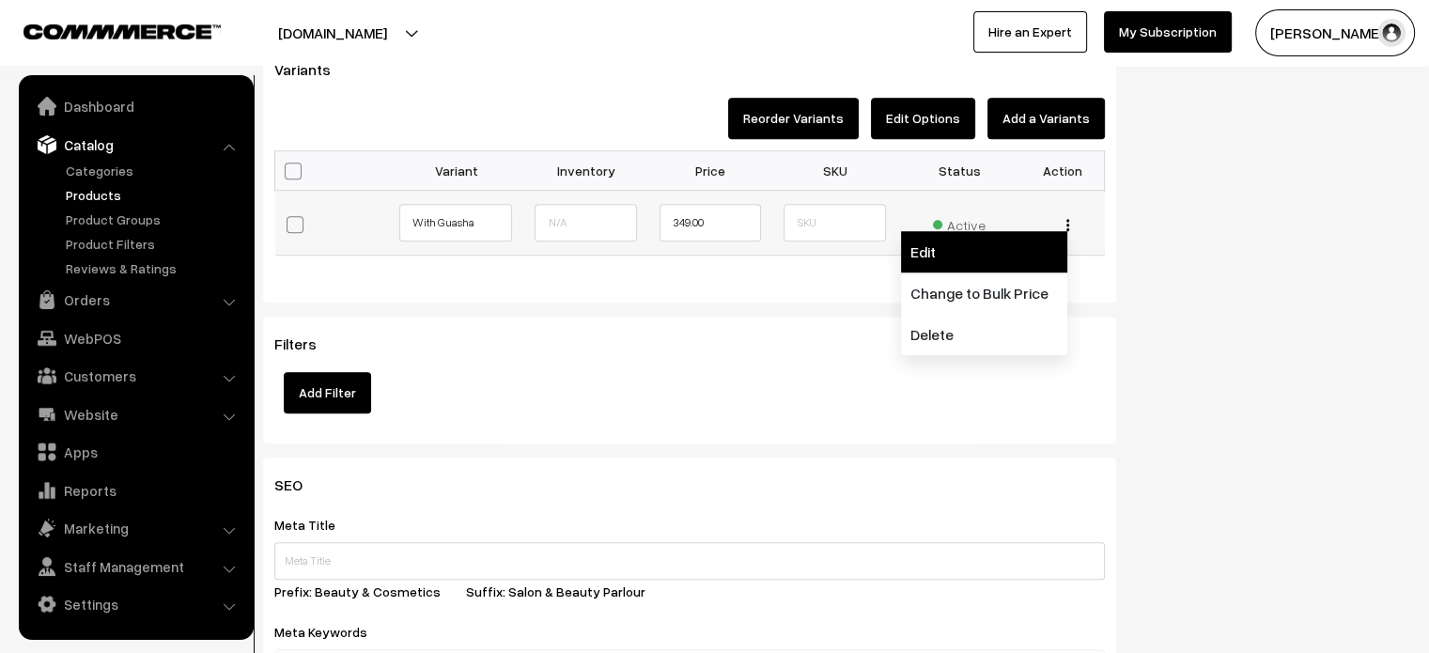
click at [1004, 256] on link "Edit" at bounding box center [984, 251] width 166 height 41
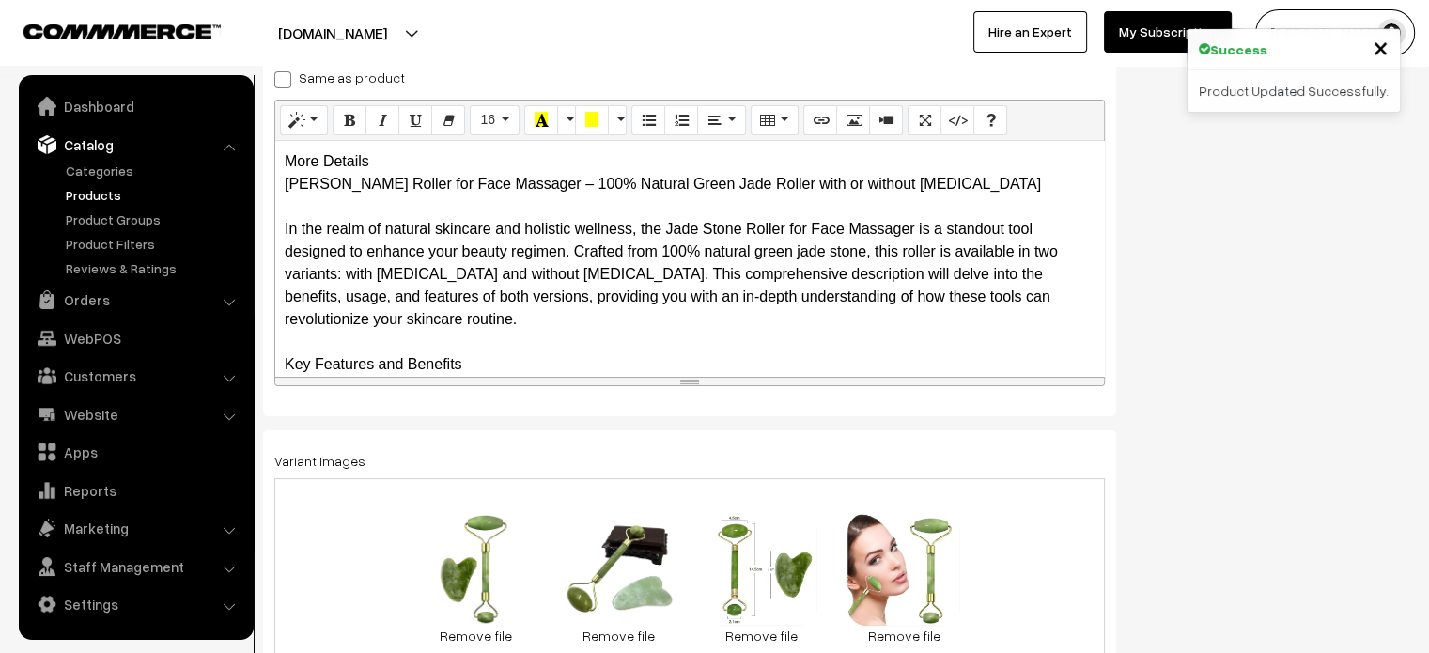
scroll to position [329, 0]
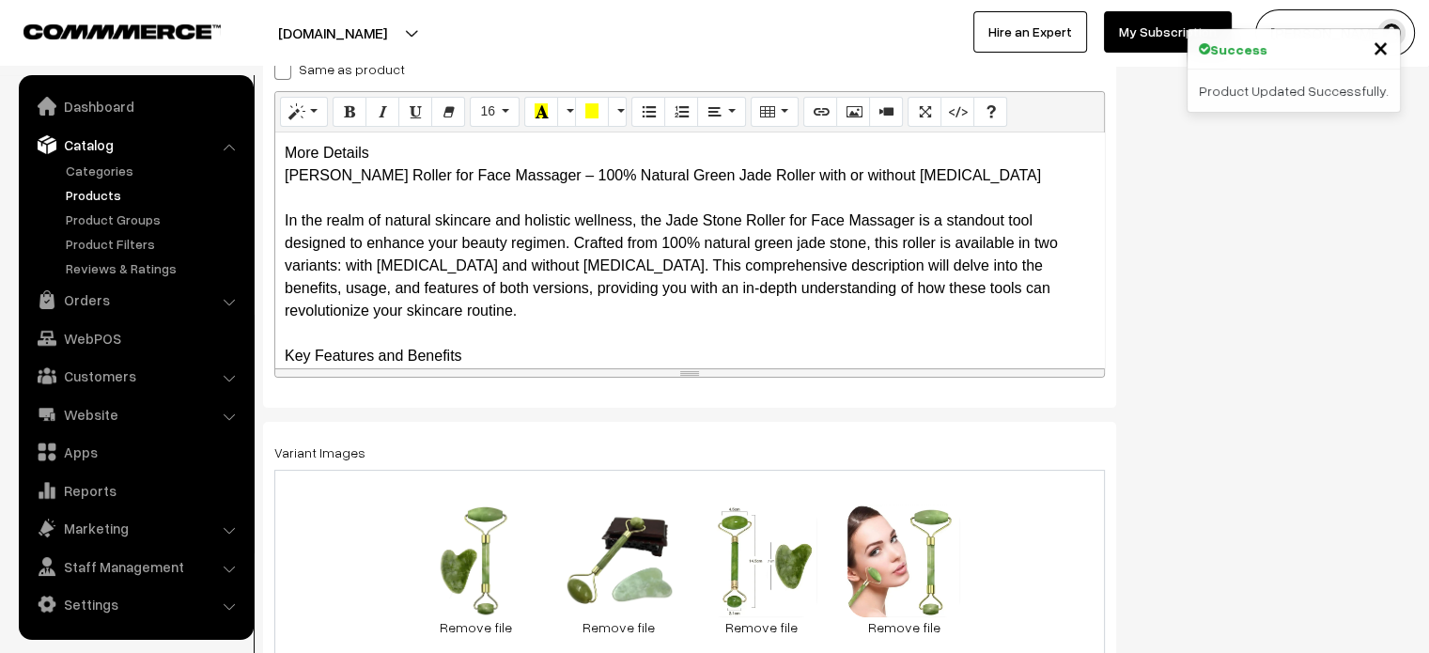
click at [281, 71] on span at bounding box center [282, 71] width 17 height 17
click at [281, 71] on input "Same as product" at bounding box center [280, 68] width 12 height 12
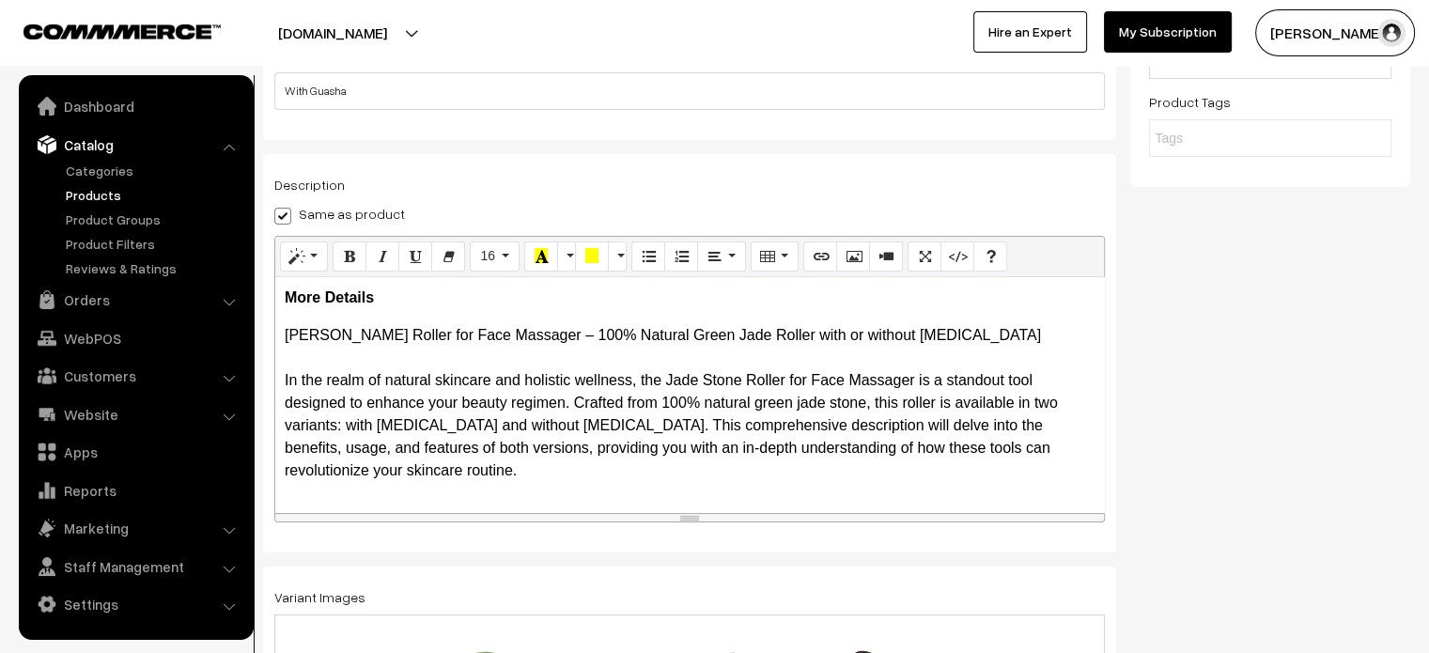
scroll to position [183, 0]
click at [281, 216] on span at bounding box center [282, 217] width 17 height 17
click at [281, 216] on input "Same as product" at bounding box center [280, 214] width 12 height 12
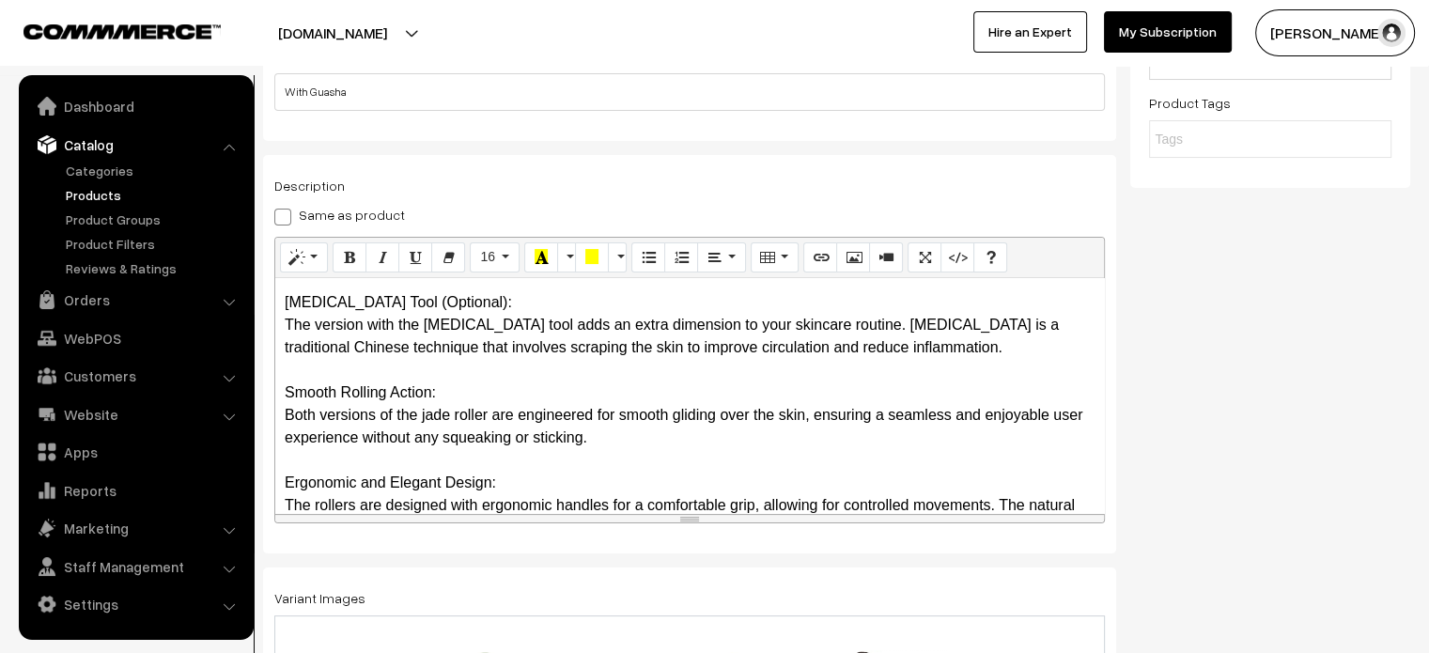
scroll to position [404, 0]
click at [286, 210] on span at bounding box center [282, 217] width 17 height 17
click at [286, 210] on input "Same as product" at bounding box center [280, 214] width 12 height 12
checkbox input "true"
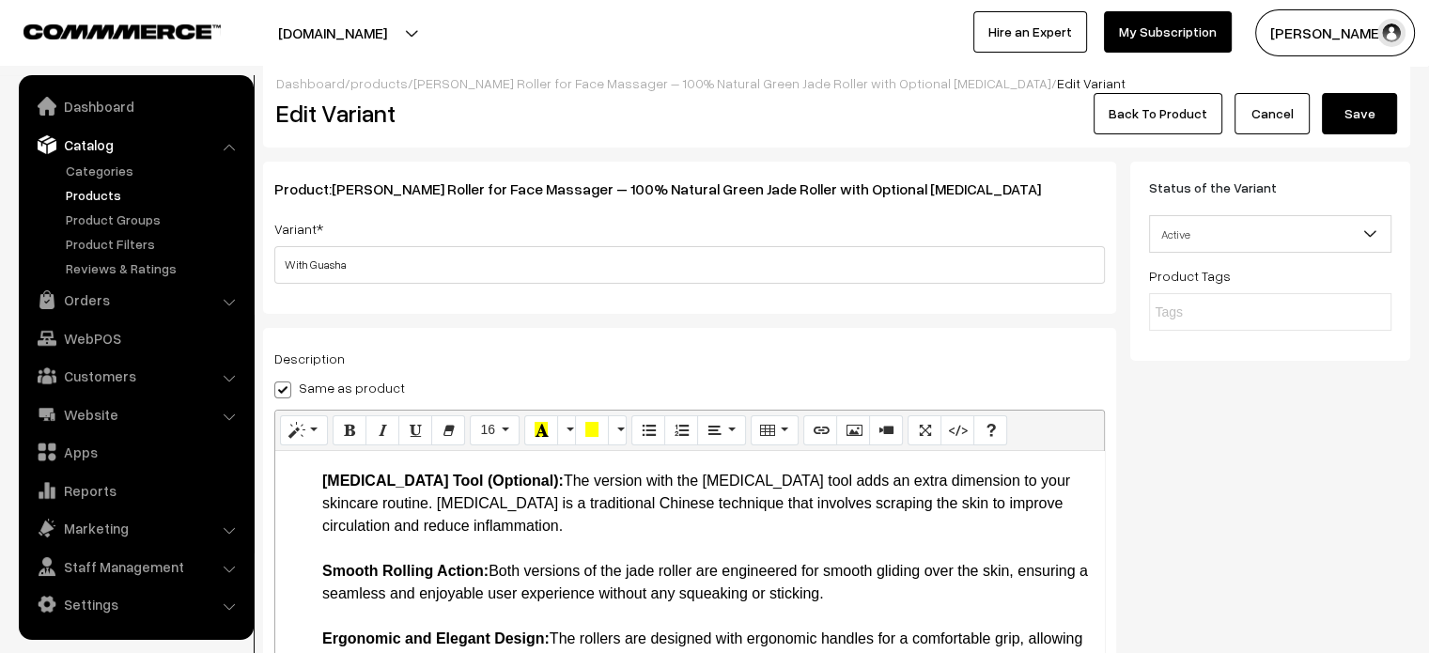
scroll to position [0, 0]
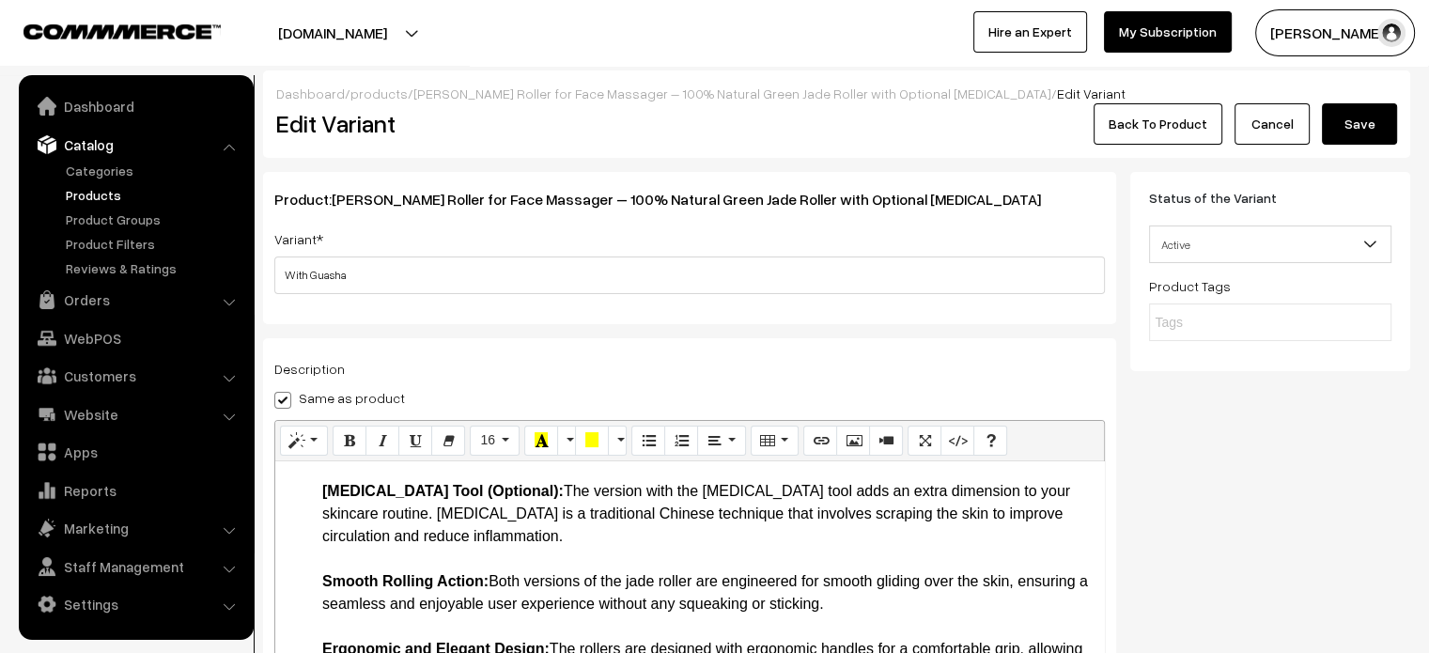
click at [1366, 111] on button "Save" at bounding box center [1359, 123] width 75 height 41
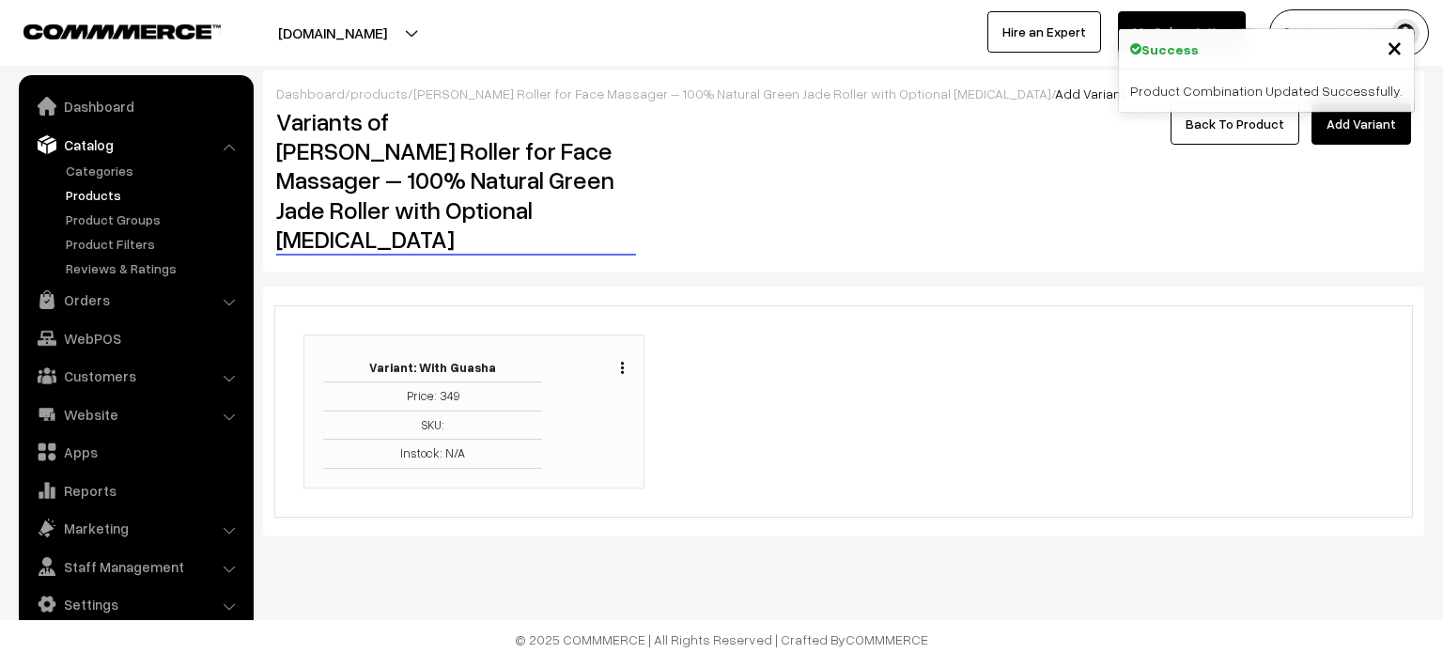
click at [1253, 132] on link "Back To Product" at bounding box center [1235, 123] width 129 height 41
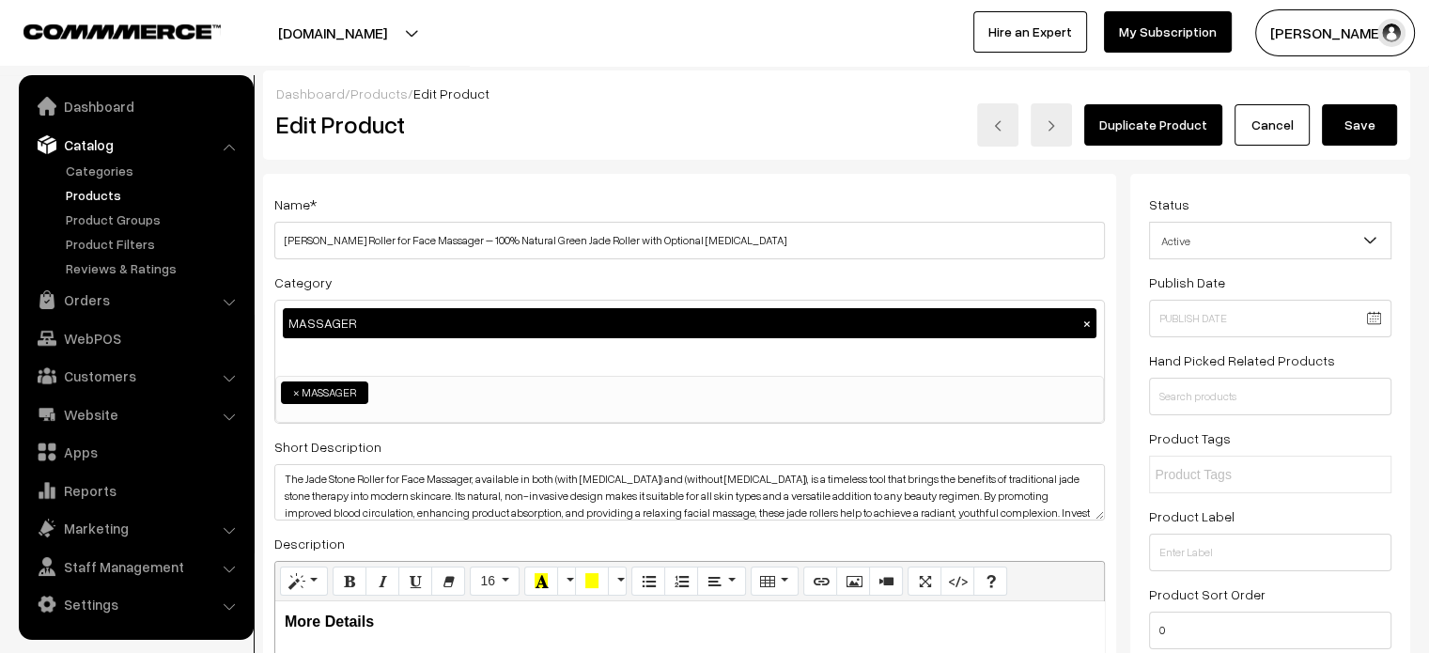
click at [1359, 127] on button "Save" at bounding box center [1359, 124] width 75 height 41
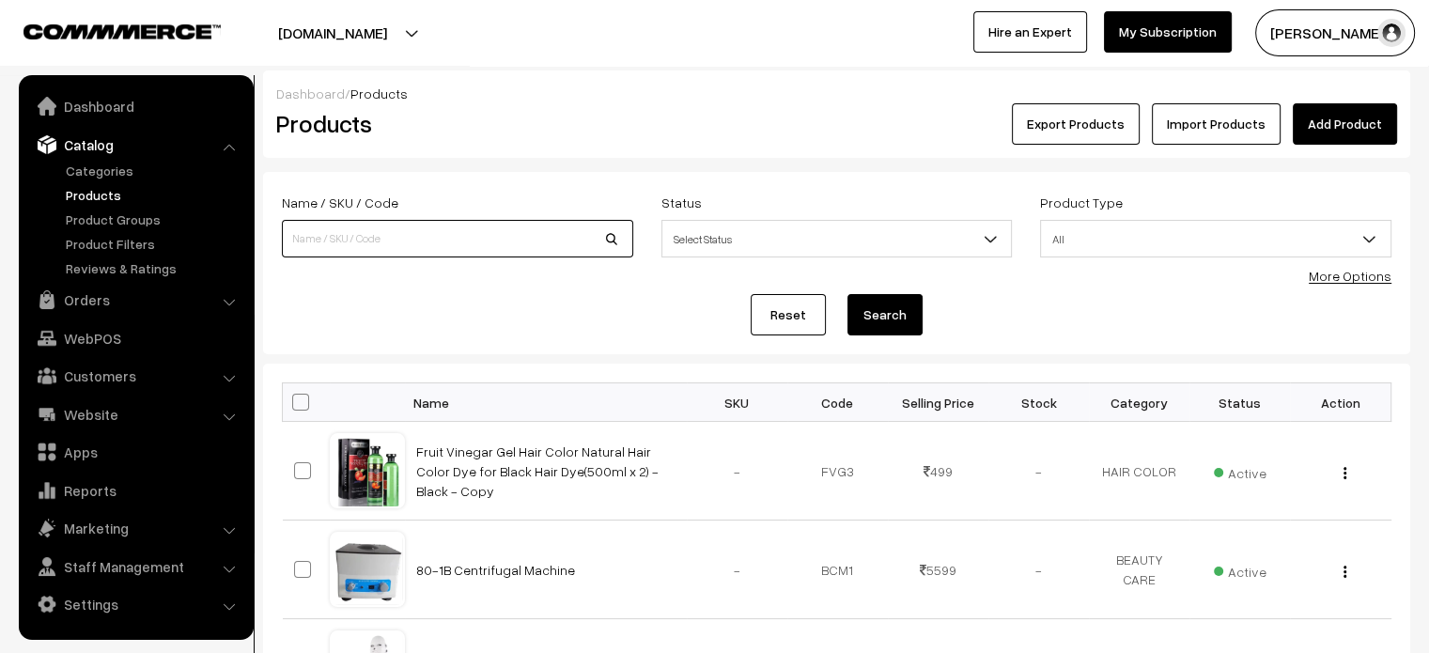
click at [416, 232] on input at bounding box center [457, 239] width 351 height 38
paste input "[PERSON_NAME] Roller for Face Massager – 100% Natural Pink Jade Roller with or …"
type input "[PERSON_NAME] Roller for Face Massager – 100% Natural Pink Jade Roller with or …"
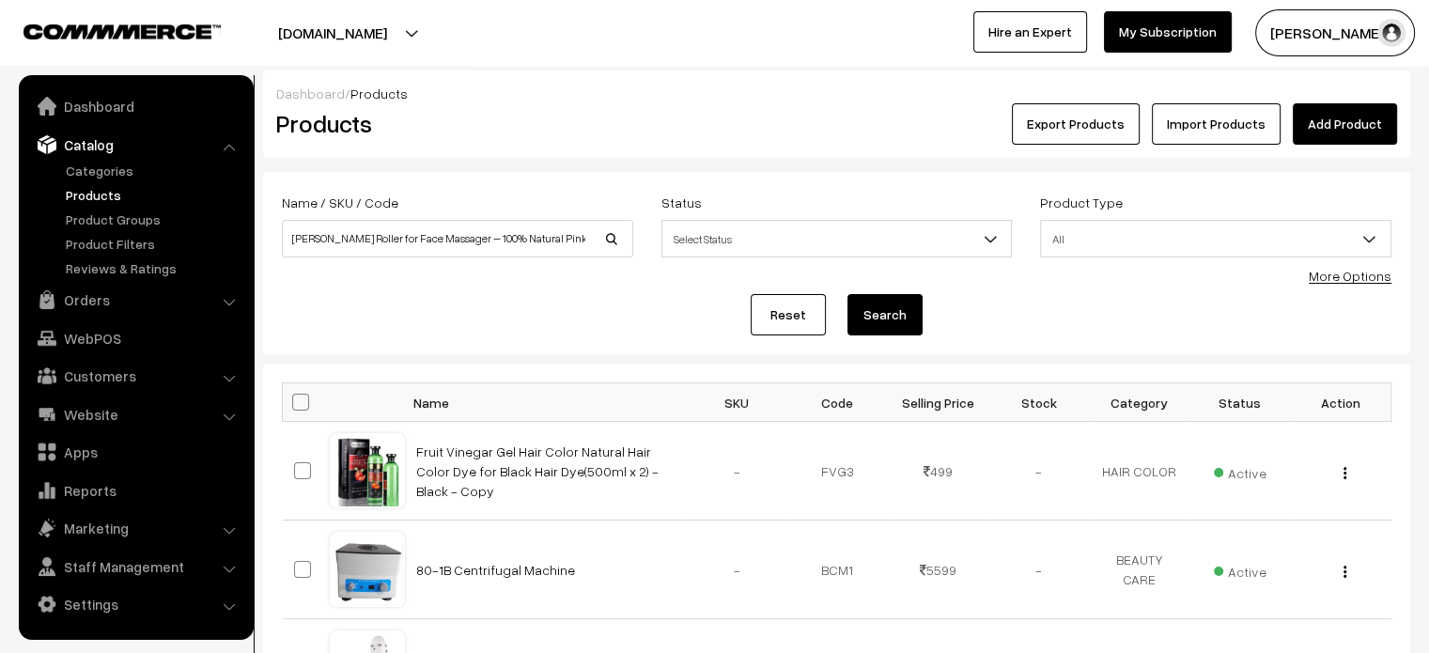
click at [872, 313] on button "Search" at bounding box center [884, 314] width 75 height 41
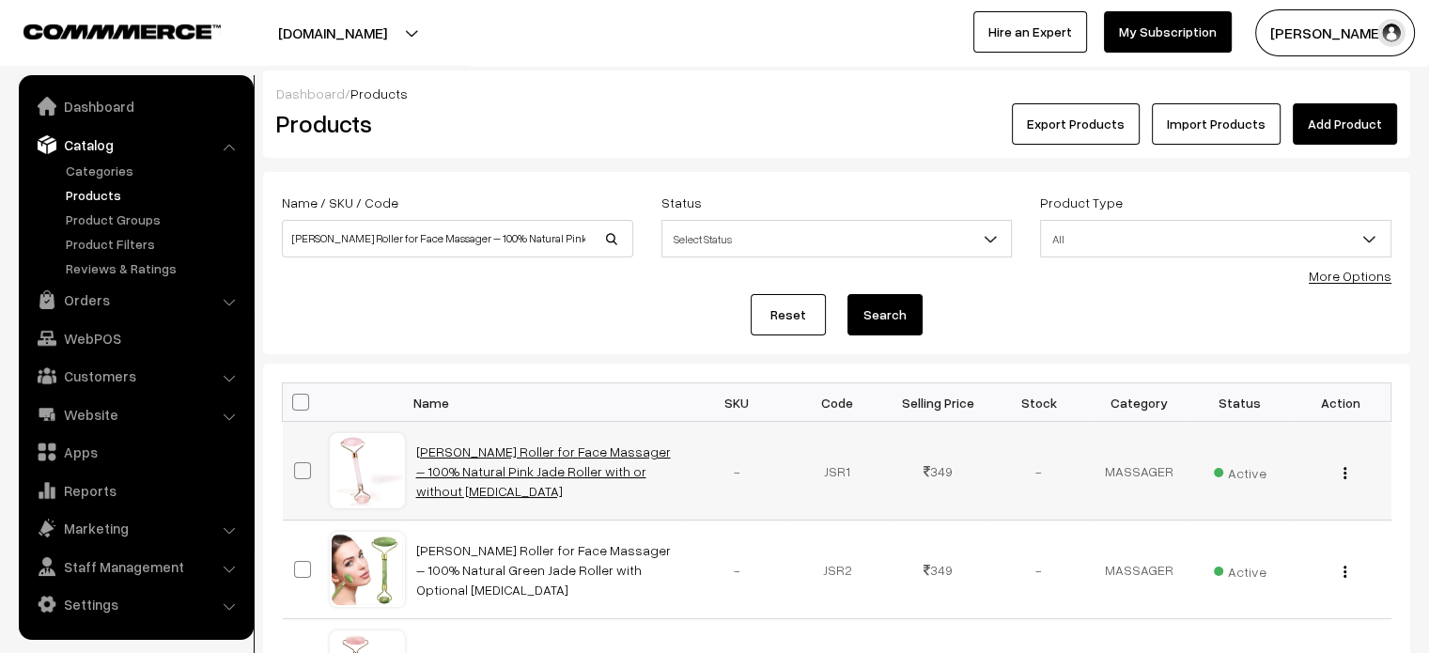
click at [554, 466] on link "[PERSON_NAME] Roller for Face Massager – 100% Natural Pink Jade Roller with or …" at bounding box center [543, 470] width 255 height 55
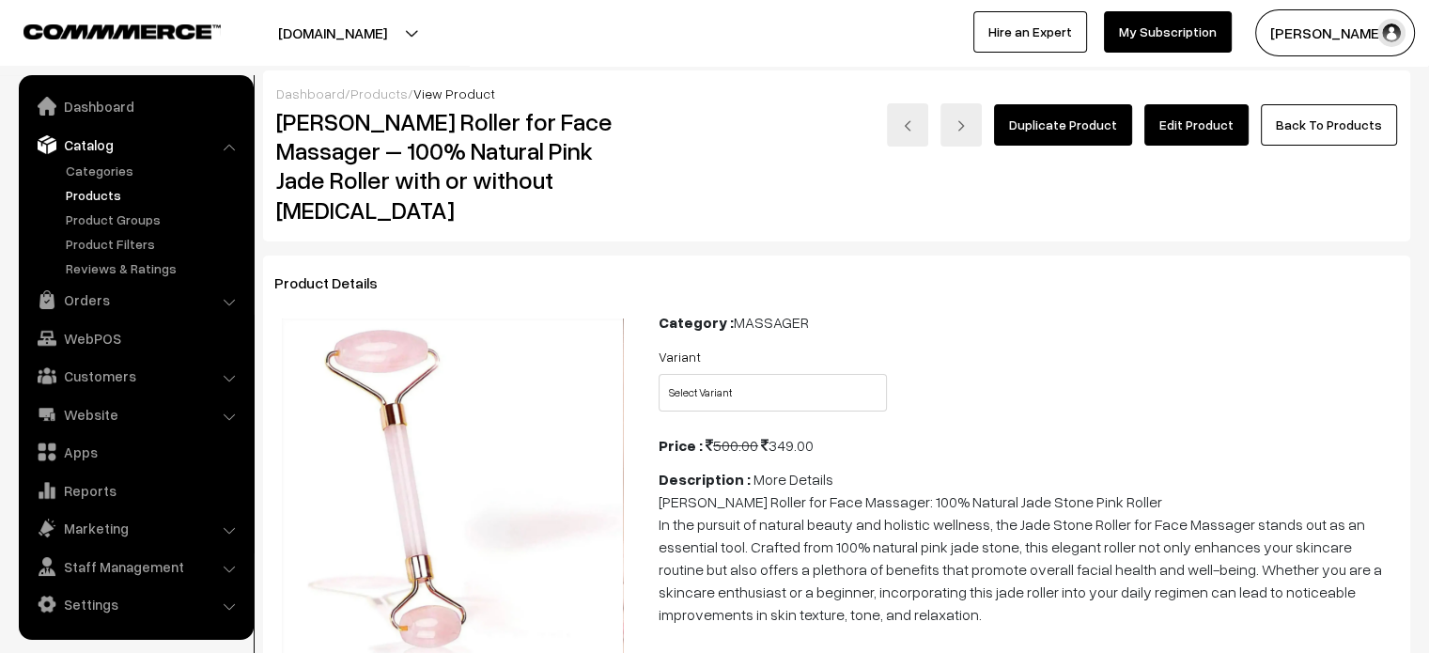
click at [1195, 137] on link "Edit Product" at bounding box center [1196, 124] width 104 height 41
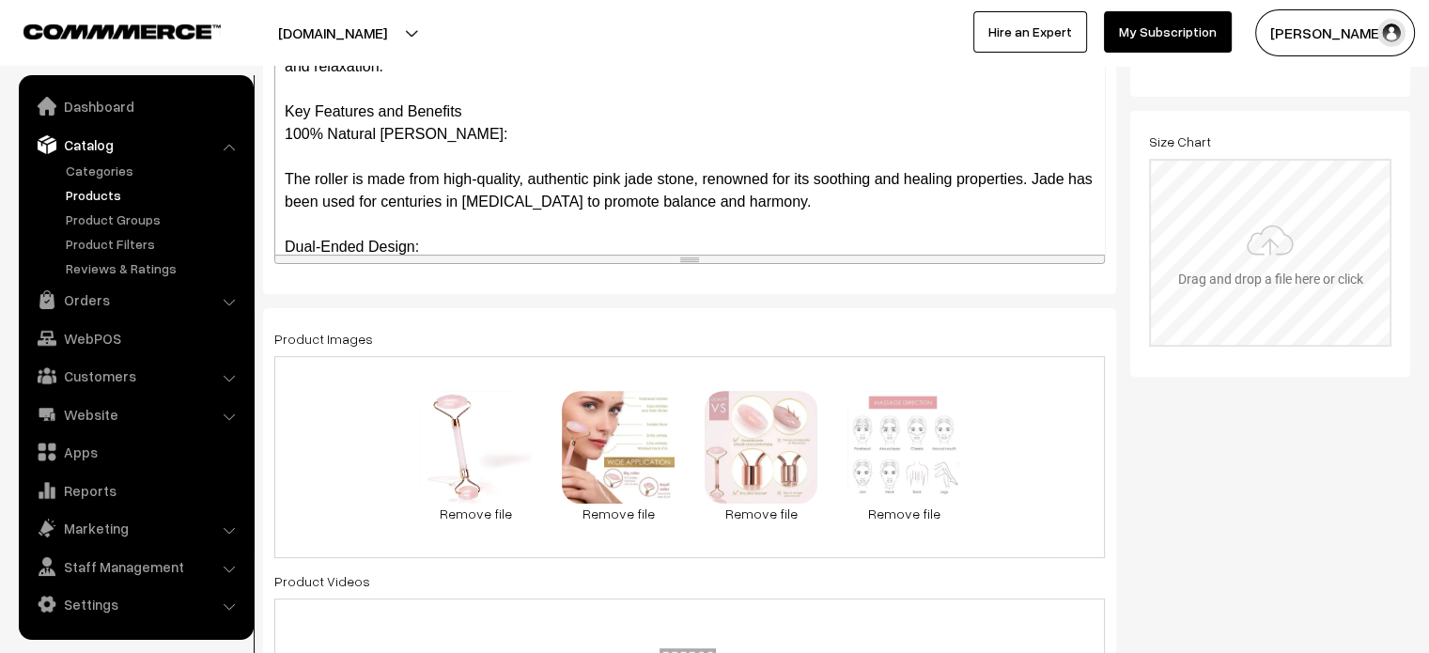
scroll to position [584, 0]
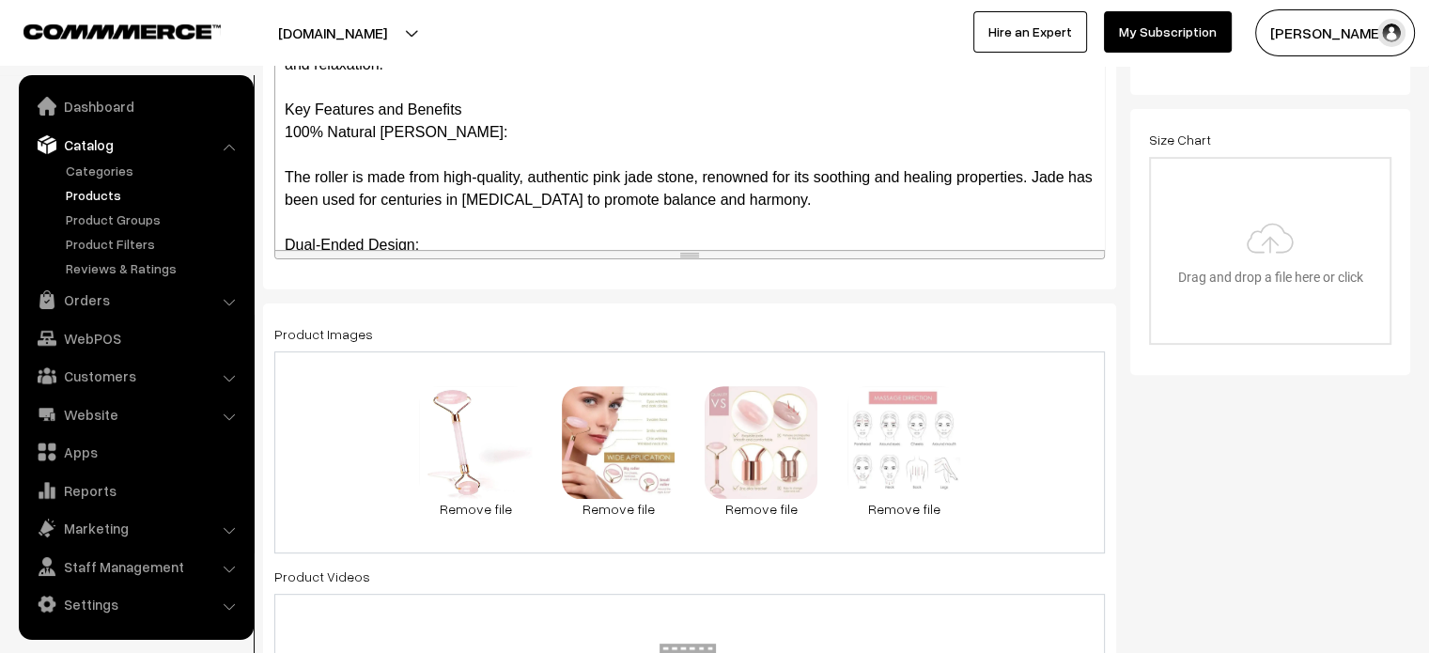
drag, startPoint x: 1093, startPoint y: 253, endPoint x: 1126, endPoint y: 697, distance: 445.7
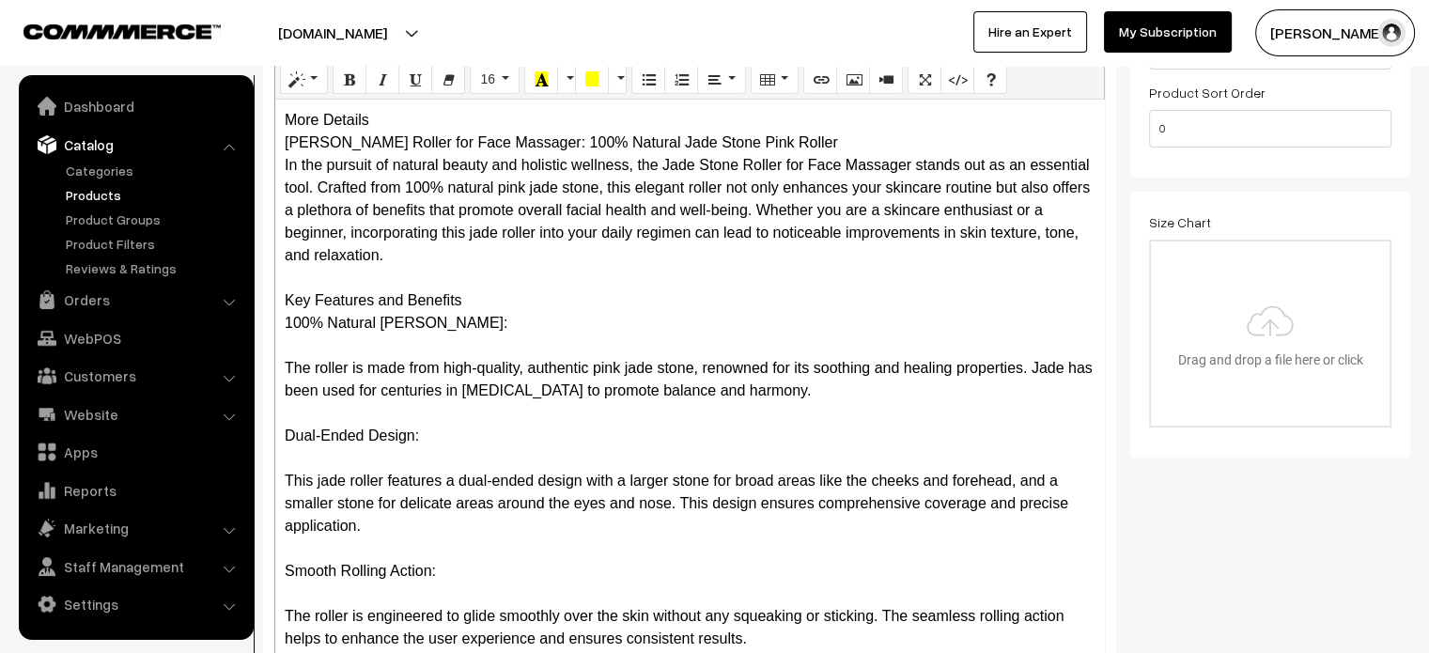
scroll to position [488, 0]
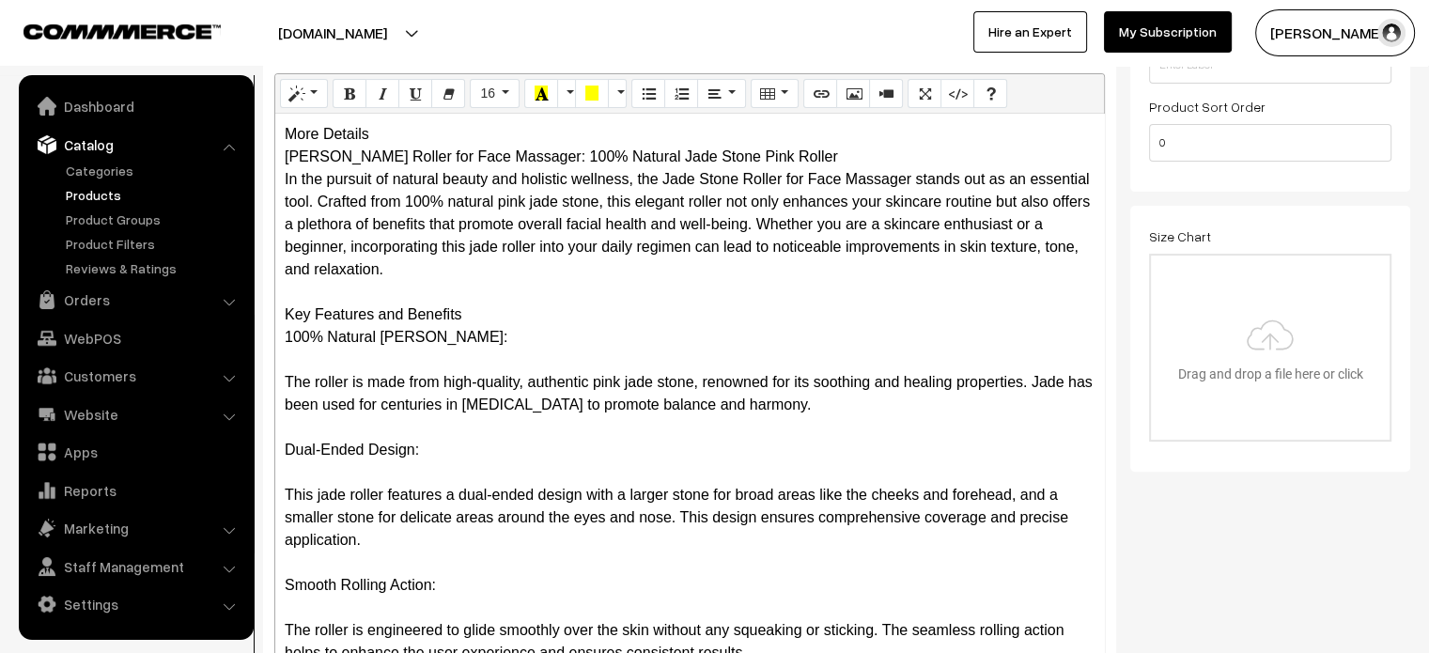
click at [391, 125] on div "More Details [PERSON_NAME] Roller for Face Massager: 100% Natural Jade Stone Pi…" at bounding box center [689, 452] width 829 height 676
click at [391, 125] on div "More Details Jade Stone Roller for Face Massager: 100% Natural Jade Stone Pink …" at bounding box center [689, 452] width 829 height 676
click at [422, 134] on div "More Details Jade Stone Roller for Face Massager: 100% Natural Jade Stone Pink …" at bounding box center [689, 452] width 829 height 676
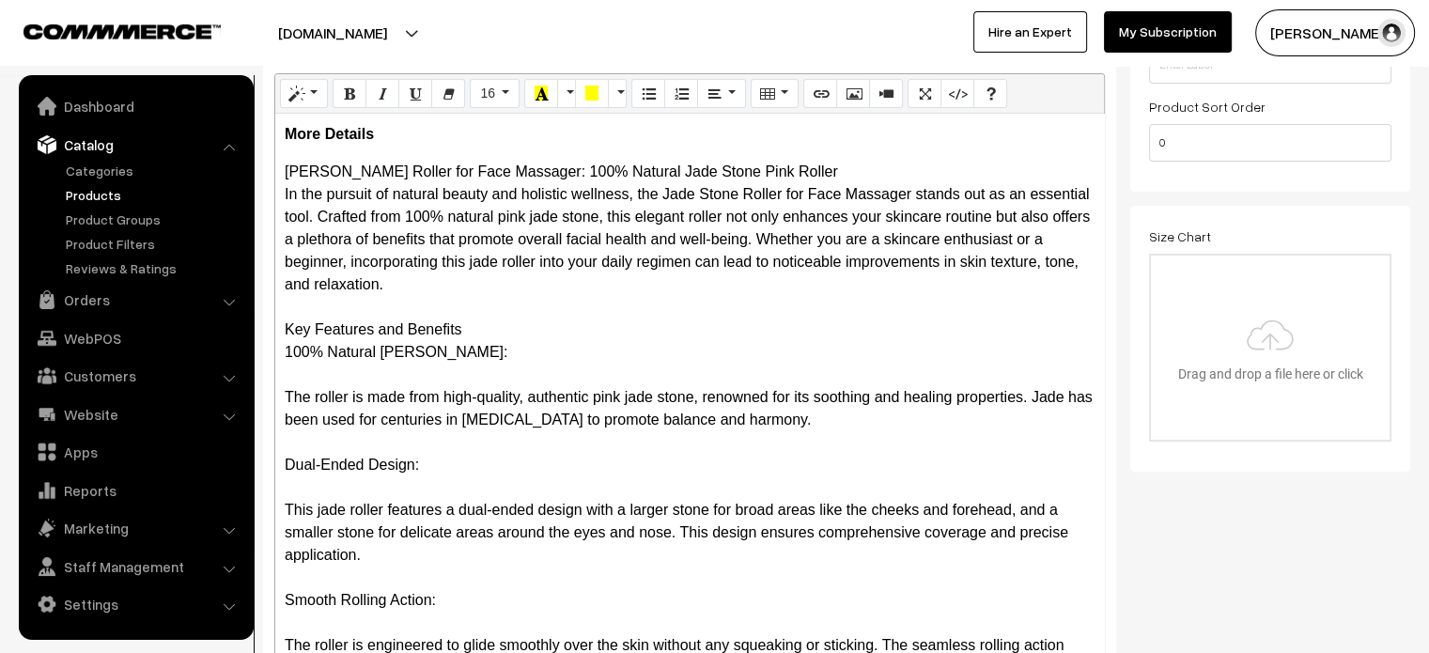
click at [270, 327] on div "Name * Jade Stone Roller for Face Massager – 100% Natural Pink Jade Roller with…" at bounding box center [689, 258] width 853 height 1145
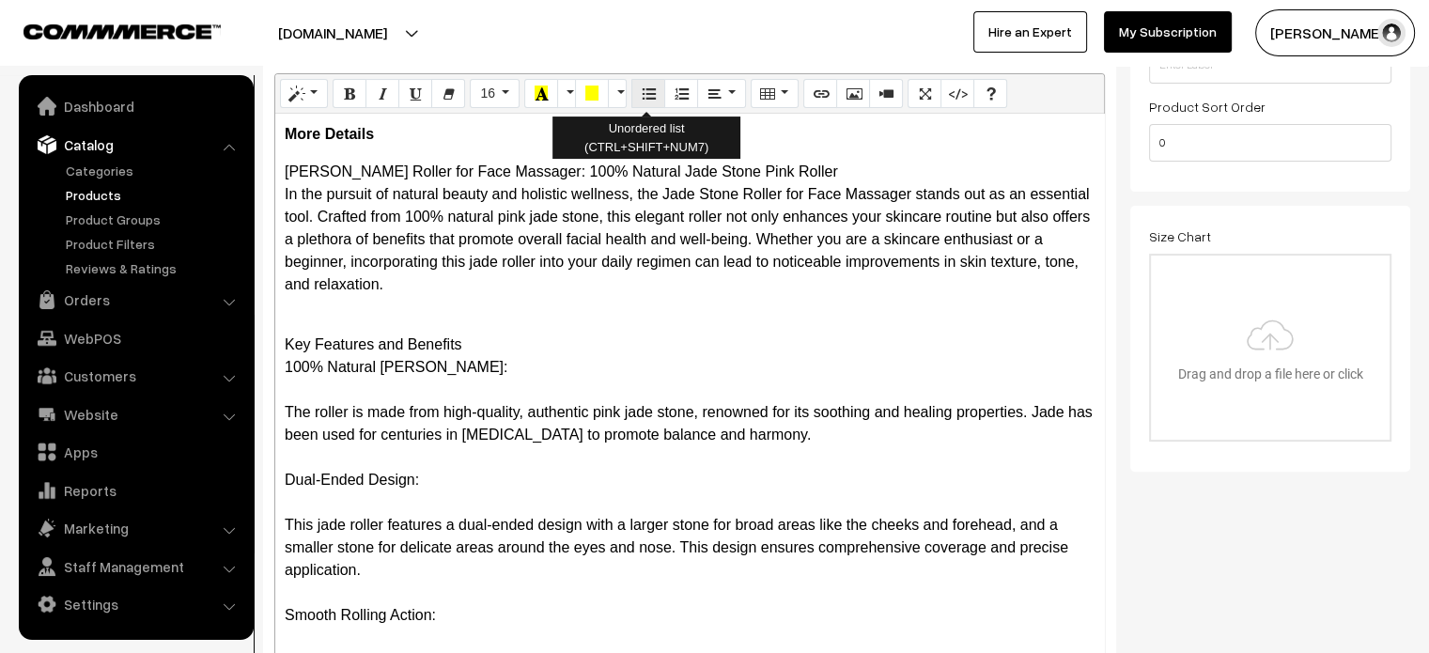
click at [642, 93] on icon "Unordered list (CTRL+SHIFT+NUM7)" at bounding box center [648, 92] width 13 height 15
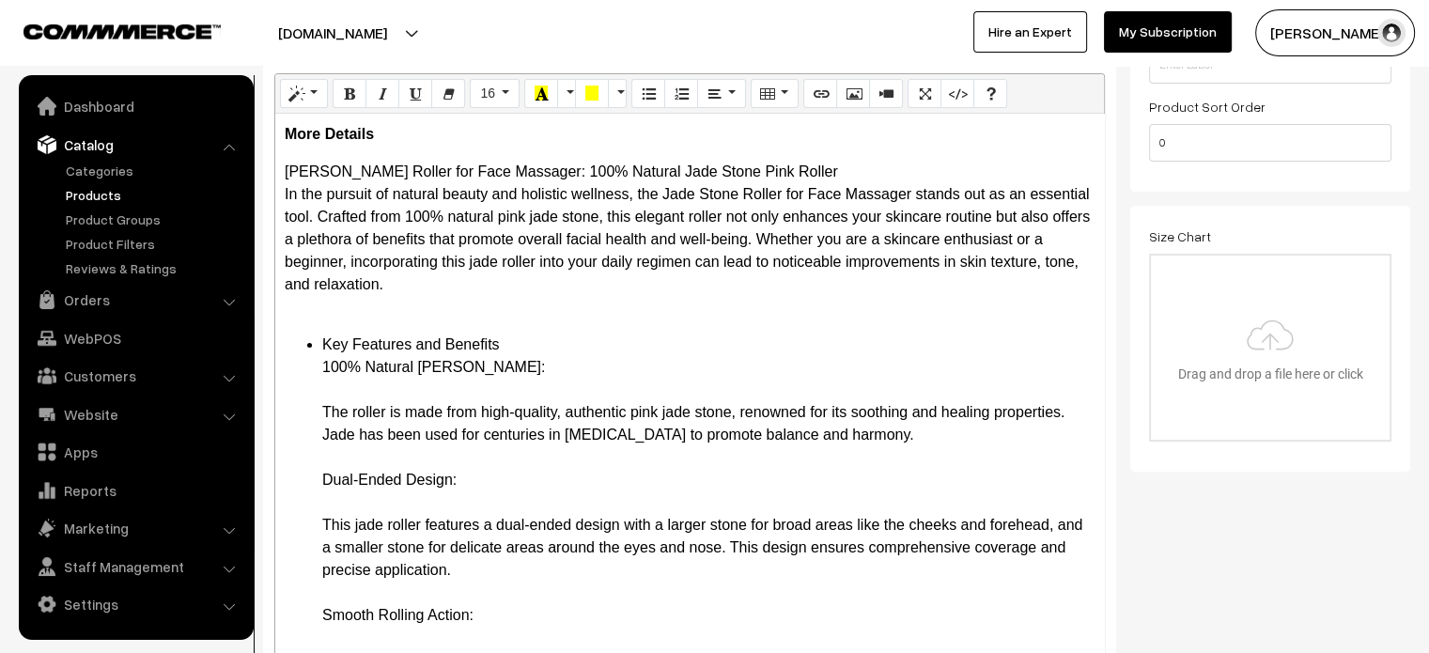
drag, startPoint x: 318, startPoint y: 345, endPoint x: 515, endPoint y: 368, distance: 198.7
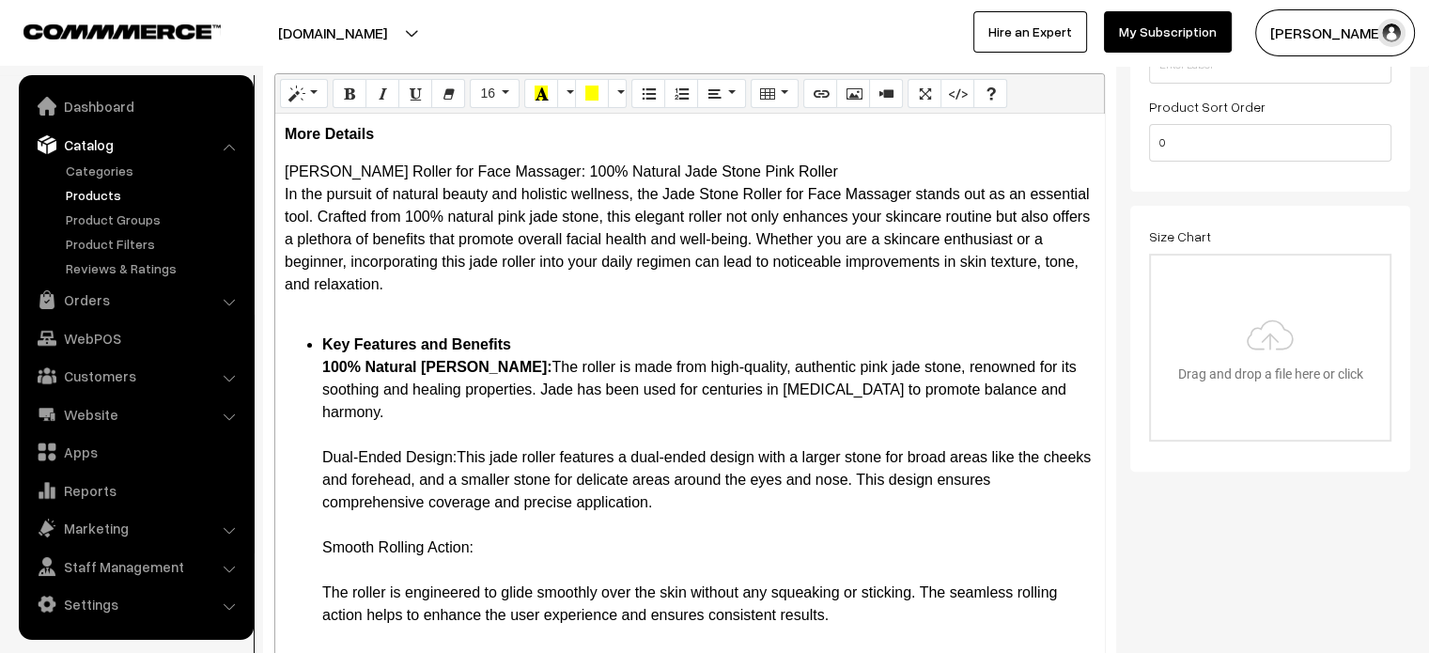
drag, startPoint x: 455, startPoint y: 456, endPoint x: 319, endPoint y: 465, distance: 135.6
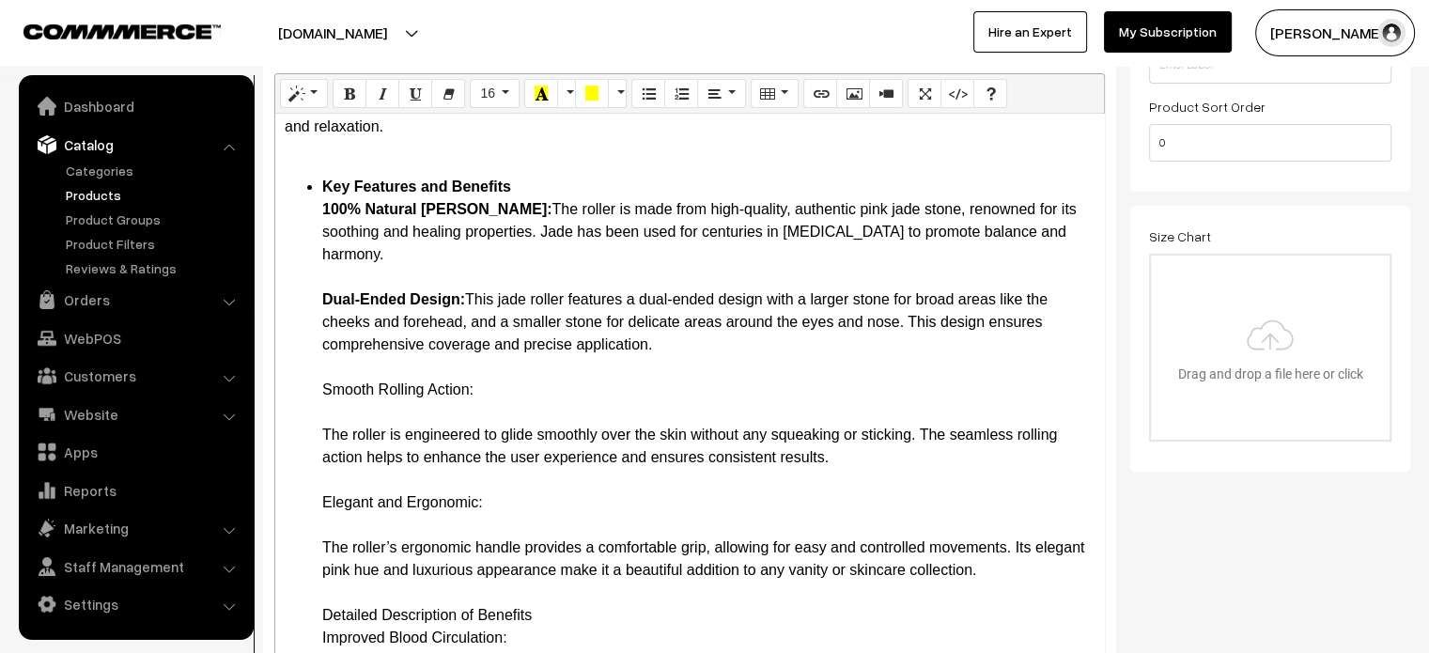
scroll to position [162, 0]
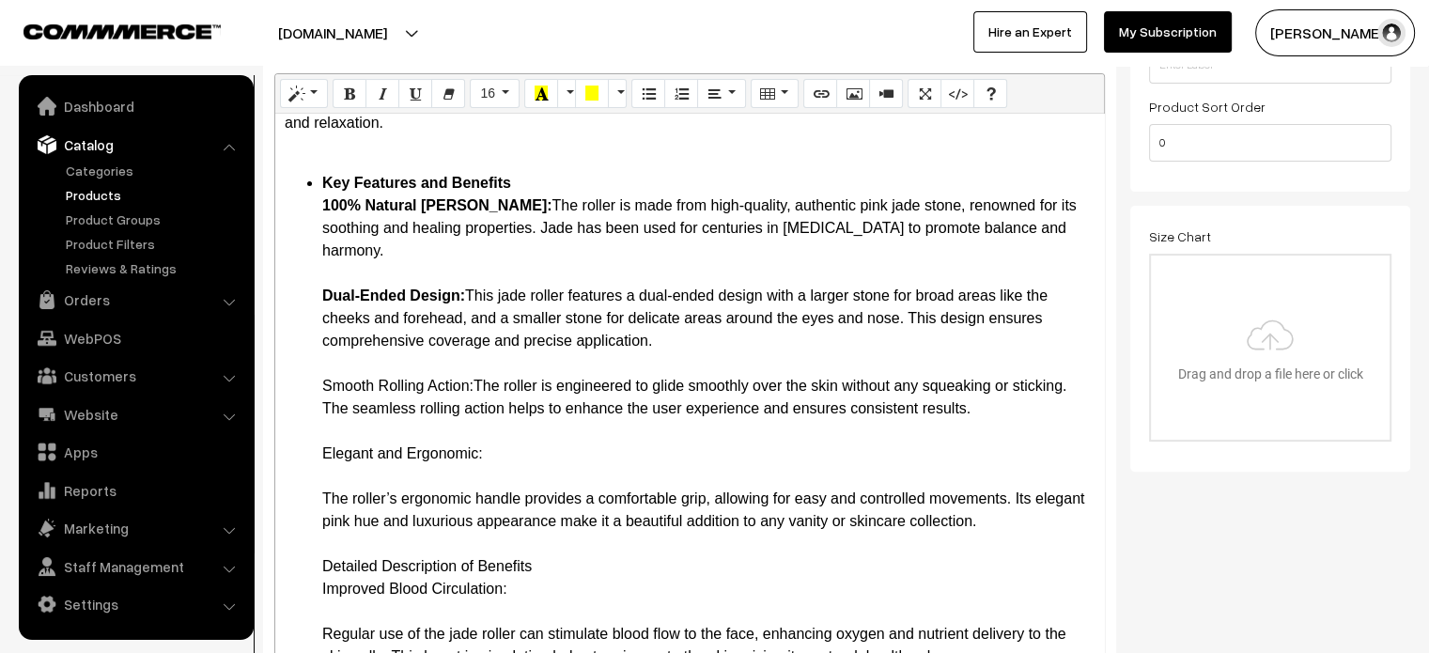
drag, startPoint x: 305, startPoint y: 380, endPoint x: 477, endPoint y: 388, distance: 172.1
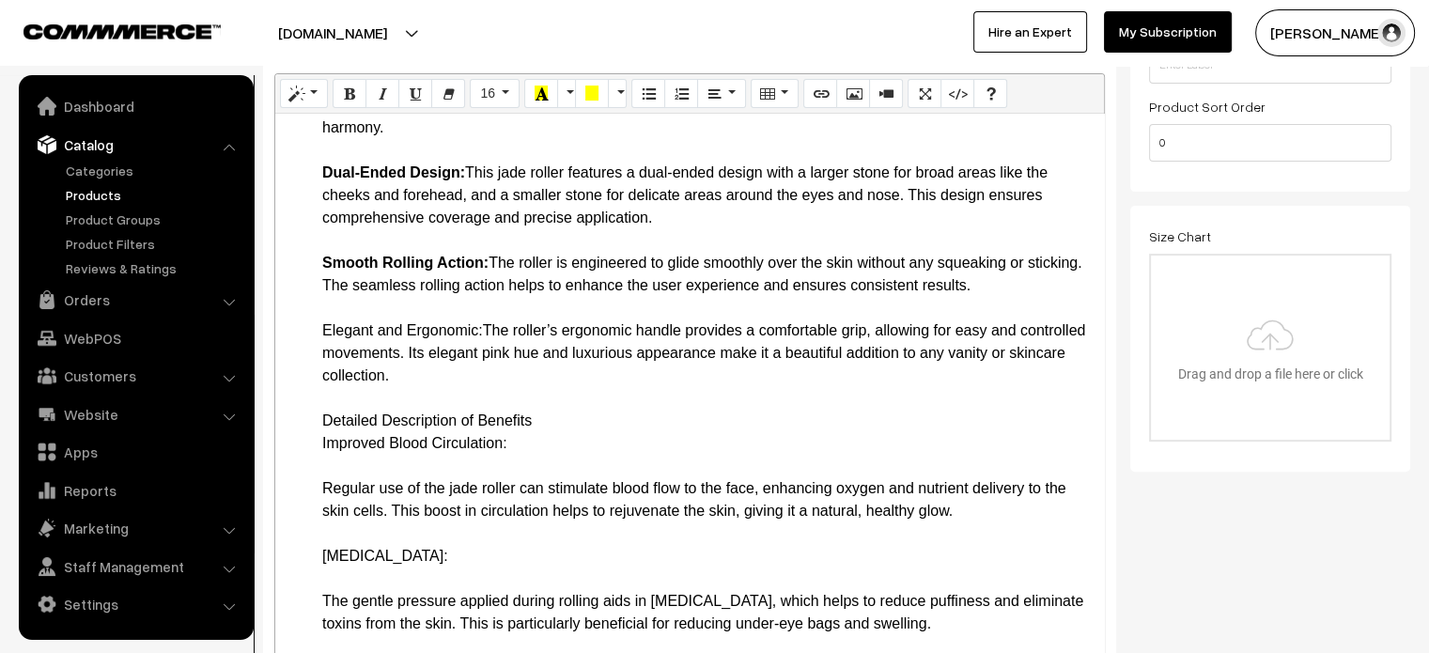
scroll to position [286, 0]
drag, startPoint x: 314, startPoint y: 326, endPoint x: 483, endPoint y: 331, distance: 169.2
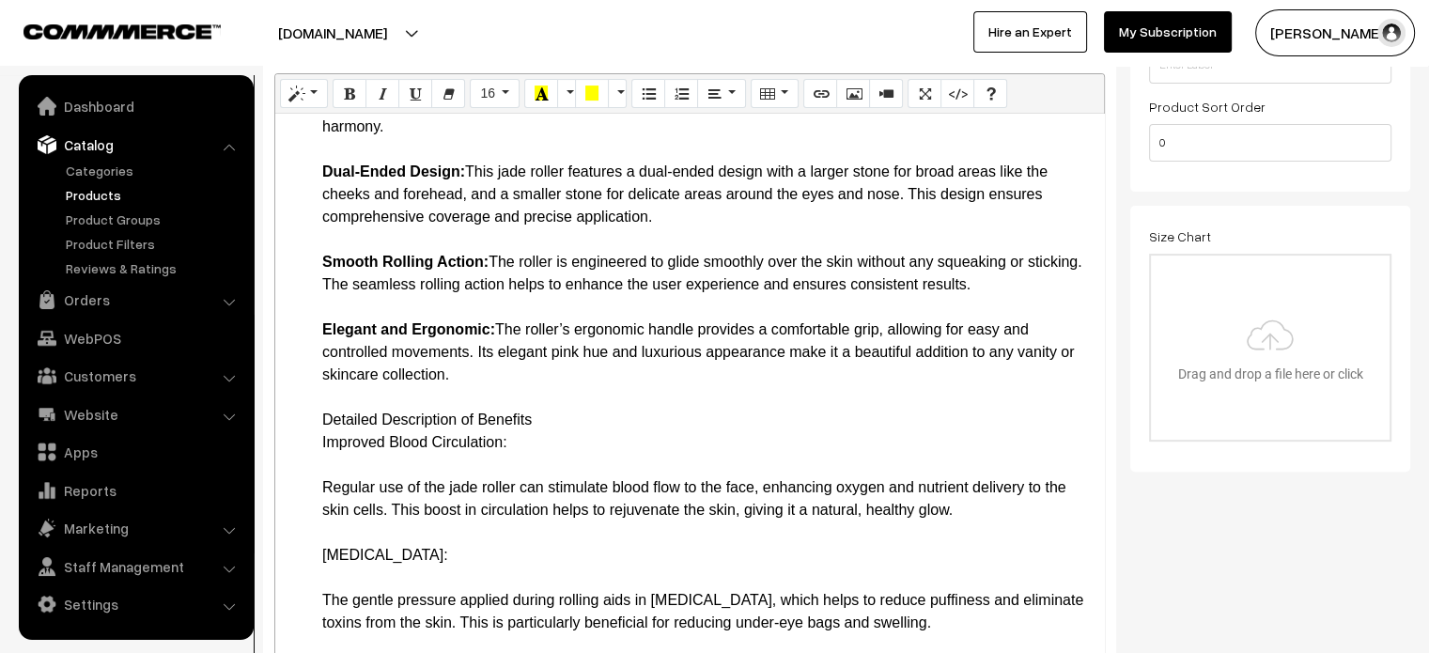
drag, startPoint x: 323, startPoint y: 417, endPoint x: 522, endPoint y: 452, distance: 202.2
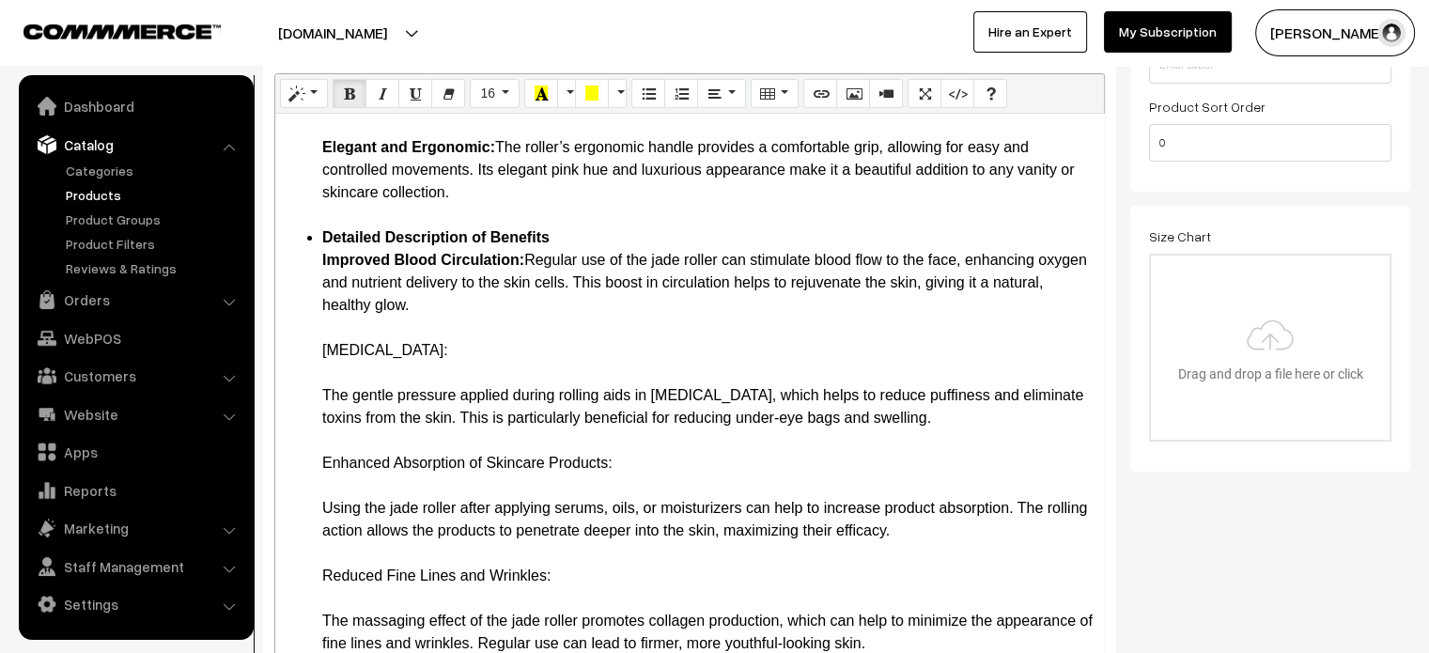
scroll to position [481, 0]
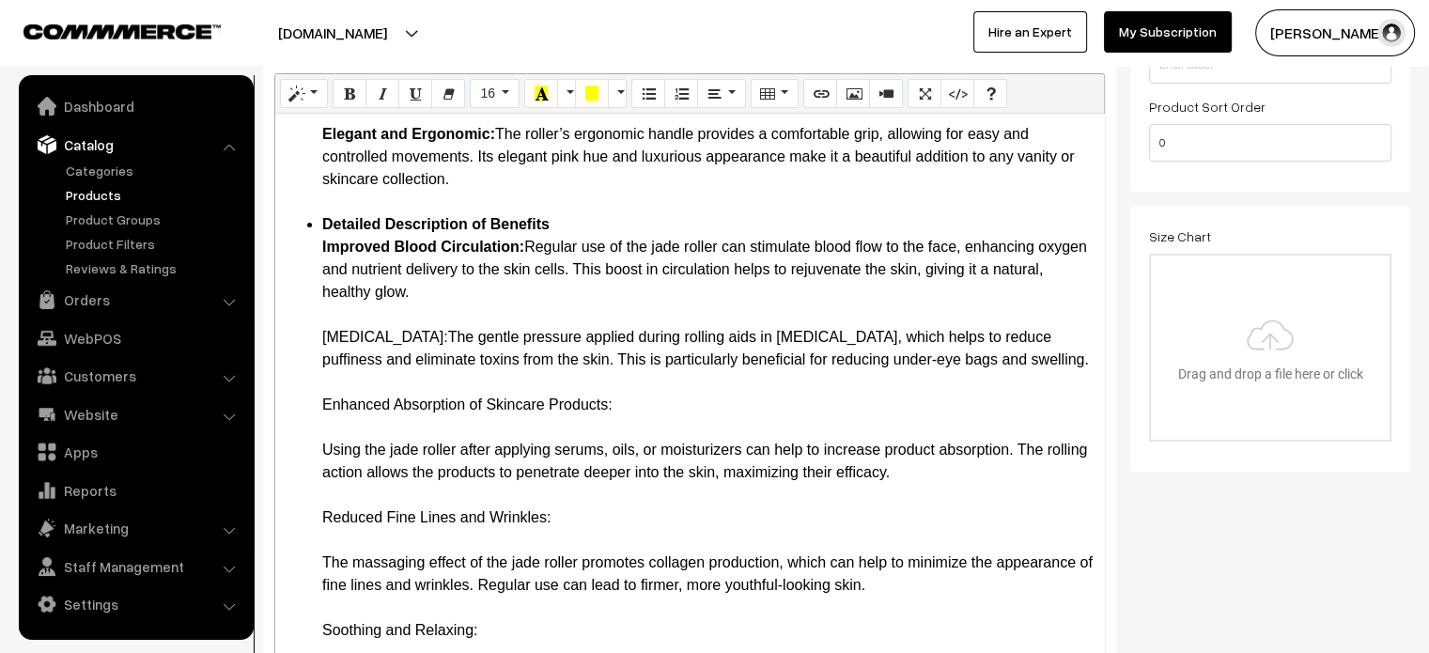
drag, startPoint x: 311, startPoint y: 337, endPoint x: 463, endPoint y: 338, distance: 152.2
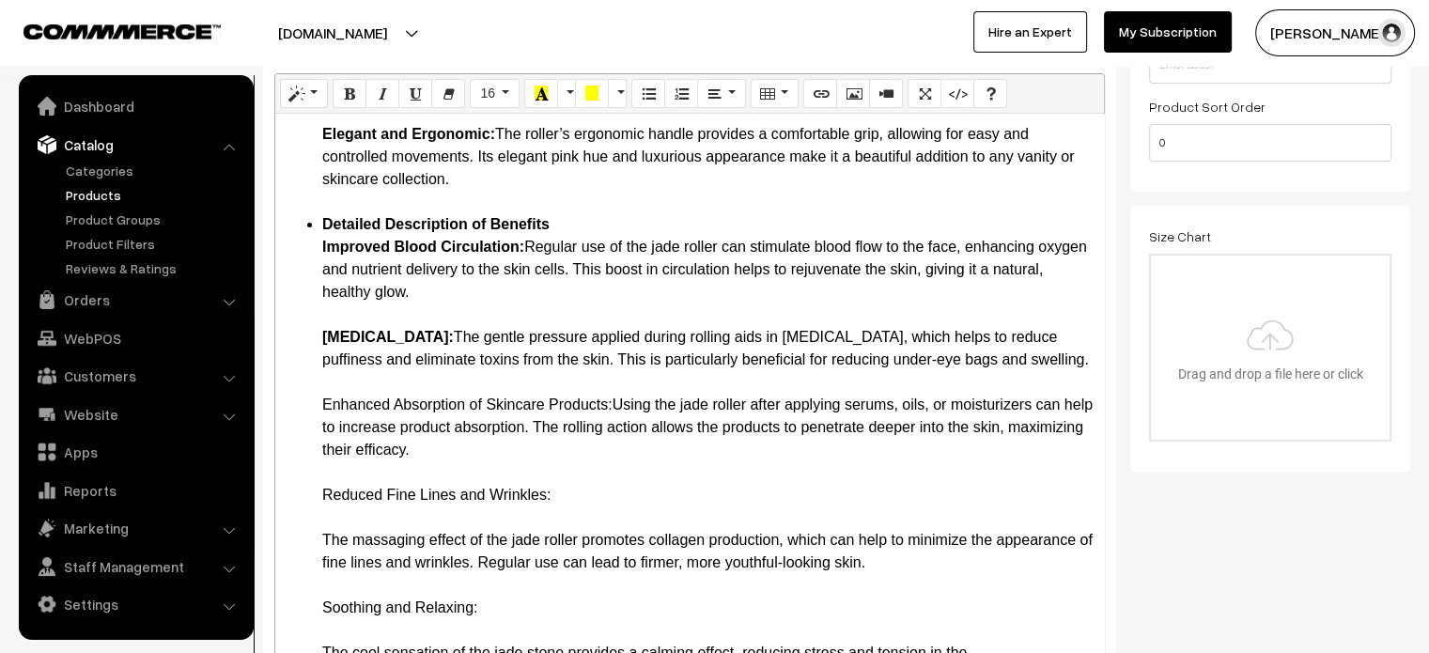
drag, startPoint x: 315, startPoint y: 427, endPoint x: 615, endPoint y: 429, distance: 300.6
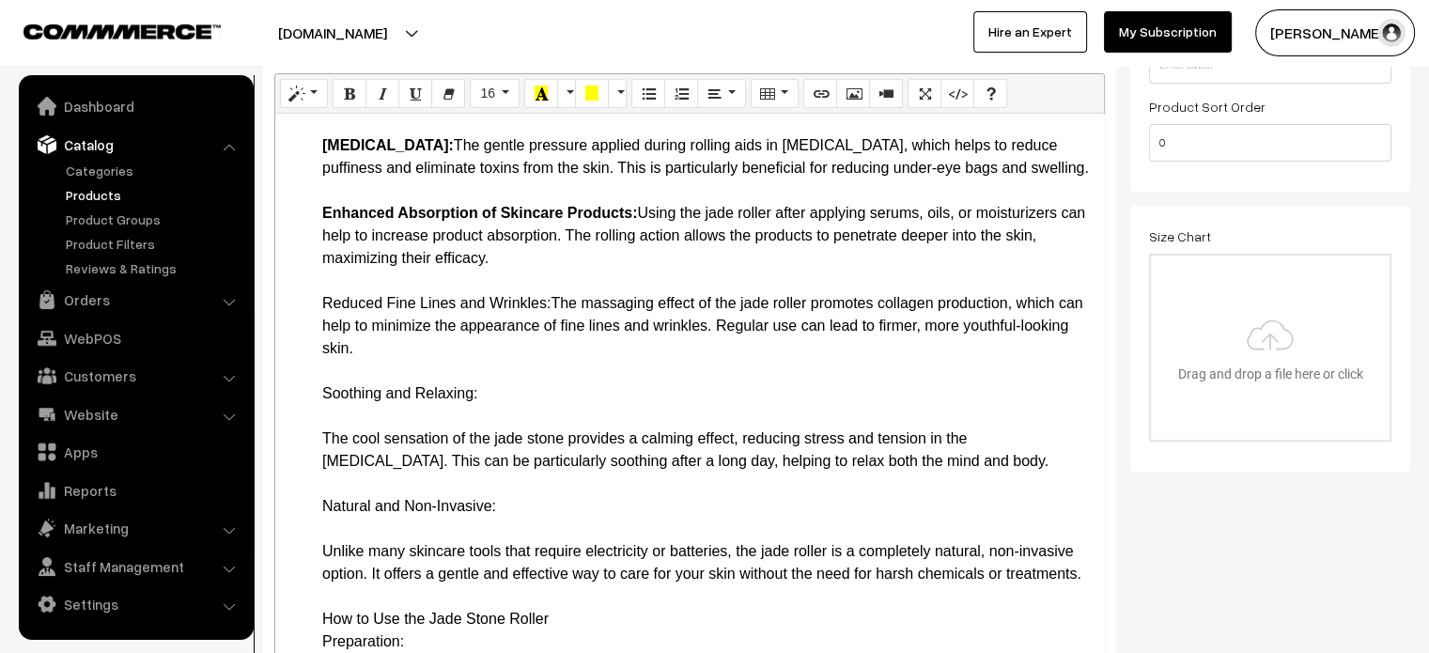
scroll to position [676, 0]
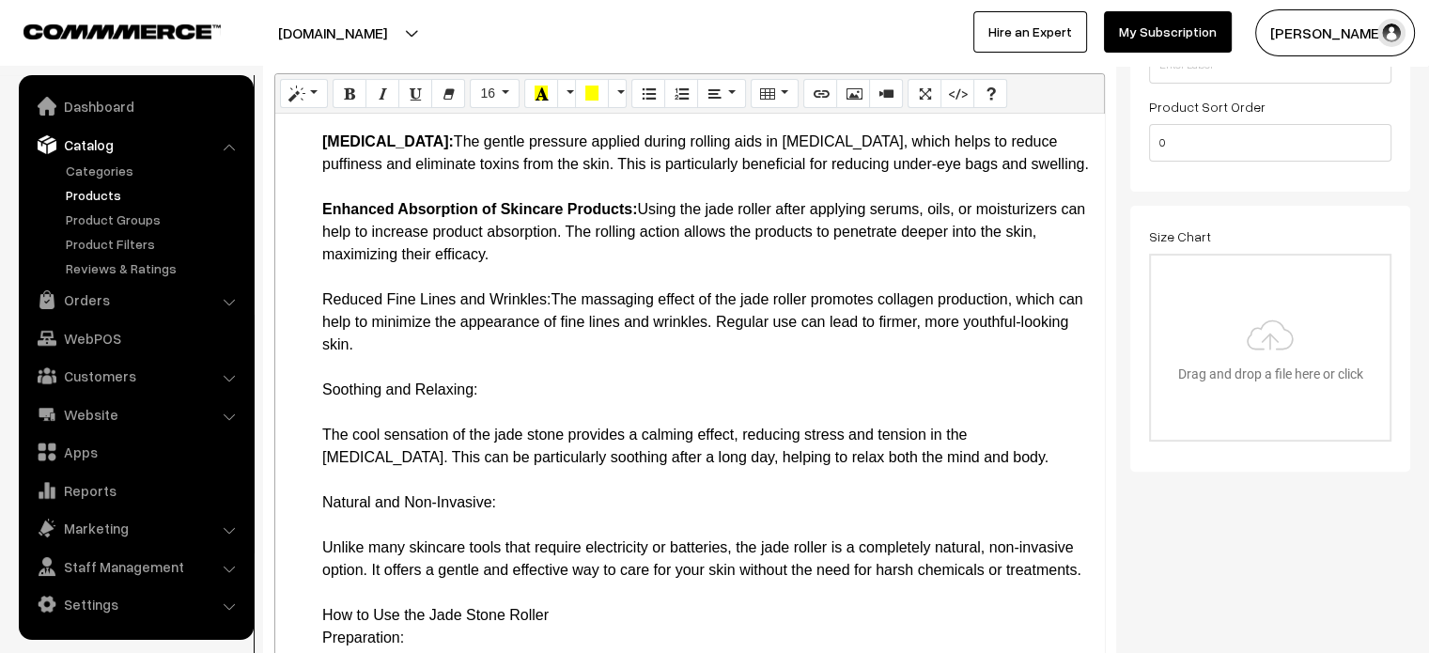
drag, startPoint x: 311, startPoint y: 318, endPoint x: 552, endPoint y: 328, distance: 241.7
click at [552, 328] on ul "Key Features and Benefits 100% Natural Jade Stone: The roller is made from high…" at bounding box center [690, 502] width 810 height 1691
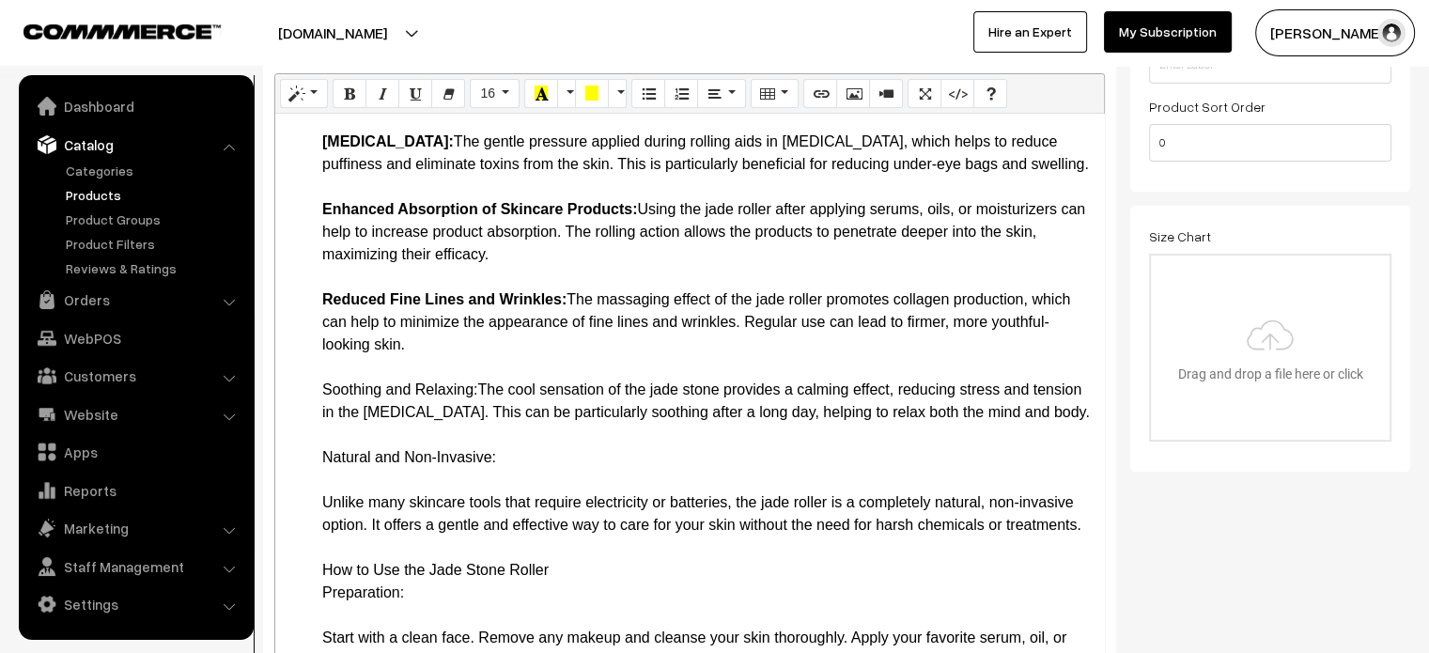
drag, startPoint x: 317, startPoint y: 406, endPoint x: 478, endPoint y: 411, distance: 161.7
click at [478, 411] on ul "Key Features and Benefits 100% Natural Jade Stone: The roller is made from high…" at bounding box center [690, 480] width 810 height 1646
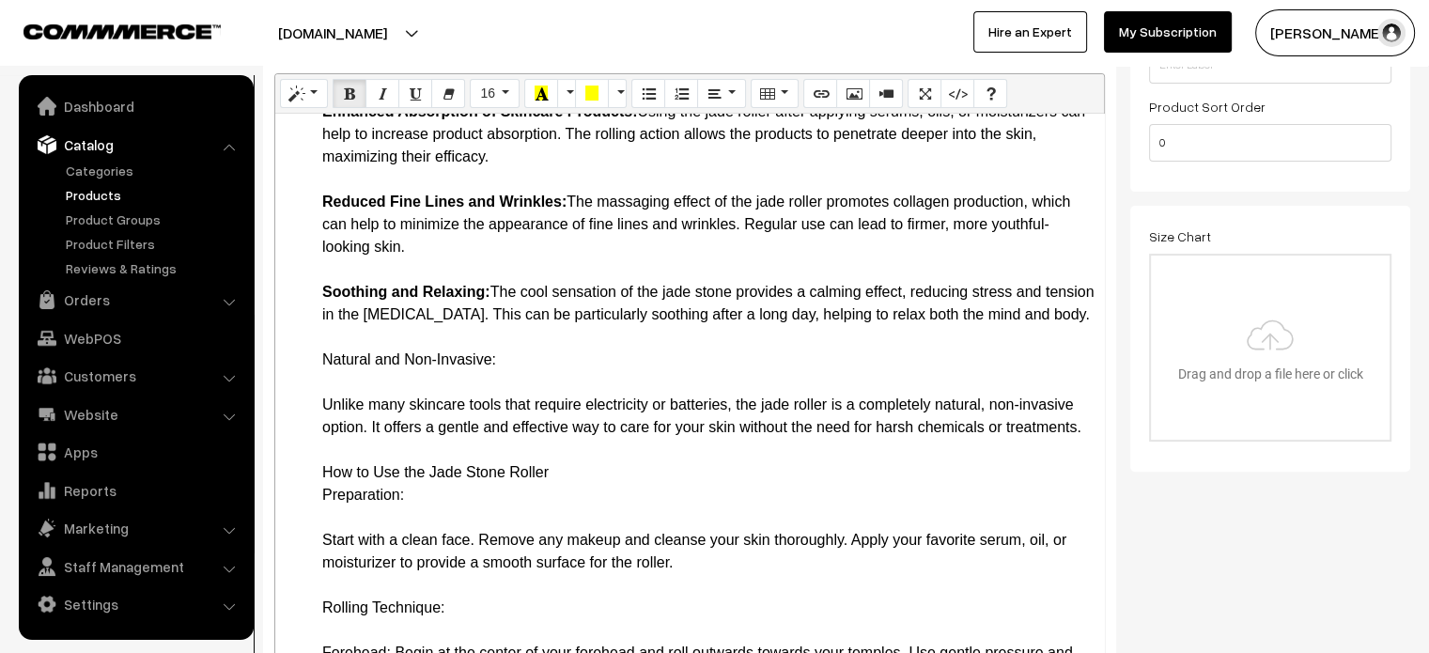
scroll to position [777, 0]
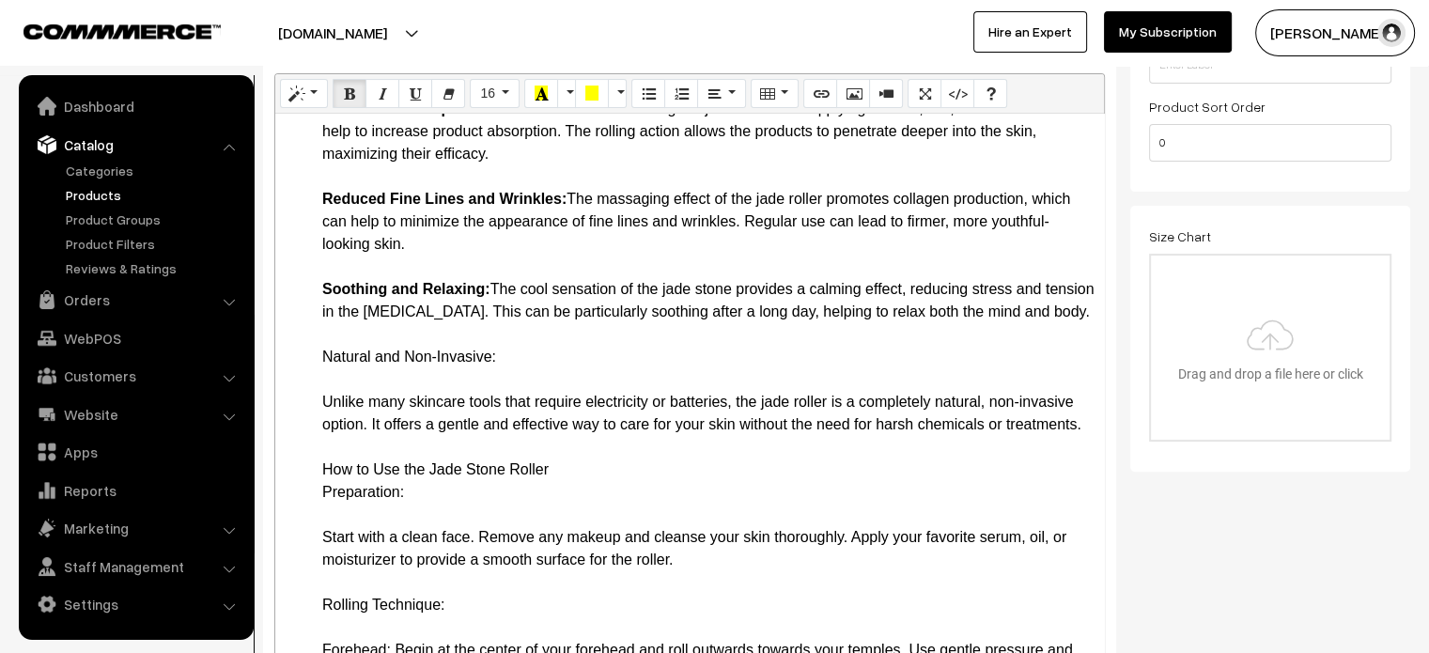
click at [504, 405] on li "Detailed Description of Benefits Improved Blood Circulation: Regular use of the…" at bounding box center [708, 559] width 772 height 1285
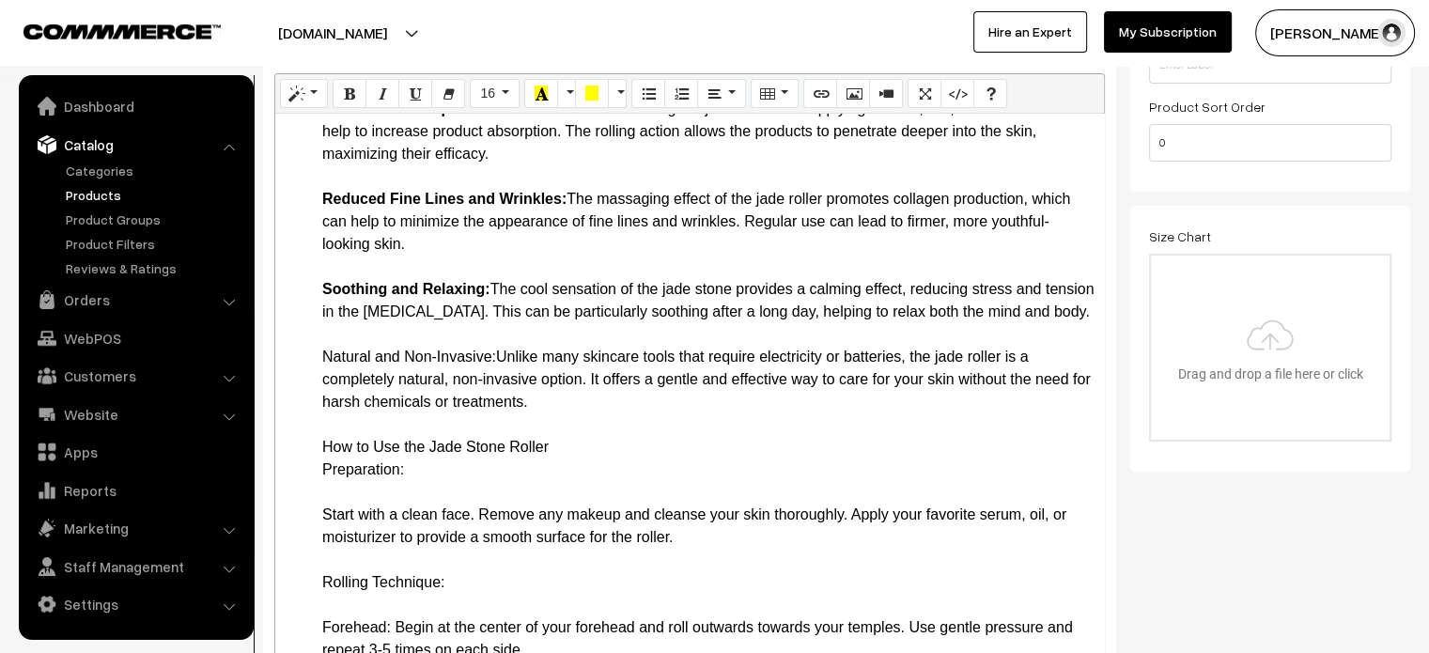
drag, startPoint x: 313, startPoint y: 402, endPoint x: 498, endPoint y: 397, distance: 185.1
click at [498, 397] on ul "Key Features and Benefits 100% Natural Jade Stone: The roller is made from high…" at bounding box center [690, 368] width 810 height 1623
click at [525, 427] on li "Detailed Description of Benefits Improved Blood Circulation: Regular use of the…" at bounding box center [708, 548] width 772 height 1263
click at [322, 495] on li "Detailed Description of Benefits Improved Blood Circulation: Regular use of the…" at bounding box center [708, 548] width 772 height 1263
drag, startPoint x: 320, startPoint y: 492, endPoint x: 431, endPoint y: 524, distance: 115.4
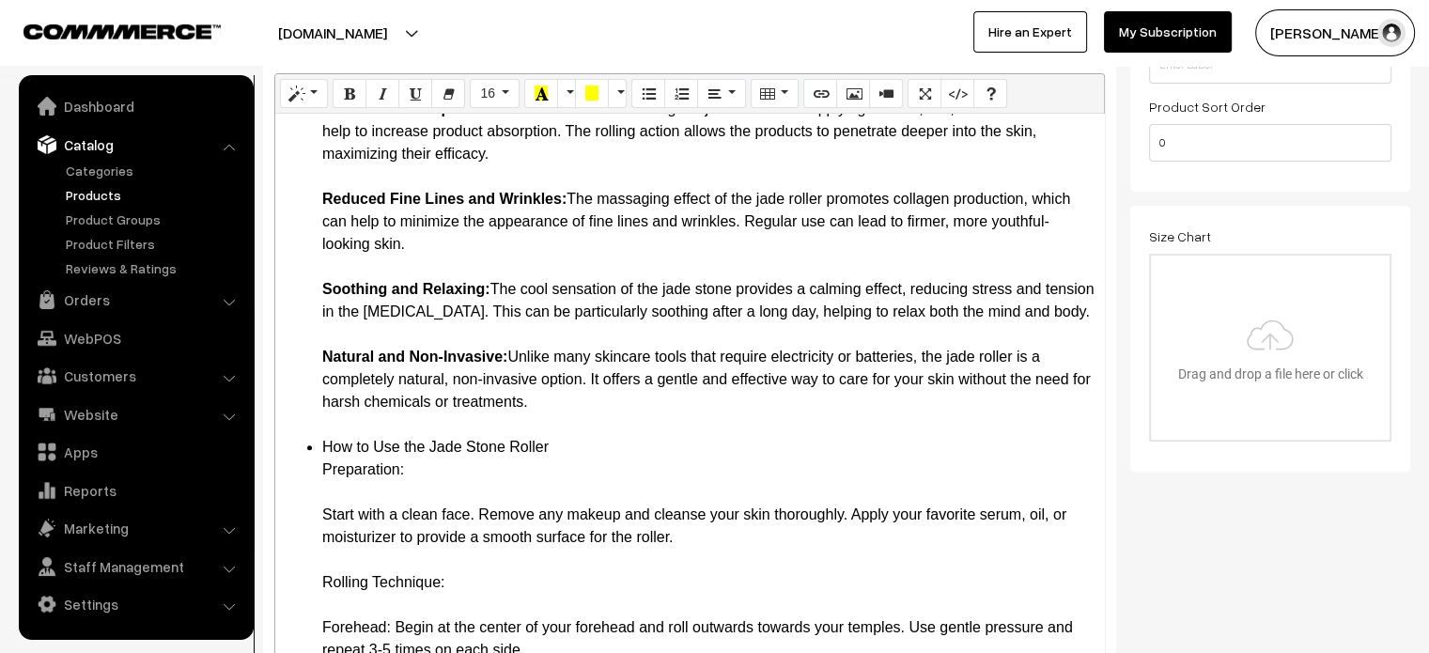
click at [431, 524] on ul "Key Features and Benefits 100% Natural Jade Stone: The roller is made from high…" at bounding box center [690, 368] width 810 height 1623
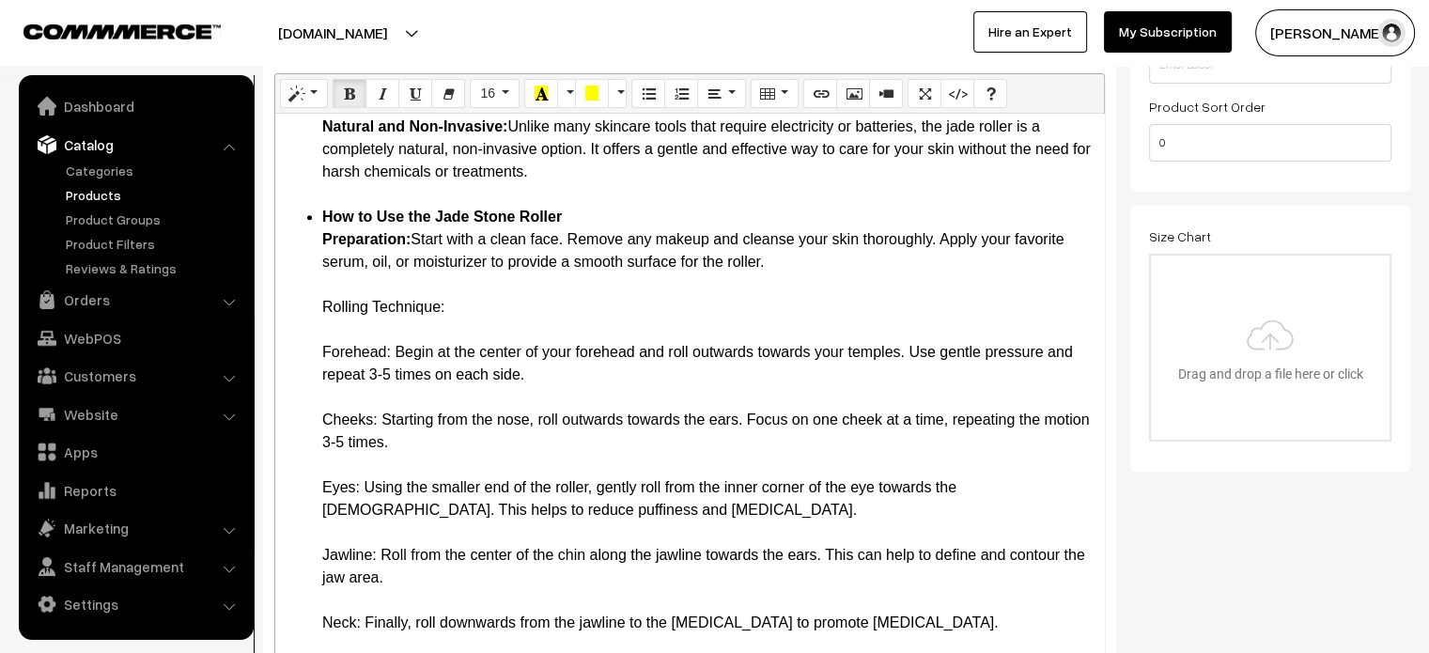
scroll to position [1011, 0]
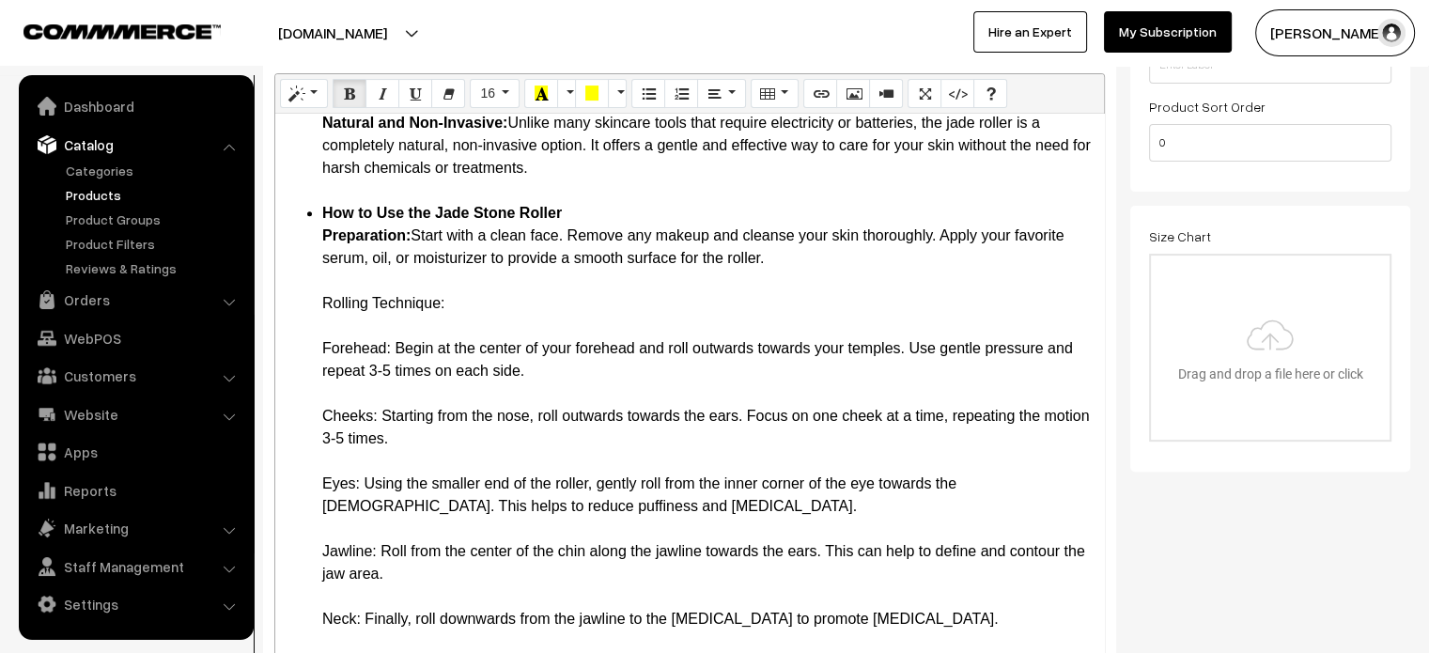
click at [477, 342] on li "How to Use the Jade Stone Roller Preparation: Start with a clean face. Remove a…" at bounding box center [708, 551] width 772 height 699
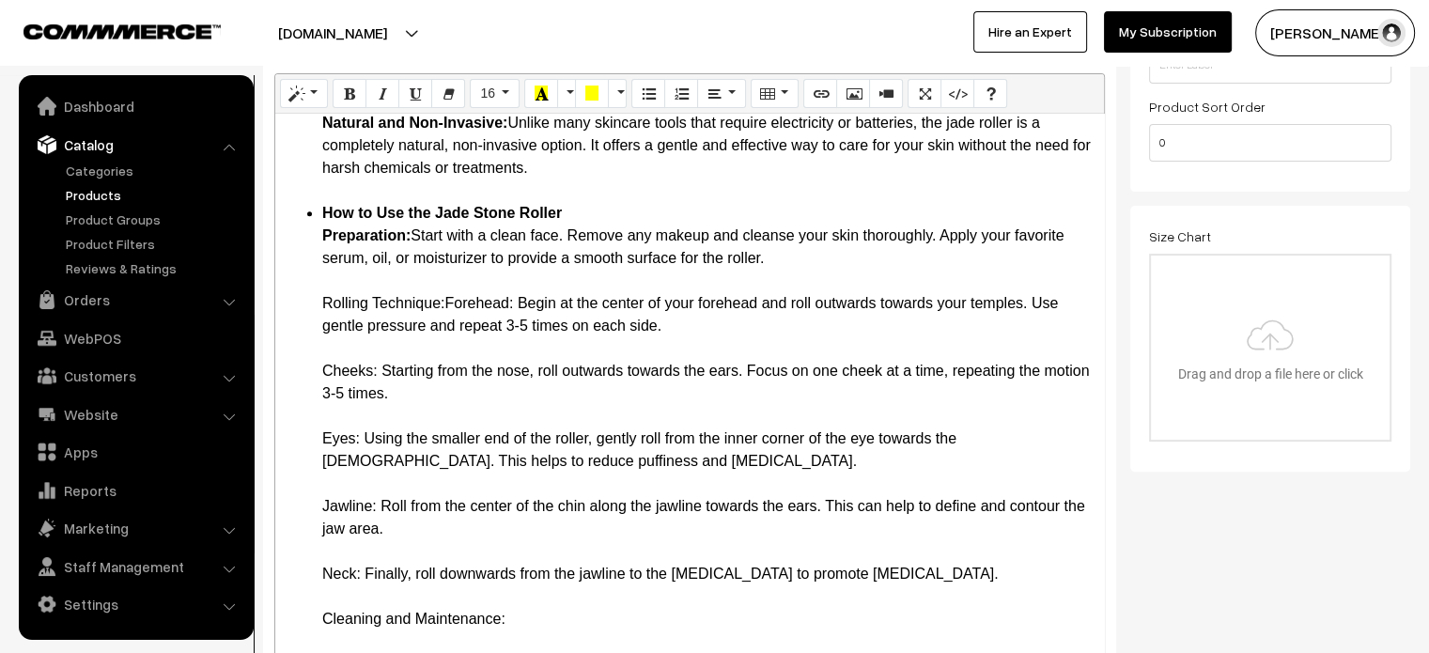
drag, startPoint x: 307, startPoint y: 348, endPoint x: 449, endPoint y: 350, distance: 141.9
click at [449, 350] on ul "Key Features and Benefits 100% Natural Jade Stone: The roller is made from high…" at bounding box center [690, 89] width 810 height 1533
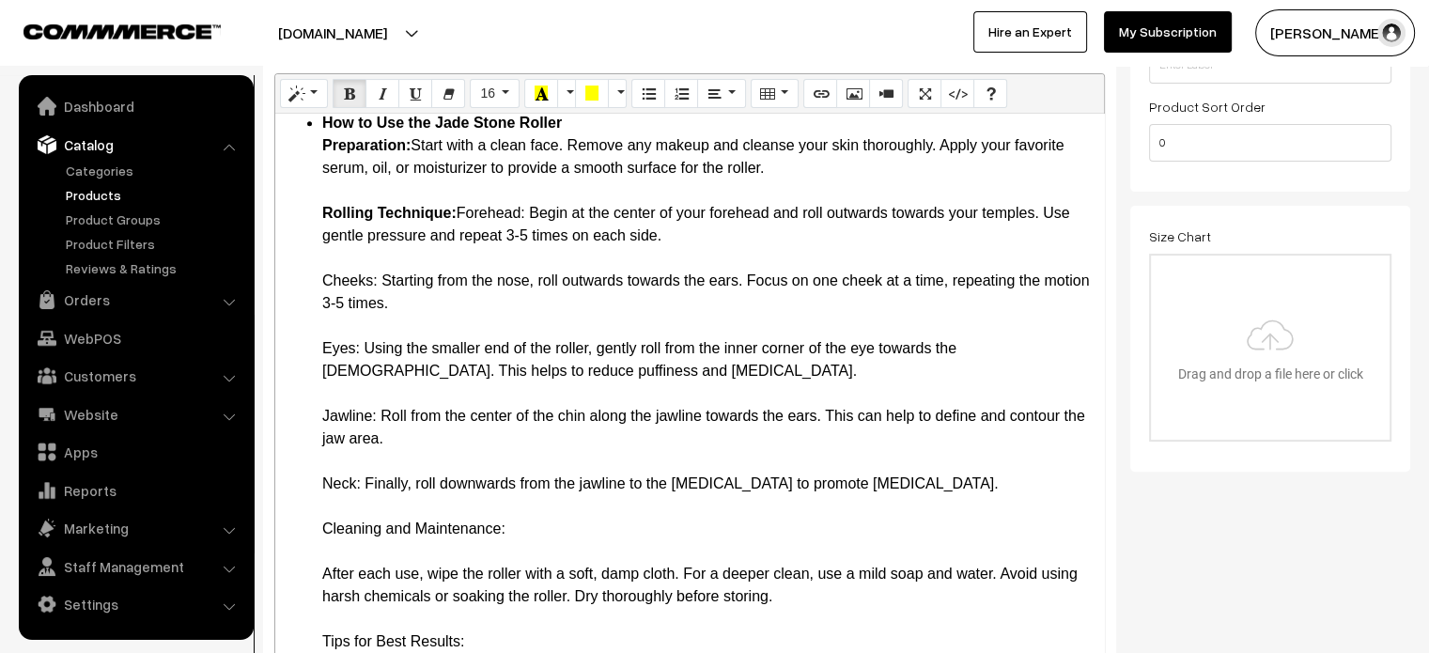
scroll to position [1126, 0]
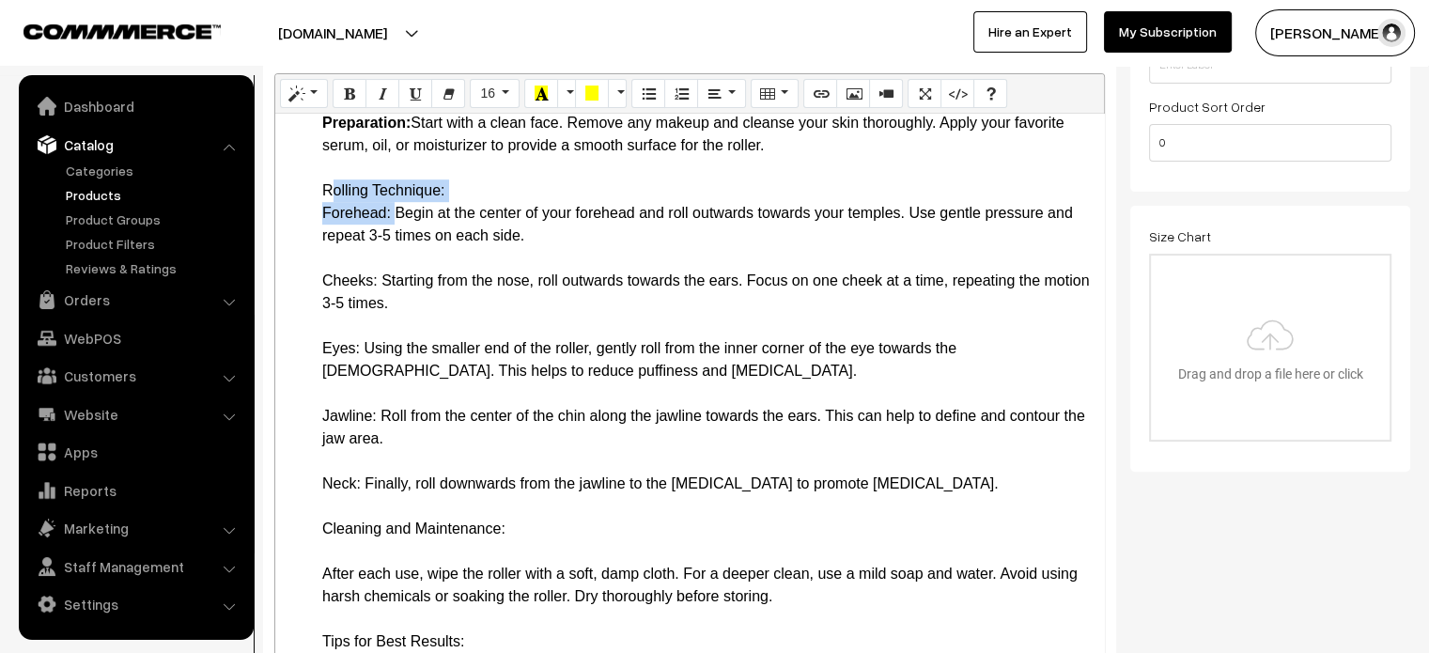
drag, startPoint x: 309, startPoint y: 227, endPoint x: 392, endPoint y: 255, distance: 87.0
click at [327, 322] on li "How to Use the Jade Stone Roller Preparation: Start with a clean face. Remove a…" at bounding box center [708, 427] width 772 height 676
drag, startPoint x: 315, startPoint y: 322, endPoint x: 381, endPoint y: 332, distance: 67.4
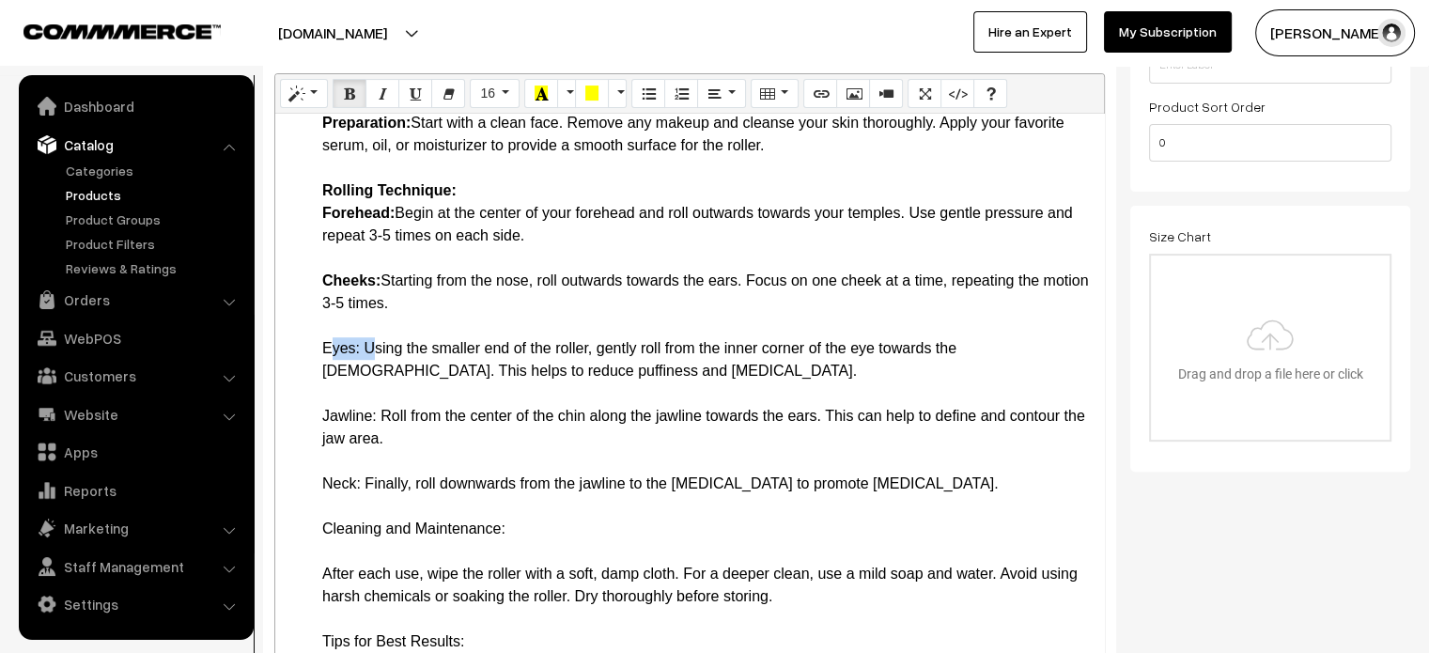
drag, startPoint x: 316, startPoint y: 390, endPoint x: 368, endPoint y: 394, distance: 52.7
drag, startPoint x: 312, startPoint y: 413, endPoint x: 379, endPoint y: 413, distance: 66.7
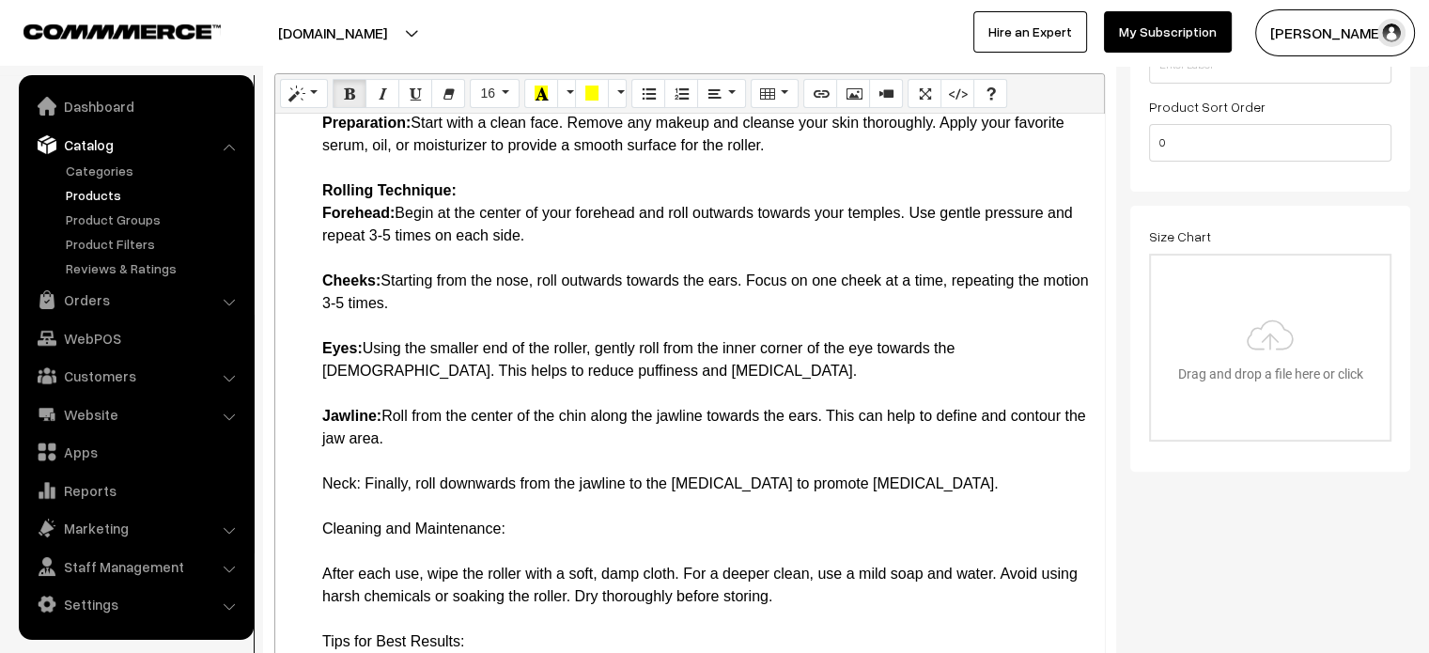
click at [413, 436] on li "How to Use the Jade Stone Roller Preparation: Start with a clean face. Remove a…" at bounding box center [708, 427] width 772 height 676
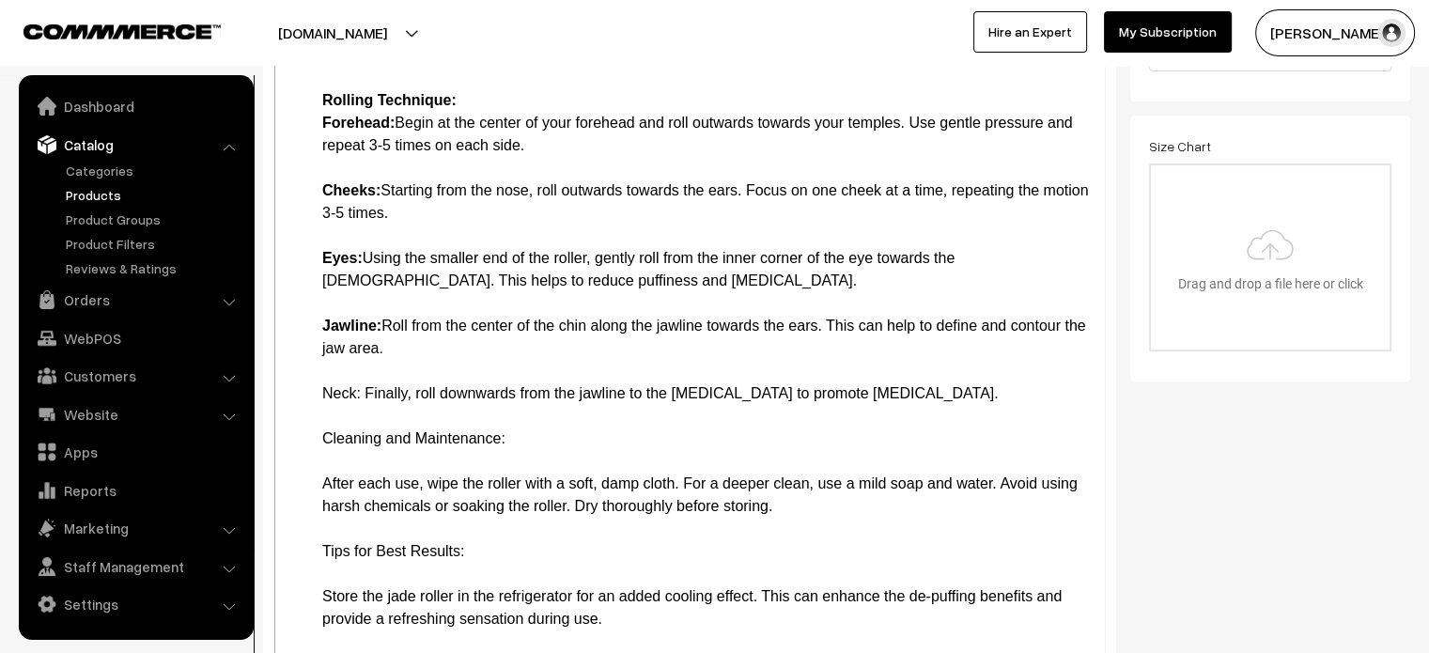
scroll to position [579, 0]
drag, startPoint x: 318, startPoint y: 390, endPoint x: 365, endPoint y: 396, distance: 47.4
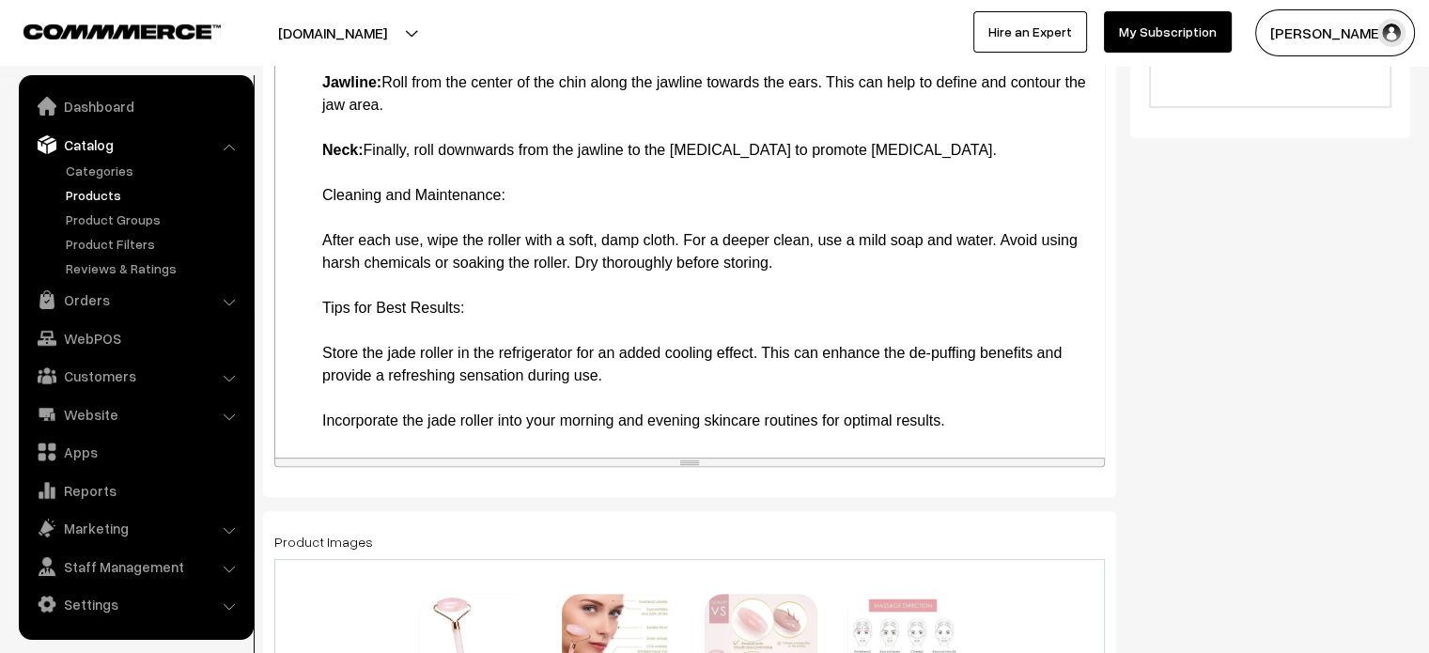
scroll to position [827, 0]
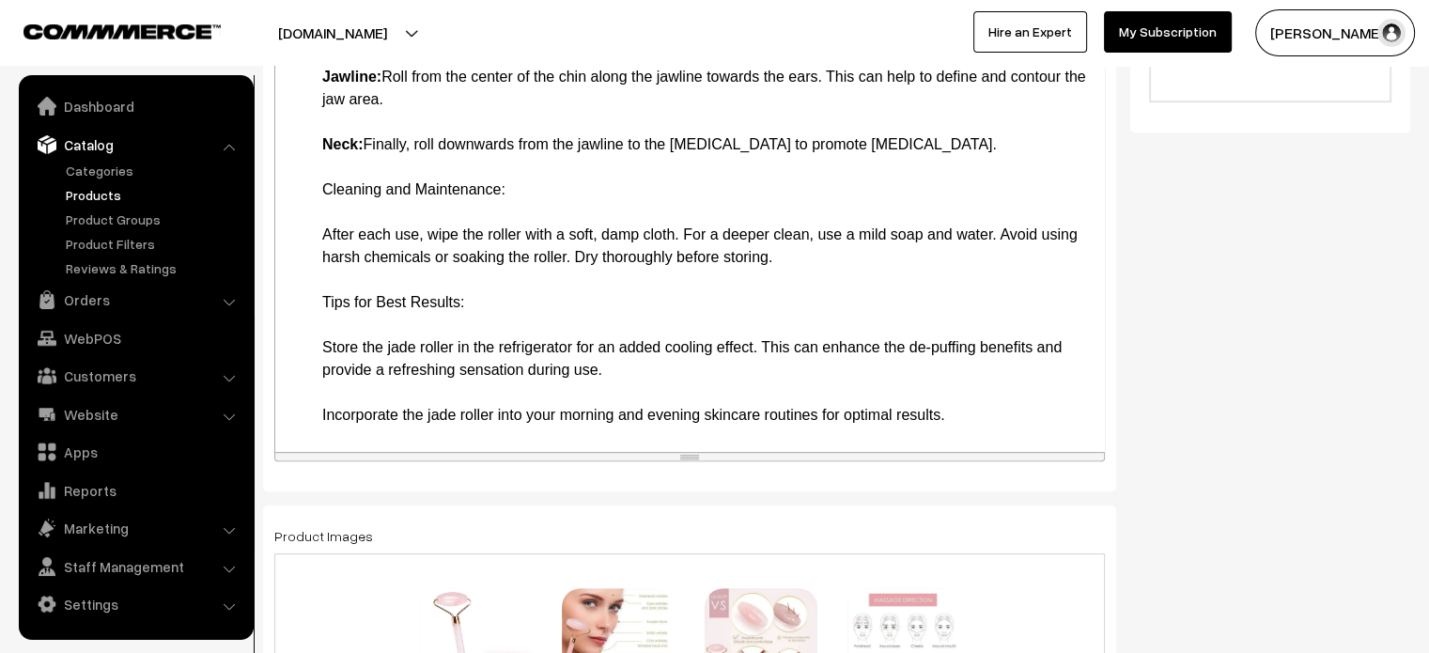
drag, startPoint x: 316, startPoint y: 190, endPoint x: 527, endPoint y: 195, distance: 211.5
click at [538, 195] on li "How to Use the Jade Stone Roller Preparation: Start with a clean face. Remove a…" at bounding box center [708, 88] width 772 height 676
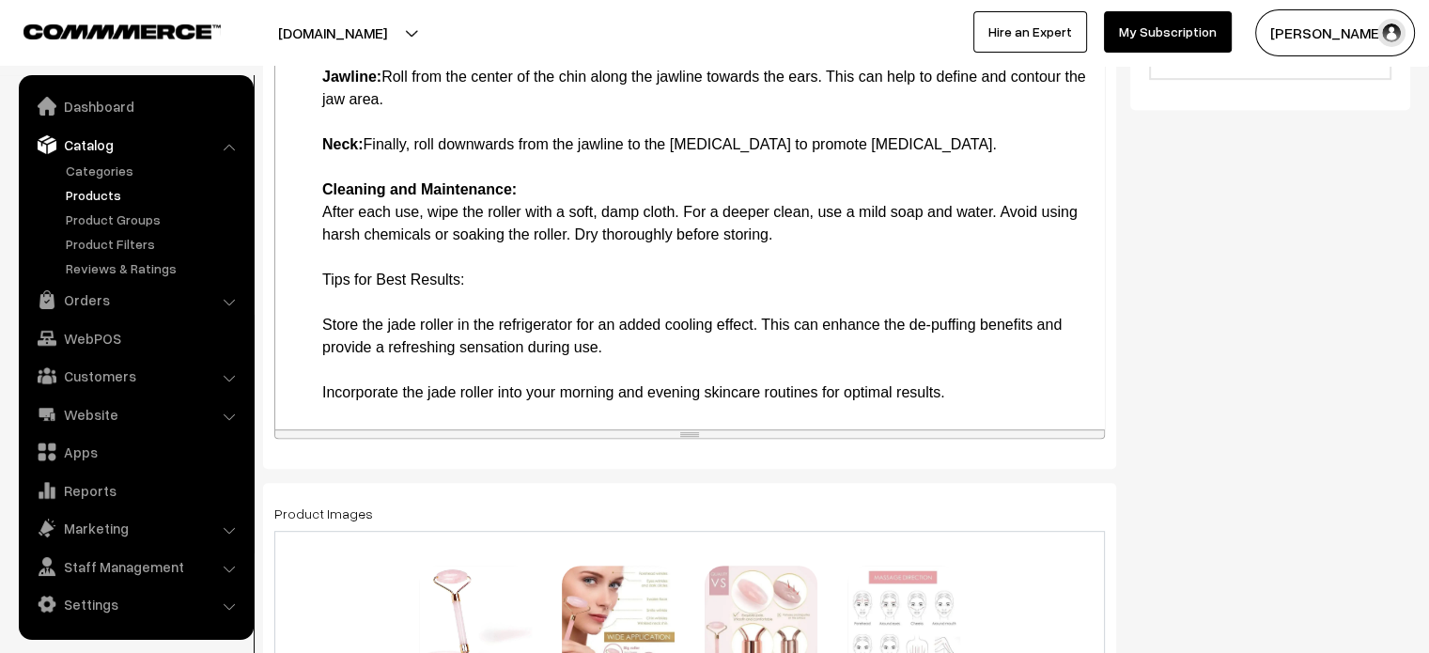
scroll to position [872, 0]
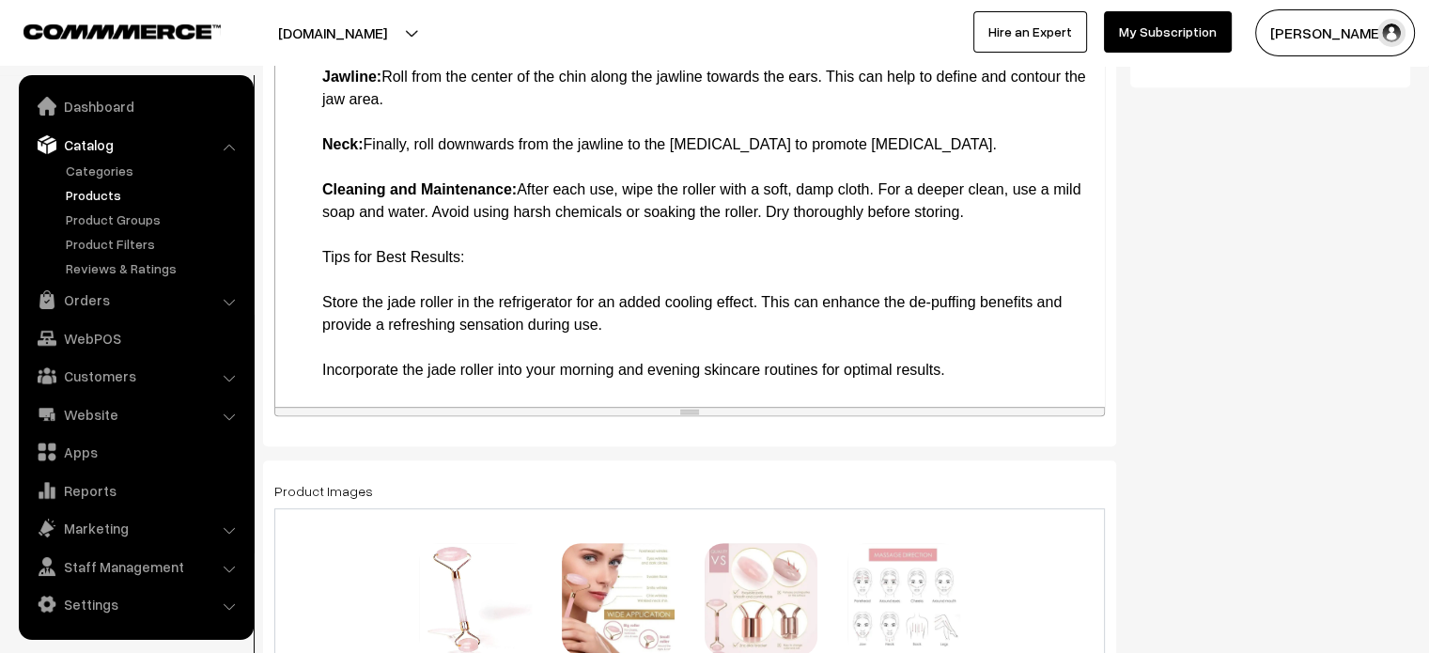
click at [486, 261] on li "How to Use the Jade Stone Roller Preparation: Start with a clean face. Remove a…" at bounding box center [708, 65] width 772 height 631
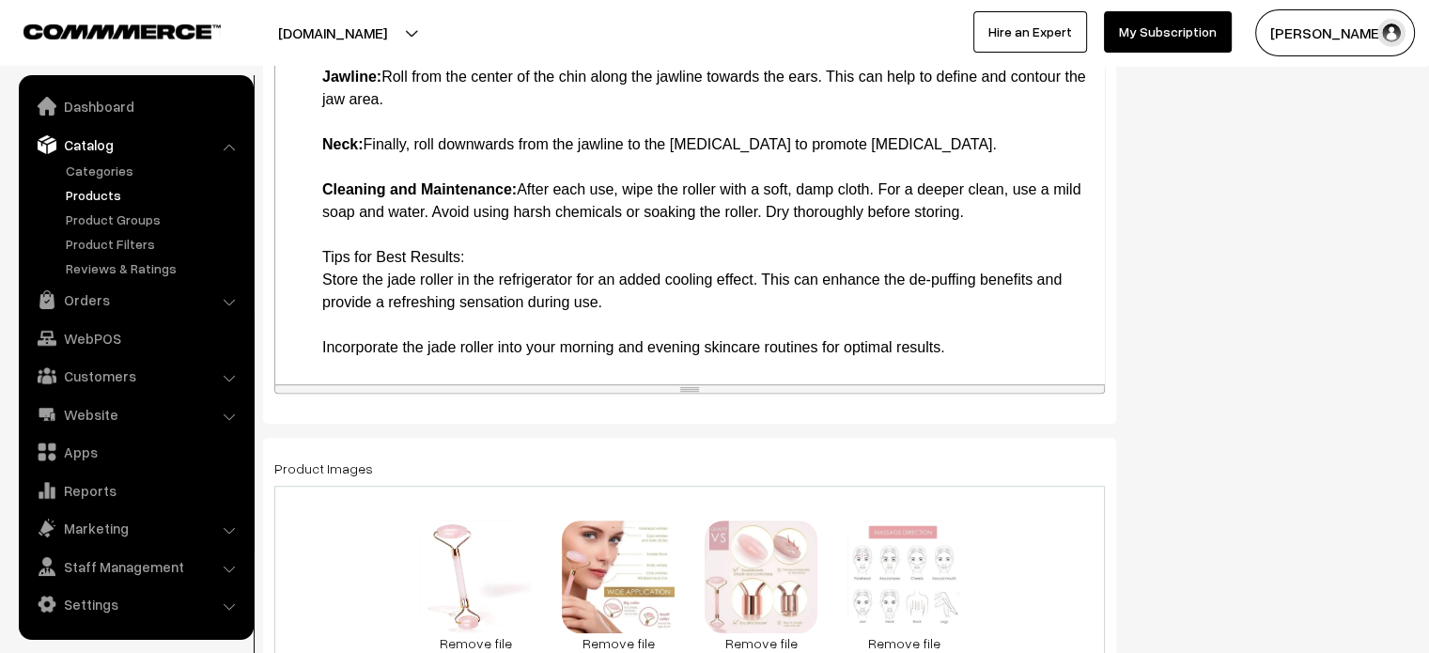
scroll to position [917, 0]
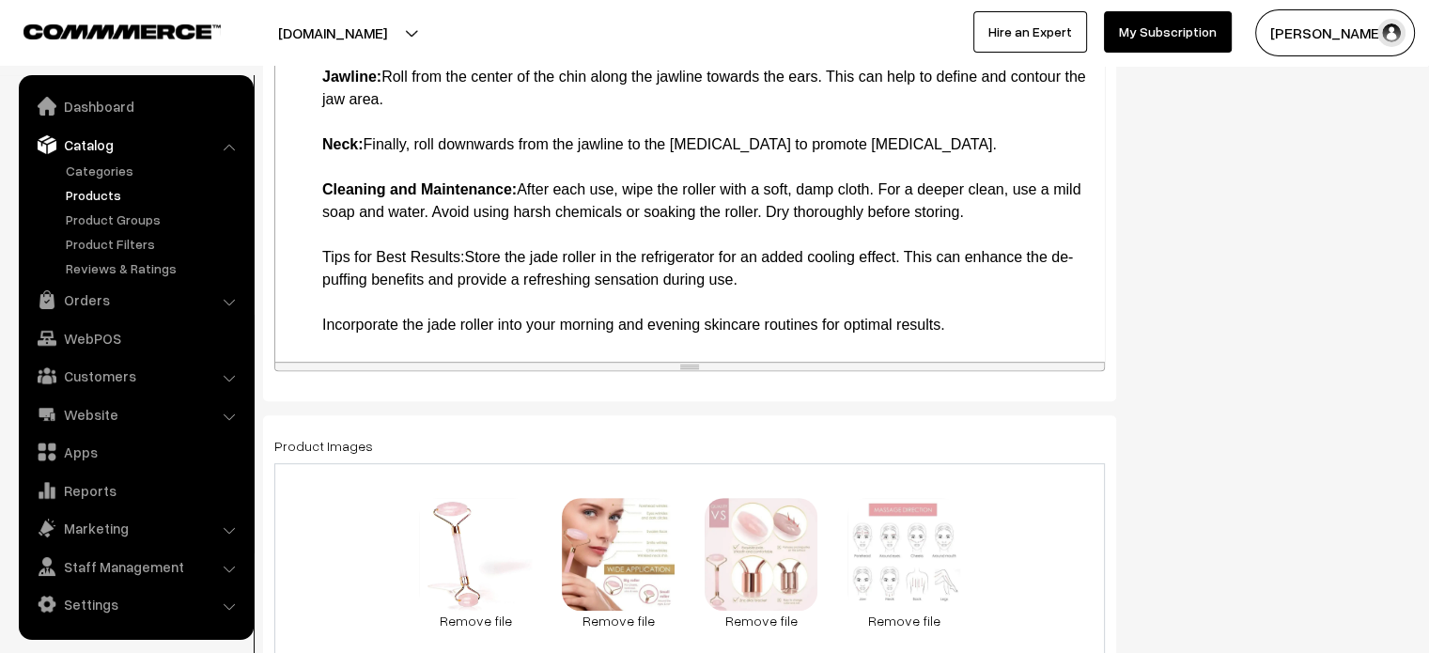
drag, startPoint x: 308, startPoint y: 250, endPoint x: 466, endPoint y: 266, distance: 158.6
click at [355, 307] on li "How to Use the Jade Stone Roller Preparation: Start with a clean face. Remove a…" at bounding box center [708, 43] width 772 height 586
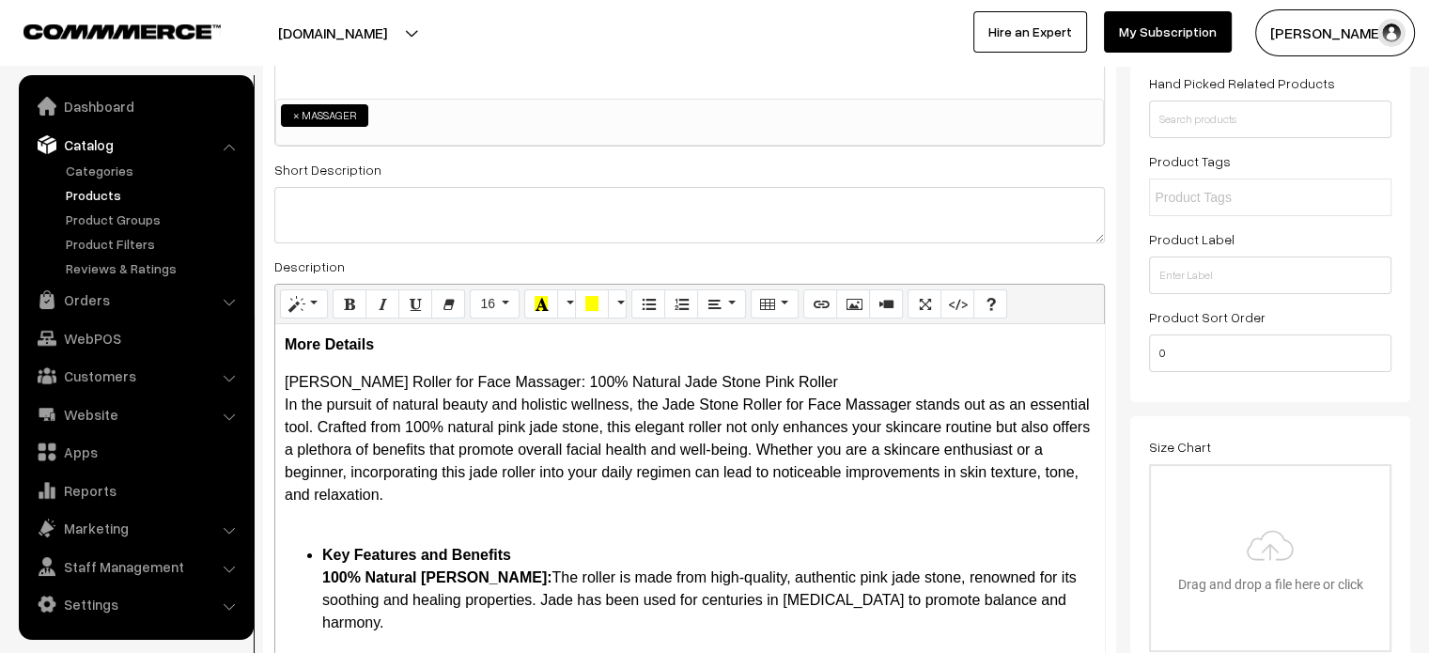
scroll to position [275, 0]
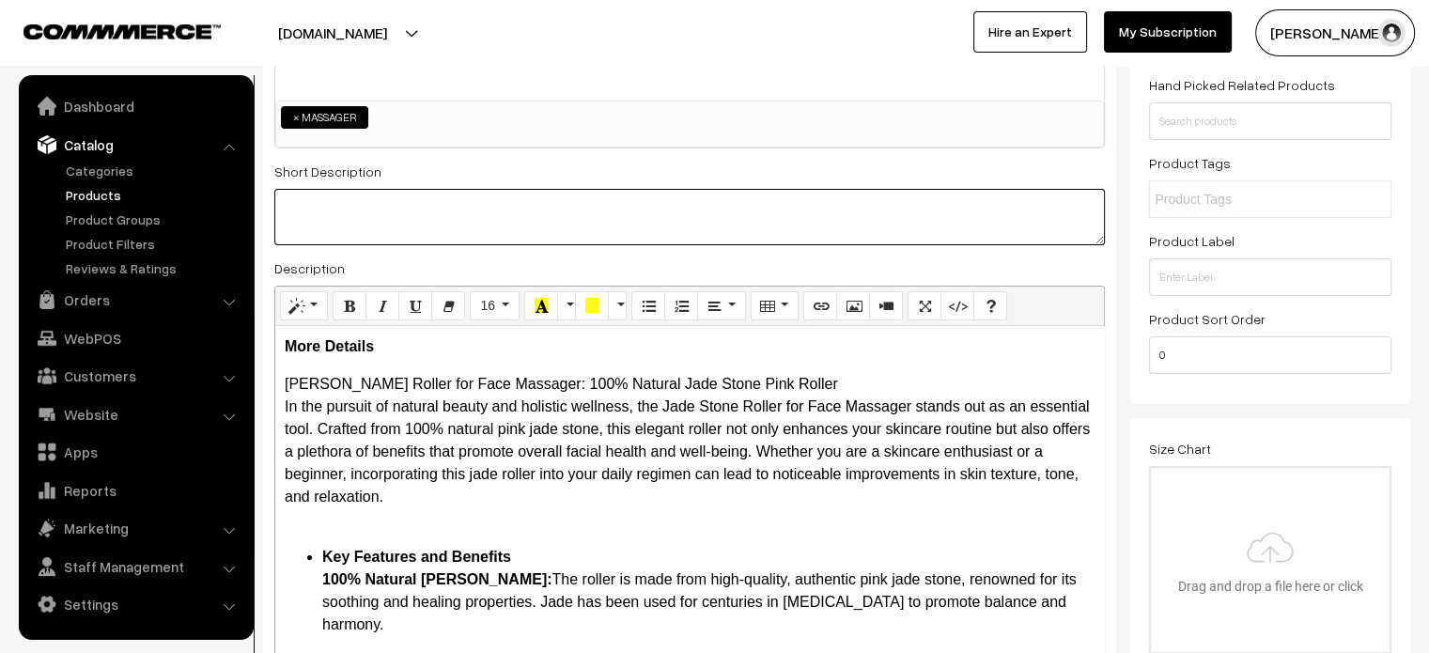
click at [501, 223] on textarea at bounding box center [689, 217] width 830 height 56
paste textarea ""The Jade Stone Roller for Face Massager is a timeless tool that brings the ben…"
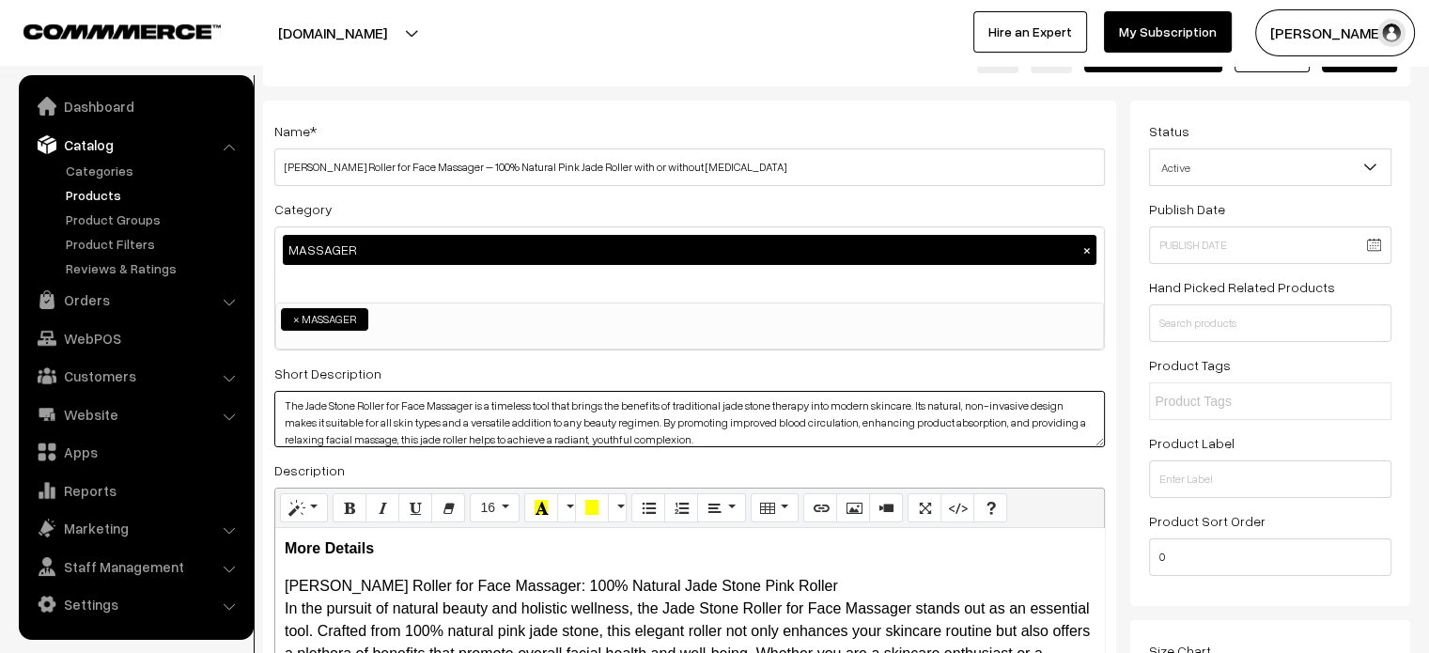
scroll to position [72, 0]
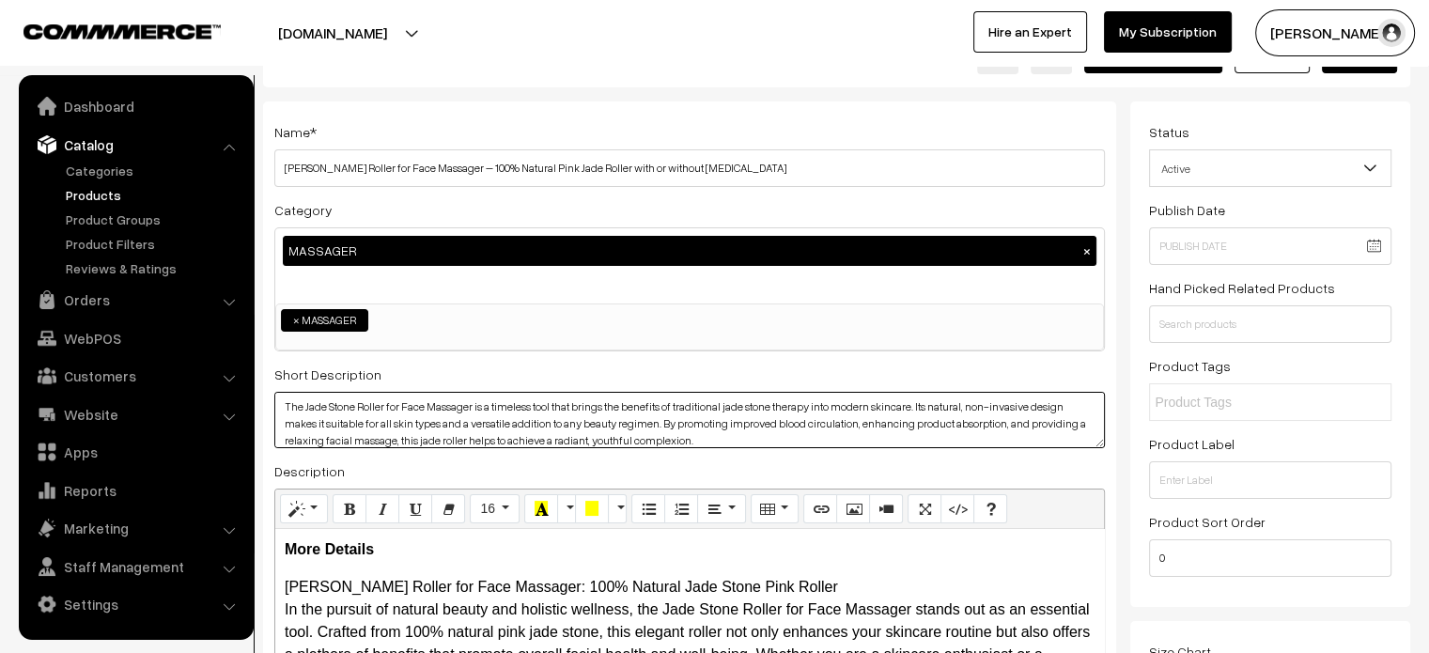
type textarea "The Jade Stone Roller for Face Massager is a timeless tool that brings the bene…"
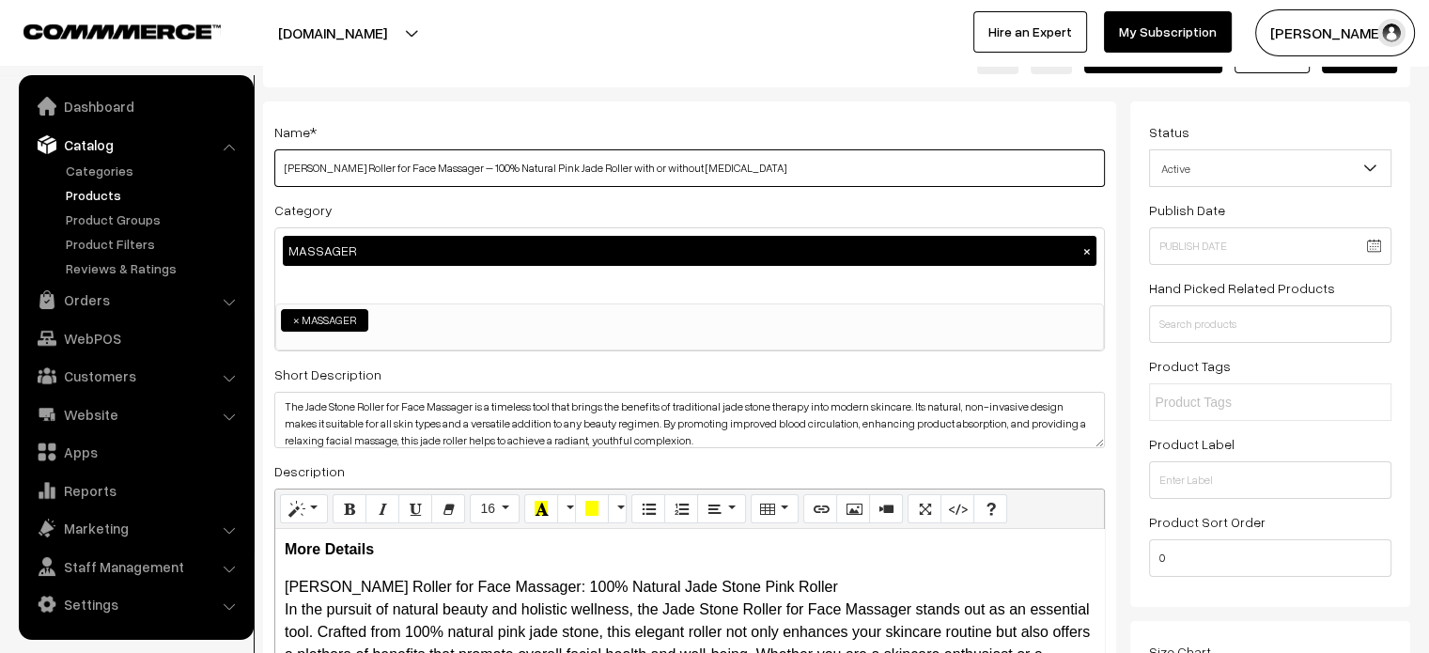
click at [742, 159] on input "[PERSON_NAME] Roller for Face Massager – 100% Natural Pink Jade Roller with or …" at bounding box center [689, 168] width 830 height 38
paste input ""The Jade Stone Roller for Face Massager is a timeless tool that brings the ben…"
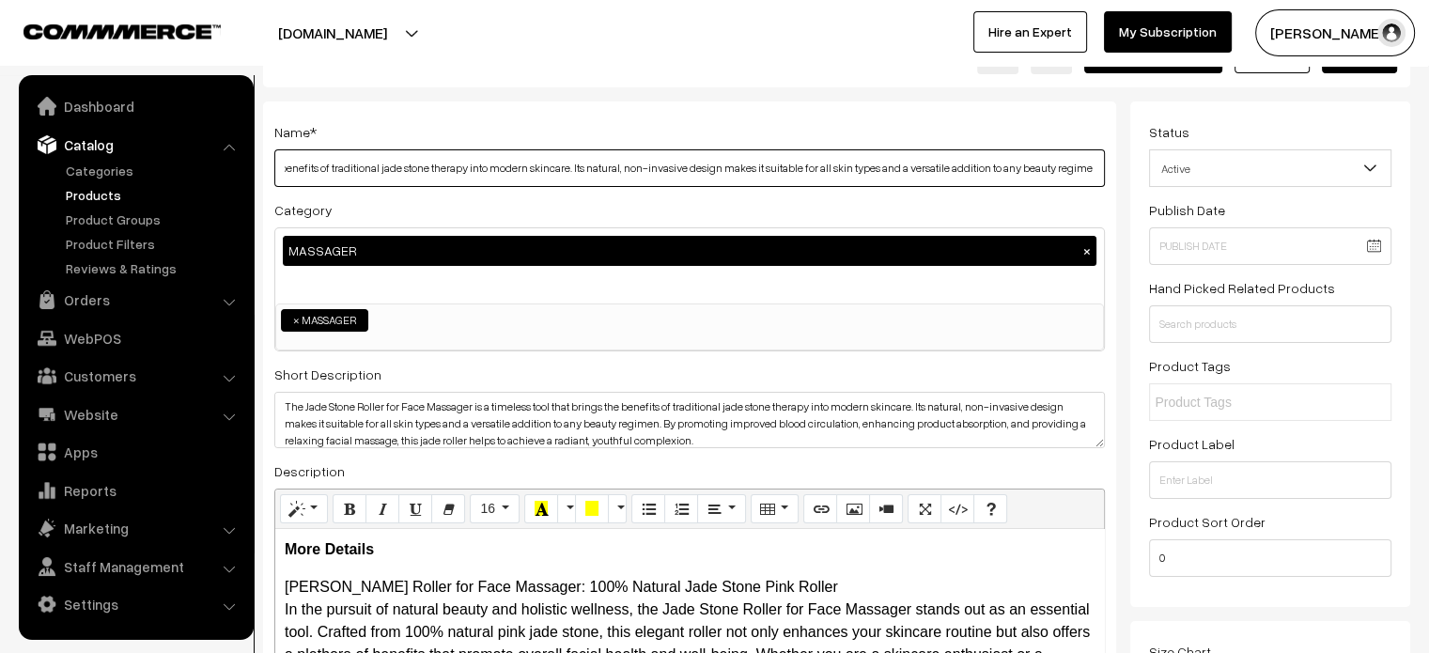
type input "[PERSON_NAME] Roller for Face Massager – 100% Natural Pink Jade Roller with or …"
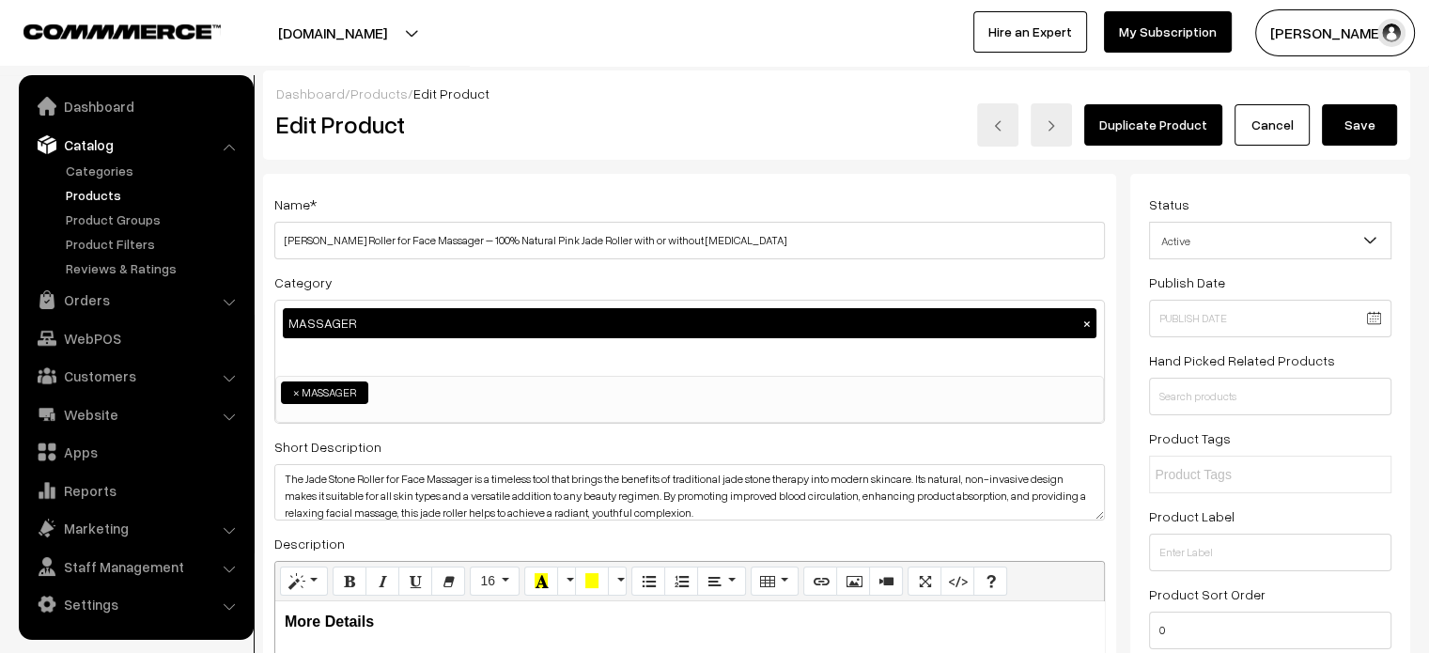
click at [1374, 128] on button "Save" at bounding box center [1359, 124] width 75 height 41
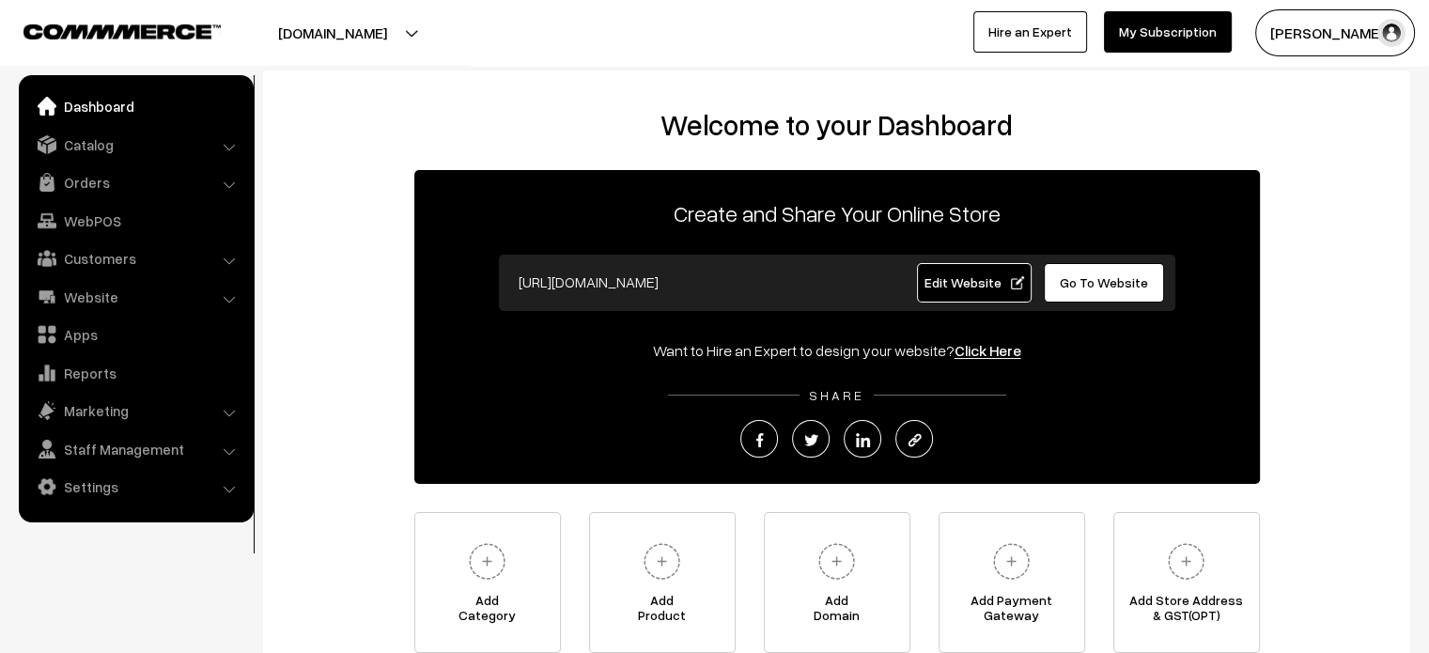
click at [1066, 278] on span "Go To Website" at bounding box center [1104, 282] width 88 height 16
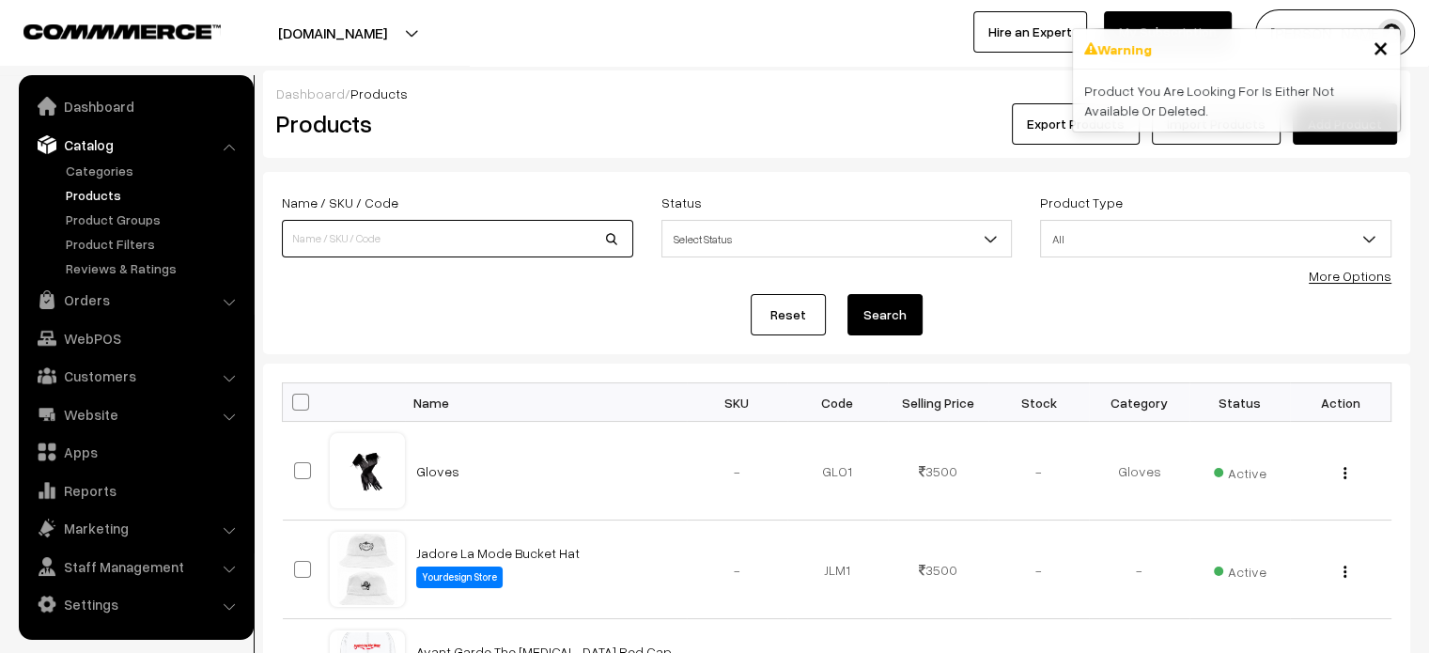
click at [481, 236] on input at bounding box center [457, 239] width 351 height 38
paste input "[PERSON_NAME] Roller for Face Massager – 100% Natural Pink Jade Roller with or …"
type input "[PERSON_NAME] Roller for Face Massager – 100% Natural Pink Jade Roller with or …"
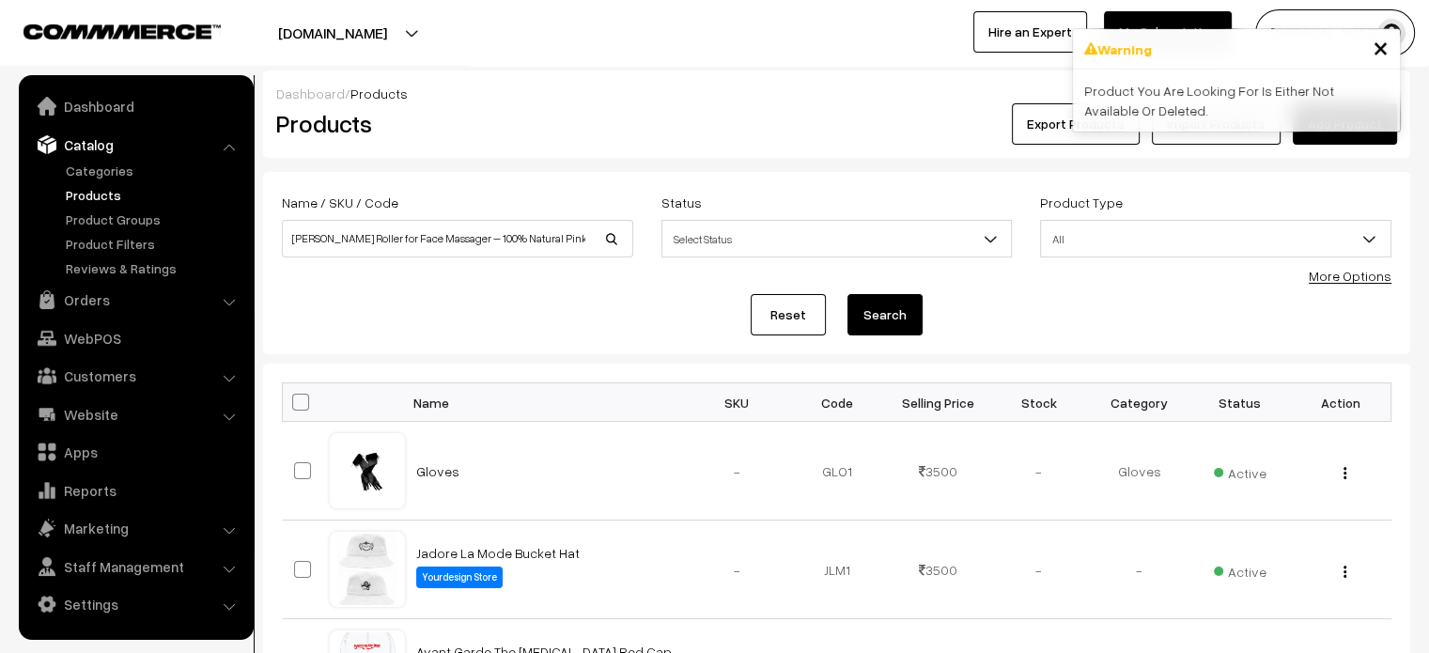
click at [886, 314] on button "Search" at bounding box center [884, 314] width 75 height 41
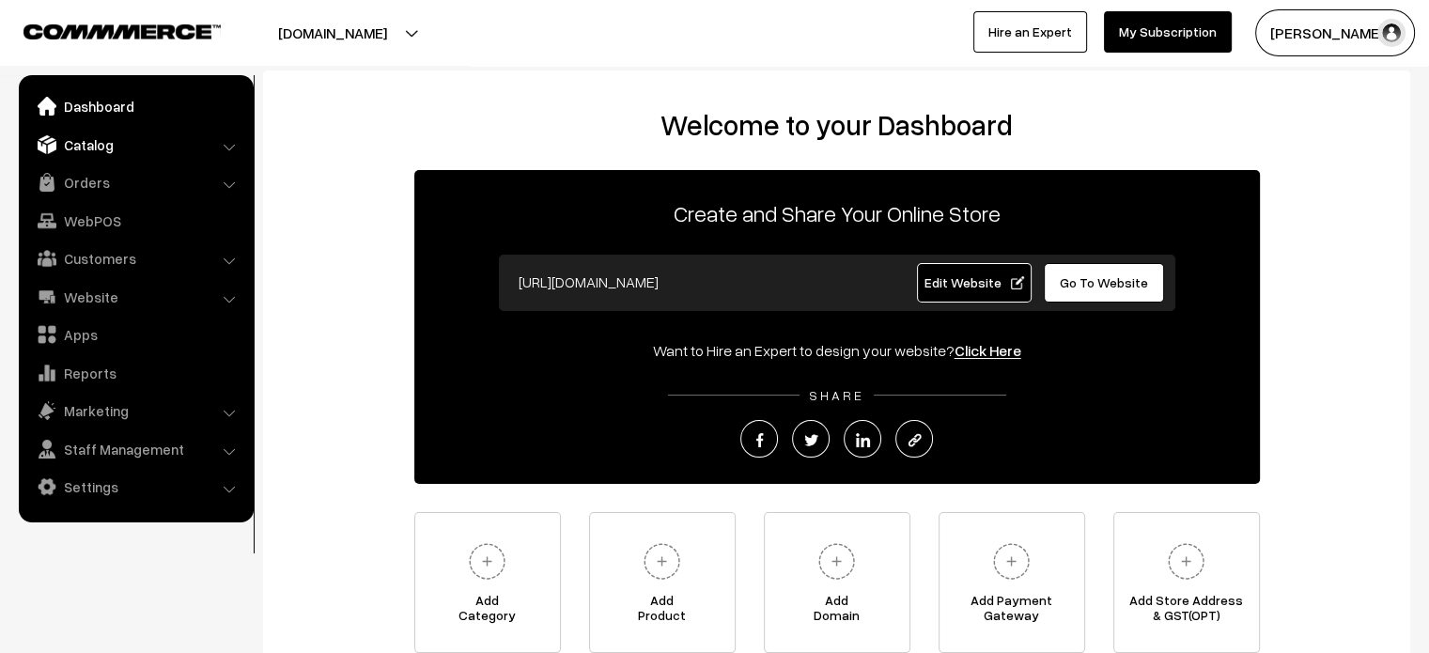
click at [113, 143] on link "Catalog" at bounding box center [135, 145] width 224 height 34
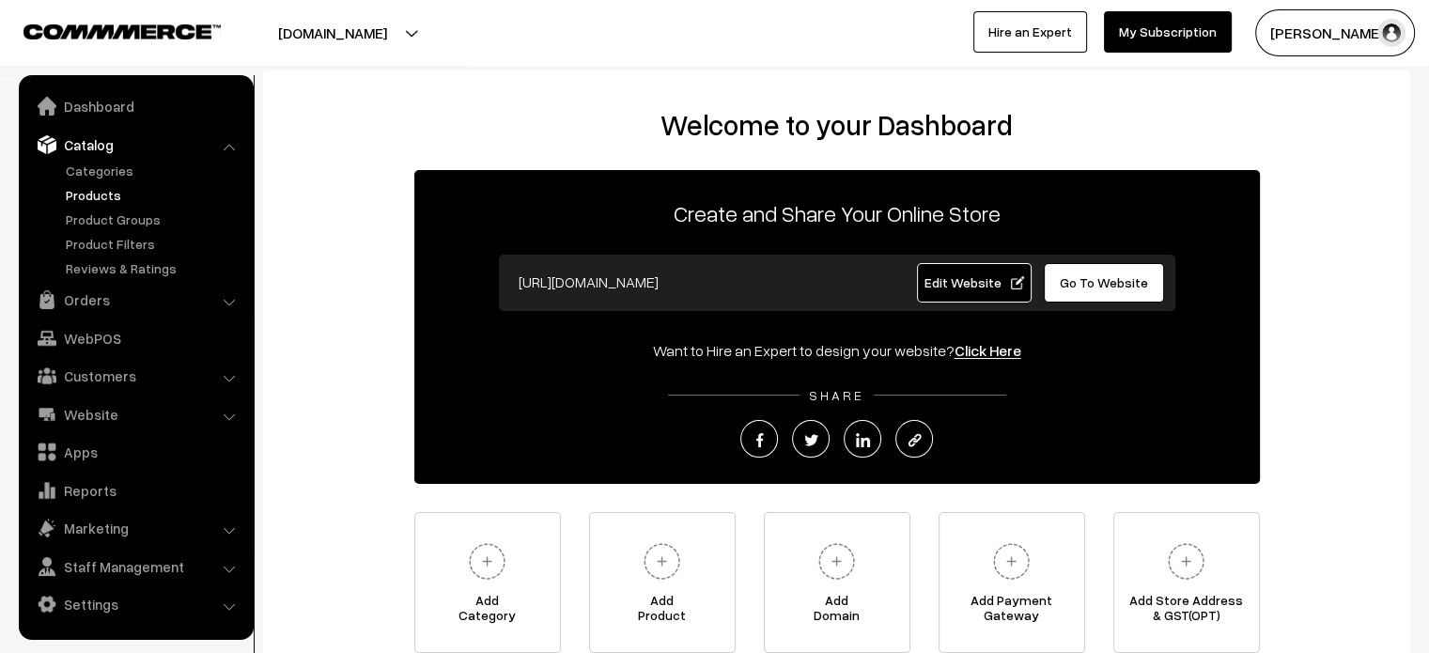
click at [109, 190] on link "Products" at bounding box center [154, 195] width 186 height 20
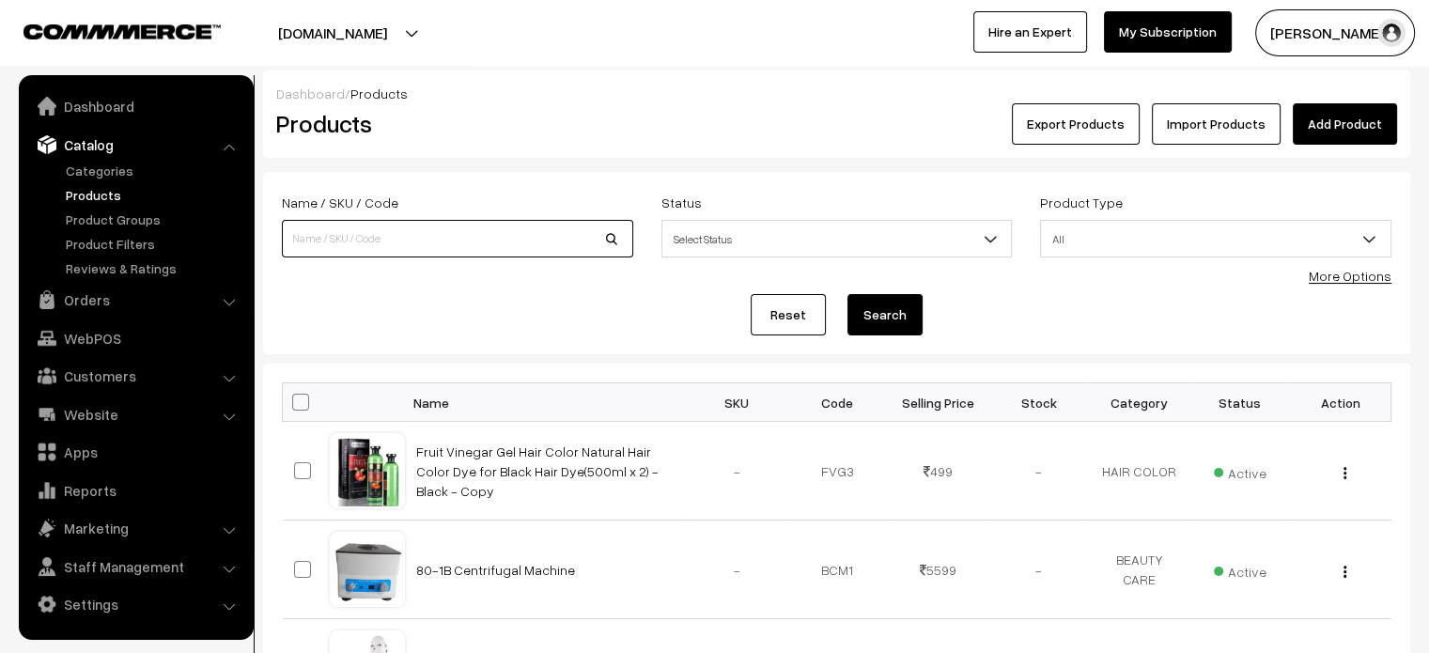
drag, startPoint x: 0, startPoint y: 0, endPoint x: 496, endPoint y: 237, distance: 549.6
click at [496, 237] on input at bounding box center [457, 239] width 351 height 38
paste input "[PERSON_NAME] Roller for Face Massager – 100% Natural Pink Jade Roller with or …"
type input "[PERSON_NAME] Roller for Face Massager – 100% Natural Pink Jade Roller with or …"
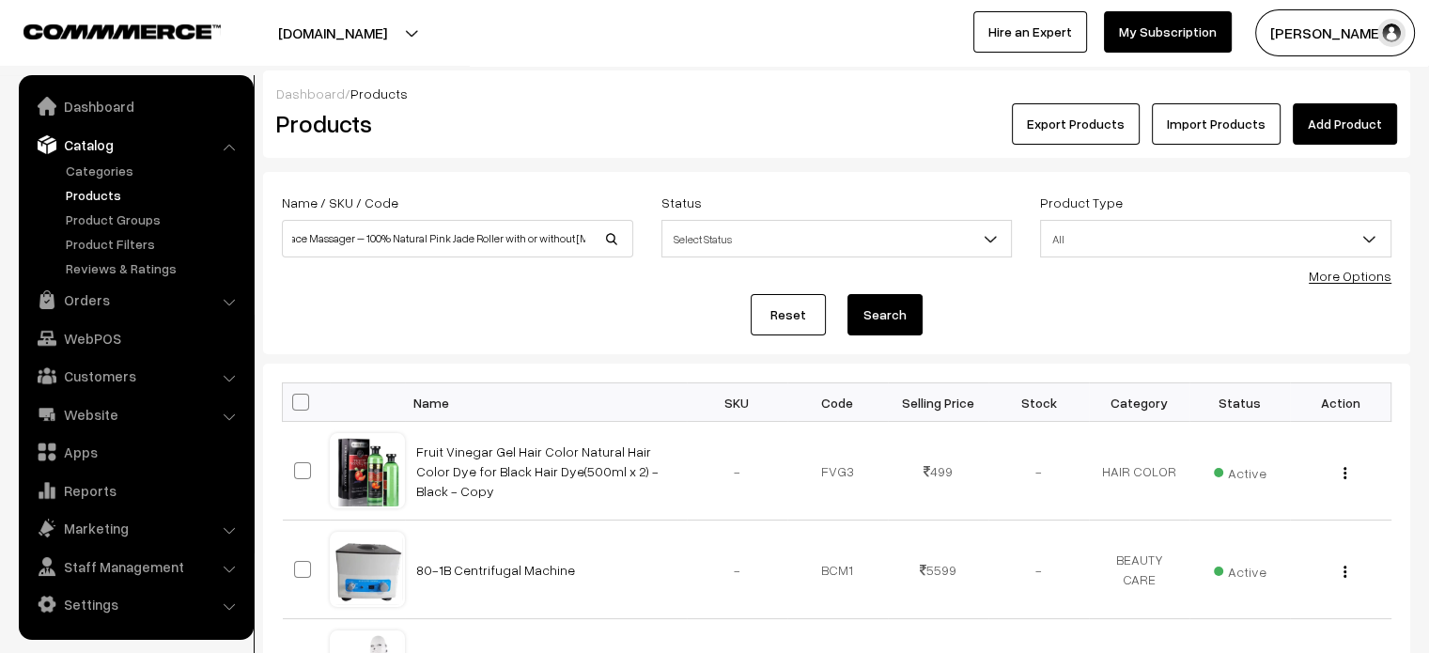
scroll to position [0, 0]
click at [1380, 113] on link "Add Product" at bounding box center [1345, 123] width 104 height 41
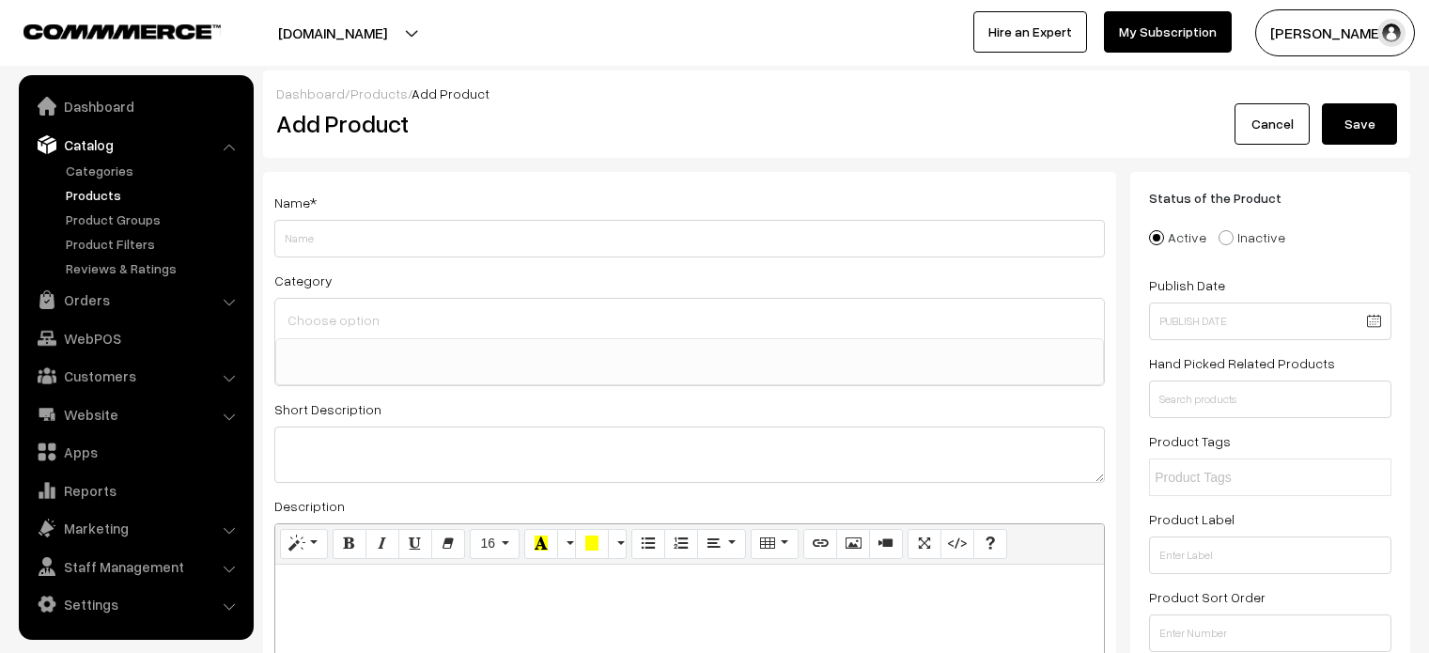
select select
click at [361, 87] on link "Products" at bounding box center [378, 93] width 57 height 16
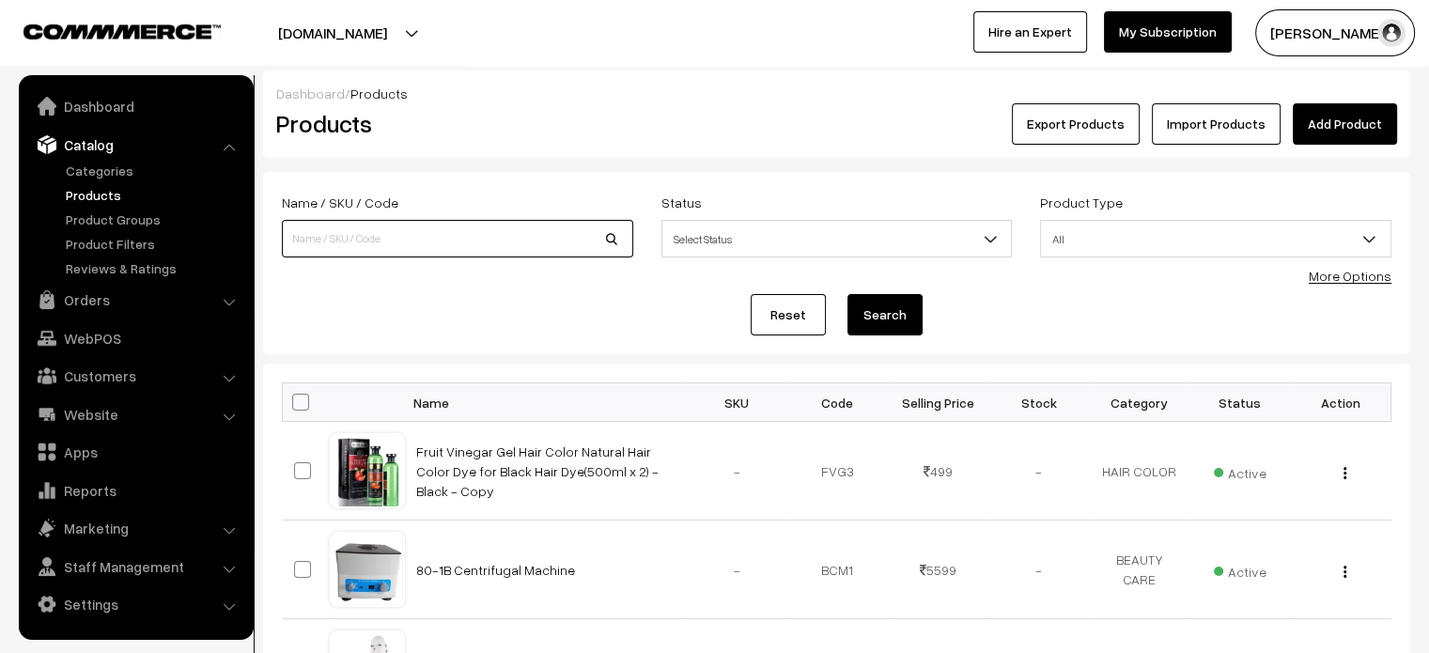
click at [420, 242] on input at bounding box center [457, 239] width 351 height 38
paste input "Jade Stone Roller for Face Massager – 100% Natural Pink Jade Roller with or wit…"
type input "Jade Stone Roller for Face Massager – 100% Natural Pink Jade Roller with or wit…"
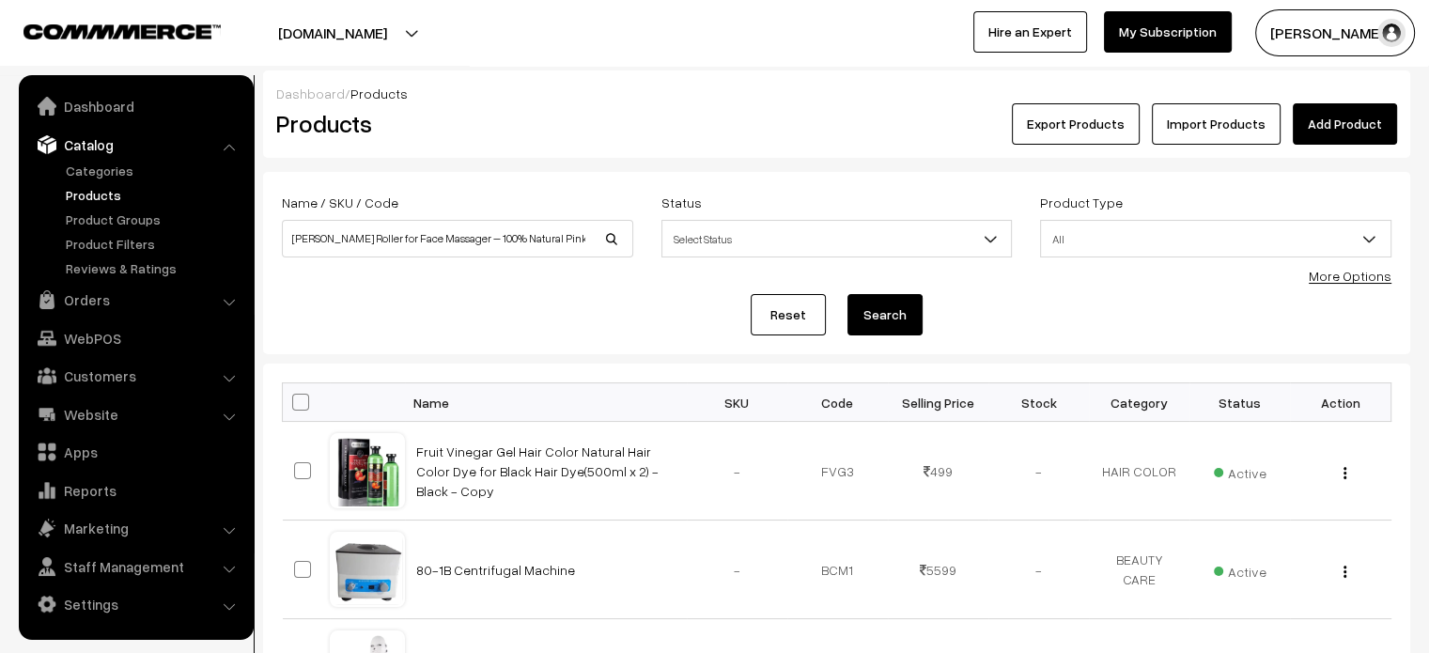
click at [861, 318] on button "Search" at bounding box center [884, 314] width 75 height 41
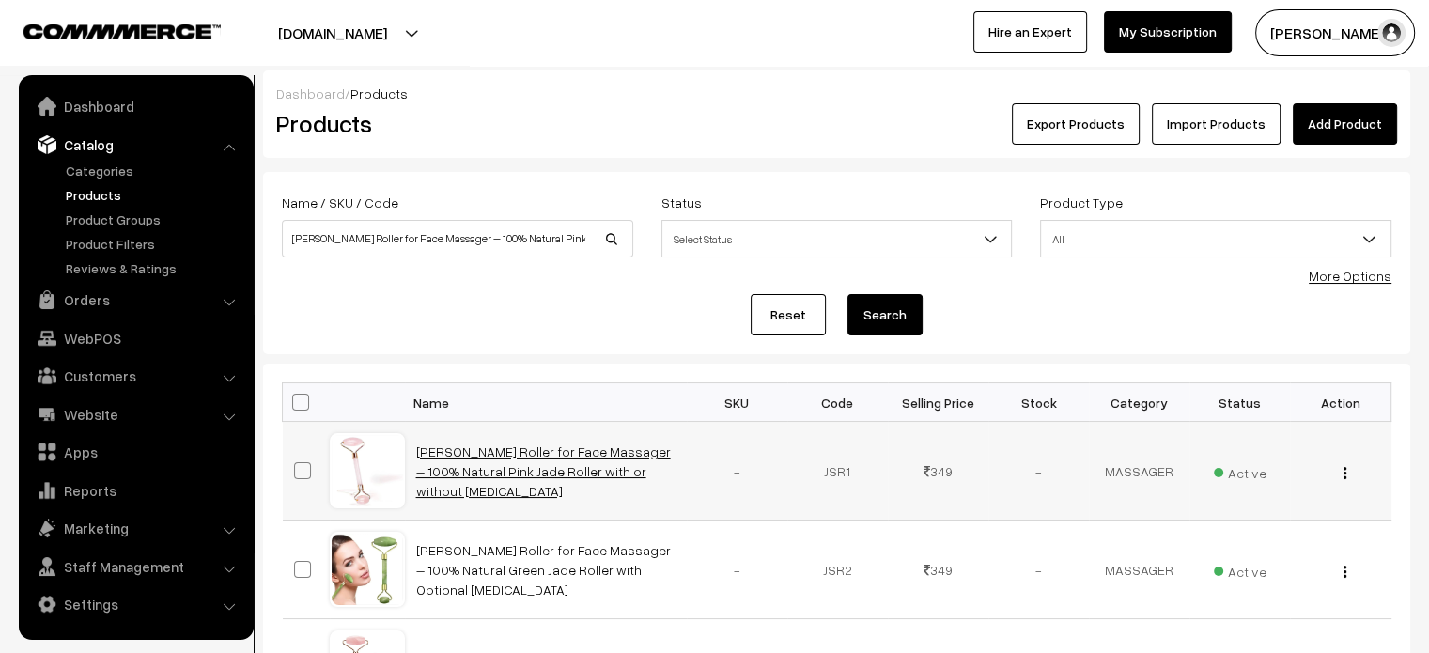
click at [536, 481] on link "[PERSON_NAME] Roller for Face Massager – 100% Natural Pink Jade Roller with or …" at bounding box center [543, 470] width 255 height 55
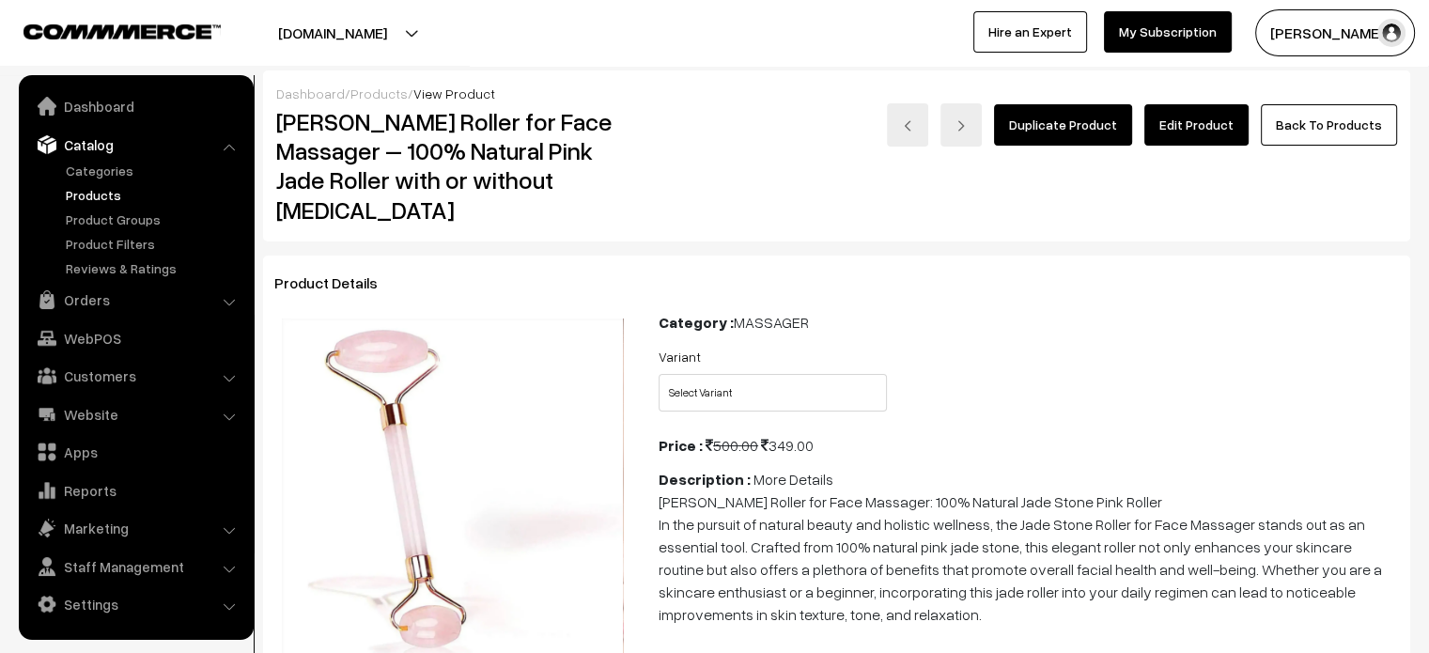
click at [1199, 144] on link "Edit Product" at bounding box center [1196, 124] width 104 height 41
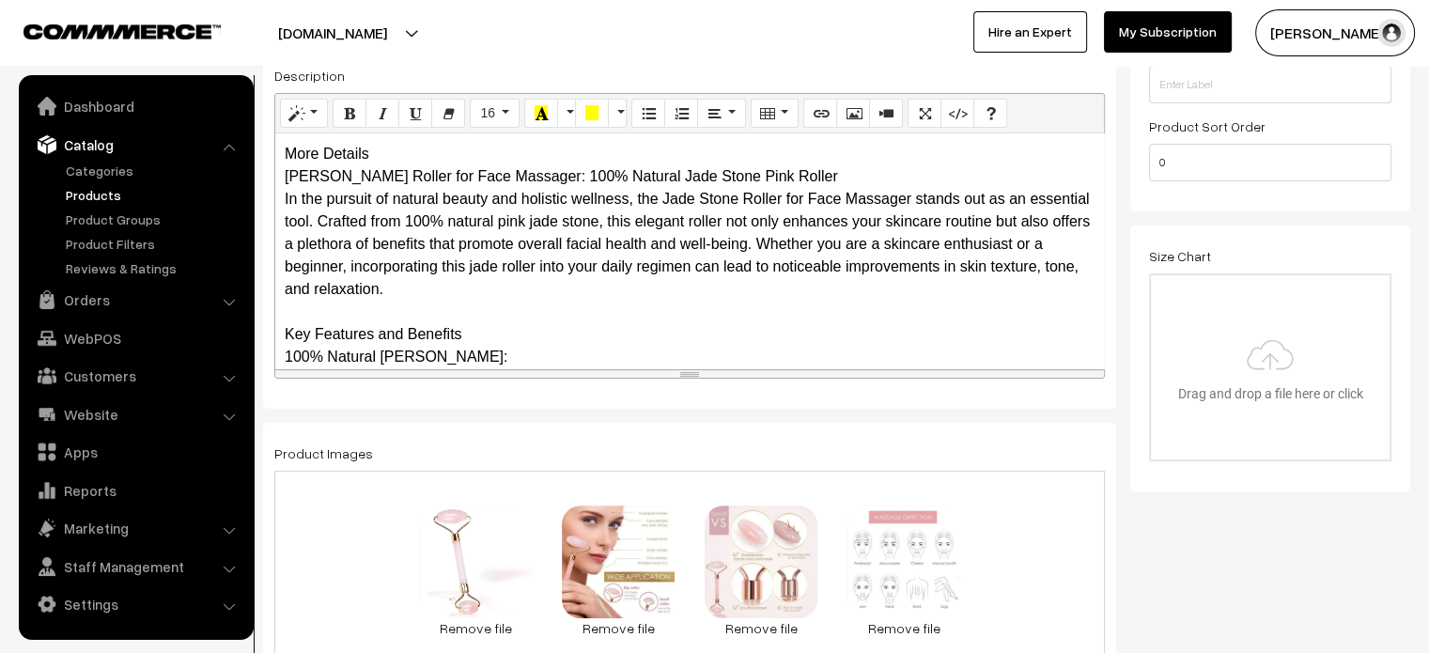
scroll to position [458, 0]
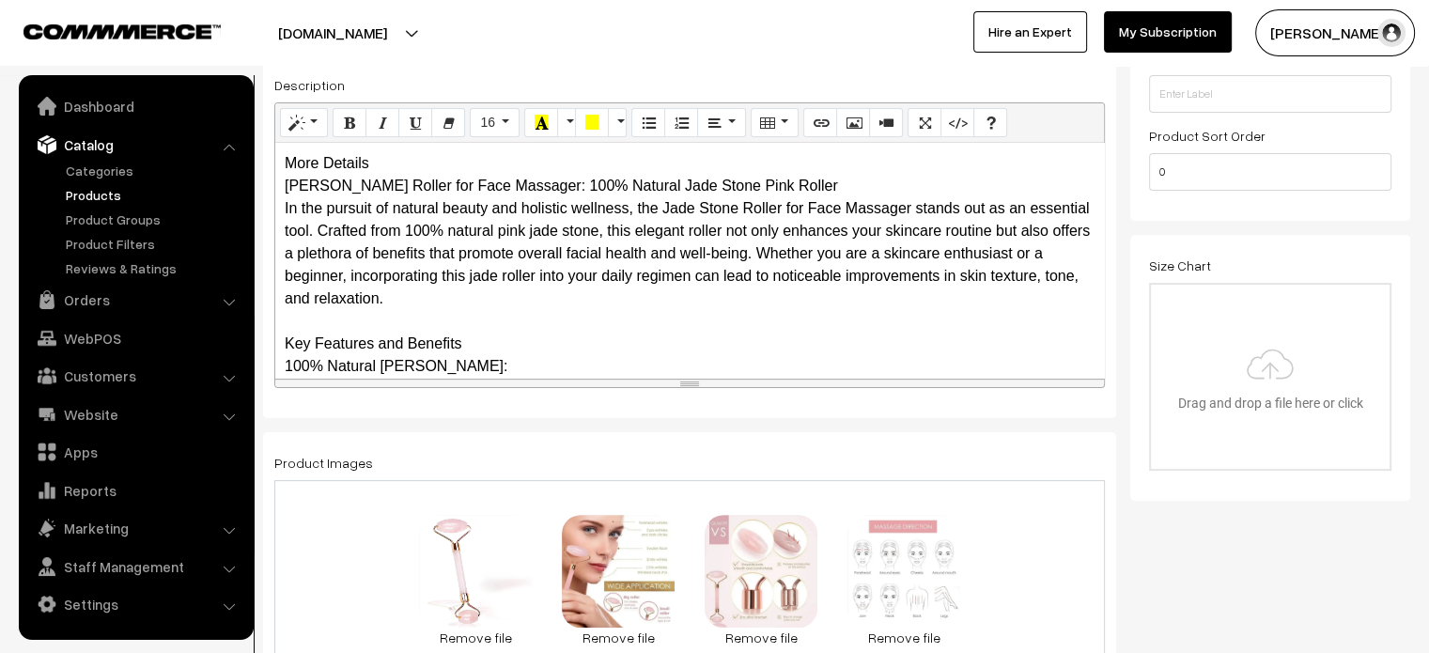
click at [398, 165] on div "More Details Jade Stone Roller for Face Massager: 100% Natural Jade Stone Pink …" at bounding box center [689, 260] width 829 height 235
click at [418, 164] on div "More Details Jade Stone Roller for Face Massager: 100% Natural Jade Stone Pink …" at bounding box center [689, 260] width 829 height 235
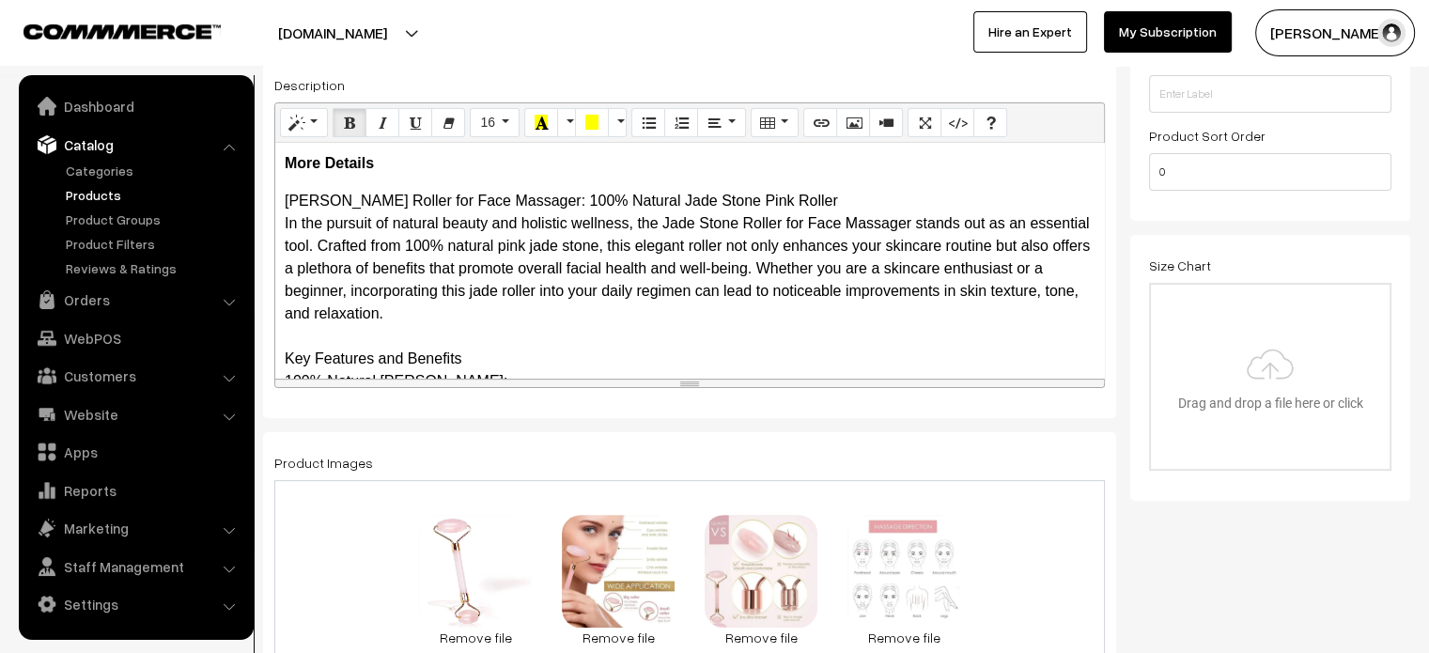
scroll to position [59, 0]
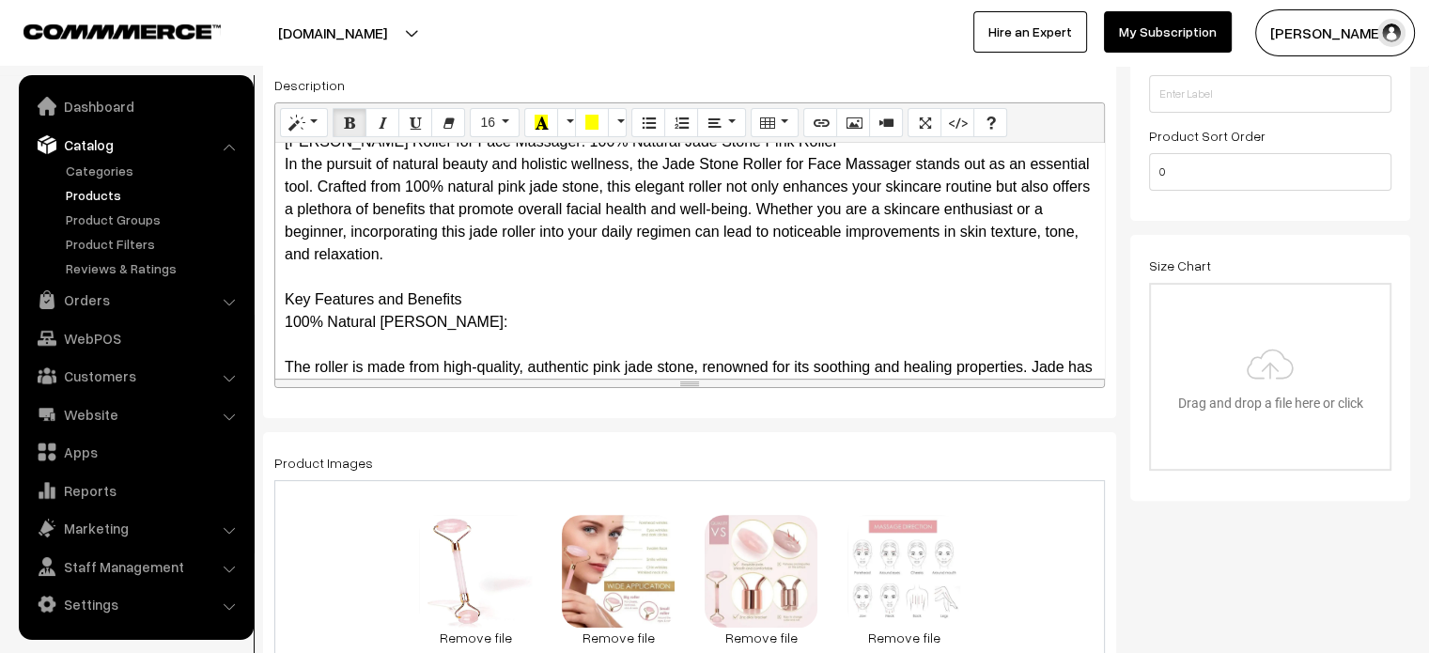
click at [276, 299] on div "More Details Jade Stone Roller for Face Massager: 100% Natural Jade Stone Pink …" at bounding box center [689, 260] width 829 height 235
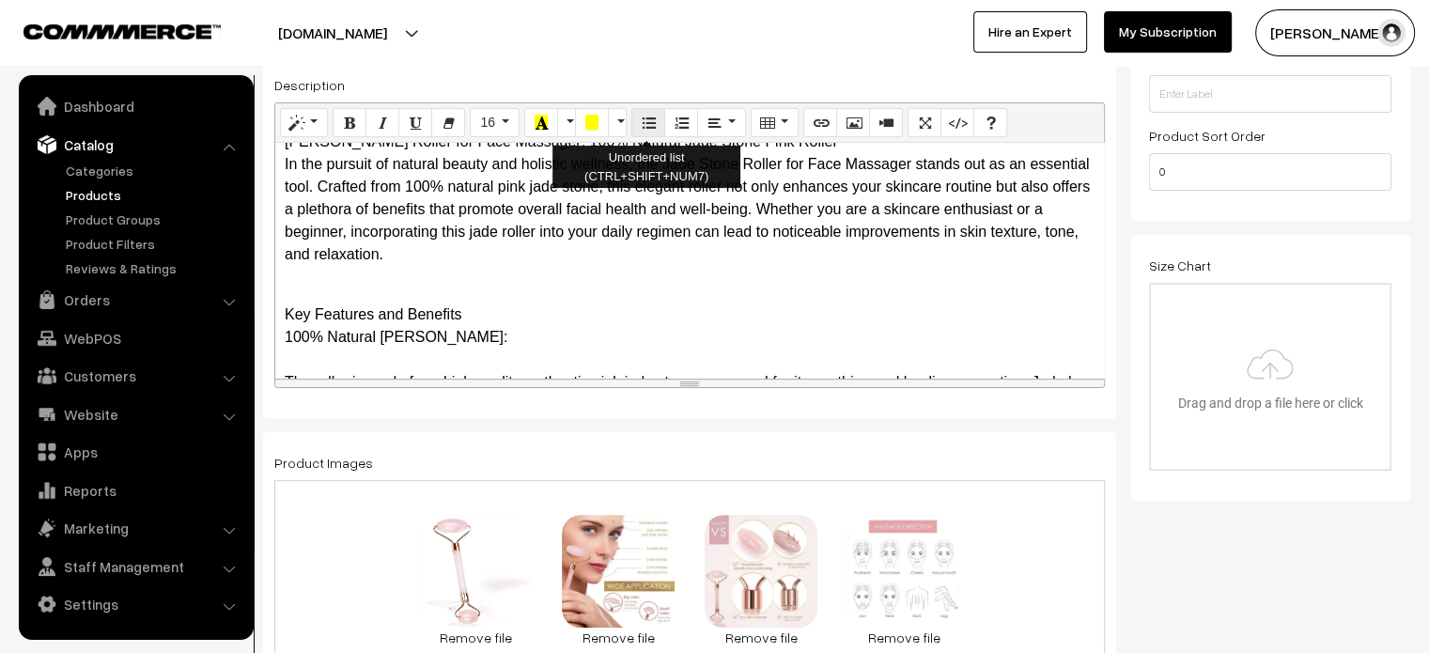
click at [648, 125] on icon "Unordered list (CTRL+SHIFT+NUM7)" at bounding box center [648, 122] width 13 height 15
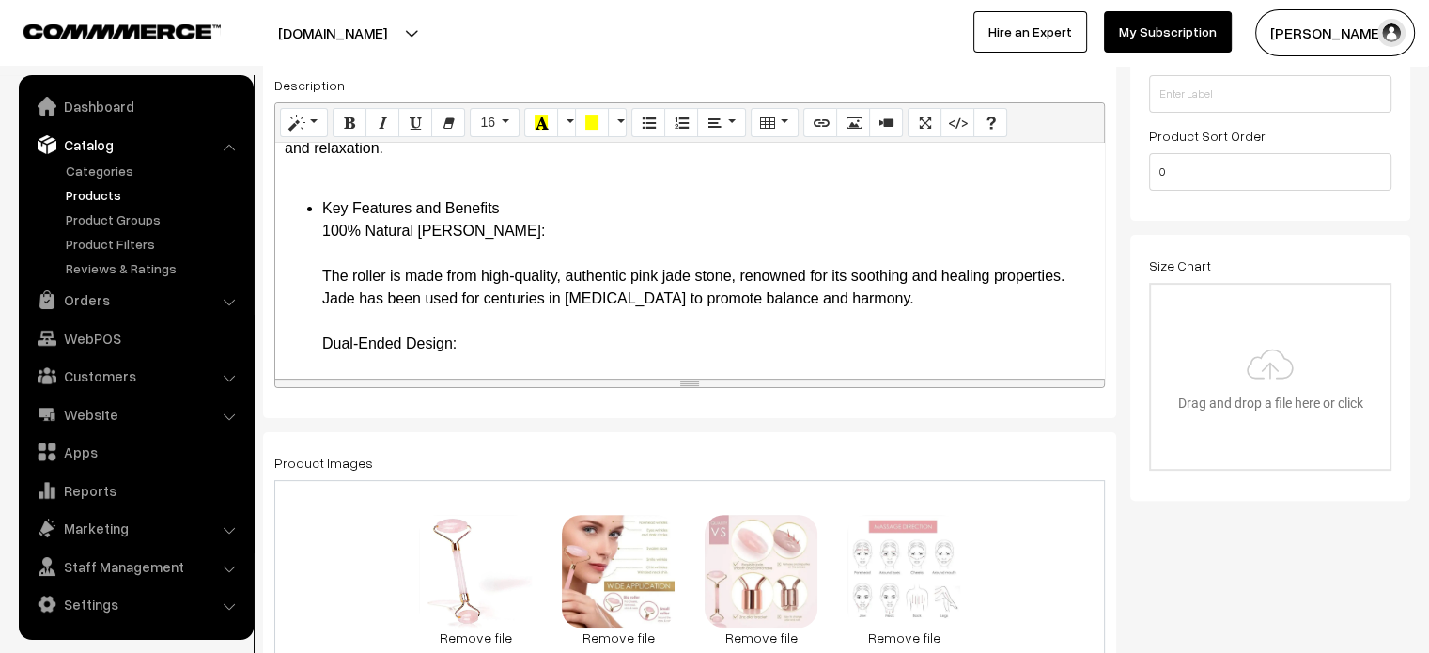
scroll to position [169, 0]
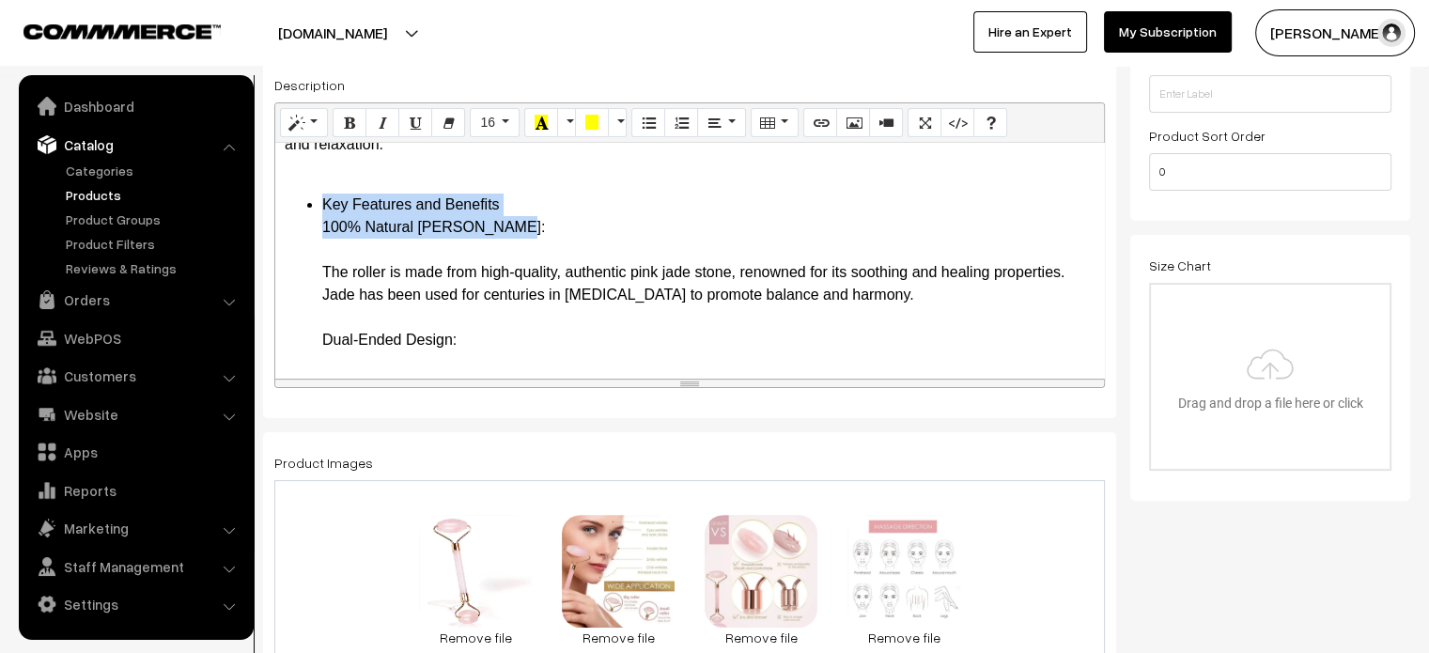
drag, startPoint x: 318, startPoint y: 199, endPoint x: 579, endPoint y: 218, distance: 260.9
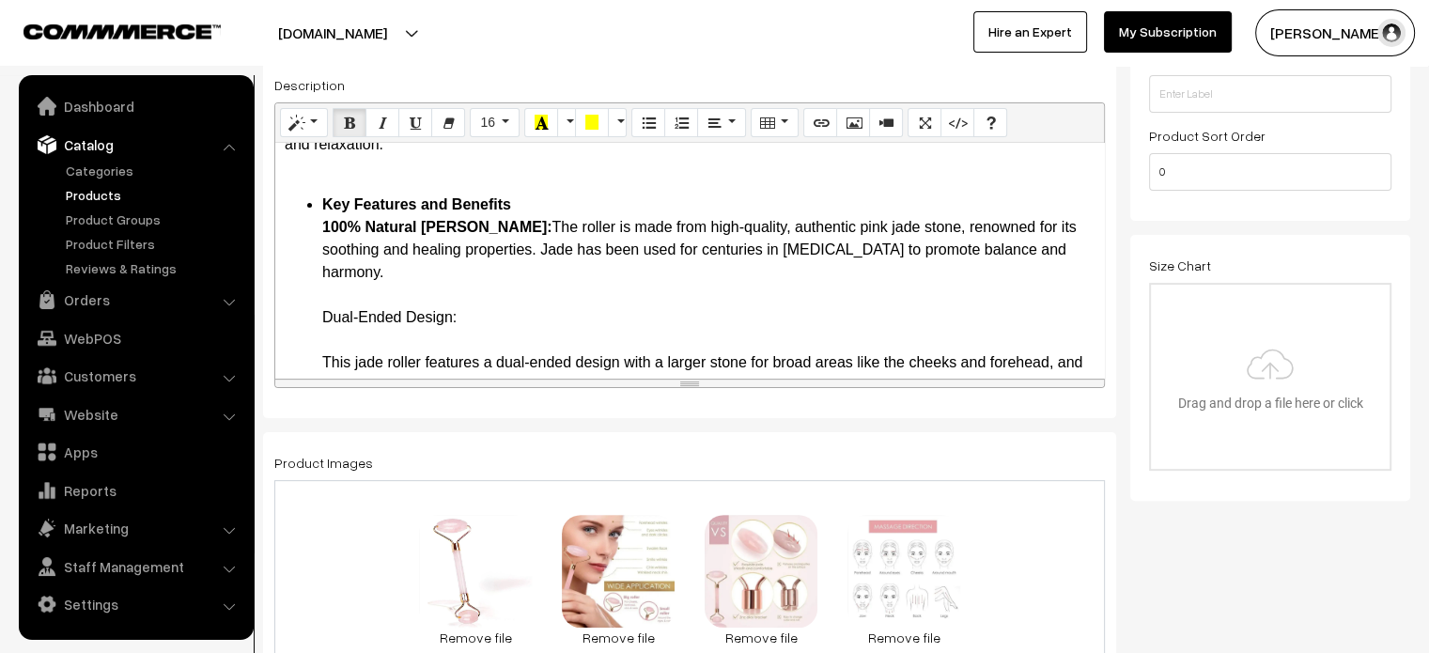
scroll to position [274, 0]
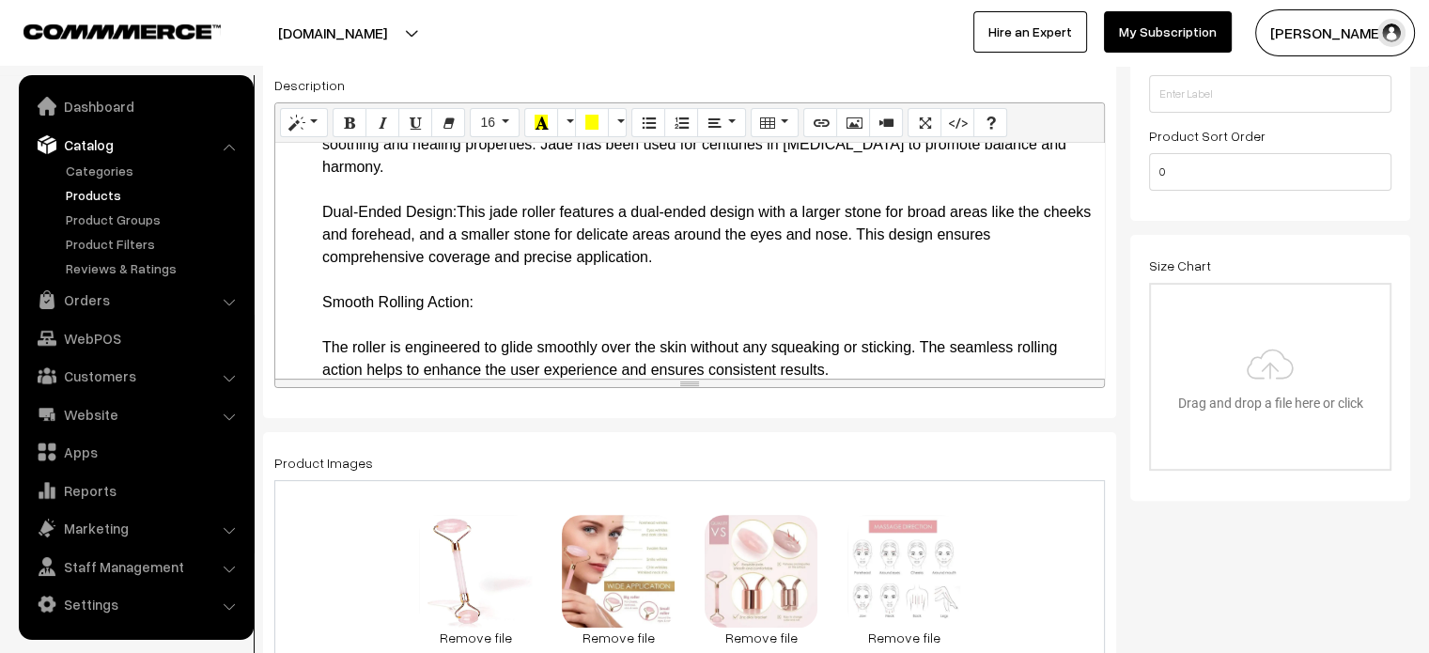
drag, startPoint x: 324, startPoint y: 214, endPoint x: 458, endPoint y: 213, distance: 134.3
drag, startPoint x: 312, startPoint y: 312, endPoint x: 524, endPoint y: 313, distance: 212.3
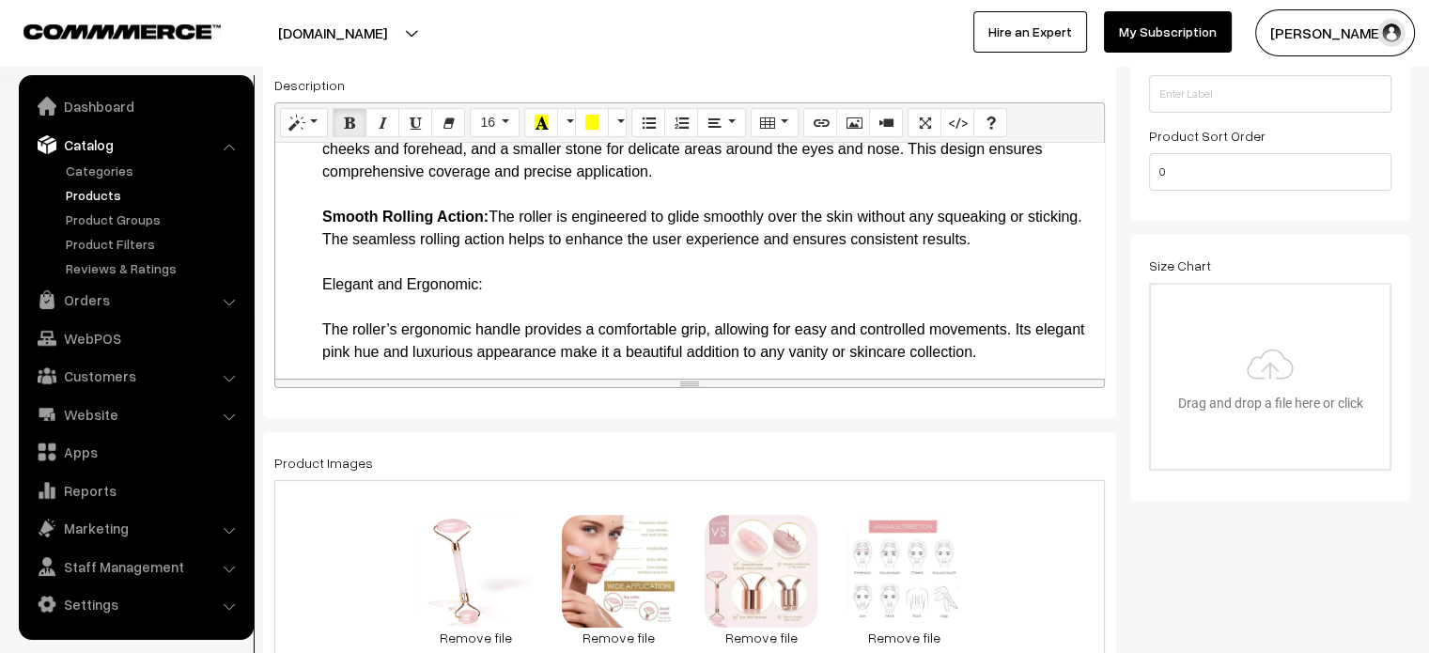
scroll to position [364, 0]
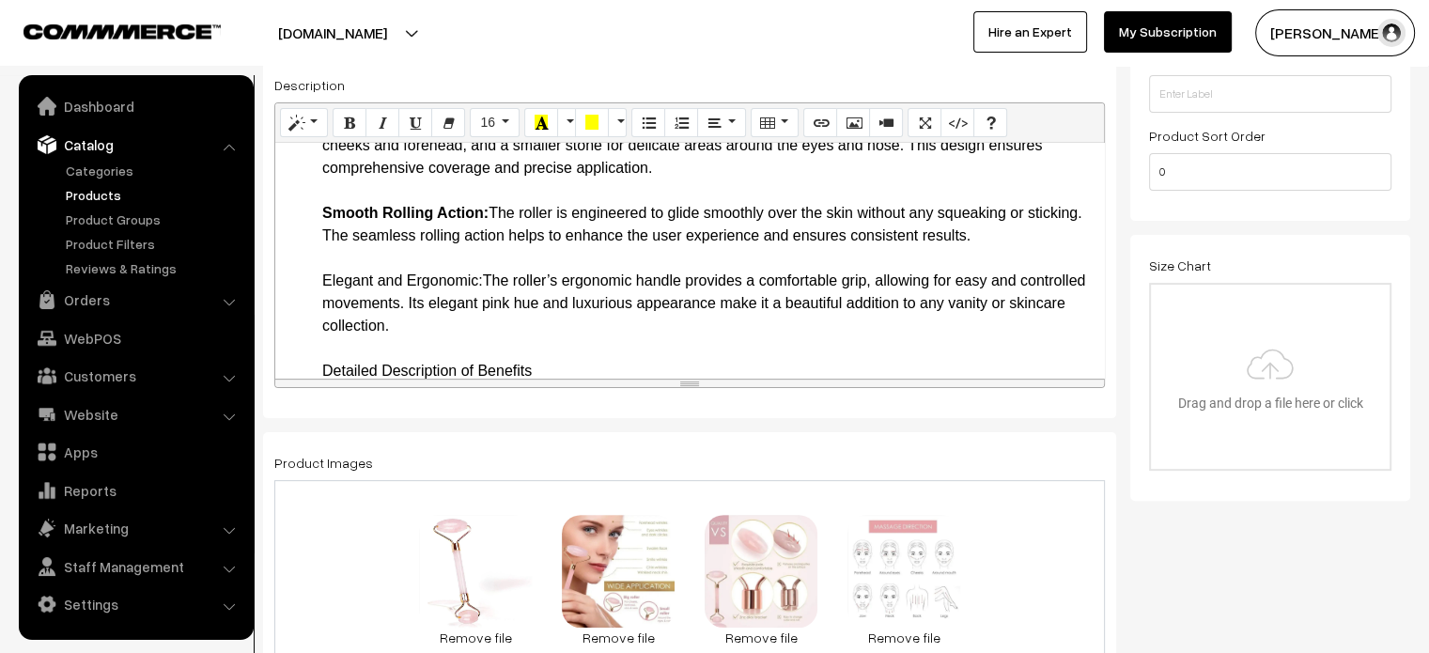
drag, startPoint x: 308, startPoint y: 284, endPoint x: 486, endPoint y: 279, distance: 177.6
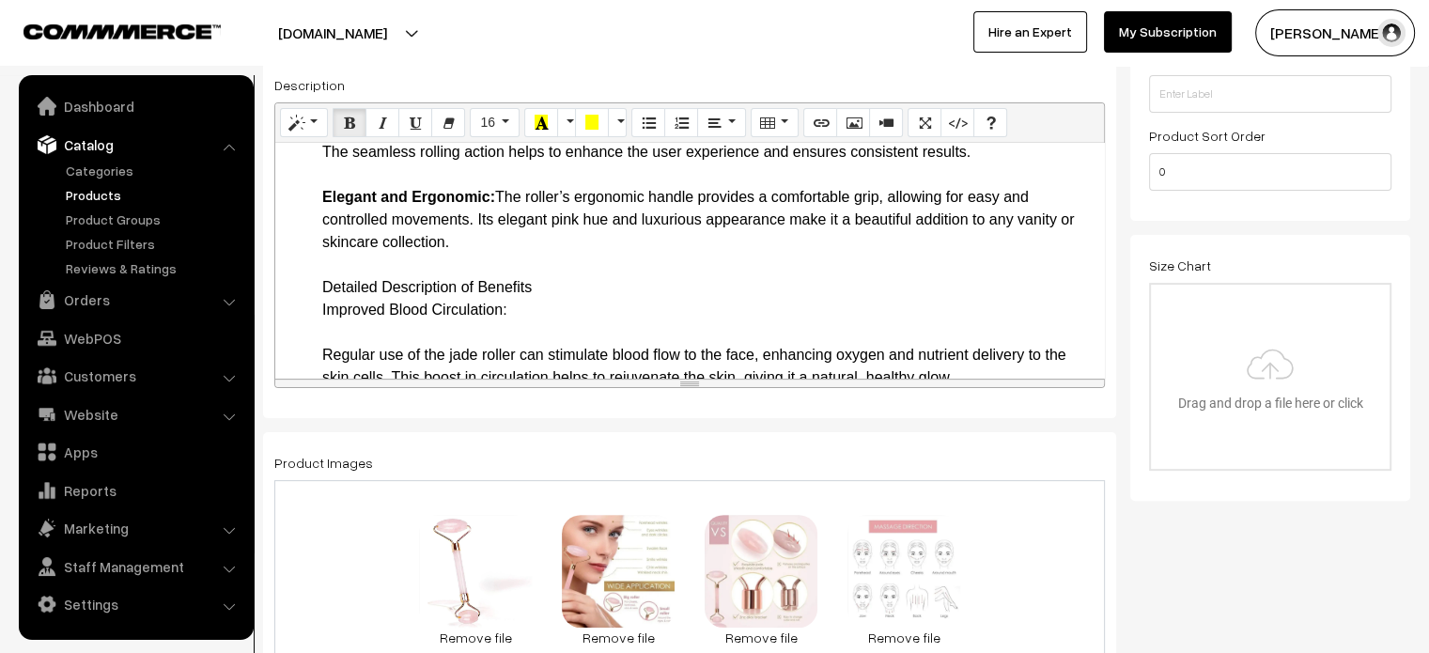
scroll to position [454, 0]
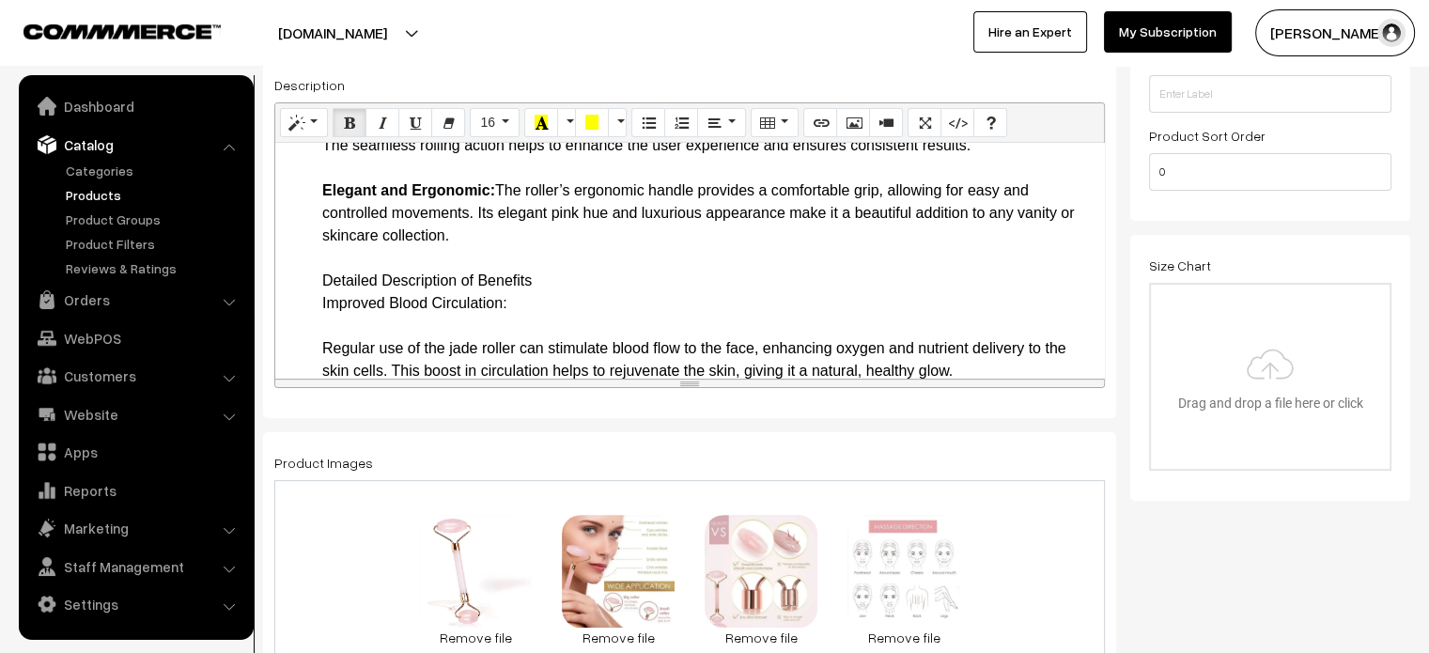
drag, startPoint x: 318, startPoint y: 279, endPoint x: 527, endPoint y: 318, distance: 213.0
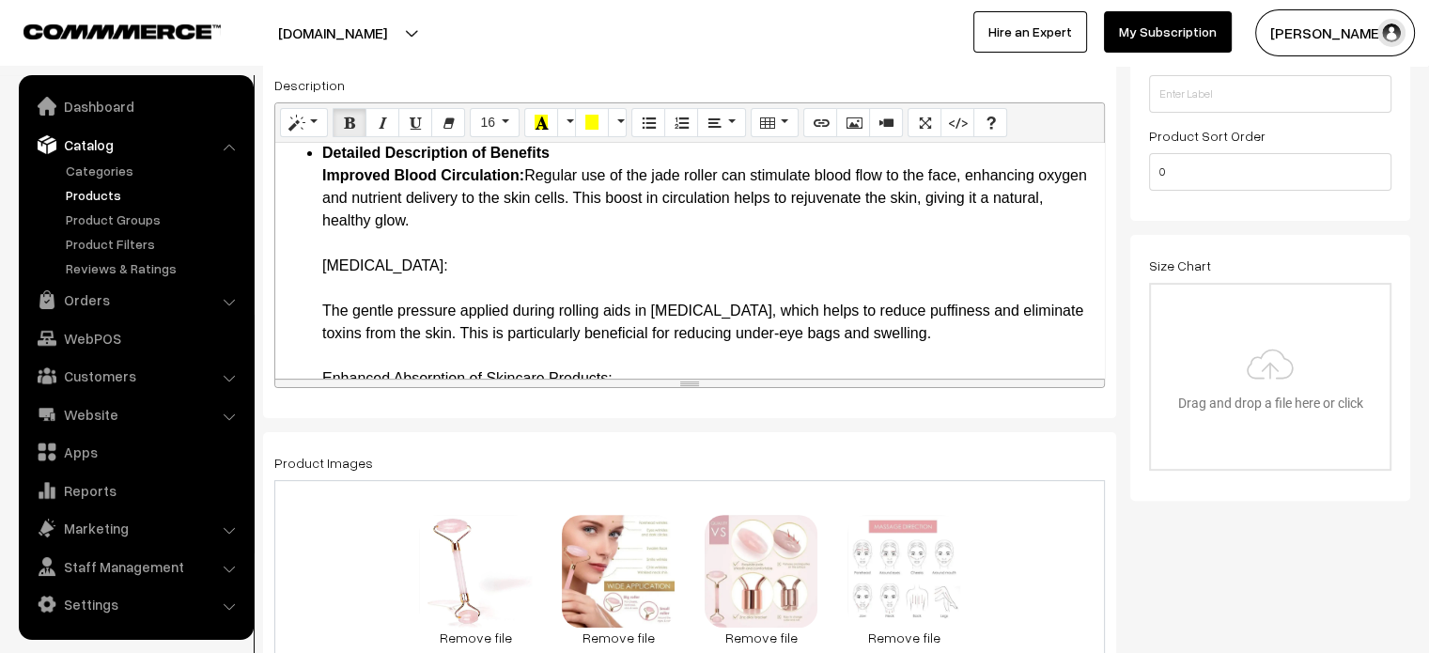
scroll to position [582, 0]
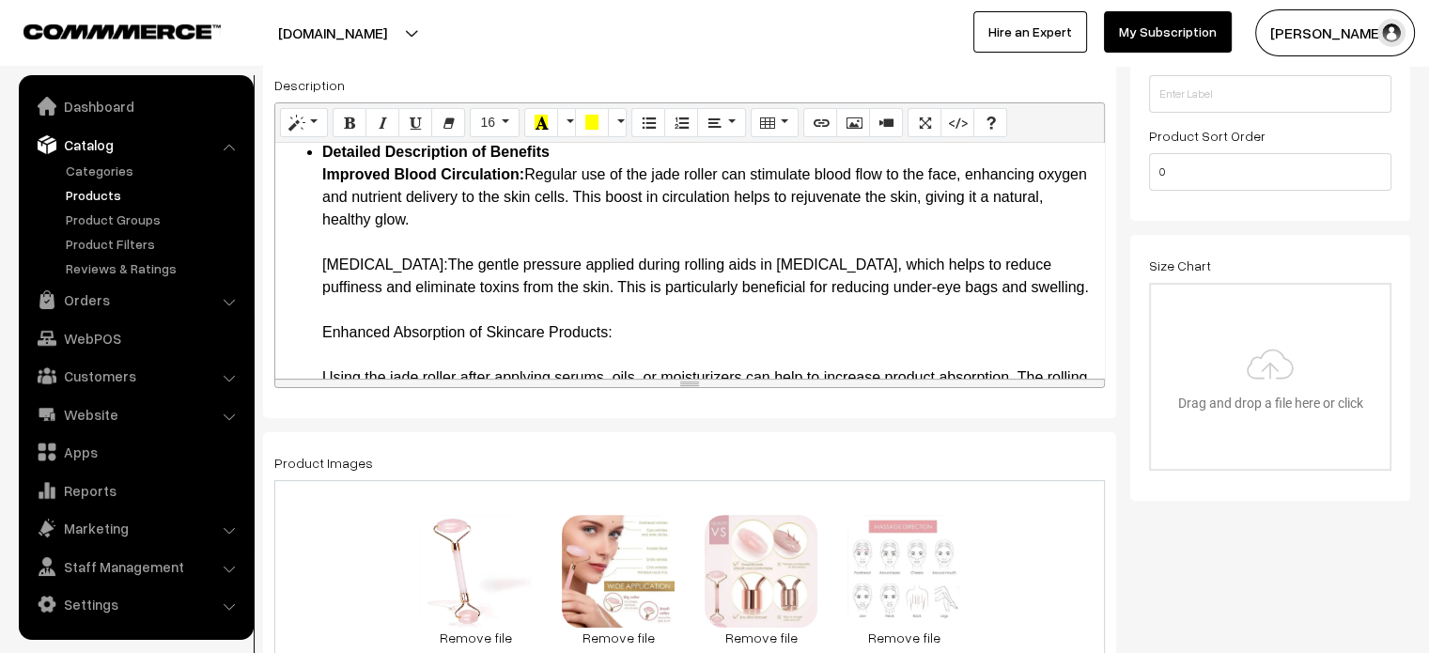
drag, startPoint x: 313, startPoint y: 262, endPoint x: 462, endPoint y: 265, distance: 149.4
click at [462, 265] on ul "Key Features and Benefits 100% Natural Jade Stone: The roller is made from high…" at bounding box center [690, 648] width 810 height 1736
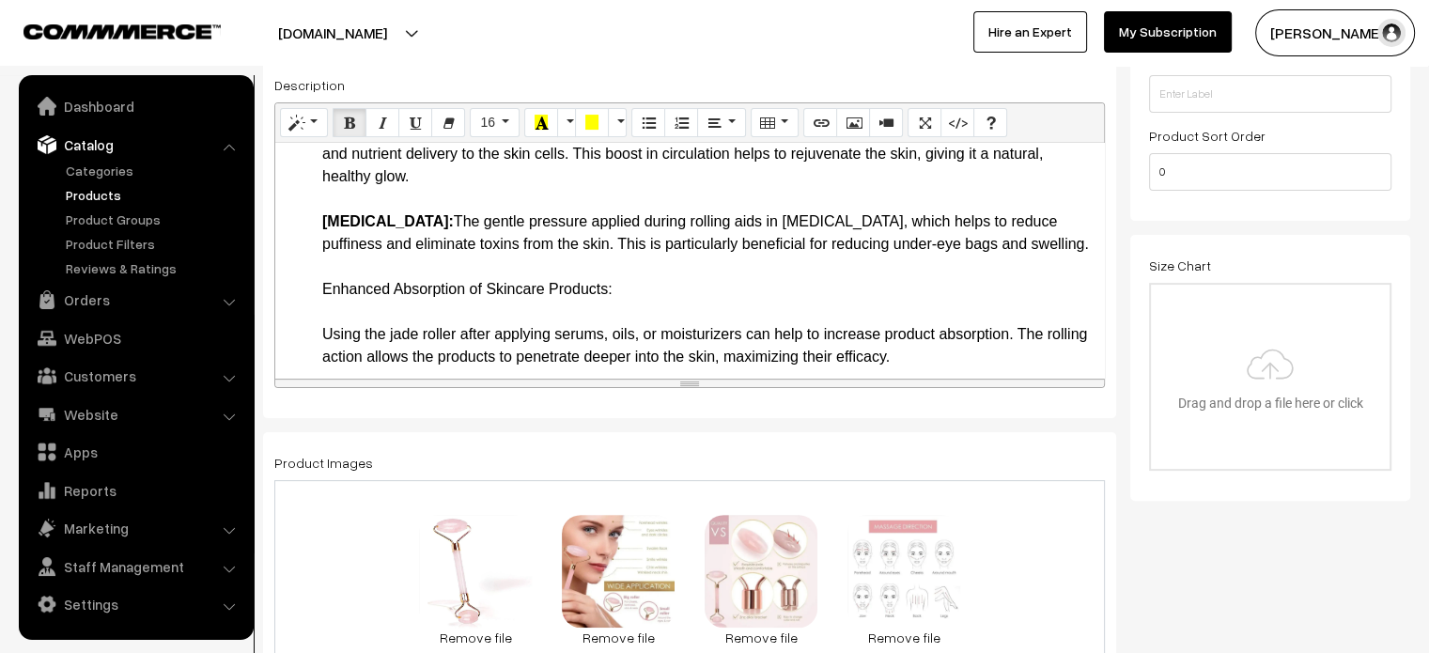
scroll to position [658, 0]
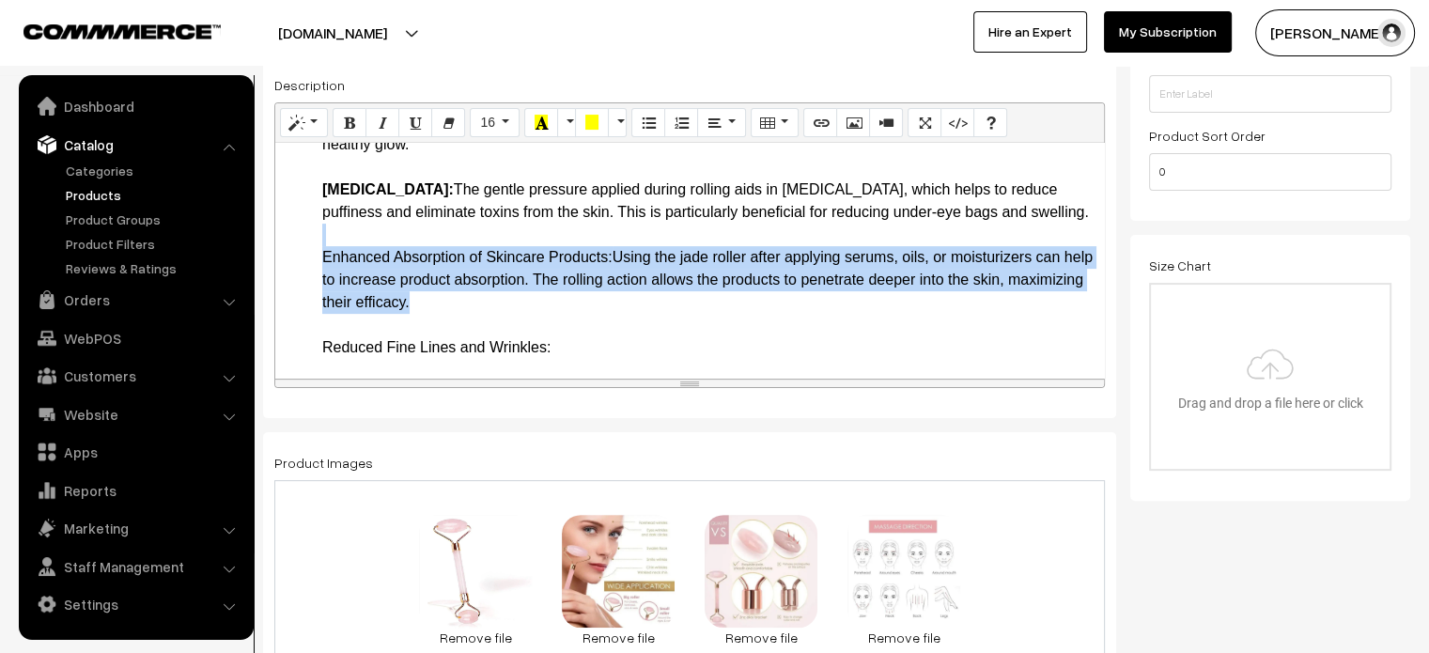
drag, startPoint x: 307, startPoint y: 266, endPoint x: 544, endPoint y: 320, distance: 242.9
click at [544, 320] on ul "Key Features and Benefits 100% Natural Jade Stone: The roller is made from high…" at bounding box center [690, 562] width 810 height 1714
drag, startPoint x: 323, startPoint y: 276, endPoint x: 613, endPoint y: 272, distance: 289.4
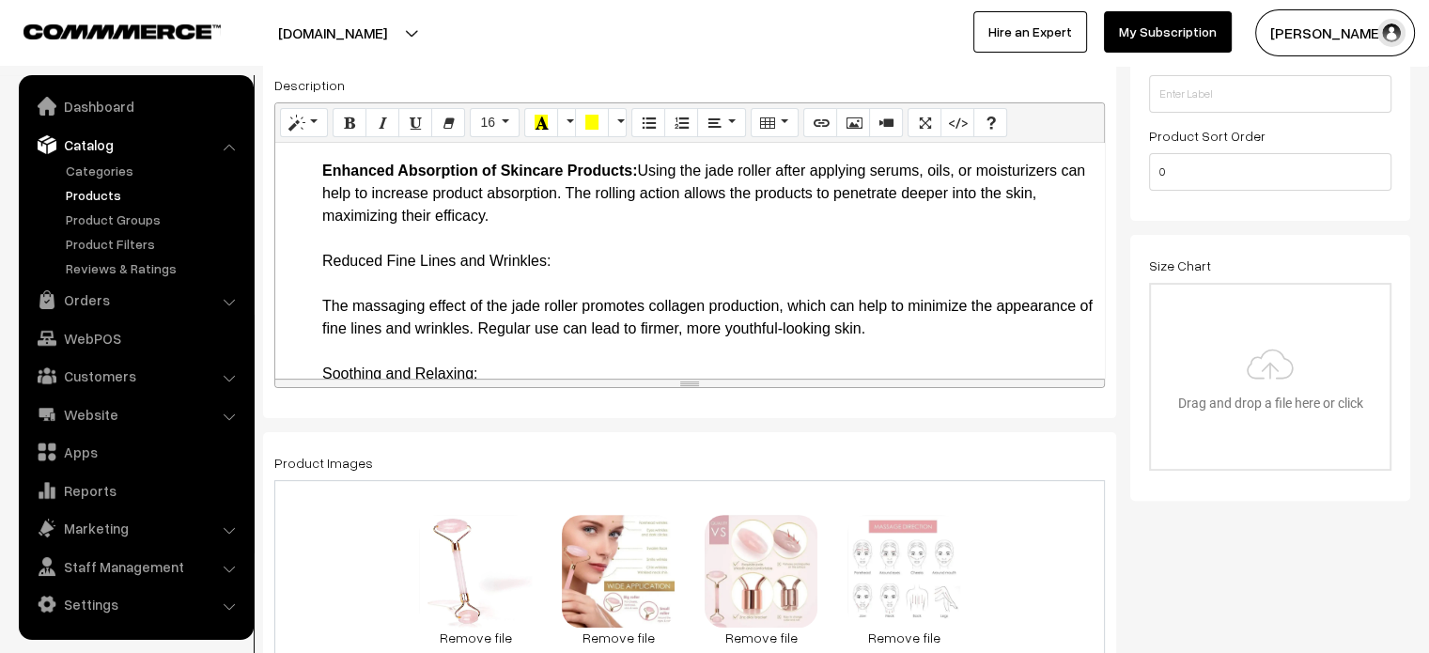
scroll to position [755, 0]
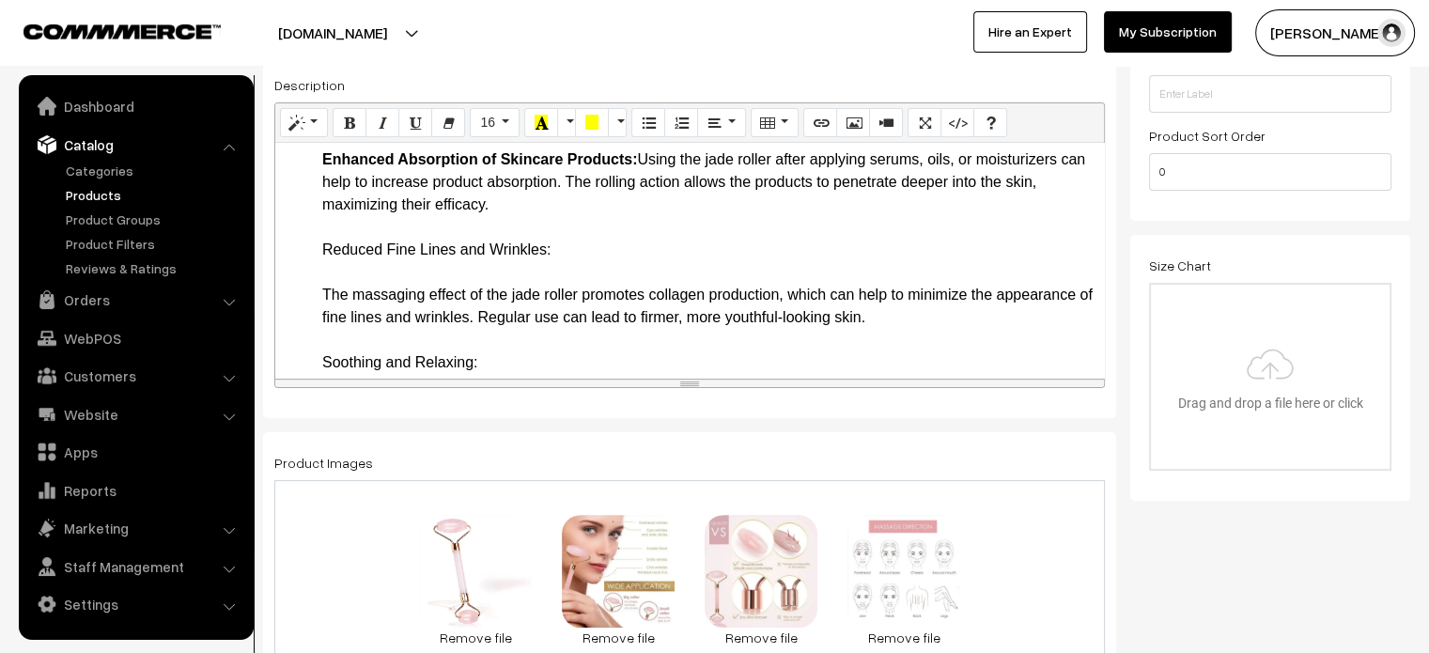
click at [616, 287] on li "Detailed Description of Benefits Improved Blood Circulation: Regular use of the…" at bounding box center [708, 644] width 772 height 1353
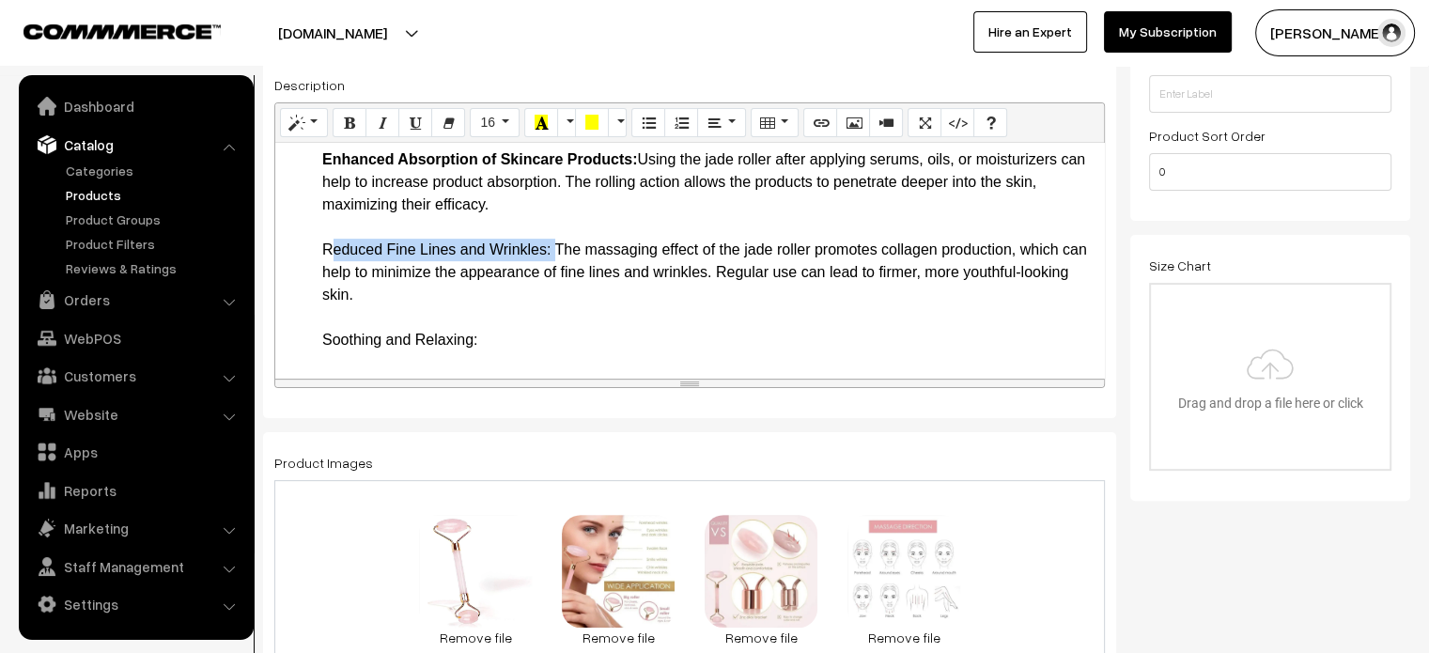
drag, startPoint x: 319, startPoint y: 274, endPoint x: 552, endPoint y: 270, distance: 233.0
click at [552, 270] on ul "Key Features and Benefits 100% Natural Jade Stone: The roller is made from high…" at bounding box center [690, 452] width 810 height 1691
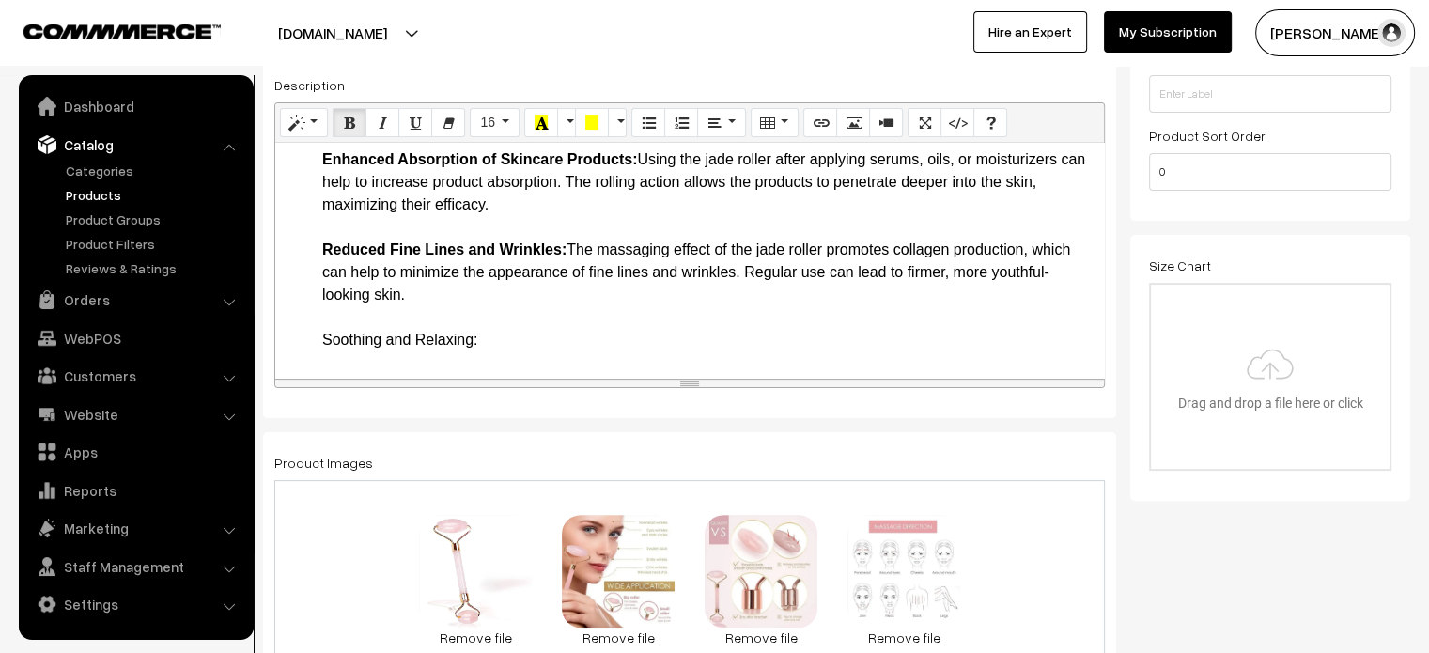
click at [567, 303] on li "Detailed Description of Benefits Improved Blood Circulation: Regular use of the…" at bounding box center [708, 633] width 772 height 1330
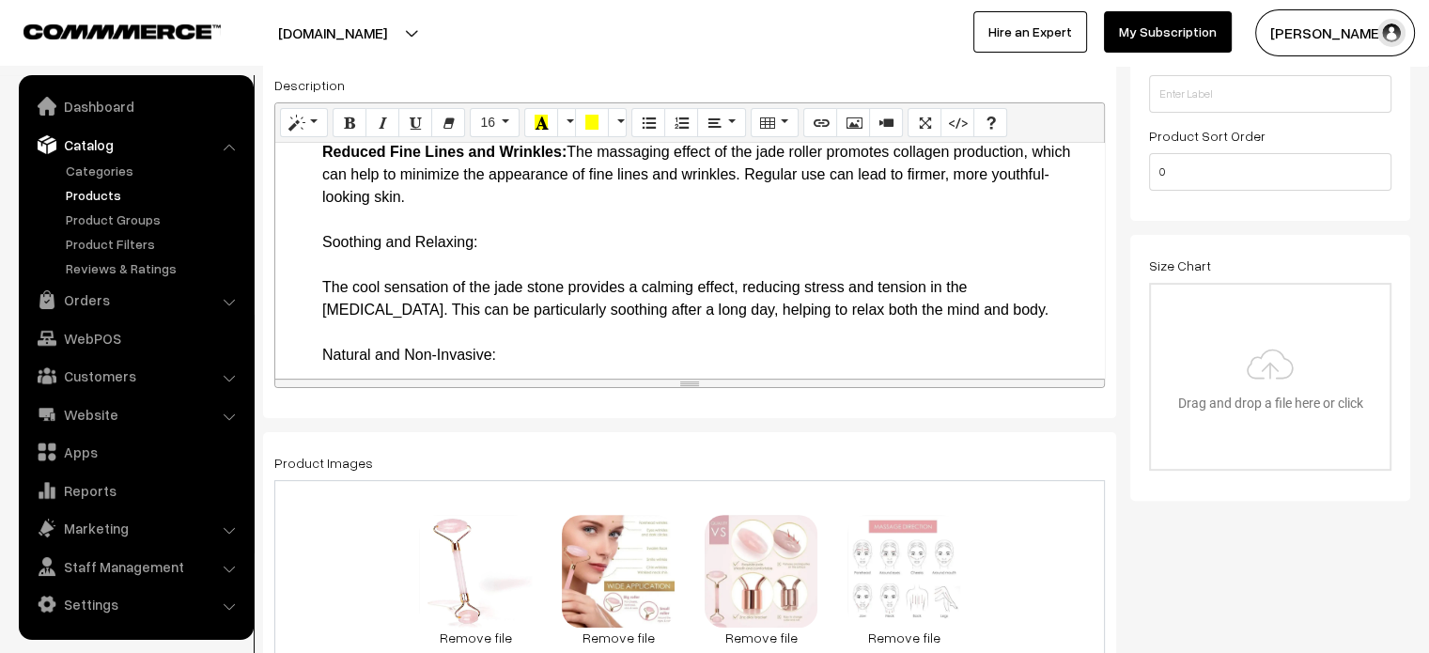
scroll to position [853, 0]
click at [537, 275] on li "Detailed Description of Benefits Improved Blood Circulation: Regular use of the…" at bounding box center [708, 535] width 772 height 1330
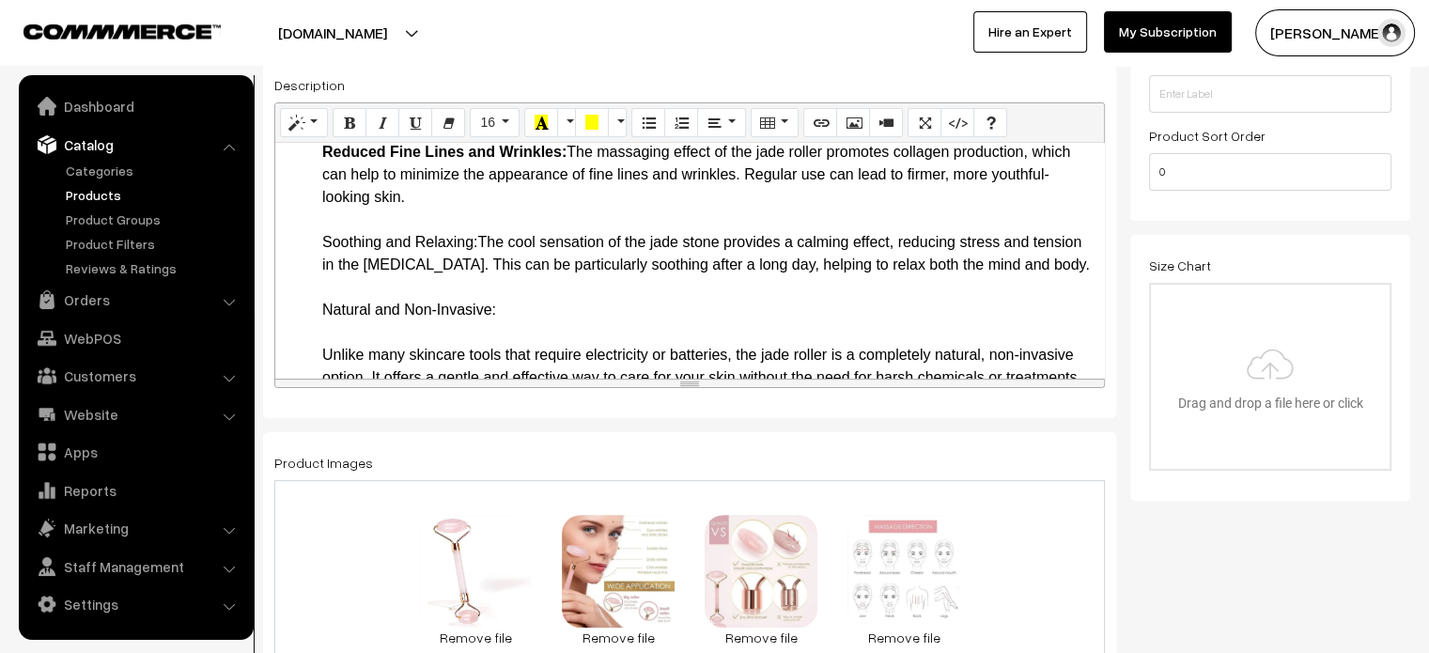
drag, startPoint x: 301, startPoint y: 265, endPoint x: 484, endPoint y: 267, distance: 183.2
click at [484, 267] on ul "Key Features and Benefits 100% Natural Jade Stone: The roller is made from high…" at bounding box center [690, 333] width 810 height 1646
click at [443, 303] on li "Detailed Description of Benefits Improved Blood Circulation: Regular use of the…" at bounding box center [708, 512] width 772 height 1285
click at [523, 356] on li "Detailed Description of Benefits Improved Blood Circulation: Regular use of the…" at bounding box center [708, 512] width 772 height 1285
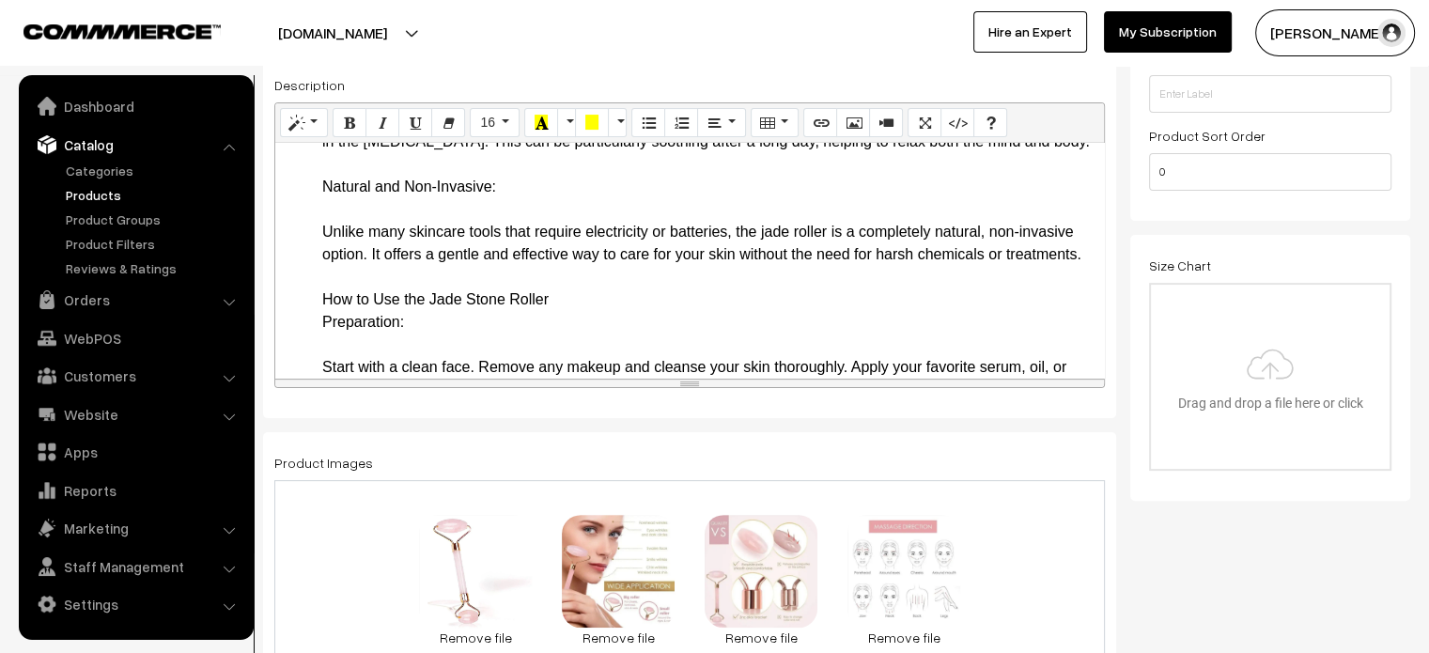
scroll to position [977, 0]
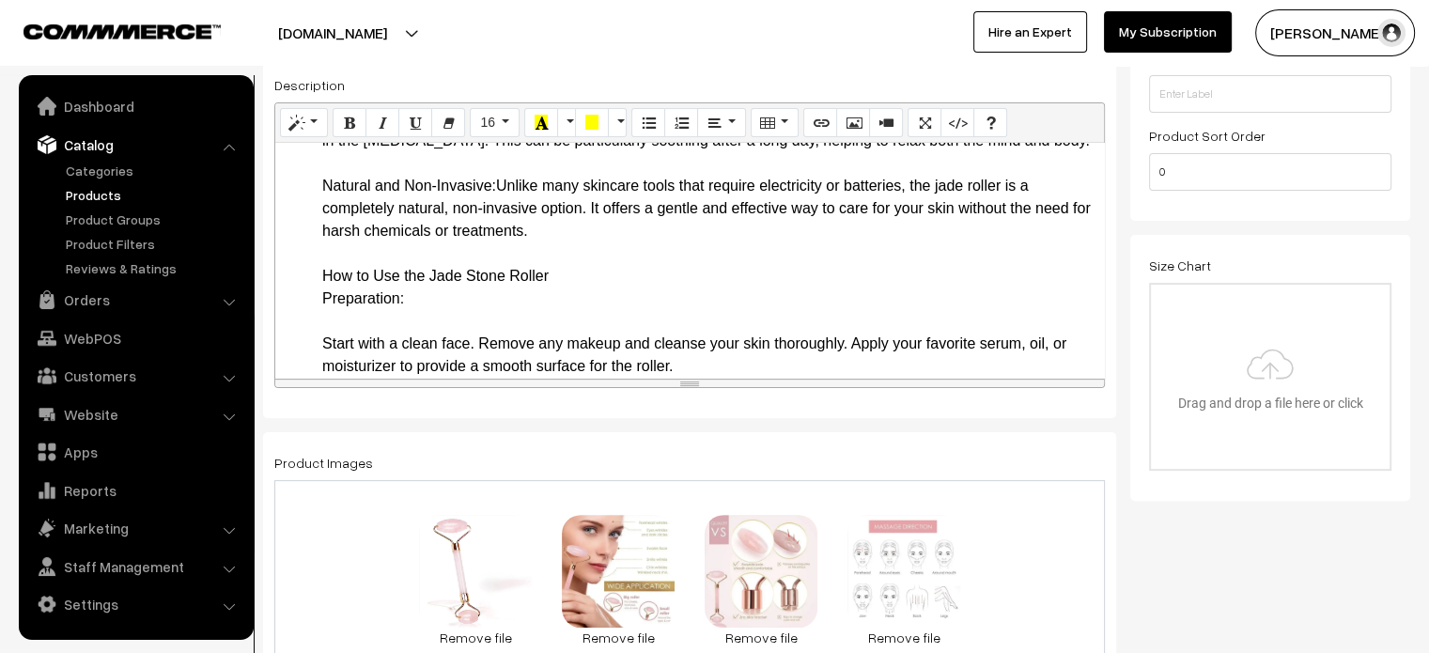
drag, startPoint x: 309, startPoint y: 225, endPoint x: 502, endPoint y: 226, distance: 192.6
click at [502, 226] on ul "Key Features and Benefits 100% Natural Jade Stone: The roller is made from high…" at bounding box center [690, 197] width 810 height 1623
click at [306, 318] on ul "Key Features and Benefits 100% Natural Jade Stone: The roller is made from high…" at bounding box center [690, 197] width 810 height 1623
drag, startPoint x: 322, startPoint y: 318, endPoint x: 454, endPoint y: 346, distance: 134.3
click at [454, 346] on li "How to Use the Jade Stone Roller Preparation: Start with a clean face. Remove a…" at bounding box center [708, 637] width 772 height 744
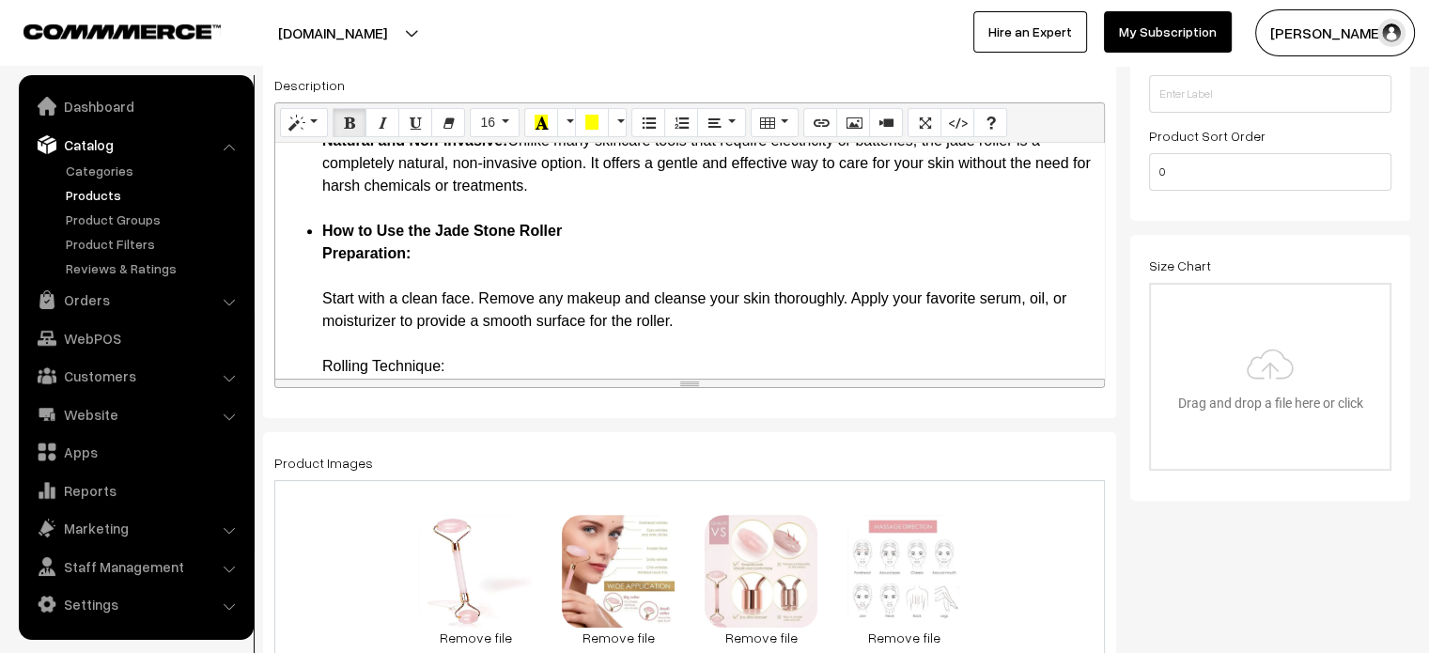
scroll to position [1026, 0]
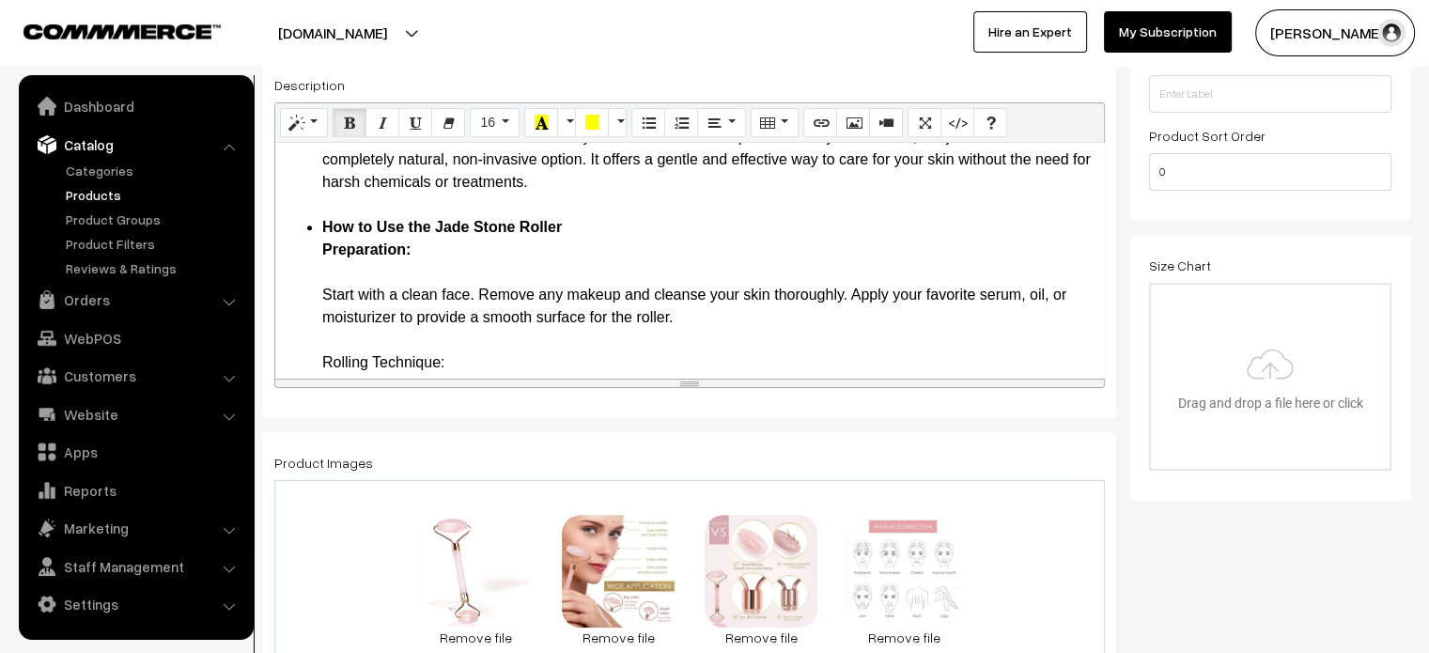
click at [466, 300] on li "How to Use the Jade Stone Roller Preparation: Start with a clean face. Remove a…" at bounding box center [708, 588] width 772 height 744
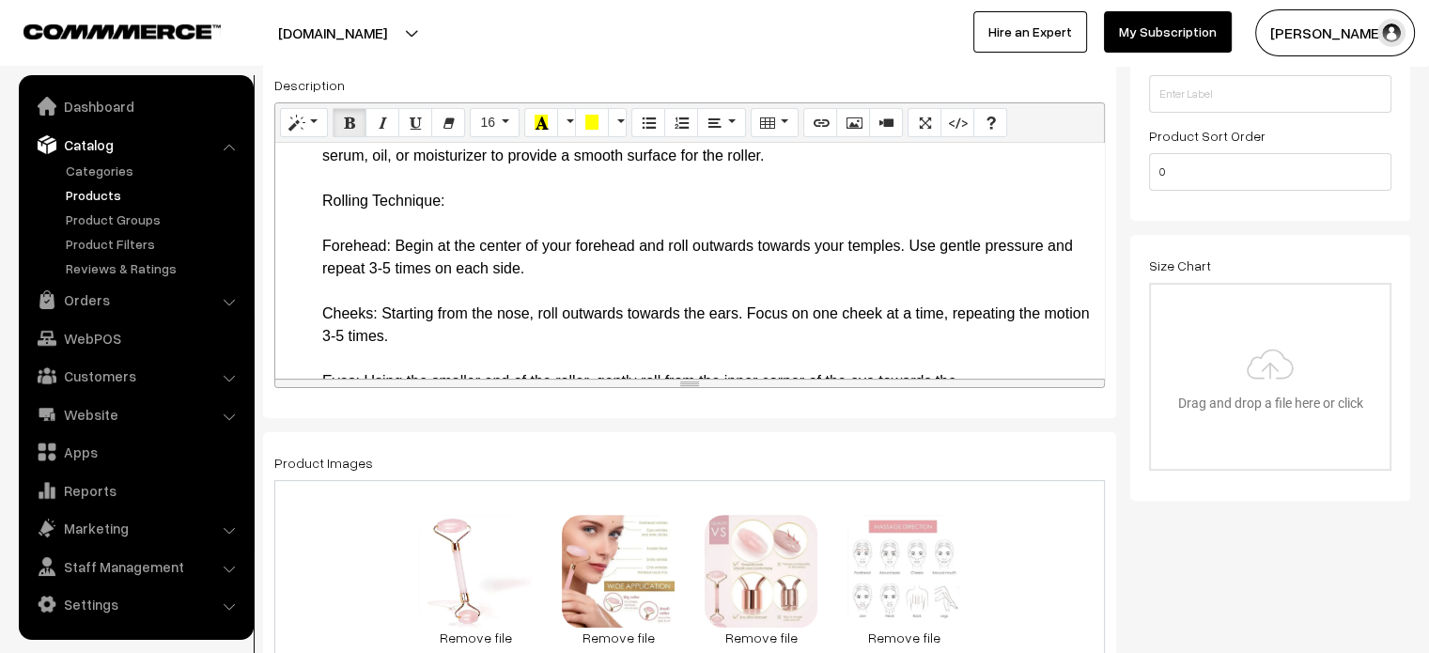
scroll to position [1142, 0]
click at [503, 251] on li "How to Use the Jade Stone Roller Preparation: Start with a clean face. Remove a…" at bounding box center [708, 449] width 772 height 699
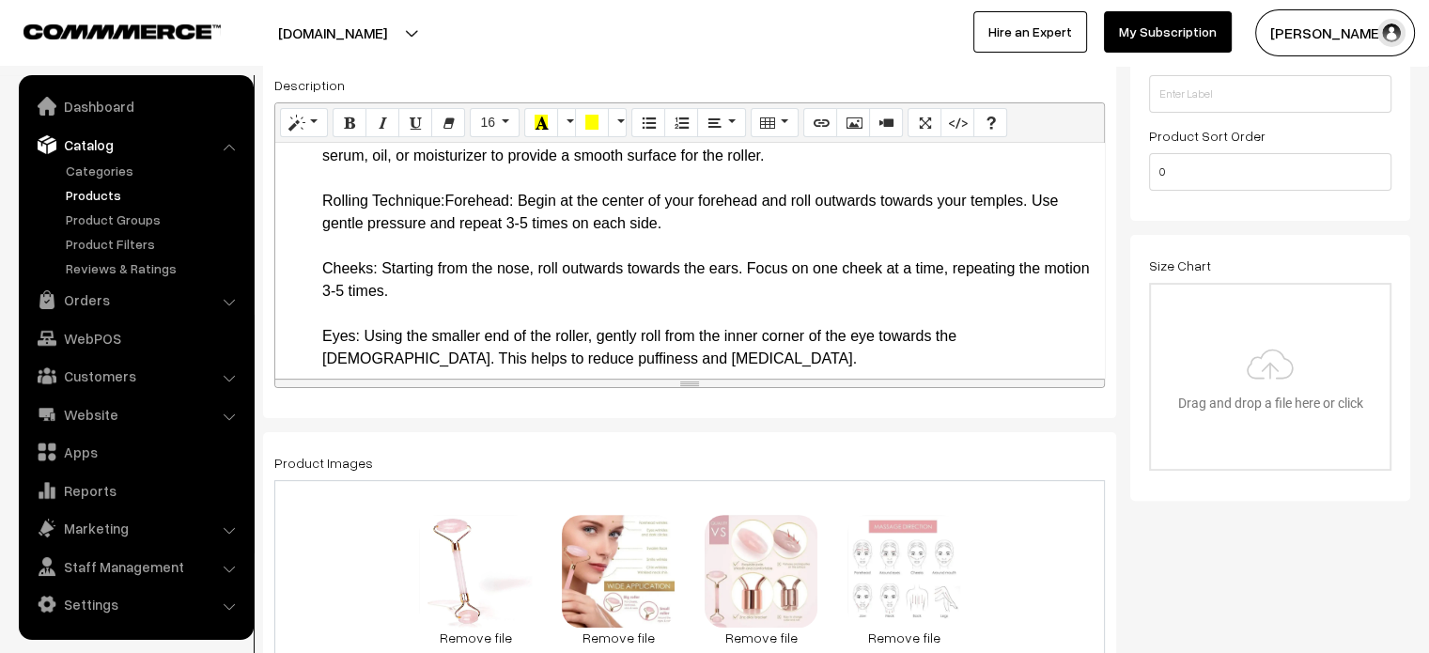
drag, startPoint x: 315, startPoint y: 241, endPoint x: 451, endPoint y: 245, distance: 136.3
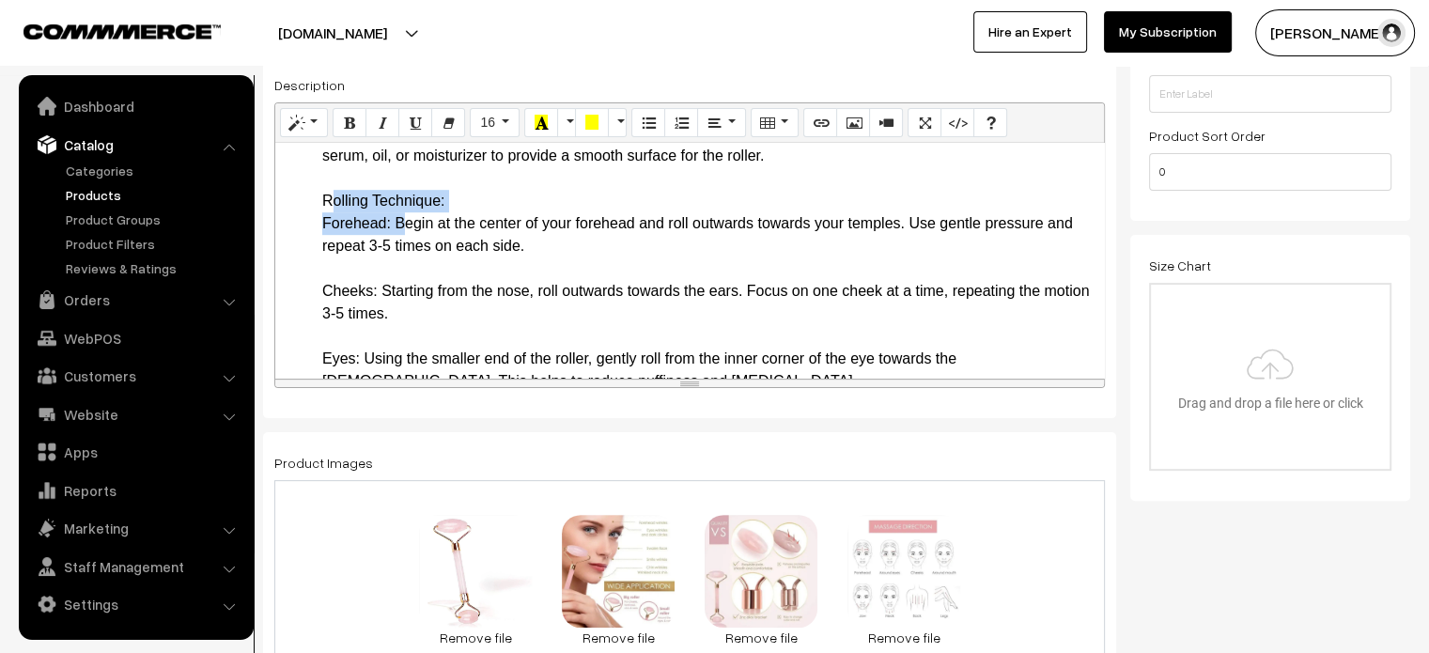
drag, startPoint x: 304, startPoint y: 238, endPoint x: 394, endPoint y: 273, distance: 96.1
click at [463, 274] on li "How to Use the Jade Stone Roller Preparation: Start with a clean face. Remove a…" at bounding box center [708, 438] width 772 height 676
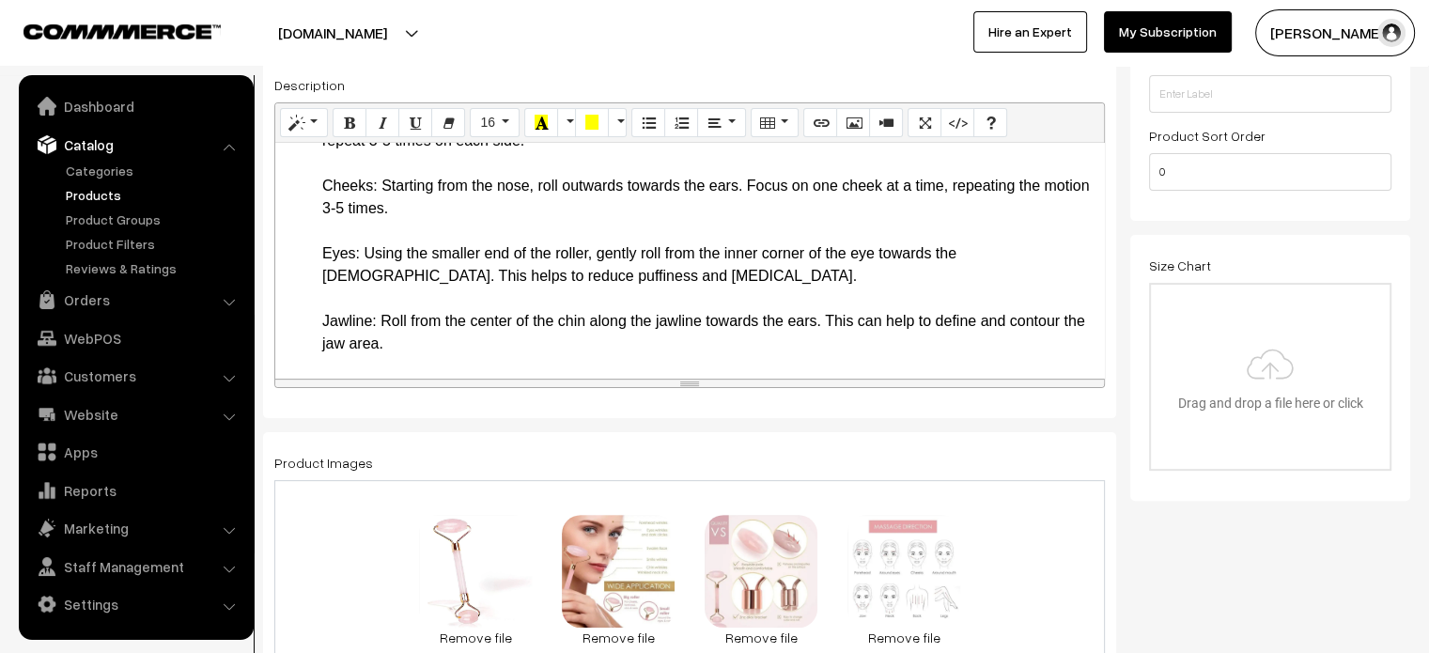
scroll to position [1255, 0]
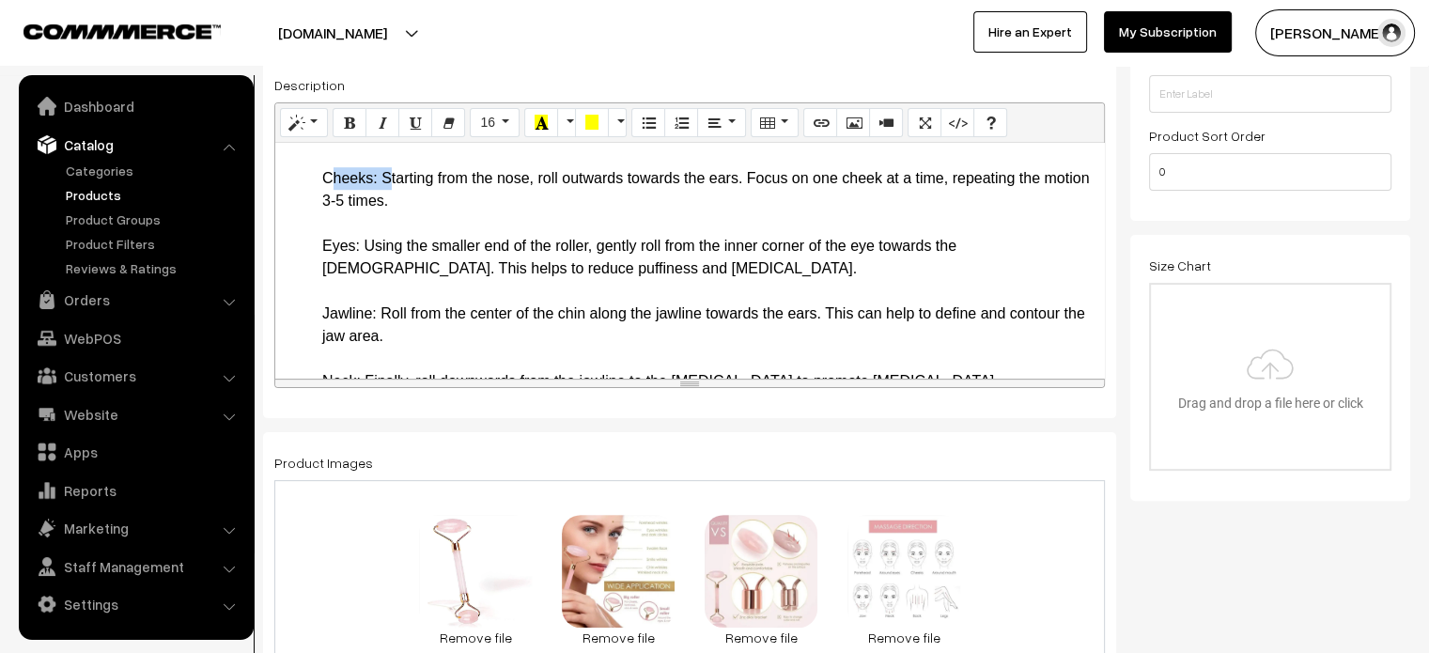
drag, startPoint x: 297, startPoint y: 216, endPoint x: 380, endPoint y: 225, distance: 84.0
drag, startPoint x: 309, startPoint y: 290, endPoint x: 364, endPoint y: 288, distance: 54.5
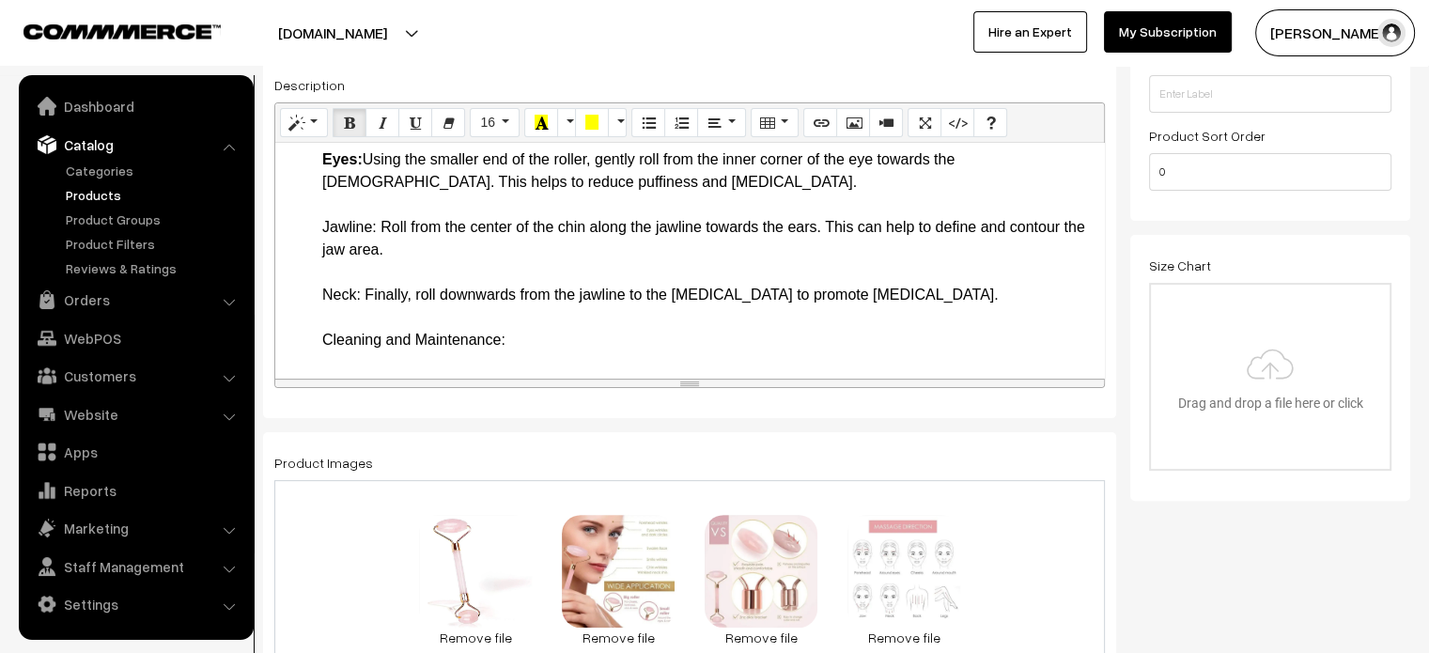
scroll to position [1349, 0]
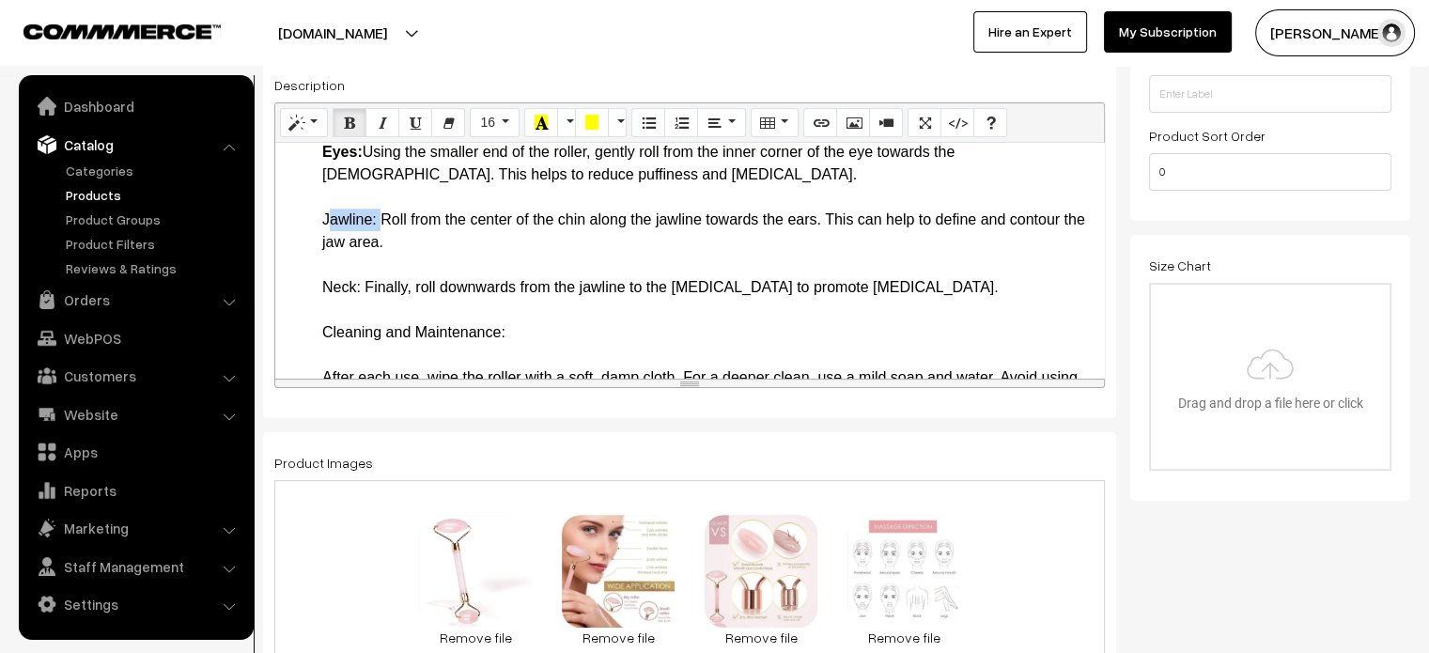
drag, startPoint x: 312, startPoint y: 266, endPoint x: 376, endPoint y: 264, distance: 63.9
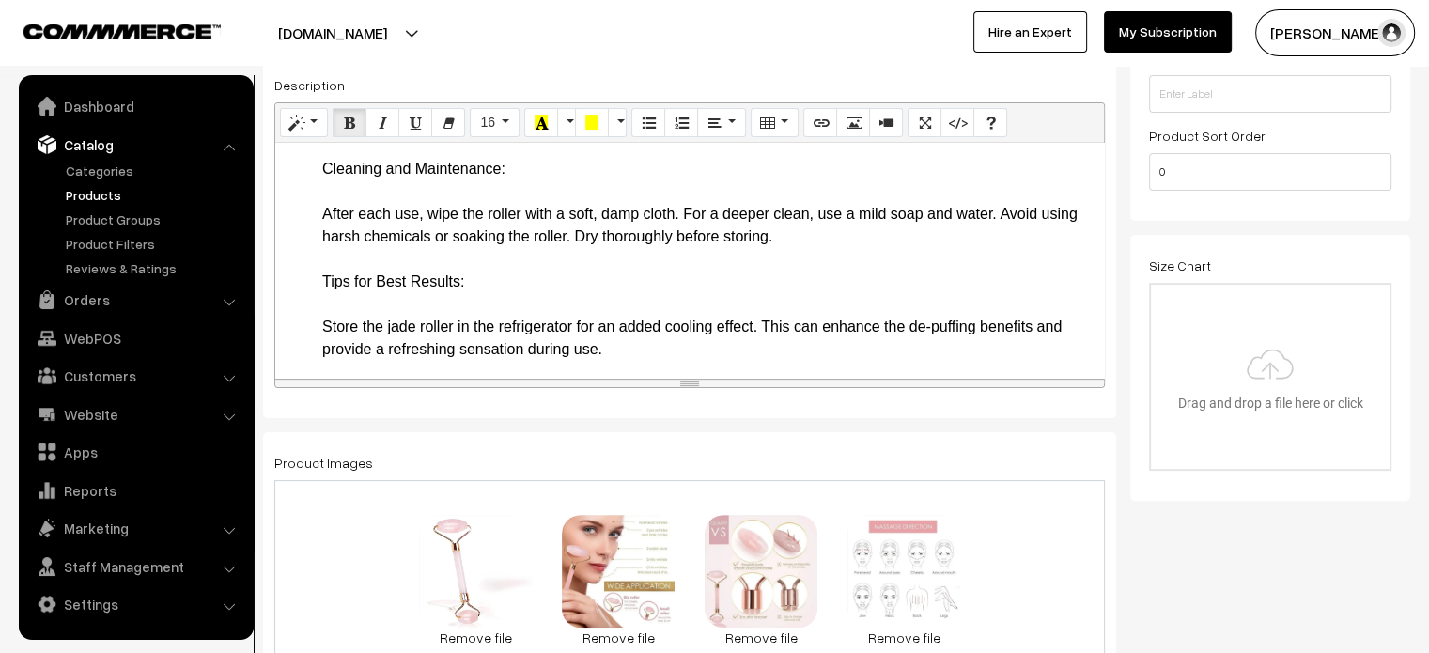
scroll to position [1521, 0]
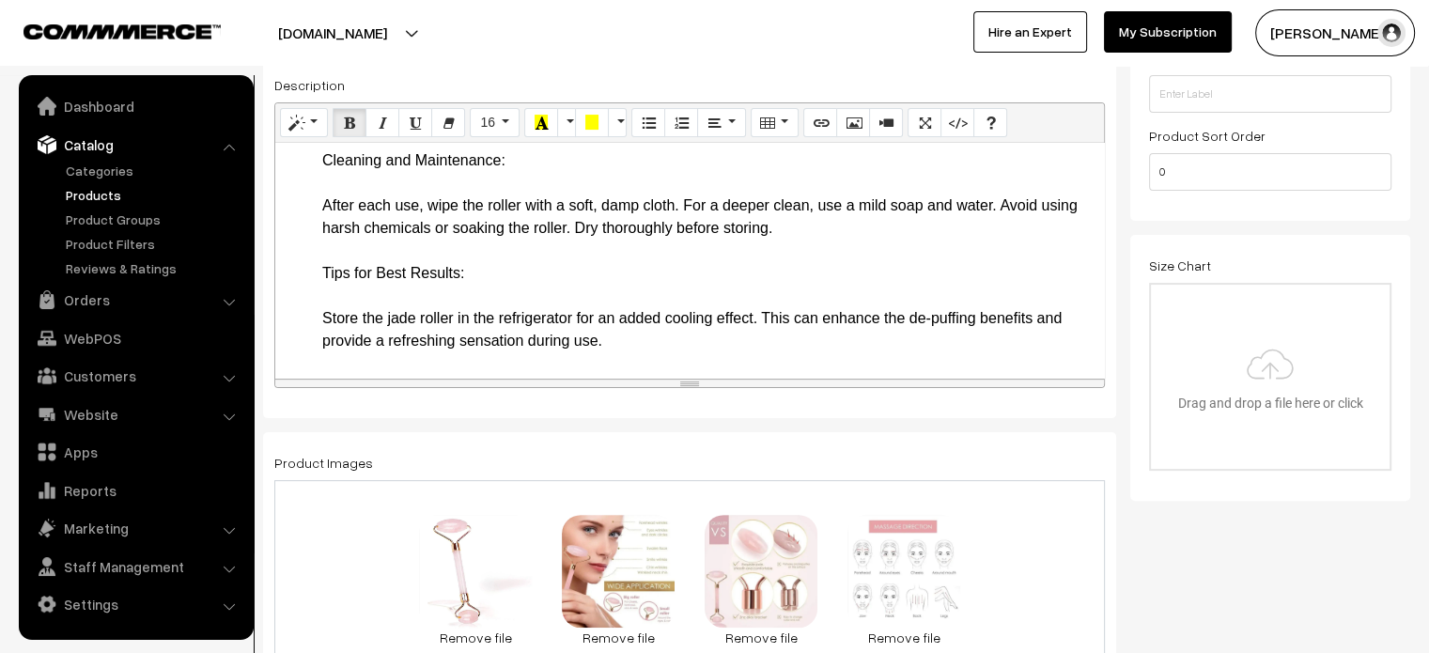
drag, startPoint x: 316, startPoint y: 162, endPoint x: 361, endPoint y: 162, distance: 45.1
drag, startPoint x: 311, startPoint y: 213, endPoint x: 576, endPoint y: 205, distance: 265.1
click at [576, 205] on li "How to Use the Jade Stone Roller Preparation: Start with a clean face. Remove a…" at bounding box center [708, 59] width 772 height 676
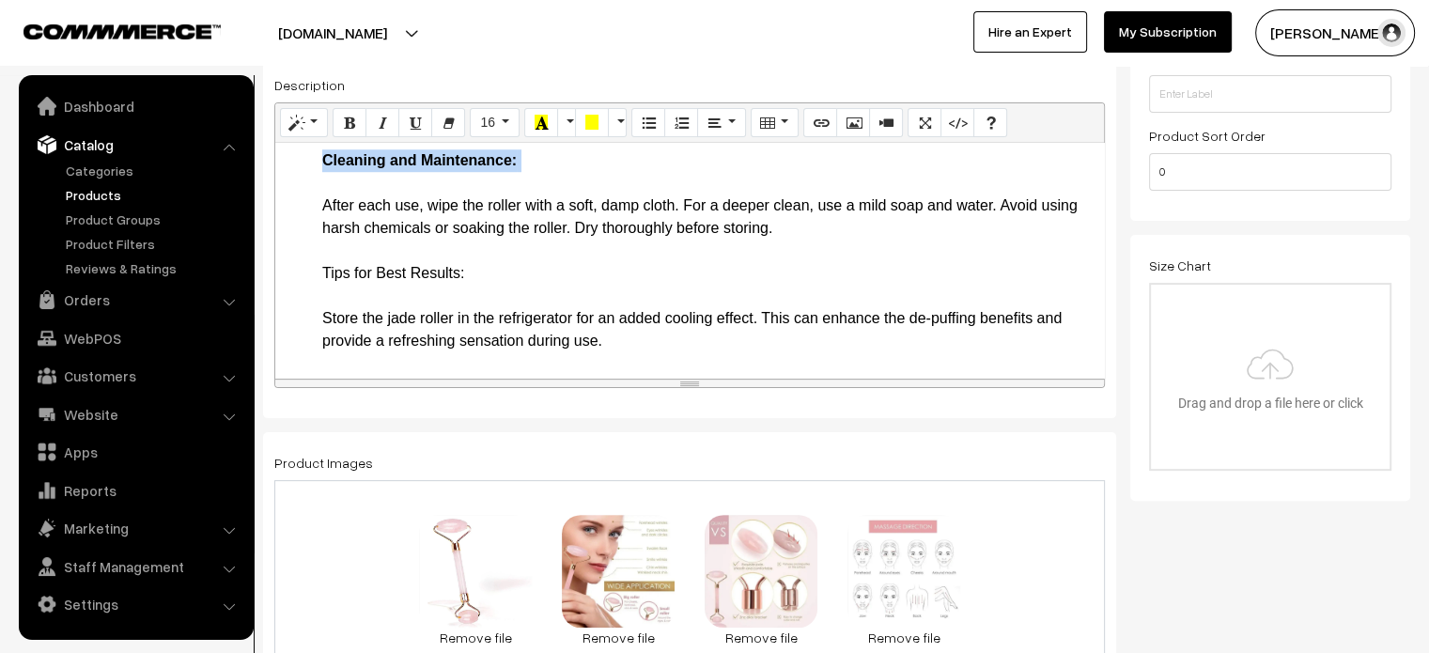
click at [576, 205] on li "How to Use the Jade Stone Roller Preparation: Start with a clean face. Remove a…" at bounding box center [708, 59] width 772 height 676
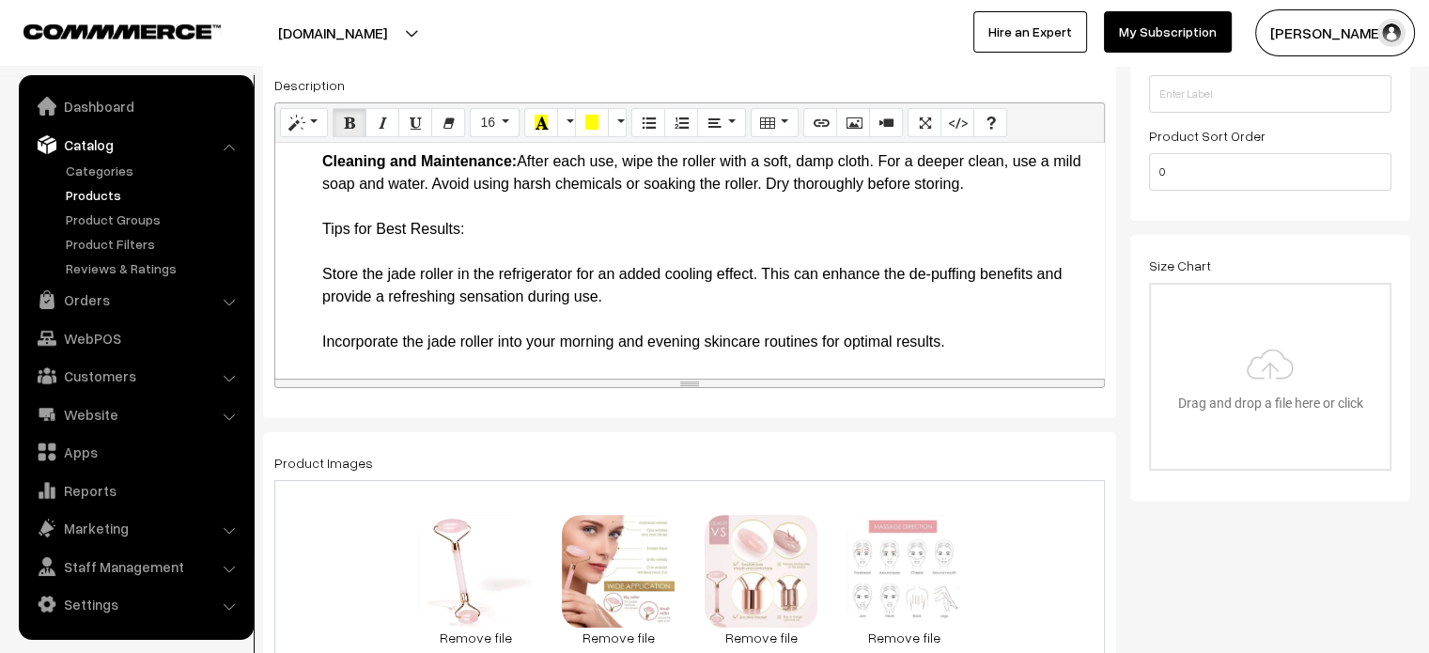
click at [482, 269] on li "How to Use the Jade Stone Roller Preparation: Start with a clean face. Remove a…" at bounding box center [708, 37] width 772 height 631
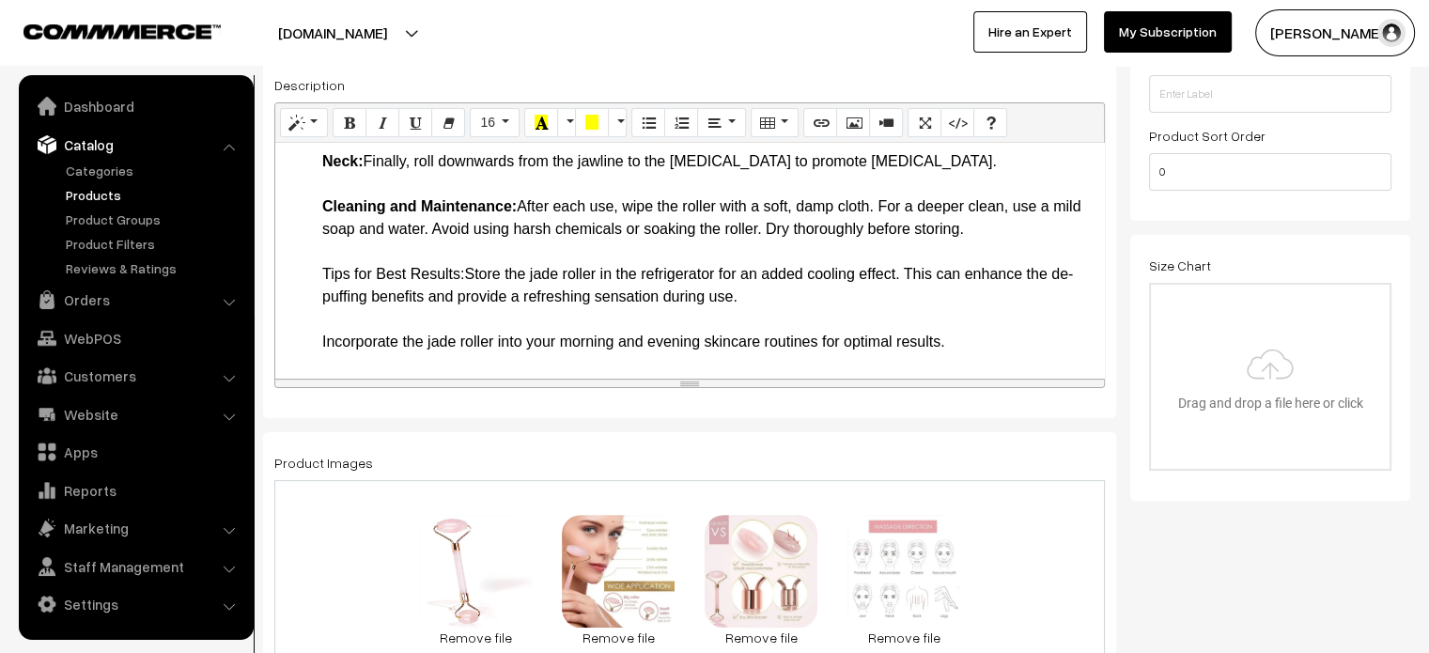
scroll to position [1519, 0]
drag, startPoint x: 309, startPoint y: 270, endPoint x: 469, endPoint y: 277, distance: 159.9
click at [469, 309] on li "How to Use the Jade Stone Roller Preparation: Start with a clean face. Remove a…" at bounding box center [708, 60] width 772 height 586
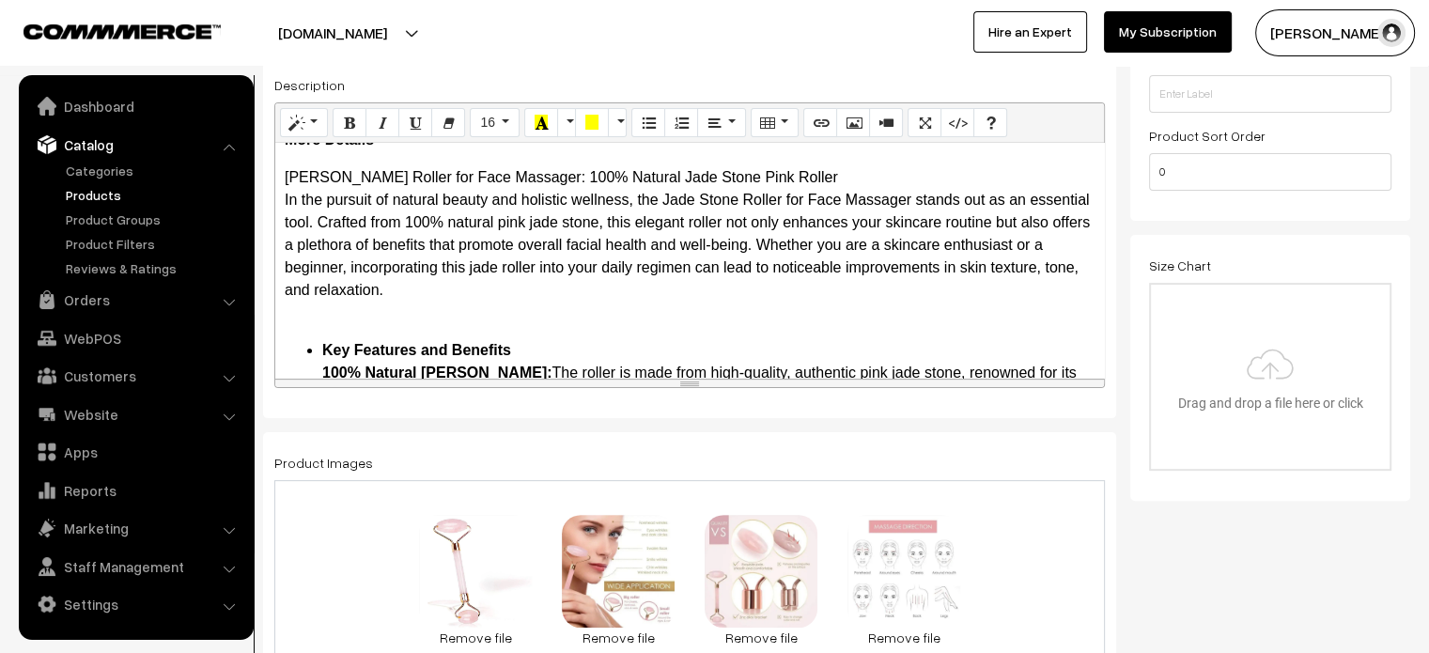
scroll to position [0, 0]
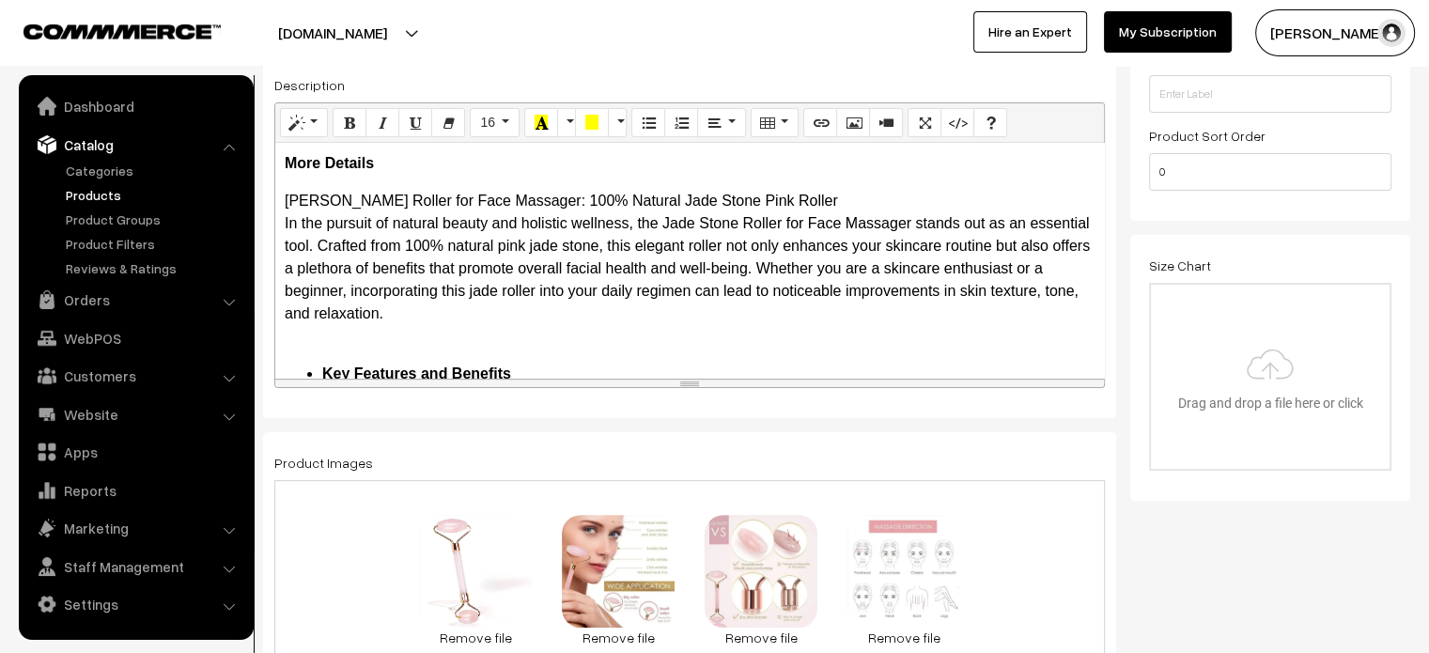
click at [807, 200] on p "Jade Stone Roller for Face Massager: 100% Natural Jade Stone Pink Roller In the…" at bounding box center [690, 269] width 810 height 158
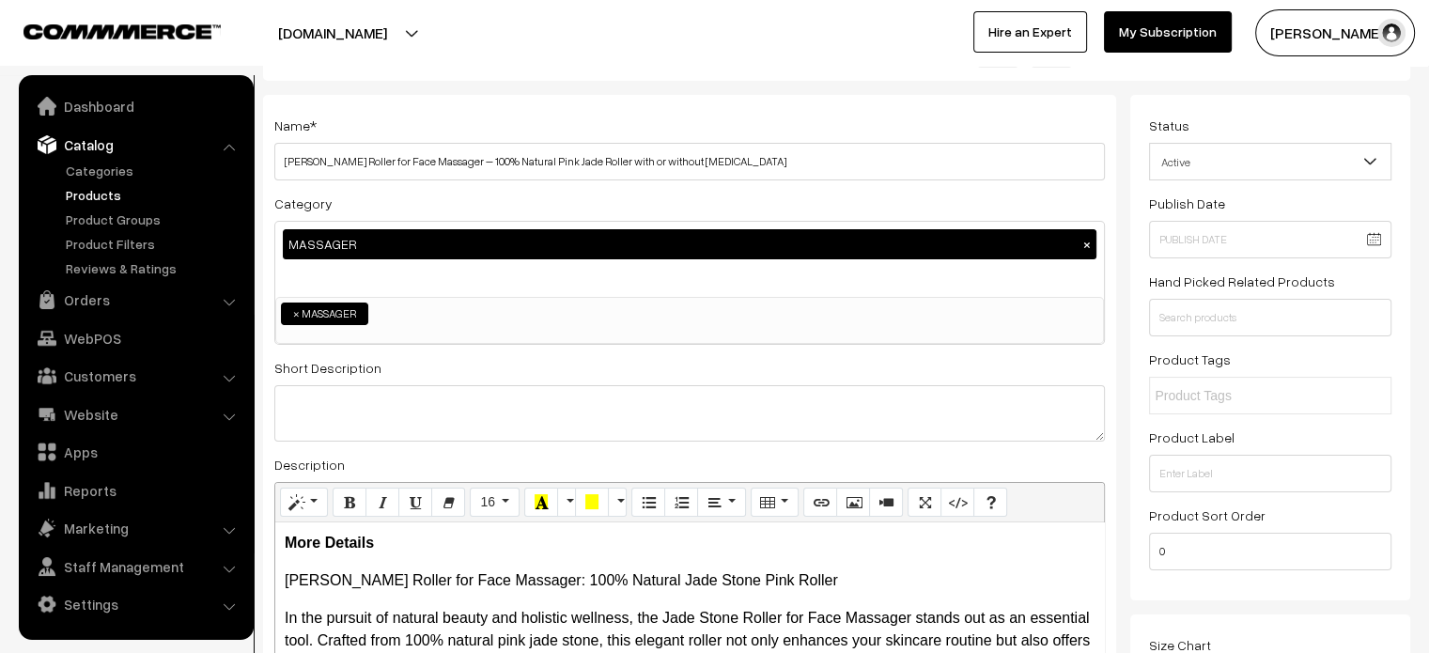
scroll to position [77, 0]
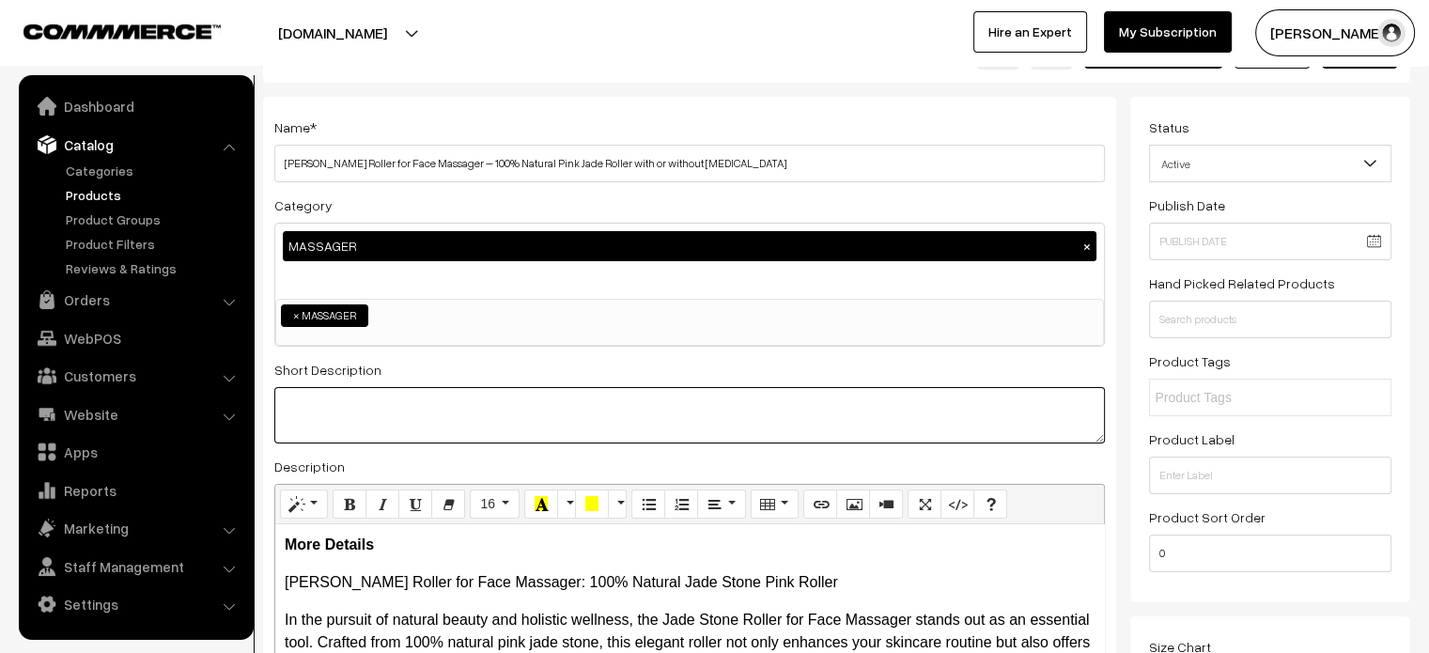
click at [478, 406] on textarea at bounding box center [689, 415] width 830 height 56
paste textarea ""The Jade Stone Roller for Face Massager is a timeless tool that brings the ben…"
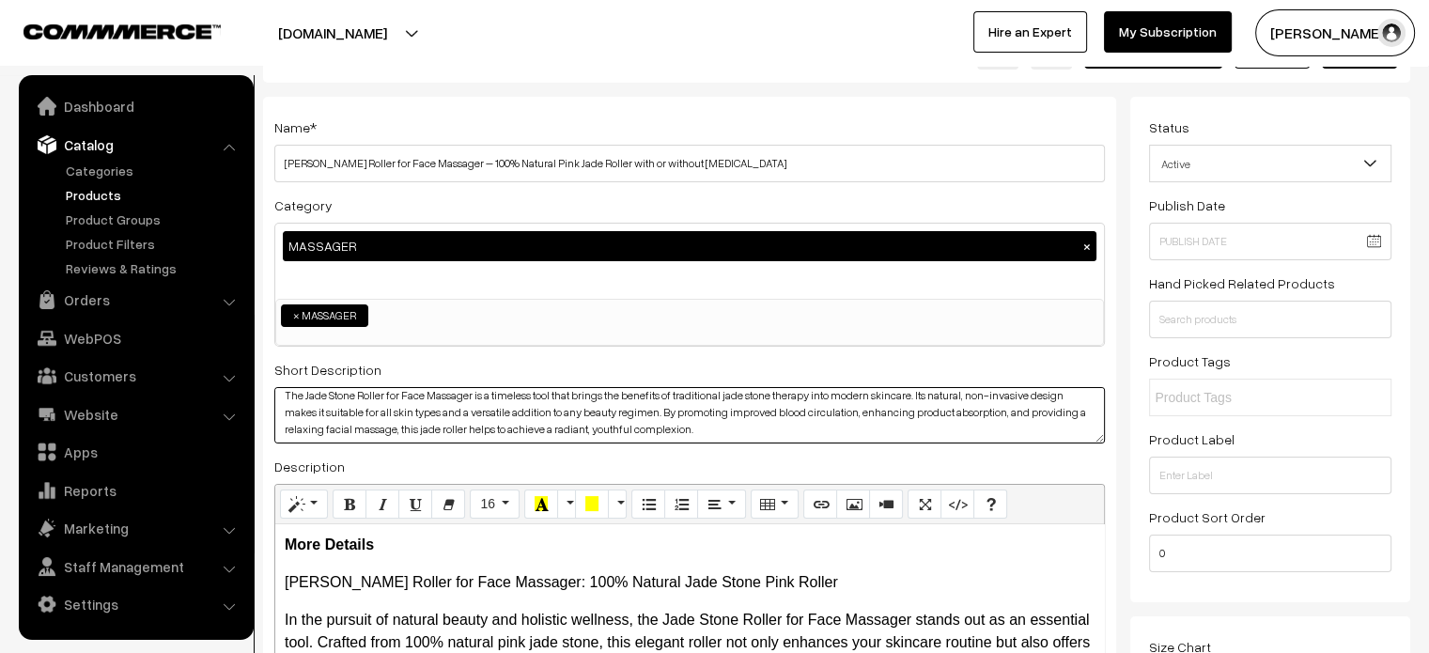
scroll to position [0, 0]
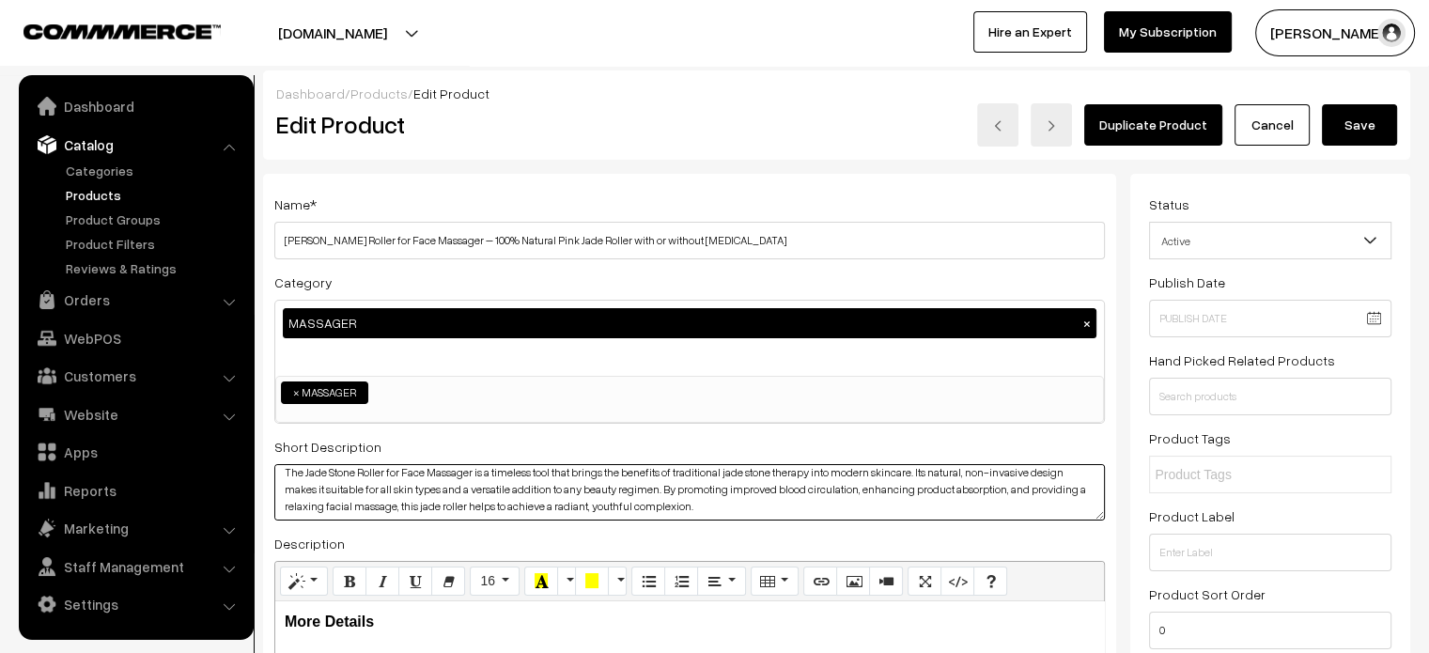
type textarea "The Jade Stone Roller for Face Massager is a timeless tool that brings the bene…"
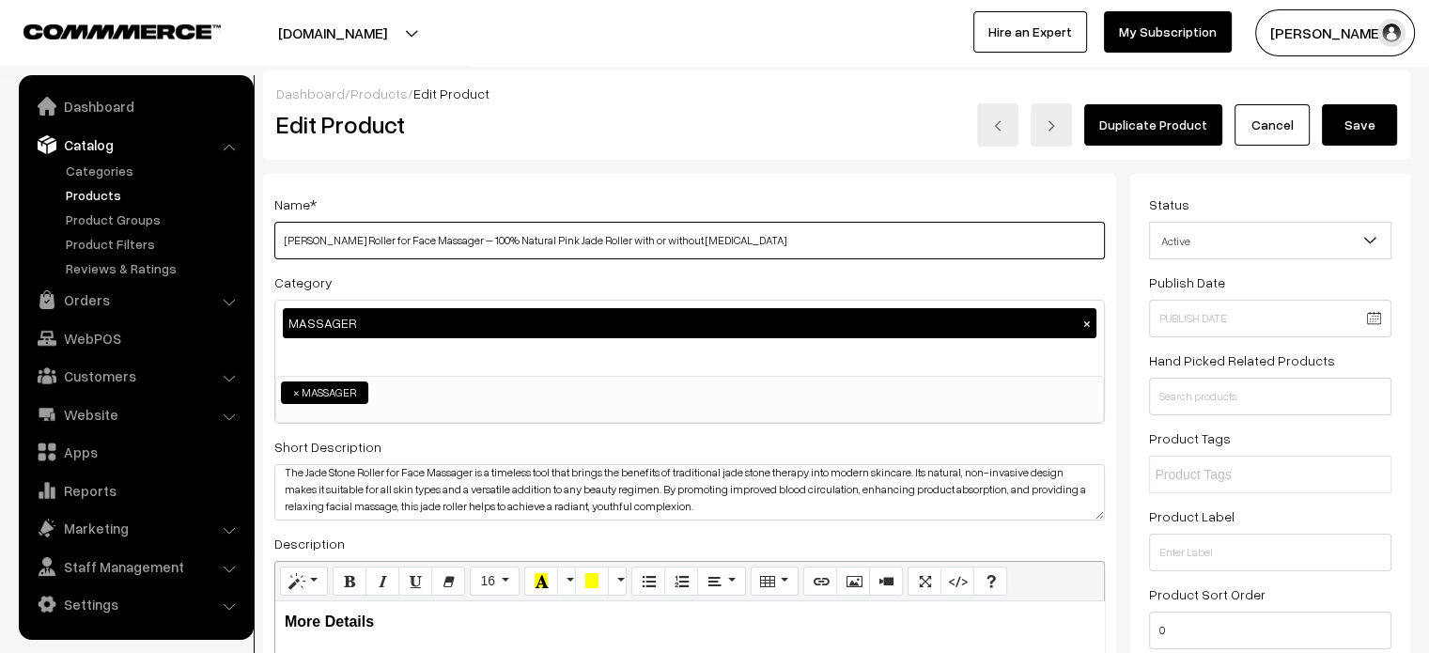
click at [824, 238] on input "Jade Stone Roller for Face Massager – 100% Natural Pink Jade Roller with or wit…" at bounding box center [689, 241] width 830 height 38
click at [1373, 123] on button "Save" at bounding box center [1359, 124] width 75 height 41
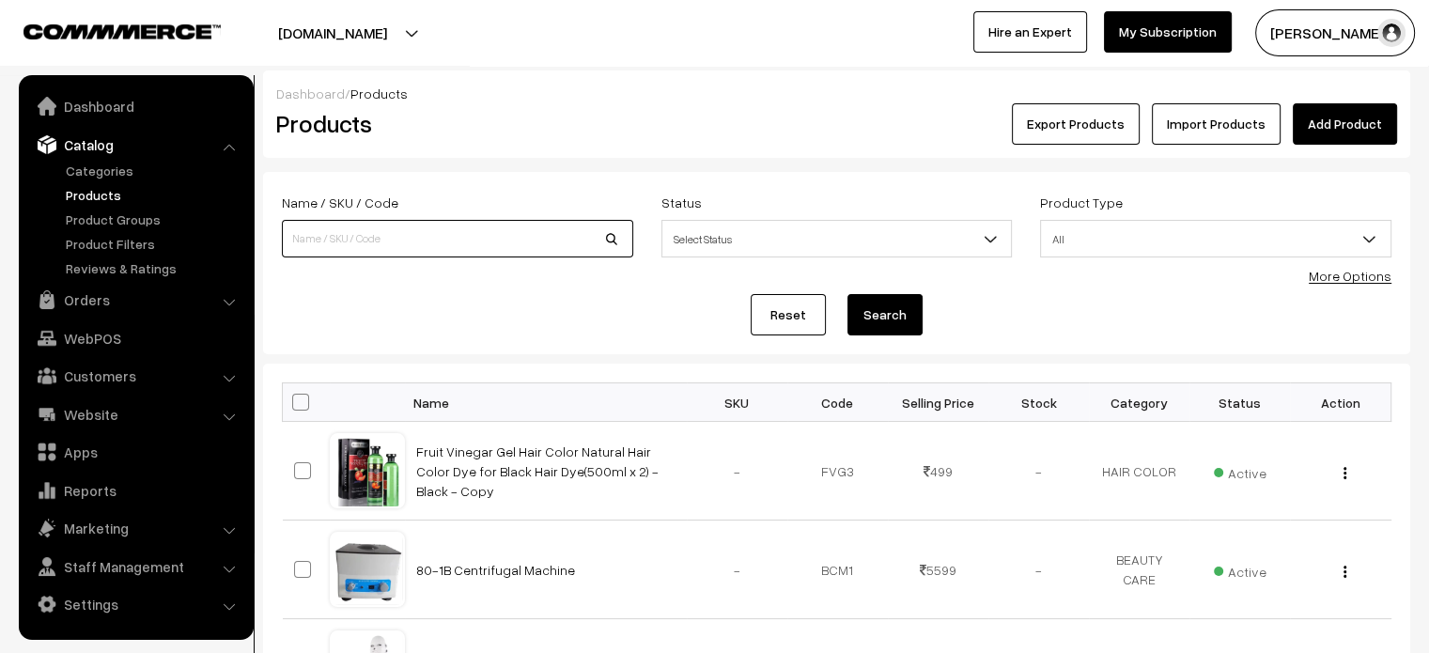
paste input "[PERSON_NAME] Roller for Face Massager – 100% Natural Pink Jade Roller with or …"
click at [526, 248] on input "[PERSON_NAME] Roller for Face Massager – 100% Natural Pink Jade Roller with or …" at bounding box center [457, 239] width 351 height 38
type input "[PERSON_NAME] Roller for Face Massager – 100% Natural Pink Jade Roller with or …"
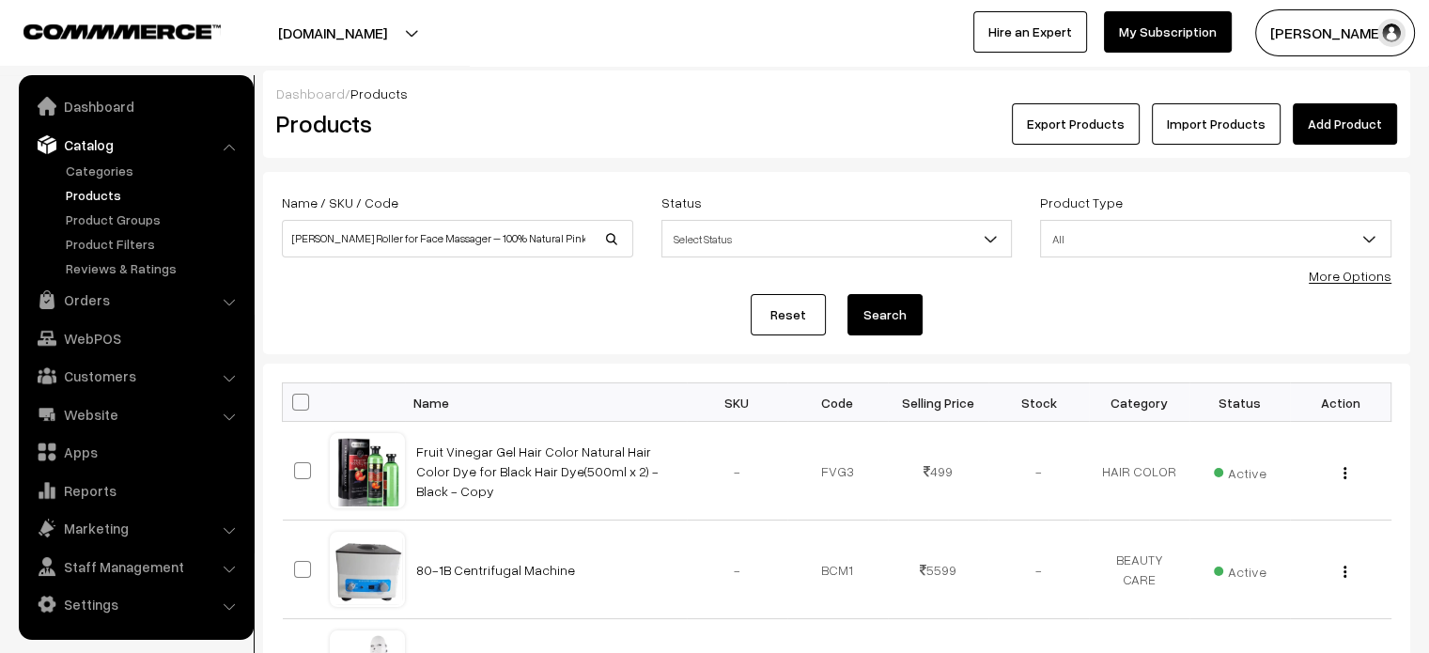
click at [890, 313] on button "Search" at bounding box center [884, 314] width 75 height 41
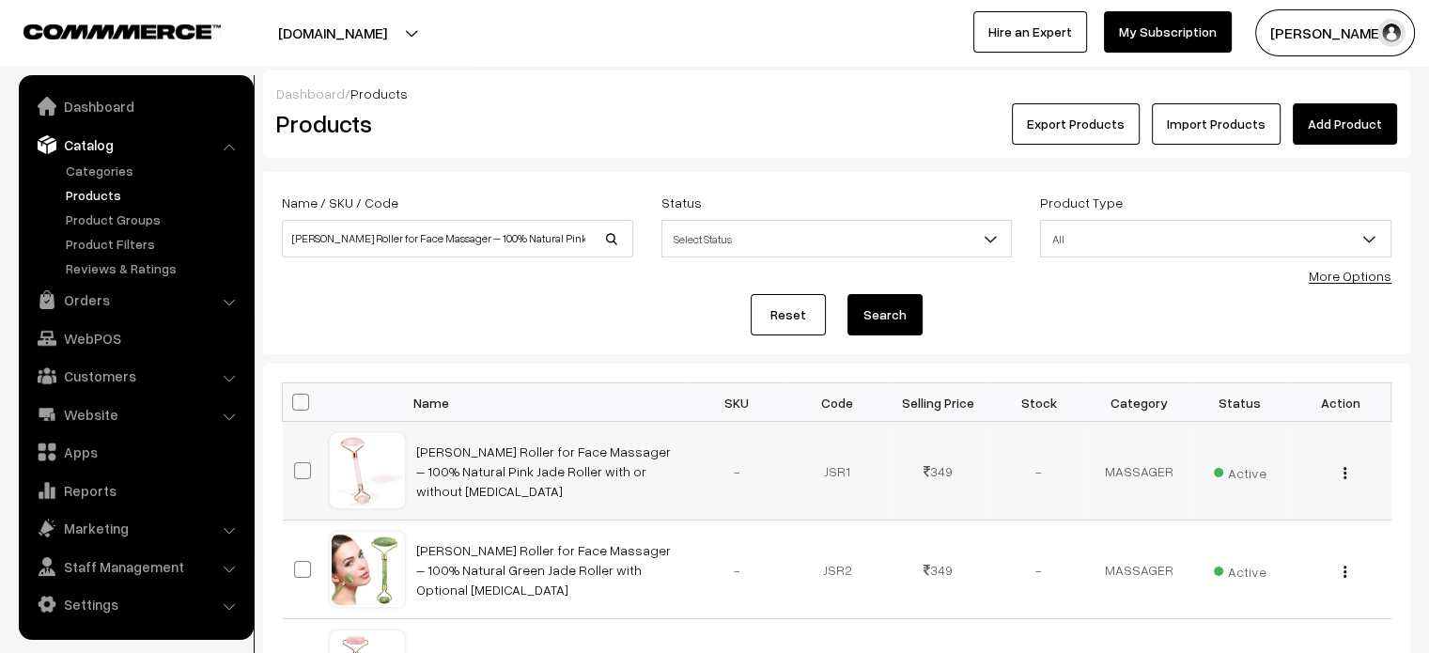
click at [562, 469] on td "[PERSON_NAME] Roller for Face Massager – 100% Natural Pink Jade Roller with or …" at bounding box center [546, 471] width 282 height 99
click at [564, 465] on link "[PERSON_NAME] Roller for Face Massager – 100% Natural Pink Jade Roller with or …" at bounding box center [543, 470] width 255 height 55
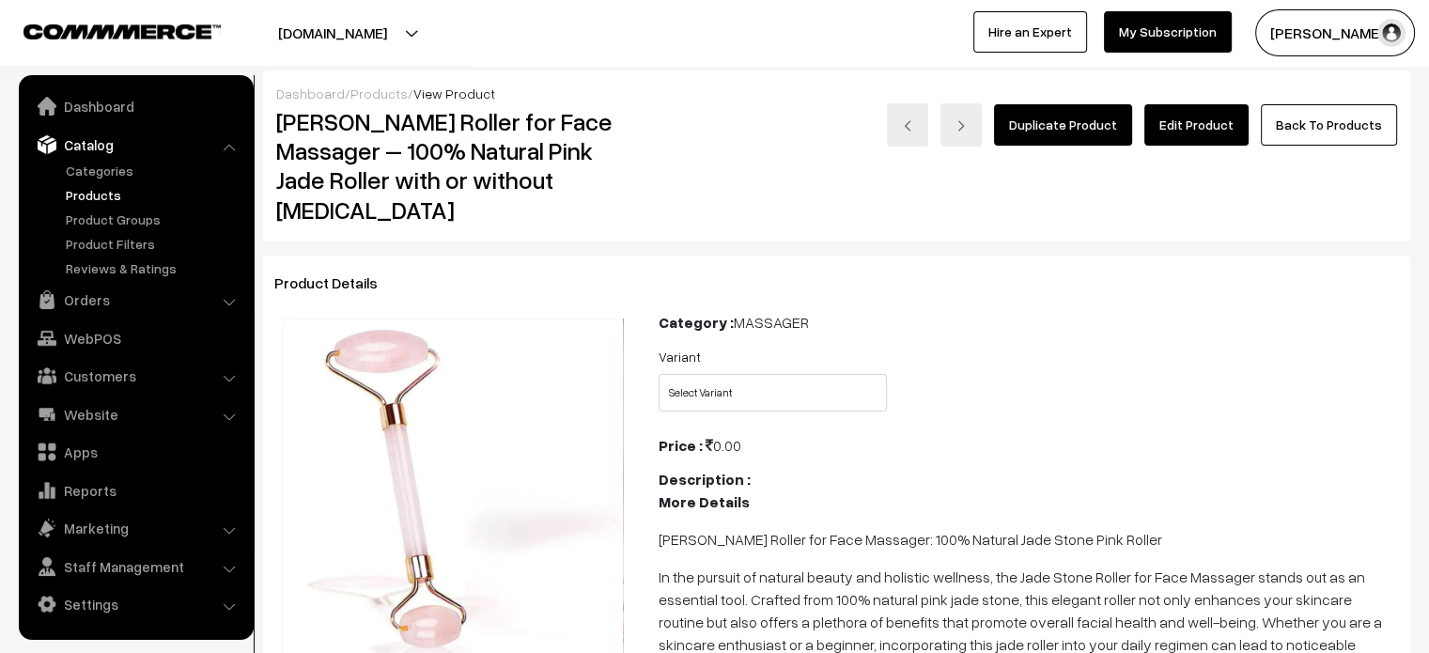
click at [1200, 132] on link "Edit Product" at bounding box center [1196, 124] width 104 height 41
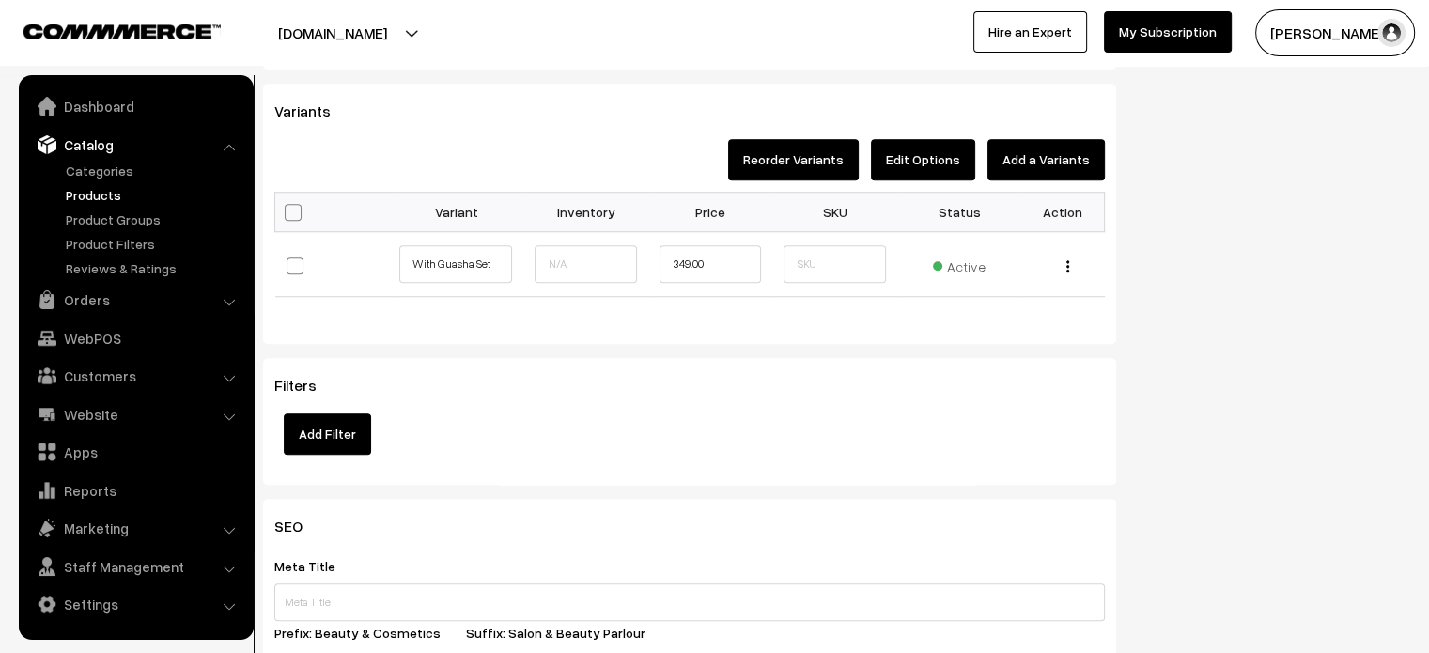
scroll to position [1481, 0]
click at [1069, 262] on button "button" at bounding box center [1067, 265] width 5 height 15
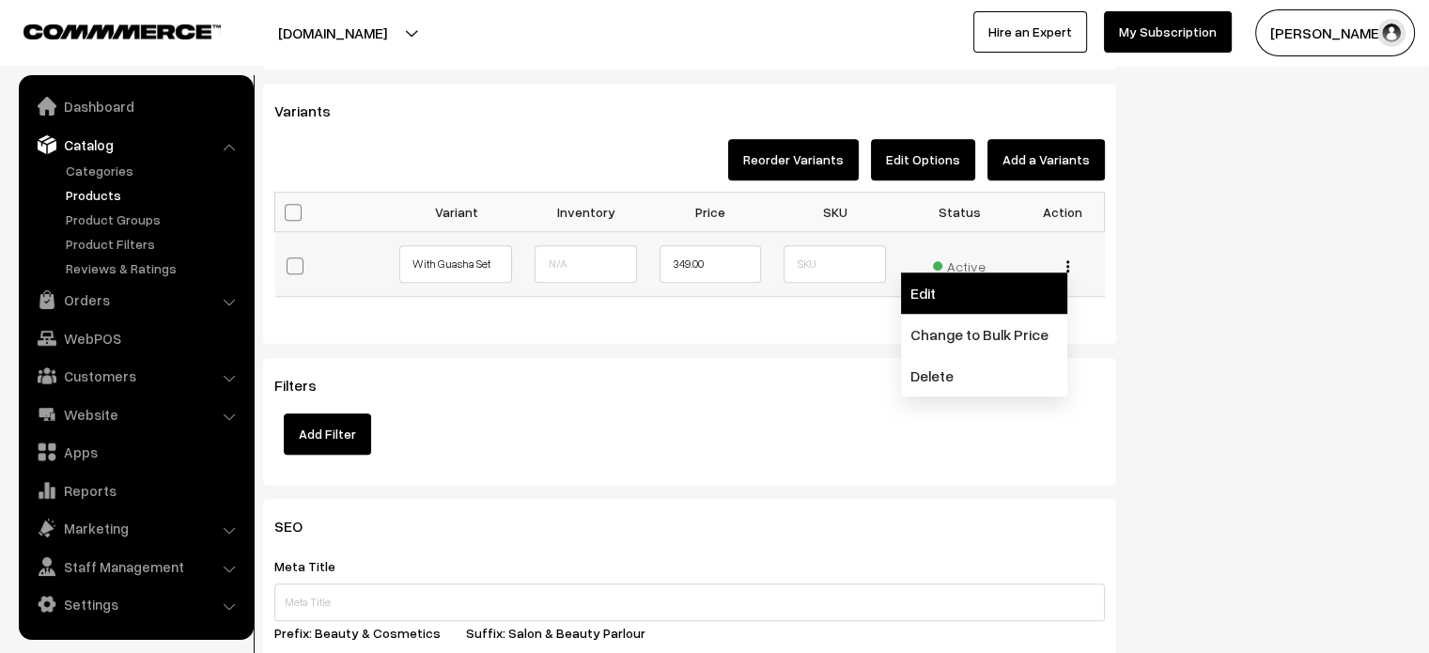
click at [988, 301] on link "Edit" at bounding box center [984, 292] width 166 height 41
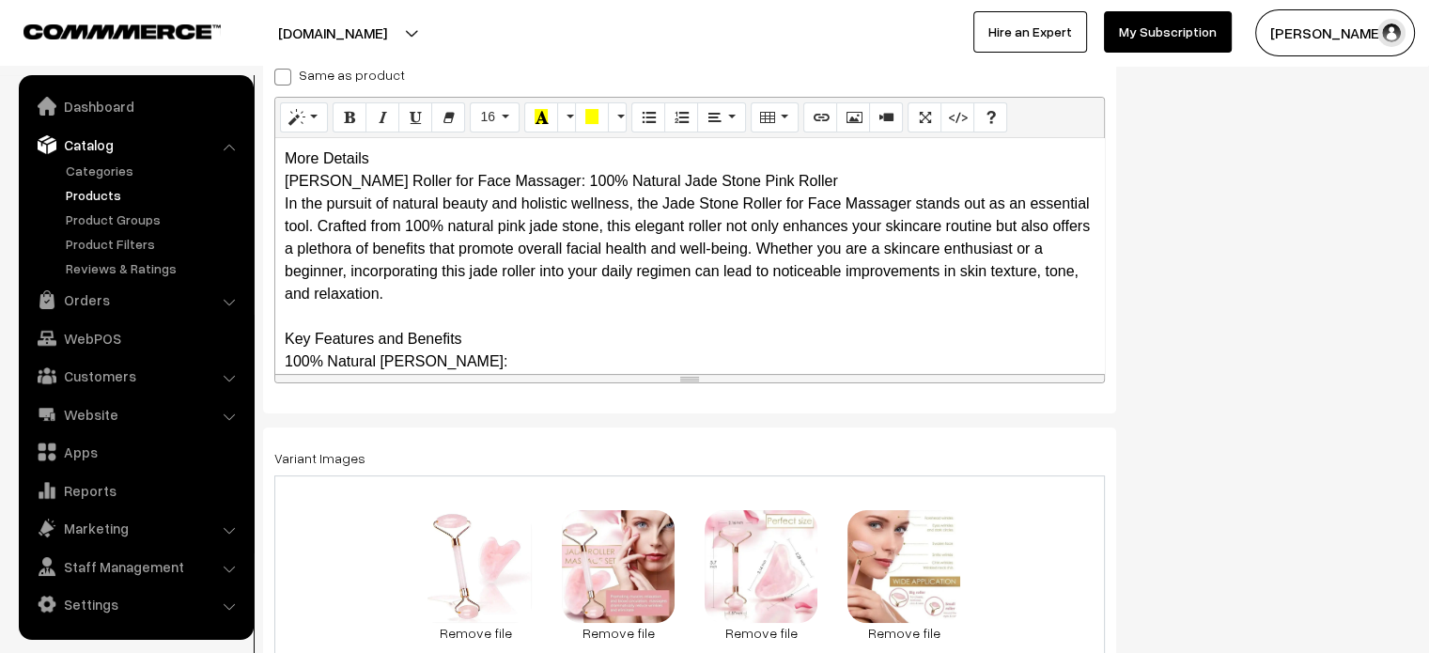
scroll to position [329, 0]
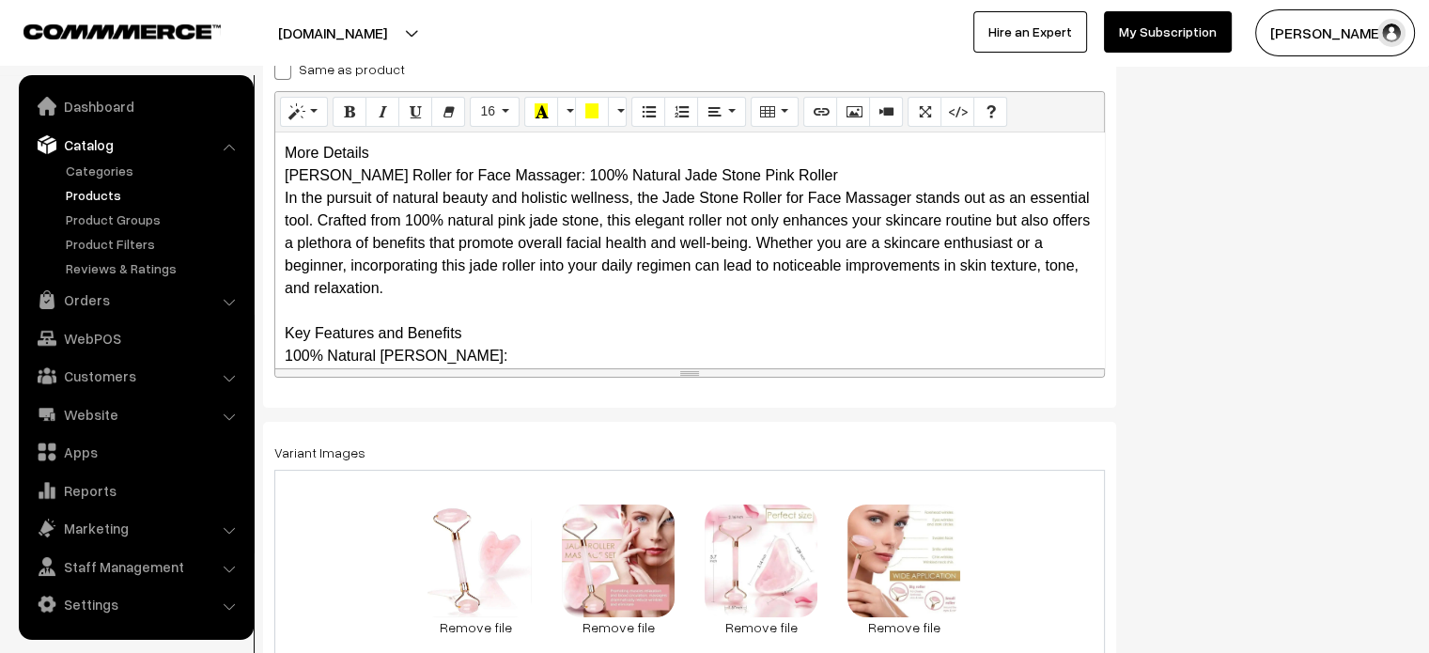
click at [284, 76] on span at bounding box center [282, 71] width 17 height 17
click at [284, 74] on input "Same as product" at bounding box center [280, 68] width 12 height 12
checkbox input "true"
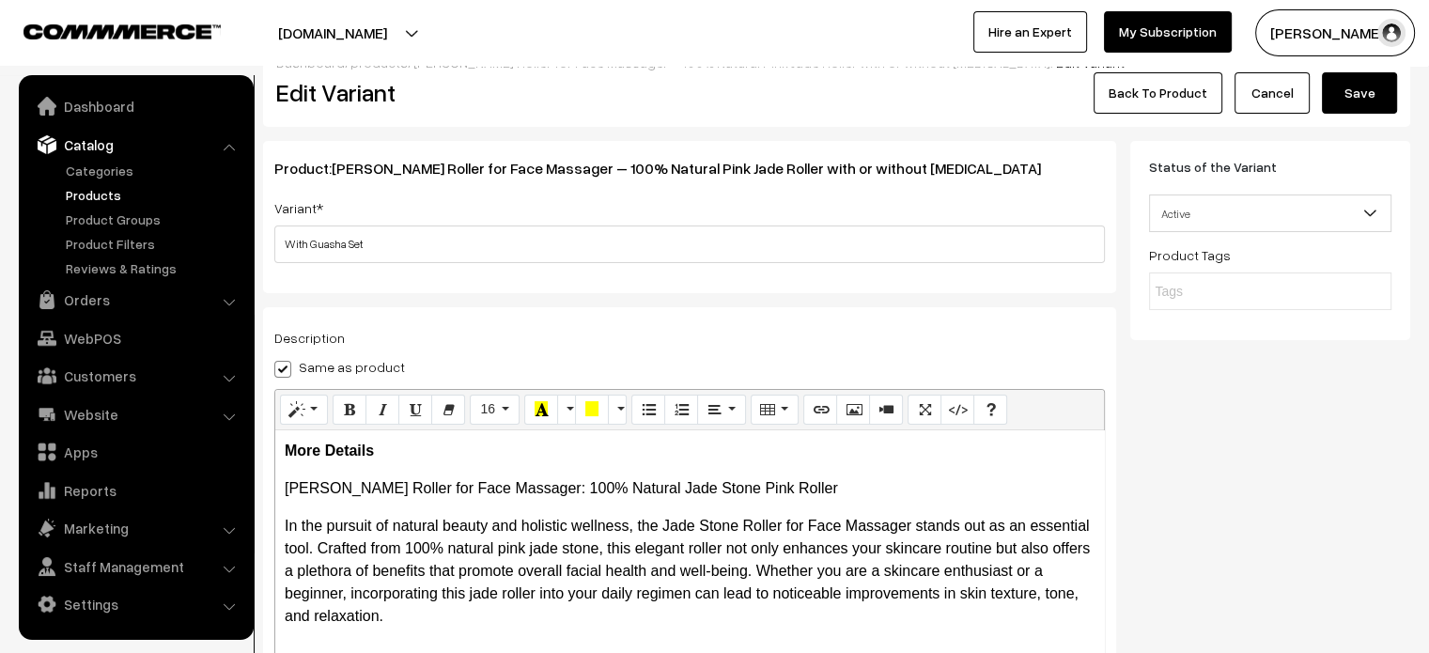
scroll to position [0, 0]
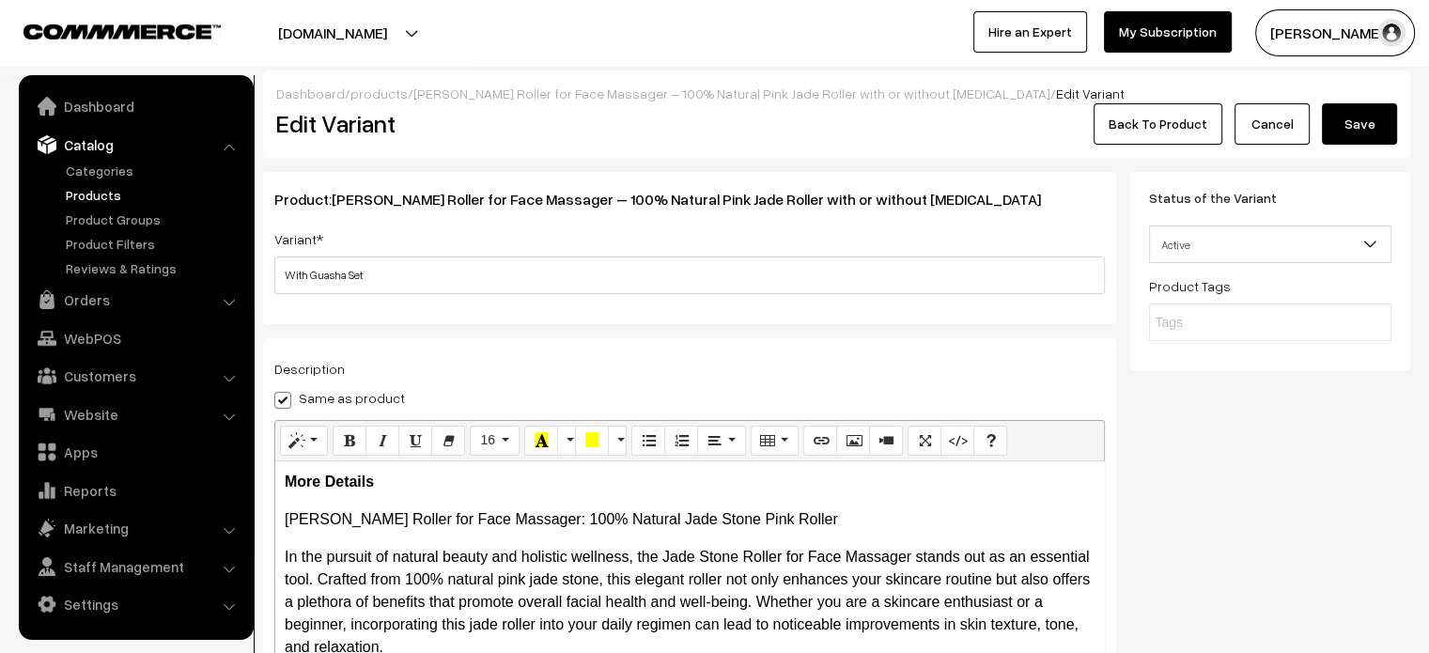
click at [1356, 118] on button "Save" at bounding box center [1359, 123] width 75 height 41
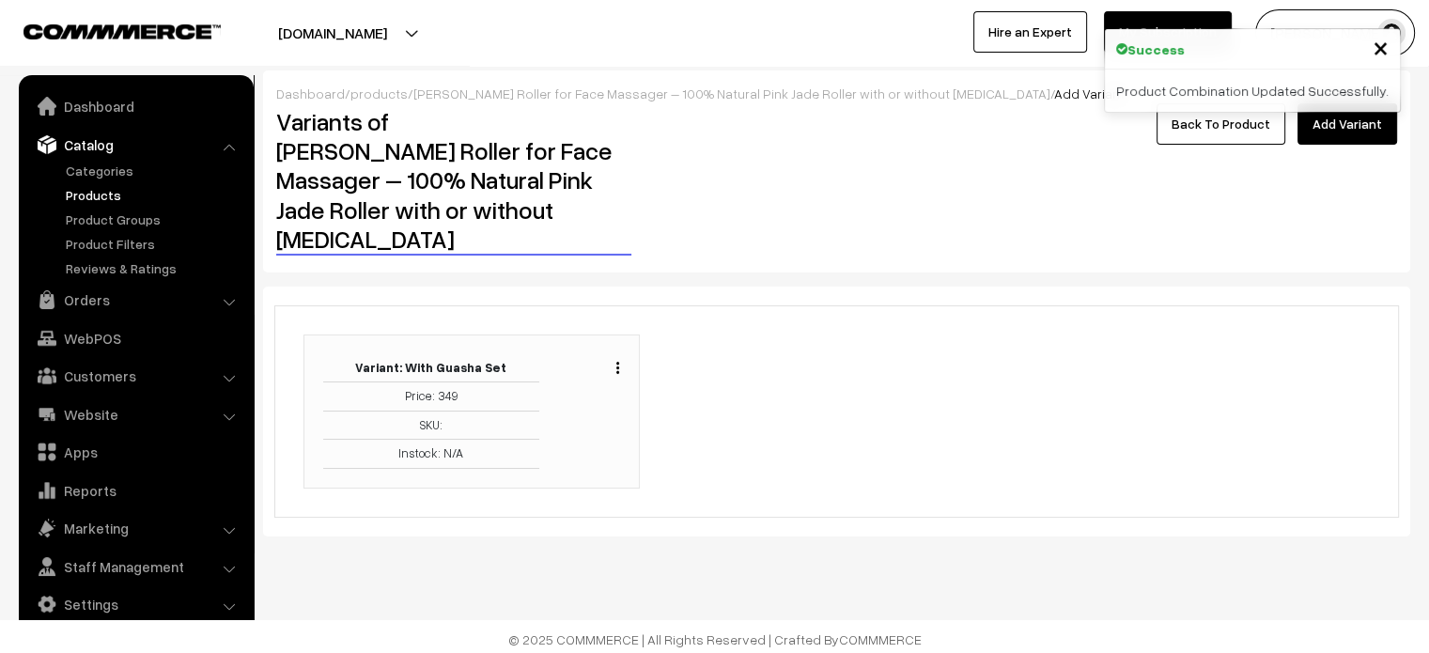
click at [1238, 126] on link "Back To Product" at bounding box center [1220, 123] width 129 height 41
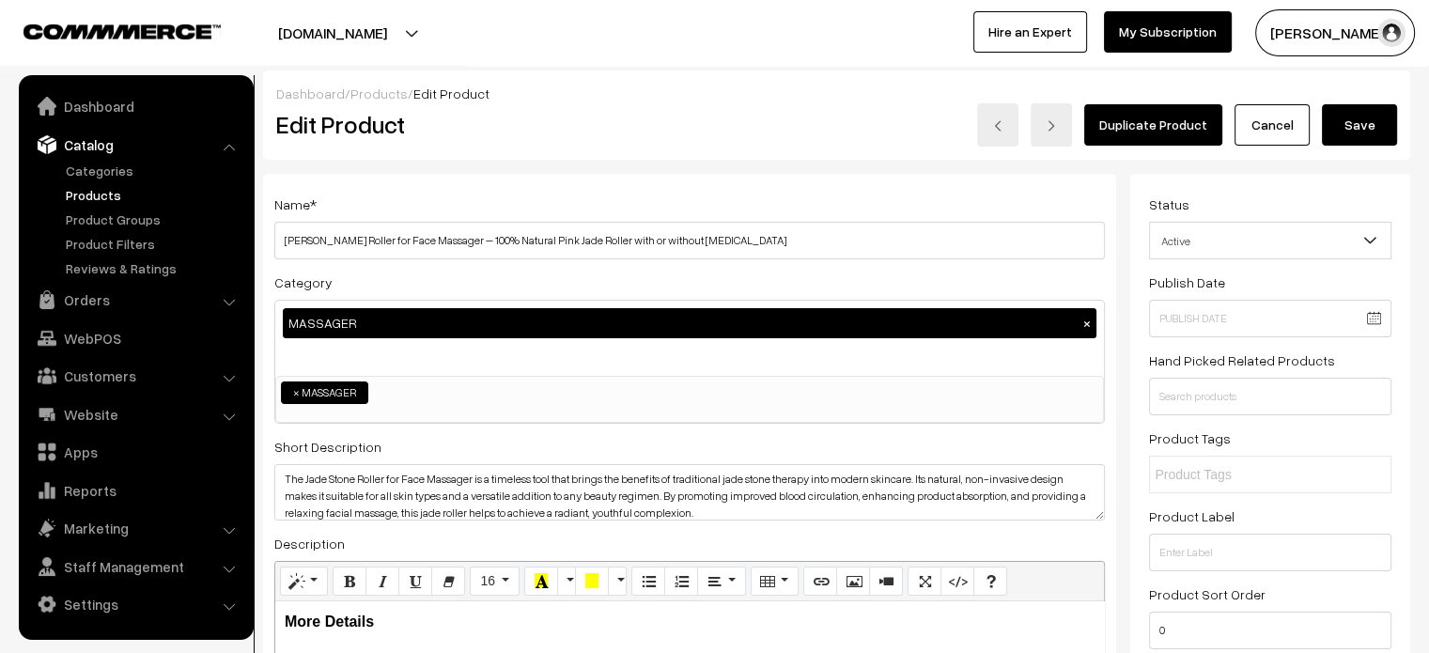
click at [1355, 137] on button "Save" at bounding box center [1359, 124] width 75 height 41
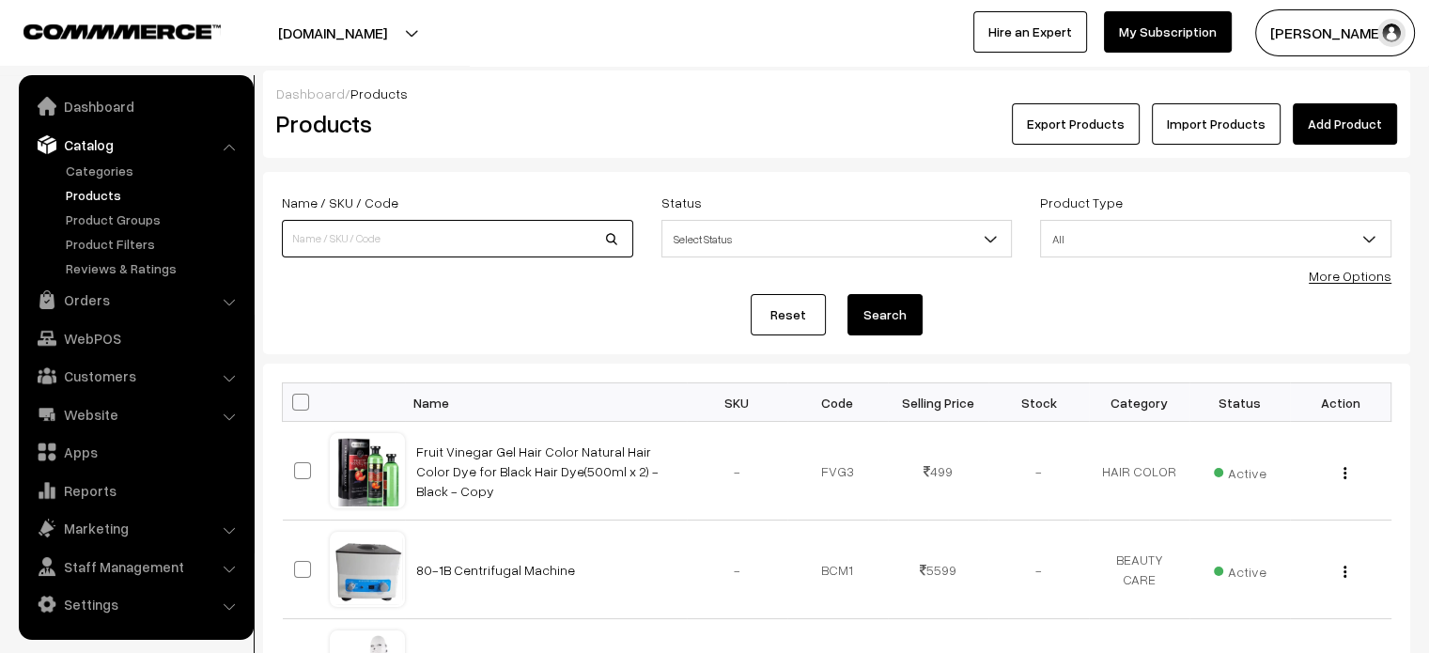
click at [401, 243] on input at bounding box center [457, 239] width 351 height 38
paste input "Cupping Set Acupuncture Massager (24 Cups)"
type input "Cupping Set Acupuncture Massager (24 Cups)"
click at [872, 324] on button "Search" at bounding box center [884, 314] width 75 height 41
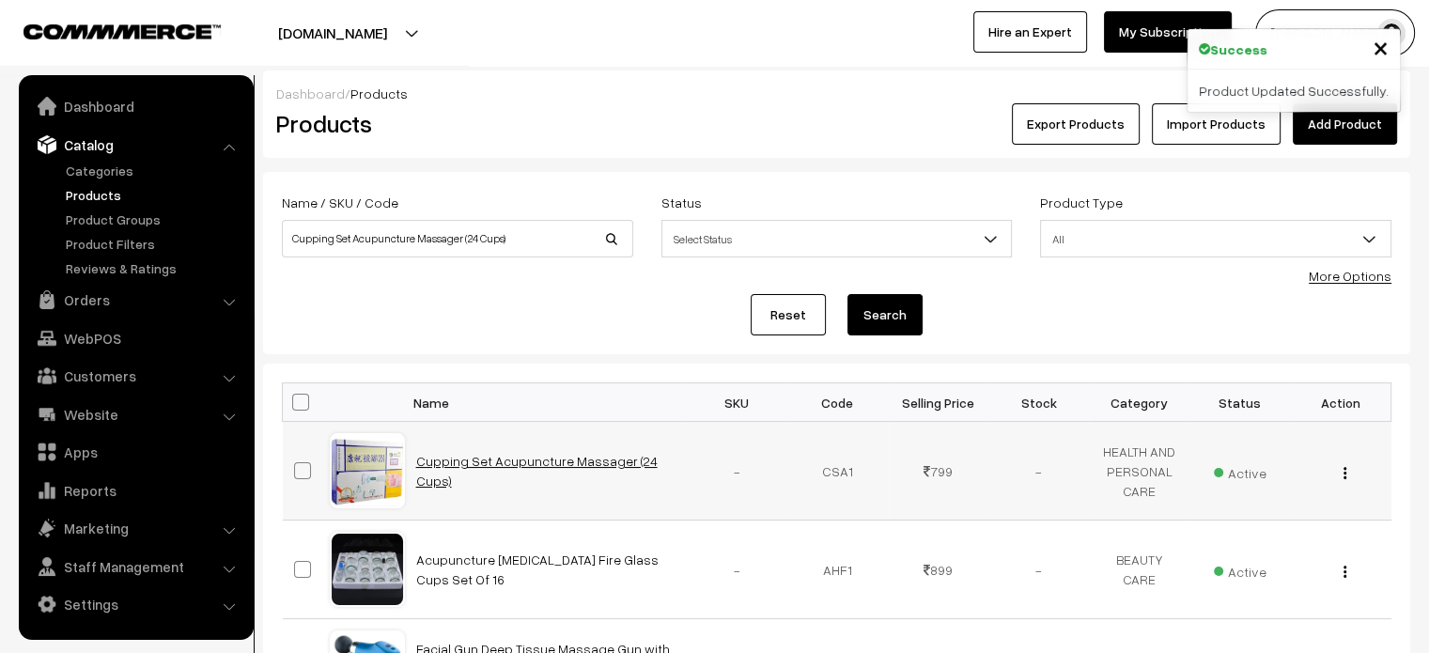
click at [575, 471] on link "Cupping Set Acupuncture Massager (24 Cups)" at bounding box center [536, 471] width 241 height 36
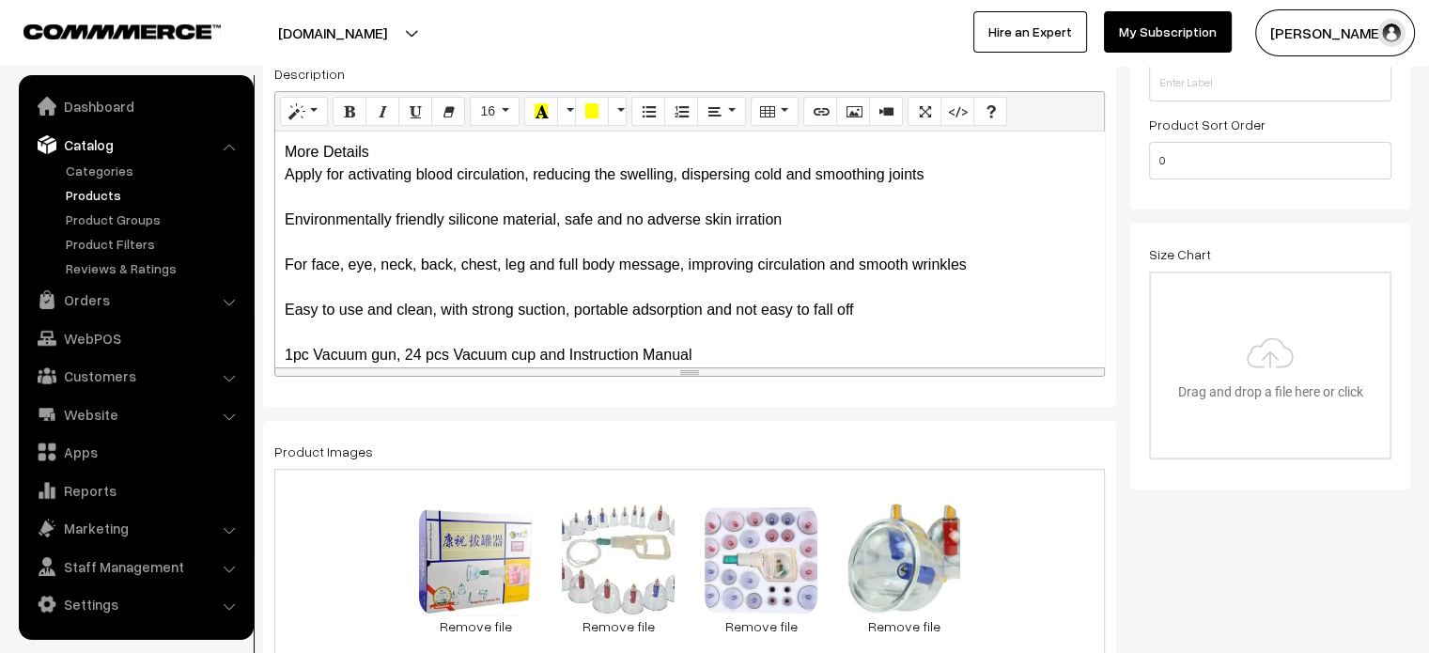
scroll to position [489, 0]
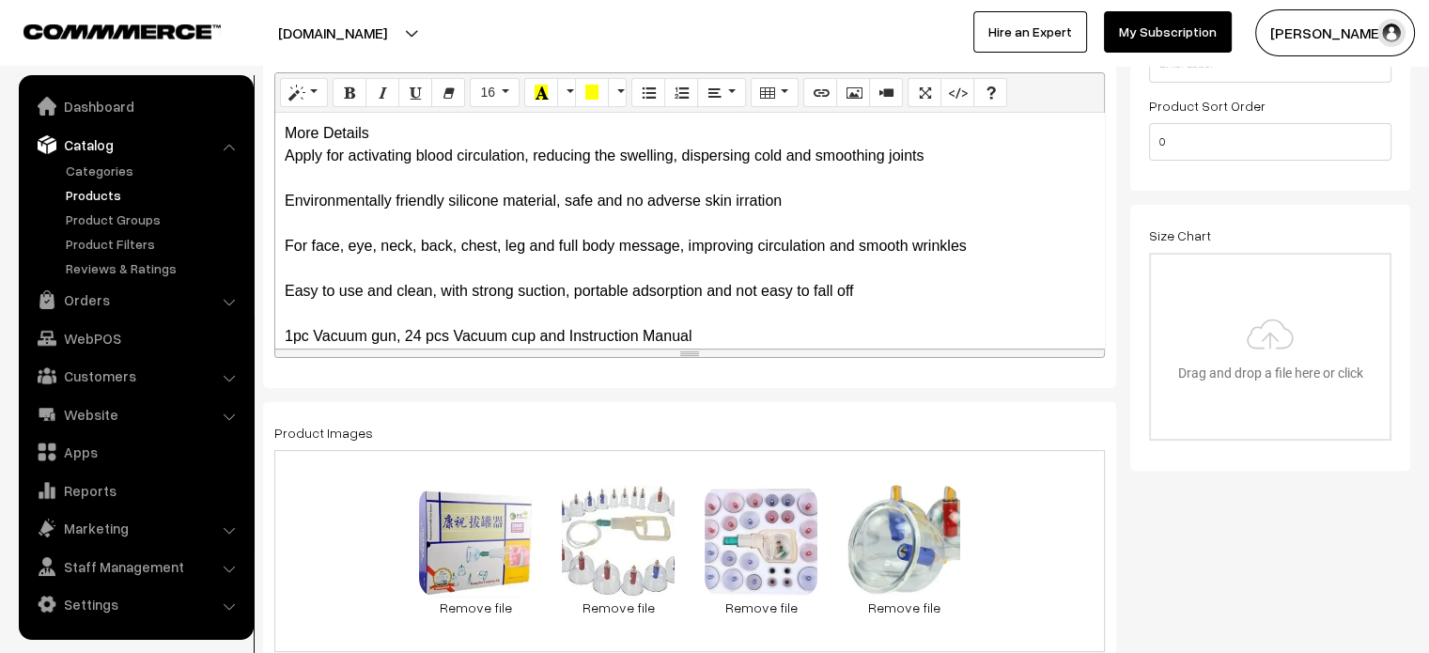
click at [384, 130] on div "More Details Apply for activating blood circulation, reducing the swelling, dis…" at bounding box center [689, 230] width 829 height 235
click at [387, 132] on div "More Details Apply for activating blood circulation, reducing the swelling, dis…" at bounding box center [689, 230] width 829 height 235
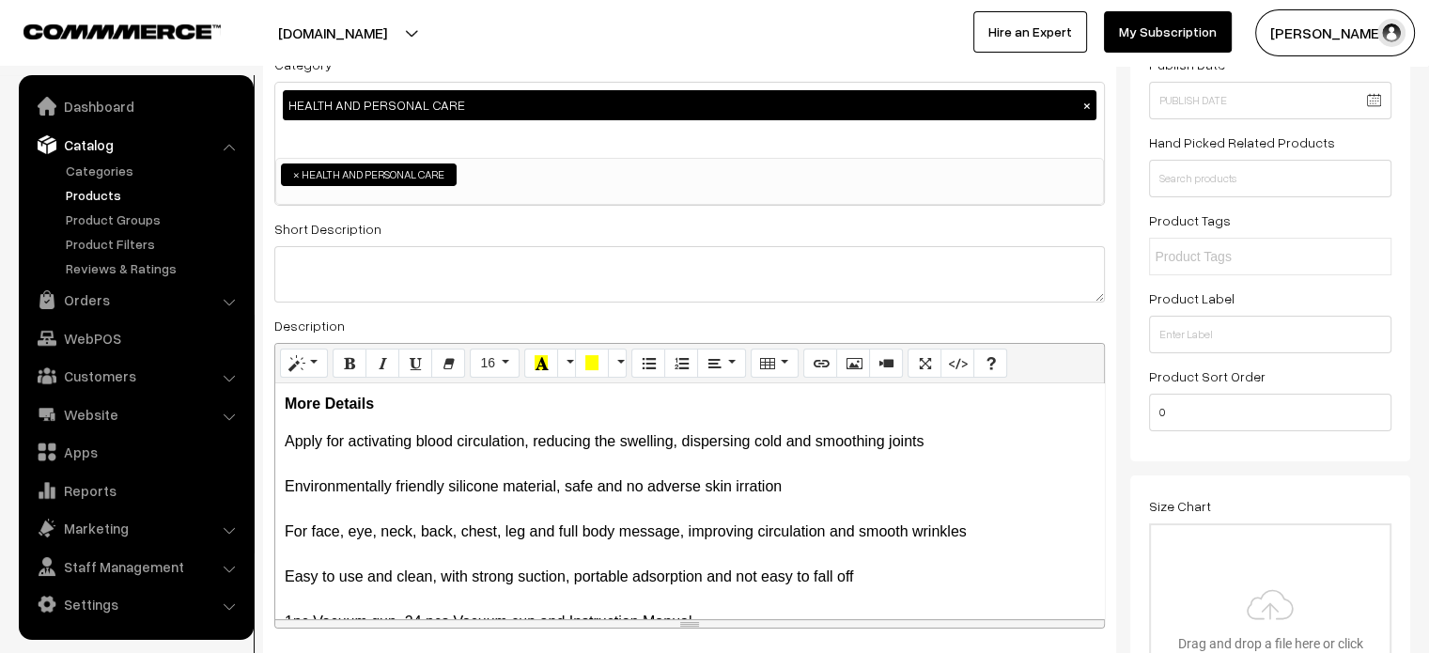
scroll to position [209, 0]
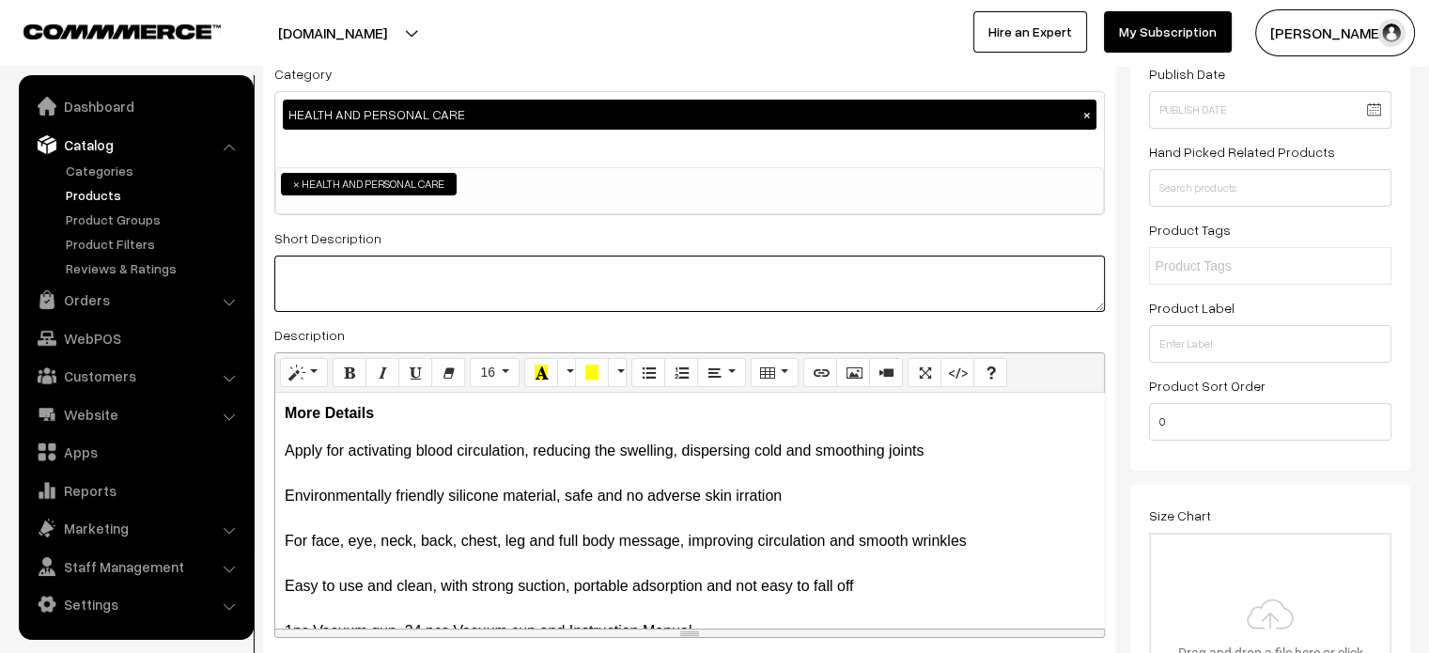
type textarea "v"
click at [485, 266] on textarea "v" at bounding box center [689, 284] width 830 height 56
paste textarea "Cupping massage therapy can improve blood circulation in your skin cells and st…"
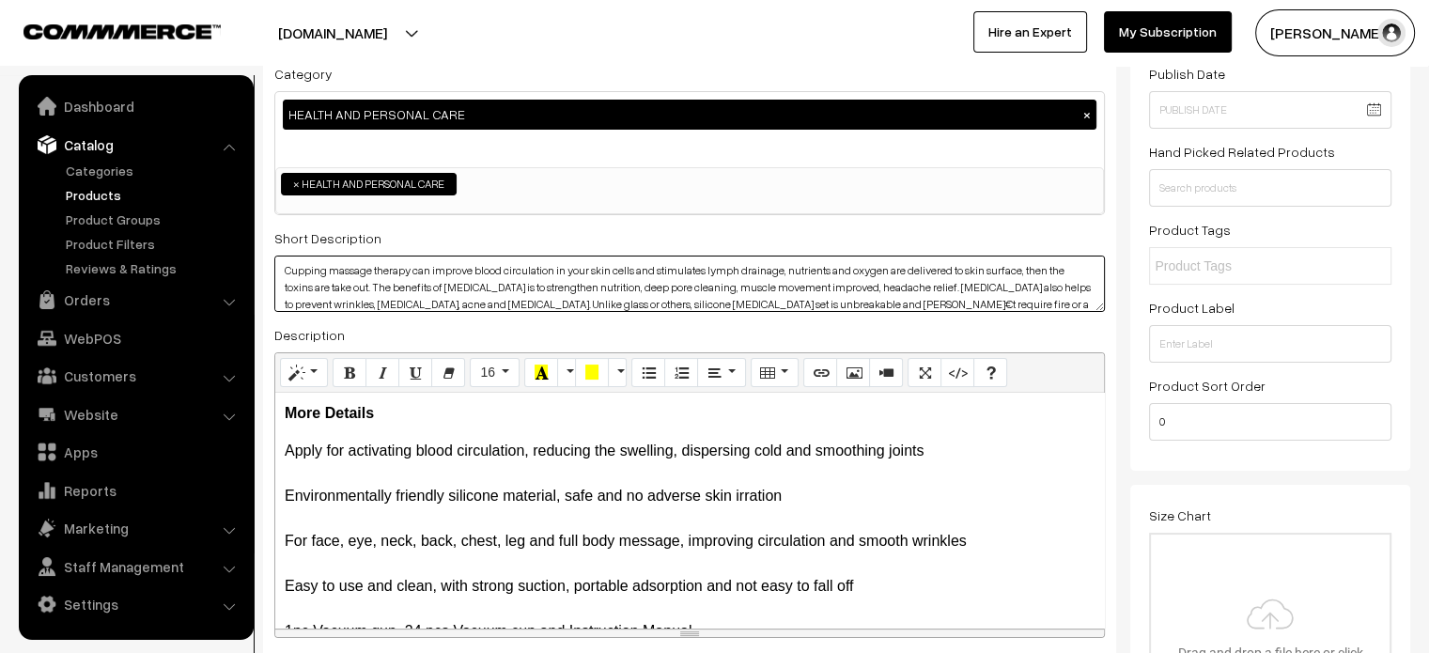
scroll to position [0, 0]
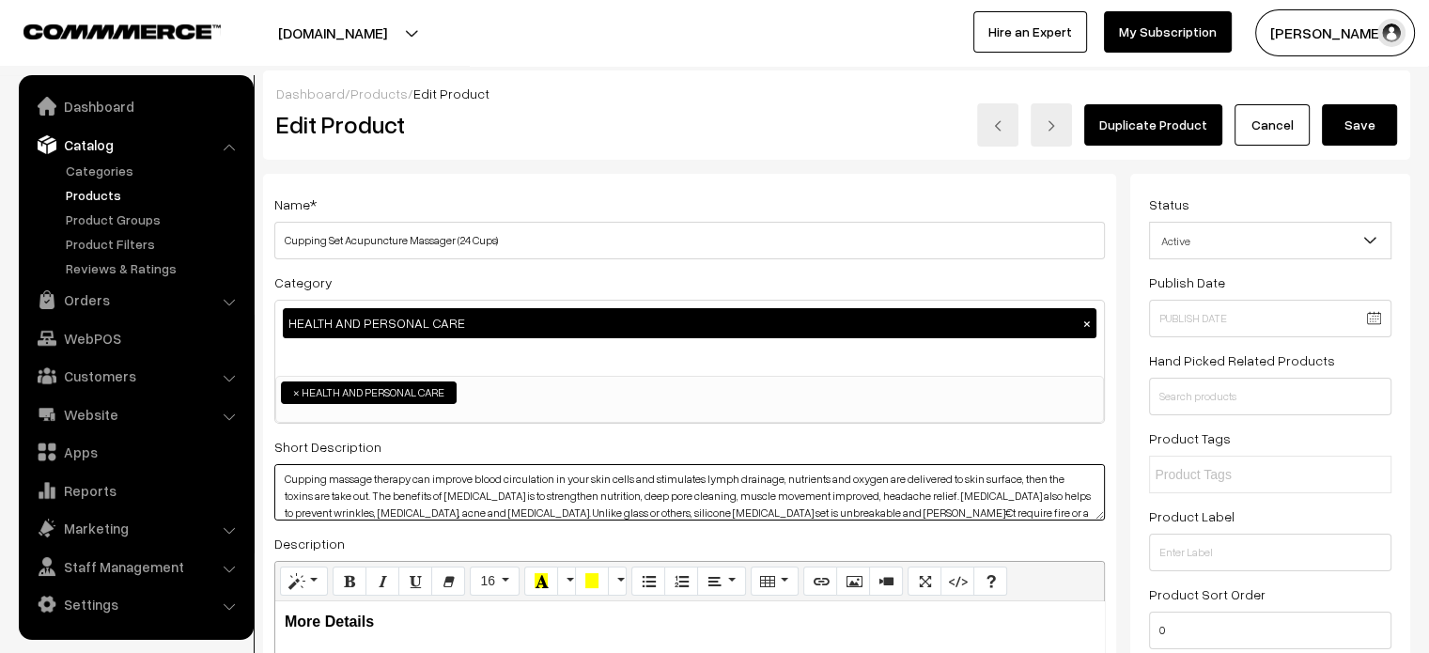
type textarea "Cupping massage therapy can improve blood circulation in your skin cells and st…"
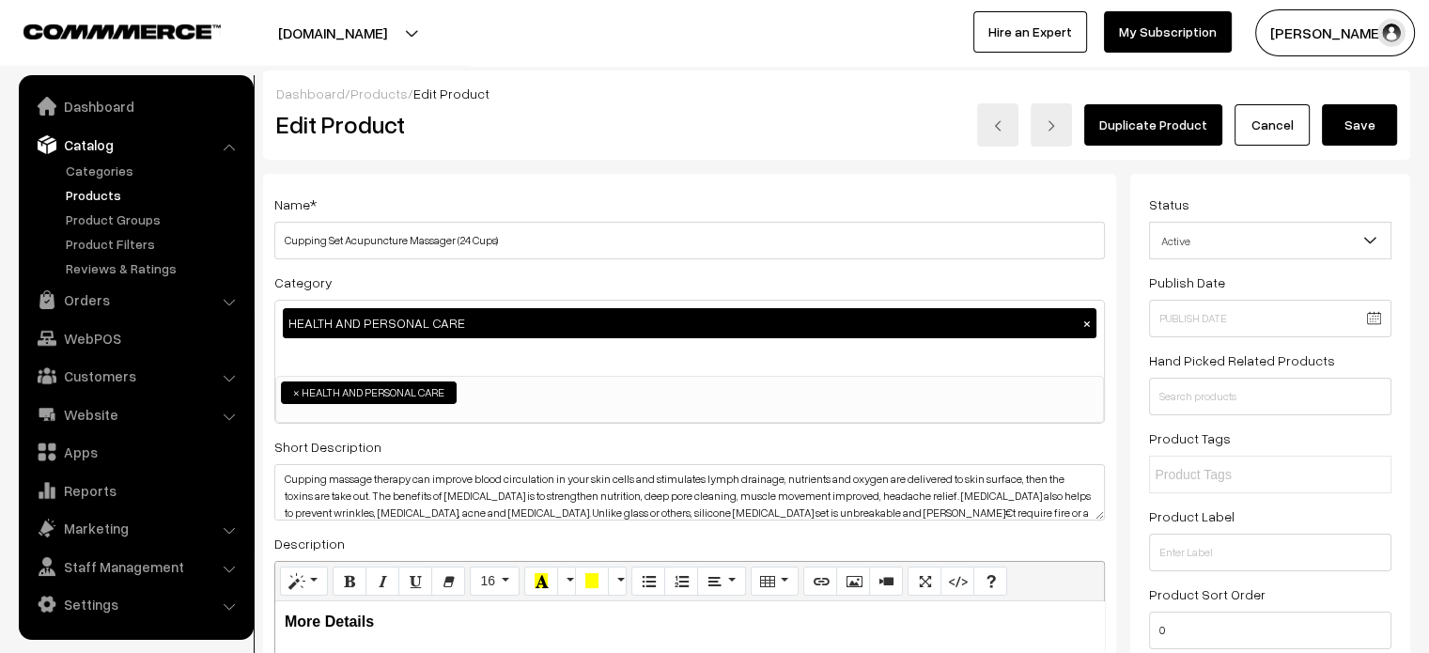
click at [1370, 126] on button "Save" at bounding box center [1359, 124] width 75 height 41
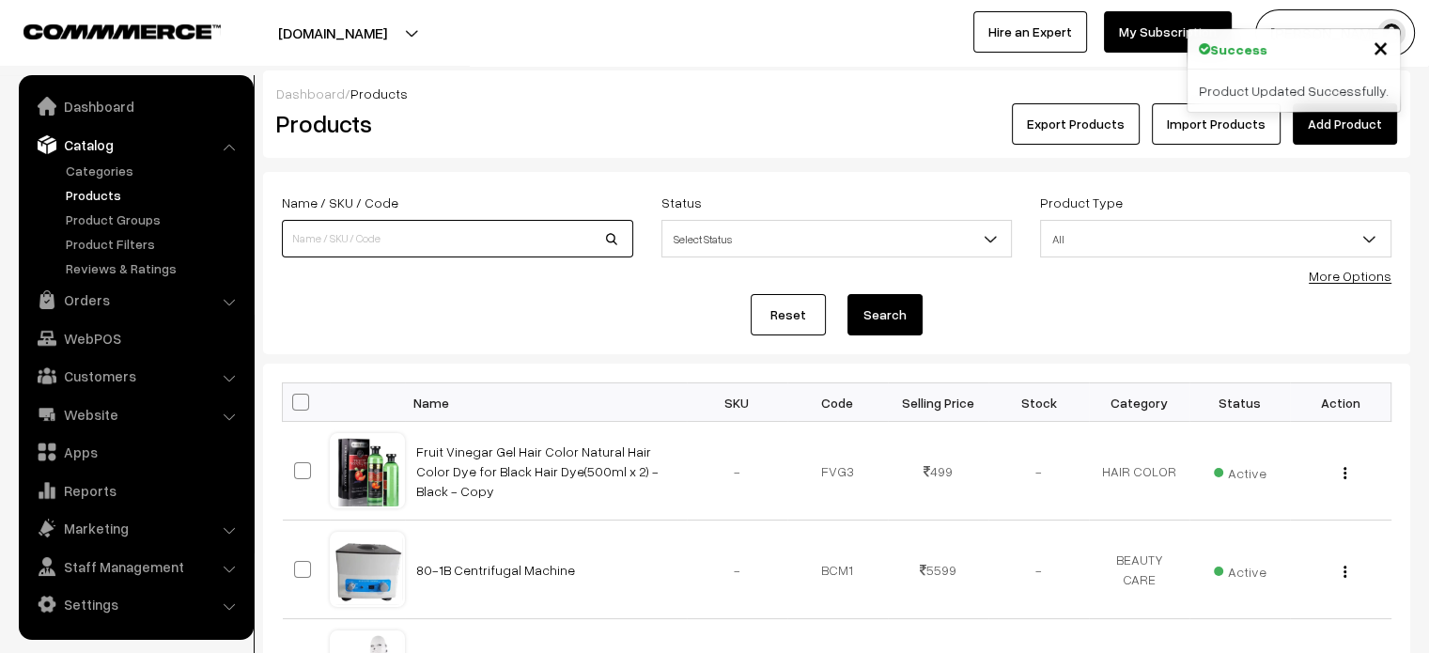
paste input "Knee Massager for joint pain relief Rechargeable"
click at [473, 251] on input at bounding box center [457, 239] width 351 height 38
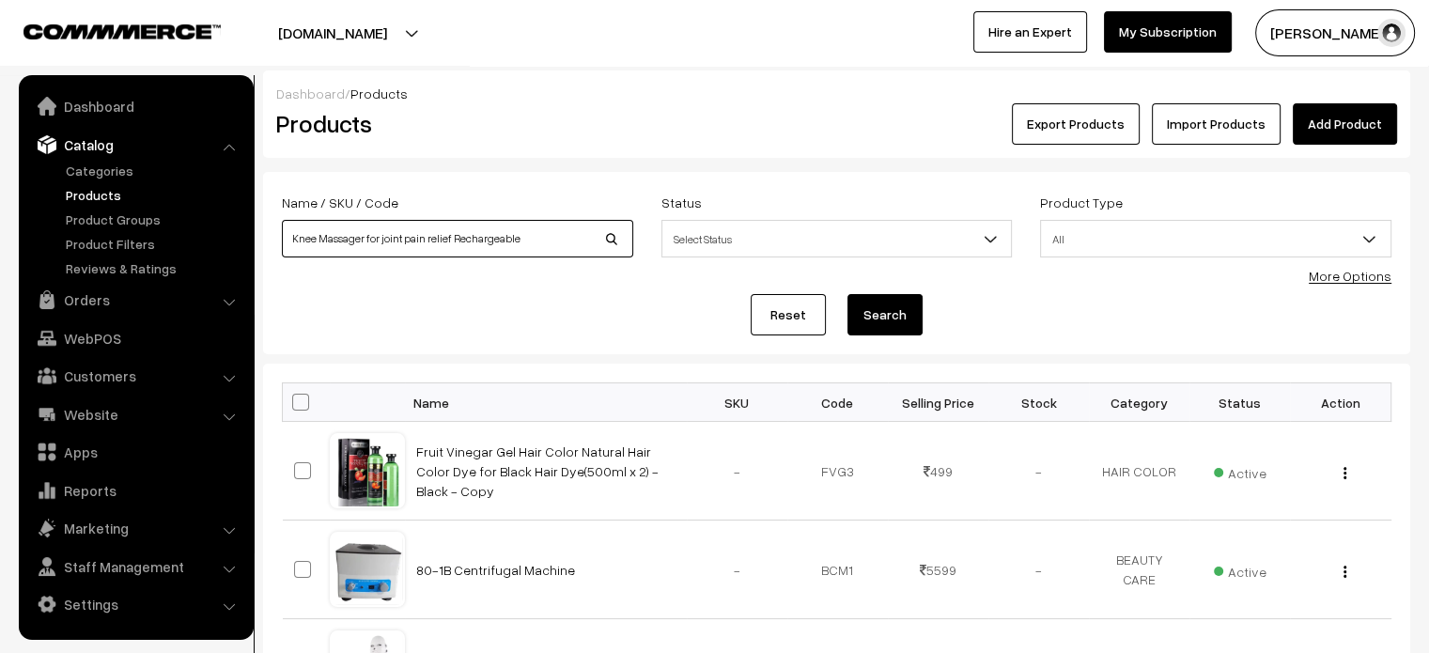
type input "Knee Massager for joint pain relief Rechargeable"
click at [876, 313] on button "Search" at bounding box center [884, 314] width 75 height 41
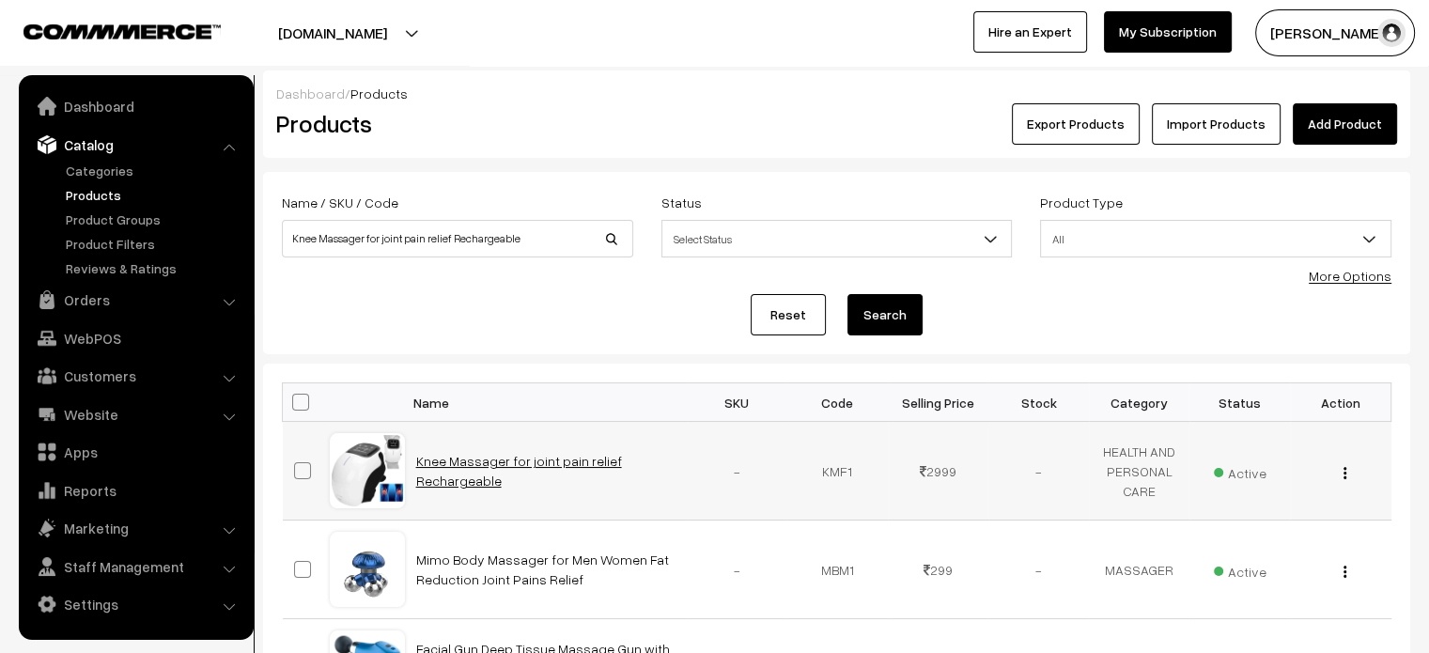
click at [449, 464] on link "Knee Massager for joint pain relief Rechargeable" at bounding box center [519, 471] width 206 height 36
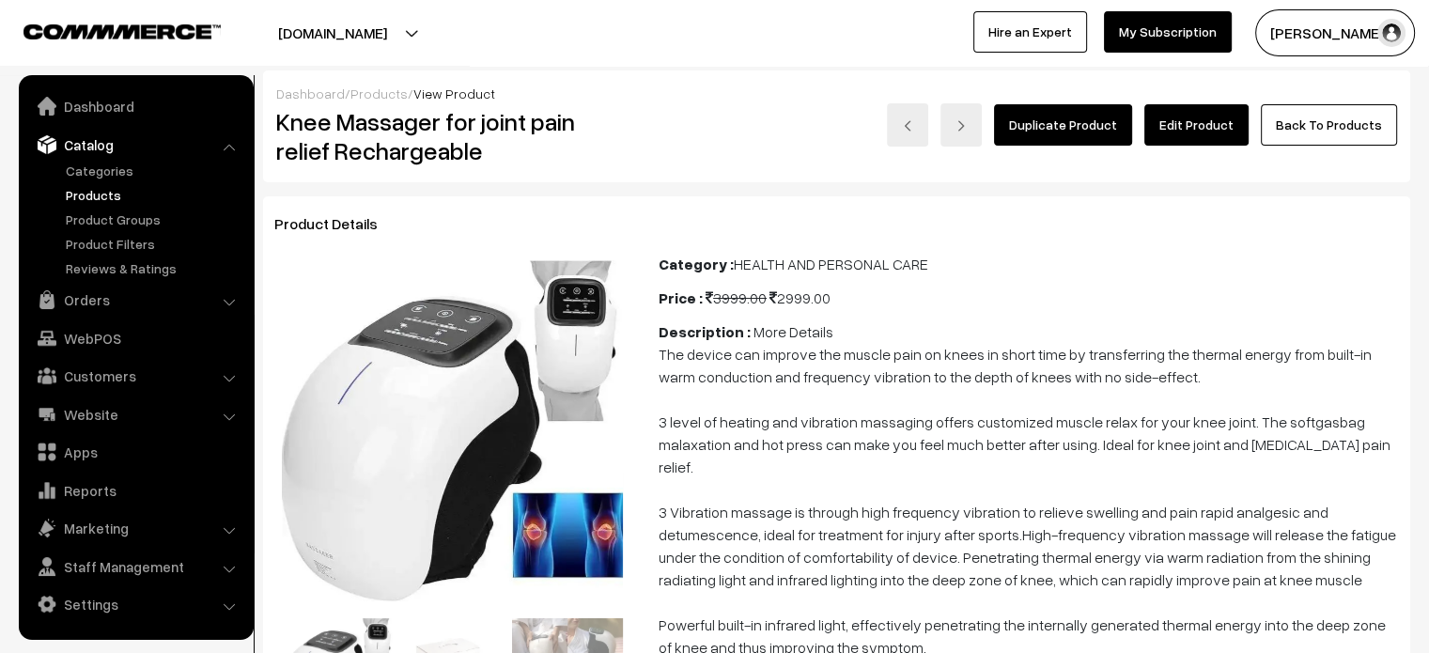
click at [1185, 124] on link "Edit Product" at bounding box center [1196, 124] width 104 height 41
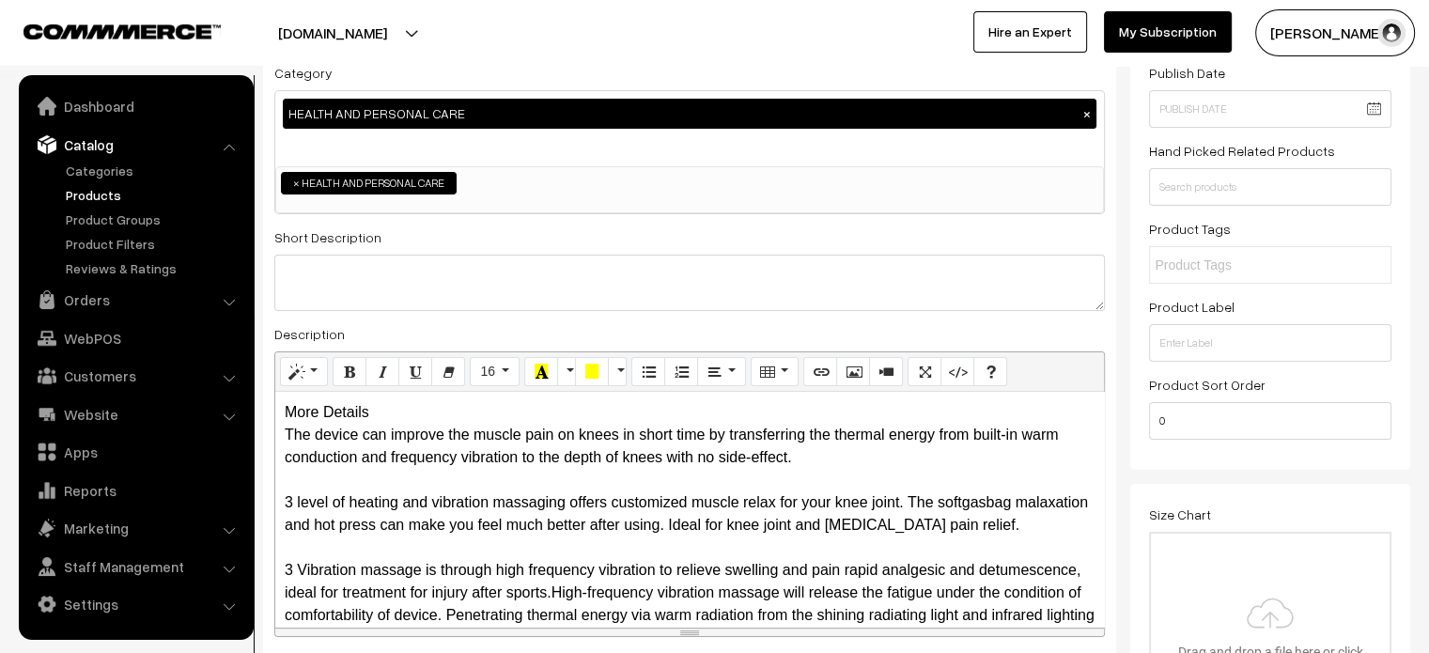
scroll to position [210, 0]
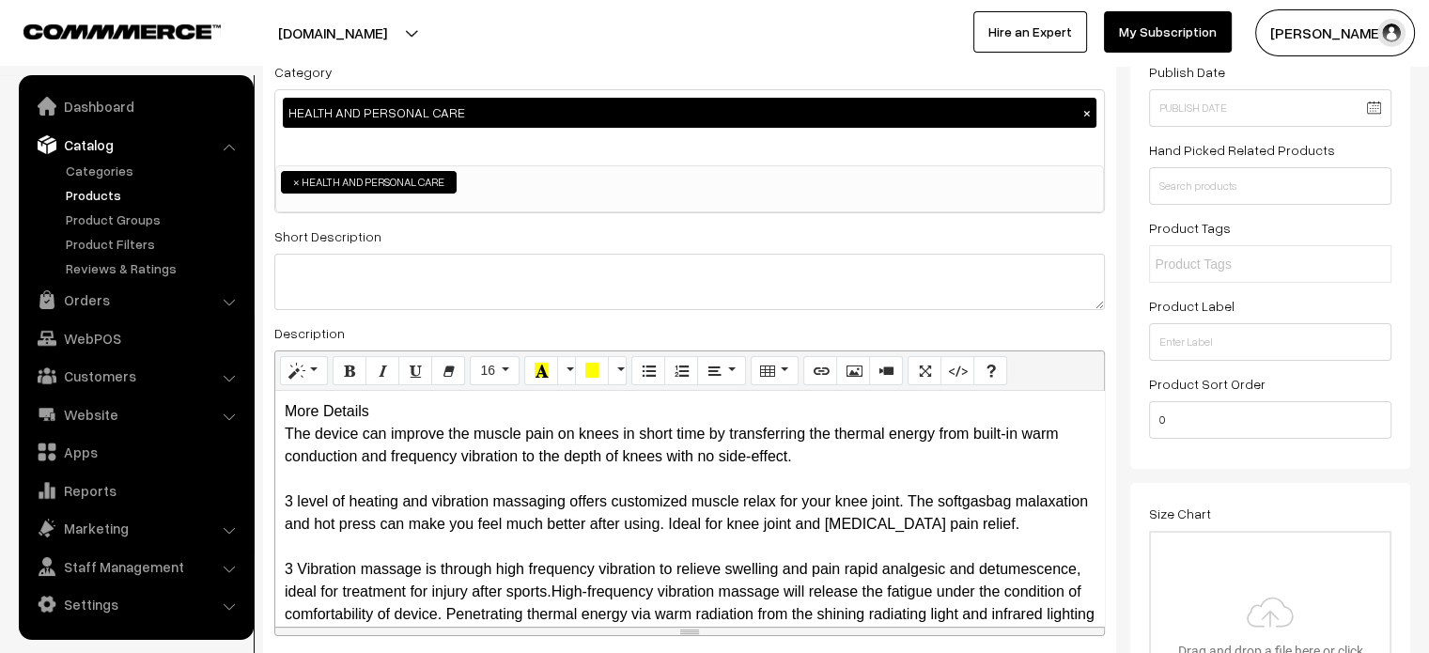
click at [412, 413] on div "More Details The device can improve the muscle pain on knees in short time by t…" at bounding box center [689, 508] width 829 height 235
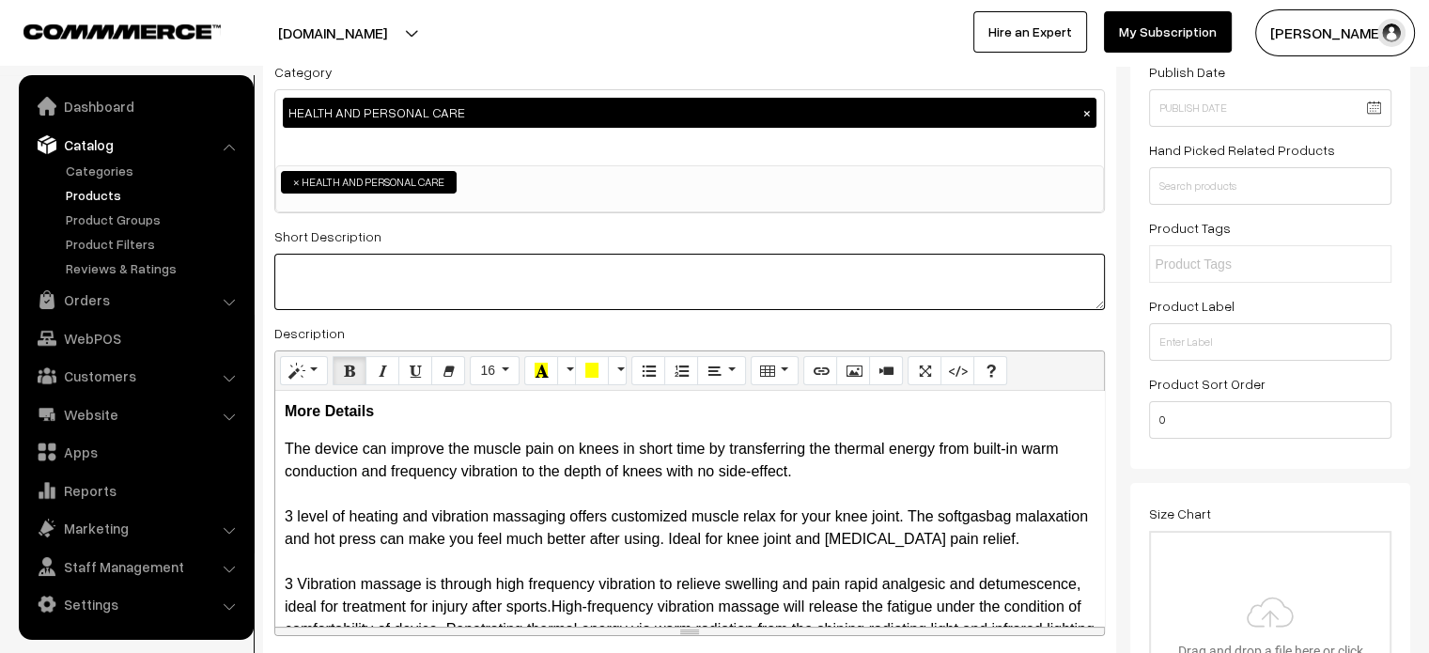
click at [468, 277] on textarea at bounding box center [689, 282] width 830 height 56
paste textarea "This is an advanced treatment device that comes with lighting technology. It pr…"
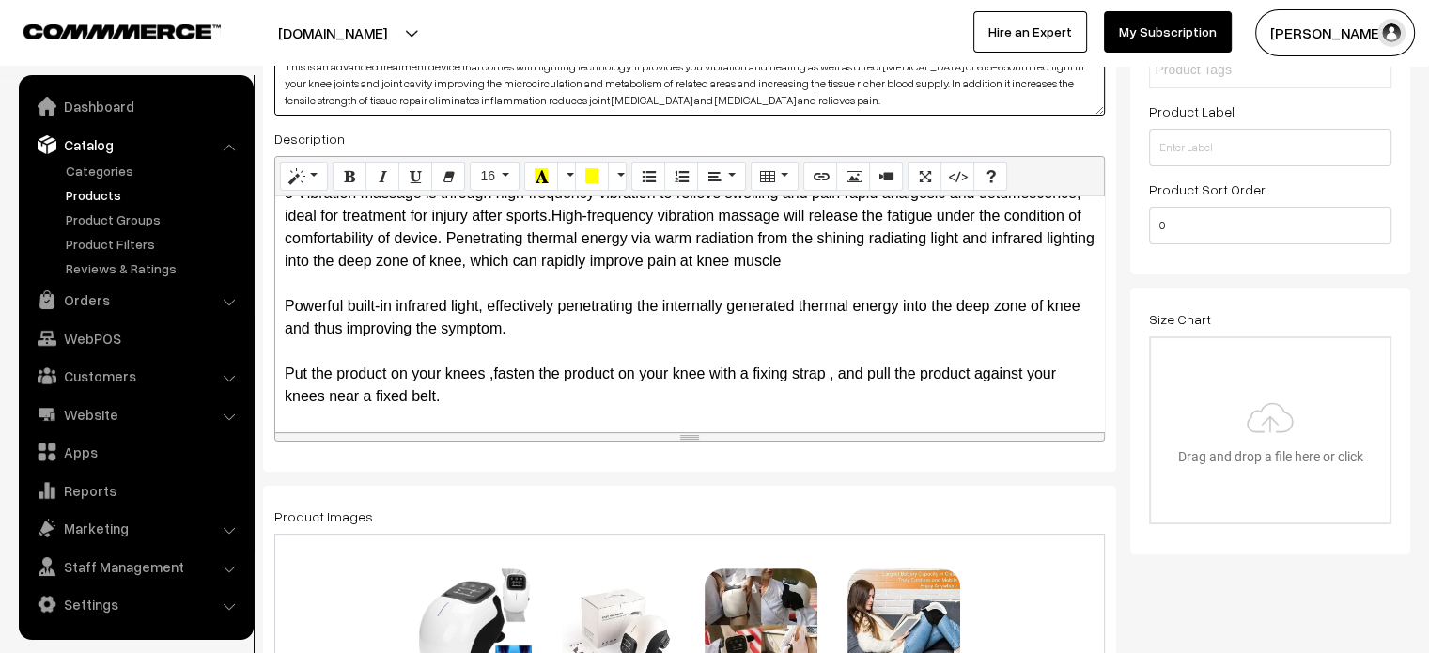
scroll to position [0, 0]
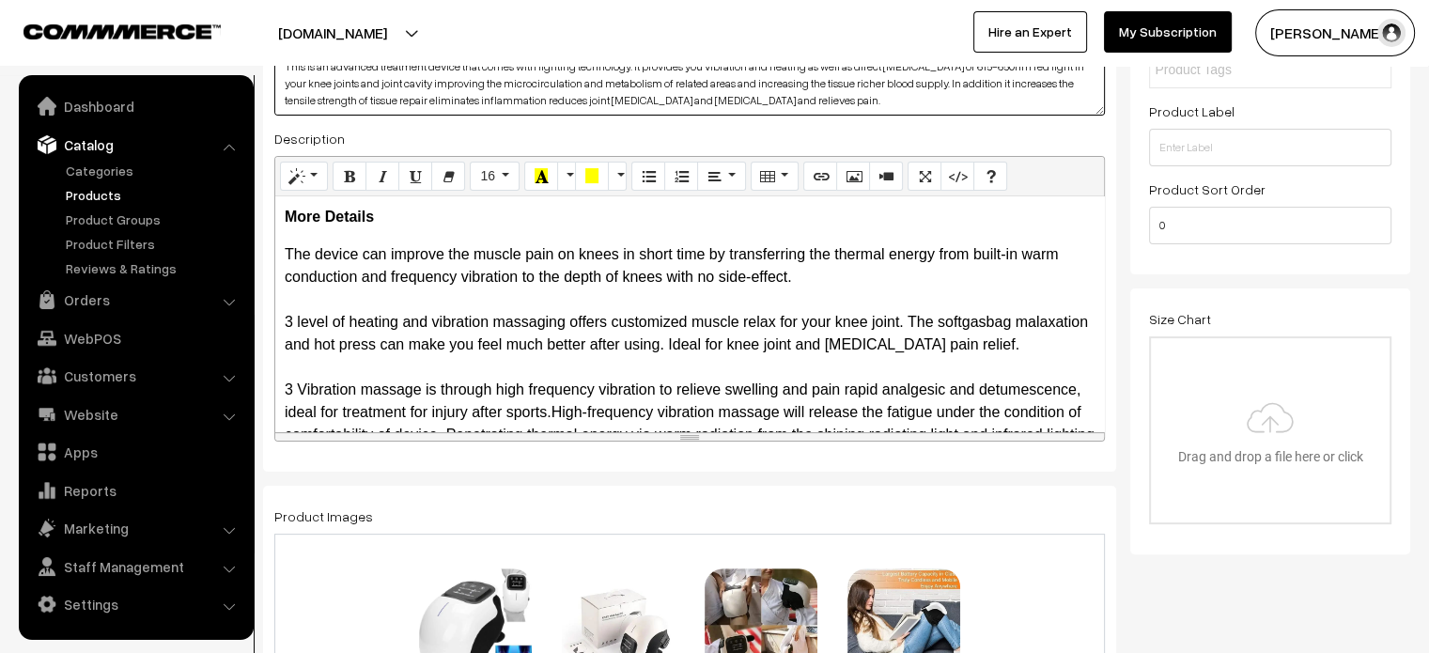
type textarea "This is an advanced treatment device that comes with lighting technology. It pr…"
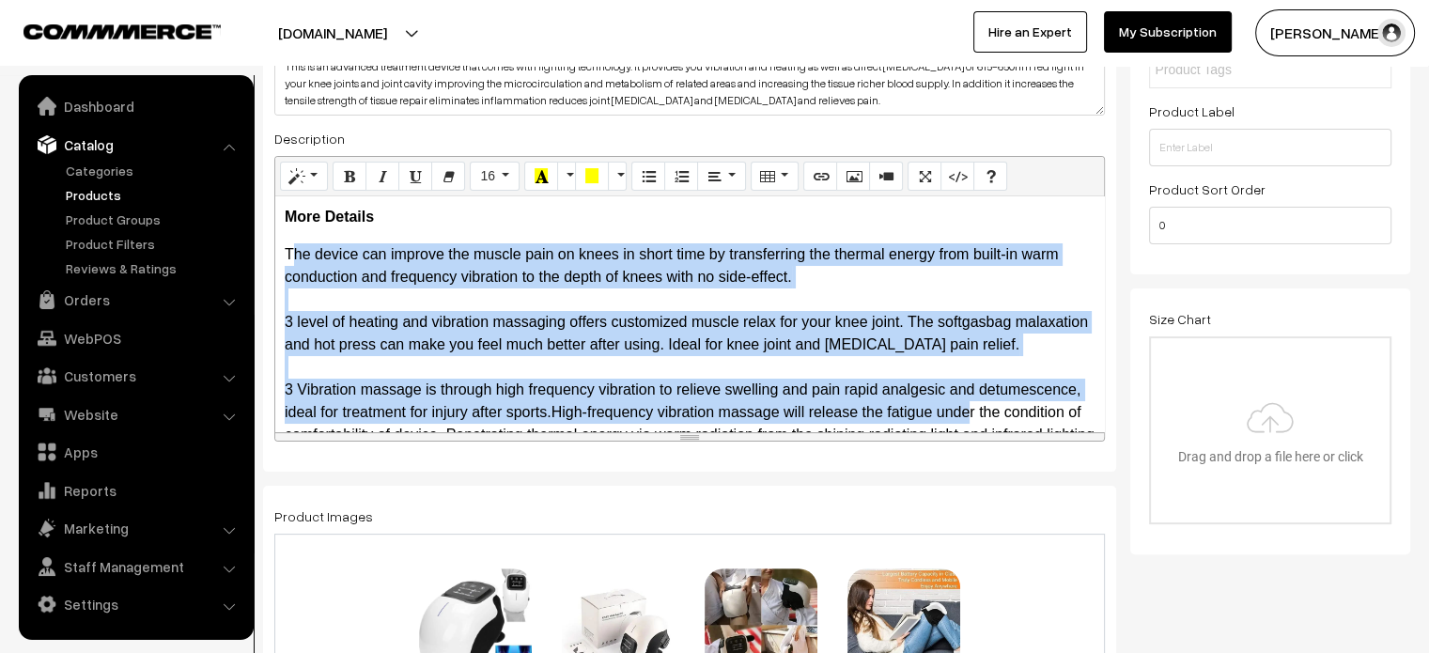
scroll to position [196, 0]
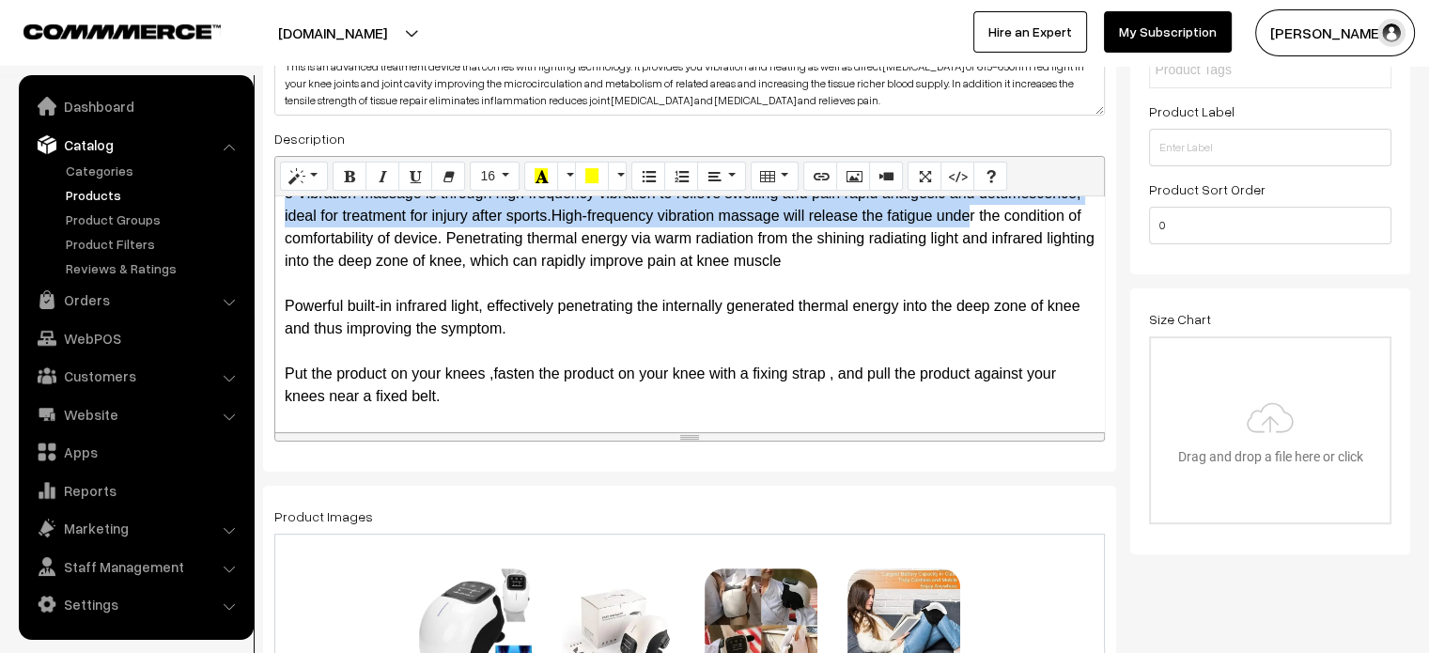
drag, startPoint x: 282, startPoint y: 251, endPoint x: 544, endPoint y: 396, distance: 299.4
click at [544, 396] on div "More Details The device can improve the muscle pain on knees in short time by t…" at bounding box center [689, 313] width 829 height 235
click at [651, 182] on icon "Unordered list (CTRL+SHIFT+NUM7)" at bounding box center [648, 175] width 13 height 15
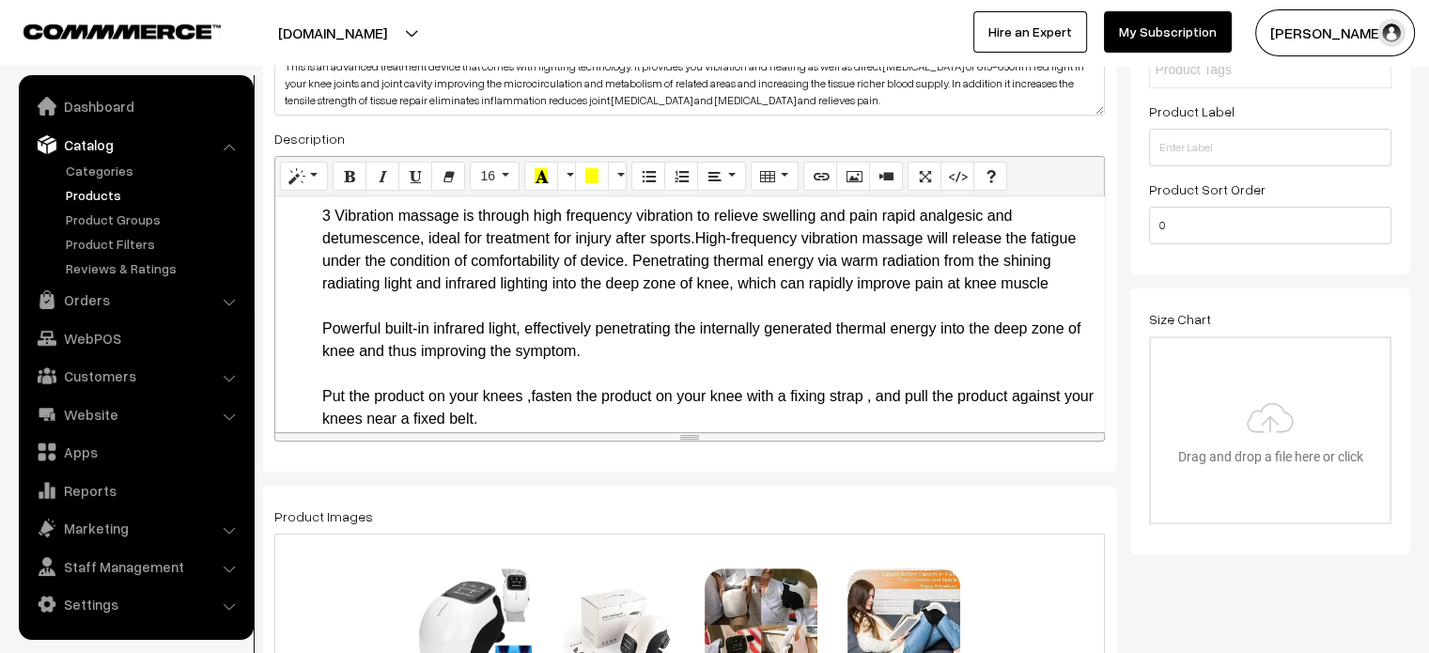
scroll to position [0, 0]
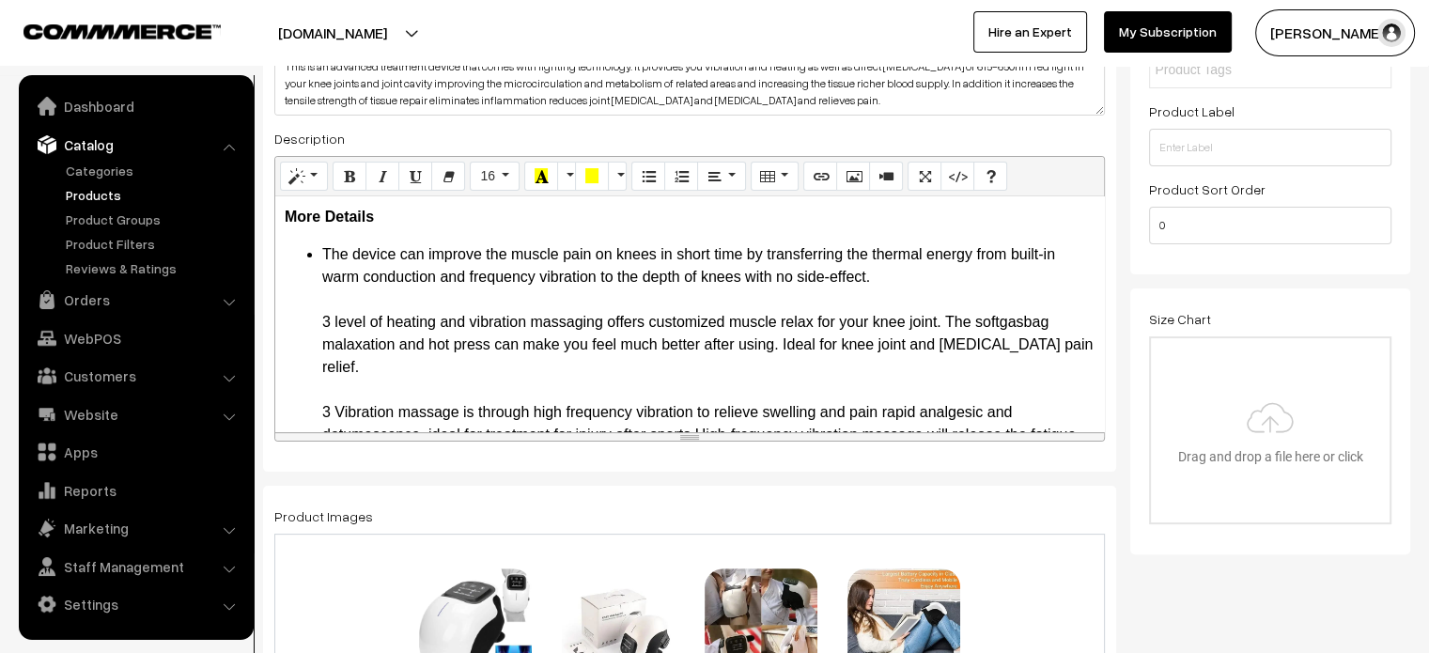
click at [296, 318] on ul "The device can improve the muscle pain on knees in short time by transferring t…" at bounding box center [690, 434] width 810 height 383
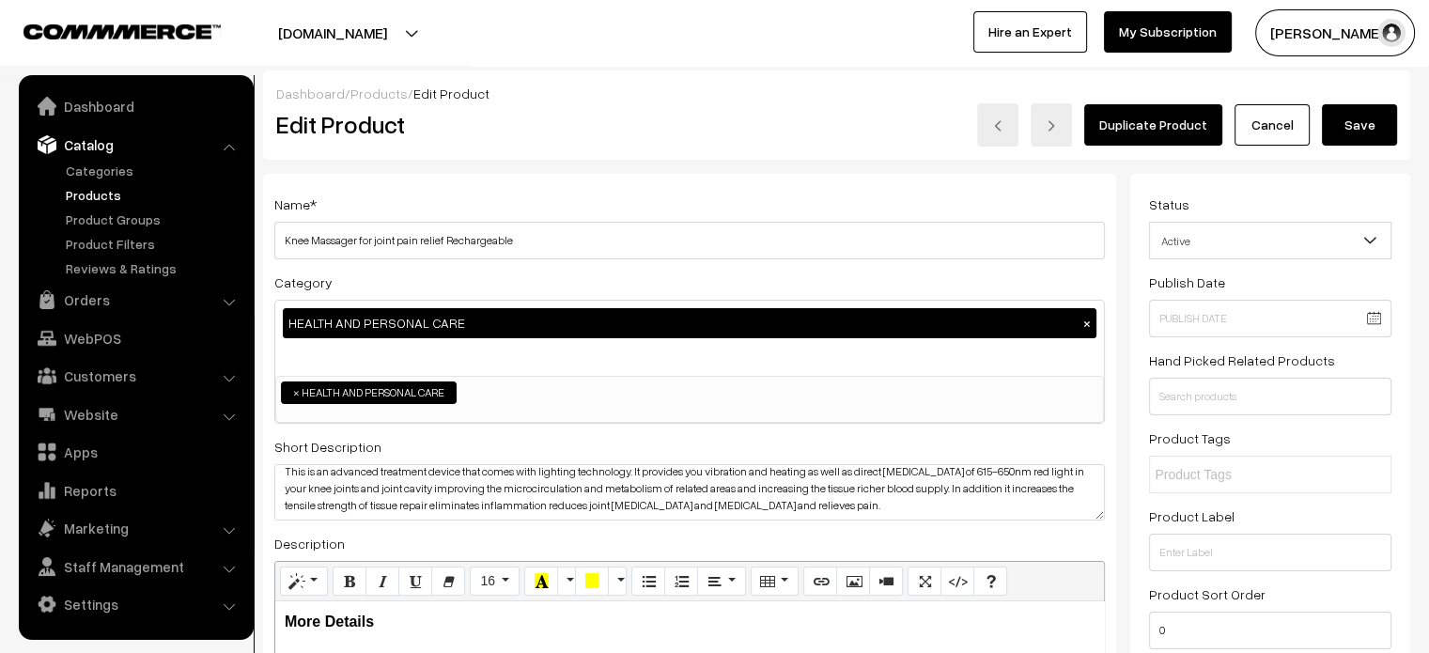
click at [1357, 125] on button "Save" at bounding box center [1359, 124] width 75 height 41
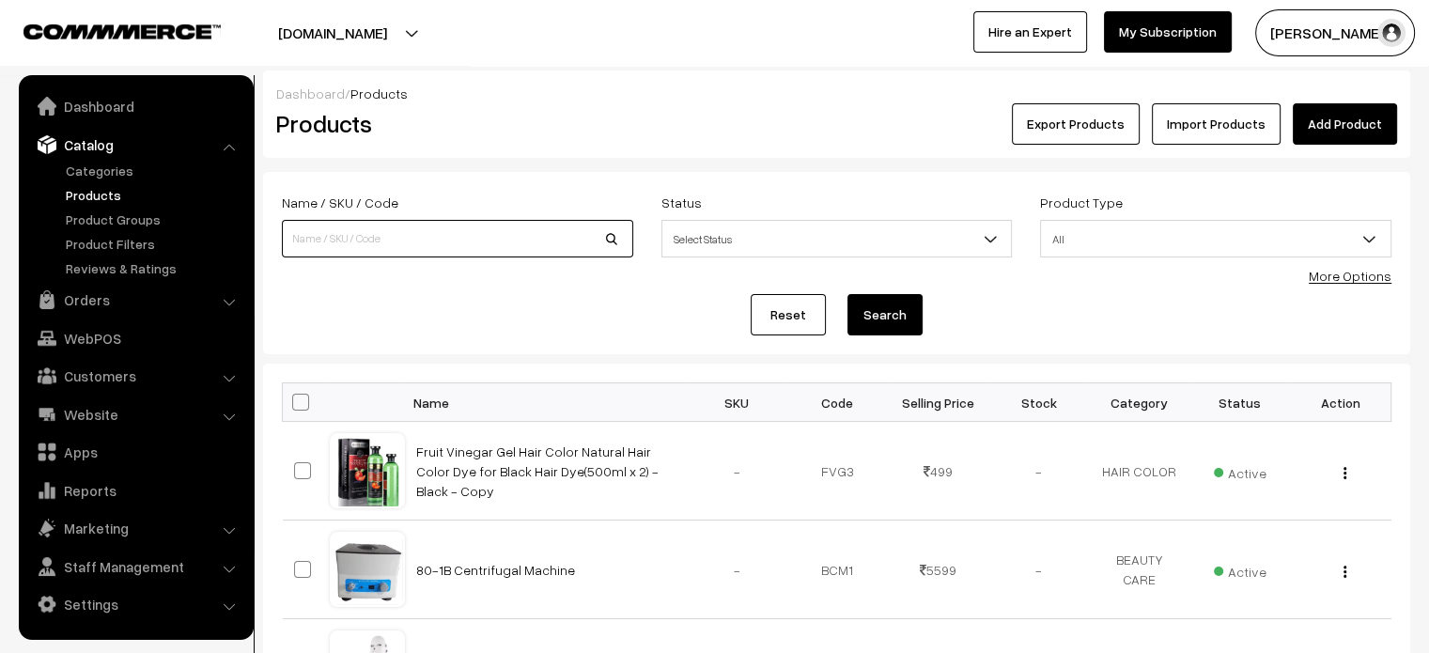
click at [480, 247] on input at bounding box center [457, 239] width 351 height 38
paste input "DR [PERSON_NAME] Needle Ultima A6 Round Nano Cartridges Needle ( NANO)"
type input "DR [PERSON_NAME] Needle Ultima A6 Round Nano Cartridges Needle ( NANO)"
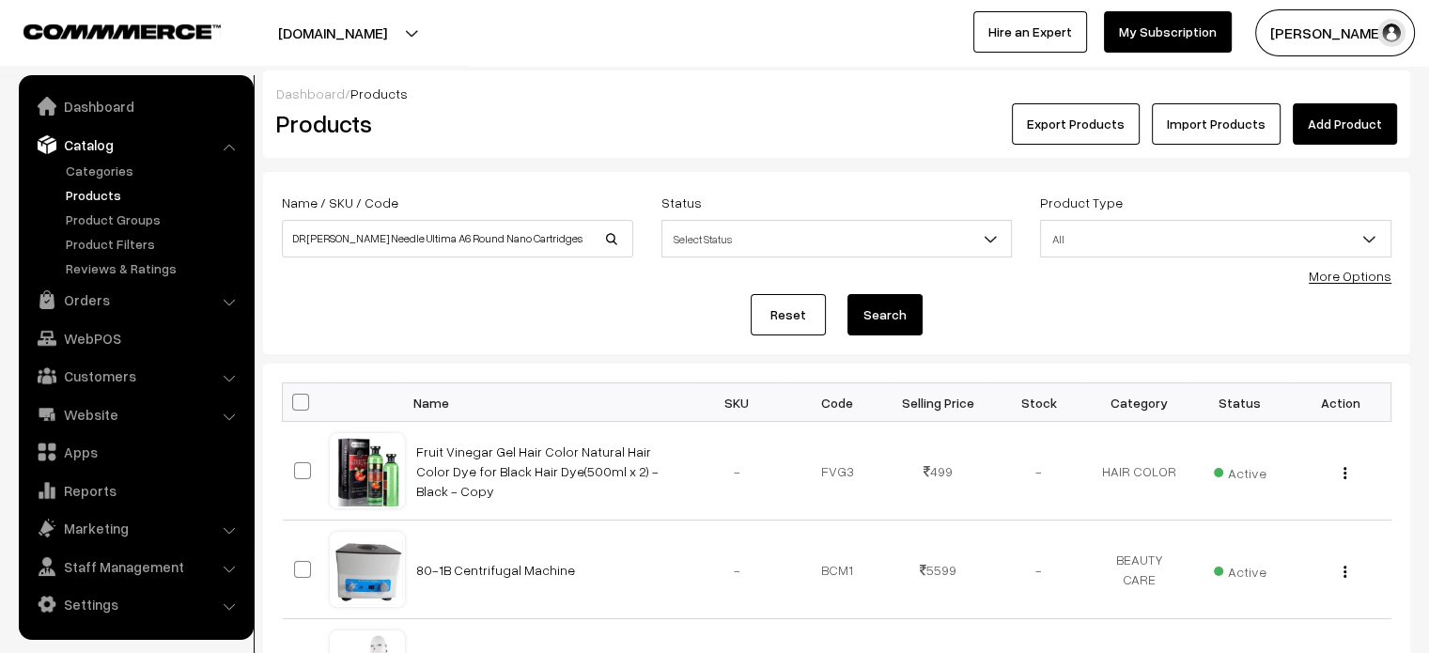
click at [900, 304] on button "Search" at bounding box center [884, 314] width 75 height 41
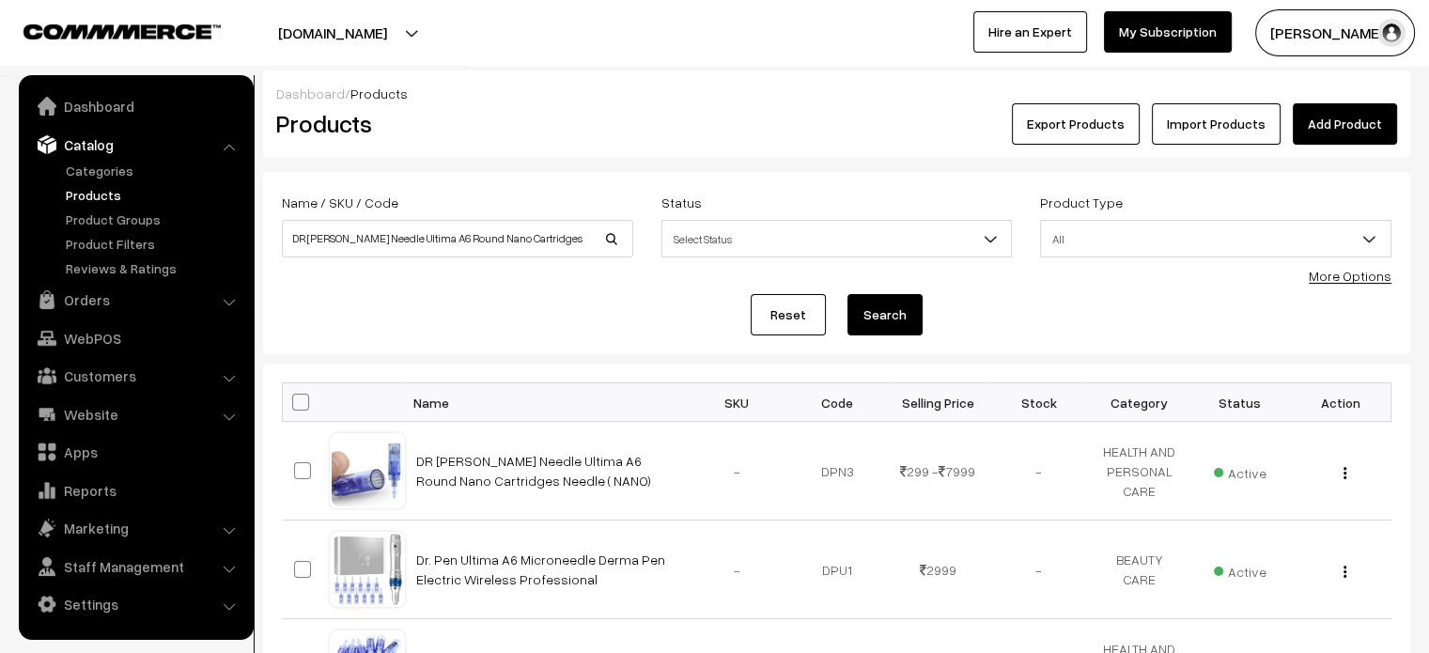
click at [906, 315] on button "Search" at bounding box center [884, 314] width 75 height 41
click at [506, 467] on link "DR [PERSON_NAME] Needle Ultima A6 Round Nano Cartridges Needle ( NANO)" at bounding box center [533, 471] width 235 height 36
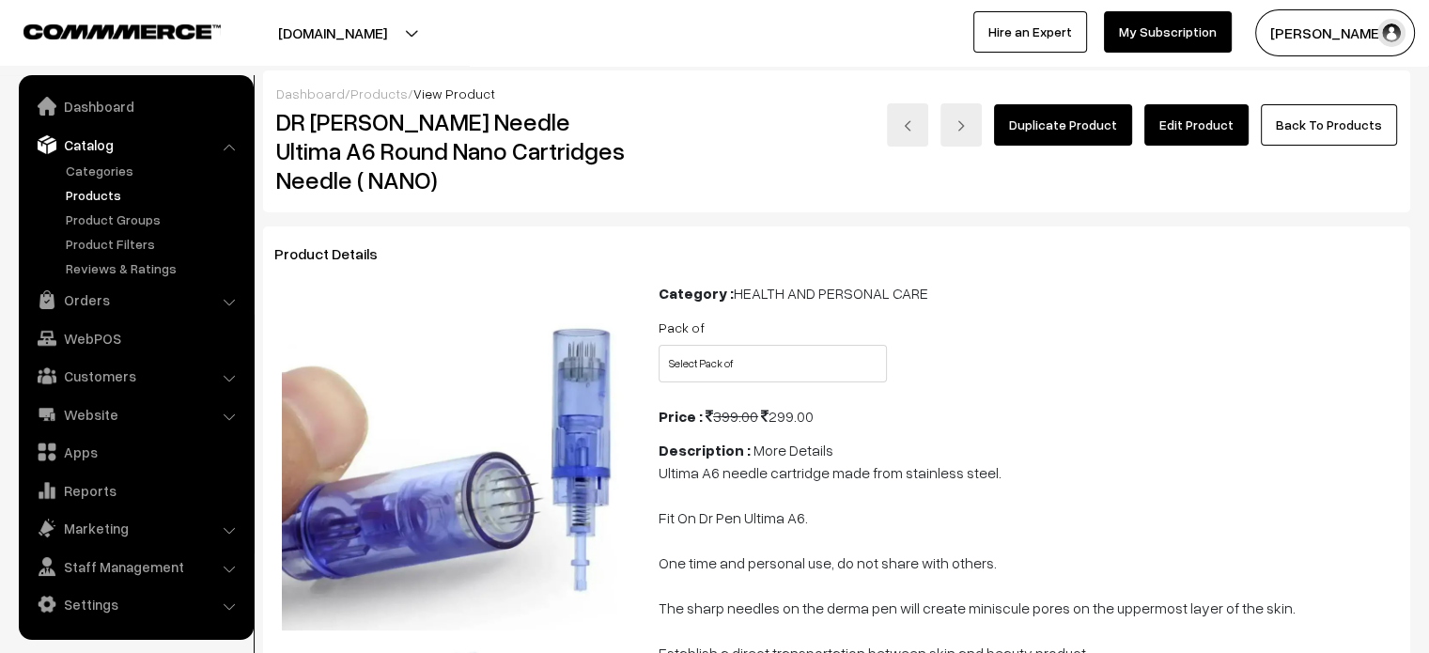
click at [1214, 116] on link "Edit Product" at bounding box center [1196, 124] width 104 height 41
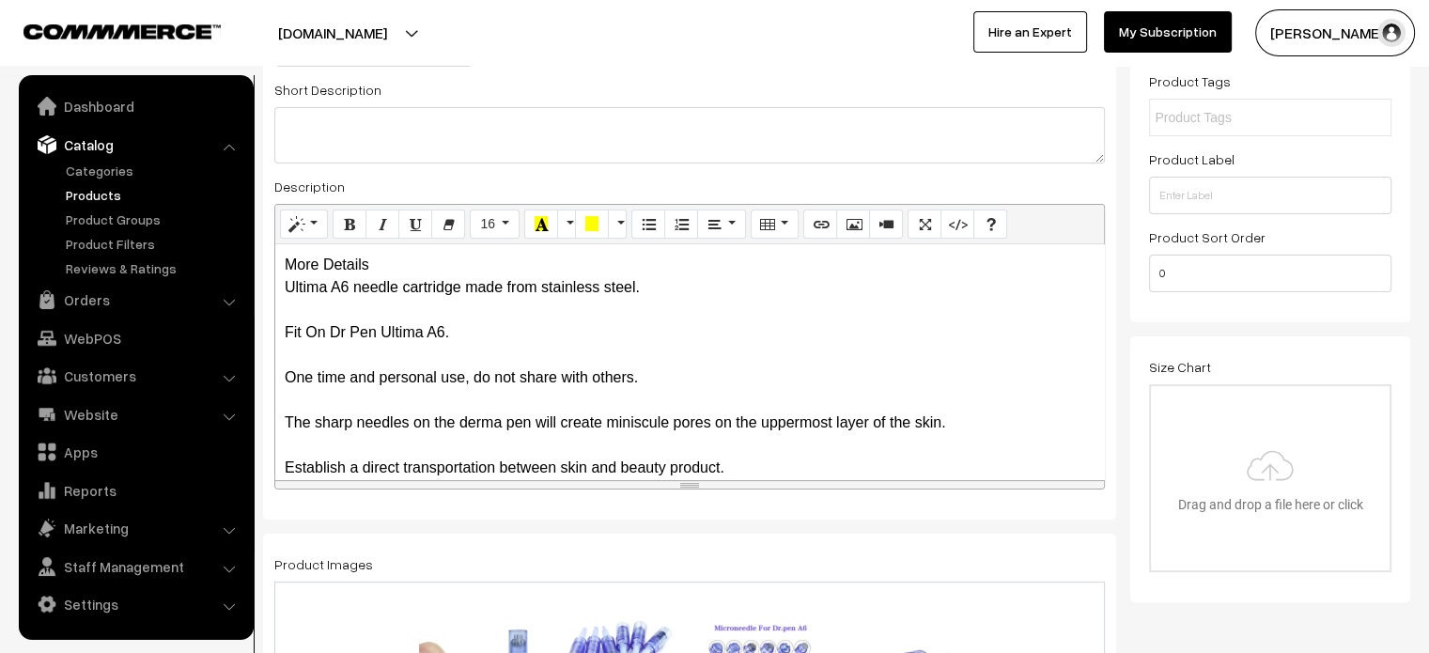
scroll to position [359, 0]
click at [388, 266] on div "More Details Ultima A6 needle cartridge made from stainless steel. Fit On Dr Pe…" at bounding box center [689, 359] width 829 height 235
click at [412, 262] on div "More Details Ultima A6 needle cartridge made from stainless steel. Fit On Dr Pe…" at bounding box center [689, 359] width 829 height 235
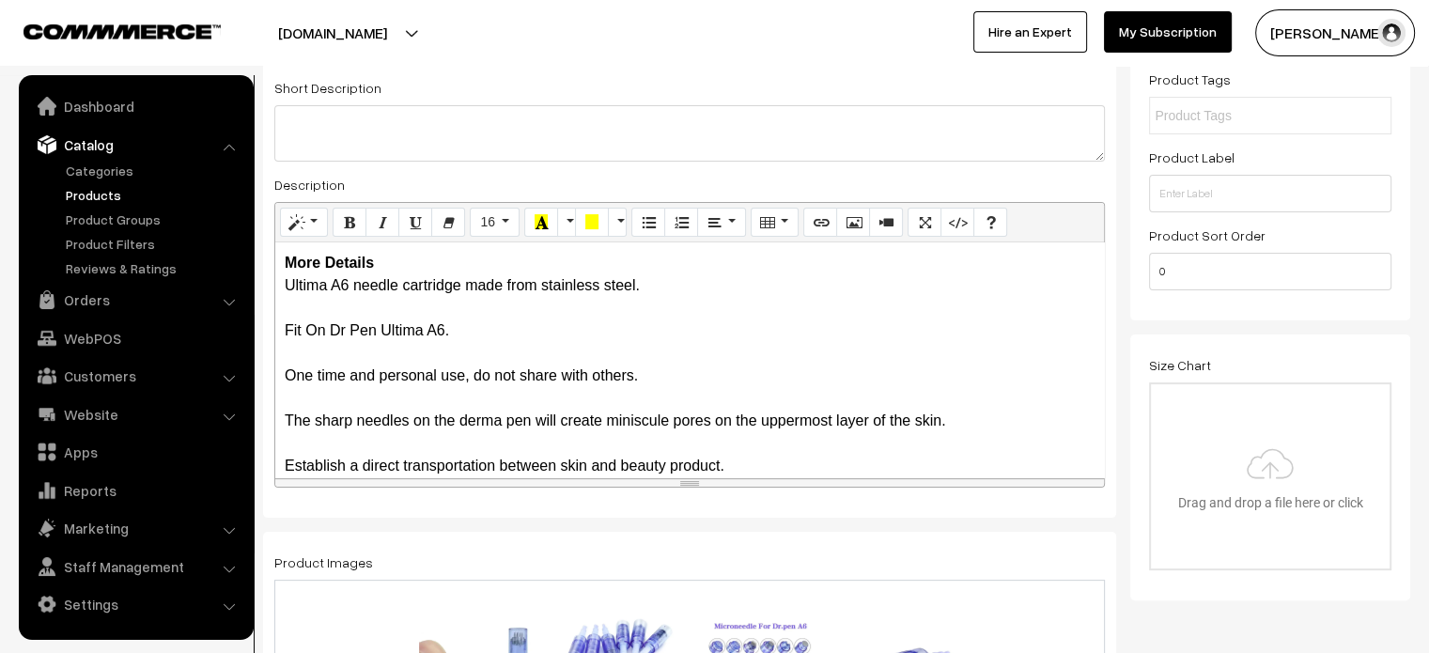
click at [429, 265] on div "More Details Ultima A6 needle cartridge made from stainless steel. Fit On Dr Pe…" at bounding box center [689, 359] width 829 height 235
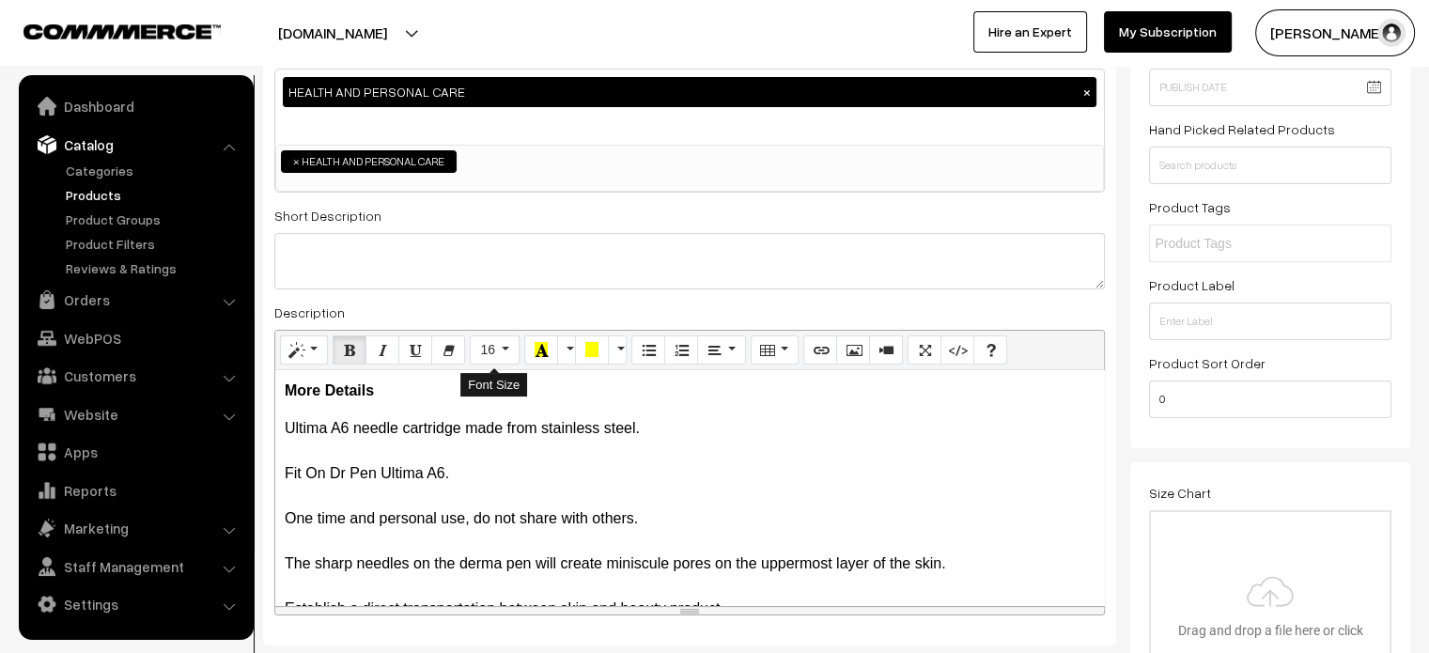
scroll to position [139, 0]
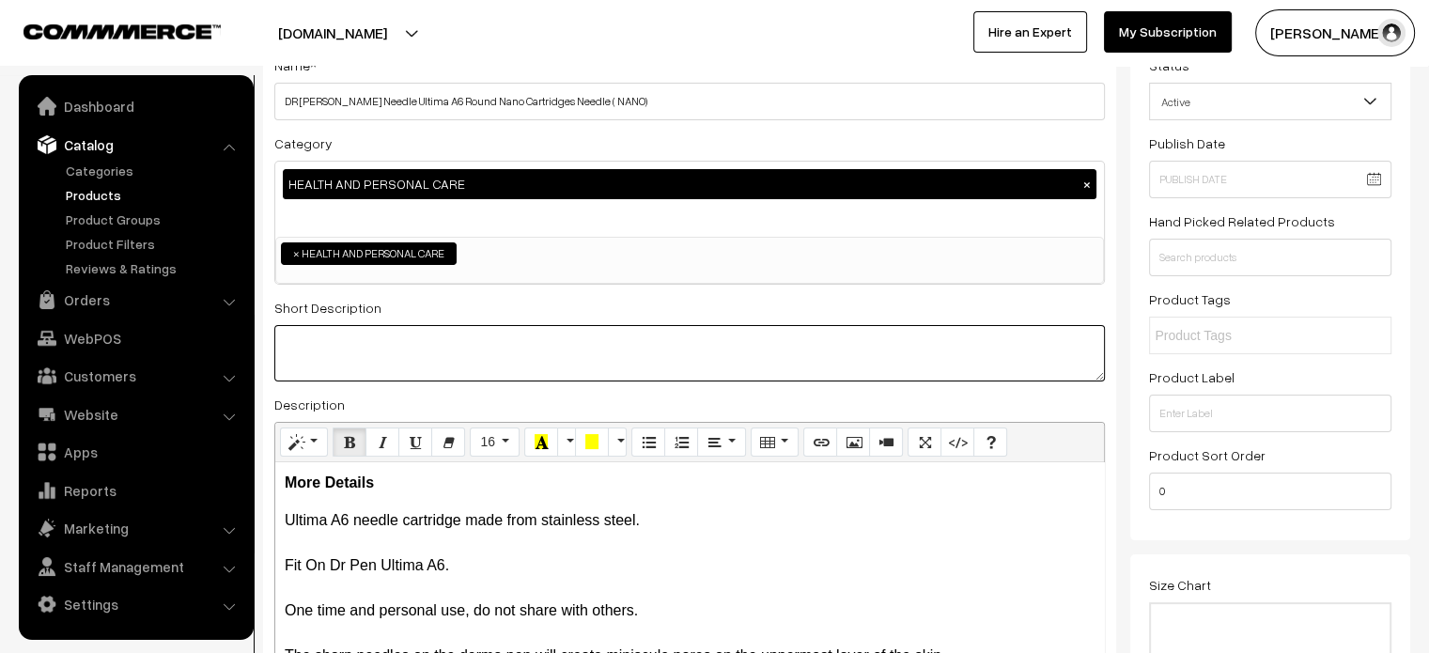
click at [492, 352] on textarea at bounding box center [689, 353] width 830 height 56
paste textarea "Unlike the conventional skin treatment remedies, you do not have to spend a for…"
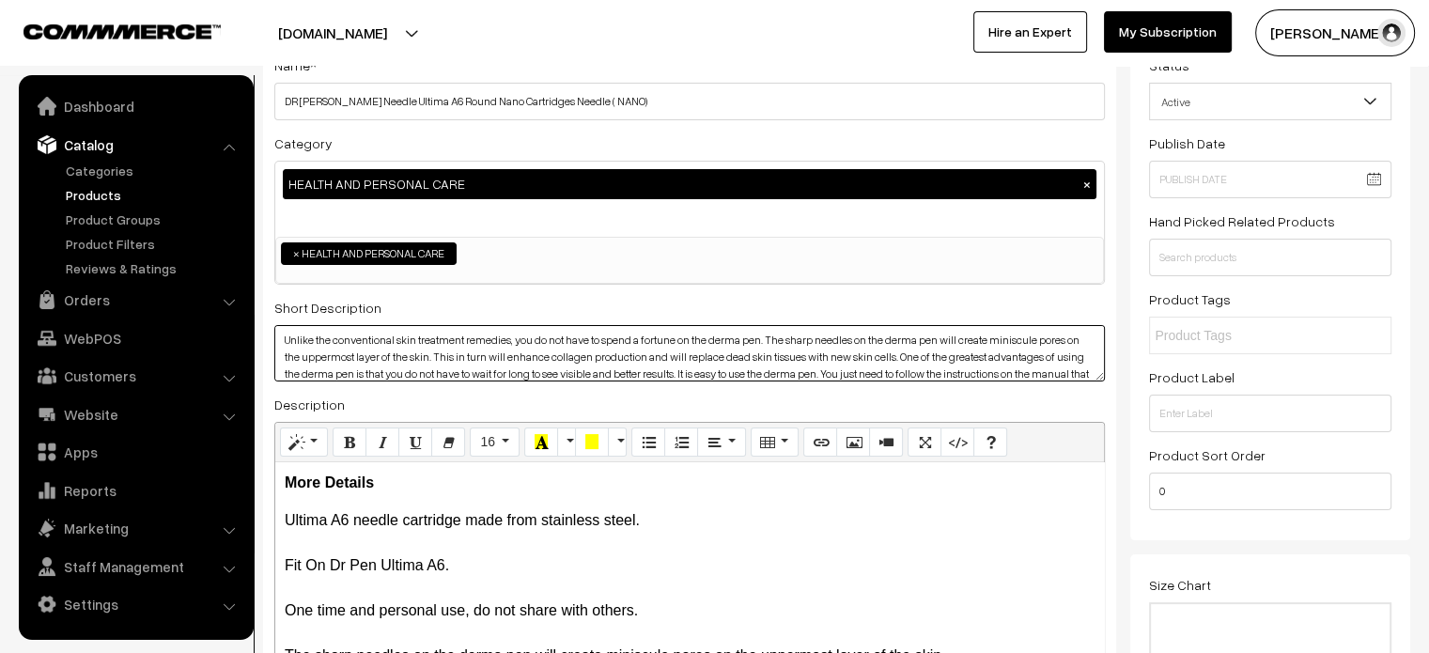
scroll to position [17, 0]
type textarea "Unlike the conventional skin treatment remedies, you do not have to spend a for…"
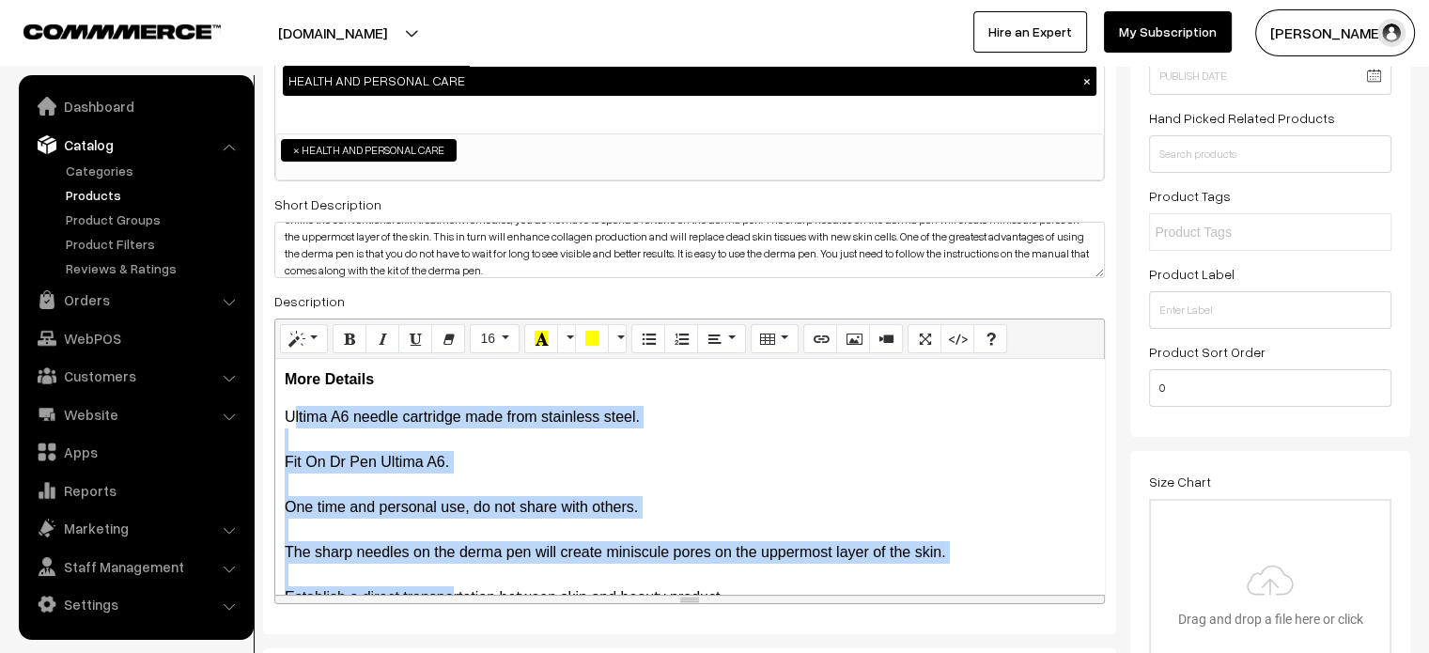
scroll to position [39, 0]
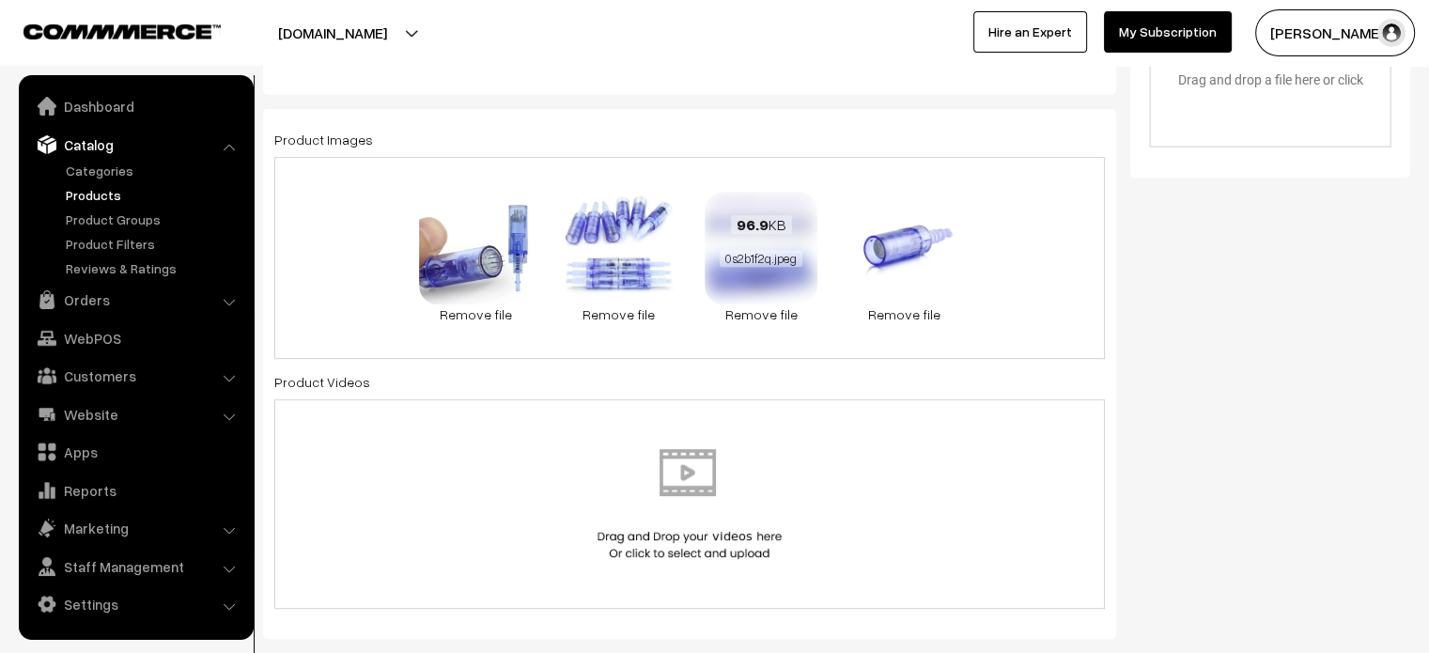
drag, startPoint x: 285, startPoint y: 518, endPoint x: 786, endPoint y: 208, distance: 589.7
click at [786, 208] on div "Name * DR PEN Needle Ultima A6 Round Nano Cartridges Needle ( NANO) Category HE…" at bounding box center [689, 423] width 881 height 2063
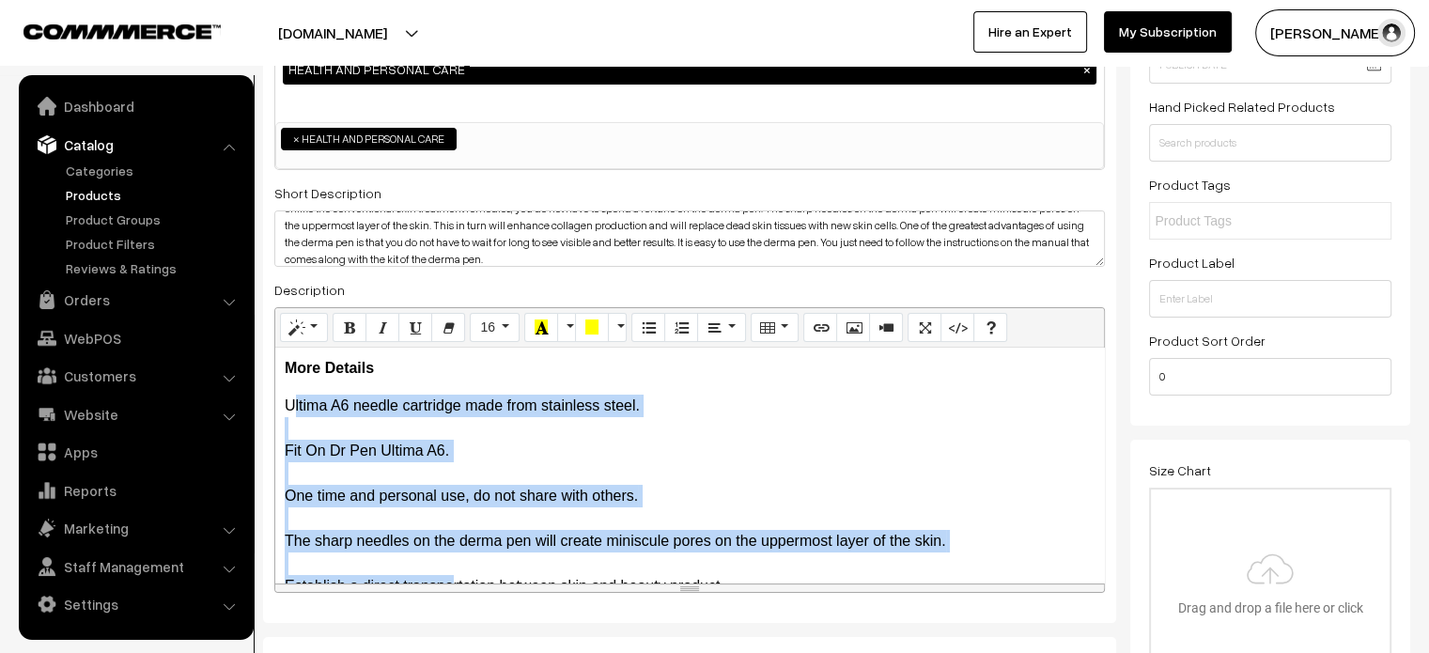
scroll to position [248, 0]
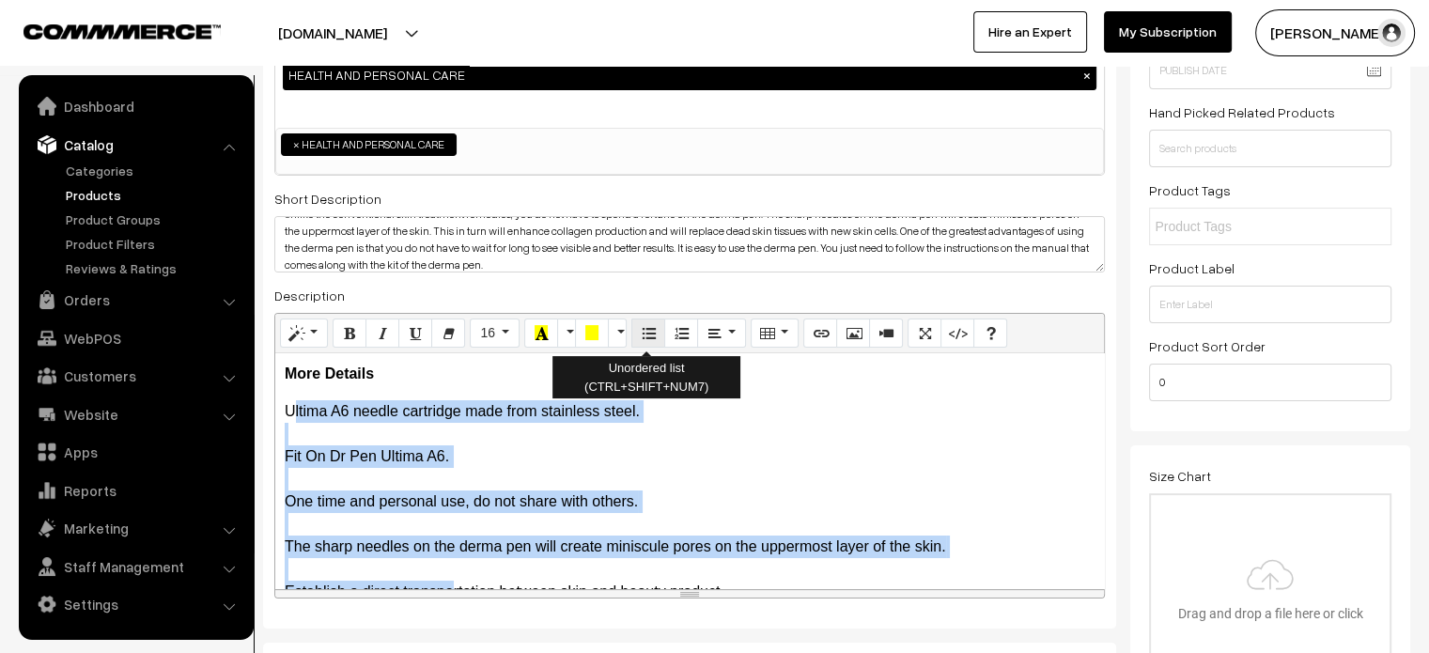
click at [644, 331] on icon "Unordered list (CTRL+SHIFT+NUM7)" at bounding box center [648, 332] width 13 height 15
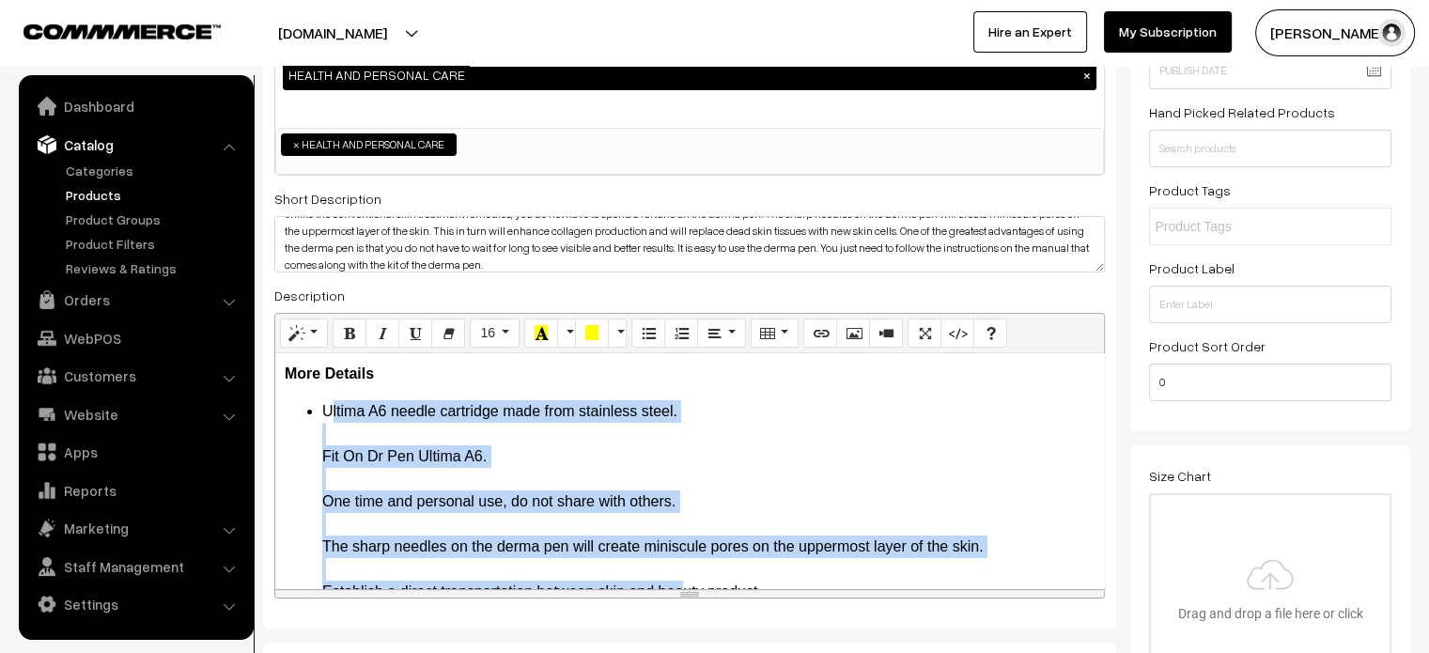
click at [312, 467] on ul "Ultima A6 needle cartridge made from stainless steel. Fit On Dr Pen Ultima A6. …" at bounding box center [690, 501] width 810 height 203
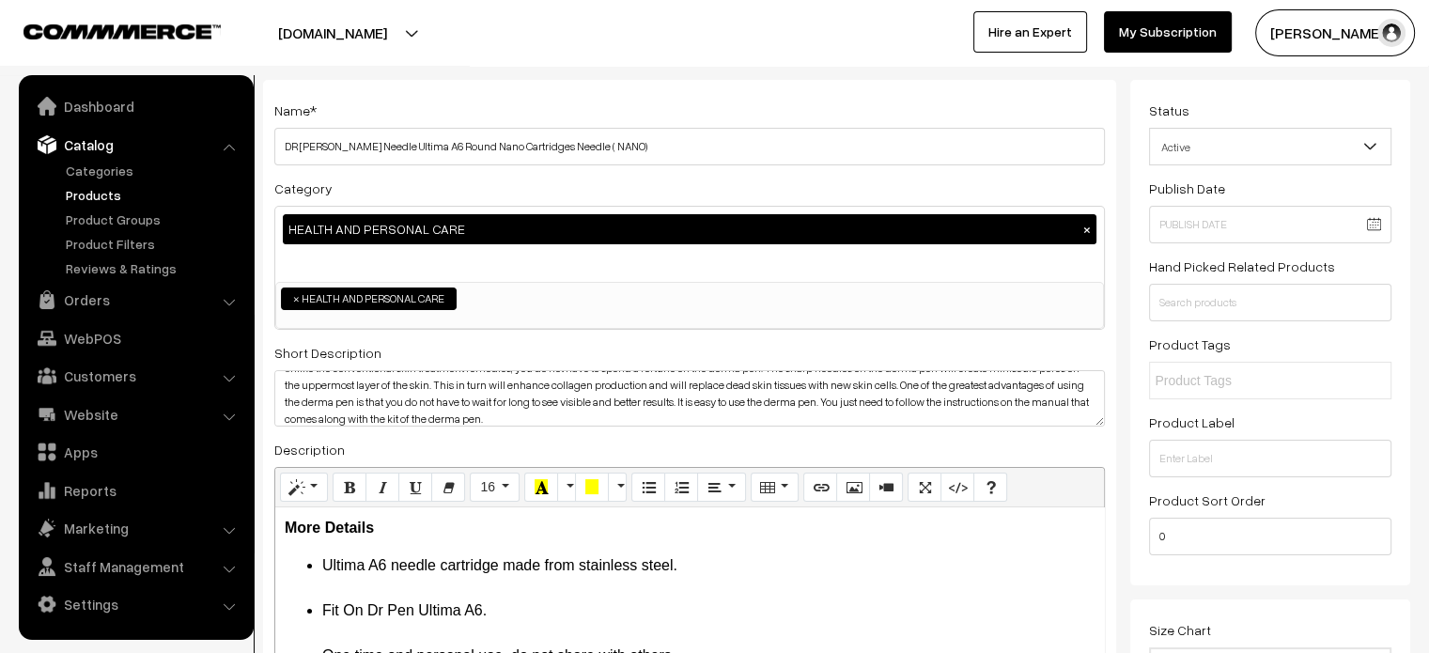
scroll to position [0, 0]
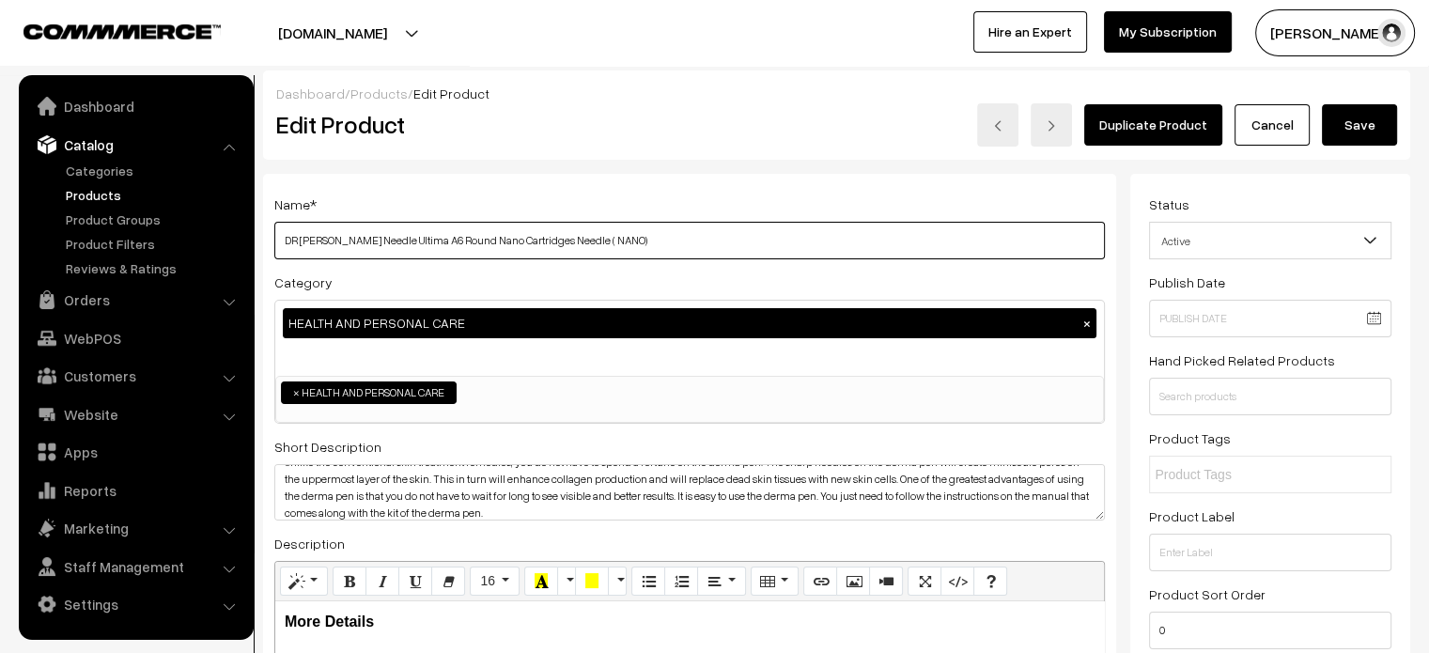
click at [612, 250] on input "DR [PERSON_NAME] Needle Ultima A6 Round Nano Cartridges Needle ( NANO)" at bounding box center [689, 241] width 830 height 38
click at [1360, 129] on button "Save" at bounding box center [1359, 124] width 75 height 41
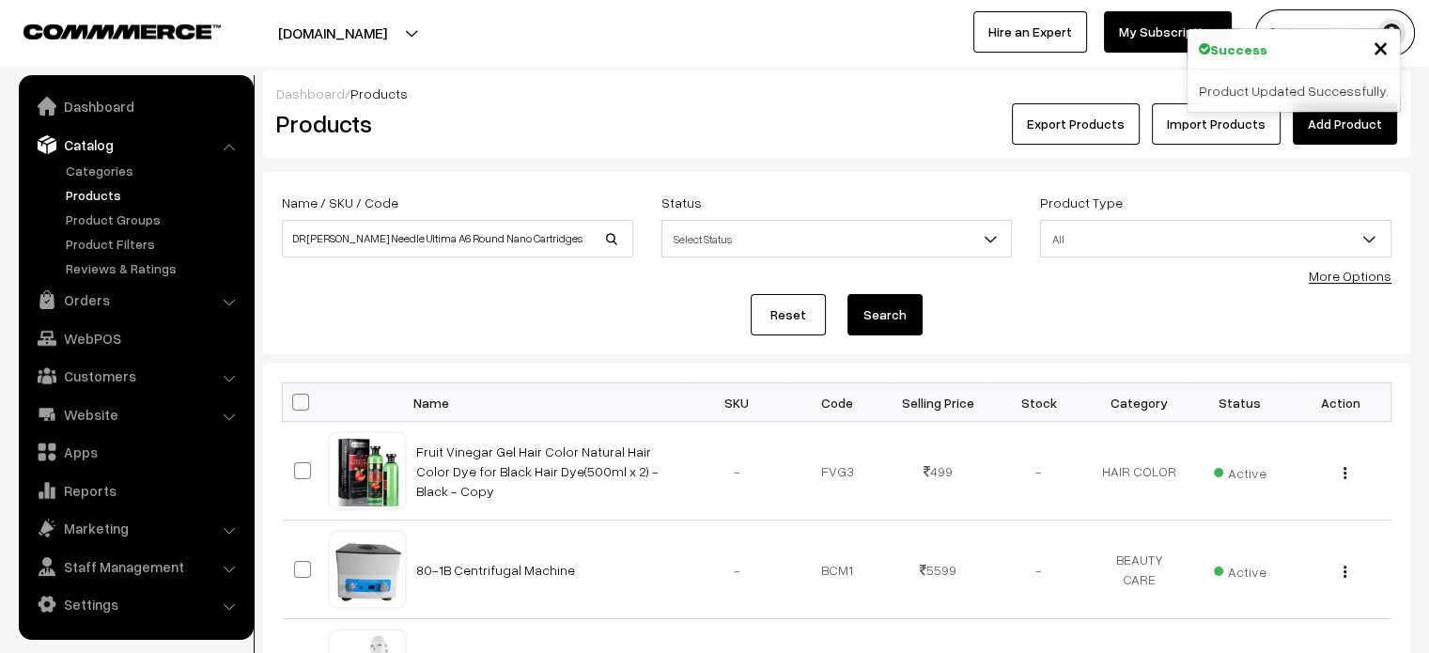
scroll to position [0, 9]
type input "DR [PERSON_NAME] Needle Ultima A6 Round Nano Cartridges Needle ( NANO)"
click at [898, 313] on button "Search" at bounding box center [884, 314] width 75 height 41
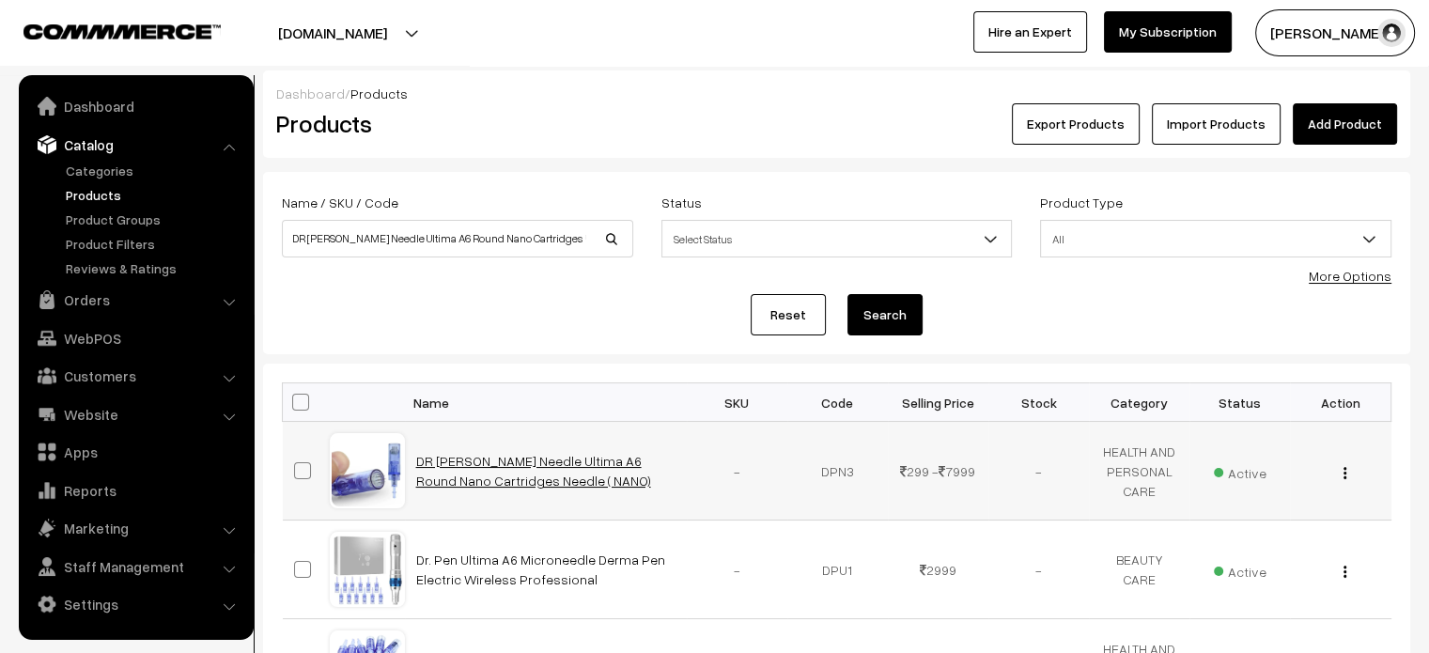
click at [462, 458] on link "DR [PERSON_NAME] Needle Ultima A6 Round Nano Cartridges Needle ( NANO)" at bounding box center [533, 471] width 235 height 36
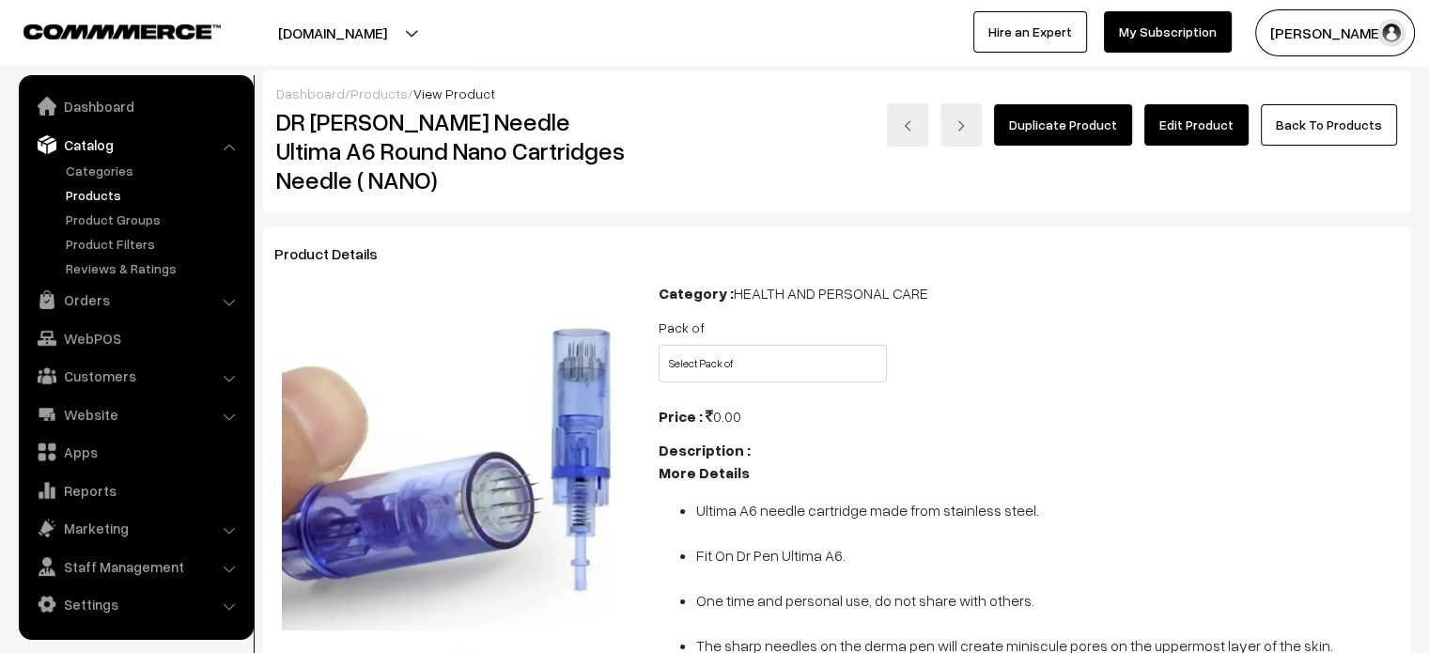
click at [1212, 126] on link "Edit Product" at bounding box center [1196, 124] width 104 height 41
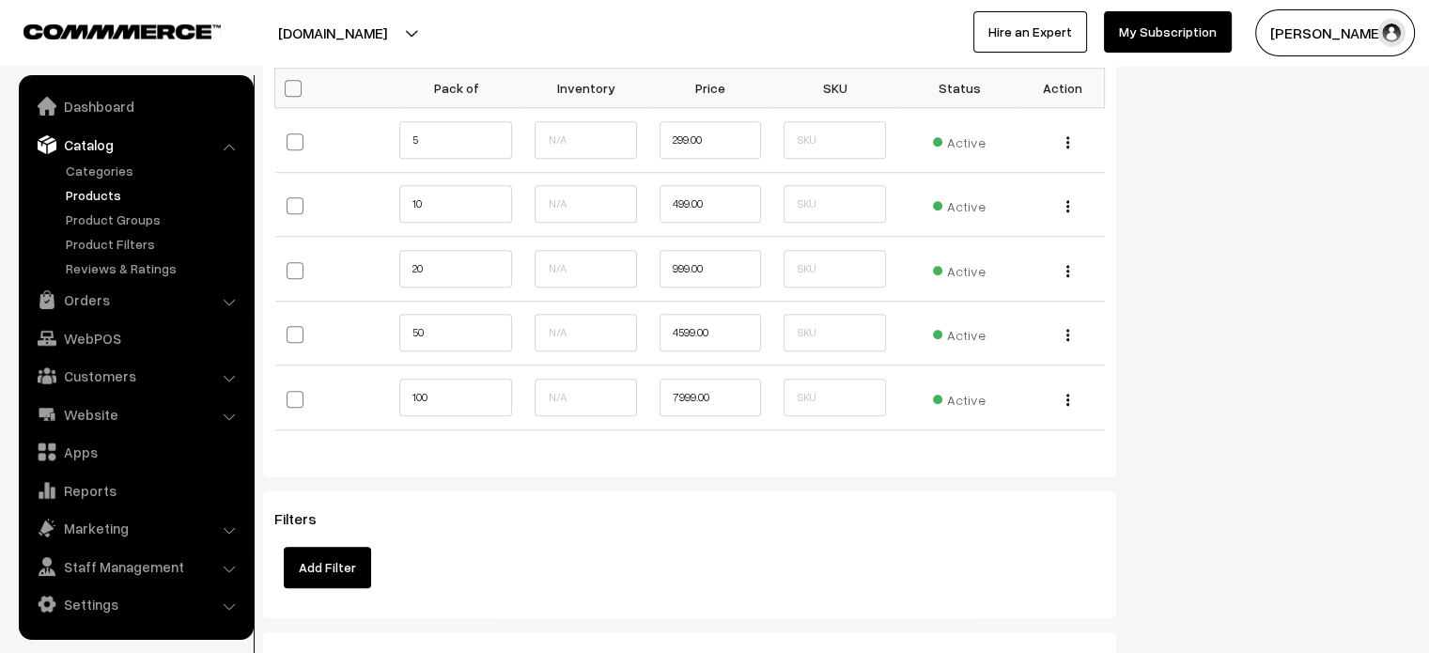
scroll to position [1626, 0]
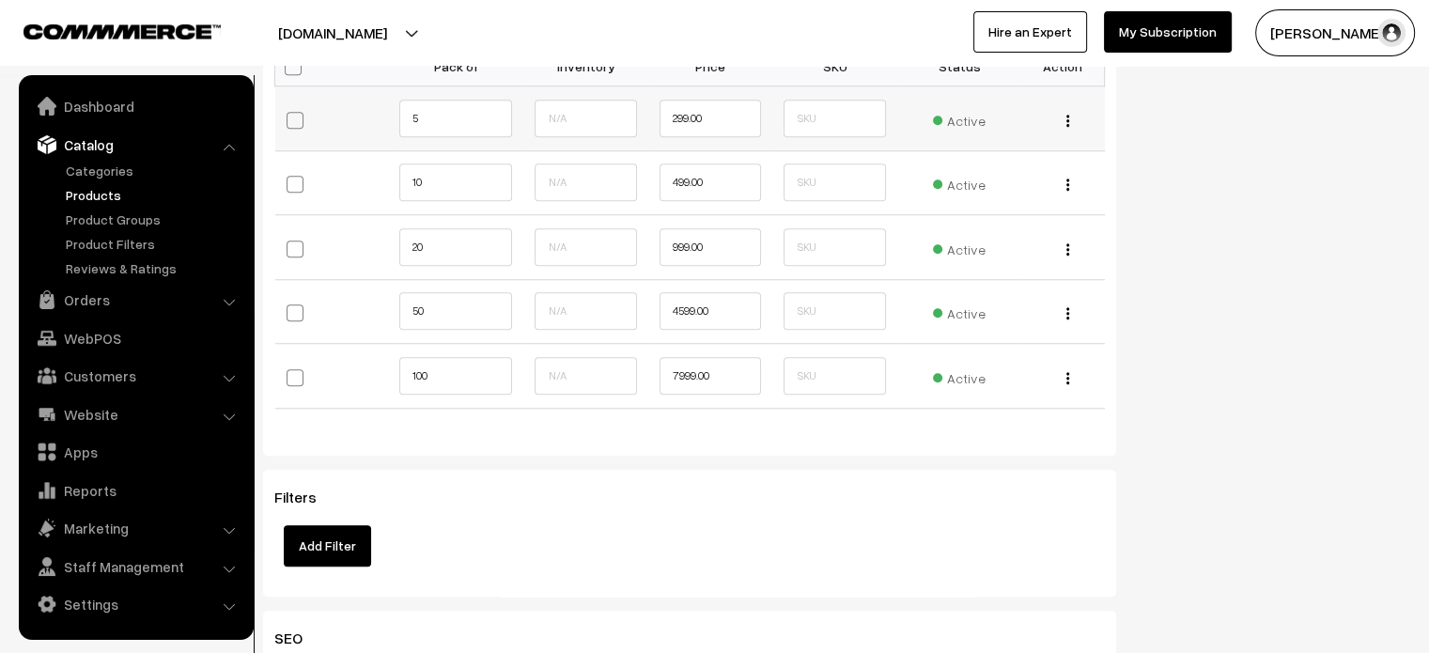
click at [1067, 119] on img "button" at bounding box center [1067, 121] width 3 height 12
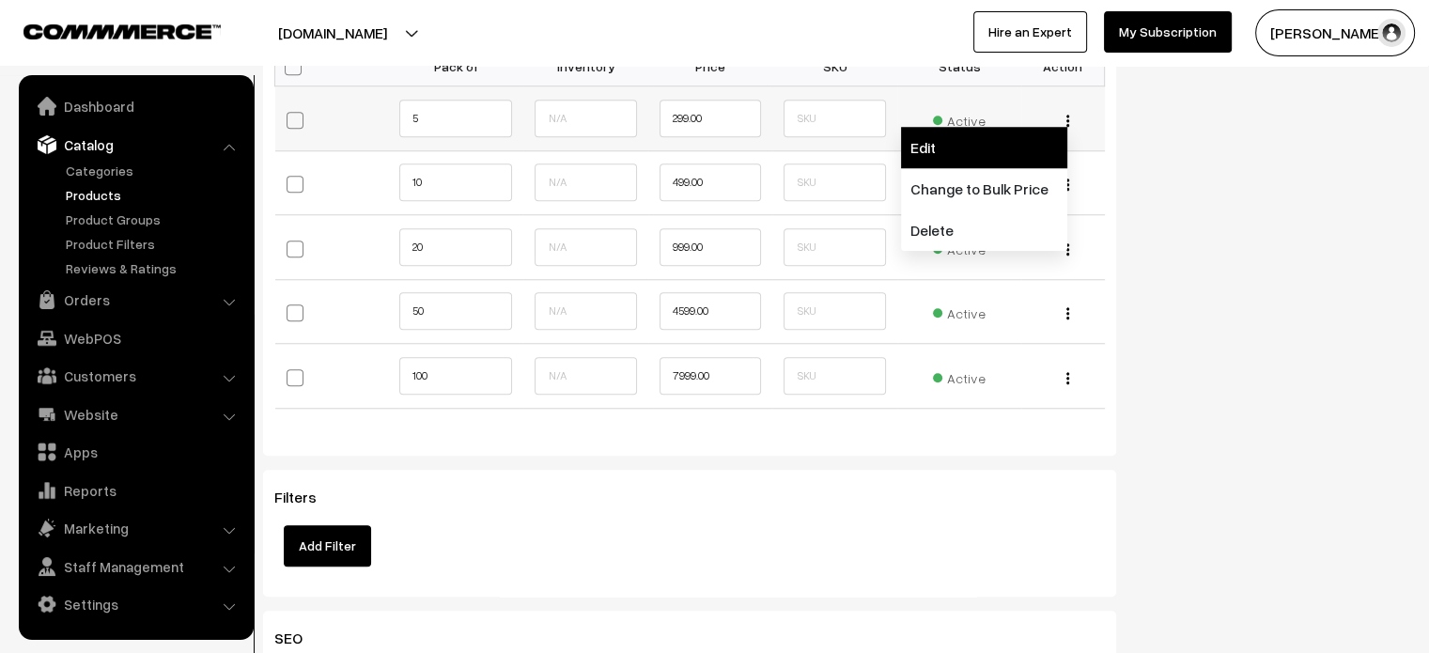
click at [976, 155] on link "Edit" at bounding box center [984, 147] width 166 height 41
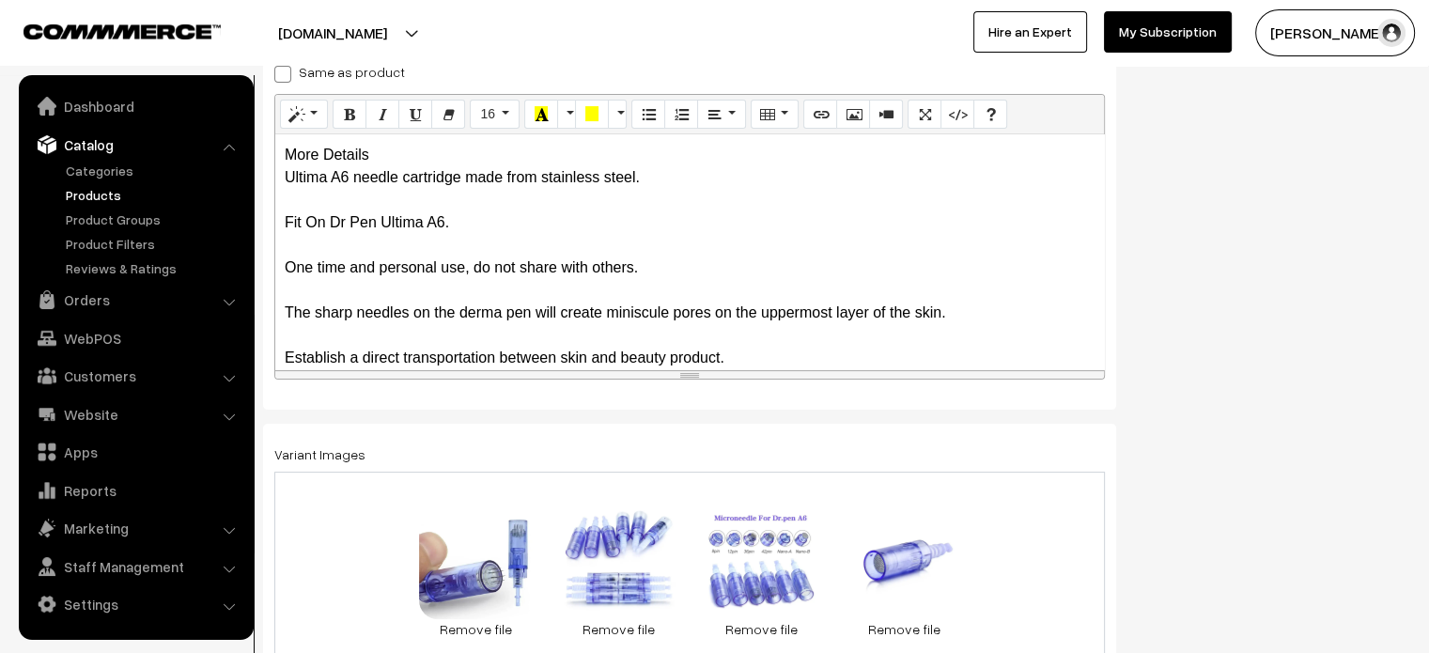
scroll to position [329, 0]
click at [285, 73] on span at bounding box center [282, 73] width 17 height 17
click at [285, 73] on input "Same as product" at bounding box center [280, 70] width 12 height 12
checkbox input "true"
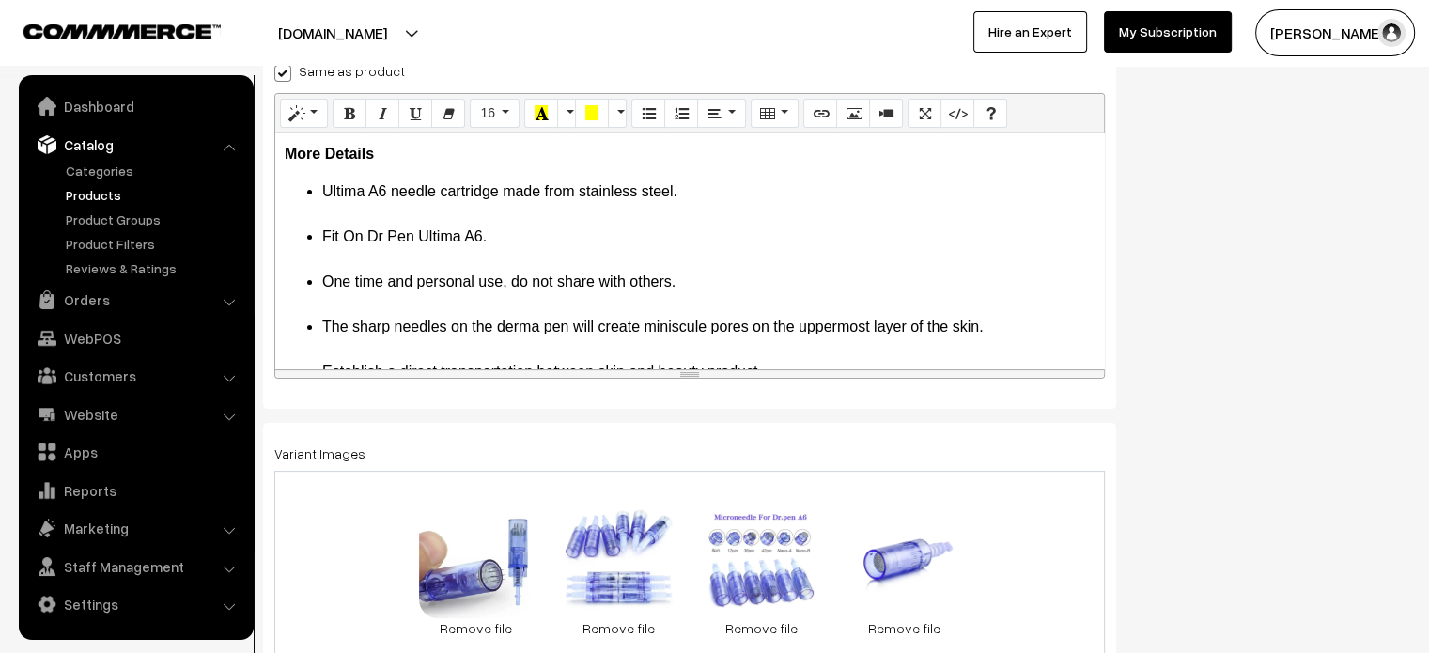
scroll to position [0, 0]
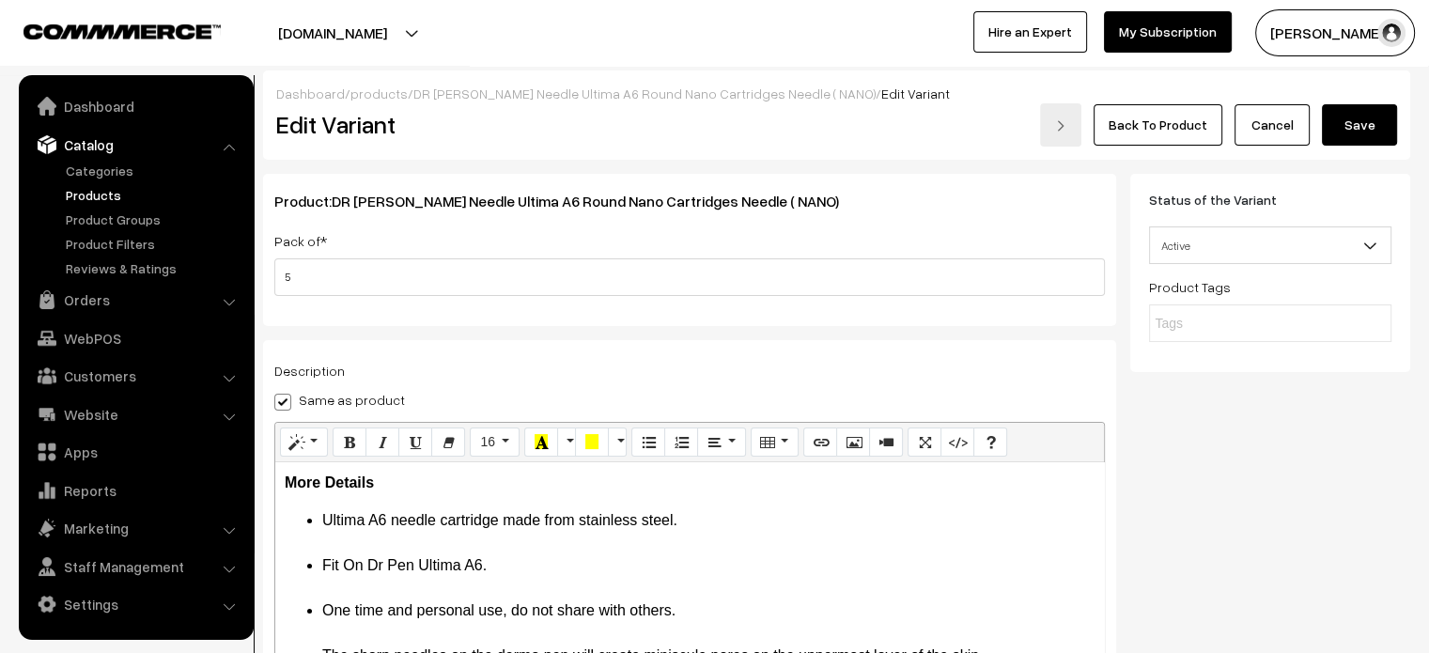
click at [1335, 119] on button "Save" at bounding box center [1359, 124] width 75 height 41
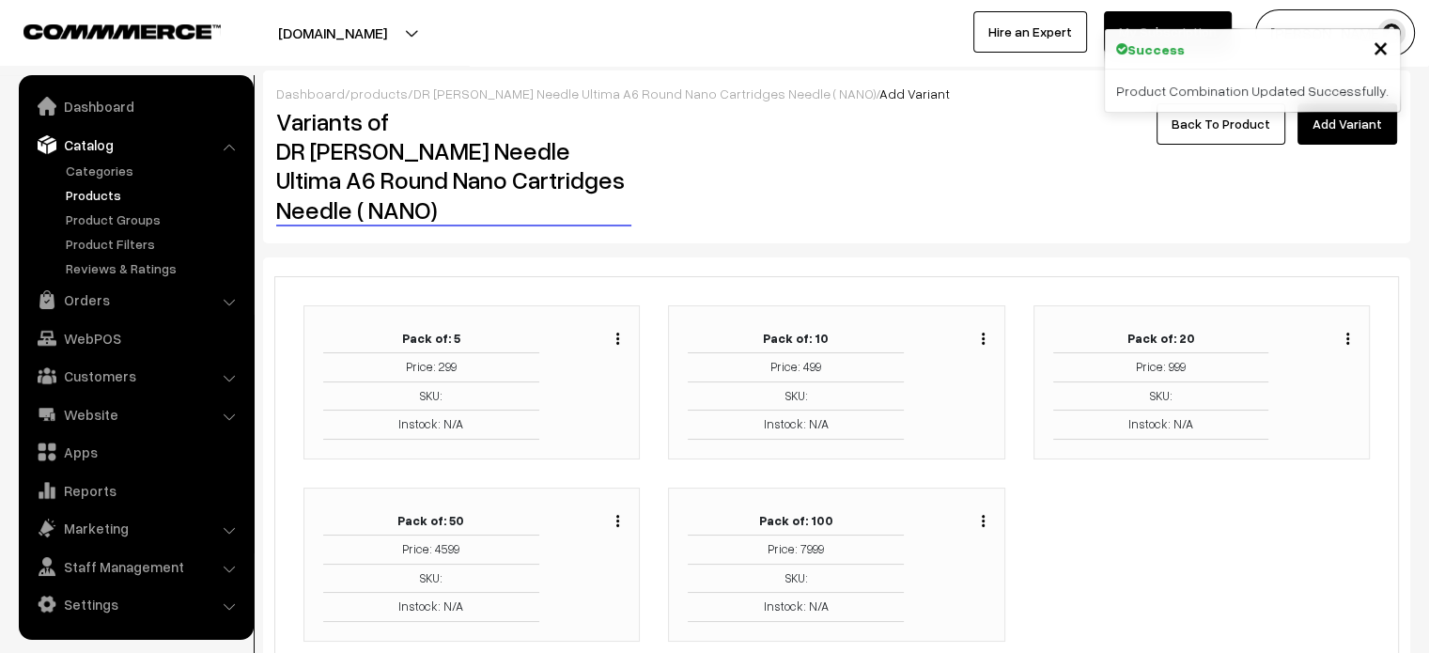
click at [986, 325] on div "Duplicate Edit Delete" at bounding box center [959, 382] width 82 height 115
click at [985, 331] on button "button" at bounding box center [983, 338] width 5 height 15
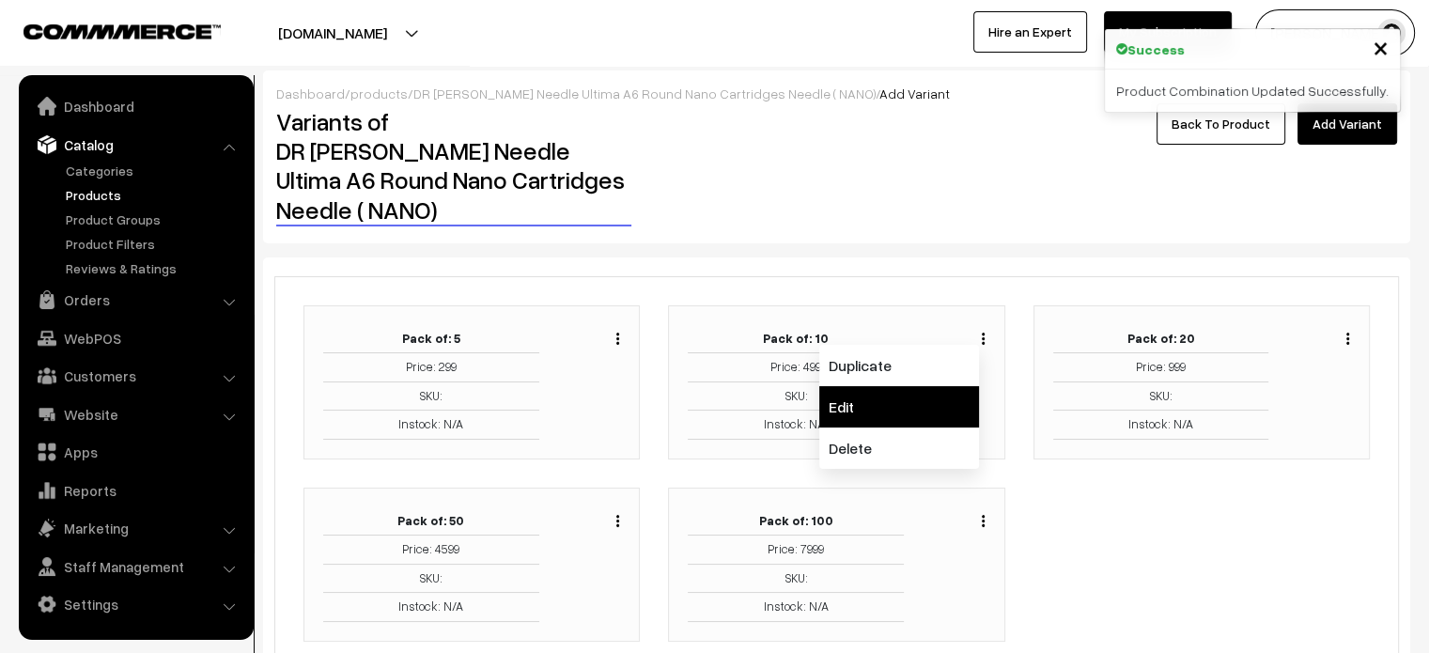
click at [864, 386] on link "Edit" at bounding box center [899, 406] width 160 height 41
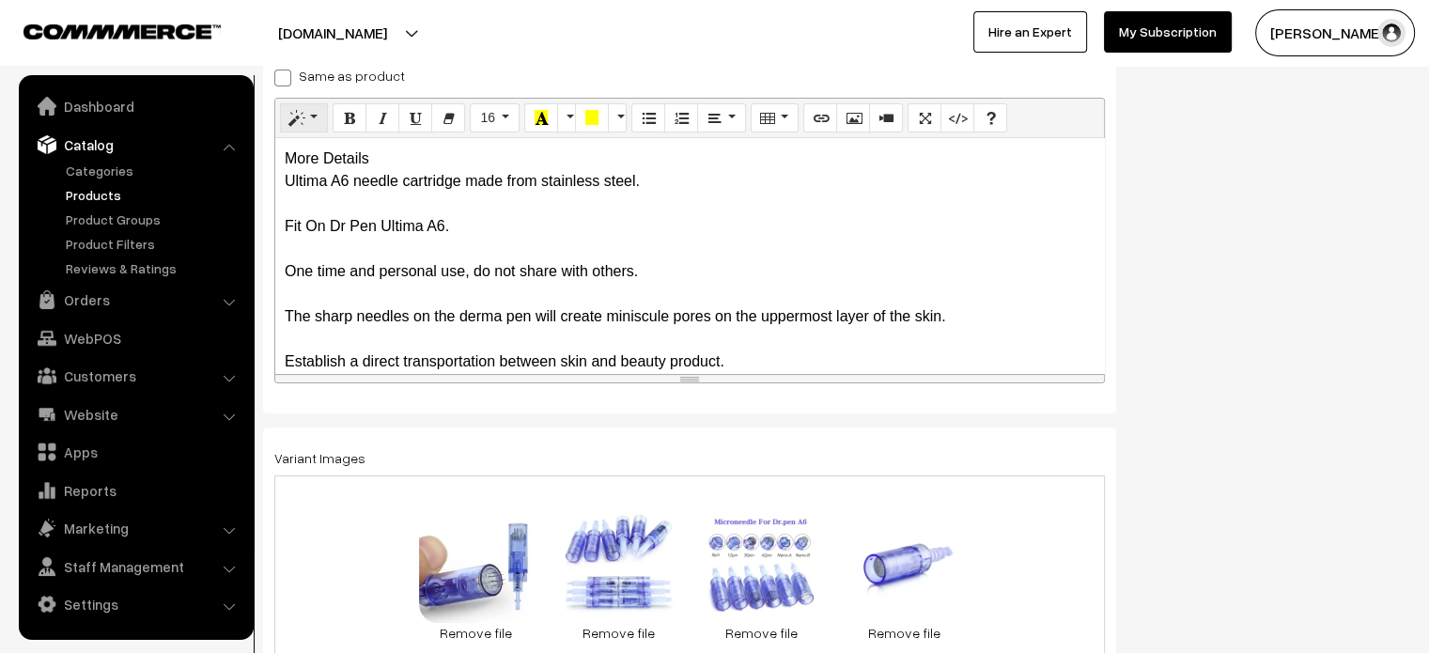
scroll to position [329, 0]
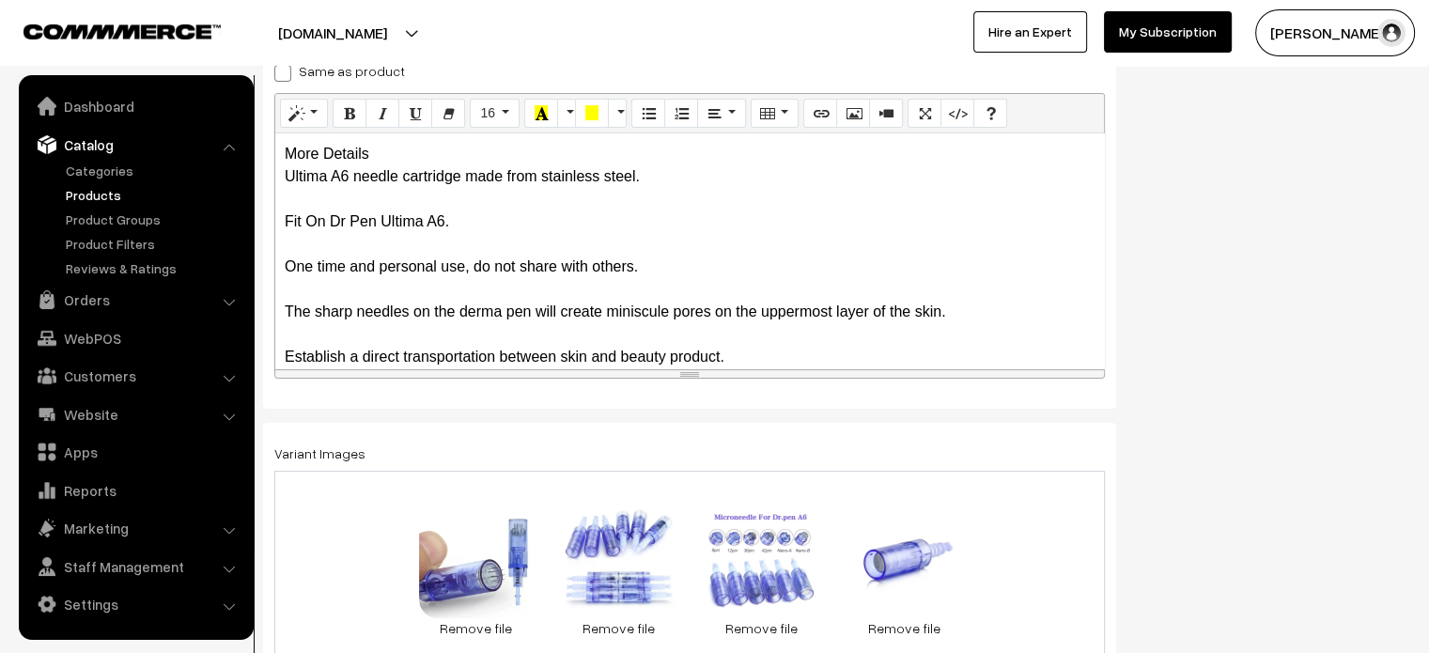
click at [278, 76] on span at bounding box center [282, 73] width 17 height 17
click at [278, 76] on input "Same as product" at bounding box center [280, 70] width 12 height 12
checkbox input "true"
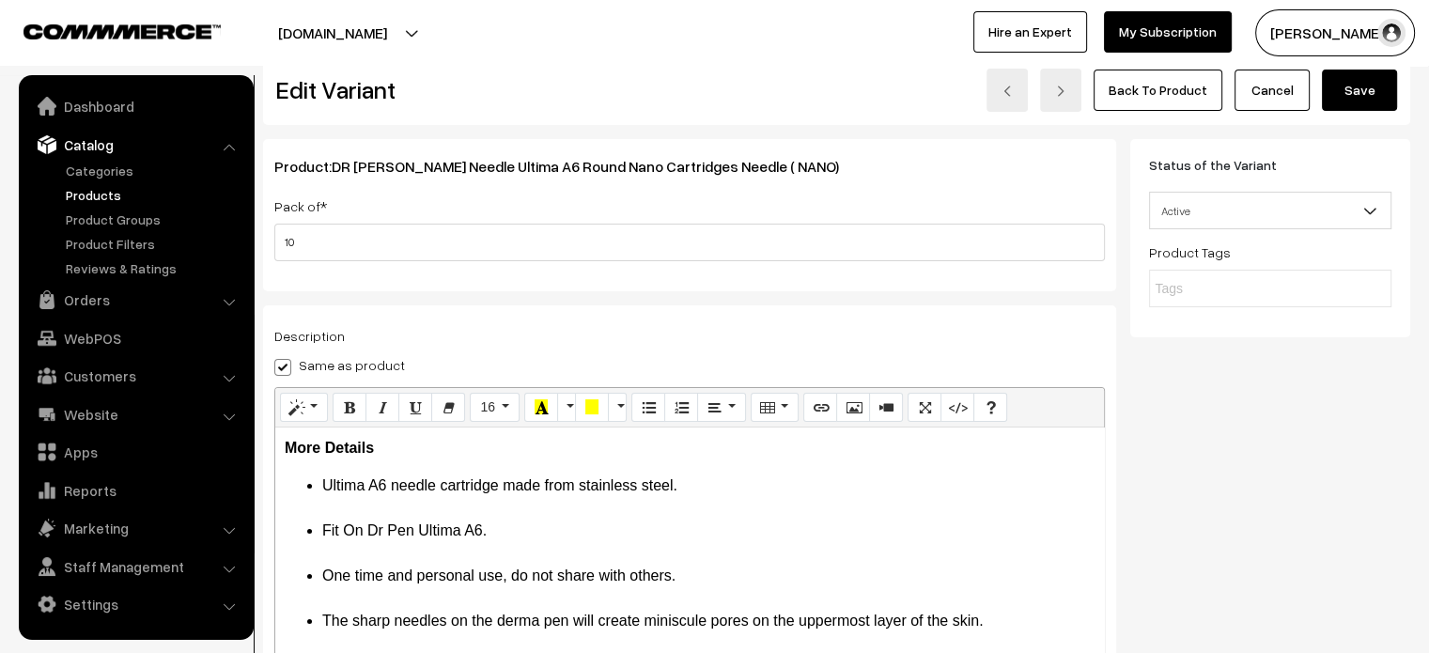
scroll to position [30, 0]
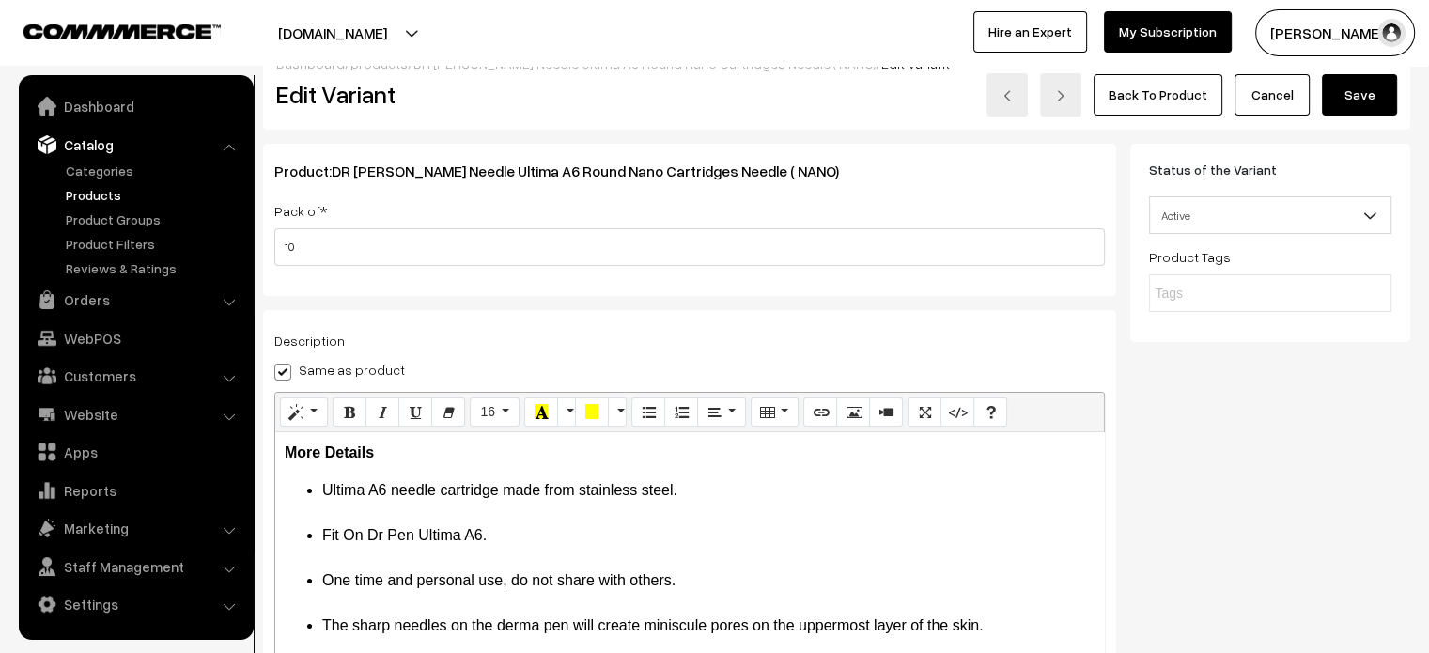
click at [1368, 97] on button "Save" at bounding box center [1359, 94] width 75 height 41
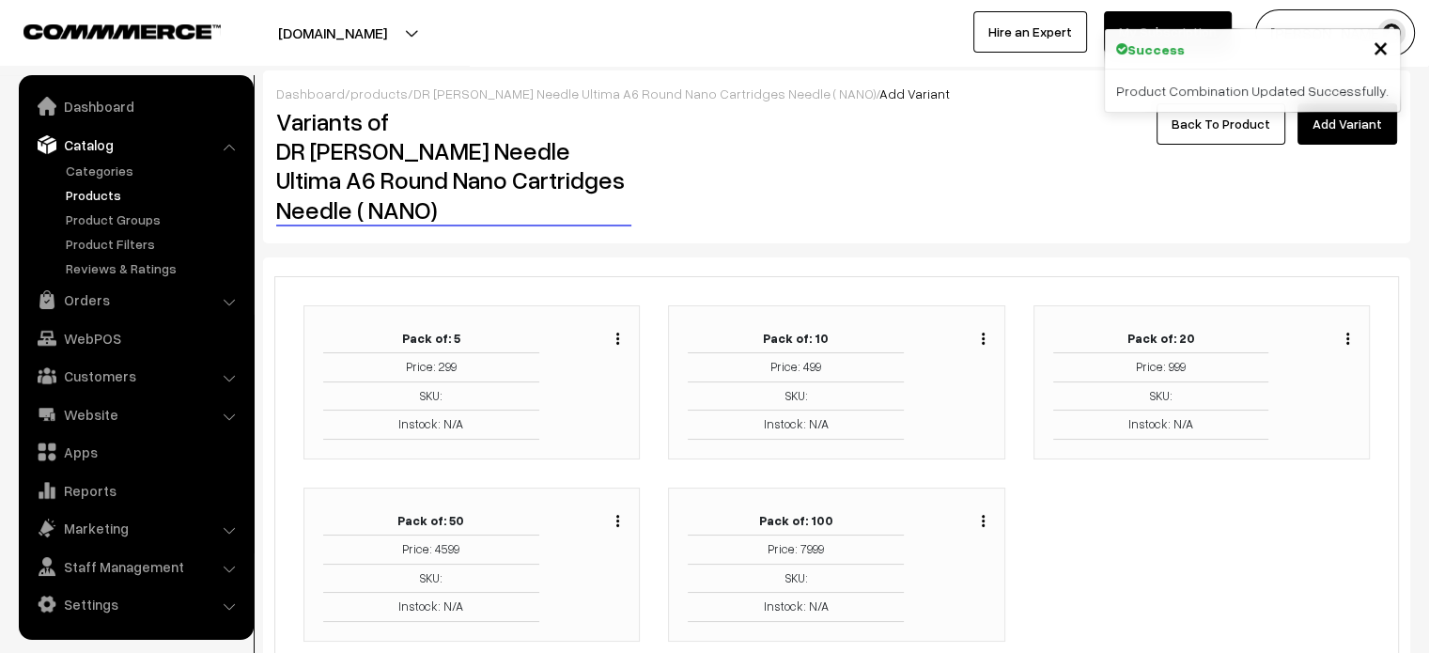
click at [1350, 325] on div "Duplicate Edit Delete" at bounding box center [1323, 382] width 82 height 115
click at [1349, 331] on button "button" at bounding box center [1347, 338] width 5 height 15
click at [1247, 386] on link "Edit" at bounding box center [1264, 406] width 160 height 41
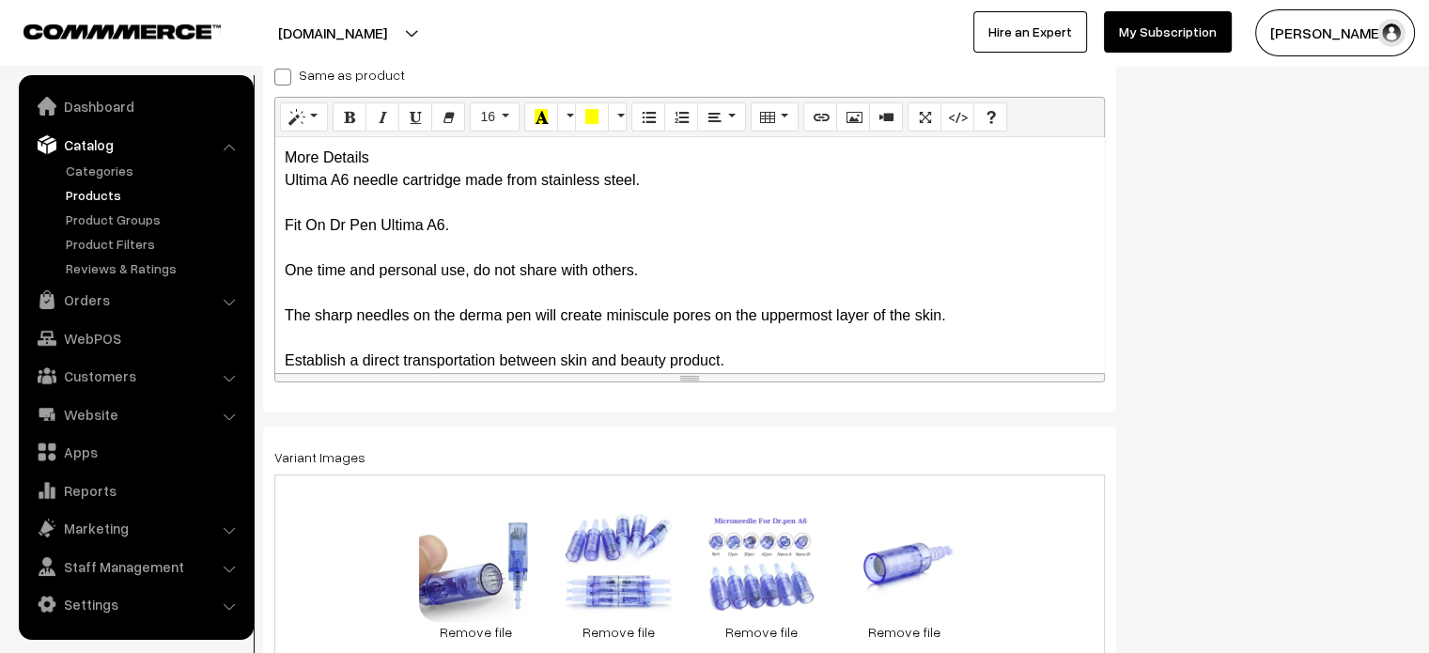
scroll to position [329, 0]
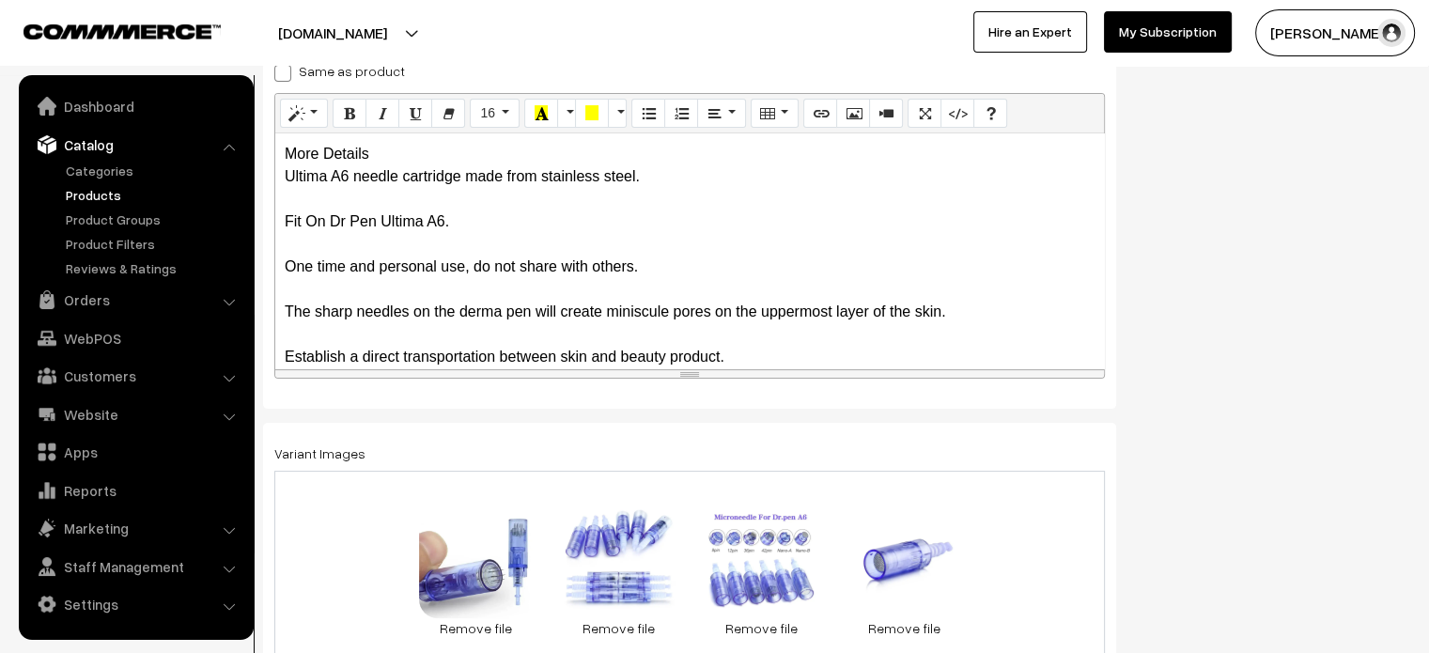
click at [286, 71] on span at bounding box center [282, 73] width 17 height 17
click at [286, 71] on input "Same as product" at bounding box center [280, 70] width 12 height 12
checkbox input "true"
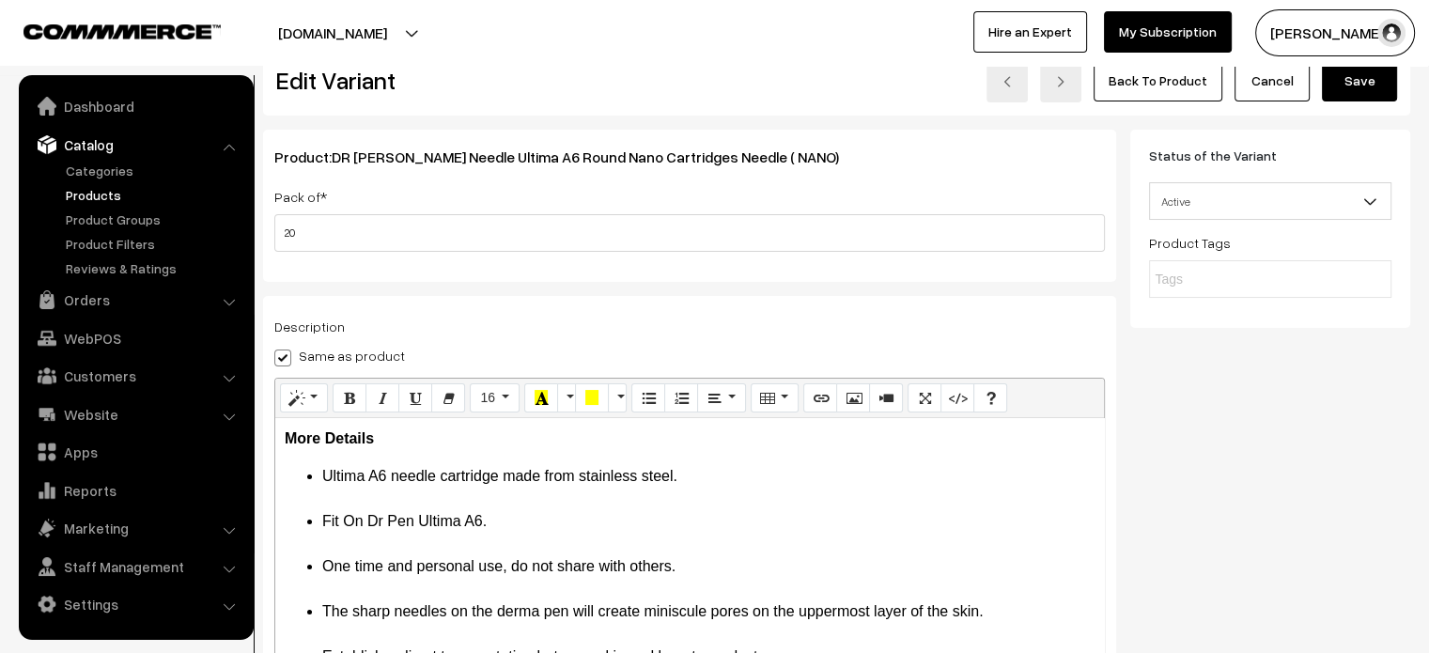
scroll to position [0, 0]
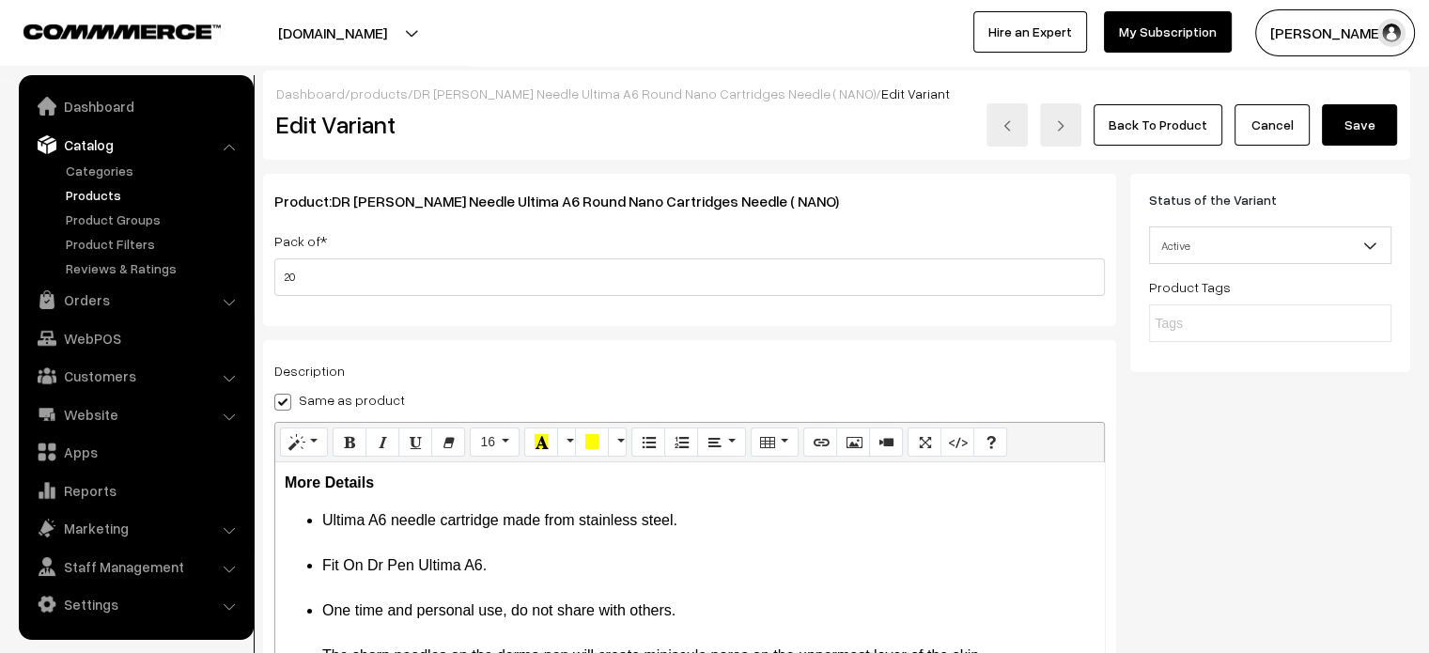
click at [1363, 135] on button "Save" at bounding box center [1359, 124] width 75 height 41
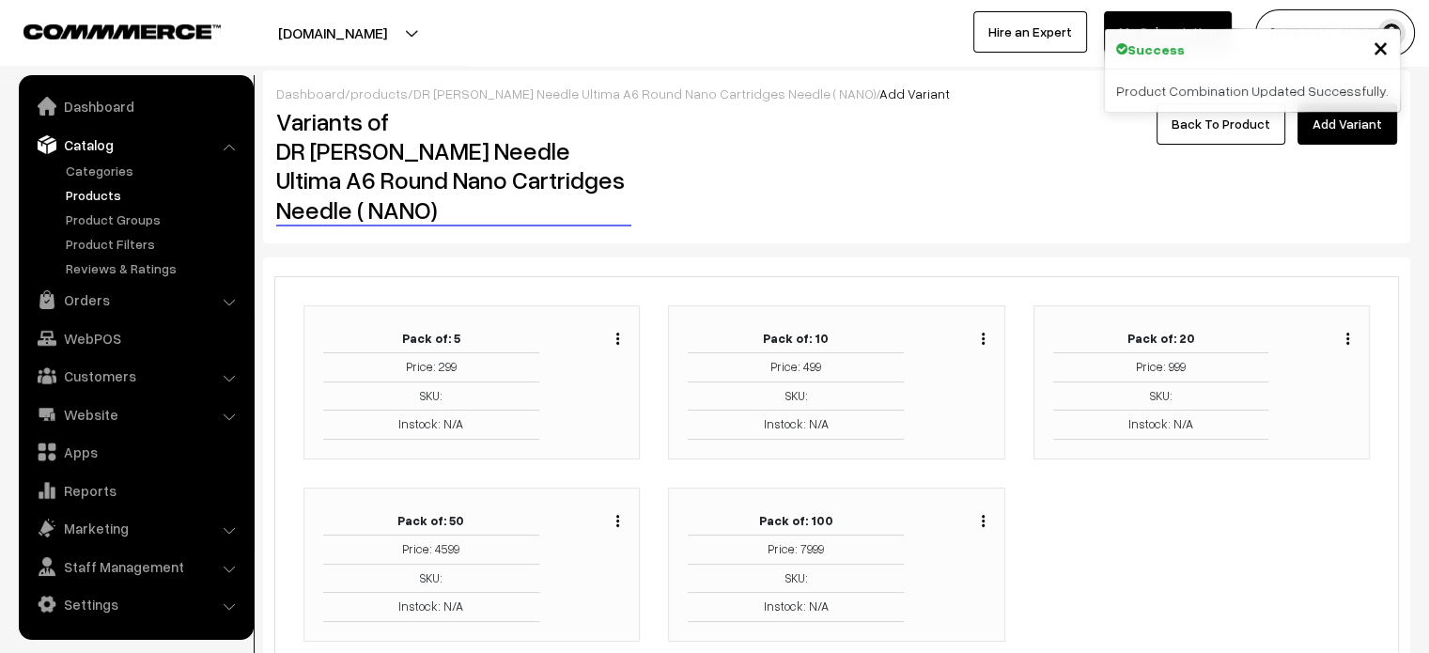
scroll to position [126, 0]
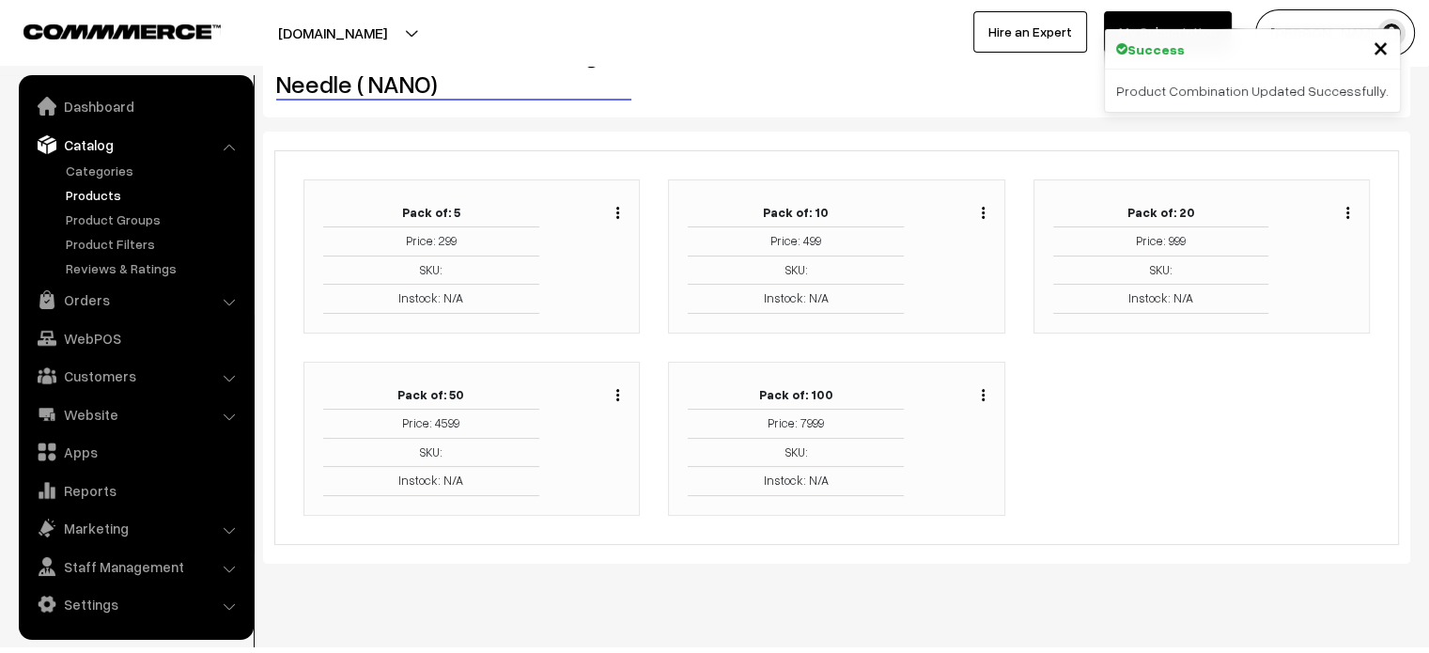
click at [620, 381] on div "Duplicate Edit Delete" at bounding box center [594, 438] width 82 height 115
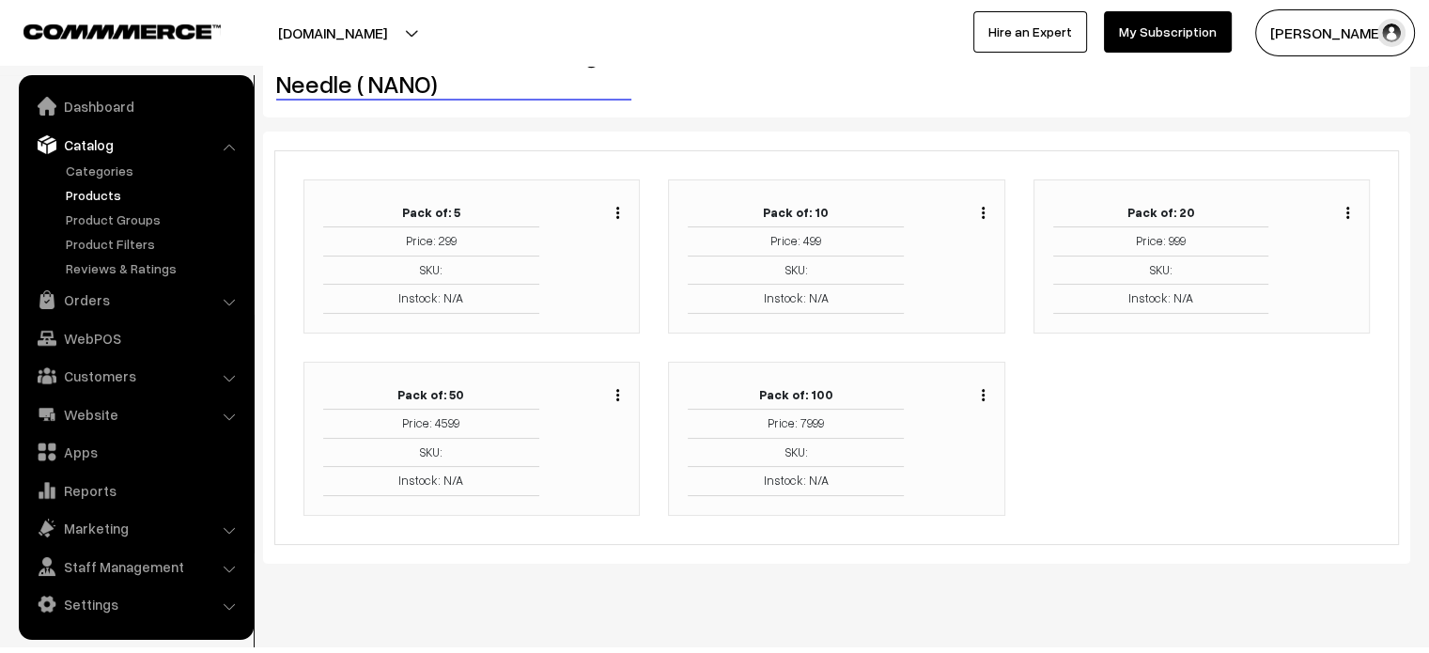
click at [617, 389] on img "button" at bounding box center [617, 395] width 3 height 12
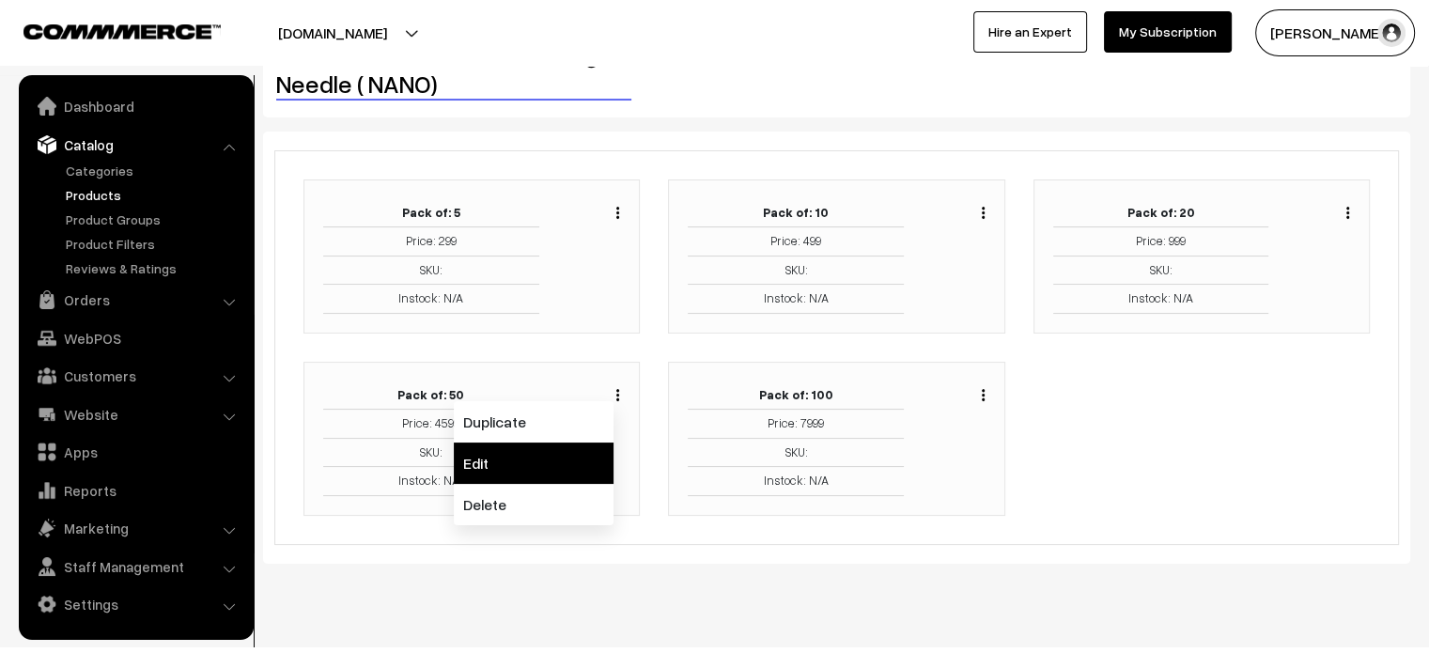
click at [543, 442] on link "Edit" at bounding box center [534, 462] width 160 height 41
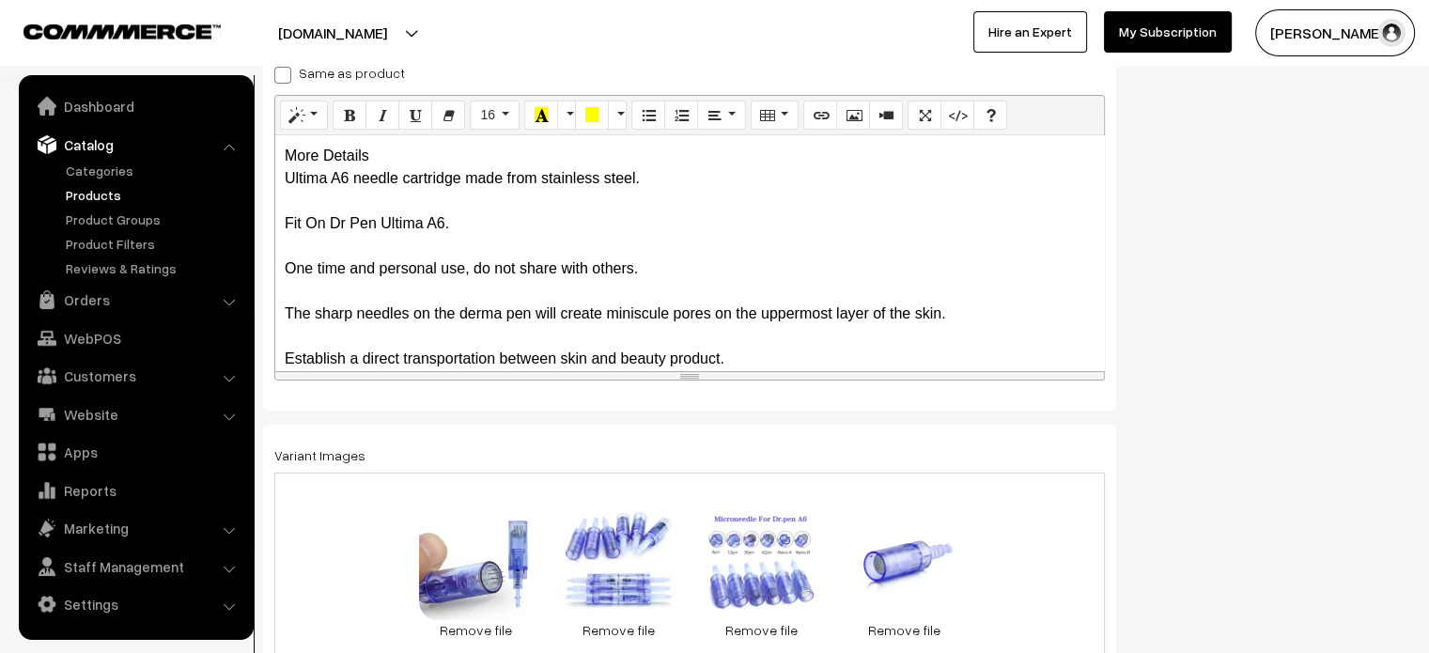
scroll to position [329, 0]
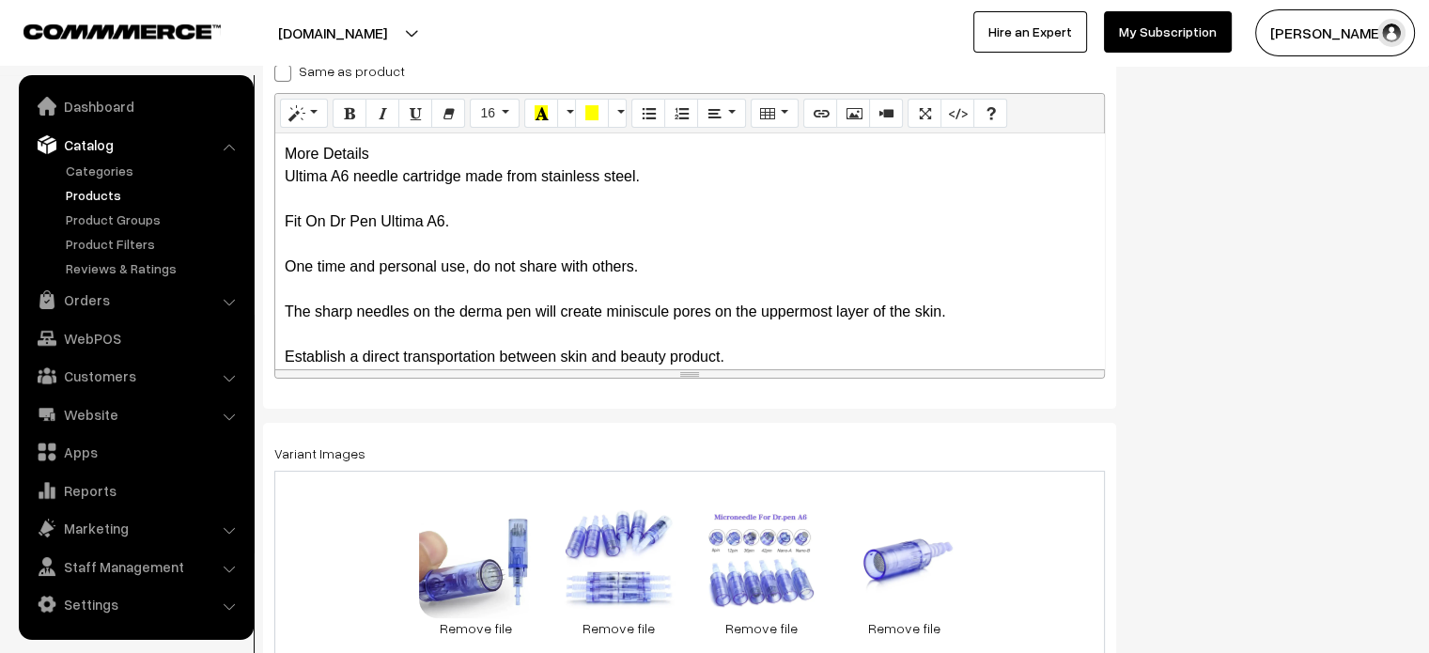
click at [289, 75] on span at bounding box center [282, 73] width 17 height 17
click at [287, 75] on input "Same as product" at bounding box center [280, 70] width 12 height 12
checkbox input "true"
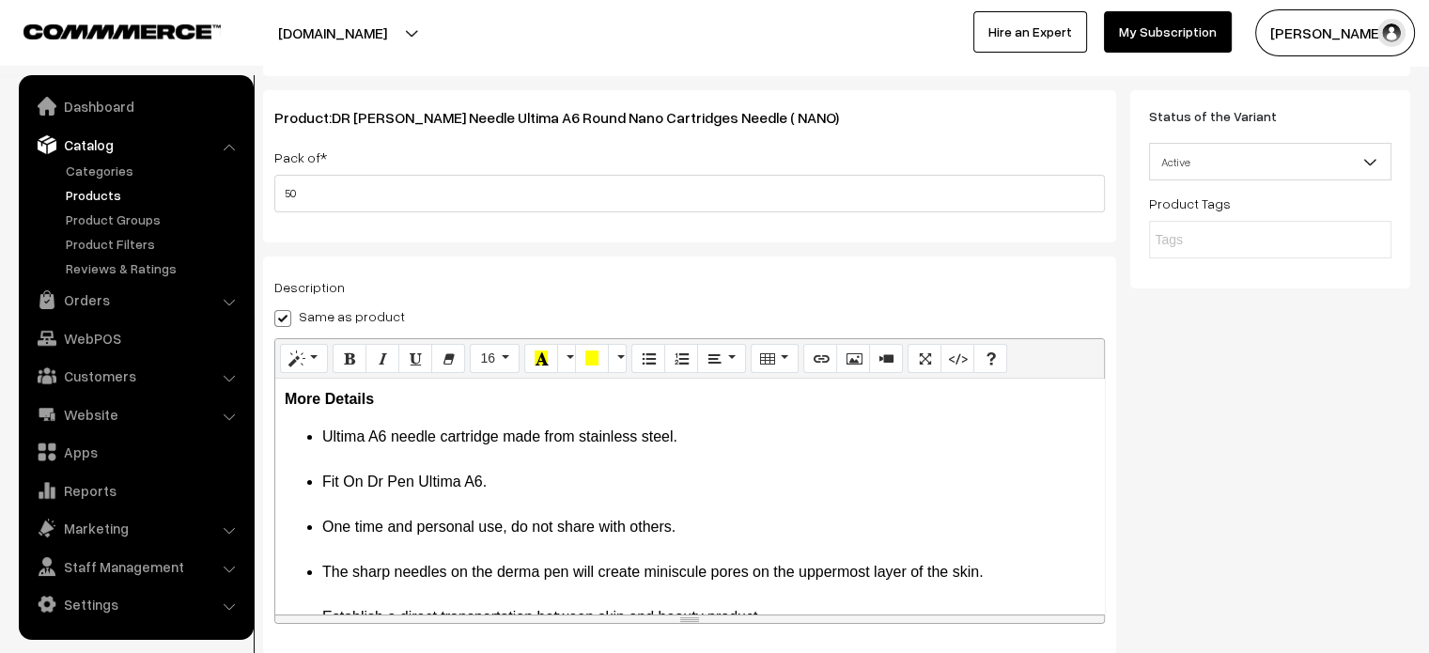
scroll to position [33, 0]
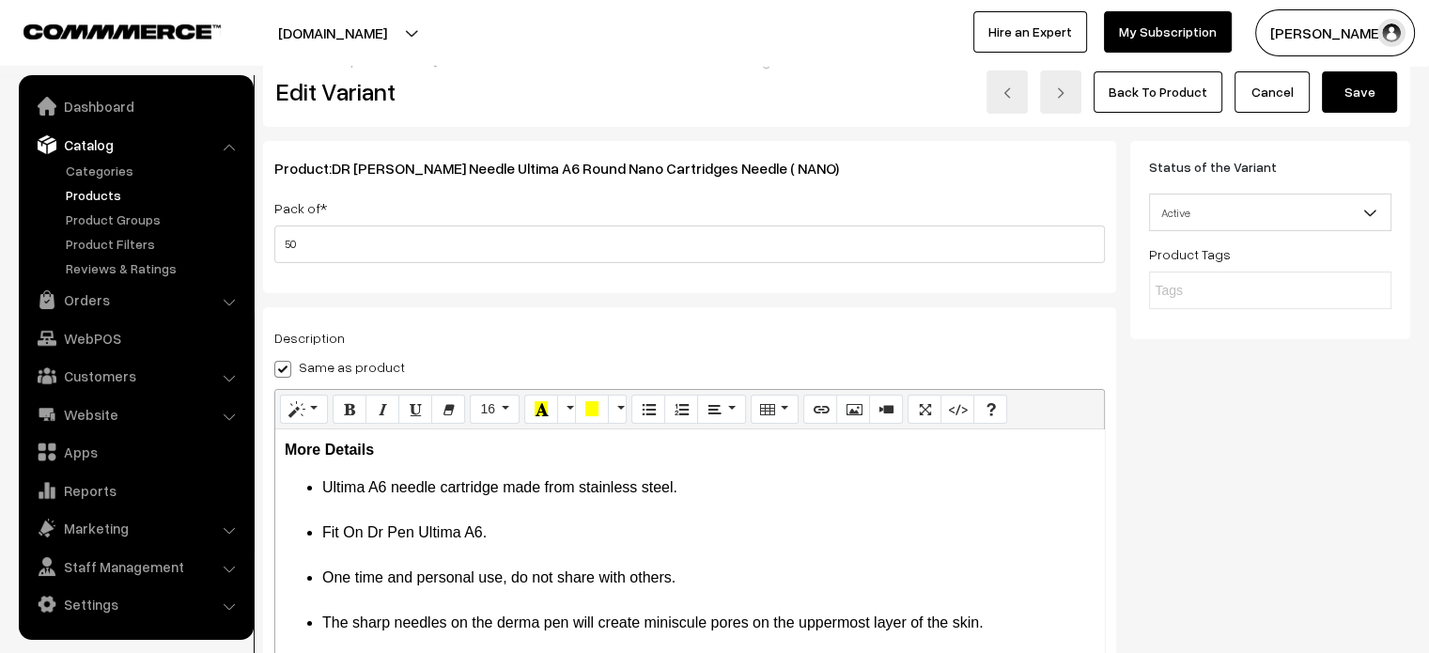
click at [1349, 93] on button "Save" at bounding box center [1359, 91] width 75 height 41
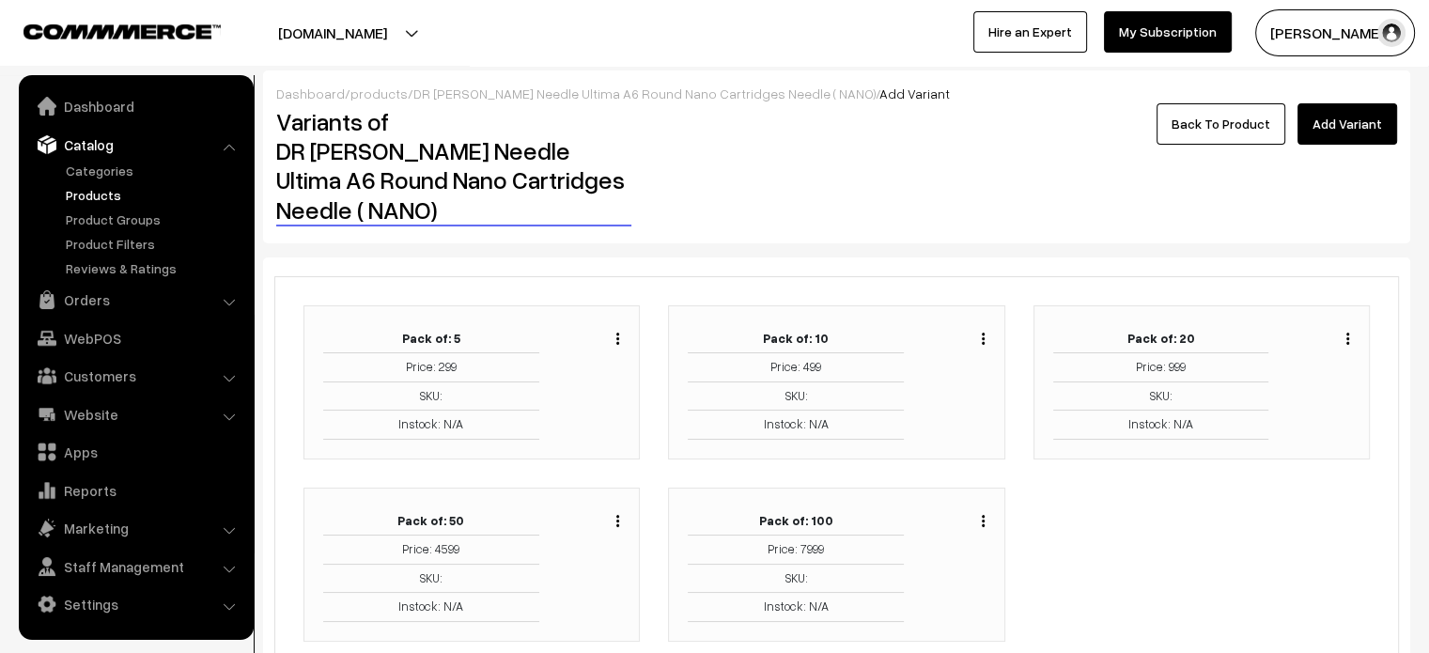
click at [979, 507] on div "Duplicate Edit Delete" at bounding box center [978, 518] width 14 height 23
click at [982, 515] on img "button" at bounding box center [983, 521] width 3 height 12
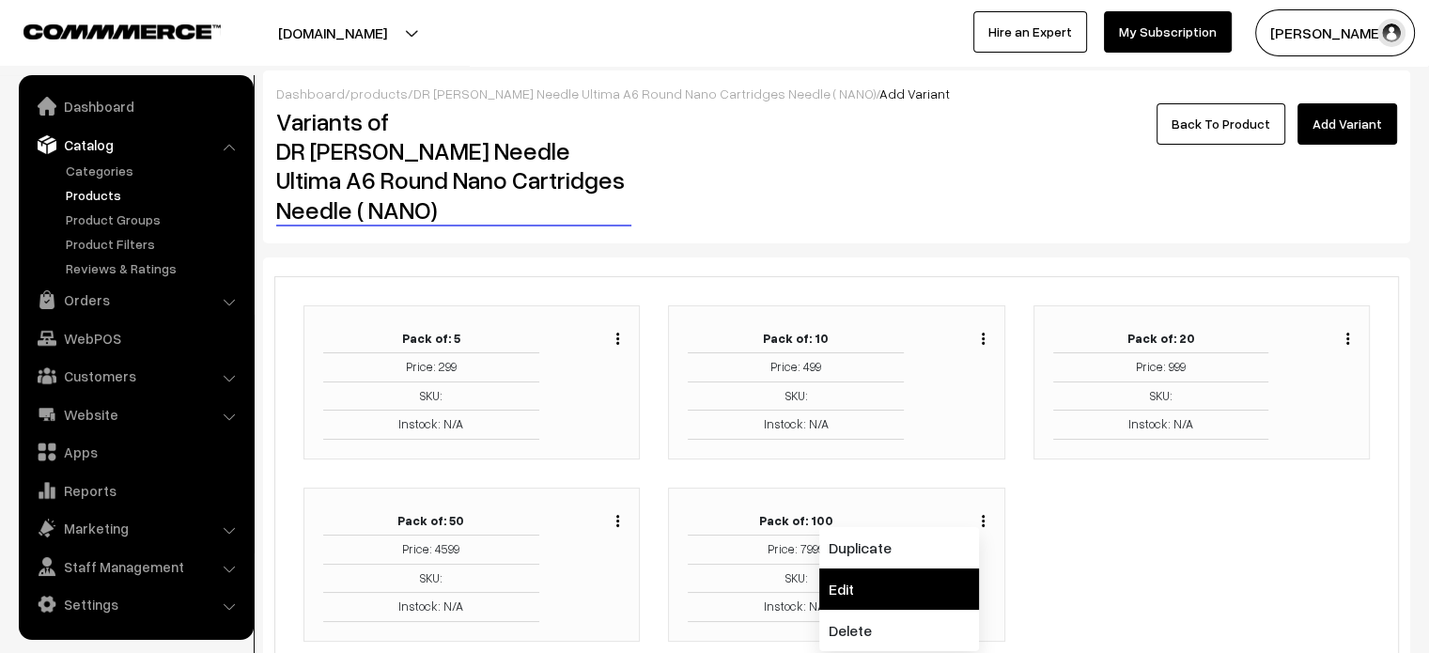
click at [873, 568] on link "Edit" at bounding box center [899, 588] width 160 height 41
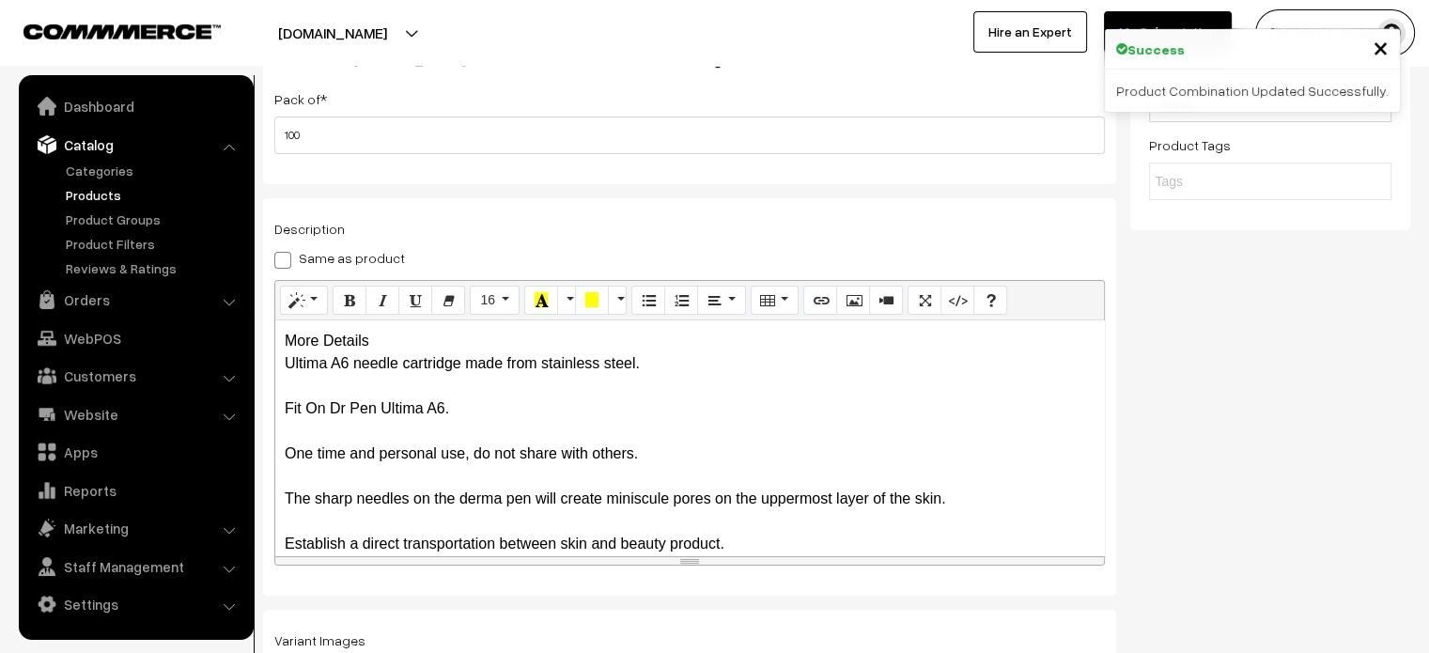
scroll to position [137, 0]
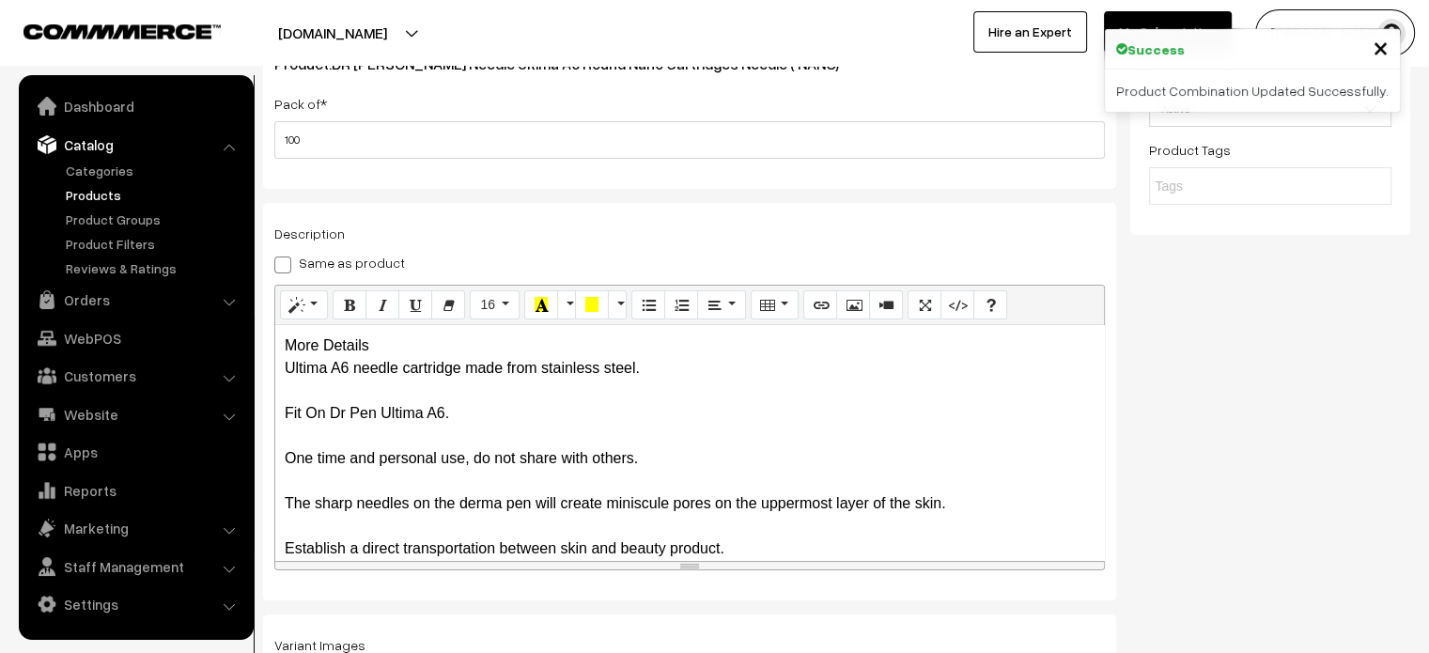
click at [274, 261] on span at bounding box center [282, 264] width 17 height 17
click at [274, 261] on input "Same as product" at bounding box center [280, 262] width 12 height 12
checkbox input "true"
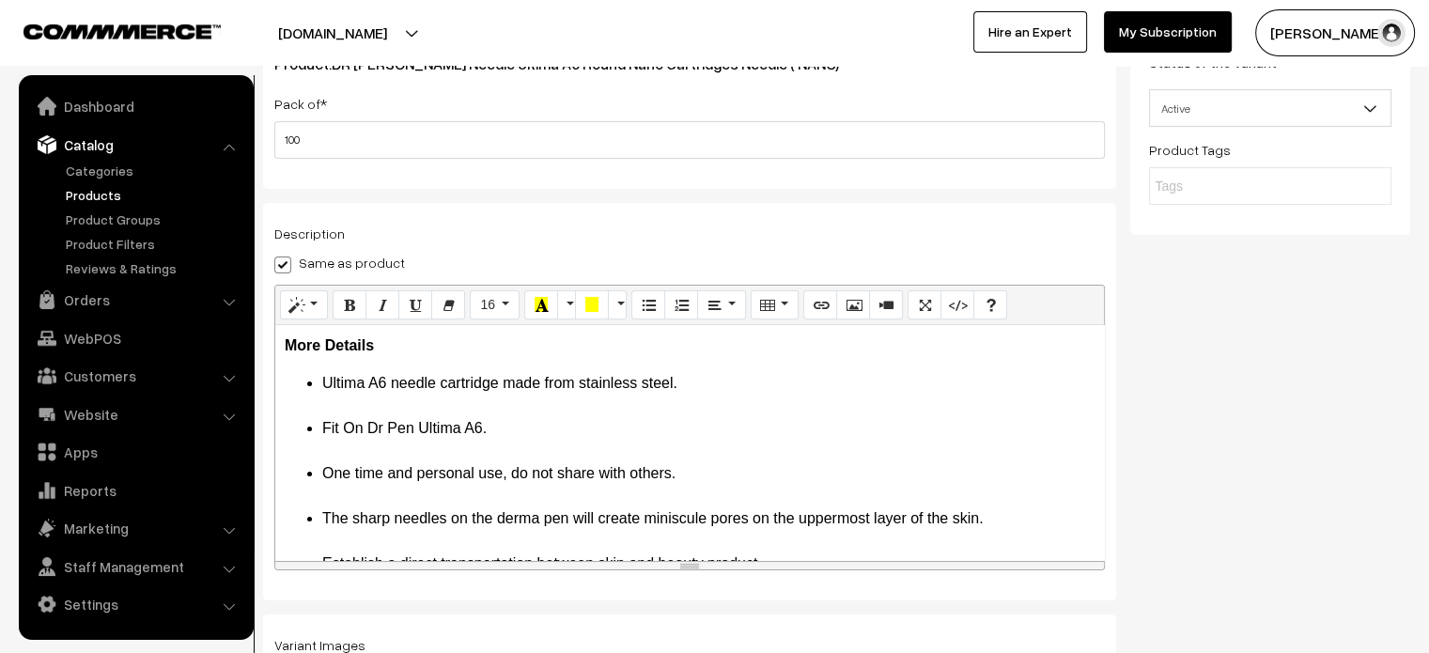
scroll to position [0, 0]
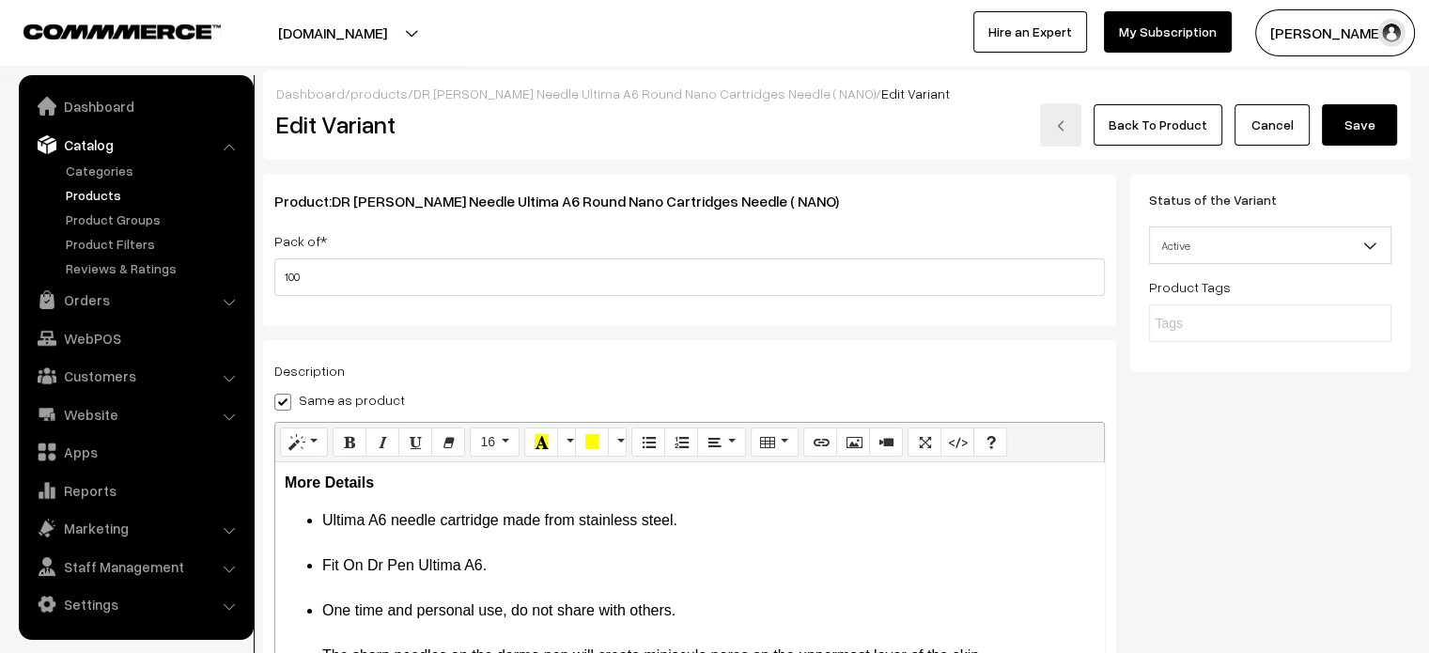
click at [1372, 126] on button "Save" at bounding box center [1359, 124] width 75 height 41
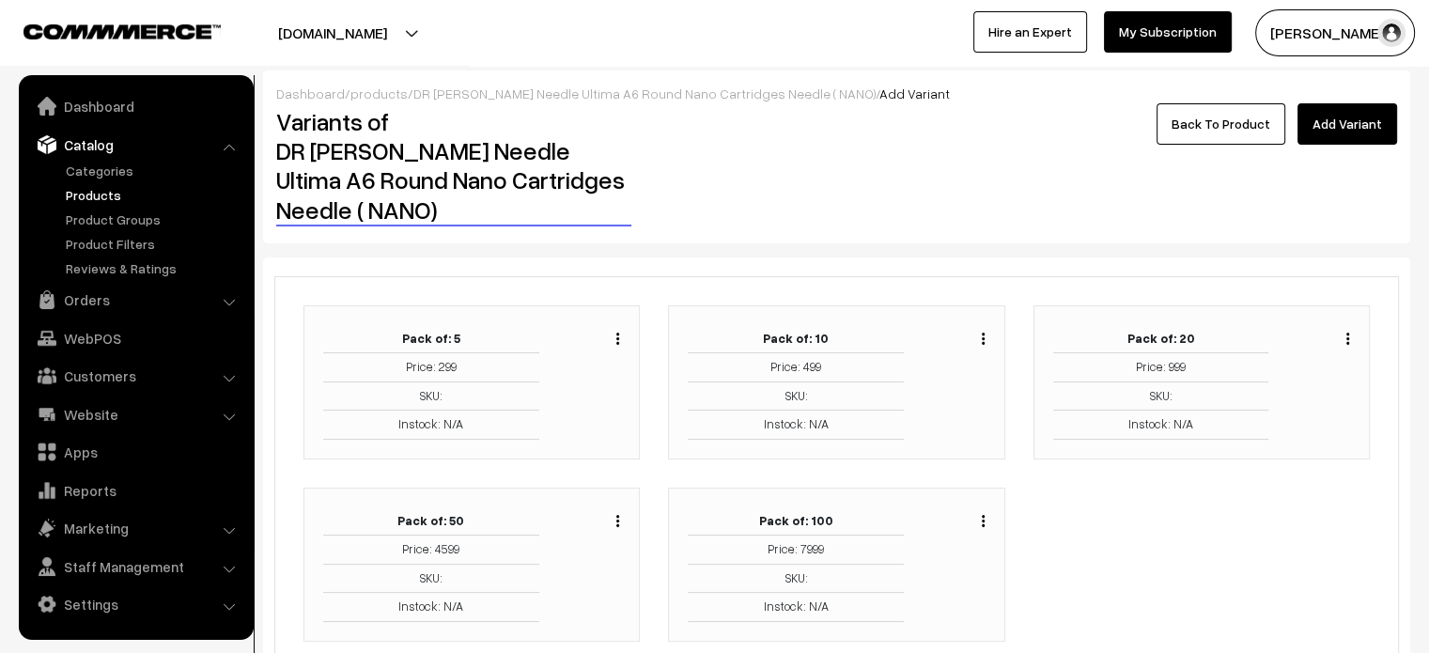
click at [986, 507] on div "Duplicate Edit Delete" at bounding box center [959, 564] width 82 height 115
click at [980, 507] on div "Duplicate Edit Delete" at bounding box center [978, 518] width 14 height 23
click at [985, 513] on button "button" at bounding box center [983, 520] width 5 height 15
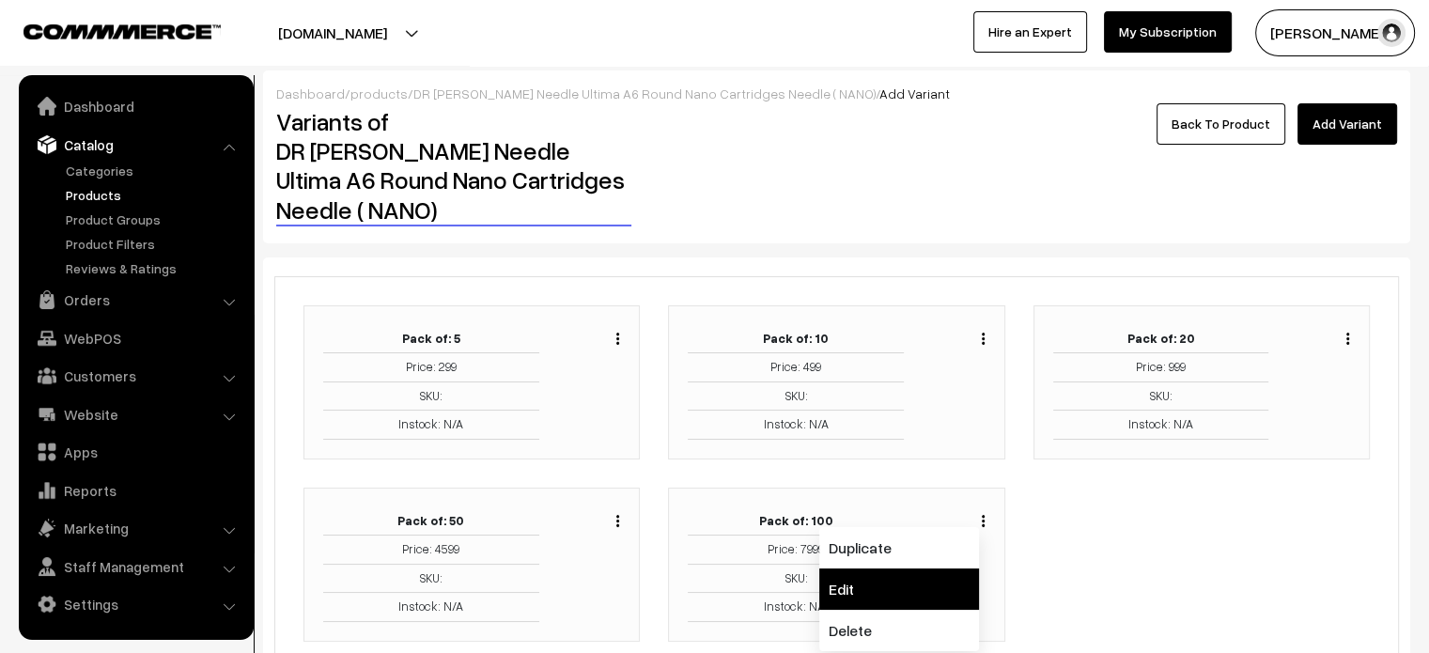
click at [892, 568] on link "Edit" at bounding box center [899, 588] width 160 height 41
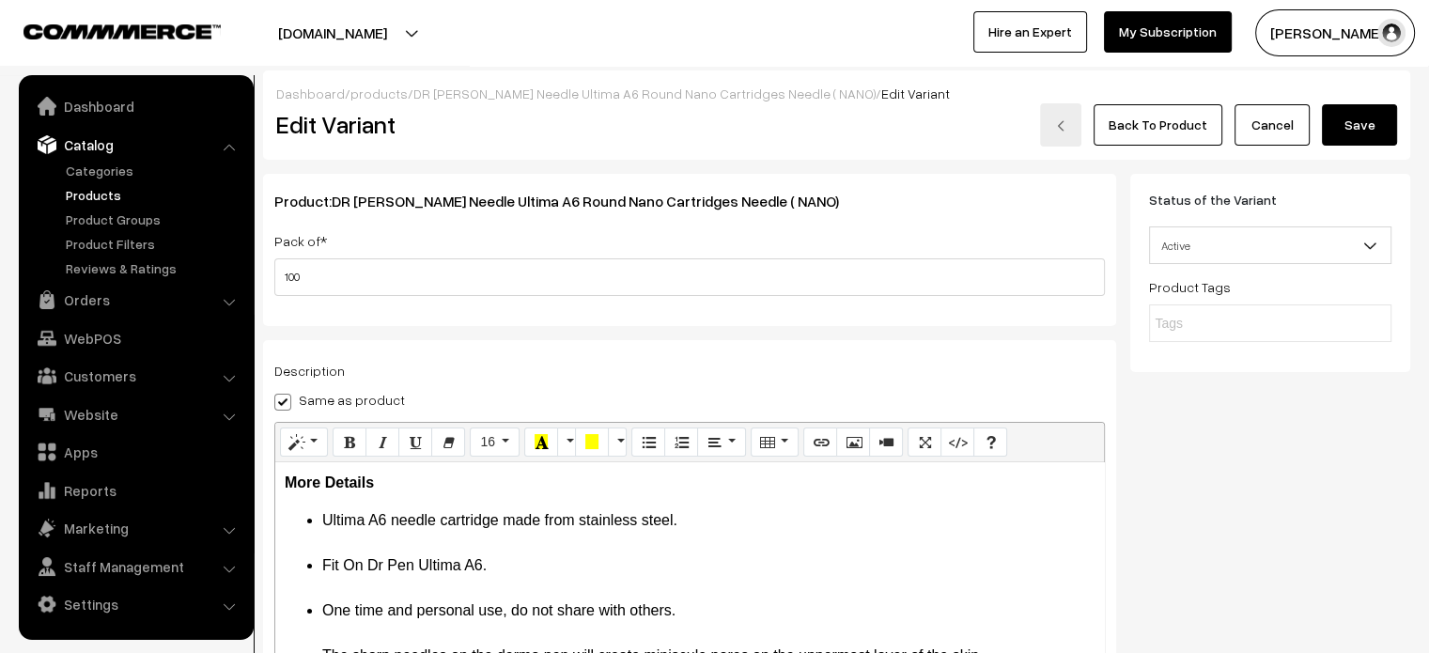
click at [1367, 122] on button "Save" at bounding box center [1359, 124] width 75 height 41
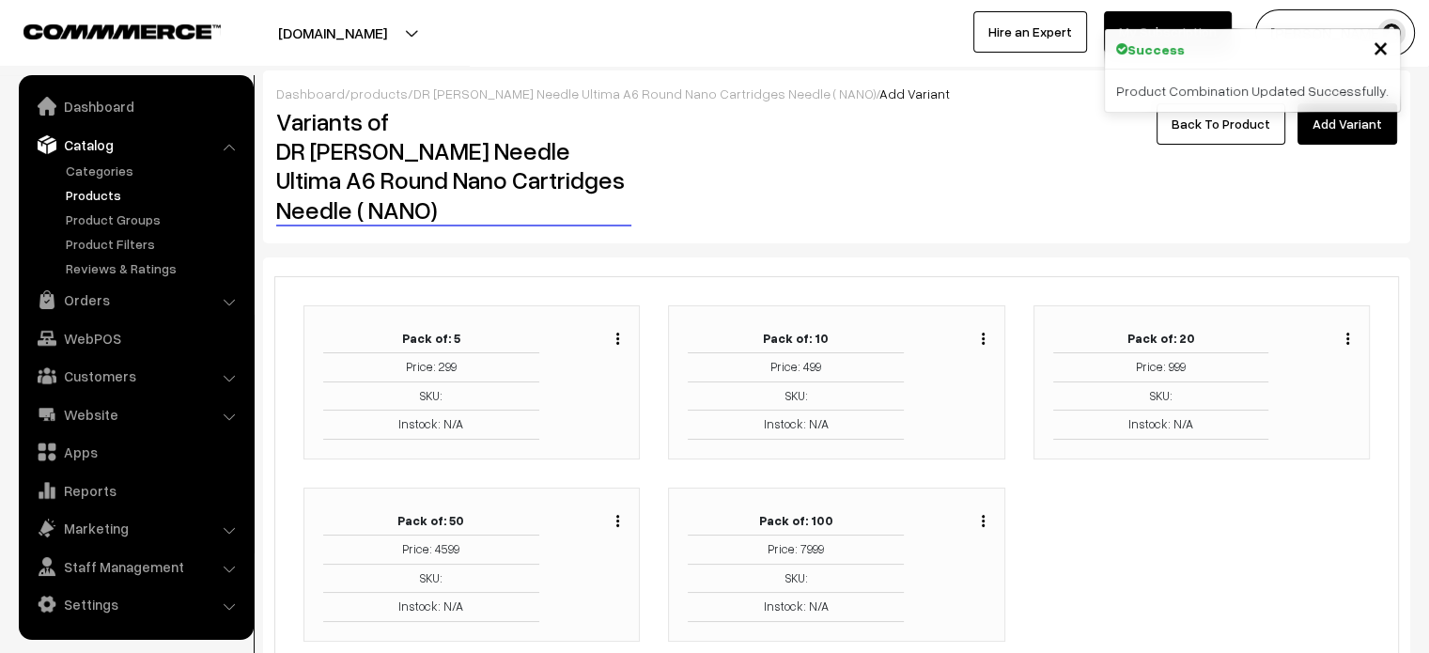
click at [1222, 119] on link "Back To Product" at bounding box center [1220, 123] width 129 height 41
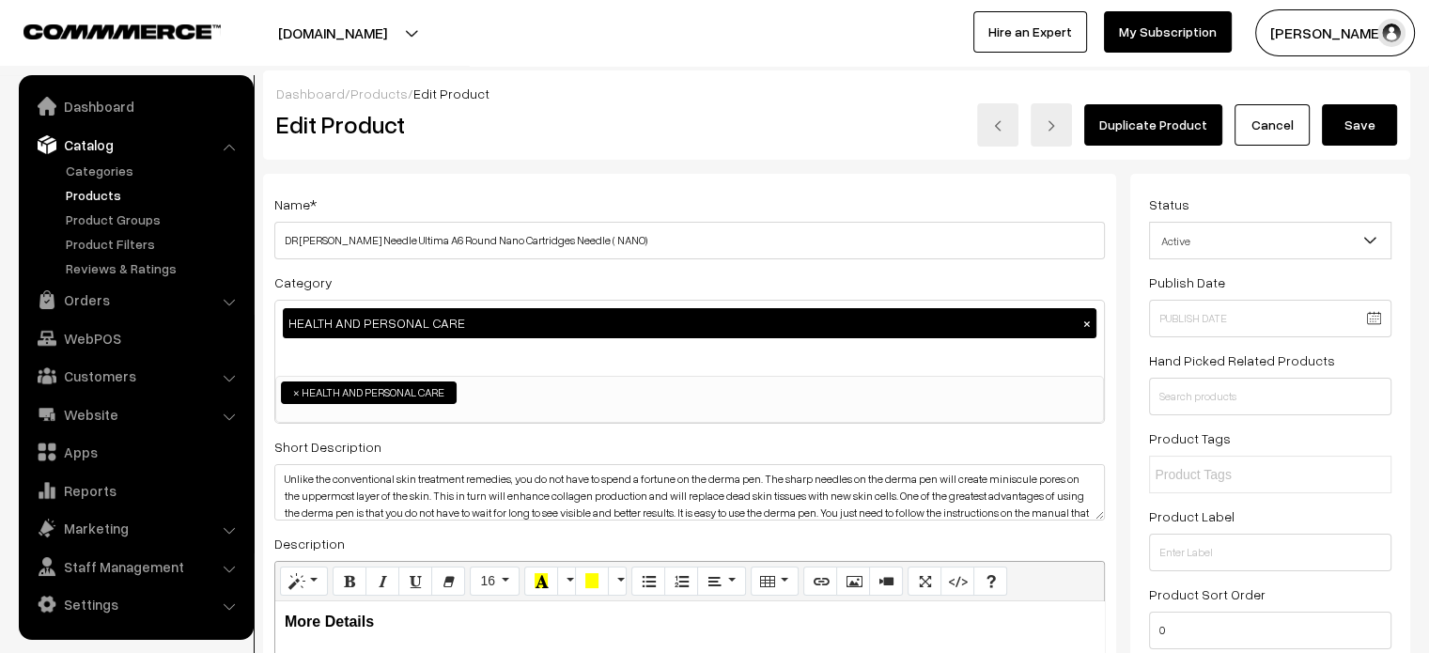
click at [1369, 124] on button "Save" at bounding box center [1359, 124] width 75 height 41
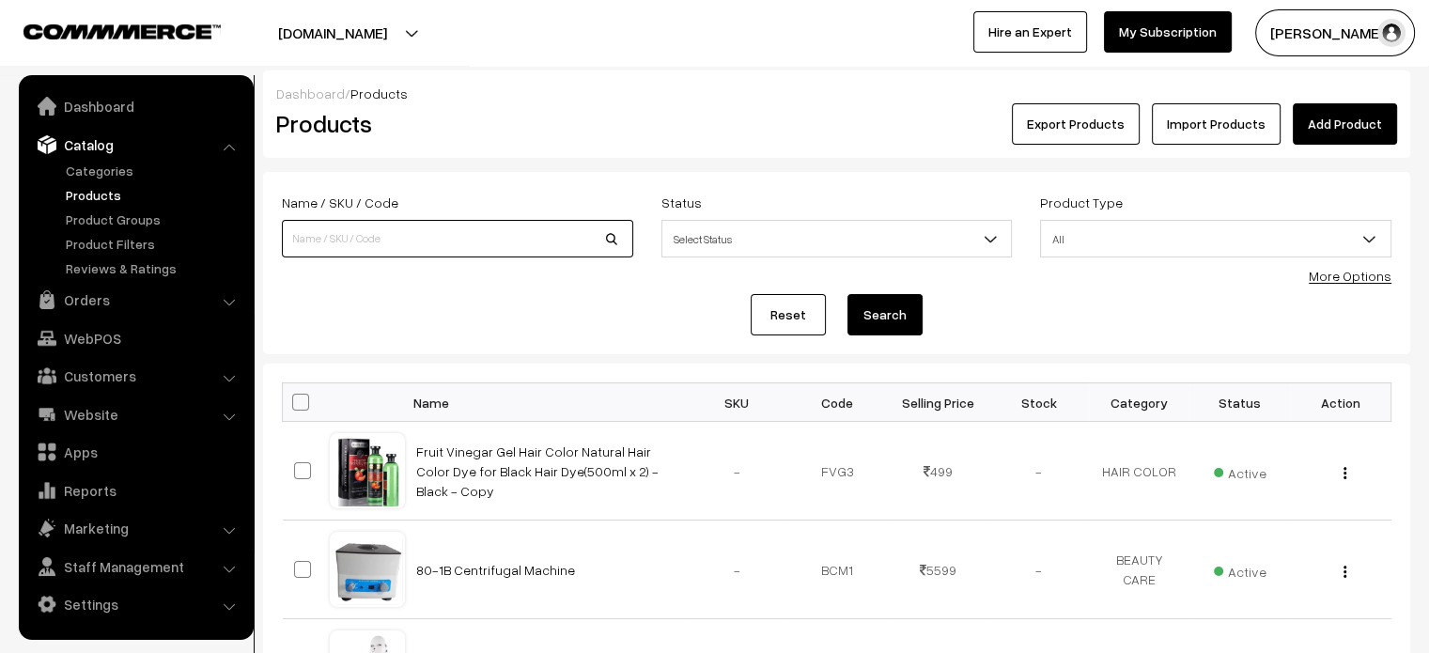
click at [388, 228] on input at bounding box center [457, 239] width 351 height 38
paste input "DR PEN NEEDLE A6 PEN 12 PIN Cartridges"
type input "DR PEN NEEDLE A6 PEN 12 PIN Cartridges"
click at [895, 324] on button "Search" at bounding box center [884, 314] width 75 height 41
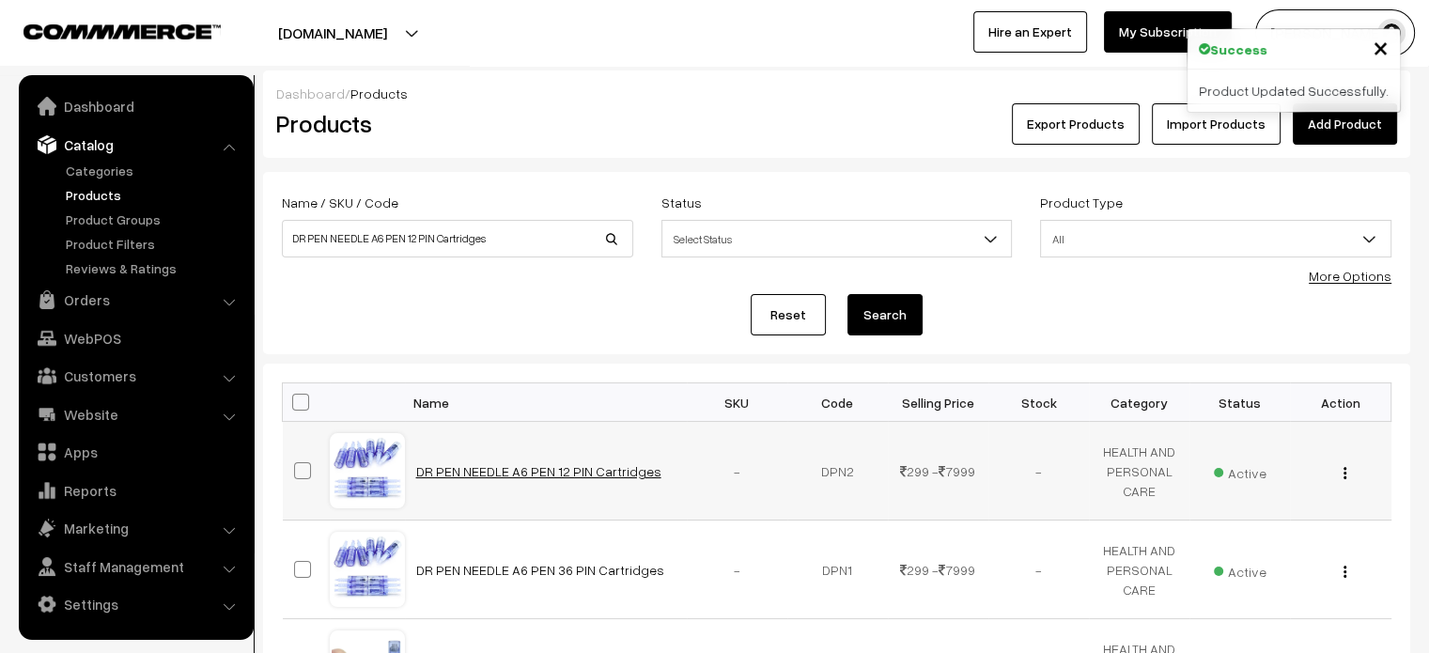
click at [545, 475] on link "DR PEN NEEDLE A6 PEN 12 PIN Cartridges" at bounding box center [538, 471] width 245 height 16
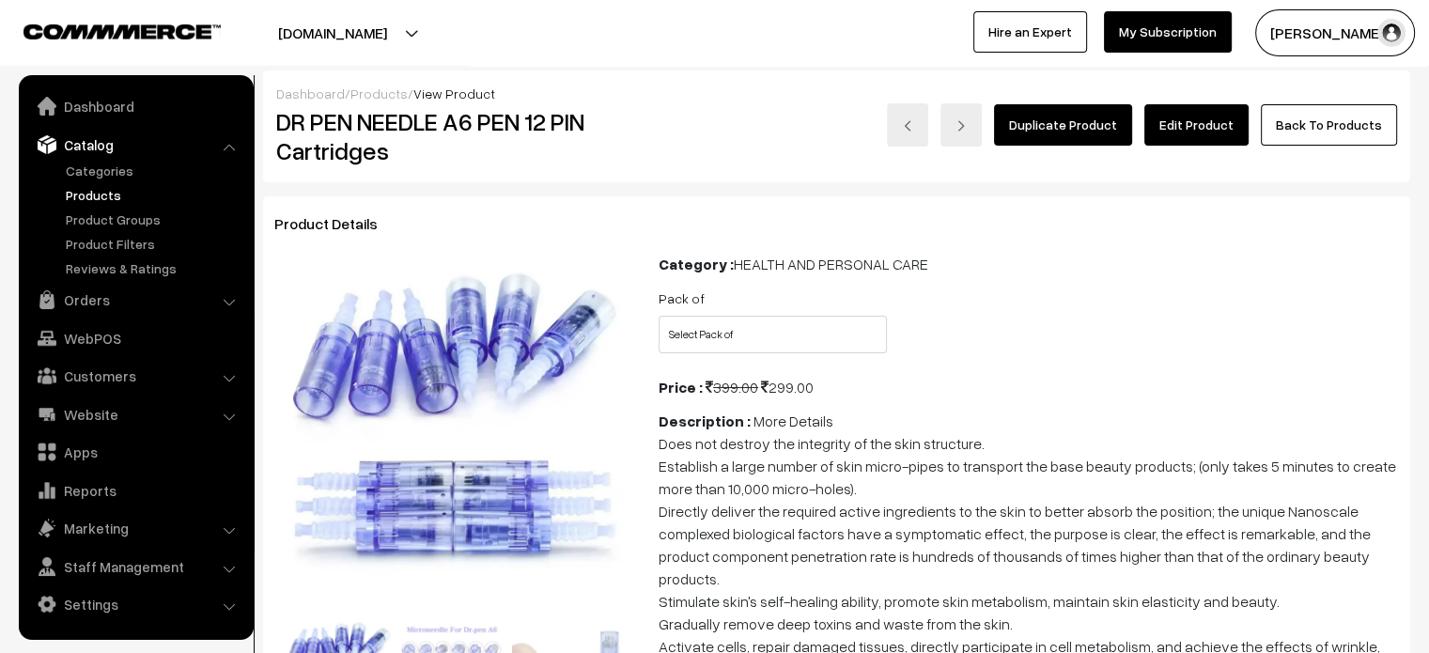
click at [1193, 139] on link "Edit Product" at bounding box center [1196, 124] width 104 height 41
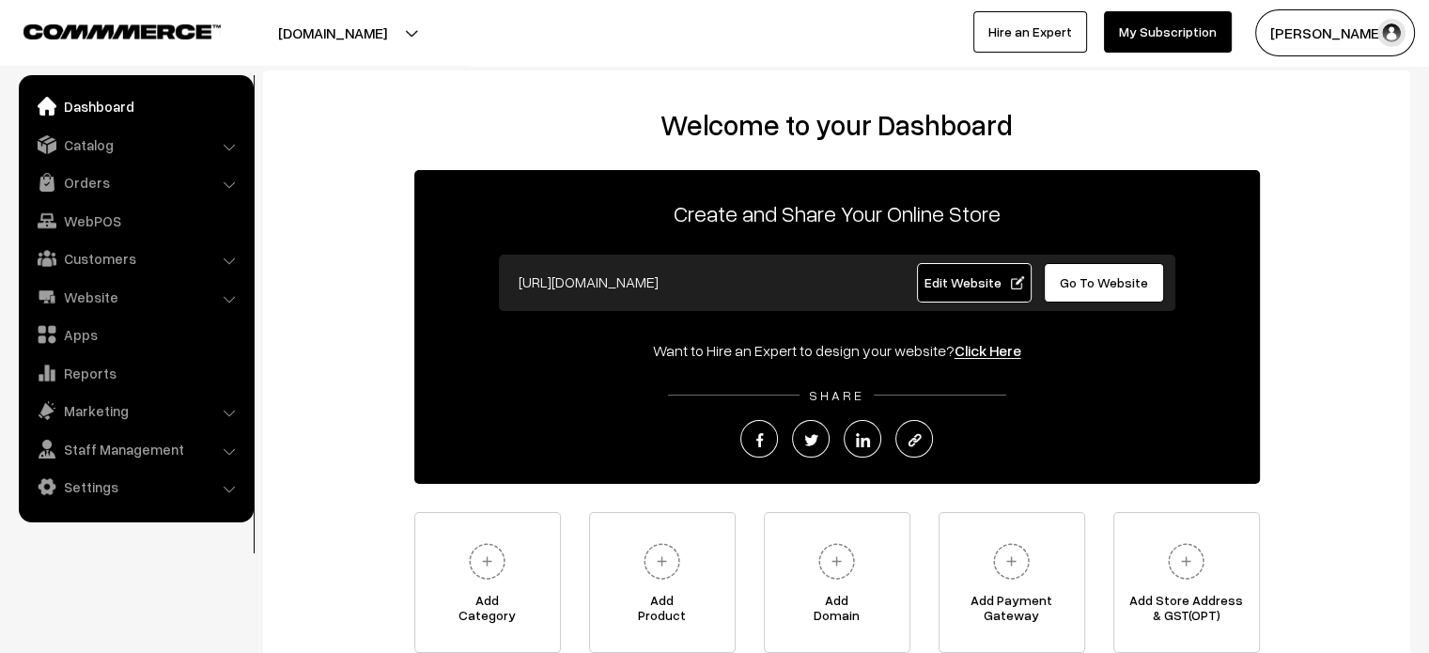
click at [1106, 272] on link "Go To Website" at bounding box center [1104, 282] width 121 height 39
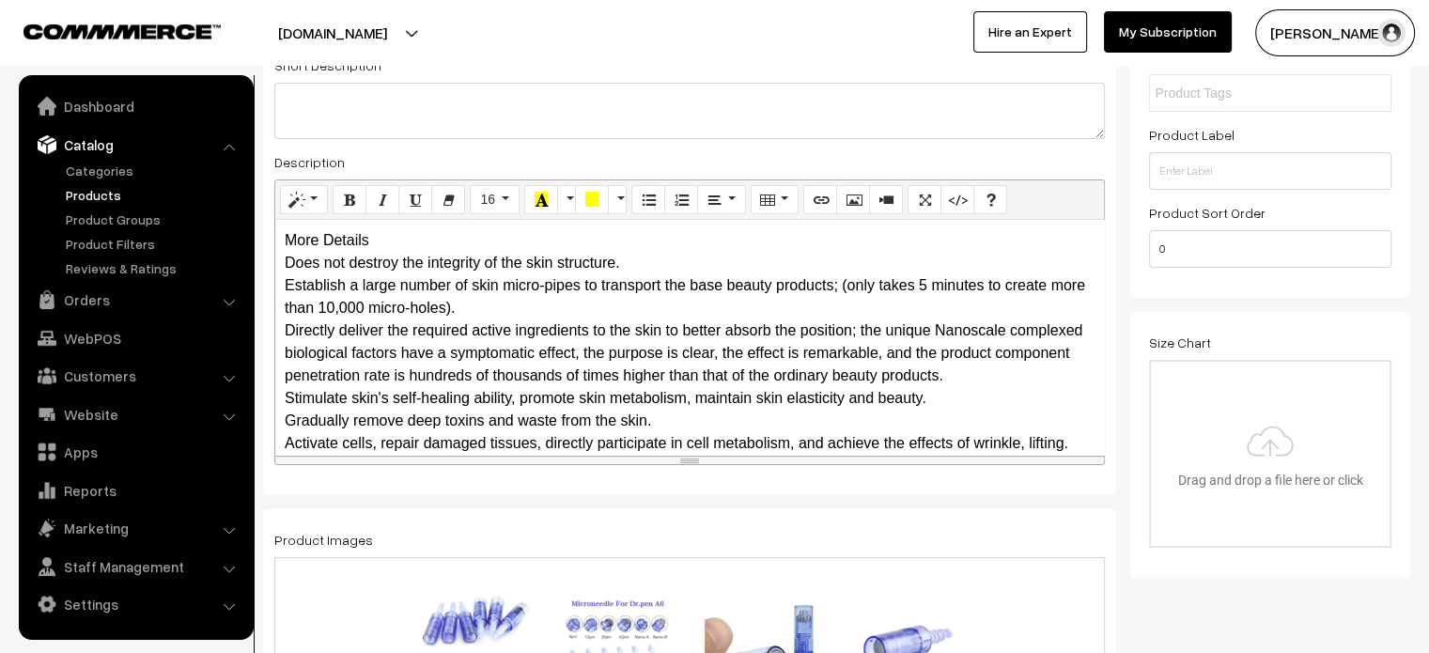
scroll to position [383, 0]
click at [391, 242] on div "More Details Does not destroy the integrity of the skin structure. Establish a …" at bounding box center [689, 335] width 829 height 235
click at [378, 277] on div "More Details Does not destroy the integrity of the skin structure. Establish a …" at bounding box center [689, 335] width 829 height 235
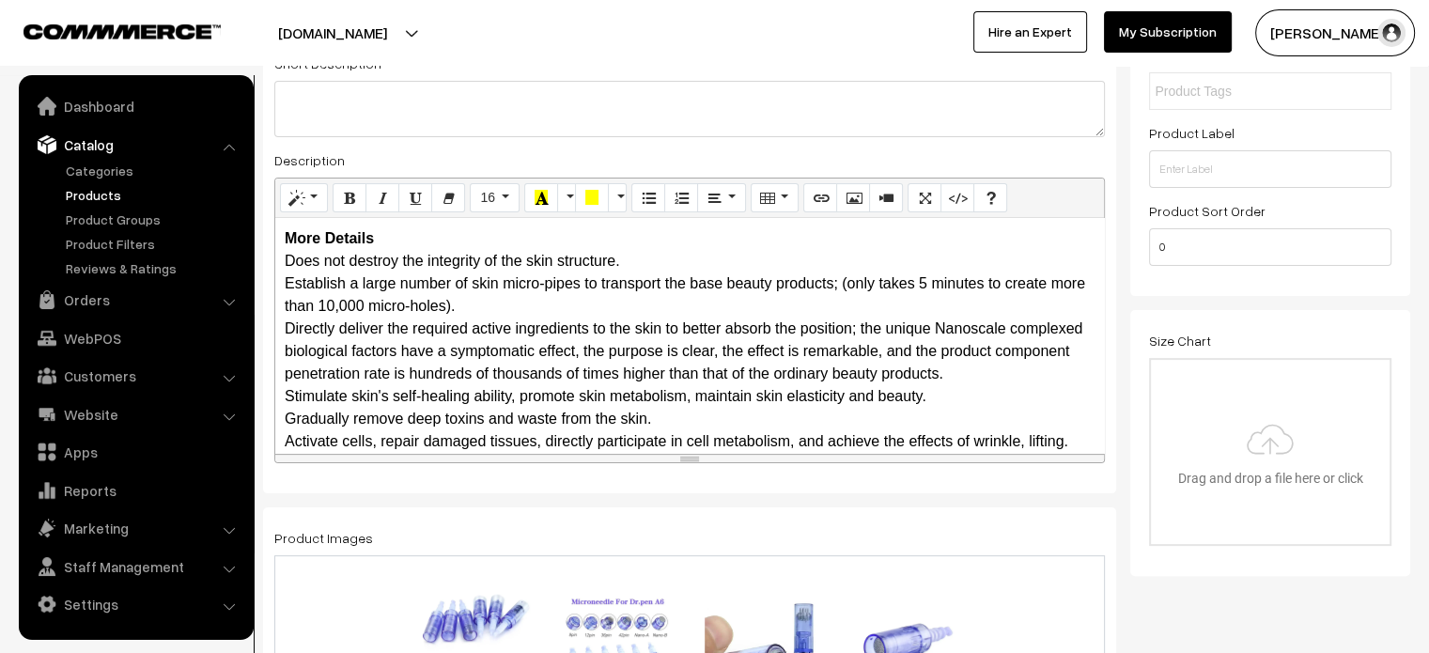
click at [506, 236] on div "More Details Does not destroy the integrity of the skin structure. Establish a …" at bounding box center [689, 335] width 829 height 235
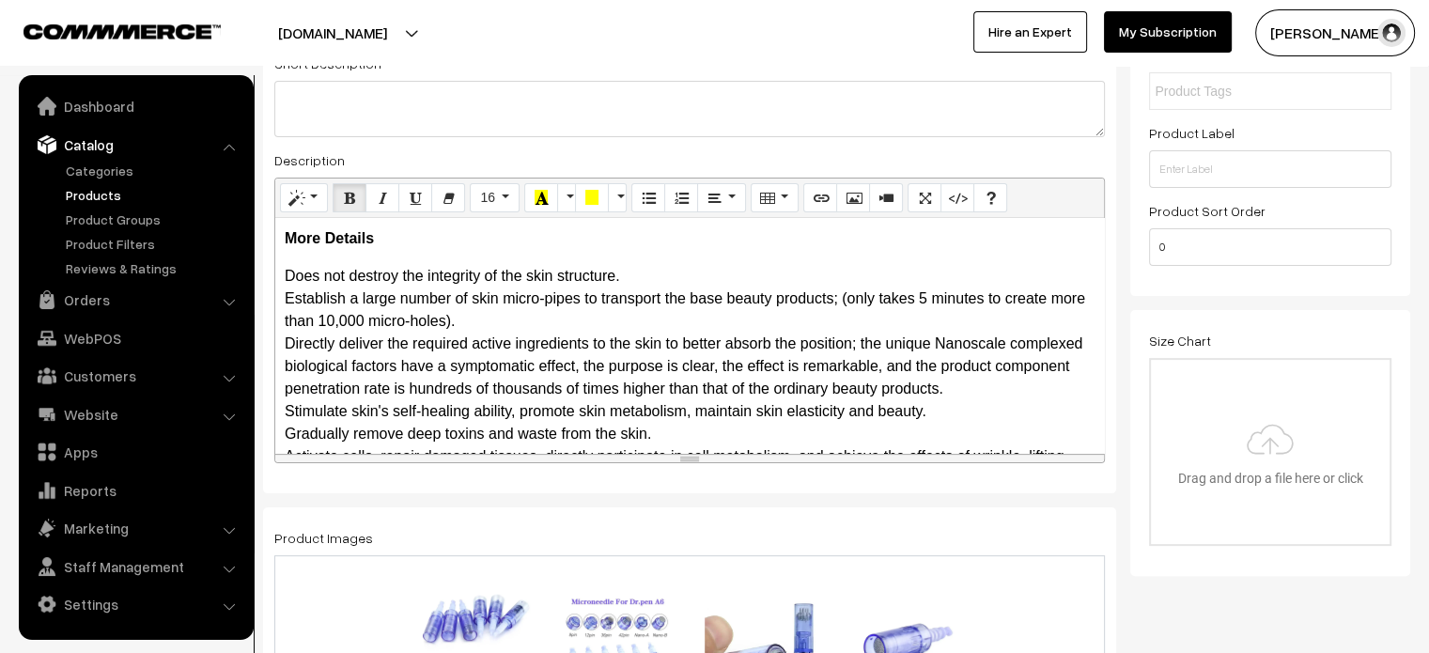
click at [543, 322] on p "Does not destroy the integrity of the skin structure. Establish a large number …" at bounding box center [690, 366] width 810 height 203
click at [691, 259] on div "More Details Does not destroy the integrity of the skin structure. Establish a …" at bounding box center [689, 335] width 829 height 235
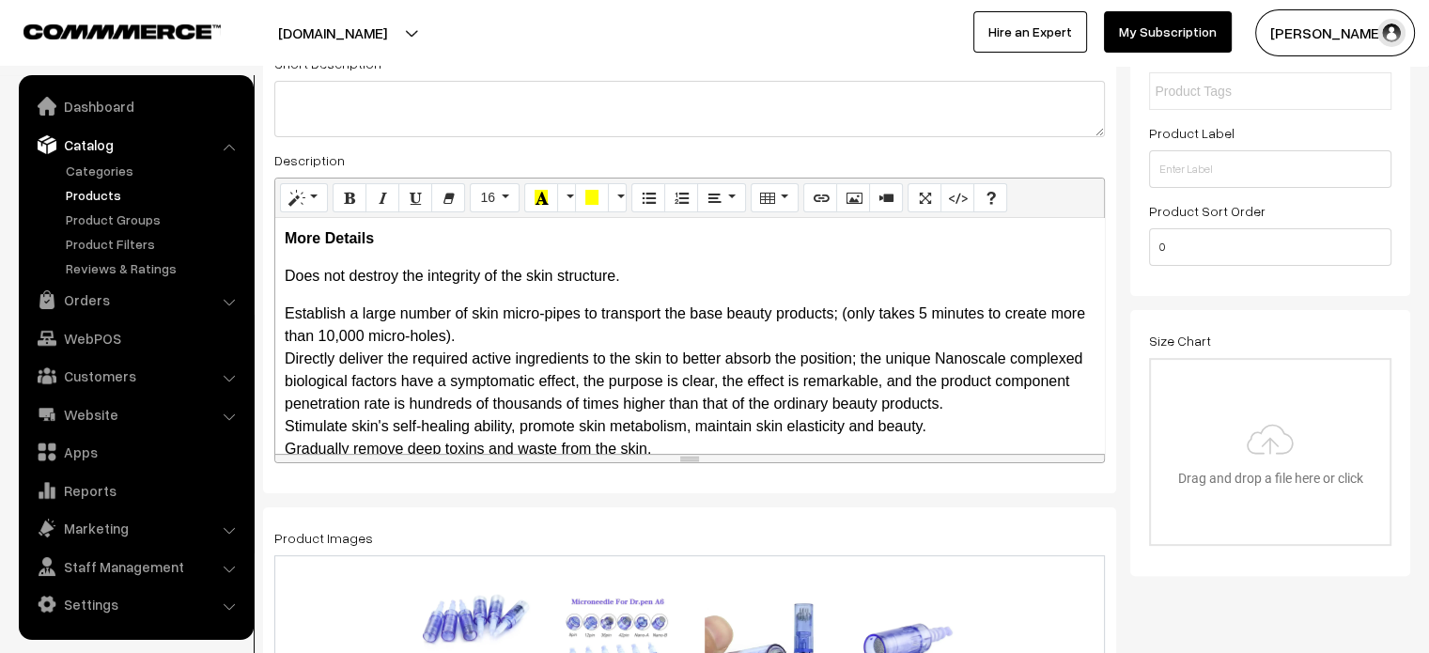
click at [505, 328] on p "Establish a large number of skin micro-pipes to transport the base beauty produ…" at bounding box center [690, 393] width 810 height 180
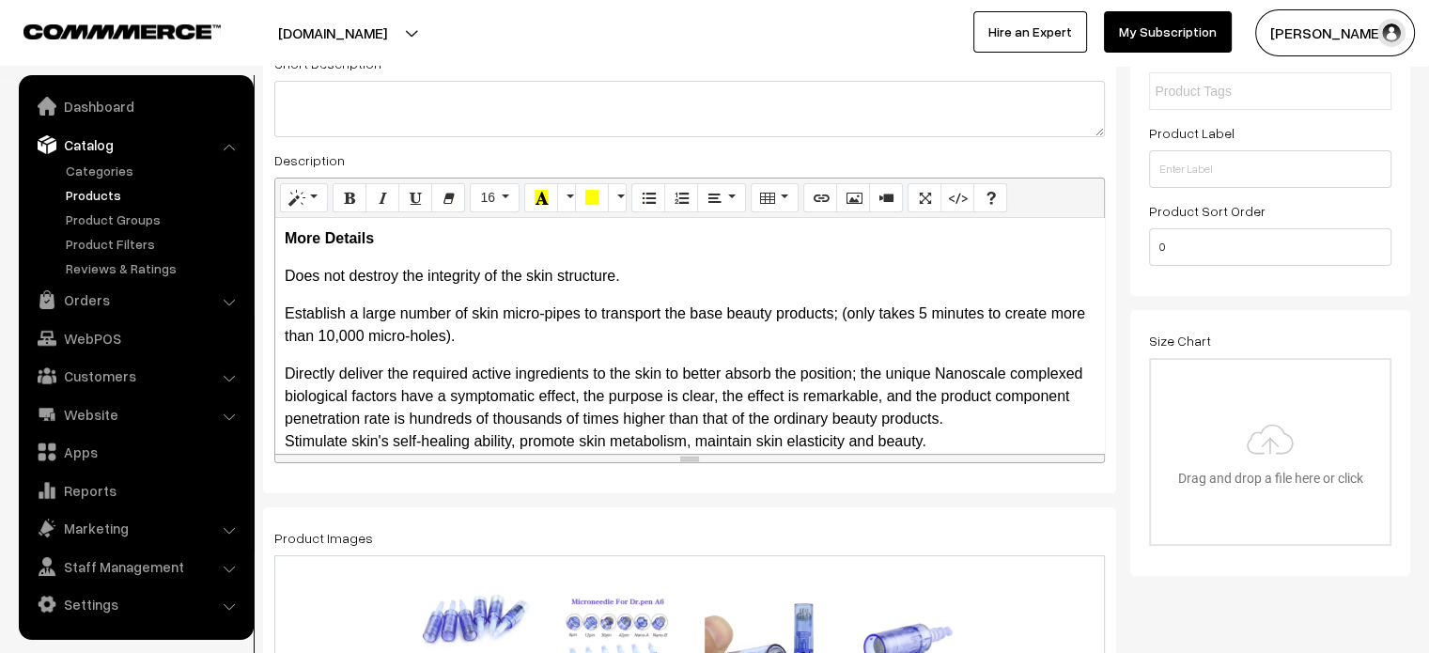
scroll to position [54, 0]
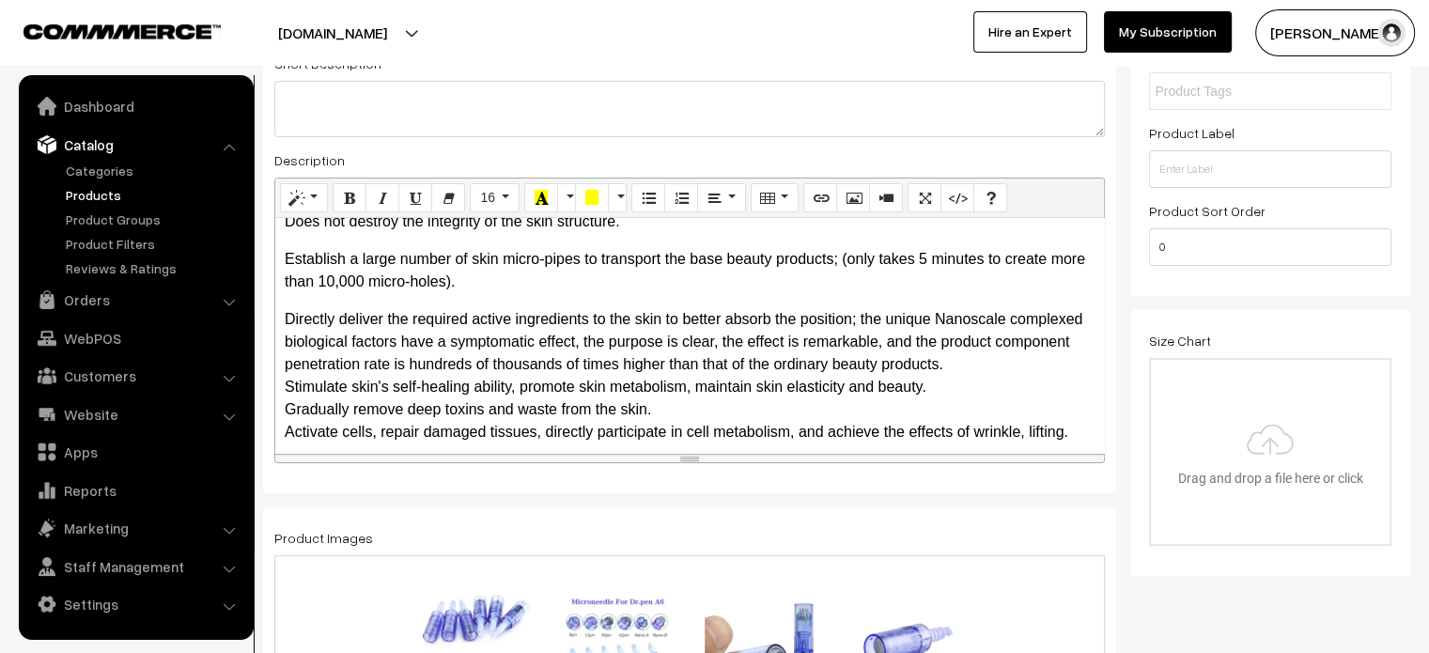
click at [1051, 367] on p "Directly deliver the required active ingredients to the skin to better absorb t…" at bounding box center [690, 375] width 810 height 135
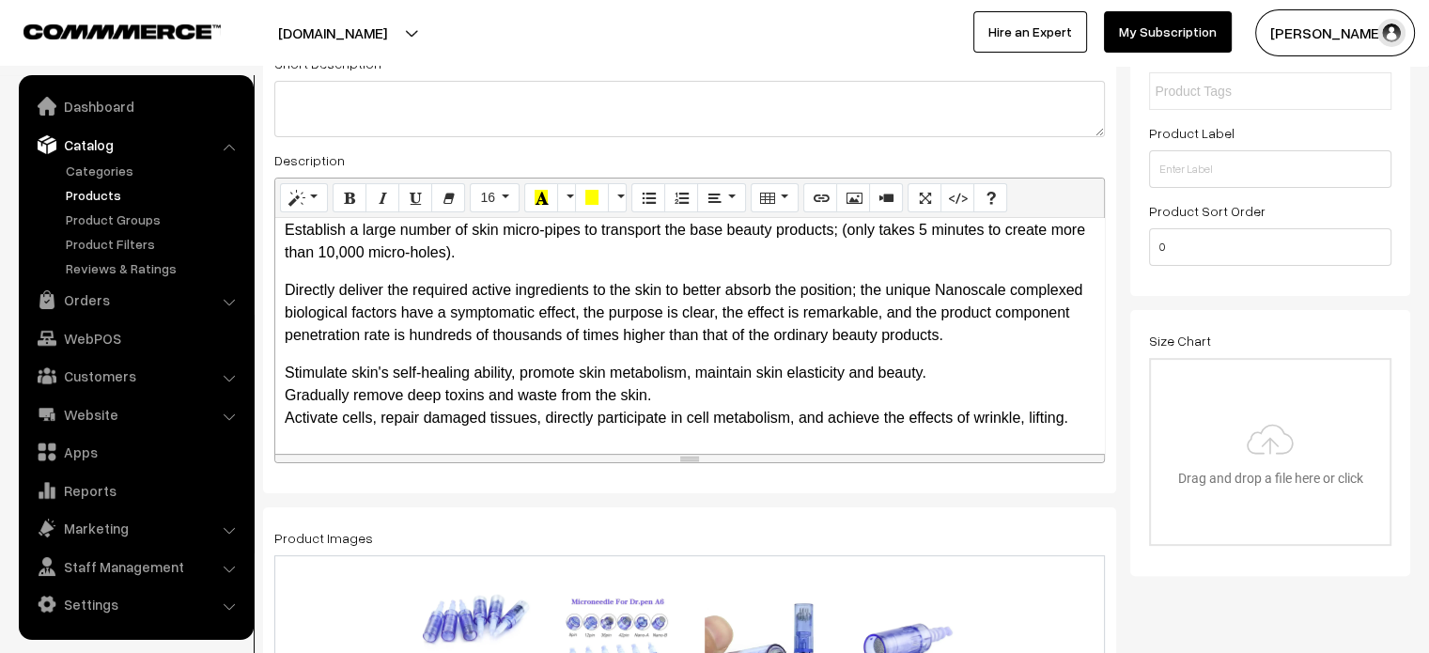
scroll to position [83, 0]
click at [988, 378] on p "Stimulate skin's self-healing ability, promote skin metabolism, maintain skin e…" at bounding box center [690, 397] width 810 height 68
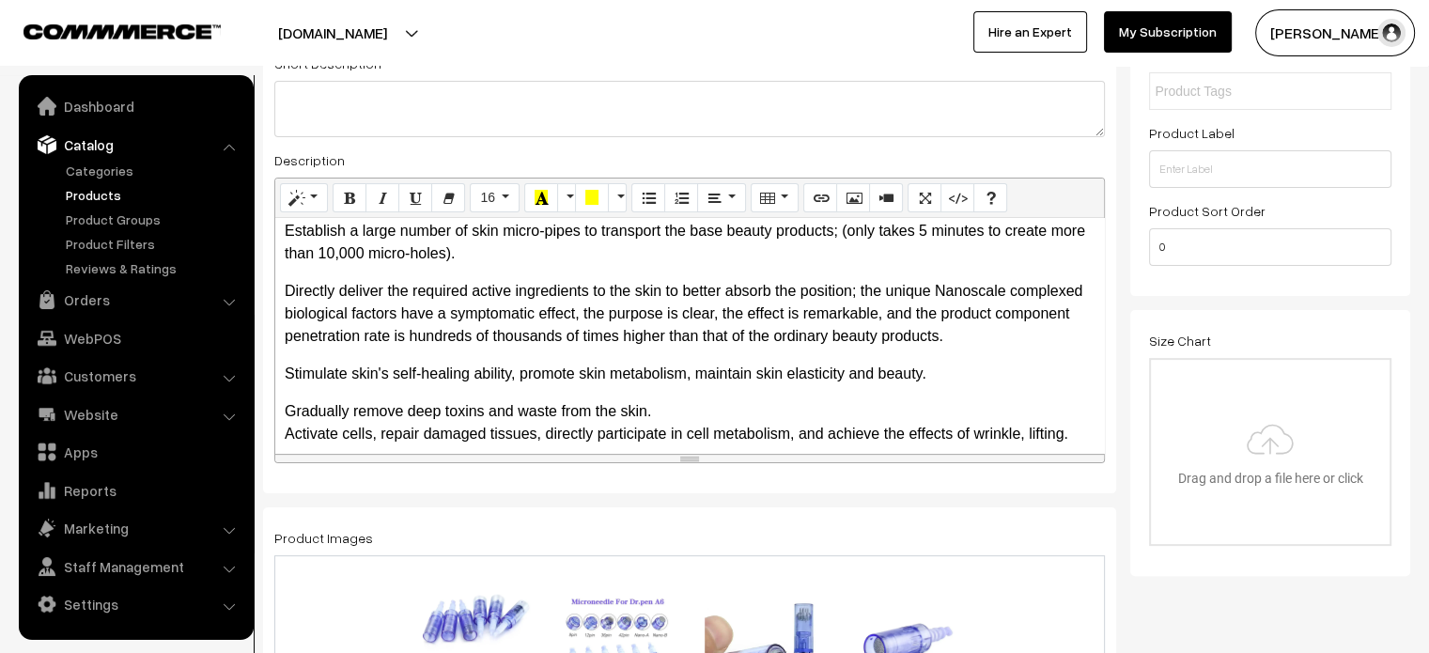
scroll to position [99, 0]
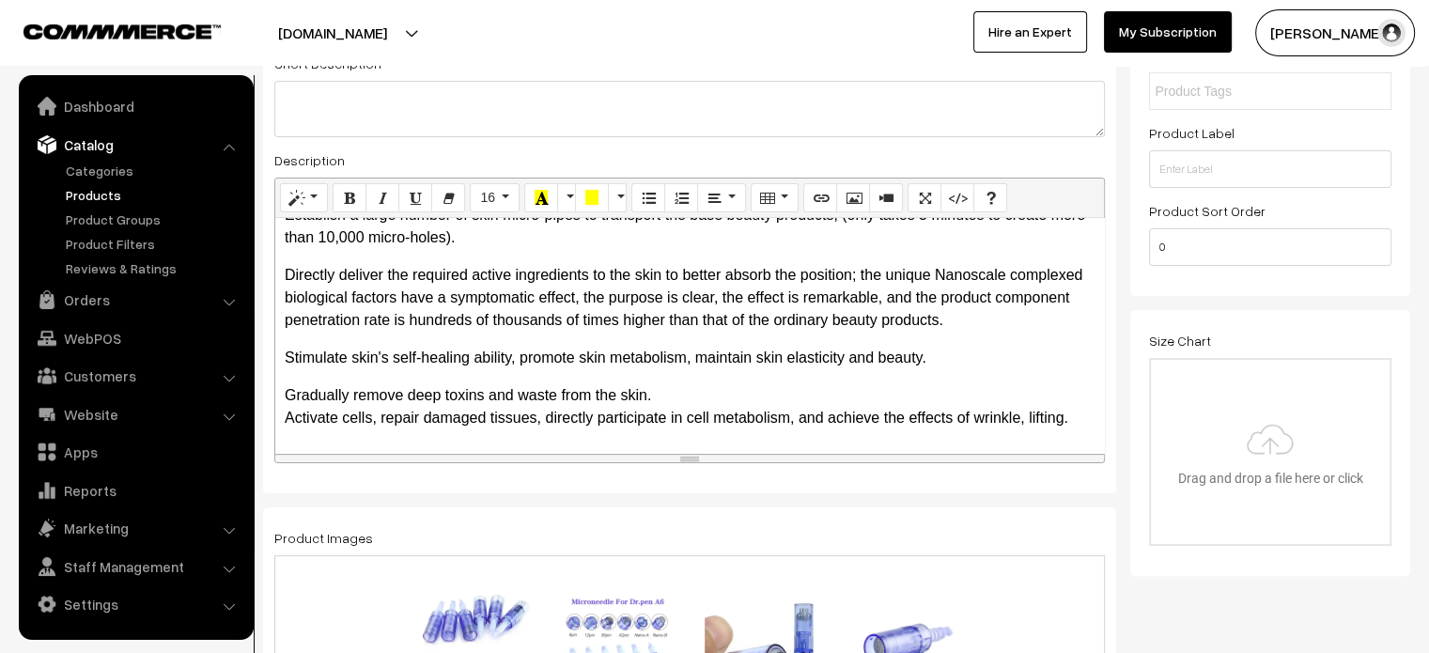
click at [947, 394] on p "Gradually remove deep toxins and waste from the skin. Activate cells, repair da…" at bounding box center [690, 406] width 810 height 45
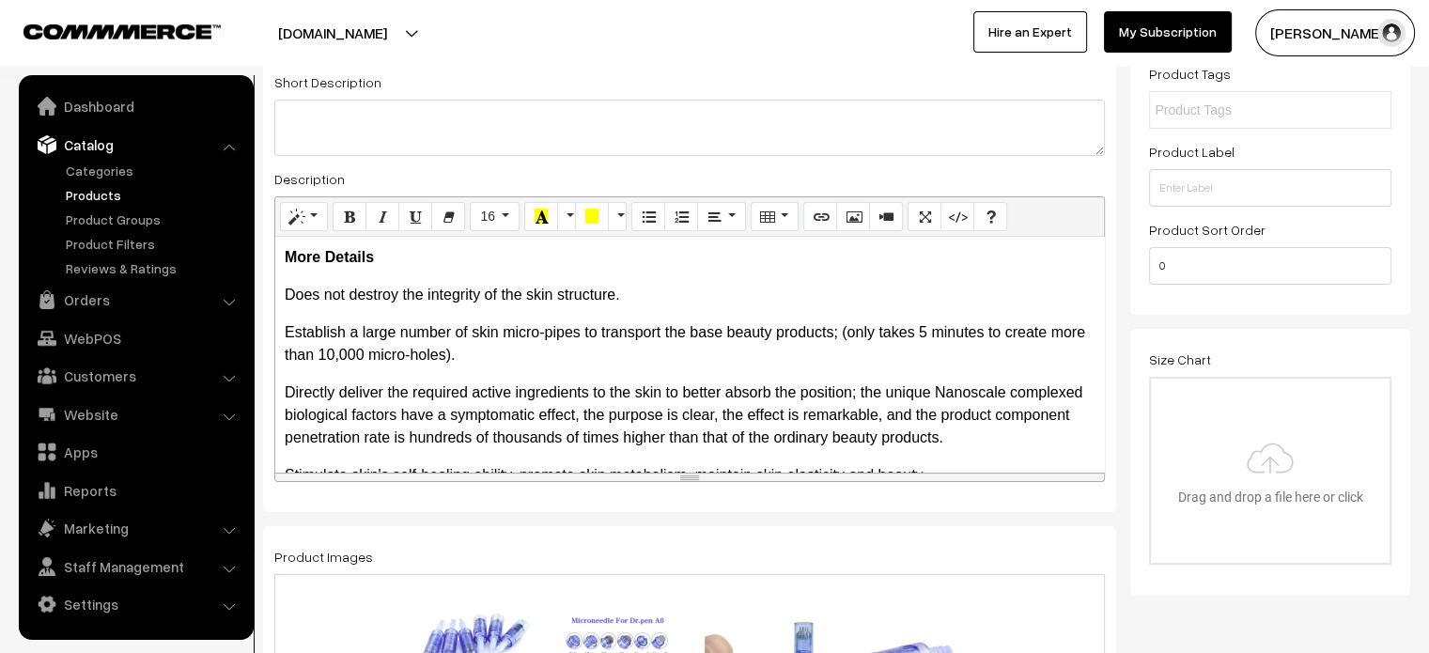
scroll to position [365, 0]
click at [285, 290] on p "Does not destroy the integrity of the skin structure." at bounding box center [690, 295] width 810 height 23
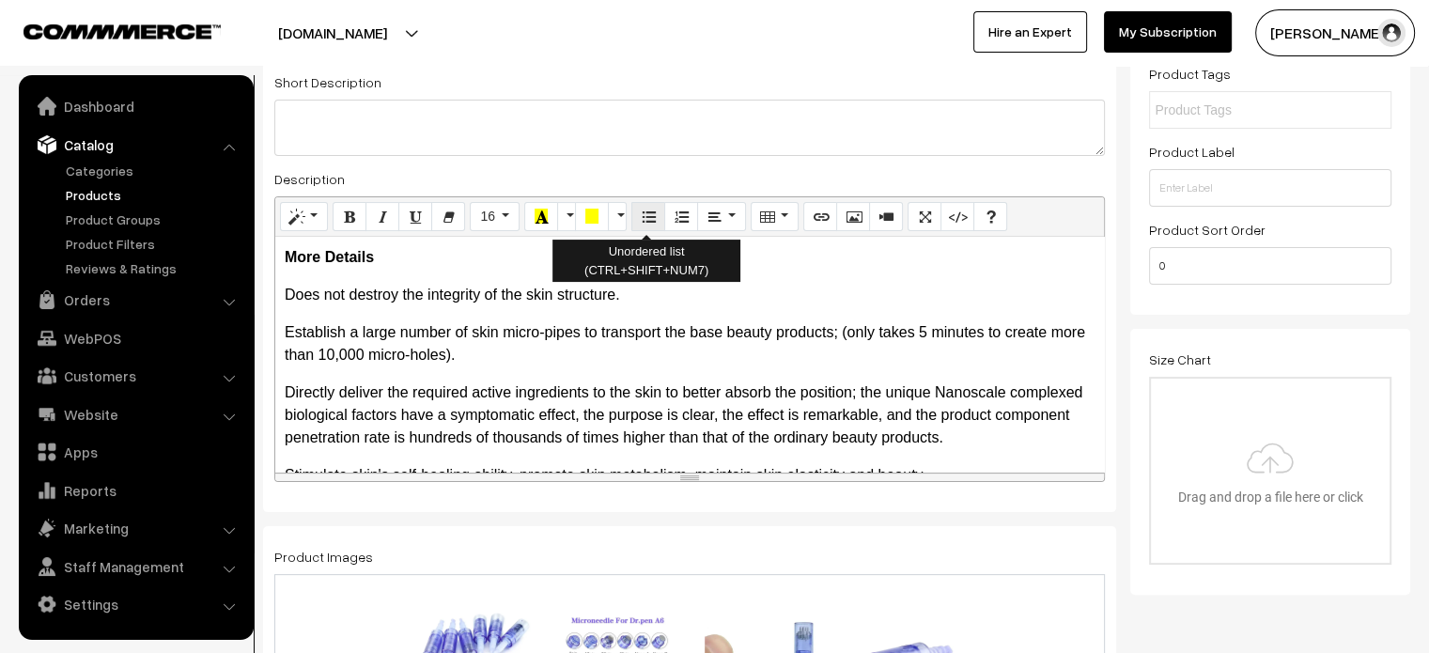
click at [646, 215] on icon "Unordered list (CTRL+SHIFT+NUM7)" at bounding box center [648, 216] width 13 height 15
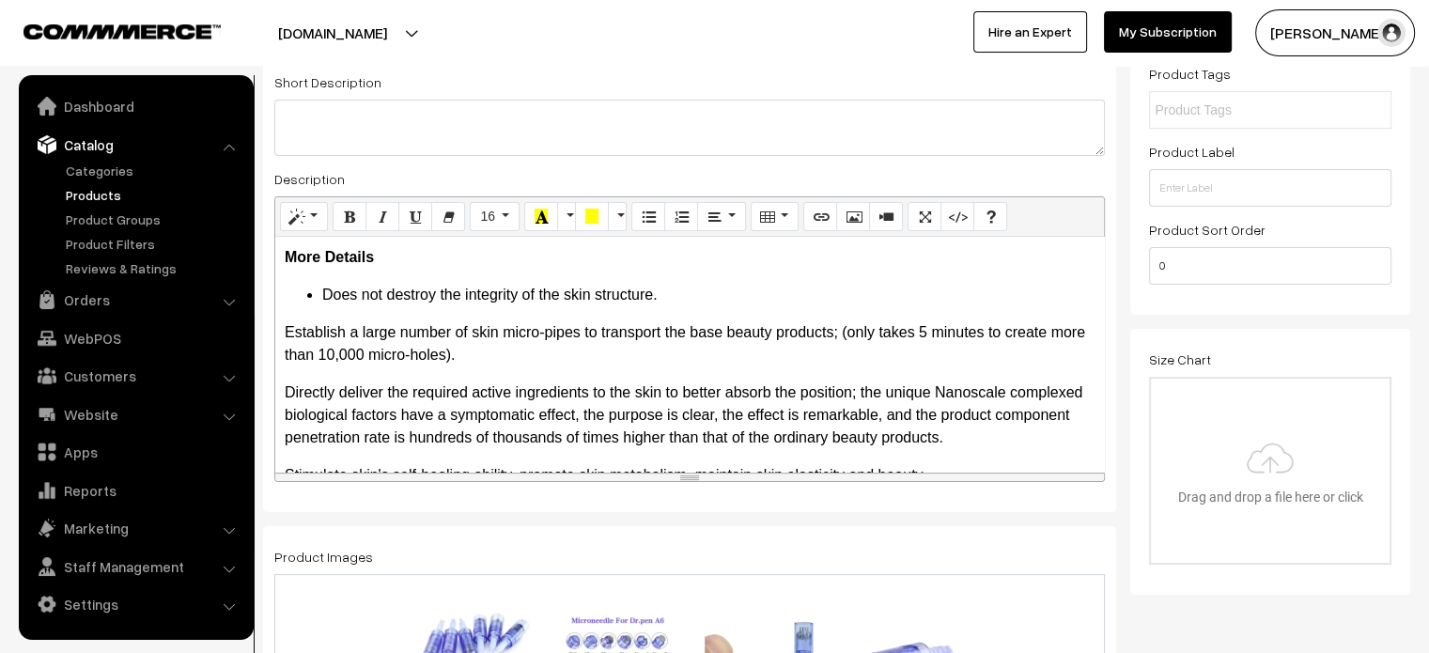
click at [282, 329] on div "More Details Does not destroy the integrity of the skin structure. Establish a …" at bounding box center [689, 354] width 829 height 235
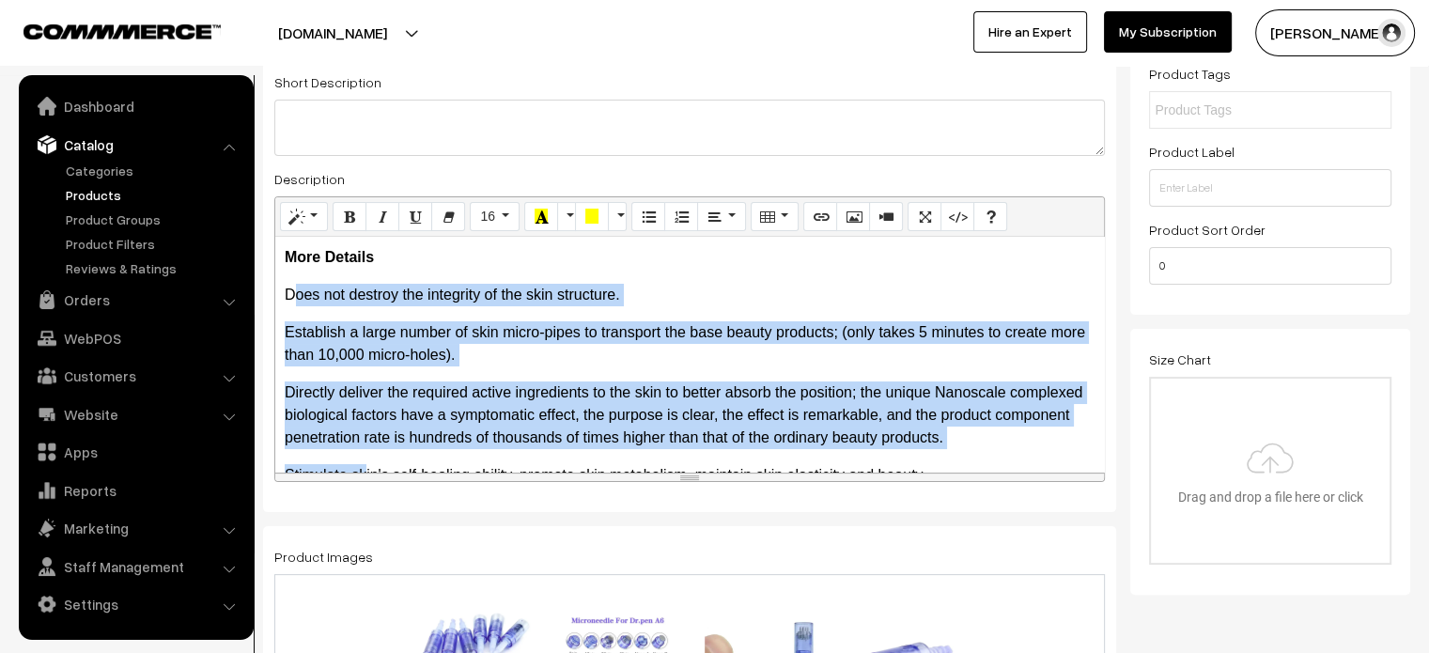
scroll to position [114, 0]
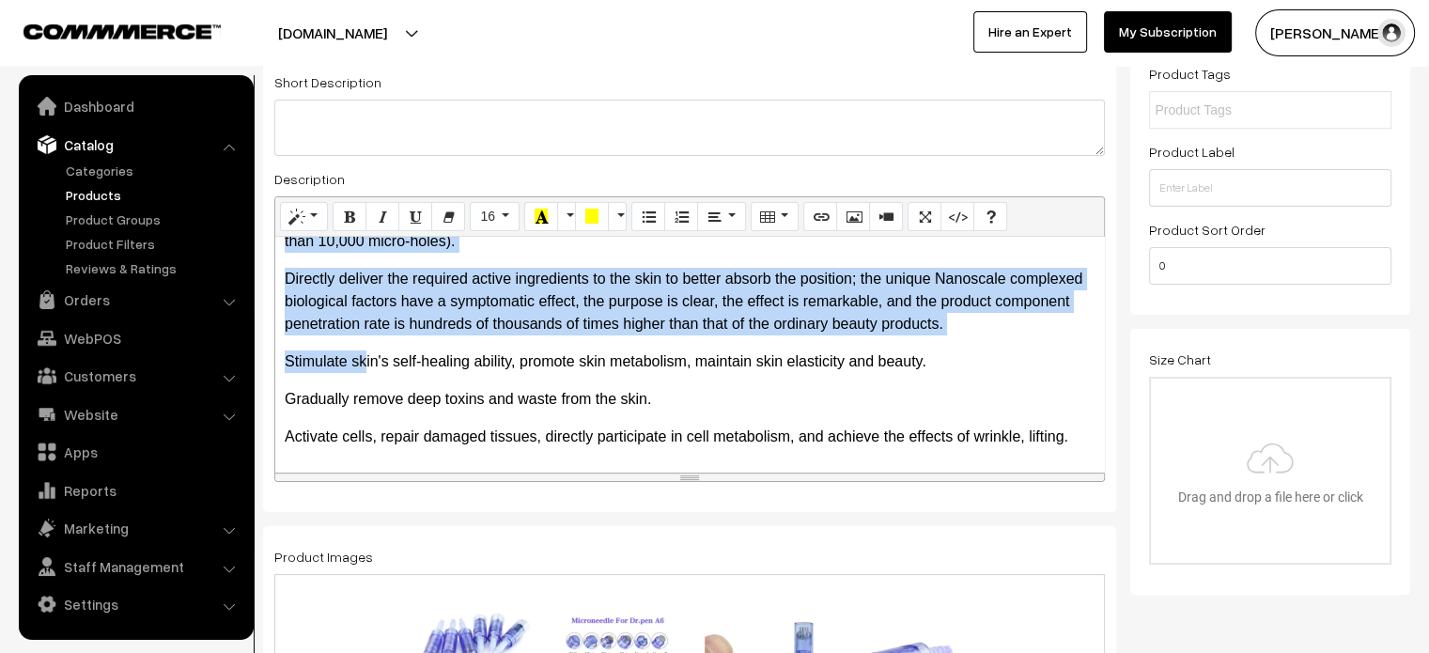
drag, startPoint x: 282, startPoint y: 297, endPoint x: 1099, endPoint y: 476, distance: 836.8
click at [1099, 476] on div "Normal Quote Code Header 1 Header 2 Header 3 Header 4 Header 5 Header 6 16 8 9 …" at bounding box center [689, 339] width 830 height 287
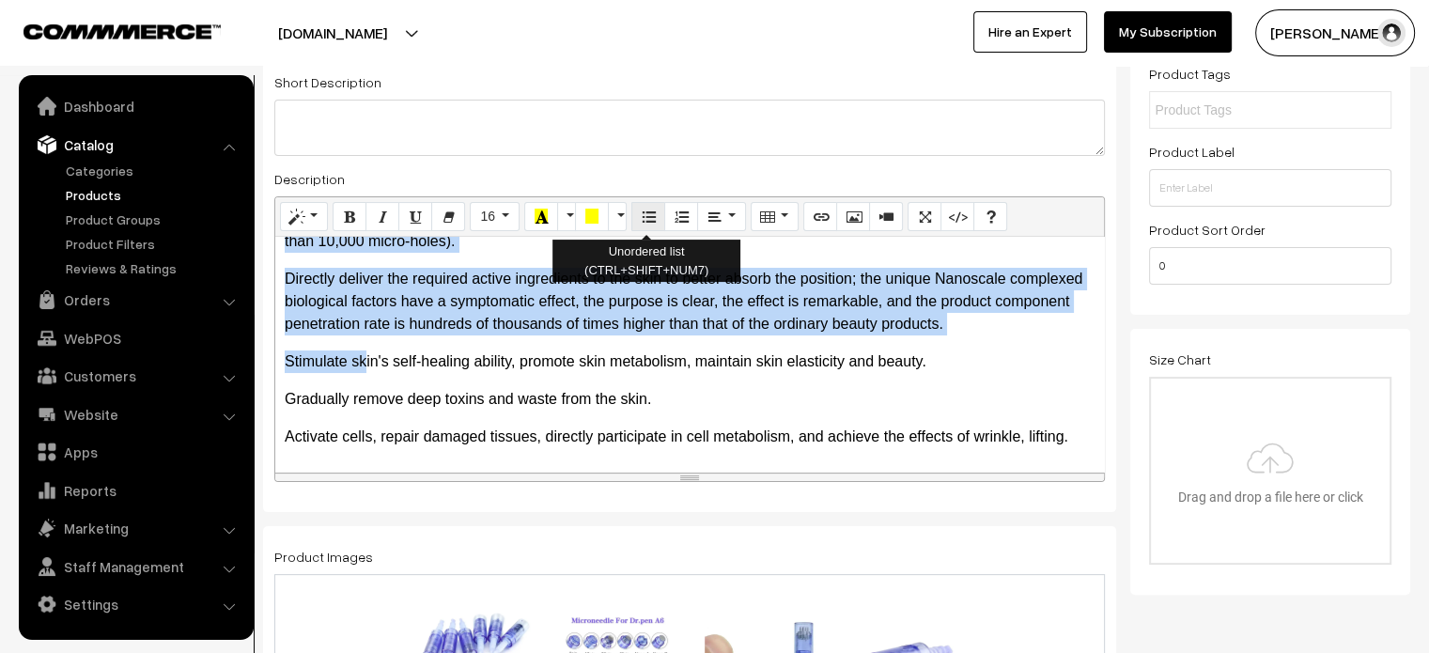
click at [652, 213] on button "Unordered list (CTRL+SHIFT+NUM7)" at bounding box center [648, 217] width 34 height 30
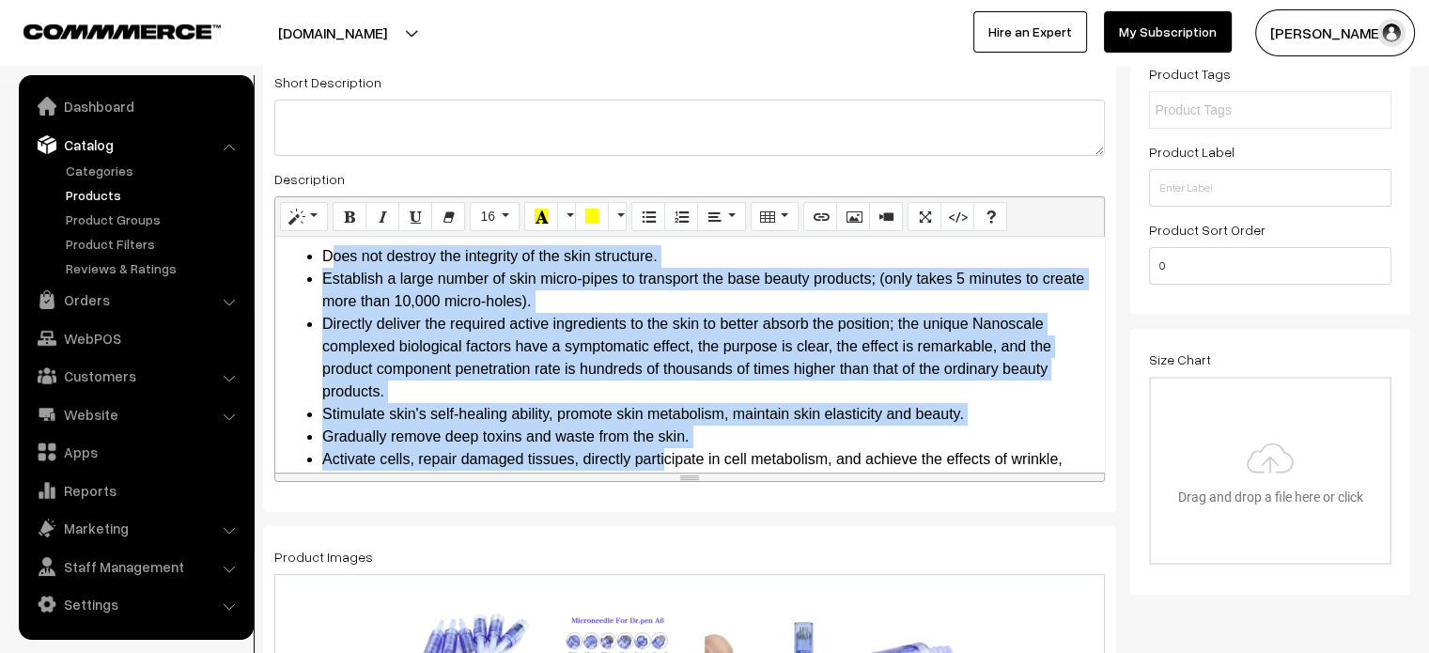
scroll to position [0, 0]
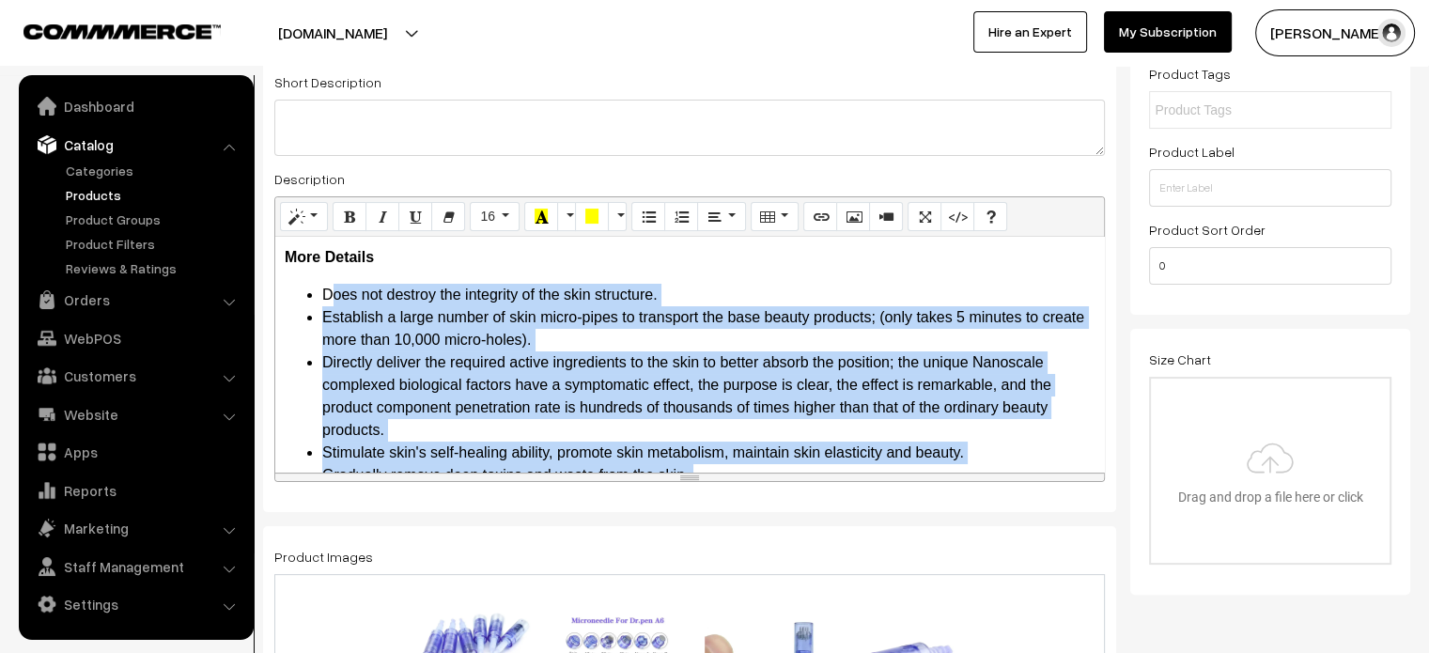
click at [720, 329] on li "Establish a large number of skin micro-pipes to transport the base beauty produ…" at bounding box center [708, 328] width 772 height 45
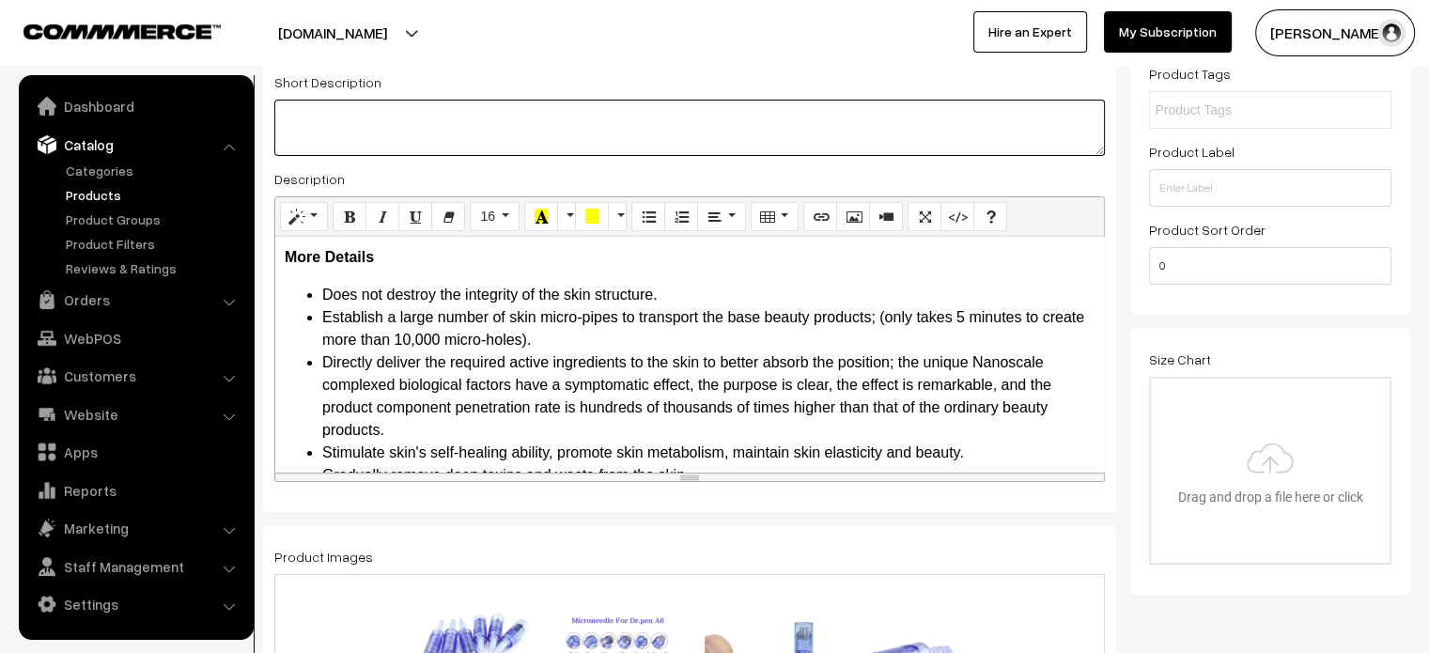
click at [496, 128] on textarea at bounding box center [689, 128] width 830 height 56
paste textarea "Unlike the conventional skin treatment remedies, you do not have to spend a for…"
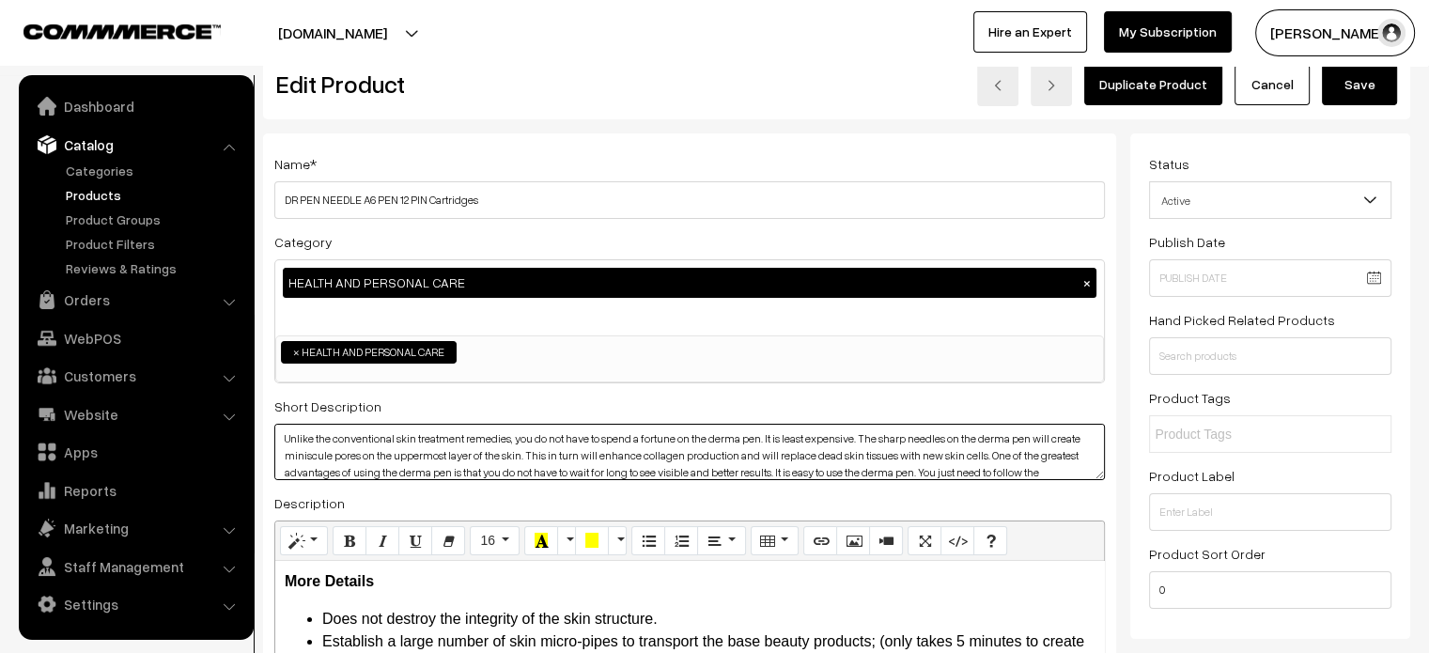
scroll to position [37, 0]
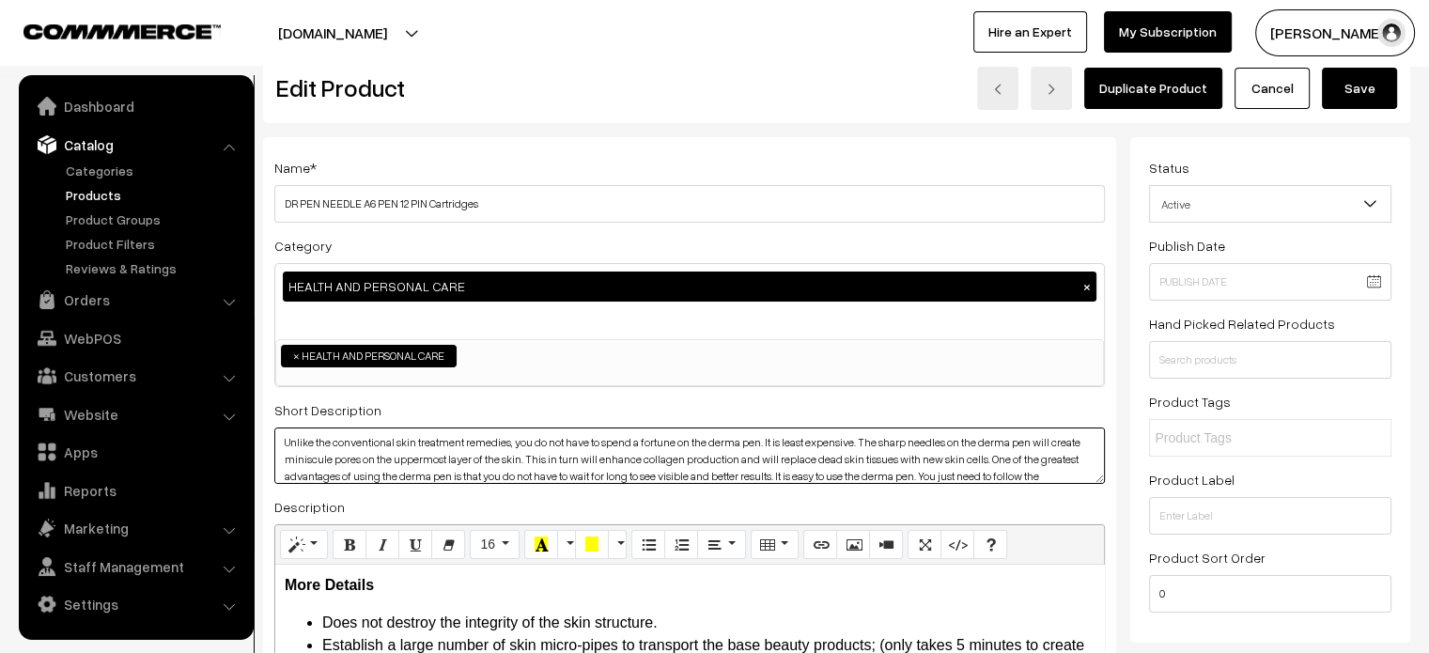
type textarea "Unlike the conventional skin treatment remedies, you do not have to spend a for…"
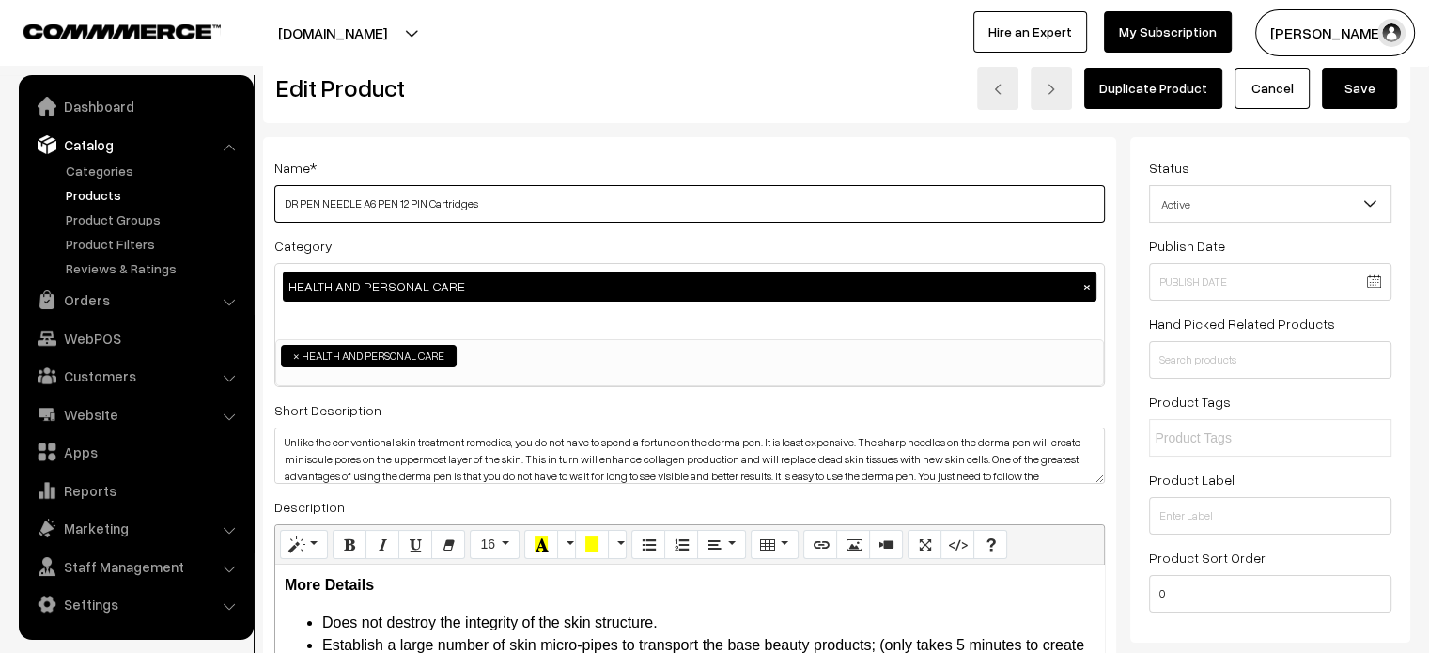
click at [502, 201] on input "DR PEN NEEDLE A6 PEN 12 PIN Cartridges" at bounding box center [689, 204] width 830 height 38
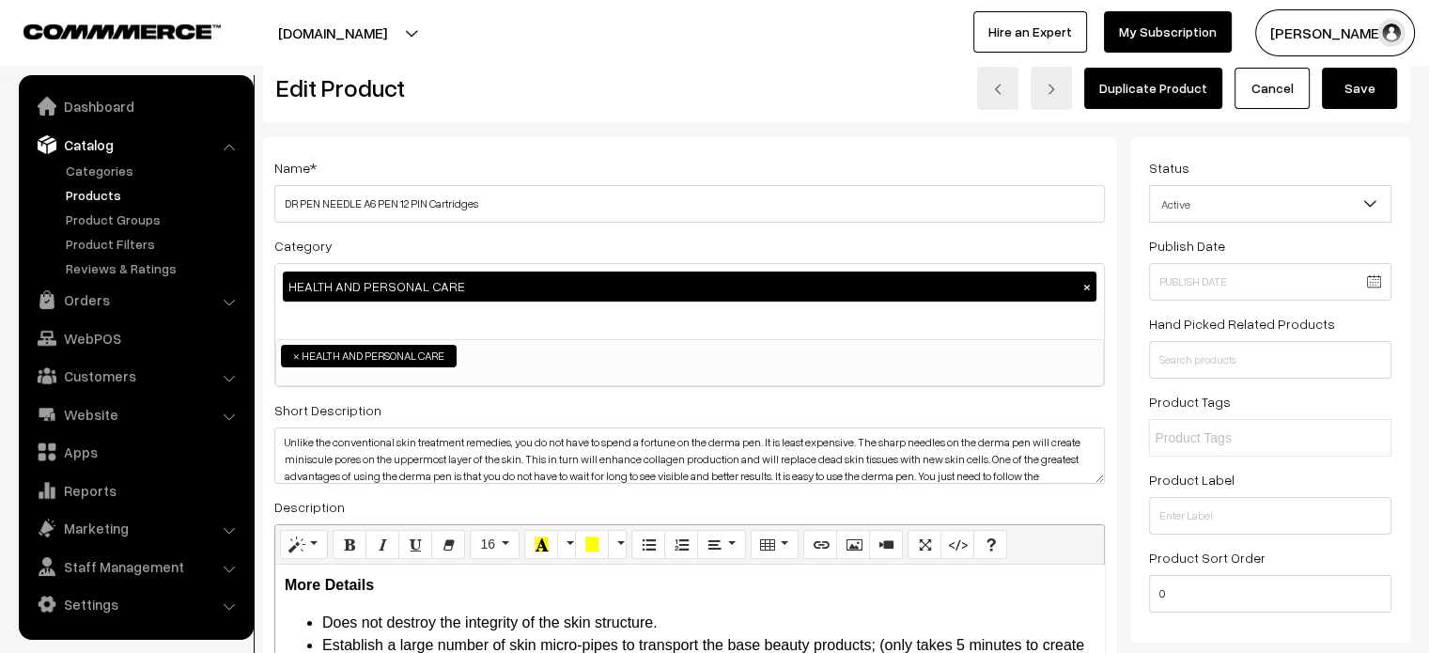
click at [1361, 99] on button "Save" at bounding box center [1359, 88] width 75 height 41
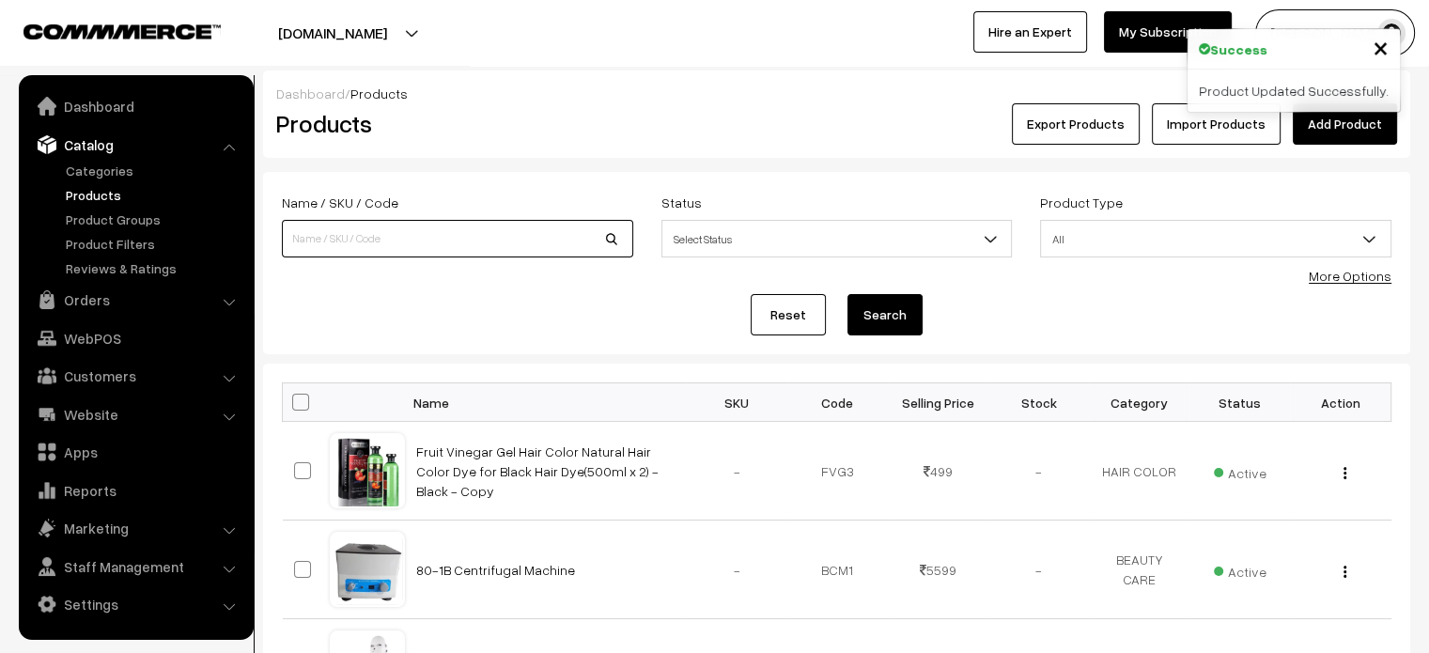
paste input "DR PEN NEEDLE A6 PEN 12 PIN Cartridges"
click at [449, 241] on input "DR PEN NEEDLE A6 PEN 12 PIN Cartridges" at bounding box center [457, 239] width 351 height 38
type input "DR PEN NEEDLE A6 PEN 12 PIN Cartridges"
click at [867, 315] on button "Search" at bounding box center [884, 314] width 75 height 41
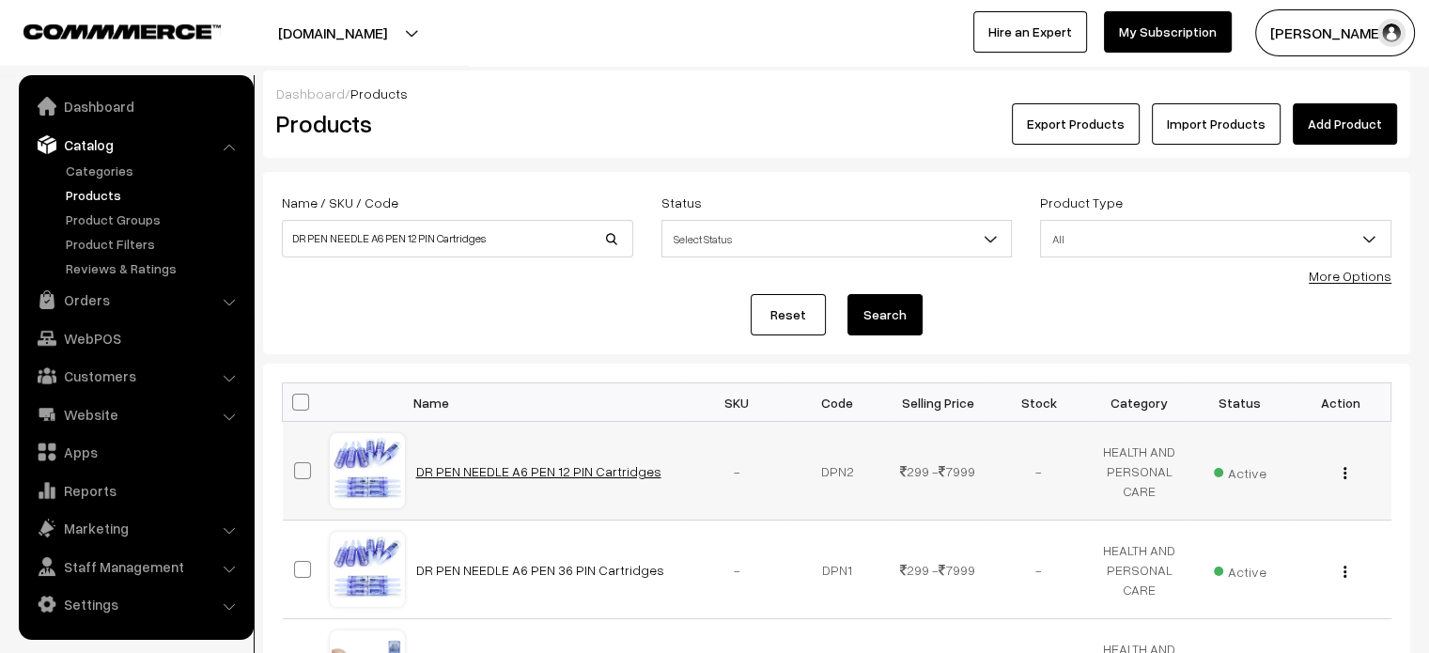
click at [541, 469] on link "DR PEN NEEDLE A6 PEN 12 PIN Cartridges" at bounding box center [538, 471] width 245 height 16
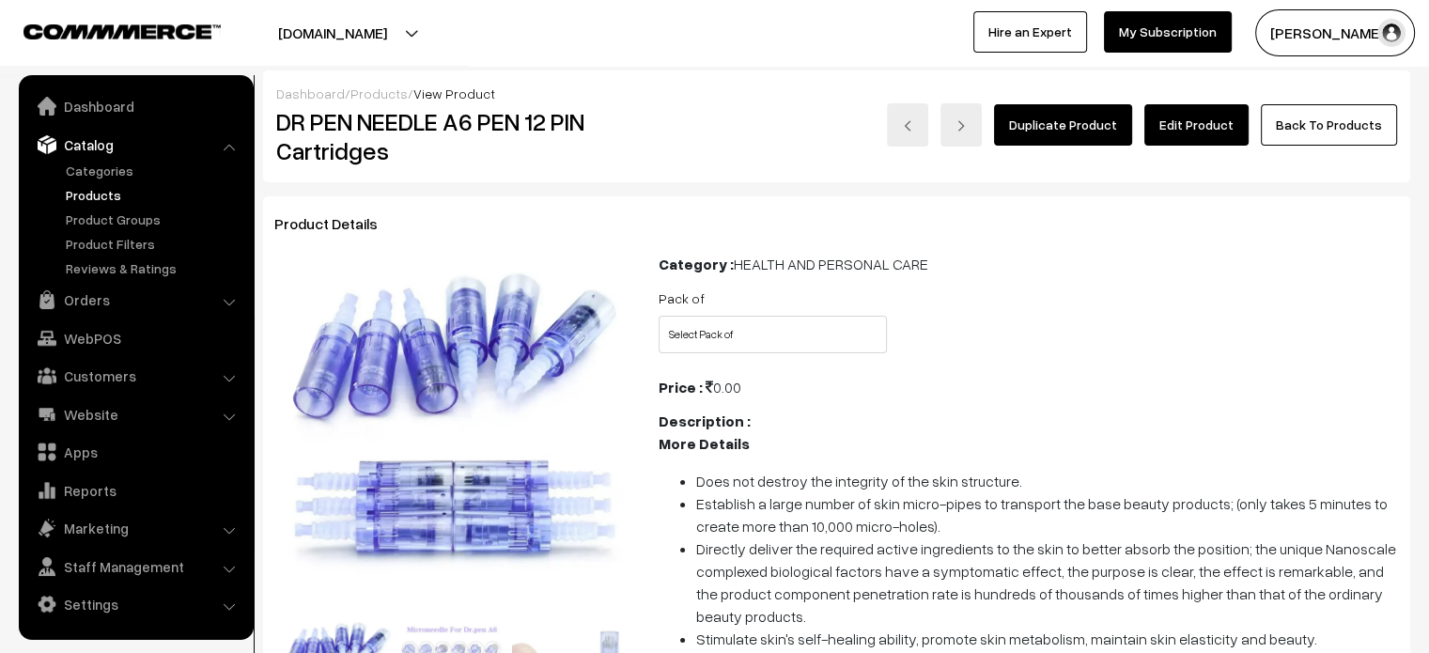
click at [1211, 110] on link "Edit Product" at bounding box center [1196, 124] width 104 height 41
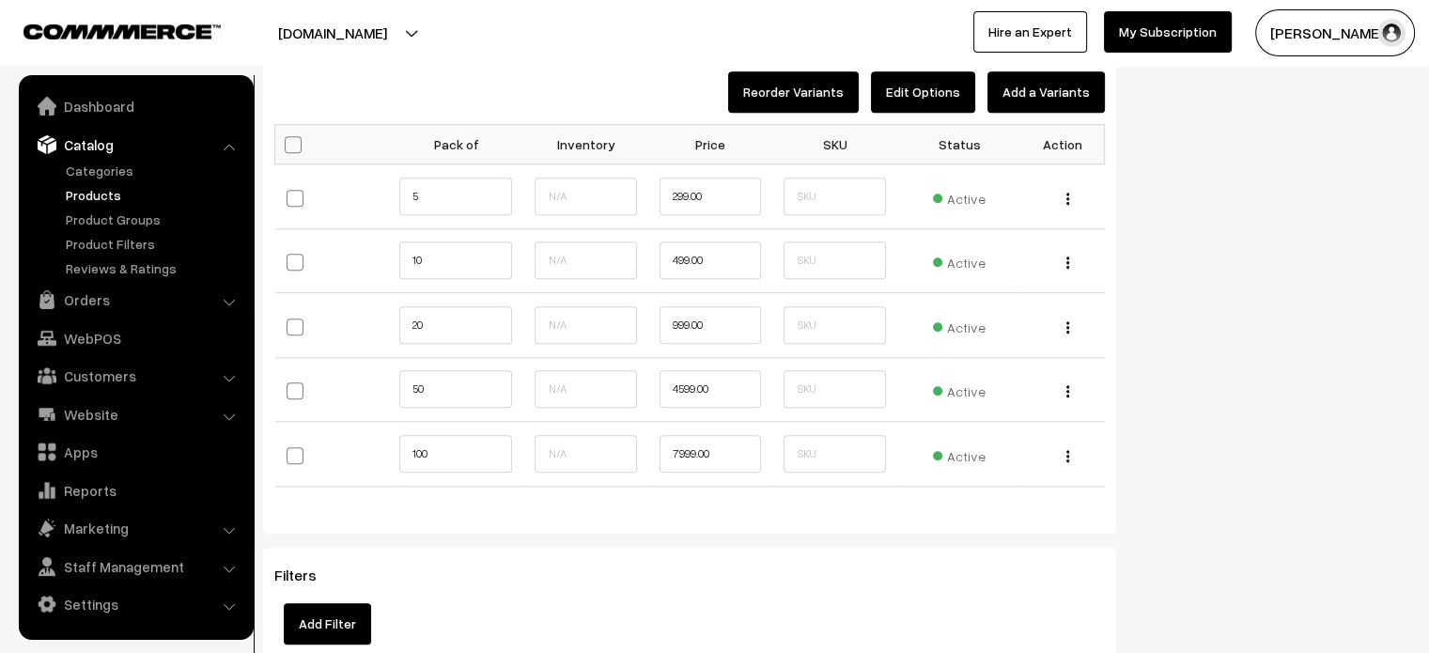
scroll to position [1547, 0]
click at [1071, 196] on div "Edit Change to Bulk Price Delete" at bounding box center [1062, 197] width 60 height 20
click at [1068, 197] on img "button" at bounding box center [1067, 200] width 3 height 12
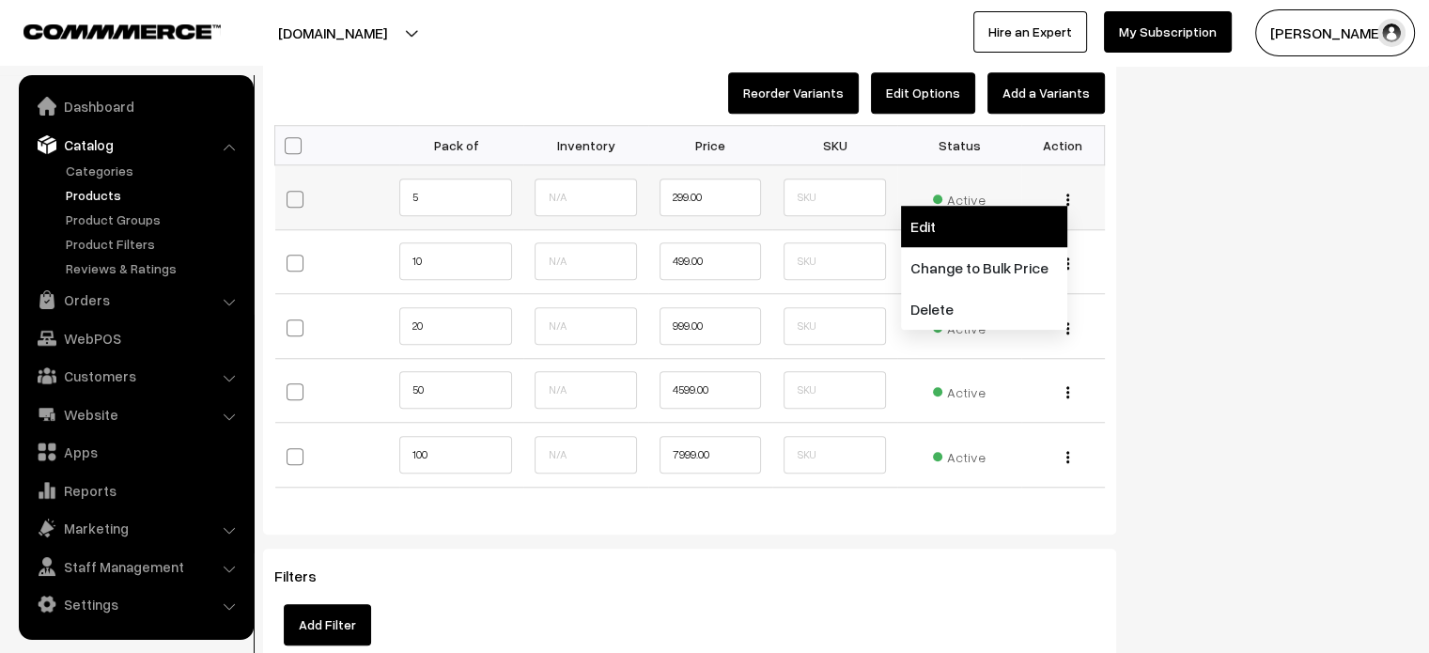
click at [957, 210] on link "Edit" at bounding box center [984, 226] width 166 height 41
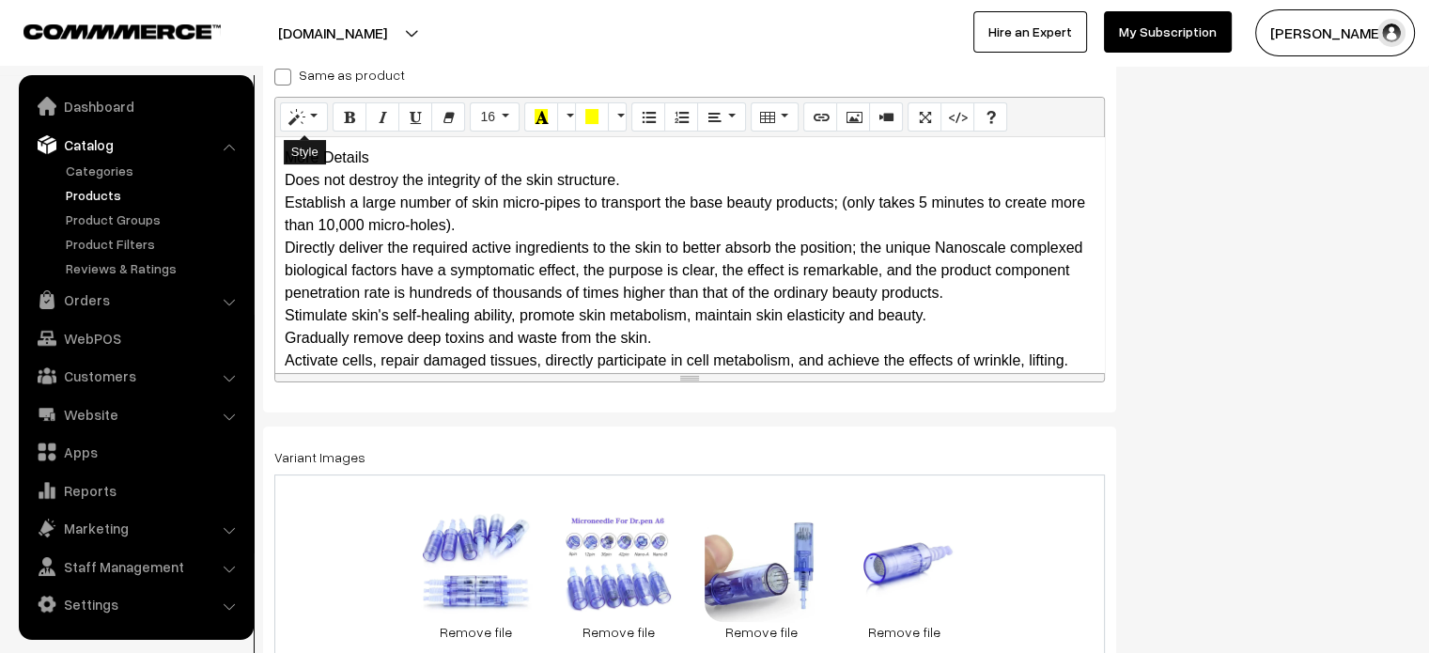
scroll to position [329, 0]
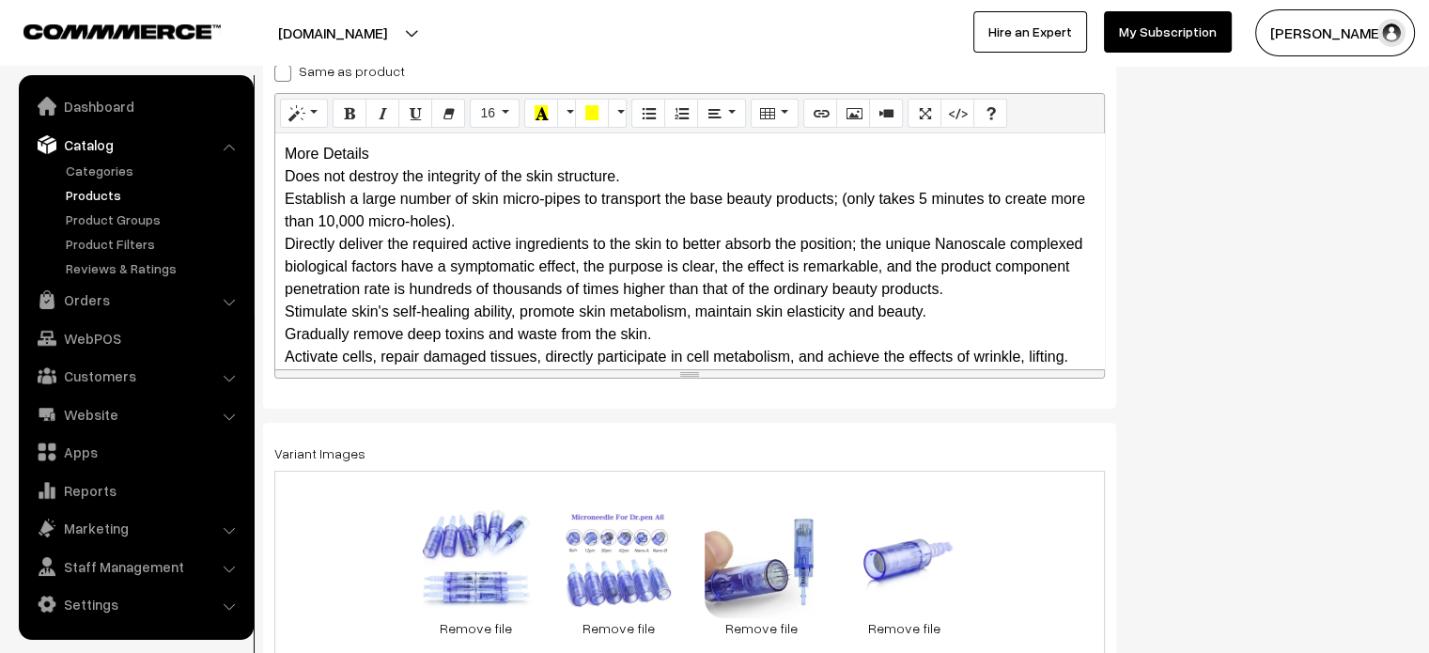
click at [281, 71] on span at bounding box center [282, 73] width 17 height 17
click at [281, 71] on input "Same as product" at bounding box center [280, 70] width 12 height 12
checkbox input "true"
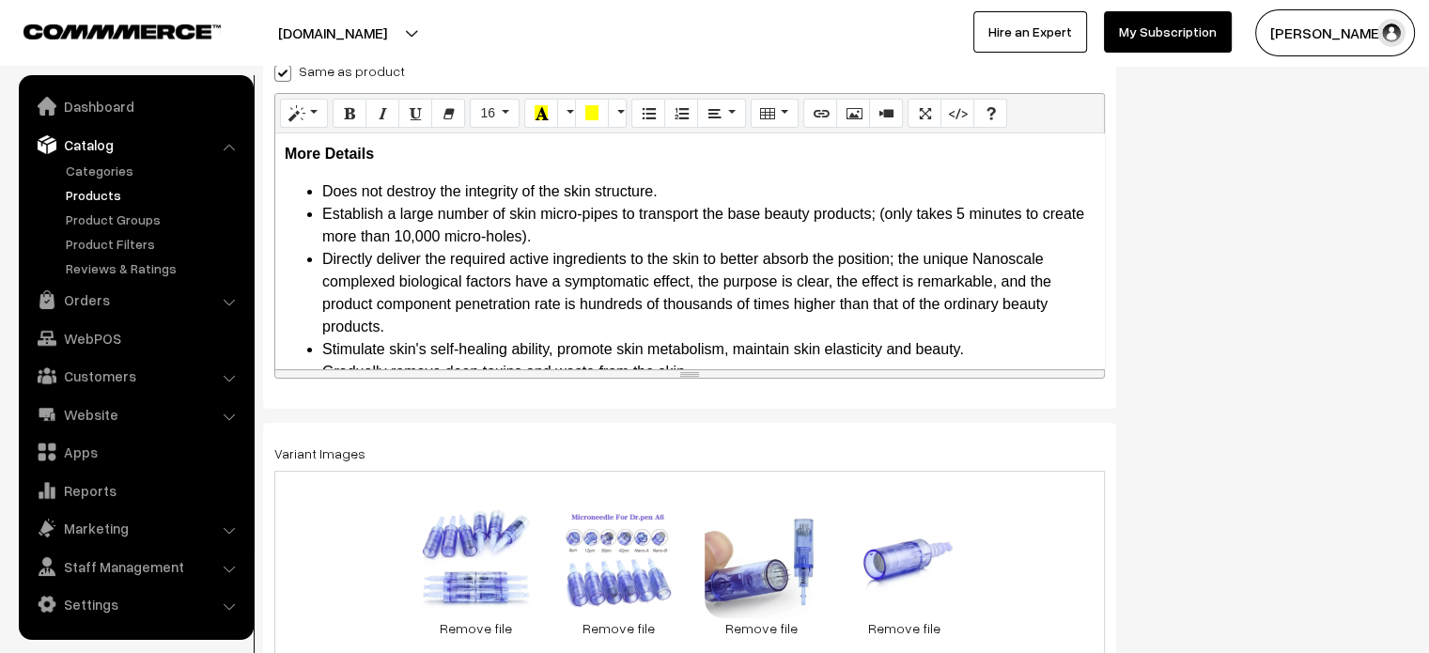
scroll to position [0, 0]
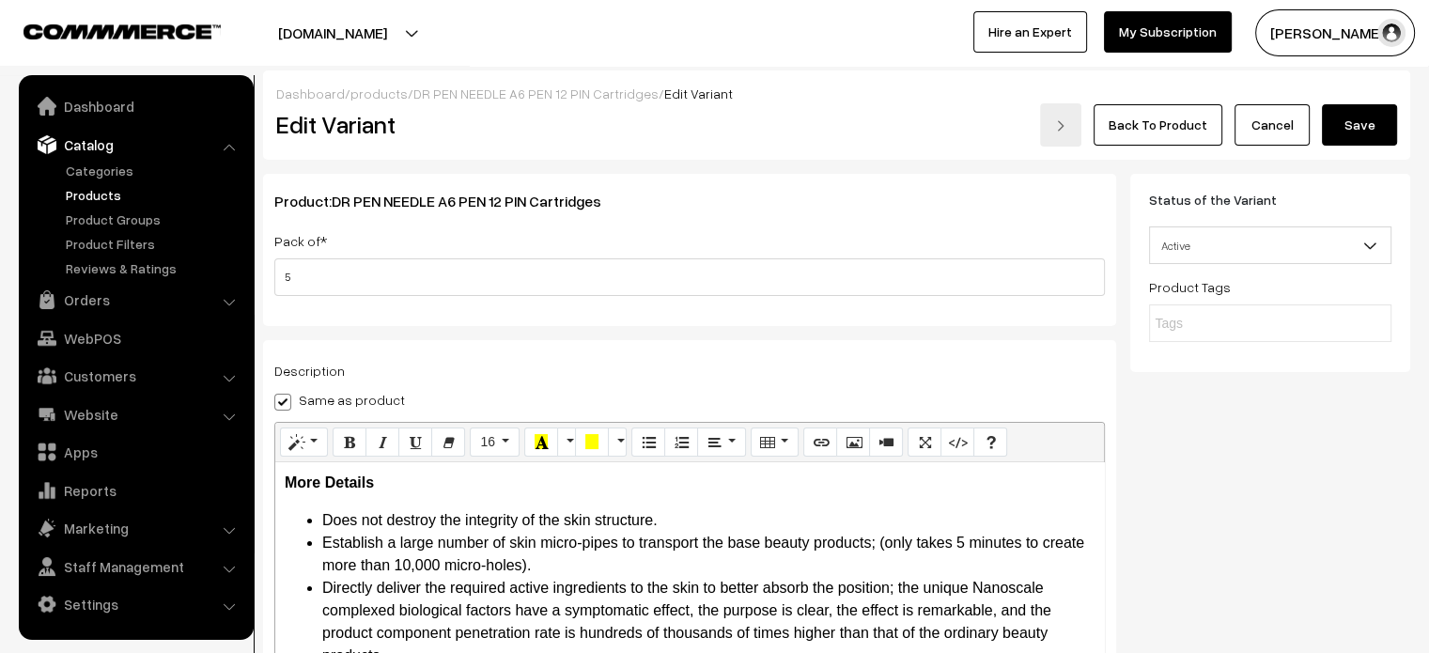
click at [1368, 115] on button "Save" at bounding box center [1359, 124] width 75 height 41
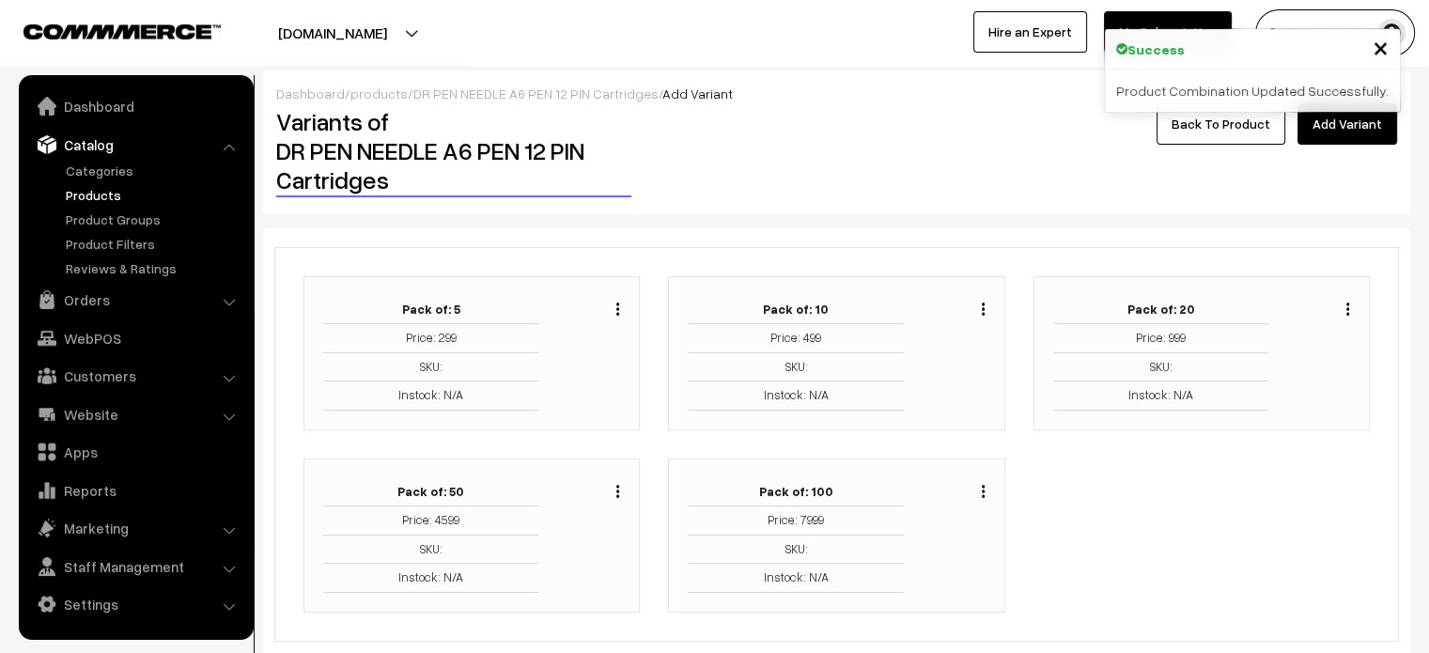
click at [986, 308] on div "Duplicate Edit Delete" at bounding box center [959, 353] width 82 height 115
click at [984, 305] on img "button" at bounding box center [983, 309] width 3 height 12
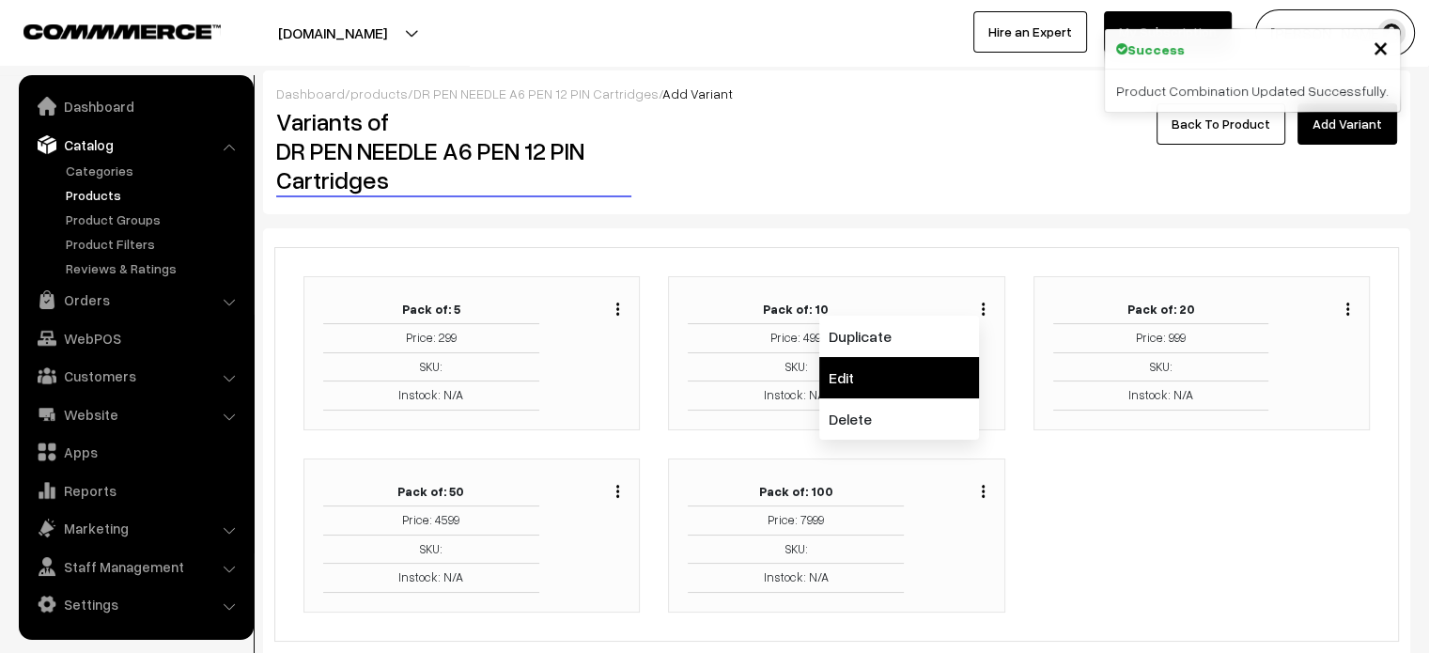
click at [878, 371] on link "Edit" at bounding box center [899, 377] width 160 height 41
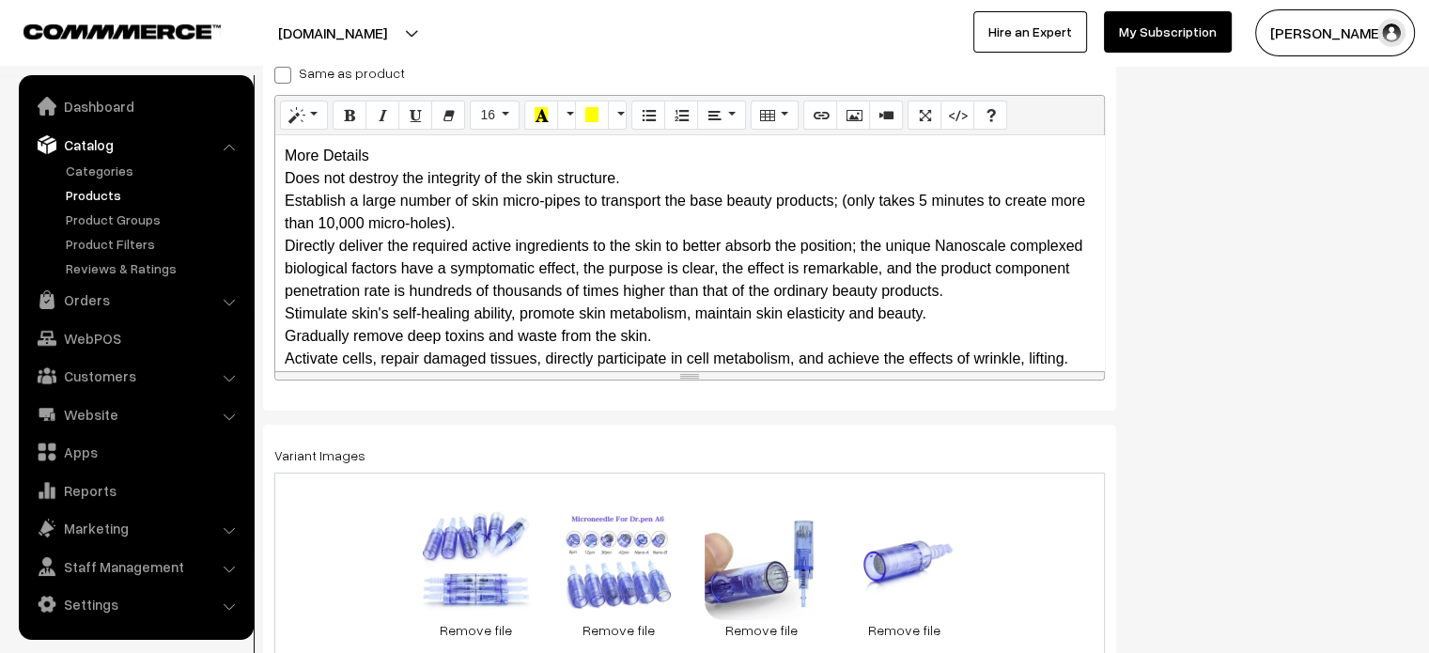
scroll to position [329, 0]
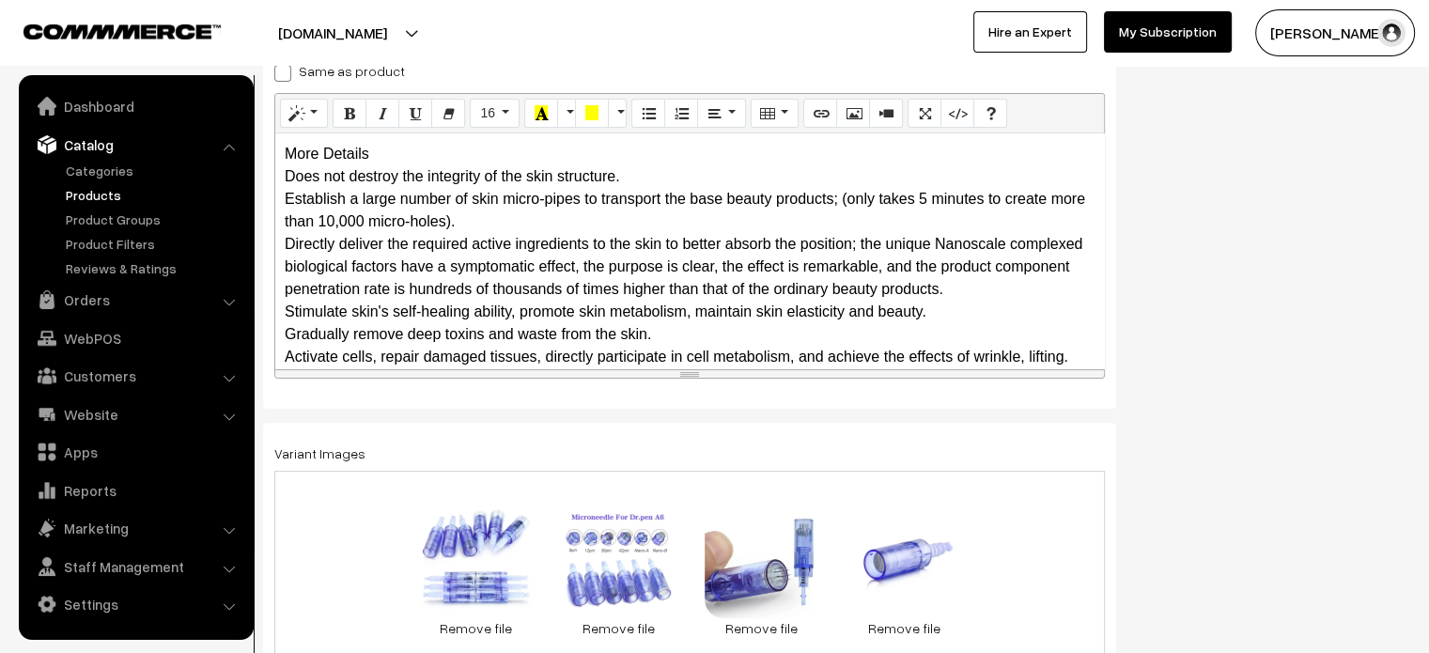
click at [278, 70] on span at bounding box center [282, 73] width 17 height 17
click at [278, 70] on input "Same as product" at bounding box center [280, 70] width 12 height 12
checkbox input "true"
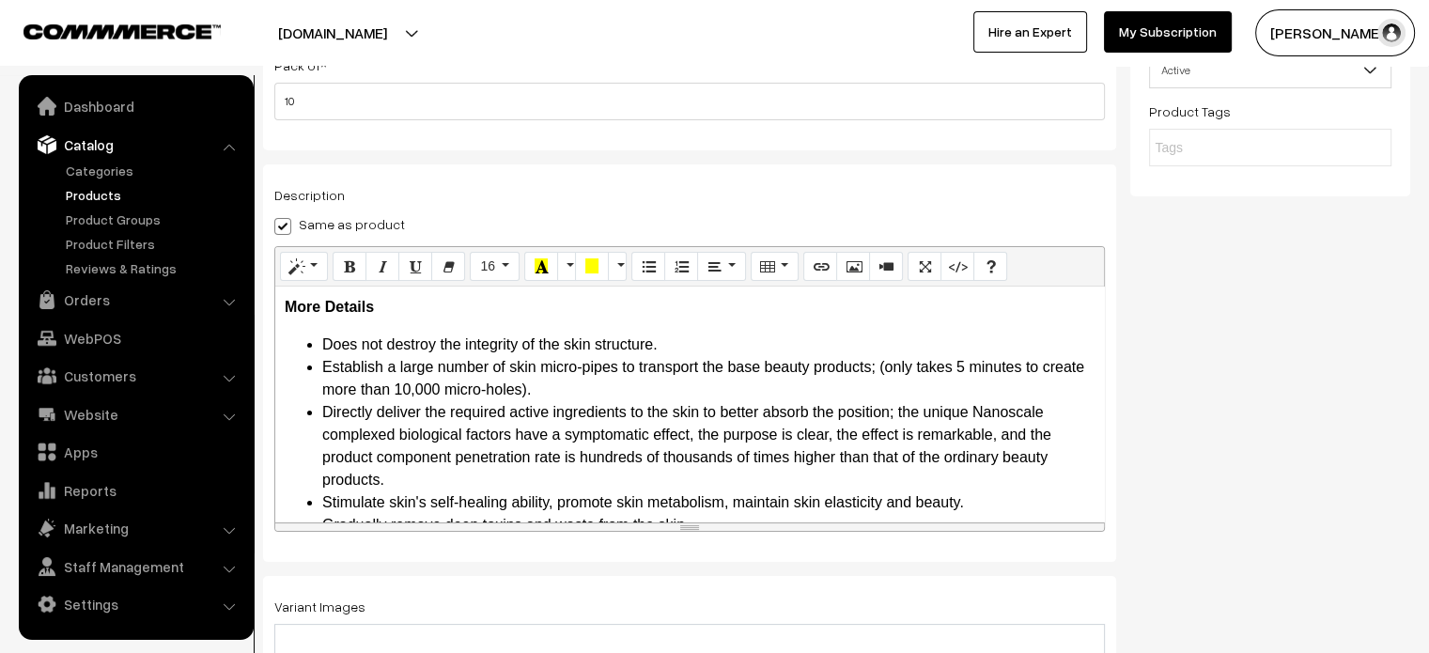
scroll to position [0, 0]
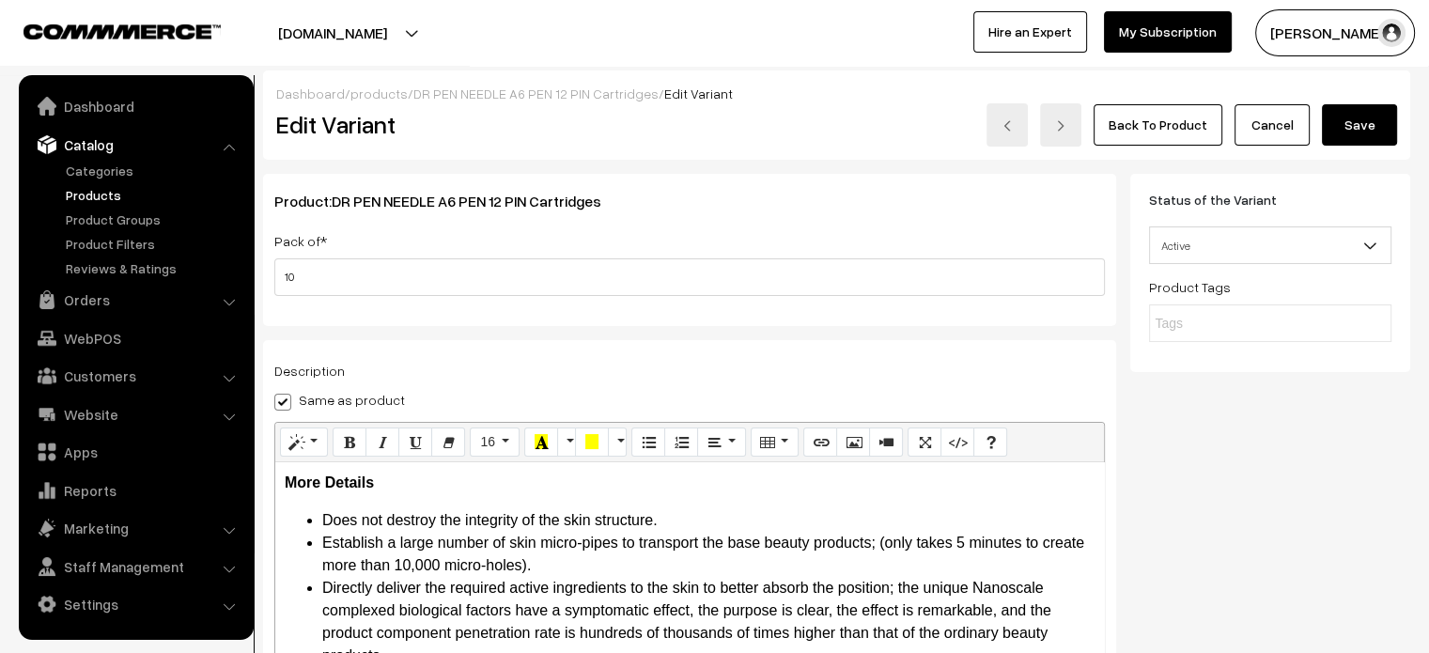
click at [1373, 141] on button "Save" at bounding box center [1359, 124] width 75 height 41
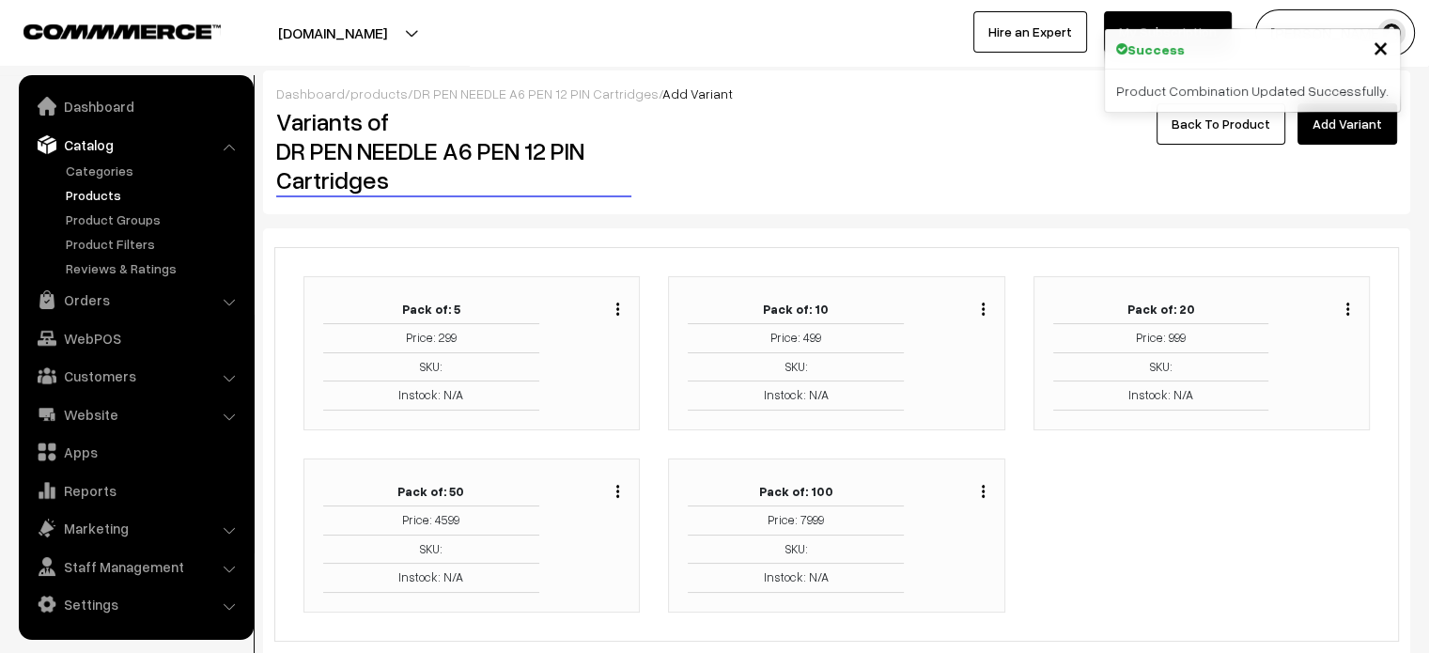
click at [1351, 302] on div "Duplicate Edit Delete" at bounding box center [1323, 353] width 82 height 115
click at [1349, 307] on img "button" at bounding box center [1347, 309] width 3 height 12
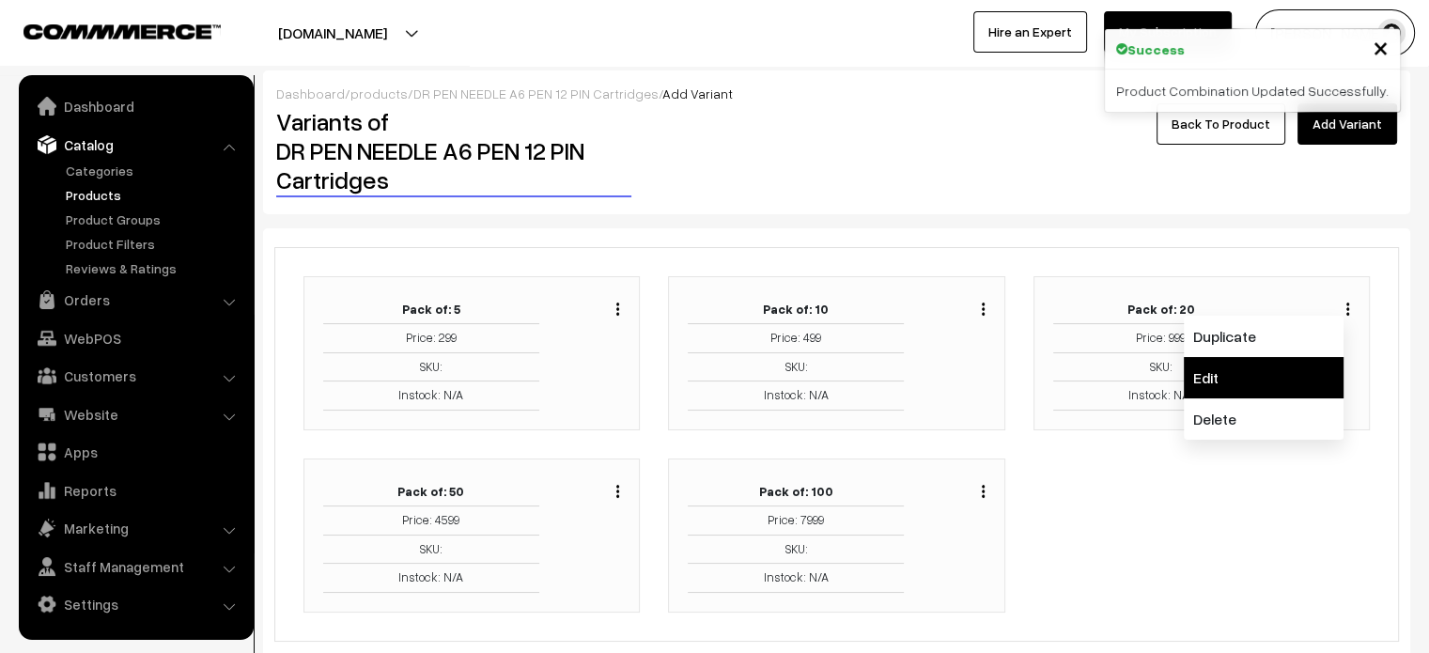
click at [1206, 375] on link "Edit" at bounding box center [1264, 377] width 160 height 41
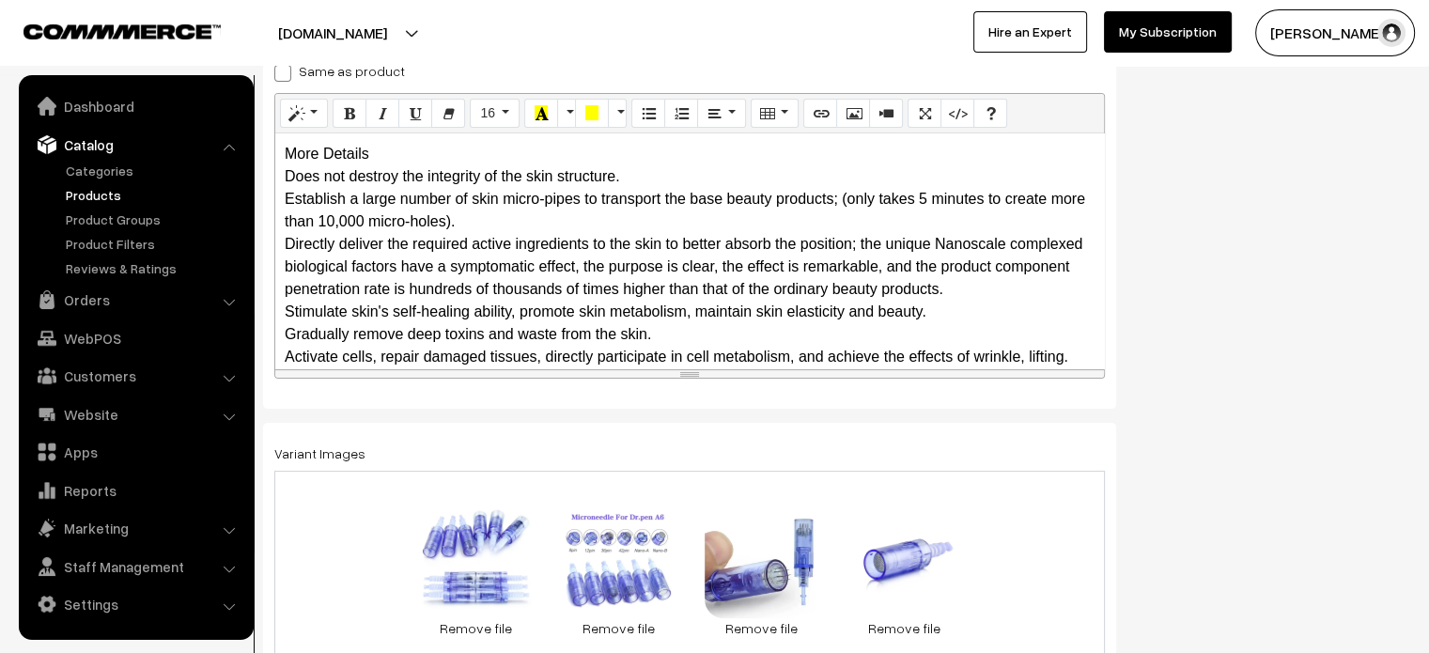
scroll to position [331, 0]
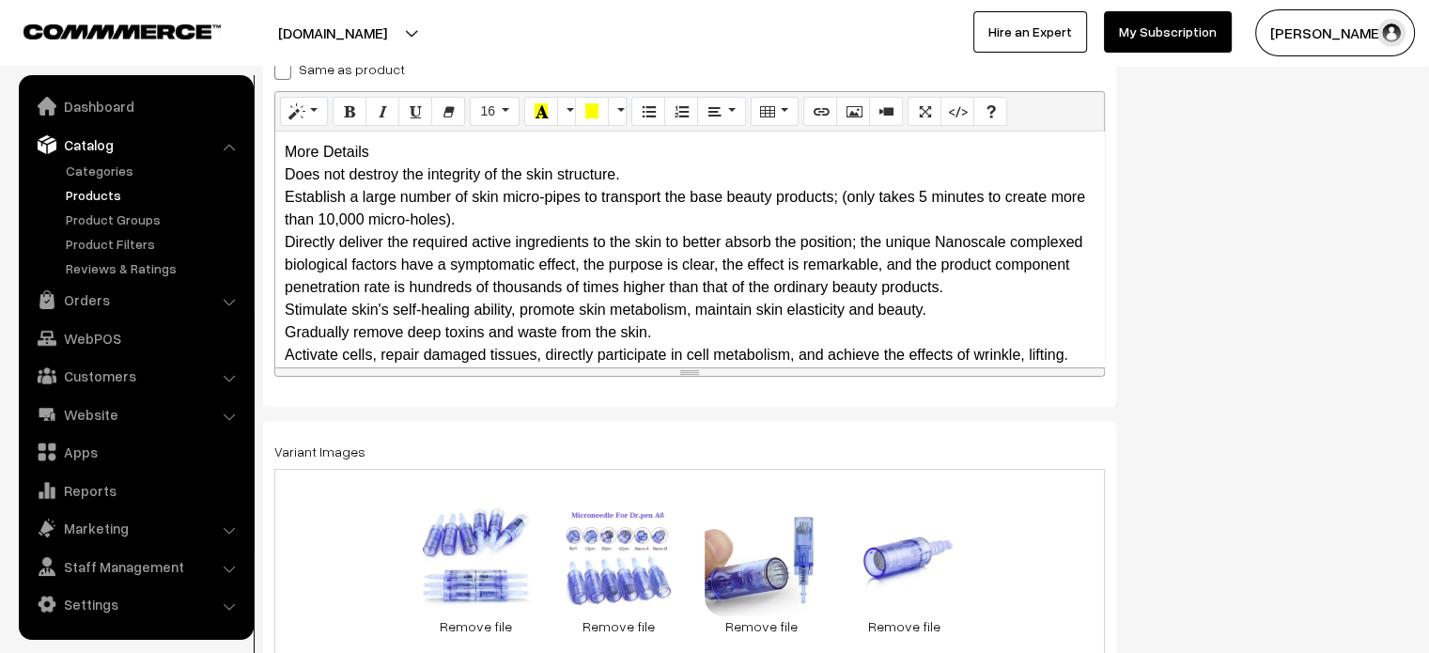
click at [282, 70] on span at bounding box center [282, 71] width 17 height 17
click at [282, 70] on input "Same as product" at bounding box center [280, 68] width 12 height 12
checkbox input "true"
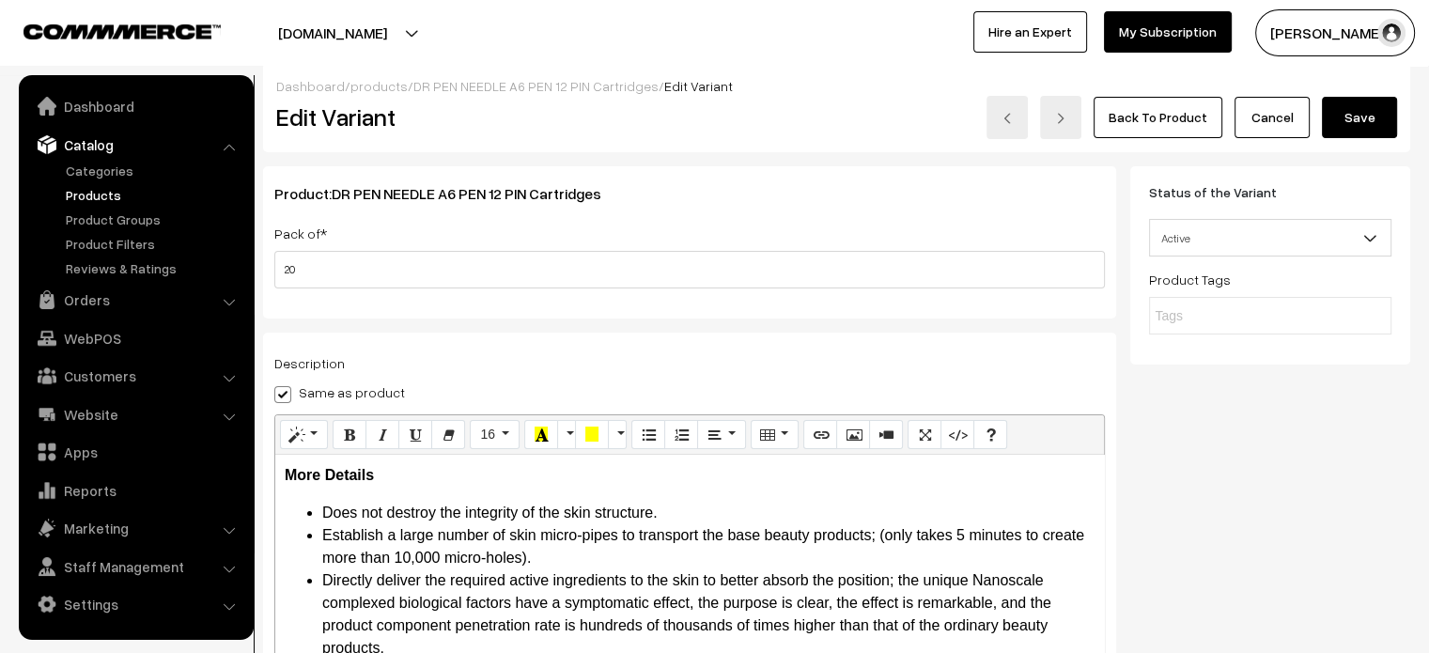
scroll to position [0, 0]
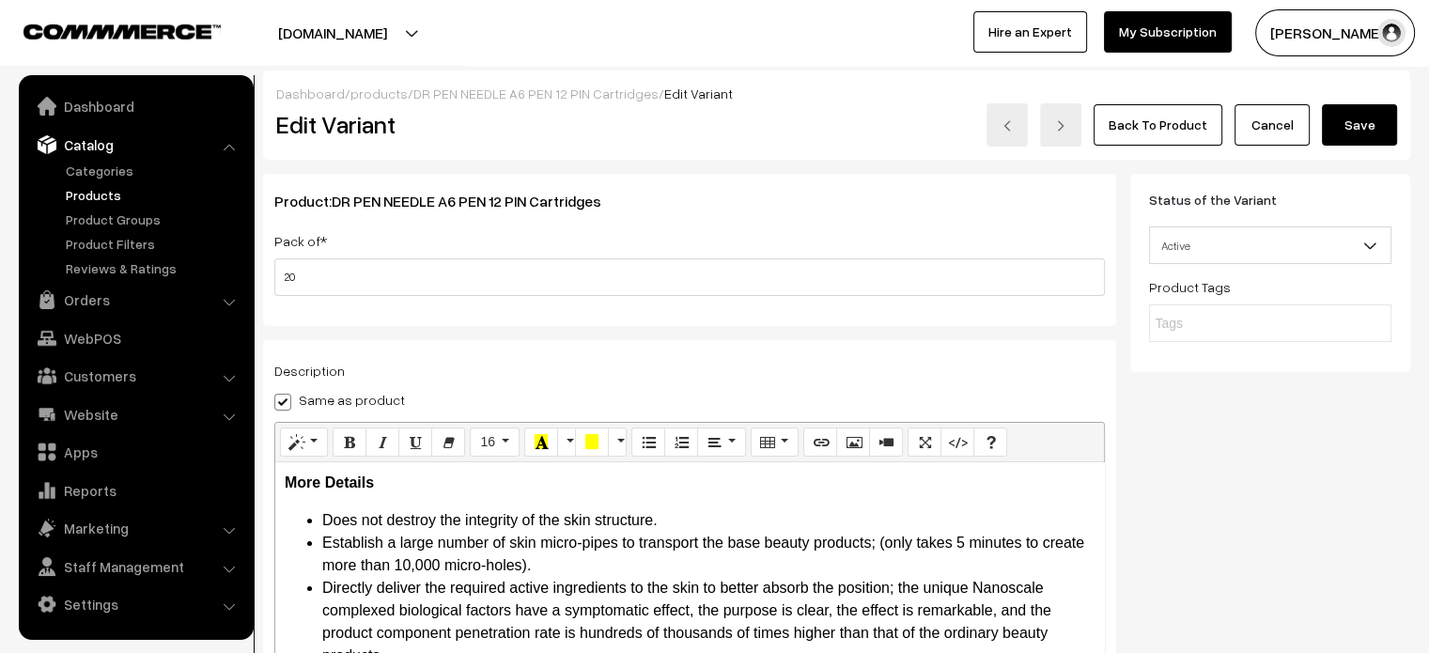
click at [1348, 122] on button "Save" at bounding box center [1359, 124] width 75 height 41
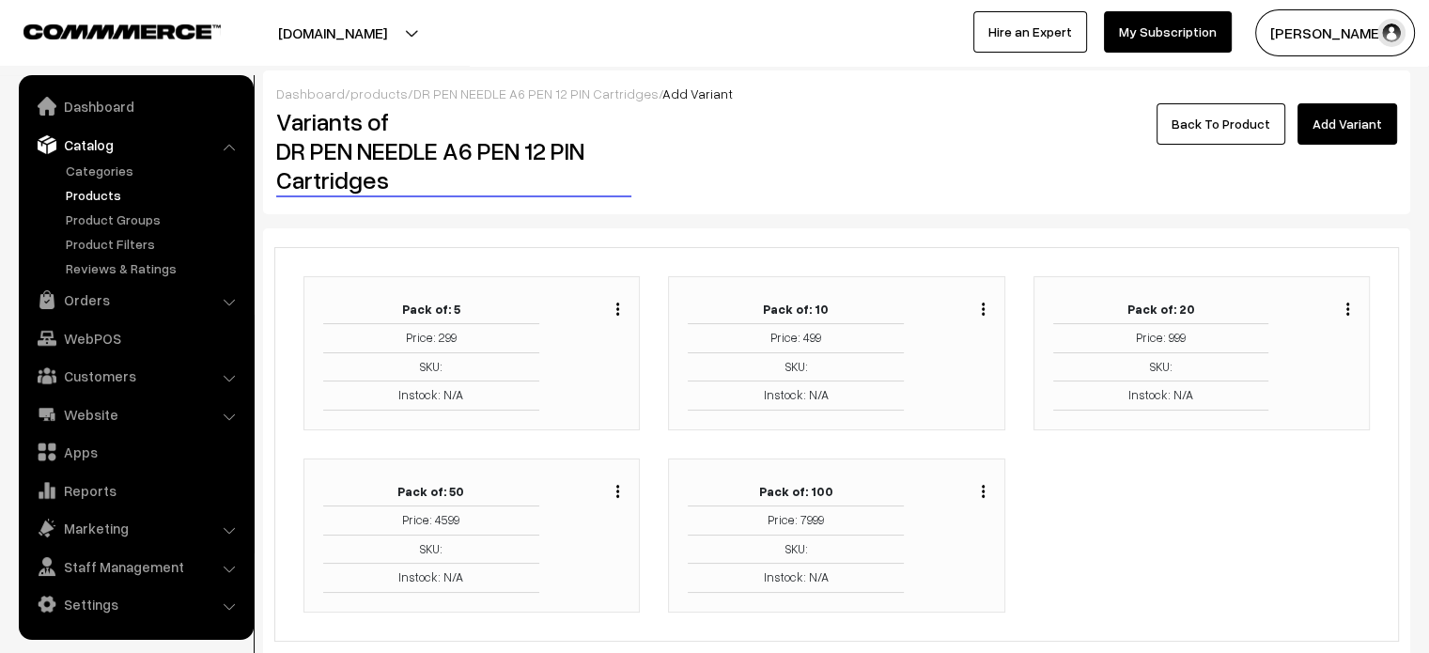
click at [617, 486] on img "button" at bounding box center [617, 491] width 3 height 12
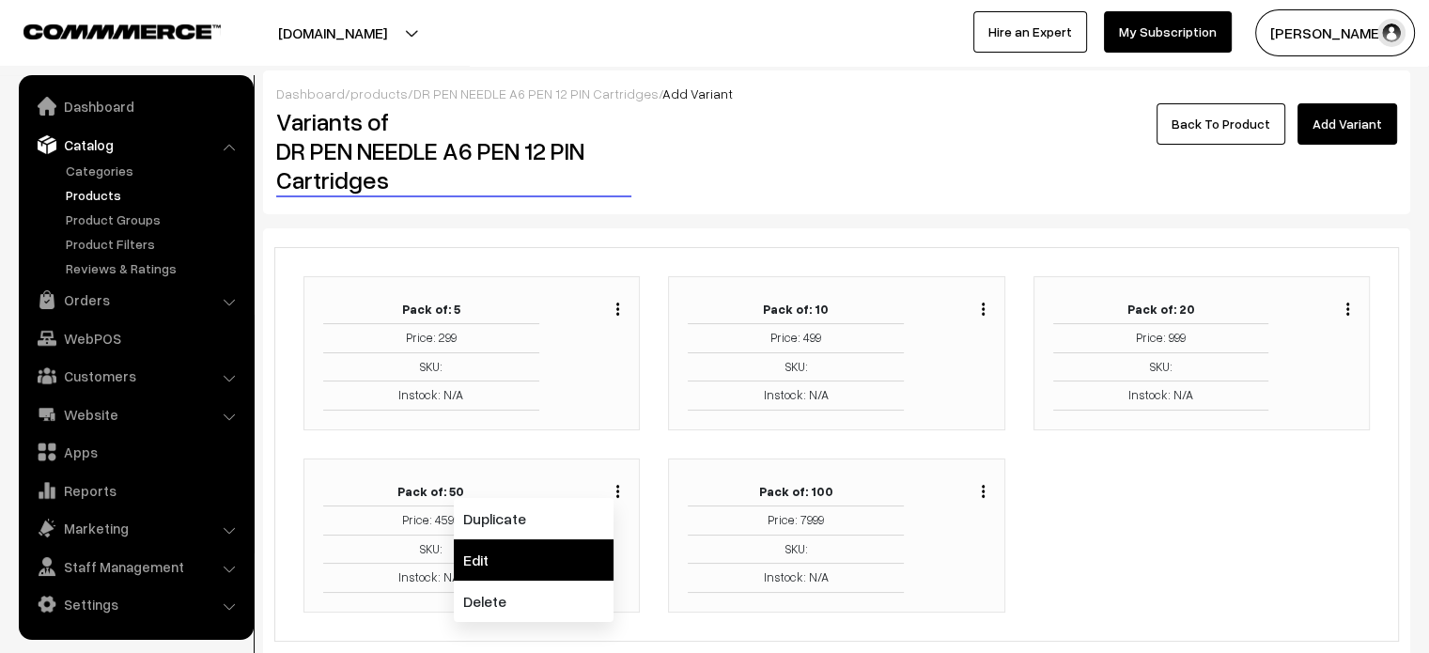
click at [512, 559] on link "Edit" at bounding box center [534, 559] width 160 height 41
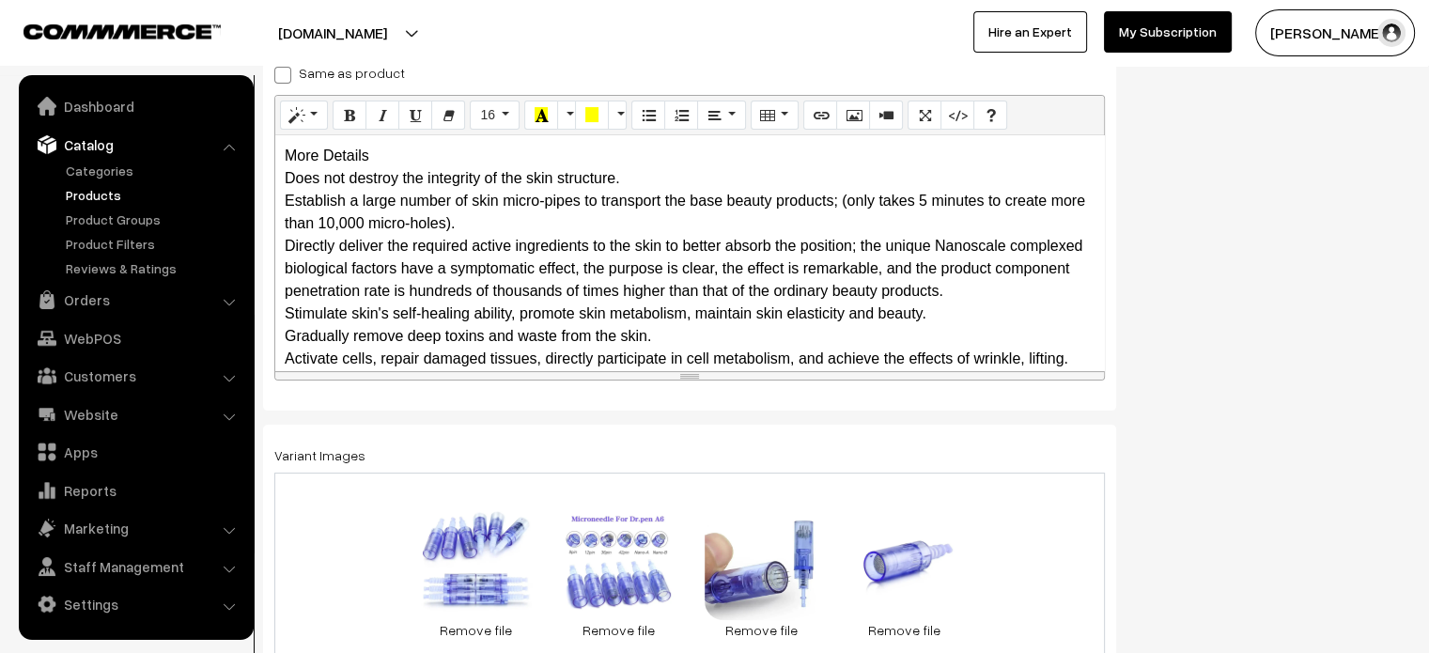
scroll to position [329, 0]
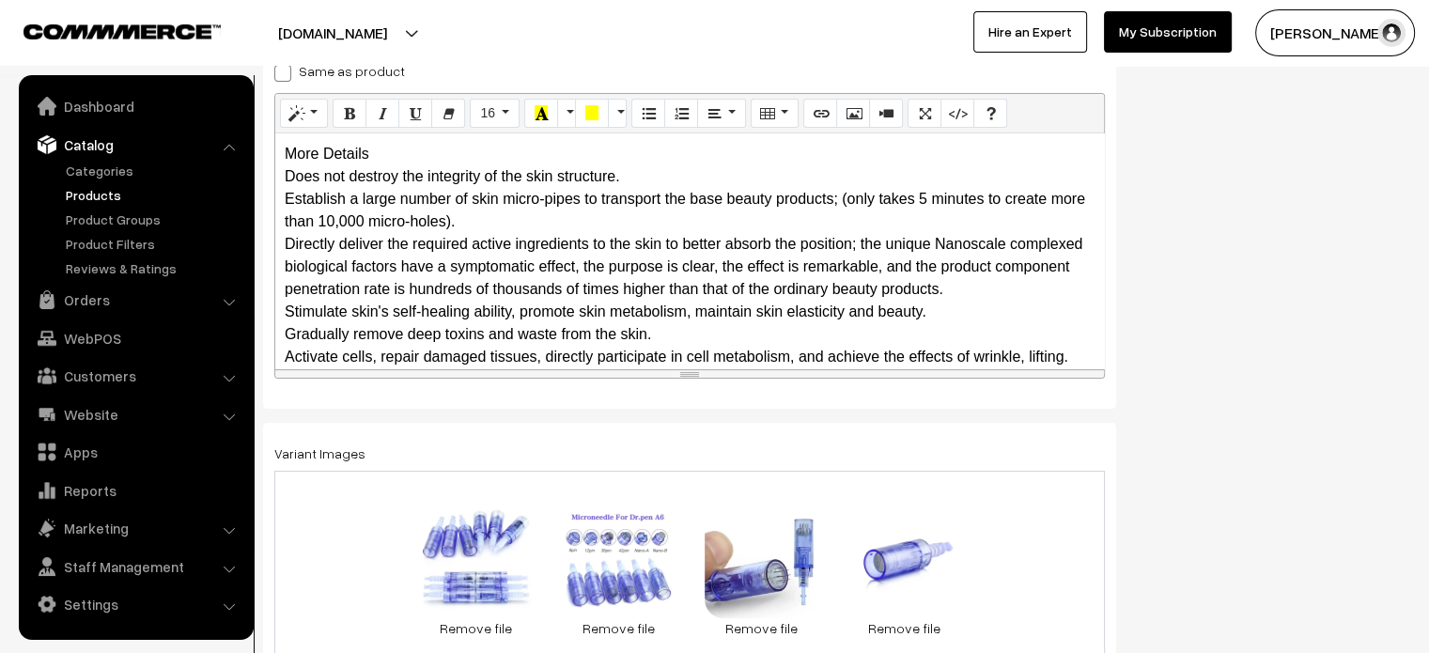
click at [287, 74] on span at bounding box center [282, 73] width 17 height 17
click at [287, 74] on input "Same as product" at bounding box center [280, 70] width 12 height 12
checkbox input "true"
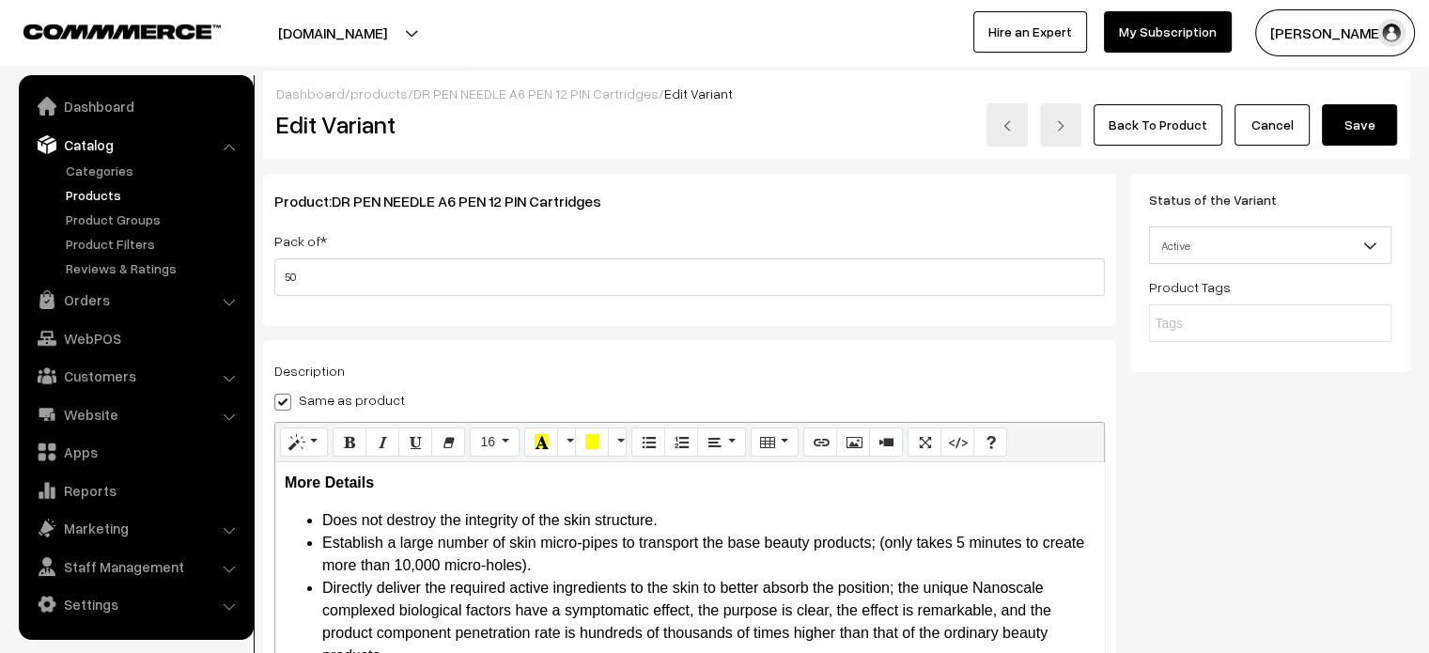
click at [1348, 136] on button "Save" at bounding box center [1359, 124] width 75 height 41
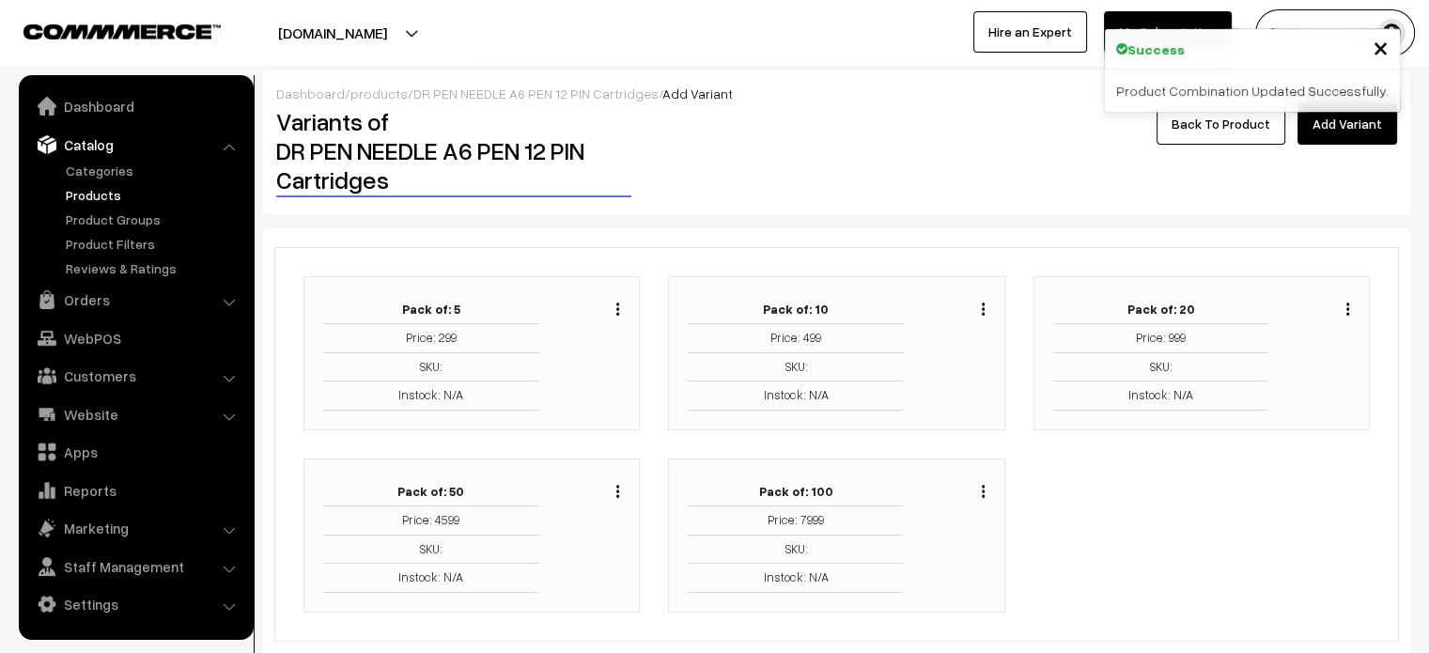
click at [983, 488] on img "button" at bounding box center [983, 491] width 3 height 12
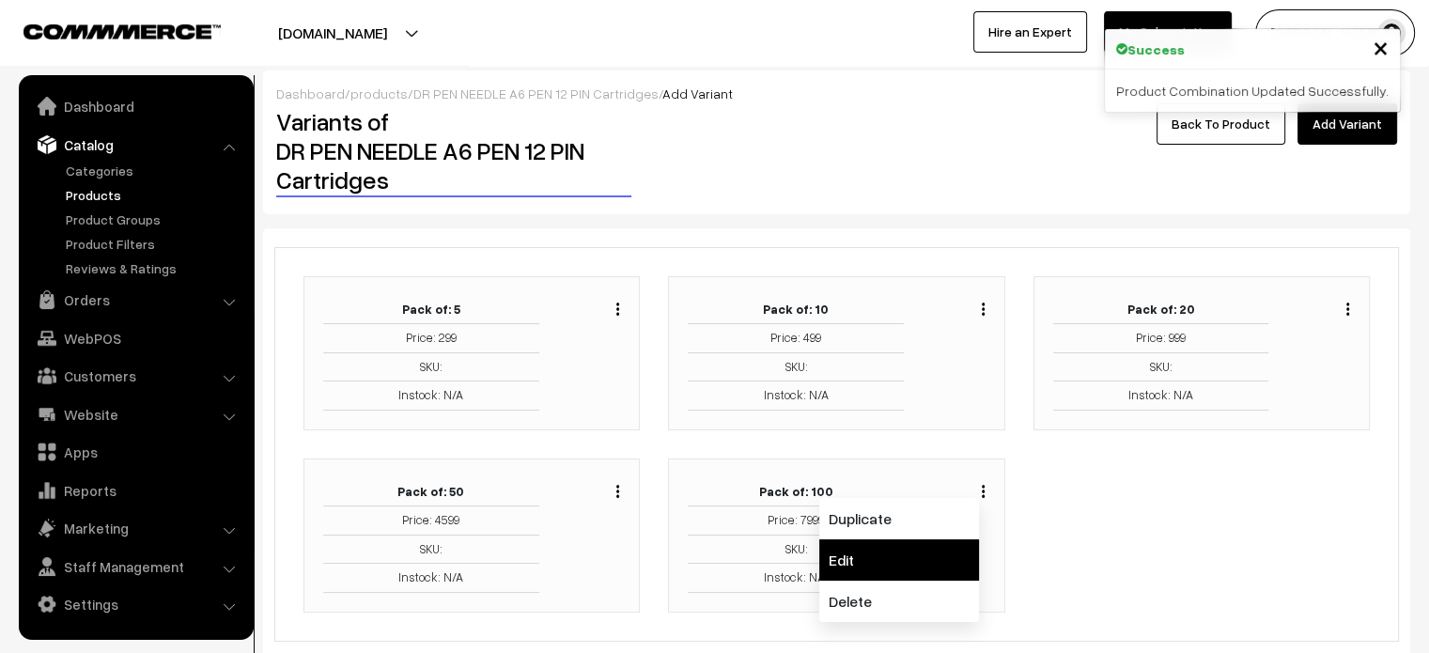
click at [872, 551] on link "Edit" at bounding box center [899, 559] width 160 height 41
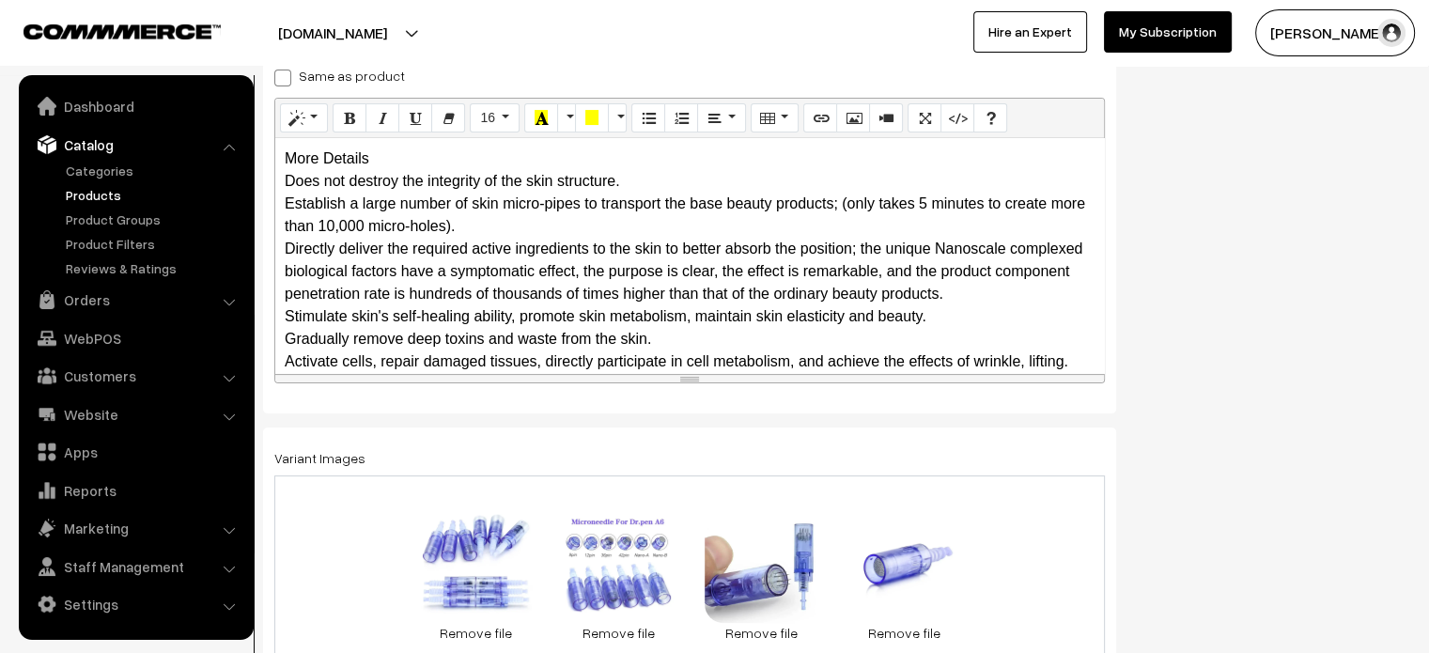
scroll to position [329, 0]
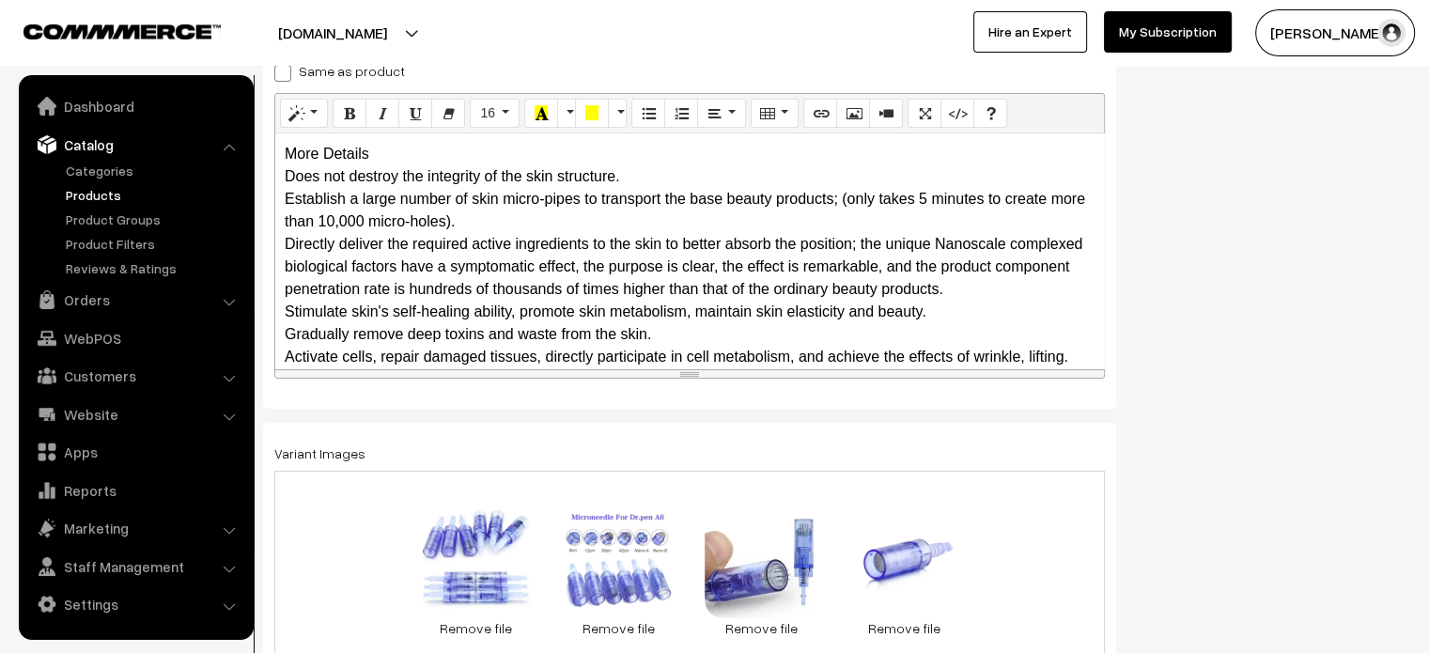
click at [286, 70] on span at bounding box center [282, 73] width 17 height 17
click at [286, 70] on input "Same as product" at bounding box center [280, 70] width 12 height 12
checkbox input "true"
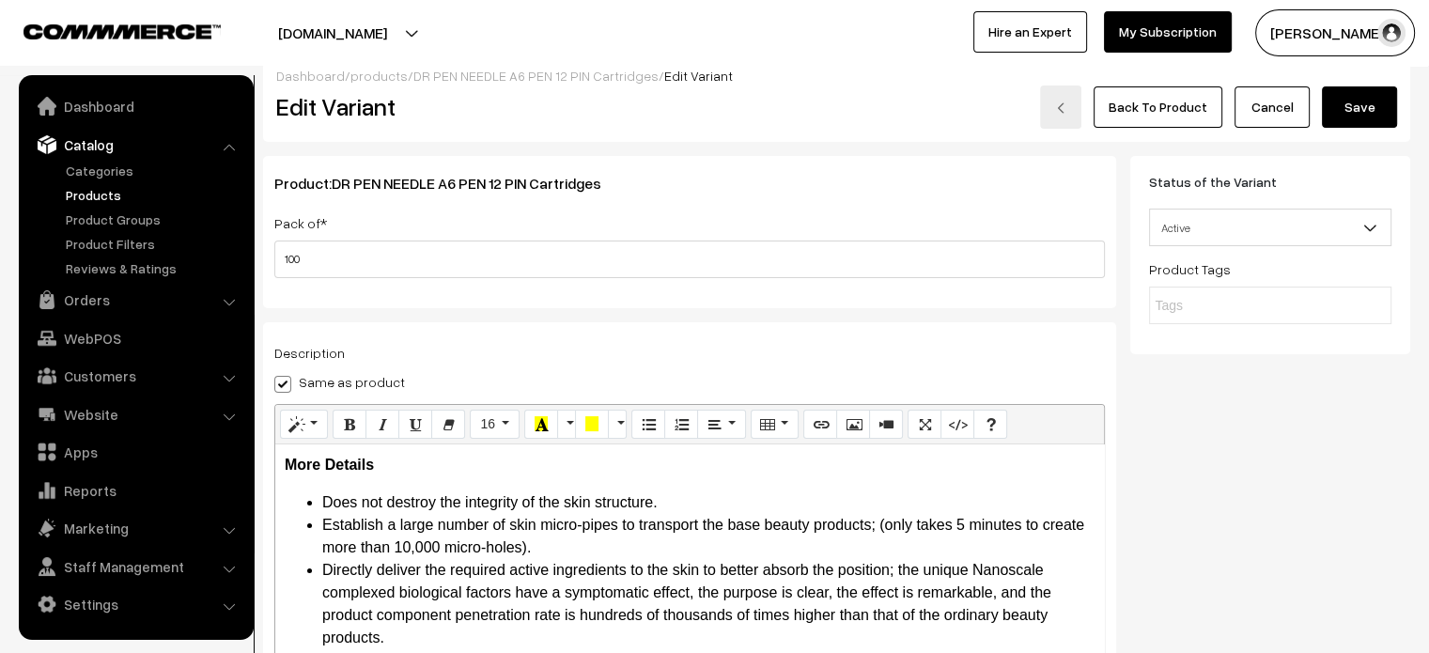
scroll to position [0, 0]
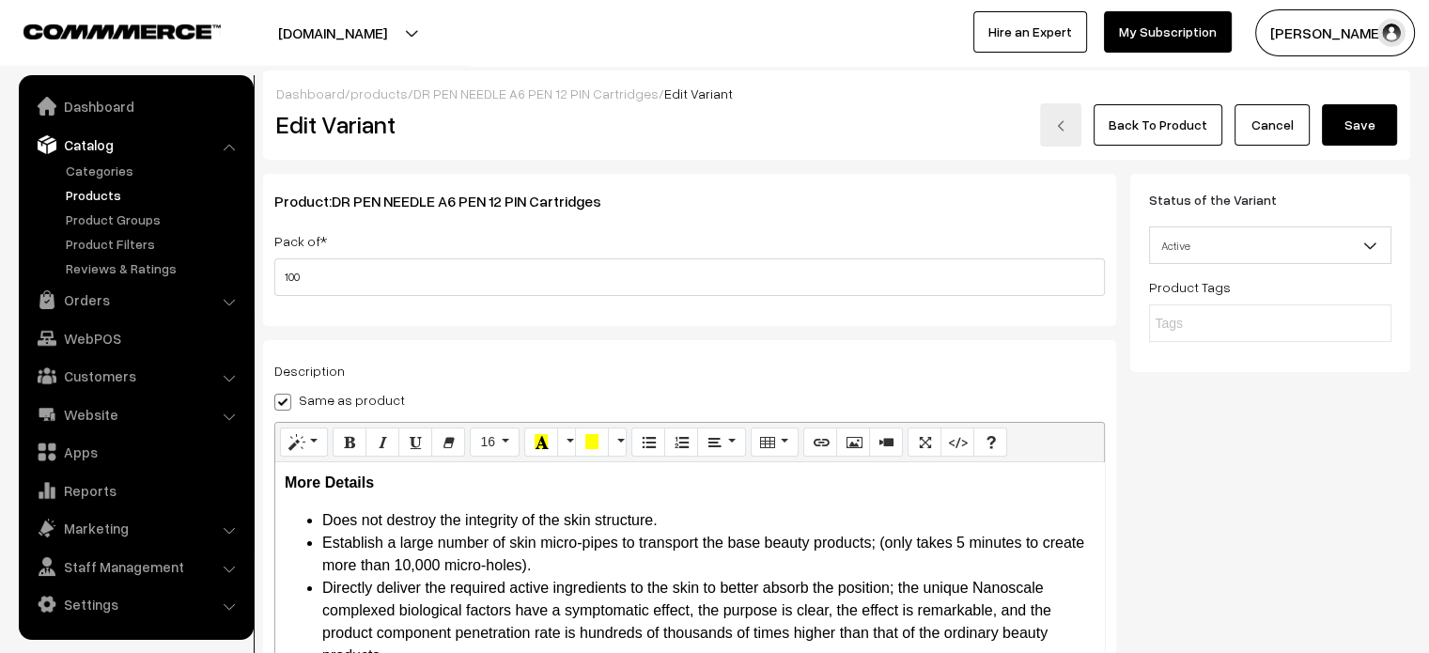
click at [1359, 123] on button "Save" at bounding box center [1359, 124] width 75 height 41
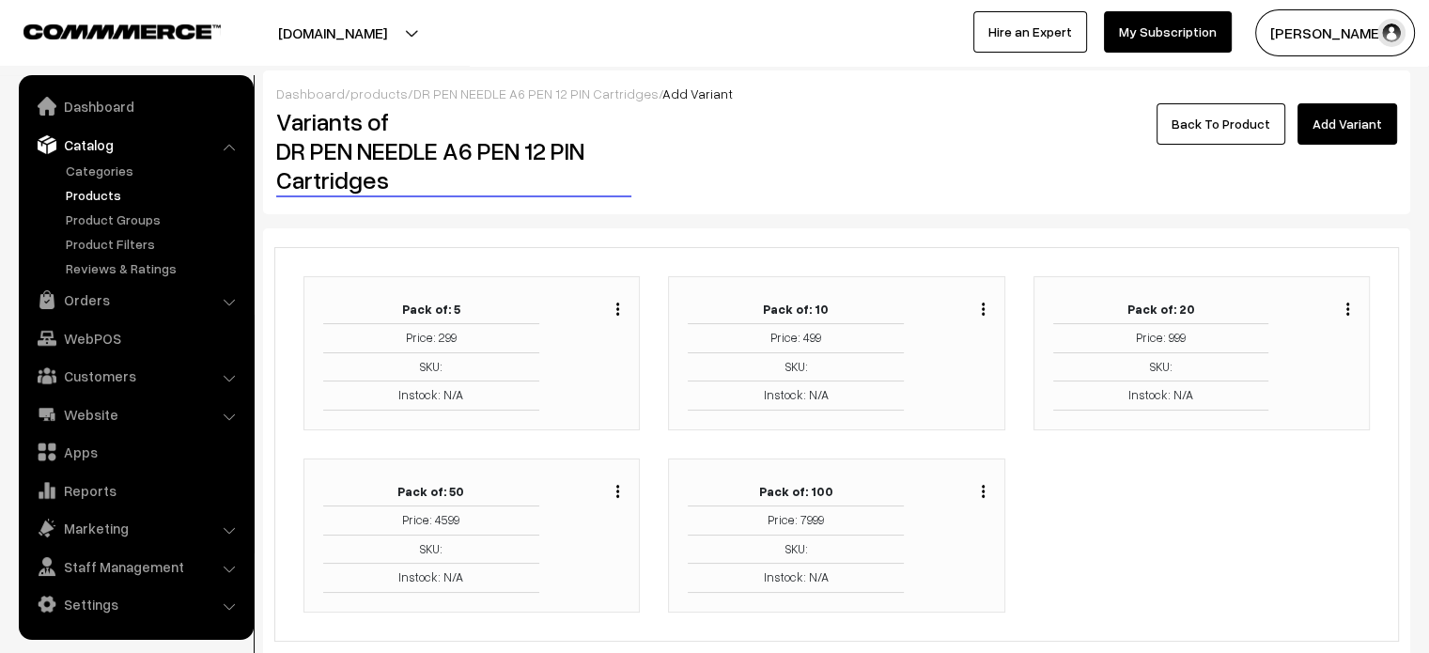
click at [1215, 124] on link "Back To Product" at bounding box center [1220, 123] width 129 height 41
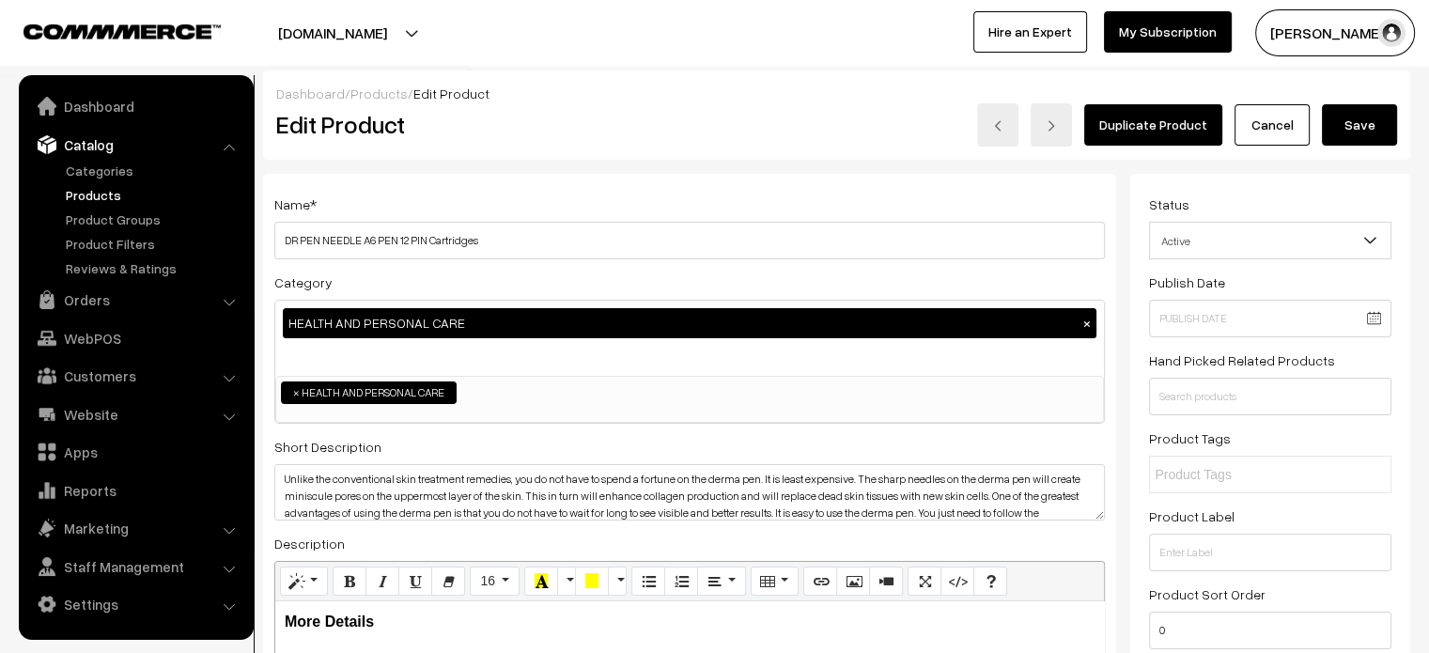
click at [1367, 125] on button "Save" at bounding box center [1359, 124] width 75 height 41
